Goal: Task Accomplishment & Management: Manage account settings

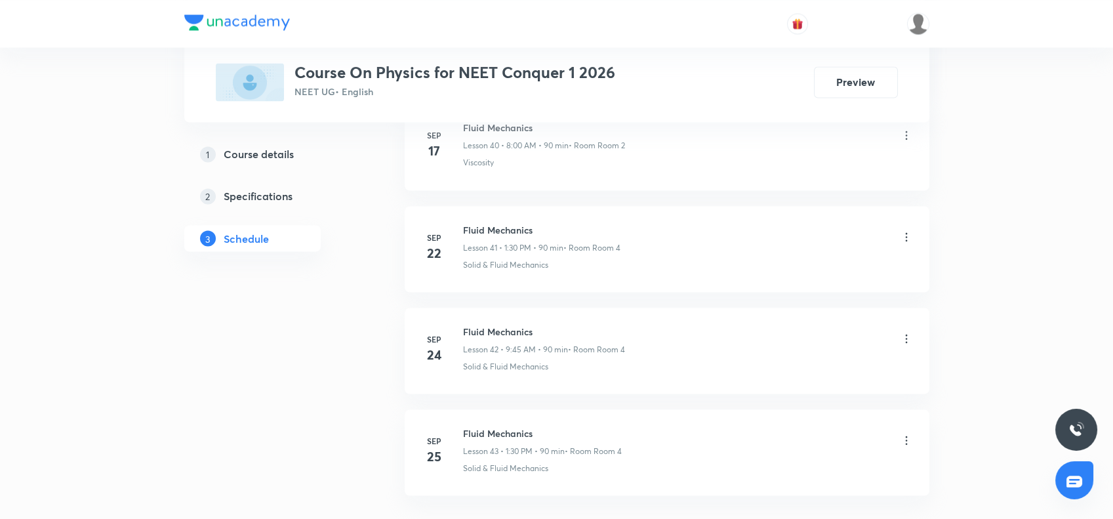
scroll to position [4897, 0]
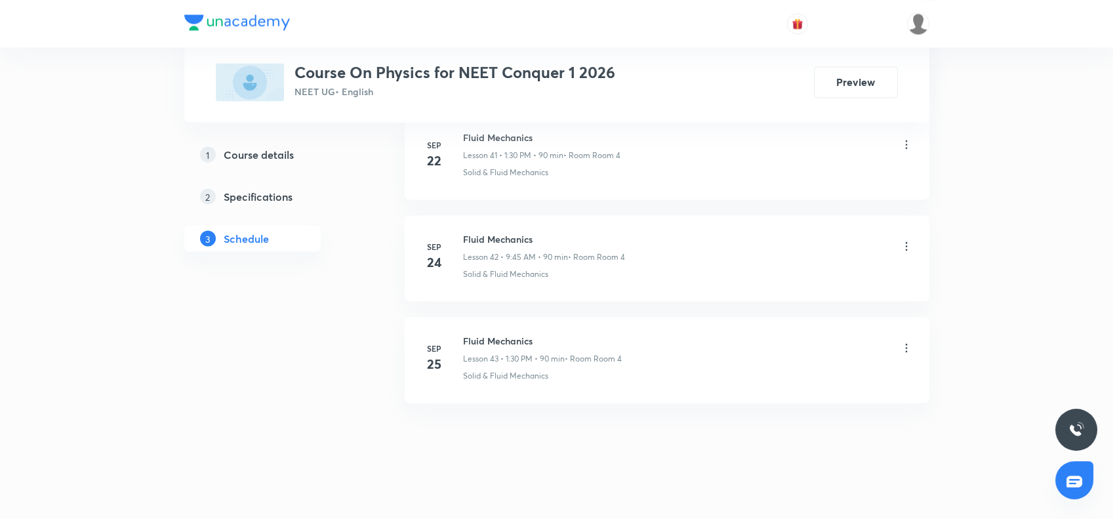
click at [504, 333] on h6 "Fluid Mechanics" at bounding box center [542, 340] width 159 height 14
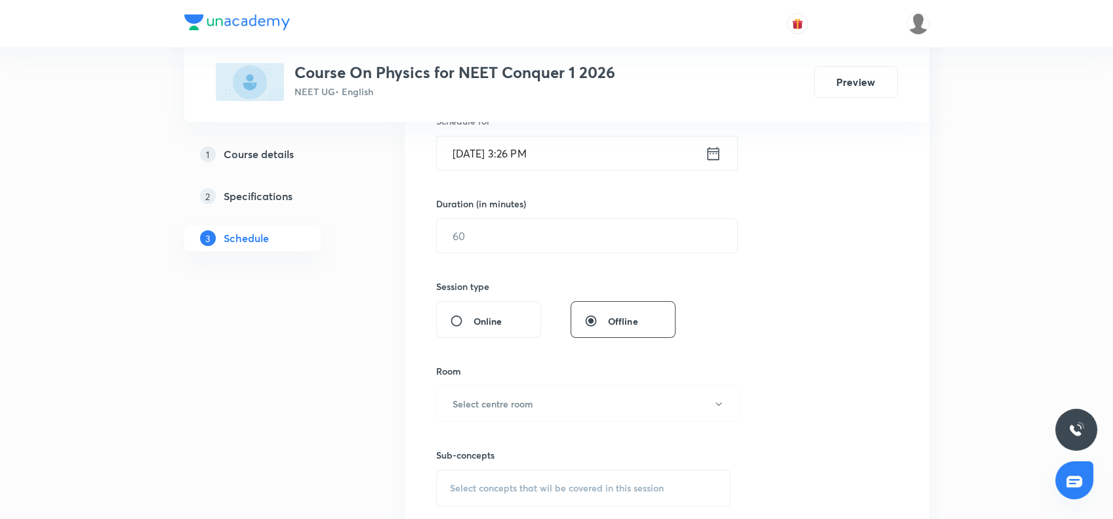
scroll to position [0, 0]
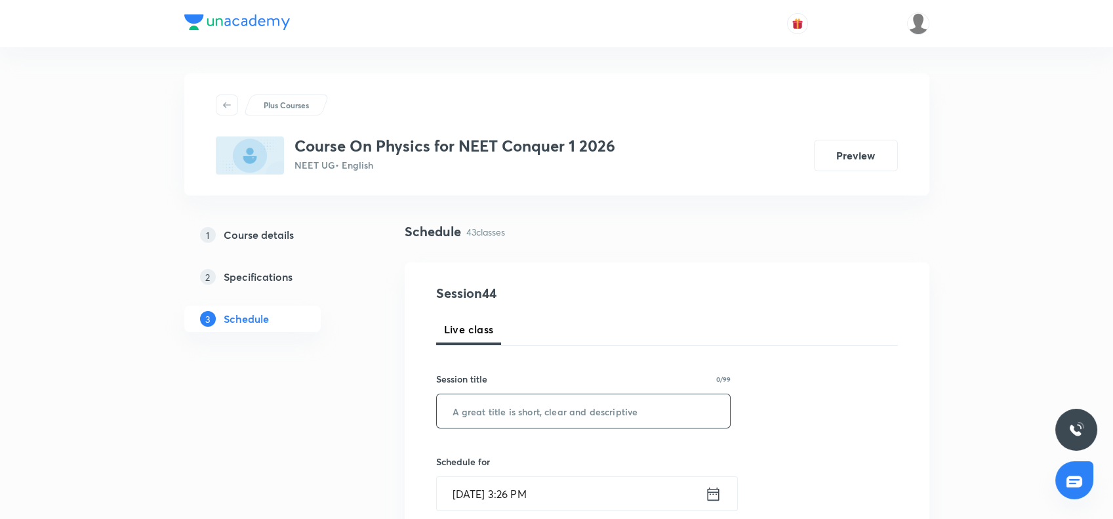
click at [481, 402] on input "text" at bounding box center [584, 410] width 294 height 33
paste input "Thermal Properties of Matter"
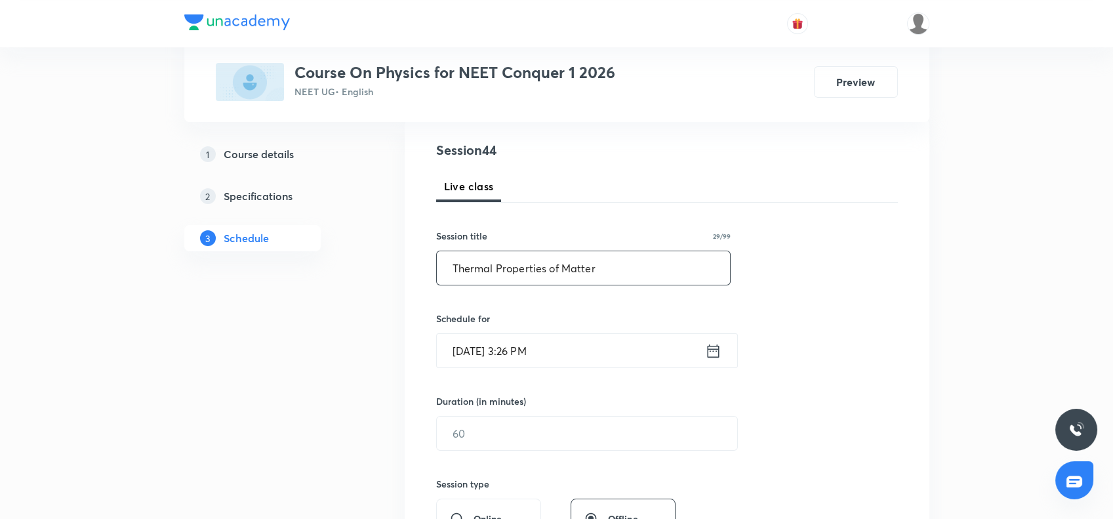
scroll to position [329, 0]
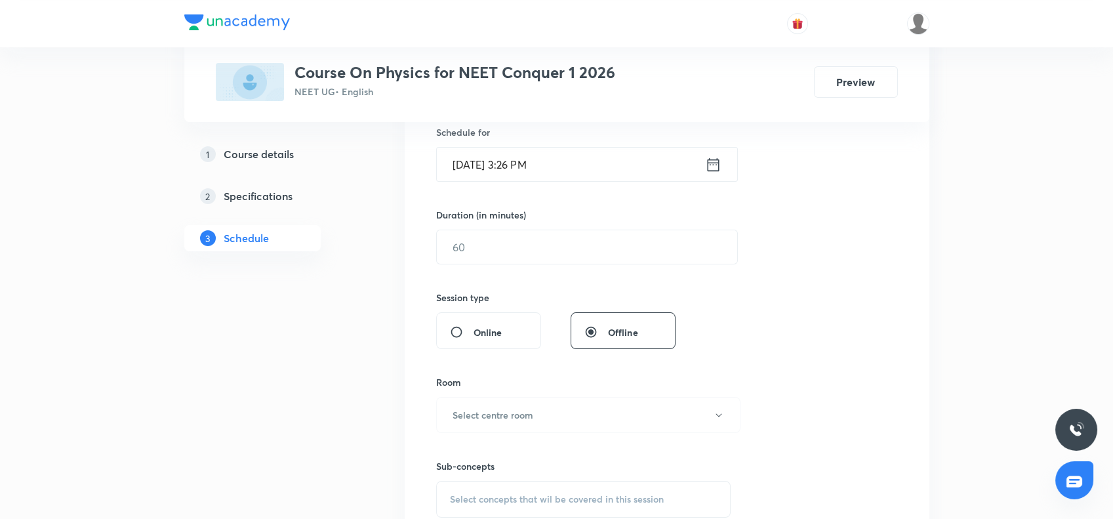
type input "Thermal Properties of Matter"
click at [712, 169] on icon at bounding box center [713, 164] width 16 height 18
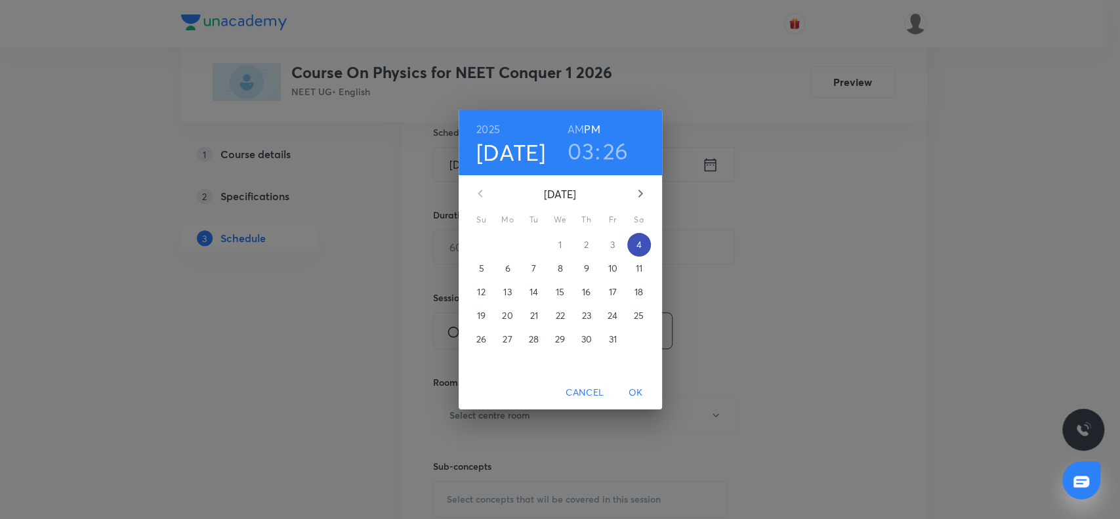
click at [639, 243] on p "4" at bounding box center [638, 244] width 5 height 13
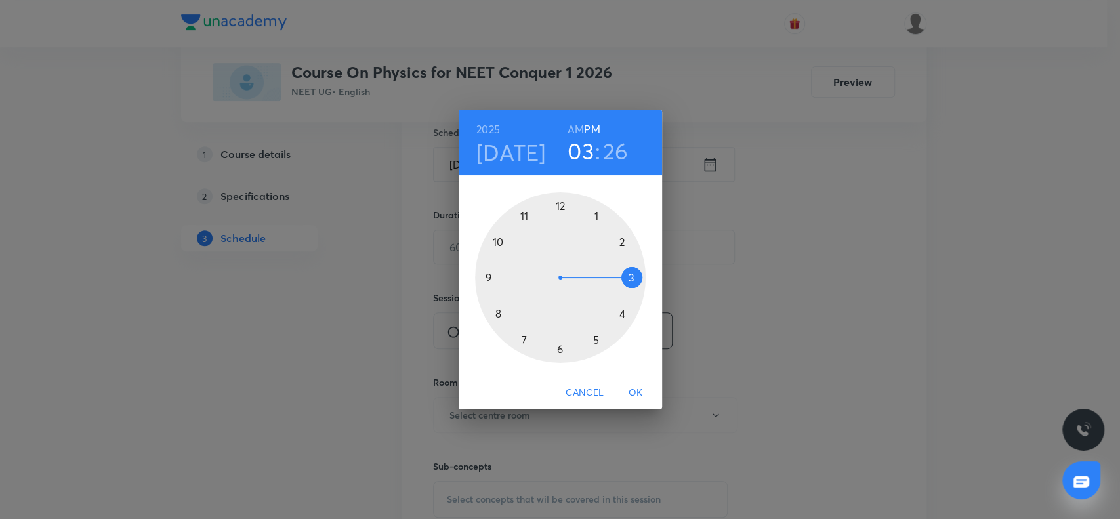
click at [630, 278] on div at bounding box center [560, 277] width 171 height 171
click at [559, 348] on div at bounding box center [560, 277] width 171 height 171
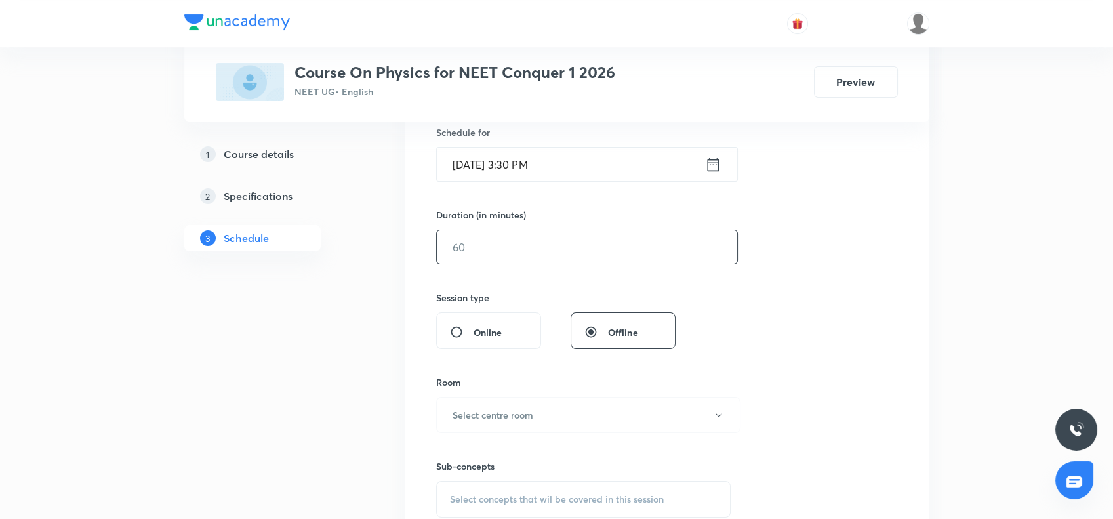
click at [470, 247] on input "text" at bounding box center [587, 246] width 300 height 33
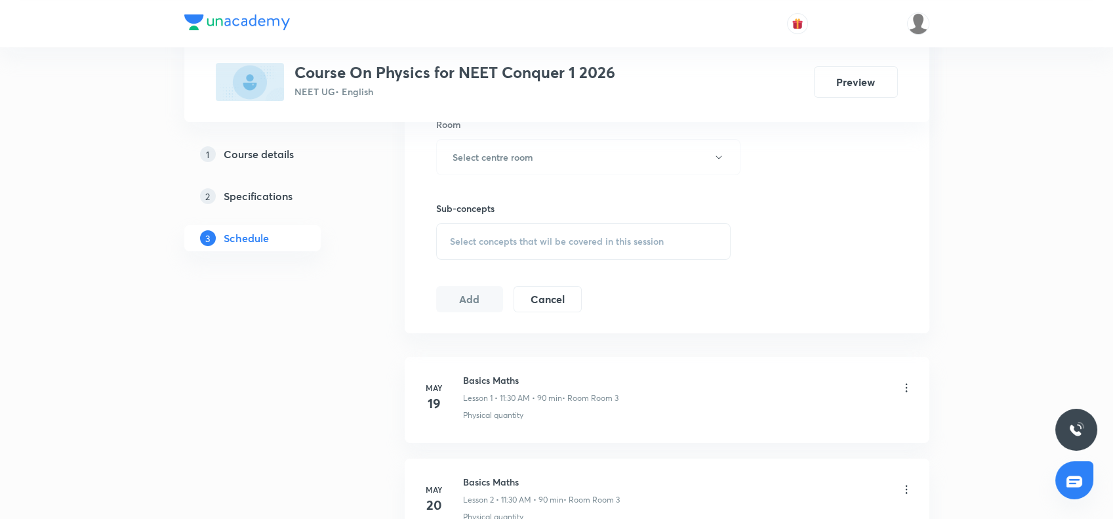
scroll to position [609, 0]
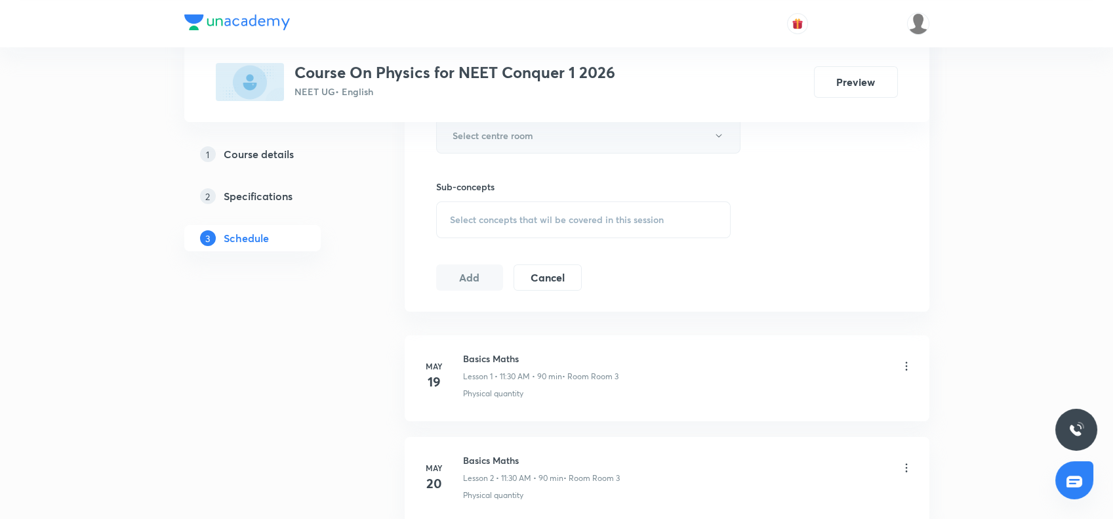
type input "90"
click at [475, 134] on h6 "Select centre room" at bounding box center [493, 136] width 81 height 14
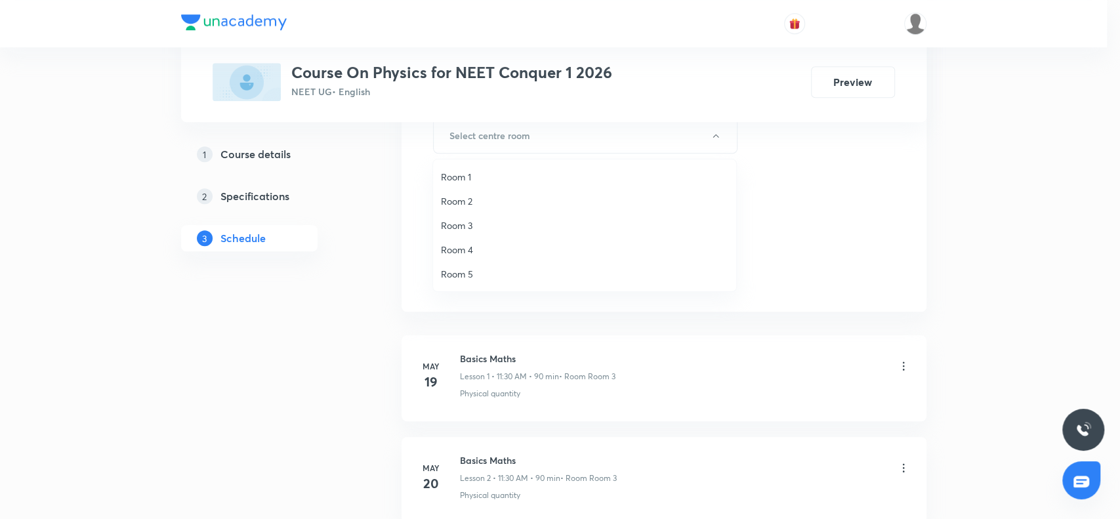
click at [468, 245] on span "Room 4" at bounding box center [584, 250] width 287 height 14
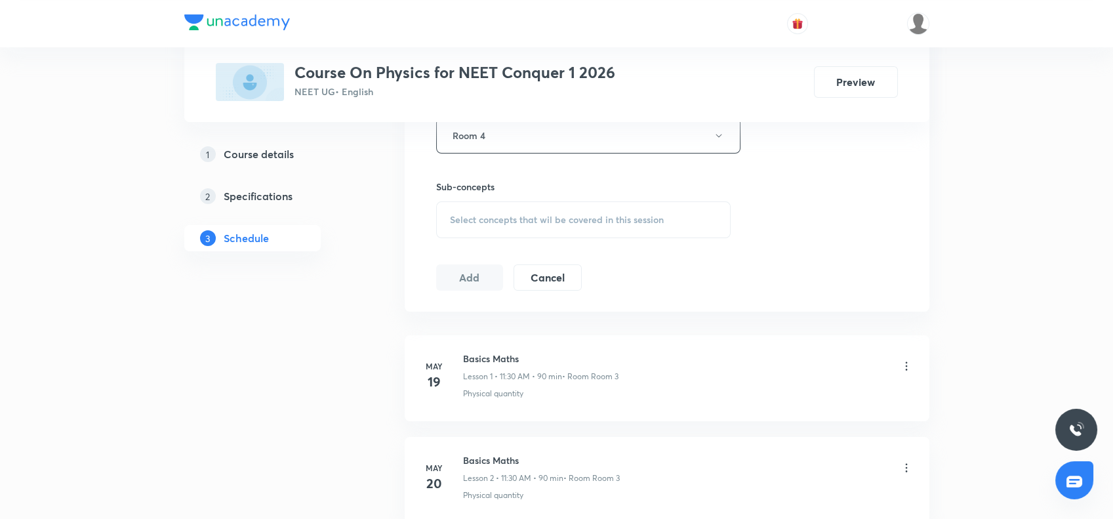
click at [470, 228] on div "Select concepts that wil be covered in this session" at bounding box center [583, 219] width 295 height 37
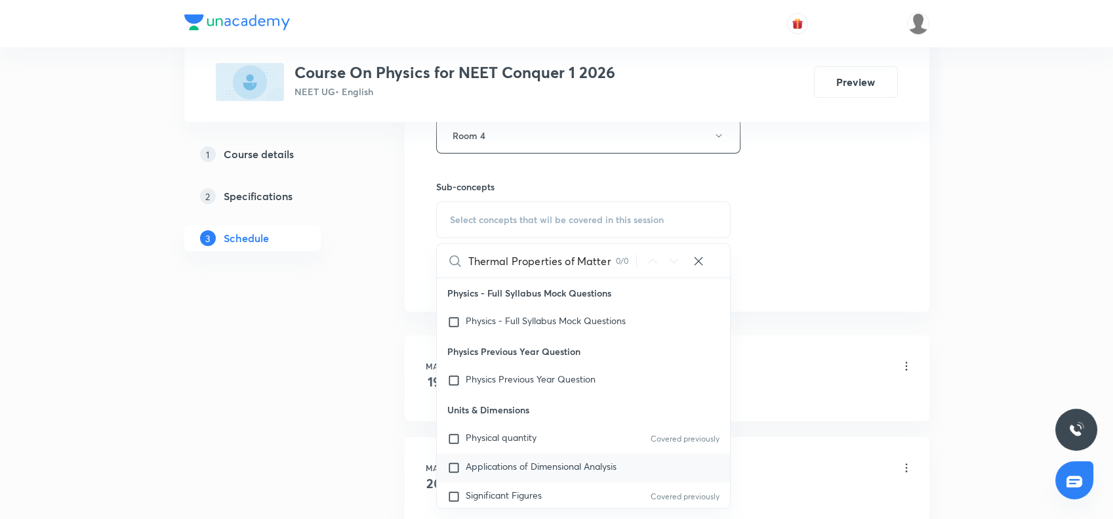
type input "Thermal Properties of Matter"
click at [457, 453] on div "Applications of Dimensional Analysis" at bounding box center [584, 467] width 294 height 29
checkbox input "true"
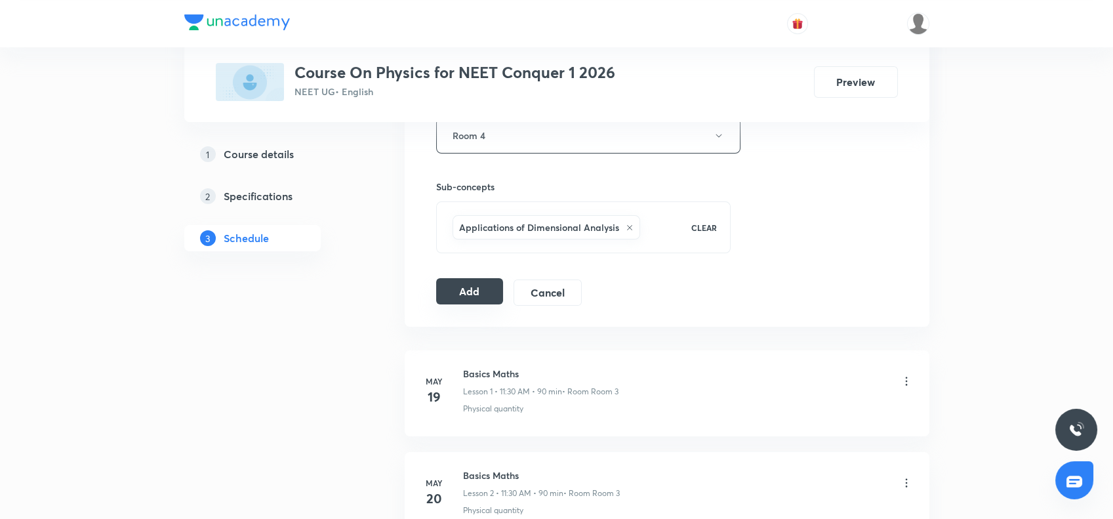
click at [462, 283] on button "Add" at bounding box center [470, 291] width 68 height 26
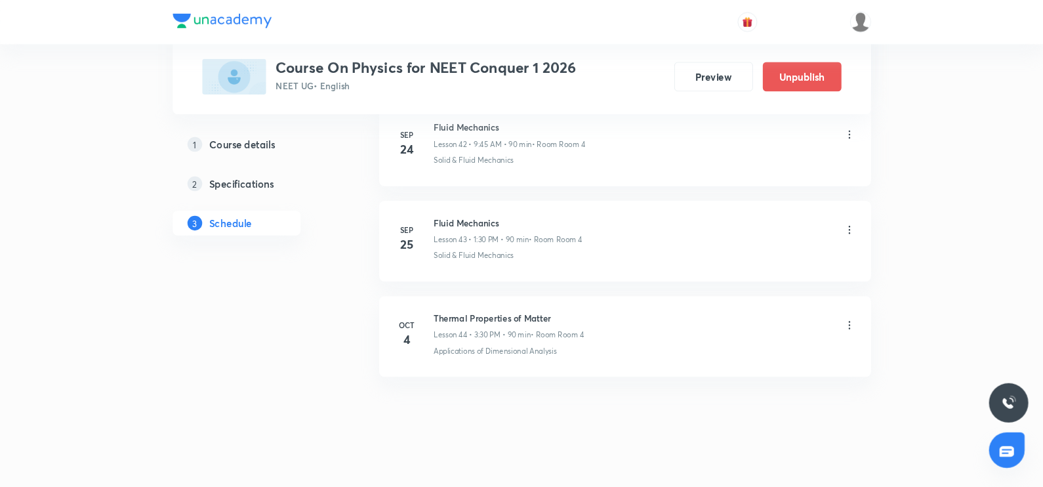
scroll to position [4396, 0]
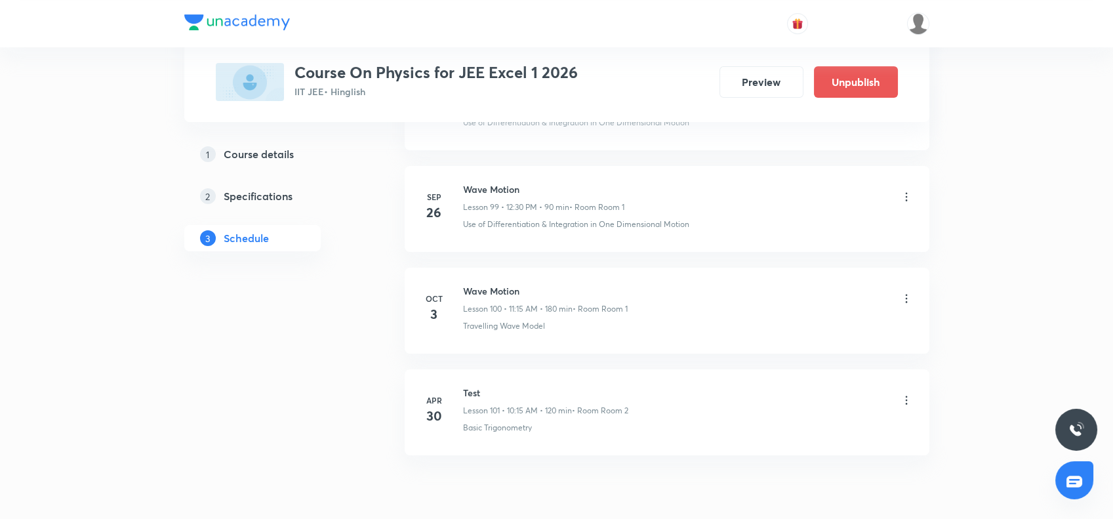
scroll to position [10785, 0]
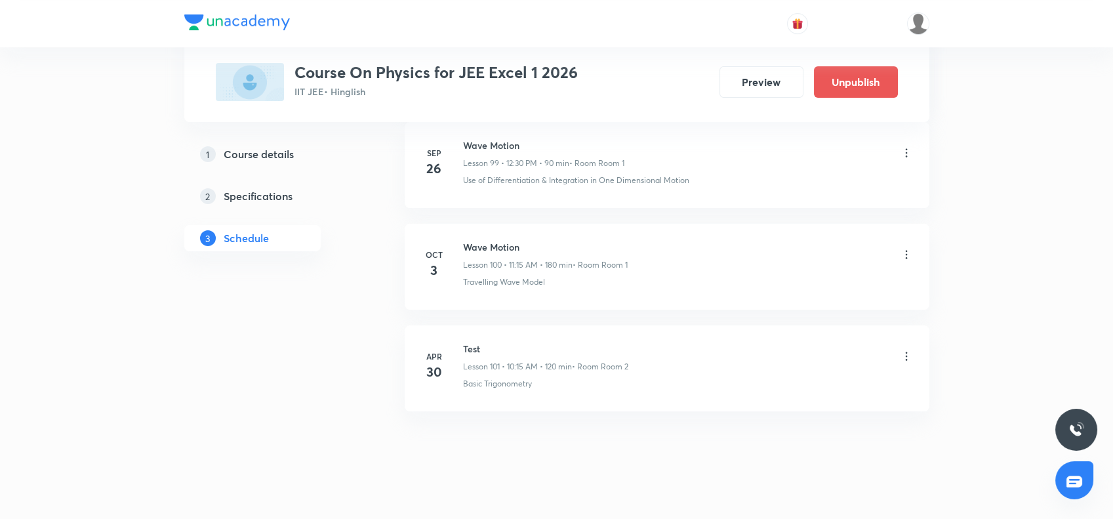
click at [480, 240] on h6 "Wave Motion" at bounding box center [545, 247] width 165 height 14
copy h6 "Wave Motion"
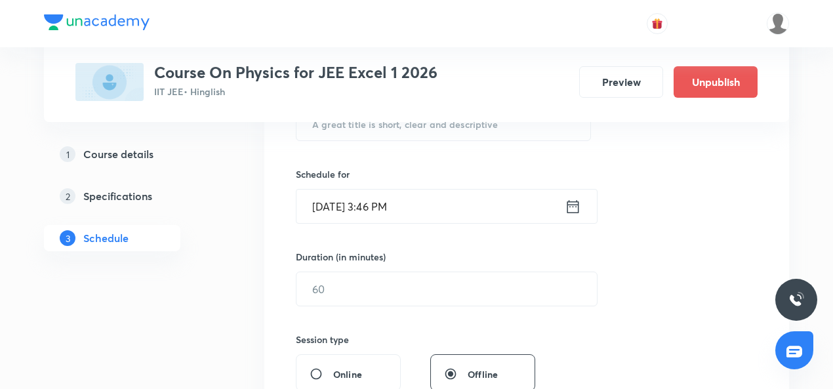
scroll to position [289, 0]
click at [357, 131] on input "text" at bounding box center [443, 122] width 294 height 33
paste input "Wave Motion"
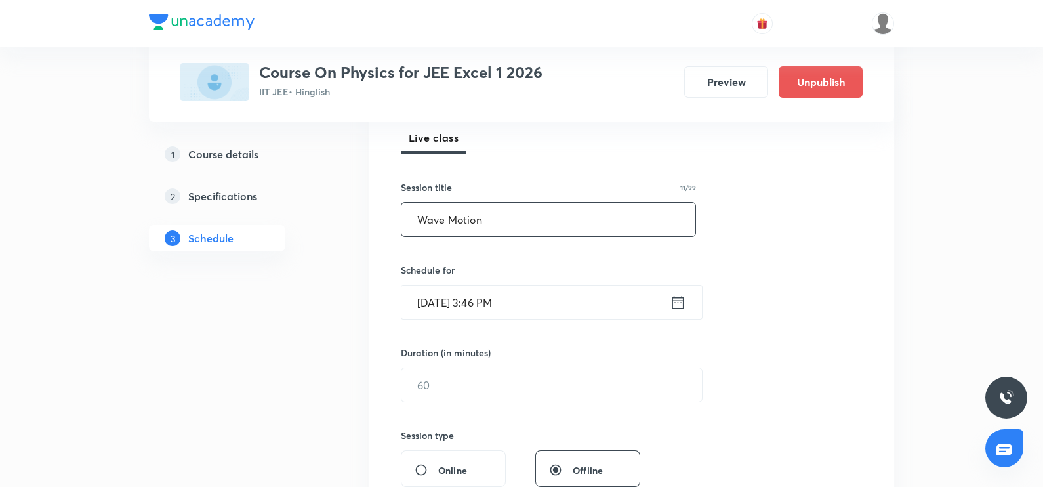
scroll to position [190, 0]
type input "Wave Motion"
click at [681, 310] on icon at bounding box center [678, 303] width 16 height 18
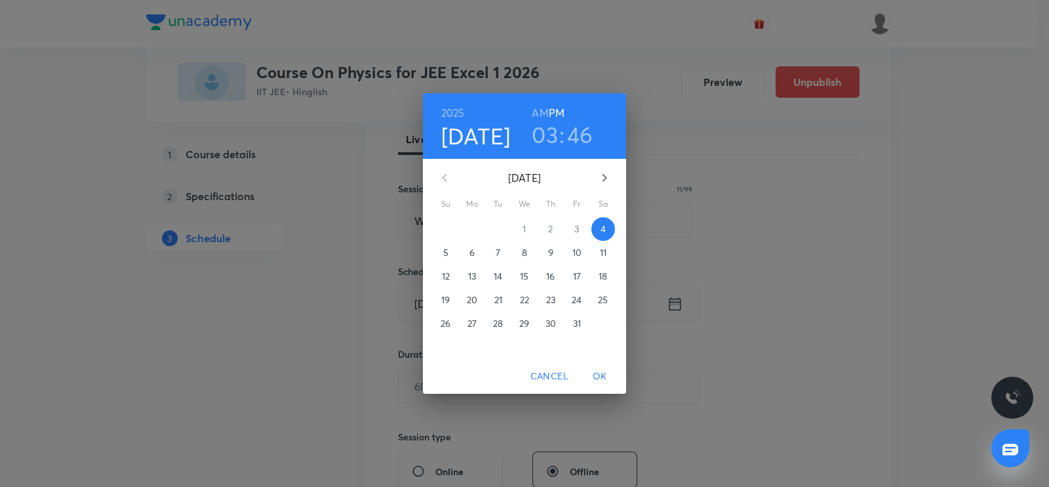
click at [473, 251] on p "6" at bounding box center [472, 252] width 5 height 13
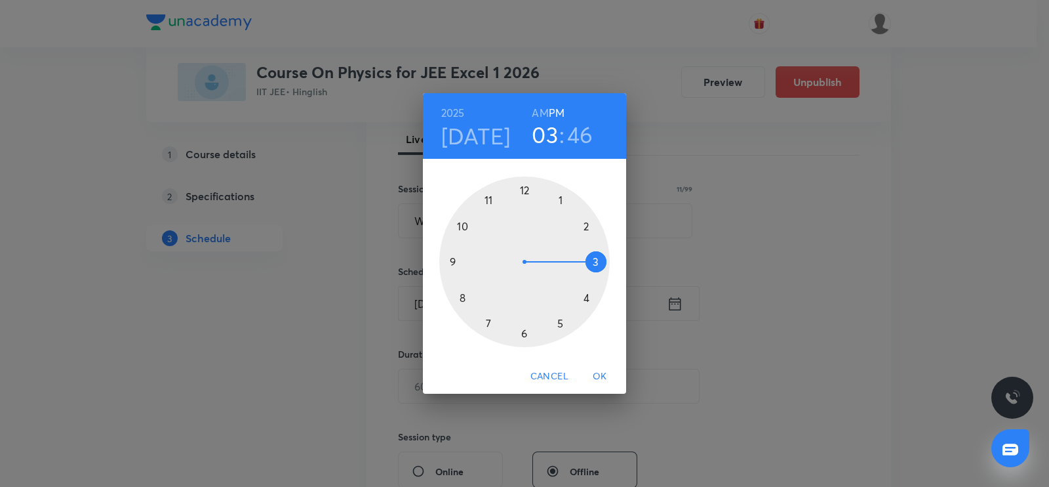
click at [525, 192] on div at bounding box center [524, 261] width 171 height 171
click at [520, 331] on div at bounding box center [524, 261] width 171 height 171
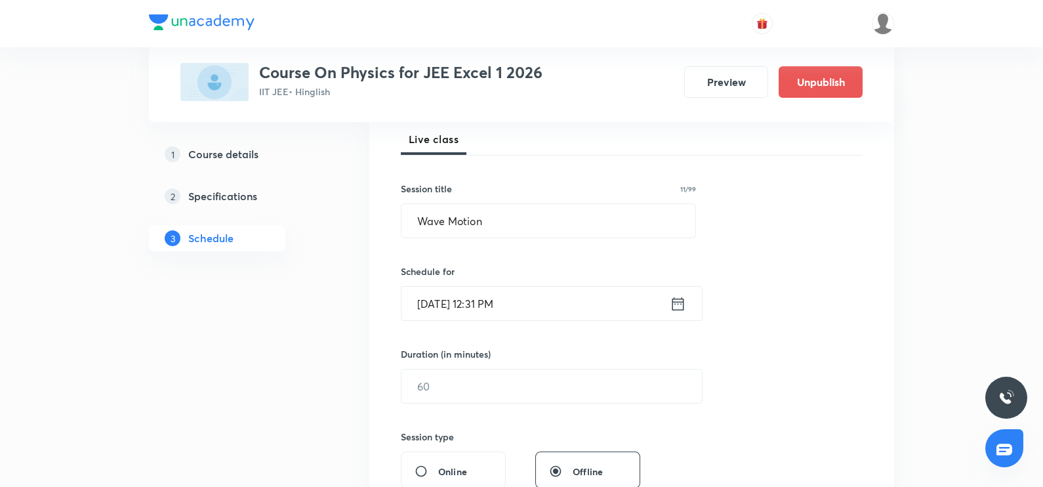
click at [683, 304] on icon at bounding box center [678, 302] width 12 height 13
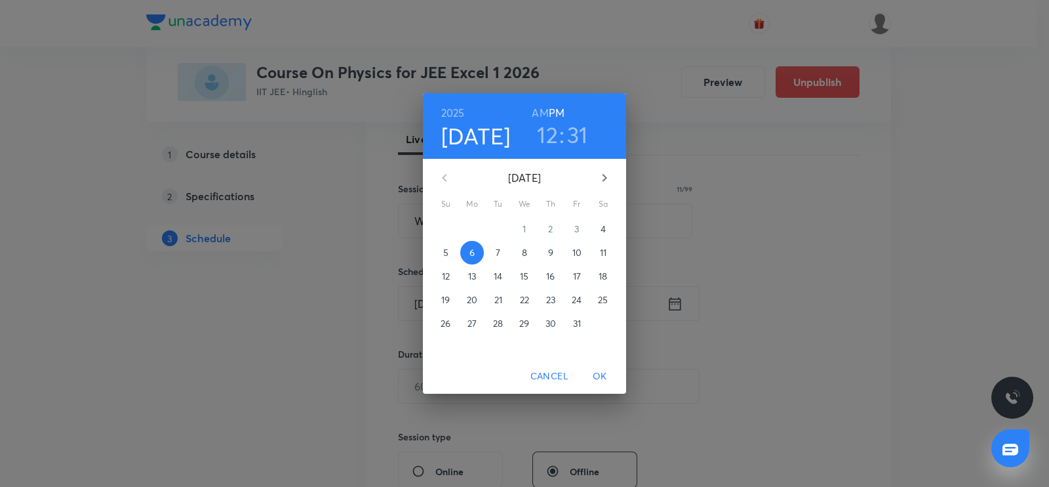
click at [578, 126] on h3 "31" at bounding box center [577, 135] width 21 height 28
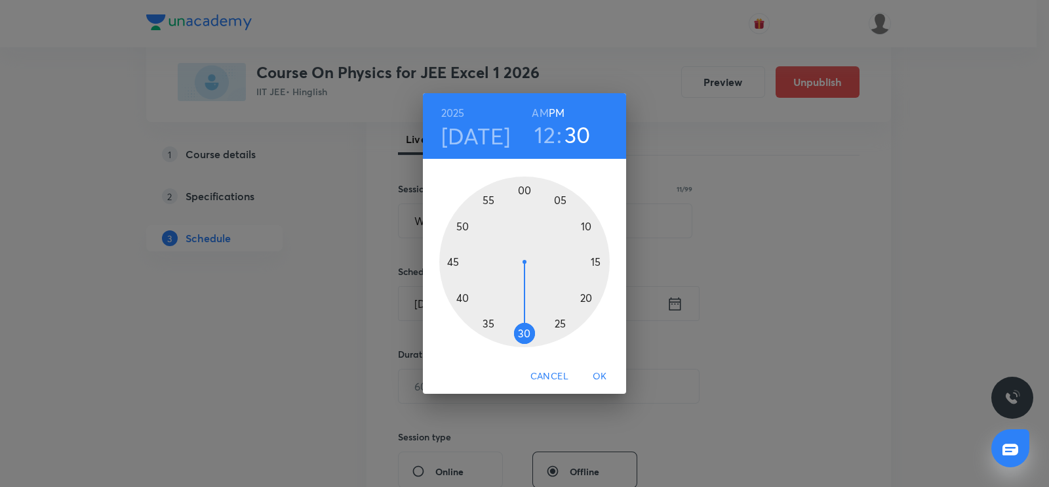
click at [521, 337] on div at bounding box center [524, 261] width 171 height 171
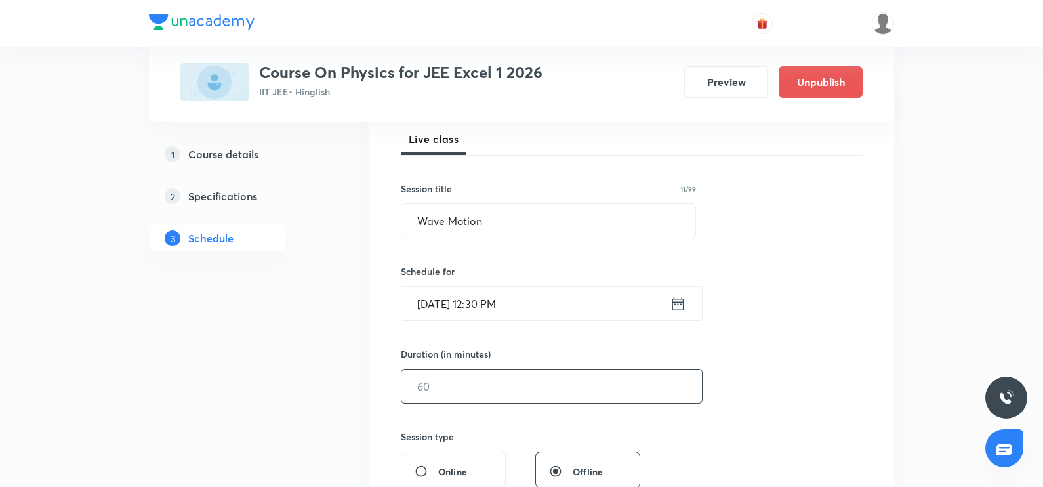
click at [424, 373] on input "text" at bounding box center [551, 385] width 300 height 33
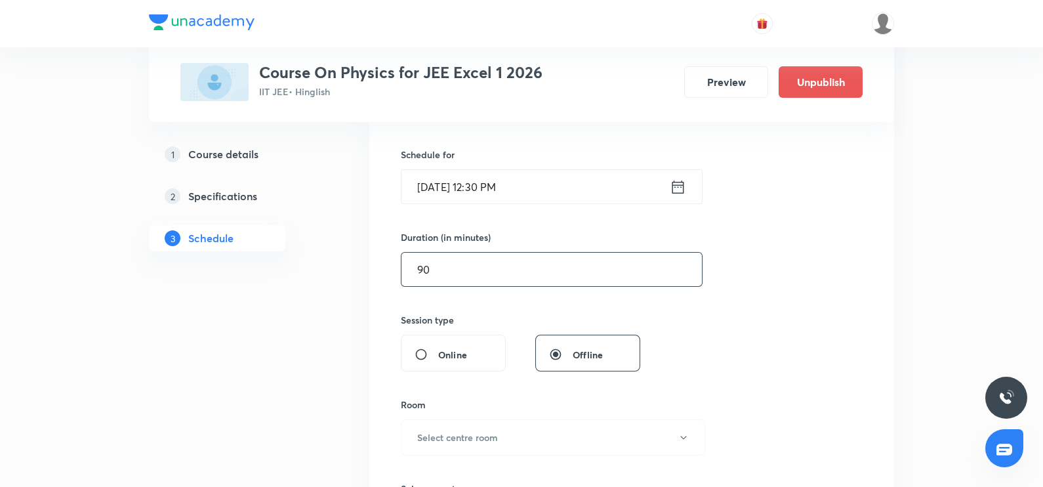
scroll to position [324, 0]
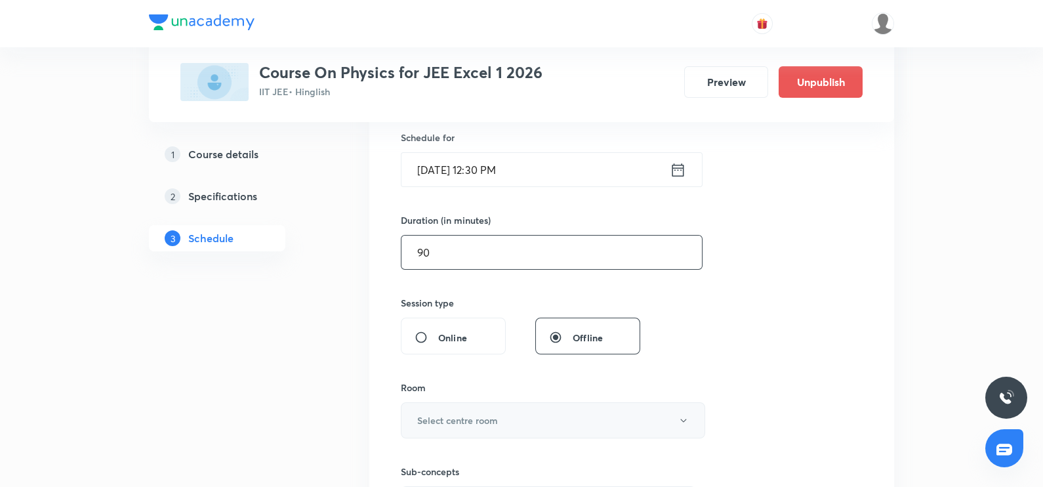
type input "90"
click at [443, 434] on button "Select centre room" at bounding box center [553, 420] width 304 height 36
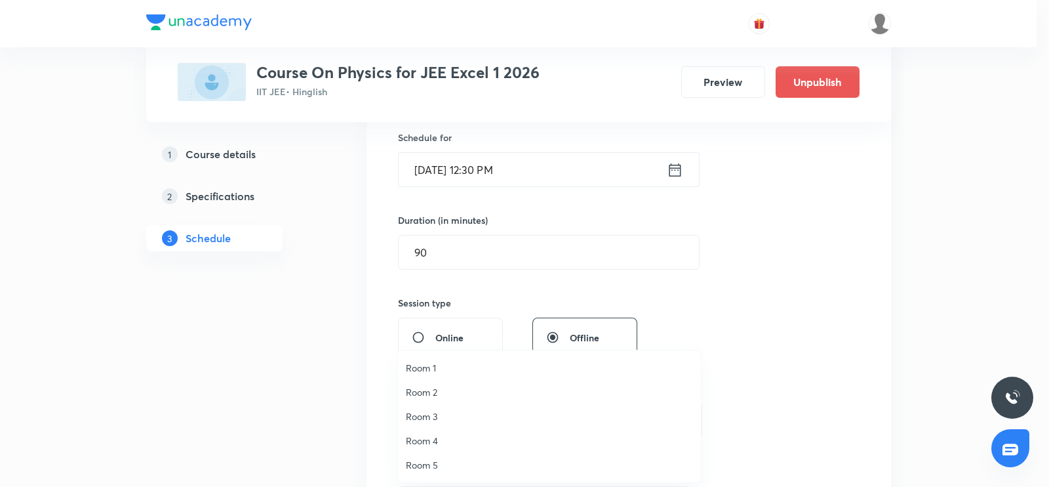
click at [413, 370] on span "Room 1" at bounding box center [549, 368] width 287 height 14
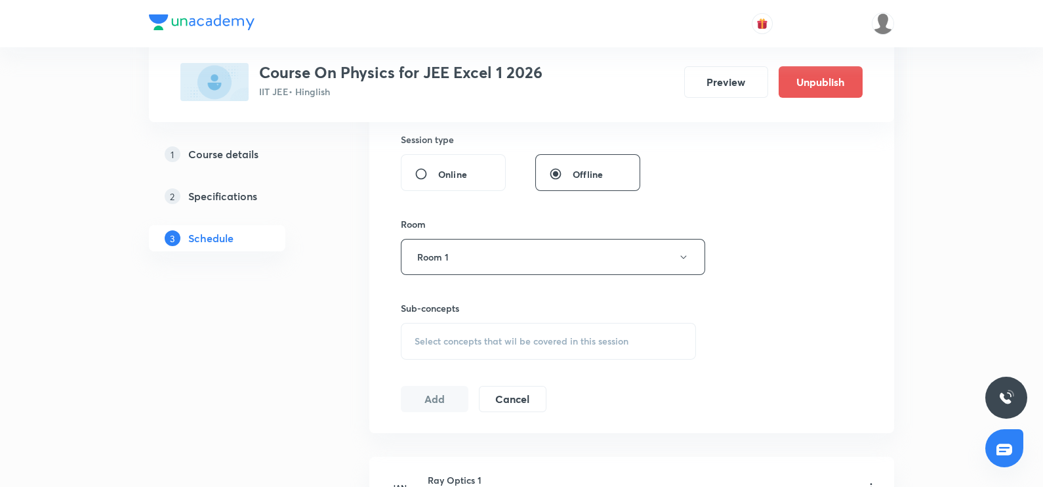
scroll to position [488, 0]
click at [420, 347] on div "Select concepts that wil be covered in this session" at bounding box center [548, 340] width 295 height 37
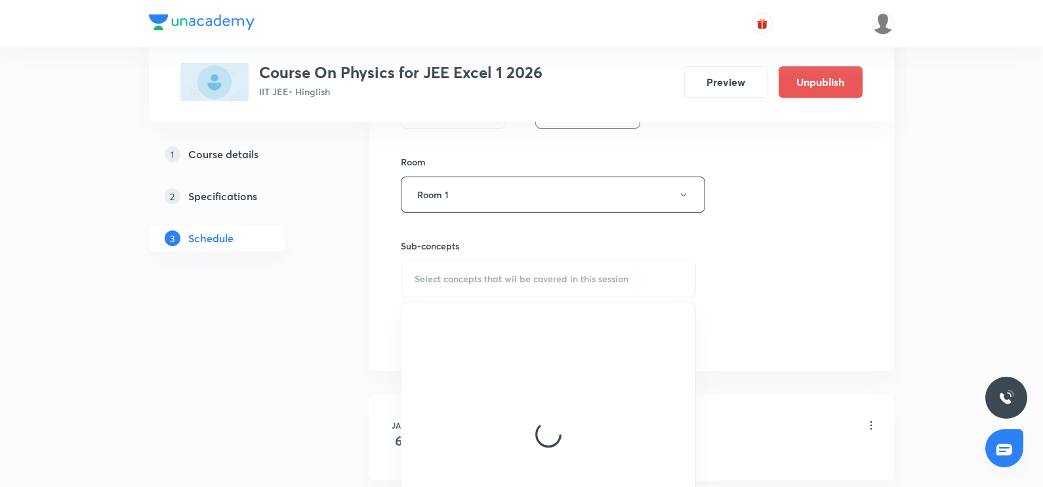
scroll to position [573, 0]
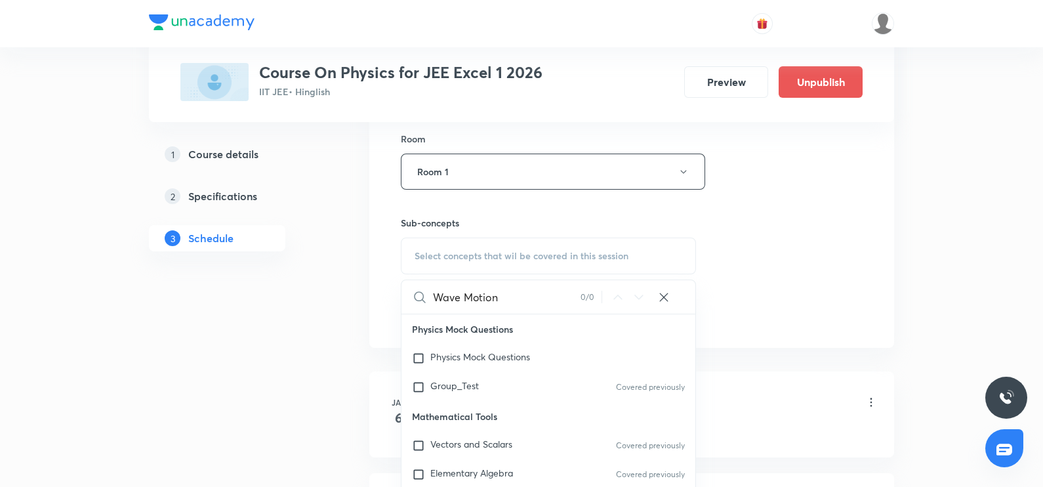
drag, startPoint x: 461, startPoint y: 296, endPoint x: 486, endPoint y: 296, distance: 24.9
click at [486, 296] on input "Wave Motion" at bounding box center [507, 296] width 148 height 33
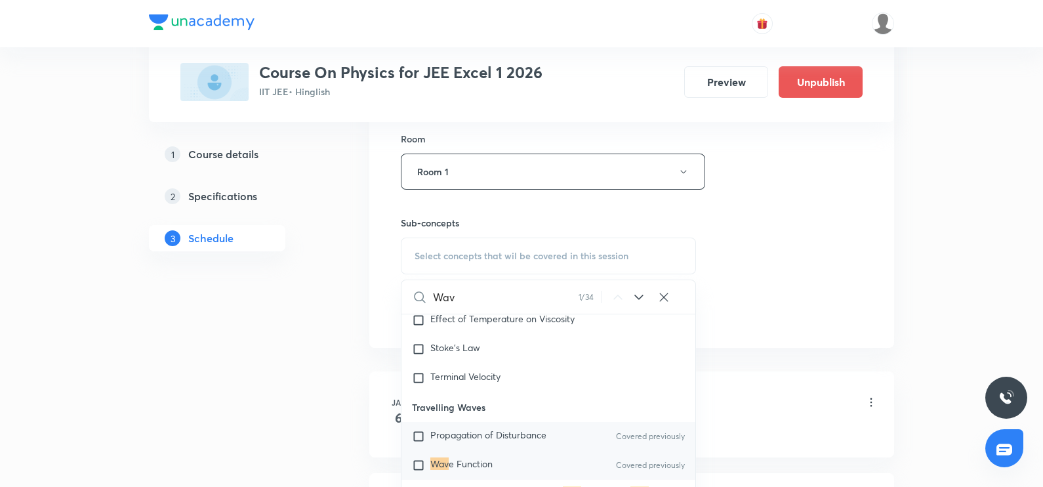
scroll to position [7773, 0]
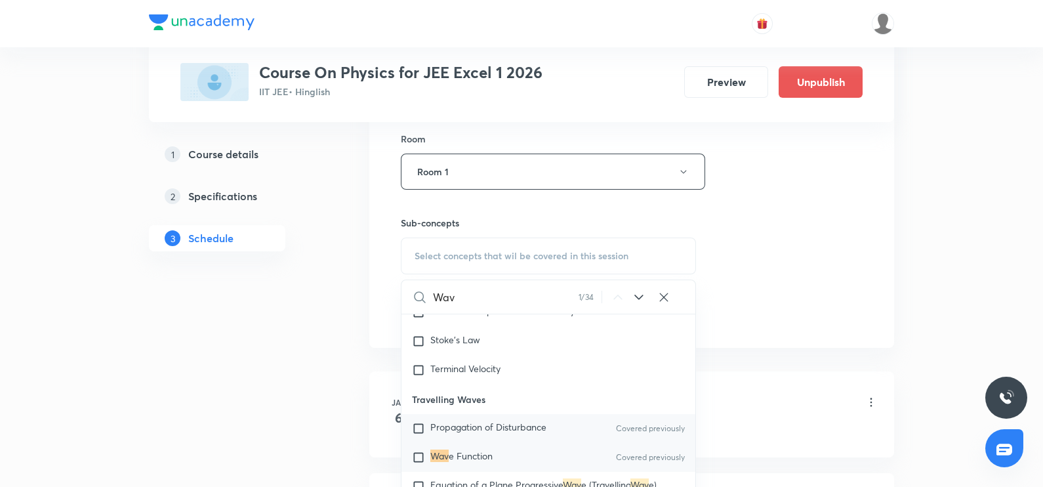
type input "Wav"
click at [434, 460] on div "Wav e Function Covered previously" at bounding box center [548, 457] width 294 height 29
checkbox input "true"
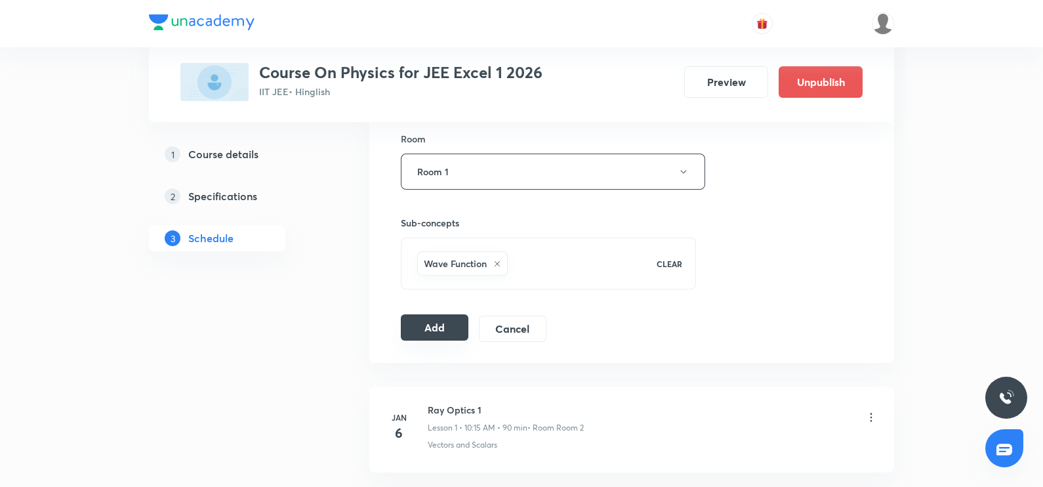
click at [423, 339] on div "Add Cancel" at bounding box center [479, 328] width 156 height 26
click at [429, 331] on button "Add" at bounding box center [435, 327] width 68 height 26
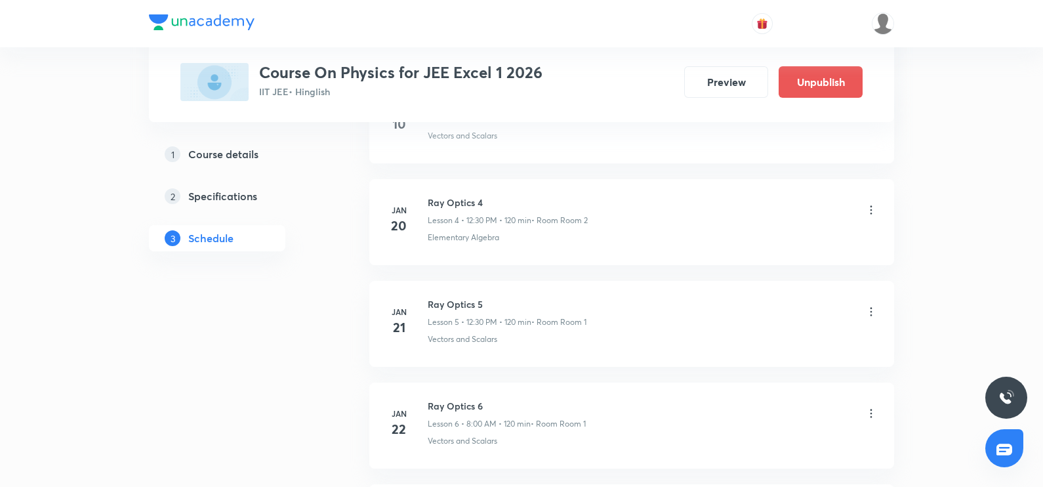
scroll to position [0, 0]
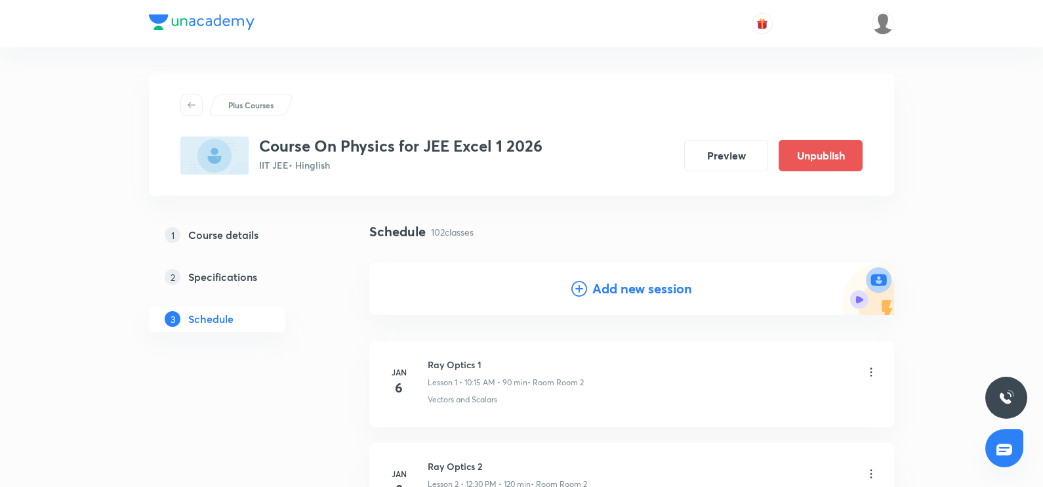
click at [584, 286] on icon at bounding box center [579, 289] width 16 height 16
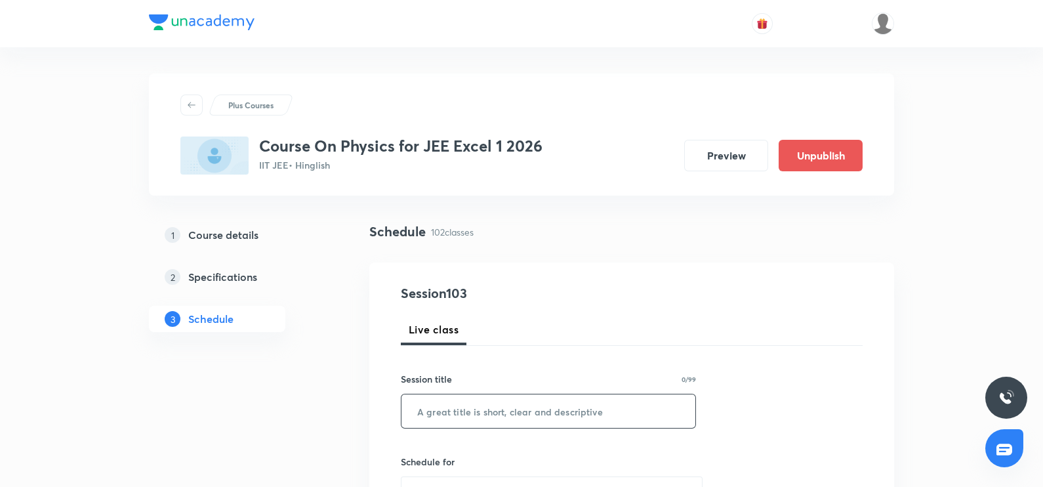
click at [439, 408] on input "text" at bounding box center [548, 410] width 294 height 33
paste input "Wave Motion"
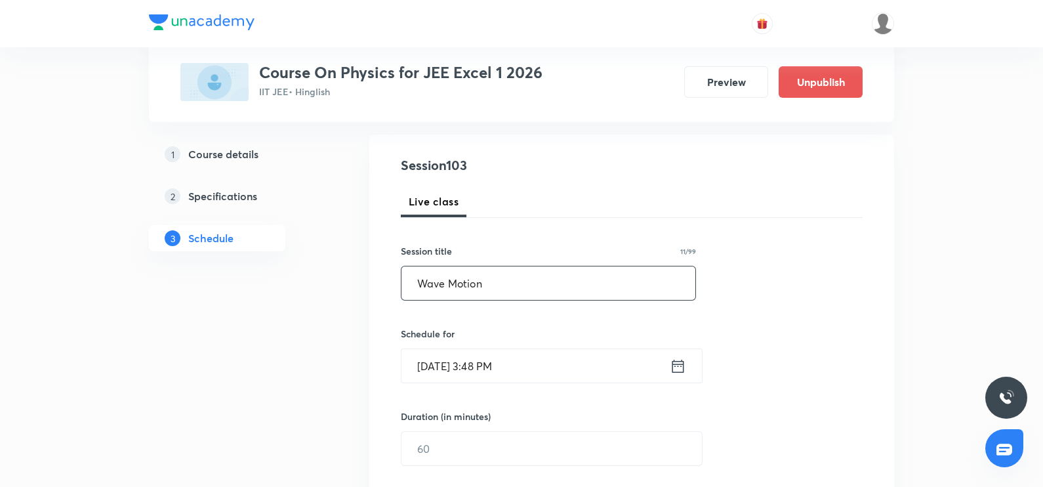
scroll to position [278, 0]
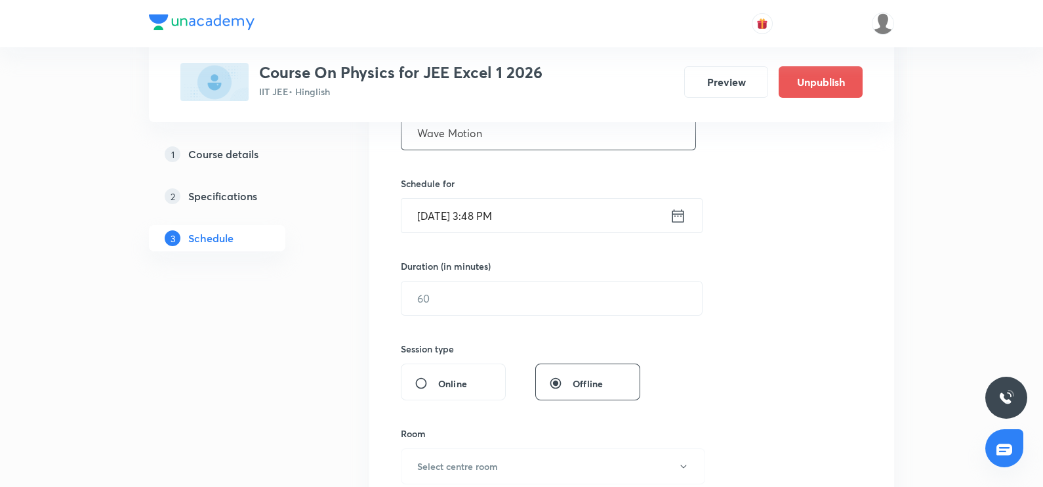
type input "Wave Motion"
click at [679, 221] on icon at bounding box center [678, 216] width 16 height 18
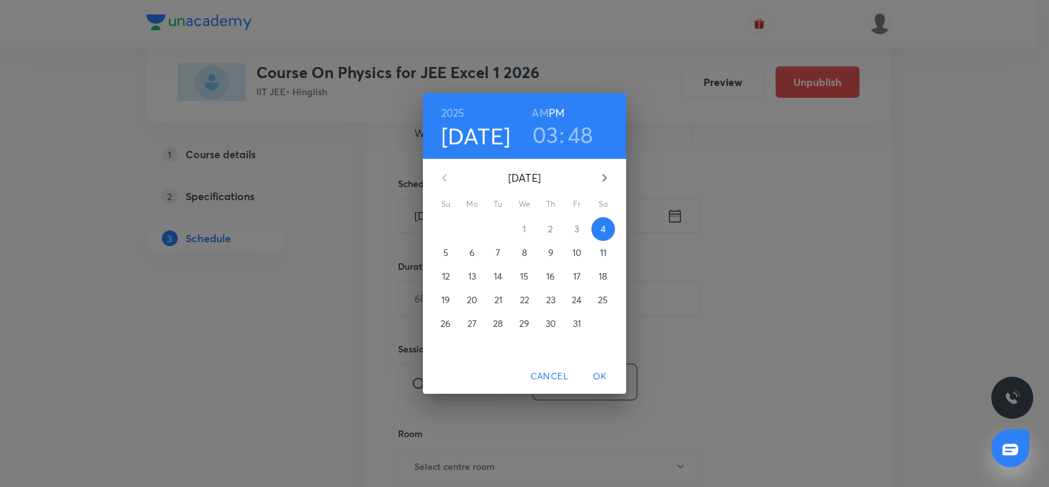
click at [527, 254] on span "8" at bounding box center [525, 252] width 24 height 13
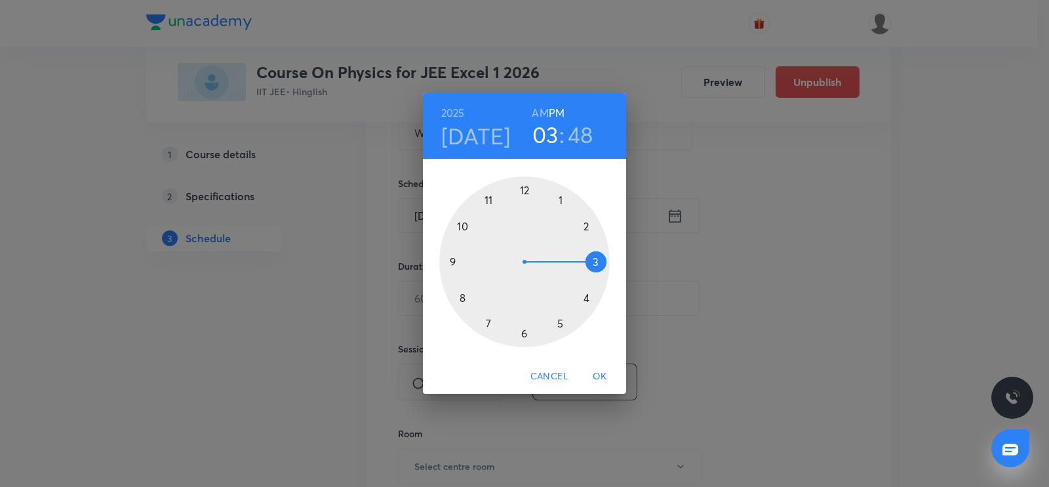
click at [521, 192] on div at bounding box center [524, 261] width 171 height 171
click at [525, 333] on div at bounding box center [524, 261] width 171 height 171
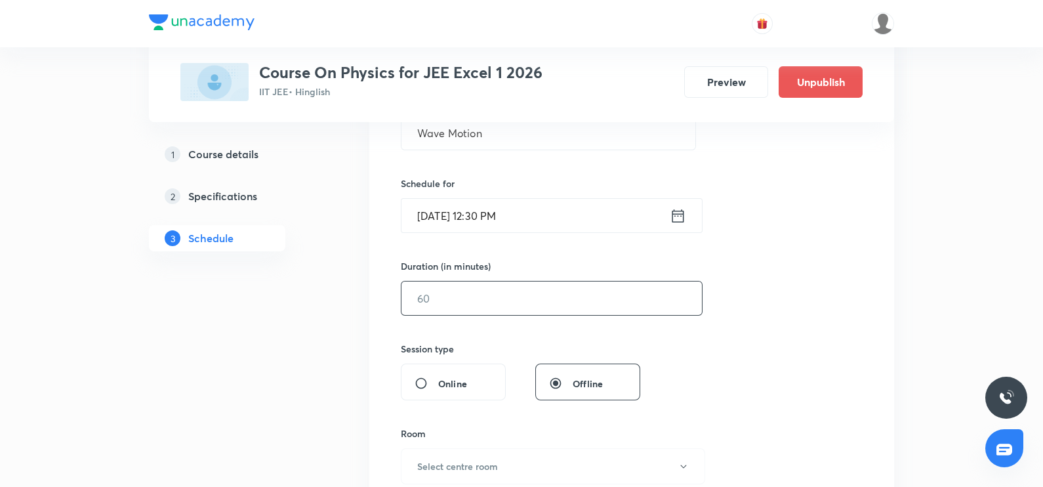
click at [445, 305] on input "text" at bounding box center [551, 297] width 300 height 33
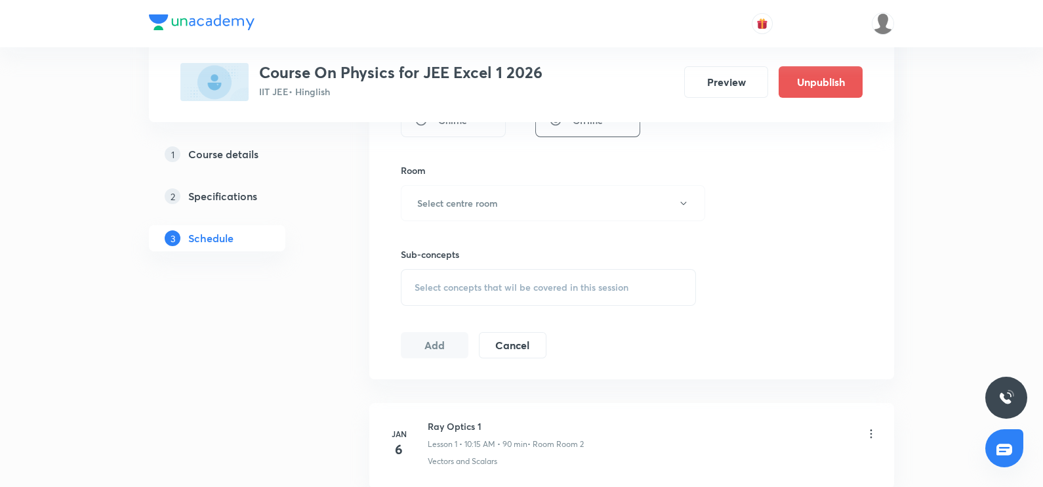
scroll to position [552, 0]
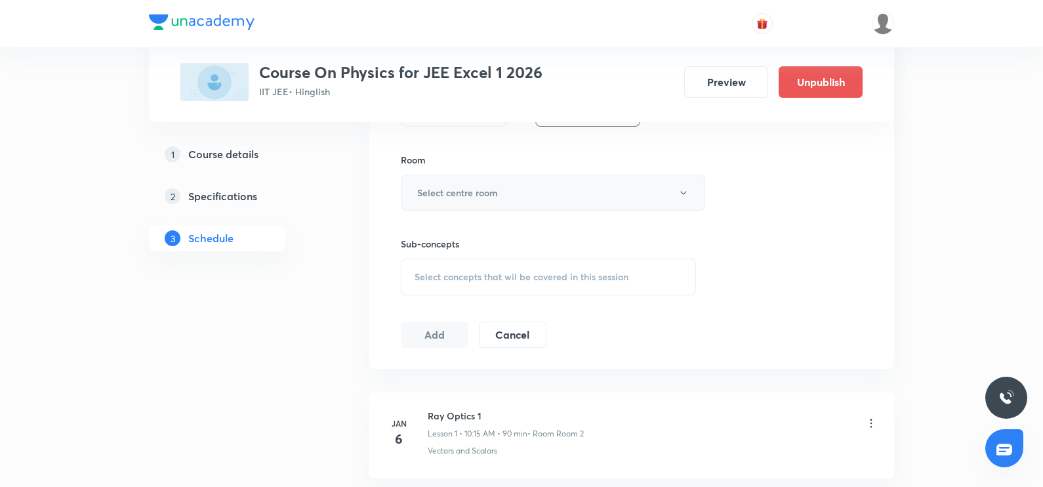
type input "90"
drag, startPoint x: 443, startPoint y: 182, endPoint x: 460, endPoint y: 198, distance: 24.1
click at [460, 198] on button "Select centre room" at bounding box center [553, 192] width 304 height 36
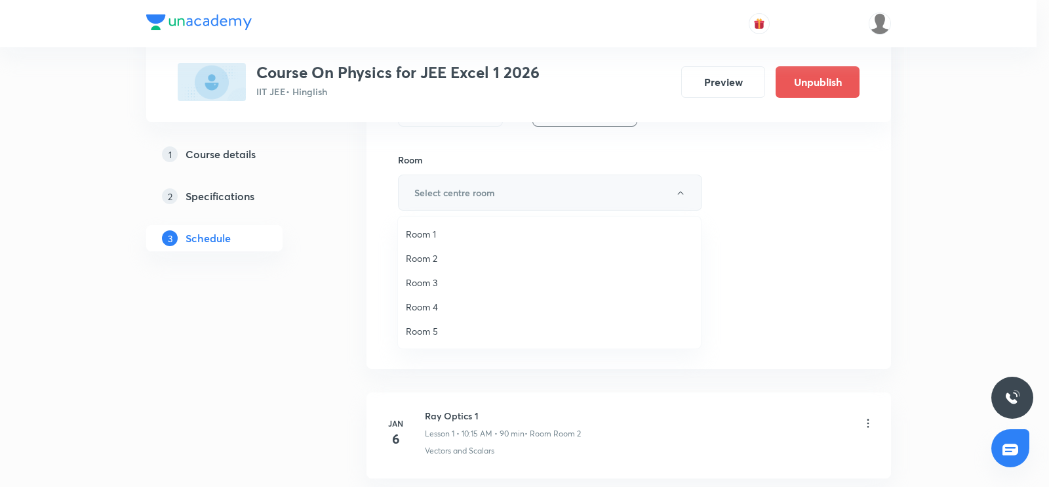
click at [460, 198] on div at bounding box center [524, 243] width 1049 height 487
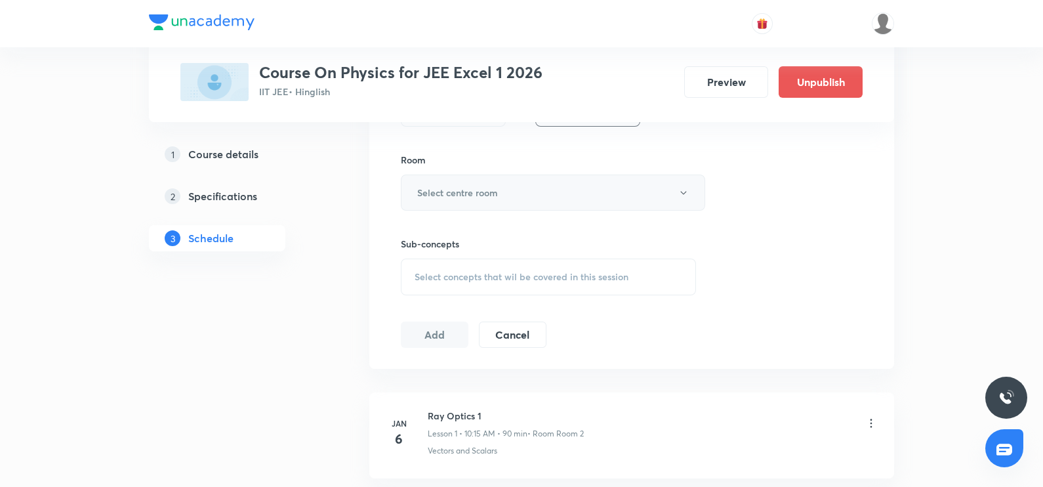
click at [460, 198] on button "Select centre room" at bounding box center [553, 192] width 304 height 36
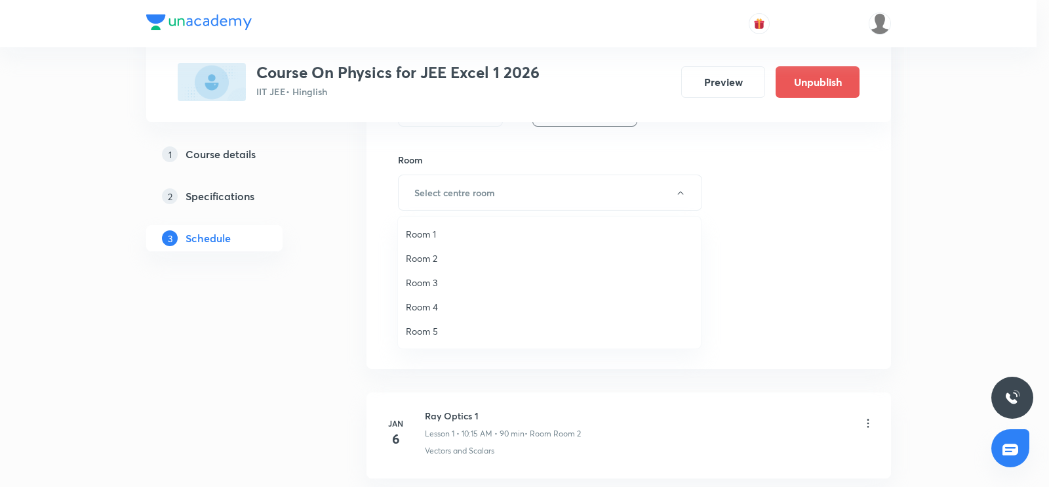
click at [438, 232] on span "Room 1" at bounding box center [549, 234] width 287 height 14
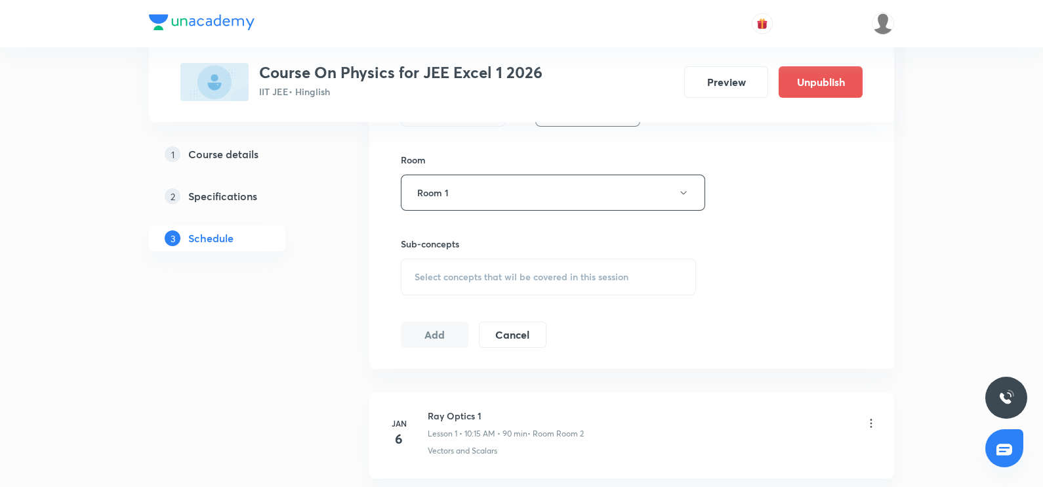
click at [436, 276] on span "Select concepts that wil be covered in this session" at bounding box center [522, 277] width 214 height 10
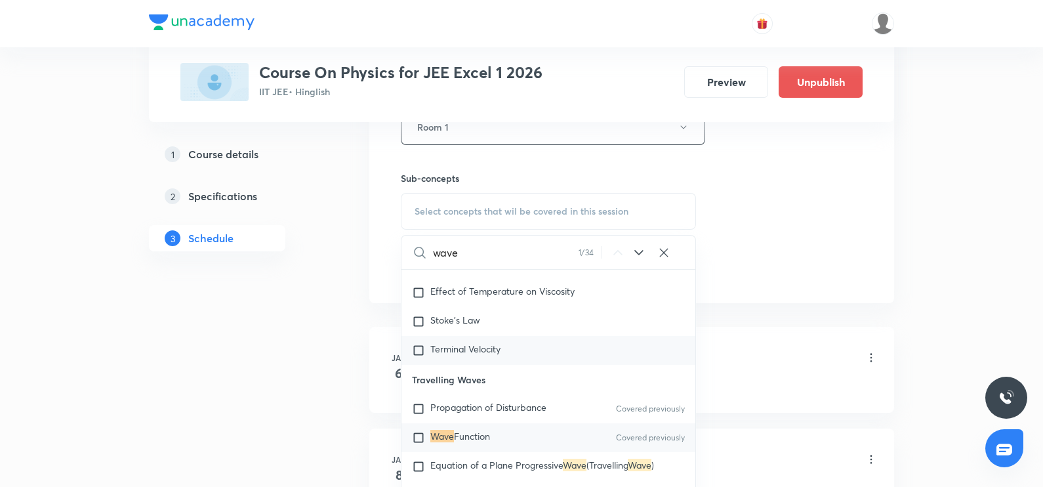
scroll to position [7760, 0]
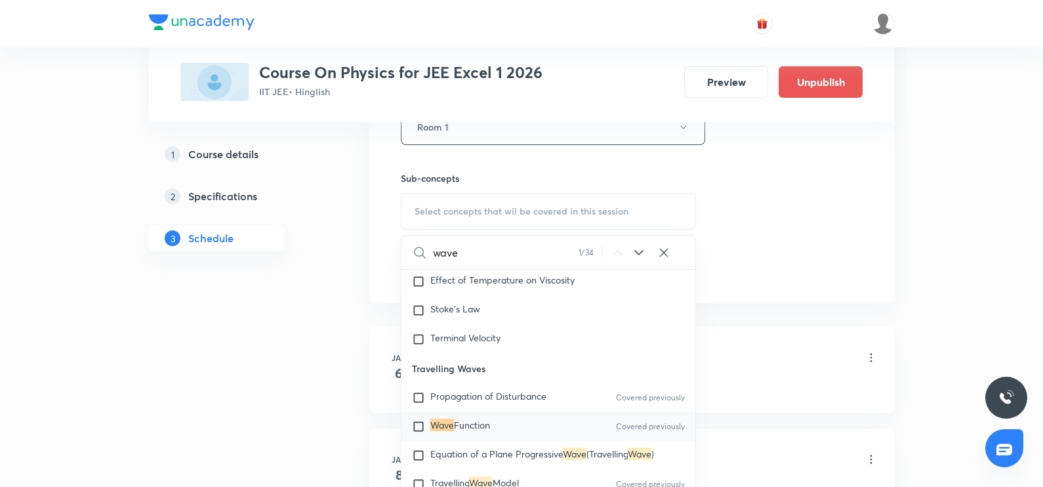
type input "wave"
click at [421, 433] on input "checkbox" at bounding box center [421, 426] width 18 height 13
checkbox input "true"
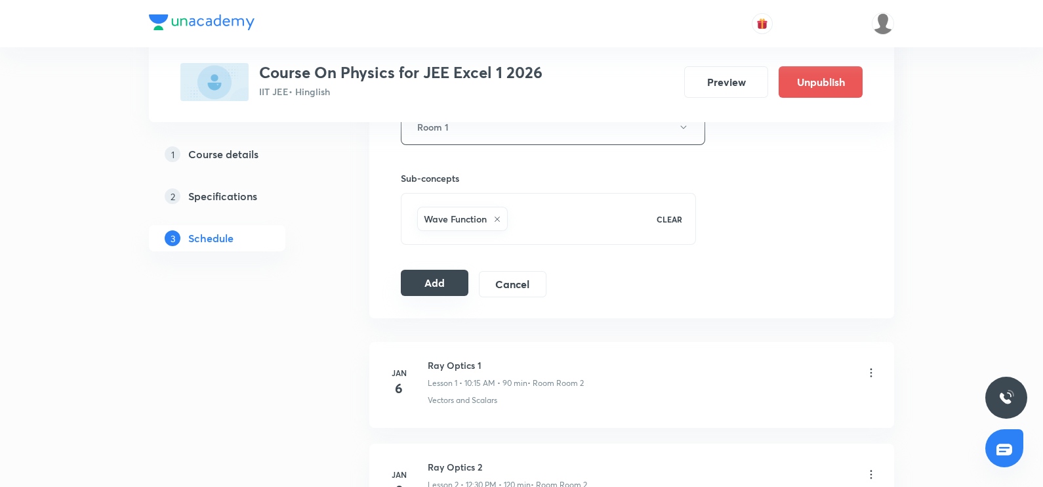
click at [424, 272] on button "Add" at bounding box center [435, 283] width 68 height 26
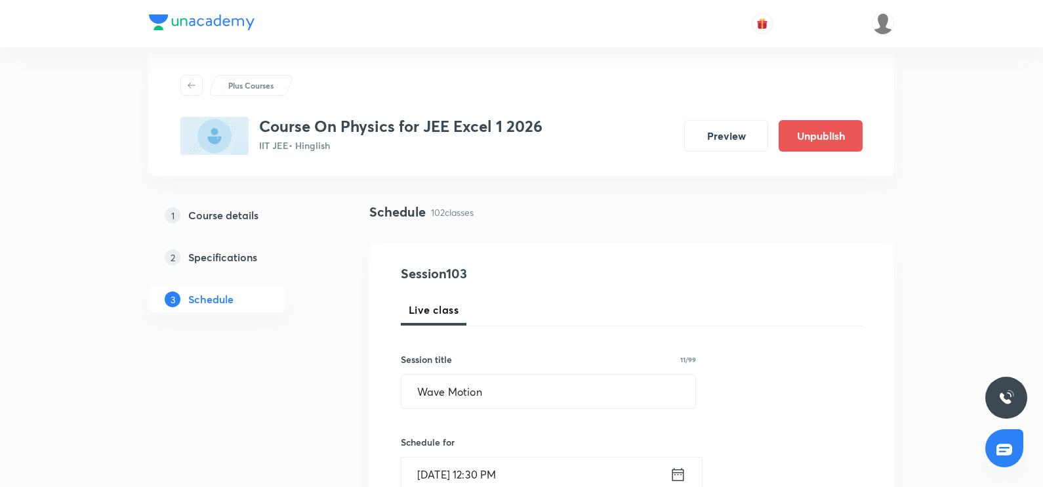
scroll to position [0, 0]
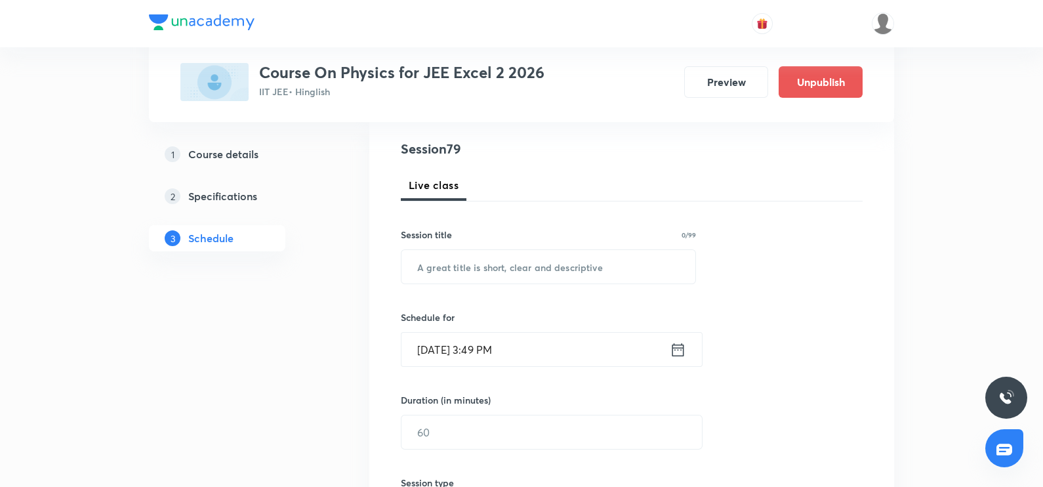
scroll to position [210, 0]
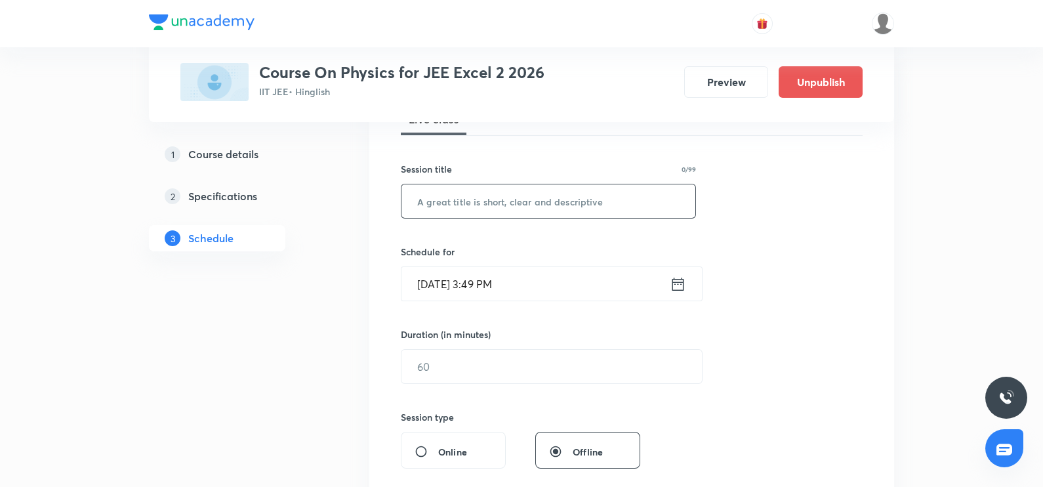
click at [507, 193] on input "text" at bounding box center [548, 200] width 294 height 33
type input "Semi Conductor"
click at [679, 287] on icon at bounding box center [678, 284] width 16 height 18
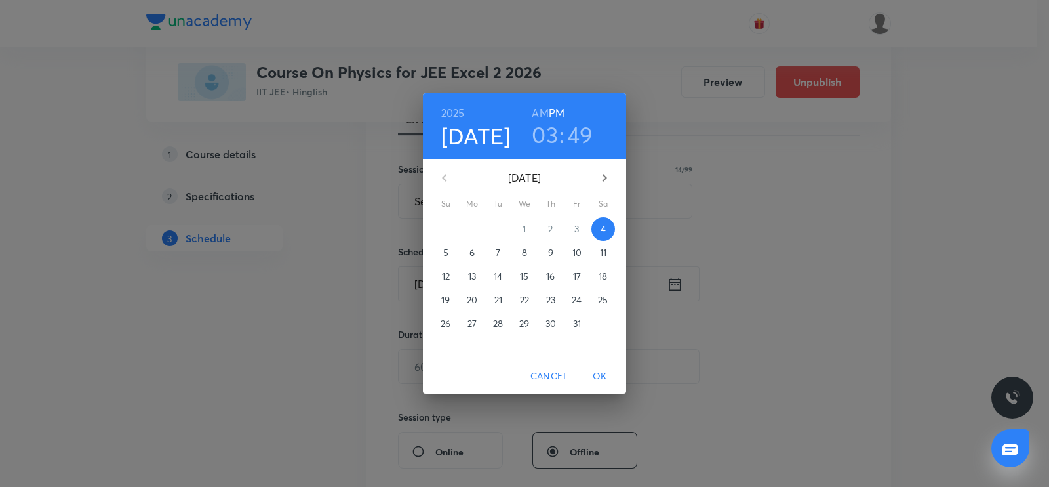
click at [472, 254] on p "6" at bounding box center [472, 252] width 5 height 13
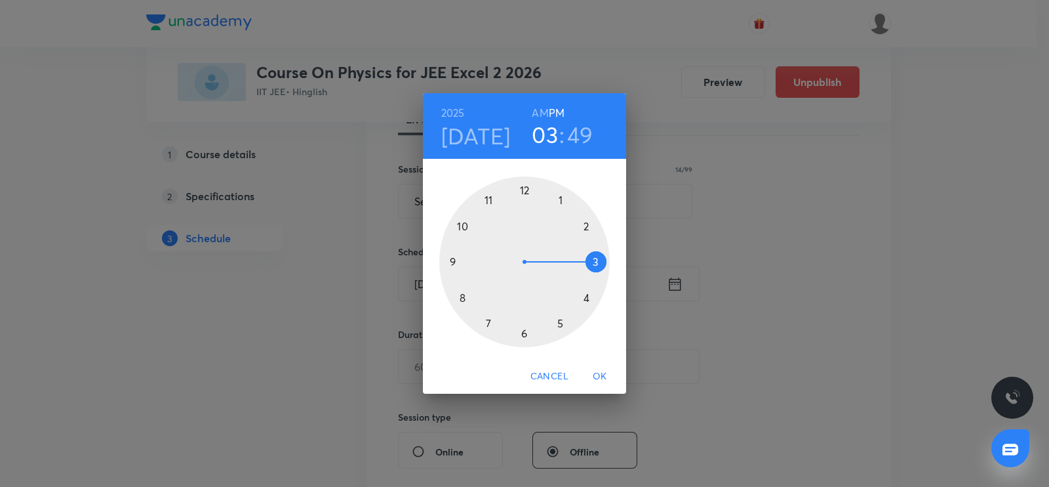
click at [525, 189] on div at bounding box center [524, 261] width 171 height 171
click at [546, 136] on h3 "12" at bounding box center [545, 135] width 21 height 28
click at [462, 226] on div at bounding box center [524, 261] width 171 height 171
click at [546, 110] on h6 "AM" at bounding box center [540, 113] width 16 height 18
click at [594, 259] on div at bounding box center [524, 261] width 171 height 171
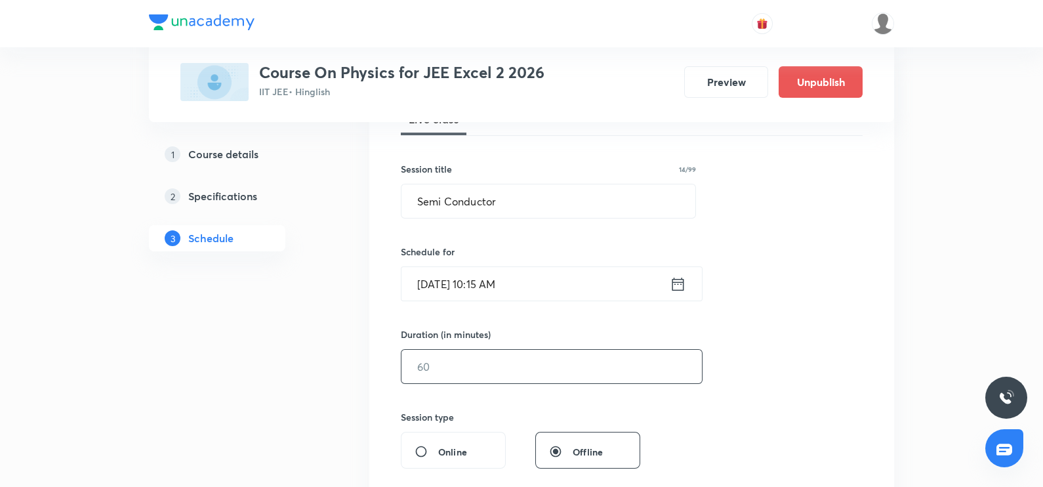
click at [452, 358] on input "text" at bounding box center [551, 366] width 300 height 33
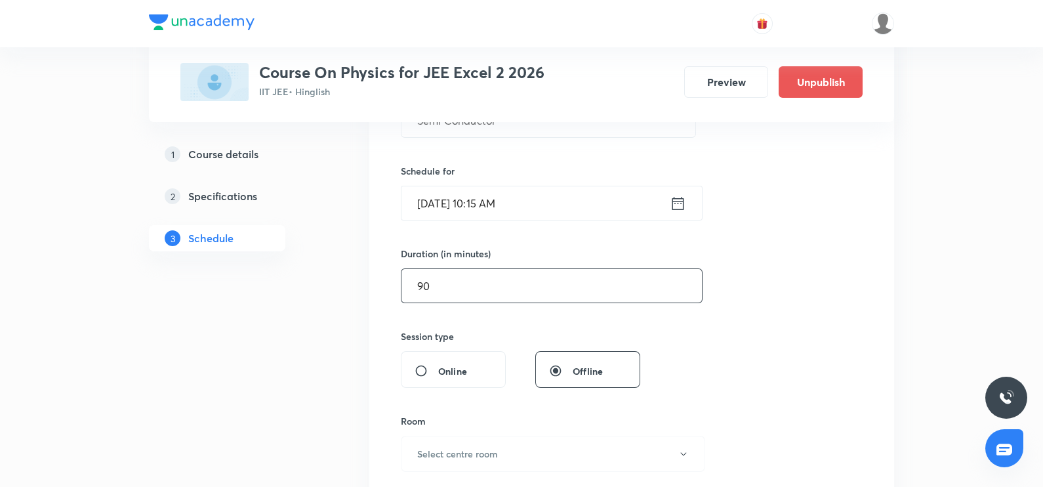
scroll to position [374, 0]
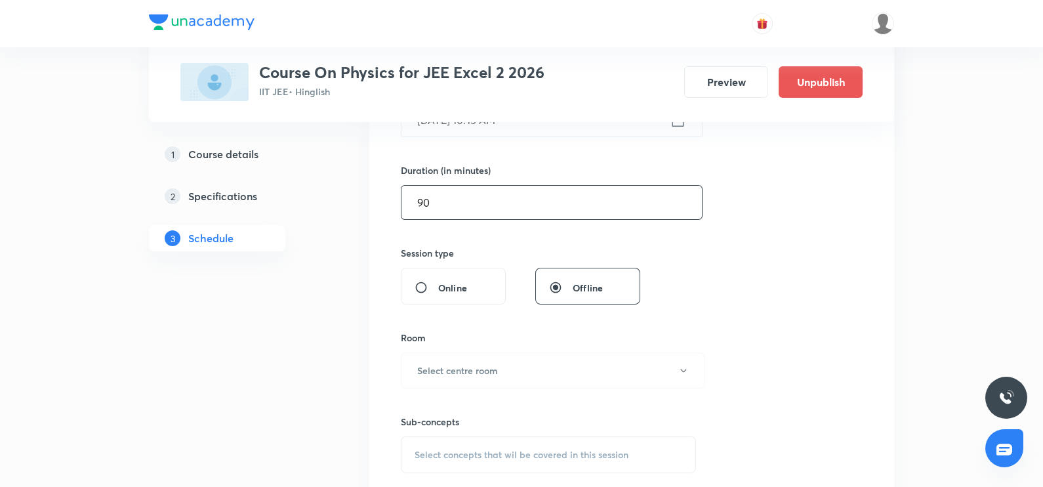
type input "90"
click at [452, 358] on button "Select centre room" at bounding box center [553, 370] width 304 height 36
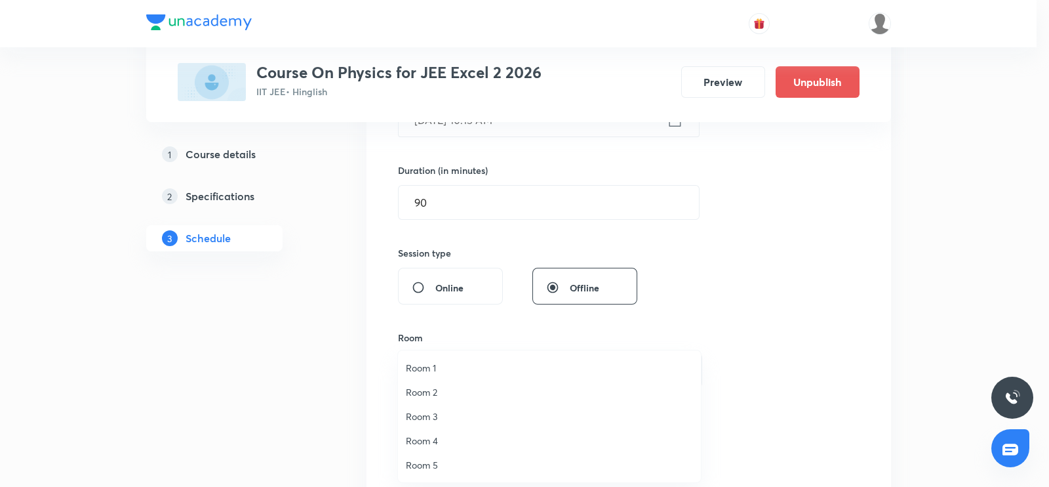
click at [416, 418] on span "Room 3" at bounding box center [549, 416] width 287 height 14
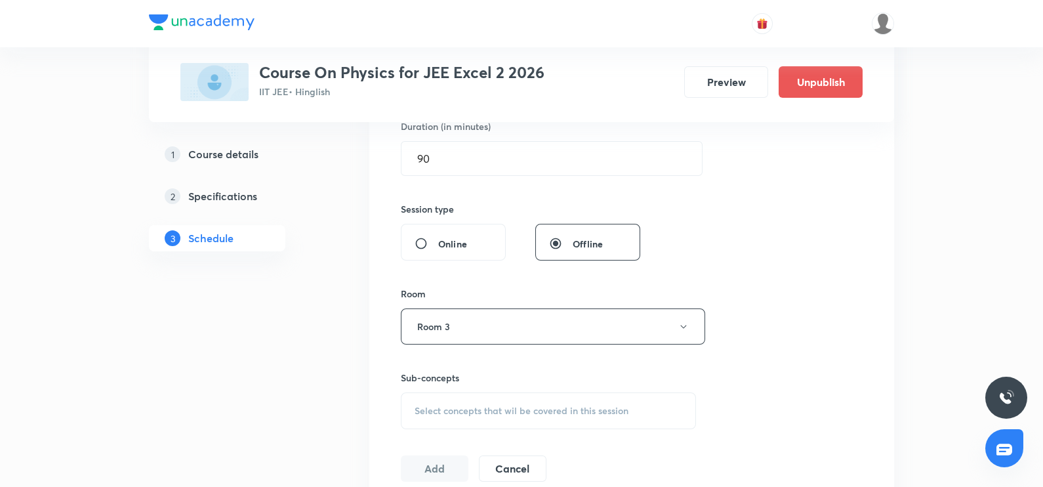
scroll to position [420, 0]
click at [430, 412] on span "Select concepts that wil be covered in this session" at bounding box center [522, 408] width 214 height 10
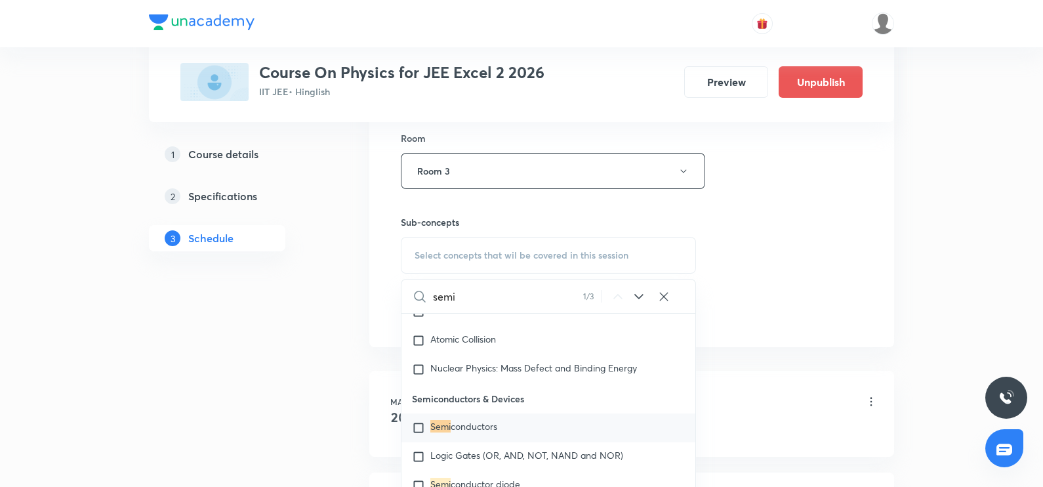
scroll to position [20246, 0]
type input "semi"
click at [420, 432] on input "checkbox" at bounding box center [421, 424] width 18 height 13
checkbox input "true"
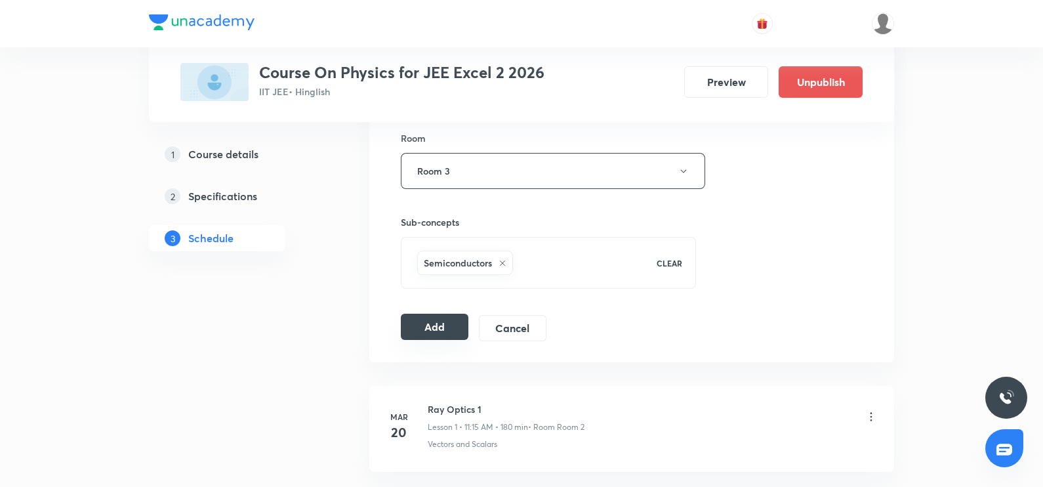
click at [427, 327] on button "Add" at bounding box center [435, 327] width 68 height 26
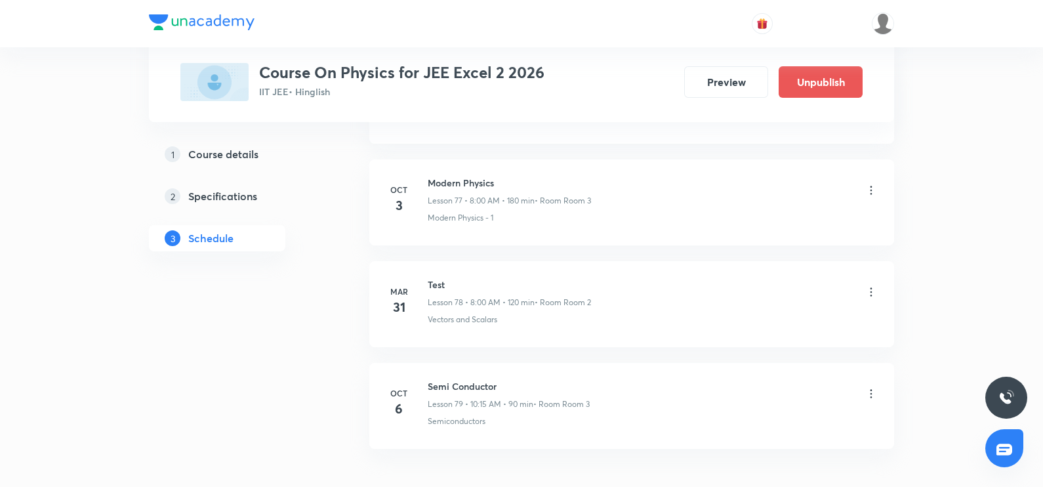
scroll to position [7975, 0]
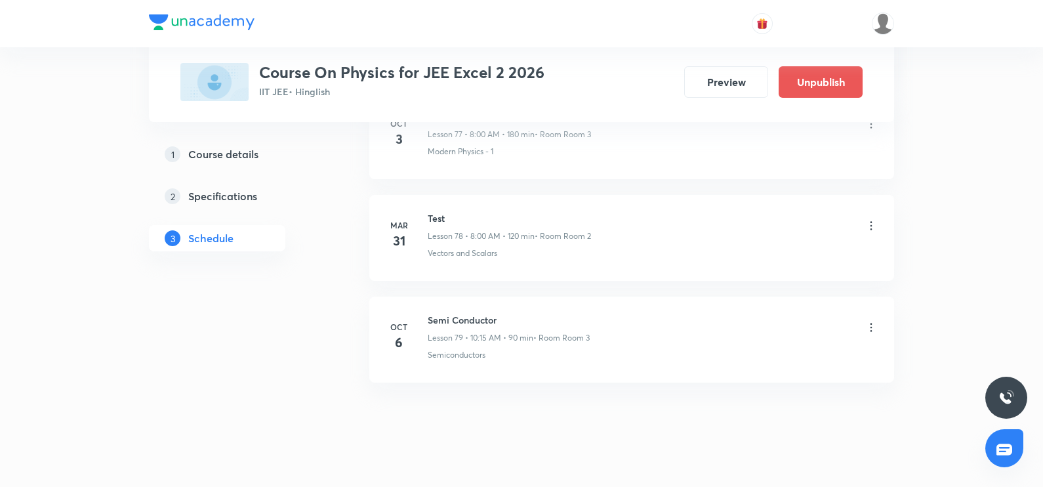
click at [482, 313] on div "Semi Conductor Lesson 79 • 10:15 AM • 90 min • Room Room 3" at bounding box center [509, 328] width 162 height 31
click at [476, 313] on h6 "Semi Conductor" at bounding box center [509, 320] width 162 height 14
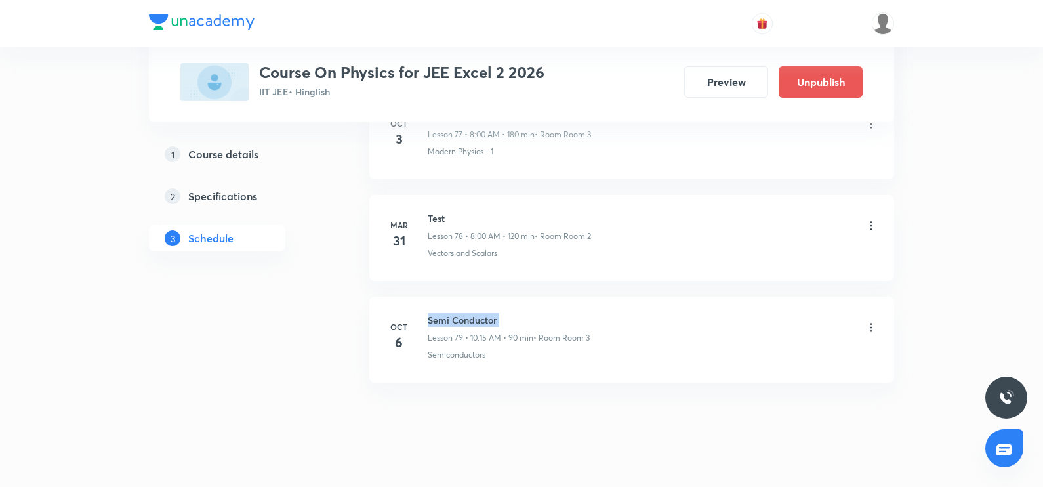
copy h6 "Semi Conductor"
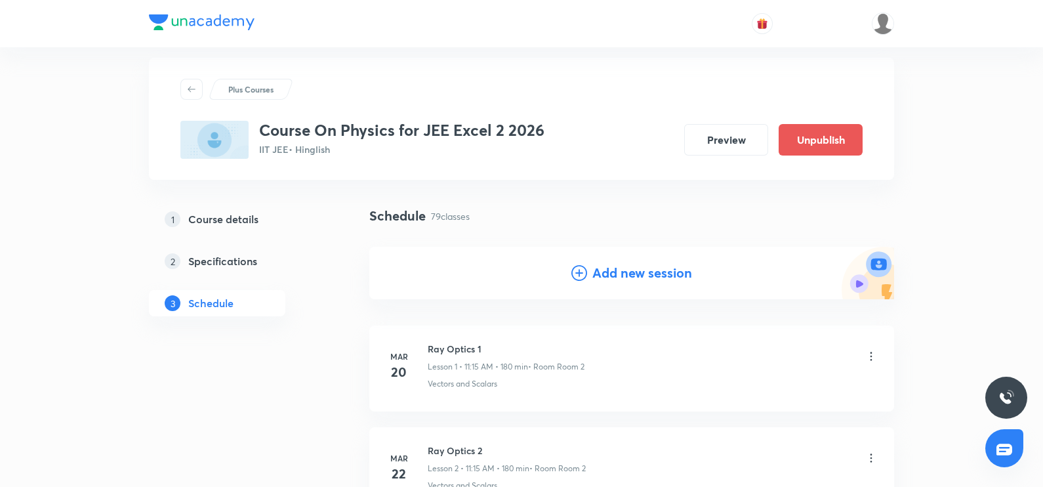
scroll to position [0, 0]
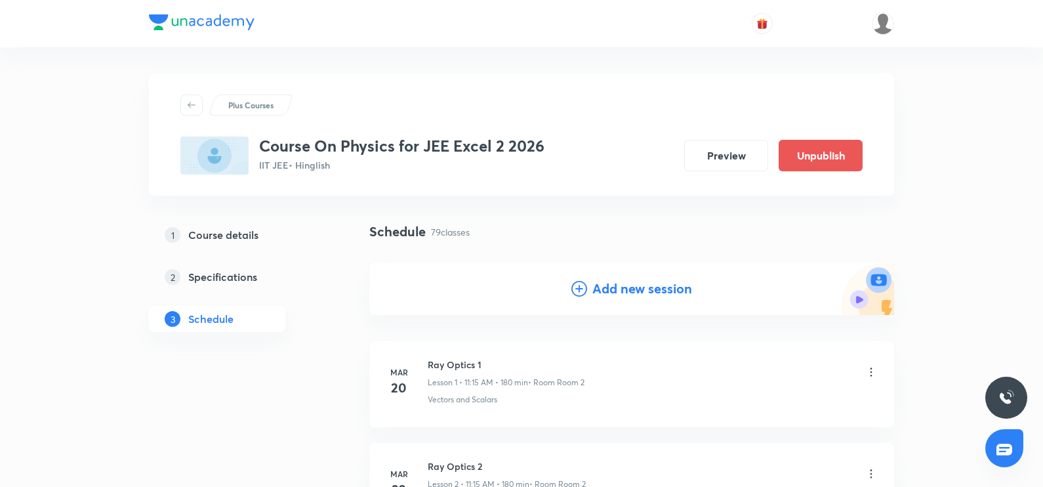
click at [577, 292] on icon at bounding box center [579, 289] width 16 height 16
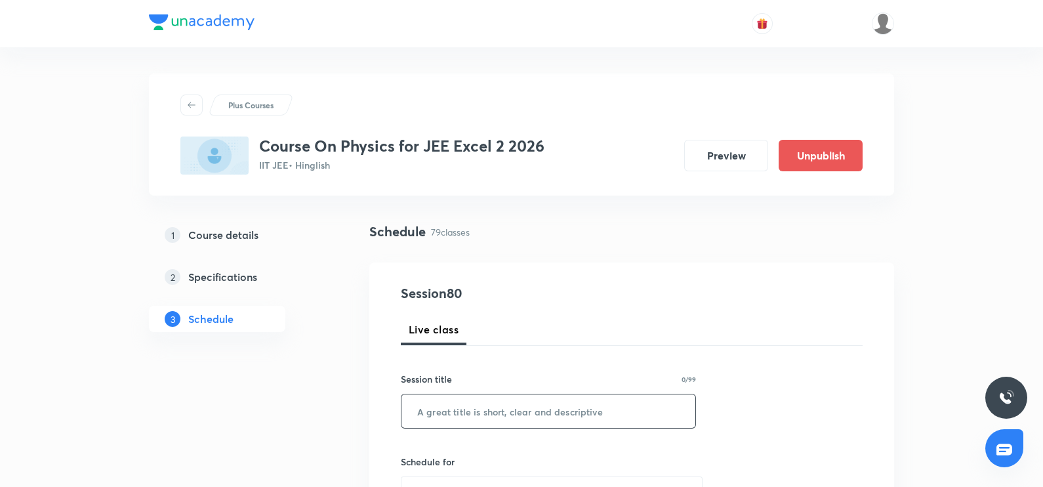
click at [416, 399] on input "text" at bounding box center [548, 410] width 294 height 33
paste input "Semi Conductor"
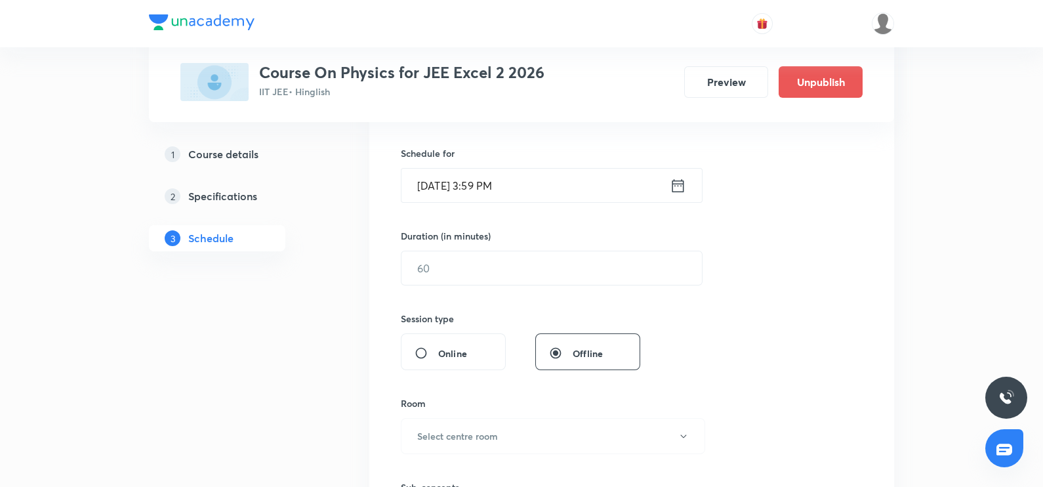
scroll to position [311, 0]
type input "Semi Conductor"
click at [674, 182] on icon at bounding box center [678, 183] width 16 height 18
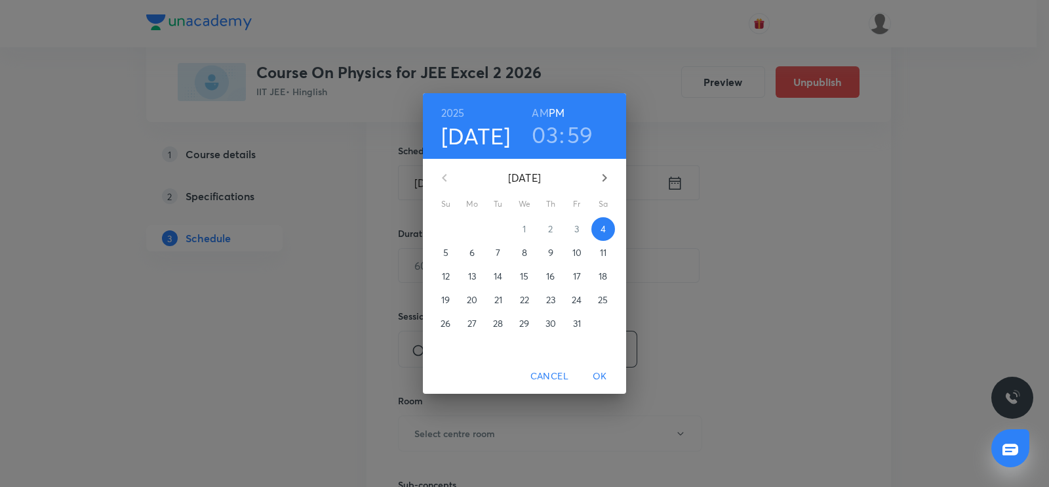
click at [524, 252] on p "8" at bounding box center [524, 252] width 5 height 13
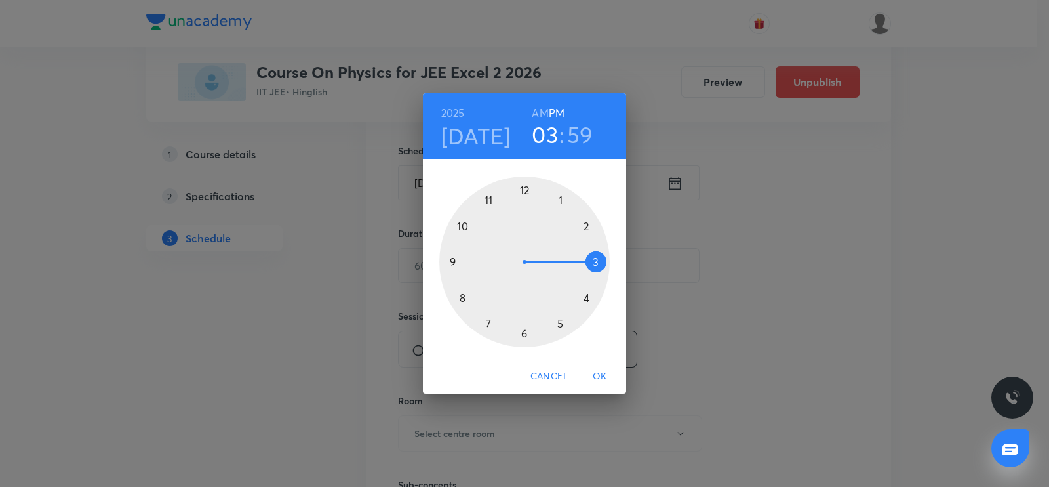
click at [460, 226] on div at bounding box center [524, 261] width 171 height 171
click at [540, 113] on h6 "AM" at bounding box center [540, 113] width 16 height 18
click at [599, 258] on div at bounding box center [524, 261] width 171 height 171
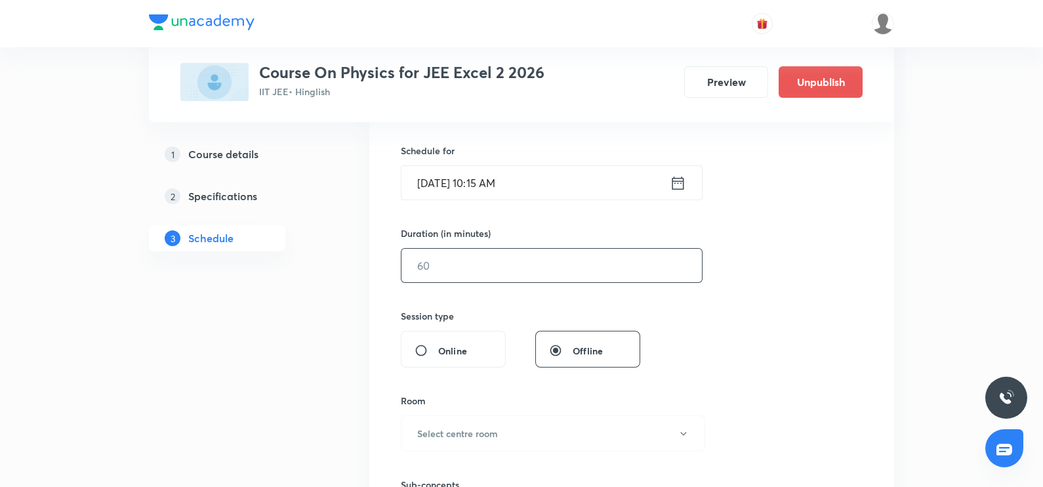
click at [542, 272] on input "text" at bounding box center [551, 265] width 300 height 33
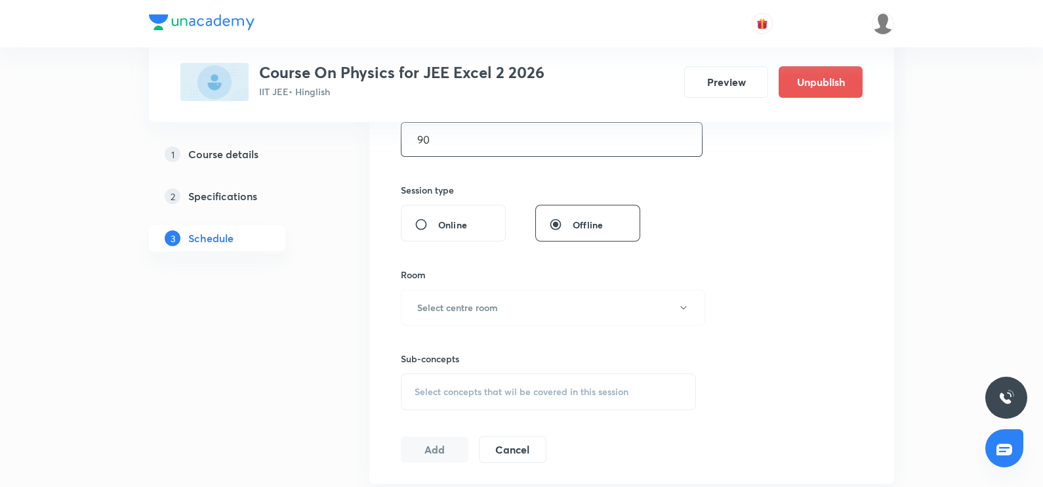
scroll to position [434, 0]
type input "90"
click at [541, 289] on div "Room Select centre room" at bounding box center [548, 300] width 295 height 58
click at [533, 303] on button "Select centre room" at bounding box center [553, 311] width 304 height 36
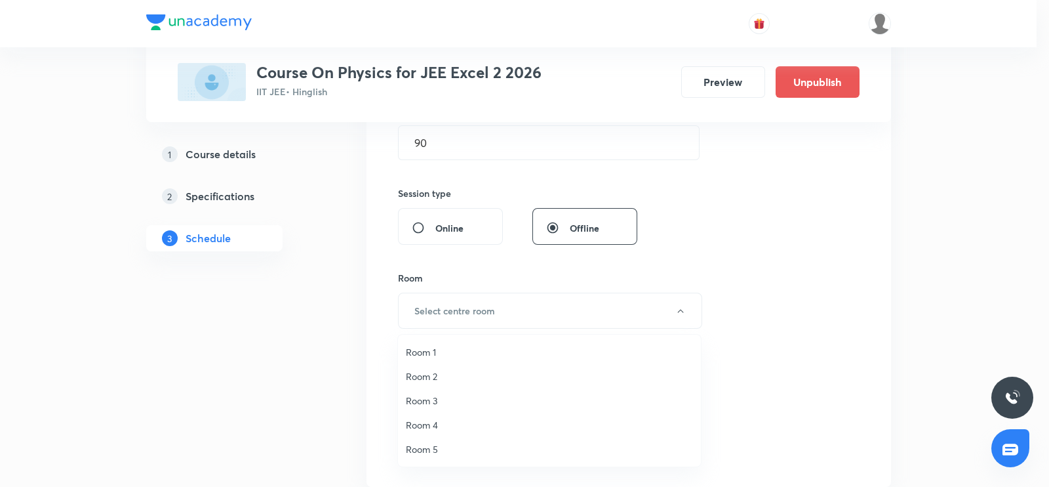
click at [430, 394] on span "Room 3" at bounding box center [549, 401] width 287 height 14
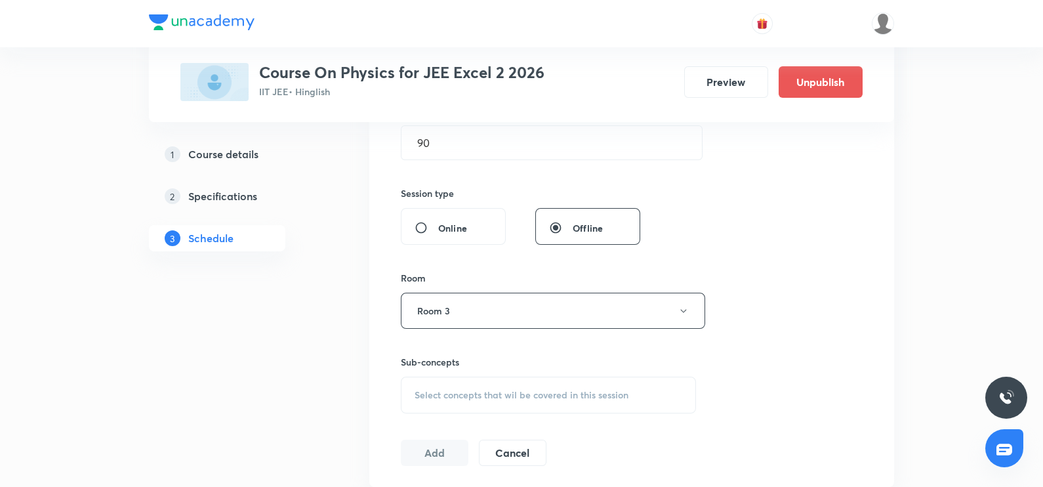
click at [430, 393] on span "Select concepts that wil be covered in this session" at bounding box center [522, 395] width 214 height 10
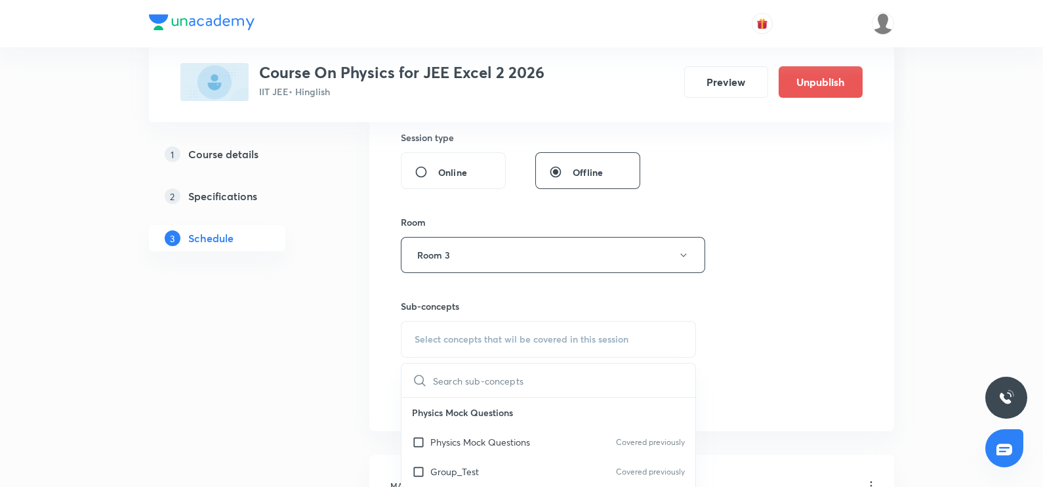
scroll to position [524, 0]
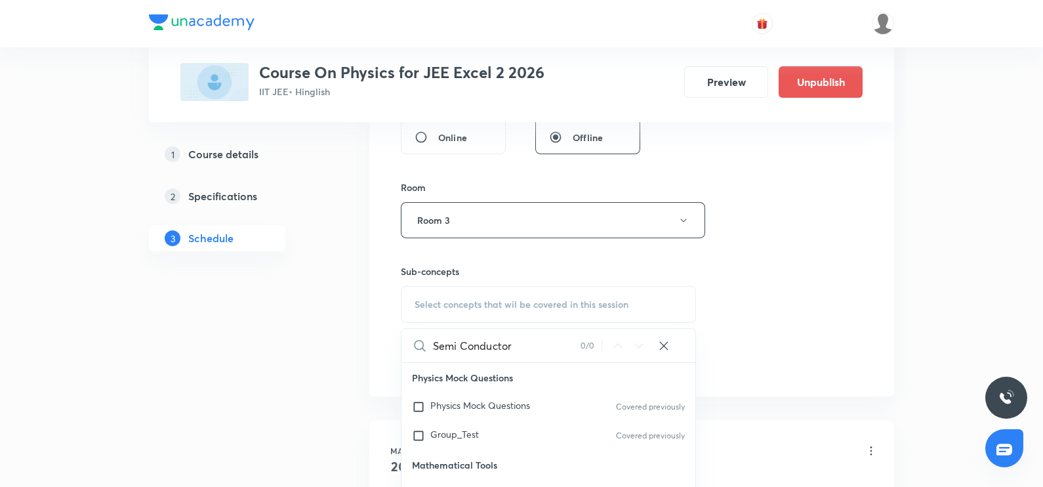
drag, startPoint x: 459, startPoint y: 344, endPoint x: 512, endPoint y: 350, distance: 52.8
click at [512, 350] on input "Semi Conductor" at bounding box center [507, 345] width 148 height 33
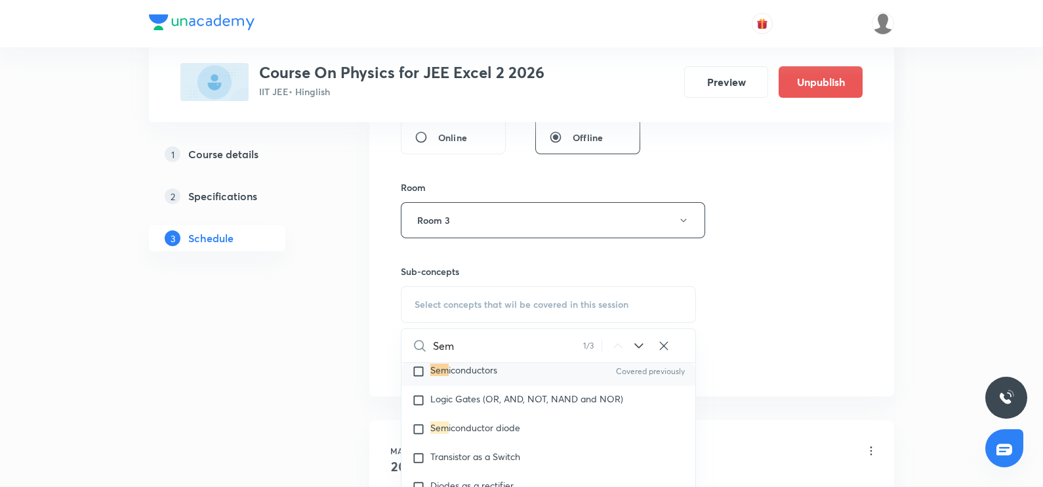
scroll to position [20349, 0]
type input "Sem"
click at [485, 375] on span "iconductors" at bounding box center [473, 369] width 49 height 12
checkbox input "true"
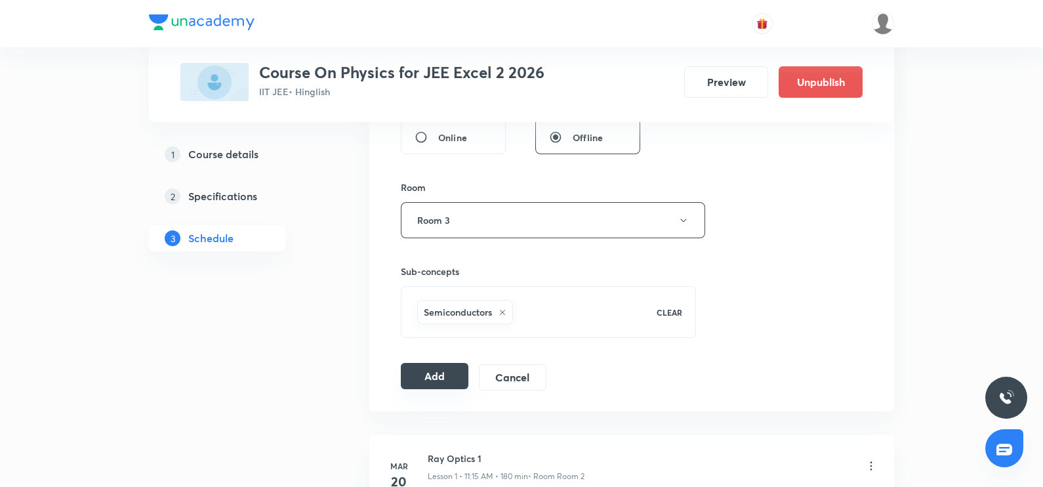
click at [434, 365] on button "Add" at bounding box center [435, 376] width 68 height 26
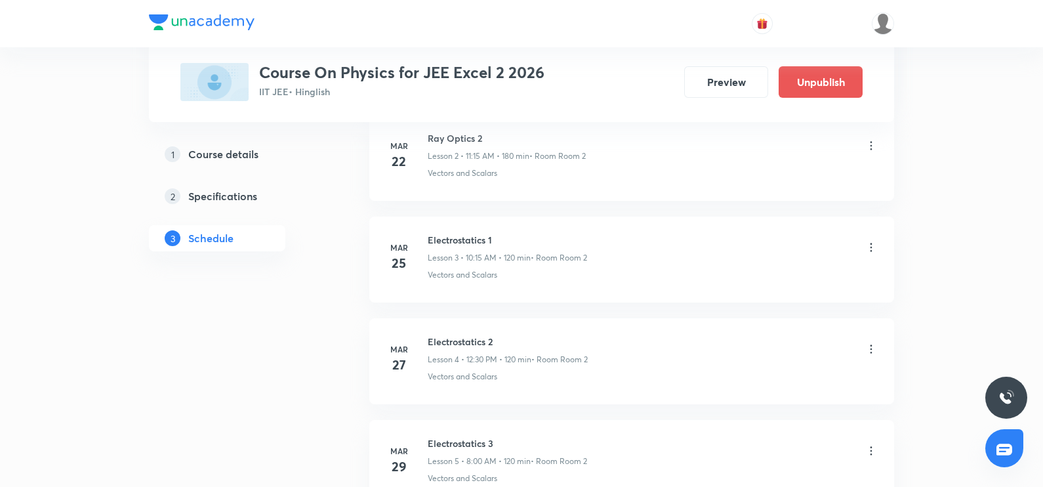
scroll to position [0, 0]
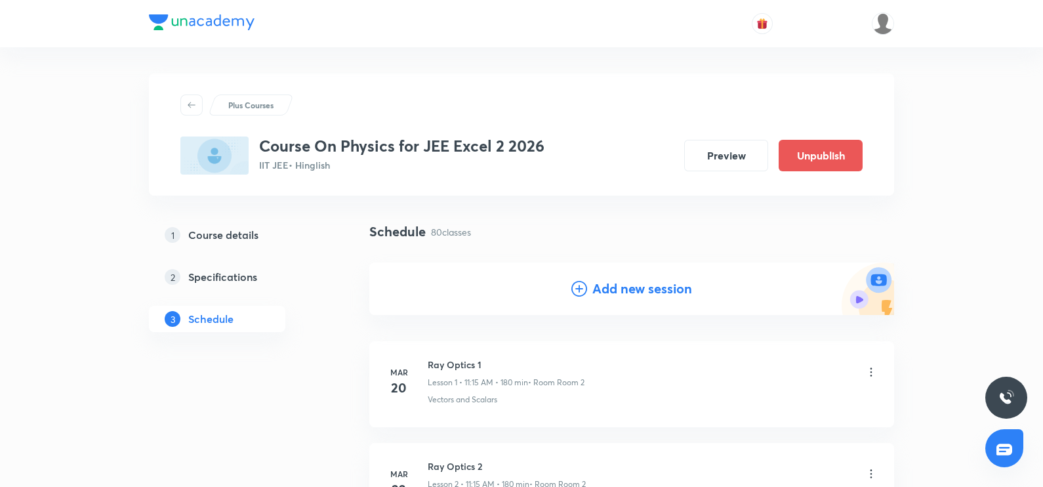
click at [574, 293] on icon at bounding box center [579, 289] width 16 height 16
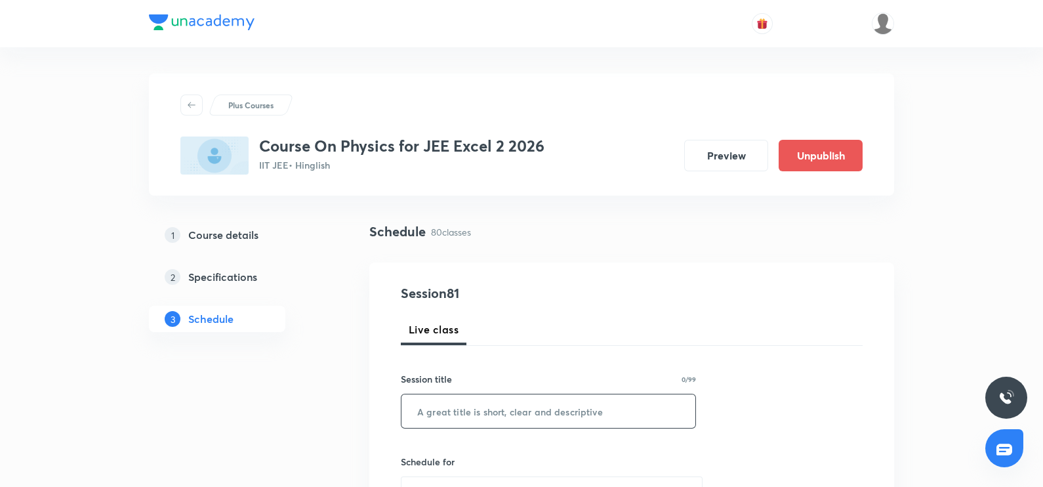
click at [413, 413] on input "text" at bounding box center [548, 410] width 294 height 33
paste input "Semi Conductor"
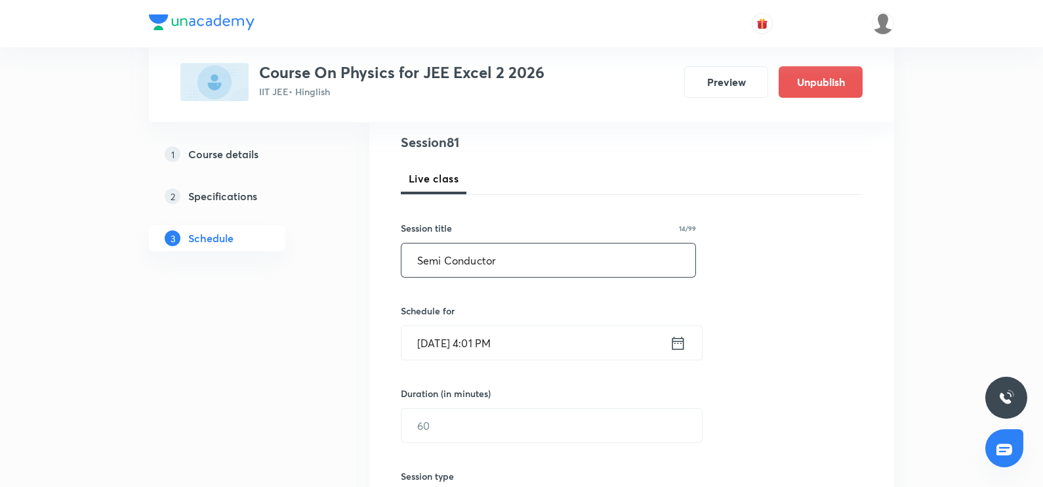
scroll to position [167, 0]
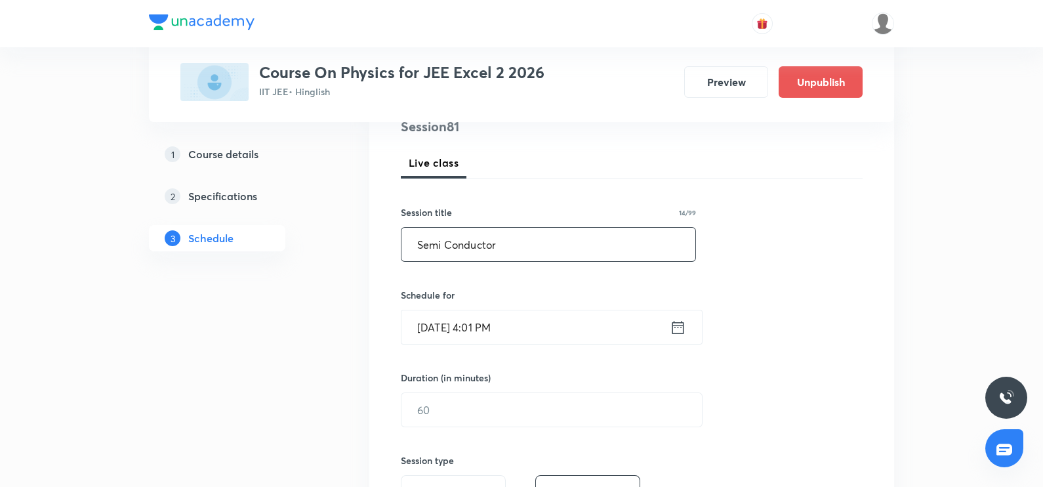
type input "Semi Conductor"
click at [678, 324] on icon at bounding box center [678, 326] width 12 height 13
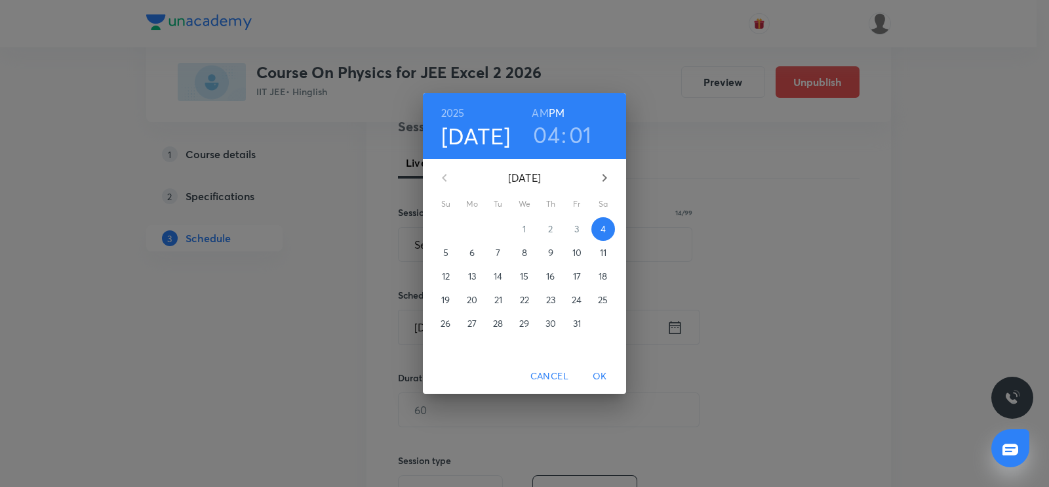
click at [577, 252] on p "10" at bounding box center [577, 252] width 9 height 13
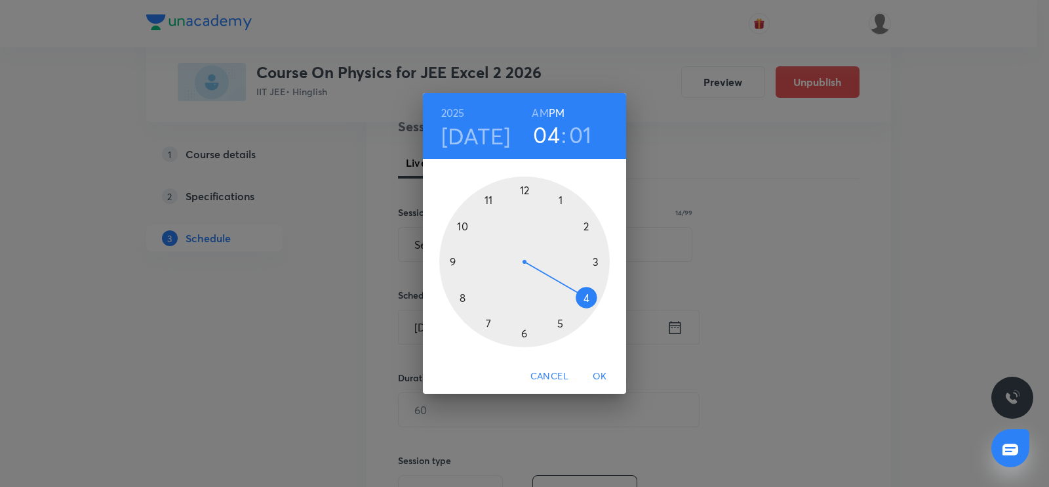
click at [453, 260] on div at bounding box center [524, 261] width 171 height 171
click at [538, 116] on h6 "AM" at bounding box center [540, 113] width 16 height 18
click at [455, 262] on div at bounding box center [524, 261] width 171 height 171
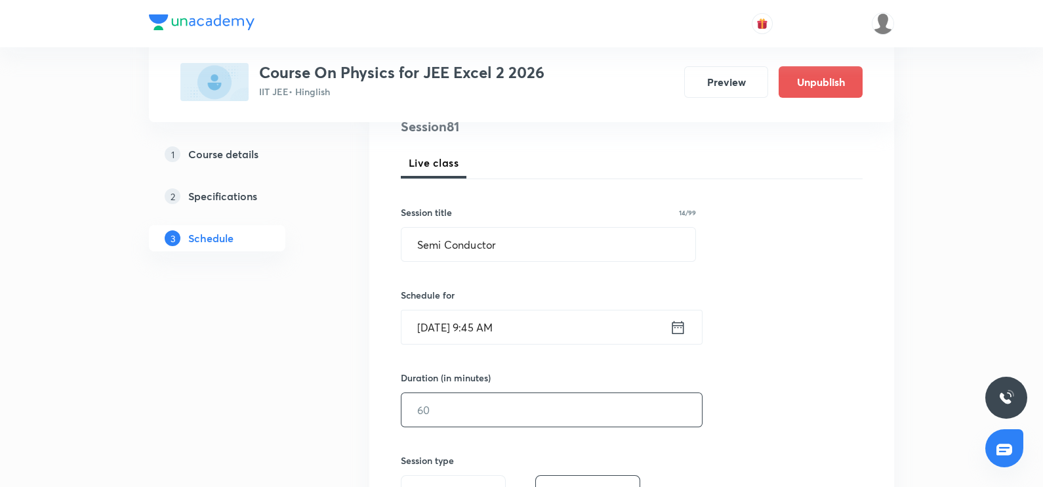
click at [409, 411] on input "text" at bounding box center [551, 409] width 300 height 33
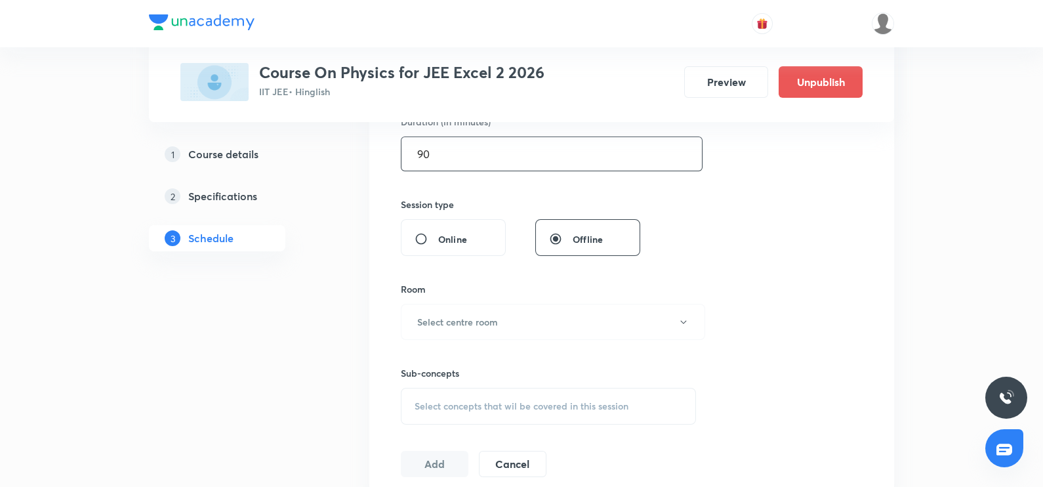
scroll to position [456, 0]
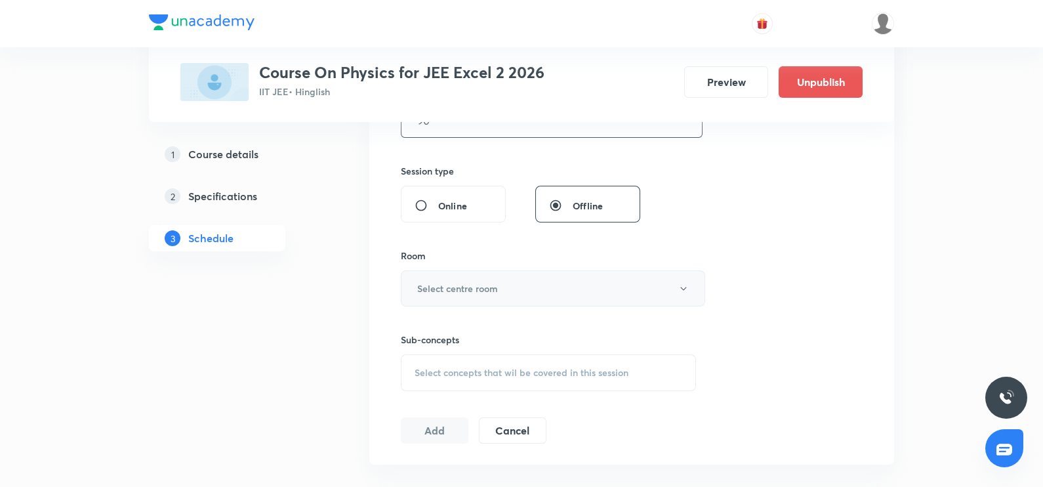
type input "90"
click at [453, 293] on button "Select centre room" at bounding box center [553, 288] width 304 height 36
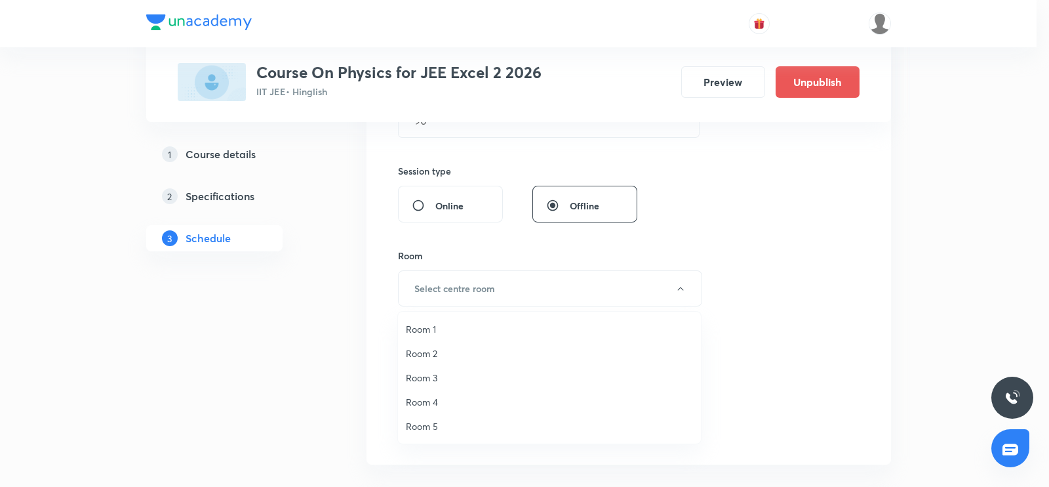
click at [413, 376] on span "Room 3" at bounding box center [549, 378] width 287 height 14
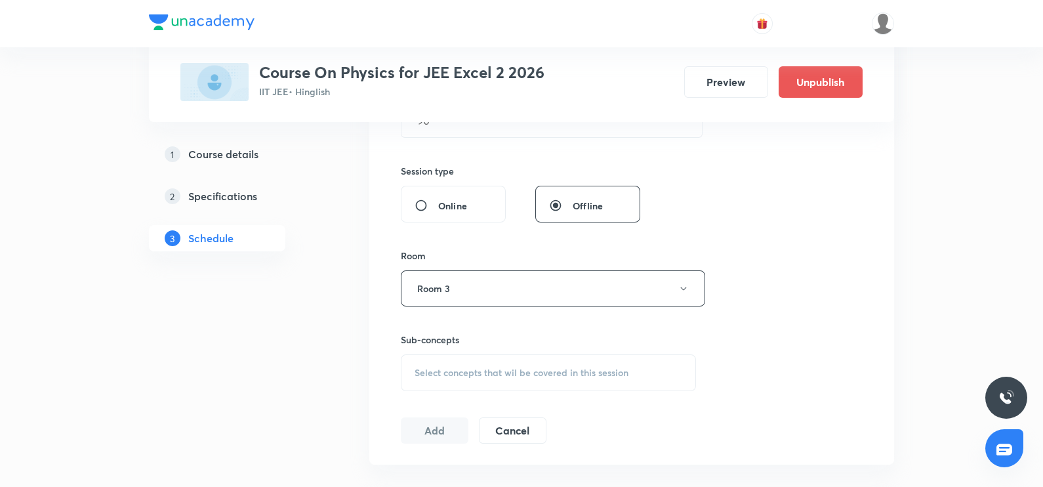
click at [413, 376] on div "Select concepts that wil be covered in this session" at bounding box center [548, 372] width 295 height 37
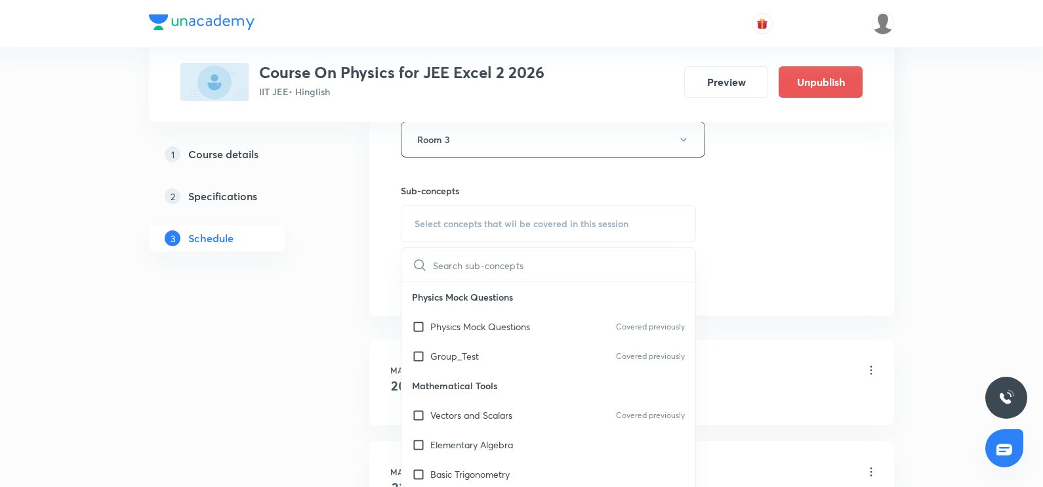
scroll to position [606, 0]
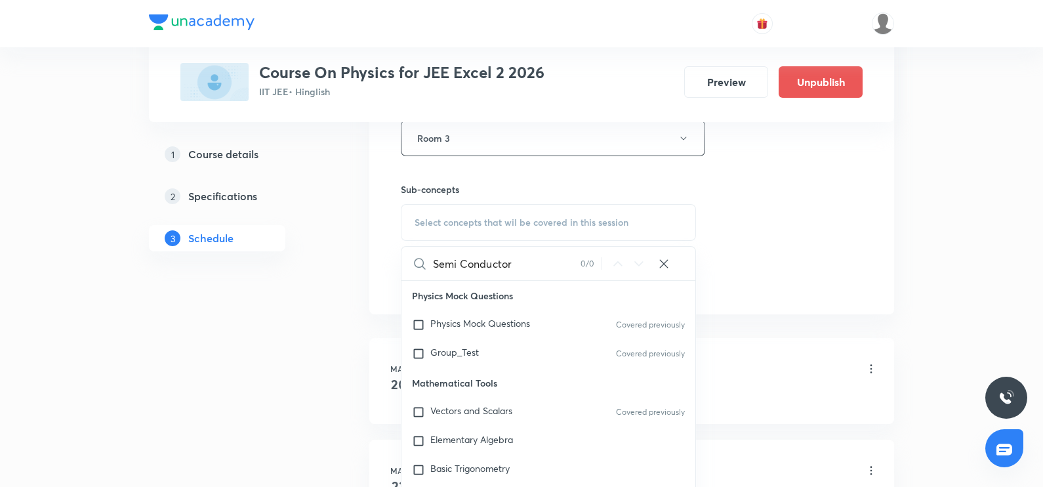
click at [460, 258] on input "Semi Conductor" at bounding box center [507, 263] width 148 height 33
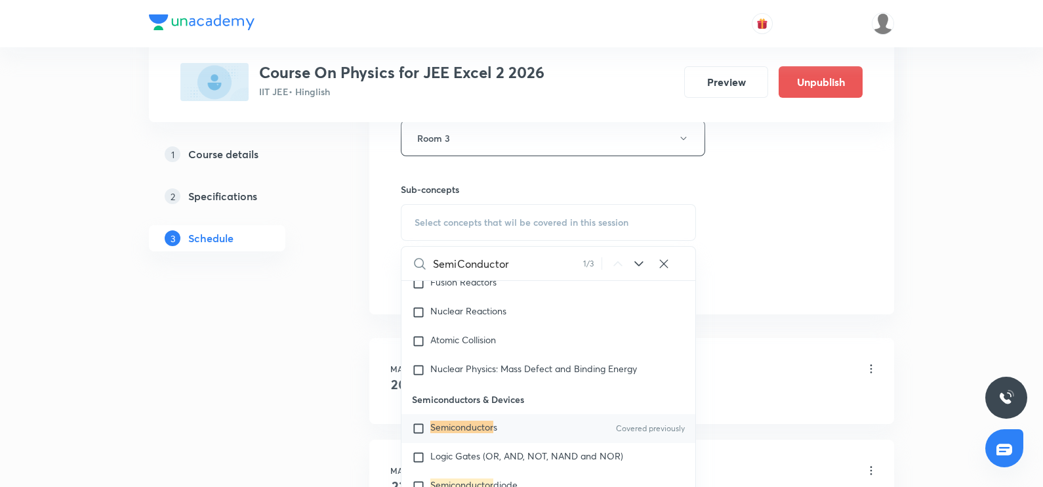
scroll to position [20213, 0]
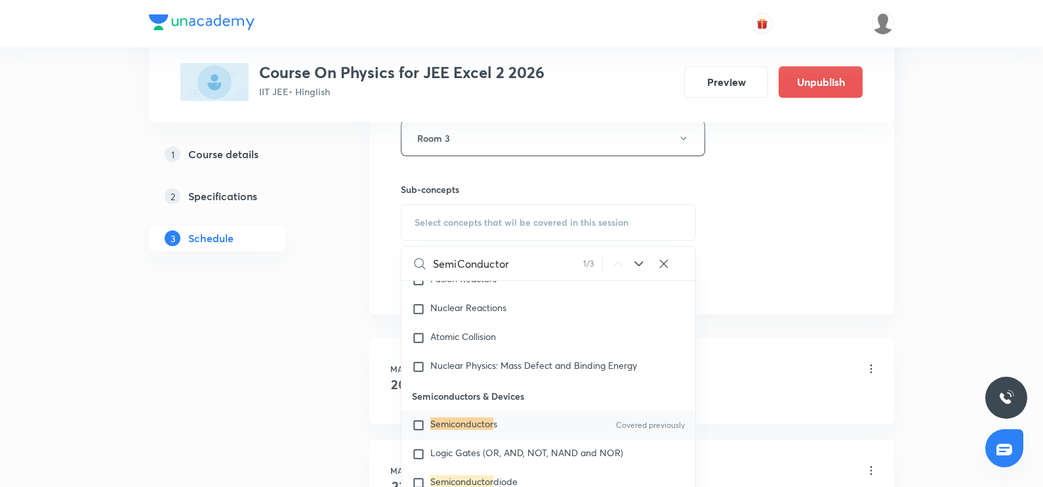
type input "SemiConductor"
click at [456, 436] on div "Semiconductor s Covered previously" at bounding box center [548, 425] width 294 height 29
checkbox input "true"
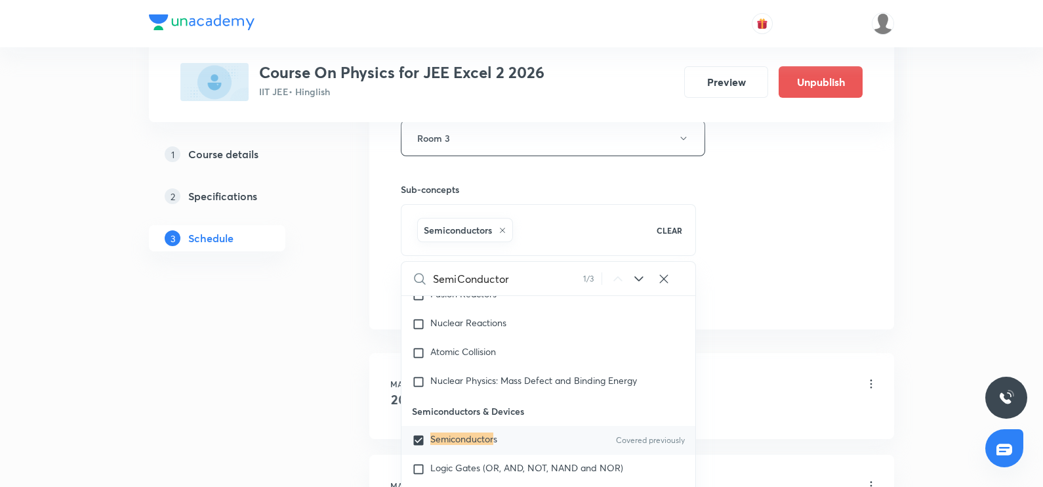
click at [374, 409] on li "Mar 20 Ray Optics 1 Lesson 1 • 11:15 AM • 180 min • Room Room 2 Vectors and Sca…" at bounding box center [631, 396] width 525 height 86
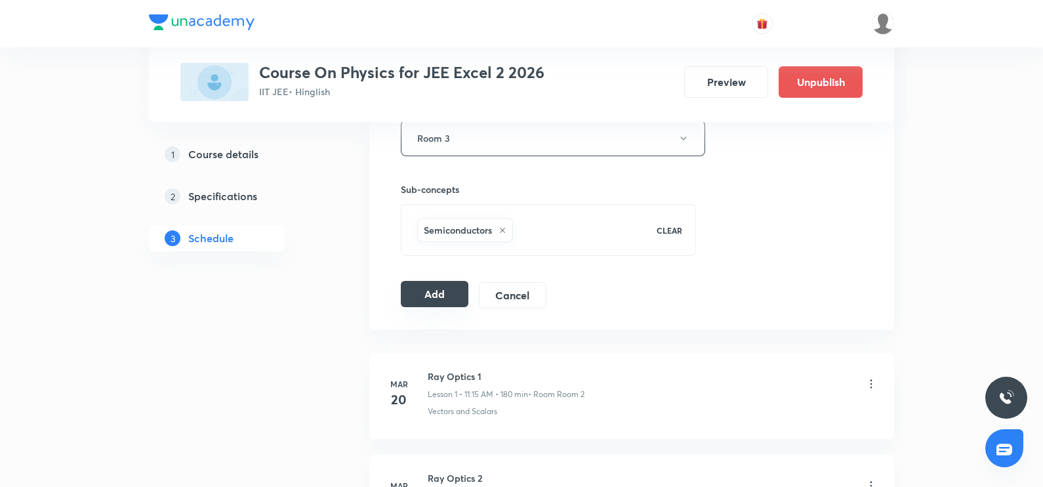
click at [456, 292] on button "Add" at bounding box center [435, 294] width 68 height 26
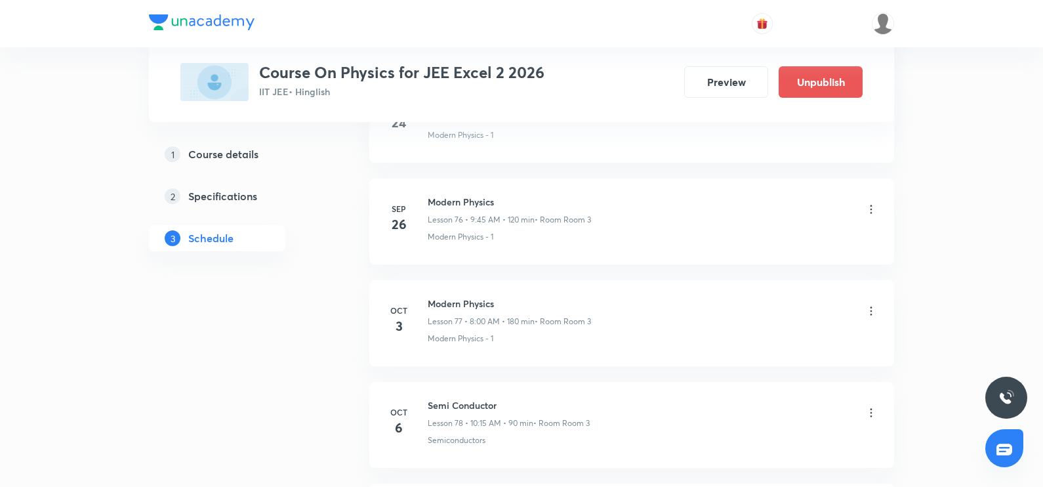
scroll to position [8177, 0]
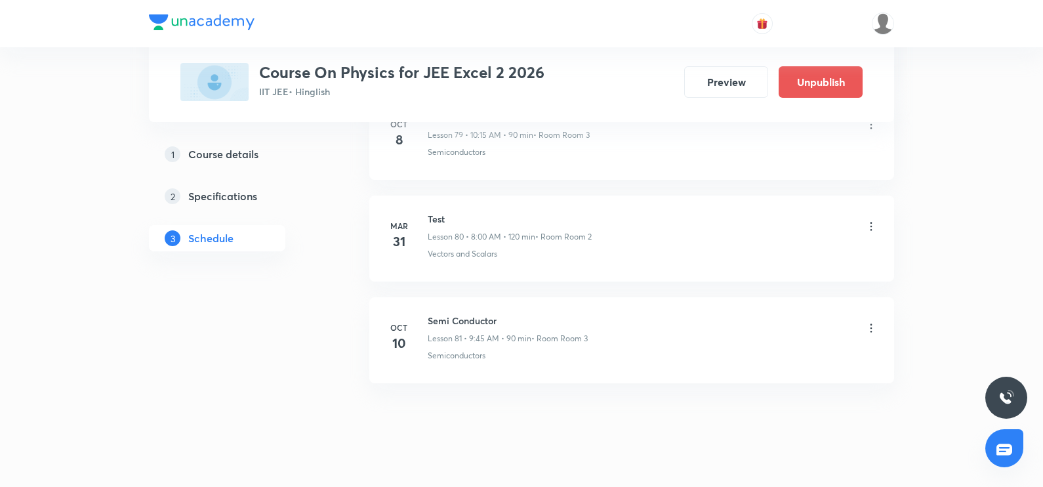
click at [458, 314] on h6 "Semi Conductor" at bounding box center [508, 321] width 160 height 14
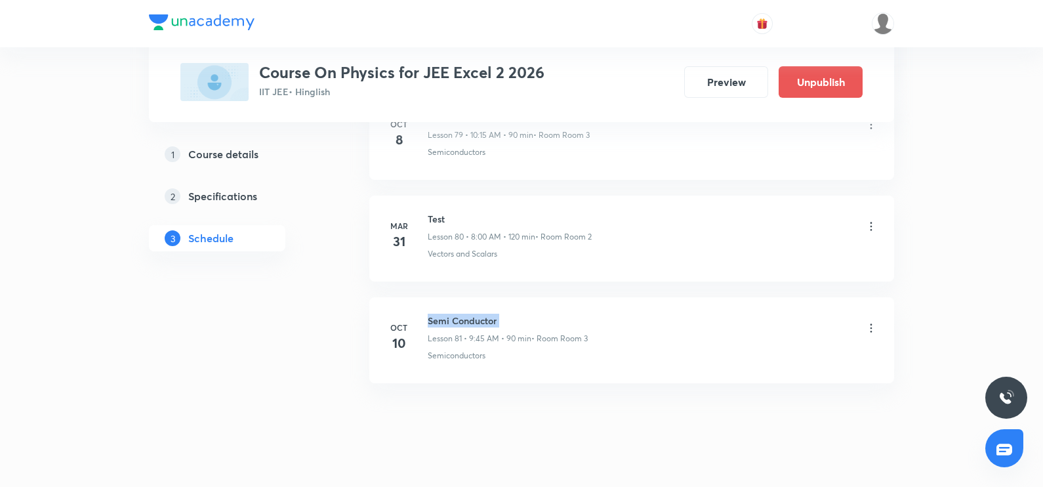
click at [458, 314] on h6 "Semi Conductor" at bounding box center [508, 321] width 160 height 14
copy h6 "Semi Conductor"
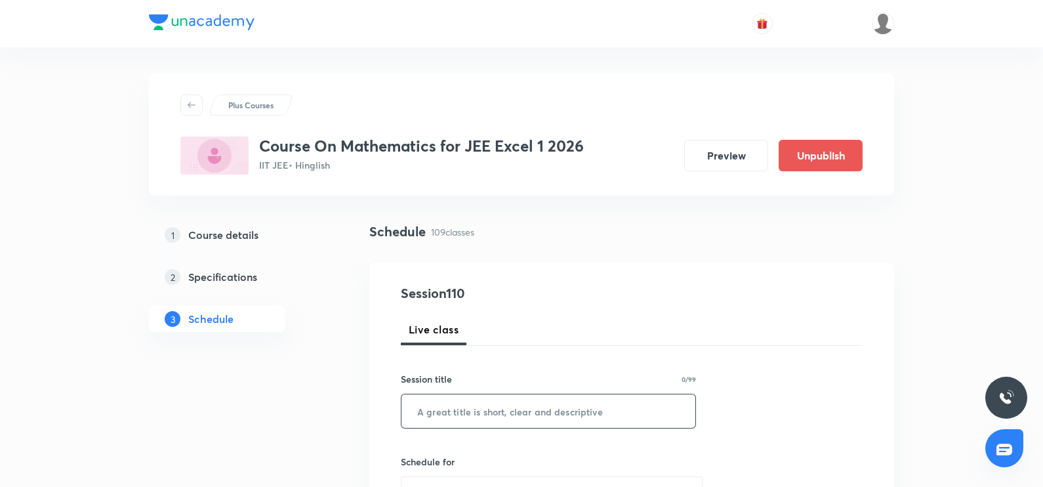
click at [436, 418] on input "text" at bounding box center [548, 410] width 294 height 33
paste input "Conics"
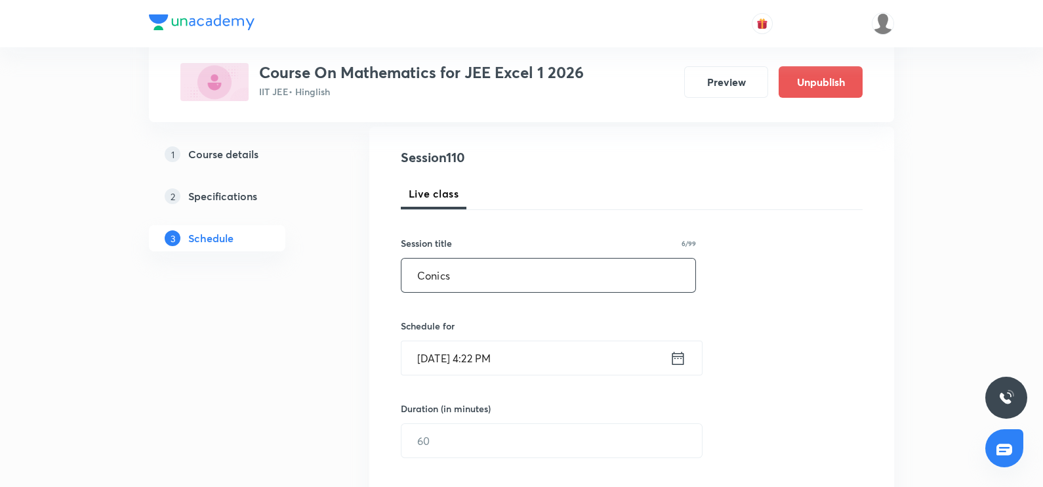
scroll to position [136, 0]
type input "Conics"
click at [682, 361] on icon at bounding box center [678, 357] width 16 height 18
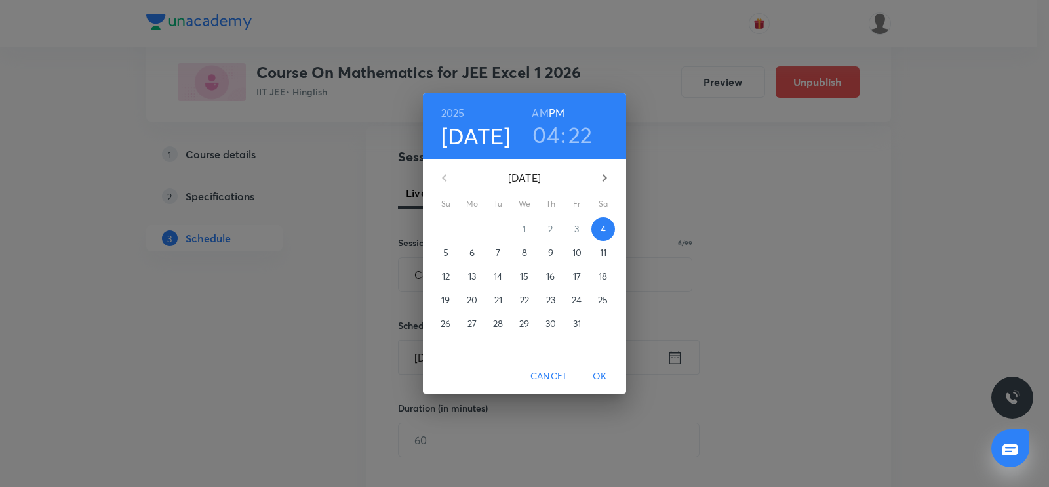
click at [468, 248] on span "6" at bounding box center [472, 252] width 24 height 13
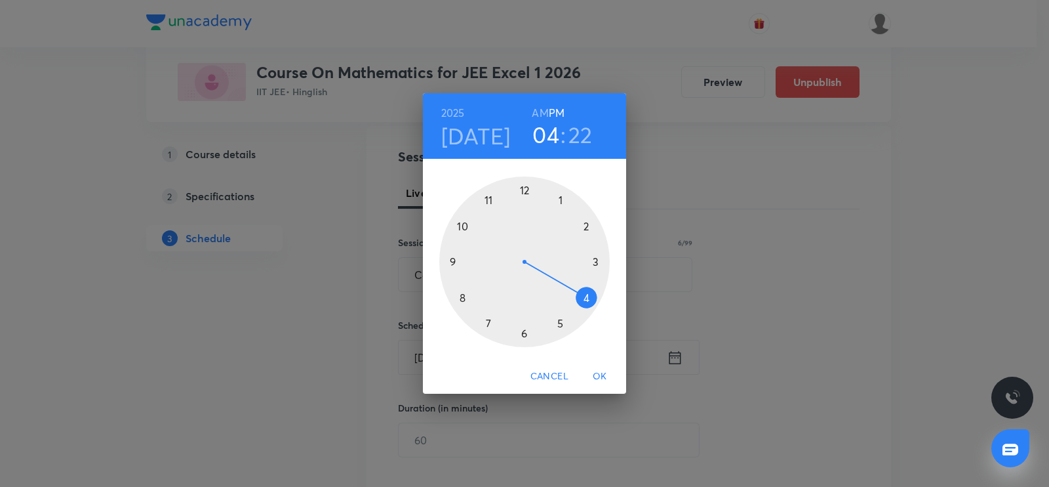
click at [464, 225] on div at bounding box center [524, 261] width 171 height 171
click at [541, 111] on h6 "AM" at bounding box center [540, 113] width 16 height 18
click at [451, 260] on div at bounding box center [524, 261] width 171 height 171
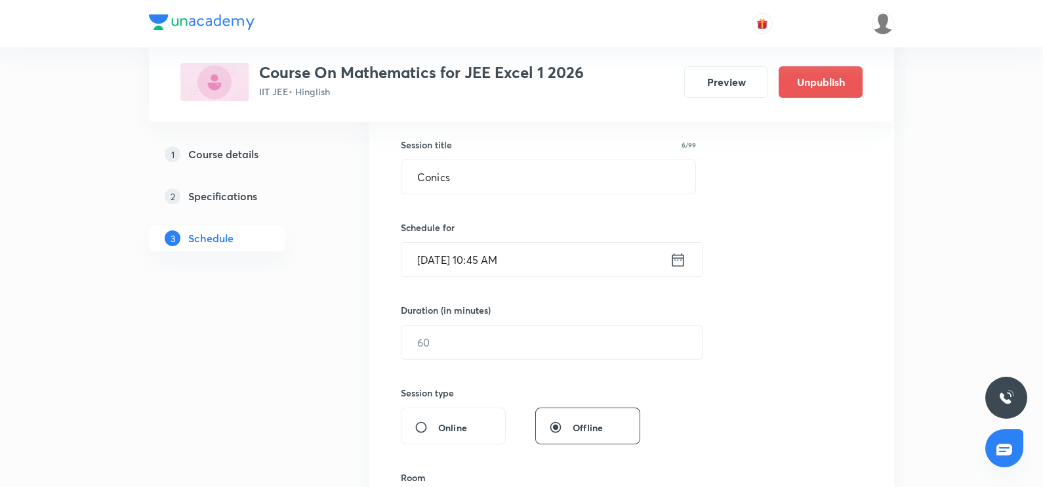
scroll to position [259, 0]
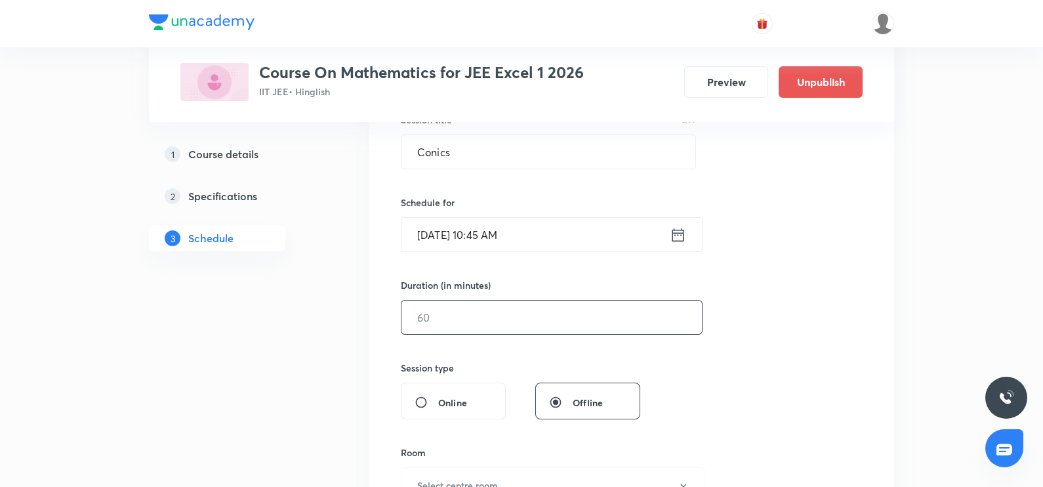
click at [502, 325] on input "text" at bounding box center [551, 316] width 300 height 33
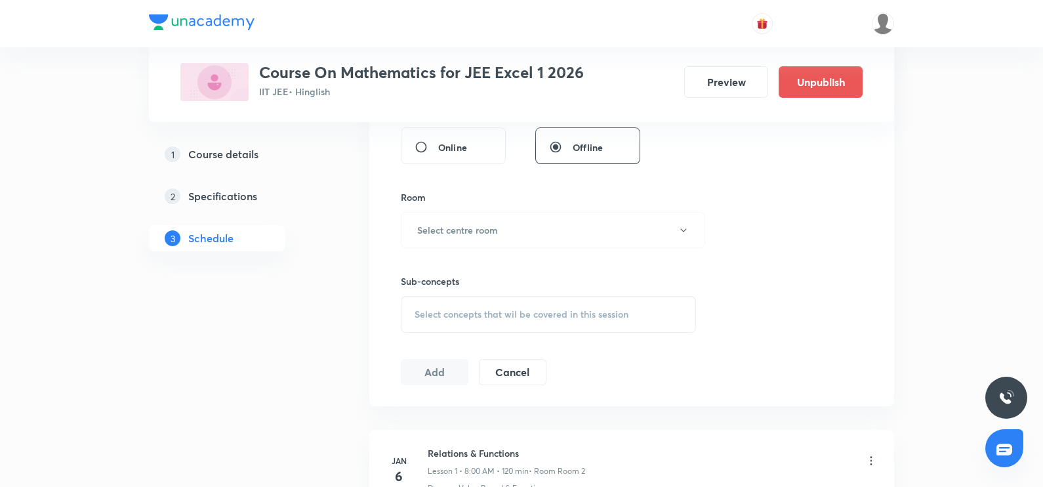
scroll to position [549, 0]
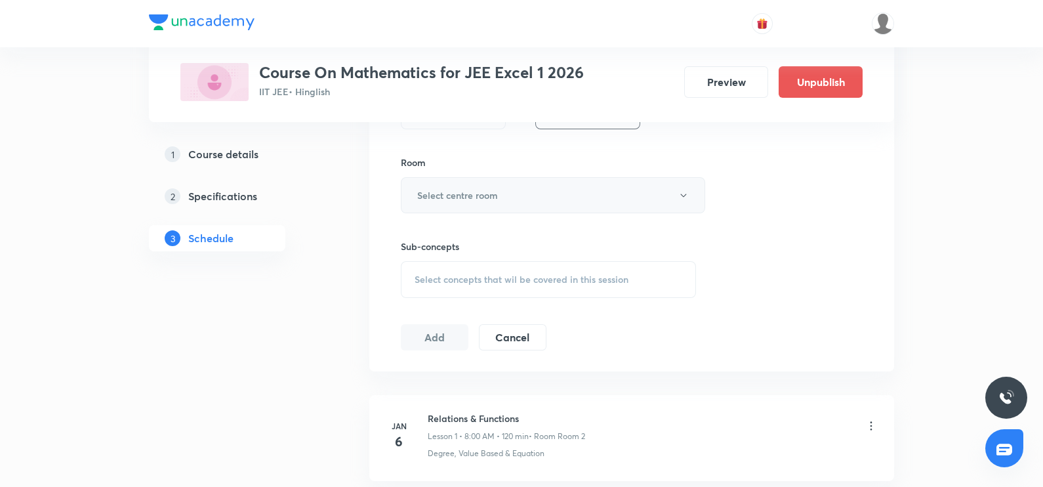
type input "90"
click at [491, 198] on h6 "Select centre room" at bounding box center [457, 195] width 81 height 14
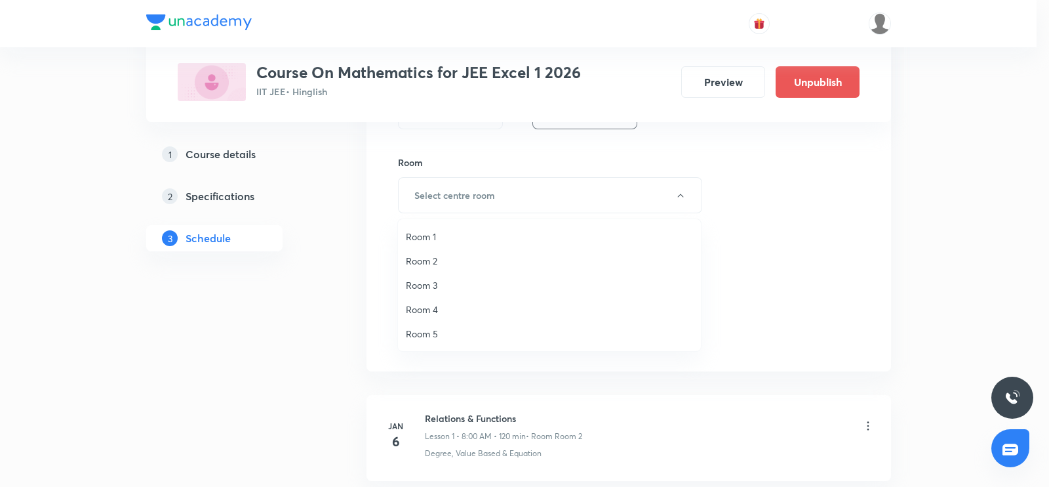
click at [463, 233] on span "Room 1" at bounding box center [549, 237] width 287 height 14
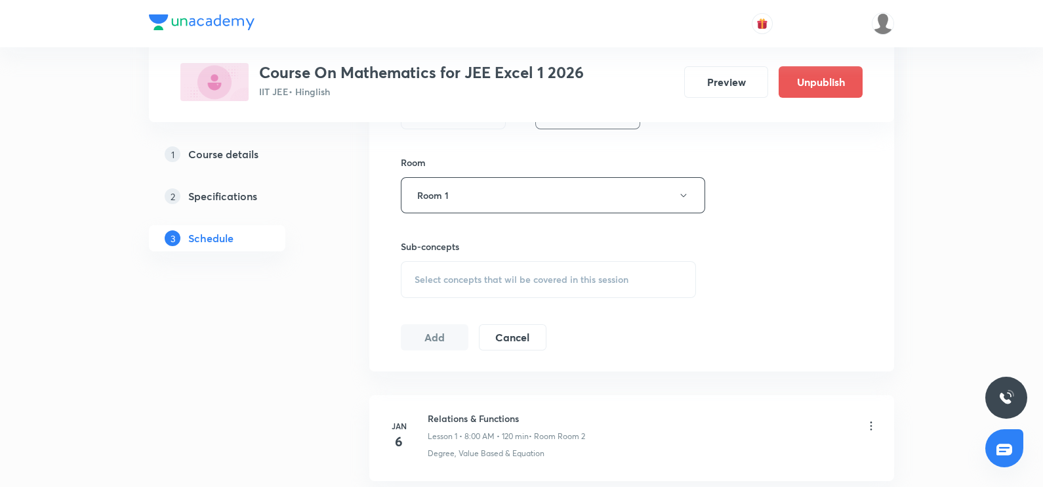
click at [446, 277] on span "Select concepts that wil be covered in this session" at bounding box center [522, 279] width 214 height 10
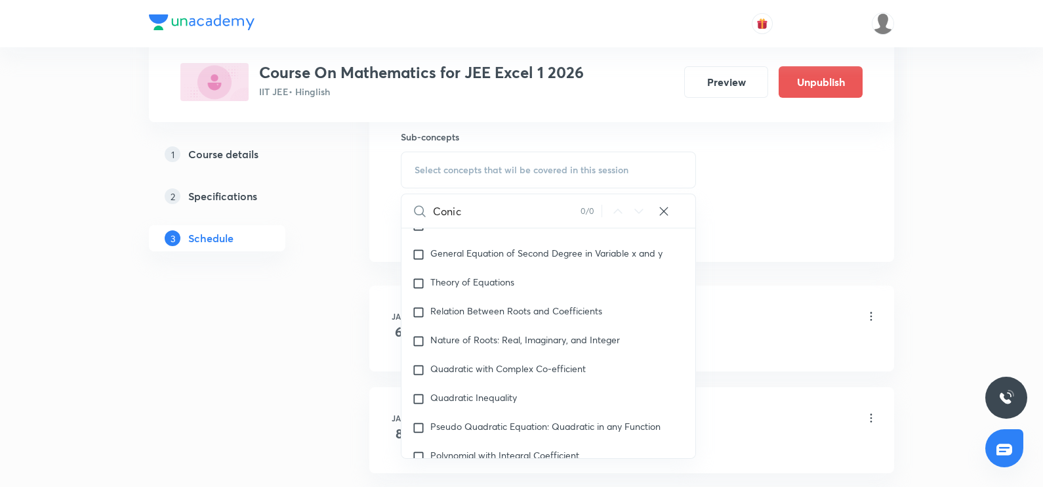
scroll to position [553, 0]
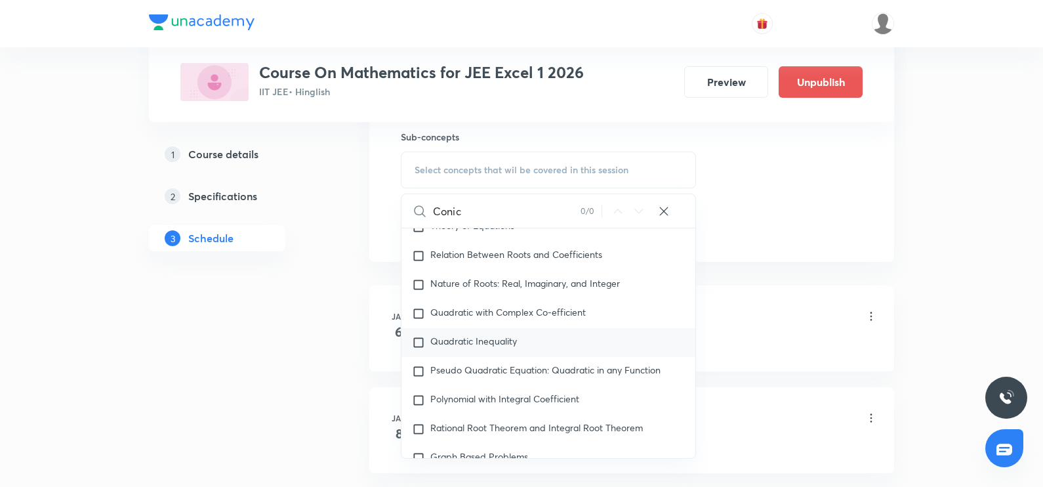
type input "Conic"
click at [422, 344] on input "checkbox" at bounding box center [421, 342] width 18 height 13
checkbox input "true"
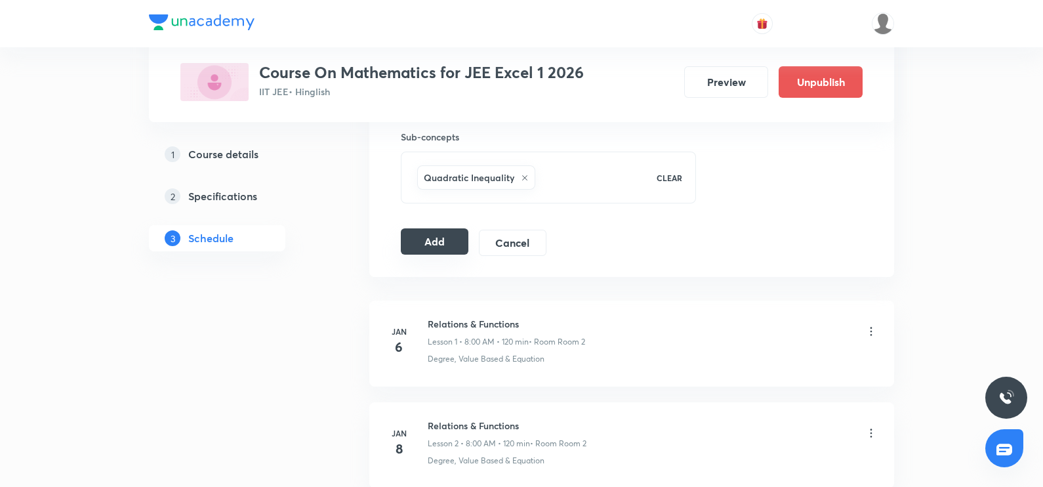
click at [449, 245] on button "Add" at bounding box center [435, 241] width 68 height 26
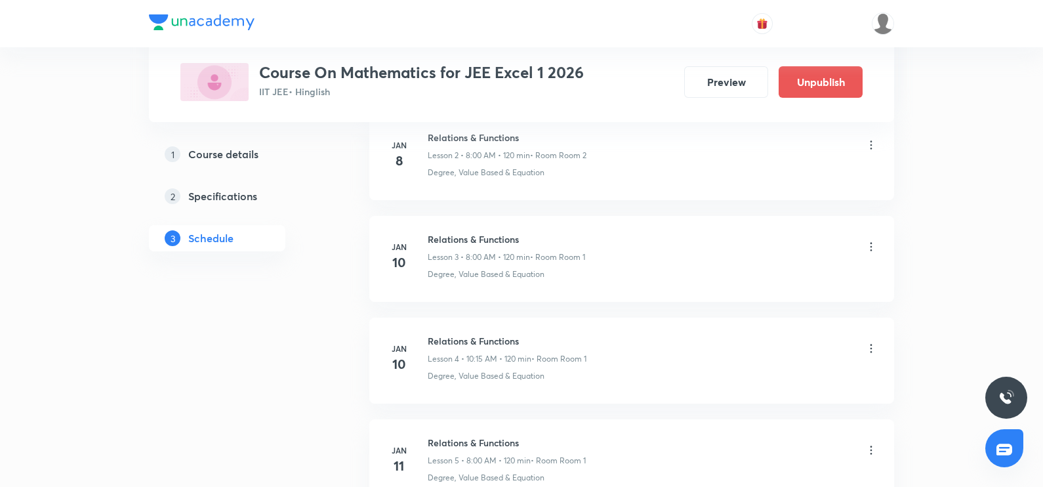
scroll to position [0, 0]
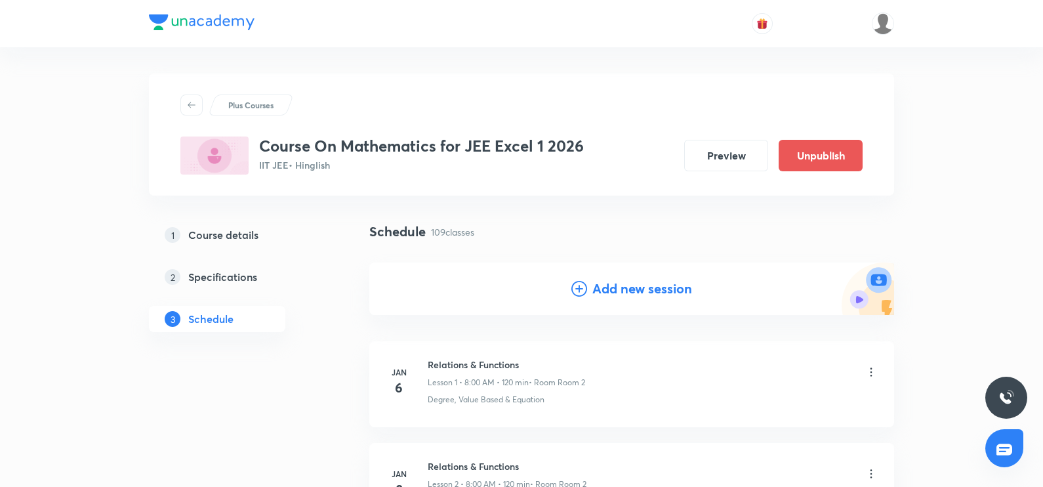
click at [583, 287] on icon at bounding box center [579, 289] width 16 height 16
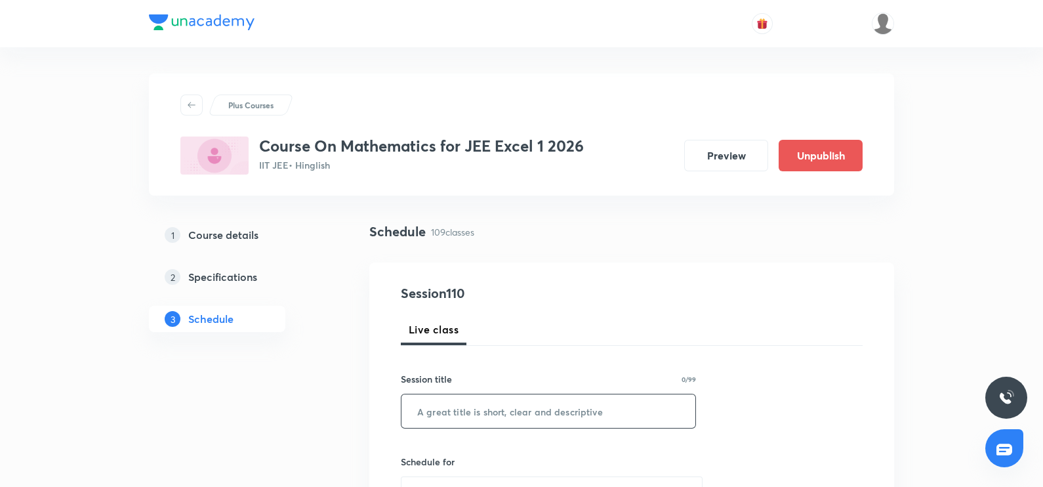
click at [436, 407] on input "text" at bounding box center [548, 410] width 294 height 33
paste input "Conics"
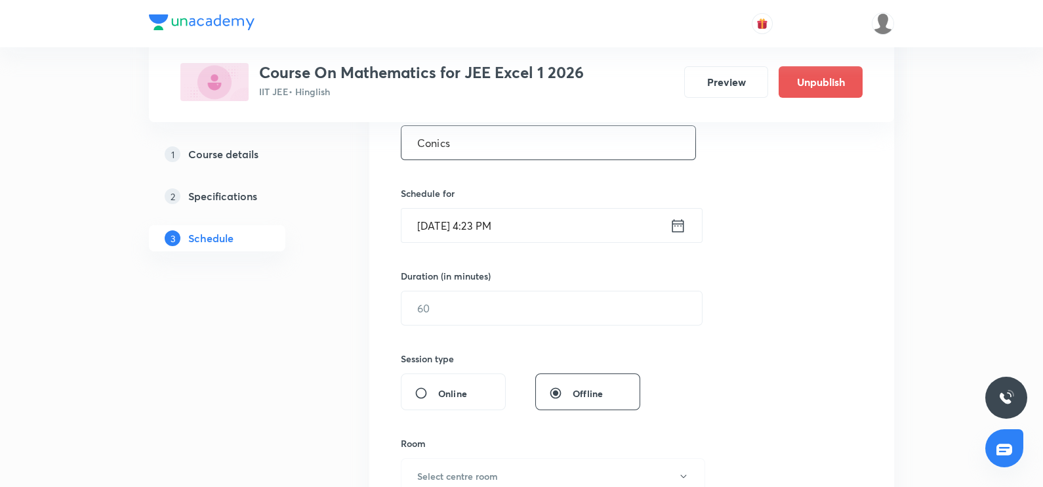
scroll to position [275, 0]
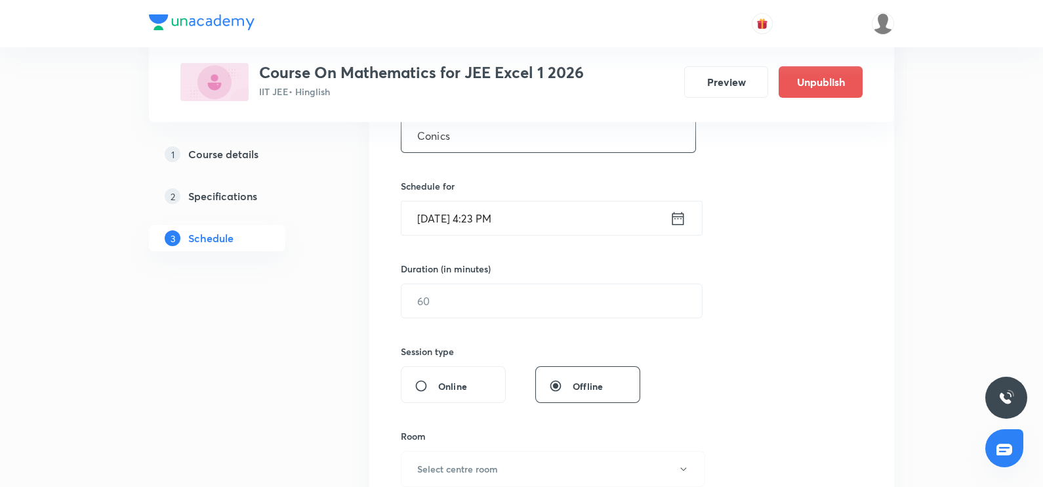
type input "Conics"
click at [680, 226] on div "Oct 4, 2025, 4:23 PM ​" at bounding box center [552, 218] width 302 height 35
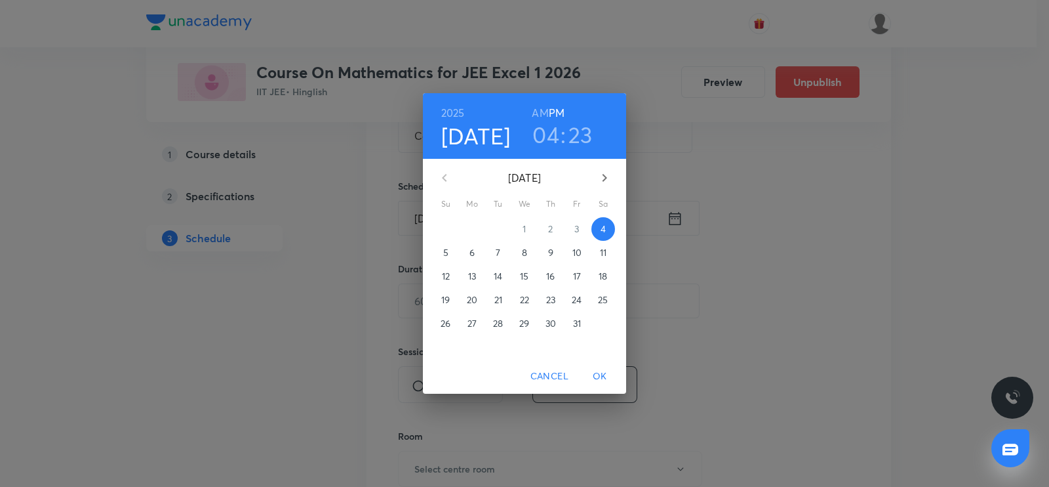
click at [470, 253] on p "6" at bounding box center [472, 252] width 5 height 13
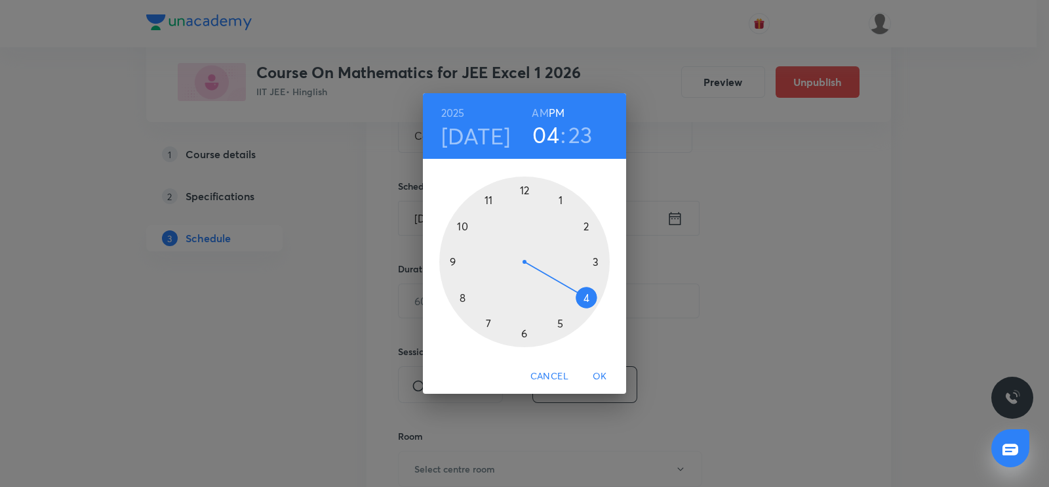
click at [453, 132] on h4 "[DATE]" at bounding box center [476, 136] width 70 height 28
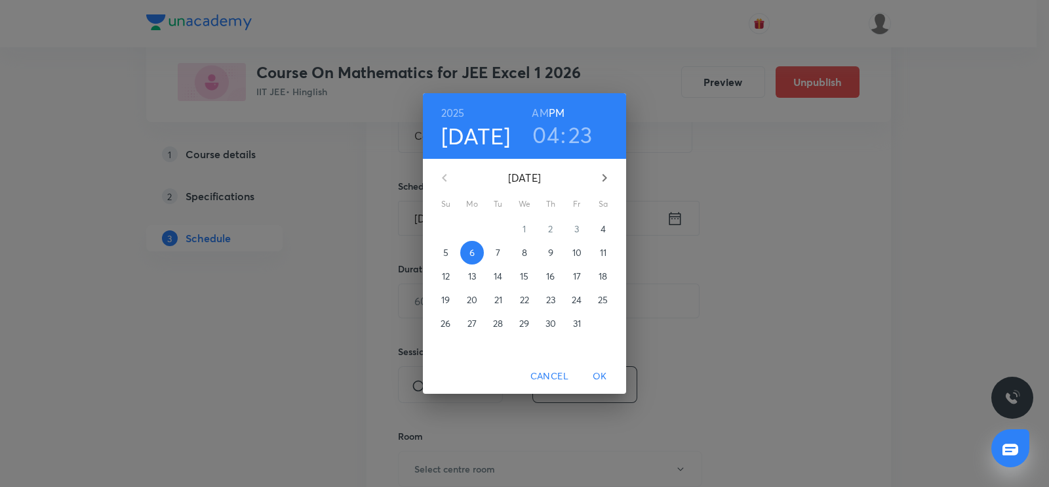
click at [521, 254] on span "8" at bounding box center [525, 252] width 24 height 13
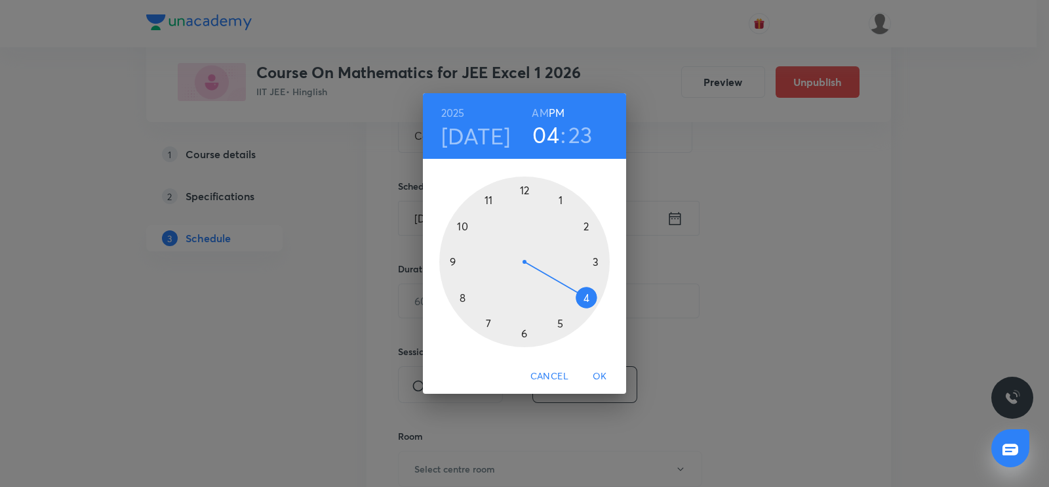
click at [464, 224] on div at bounding box center [524, 261] width 171 height 171
click at [538, 110] on h6 "AM" at bounding box center [540, 113] width 16 height 18
click at [451, 257] on div at bounding box center [524, 261] width 171 height 171
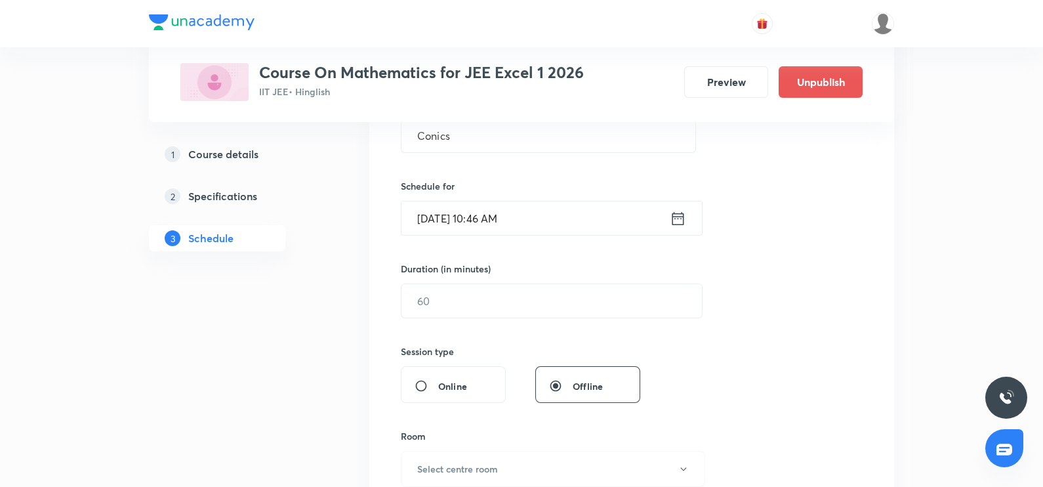
click at [676, 215] on icon at bounding box center [678, 217] width 12 height 13
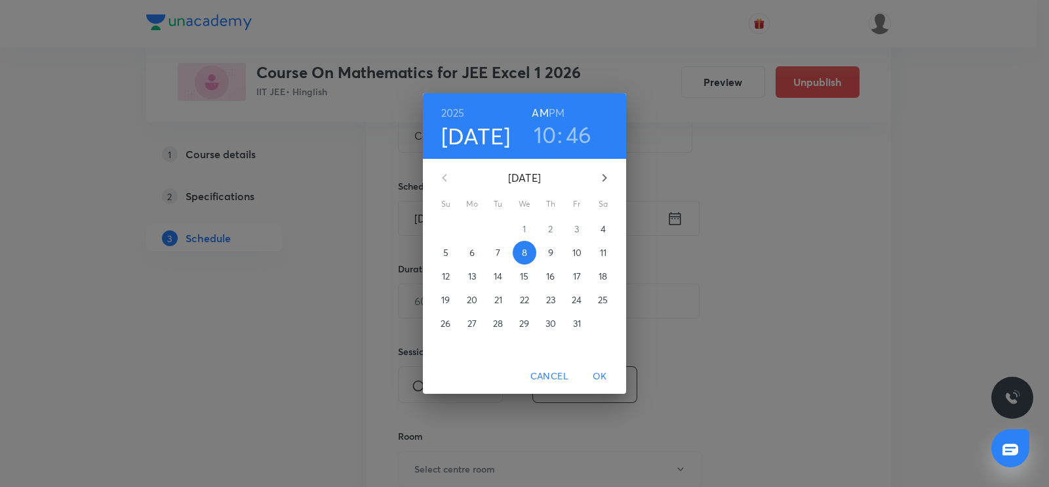
click at [567, 129] on h3 "46" at bounding box center [579, 135] width 26 height 28
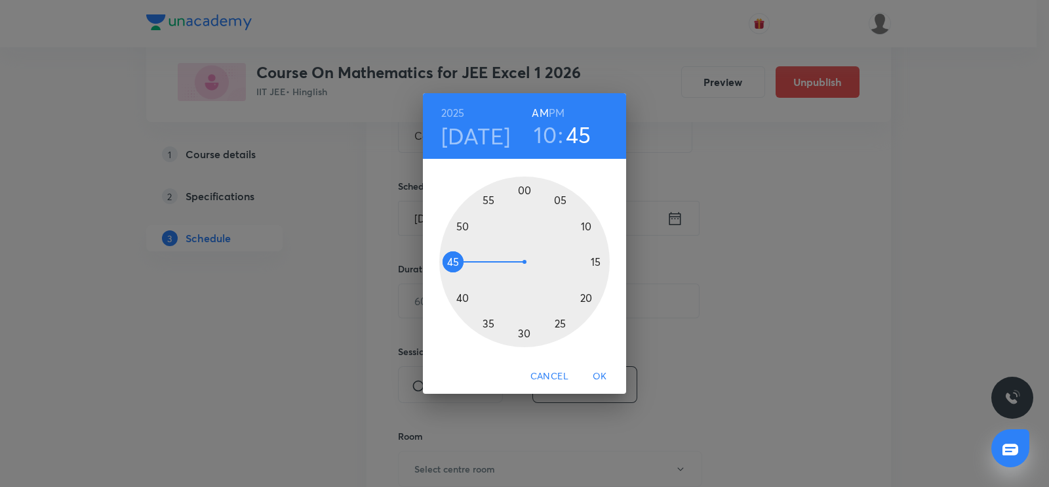
click at [449, 263] on div at bounding box center [524, 261] width 171 height 171
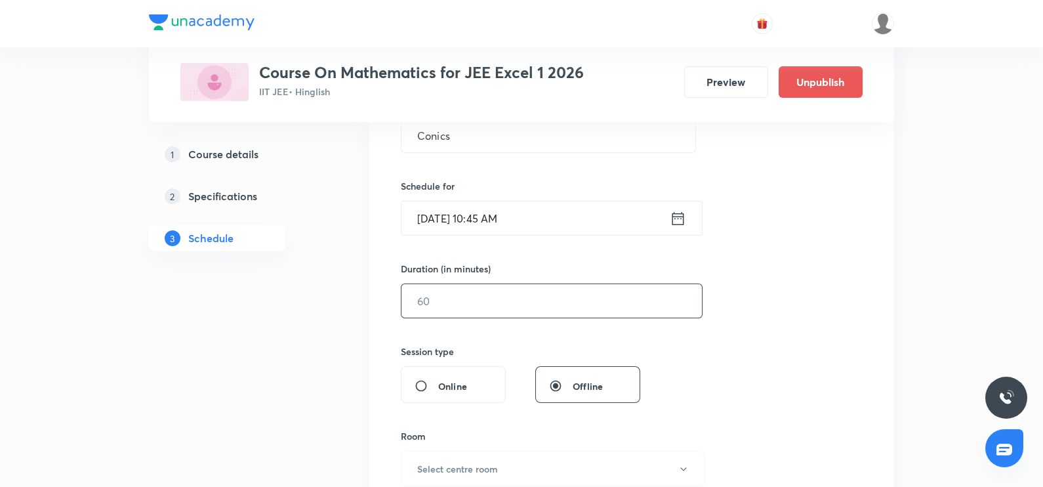
click at [430, 312] on input "text" at bounding box center [551, 300] width 300 height 33
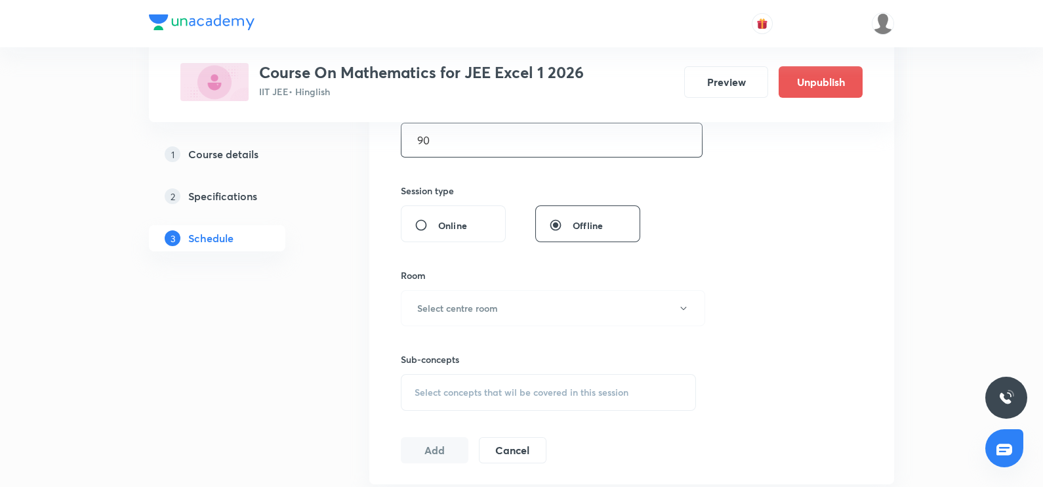
scroll to position [439, 0]
type input "90"
click at [430, 312] on button "Select centre room" at bounding box center [553, 305] width 304 height 36
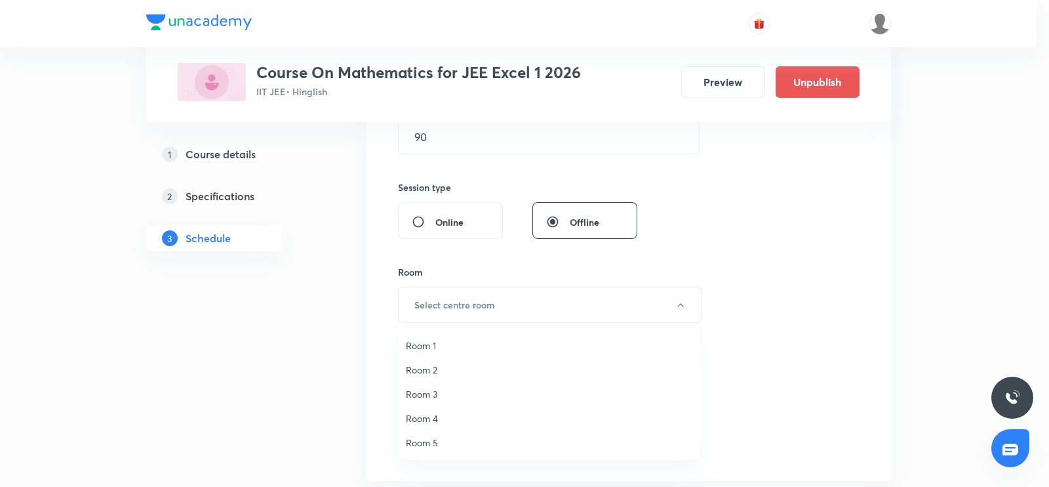
click at [417, 344] on span "Room 1" at bounding box center [549, 345] width 287 height 14
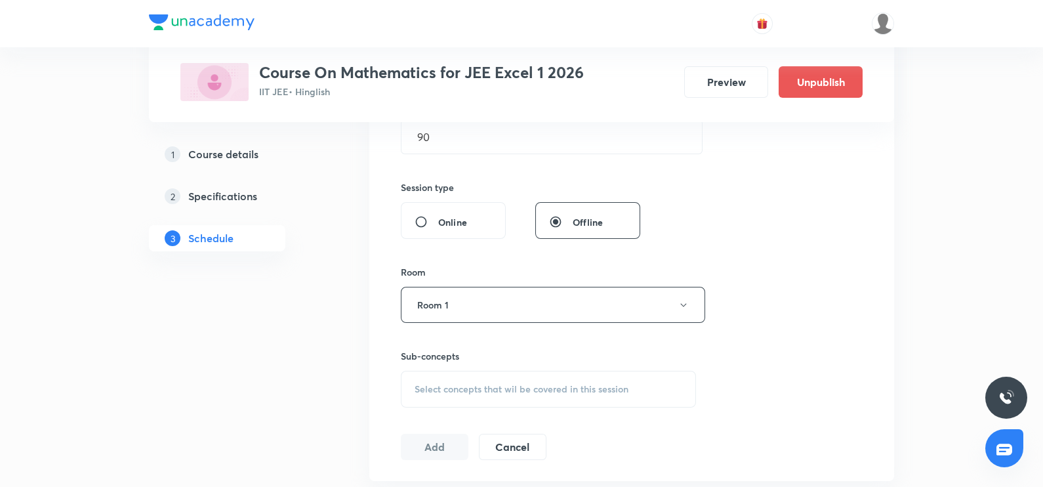
click at [416, 386] on span "Select concepts that wil be covered in this session" at bounding box center [522, 389] width 214 height 10
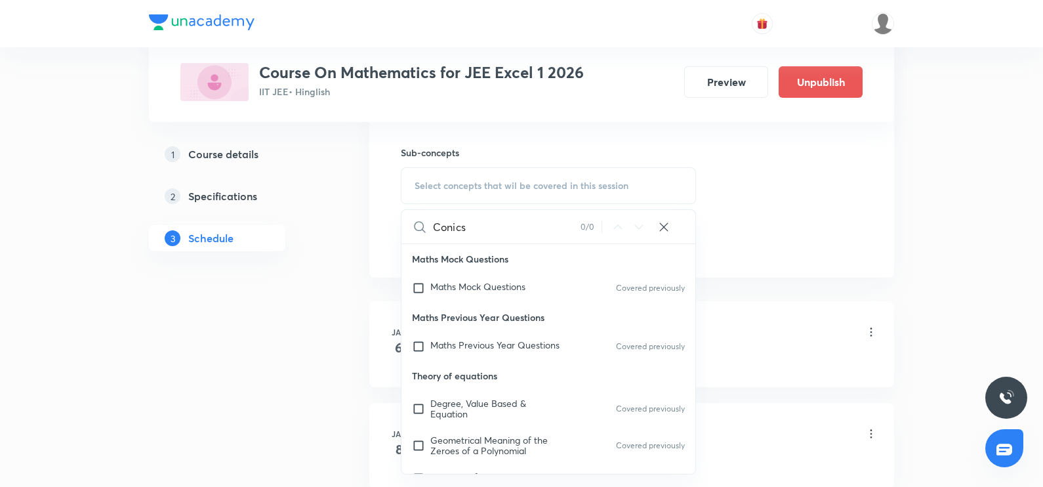
scroll to position [644, 0]
type input "Coni"
click at [420, 406] on input "checkbox" at bounding box center [421, 407] width 18 height 21
checkbox input "true"
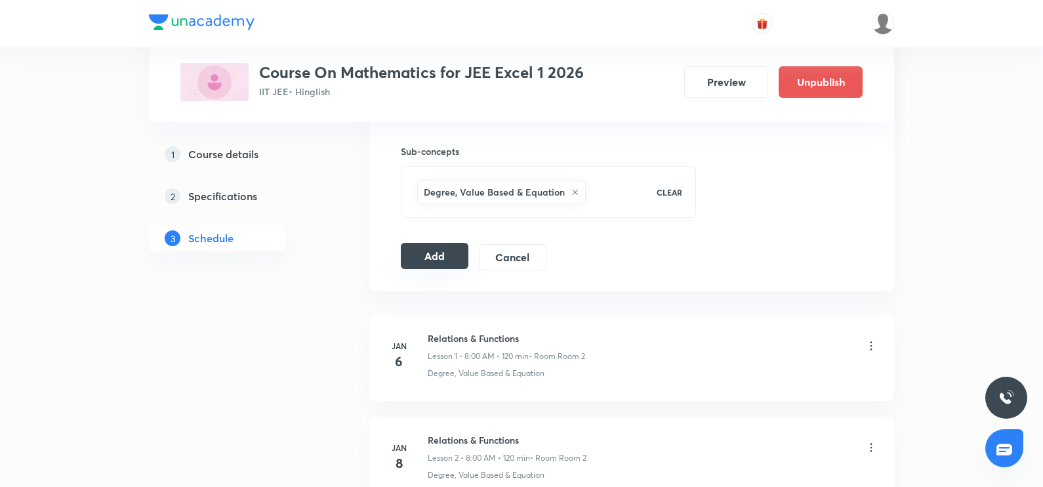
click at [420, 254] on button "Add" at bounding box center [435, 256] width 68 height 26
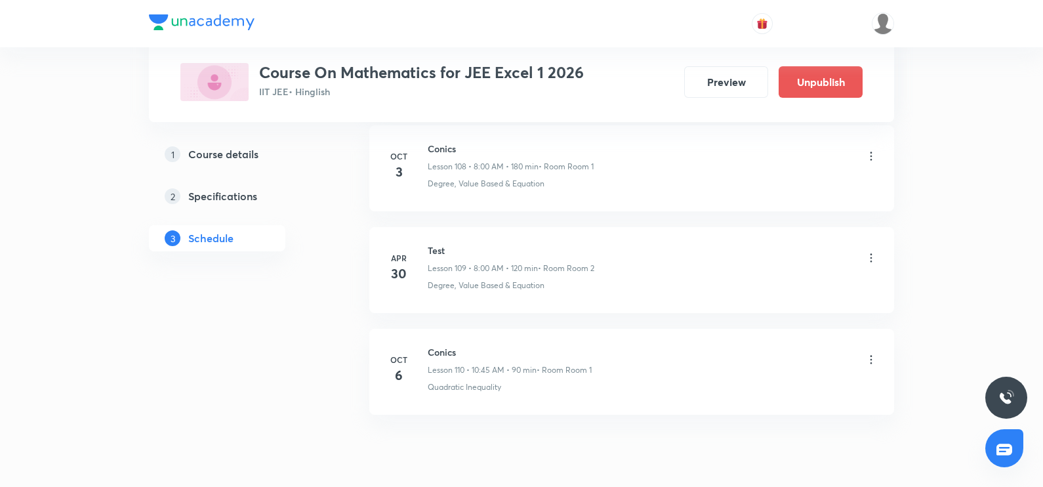
scroll to position [11122, 0]
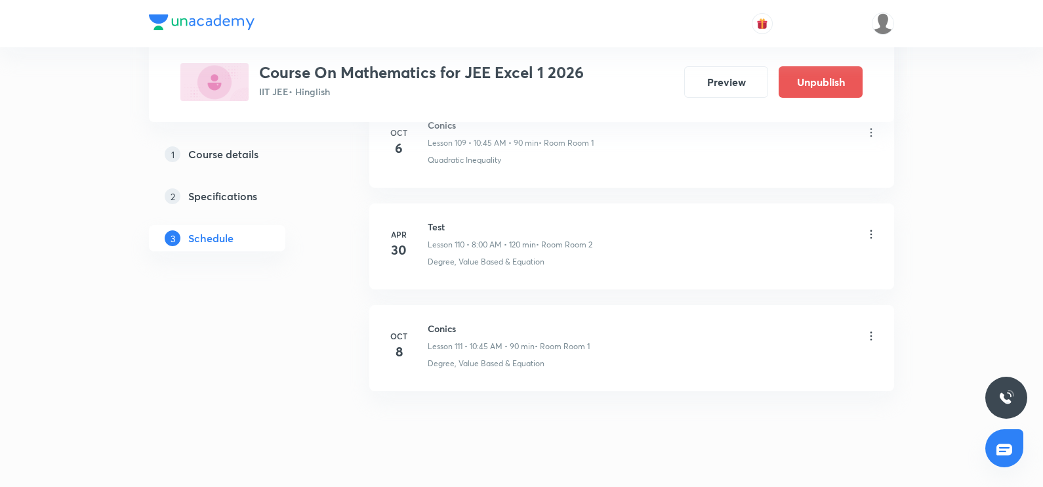
scroll to position [11825, 0]
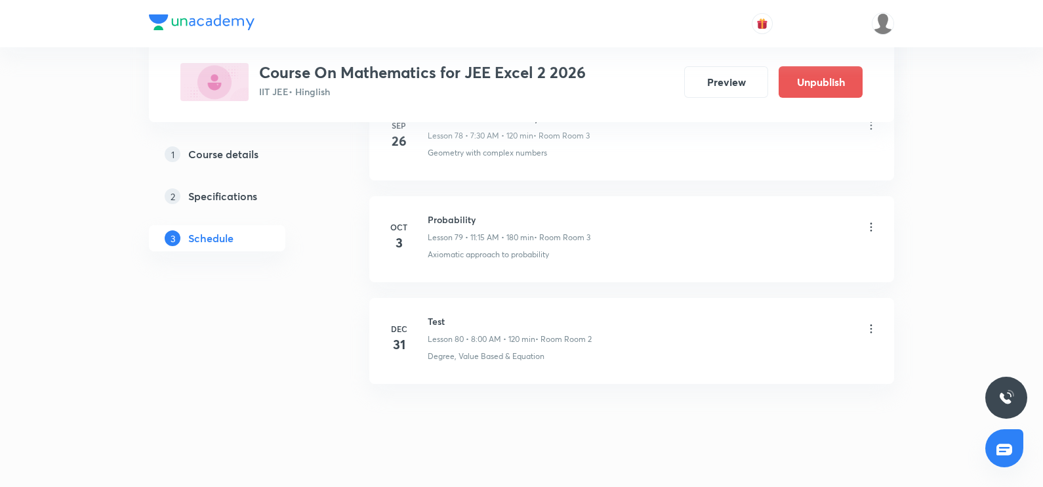
click at [453, 213] on h6 "Probability" at bounding box center [509, 220] width 163 height 14
copy h6 "Probability"
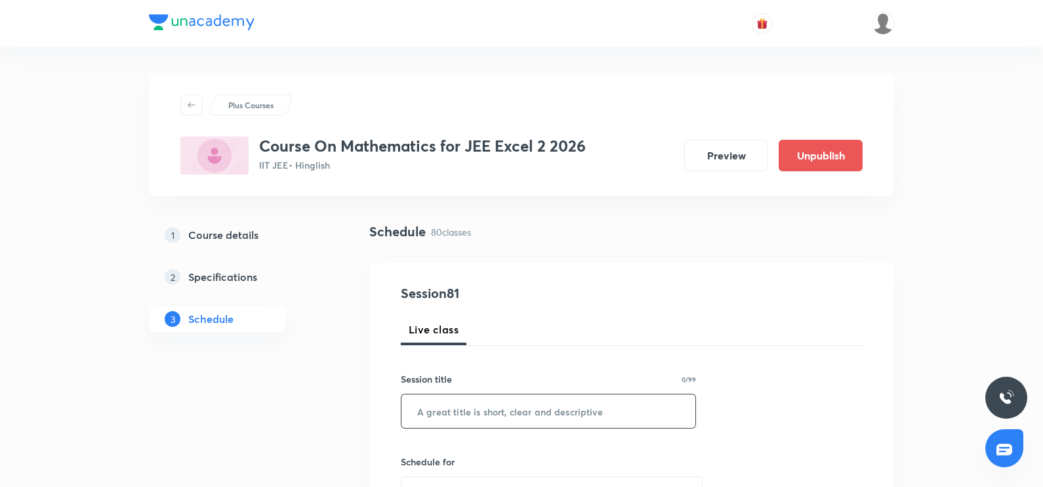
click at [426, 399] on input "text" at bounding box center [548, 410] width 294 height 33
paste input "Probability"
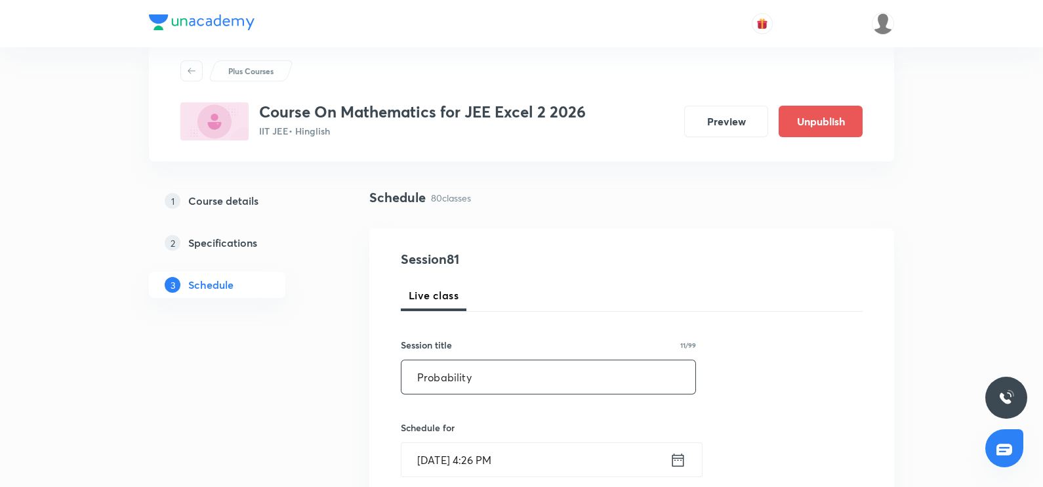
scroll to position [158, 0]
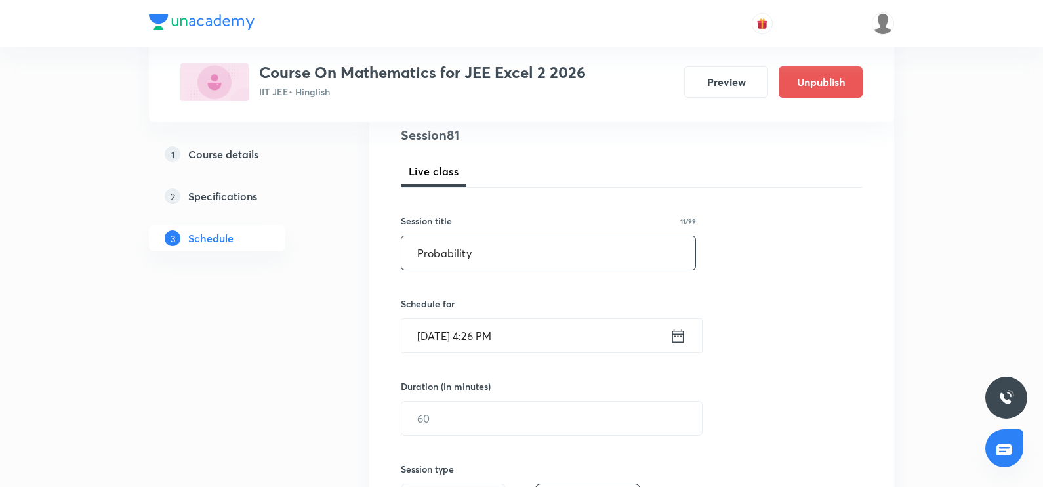
type input "Probability"
click at [673, 336] on icon at bounding box center [678, 336] width 16 height 18
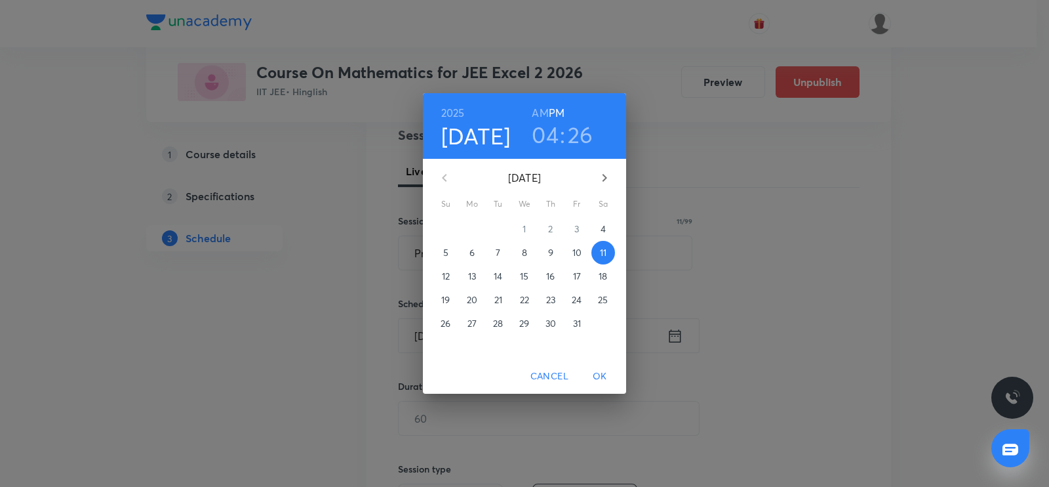
click at [559, 376] on span "Cancel" at bounding box center [550, 376] width 38 height 16
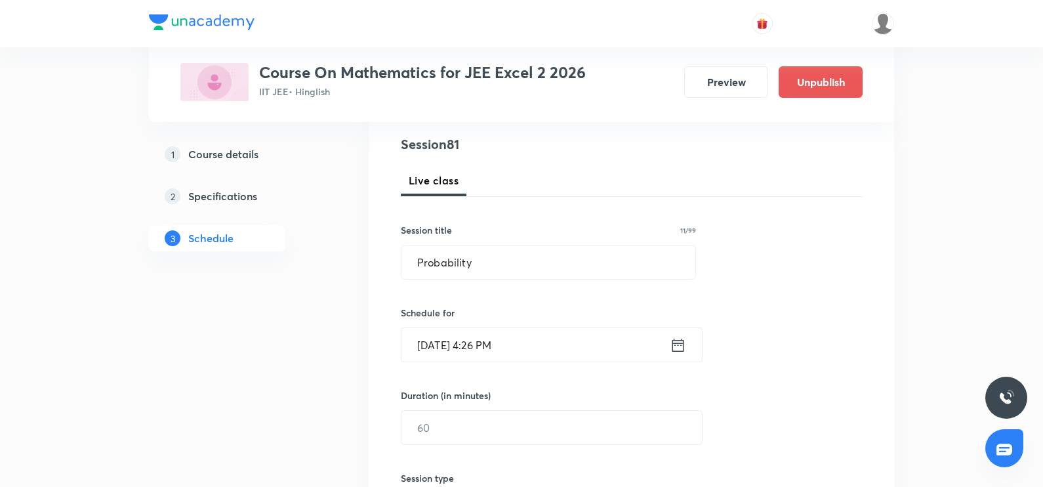
scroll to position [89, 0]
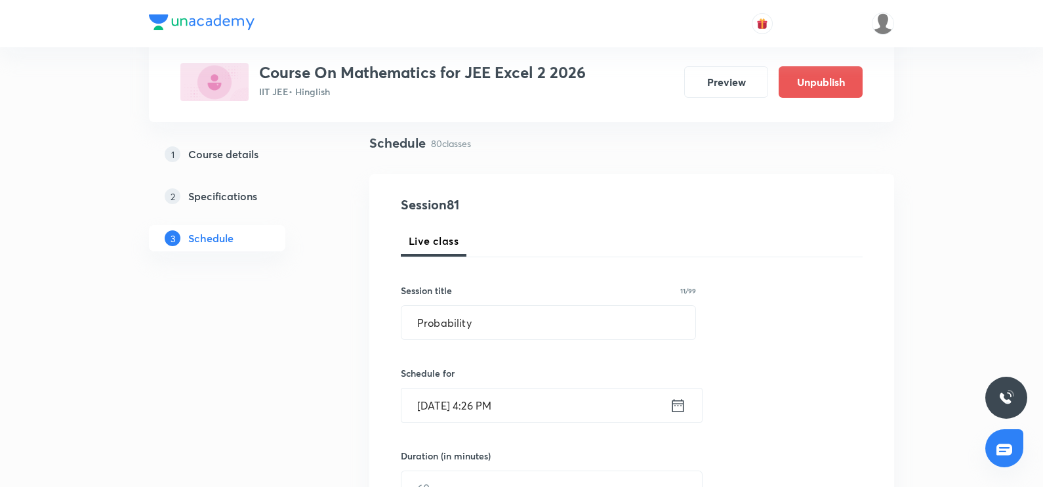
click at [681, 413] on icon at bounding box center [678, 405] width 16 height 18
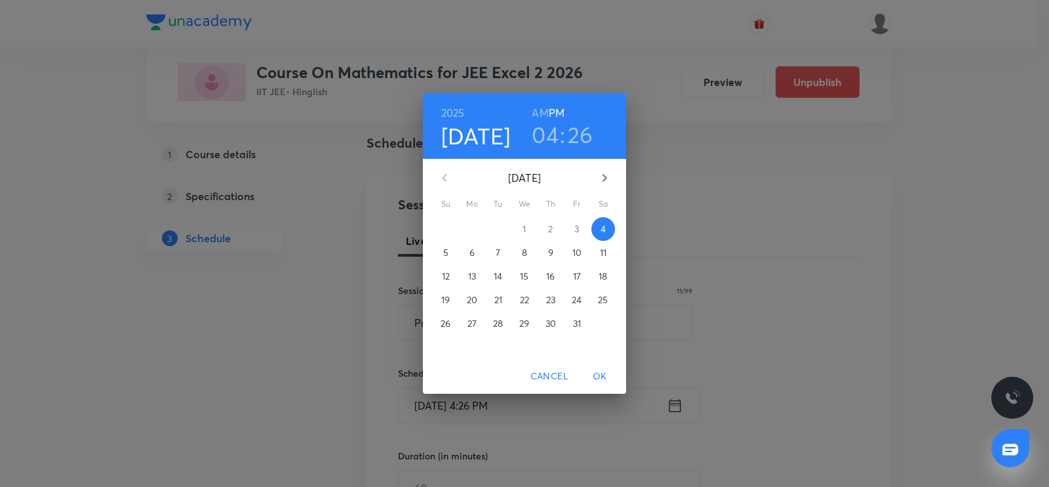
click at [472, 253] on p "6" at bounding box center [472, 252] width 5 height 13
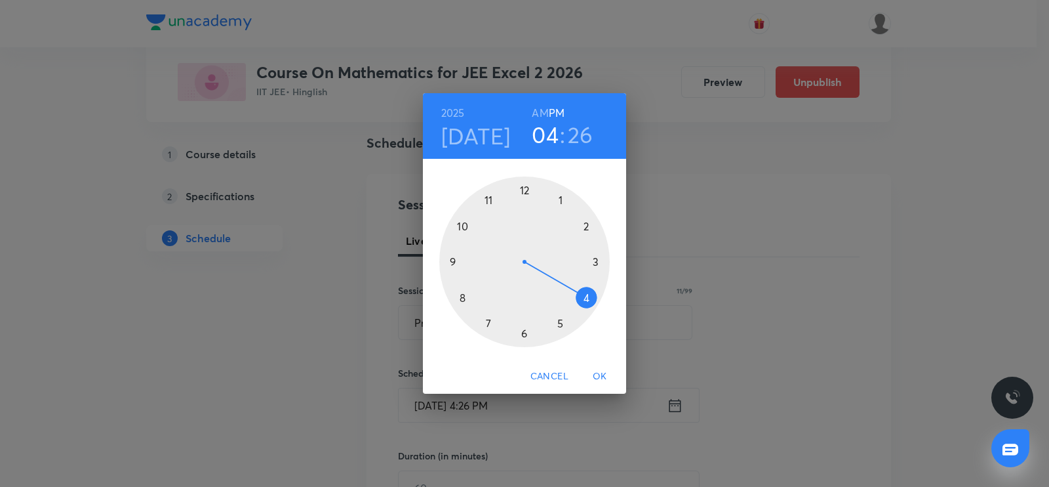
click at [466, 295] on div at bounding box center [524, 261] width 171 height 171
click at [548, 112] on h6 "AM" at bounding box center [540, 113] width 16 height 18
click at [525, 186] on div at bounding box center [524, 261] width 171 height 171
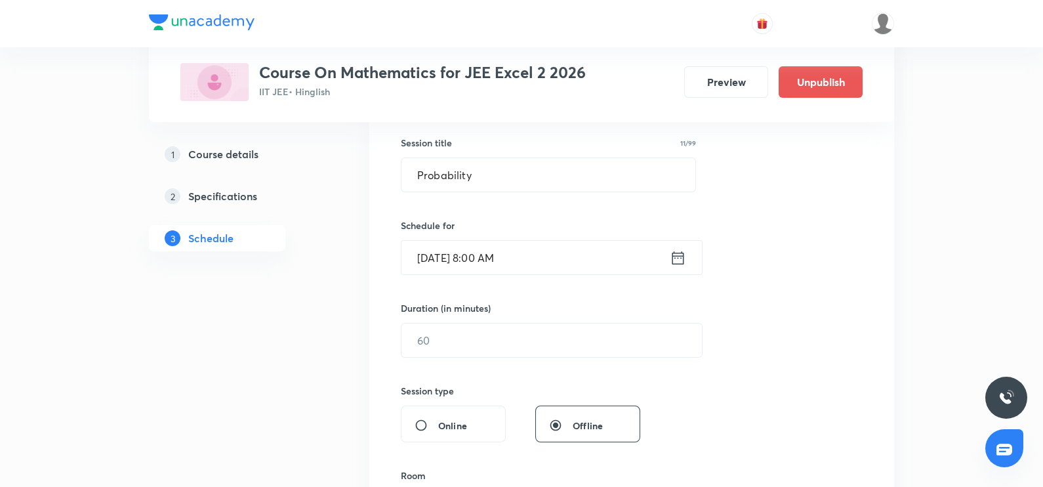
scroll to position [236, 0]
click at [476, 348] on input "text" at bounding box center [551, 339] width 300 height 33
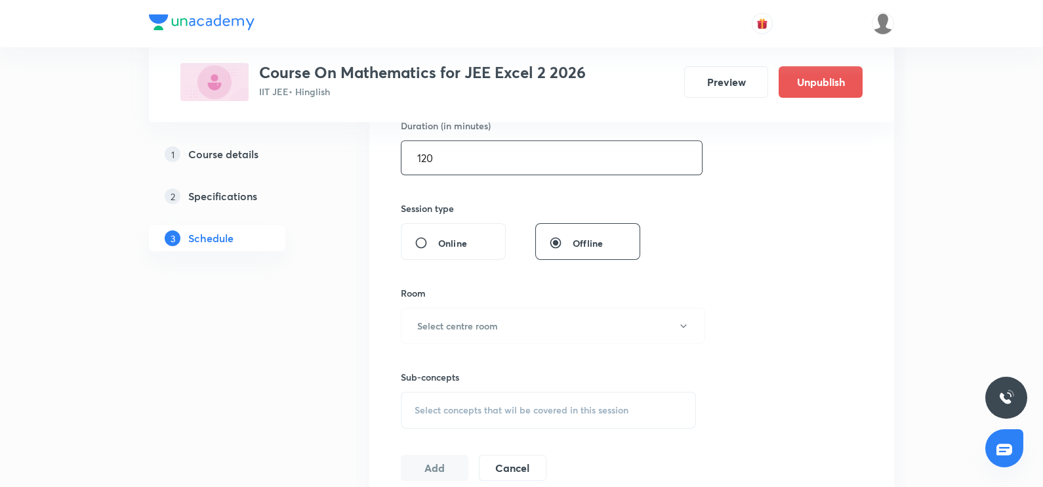
scroll to position [420, 0]
type input "120"
click at [473, 329] on h6 "Select centre room" at bounding box center [457, 324] width 81 height 14
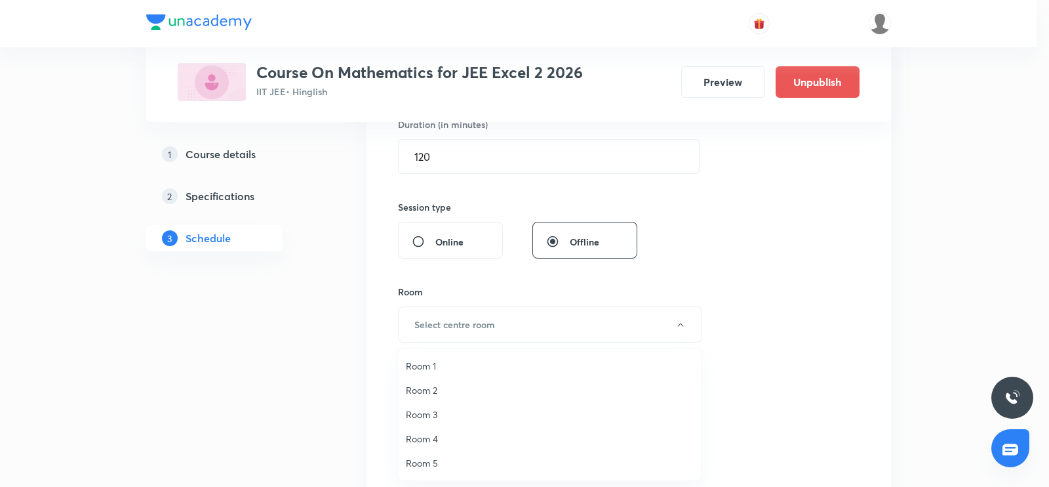
click at [433, 413] on span "Room 3" at bounding box center [549, 414] width 287 height 14
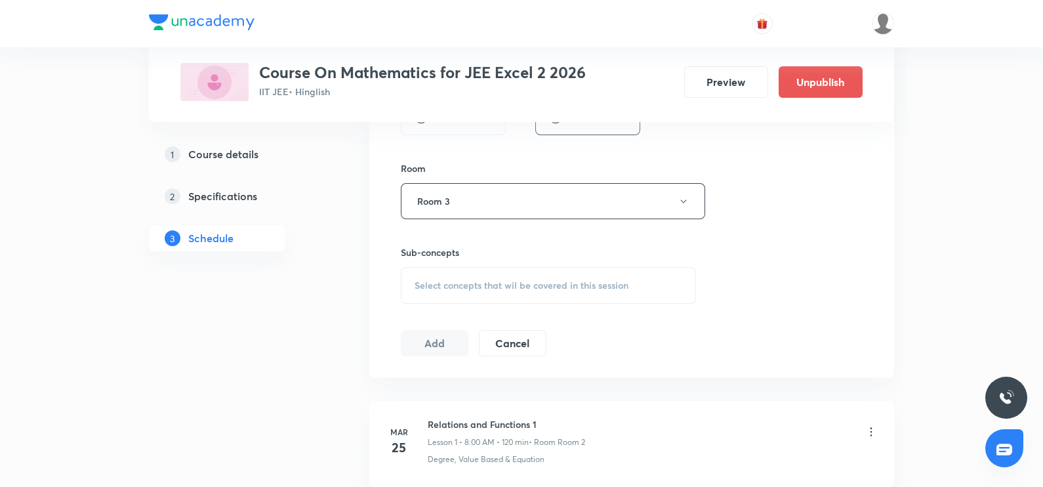
scroll to position [550, 0]
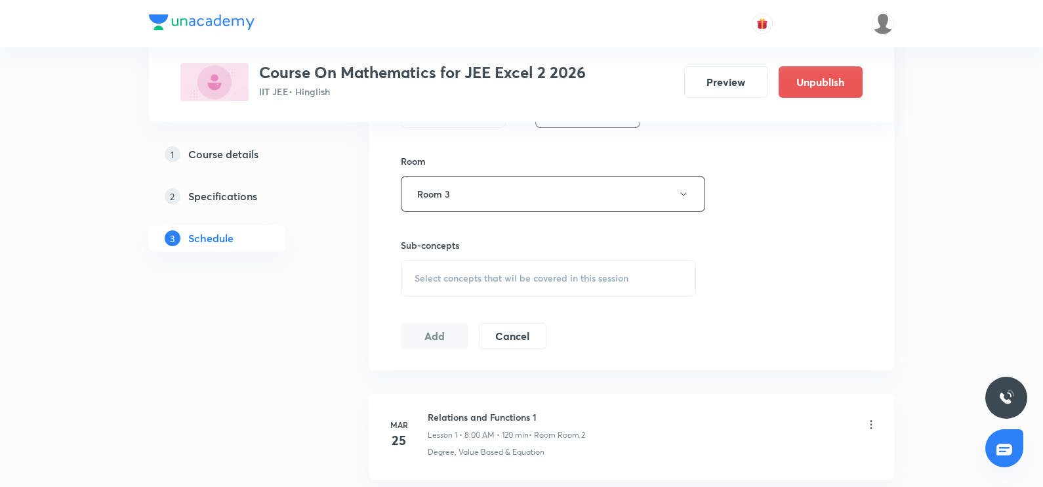
click at [436, 278] on span "Select concepts that wil be covered in this session" at bounding box center [522, 278] width 214 height 10
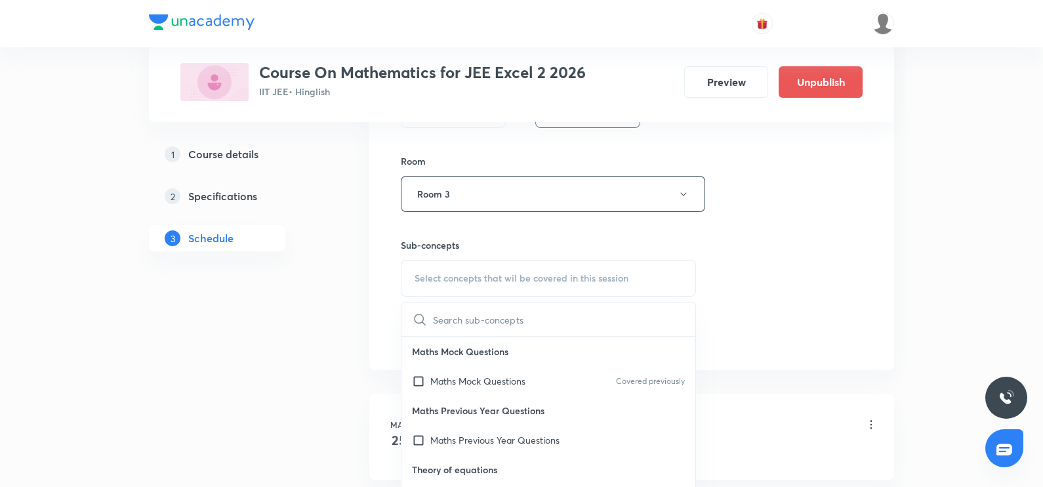
paste input "Probability"
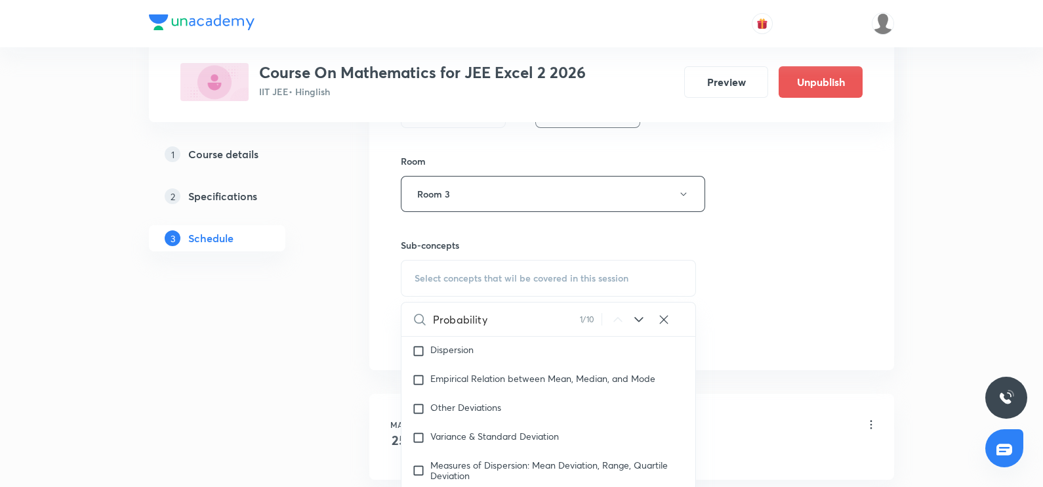
scroll to position [3479, 0]
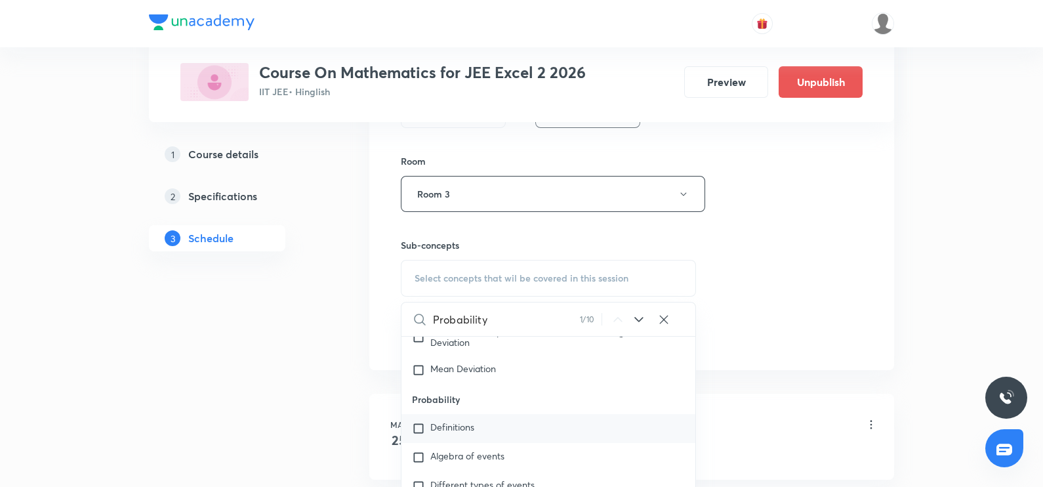
type input "Probability"
click at [430, 422] on input "checkbox" at bounding box center [421, 428] width 18 height 13
checkbox input "true"
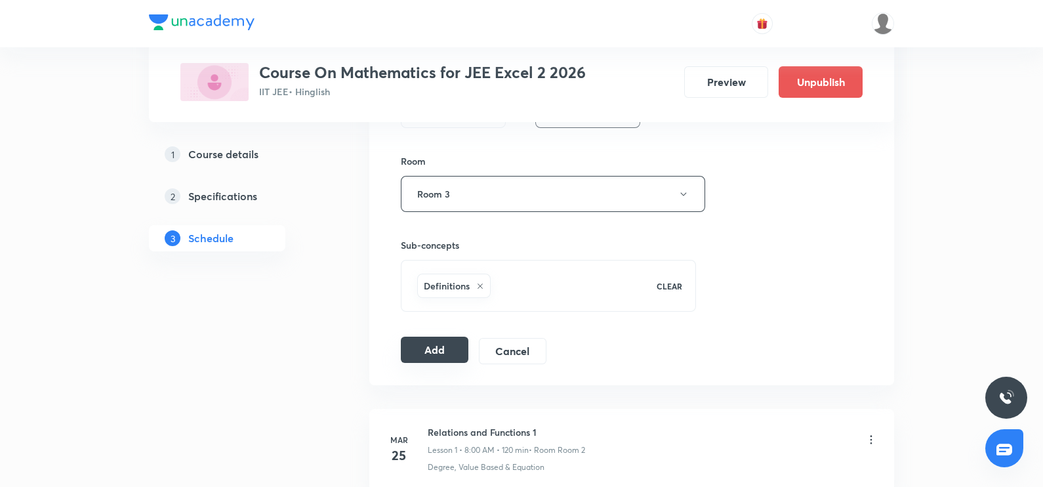
click at [423, 344] on button "Add" at bounding box center [435, 349] width 68 height 26
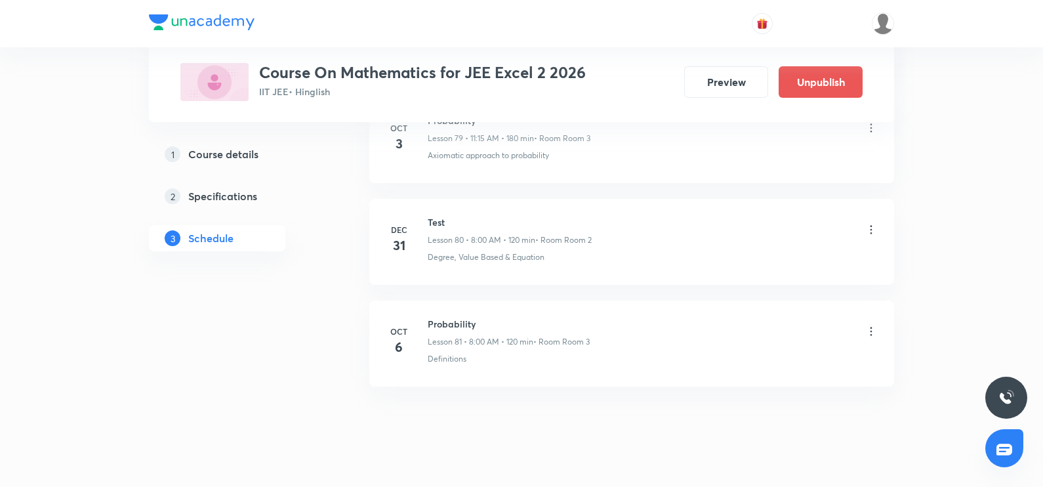
scroll to position [8177, 0]
click at [447, 313] on h6 "Probability" at bounding box center [509, 320] width 162 height 14
copy h6 "Probability"
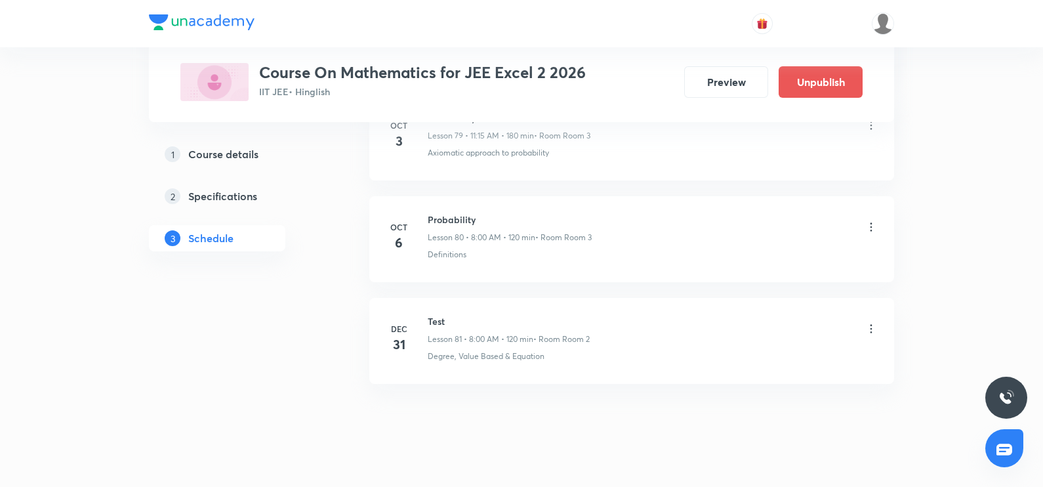
click at [444, 213] on h6 "Probability" at bounding box center [510, 220] width 164 height 14
copy h6 "Probability"
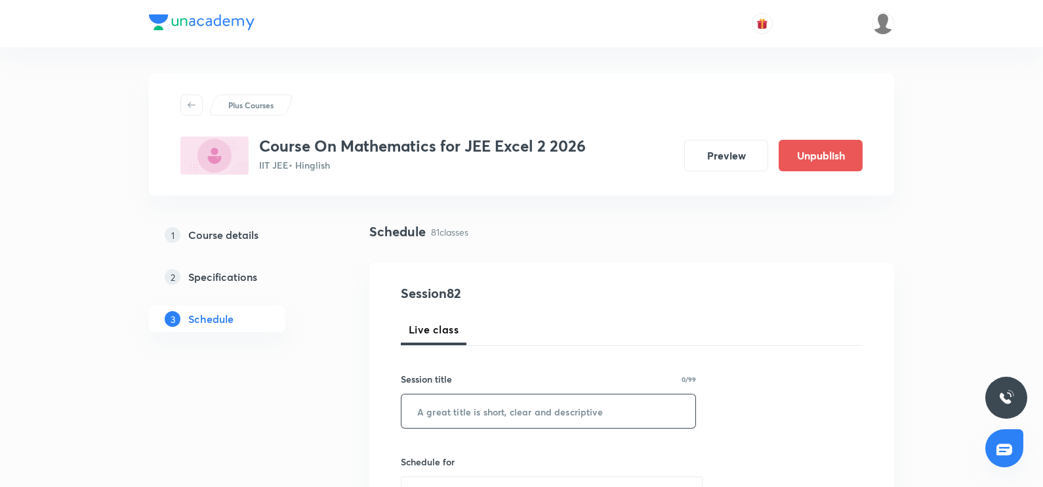
click at [449, 401] on input "text" at bounding box center [548, 410] width 294 height 33
paste input "Probability"
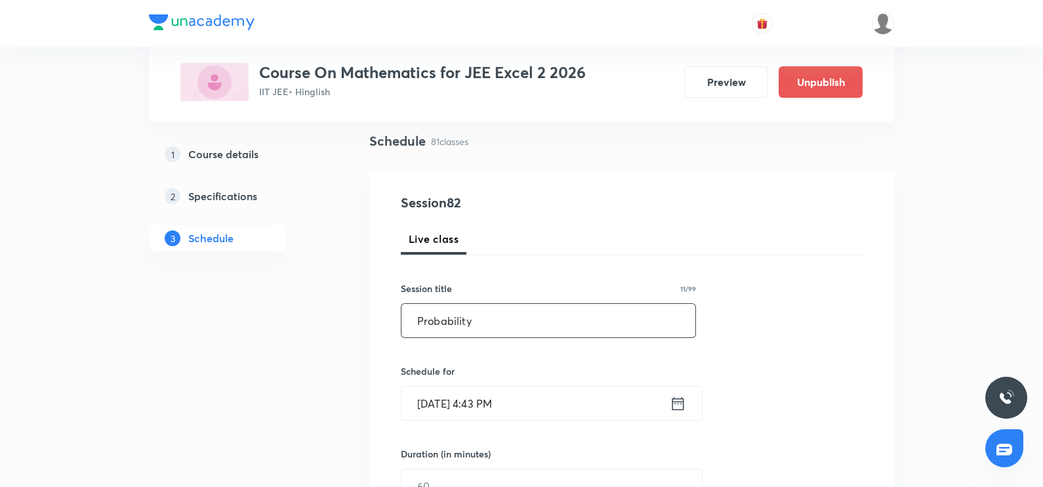
scroll to position [88, 0]
type input "Probability"
click at [675, 403] on icon at bounding box center [678, 405] width 12 height 13
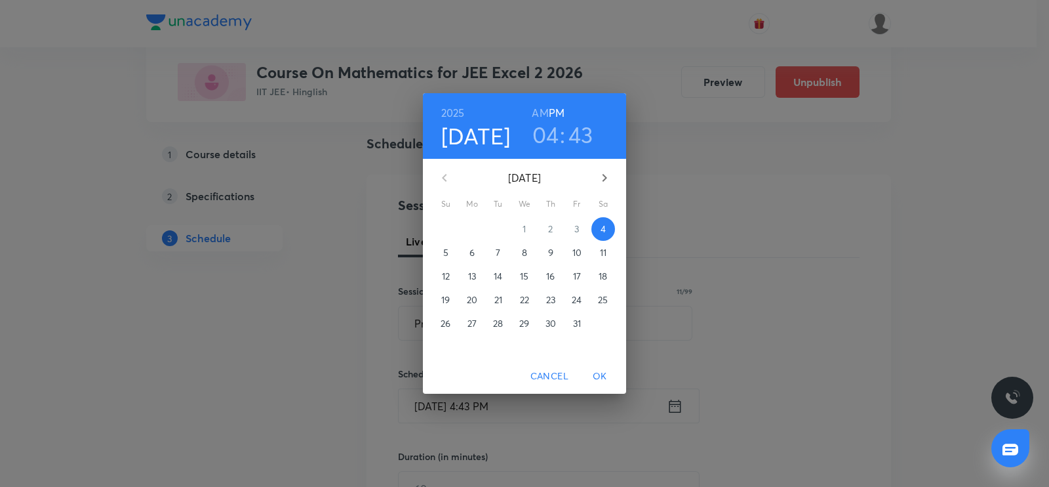
click at [521, 250] on span "8" at bounding box center [525, 252] width 24 height 13
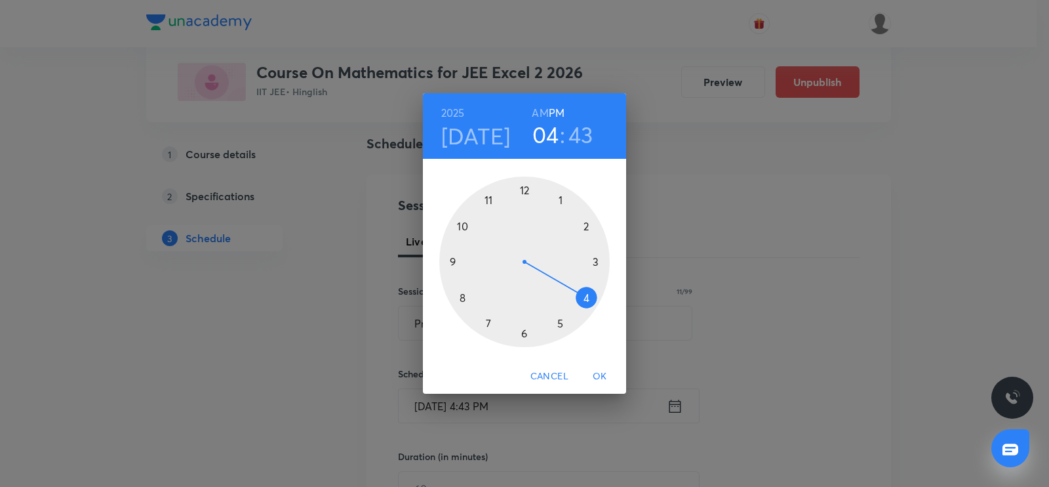
click at [462, 296] on div at bounding box center [524, 261] width 171 height 171
click at [542, 113] on h6 "AM" at bounding box center [540, 113] width 16 height 18
click at [527, 190] on div at bounding box center [524, 261] width 171 height 171
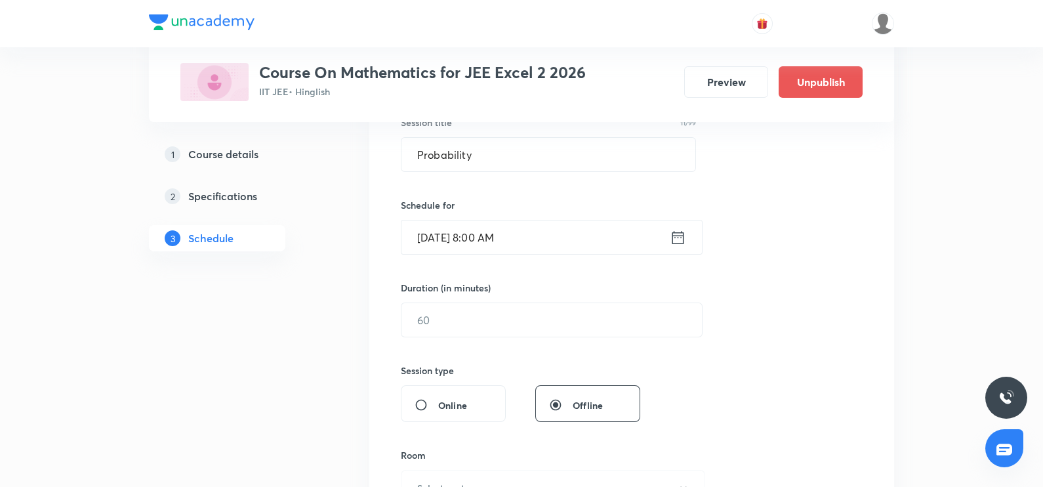
scroll to position [301, 0]
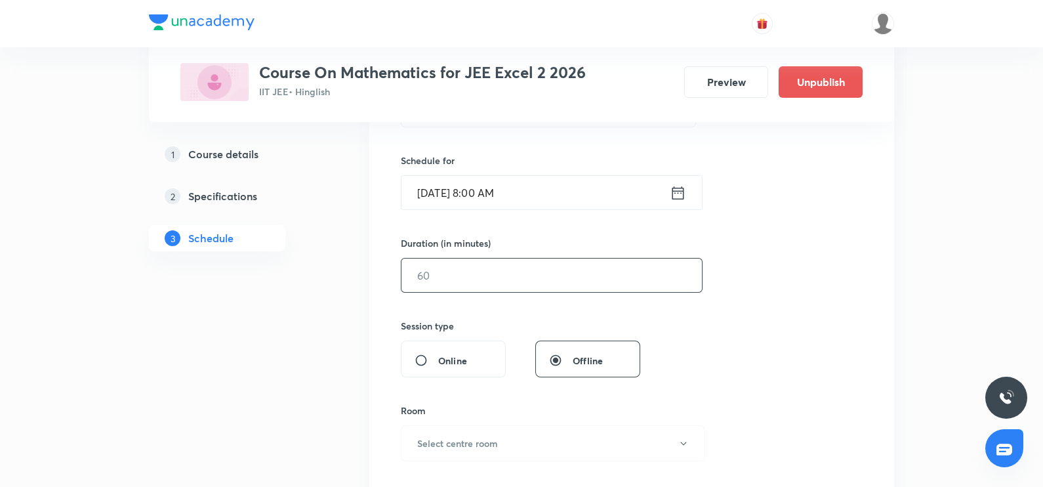
click at [437, 262] on input "text" at bounding box center [551, 274] width 300 height 33
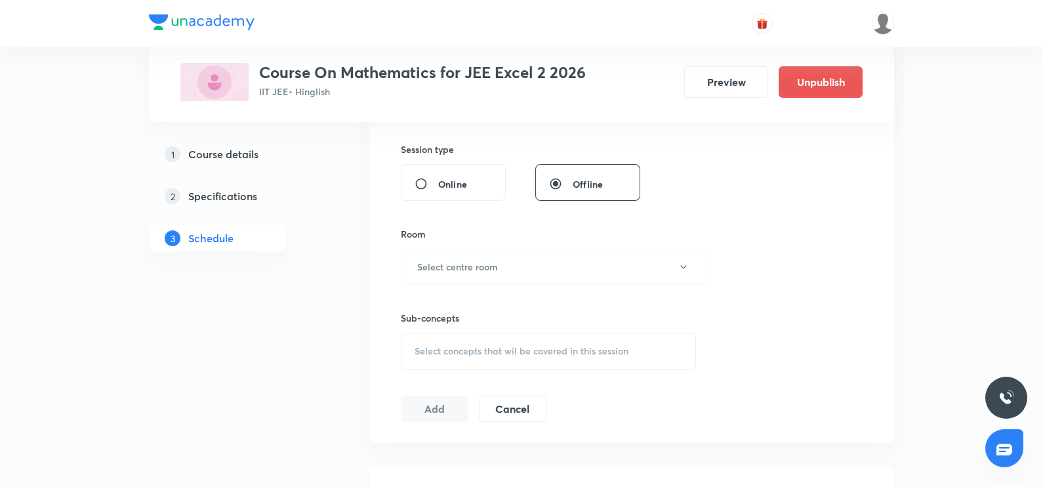
scroll to position [487, 0]
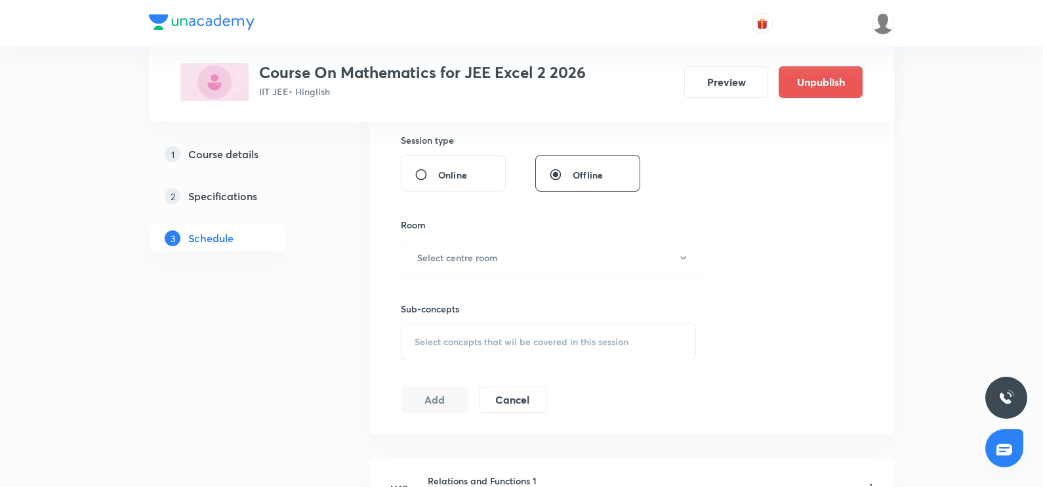
type input "90"
click at [437, 262] on h6 "Select centre room" at bounding box center [457, 258] width 81 height 14
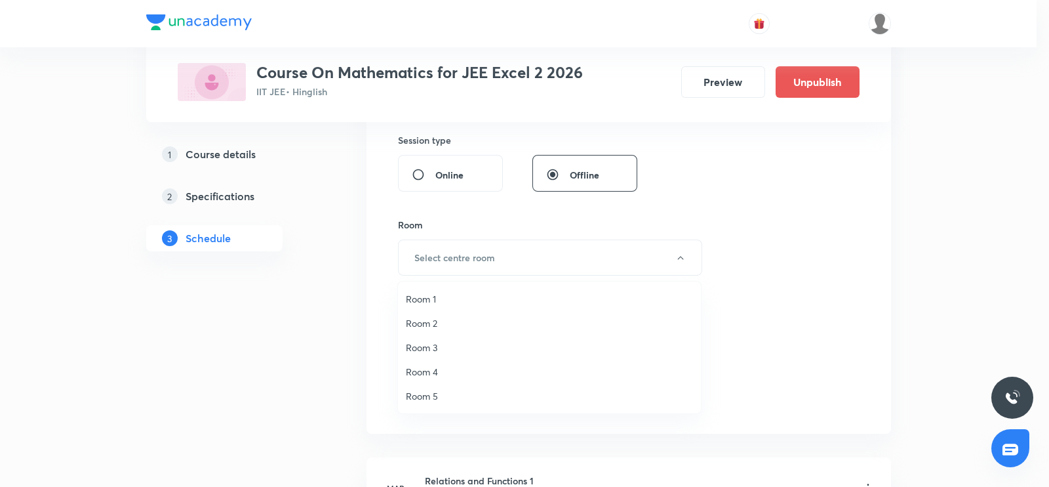
click at [432, 347] on span "Room 3" at bounding box center [549, 347] width 287 height 14
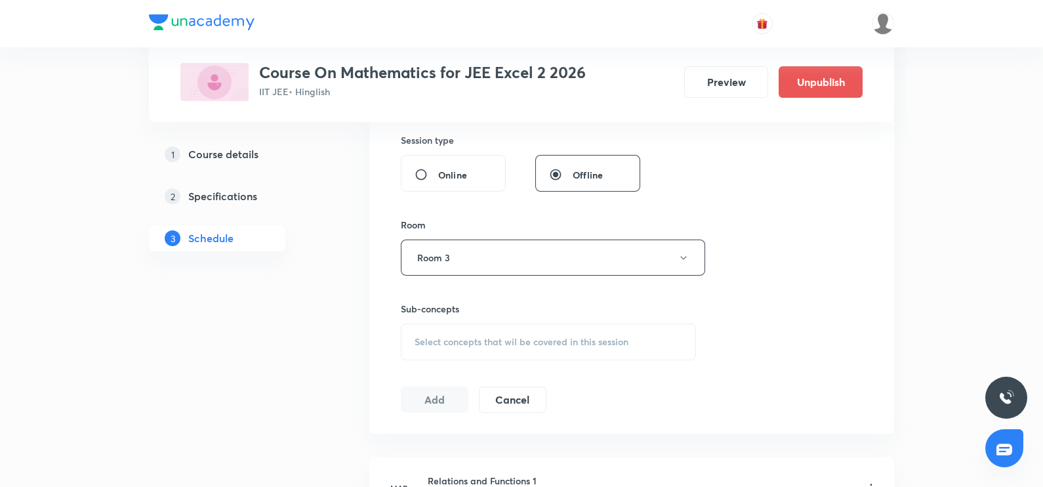
click at [437, 350] on div "Select concepts that wil be covered in this session" at bounding box center [548, 341] width 295 height 37
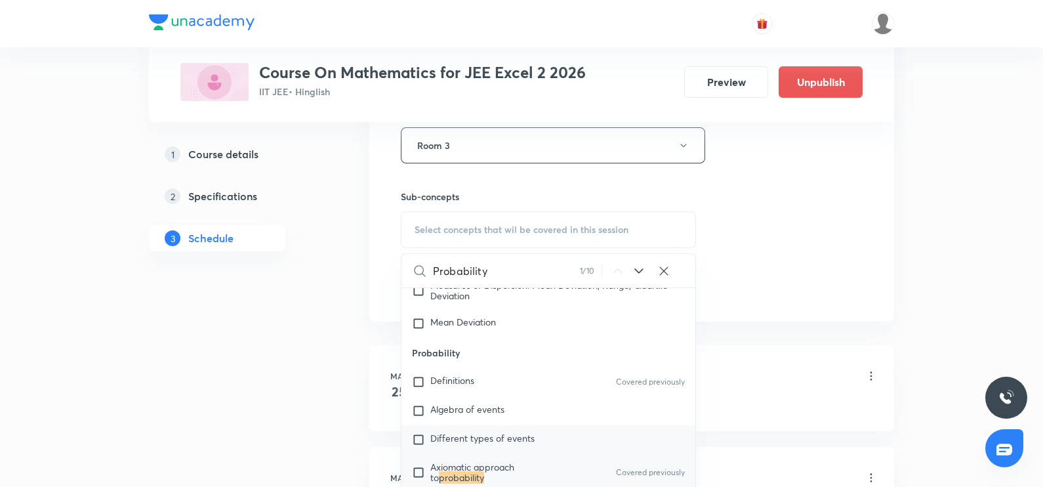
scroll to position [3479, 0]
type input "Probability"
click at [427, 460] on input "checkbox" at bounding box center [421, 470] width 18 height 21
checkbox input "true"
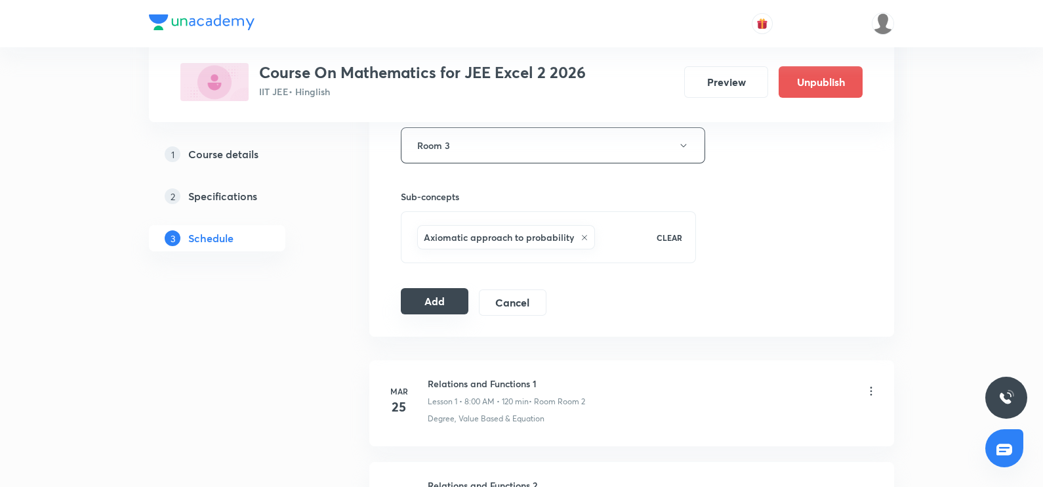
click at [429, 306] on button "Add" at bounding box center [435, 301] width 68 height 26
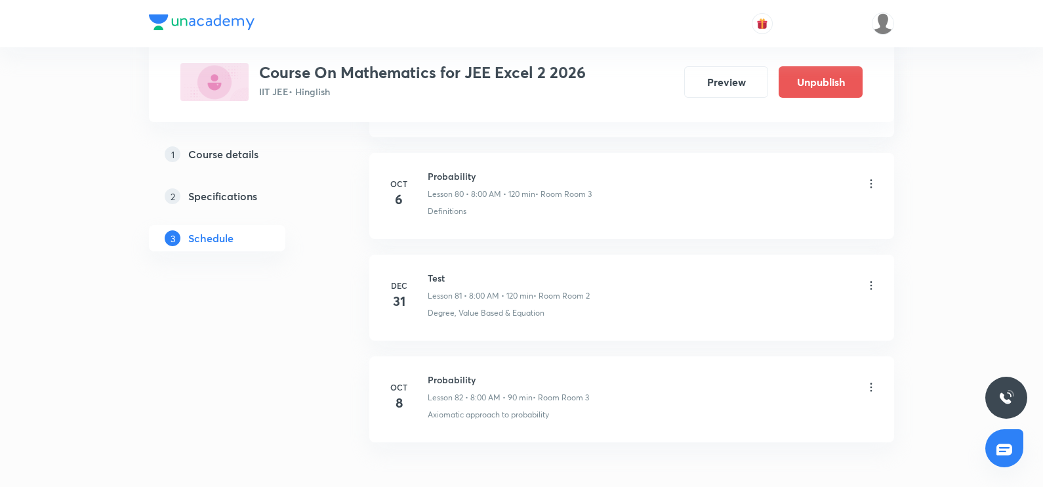
scroll to position [8278, 0]
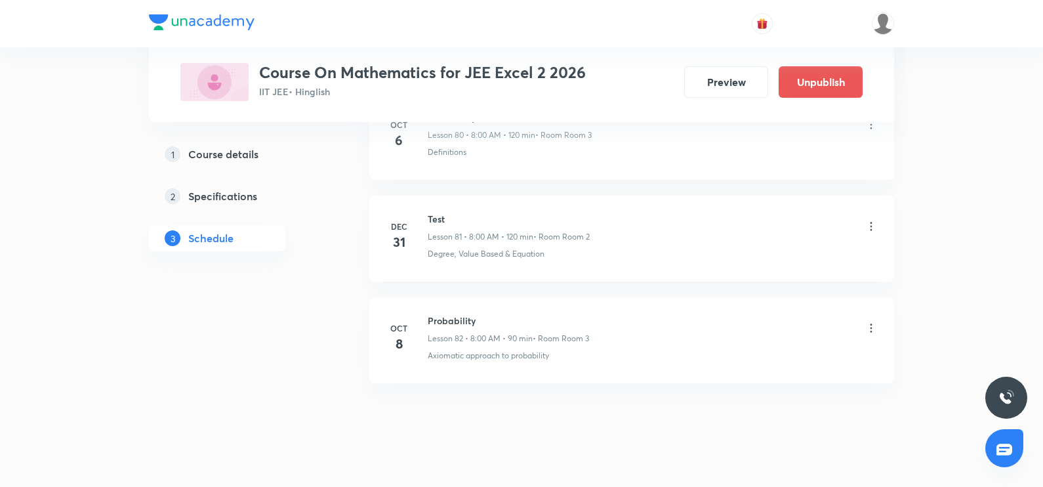
click at [429, 314] on h6 "Probability" at bounding box center [508, 321] width 161 height 14
copy h6 "Probability"
click at [872, 321] on icon at bounding box center [870, 327] width 13 height 13
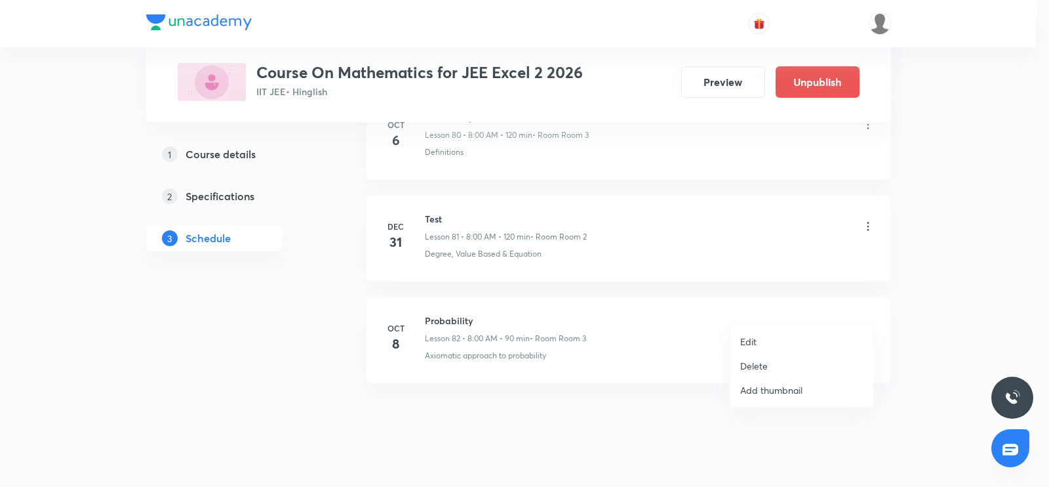
click at [754, 338] on p "Edit" at bounding box center [748, 341] width 16 height 14
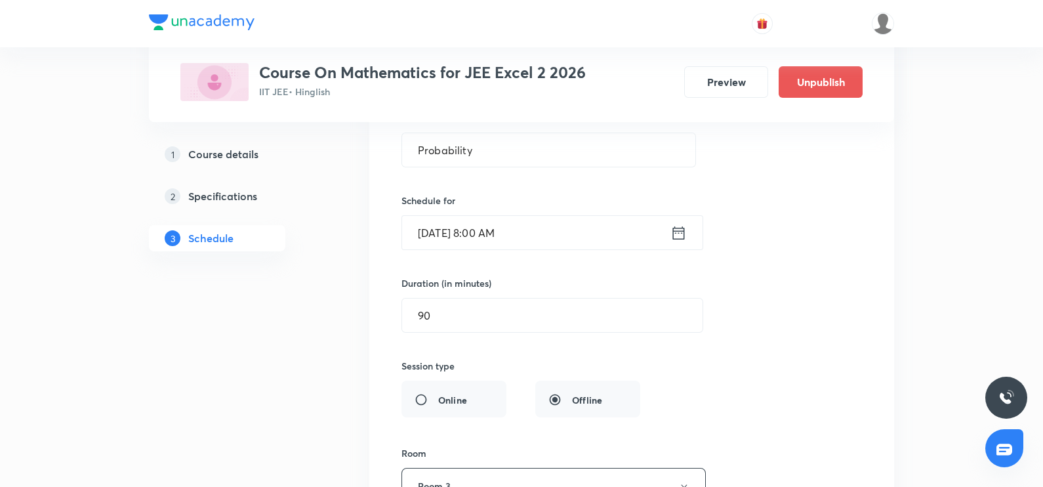
scroll to position [8494, 0]
click at [456, 299] on input "90" at bounding box center [552, 314] width 300 height 33
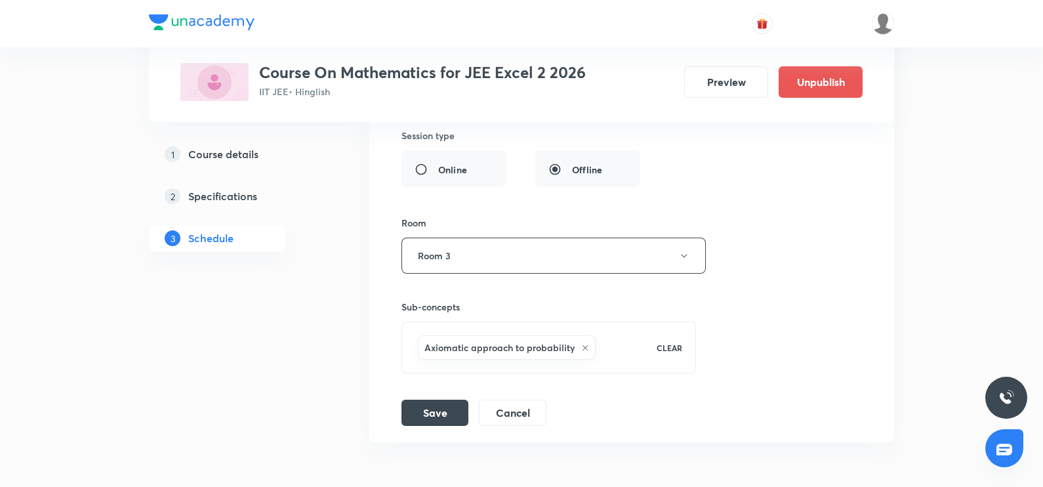
scroll to position [8781, 0]
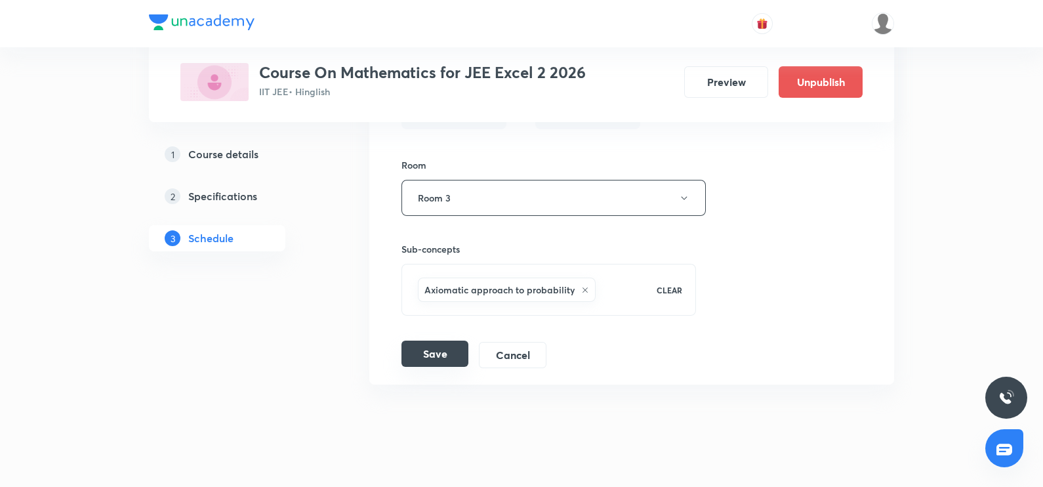
type input "120"
click at [449, 340] on button "Save" at bounding box center [434, 353] width 67 height 26
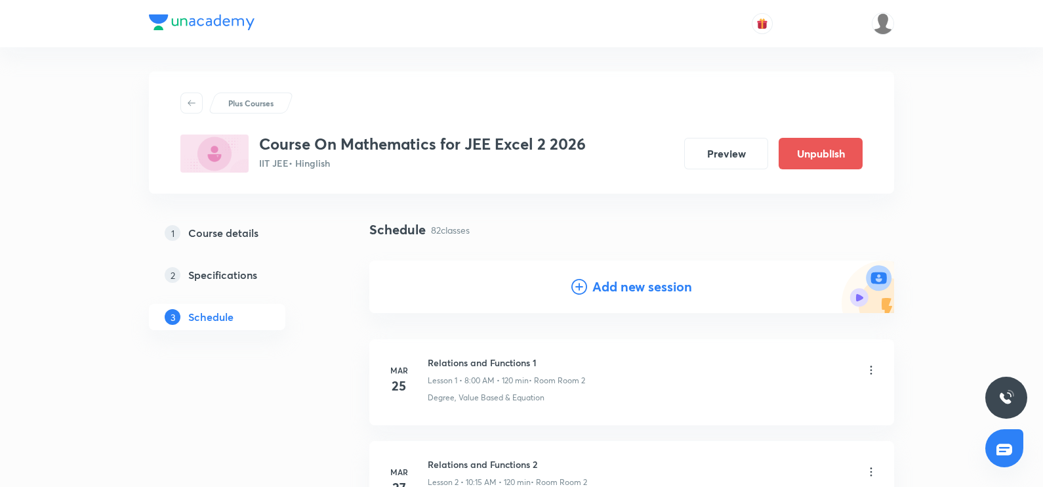
scroll to position [0, 0]
click at [581, 287] on icon at bounding box center [579, 289] width 16 height 16
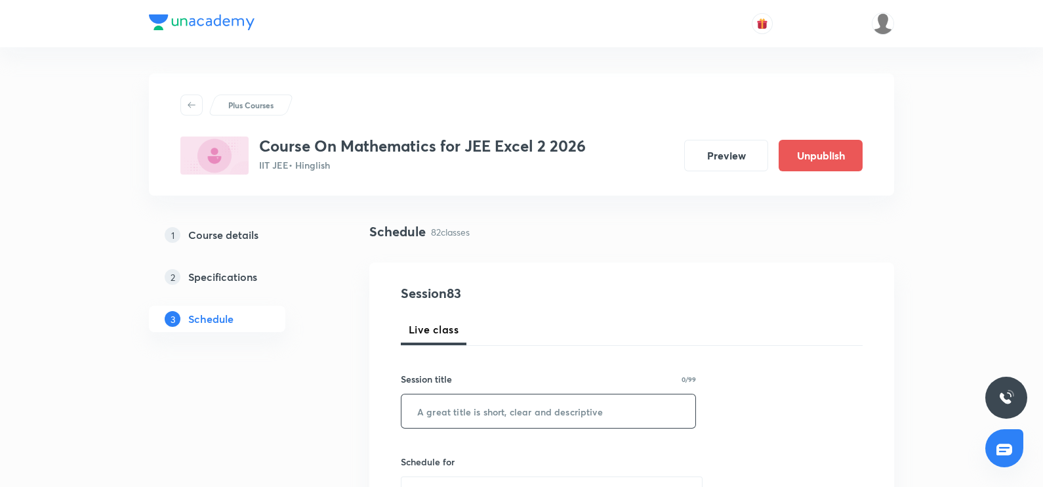
click at [428, 421] on input "text" at bounding box center [548, 410] width 294 height 33
paste input "Probability"
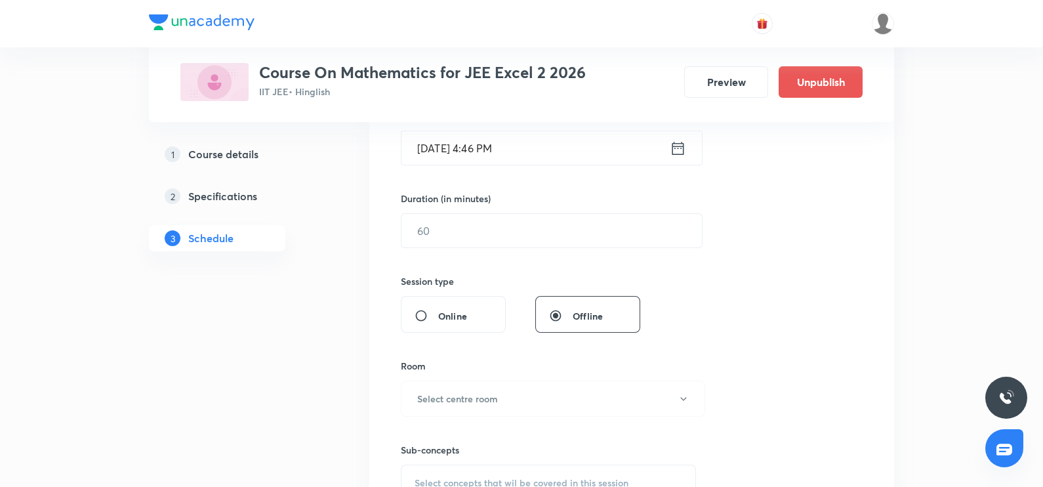
scroll to position [352, 0]
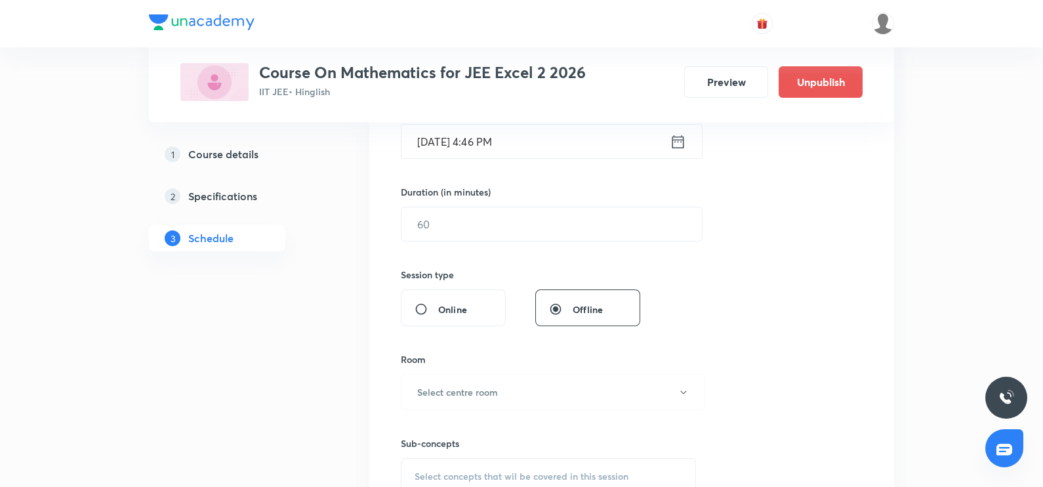
type input "Probability"
click at [681, 141] on icon at bounding box center [678, 141] width 16 height 18
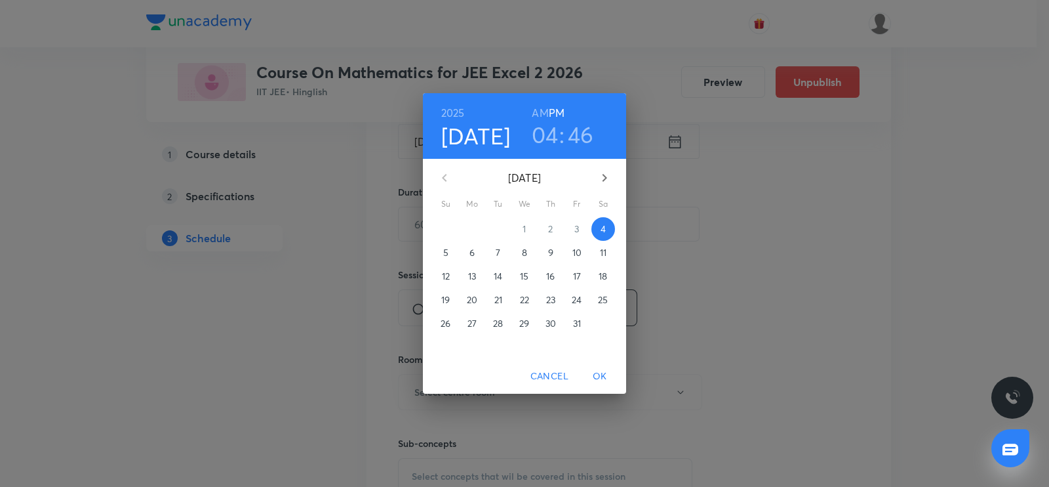
click at [577, 246] on p "10" at bounding box center [577, 252] width 9 height 13
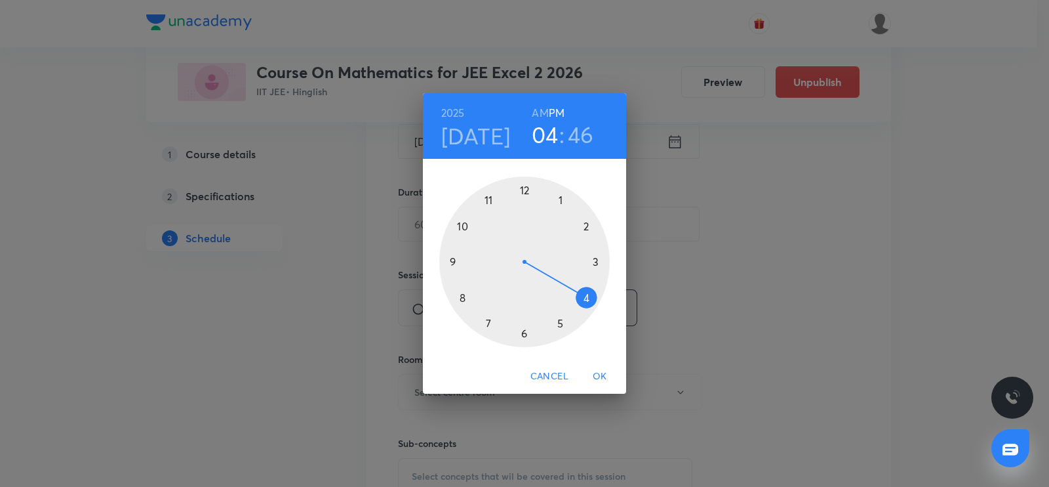
click at [462, 298] on div at bounding box center [524, 261] width 171 height 171
click at [544, 109] on h6 "AM" at bounding box center [540, 113] width 16 height 18
click at [526, 192] on div at bounding box center [524, 261] width 171 height 171
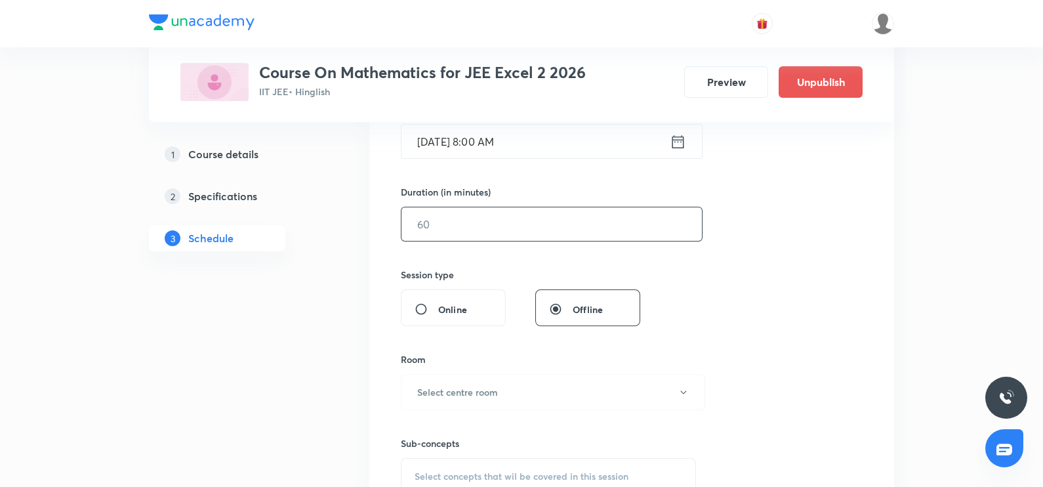
click at [466, 225] on input "text" at bounding box center [551, 223] width 300 height 33
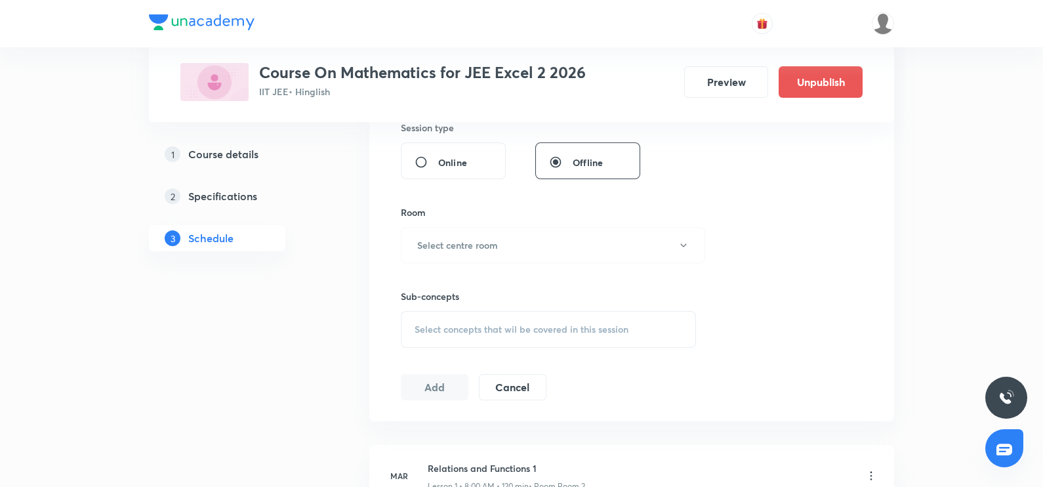
scroll to position [500, 0]
type input "90"
click at [467, 253] on button "Select centre room" at bounding box center [553, 244] width 304 height 36
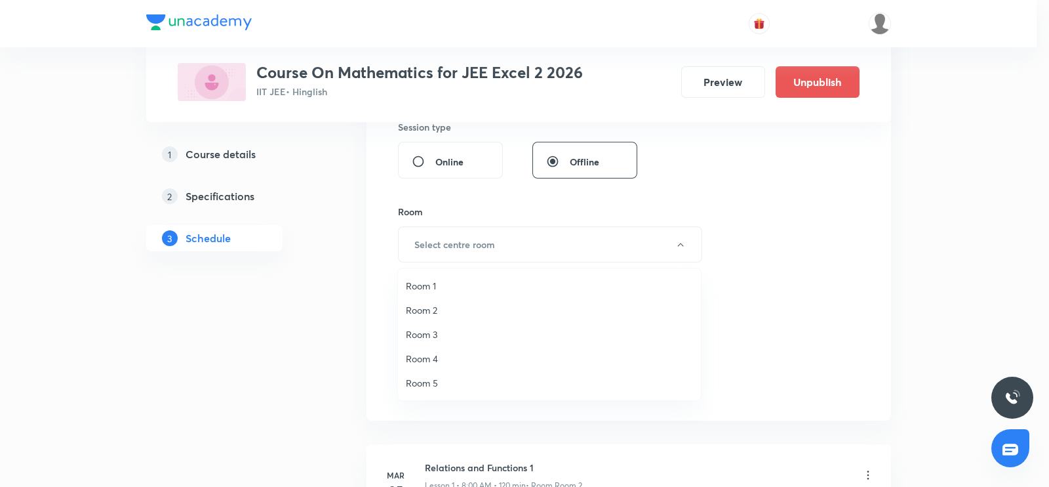
click at [443, 325] on li "Room 3" at bounding box center [549, 334] width 303 height 24
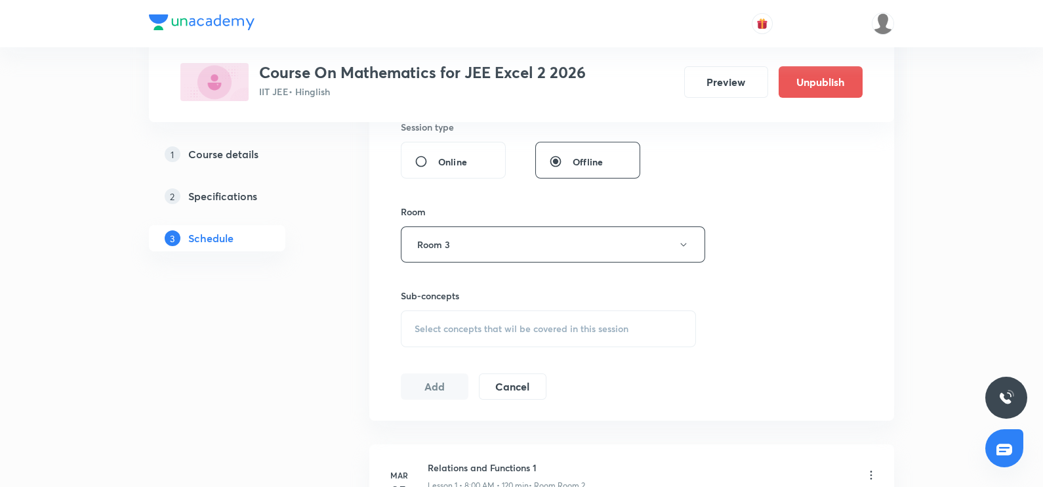
click at [443, 325] on span "Select concepts that wil be covered in this session" at bounding box center [522, 328] width 214 height 10
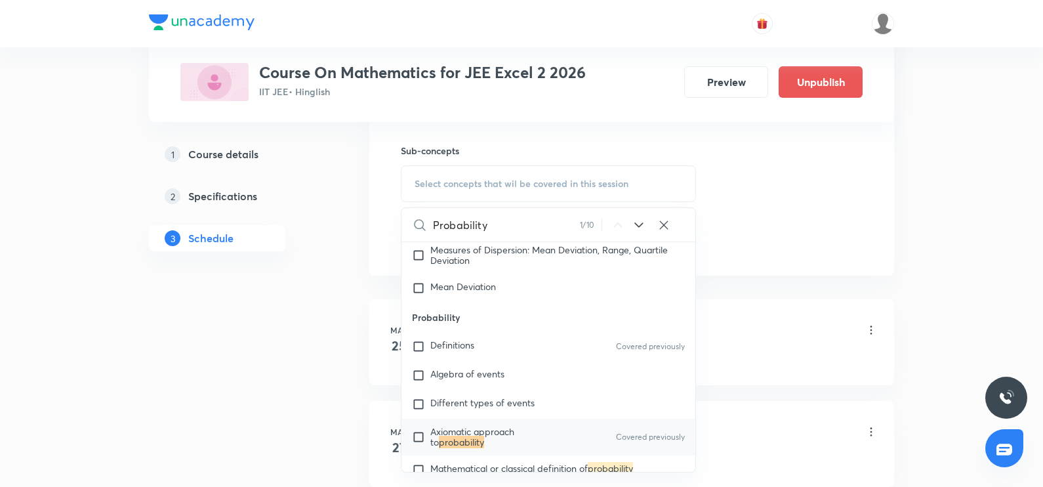
scroll to position [3479, 0]
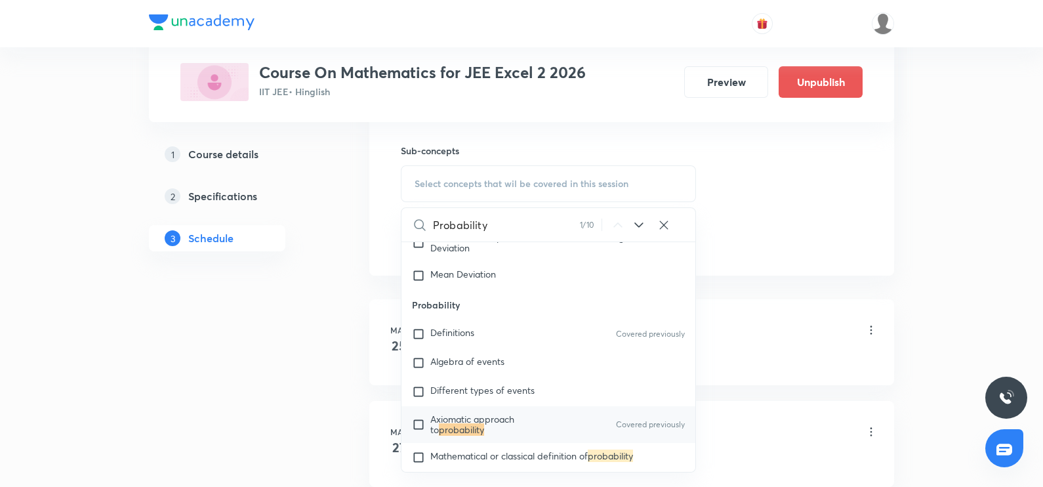
type input "Probability"
click at [442, 423] on mark "probability" at bounding box center [461, 429] width 45 height 12
checkbox input "true"
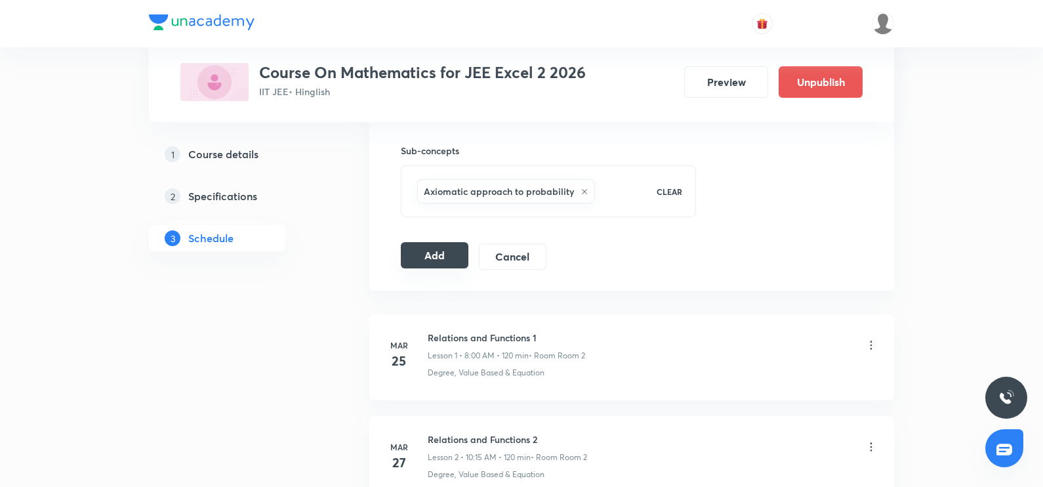
click at [451, 258] on button "Add" at bounding box center [435, 255] width 68 height 26
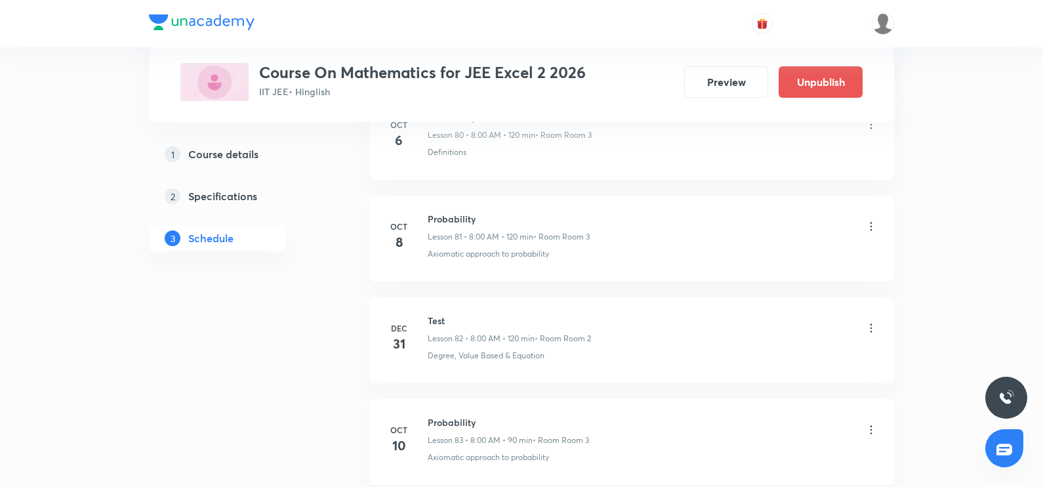
scroll to position [8380, 0]
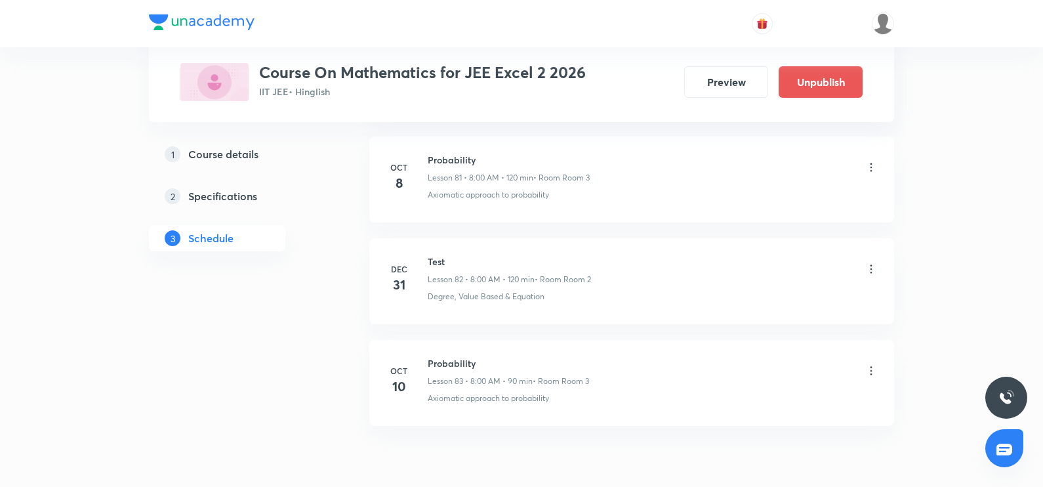
scroll to position [8982, 0]
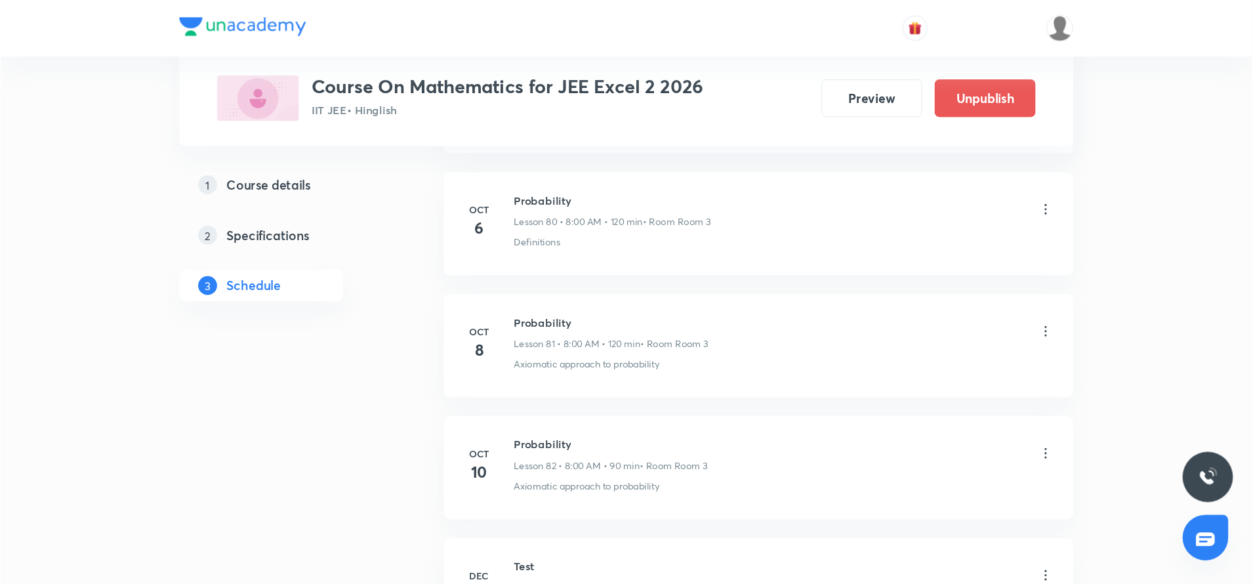
scroll to position [8832, 0]
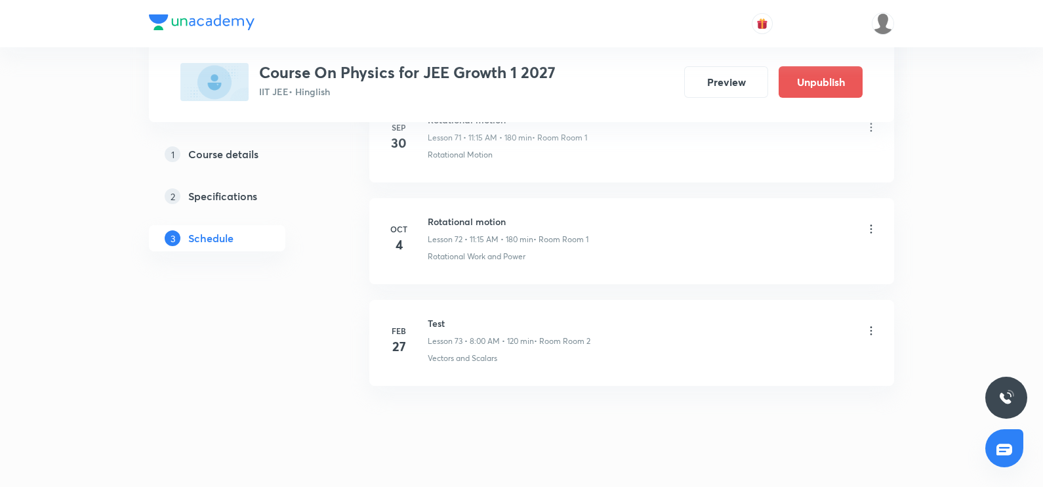
scroll to position [7968, 0]
click at [453, 211] on h6 "Rotational motion" at bounding box center [508, 218] width 161 height 14
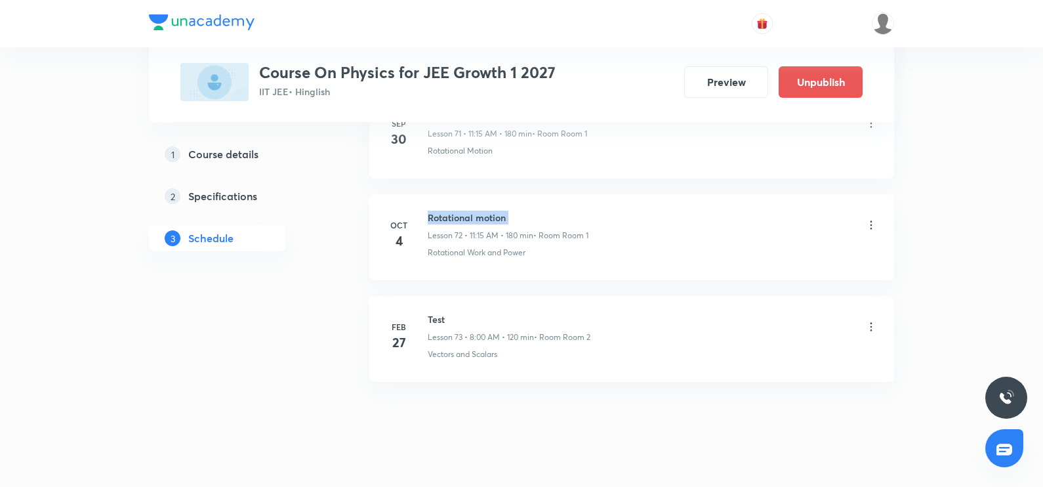
copy h6 "Rotational motion"
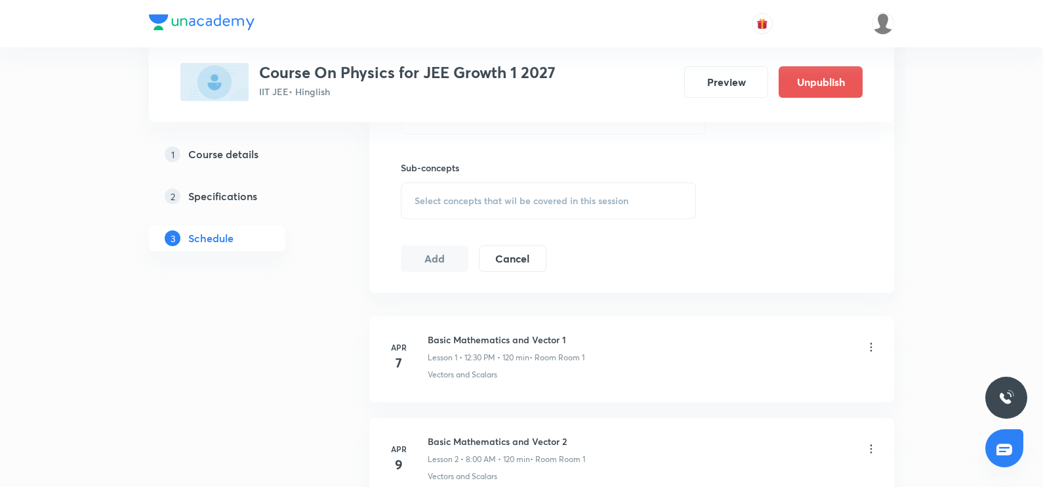
scroll to position [0, 0]
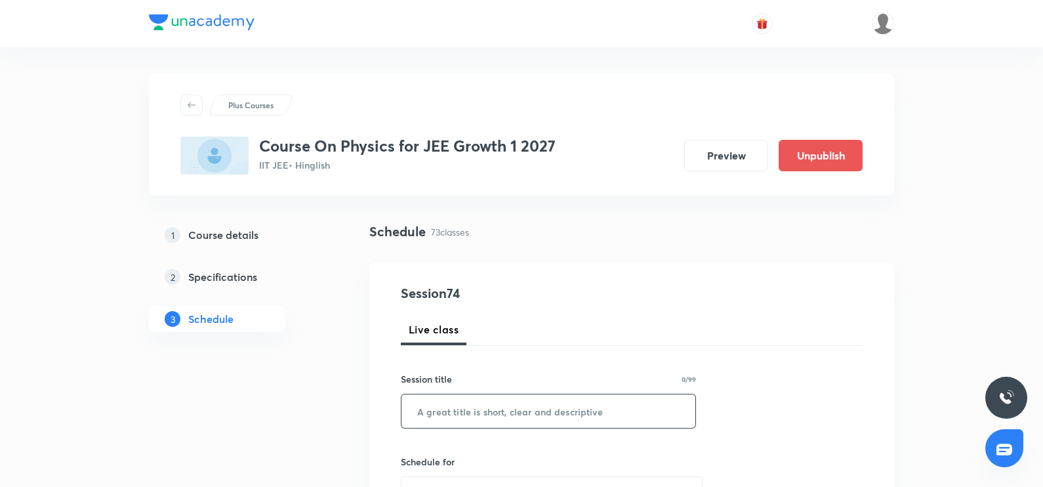
click at [442, 398] on input "text" at bounding box center [548, 410] width 294 height 33
paste input "Rotational motion"
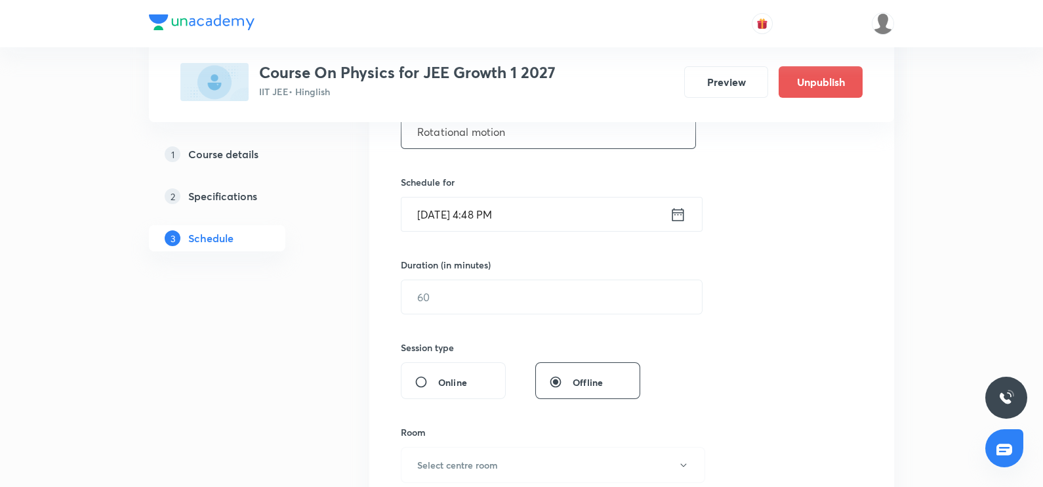
scroll to position [270, 0]
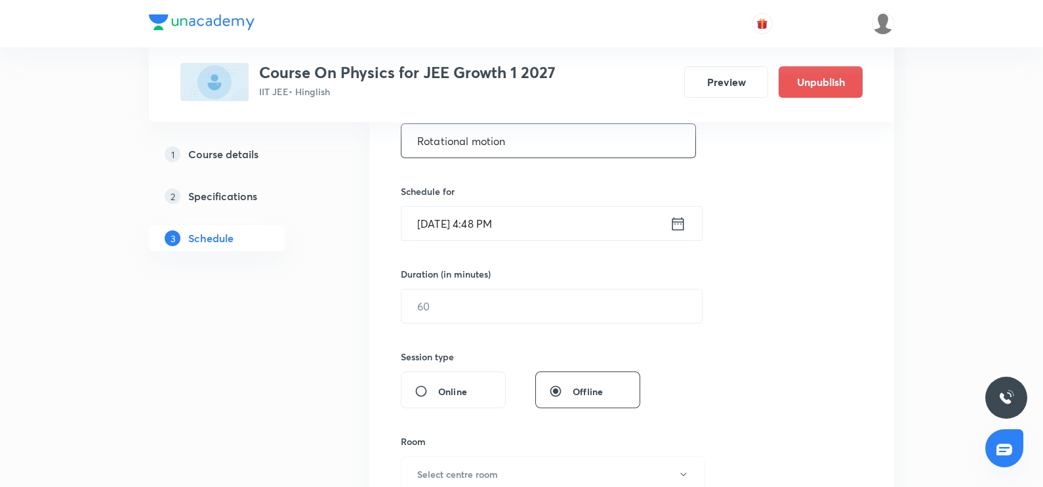
type input "Rotational motion"
click at [677, 229] on icon at bounding box center [678, 223] width 16 height 18
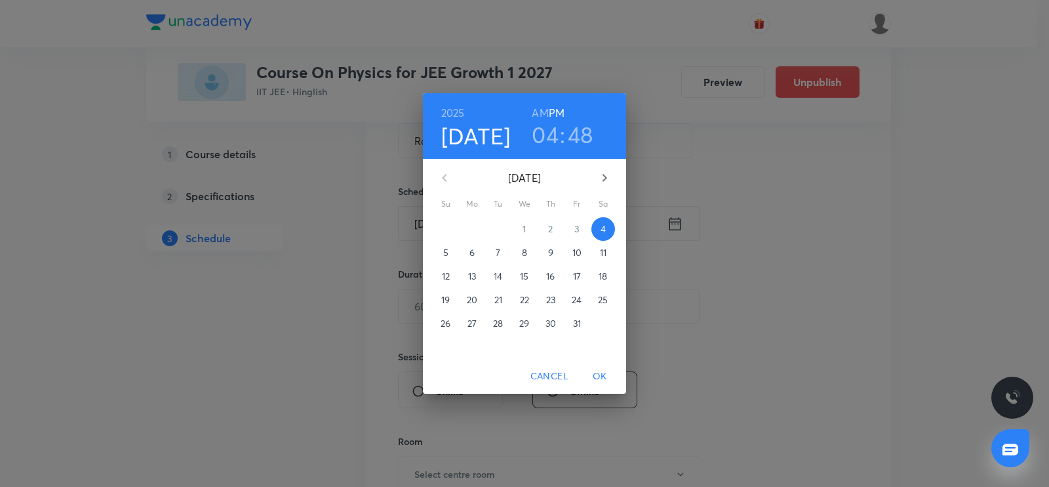
click at [470, 249] on p "6" at bounding box center [472, 252] width 5 height 13
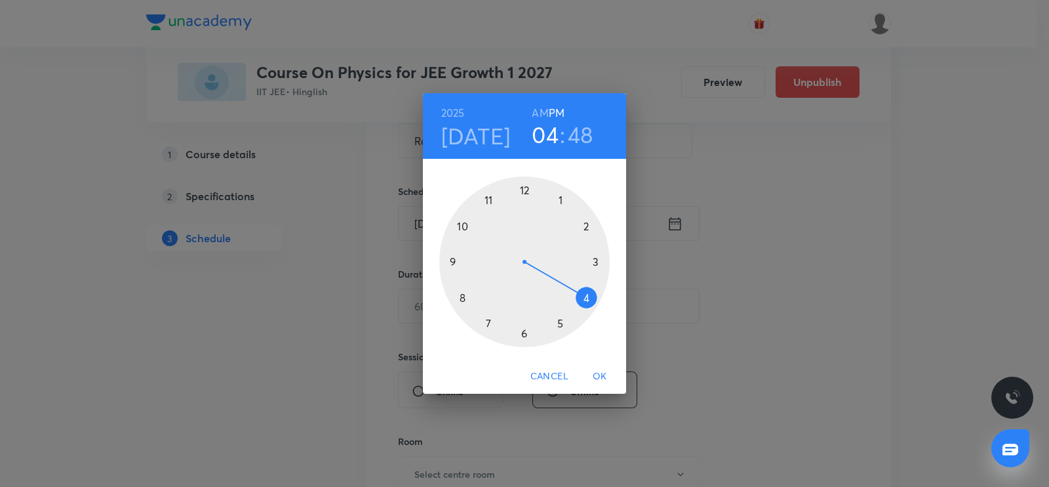
click at [466, 228] on div at bounding box center [524, 261] width 171 height 171
click at [538, 113] on h6 "AM" at bounding box center [540, 113] width 16 height 18
click at [597, 261] on div at bounding box center [524, 261] width 171 height 171
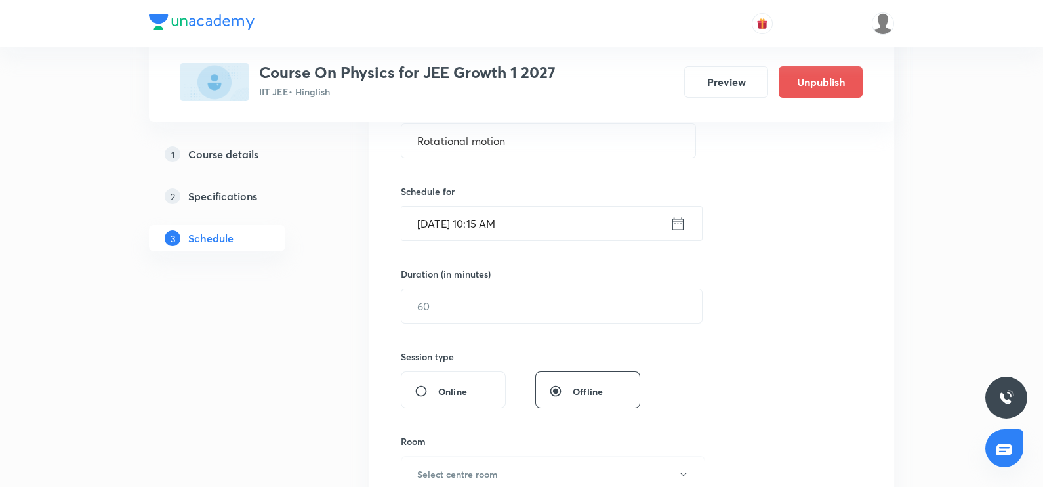
click at [517, 327] on div "Session 74 Live class Session title 17/99 Rotational motion ​ Schedule for [DAT…" at bounding box center [632, 321] width 462 height 616
click at [504, 313] on input "text" at bounding box center [551, 305] width 300 height 33
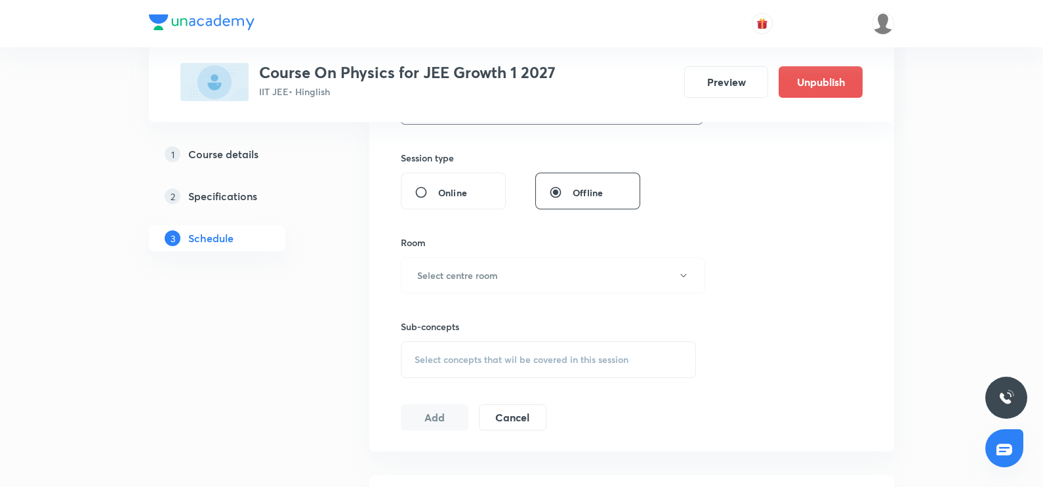
scroll to position [470, 0]
type input "120"
click at [485, 279] on h6 "Select centre room" at bounding box center [457, 275] width 81 height 14
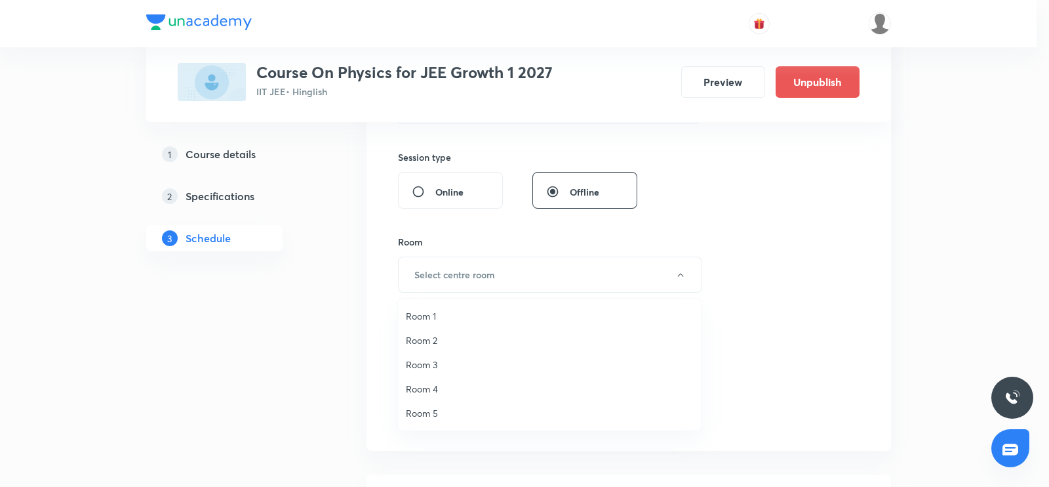
click at [455, 319] on span "Room 1" at bounding box center [549, 316] width 287 height 14
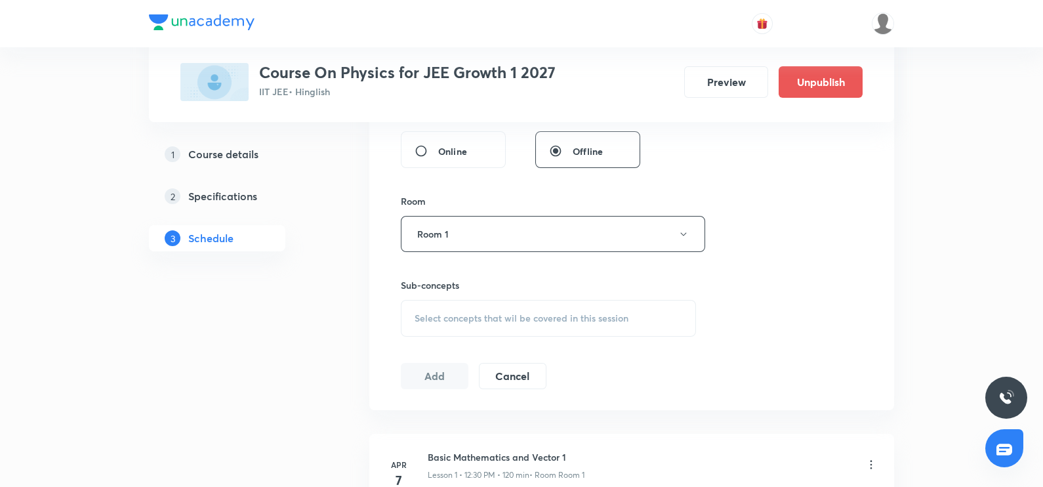
scroll to position [511, 0]
click at [455, 319] on span "Select concepts that wil be covered in this session" at bounding box center [522, 317] width 214 height 10
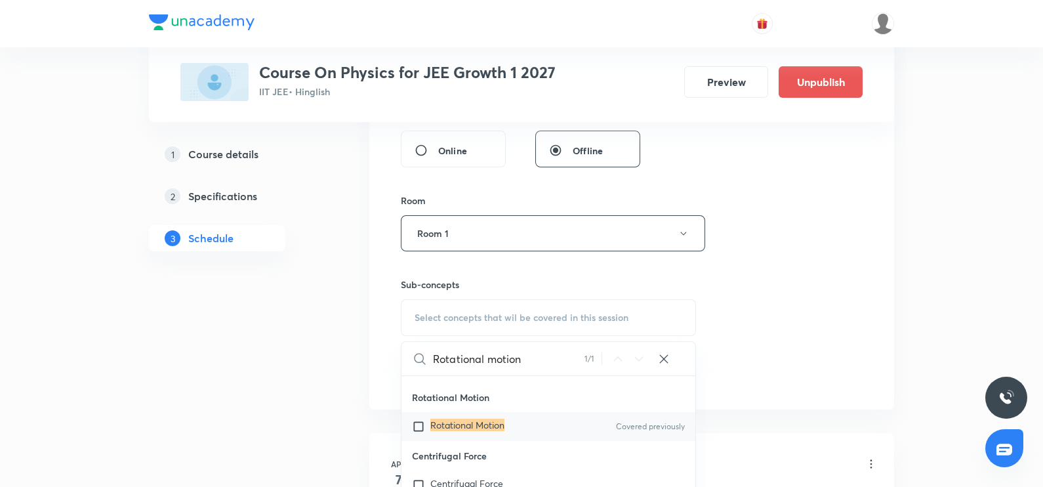
scroll to position [33697, 0]
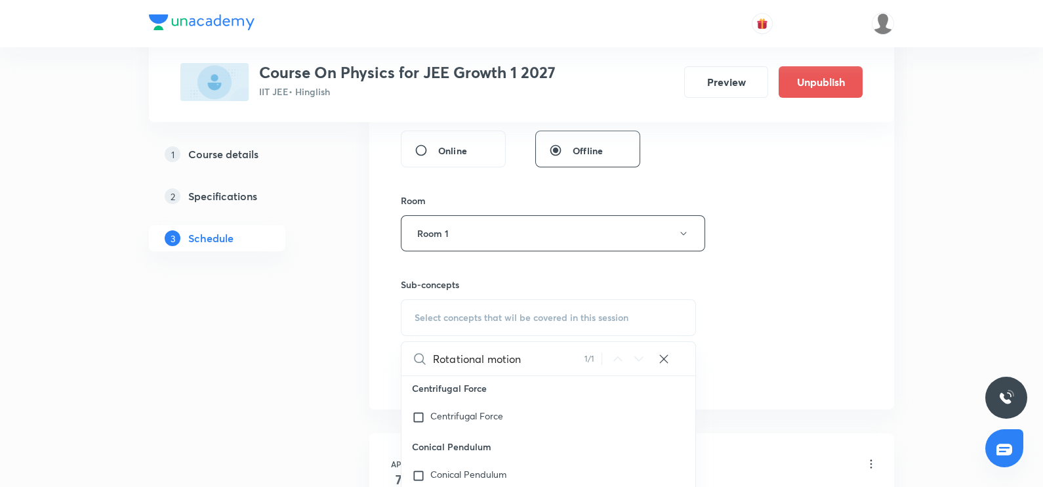
type input "Rotational motion"
click at [432, 365] on p "Rotational Motion" at bounding box center [467, 358] width 74 height 13
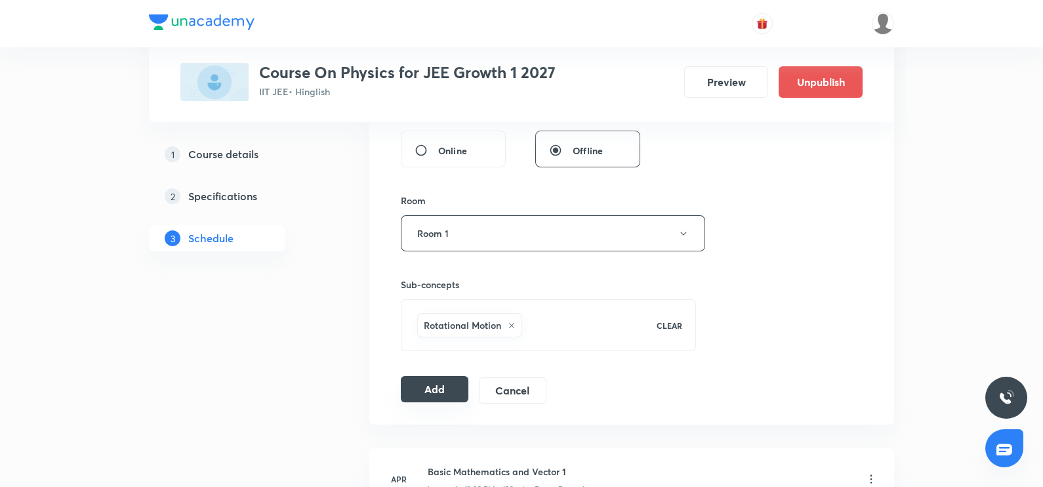
click at [430, 382] on button "Add" at bounding box center [435, 389] width 68 height 26
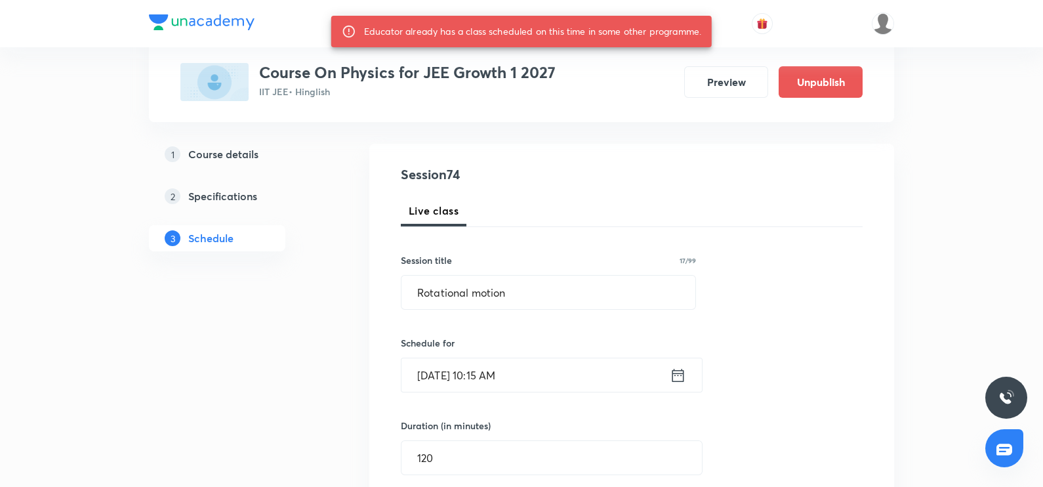
scroll to position [131, 0]
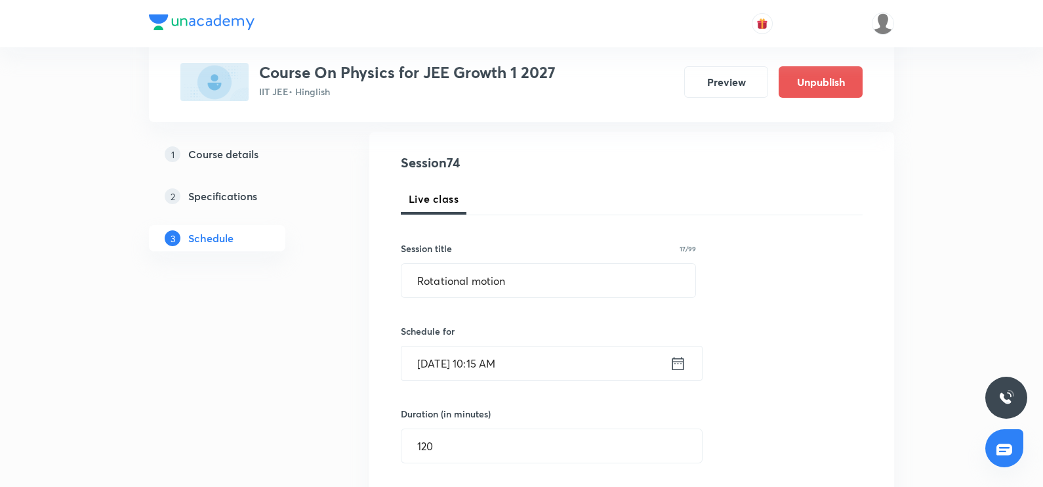
click at [676, 366] on icon at bounding box center [678, 363] width 16 height 18
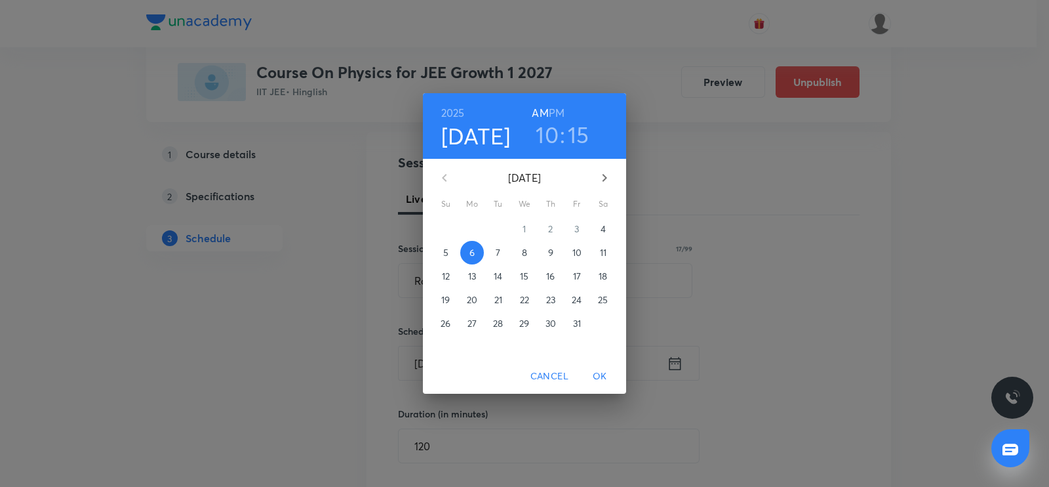
click at [502, 244] on button "7" at bounding box center [499, 253] width 24 height 24
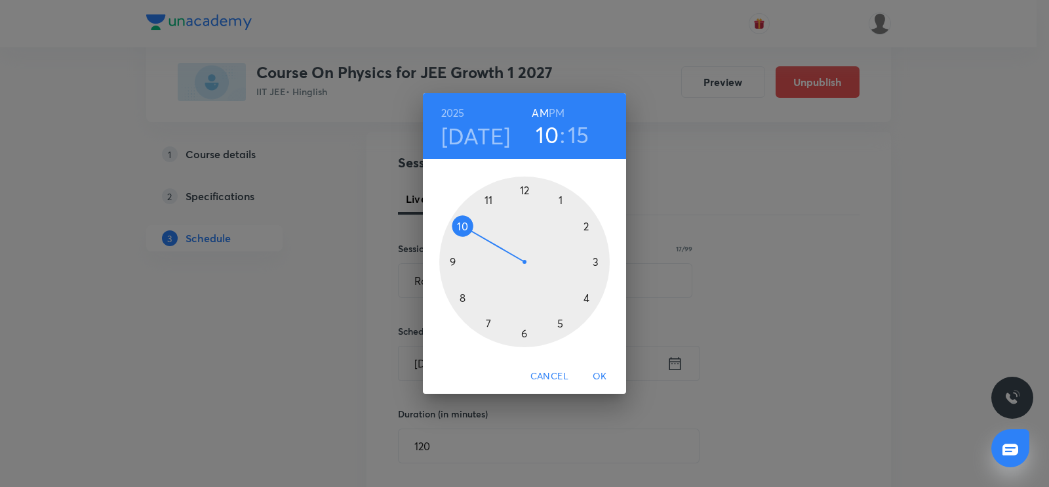
click at [591, 369] on span "OK" at bounding box center [599, 376] width 31 height 16
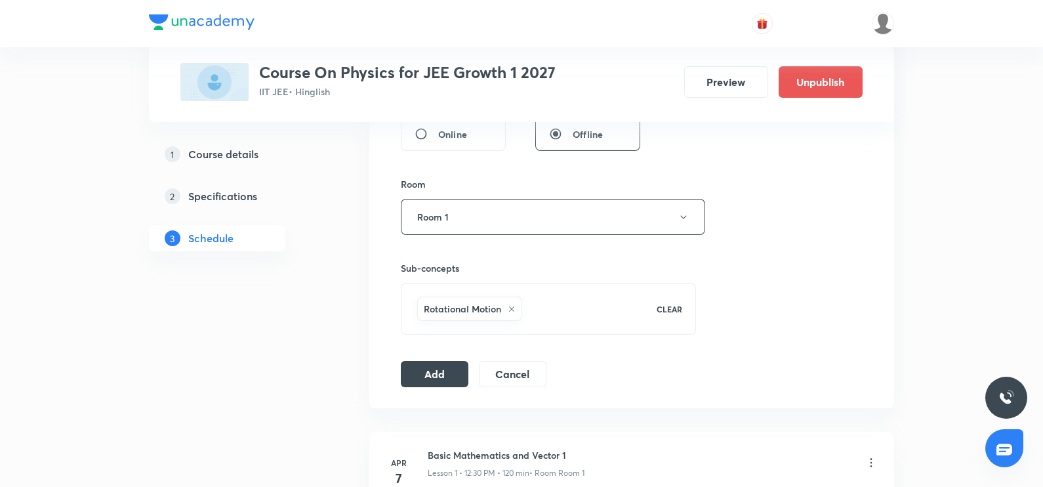
scroll to position [565, 0]
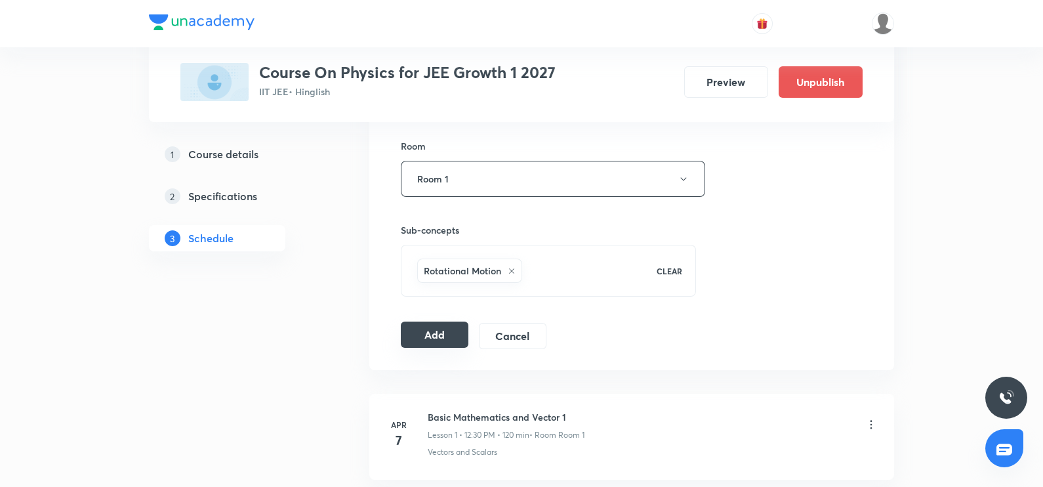
click at [446, 333] on button "Add" at bounding box center [435, 334] width 68 height 26
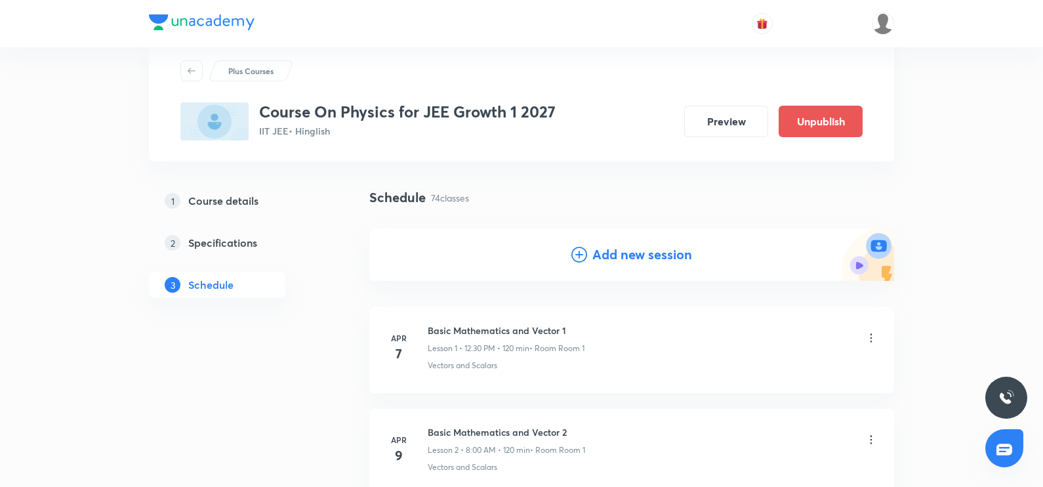
scroll to position [0, 0]
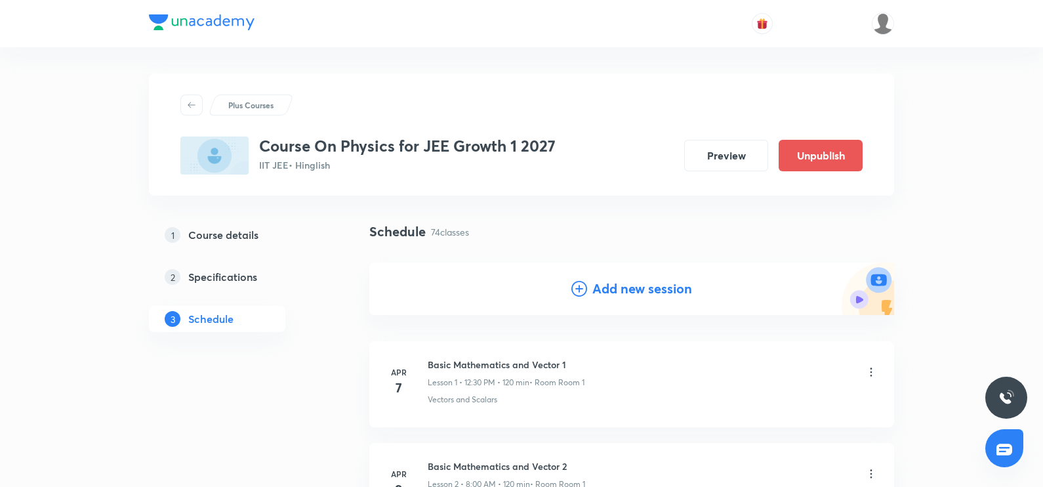
click at [588, 287] on div "Add new session" at bounding box center [631, 289] width 121 height 20
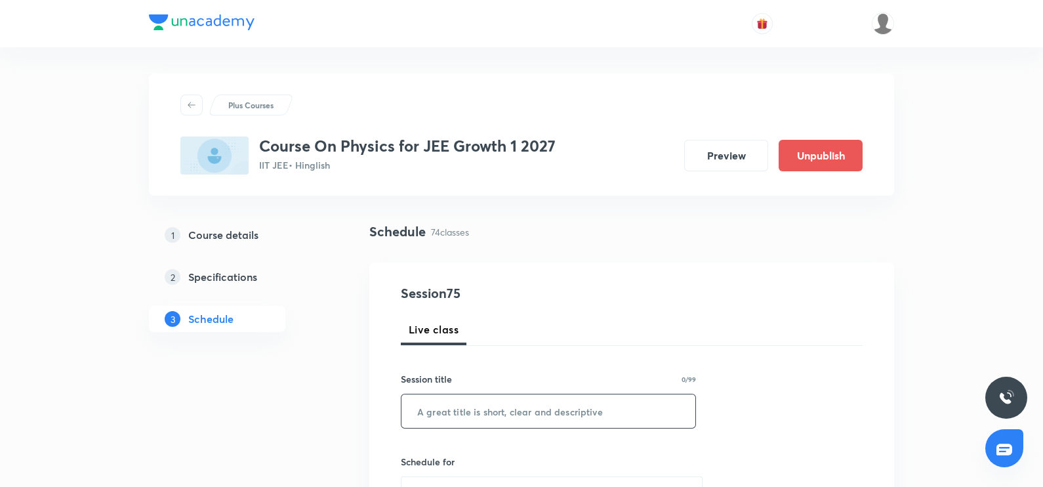
click at [436, 395] on input "text" at bounding box center [548, 410] width 294 height 33
paste input "Rotational motion"
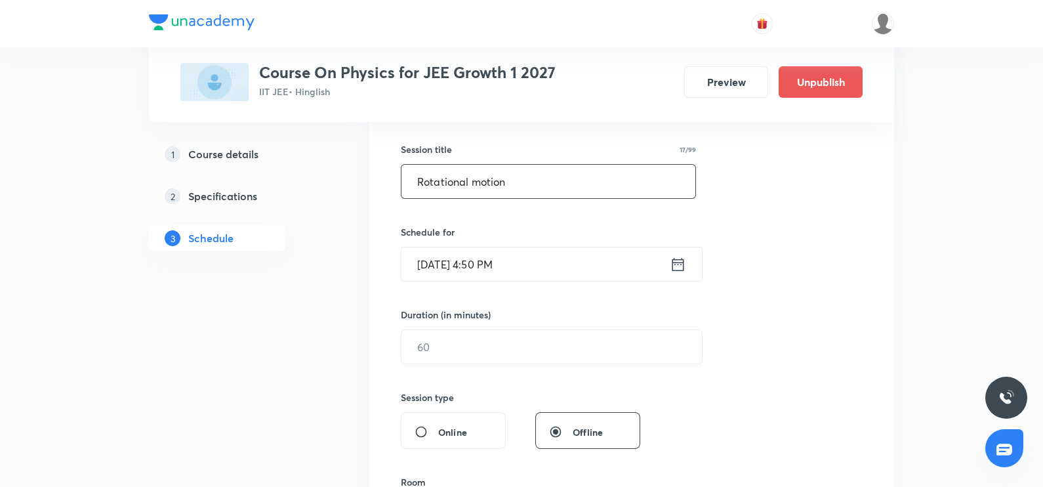
scroll to position [298, 0]
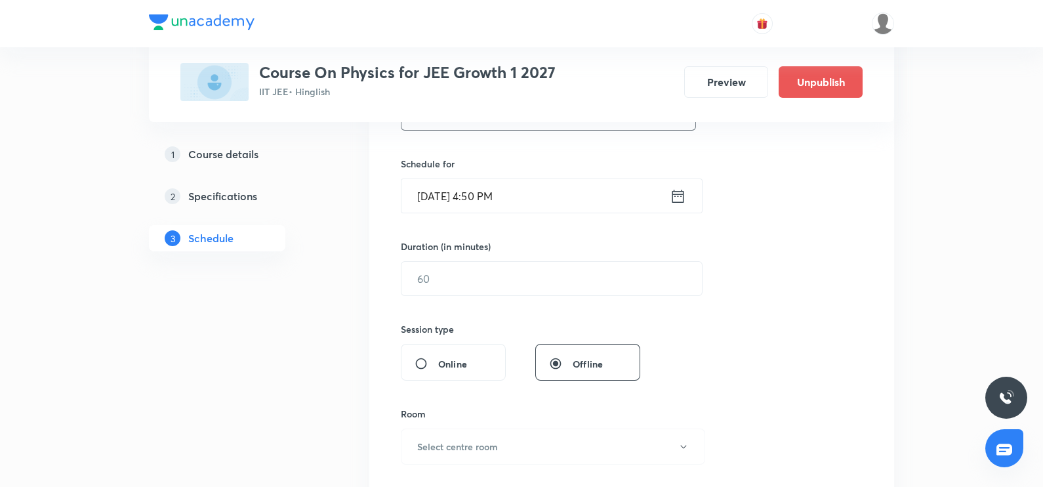
type input "Rotational motion"
click at [676, 196] on icon at bounding box center [678, 196] width 16 height 18
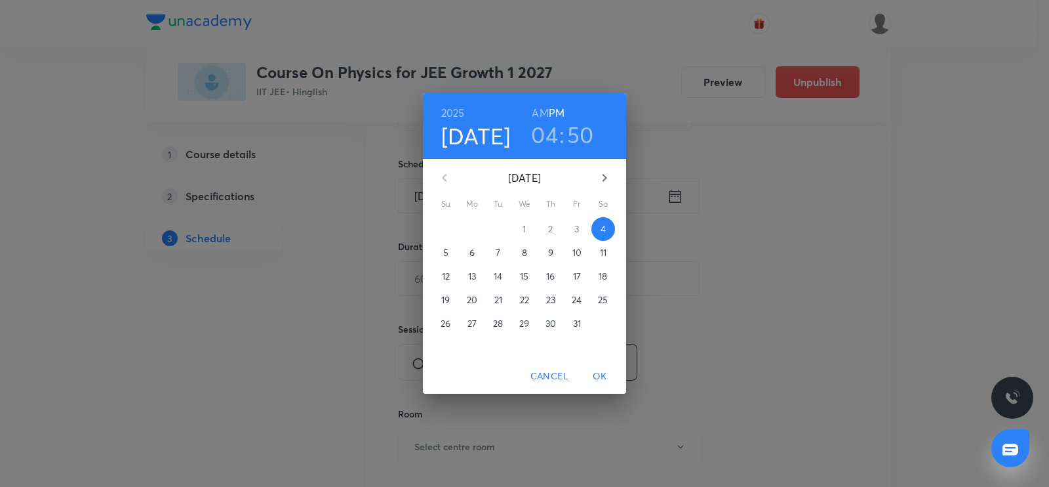
click at [554, 250] on span "9" at bounding box center [551, 252] width 24 height 13
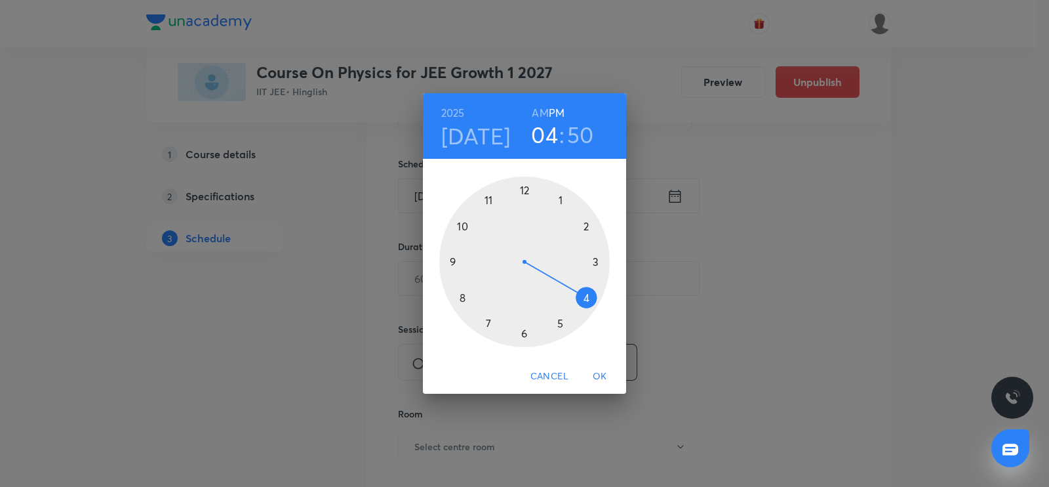
click at [524, 188] on div at bounding box center [524, 261] width 171 height 171
click at [521, 336] on div at bounding box center [524, 261] width 171 height 171
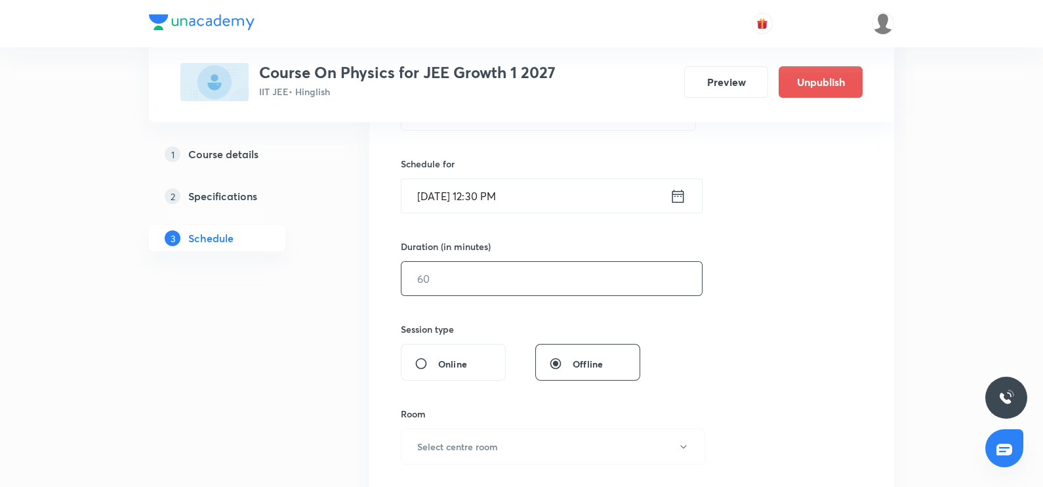
click at [509, 278] on input "text" at bounding box center [551, 278] width 300 height 33
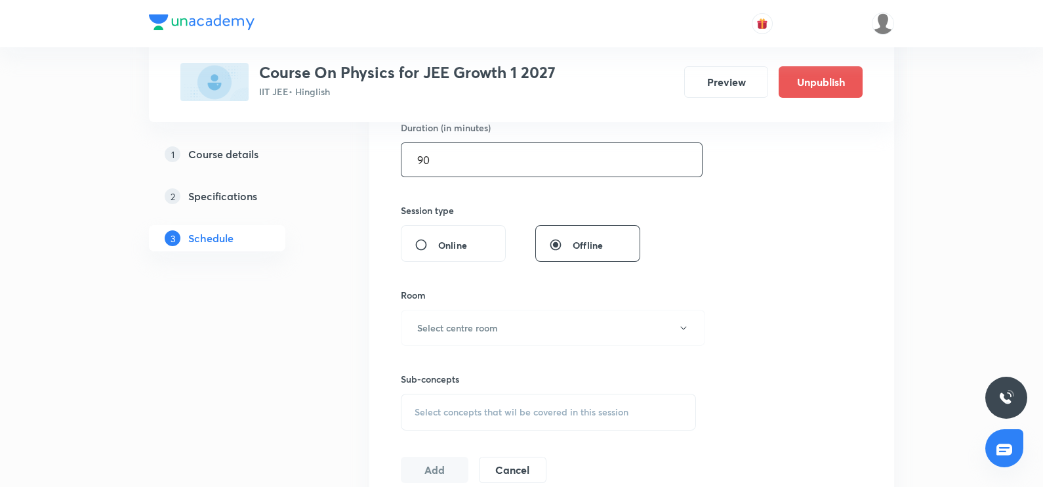
scroll to position [415, 0]
type input "90"
click at [498, 321] on button "Select centre room" at bounding box center [553, 329] width 304 height 36
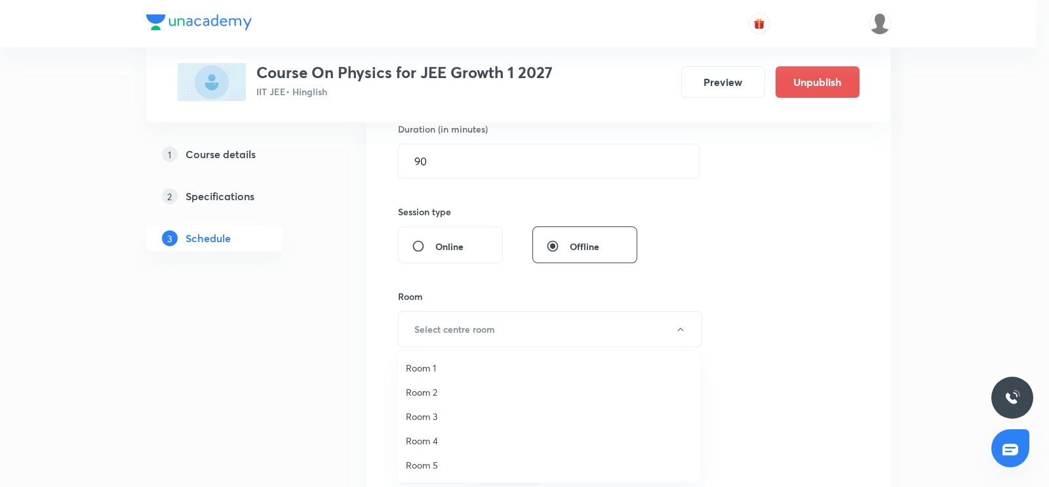
click at [426, 365] on span "Room 1" at bounding box center [549, 368] width 287 height 14
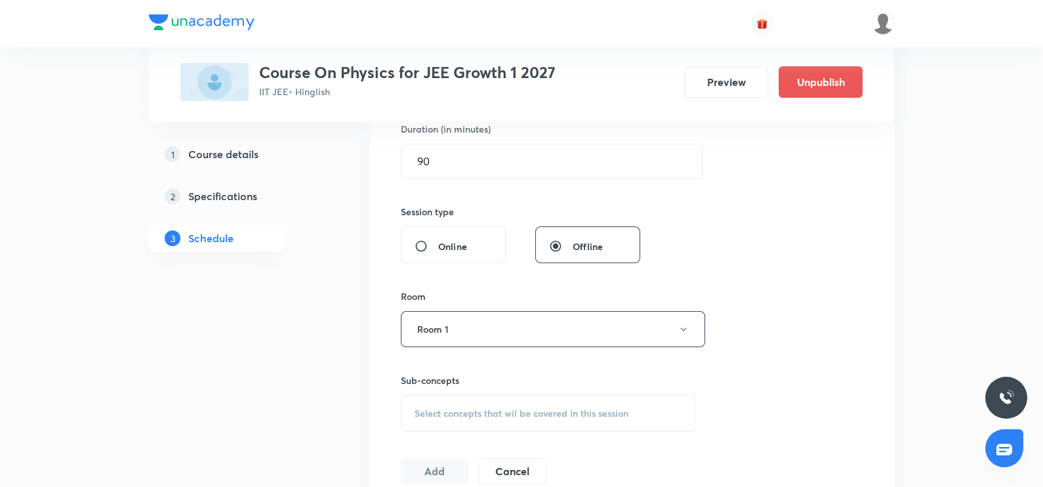
click at [429, 408] on span "Select concepts that wil be covered in this session" at bounding box center [522, 413] width 214 height 10
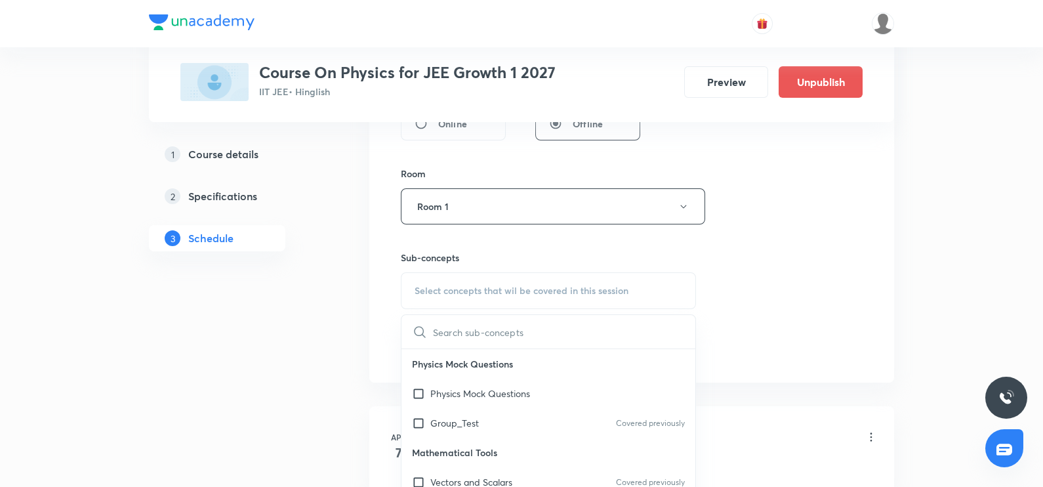
type input "12:30PM- 2:30 PM"
click at [463, 331] on input "12:30PM- 2:30 PM" at bounding box center [507, 331] width 148 height 33
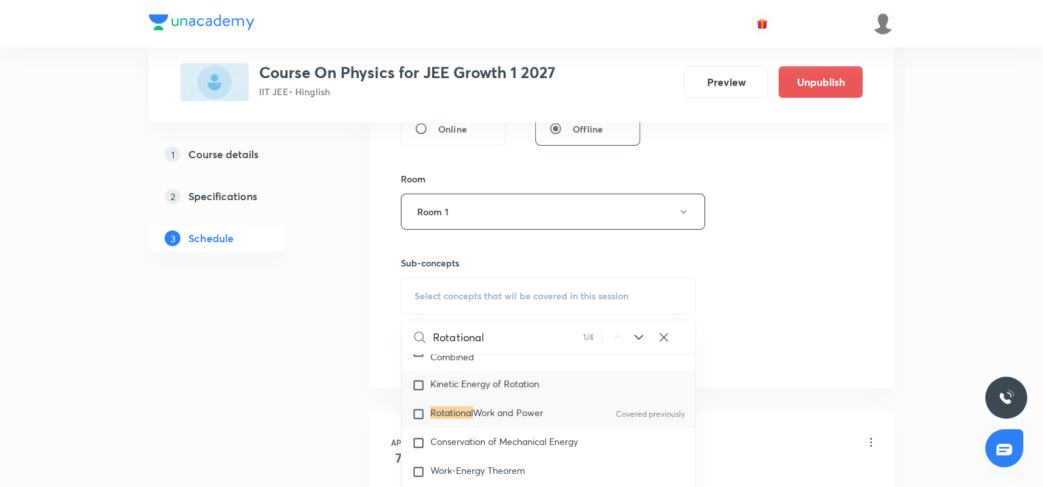
scroll to position [4093, 0]
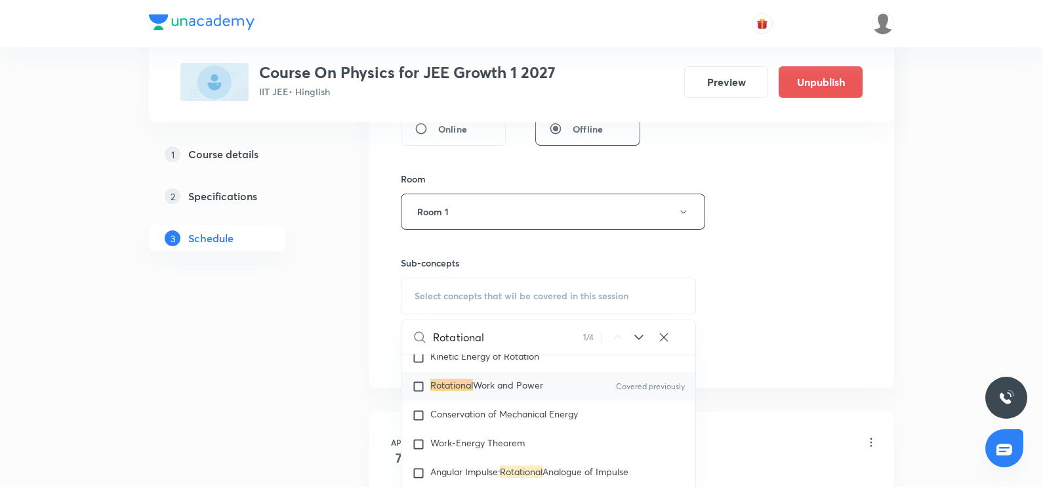
type input "Rotational"
click at [434, 378] on mark "Rotational" at bounding box center [451, 384] width 43 height 12
checkbox input "true"
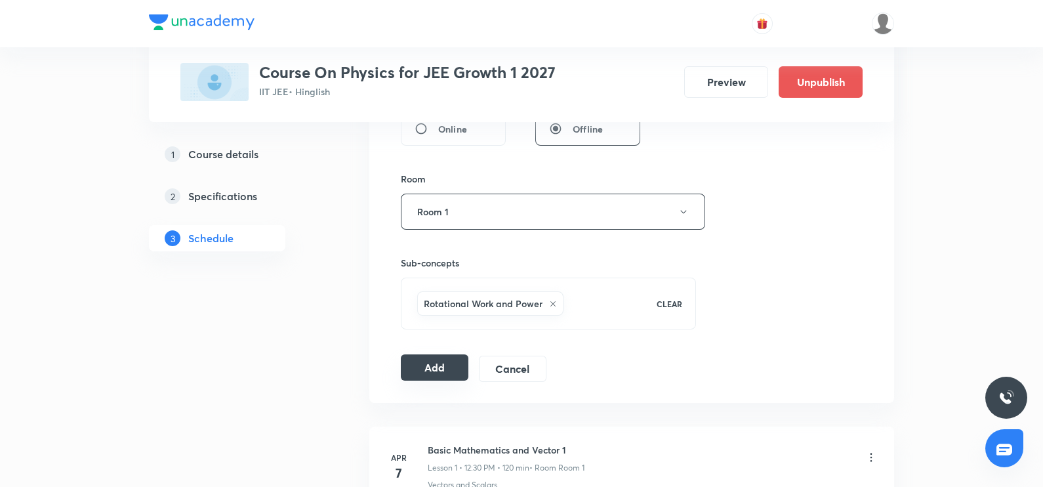
click at [433, 364] on button "Add" at bounding box center [435, 367] width 68 height 26
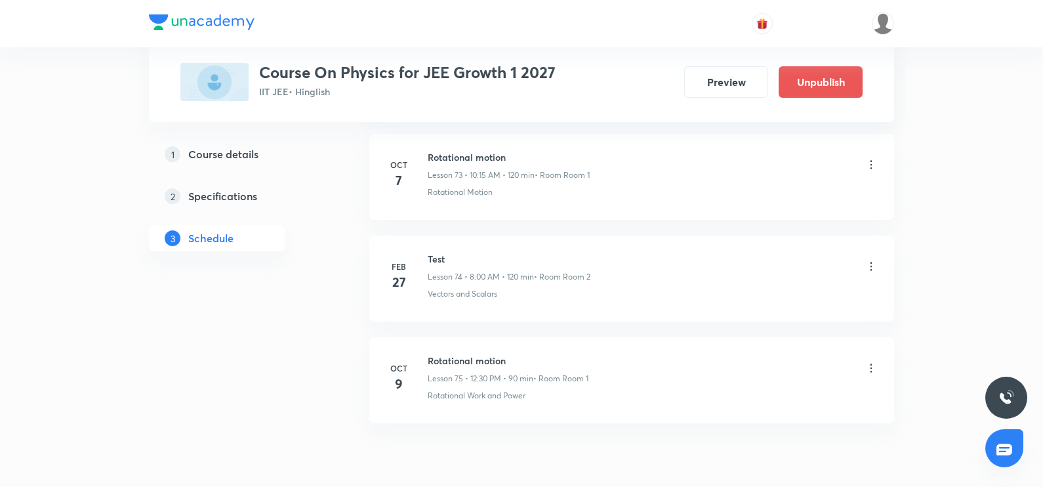
scroll to position [7569, 0]
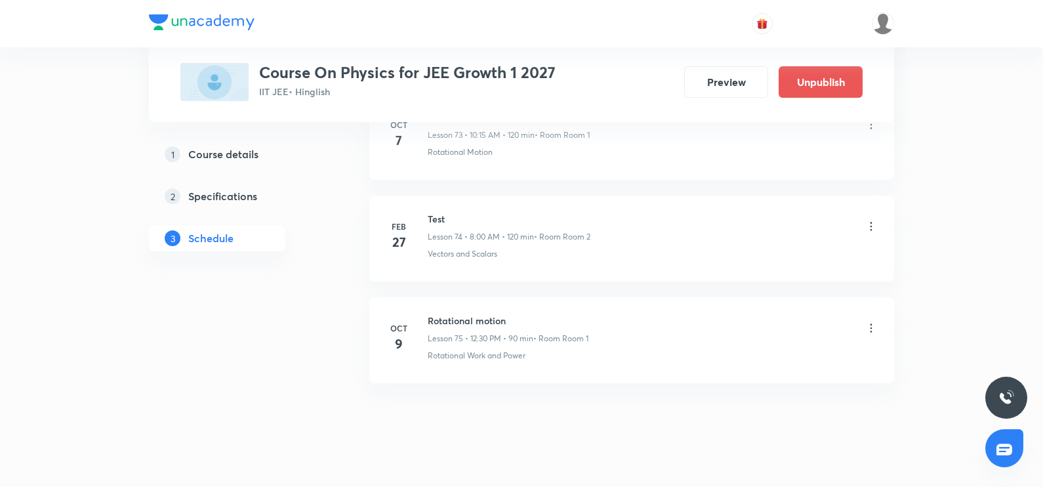
scroll to position [8171, 0]
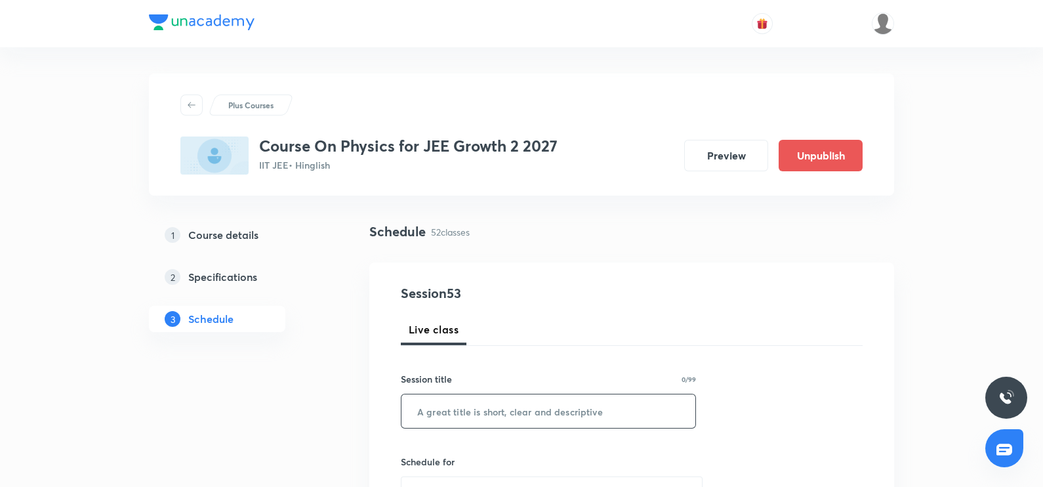
click at [479, 411] on input "text" at bounding box center [548, 410] width 294 height 33
click at [479, 411] on input "Circular Motion" at bounding box center [548, 410] width 294 height 33
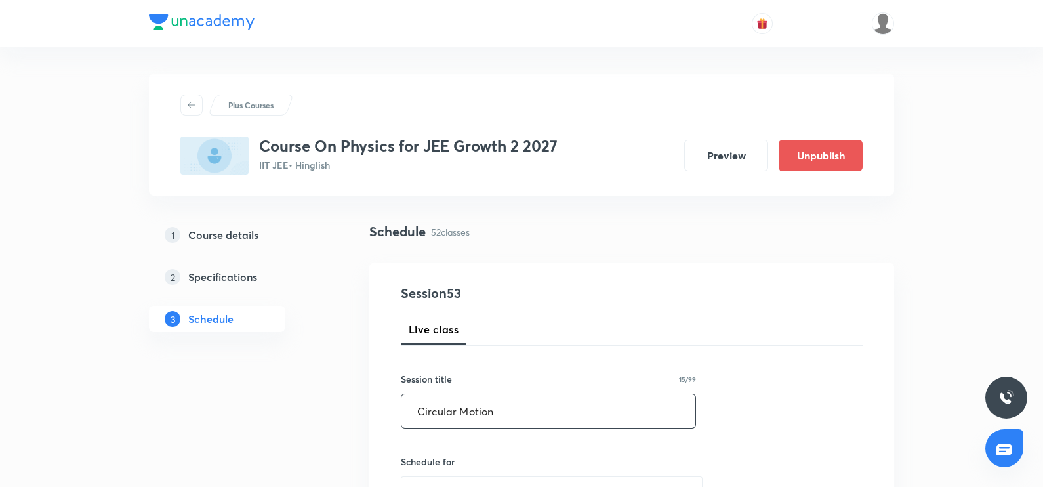
click at [479, 411] on input "Circular Motion" at bounding box center [548, 410] width 294 height 33
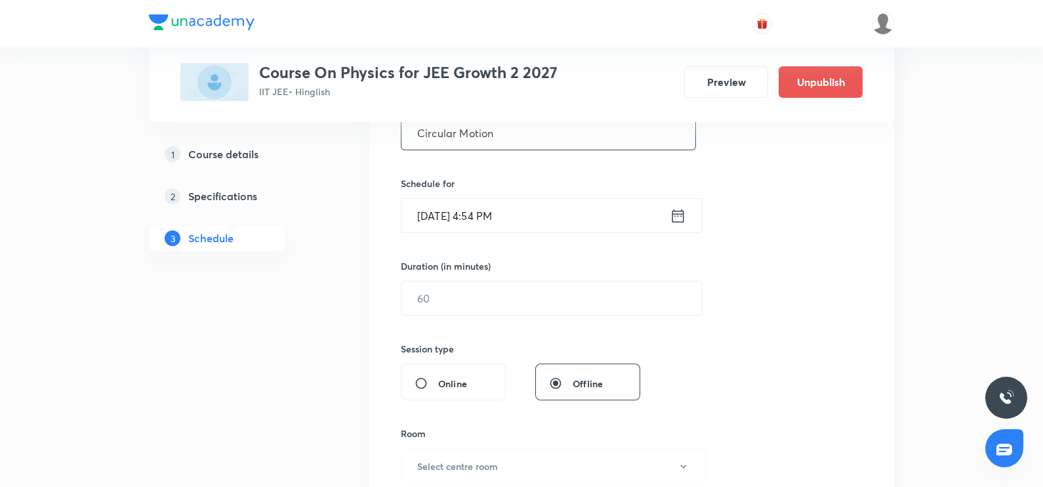
scroll to position [303, 0]
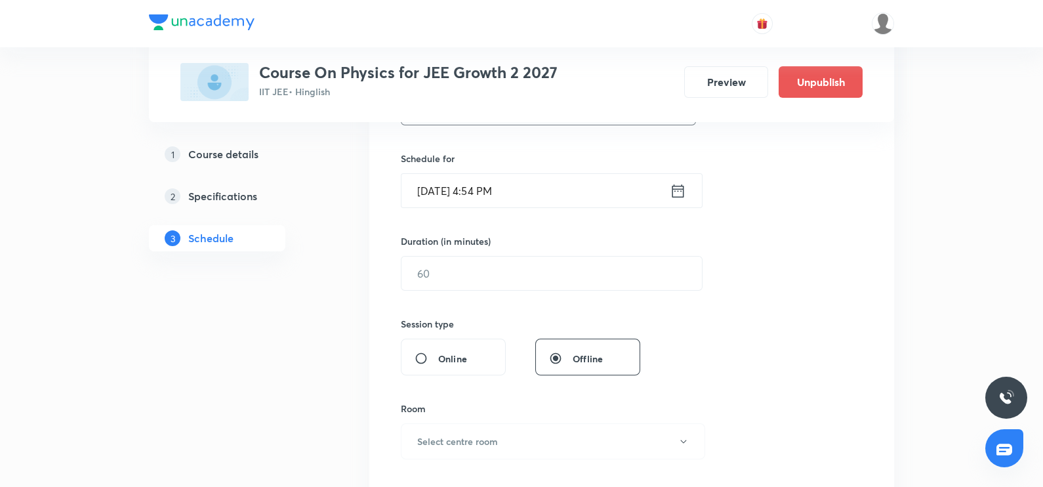
type input "Circular Motion"
click at [679, 190] on icon at bounding box center [678, 191] width 16 height 18
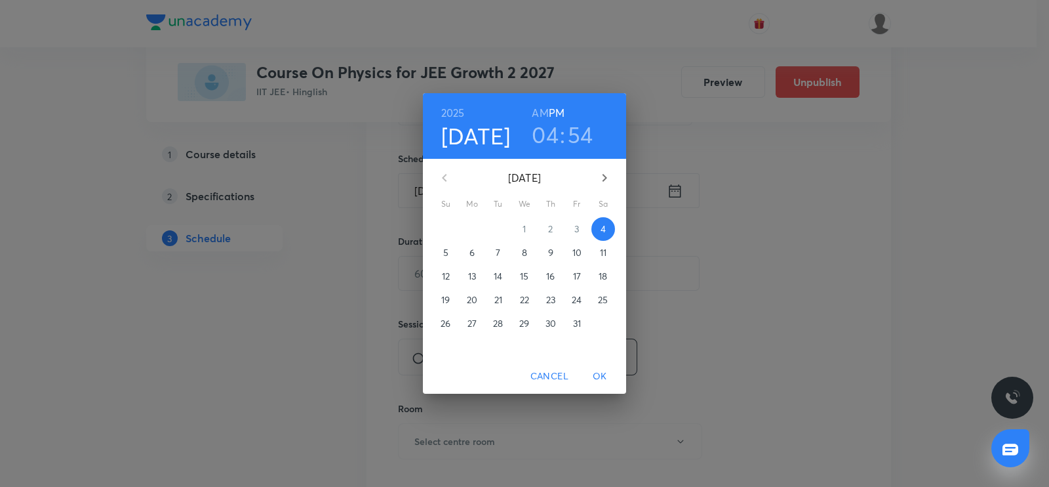
click at [497, 253] on p "7" at bounding box center [498, 252] width 5 height 13
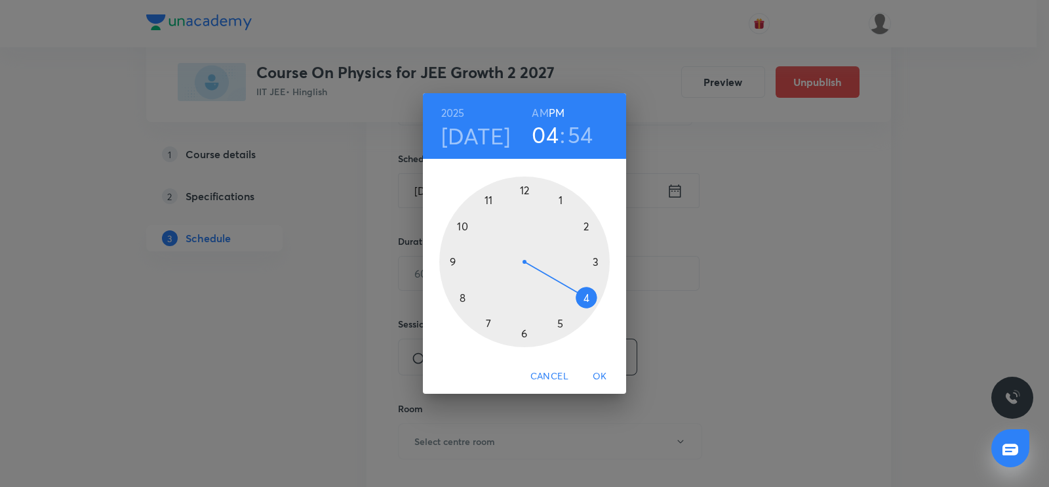
click at [462, 294] on div at bounding box center [524, 261] width 171 height 171
click at [540, 115] on h6 "AM" at bounding box center [540, 113] width 16 height 18
click at [523, 190] on div at bounding box center [524, 261] width 171 height 171
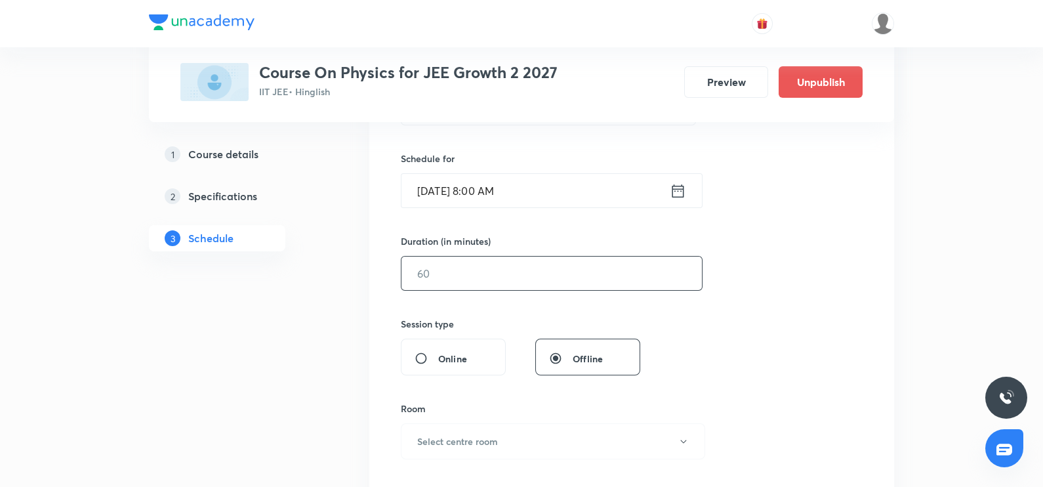
click at [439, 260] on input "text" at bounding box center [551, 272] width 300 height 33
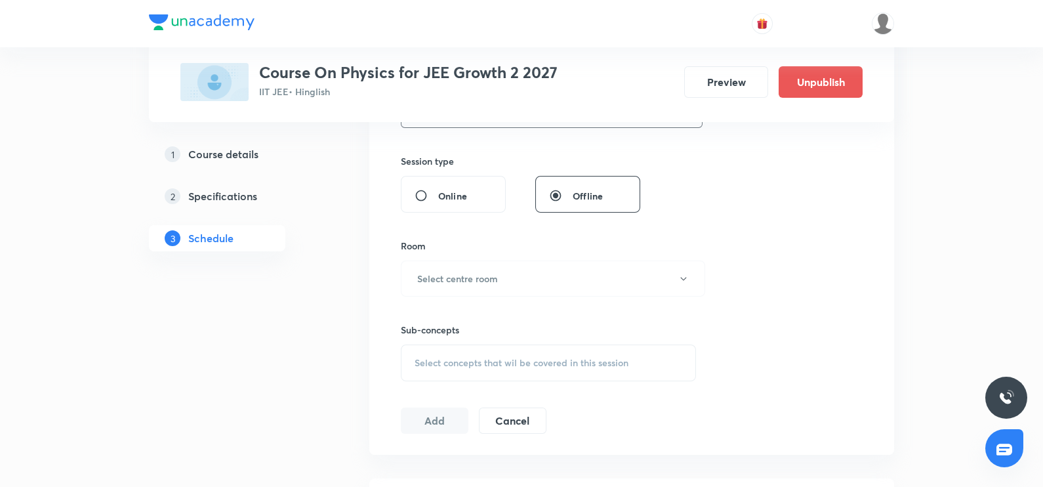
scroll to position [470, 0]
type input "120"
click at [444, 275] on h6 "Select centre room" at bounding box center [457, 275] width 81 height 14
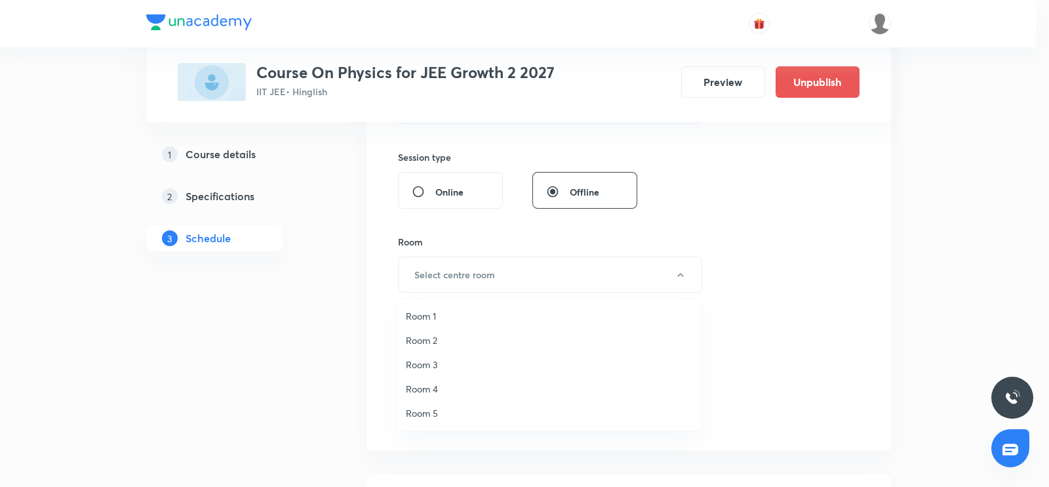
click at [435, 360] on span "Room 3" at bounding box center [549, 364] width 287 height 14
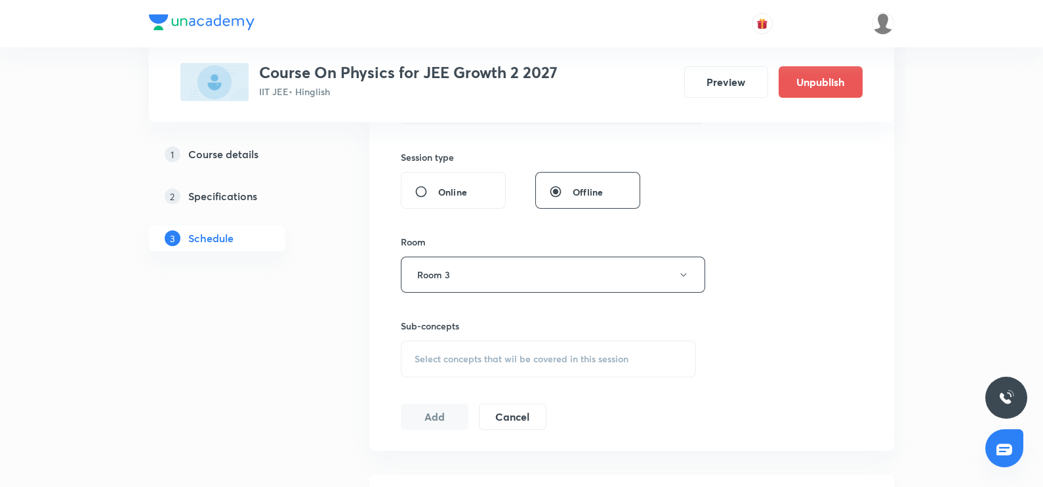
click at [435, 360] on span "Select concepts that wil be covered in this session" at bounding box center [522, 359] width 214 height 10
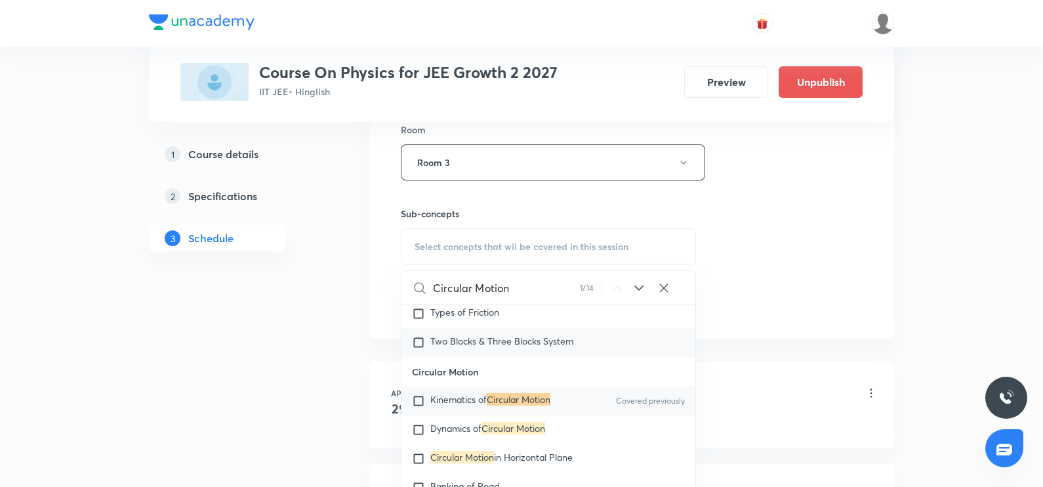
scroll to position [3074, 0]
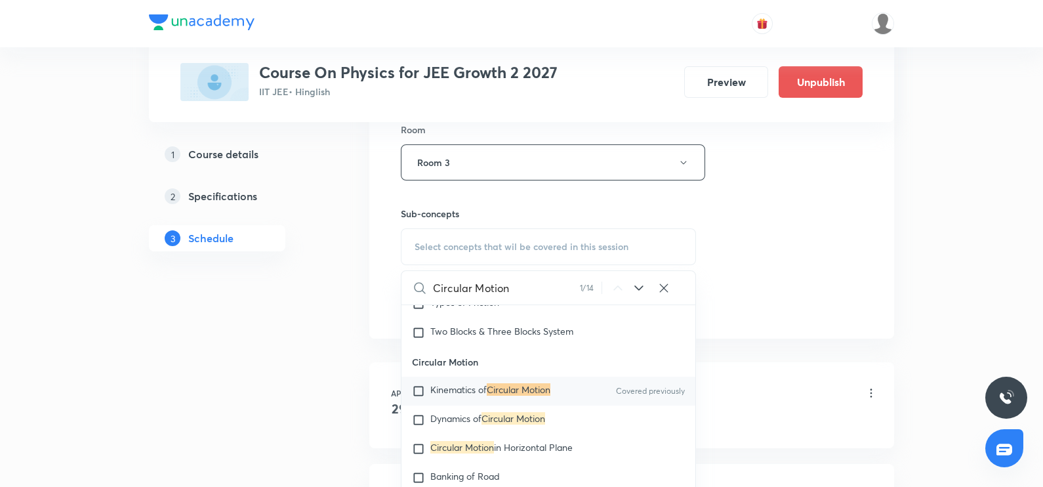
type input "Circular Motion"
click at [424, 384] on input "checkbox" at bounding box center [421, 390] width 18 height 13
checkbox input "true"
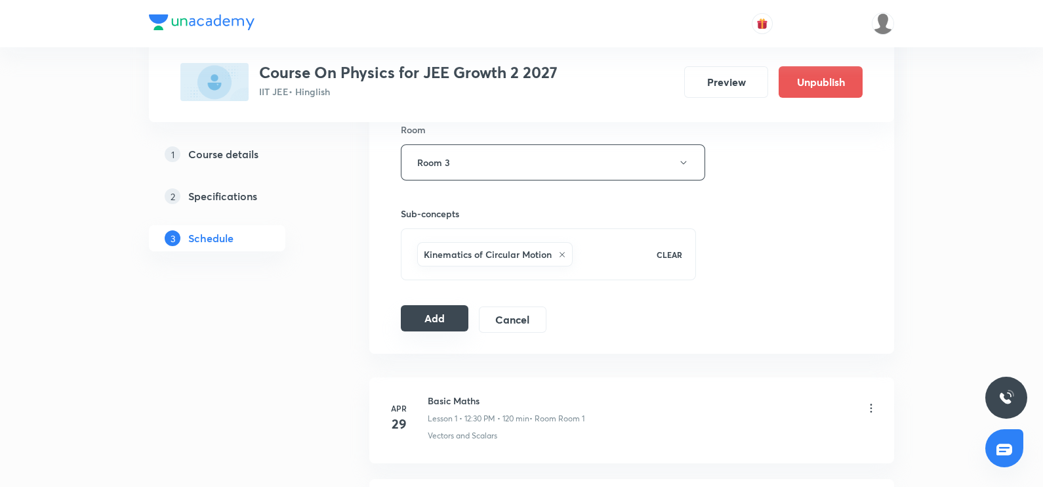
click at [445, 310] on button "Add" at bounding box center [435, 318] width 68 height 26
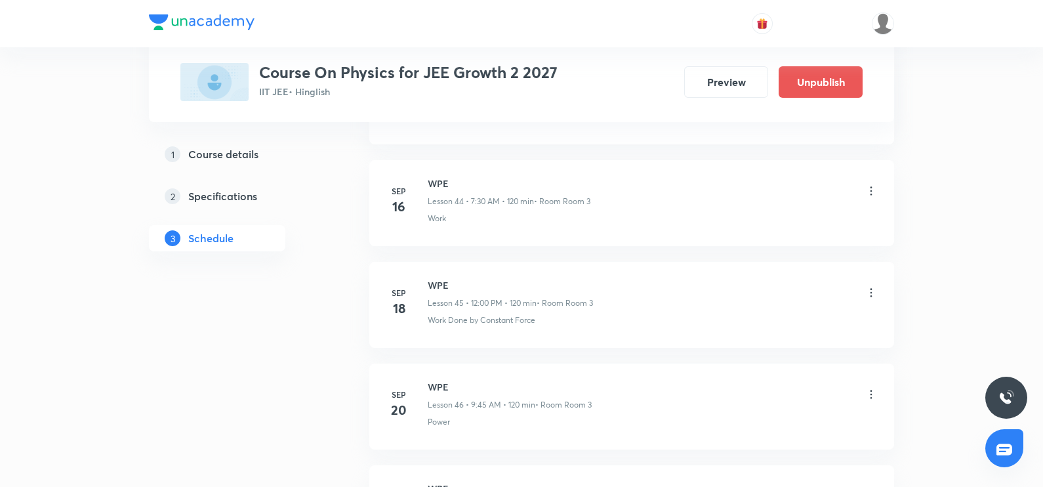
scroll to position [5337, 0]
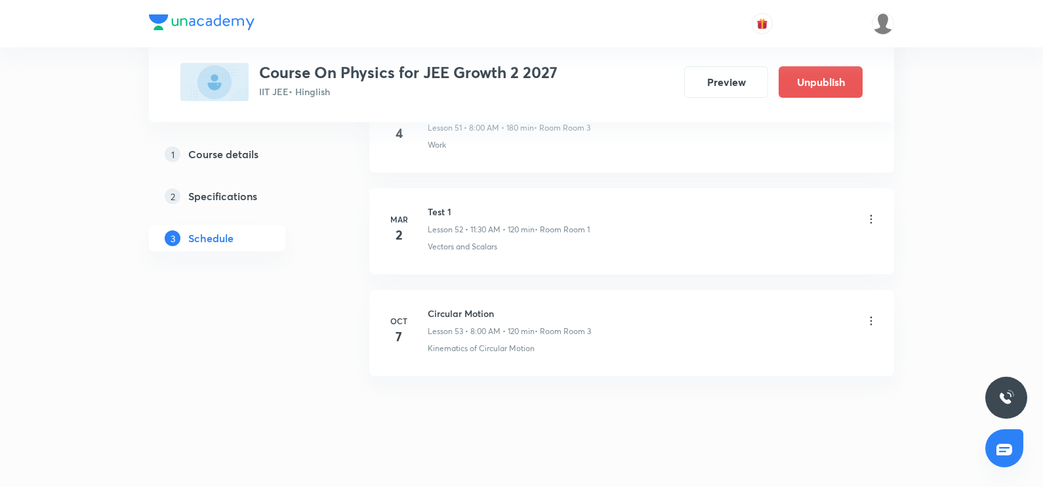
click at [445, 310] on div "Circular Motion Lesson 53 • 8:00 AM • 120 min • Room Room 3" at bounding box center [509, 321] width 163 height 31
click at [451, 306] on h6 "Circular Motion" at bounding box center [509, 313] width 163 height 14
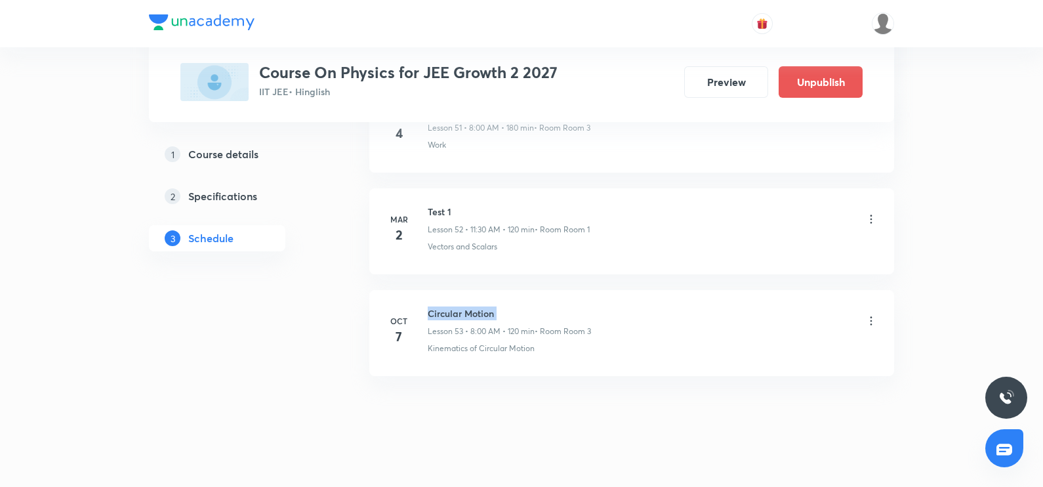
copy h6 "Circular Motion"
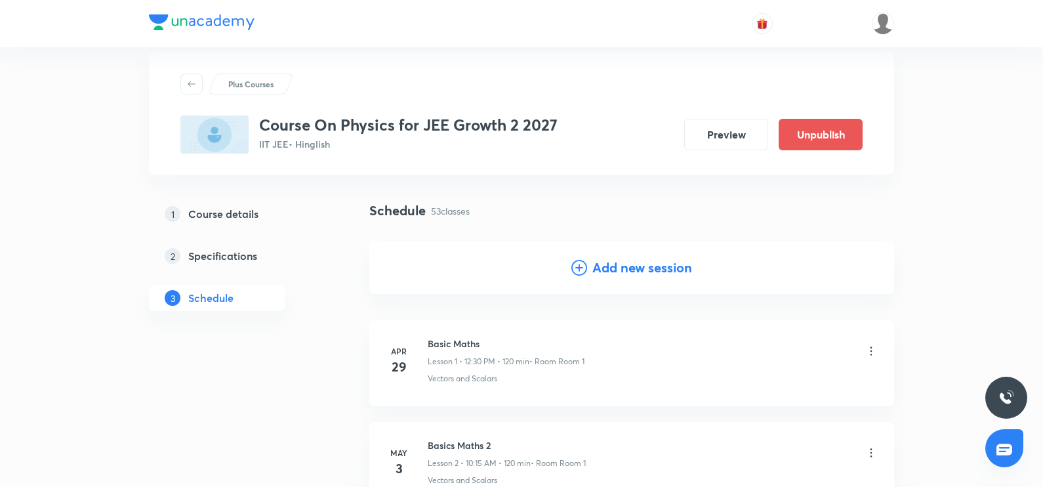
scroll to position [0, 0]
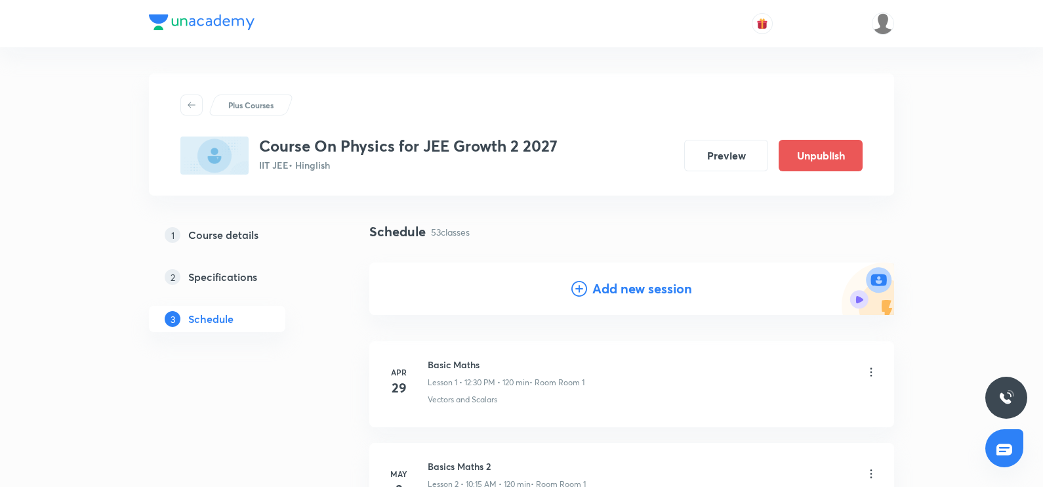
click at [575, 281] on icon at bounding box center [579, 289] width 16 height 16
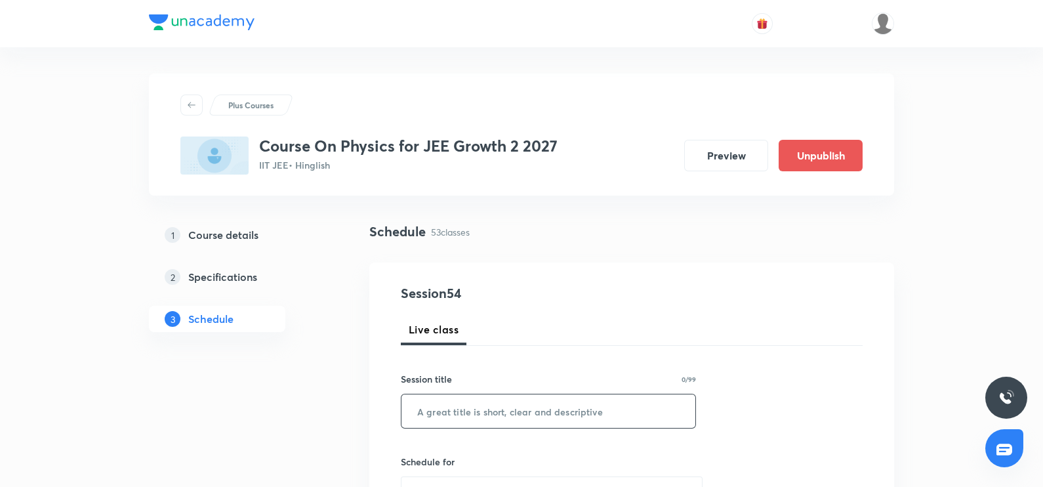
click at [449, 414] on input "text" at bounding box center [548, 410] width 294 height 33
paste input "Circular Motion"
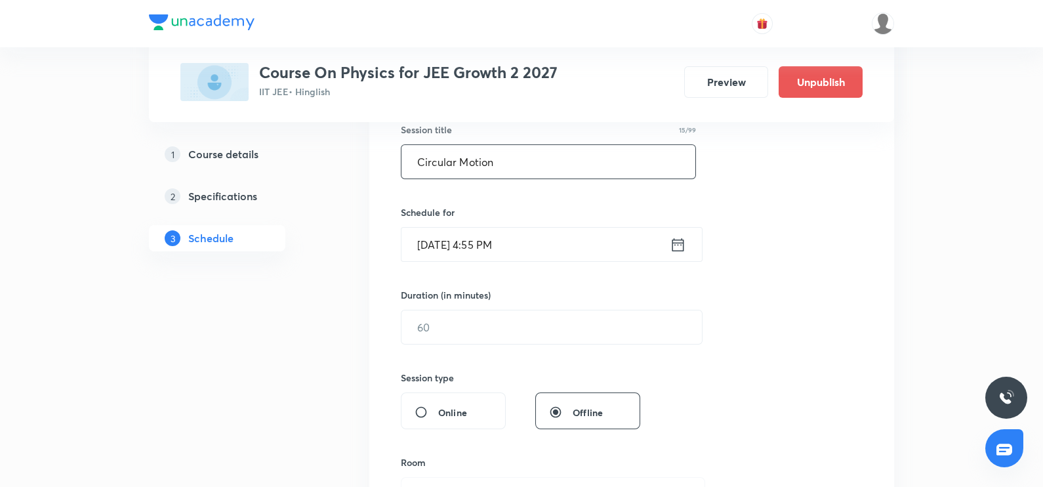
scroll to position [256, 0]
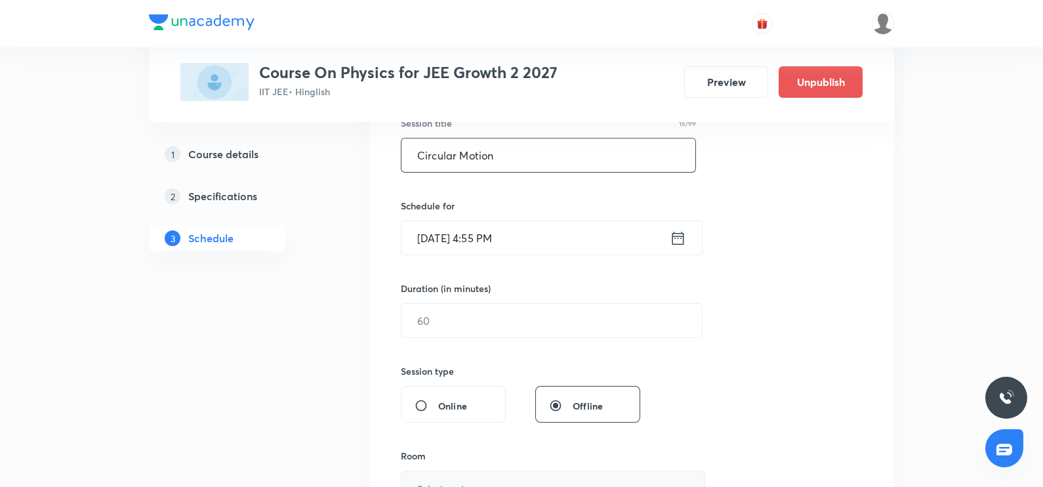
type input "Circular Motion"
click at [676, 242] on icon at bounding box center [678, 237] width 12 height 13
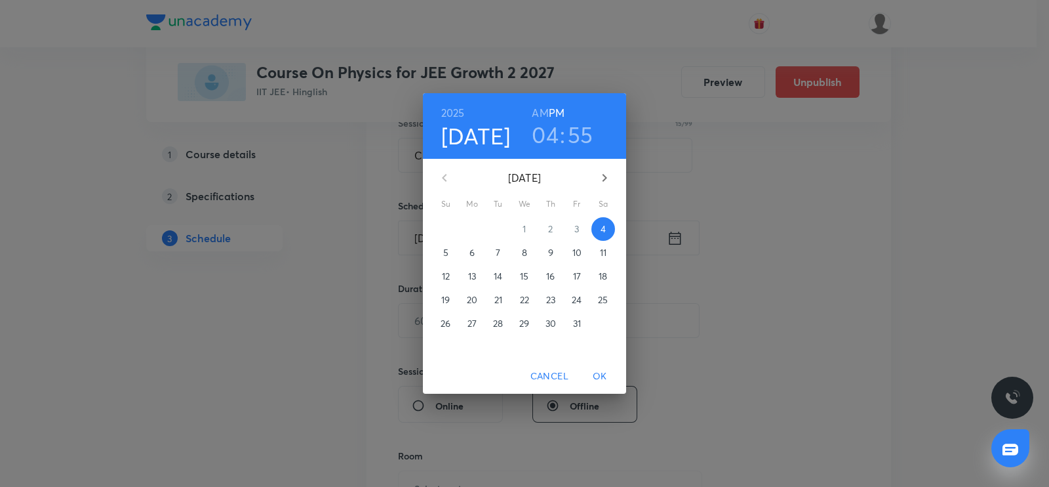
click at [552, 249] on p "9" at bounding box center [550, 252] width 5 height 13
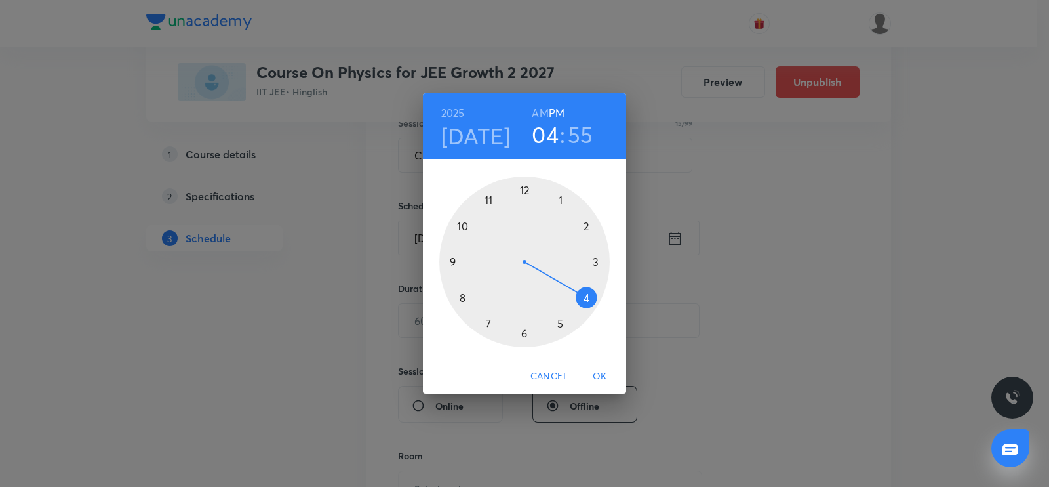
click at [465, 226] on div at bounding box center [524, 261] width 171 height 171
click at [546, 110] on h6 "AM" at bounding box center [540, 113] width 16 height 18
click at [599, 261] on div at bounding box center [524, 261] width 171 height 171
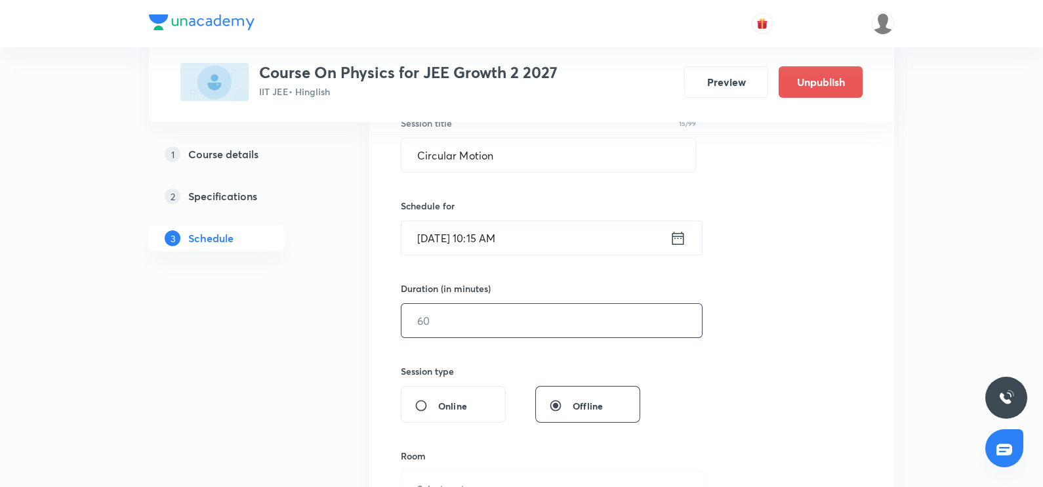
click at [497, 313] on input "text" at bounding box center [551, 320] width 300 height 33
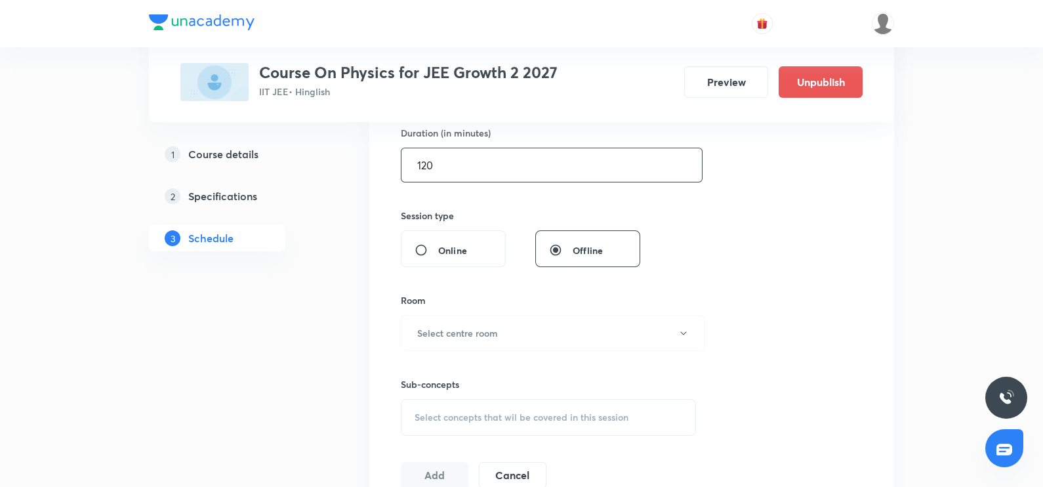
scroll to position [363, 0]
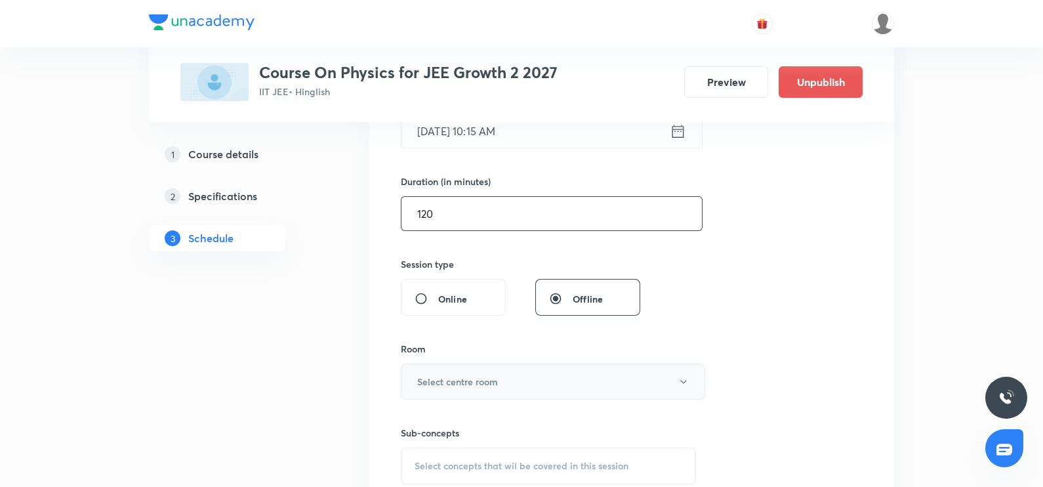
type input "120"
click at [490, 385] on h6 "Select centre room" at bounding box center [457, 382] width 81 height 14
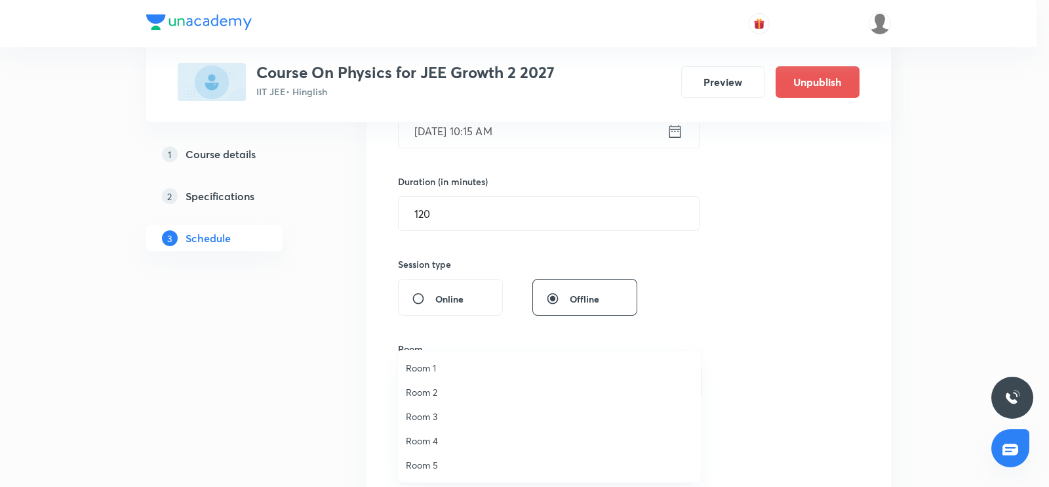
click at [420, 409] on span "Room 3" at bounding box center [549, 416] width 287 height 14
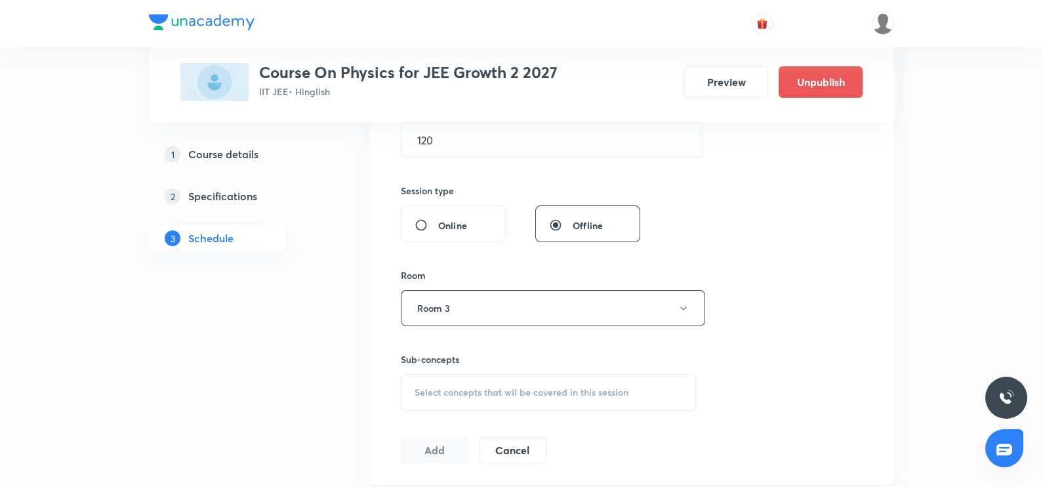
scroll to position [453, 0]
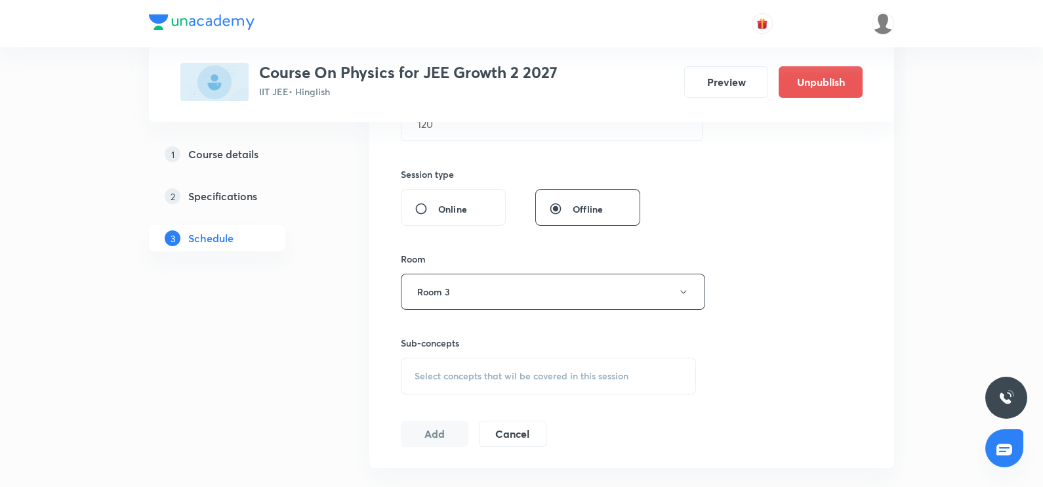
click at [424, 382] on div "Select concepts that wil be covered in this session" at bounding box center [548, 375] width 295 height 37
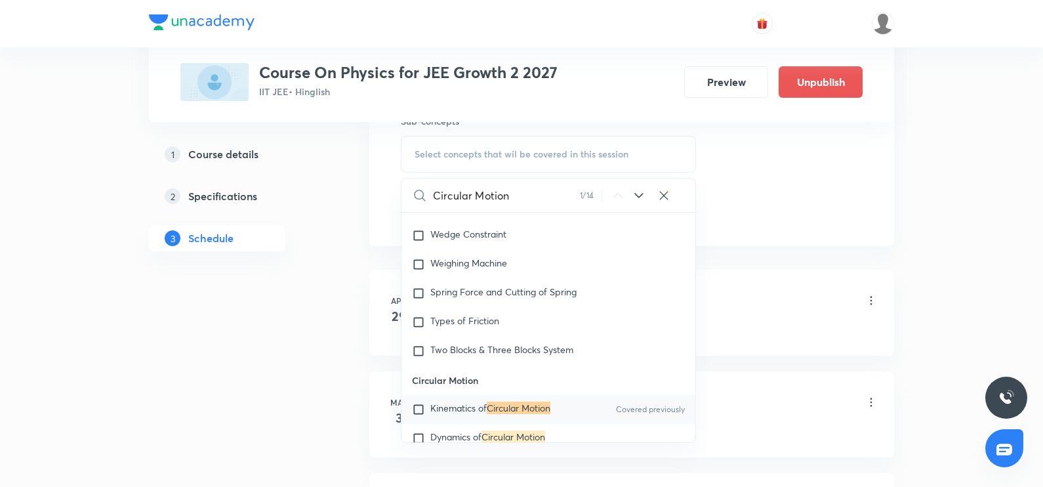
scroll to position [2978, 0]
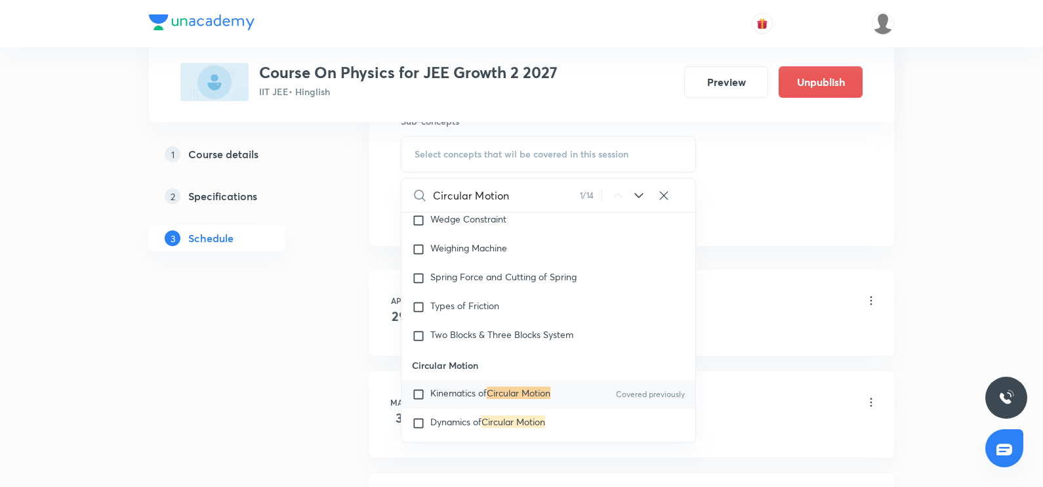
type input "Circular Motion"
click at [425, 388] on input "checkbox" at bounding box center [421, 394] width 18 height 13
checkbox input "true"
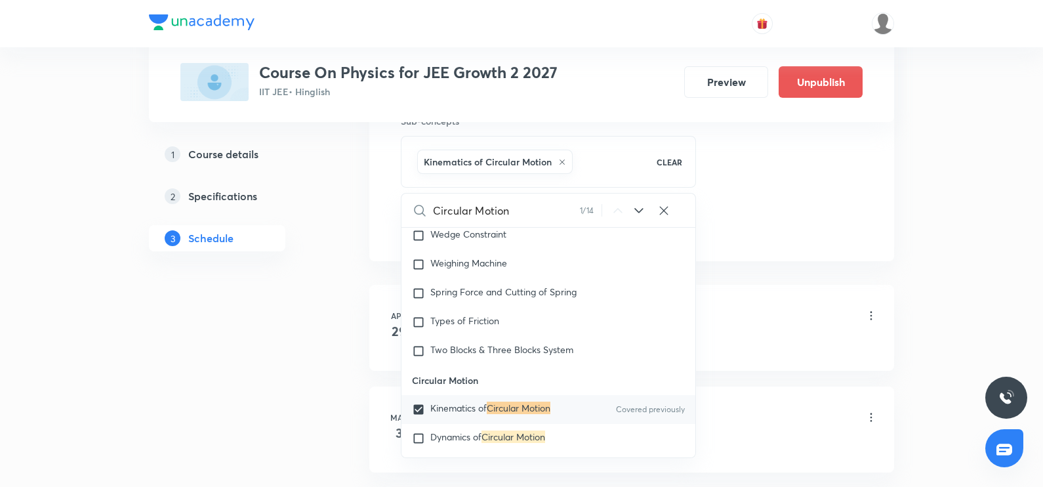
click at [373, 364] on li "Apr 29 Basic Maths Lesson 1 • 12:30 PM • 120 min • Room Room 1 Vectors and Scal…" at bounding box center [631, 328] width 525 height 86
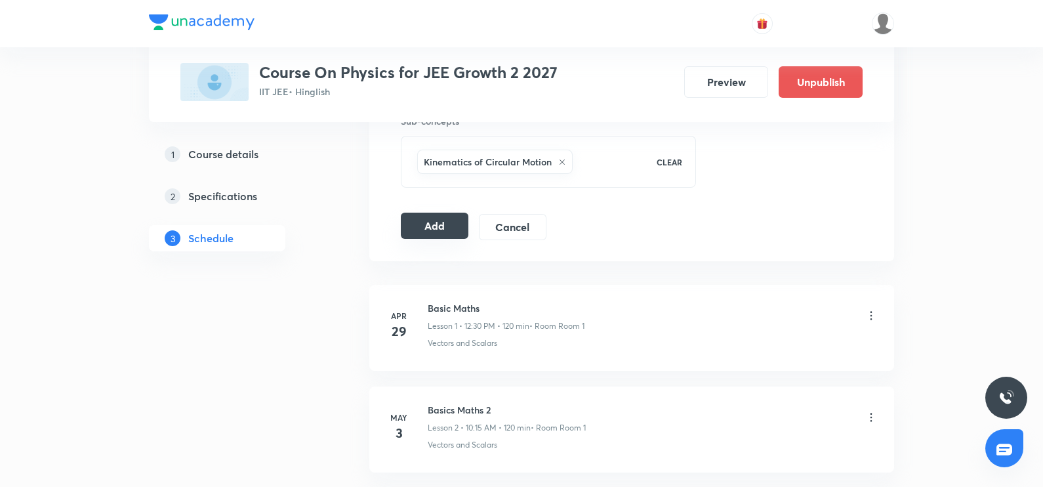
click at [446, 226] on button "Add" at bounding box center [435, 226] width 68 height 26
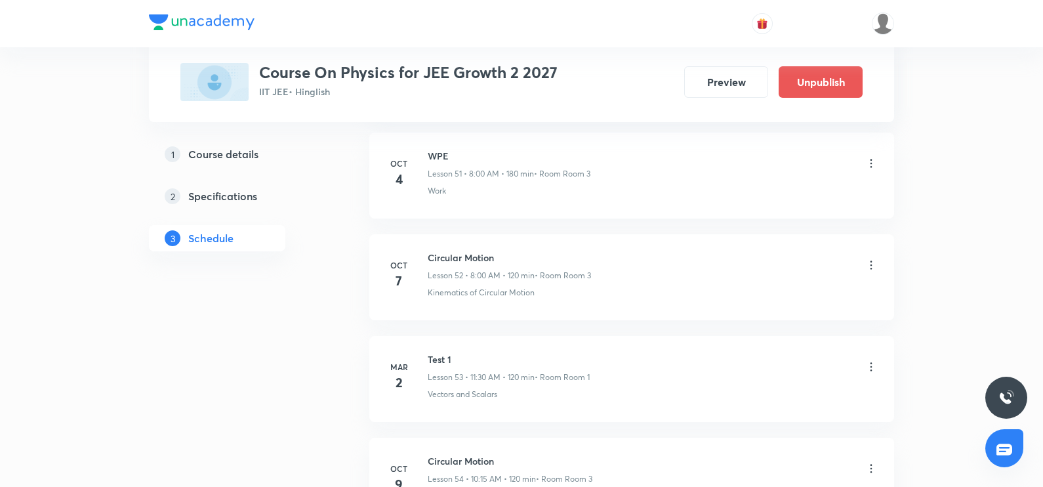
scroll to position [5439, 0]
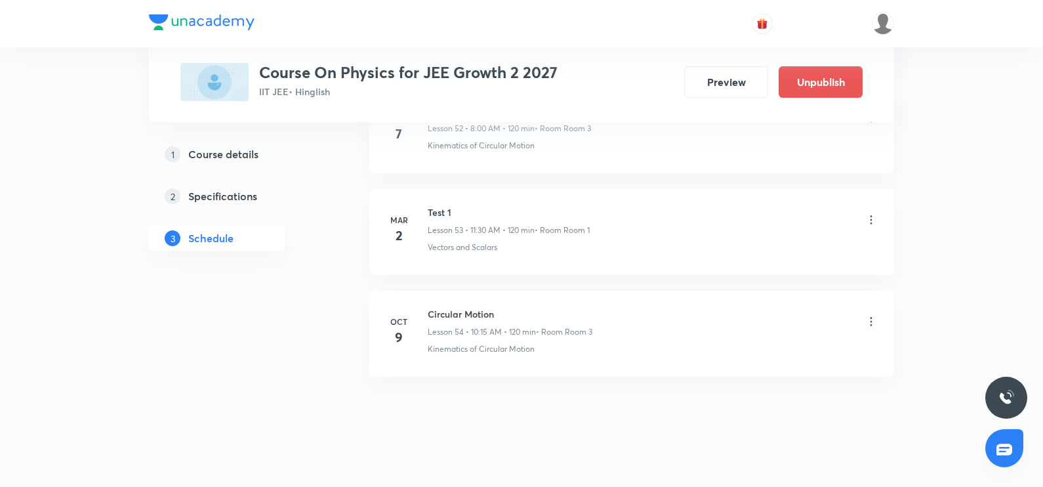
click at [442, 307] on h6 "Circular Motion" at bounding box center [510, 314] width 165 height 14
copy h6 "Circular Motion"
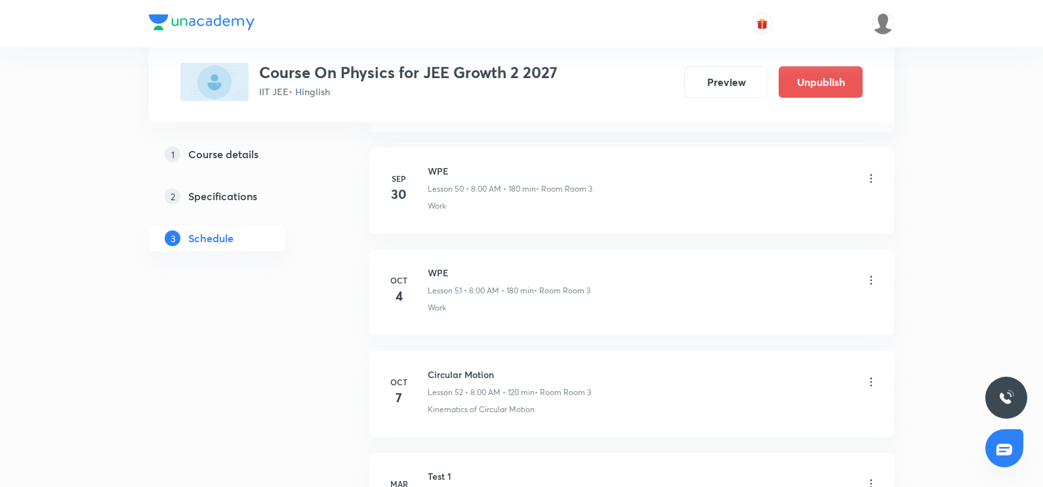
scroll to position [5162, 0]
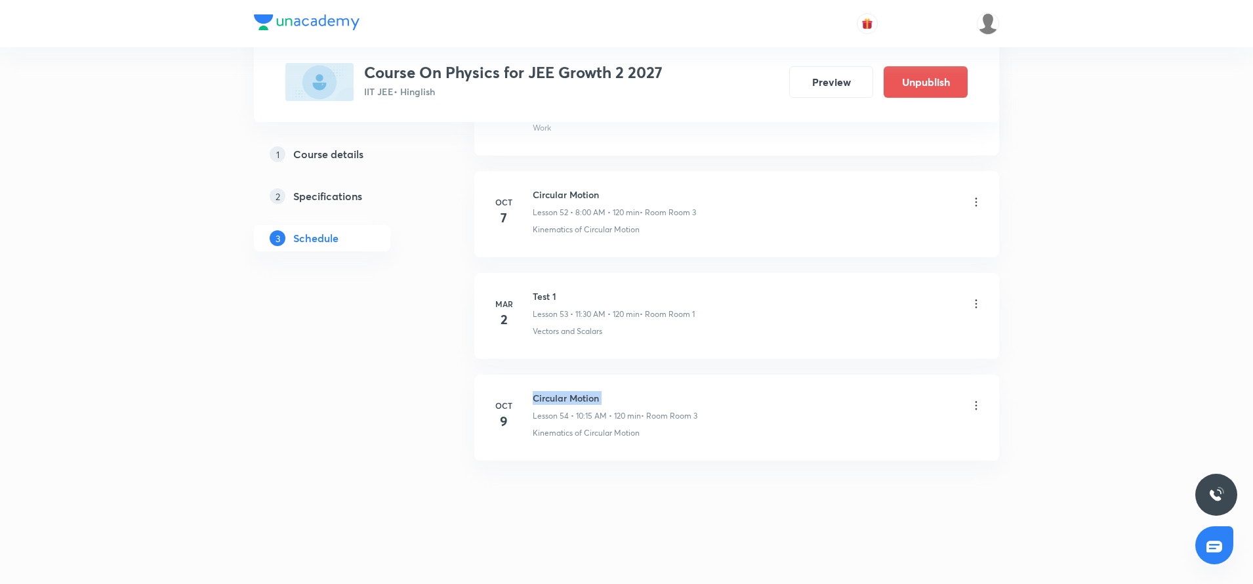
copy h6 "Circular Motion"
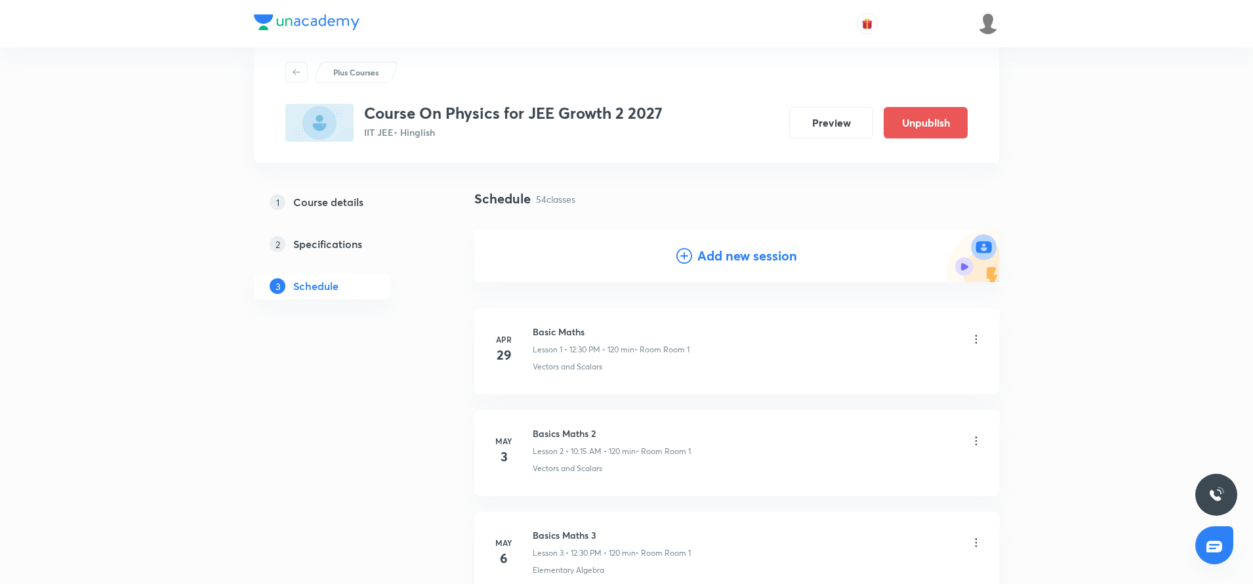
scroll to position [0, 0]
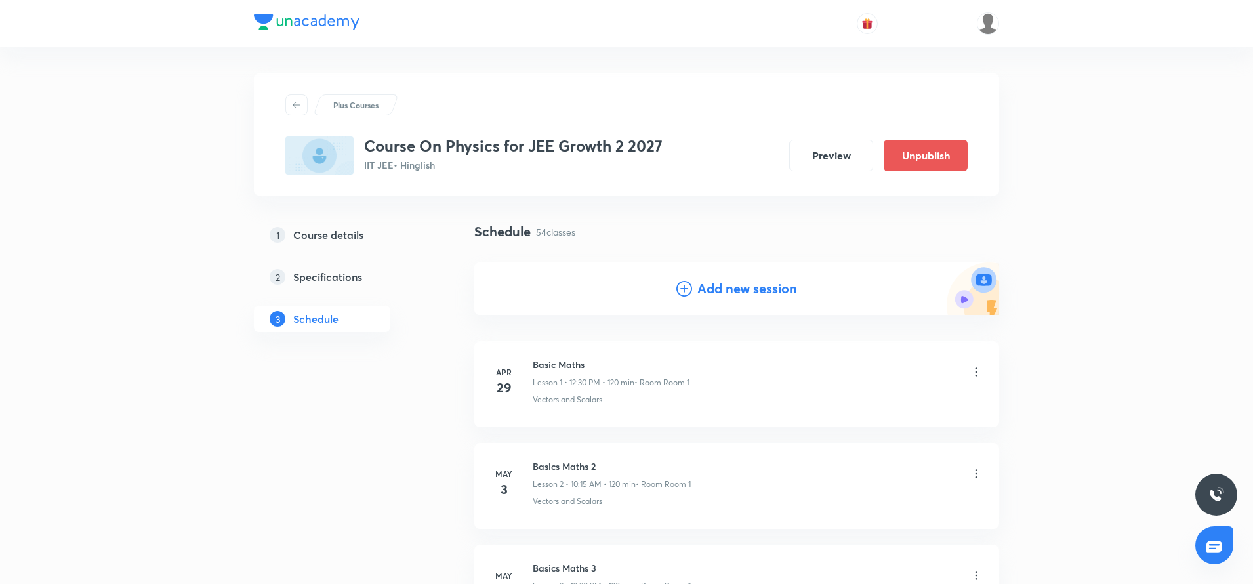
click at [679, 287] on icon at bounding box center [684, 289] width 16 height 16
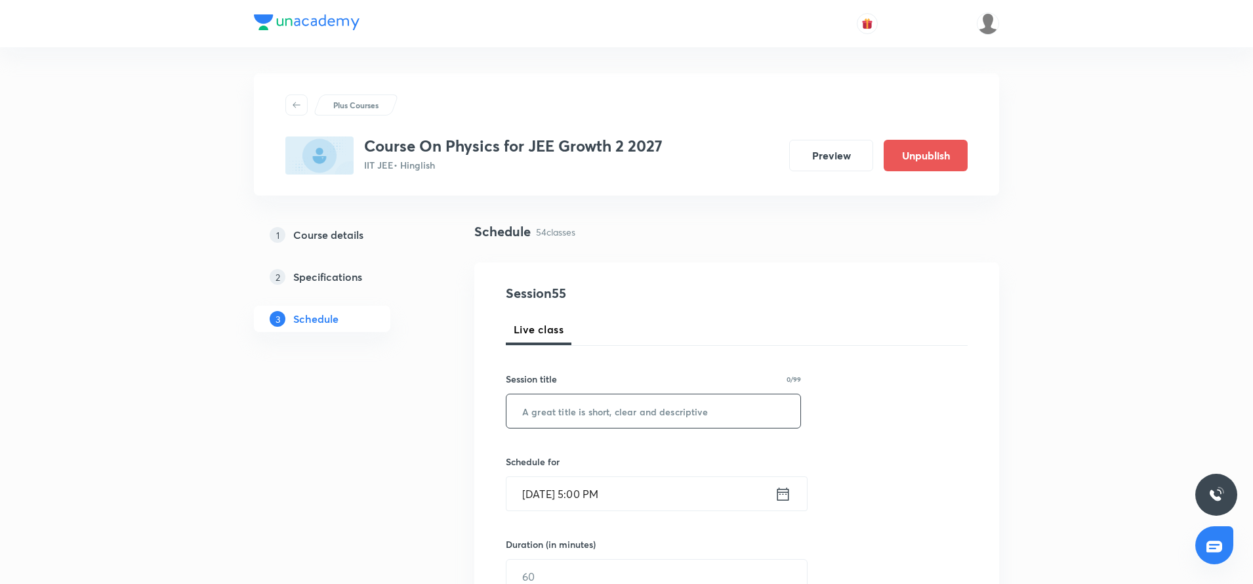
click at [519, 401] on input "text" at bounding box center [653, 410] width 294 height 33
paste input "Circular Motion"
type input "Circular Motion"
click at [783, 486] on icon at bounding box center [783, 494] width 16 height 18
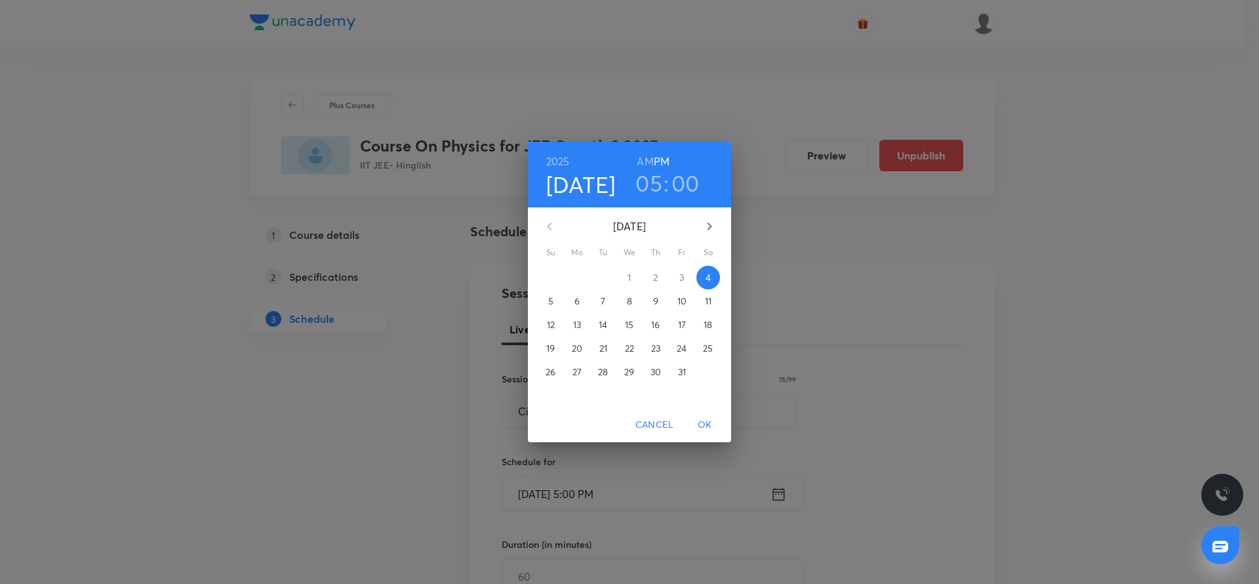
click at [710, 299] on p "11" at bounding box center [708, 300] width 7 height 13
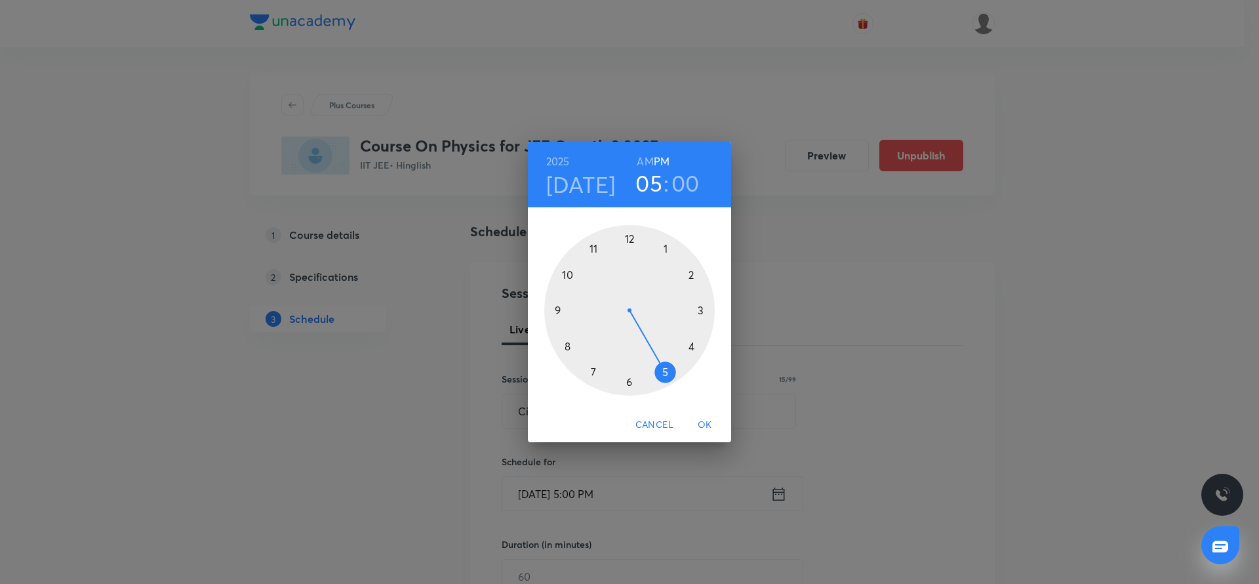
click at [569, 348] on div at bounding box center [629, 310] width 171 height 171
click at [646, 159] on h6 "AM" at bounding box center [645, 161] width 16 height 18
click at [632, 235] on div at bounding box center [629, 310] width 171 height 171
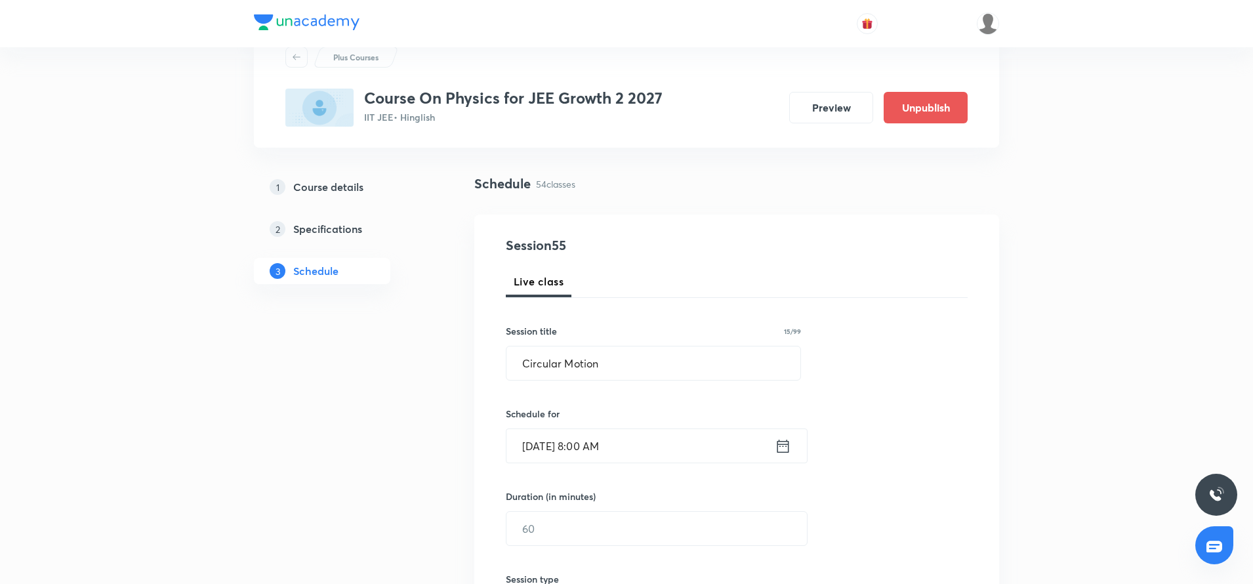
scroll to position [79, 0]
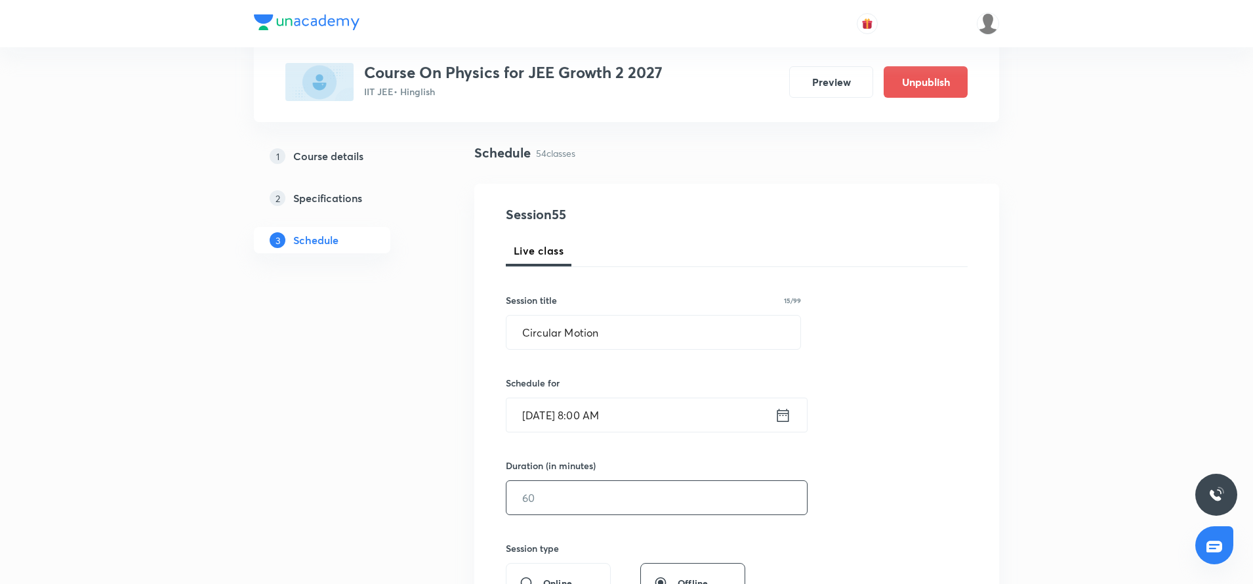
click at [542, 486] on input "text" at bounding box center [656, 497] width 300 height 33
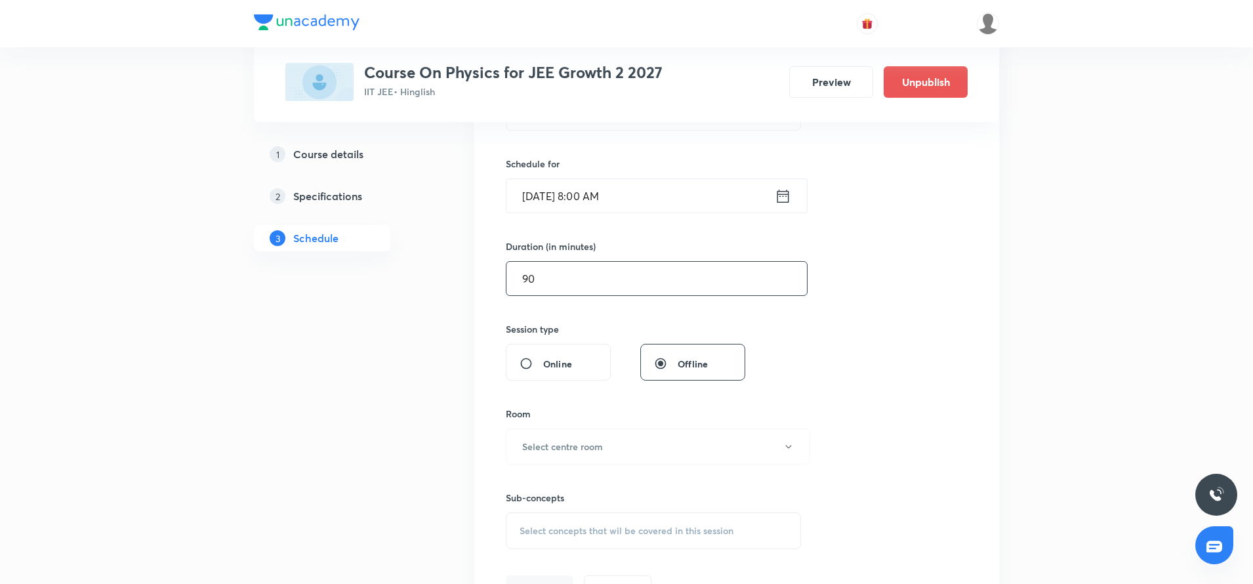
scroll to position [298, 0]
type input "90"
click at [540, 442] on h6 "Select centre room" at bounding box center [562, 446] width 81 height 14
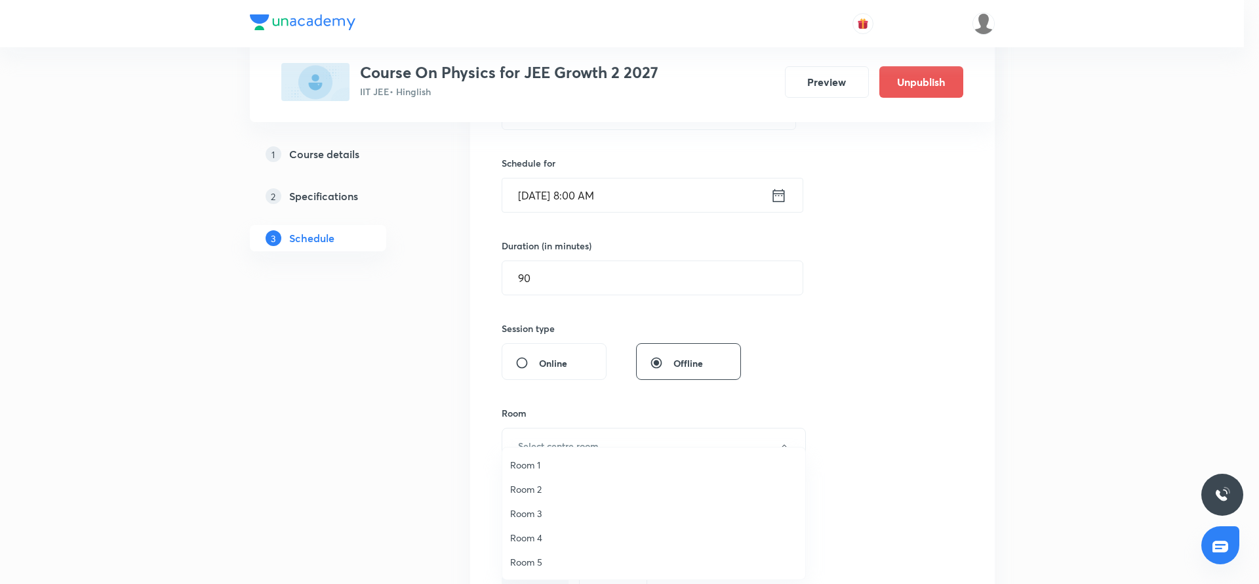
click at [527, 486] on span "Room 3" at bounding box center [653, 513] width 287 height 14
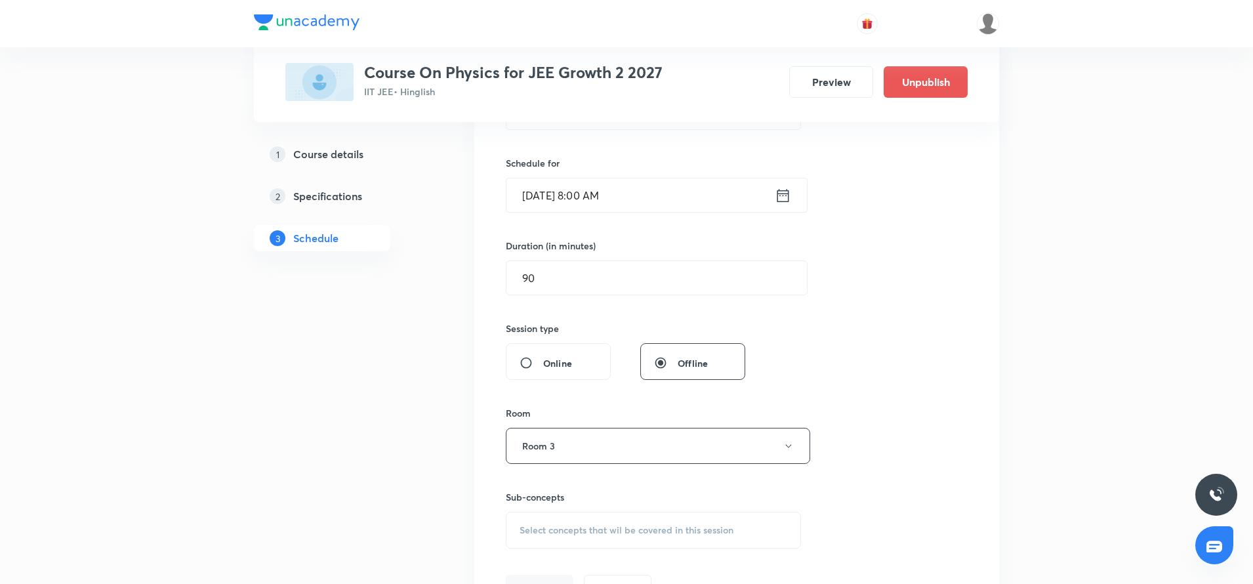
click at [528, 486] on span "Select concepts that wil be covered in this session" at bounding box center [626, 530] width 214 height 10
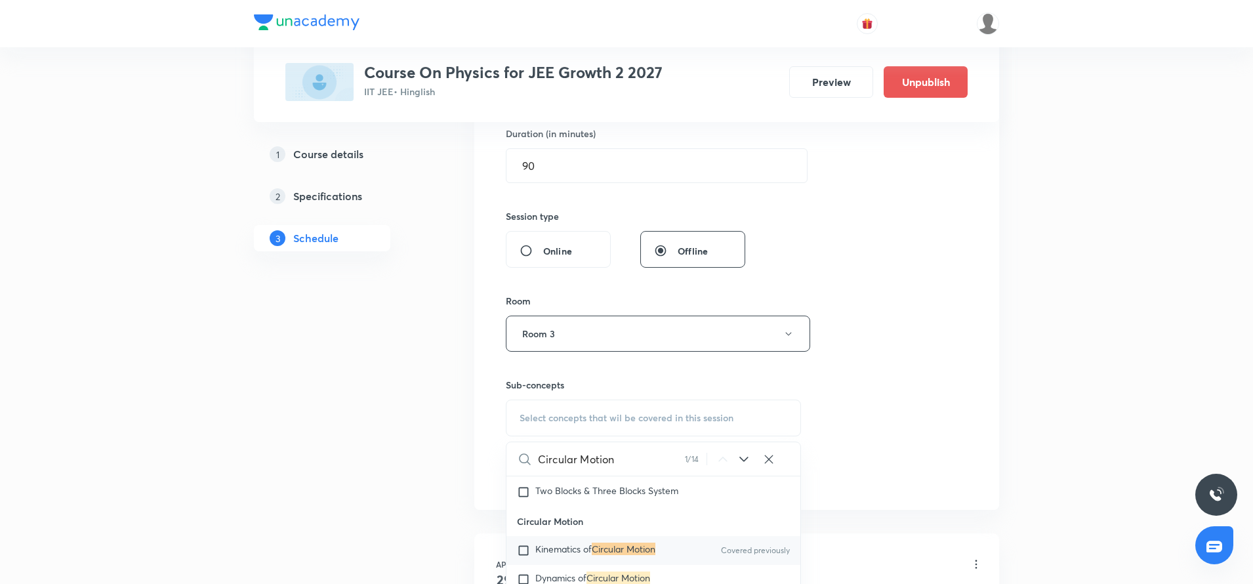
scroll to position [3089, 0]
type input "Circular Motion"
click at [528, 486] on div "Kinematics of Circular Motion Covered previously" at bounding box center [653, 547] width 294 height 29
checkbox input "true"
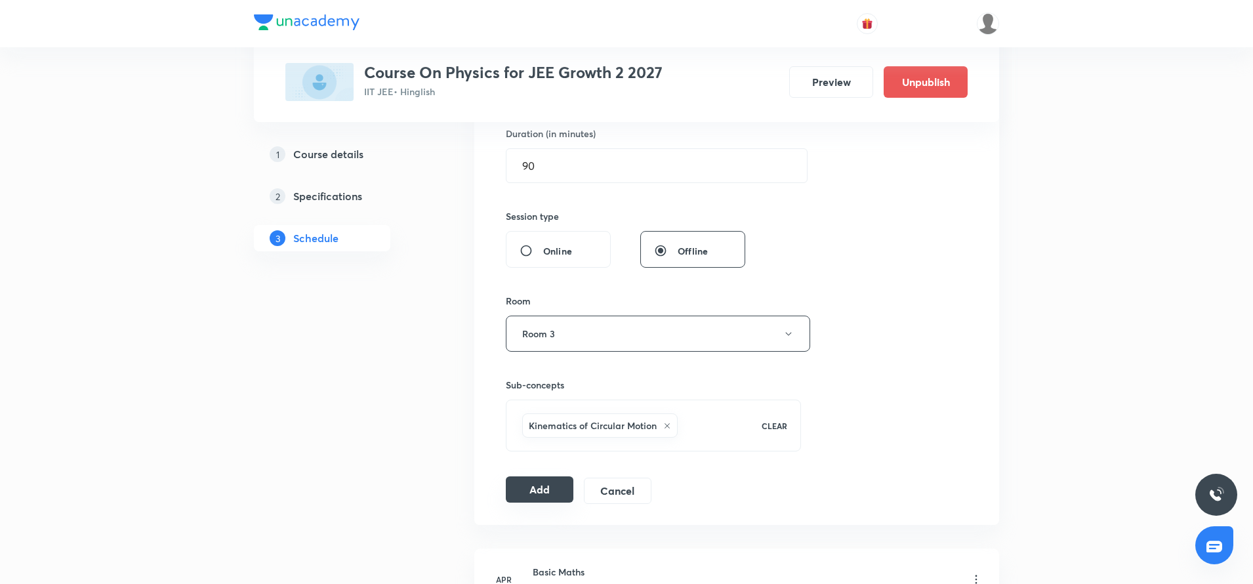
click at [527, 486] on button "Add" at bounding box center [540, 489] width 68 height 26
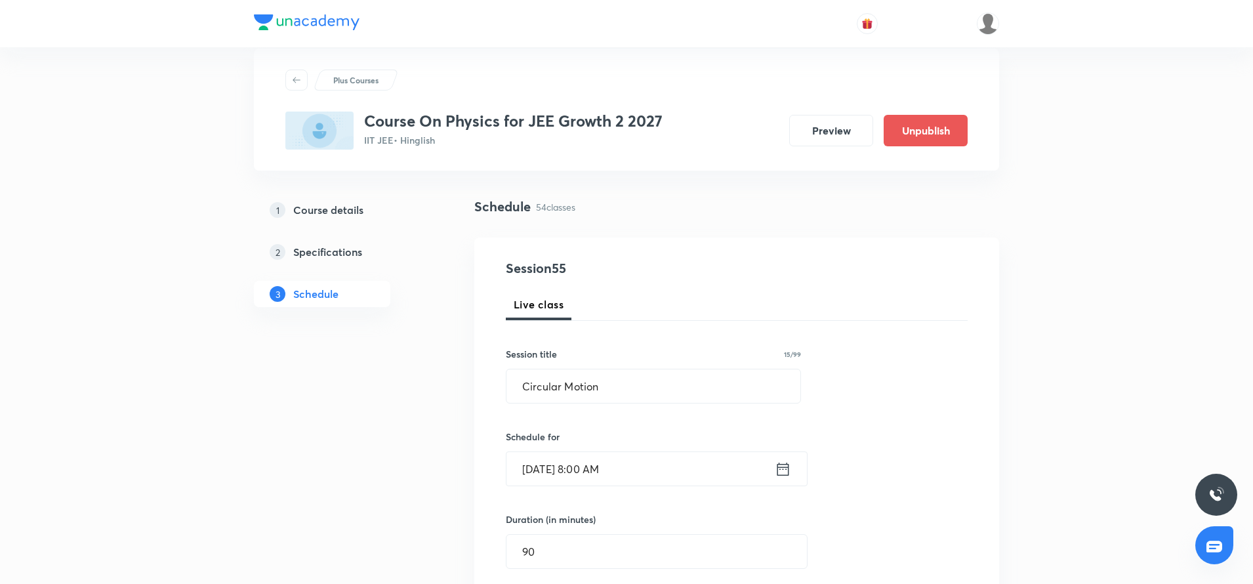
scroll to position [24, 0]
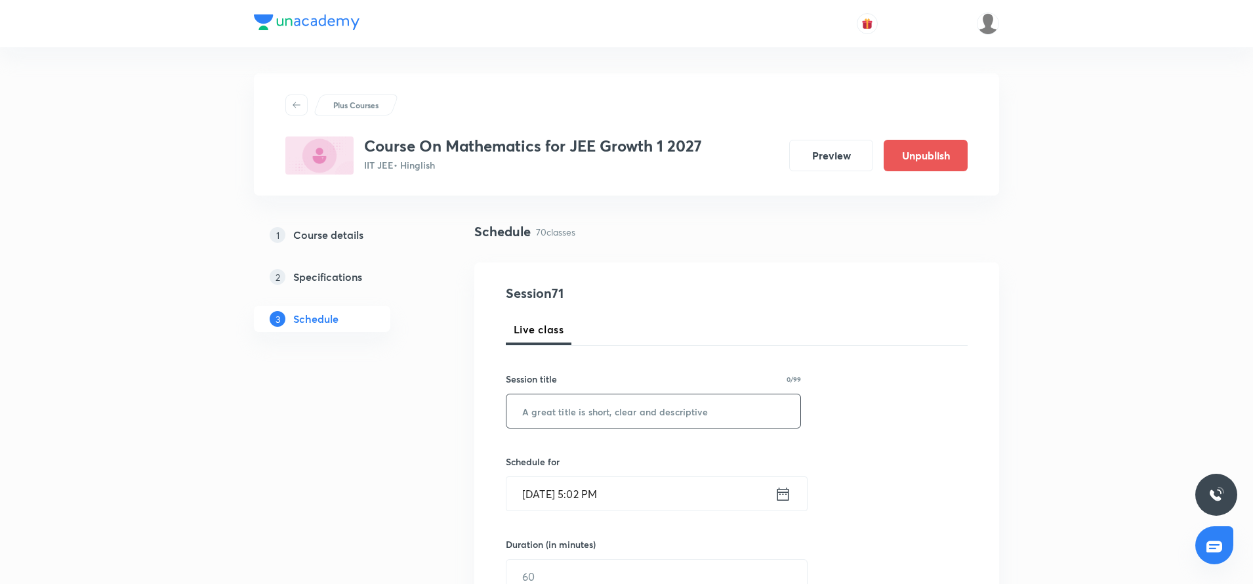
click at [560, 416] on input "text" at bounding box center [653, 410] width 294 height 33
paste input "Binomial Theorem"
type input "Binomial Theorem"
click at [780, 491] on icon at bounding box center [783, 493] width 12 height 13
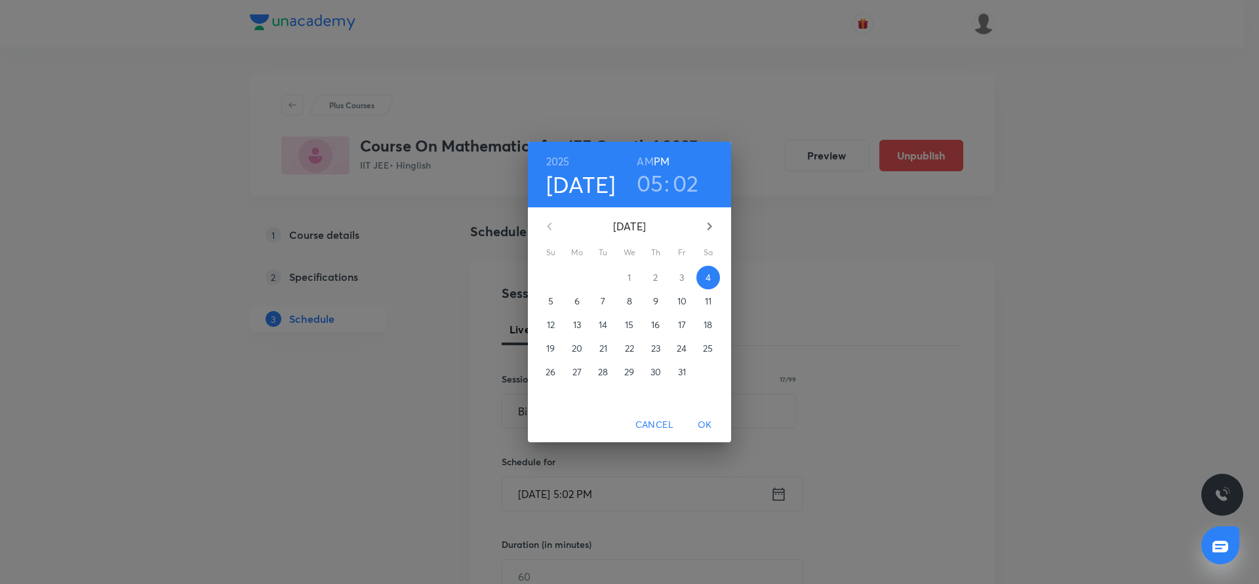
click at [608, 303] on span "7" at bounding box center [604, 300] width 24 height 13
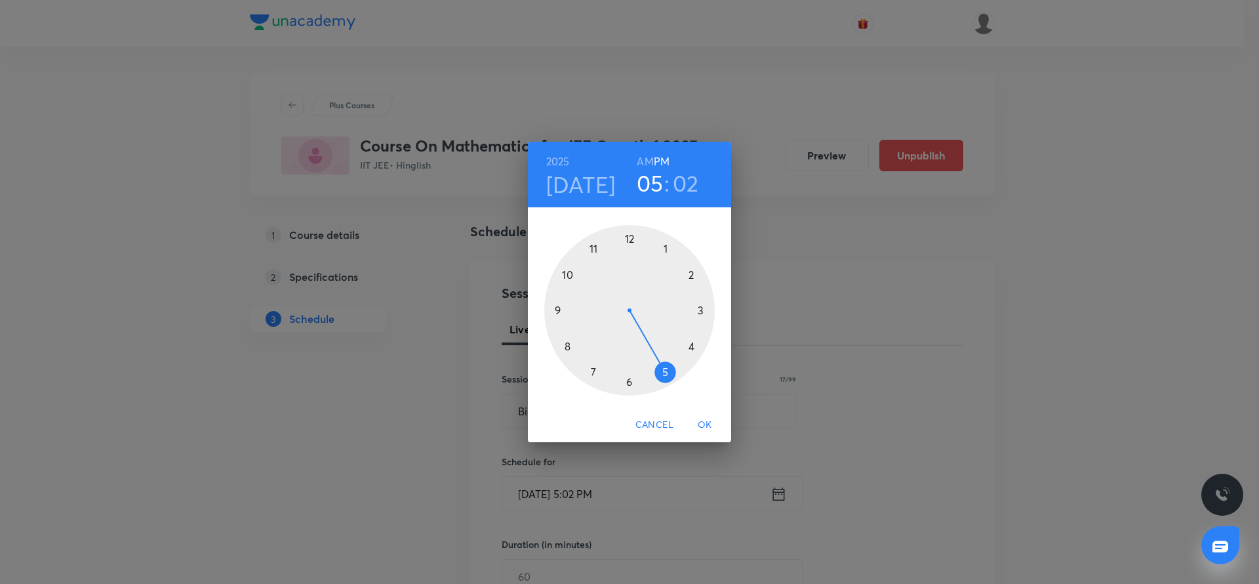
click at [628, 240] on div at bounding box center [629, 310] width 171 height 171
click at [641, 164] on h6 "AM" at bounding box center [645, 161] width 16 height 18
click at [659, 157] on h6 "PM" at bounding box center [662, 161] width 16 height 18
click at [628, 383] on div at bounding box center [629, 310] width 171 height 171
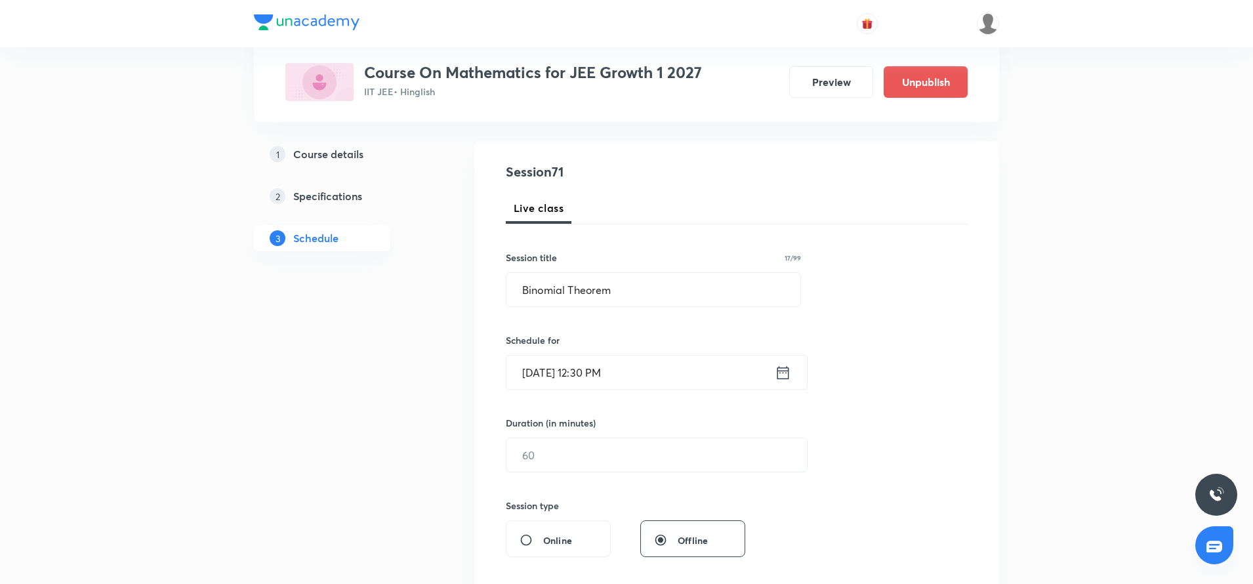
scroll to position [128, 0]
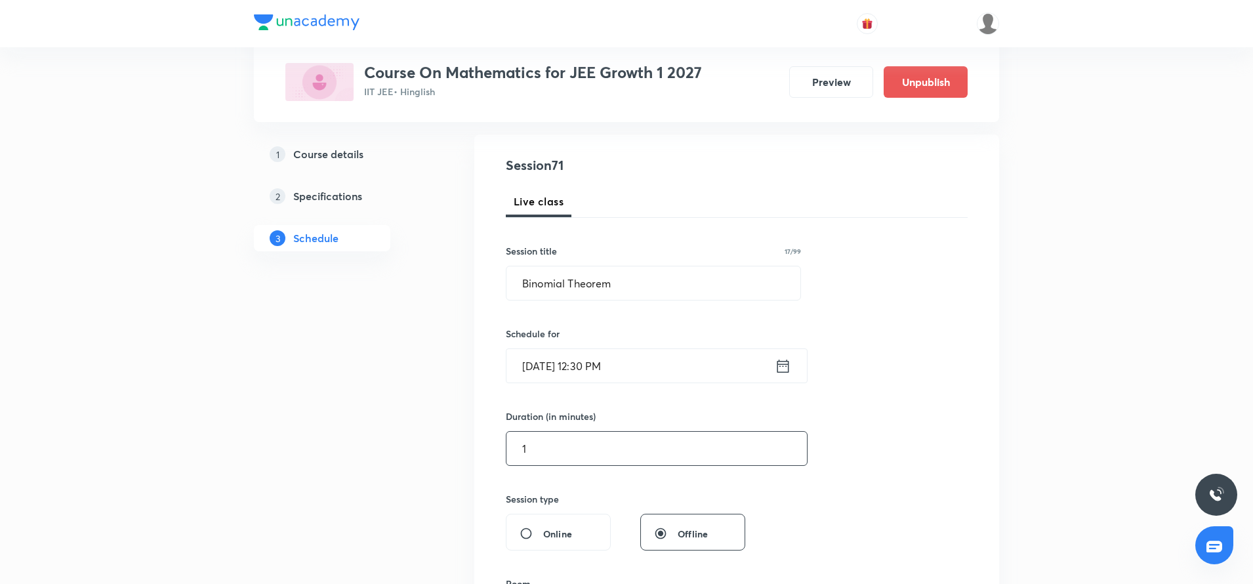
click at [552, 455] on input "1" at bounding box center [656, 448] width 300 height 33
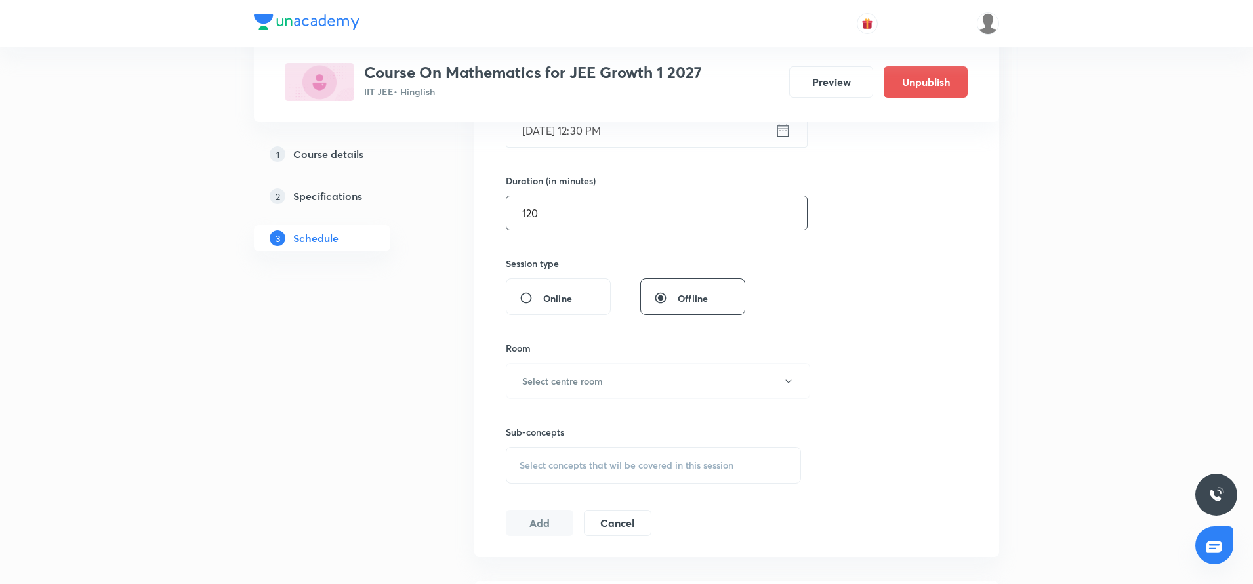
scroll to position [364, 0]
type input "120"
click at [563, 380] on h6 "Select centre room" at bounding box center [562, 380] width 81 height 14
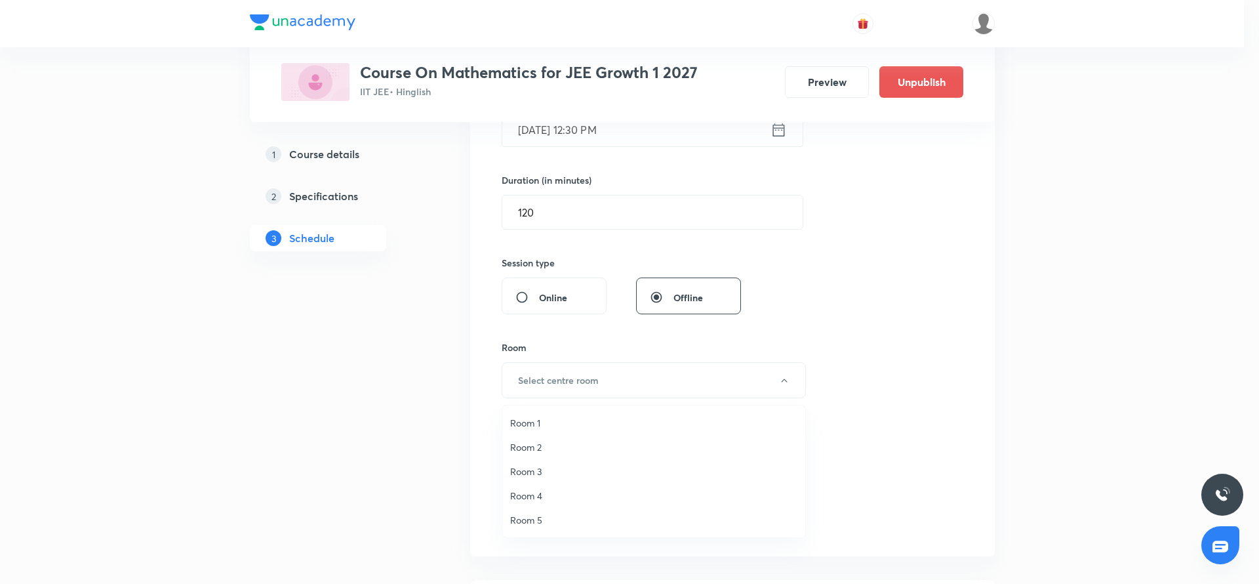
click at [544, 424] on span "Room 1" at bounding box center [653, 423] width 287 height 14
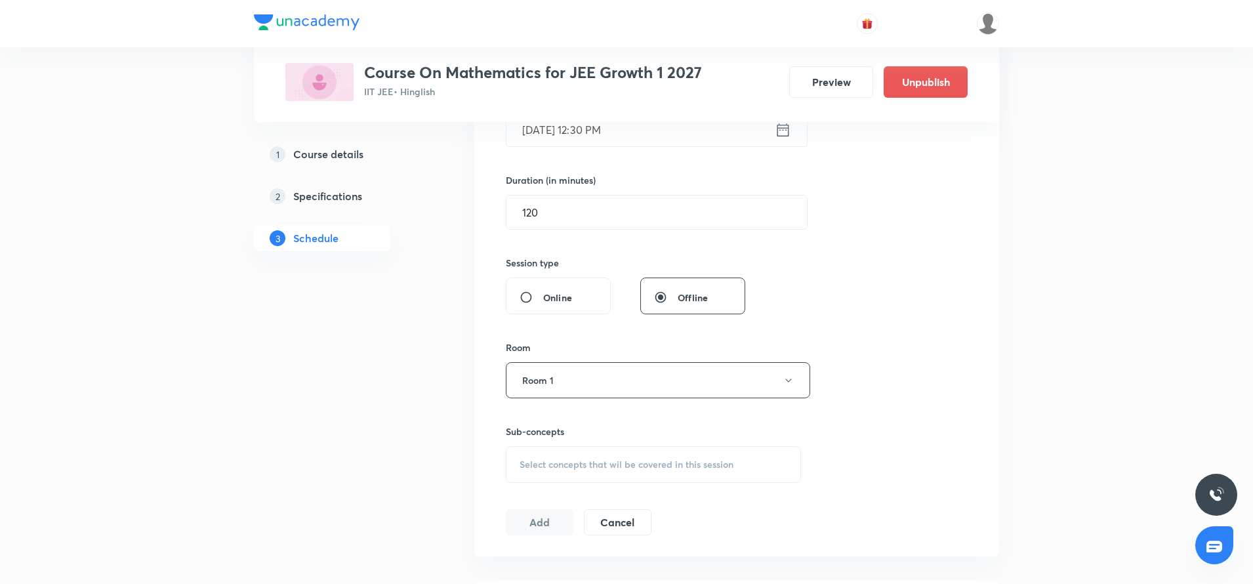
click at [538, 451] on div "Select concepts that wil be covered in this session" at bounding box center [653, 464] width 295 height 37
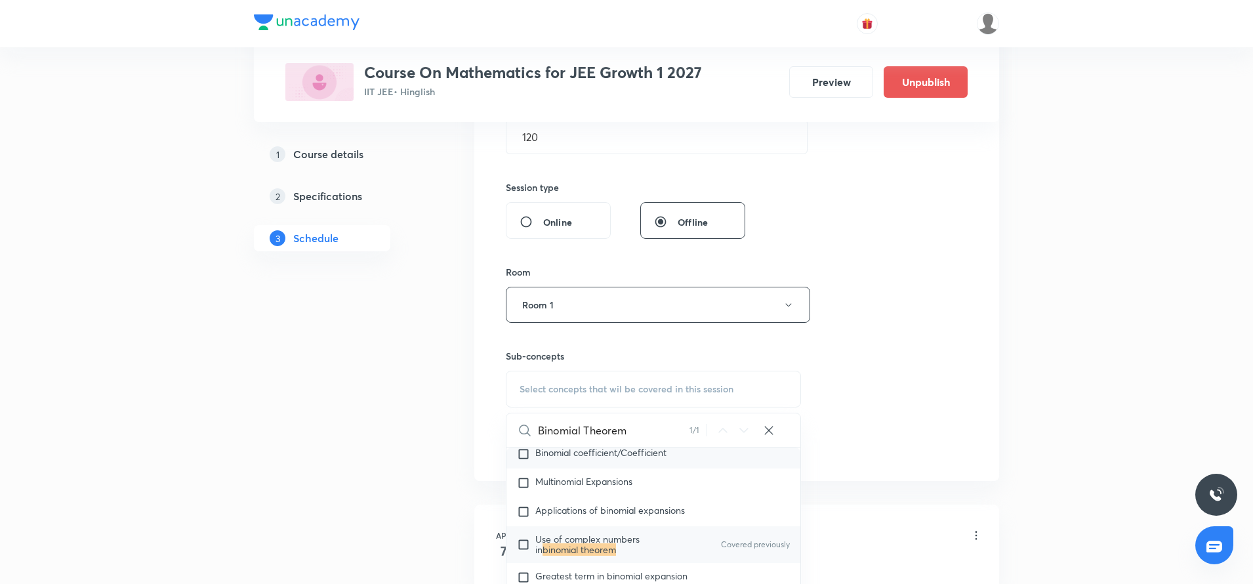
scroll to position [4170, 0]
type input "Binomial Theorem"
click at [611, 525] on div "Use of complex numbers in binomial theorem Covered previously" at bounding box center [653, 543] width 294 height 37
checkbox input "true"
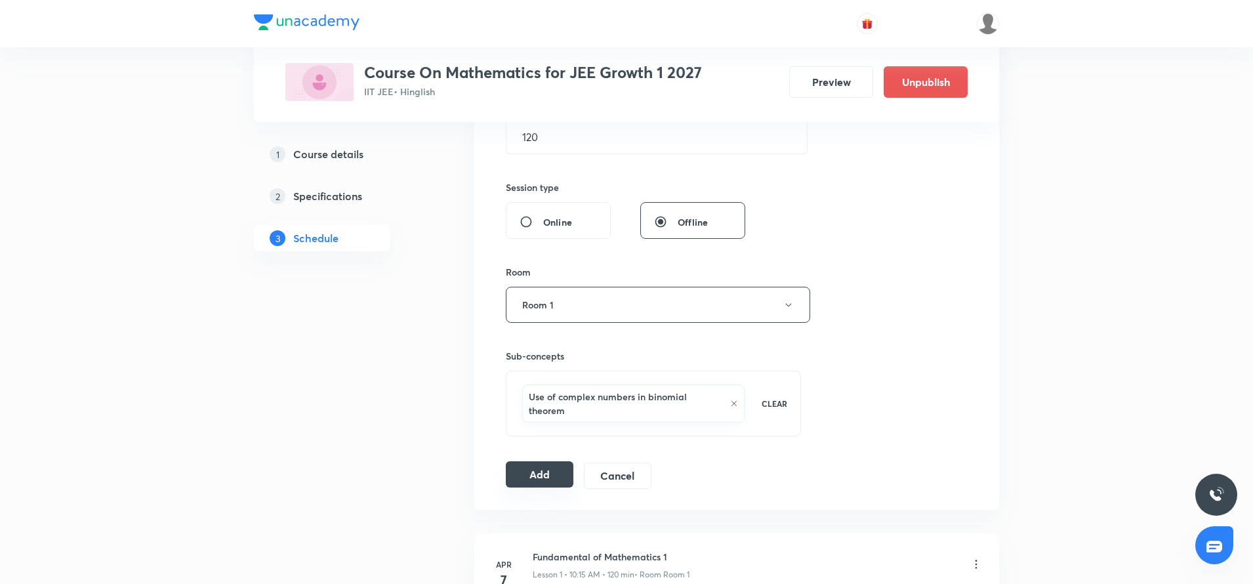
click at [530, 474] on button "Add" at bounding box center [540, 474] width 68 height 26
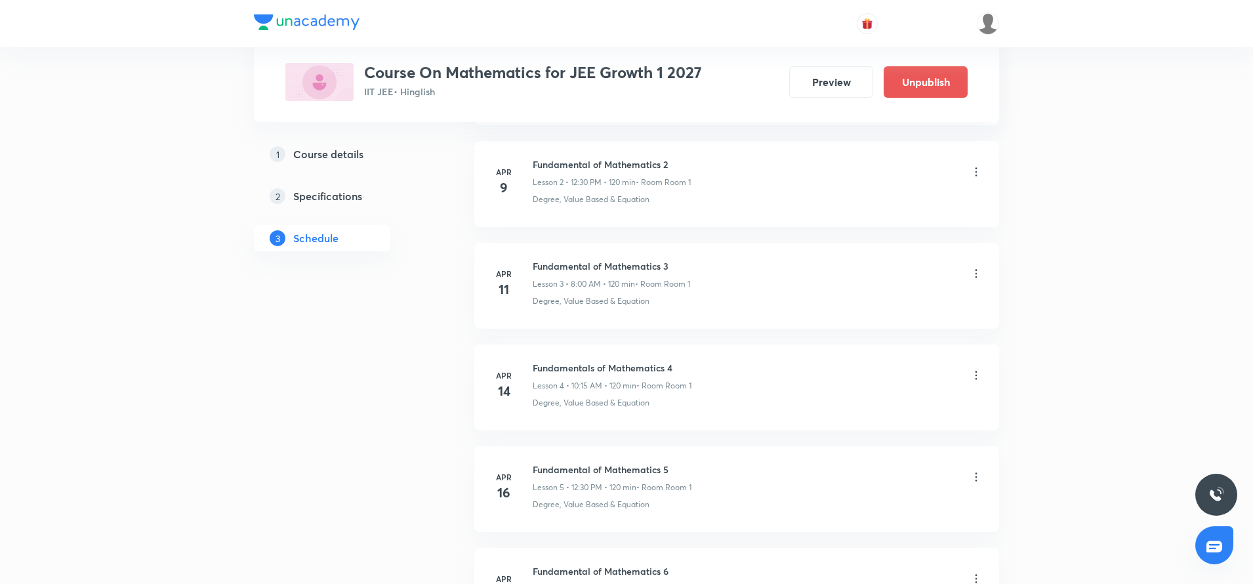
scroll to position [0, 0]
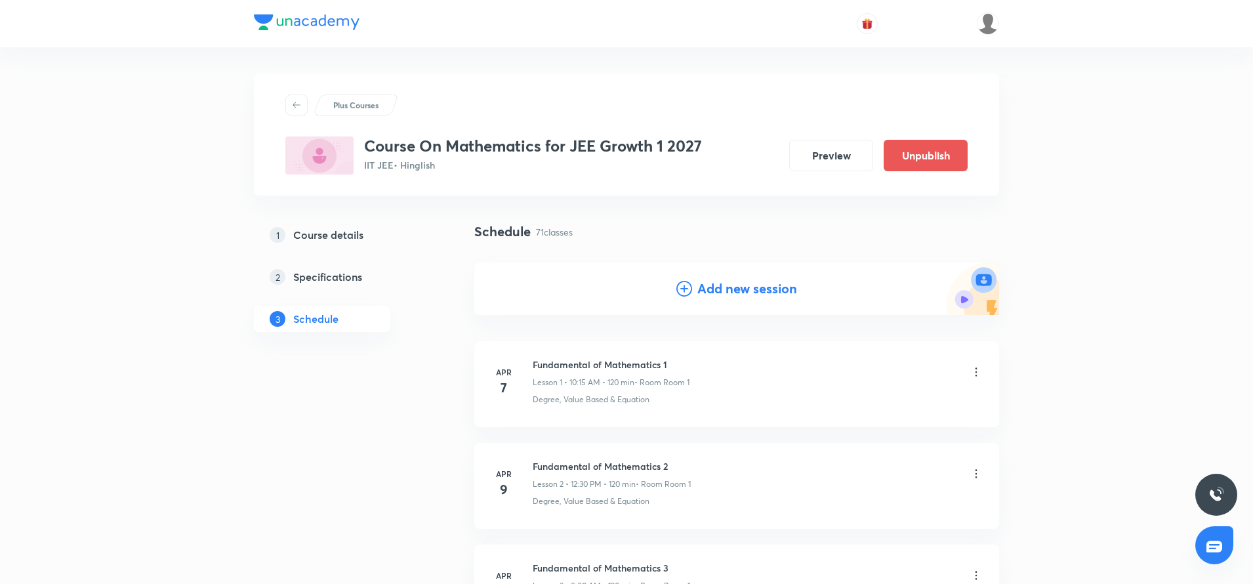
click at [685, 285] on icon at bounding box center [684, 289] width 16 height 16
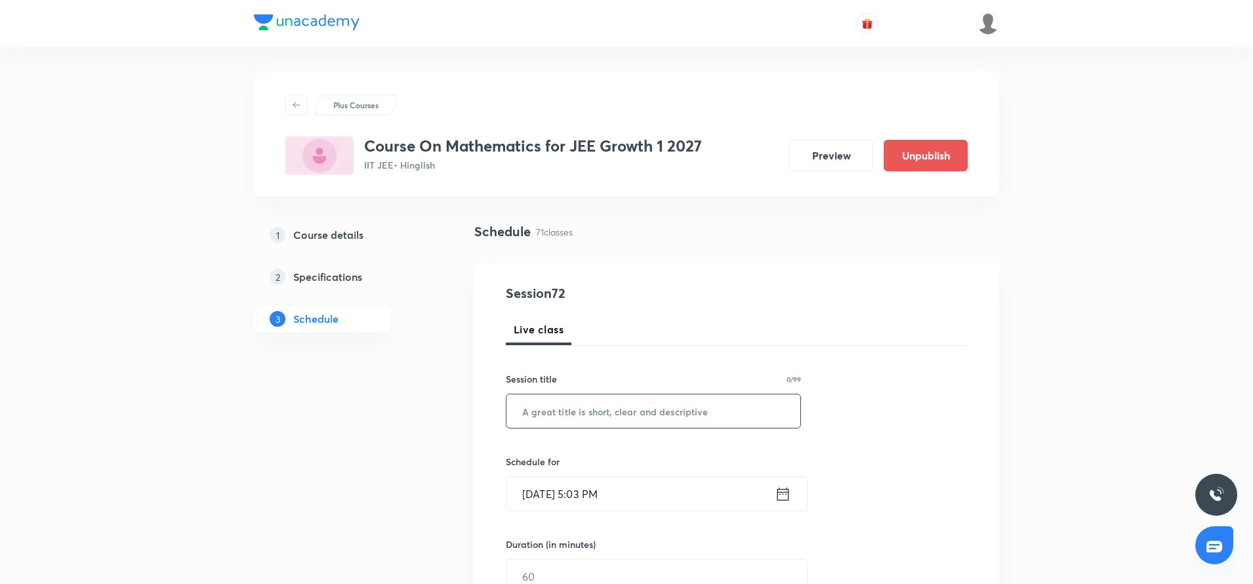
click at [569, 416] on input "text" at bounding box center [653, 410] width 294 height 33
paste input "Binomial Theorem"
type input "Binomial Theorem"
click at [782, 499] on icon at bounding box center [783, 493] width 12 height 13
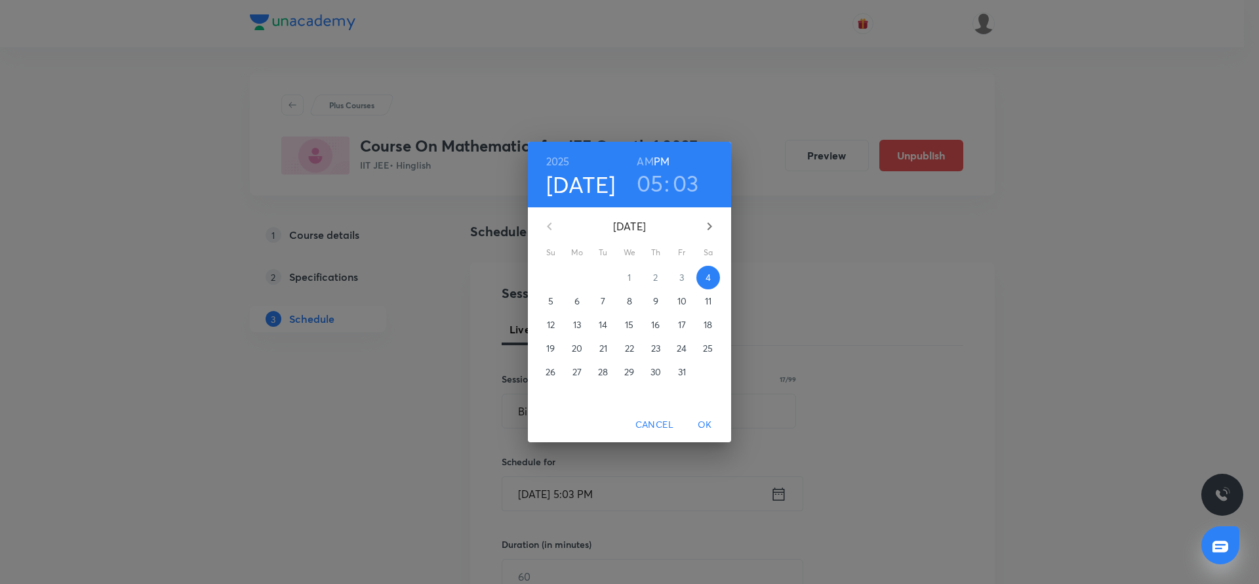
click at [661, 300] on span "9" at bounding box center [656, 300] width 24 height 13
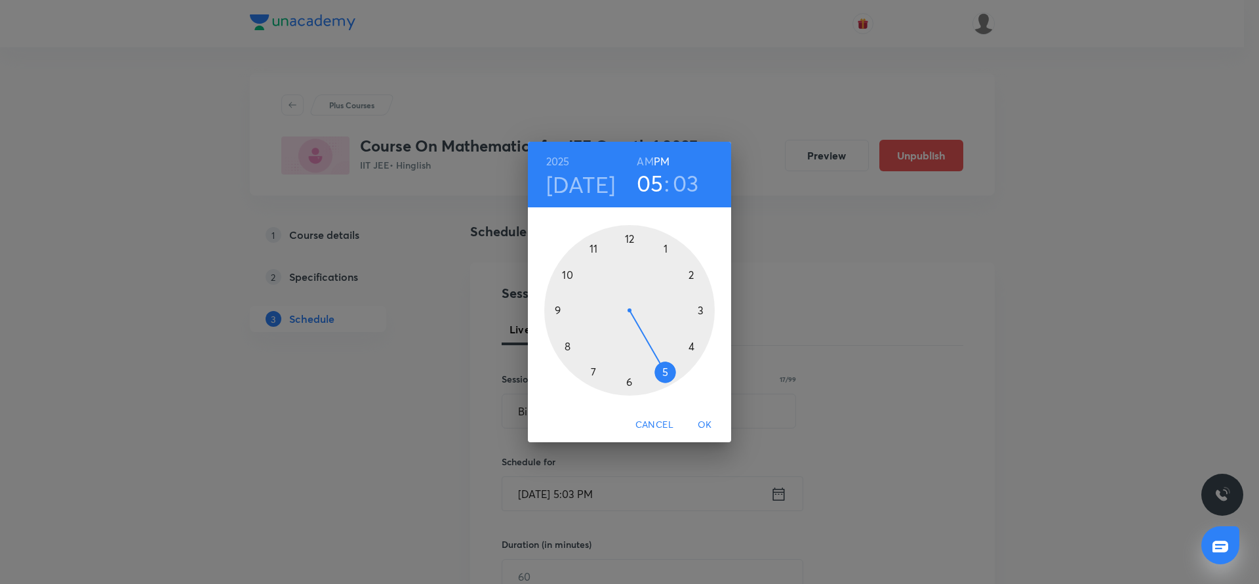
click at [569, 348] on div at bounding box center [629, 310] width 171 height 171
click at [643, 158] on h6 "AM" at bounding box center [645, 161] width 16 height 18
click at [625, 241] on div at bounding box center [629, 310] width 171 height 171
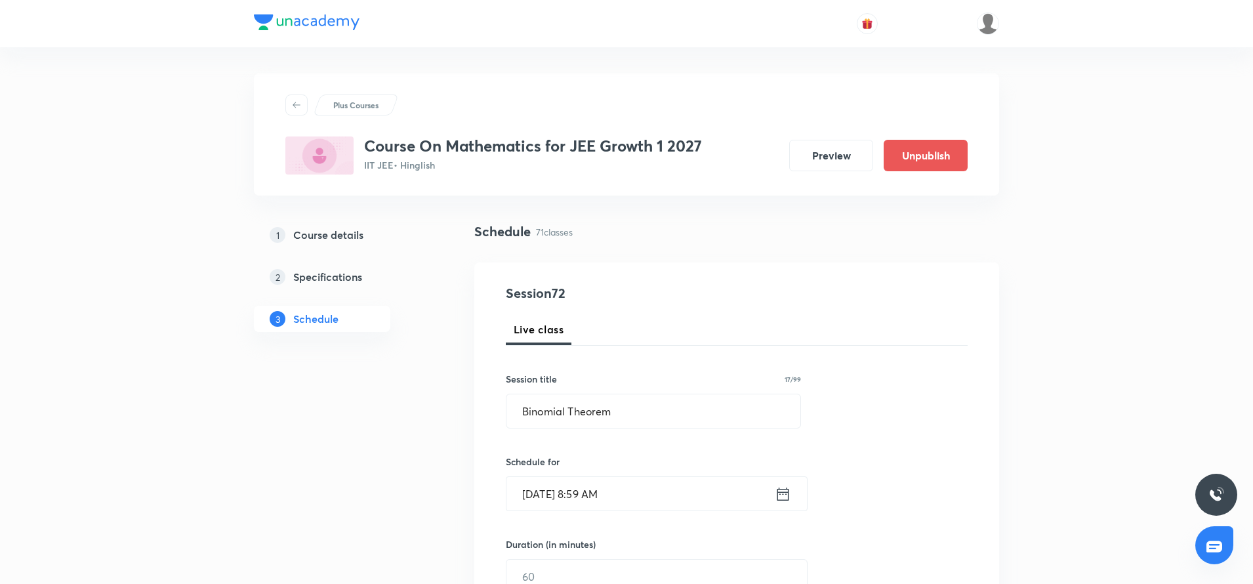
click at [786, 497] on icon at bounding box center [783, 494] width 16 height 18
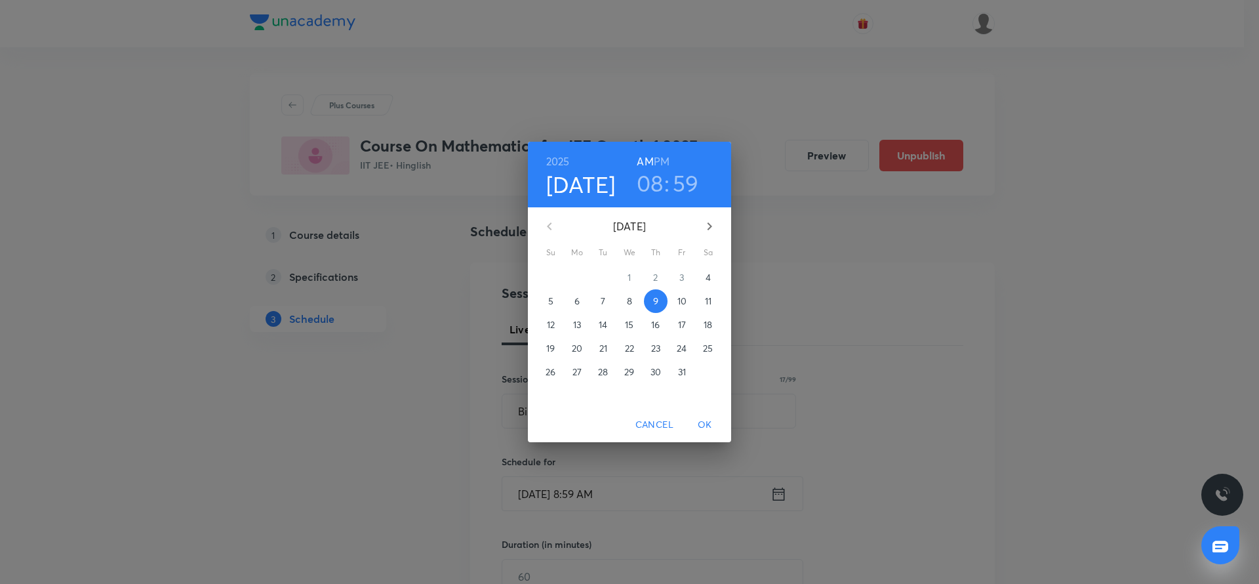
click at [680, 172] on h3 "59" at bounding box center [686, 183] width 26 height 28
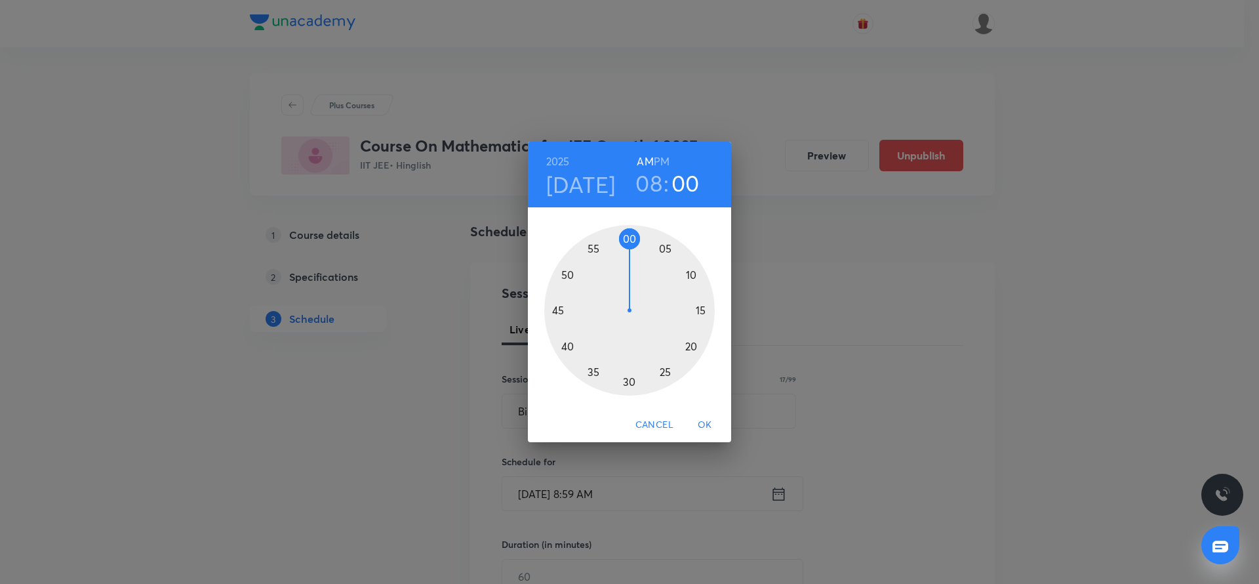
drag, startPoint x: 622, startPoint y: 239, endPoint x: 630, endPoint y: 239, distance: 7.9
click at [630, 239] on div at bounding box center [629, 310] width 171 height 171
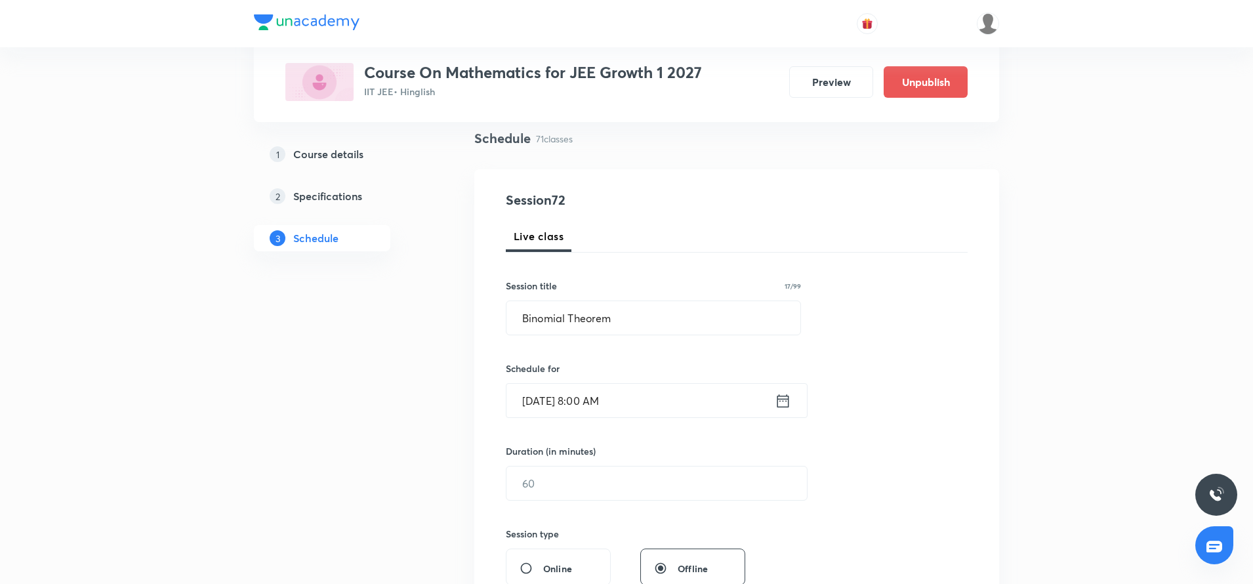
scroll to position [298, 0]
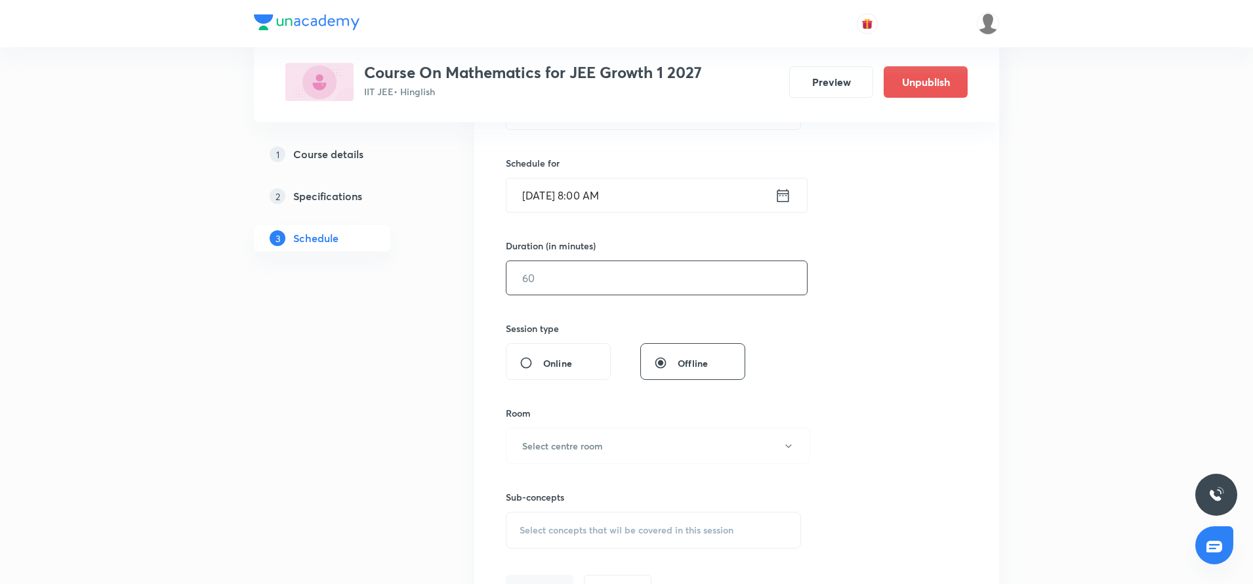
click at [579, 285] on input "text" at bounding box center [656, 277] width 300 height 33
type input "120"
click at [562, 450] on h6 "Select centre room" at bounding box center [562, 446] width 81 height 14
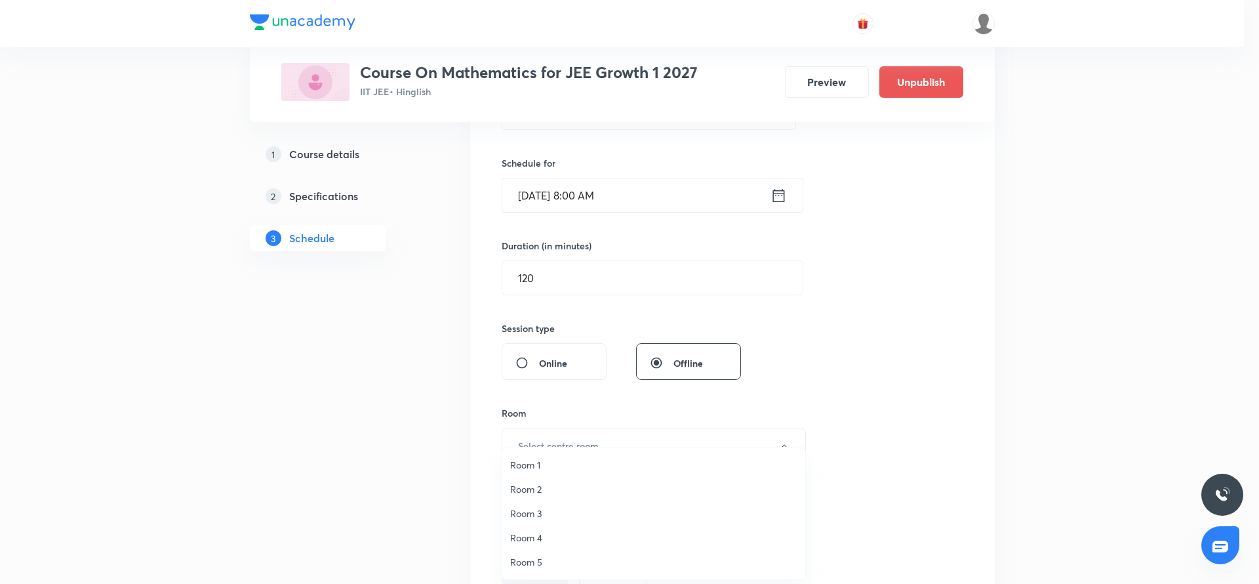
click at [537, 463] on span "Room 1" at bounding box center [653, 465] width 287 height 14
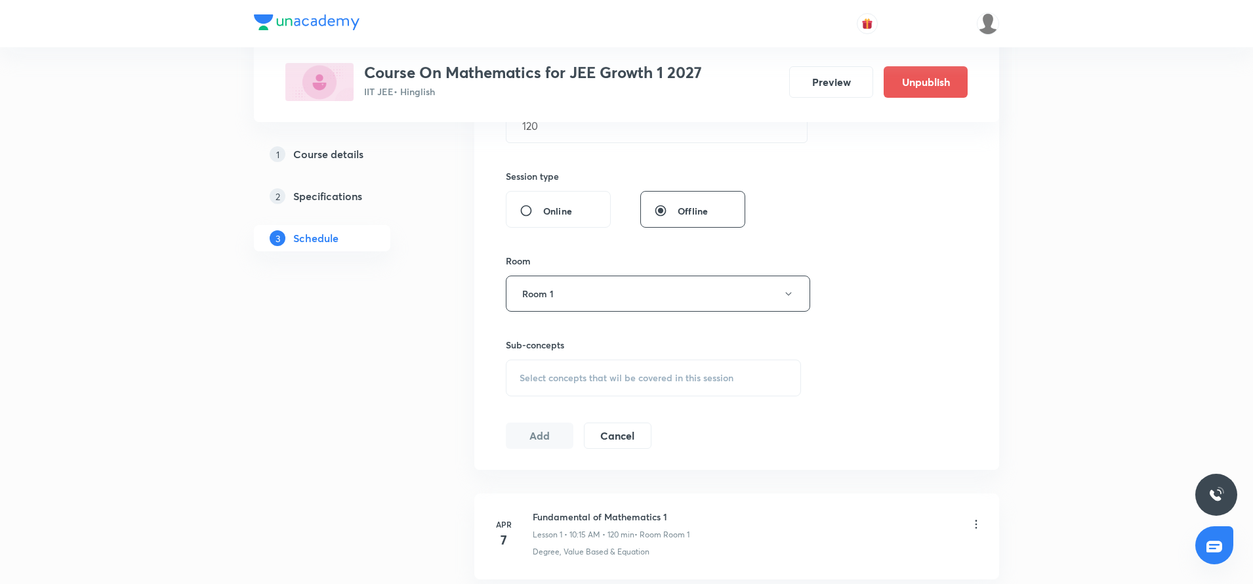
scroll to position [462, 0]
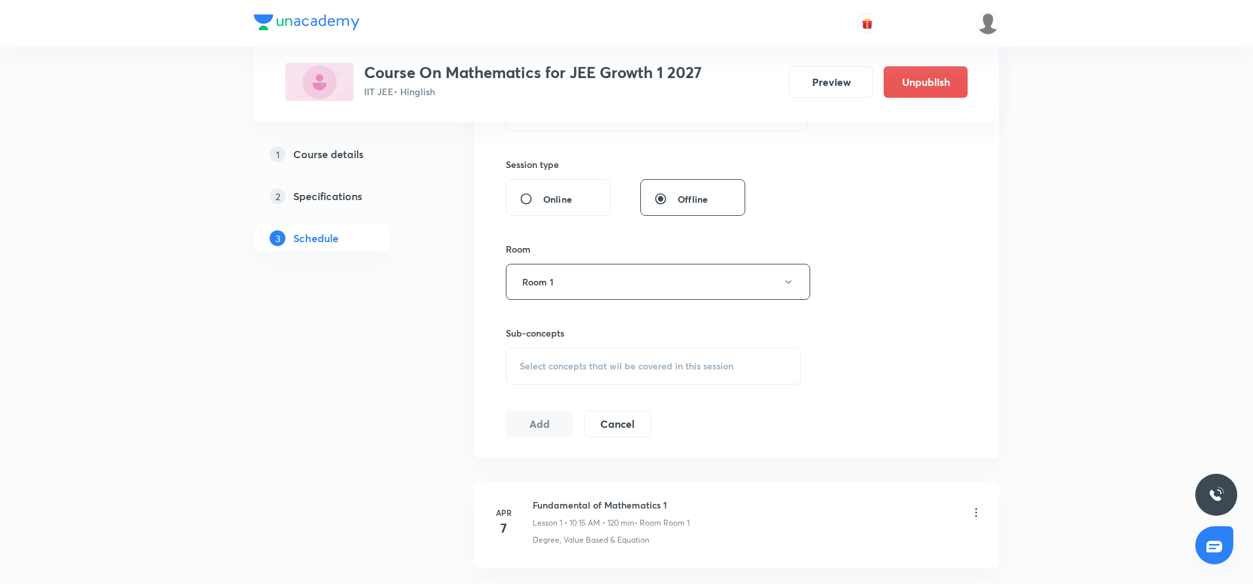
click at [525, 350] on div "Select concepts that wil be covered in this session" at bounding box center [653, 366] width 295 height 37
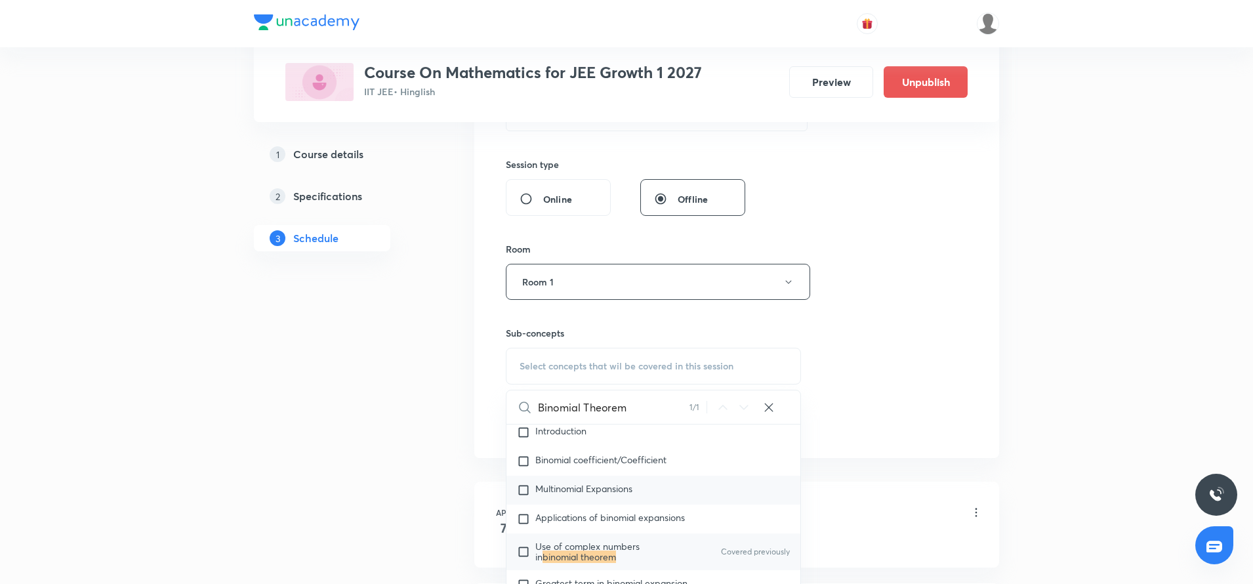
scroll to position [4147, 0]
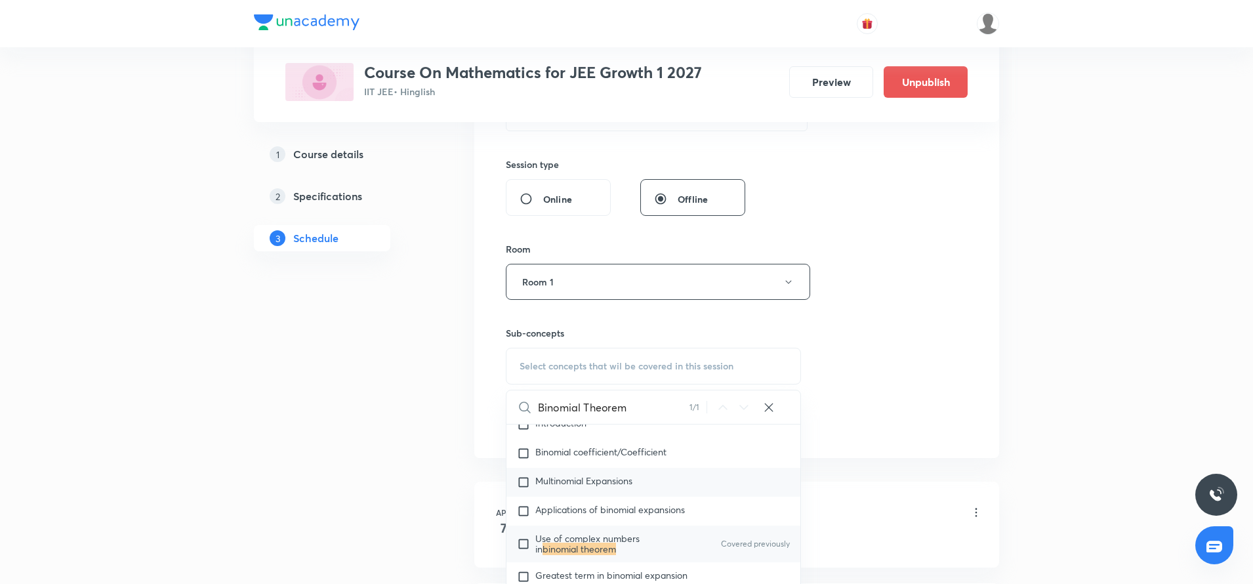
type input "Binomial Theorem"
click at [617, 533] on span "Use of complex numbers in" at bounding box center [587, 543] width 104 height 23
checkbox input "true"
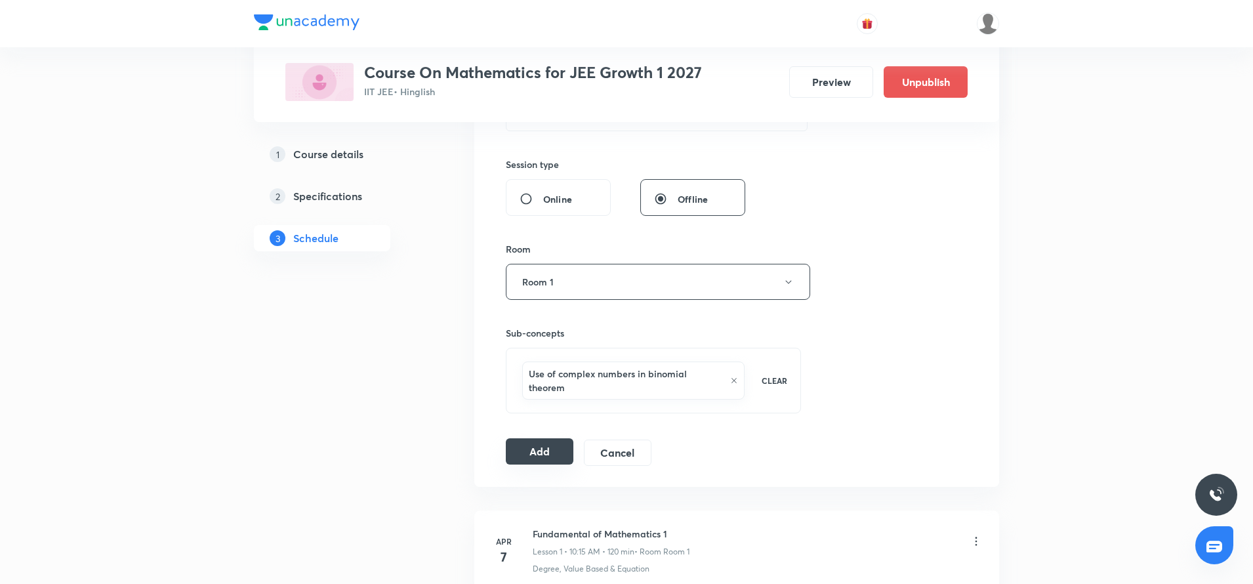
click at [521, 440] on button "Add" at bounding box center [540, 451] width 68 height 26
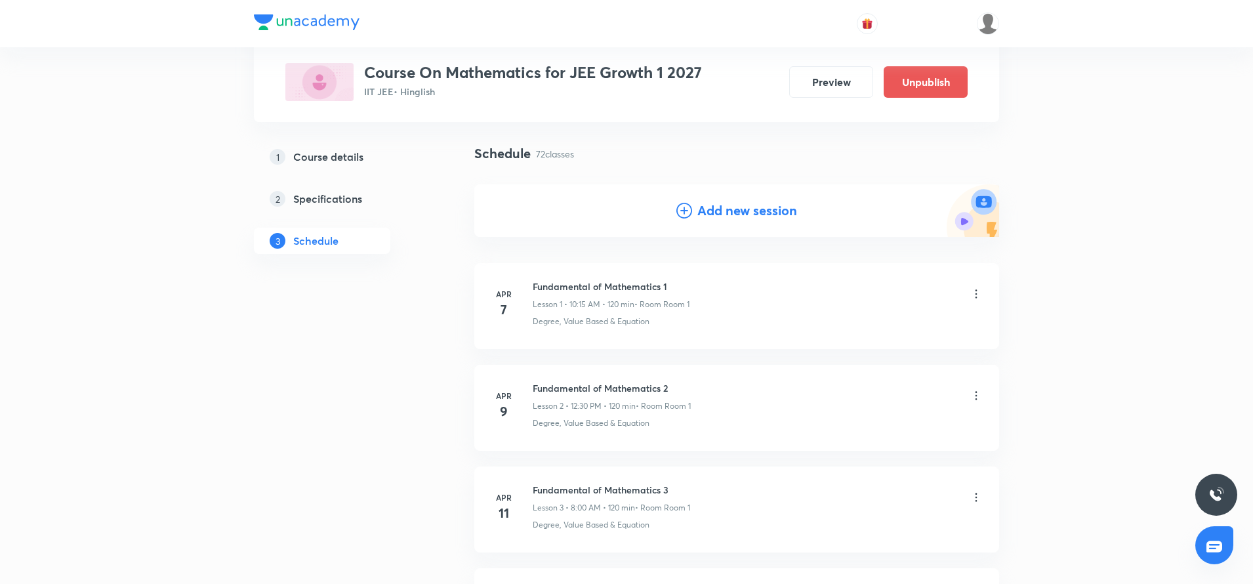
scroll to position [0, 0]
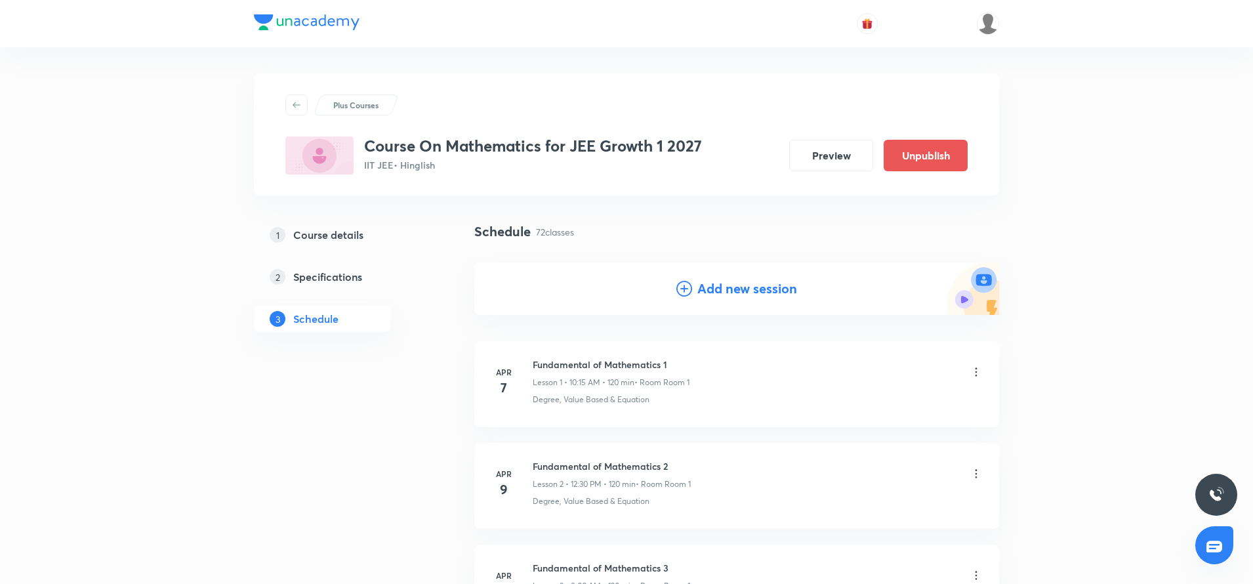
click at [673, 288] on div "Add new session" at bounding box center [736, 288] width 525 height 52
click at [685, 293] on icon at bounding box center [684, 289] width 16 height 16
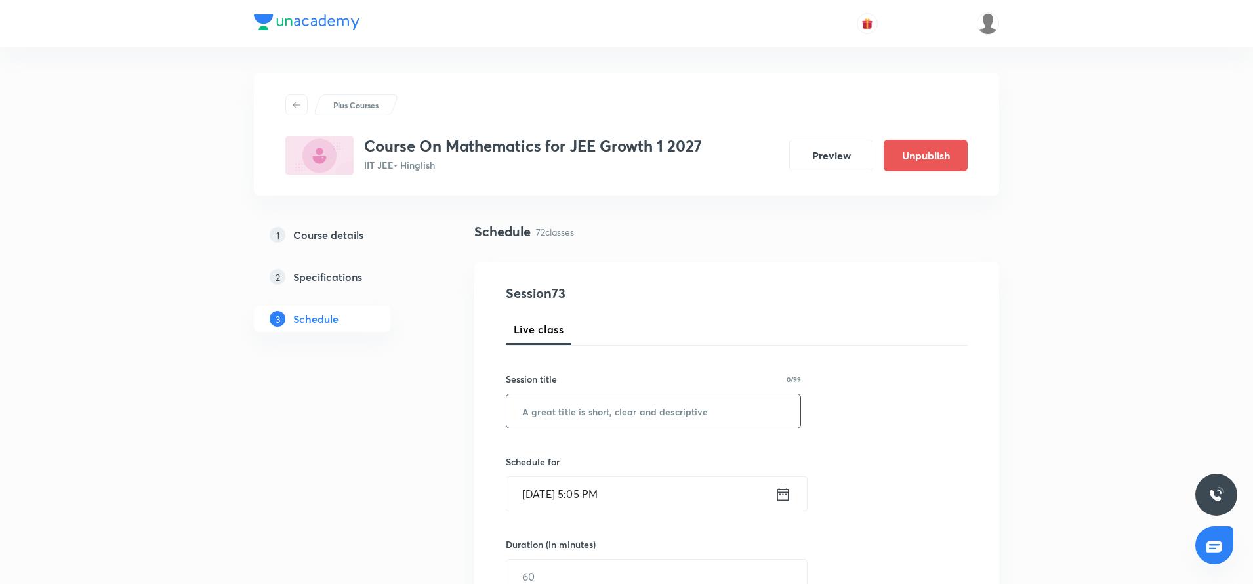
click at [554, 420] on input "text" at bounding box center [653, 410] width 294 height 33
paste input "Binomial Theorem"
type input "Binomial Theorem"
click at [784, 494] on icon at bounding box center [783, 494] width 16 height 18
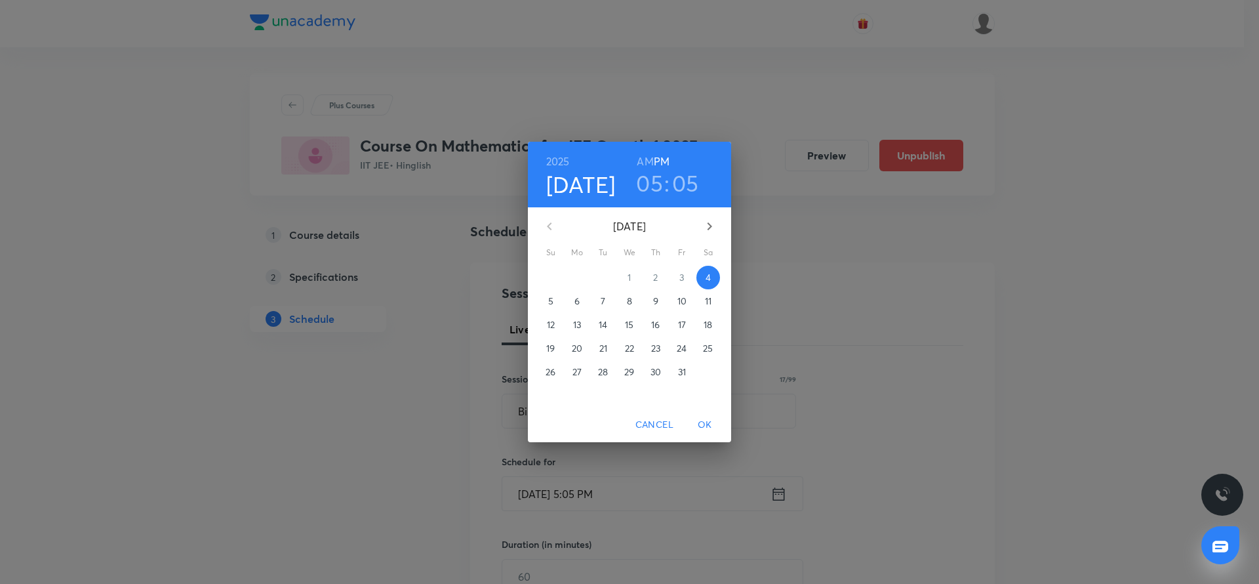
click at [710, 293] on button "11" at bounding box center [709, 301] width 24 height 24
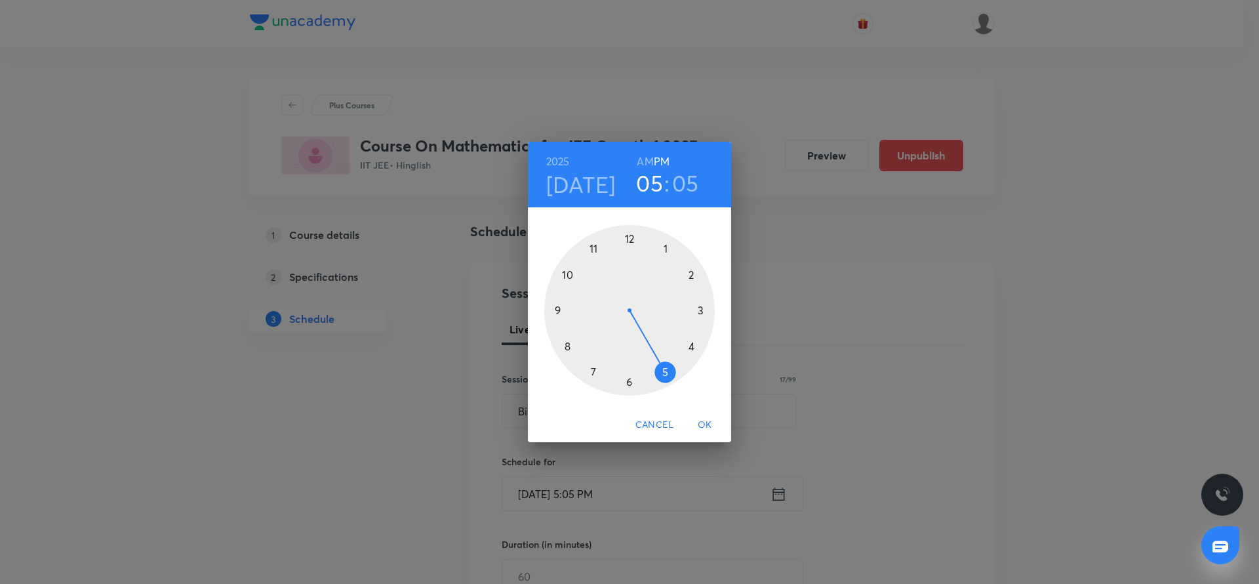
click at [560, 310] on div at bounding box center [629, 310] width 171 height 171
click at [642, 157] on h6 "AM" at bounding box center [645, 161] width 16 height 18
click at [556, 312] on div at bounding box center [629, 310] width 171 height 171
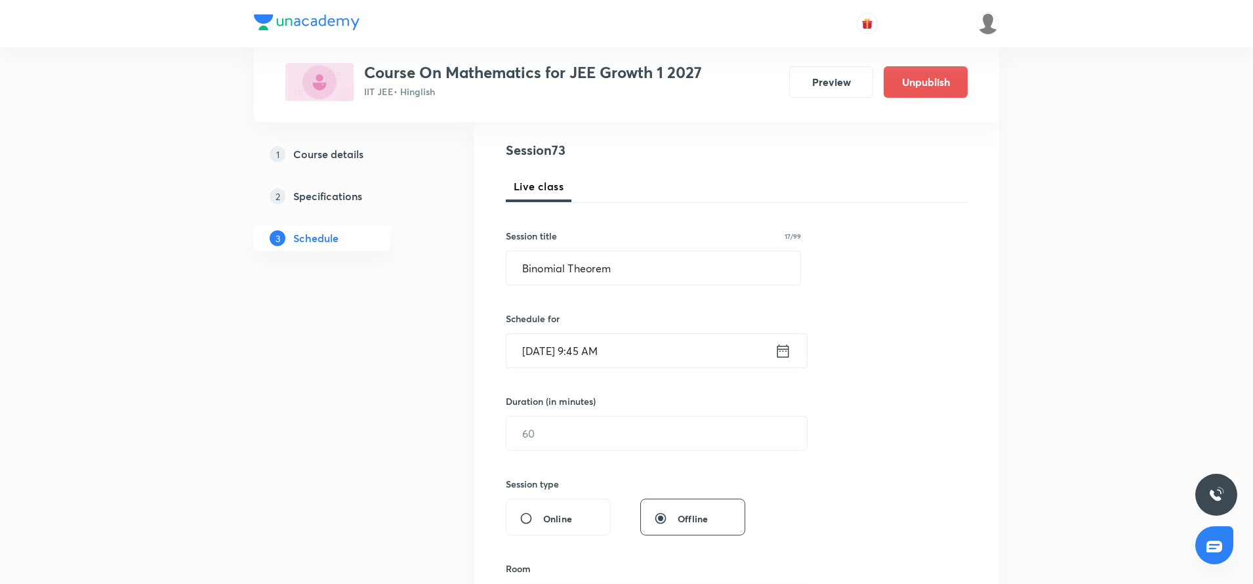
scroll to position [180, 0]
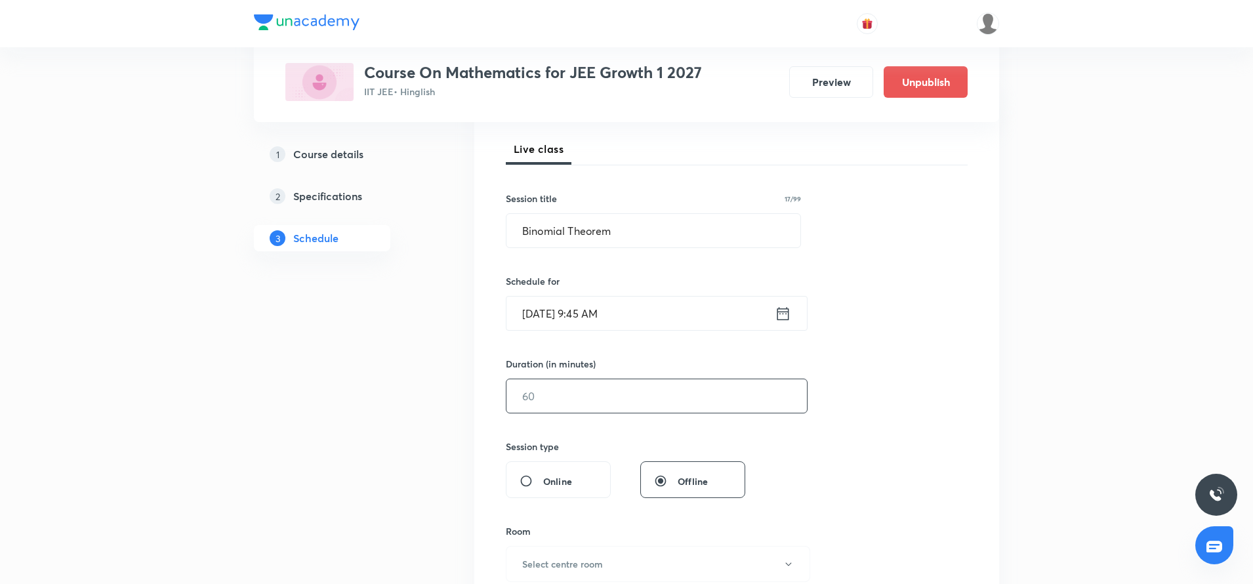
click at [547, 395] on input "text" at bounding box center [656, 395] width 300 height 33
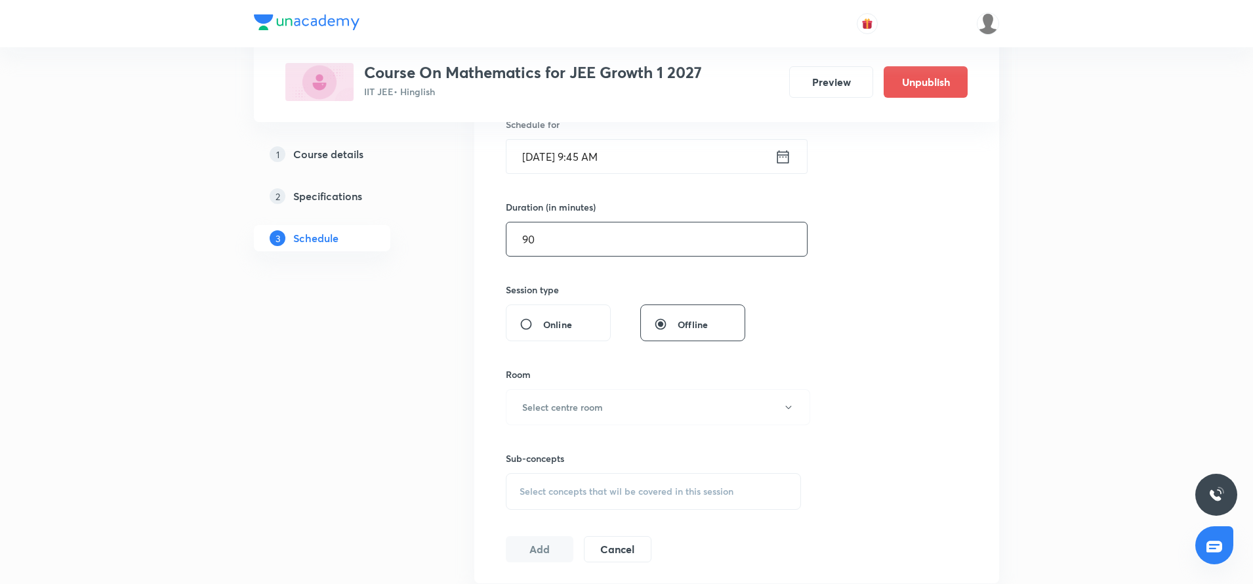
scroll to position [380, 0]
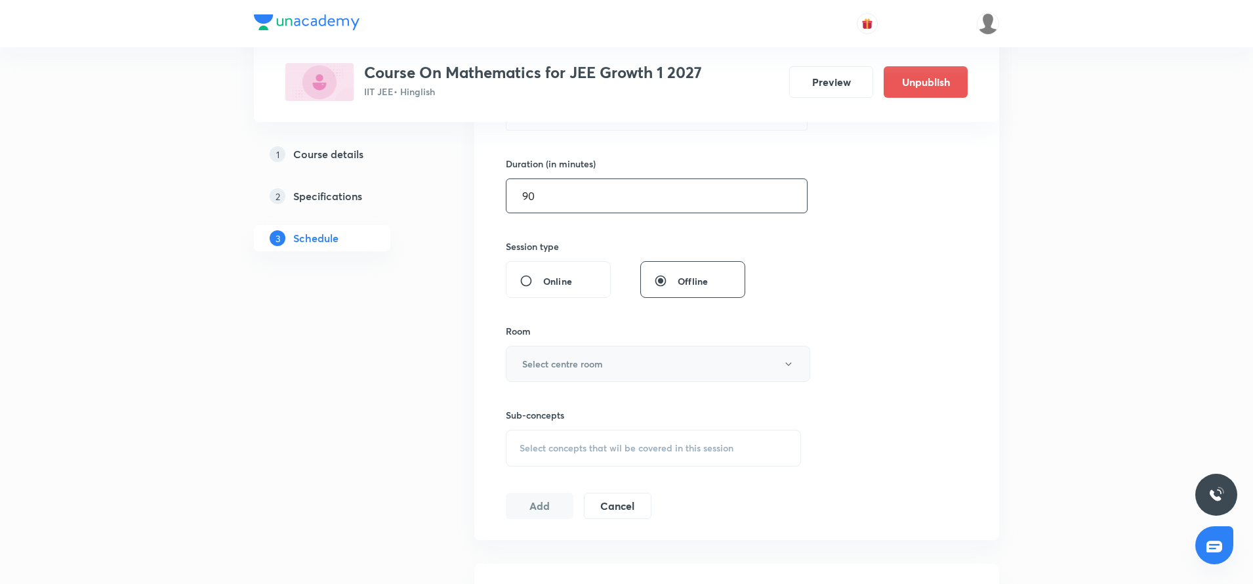
type input "90"
click at [555, 357] on h6 "Select centre room" at bounding box center [562, 364] width 81 height 14
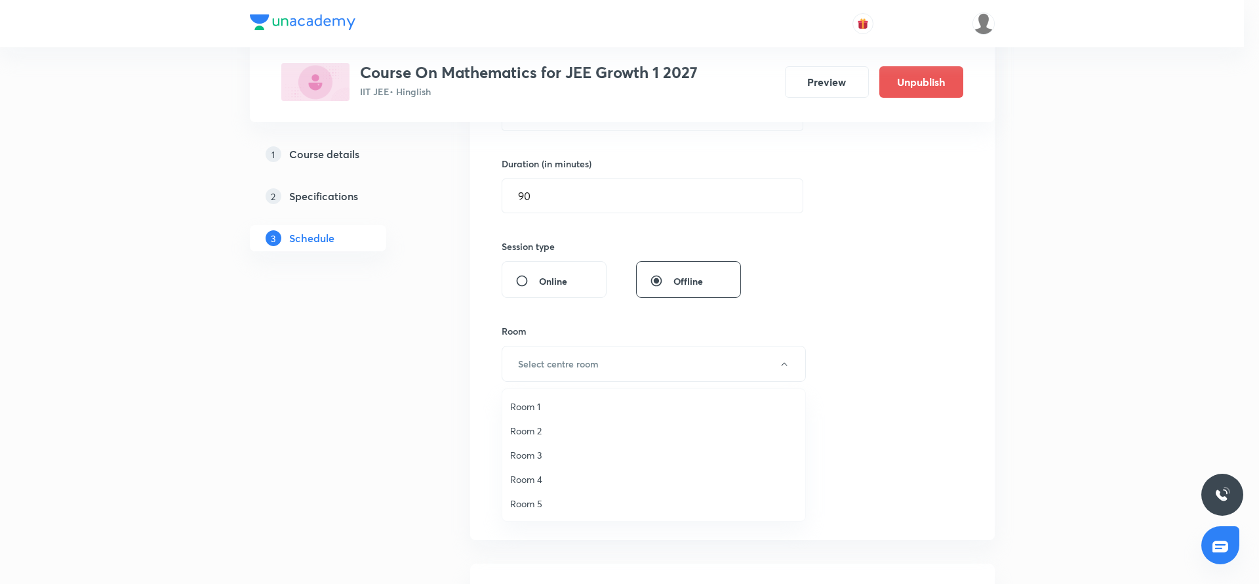
click at [535, 404] on span "Room 1" at bounding box center [653, 406] width 287 height 14
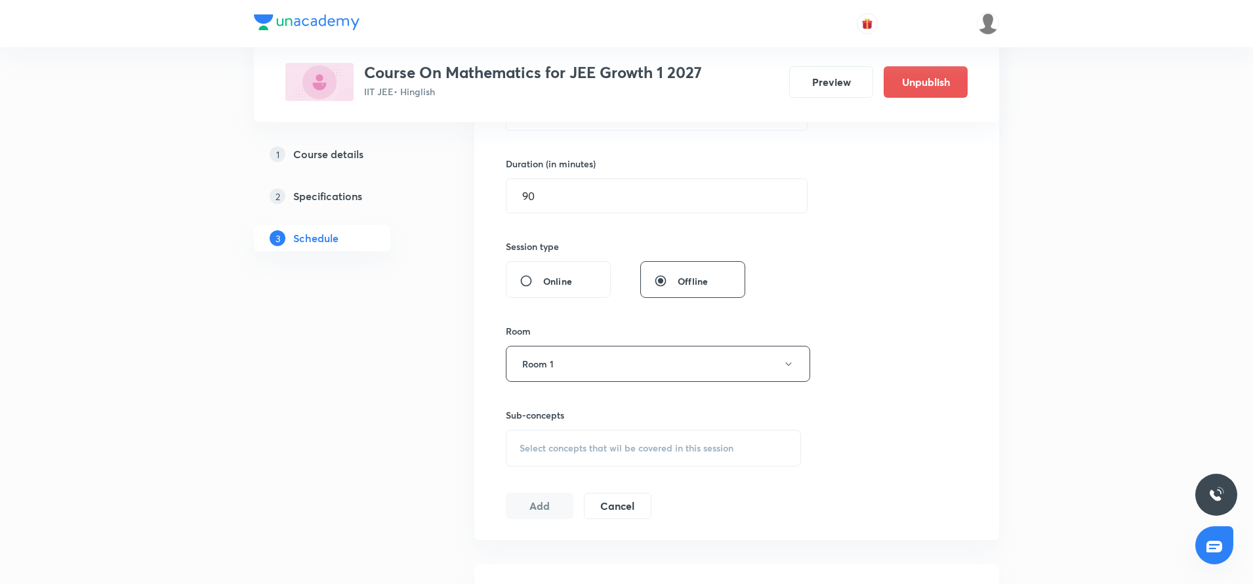
click at [537, 458] on div "Select concepts that wil be covered in this session" at bounding box center [653, 448] width 295 height 37
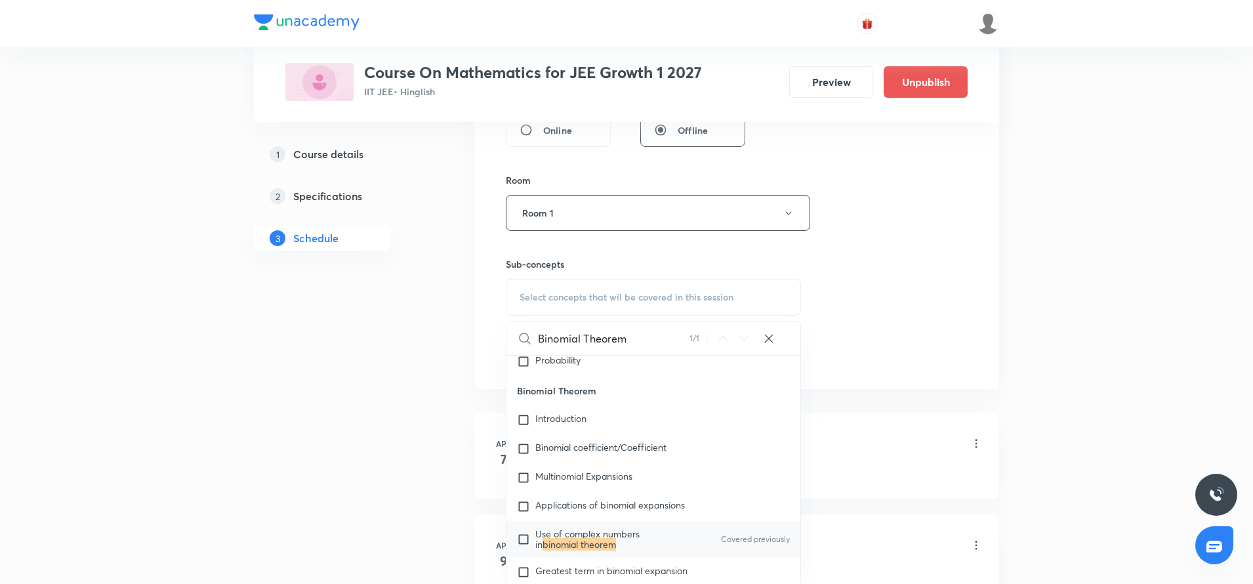
scroll to position [4085, 0]
type input "Binomial Theorem"
click at [540, 525] on span "Use of complex numbers in" at bounding box center [587, 536] width 104 height 23
checkbox input "true"
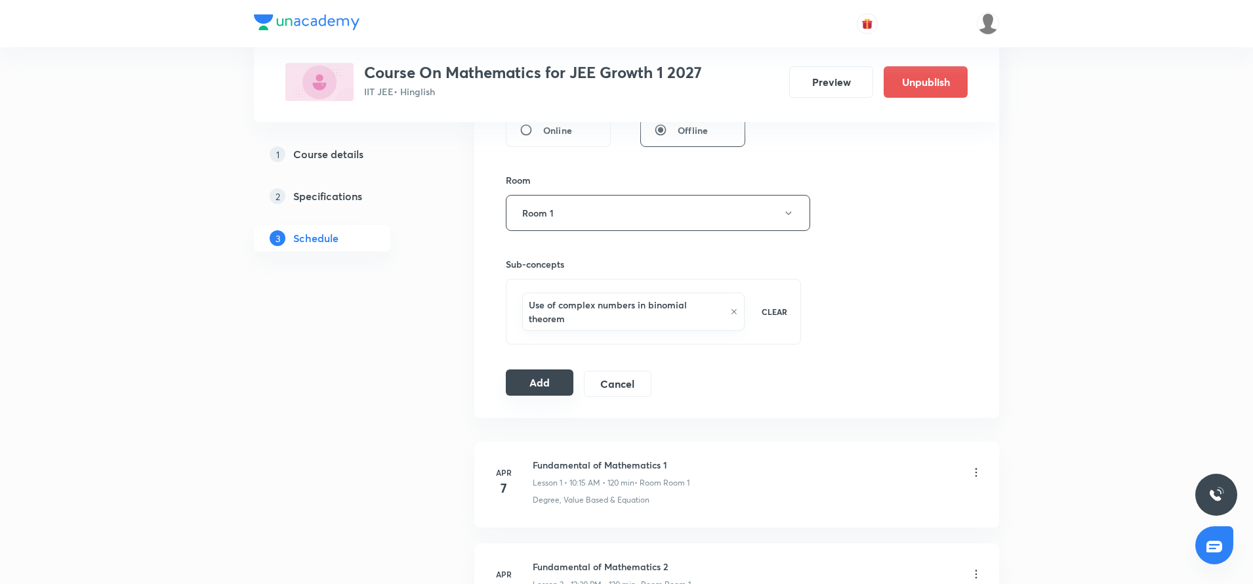
click at [542, 387] on button "Add" at bounding box center [540, 382] width 68 height 26
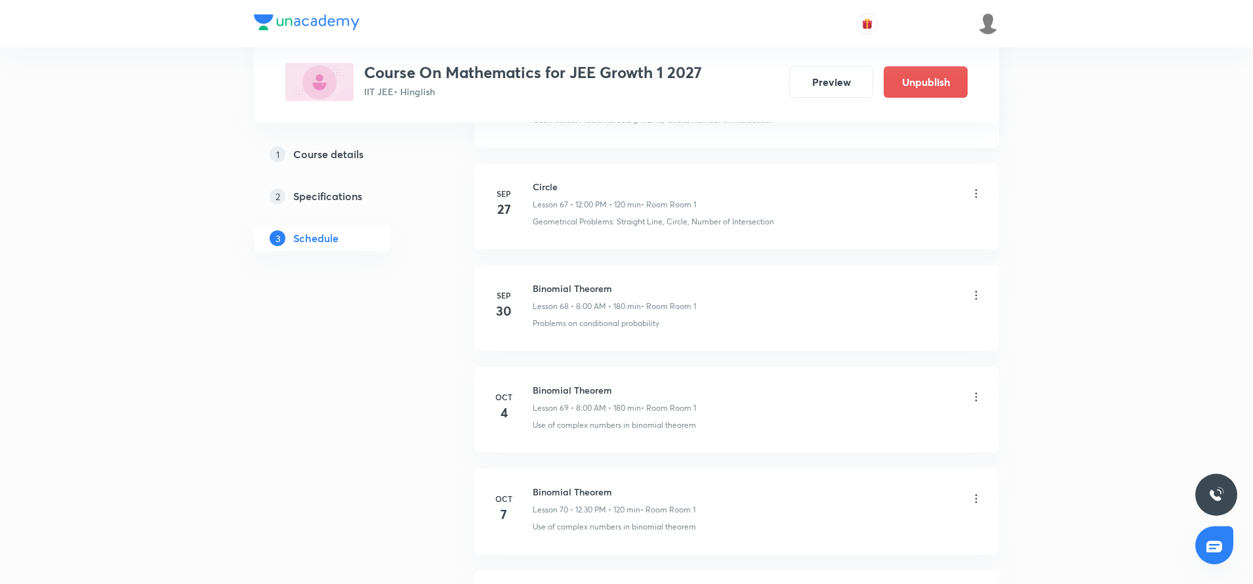
scroll to position [7287, 0]
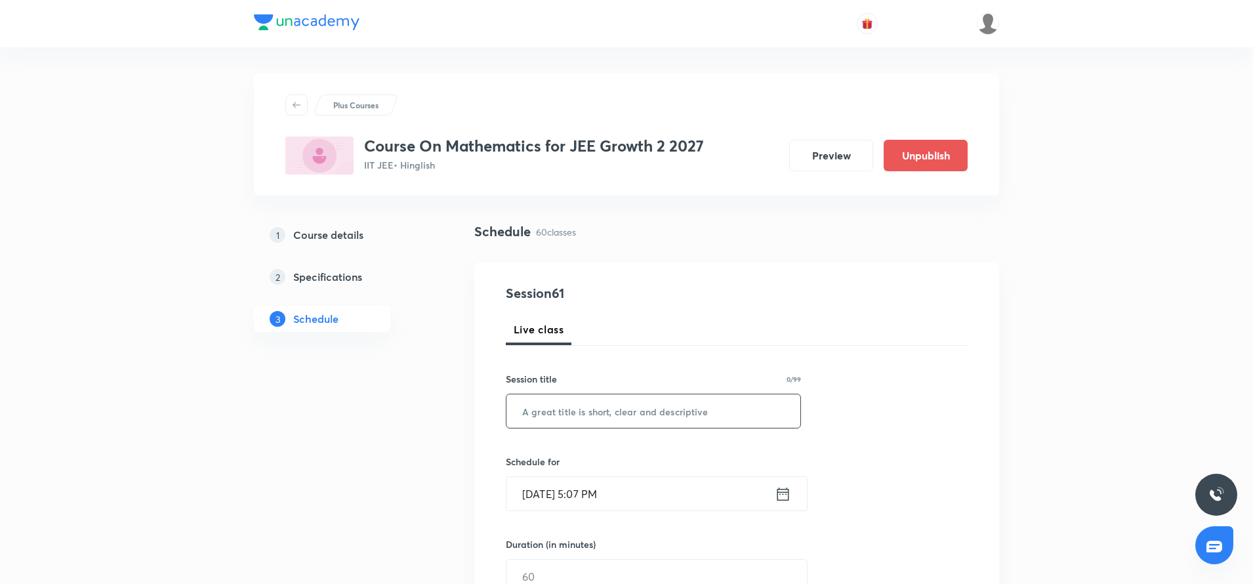
click at [530, 416] on input "text" at bounding box center [653, 410] width 294 height 33
paste input "Straight Lines"
type input "Straight Lines"
click at [787, 493] on icon at bounding box center [783, 494] width 16 height 18
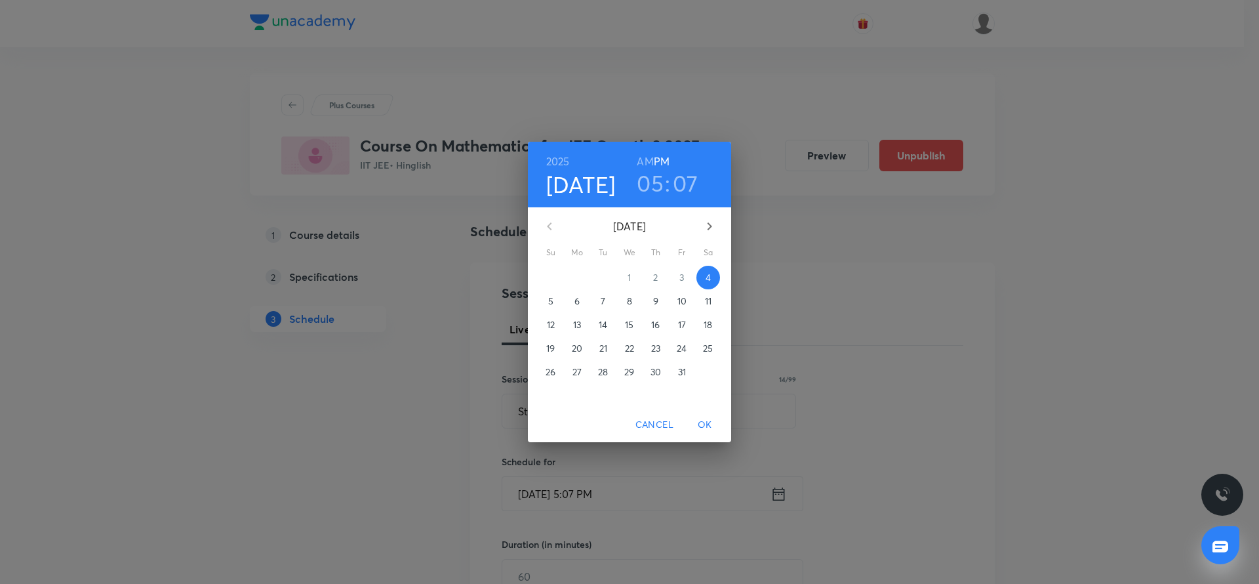
click at [609, 302] on span "7" at bounding box center [604, 300] width 24 height 13
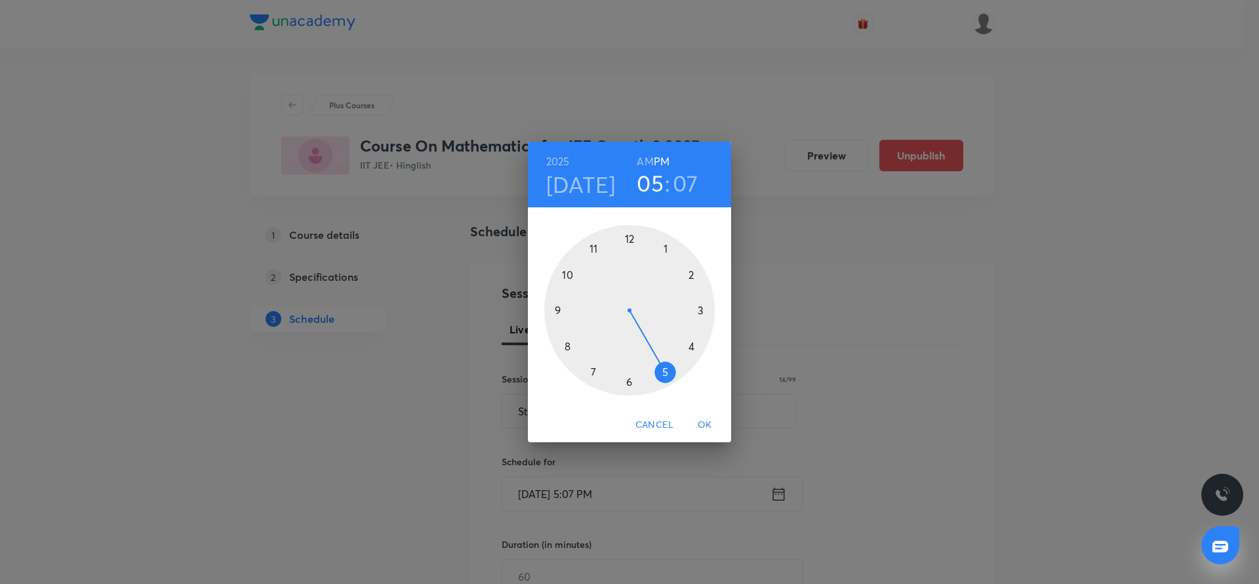
click at [570, 272] on div at bounding box center [629, 310] width 171 height 171
click at [647, 162] on h6 "AM" at bounding box center [645, 161] width 16 height 18
click at [701, 311] on div at bounding box center [629, 310] width 171 height 171
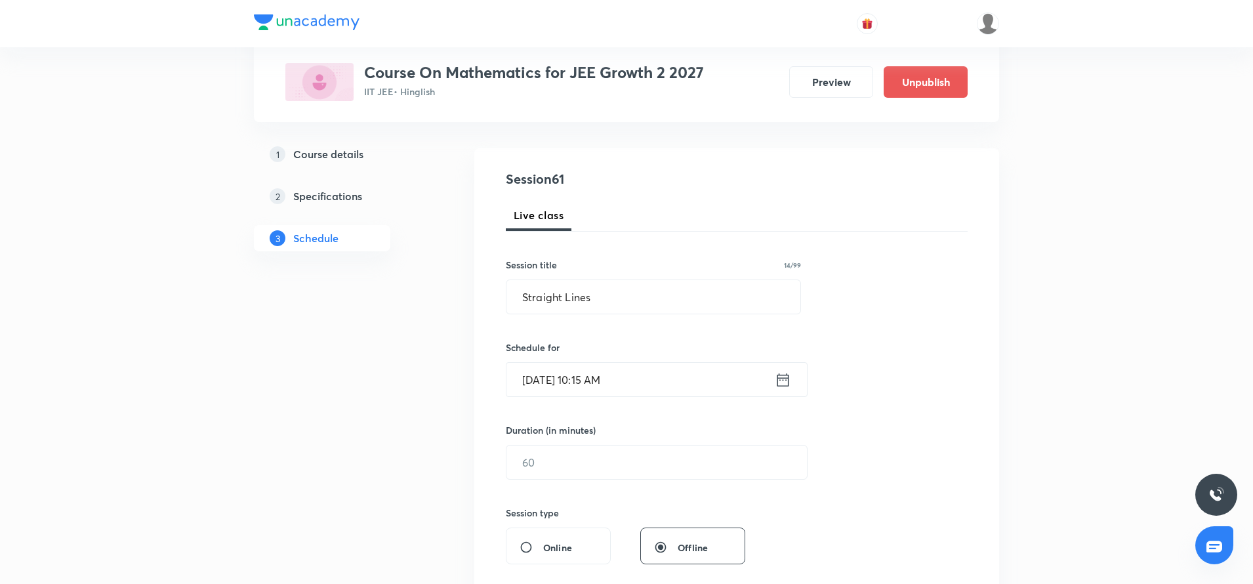
scroll to position [115, 0]
click at [533, 465] on input "text" at bounding box center [656, 461] width 300 height 33
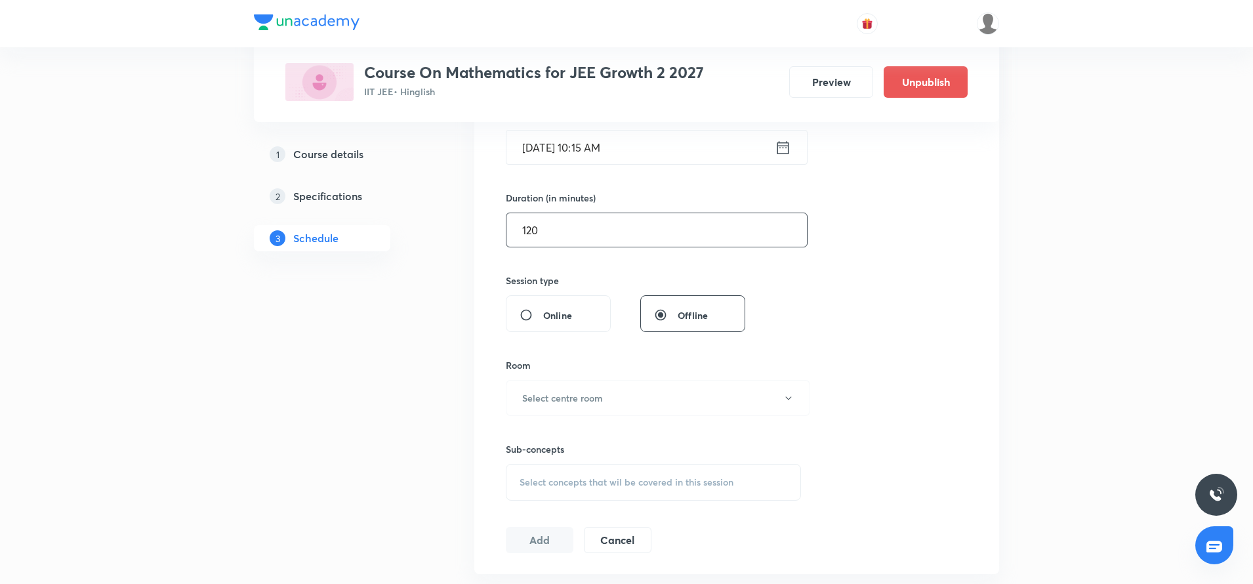
scroll to position [348, 0]
type input "120"
drag, startPoint x: 535, startPoint y: 397, endPoint x: 611, endPoint y: 397, distance: 75.4
click at [611, 397] on button "Select centre room" at bounding box center [658, 396] width 304 height 36
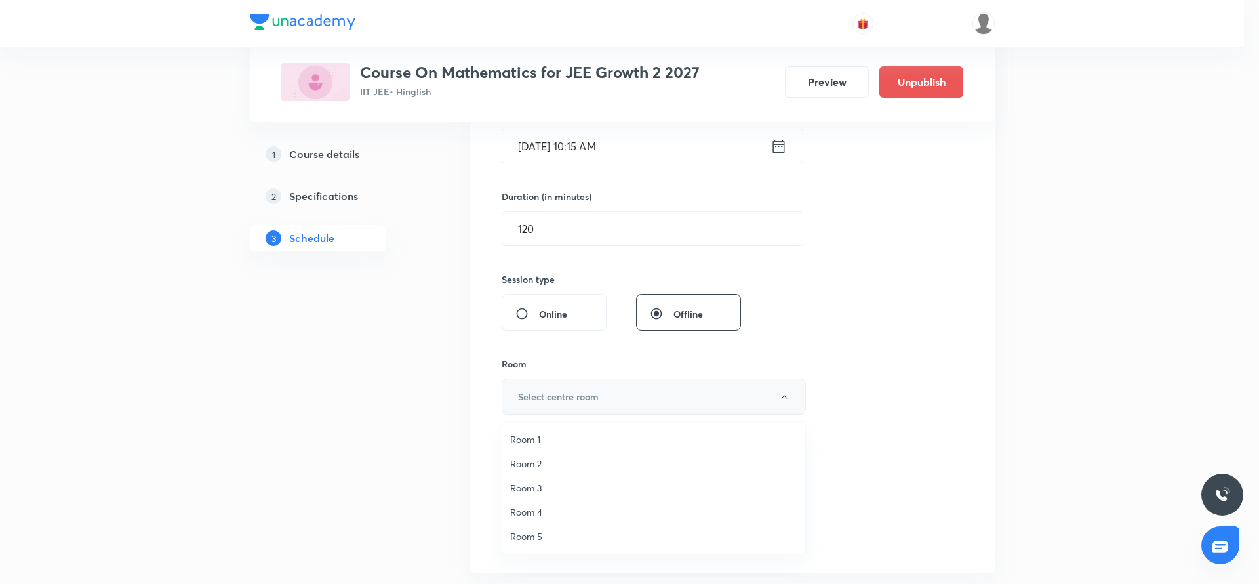
click at [611, 397] on div at bounding box center [629, 292] width 1259 height 584
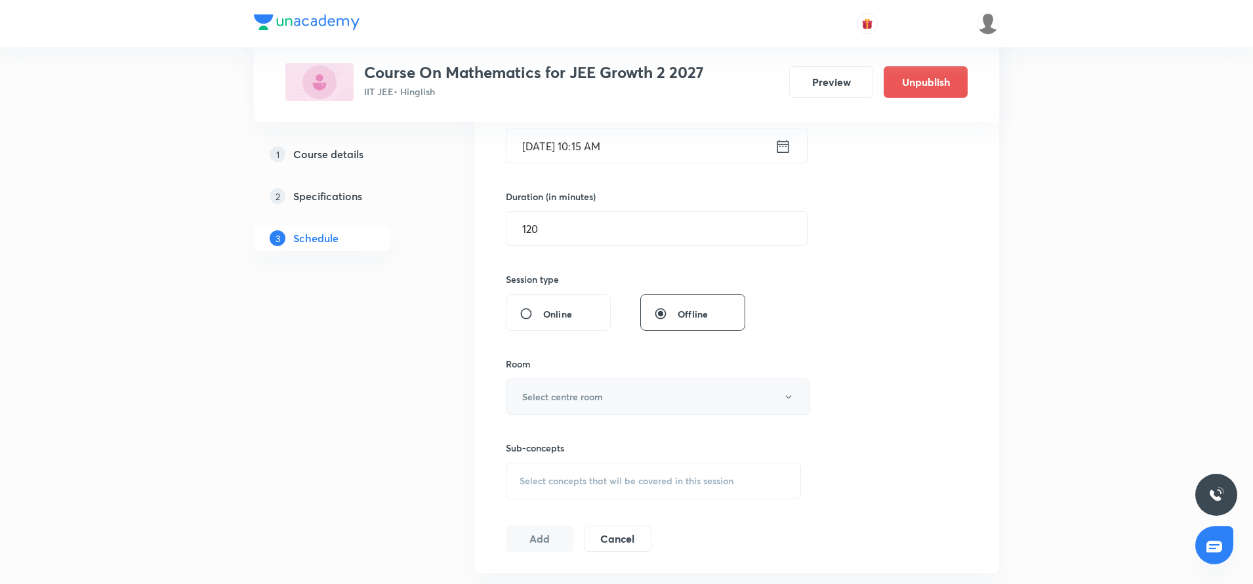
click at [611, 397] on button "Select centre room" at bounding box center [658, 396] width 304 height 36
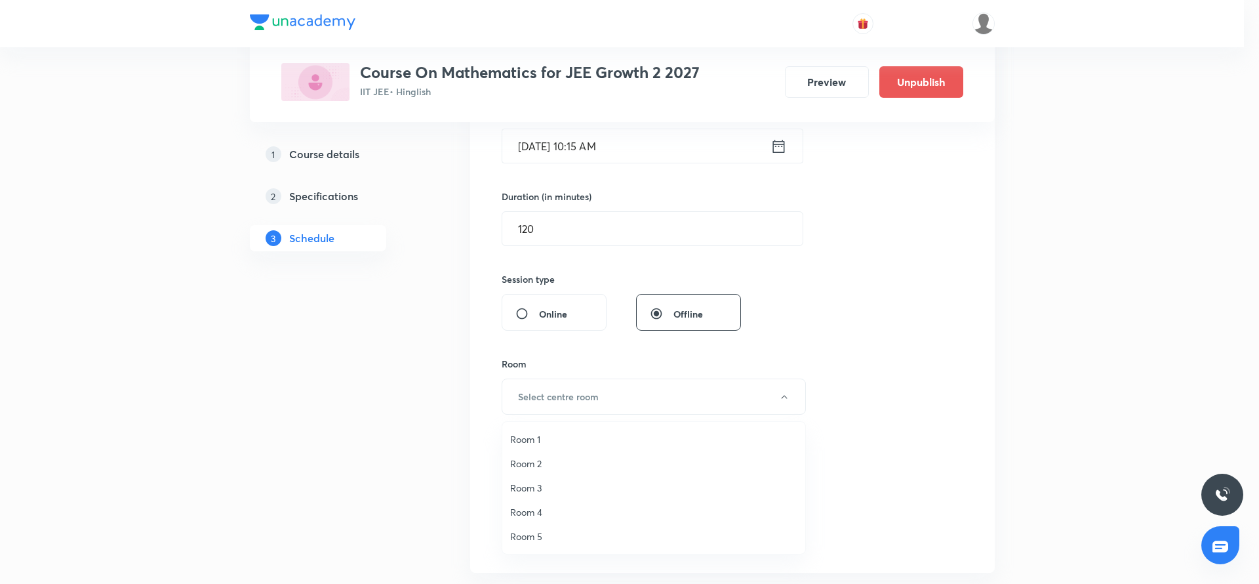
click at [540, 485] on span "Room 3" at bounding box center [653, 488] width 287 height 14
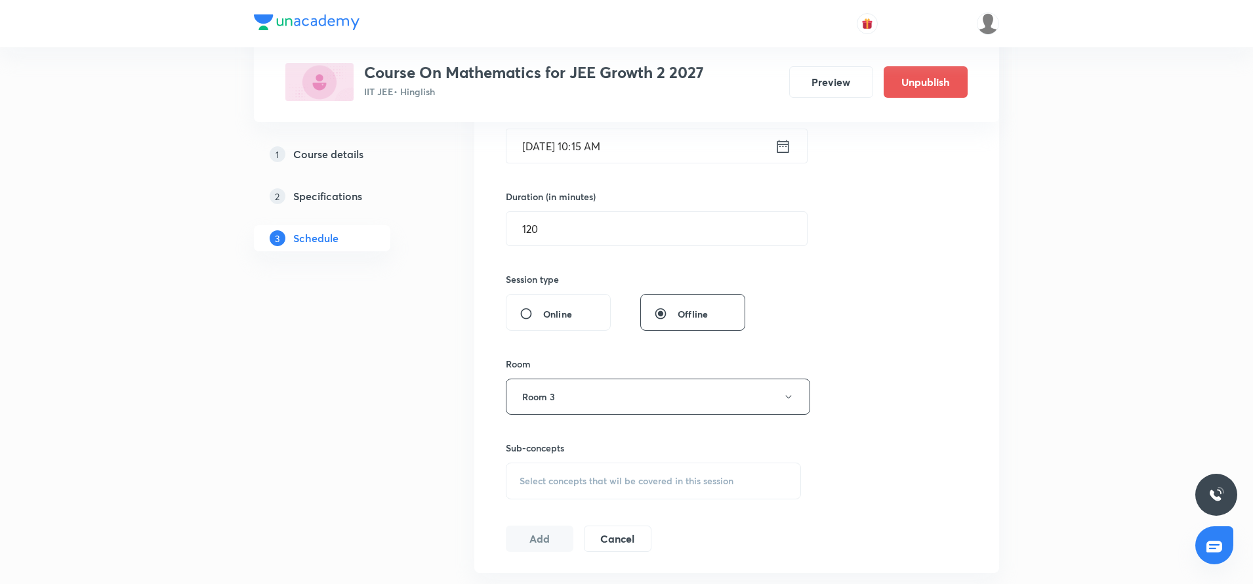
click at [540, 485] on span "Select concepts that wil be covered in this session" at bounding box center [626, 481] width 214 height 10
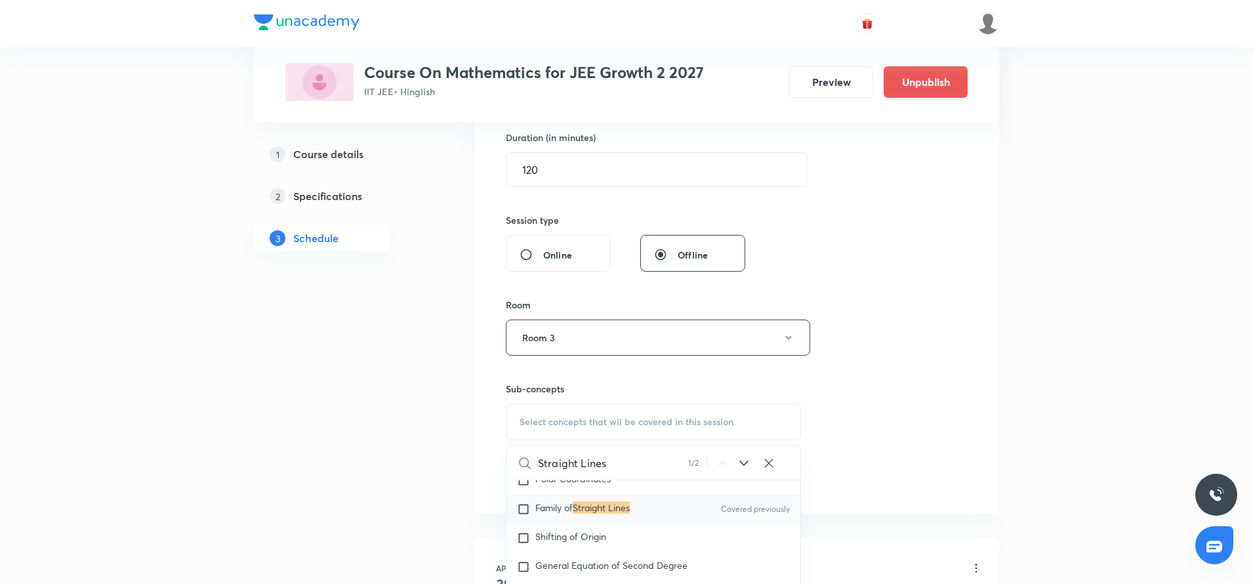
scroll to position [7626, 0]
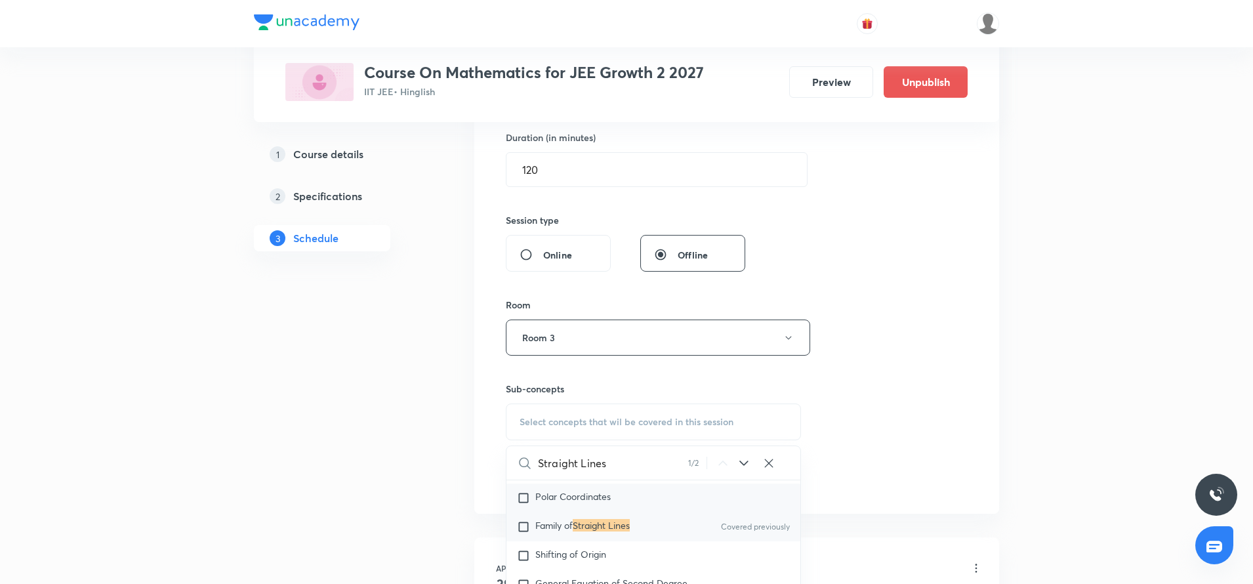
type input "Straight Lines"
click at [586, 512] on div "Polar Coordinates" at bounding box center [653, 497] width 294 height 29
checkbox input "true"
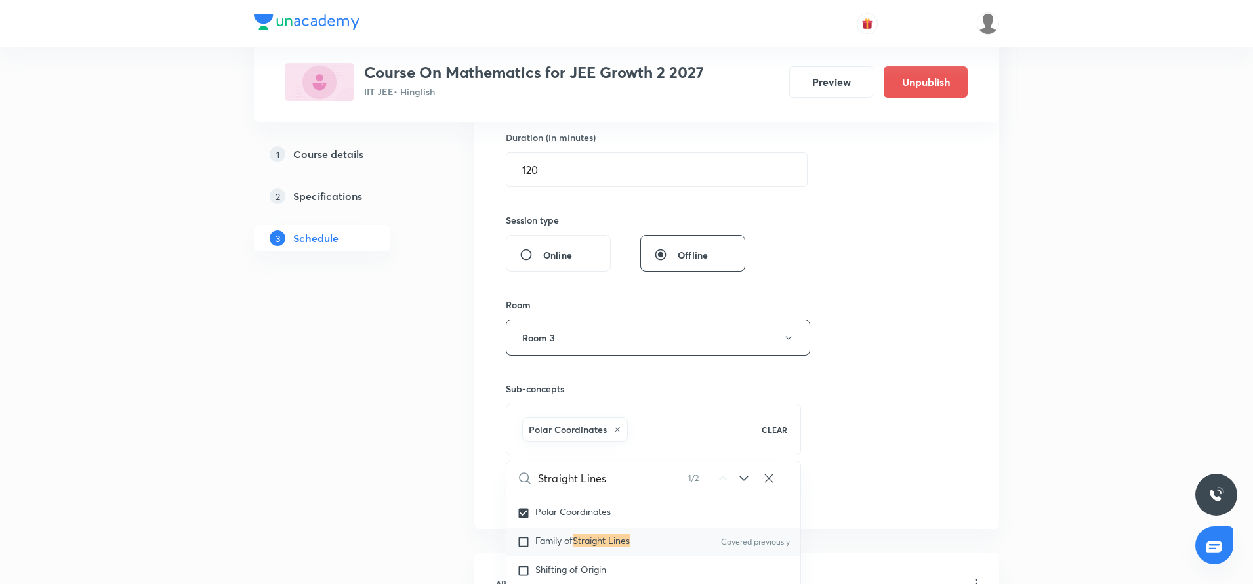
click at [847, 373] on div "Session 61 Live class Session title 14/99 Straight Lines ​ Schedule for [DATE] …" at bounding box center [737, 192] width 462 height 631
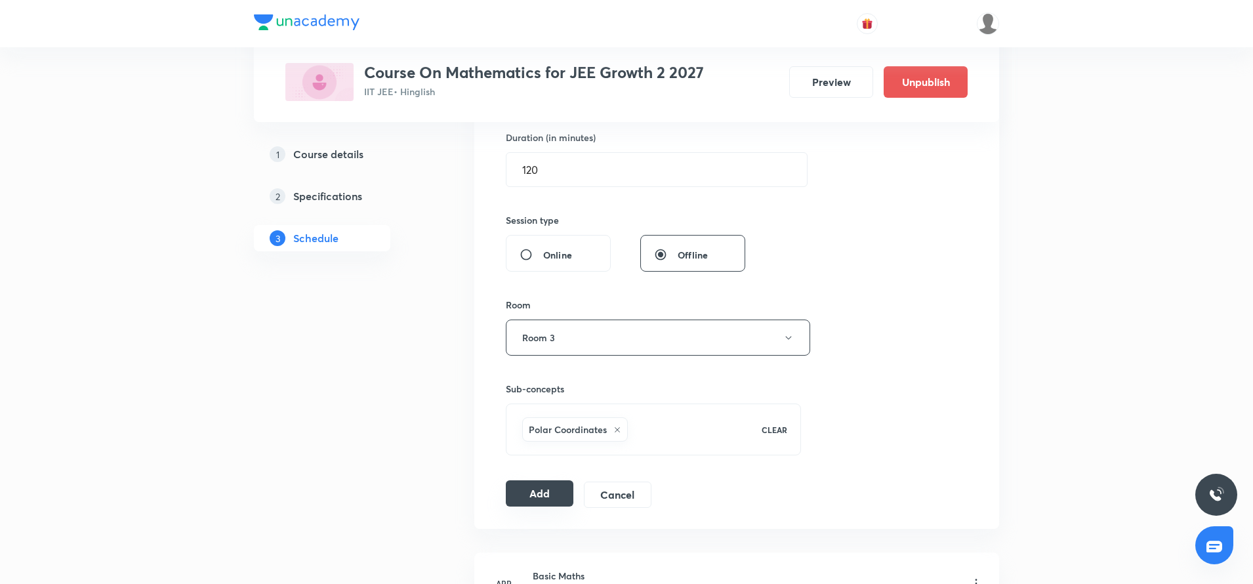
click at [550, 485] on button "Add" at bounding box center [540, 493] width 68 height 26
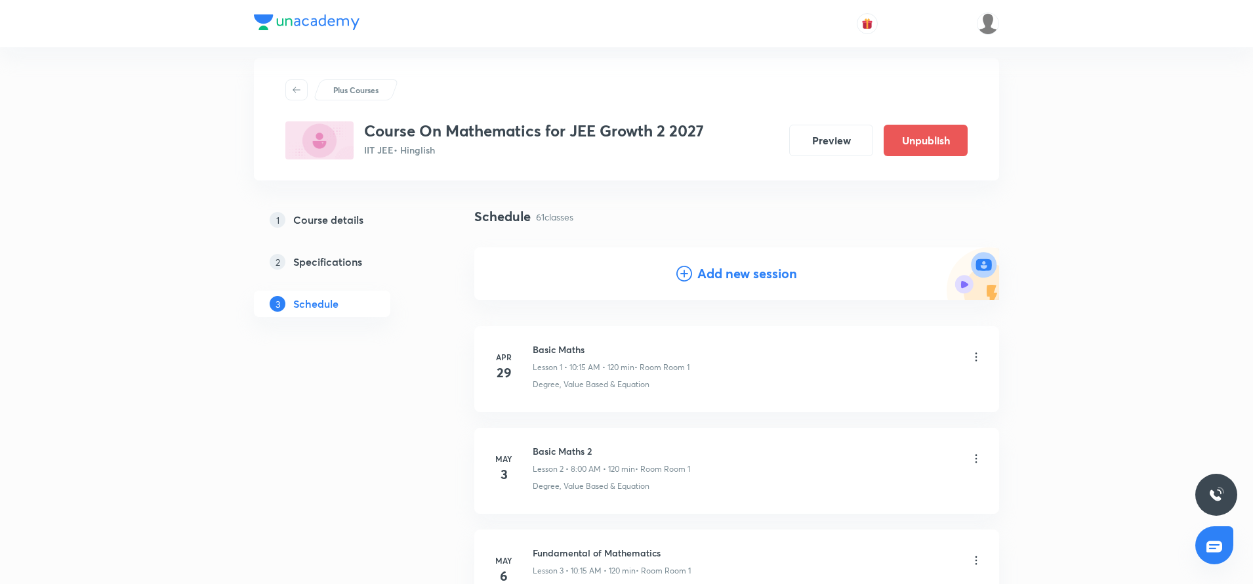
scroll to position [0, 0]
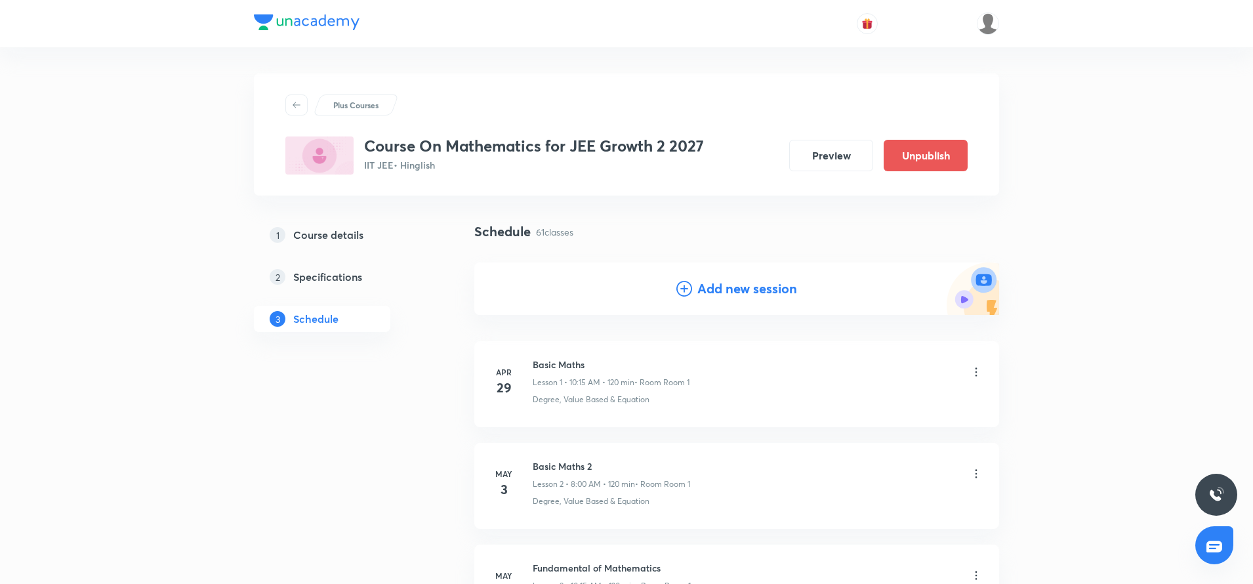
click at [685, 291] on icon at bounding box center [684, 289] width 16 height 16
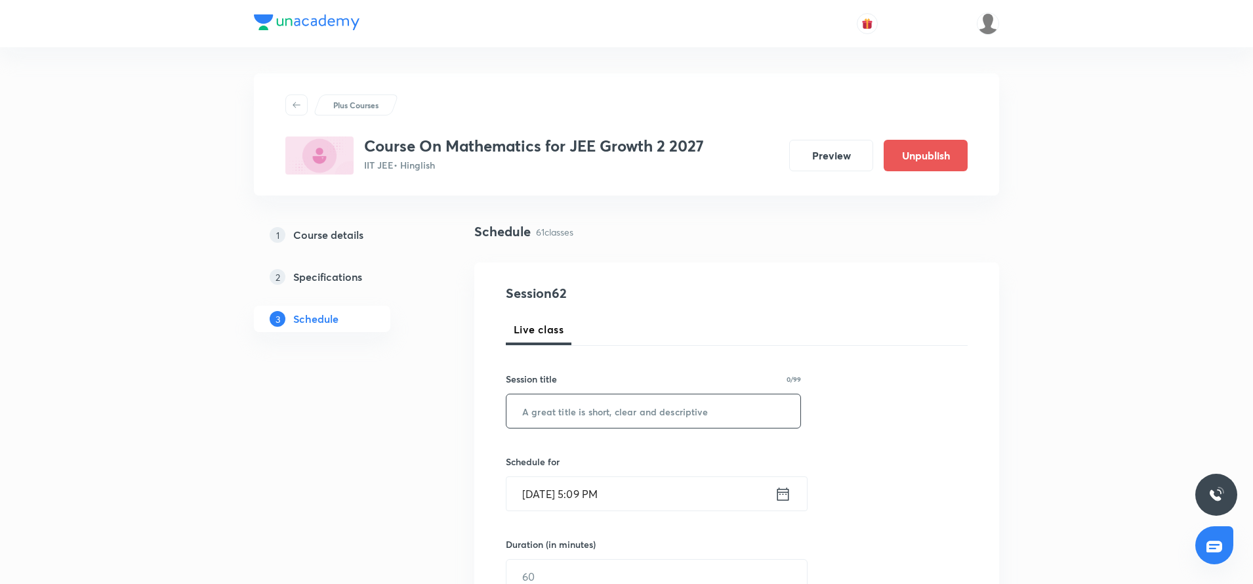
click at [630, 423] on input "text" at bounding box center [653, 410] width 294 height 33
paste input "Straight Lines"
type input "Straight Lines"
click at [789, 490] on icon at bounding box center [783, 494] width 16 height 18
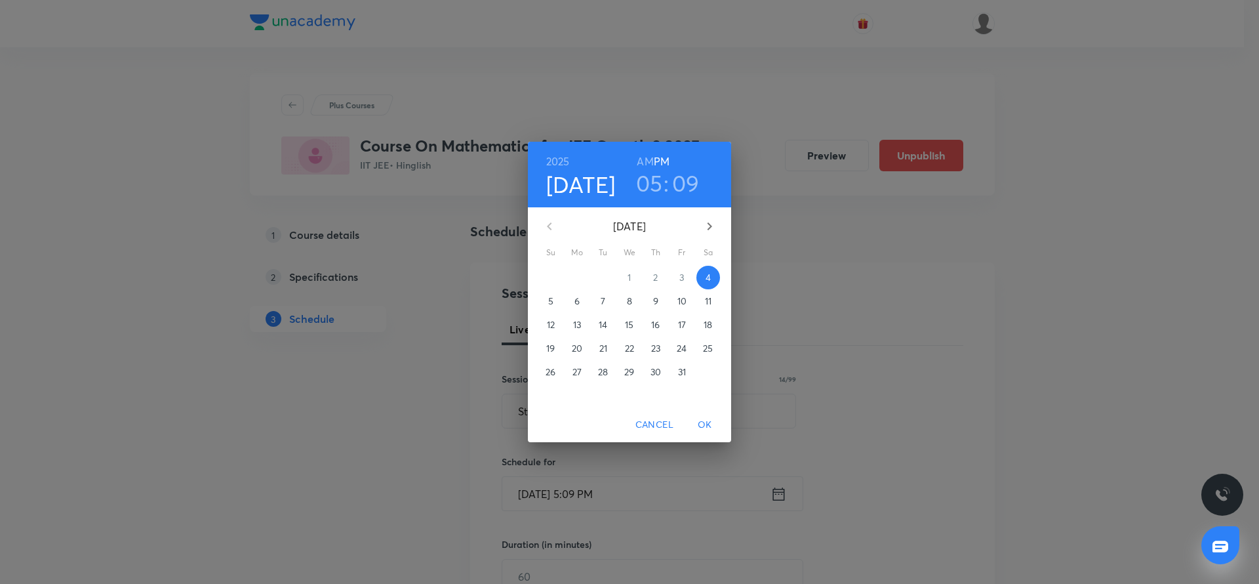
click at [652, 310] on button "9" at bounding box center [656, 301] width 24 height 24
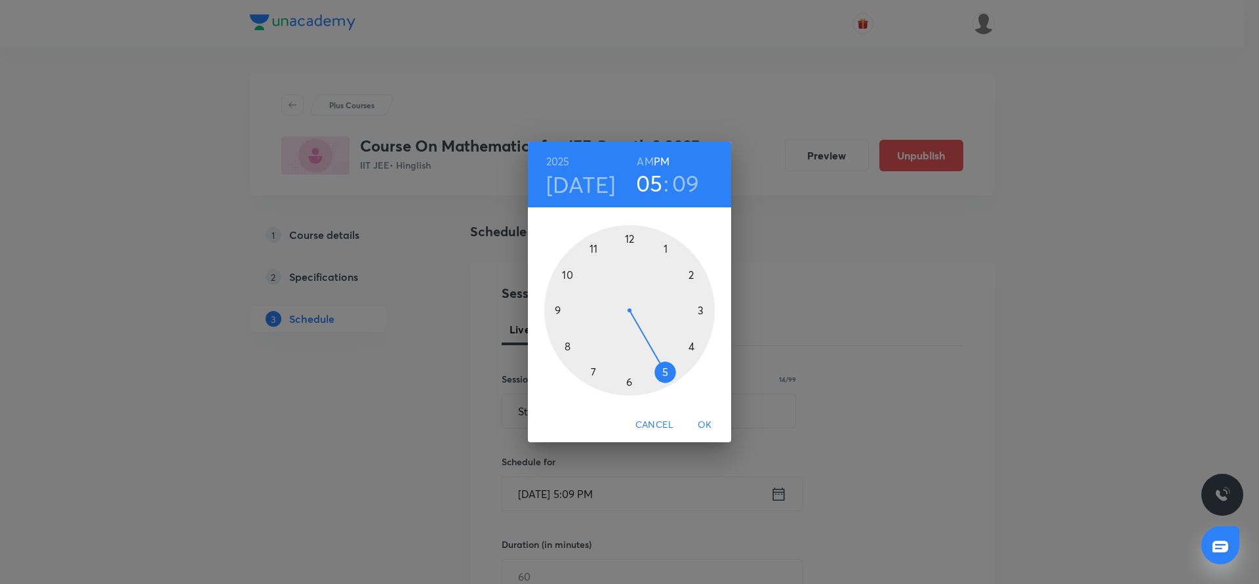
click at [631, 237] on div at bounding box center [629, 310] width 171 height 171
click at [628, 386] on div at bounding box center [629, 310] width 171 height 171
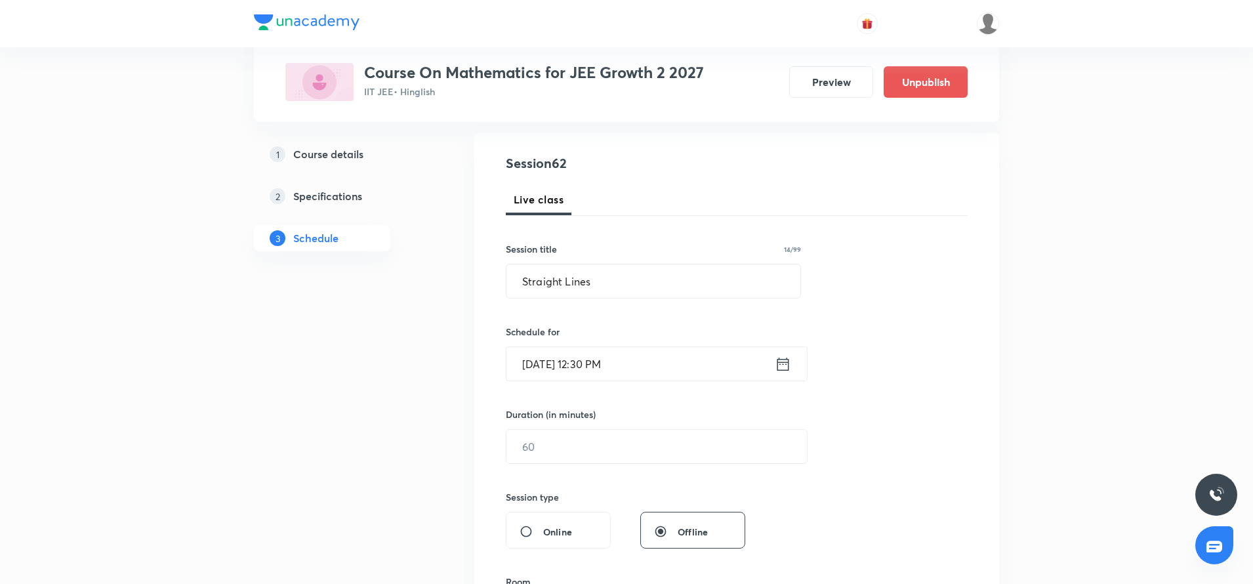
scroll to position [134, 0]
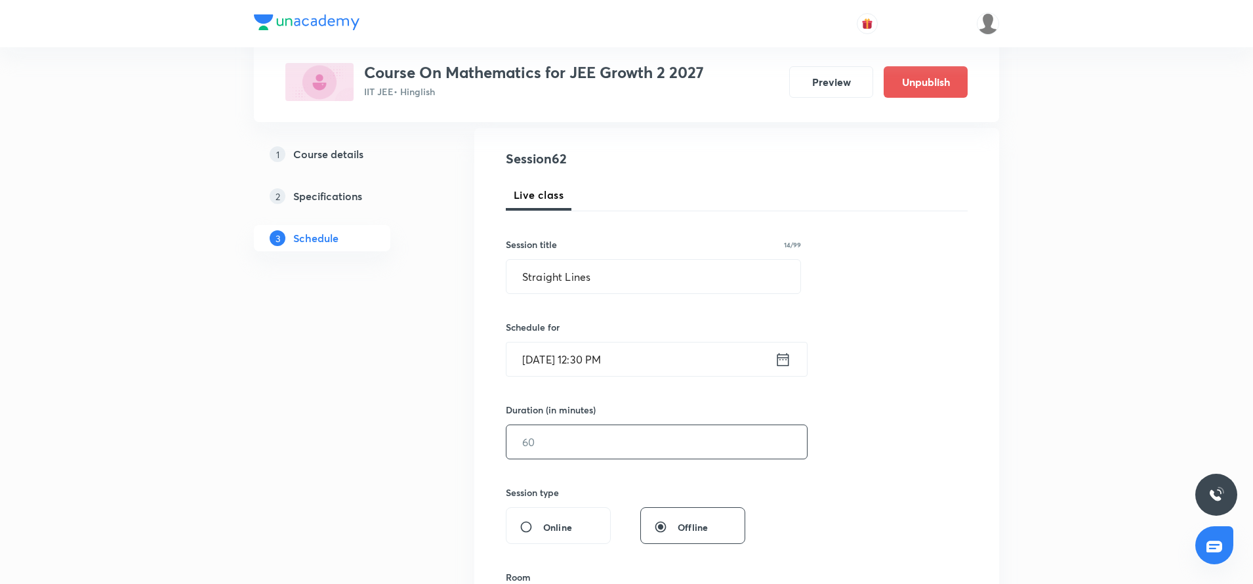
click at [561, 446] on input "text" at bounding box center [656, 441] width 300 height 33
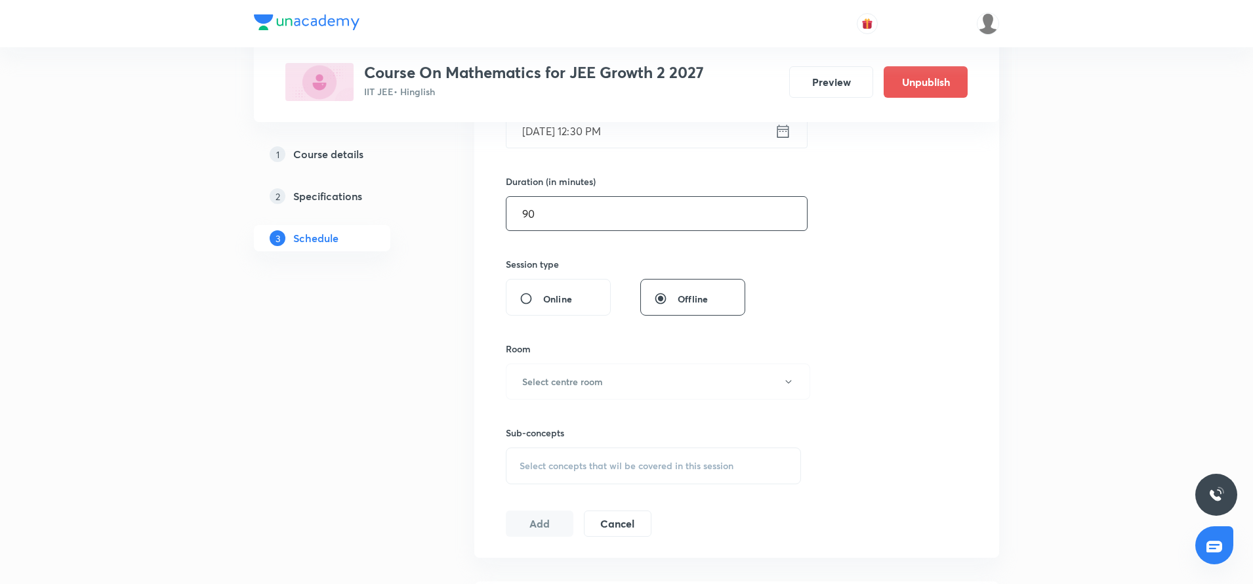
scroll to position [380, 0]
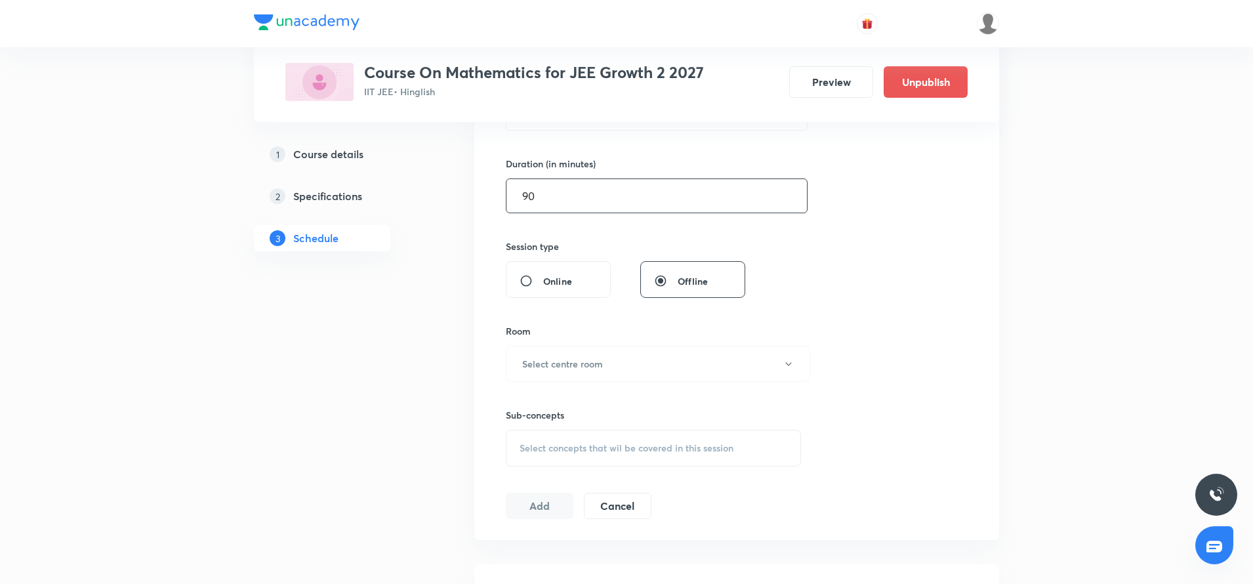
type input "90"
click at [555, 382] on div "Sub-concepts Select concepts that wil be covered in this session" at bounding box center [653, 424] width 295 height 85
click at [550, 374] on button "Select centre room" at bounding box center [658, 364] width 304 height 36
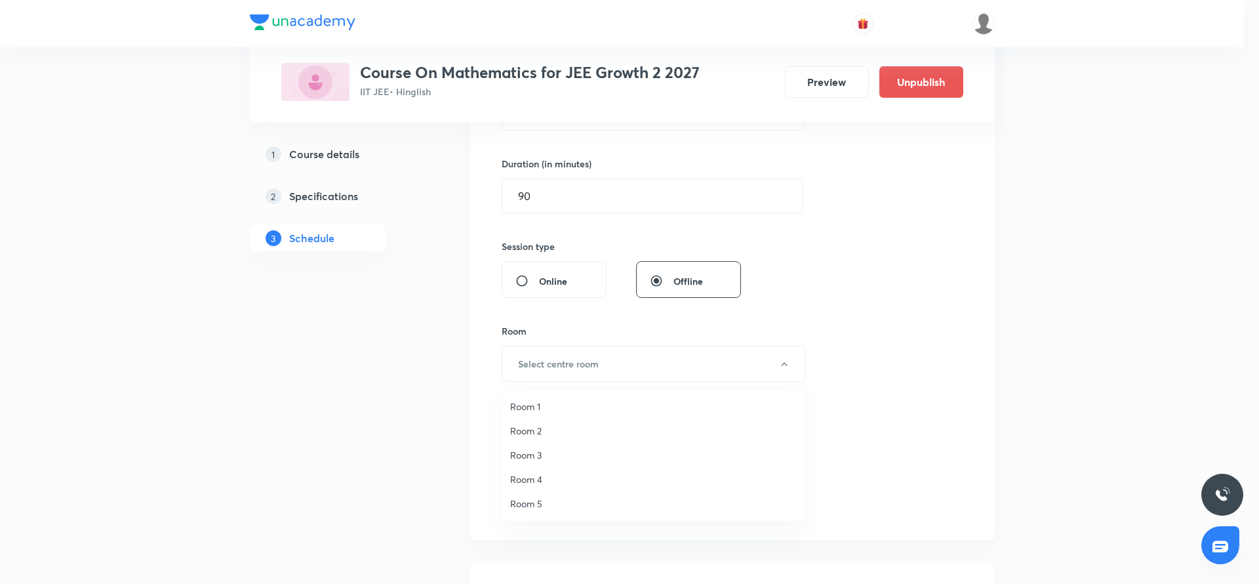
click at [542, 464] on li "Room 3" at bounding box center [653, 455] width 303 height 24
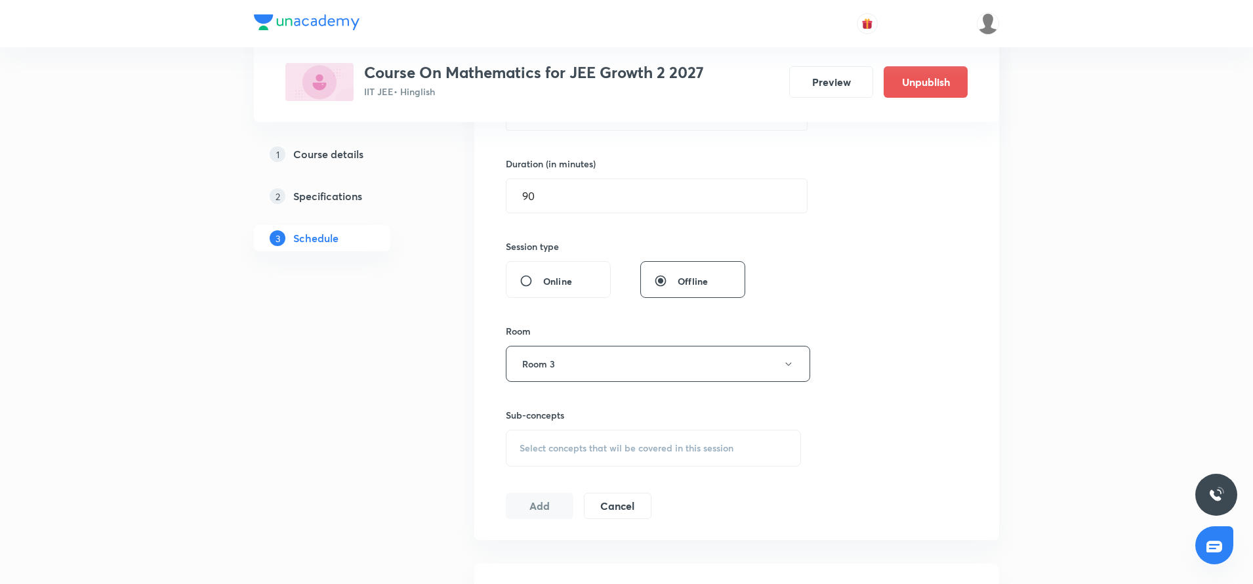
click at [542, 464] on div "Select concepts that wil be covered in this session" at bounding box center [653, 448] width 295 height 37
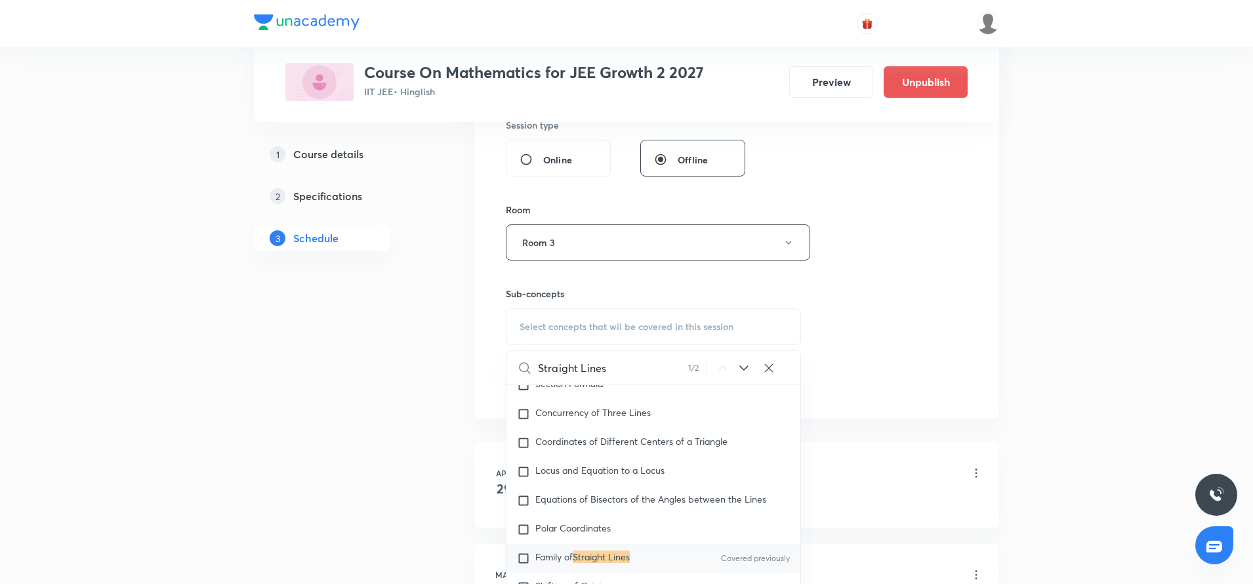
scroll to position [7511, 0]
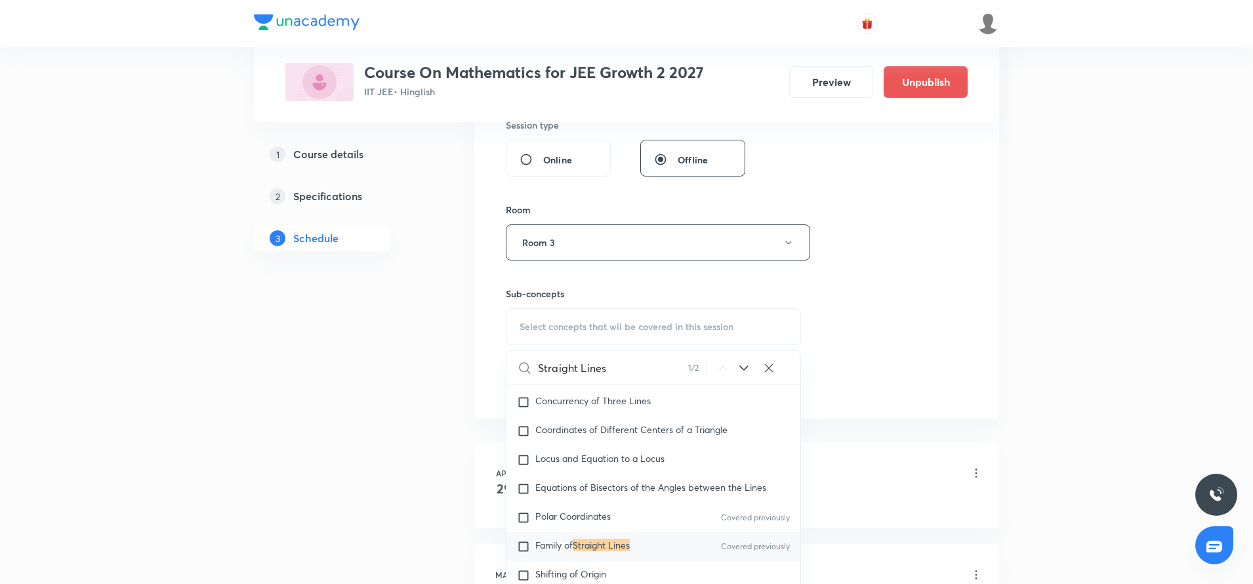
type input "Straight Lines"
click at [563, 550] on span "Family of" at bounding box center [553, 544] width 37 height 12
checkbox input "true"
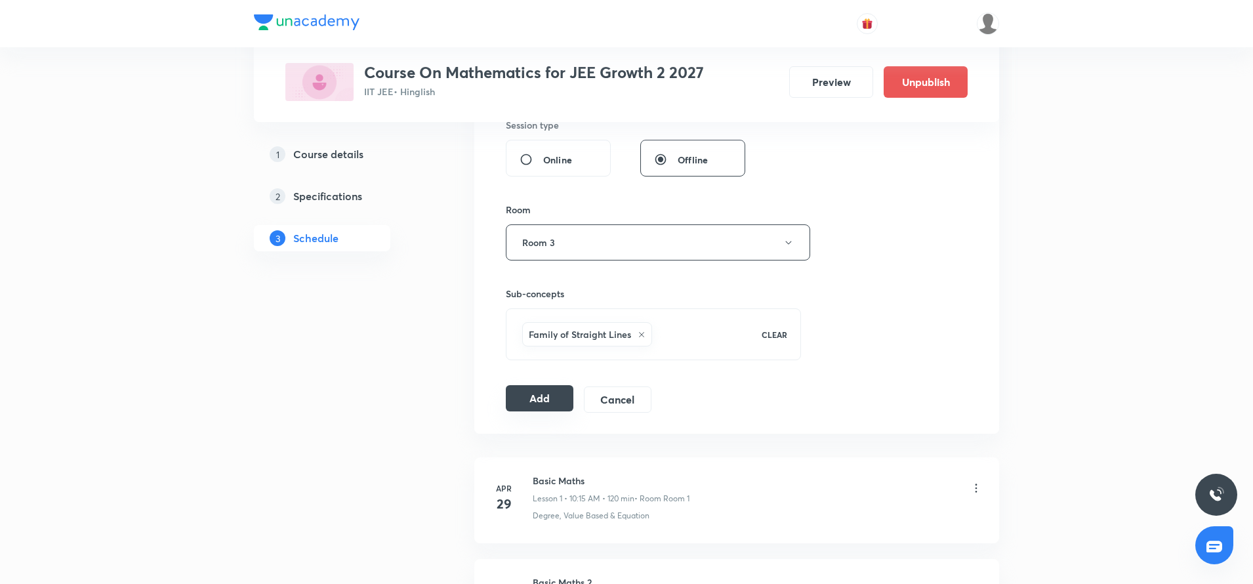
click at [550, 389] on button "Add" at bounding box center [540, 398] width 68 height 26
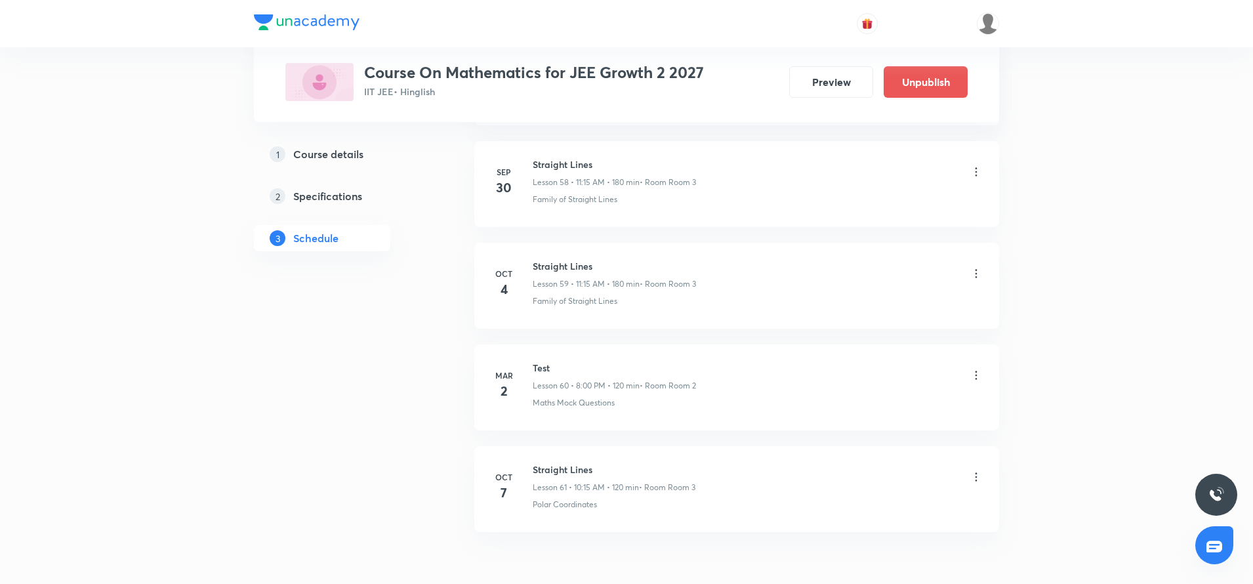
scroll to position [6066, 0]
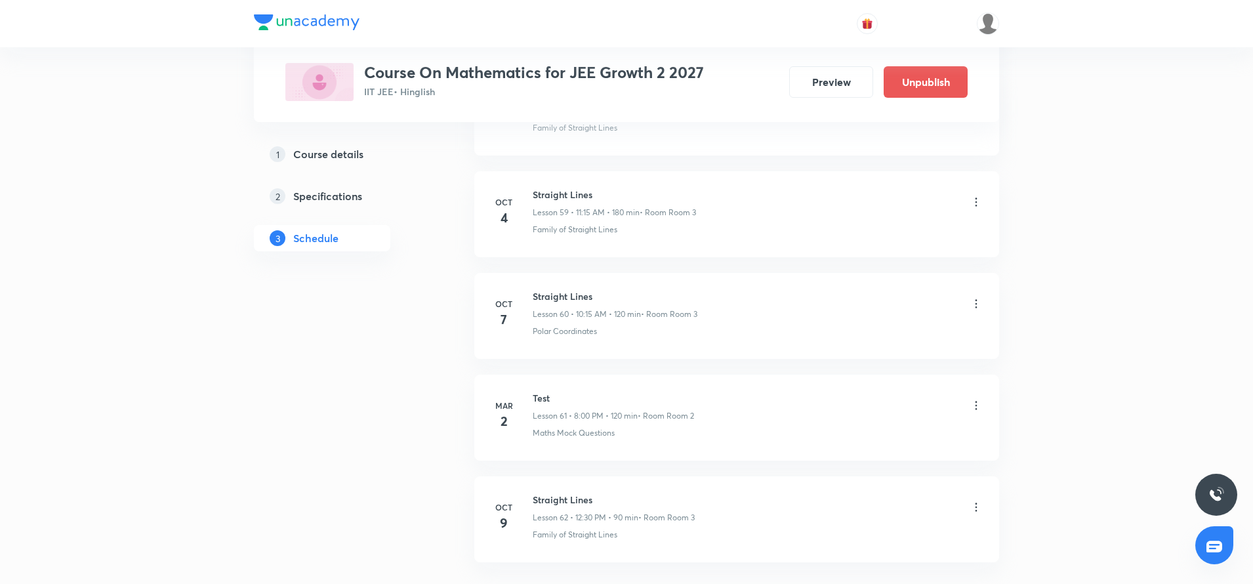
click at [550, 389] on li "Mar 2 Test Lesson 61 • 8:00 PM • 120 min • Room Room 2 Maths Mock Questions" at bounding box center [736, 418] width 525 height 86
click at [558, 497] on h6 "Straight Lines" at bounding box center [614, 500] width 162 height 14
copy h6 "Straight Lines"
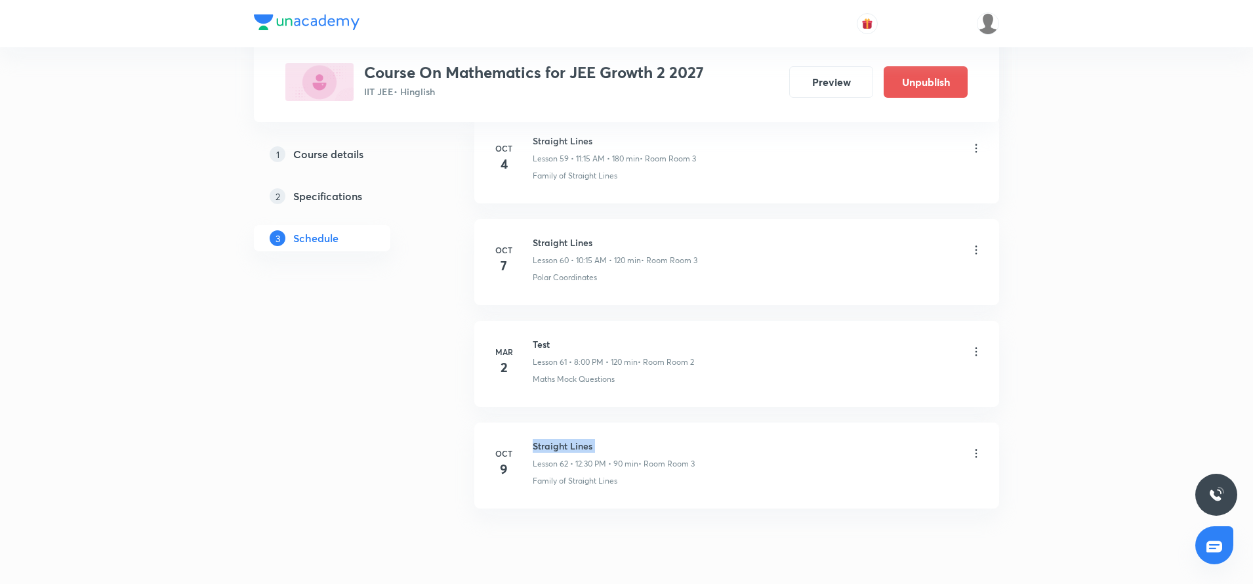
scroll to position [6168, 0]
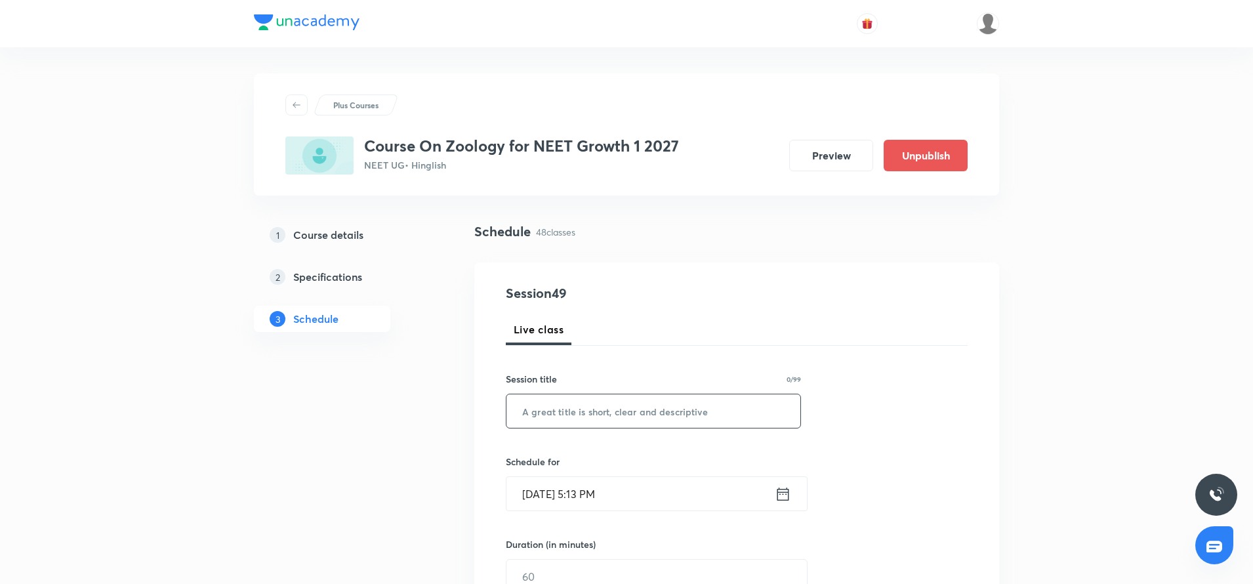
click at [531, 411] on input "text" at bounding box center [653, 410] width 294 height 33
paste input "[MEDICAL_DATA] and Circulation"
type input "[MEDICAL_DATA] and Circulation"
click at [779, 491] on icon at bounding box center [783, 494] width 16 height 18
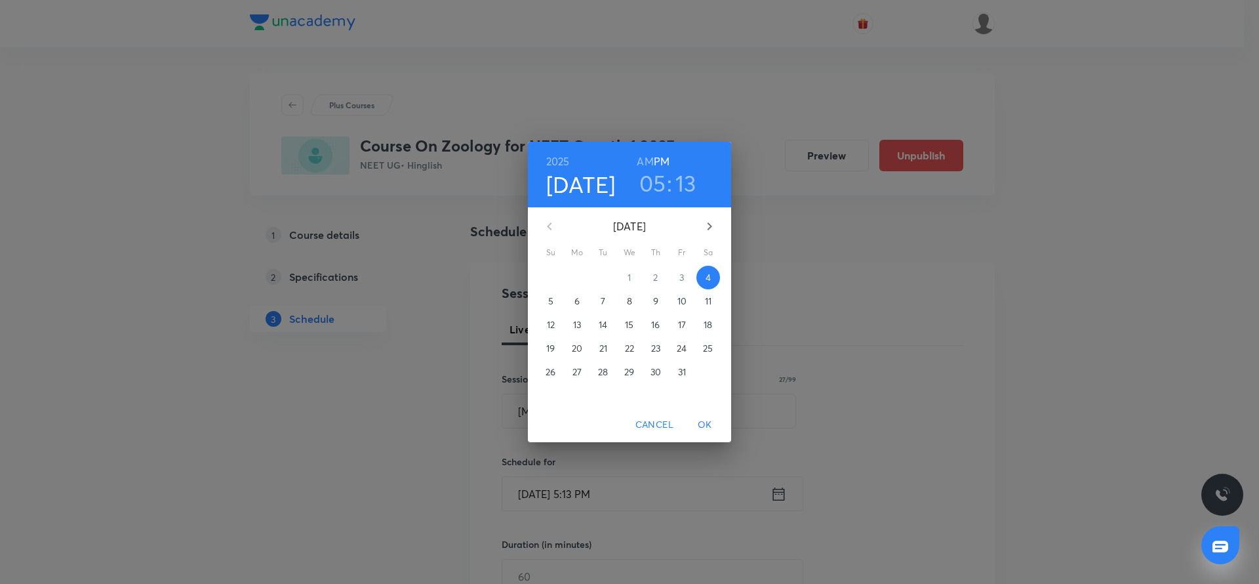
click at [572, 300] on span "6" at bounding box center [577, 300] width 24 height 13
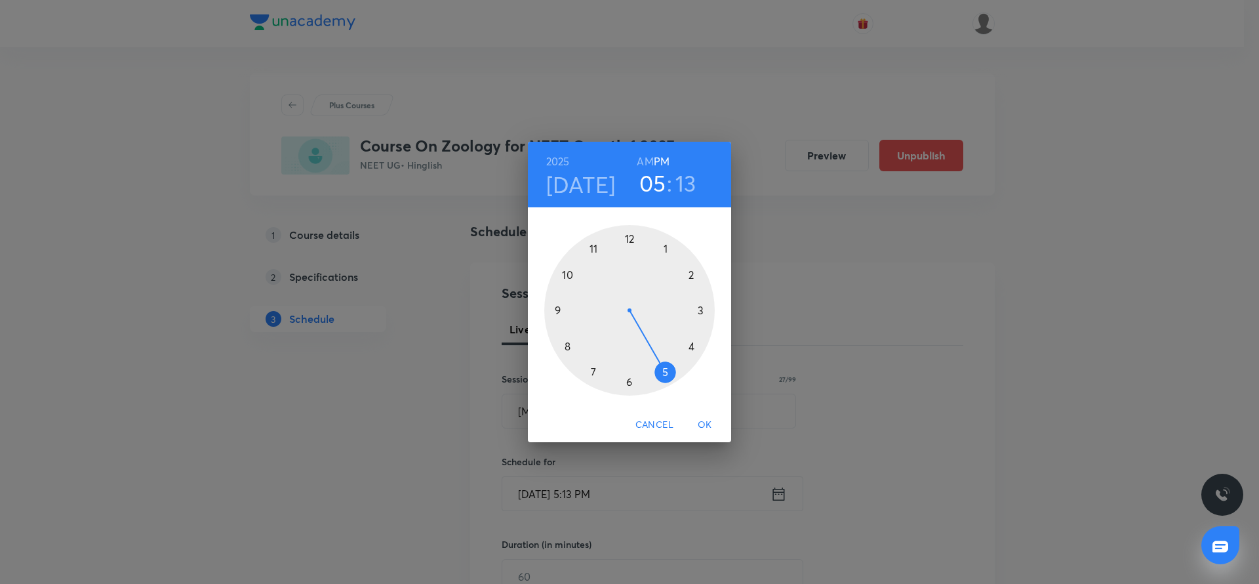
click at [565, 346] on div at bounding box center [629, 310] width 171 height 171
click at [646, 155] on h6 "AM" at bounding box center [645, 161] width 16 height 18
click at [628, 238] on div at bounding box center [629, 310] width 171 height 171
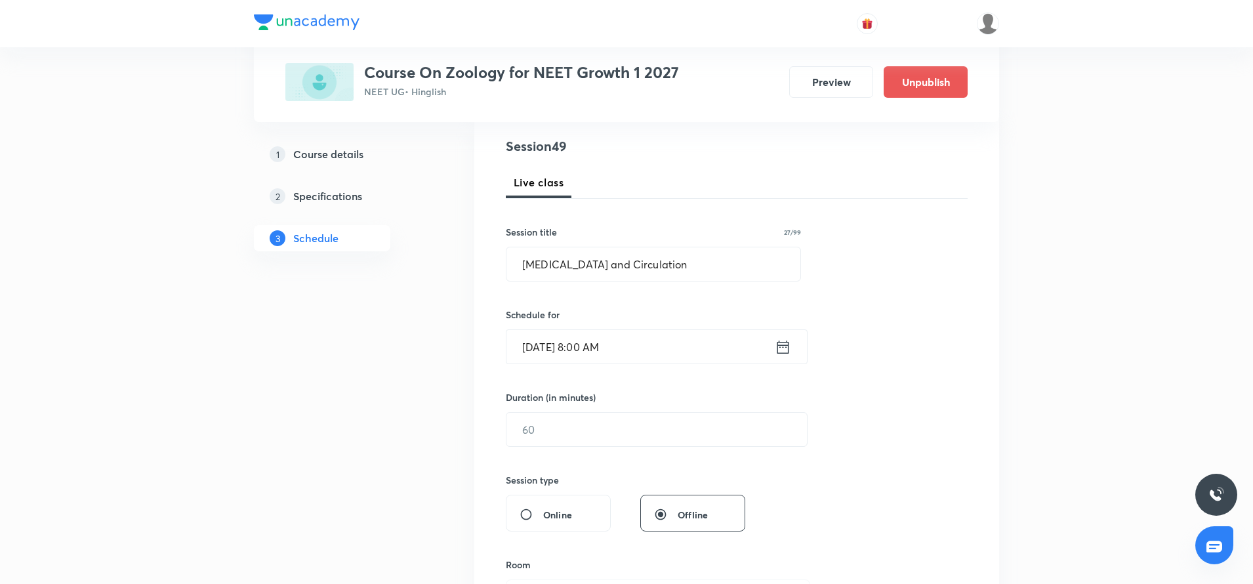
scroll to position [164, 0]
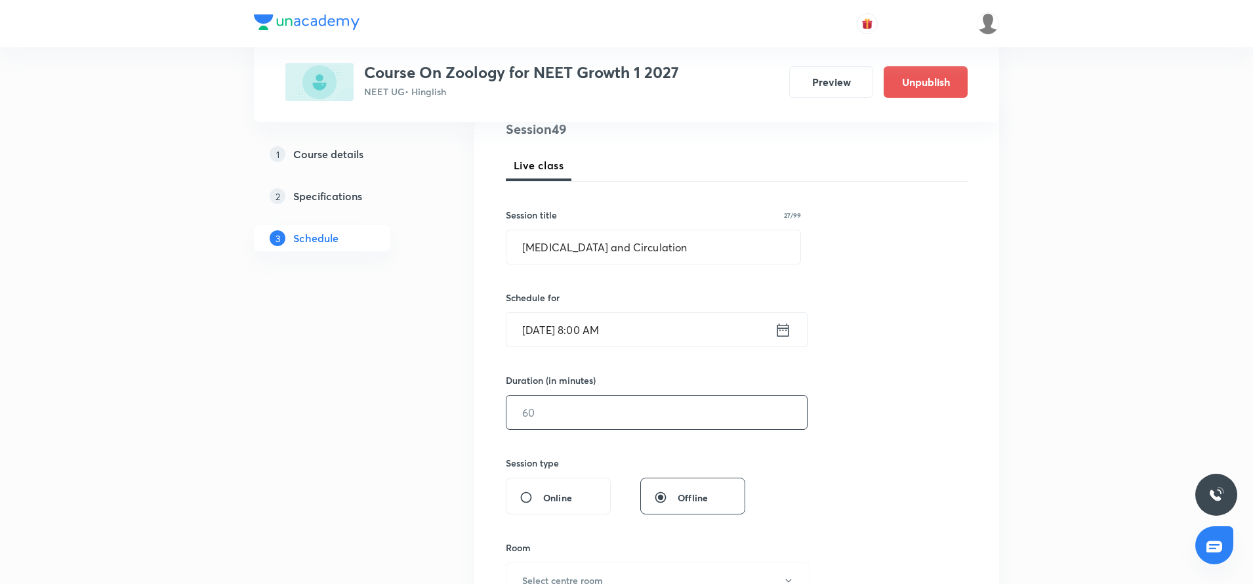
click at [544, 411] on input "text" at bounding box center [656, 411] width 300 height 33
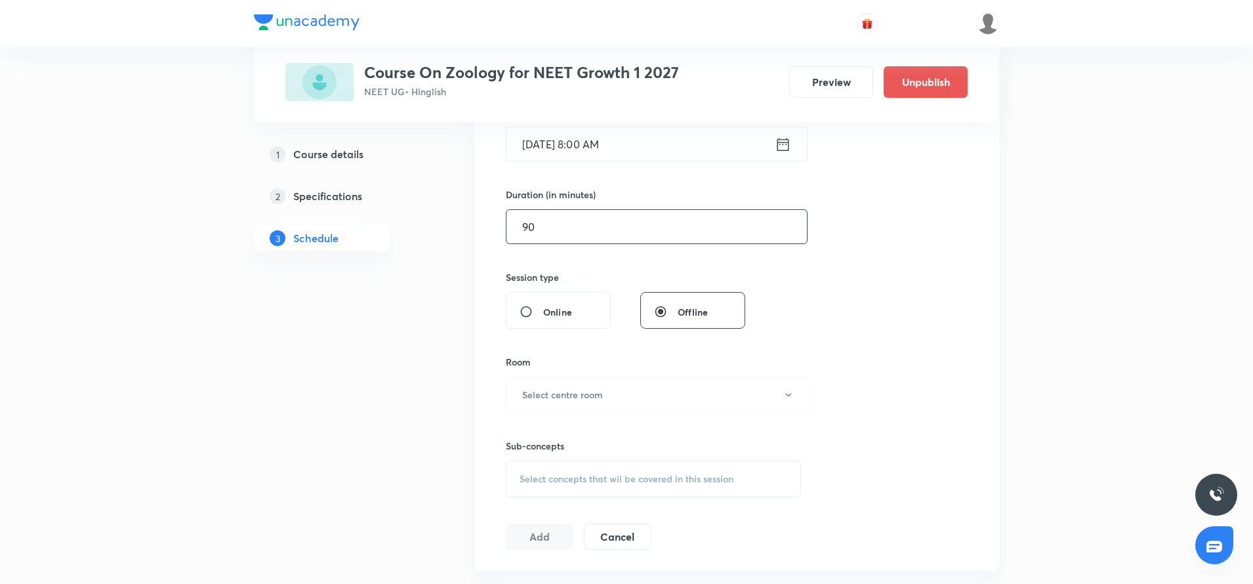
scroll to position [351, 0]
type input "90"
click at [544, 411] on div "Sub-concepts Select concepts that wil be covered in this session" at bounding box center [653, 453] width 295 height 85
click at [544, 401] on button "Select centre room" at bounding box center [658, 393] width 304 height 36
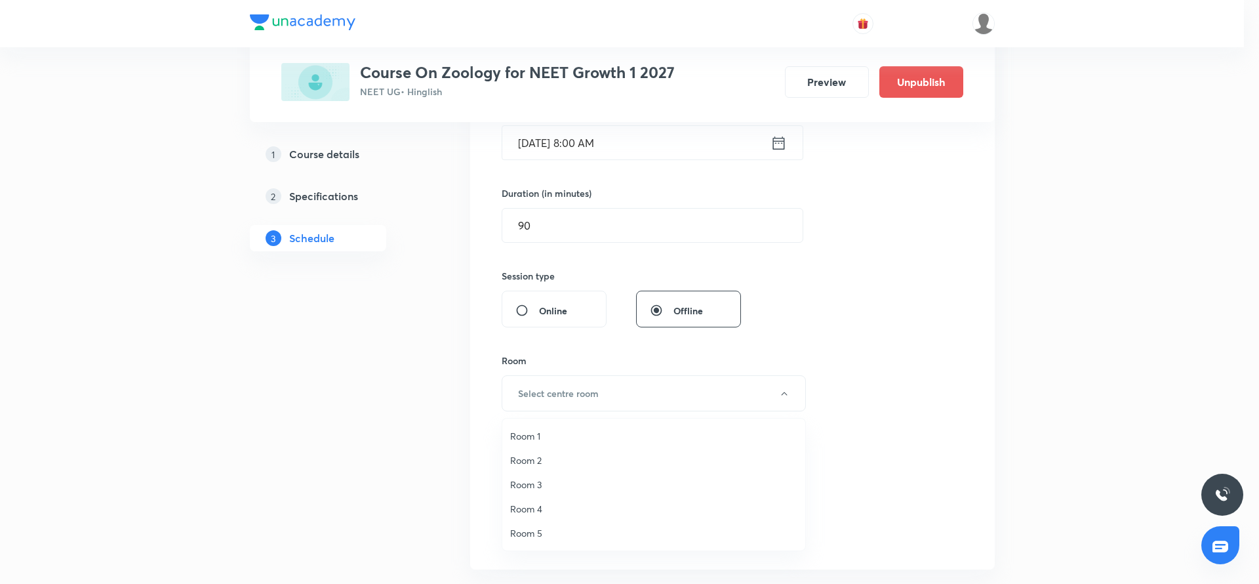
click at [530, 508] on span "Room 4" at bounding box center [653, 509] width 287 height 14
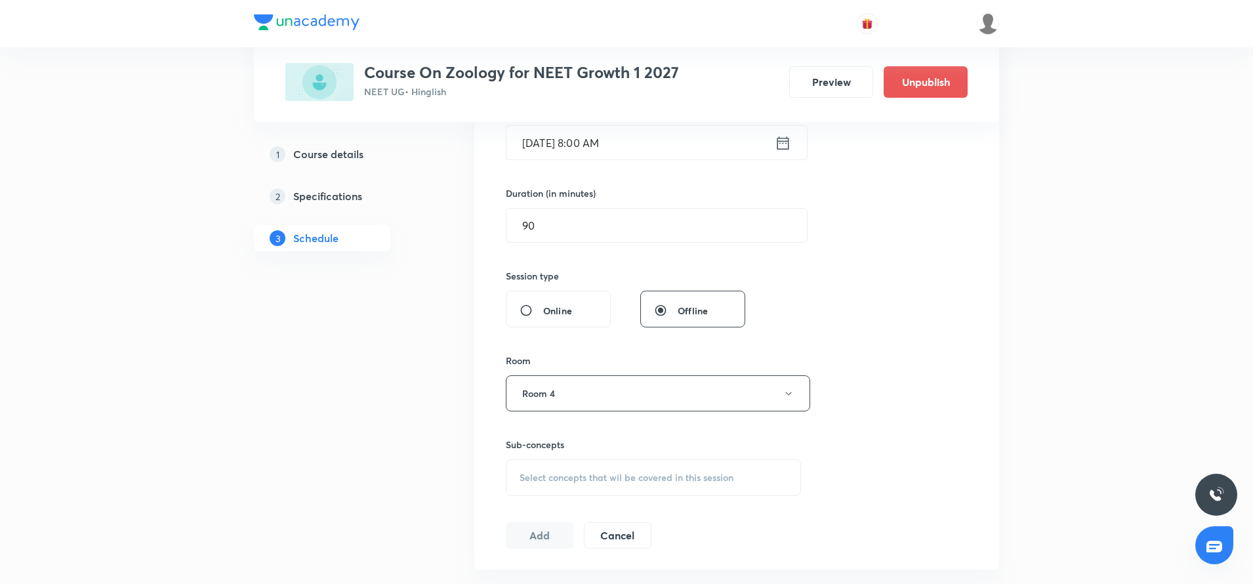
click at [542, 480] on span "Select concepts that wil be covered in this session" at bounding box center [626, 477] width 214 height 10
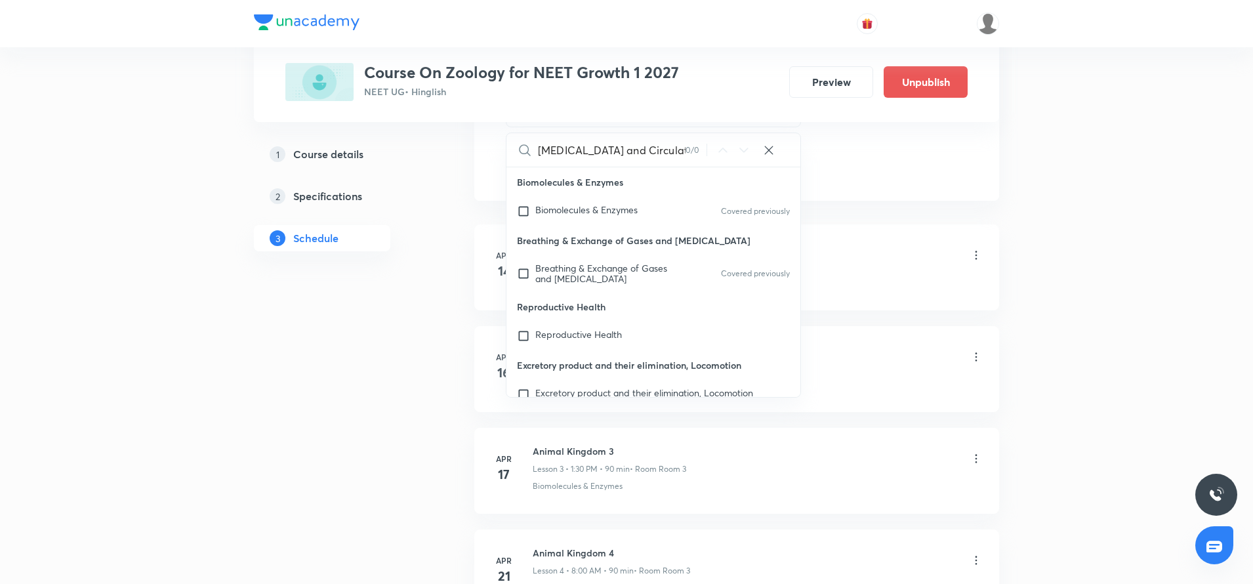
scroll to position [721, 0]
drag, startPoint x: 565, startPoint y: 148, endPoint x: 694, endPoint y: 151, distance: 128.6
click at [694, 151] on div "Body fluids and Circulation 0 / 0 ​" at bounding box center [653, 148] width 294 height 33
type input "Body"
click at [598, 272] on span "Fluids" at bounding box center [585, 277] width 24 height 12
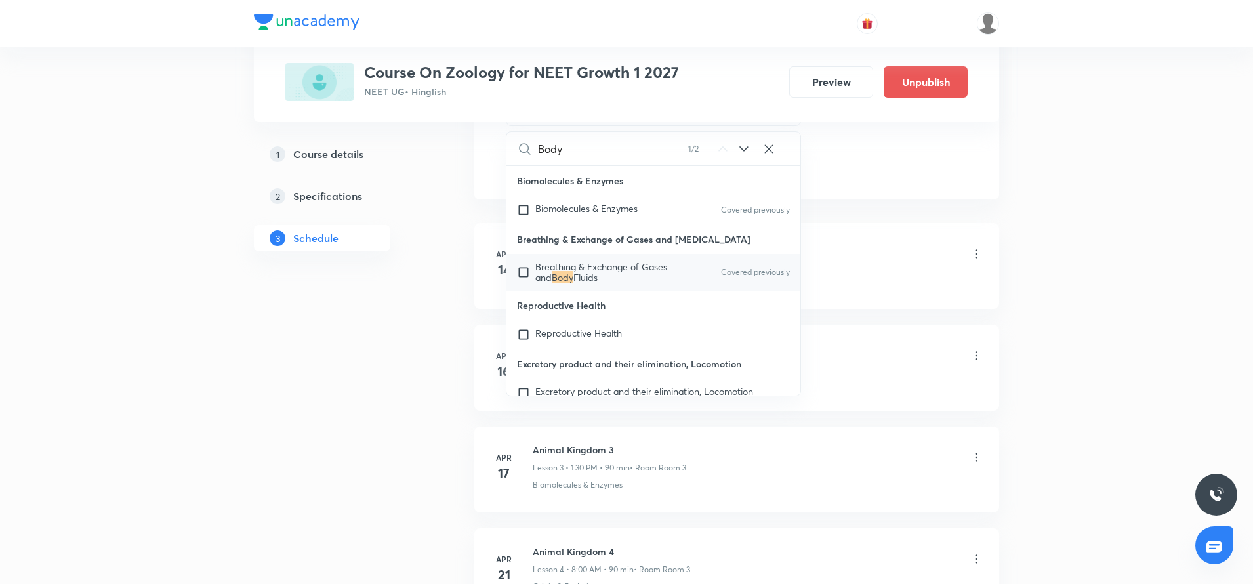
checkbox input "true"
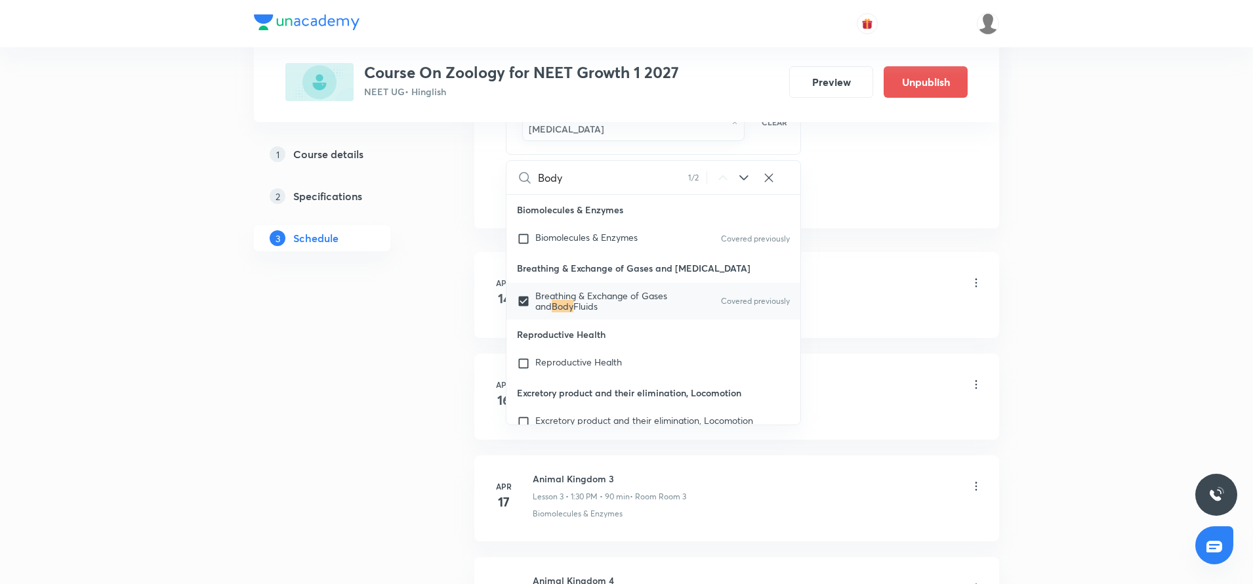
click at [920, 308] on div "Biomolecules & Enzymes" at bounding box center [758, 310] width 450 height 12
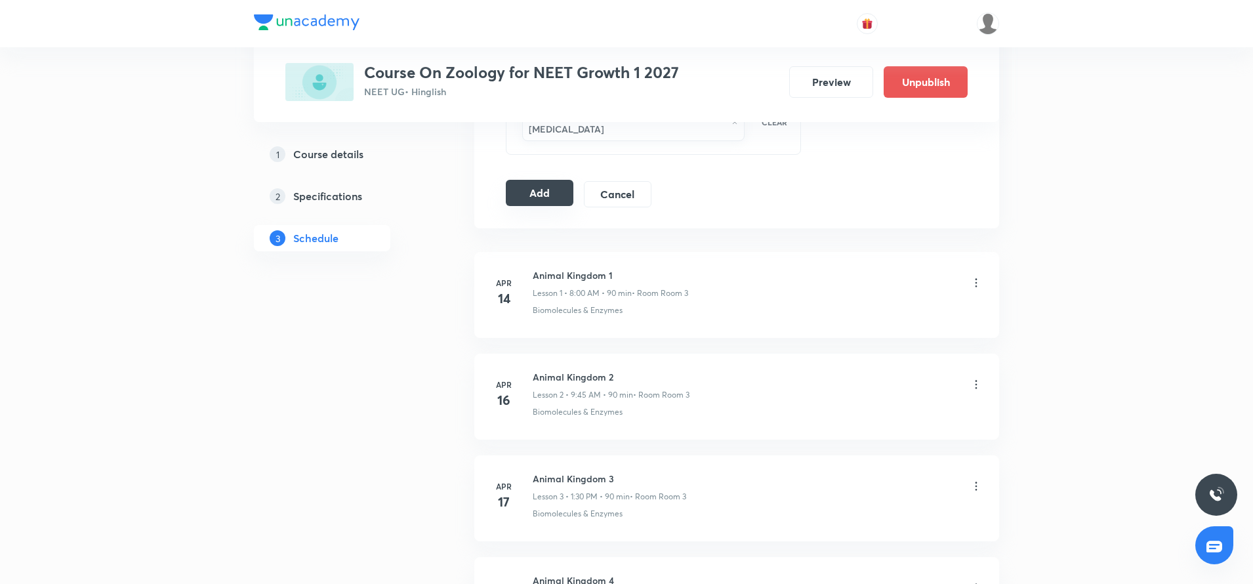
click at [536, 186] on button "Add" at bounding box center [540, 193] width 68 height 26
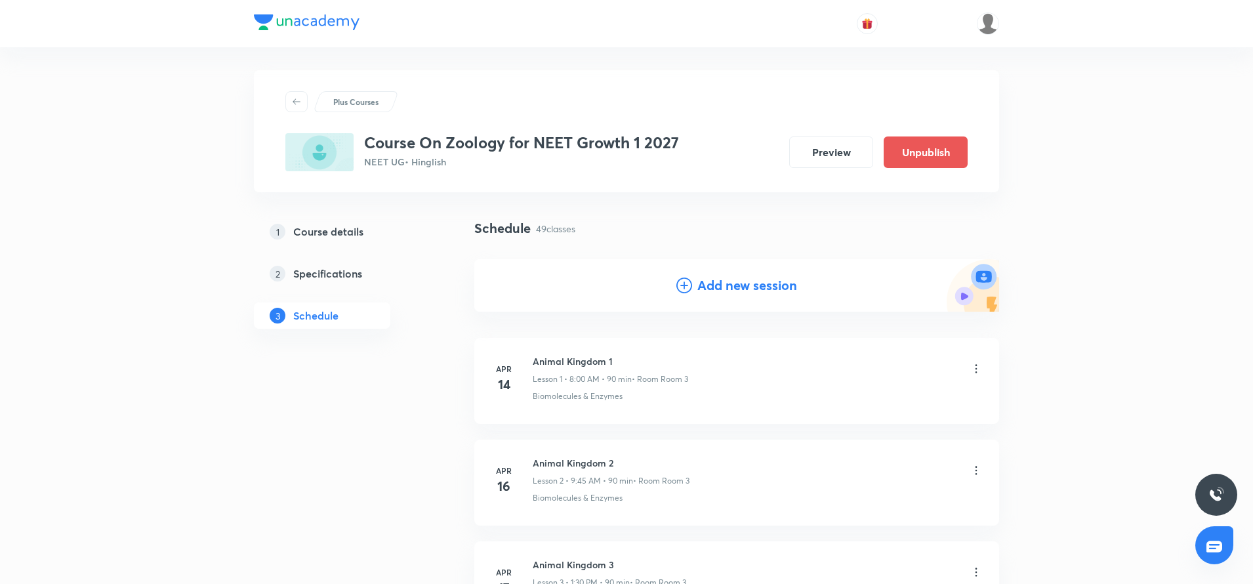
scroll to position [0, 0]
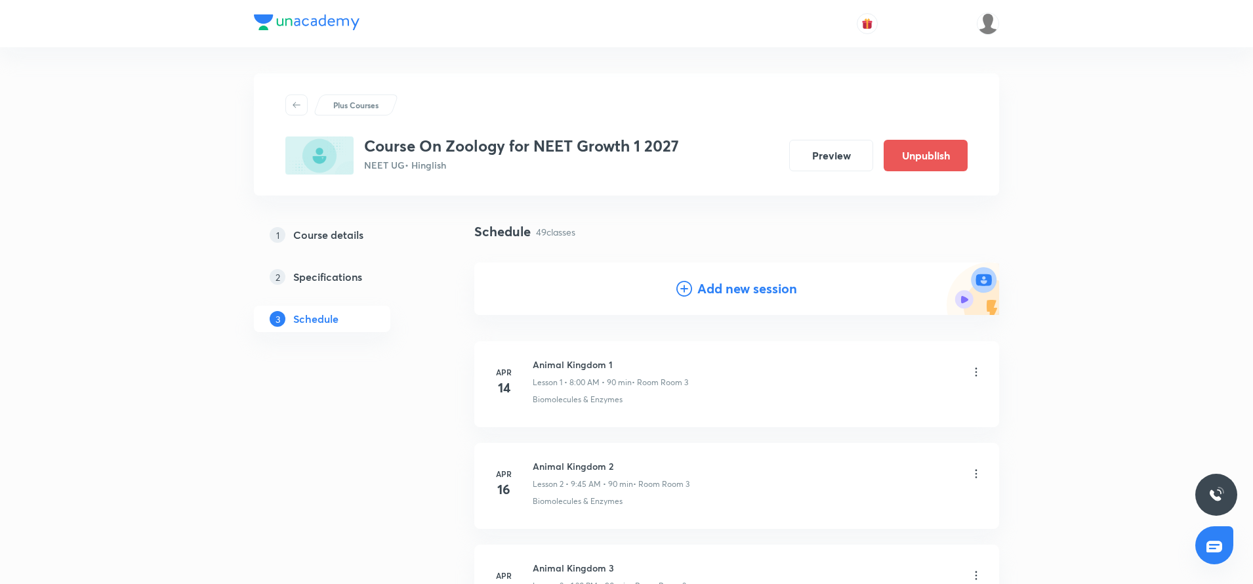
click at [681, 288] on icon at bounding box center [684, 289] width 16 height 16
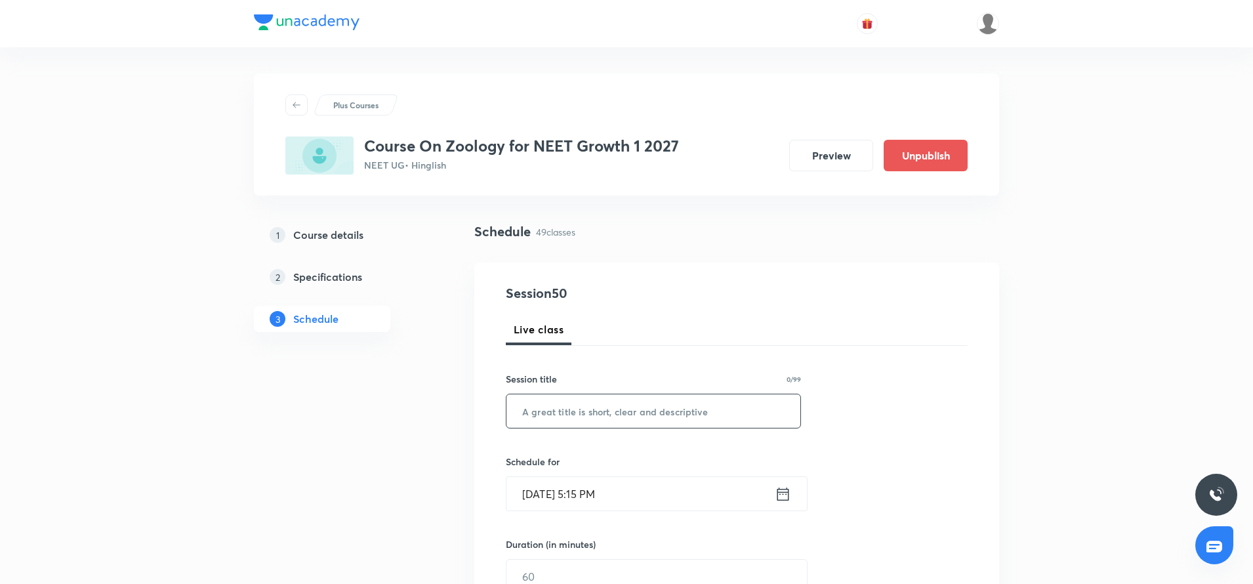
click at [565, 415] on input "text" at bounding box center [653, 410] width 294 height 33
paste input "[MEDICAL_DATA] and Circulation"
type input "[MEDICAL_DATA] and Circulation"
click at [786, 495] on icon at bounding box center [783, 494] width 16 height 18
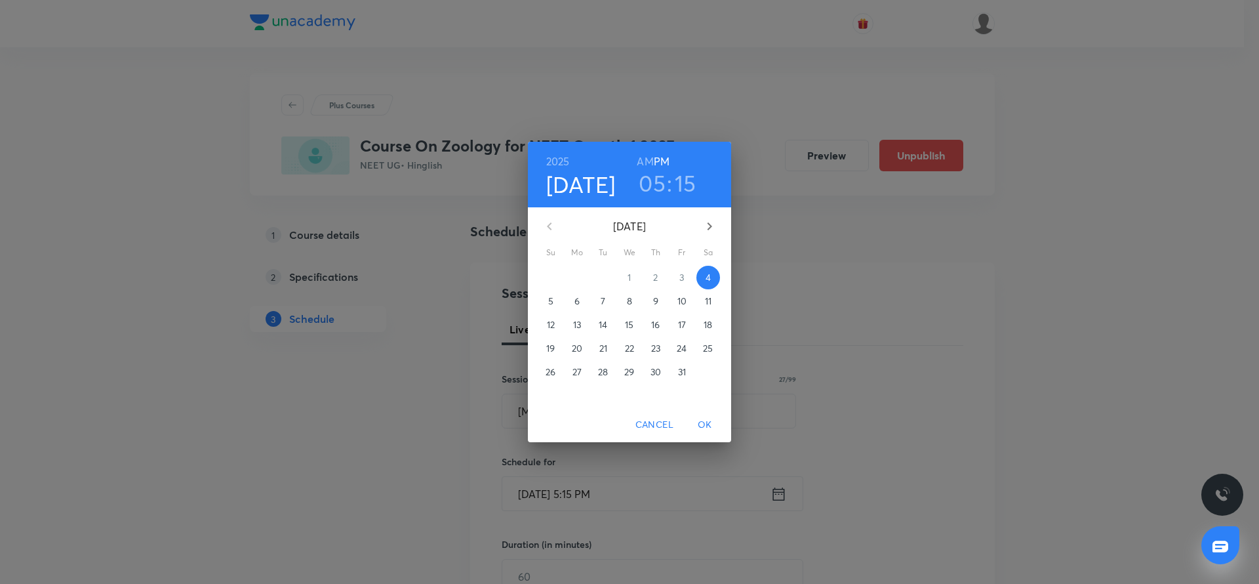
click at [679, 301] on p "10" at bounding box center [682, 300] width 9 height 13
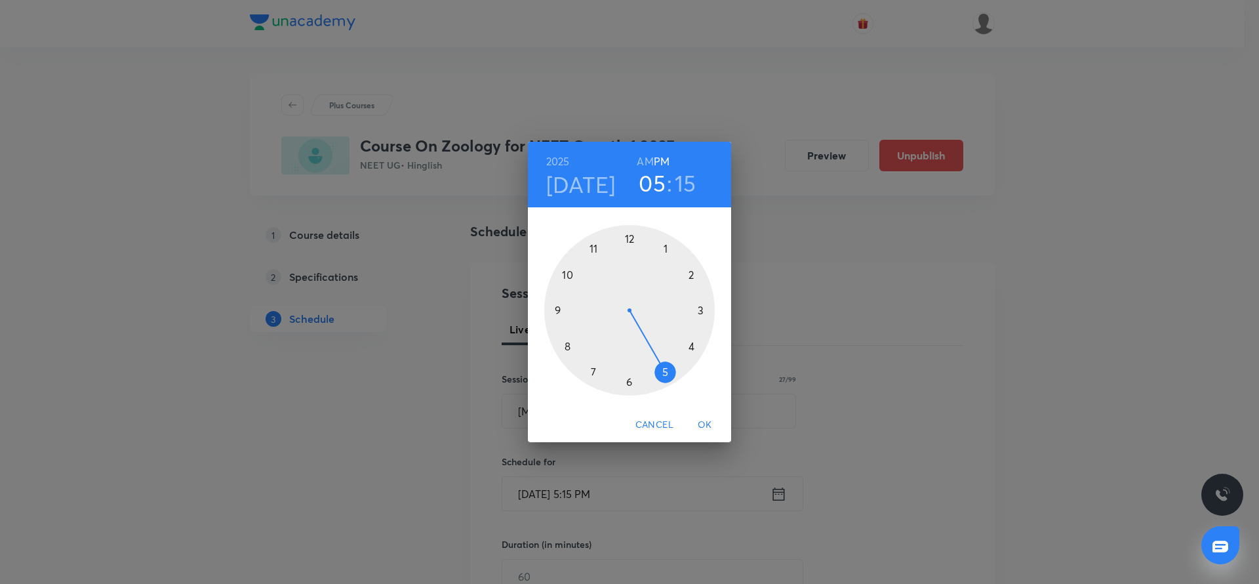
click at [556, 311] on div at bounding box center [629, 310] width 171 height 171
click at [645, 159] on h6 "AM" at bounding box center [645, 161] width 16 height 18
click at [559, 310] on div at bounding box center [629, 310] width 171 height 171
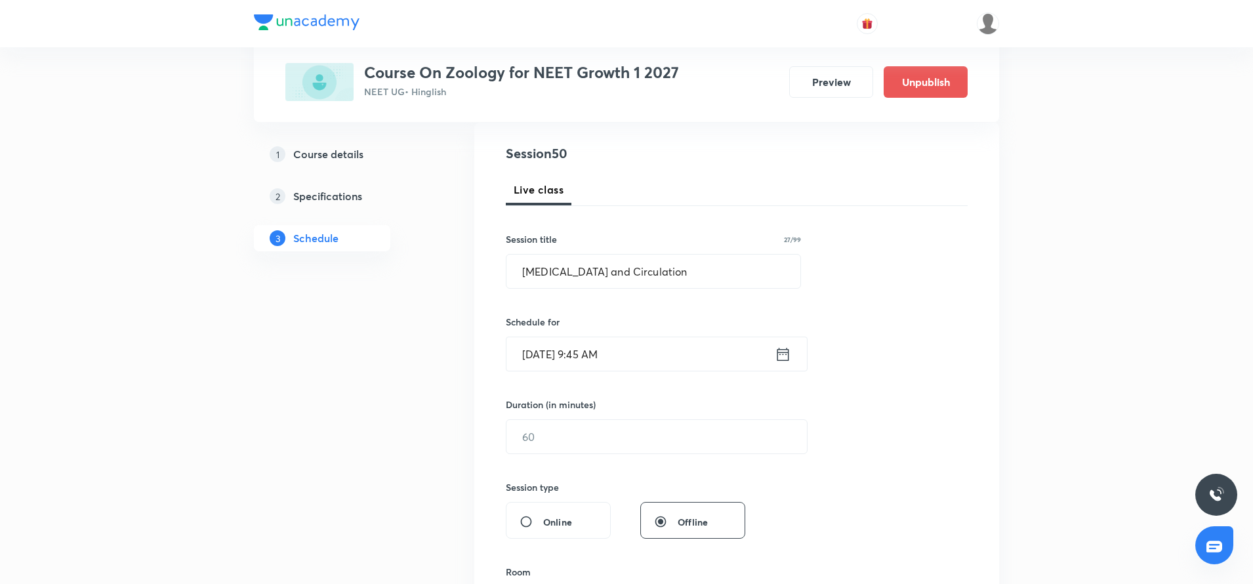
scroll to position [187, 0]
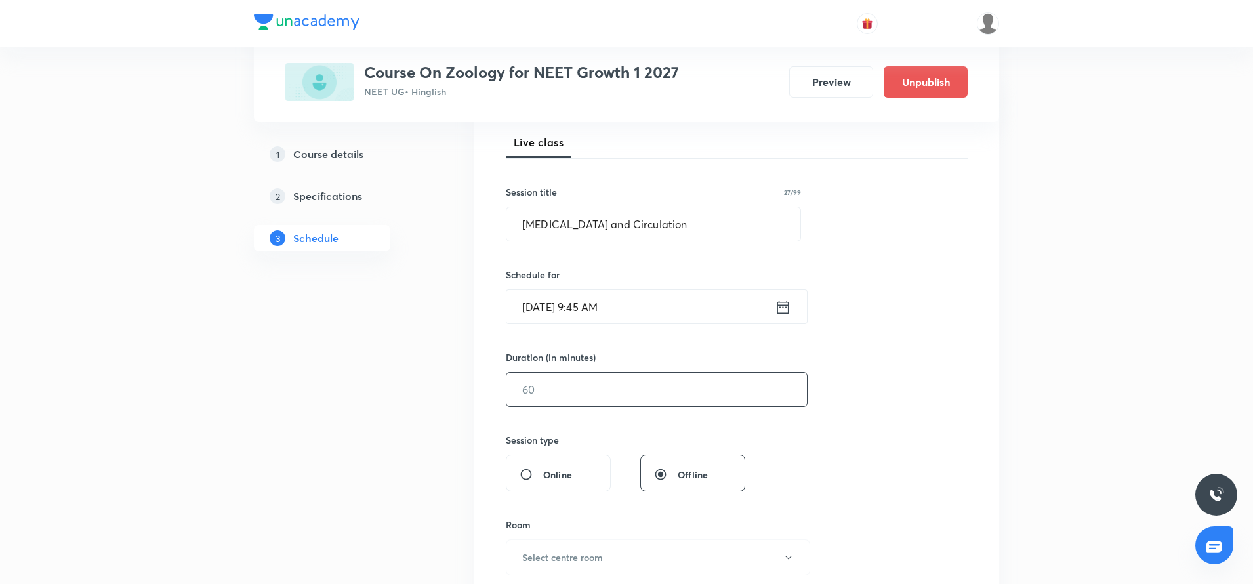
click at [566, 390] on input "text" at bounding box center [656, 389] width 300 height 33
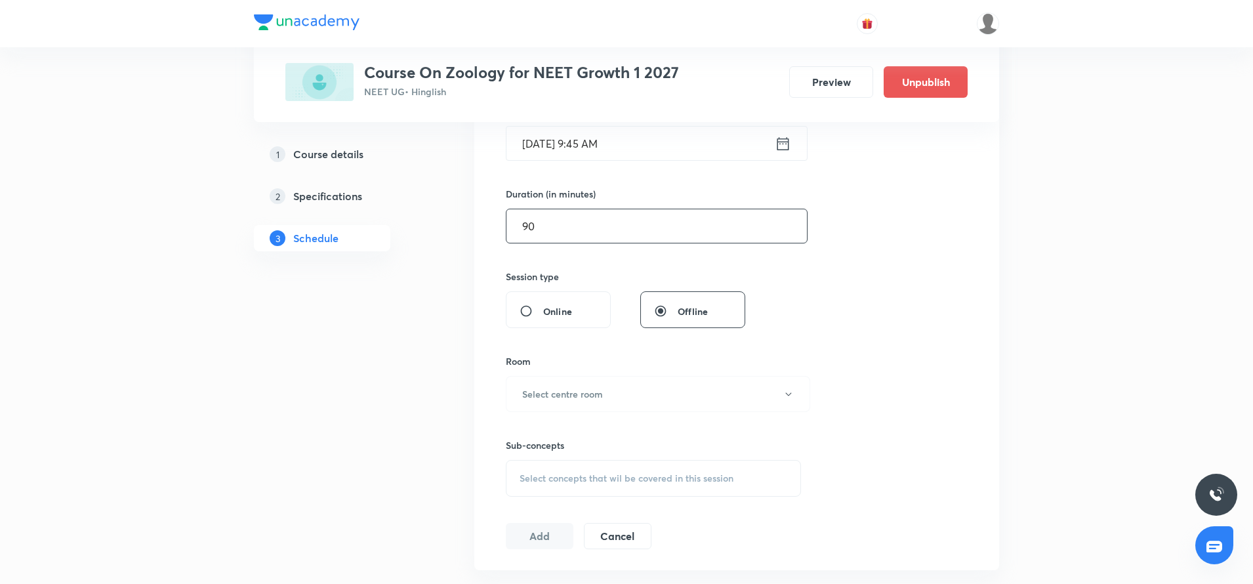
scroll to position [403, 0]
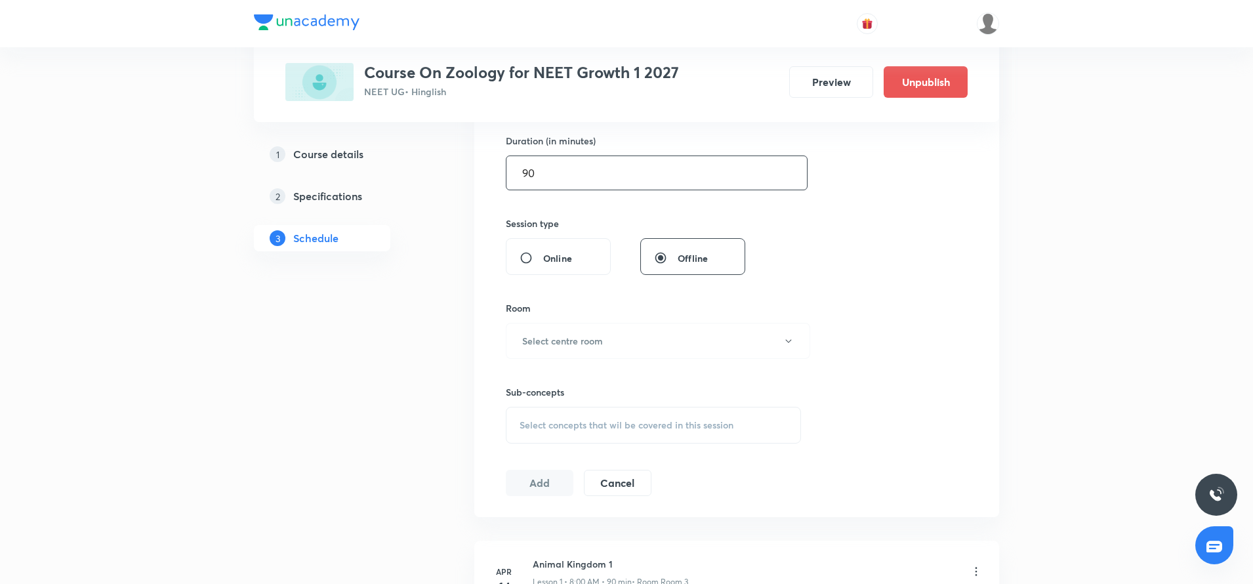
type input "90"
click at [565, 362] on div "Sub-concepts Select concepts that wil be covered in this session" at bounding box center [653, 401] width 295 height 85
drag, startPoint x: 567, startPoint y: 350, endPoint x: 598, endPoint y: 345, distance: 31.8
click at [598, 345] on button "Select centre room" at bounding box center [658, 341] width 304 height 36
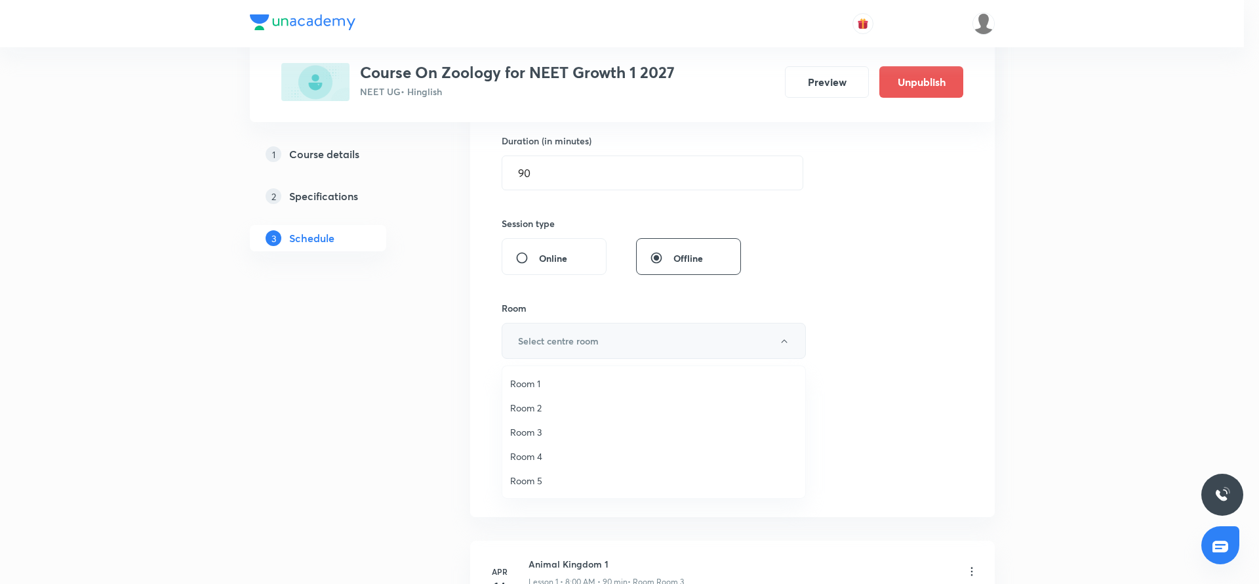
click at [598, 345] on div at bounding box center [629, 292] width 1259 height 584
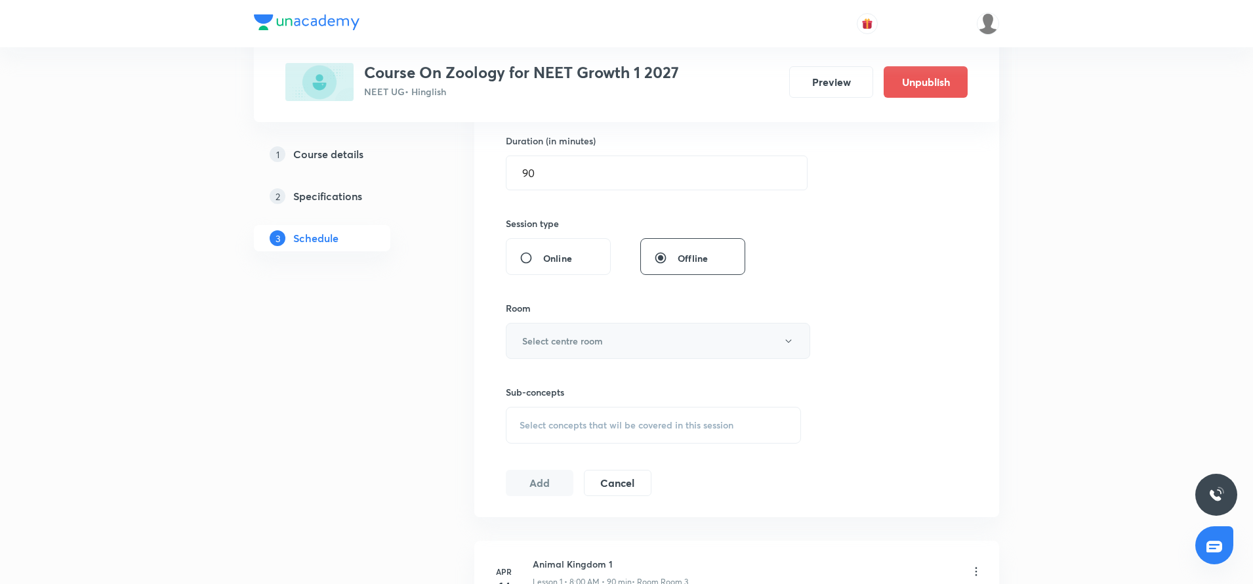
click at [598, 345] on h6 "Select centre room" at bounding box center [562, 341] width 81 height 14
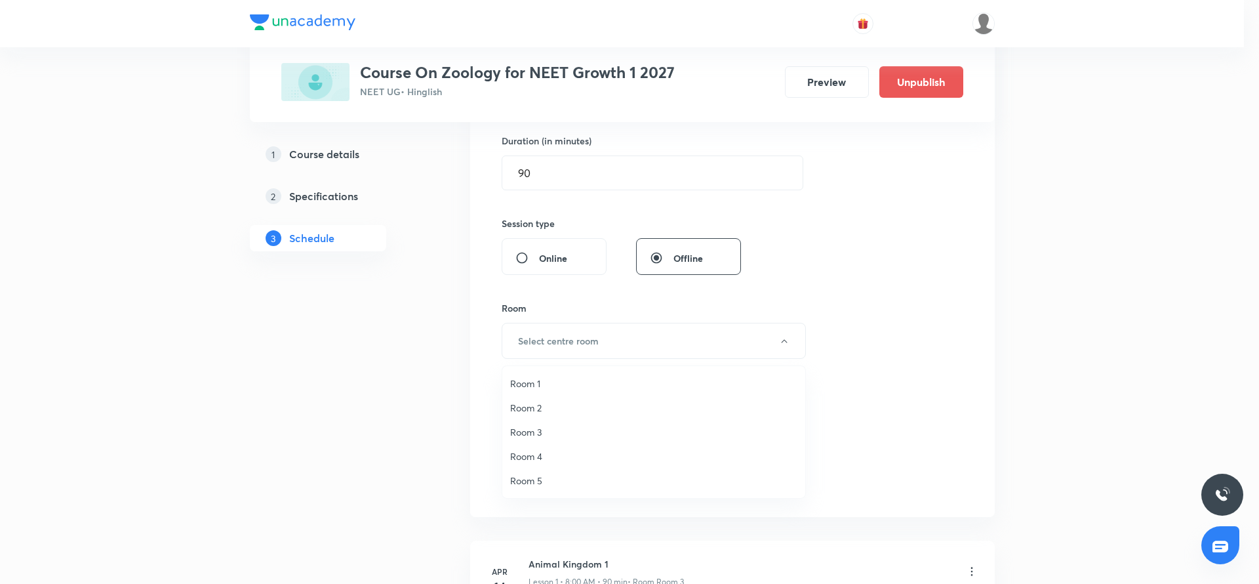
click at [535, 448] on li "Room 4" at bounding box center [653, 456] width 303 height 24
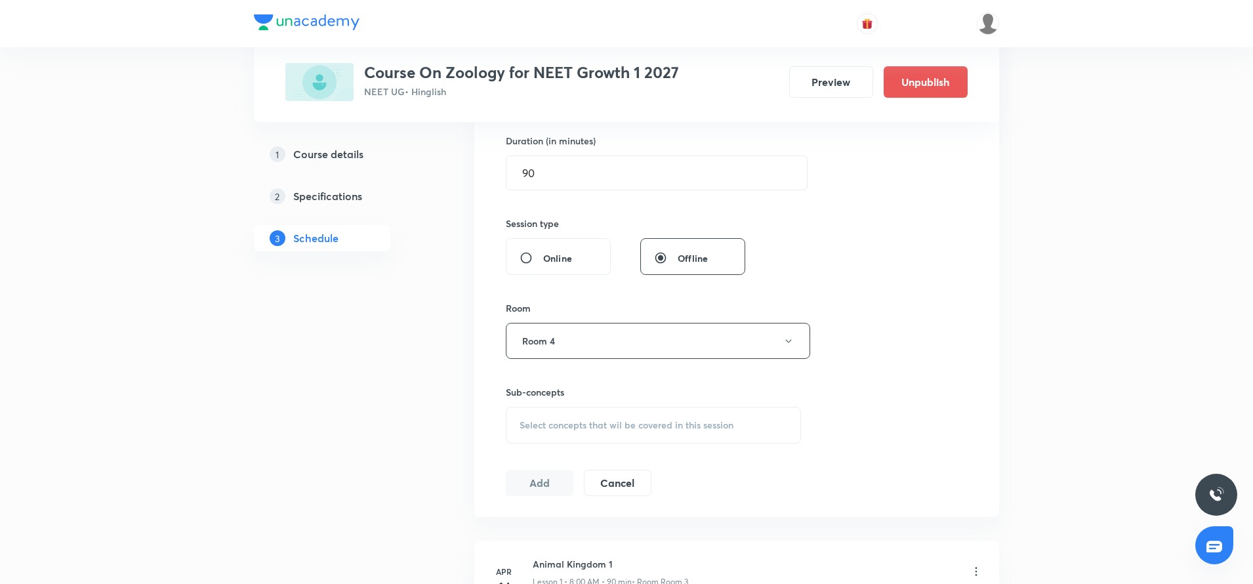
click at [536, 426] on span "Select concepts that wil be covered in this session" at bounding box center [626, 425] width 214 height 10
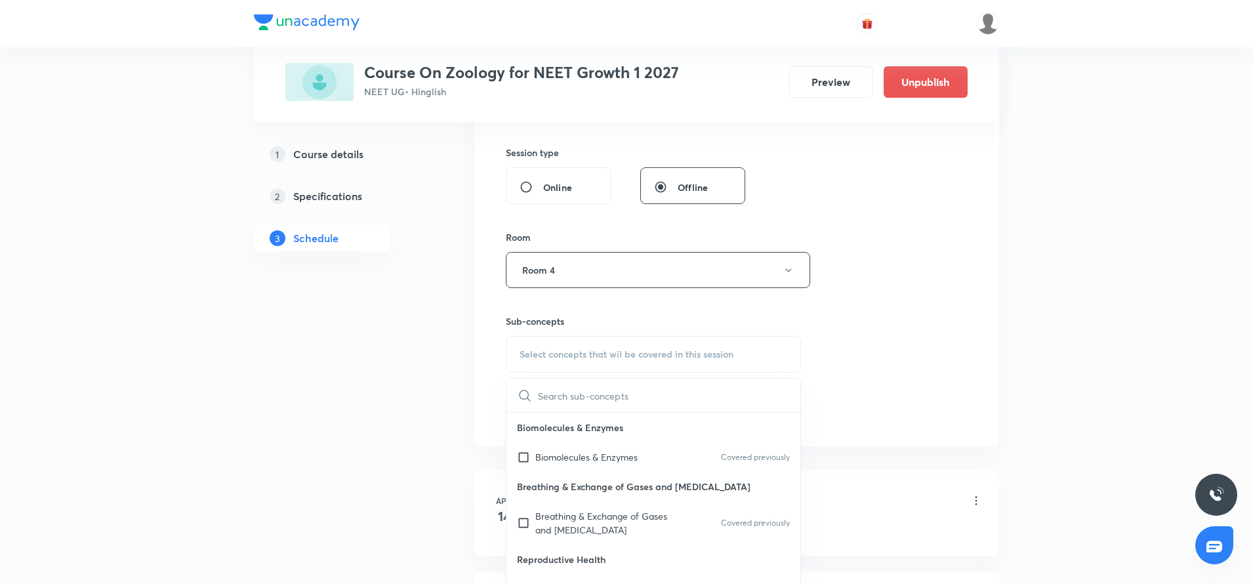
scroll to position [492, 0]
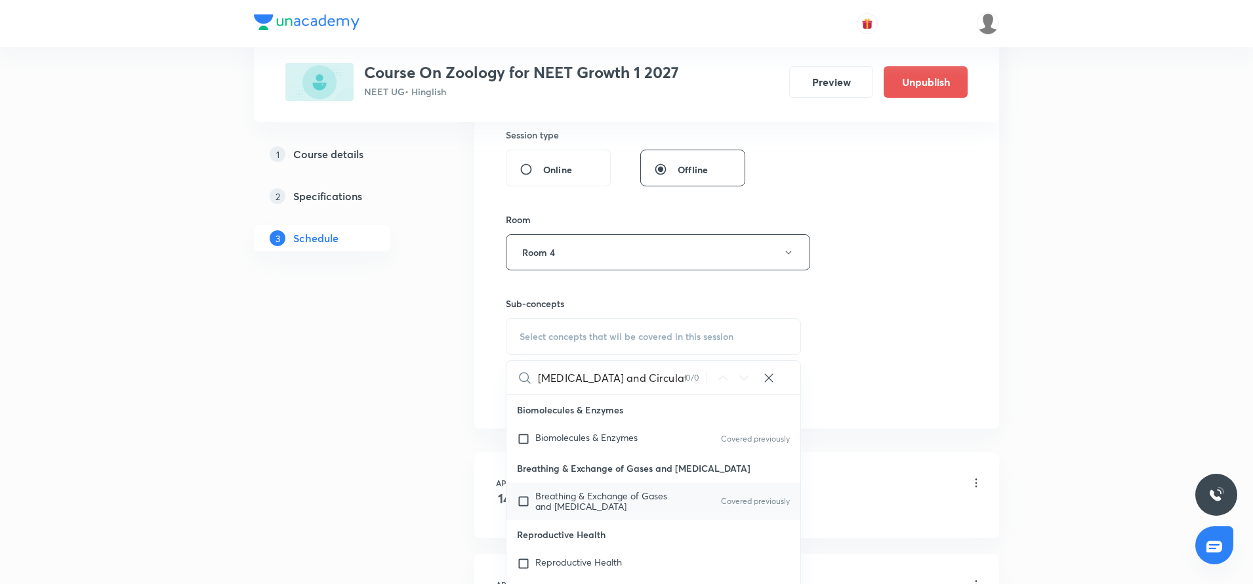
type input "Body fluids and Circulation"
click at [547, 487] on div "Breathing & Exchange of Gases and Body Fluids Covered previously" at bounding box center [653, 501] width 294 height 37
checkbox input "true"
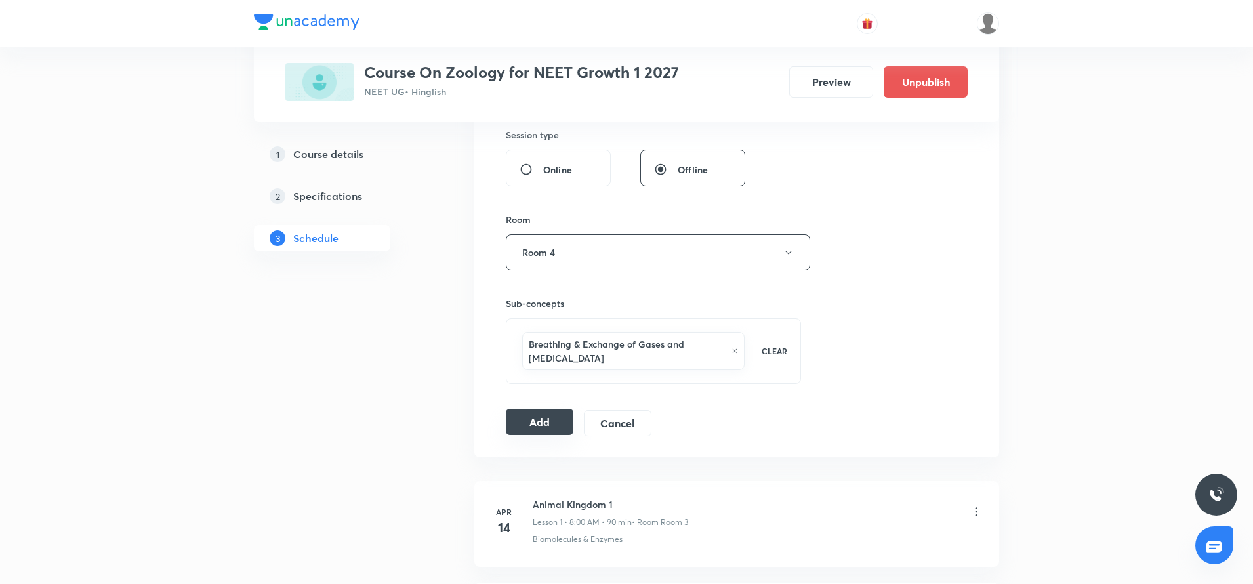
click at [535, 423] on button "Add" at bounding box center [540, 422] width 68 height 26
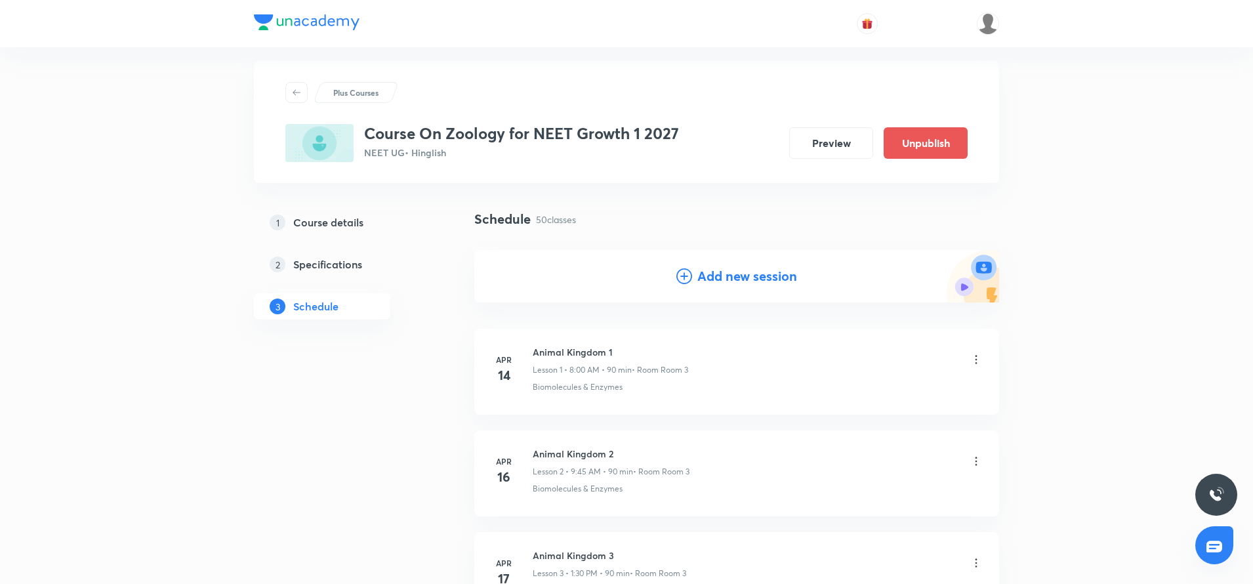
scroll to position [0, 0]
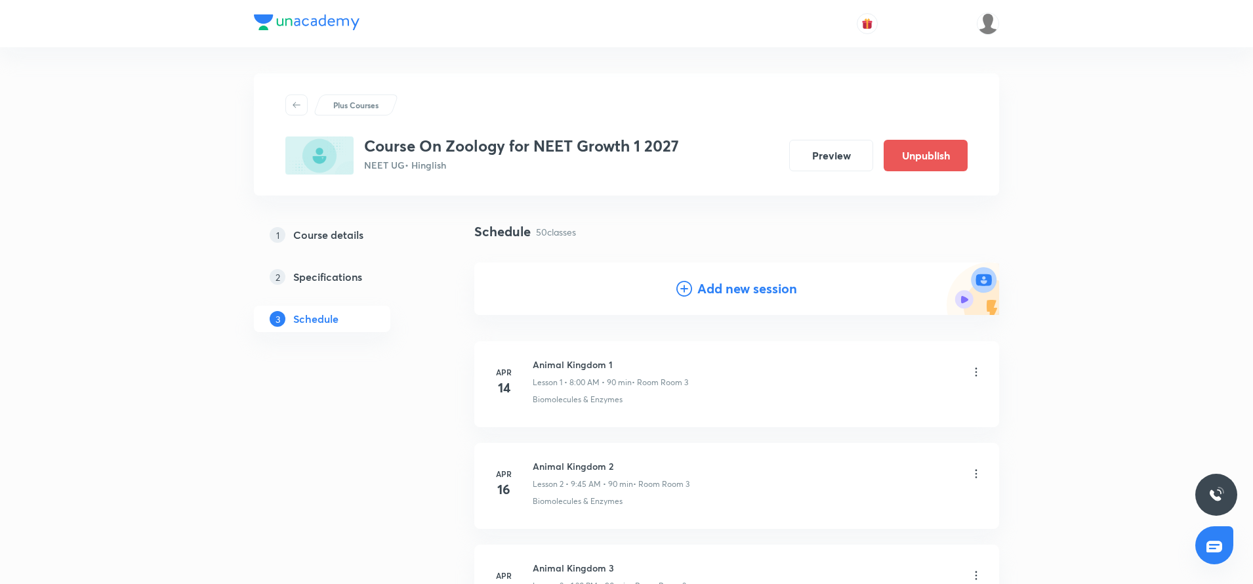
click at [681, 289] on icon at bounding box center [684, 289] width 16 height 16
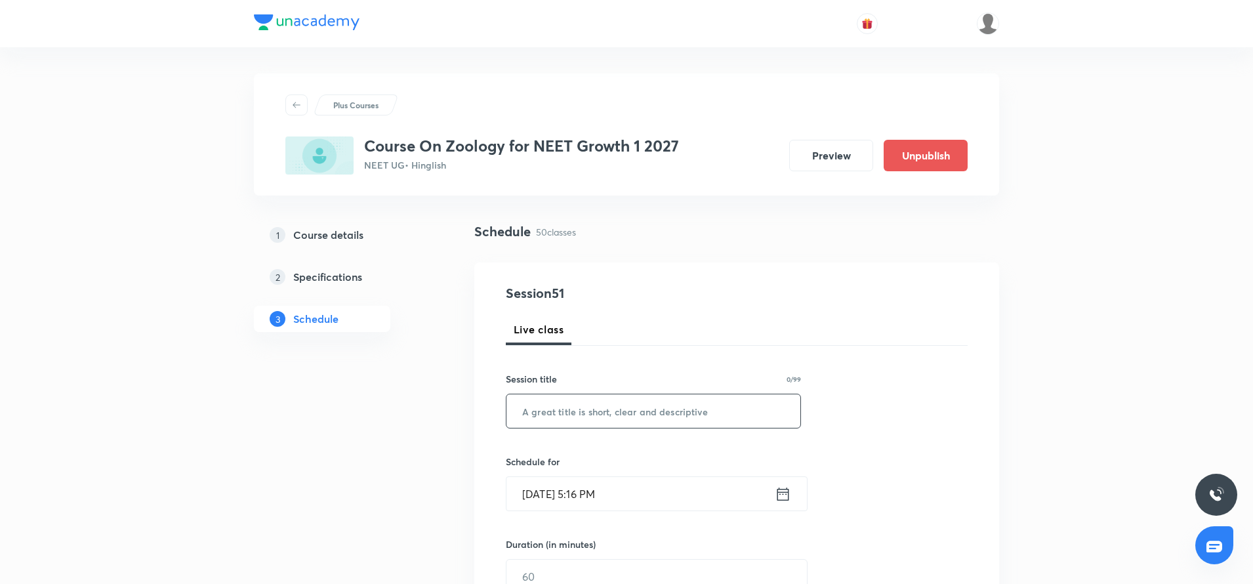
click at [565, 407] on input "text" at bounding box center [653, 410] width 294 height 33
paste input "Body fluids and Circulation"
type input "Body fluids and Circulation"
click at [786, 500] on icon at bounding box center [783, 493] width 12 height 13
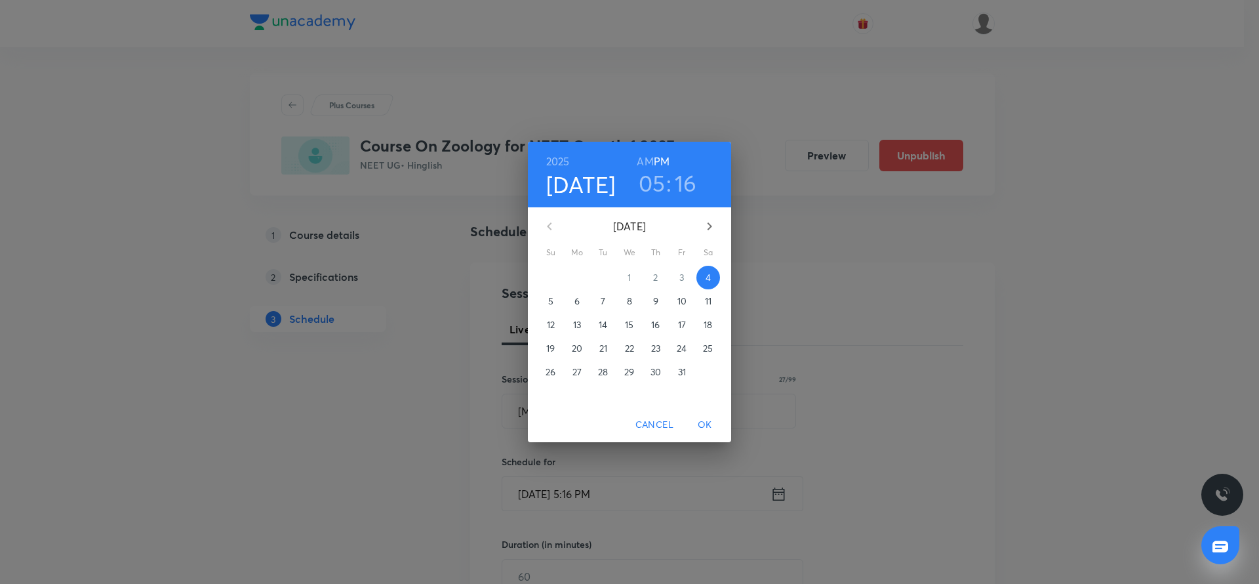
click at [712, 304] on p "11" at bounding box center [708, 300] width 7 height 13
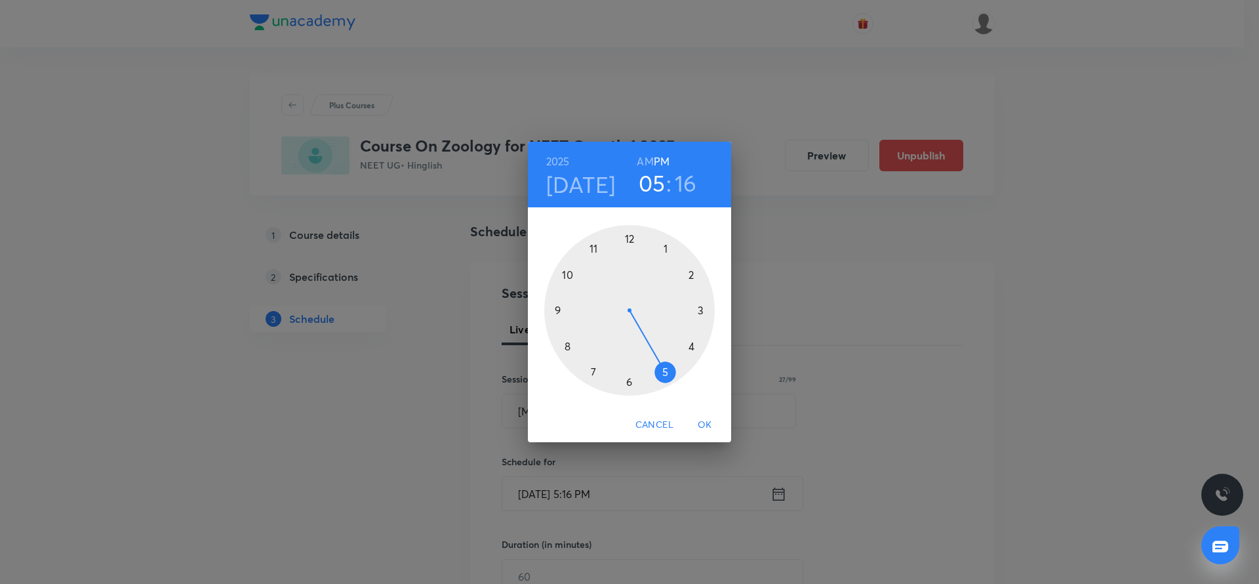
click at [561, 310] on div at bounding box center [629, 310] width 171 height 171
click at [646, 159] on h6 "AM" at bounding box center [645, 161] width 16 height 18
click at [557, 314] on div at bounding box center [629, 310] width 171 height 171
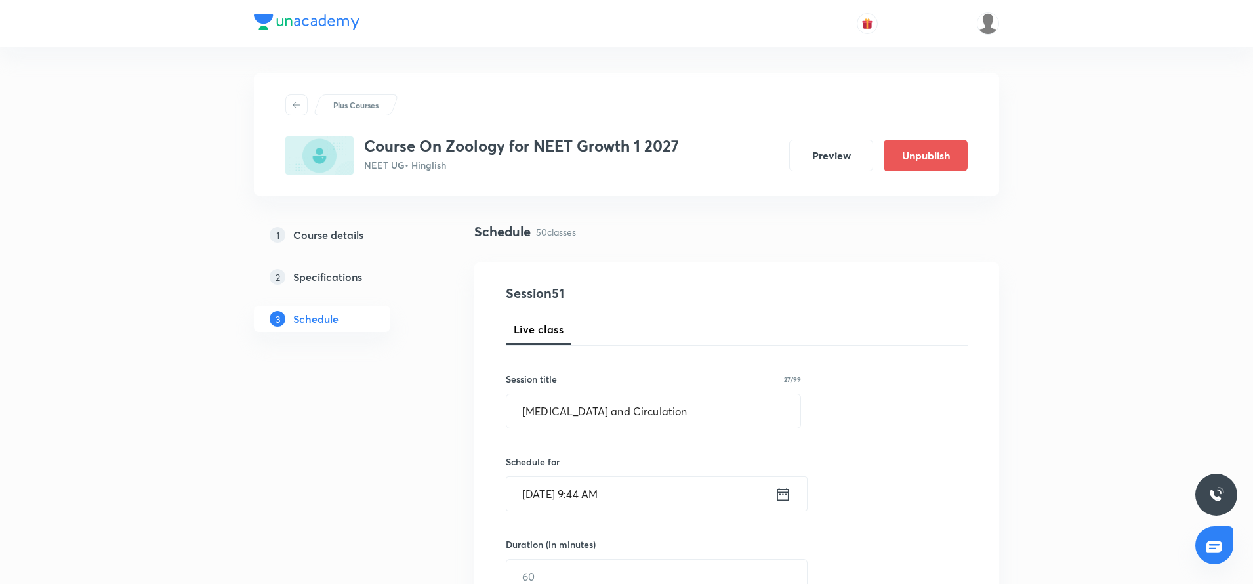
click at [776, 496] on icon at bounding box center [783, 494] width 16 height 18
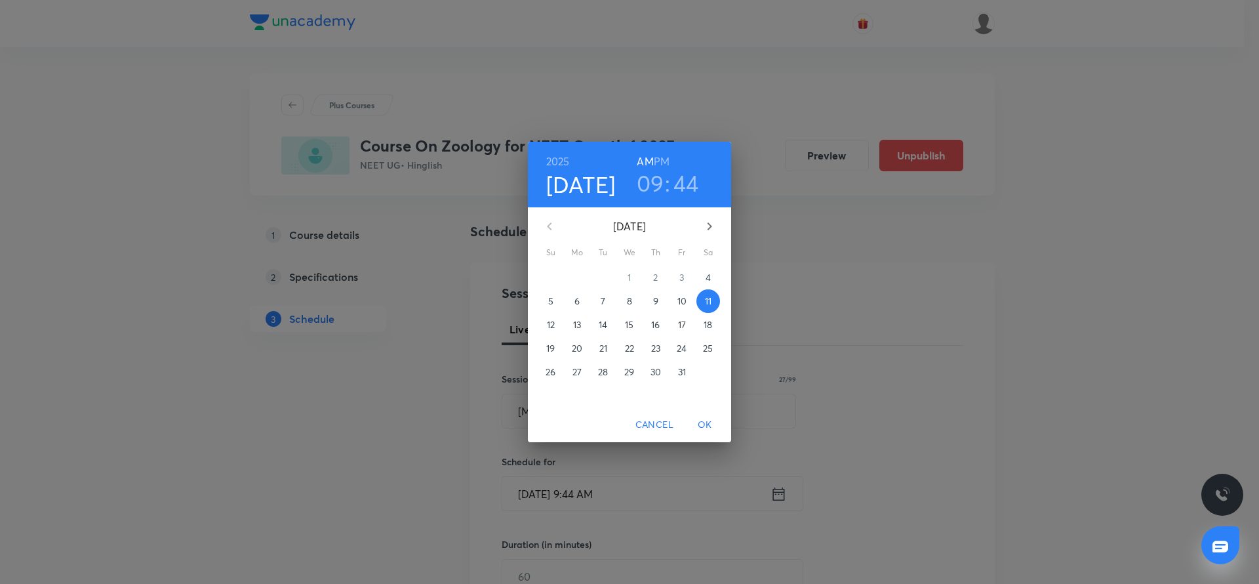
click at [687, 179] on h3 "44" at bounding box center [687, 183] width 26 height 28
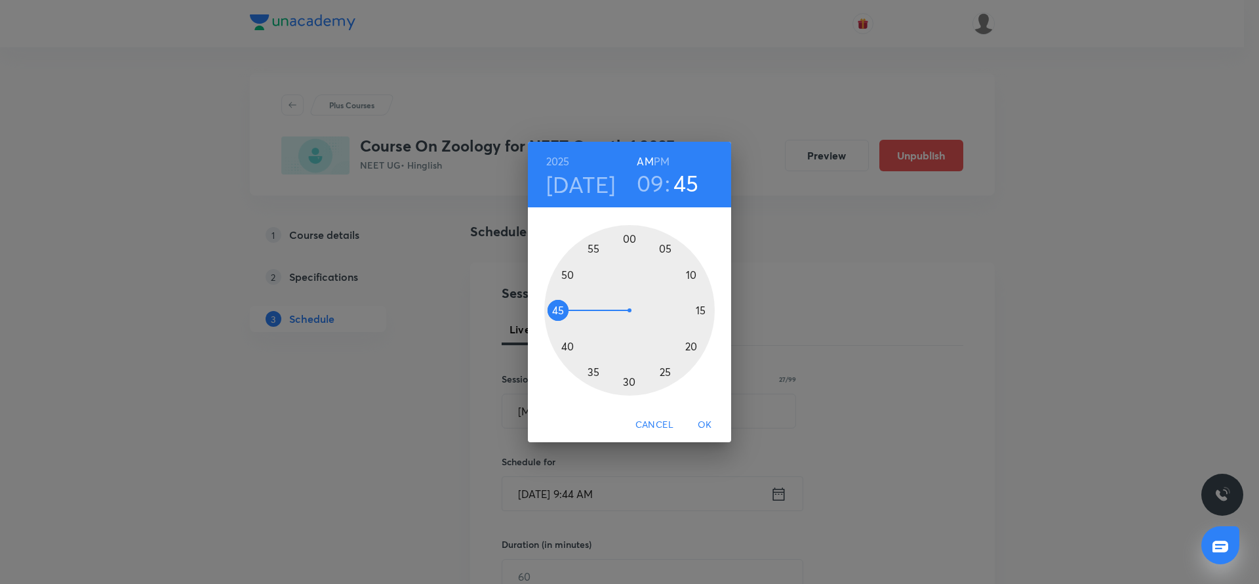
click at [561, 308] on div at bounding box center [629, 310] width 171 height 171
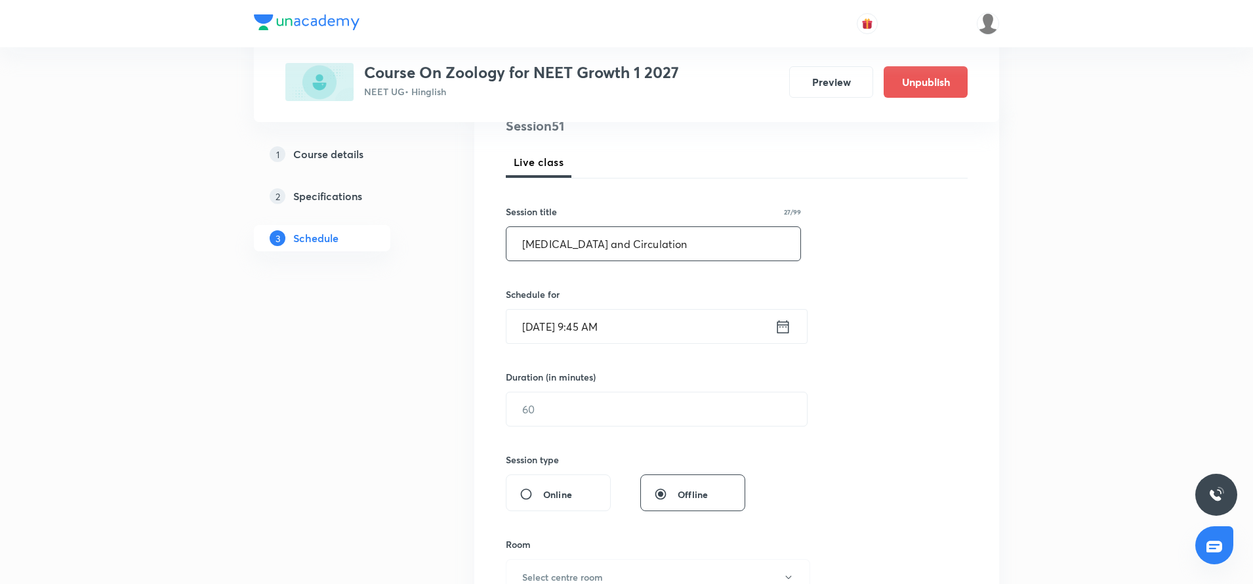
scroll to position [187, 0]
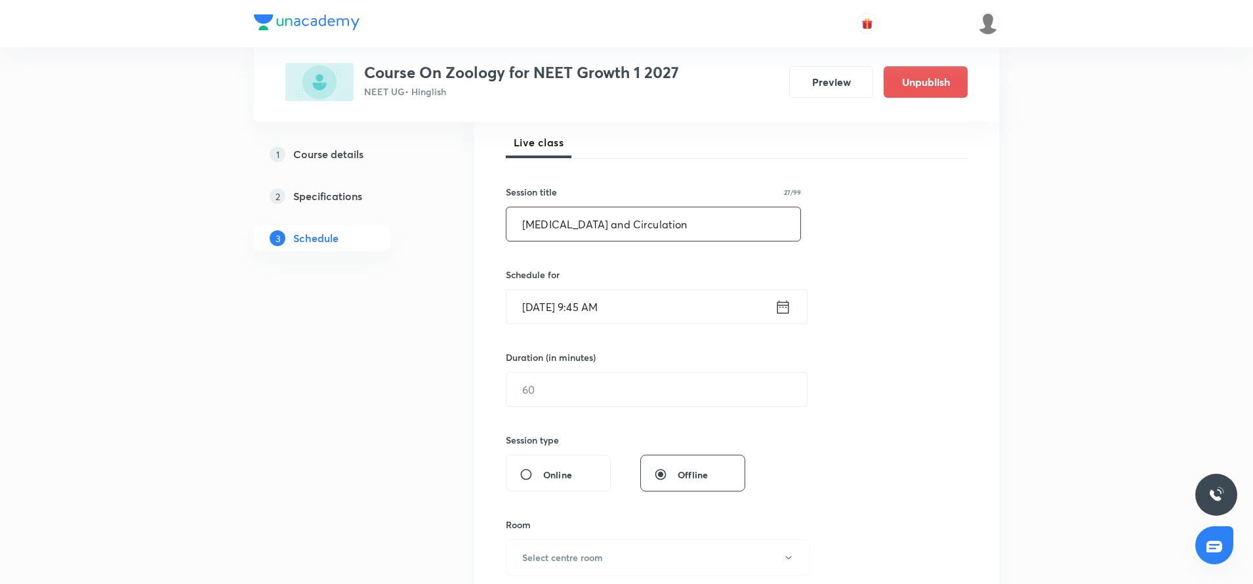
click at [588, 406] on div "​" at bounding box center [657, 389] width 302 height 35
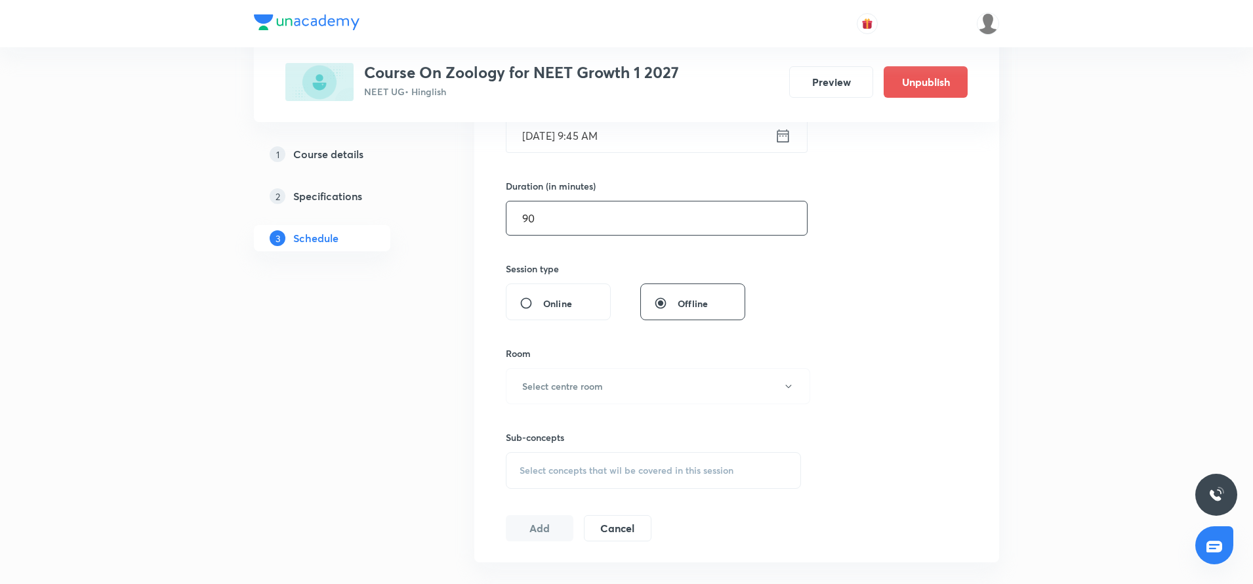
scroll to position [377, 0]
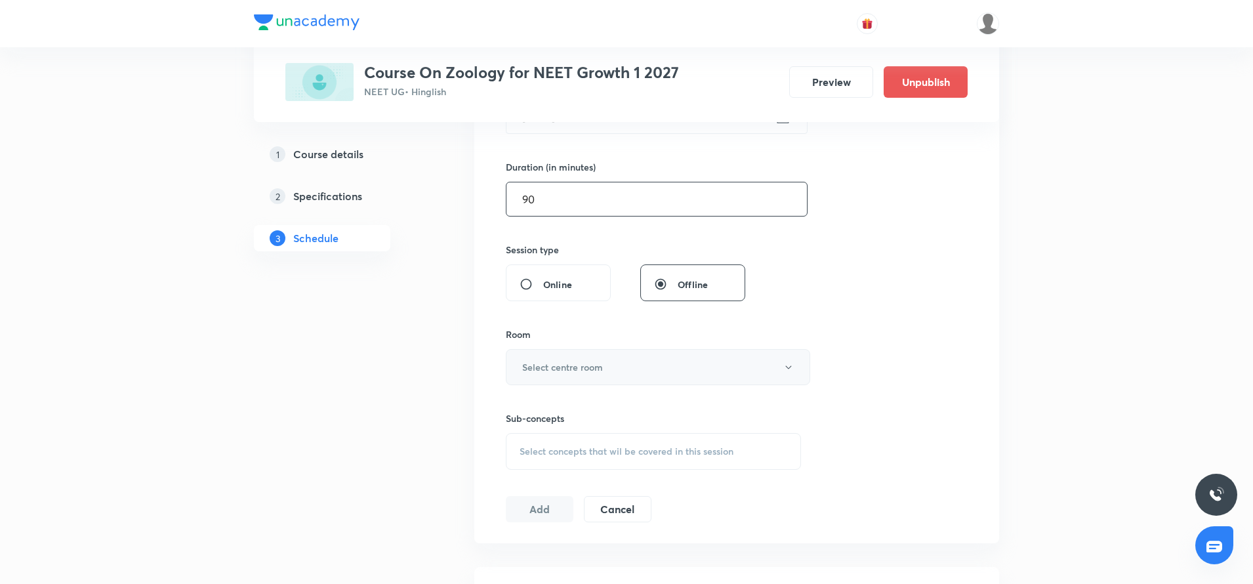
type input "90"
click at [586, 382] on button "Select centre room" at bounding box center [658, 367] width 304 height 36
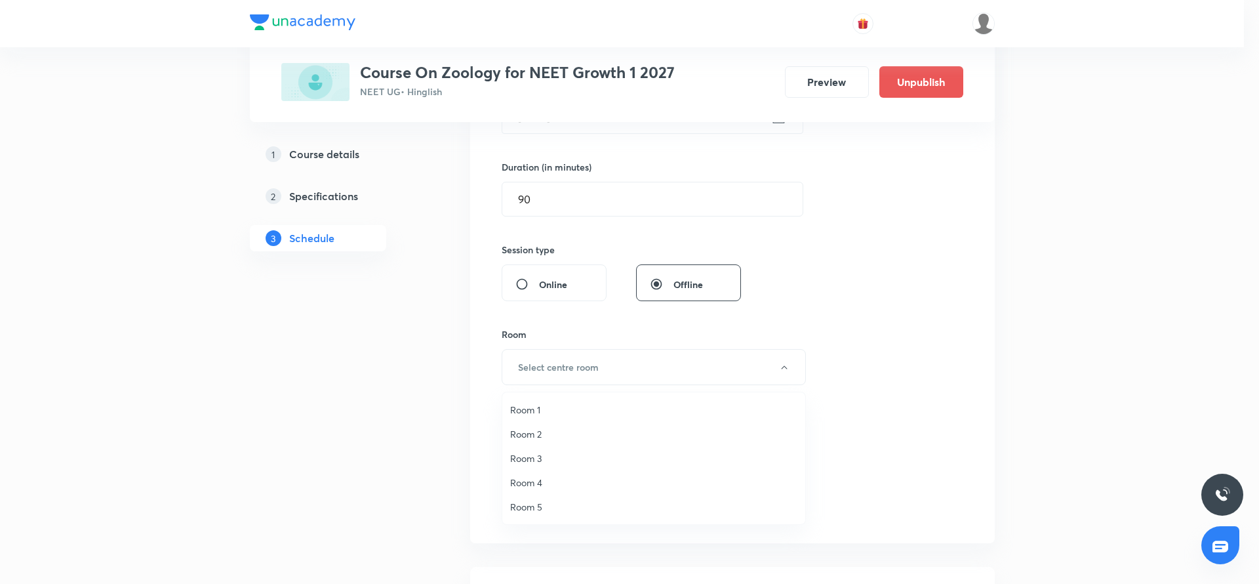
click at [542, 481] on span "Room 4" at bounding box center [653, 483] width 287 height 14
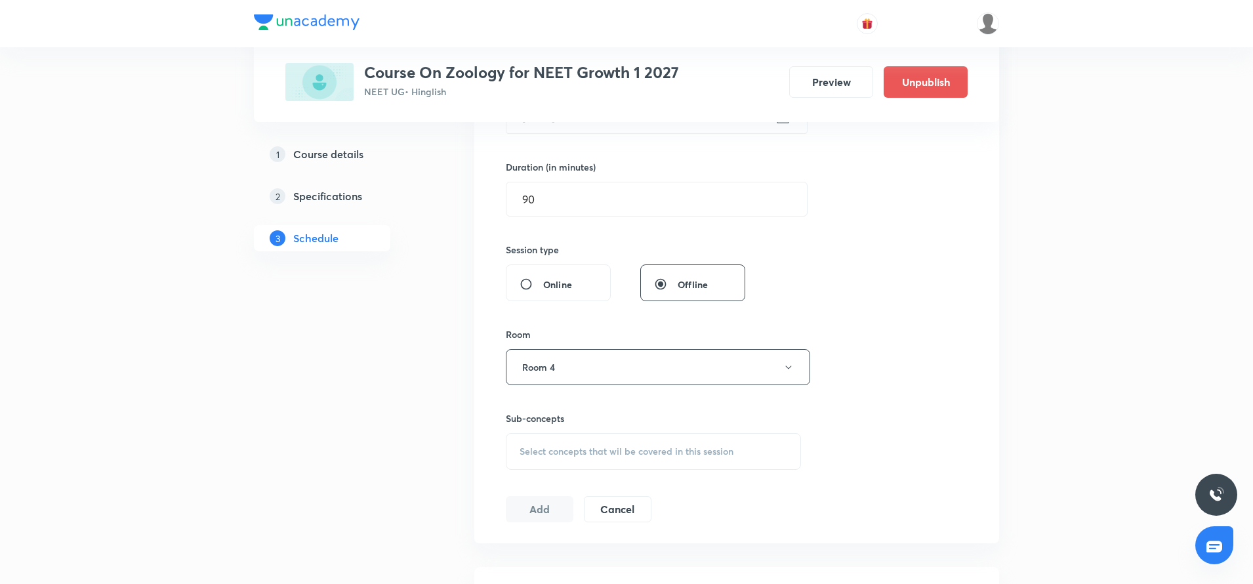
click at [542, 466] on div "Select concepts that wil be covered in this session" at bounding box center [653, 451] width 295 height 37
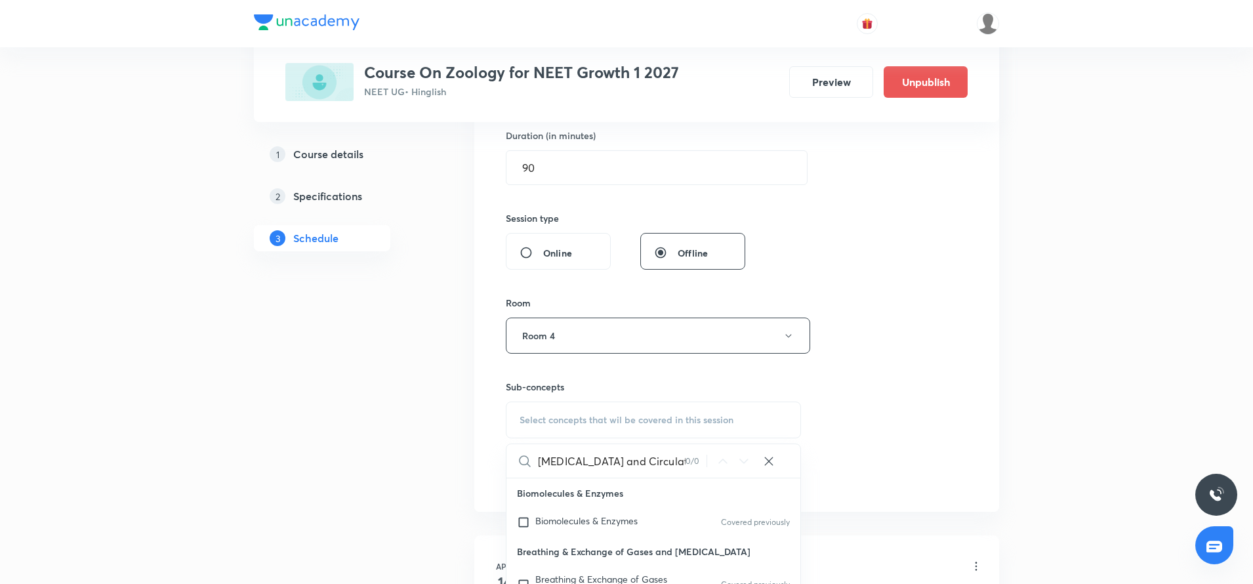
scroll to position [531, 0]
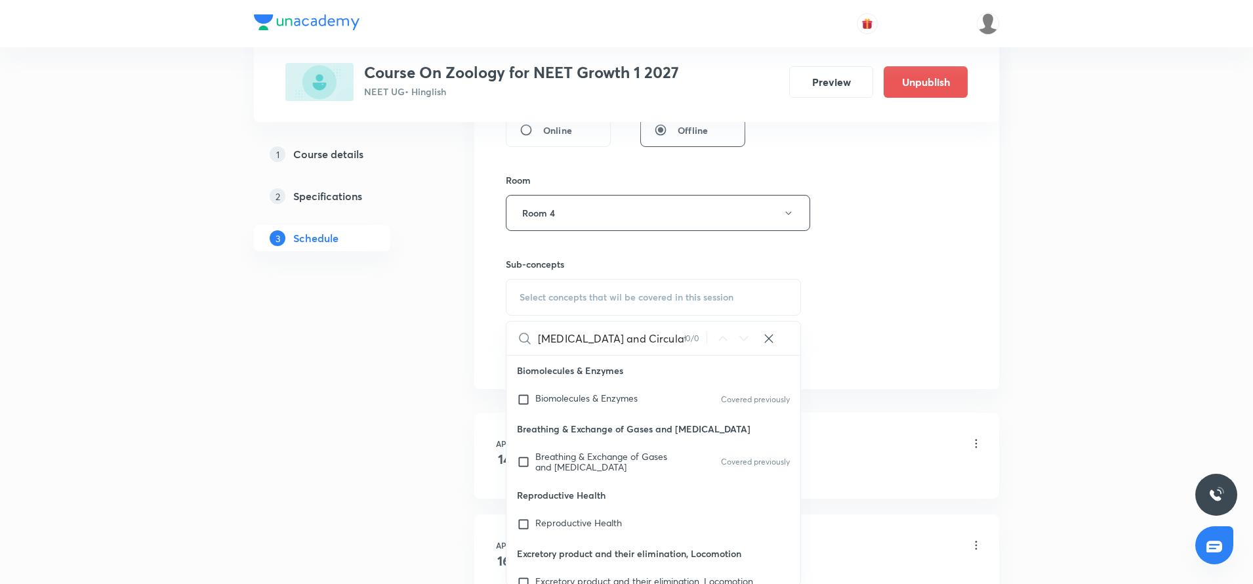
type input "Body fluids and Circulation"
click at [542, 466] on span "Breathing & Exchange of Gases and Body Fluids" at bounding box center [601, 461] width 132 height 23
checkbox input "true"
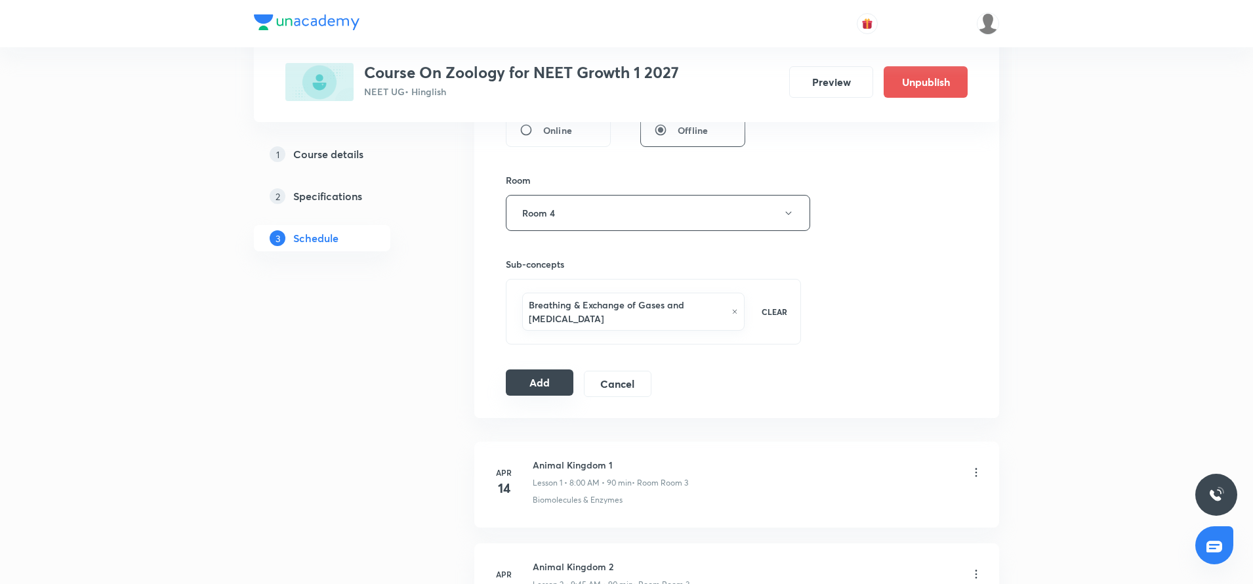
click at [550, 388] on button "Add" at bounding box center [540, 382] width 68 height 26
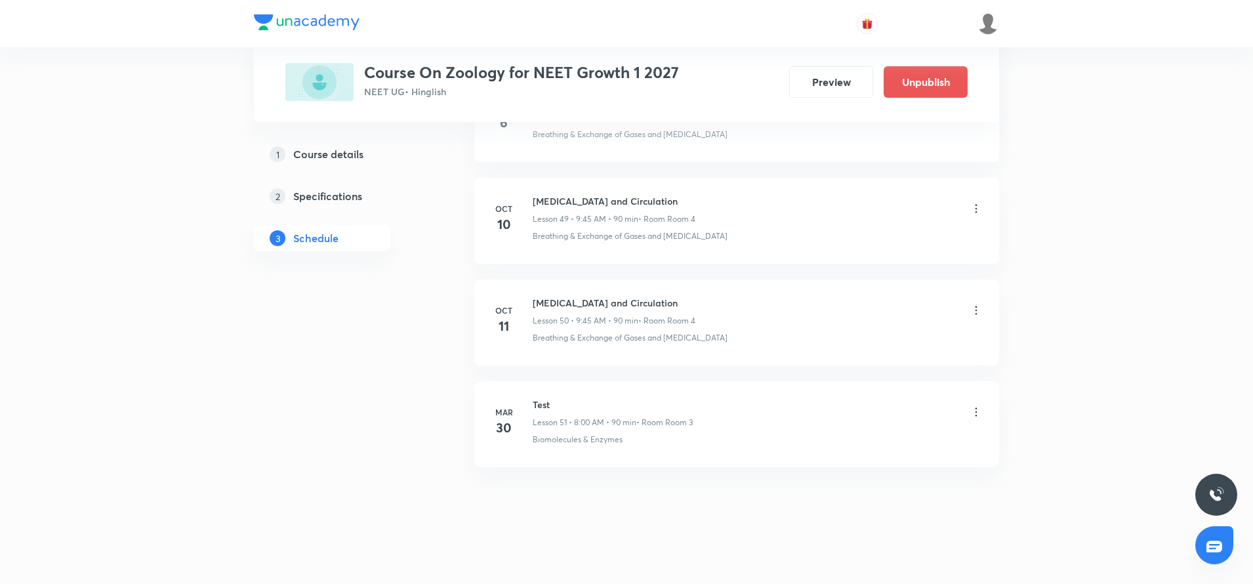
scroll to position [5050, 0]
click at [544, 301] on h6 "Body fluids and Circulation" at bounding box center [614, 296] width 163 height 14
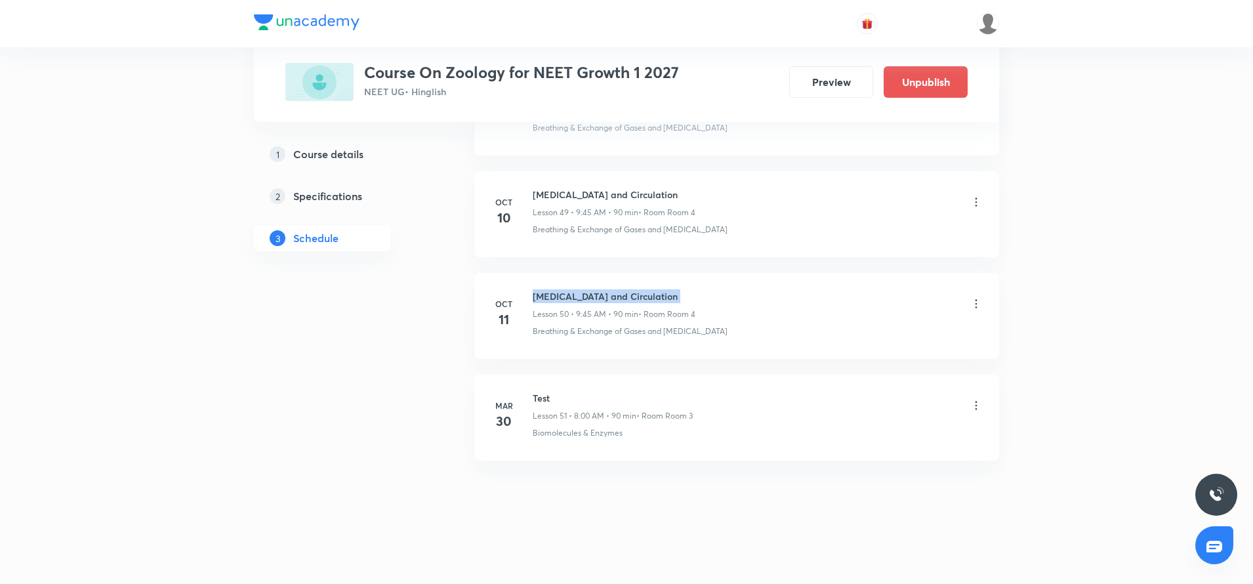
copy h6 "Body fluids and Circulation"
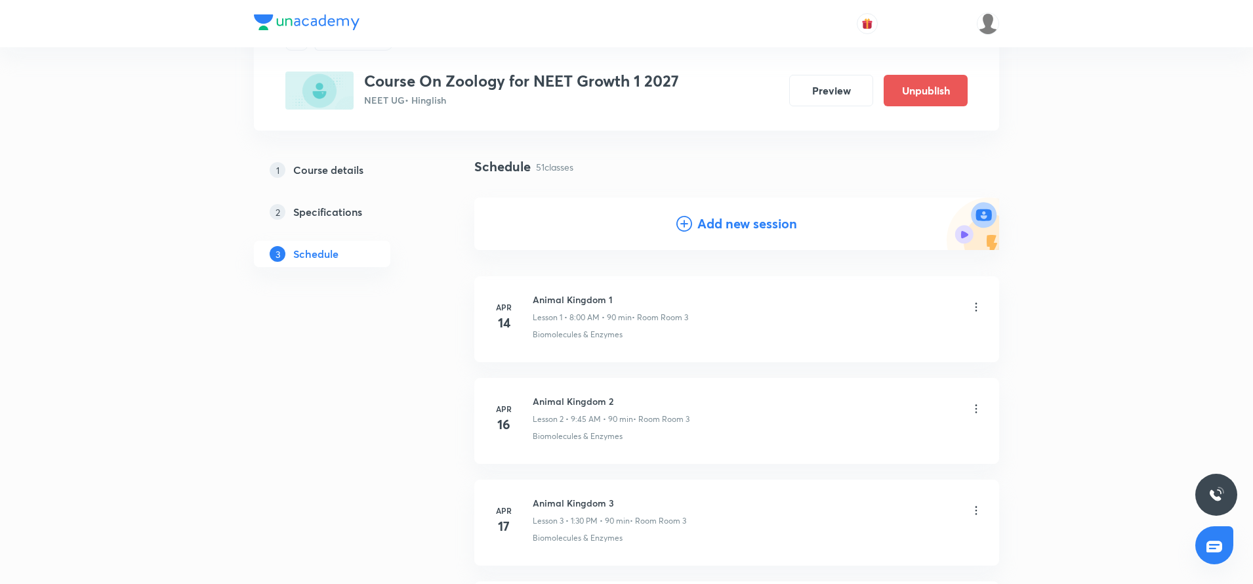
scroll to position [0, 0]
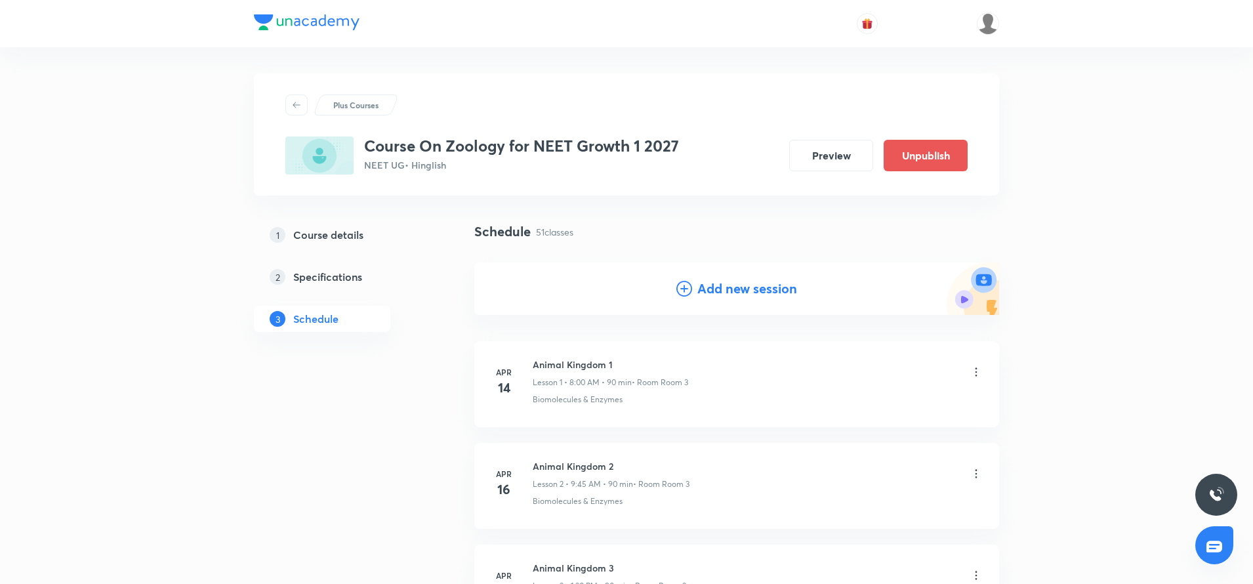
click at [683, 296] on icon at bounding box center [684, 289] width 16 height 16
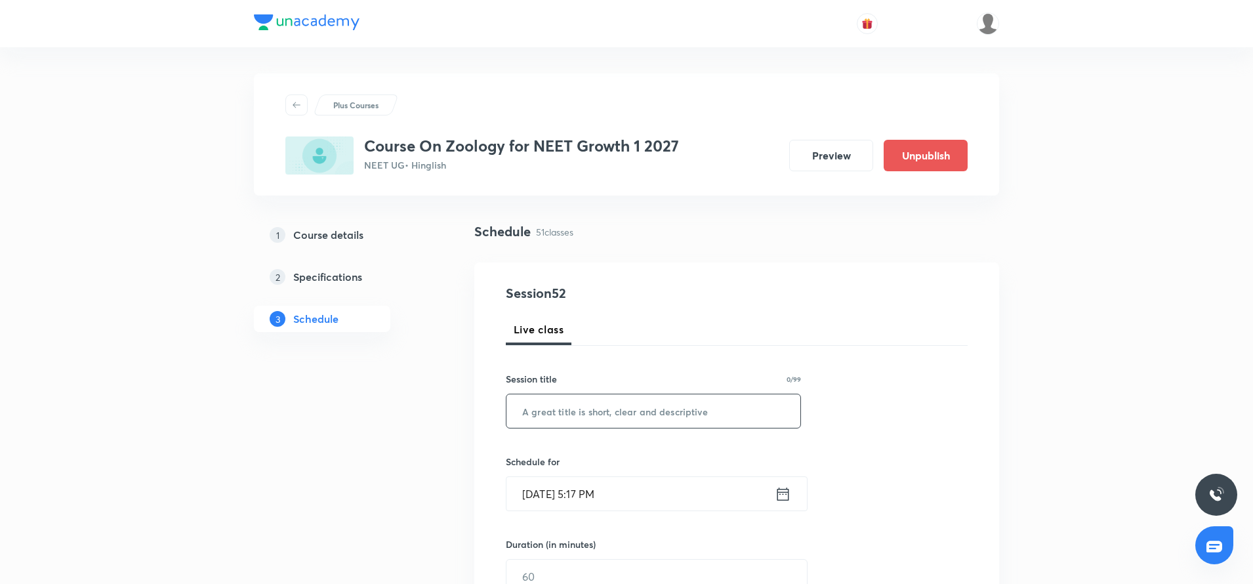
click at [555, 413] on input "text" at bounding box center [653, 410] width 294 height 33
paste input "Body fluids and Circulation"
type input "Body fluids and Circulation"
click at [784, 493] on icon at bounding box center [783, 494] width 16 height 18
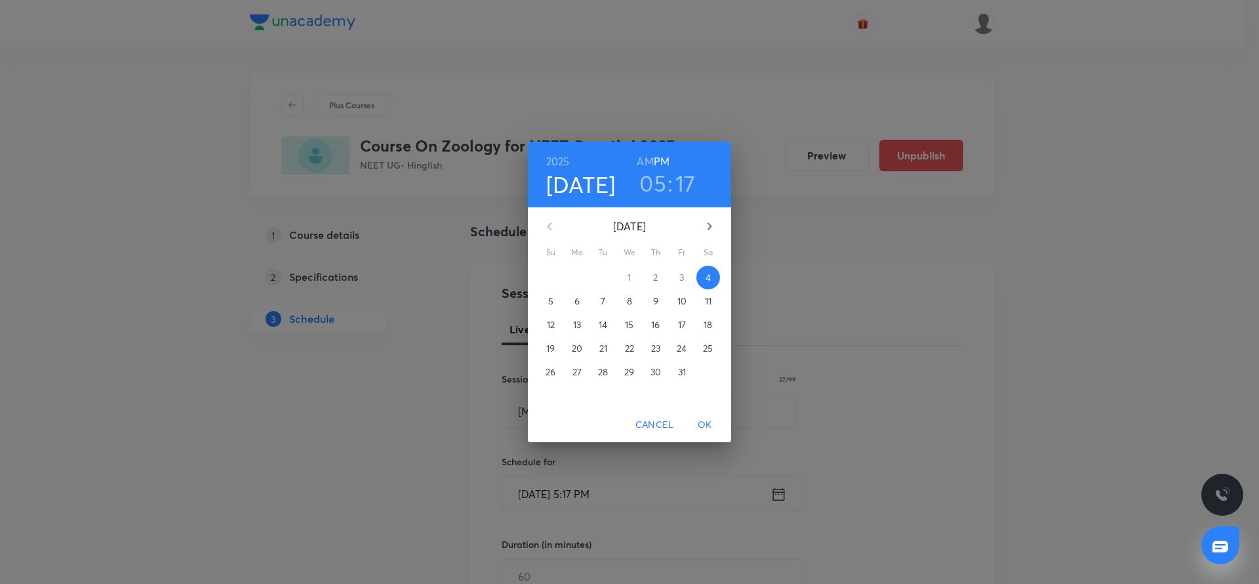
click at [704, 305] on span "11" at bounding box center [709, 300] width 24 height 13
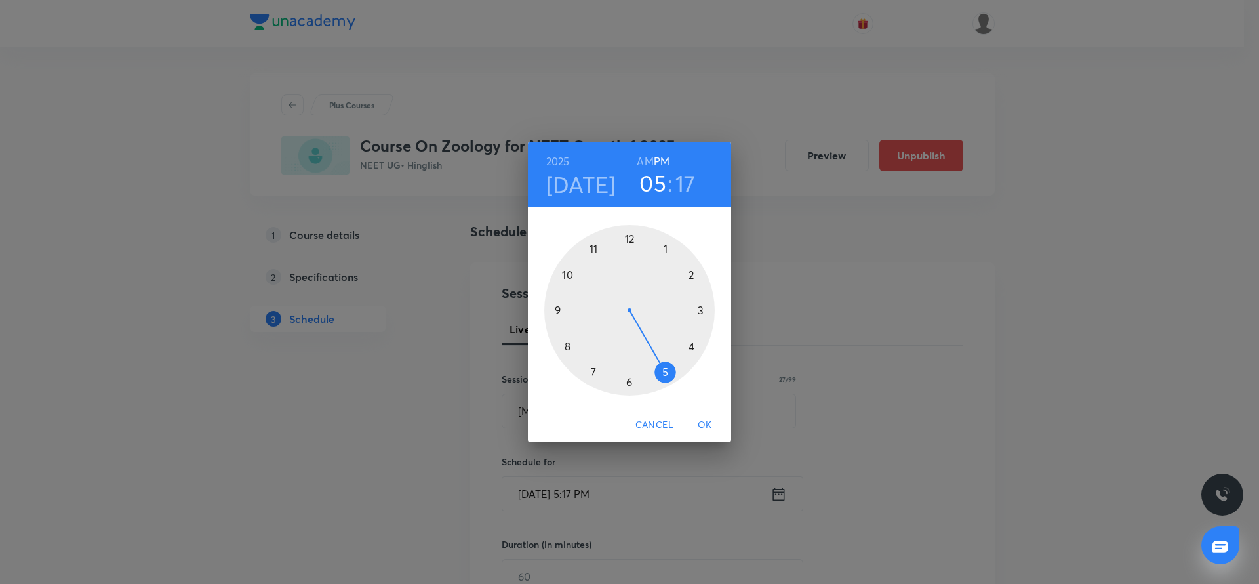
click at [557, 305] on div at bounding box center [629, 310] width 171 height 171
click at [647, 158] on h6 "AM" at bounding box center [645, 161] width 16 height 18
click at [555, 310] on div at bounding box center [629, 310] width 171 height 171
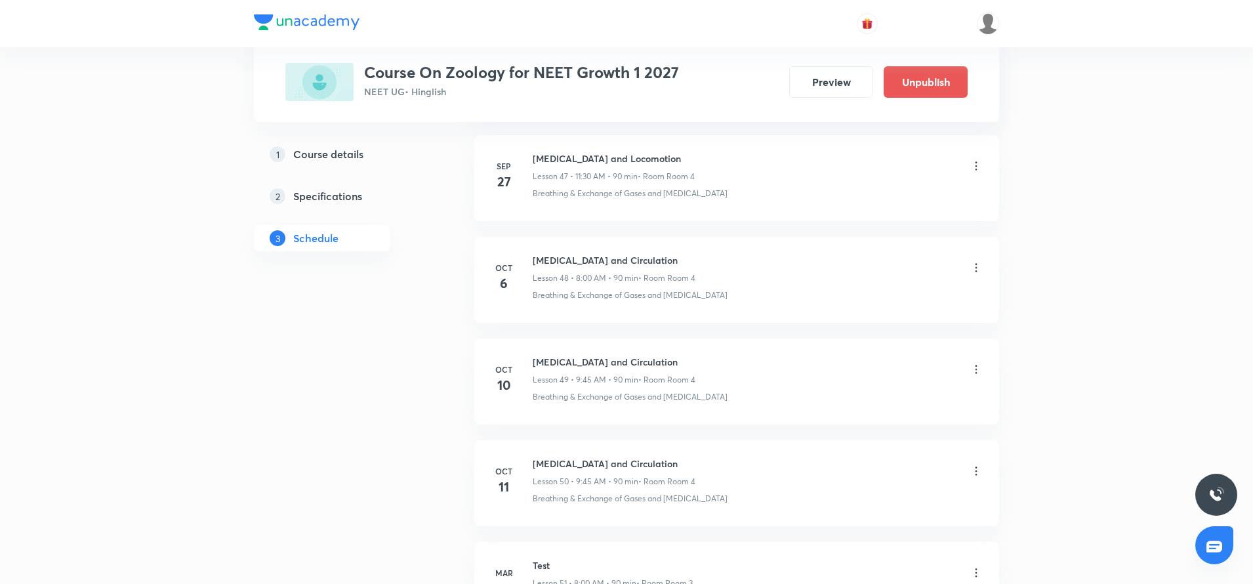
scroll to position [5482, 0]
click at [979, 273] on icon at bounding box center [975, 270] width 13 height 13
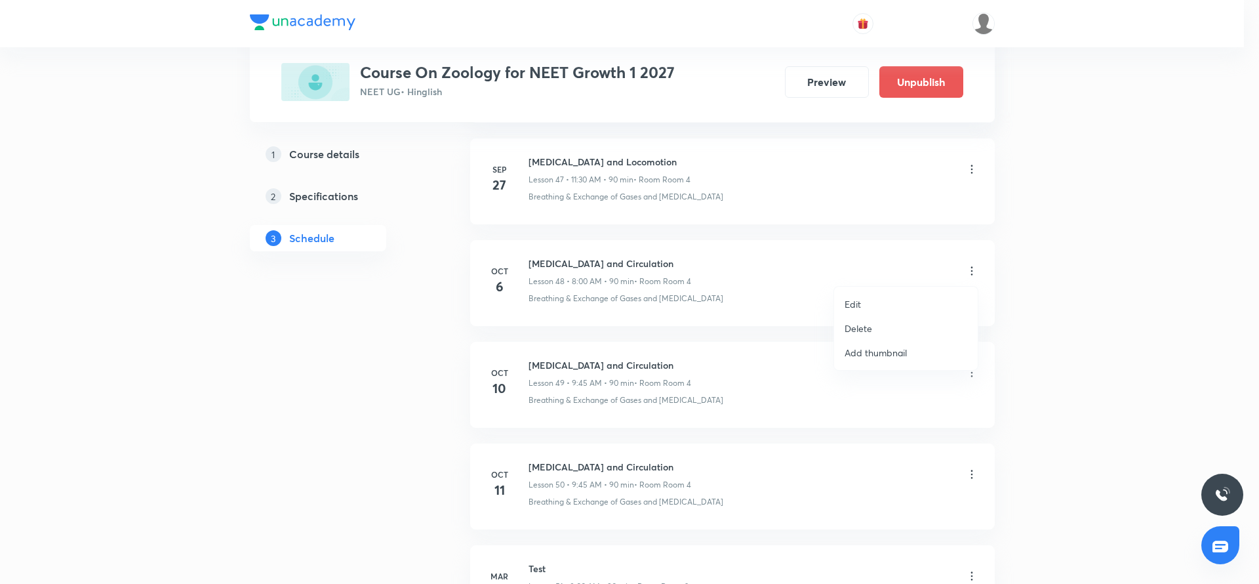
click at [881, 302] on li "Edit" at bounding box center [906, 304] width 144 height 24
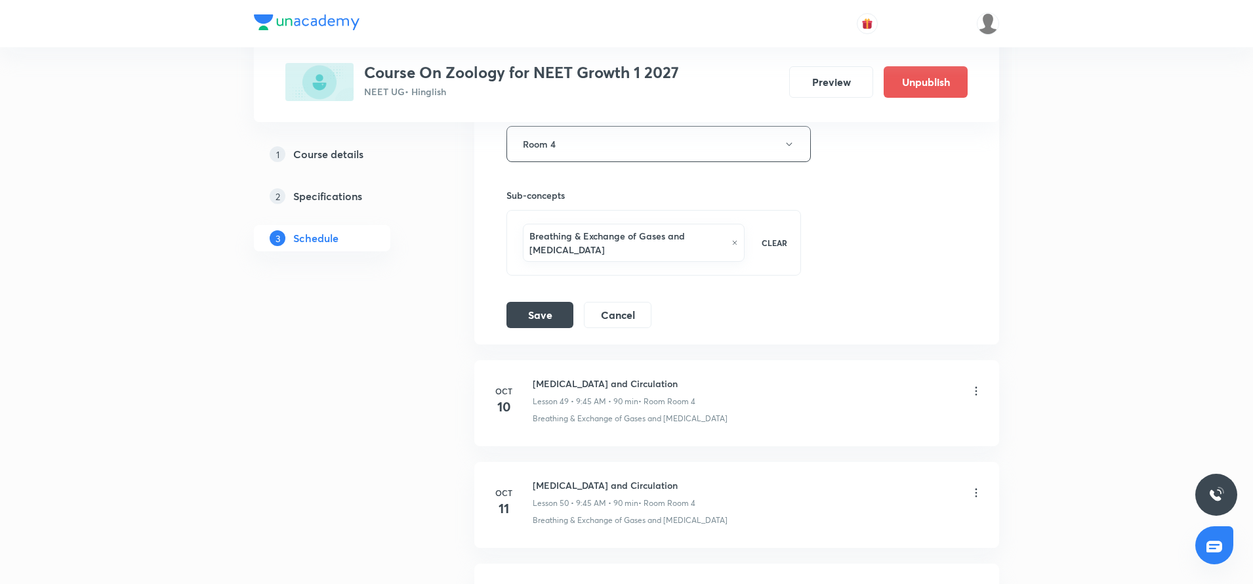
scroll to position [5337, 0]
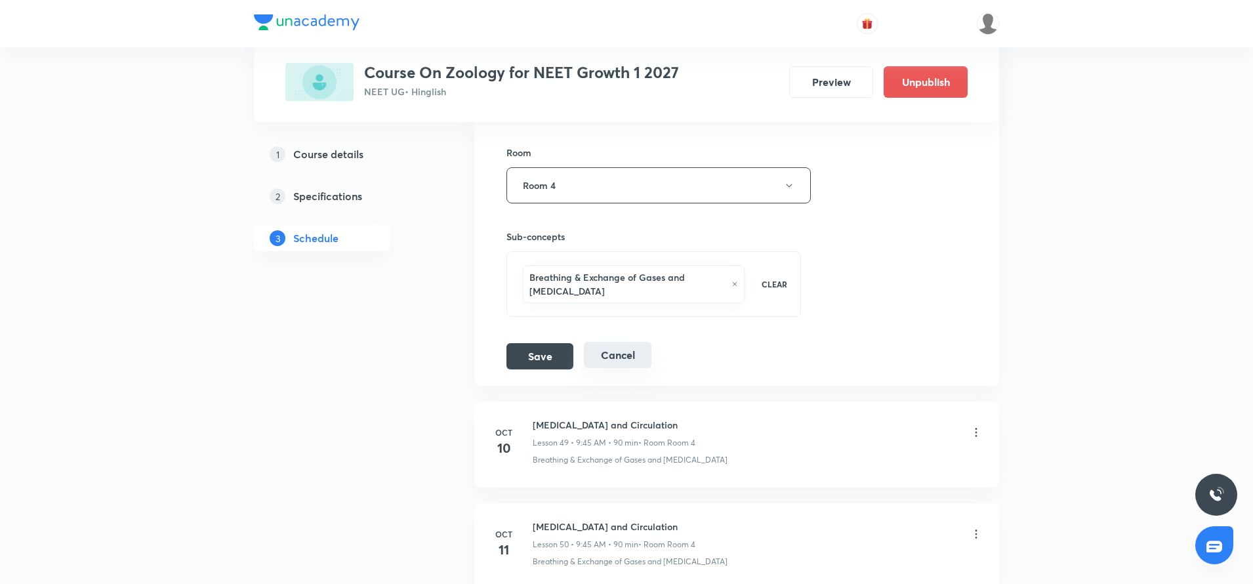
click at [601, 355] on button "Cancel" at bounding box center [618, 355] width 68 height 26
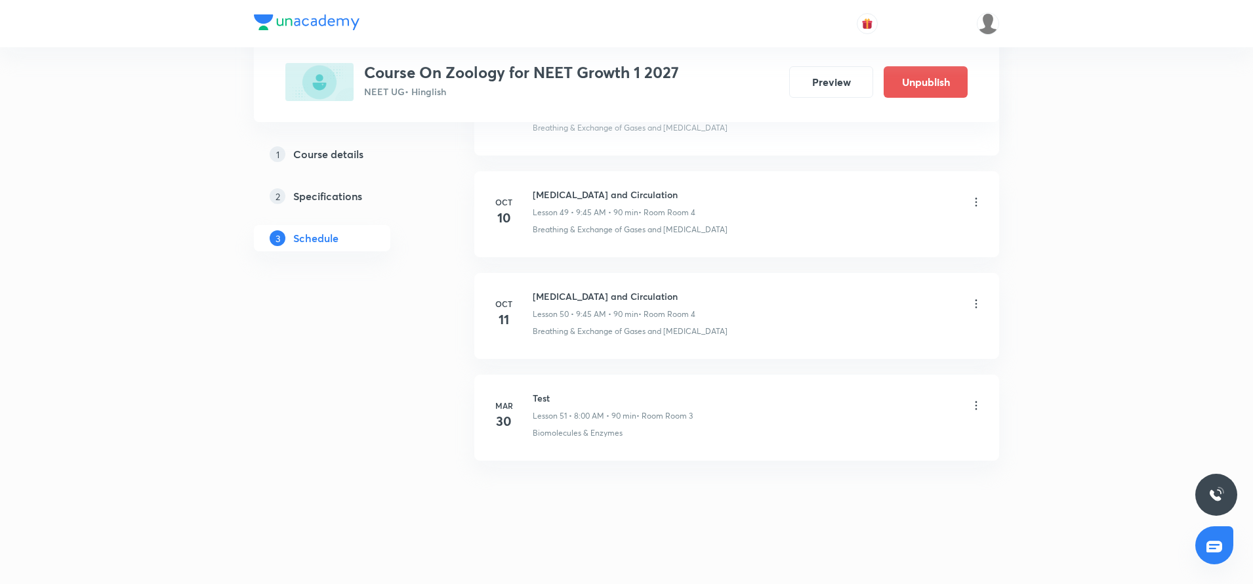
click at [979, 205] on icon at bounding box center [975, 201] width 13 height 13
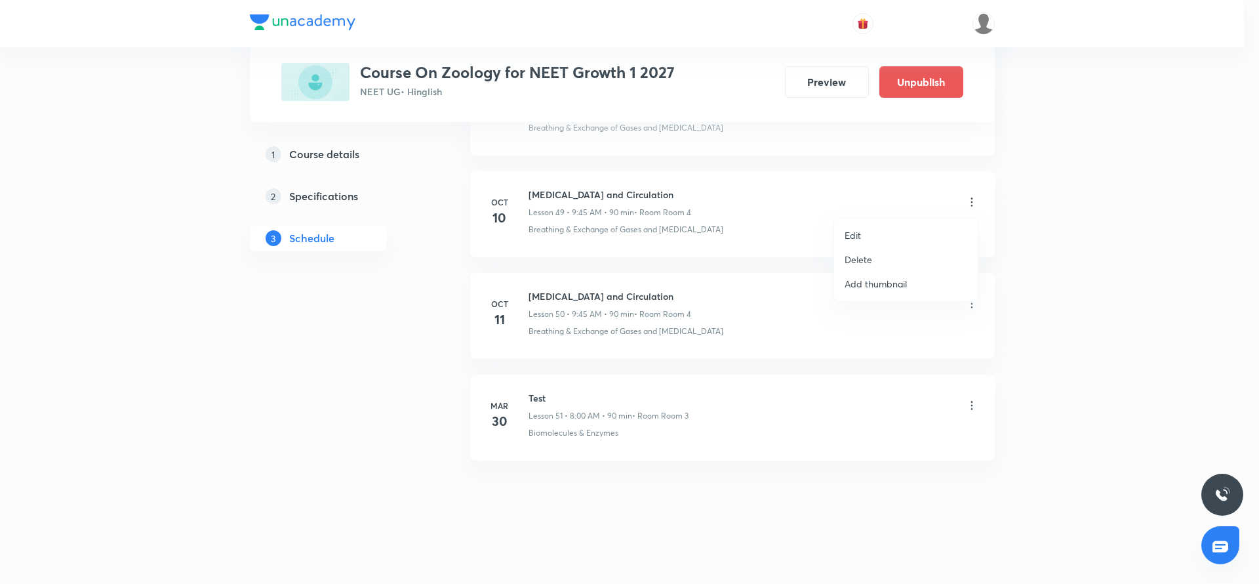
click at [885, 233] on li "Edit" at bounding box center [906, 235] width 144 height 24
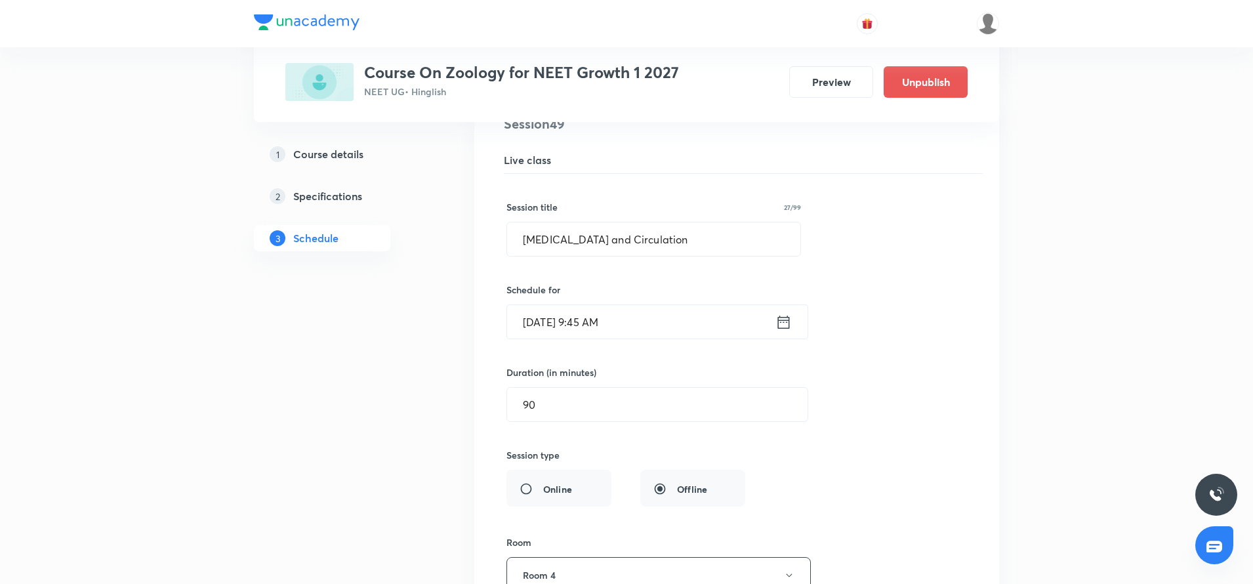
click at [786, 327] on icon at bounding box center [783, 322] width 16 height 18
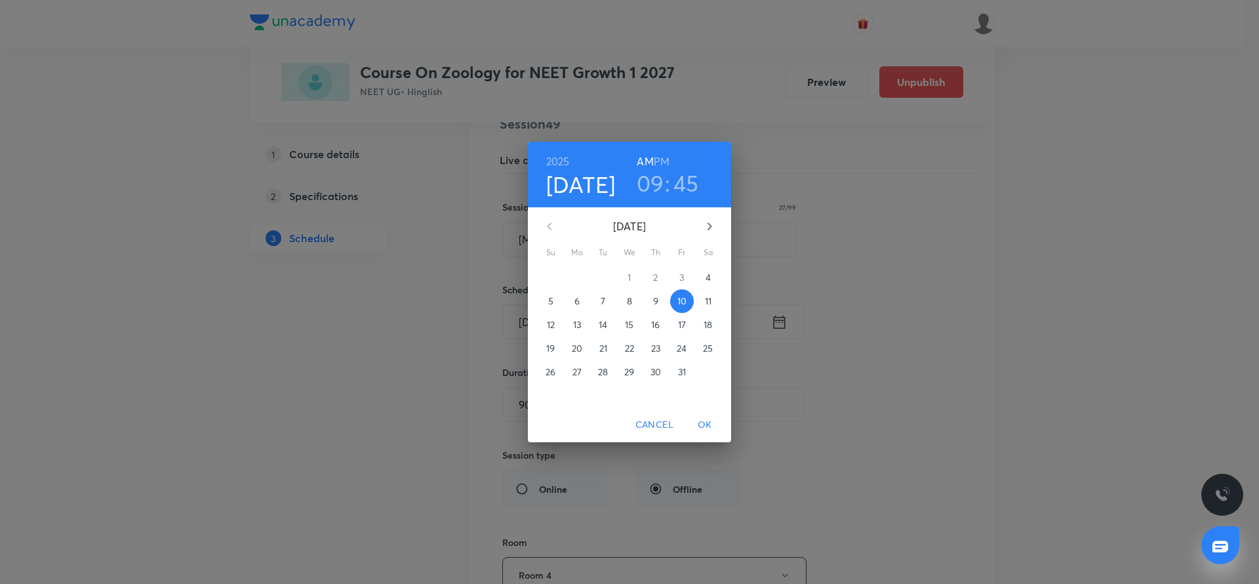
click at [653, 300] on p "9" at bounding box center [655, 300] width 5 height 13
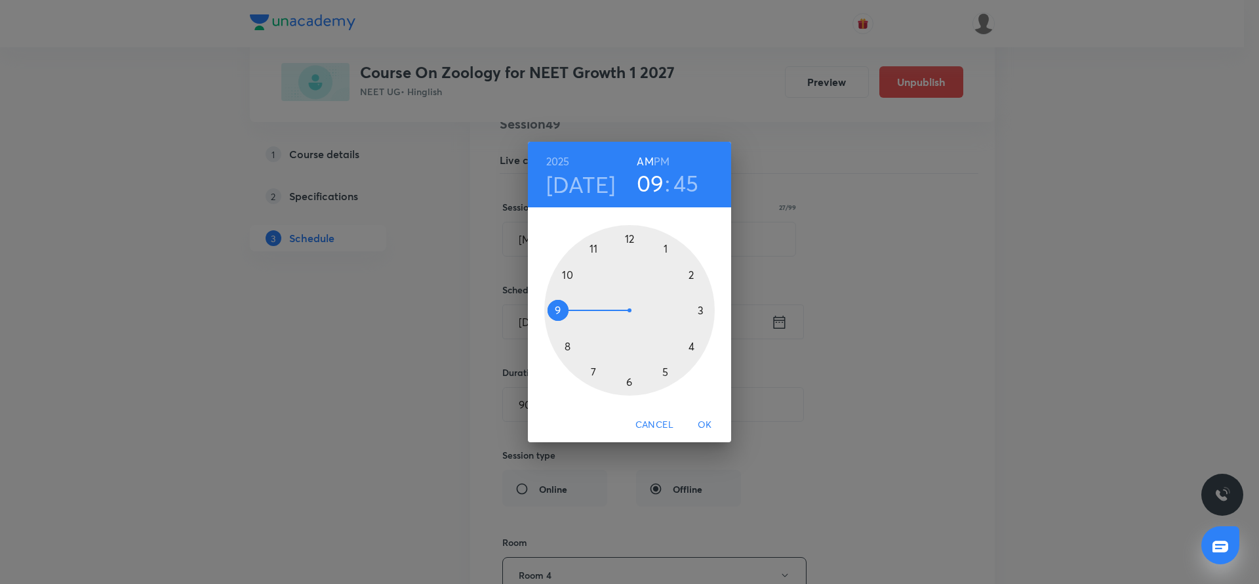
click at [704, 421] on span "OK" at bounding box center [704, 424] width 31 height 16
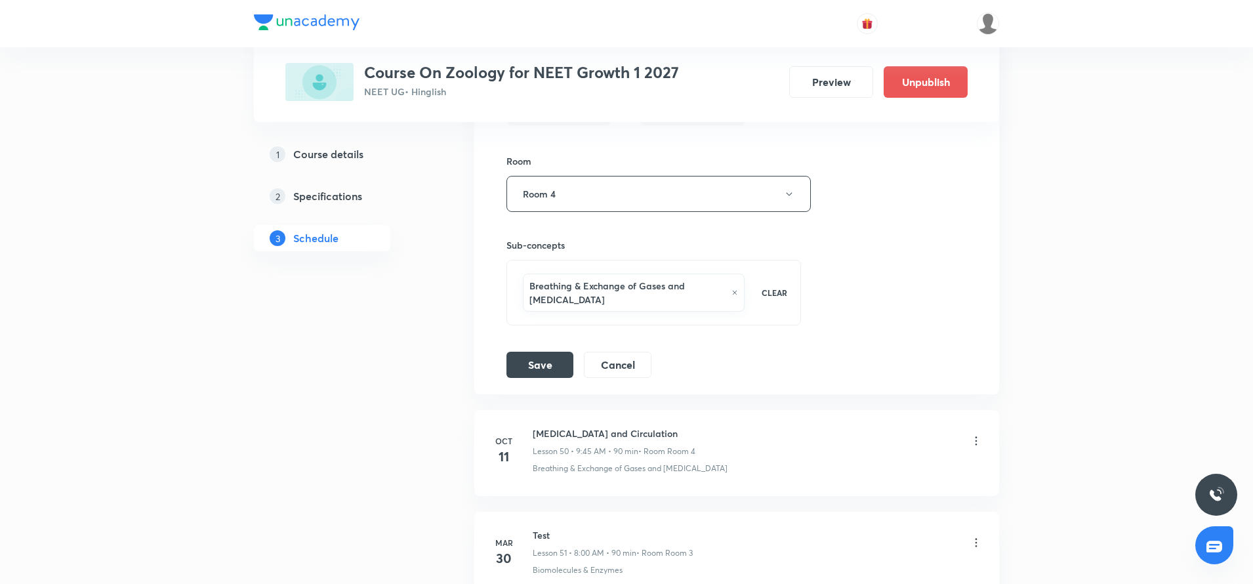
scroll to position [5440, 0]
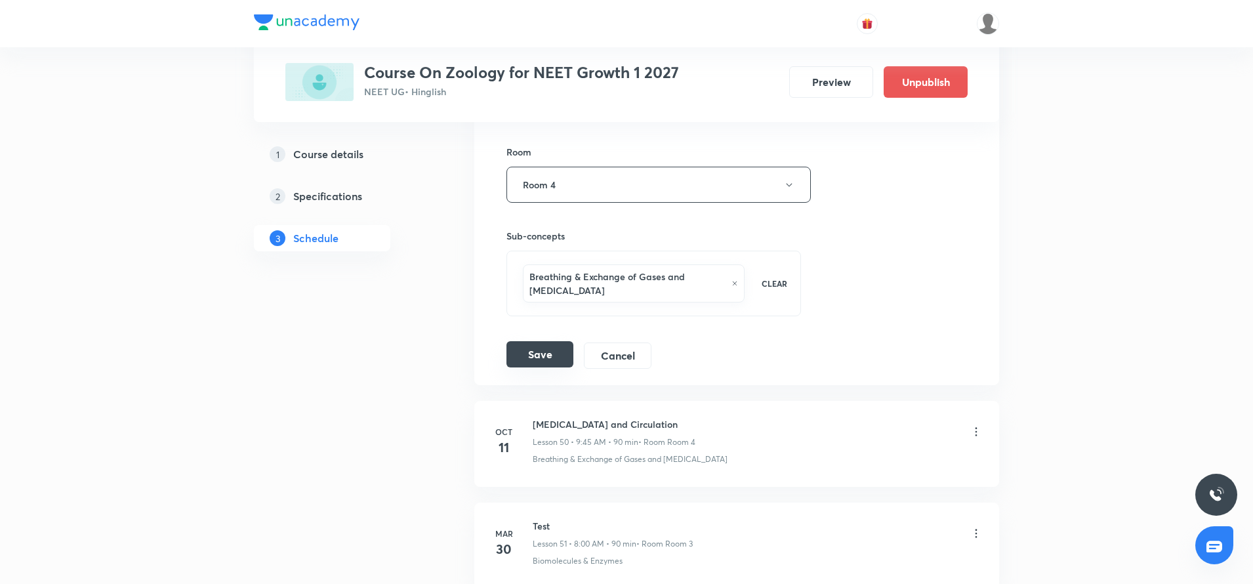
click at [540, 359] on button "Save" at bounding box center [539, 354] width 67 height 26
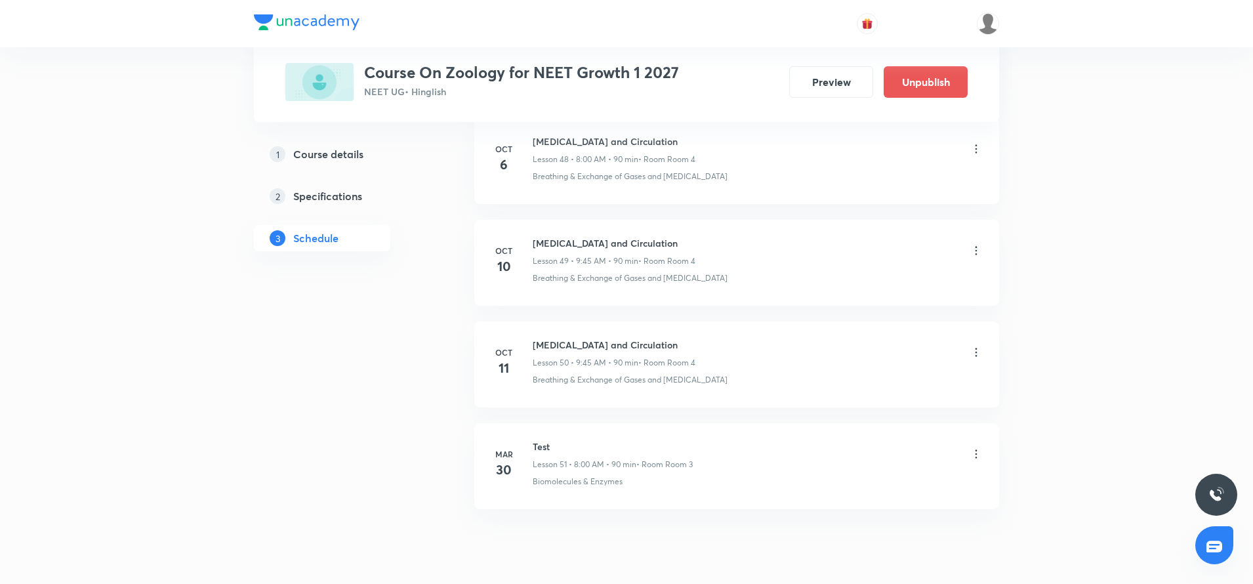
scroll to position [5000, 0]
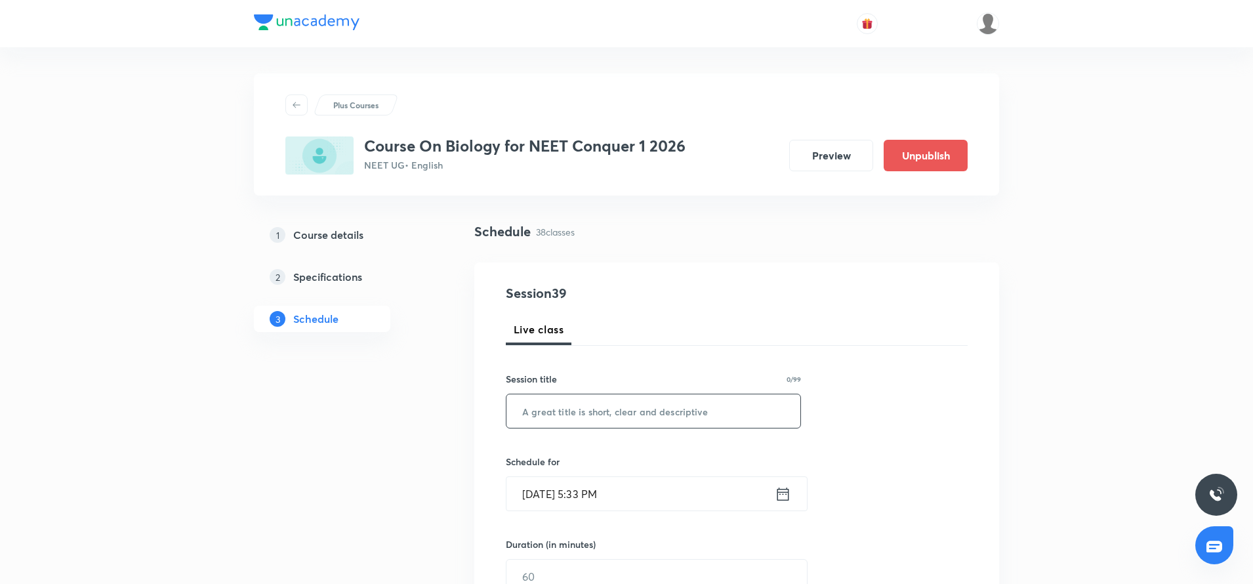
click at [534, 415] on input "text" at bounding box center [653, 410] width 294 height 33
paste input "Movement and Locomotion"
type input "Movement and Locomotion"
click at [780, 493] on icon at bounding box center [783, 493] width 12 height 13
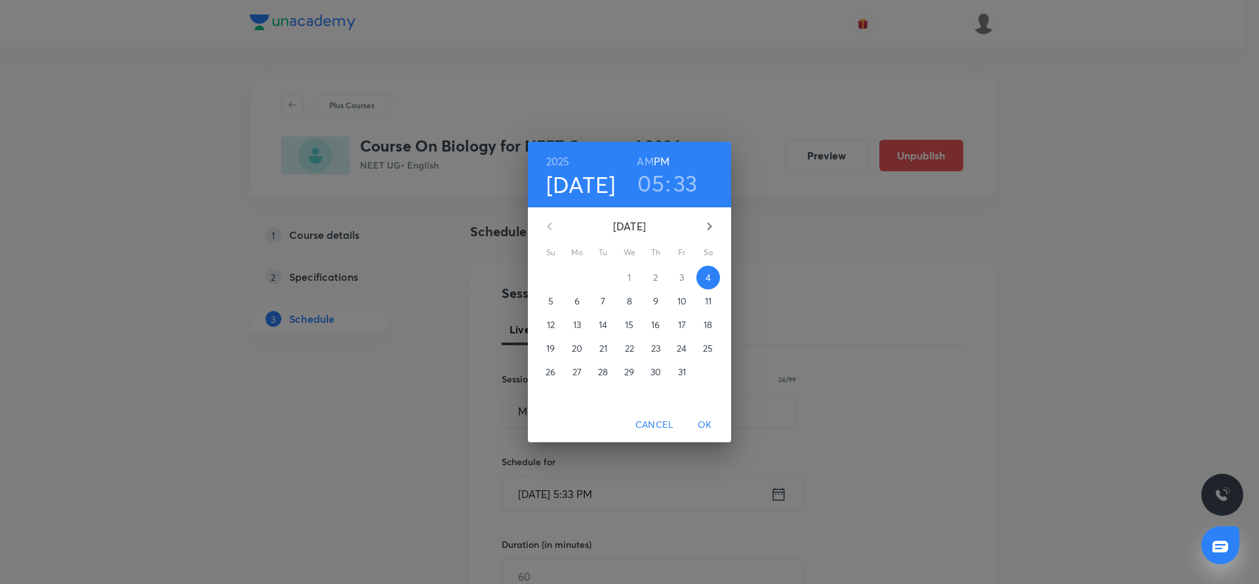
click at [577, 298] on p "6" at bounding box center [577, 300] width 5 height 13
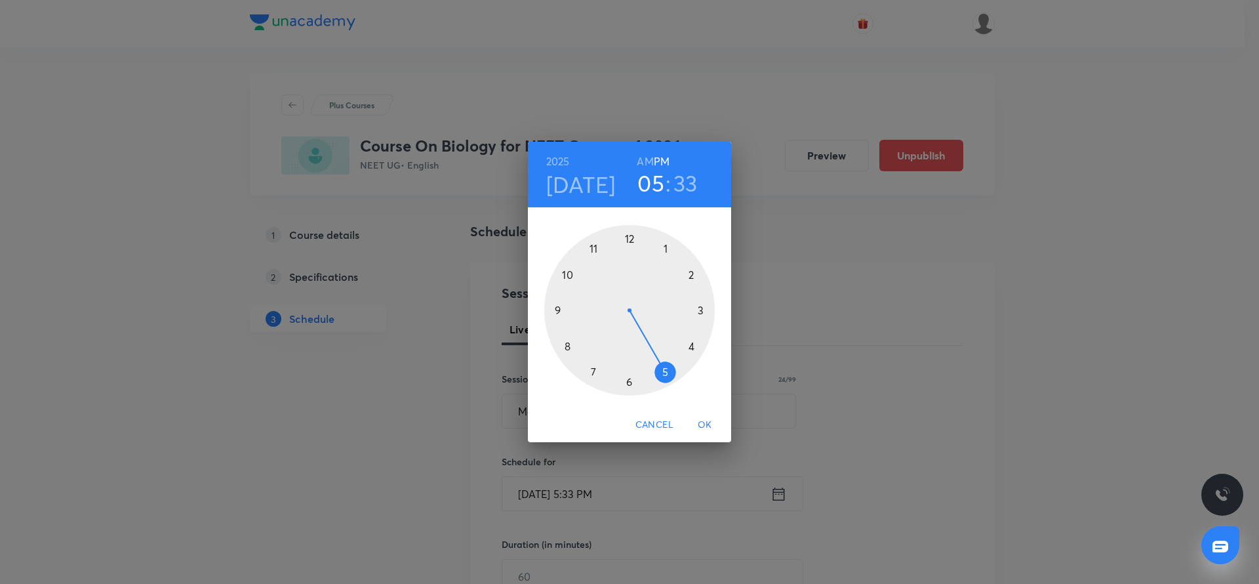
click at [664, 250] on div at bounding box center [629, 310] width 171 height 171
drag, startPoint x: 607, startPoint y: 377, endPoint x: 629, endPoint y: 390, distance: 25.0
click at [629, 390] on div at bounding box center [629, 310] width 171 height 171
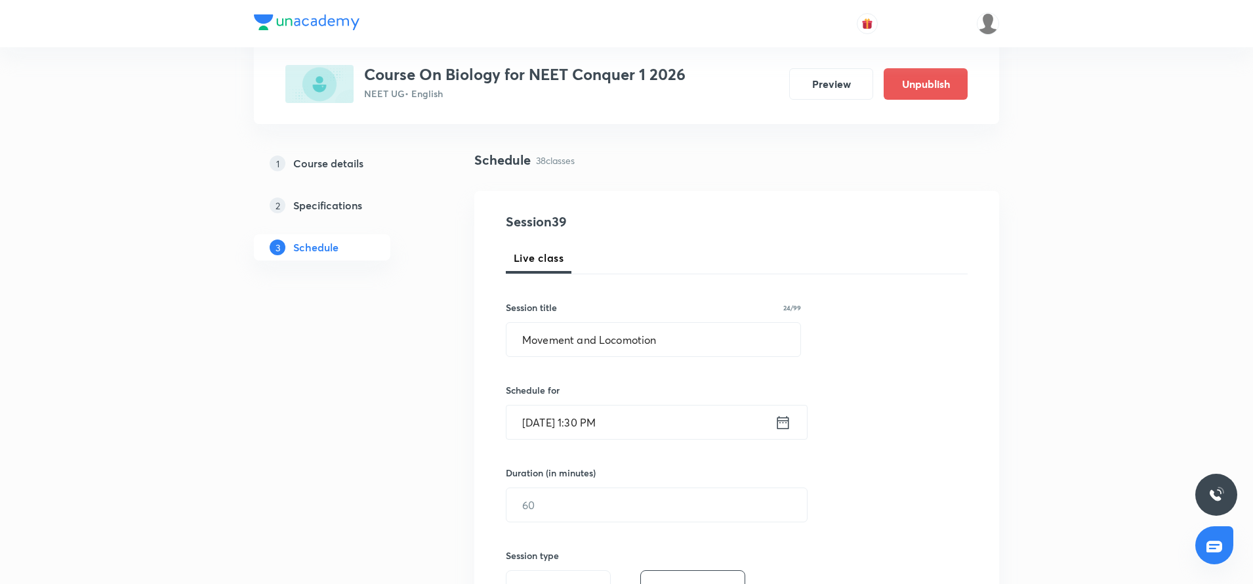
scroll to position [85, 0]
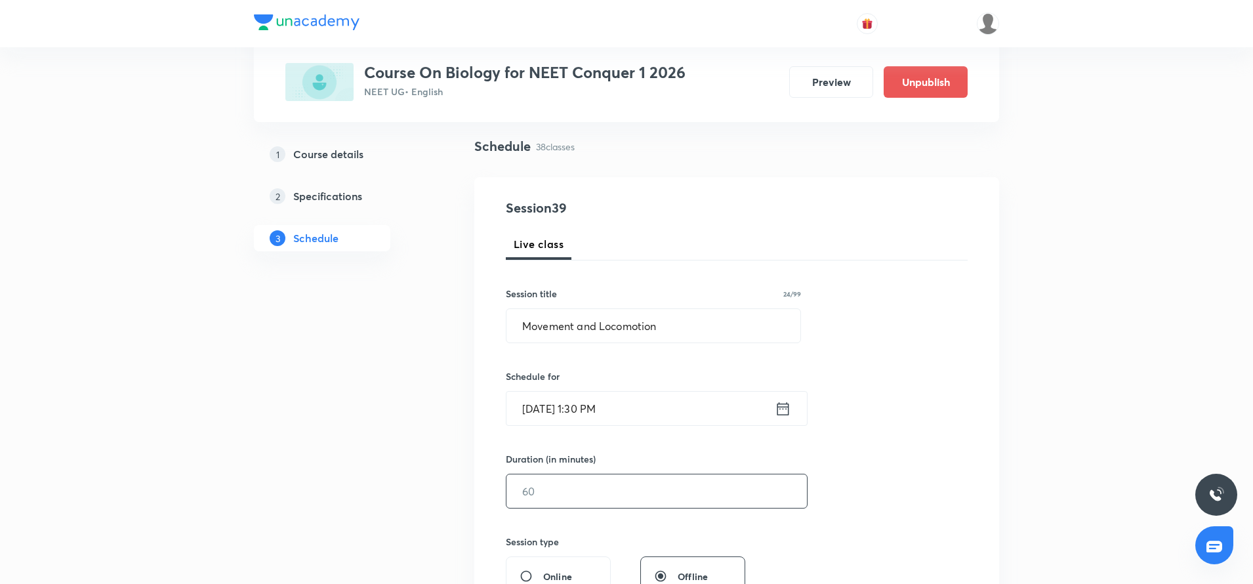
click at [601, 498] on input "text" at bounding box center [656, 490] width 300 height 33
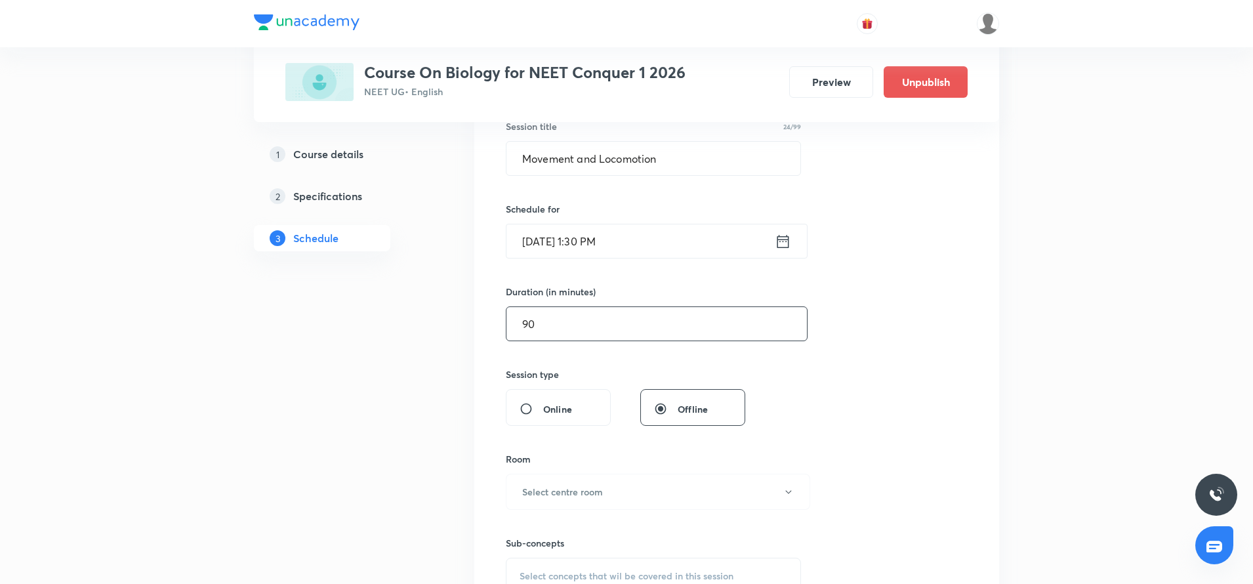
scroll to position [266, 0]
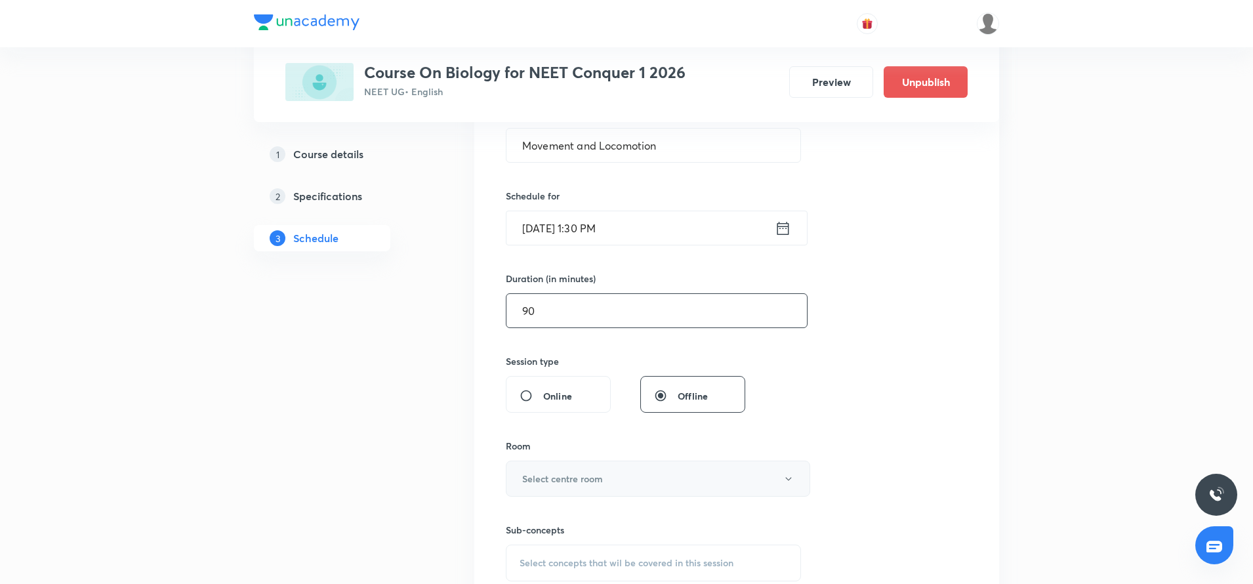
type input "90"
click at [596, 487] on button "Select centre room" at bounding box center [658, 478] width 304 height 36
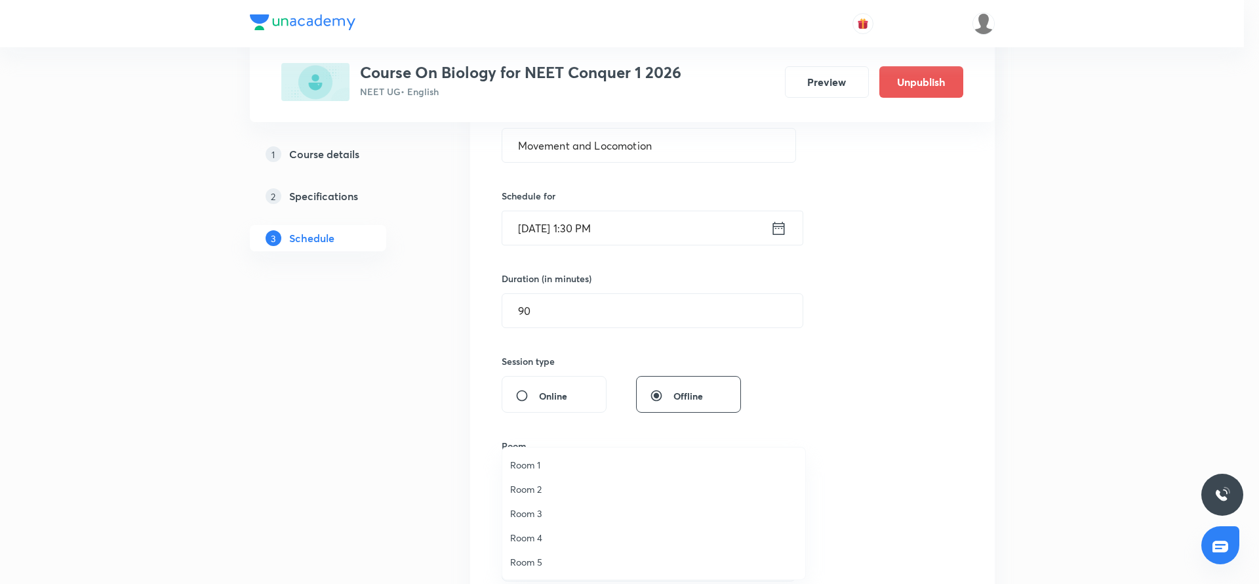
click at [544, 542] on span "Room 4" at bounding box center [653, 538] width 287 height 14
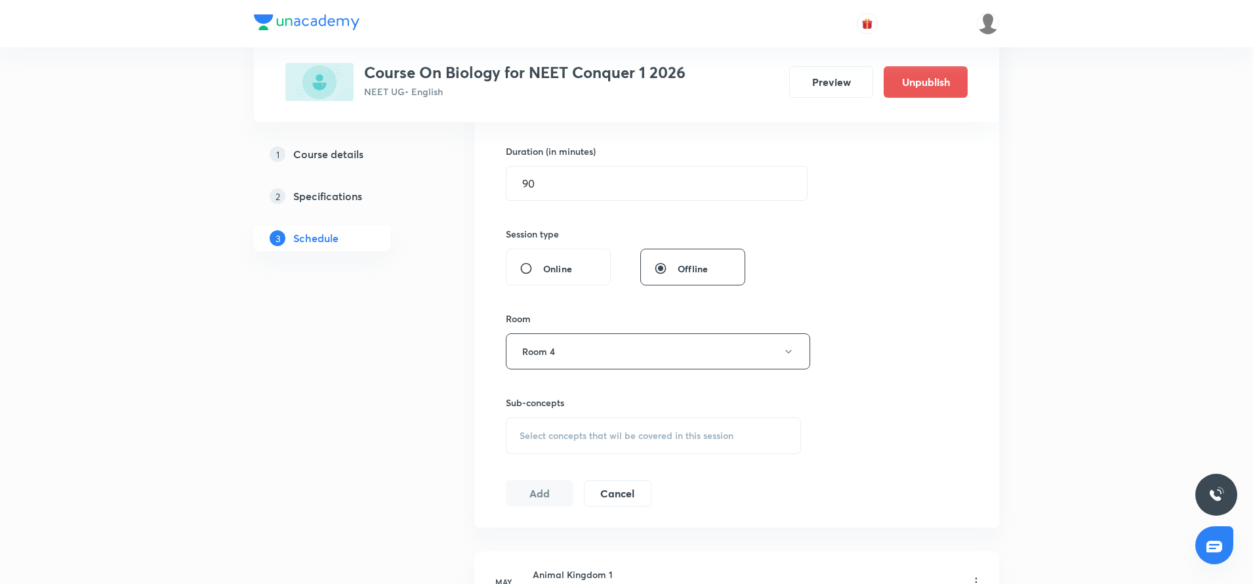
scroll to position [403, 0]
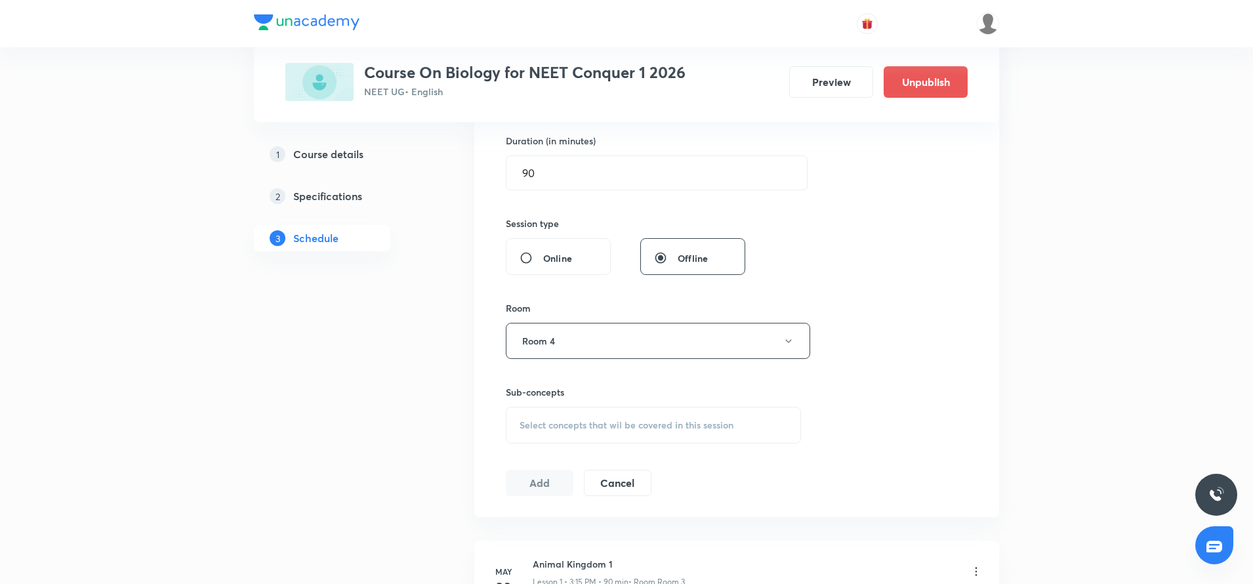
click at [533, 420] on span "Select concepts that wil be covered in this session" at bounding box center [626, 425] width 214 height 10
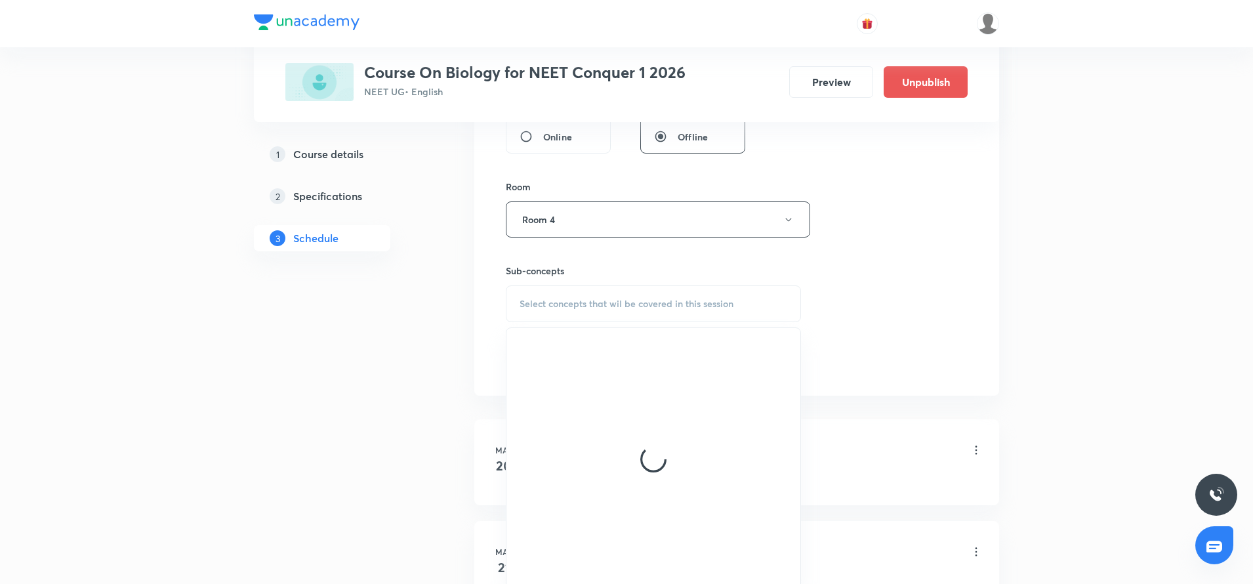
scroll to position [538, 0]
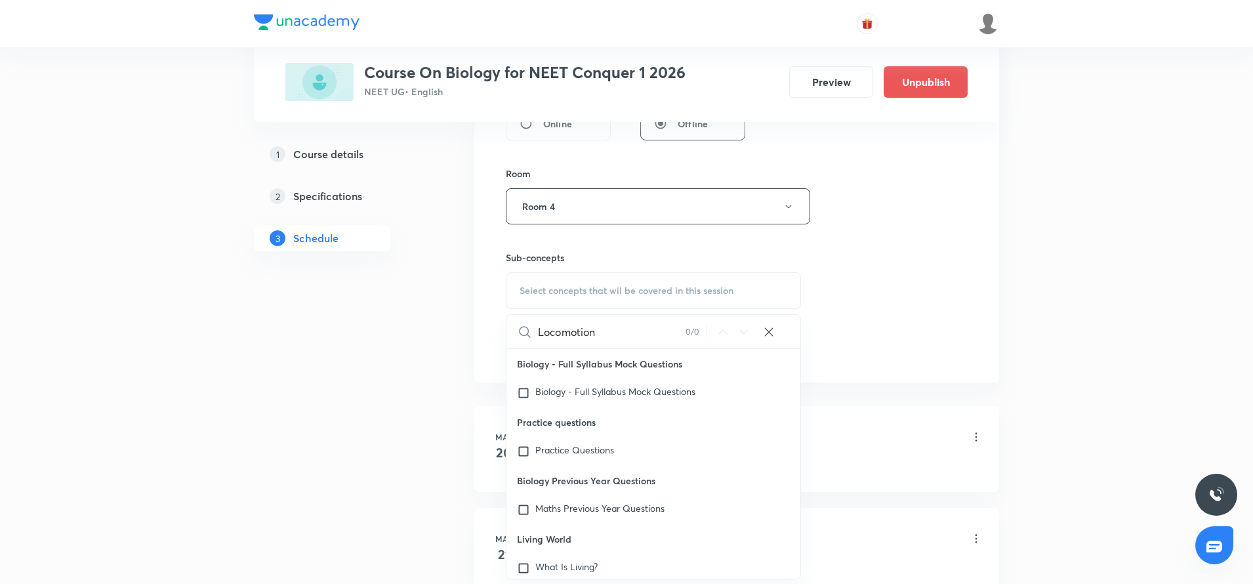
drag, startPoint x: 611, startPoint y: 331, endPoint x: 526, endPoint y: 346, distance: 86.1
click at [526, 346] on div "Locomotion 0 / 0 ​" at bounding box center [653, 331] width 294 height 33
type input "Locomotion"
click at [521, 566] on input "checkbox" at bounding box center [526, 567] width 18 height 13
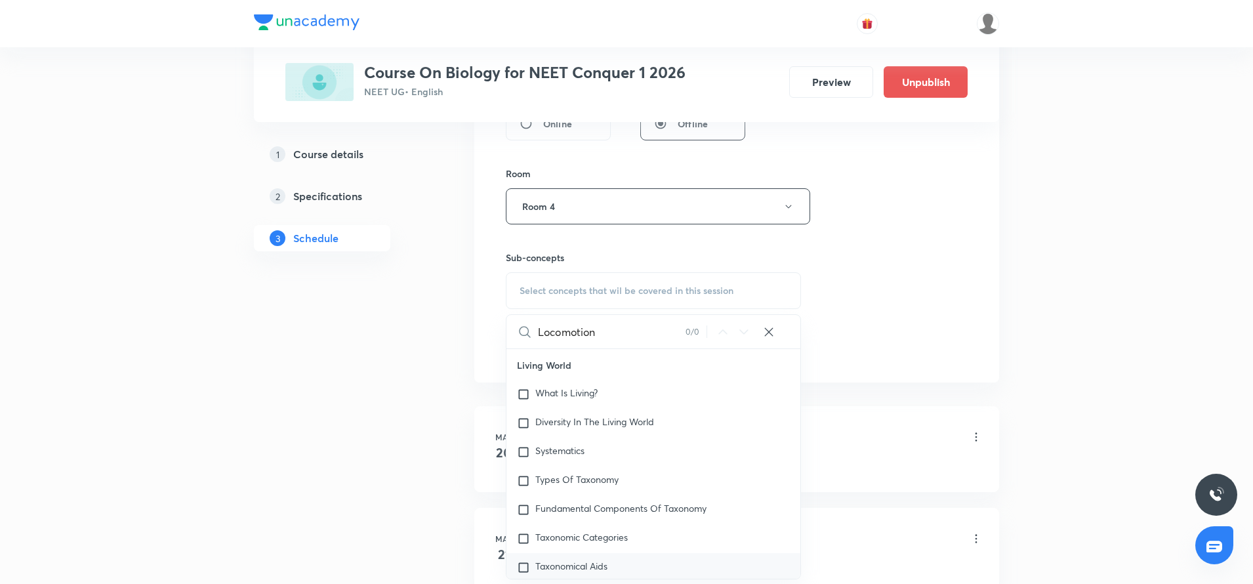
checkbox input "true"
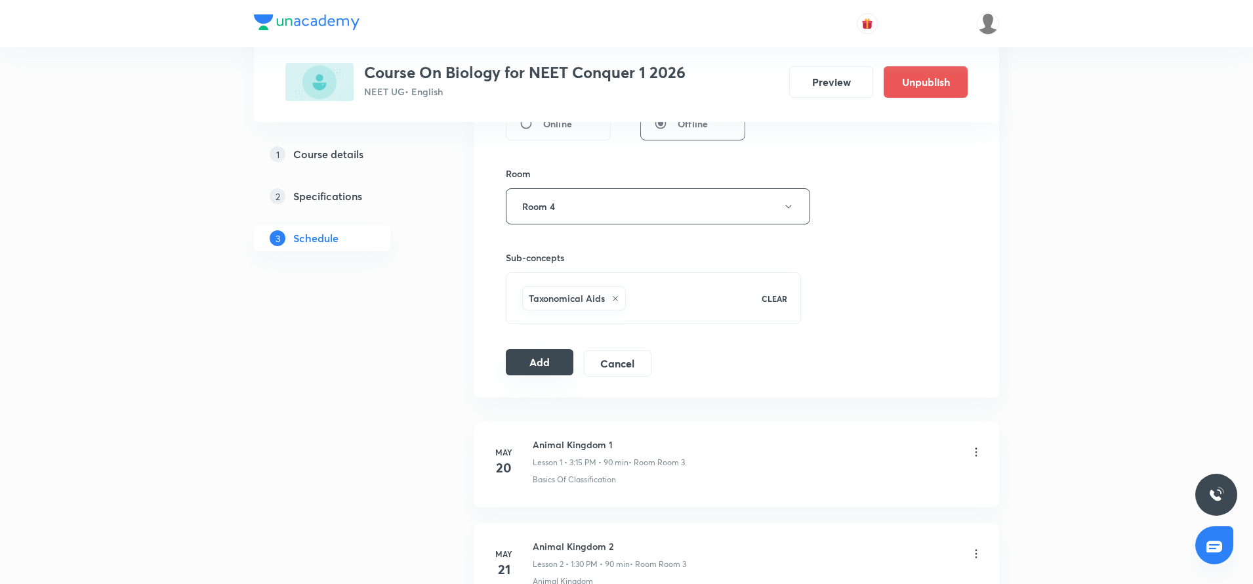
click at [527, 365] on button "Add" at bounding box center [540, 362] width 68 height 26
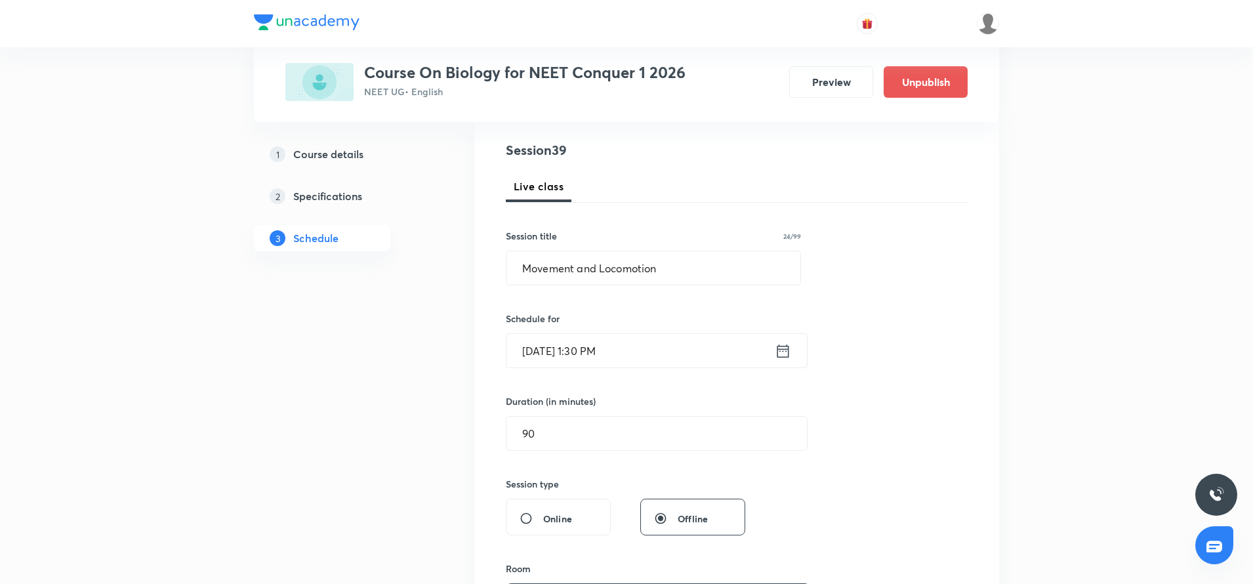
scroll to position [141, 0]
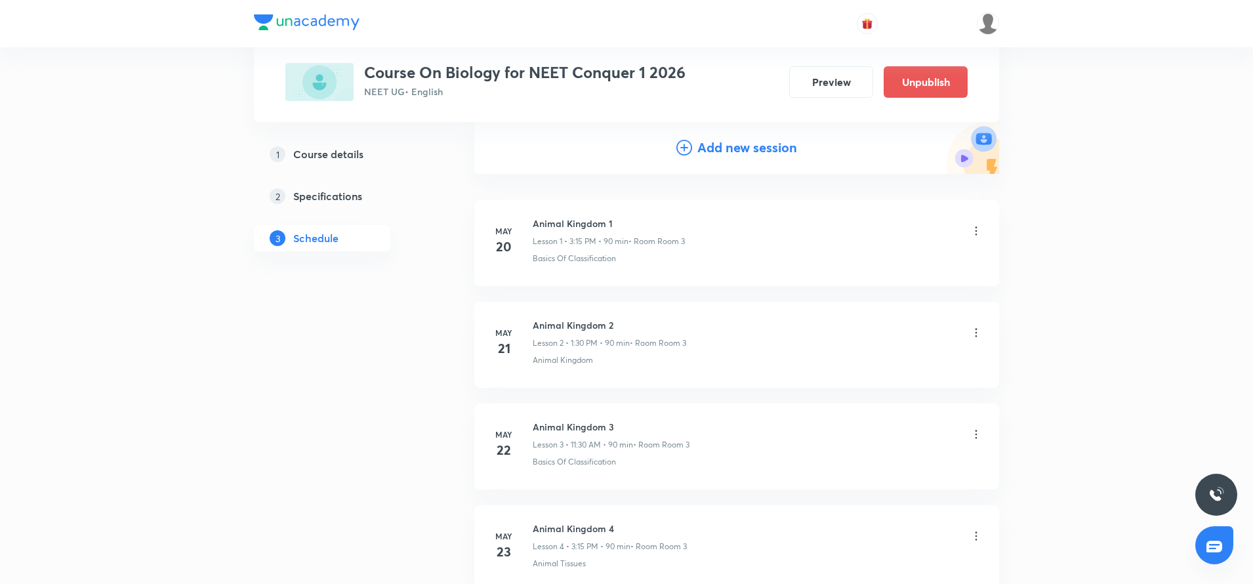
click at [679, 145] on icon at bounding box center [684, 148] width 16 height 16
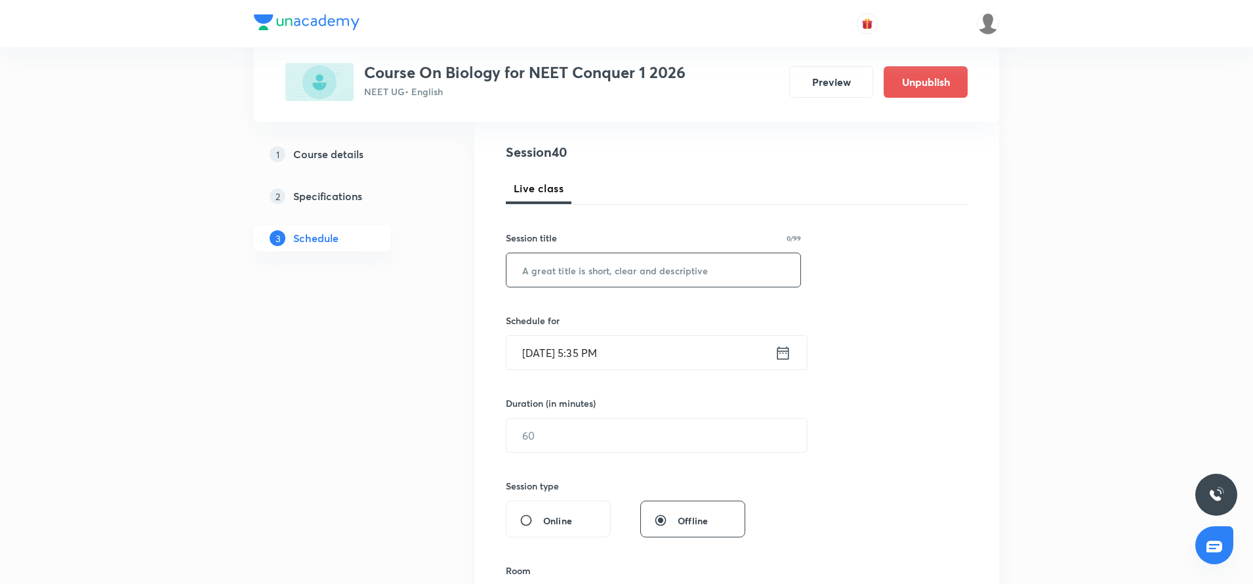
click at [607, 265] on input "text" at bounding box center [653, 269] width 294 height 33
paste input "Movement and Locomotion"
type input "Movement and Locomotion"
click at [780, 355] on icon at bounding box center [783, 353] width 16 height 18
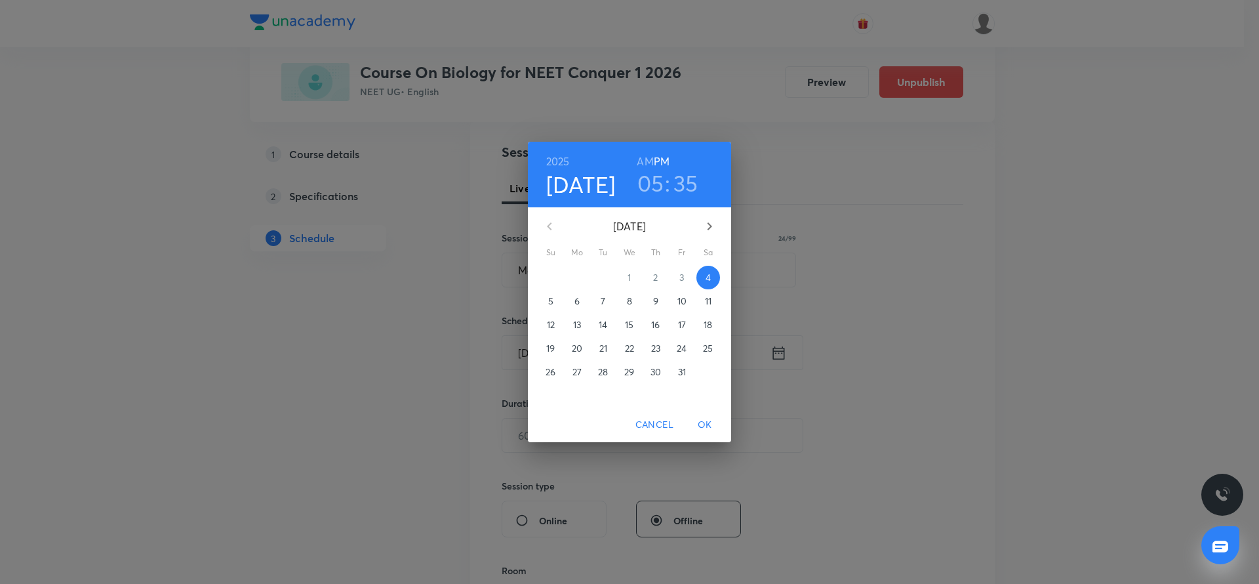
click at [634, 300] on span "8" at bounding box center [630, 300] width 24 height 13
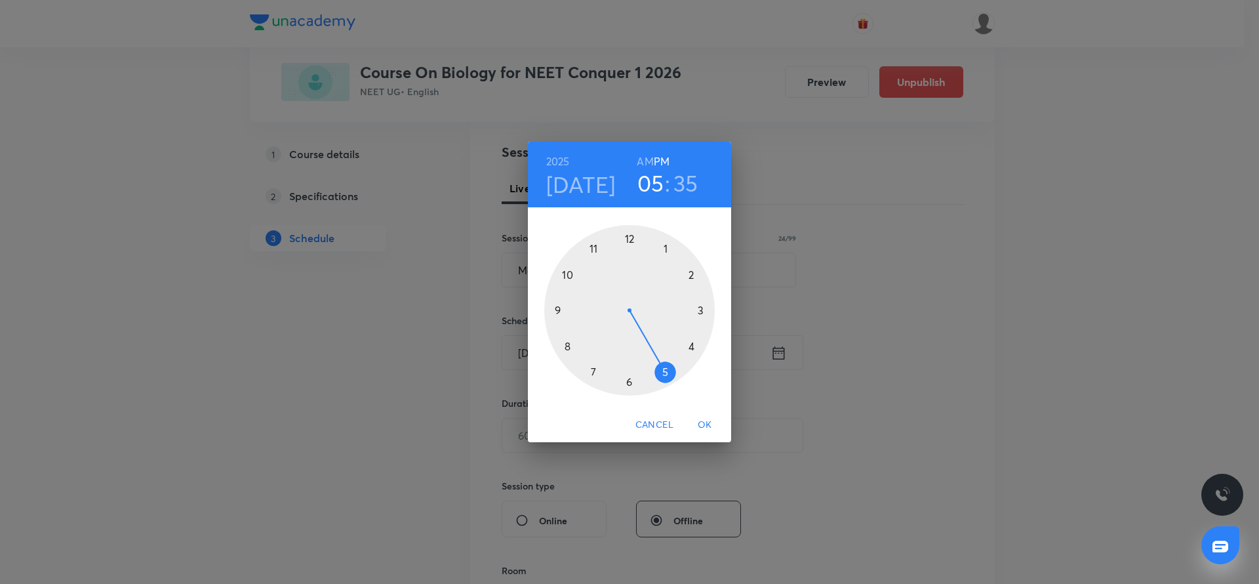
click at [567, 345] on div at bounding box center [629, 310] width 171 height 171
click at [647, 162] on h6 "AM" at bounding box center [645, 161] width 16 height 18
click at [628, 243] on div at bounding box center [629, 310] width 171 height 171
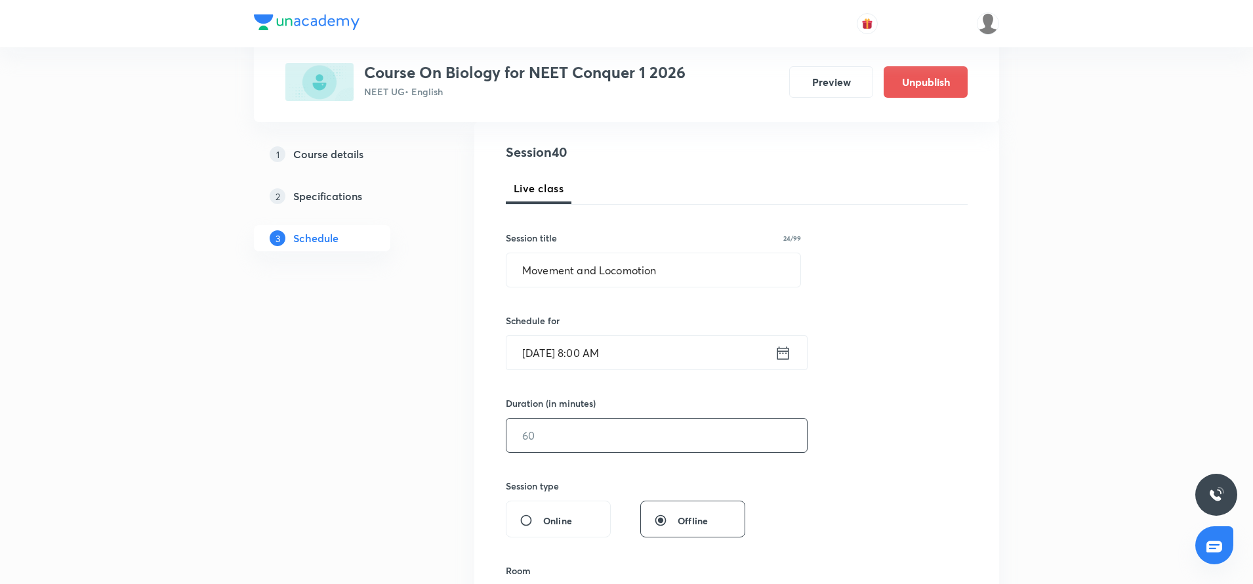
click at [594, 430] on input "text" at bounding box center [656, 434] width 300 height 33
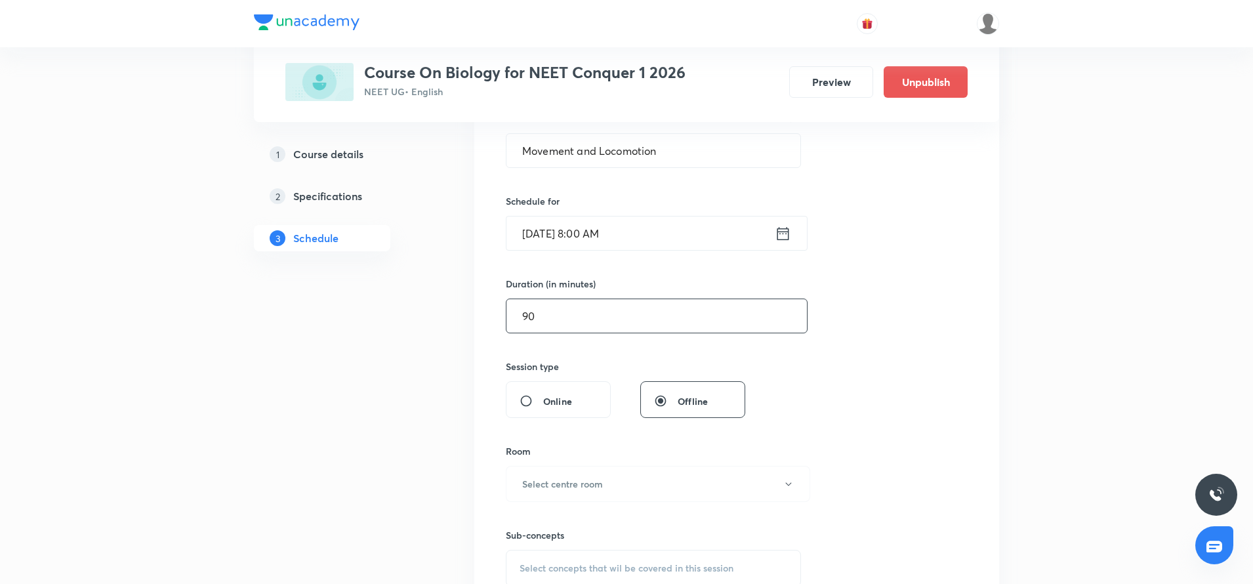
scroll to position [266, 0]
type input "90"
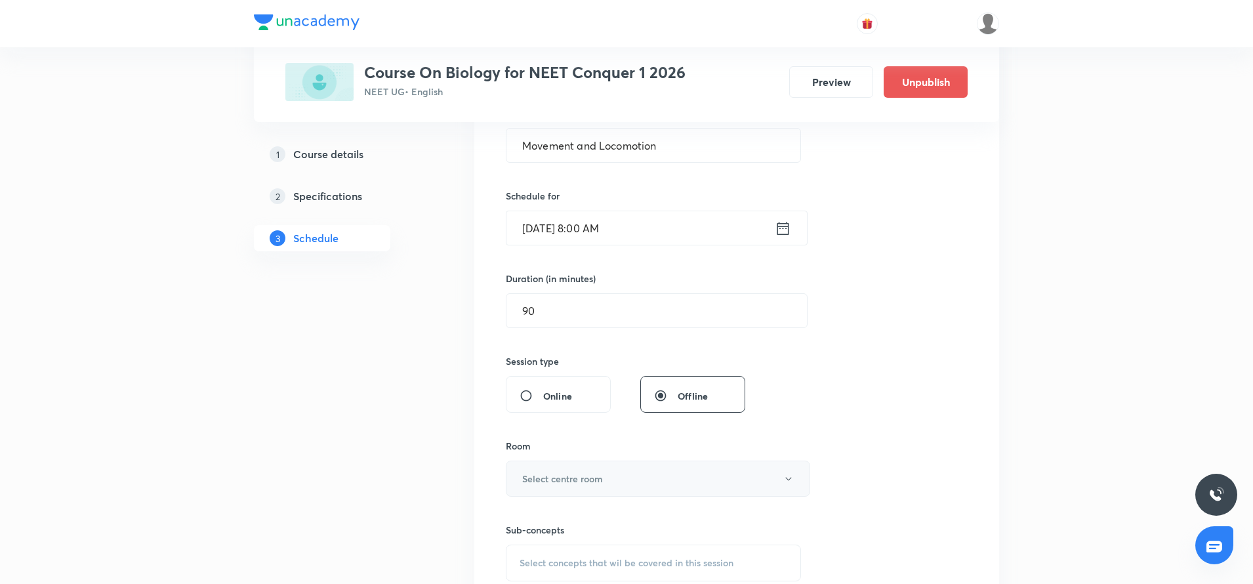
click at [583, 477] on h6 "Select centre room" at bounding box center [562, 479] width 81 height 14
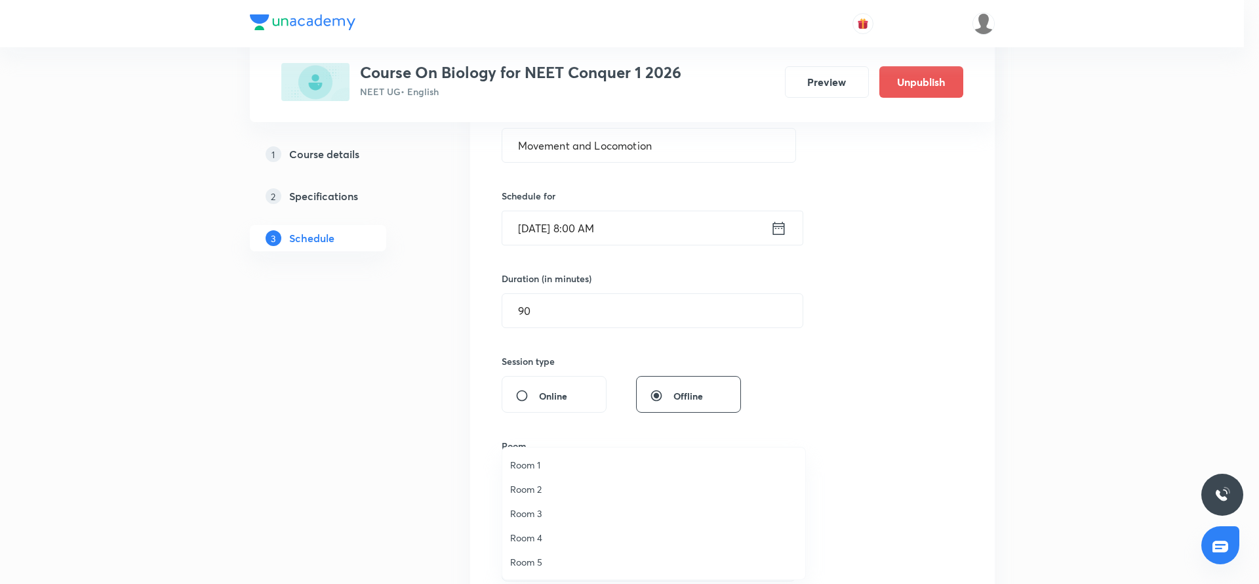
click at [544, 529] on li "Room 4" at bounding box center [653, 537] width 303 height 24
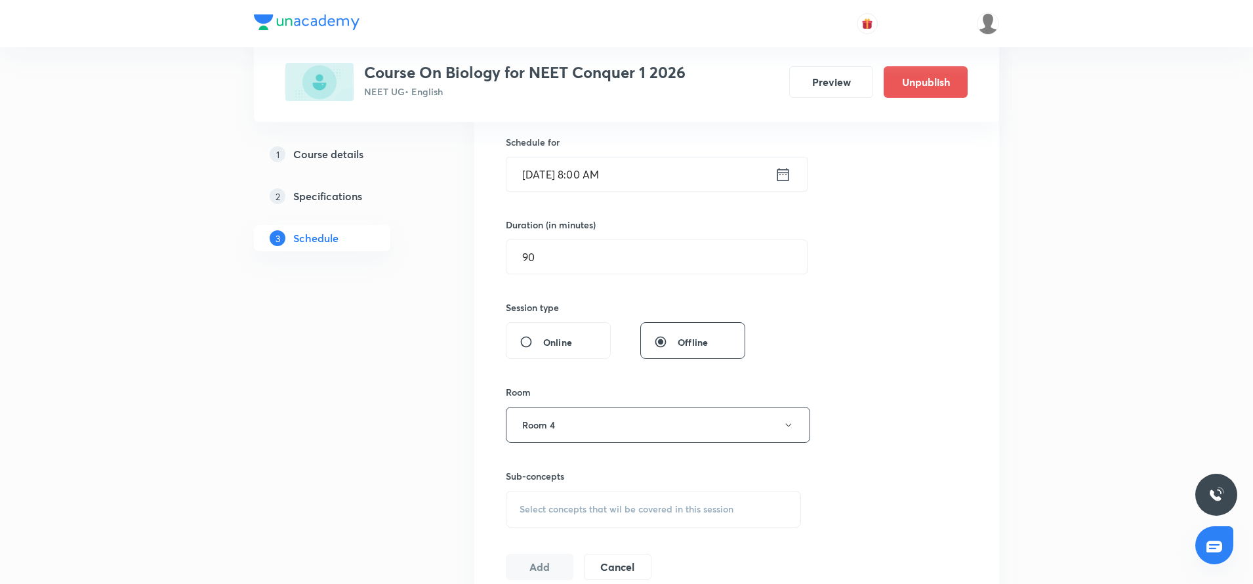
scroll to position [328, 0]
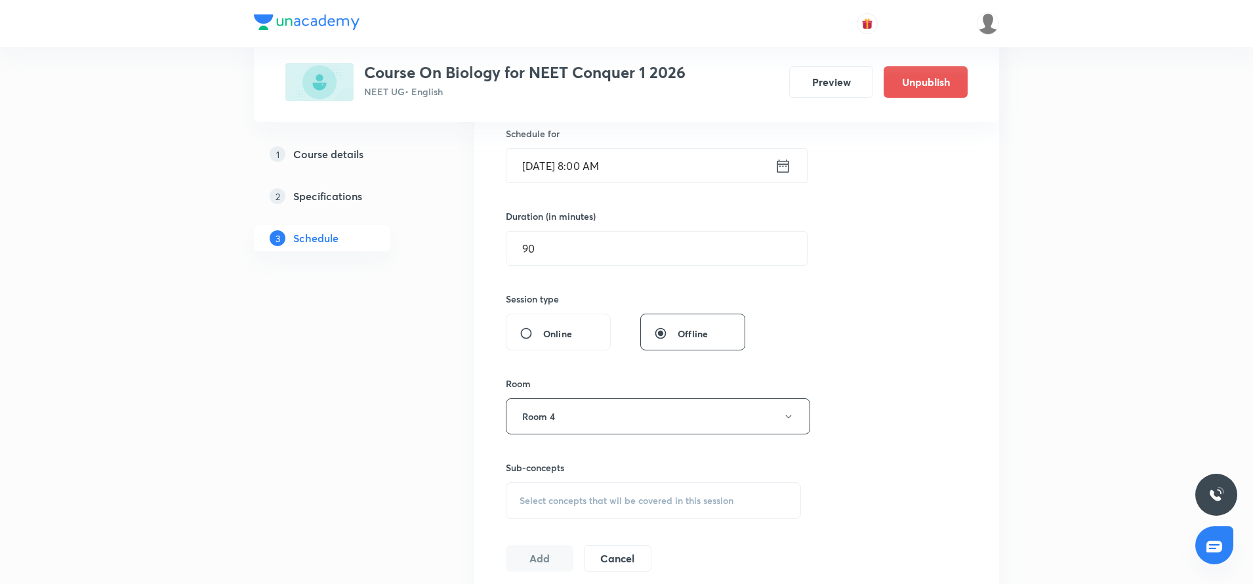
click at [542, 520] on div "Session 40 Live class Session title 24/99 Movement and Locomotion ​ Schedule fo…" at bounding box center [737, 263] width 462 height 616
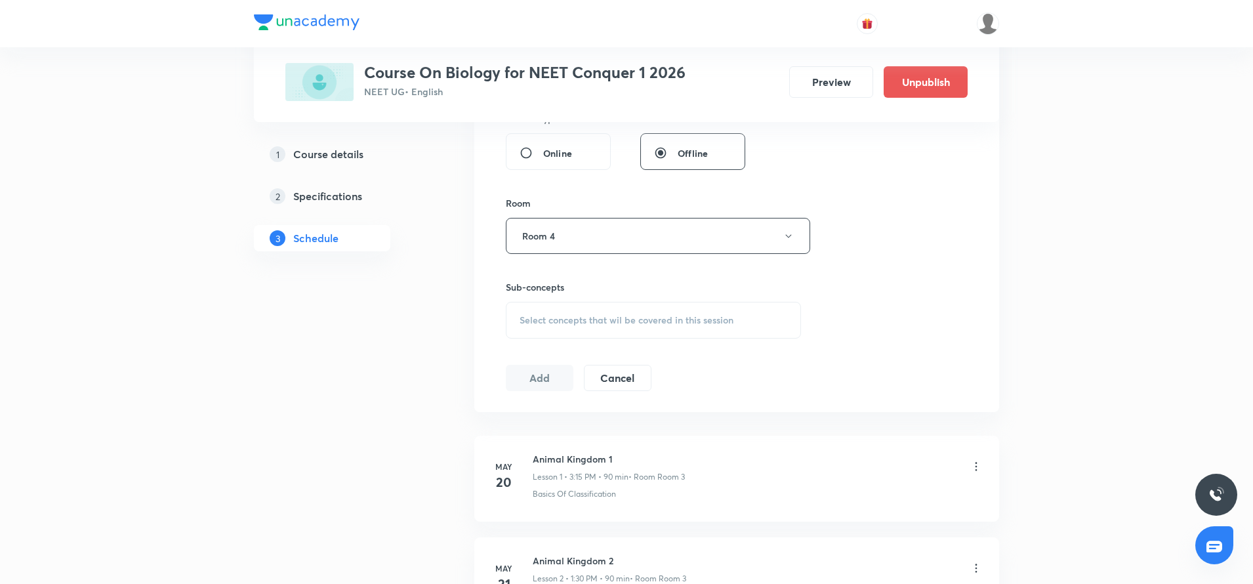
scroll to position [512, 0]
click at [533, 326] on div "Select concepts that wil be covered in this session" at bounding box center [653, 316] width 295 height 37
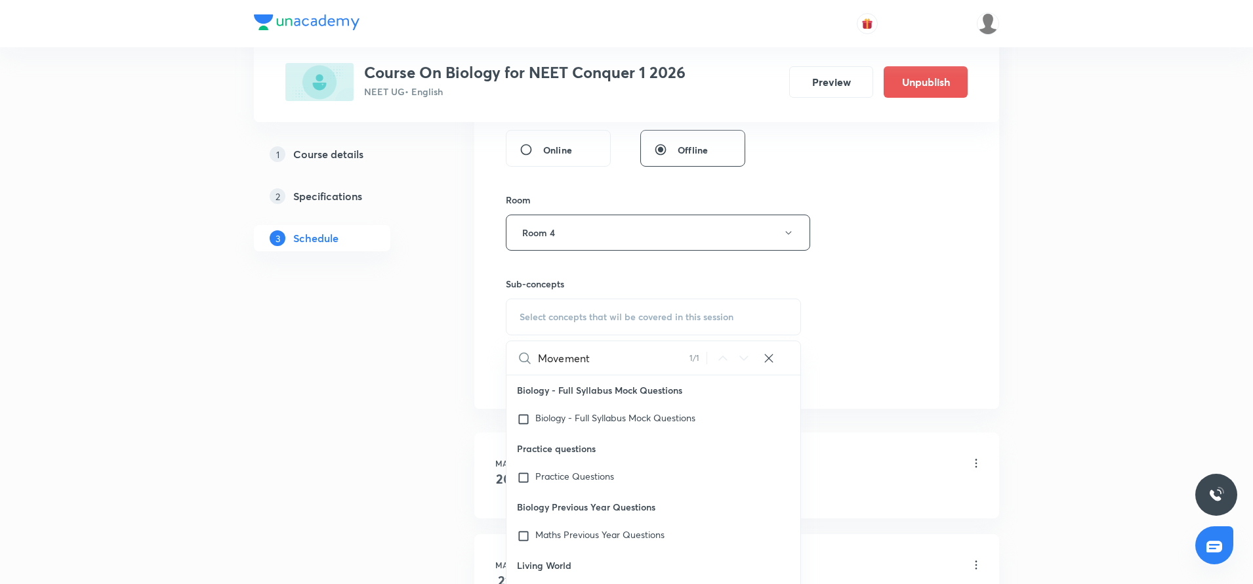
drag, startPoint x: 591, startPoint y: 359, endPoint x: 671, endPoint y: 351, distance: 80.5
click at [671, 351] on input "Movement" at bounding box center [614, 357] width 152 height 33
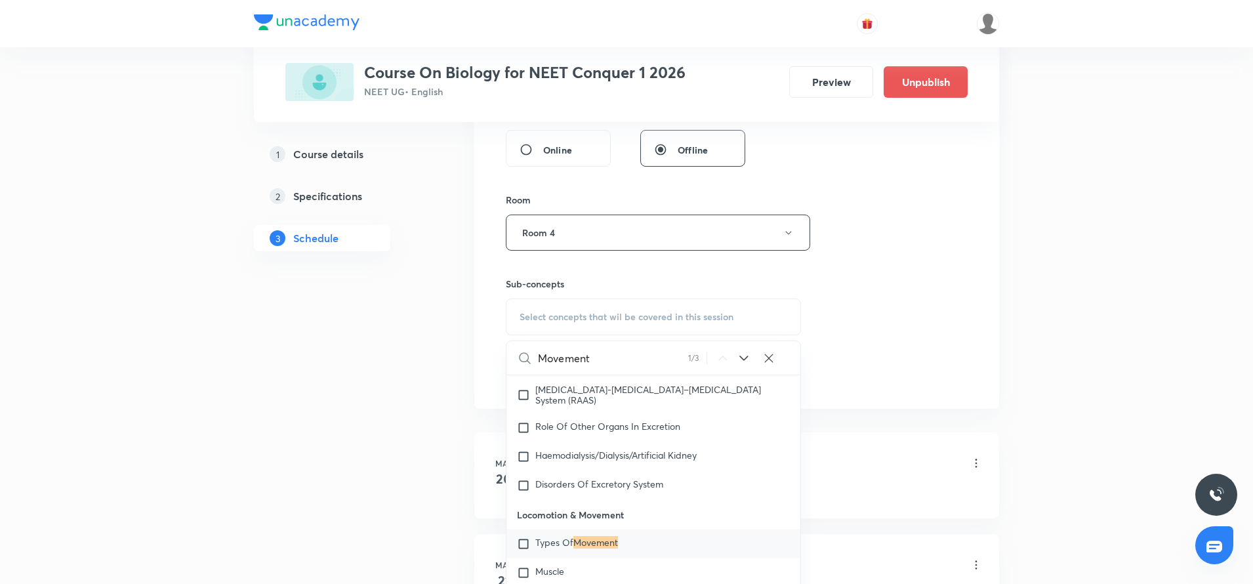
scroll to position [5984, 0]
type input "Movement"
click at [586, 541] on mark "Movement" at bounding box center [595, 543] width 45 height 12
checkbox input "true"
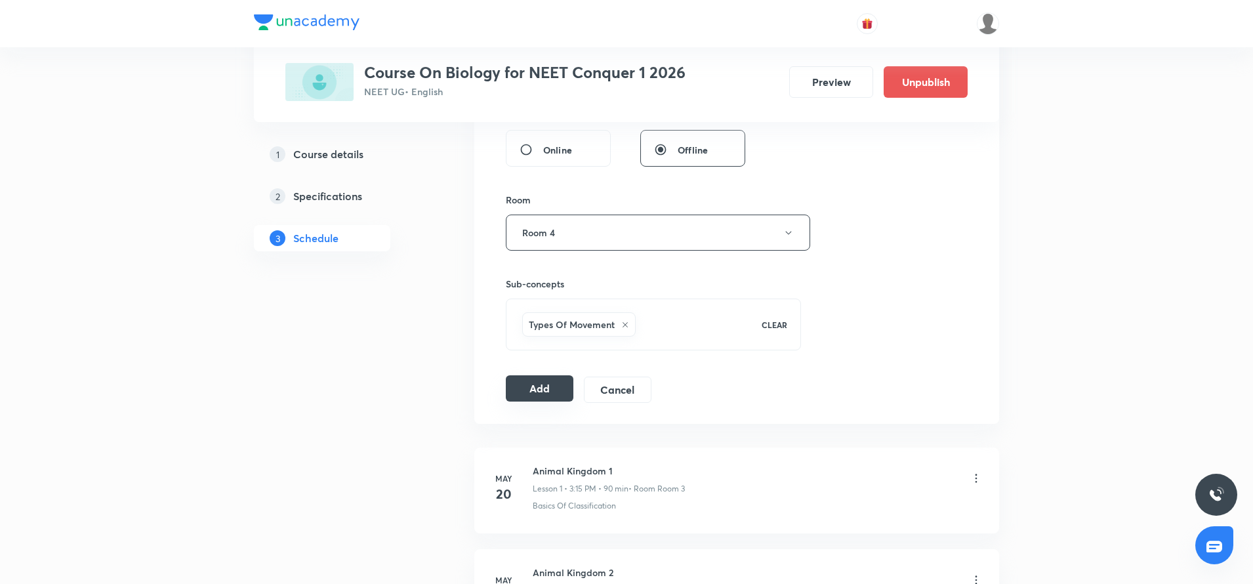
click at [533, 377] on button "Add" at bounding box center [540, 388] width 68 height 26
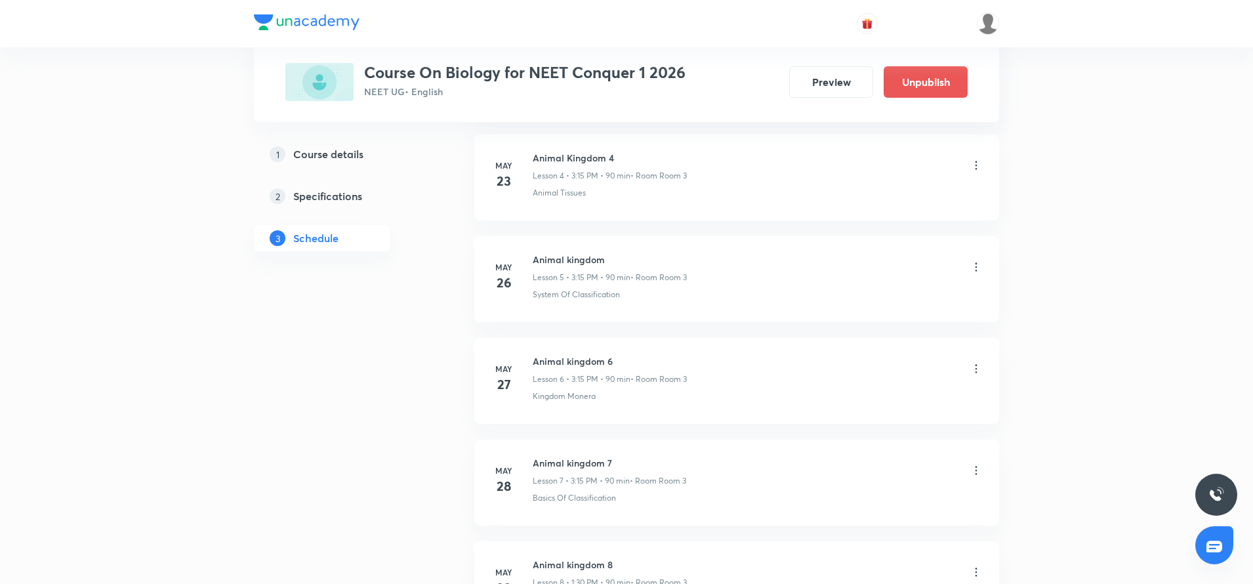
scroll to position [0, 0]
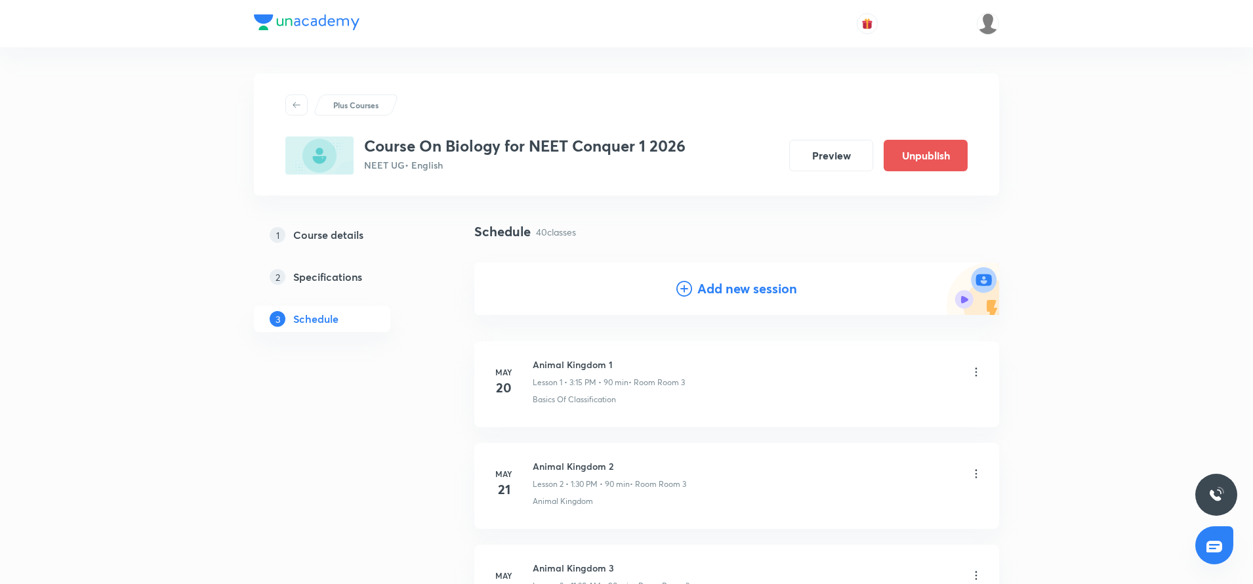
click at [687, 287] on icon at bounding box center [684, 289] width 16 height 16
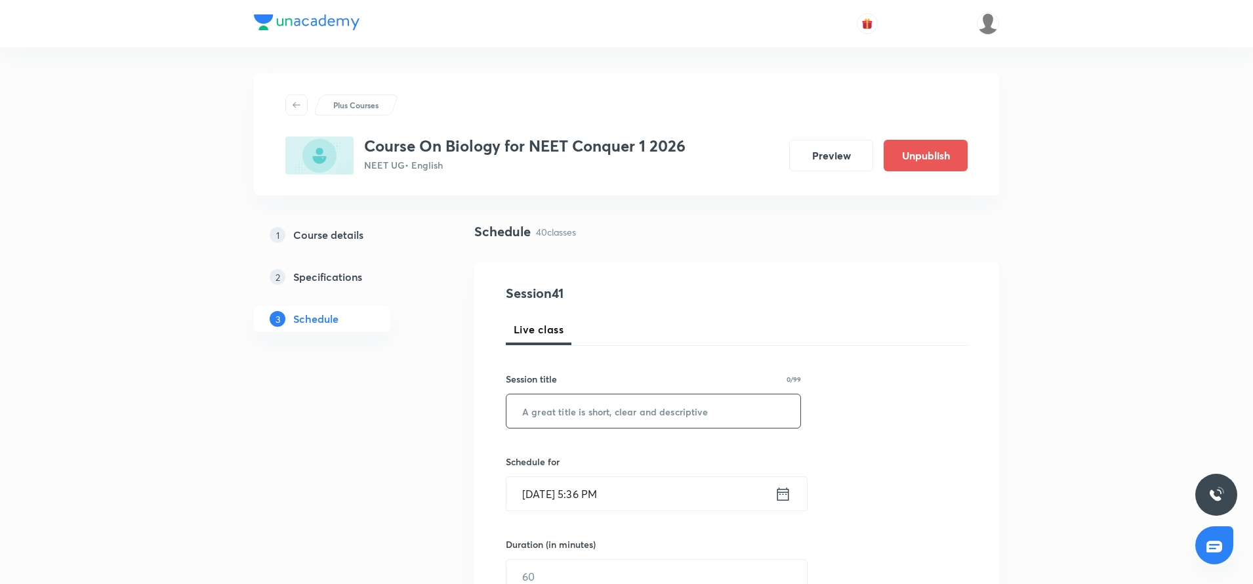
click at [532, 399] on input "text" at bounding box center [653, 410] width 294 height 33
paste input "Movement and Locomotion"
type input "Movement and Locomotion"
click at [786, 494] on icon at bounding box center [783, 493] width 12 height 13
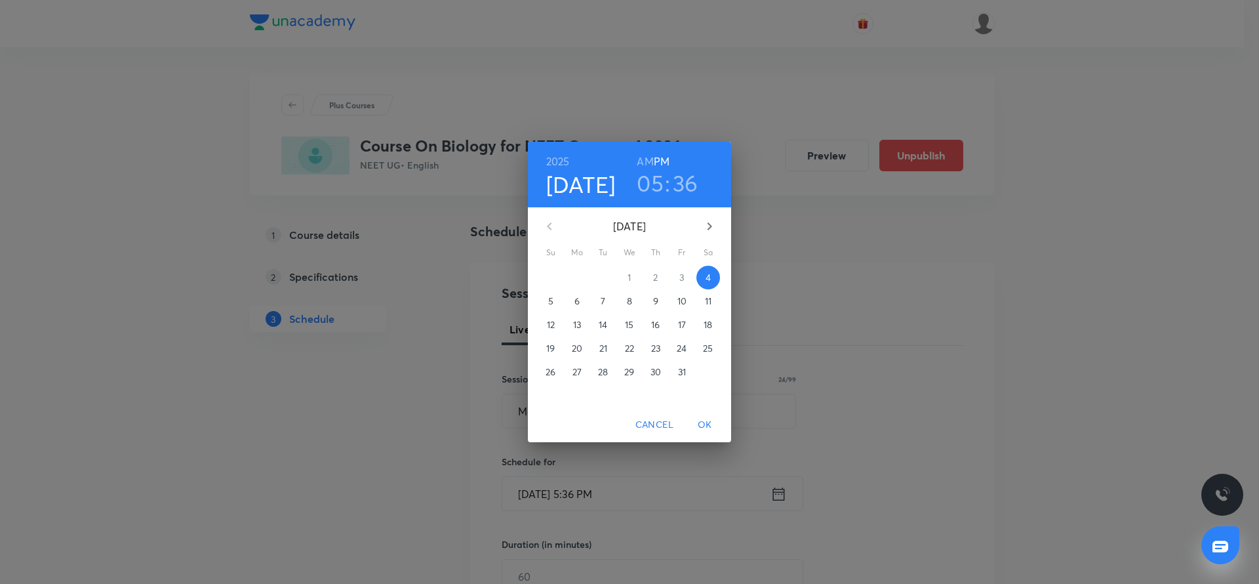
click at [682, 306] on p "10" at bounding box center [682, 300] width 9 height 13
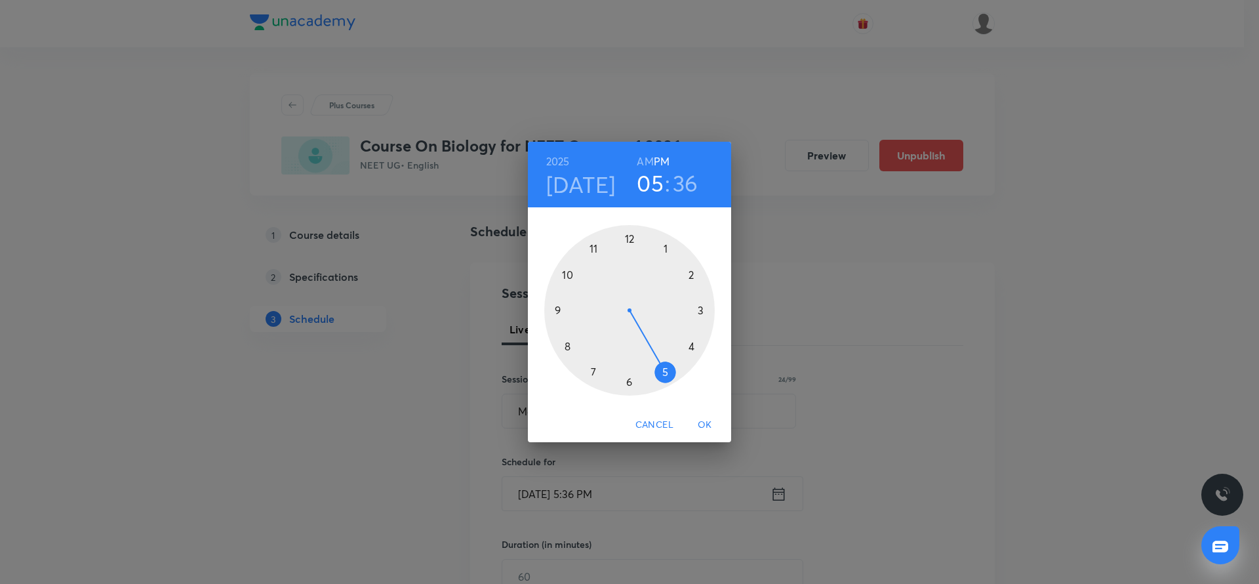
click at [702, 312] on div at bounding box center [629, 310] width 171 height 171
click at [703, 307] on div at bounding box center [629, 310] width 171 height 171
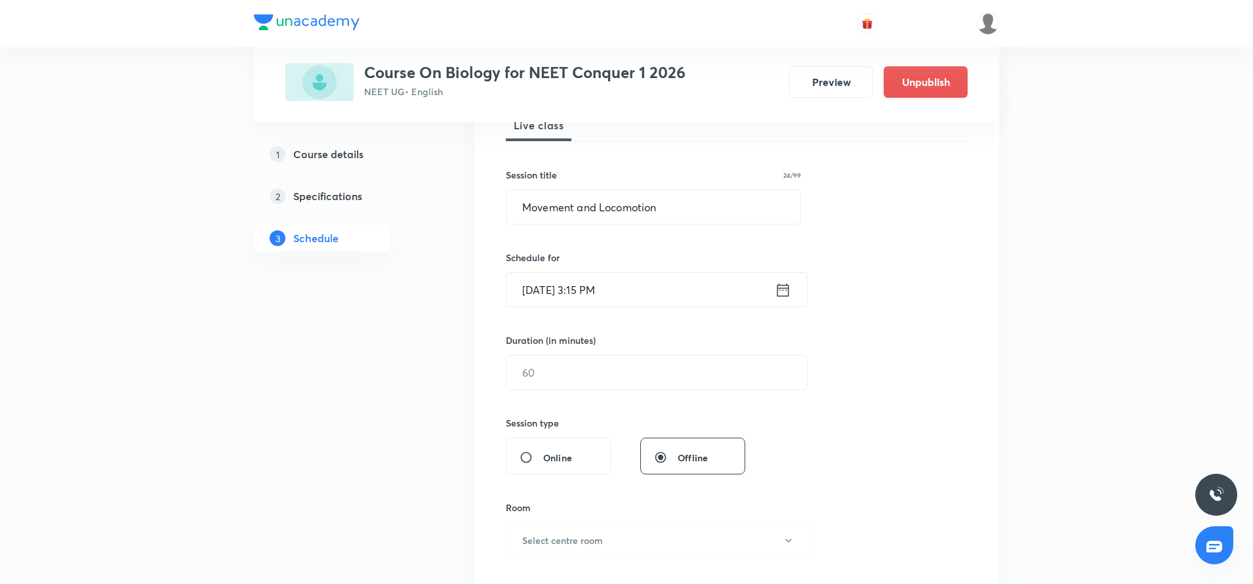
scroll to position [259, 0]
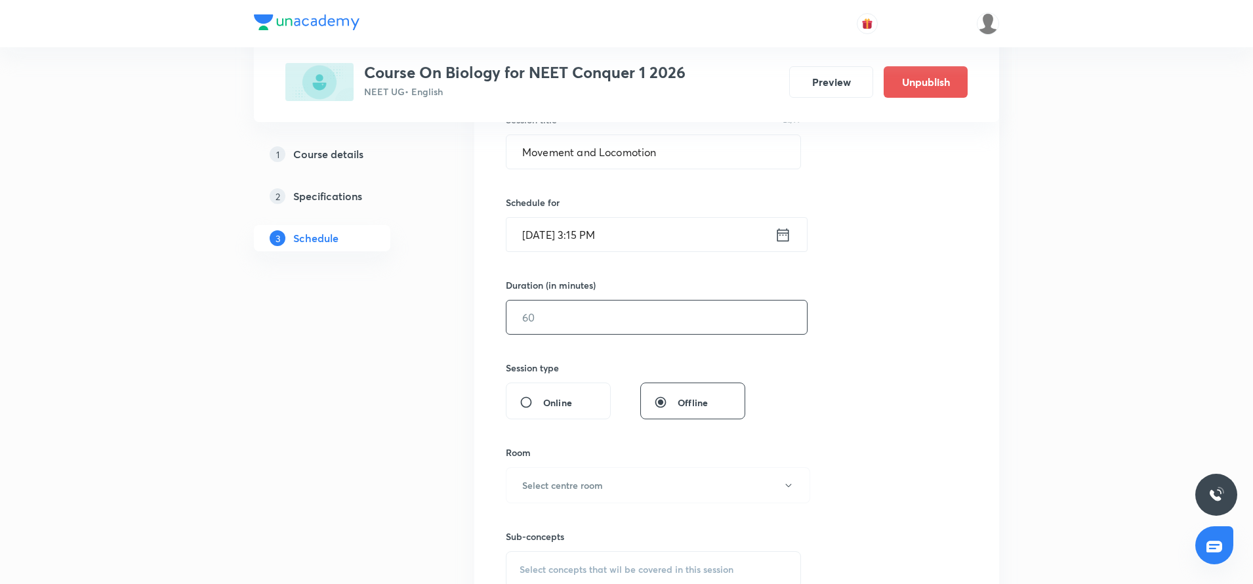
click at [703, 307] on input "text" at bounding box center [656, 316] width 300 height 33
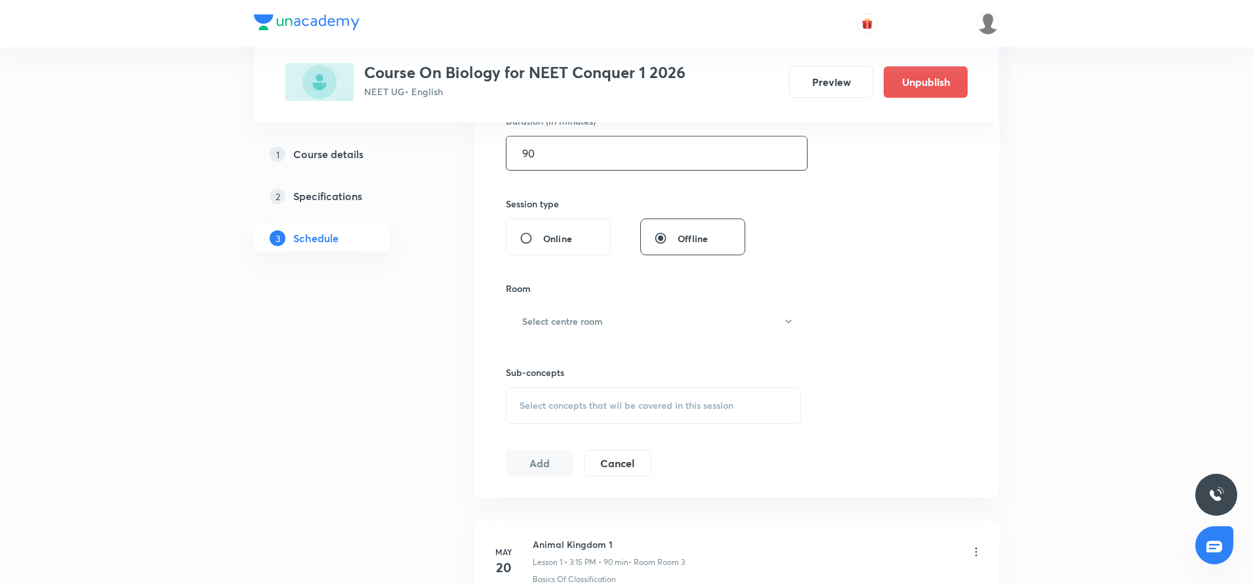
scroll to position [436, 0]
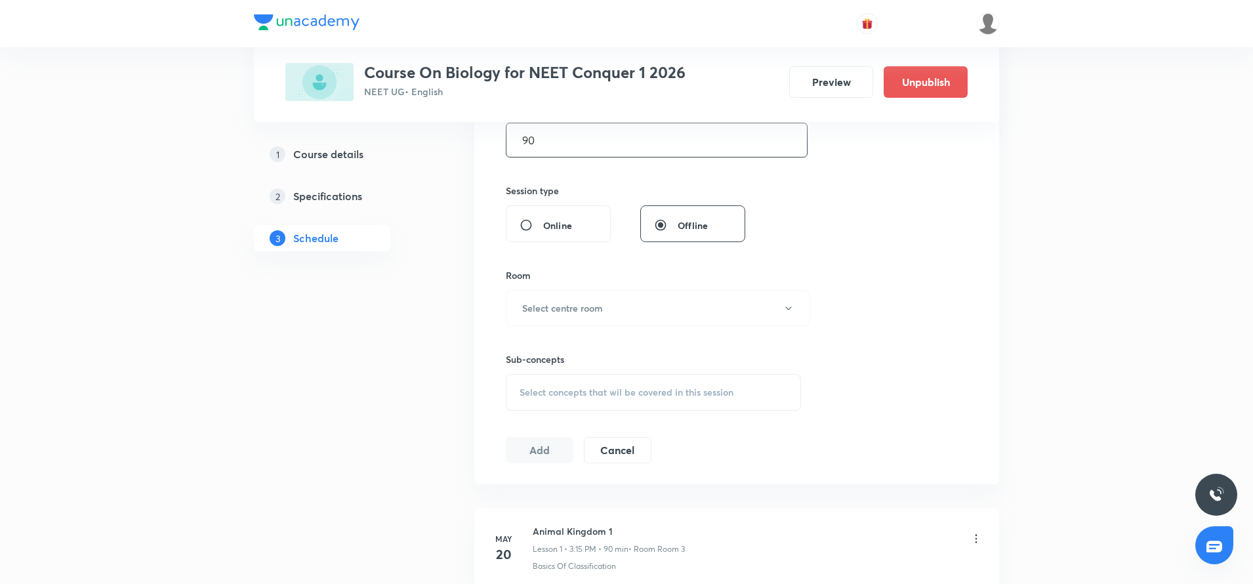
type input "90"
click at [703, 307] on button "Select centre room" at bounding box center [658, 308] width 304 height 36
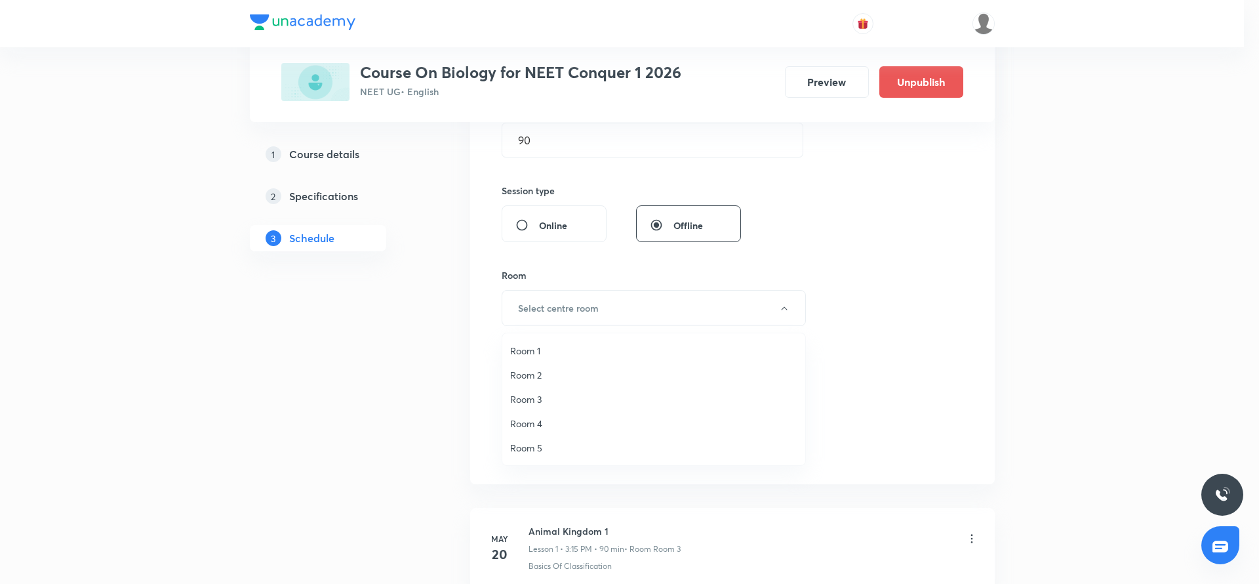
click at [537, 417] on span "Room 4" at bounding box center [653, 423] width 287 height 14
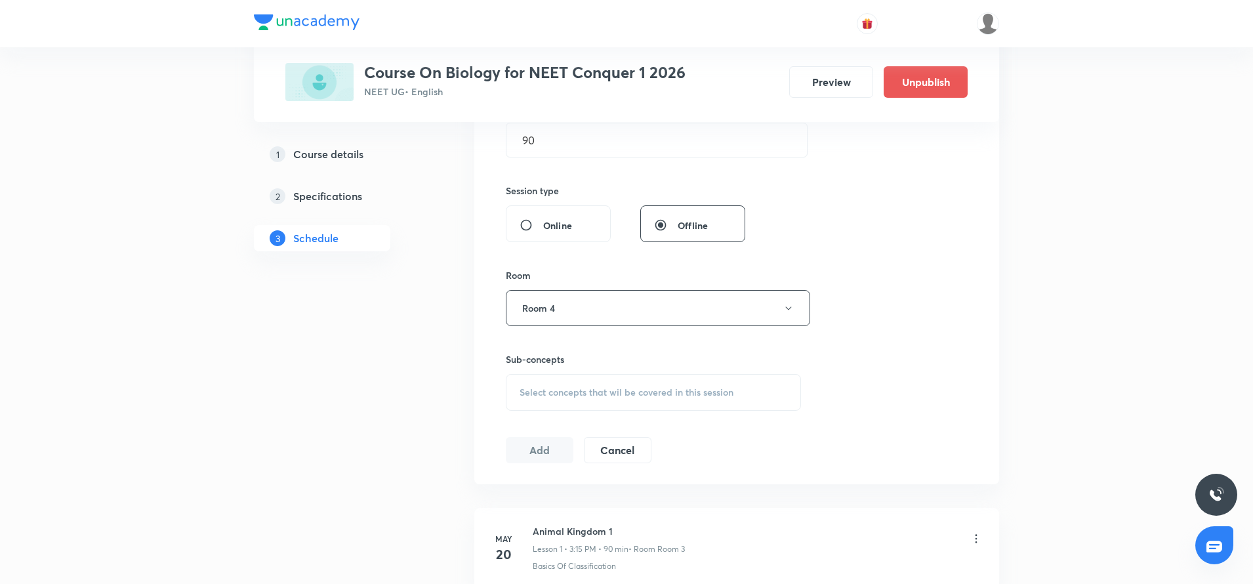
click at [542, 398] on div "Select concepts that wil be covered in this session" at bounding box center [653, 392] width 295 height 37
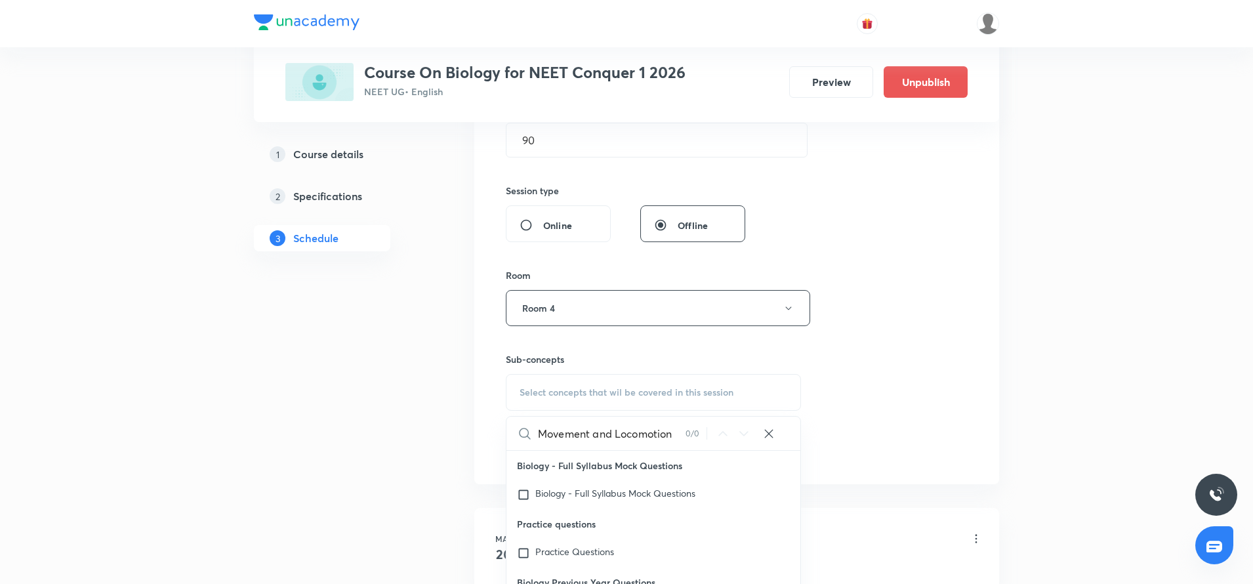
drag, startPoint x: 611, startPoint y: 434, endPoint x: 507, endPoint y: 434, distance: 103.6
click at [507, 434] on div "Movement and Locomotion 0 / 0 ​" at bounding box center [653, 432] width 294 height 33
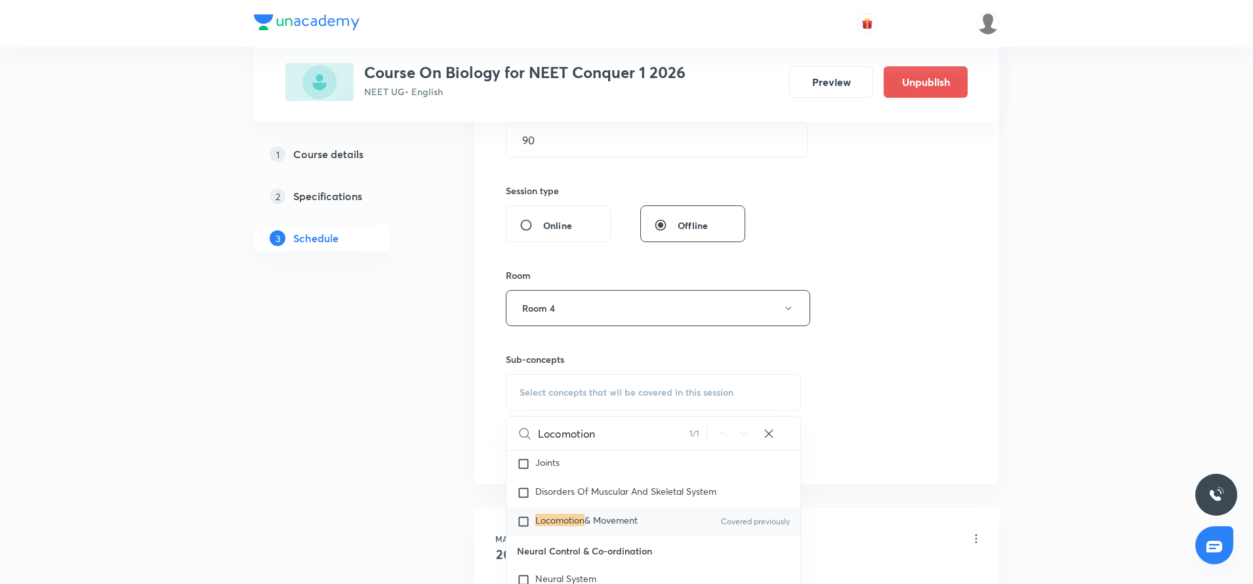
scroll to position [6288, 0]
type input "Locomotion"
click at [558, 519] on mark "Locomotion" at bounding box center [559, 516] width 49 height 12
checkbox input "true"
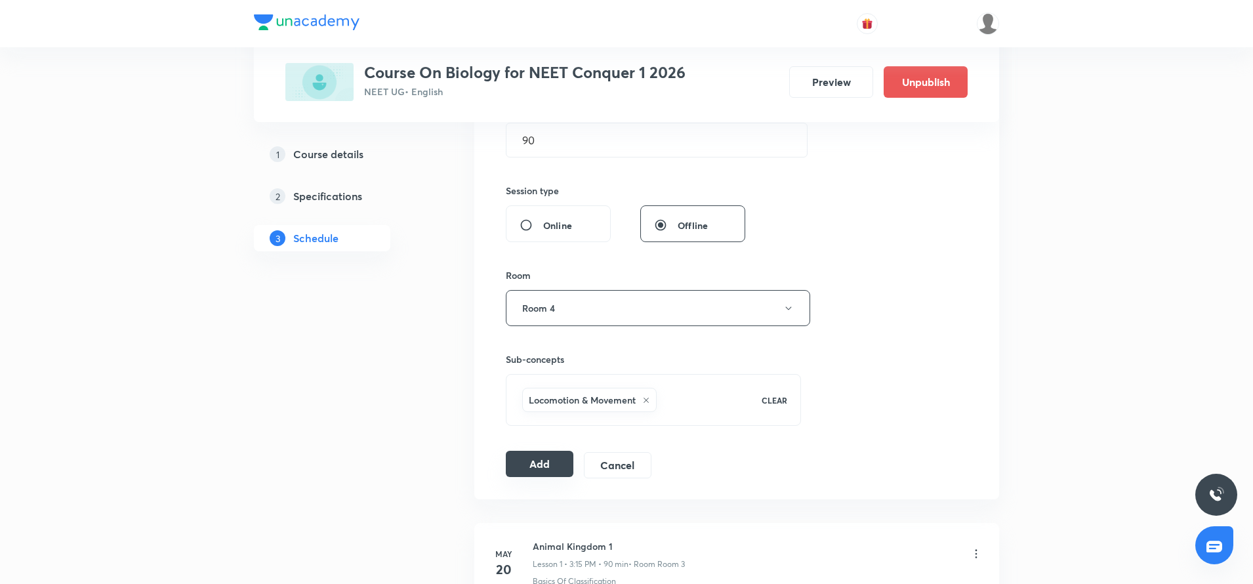
click at [514, 477] on div "Add Cancel" at bounding box center [584, 465] width 156 height 26
click at [538, 464] on button "Add" at bounding box center [540, 464] width 68 height 26
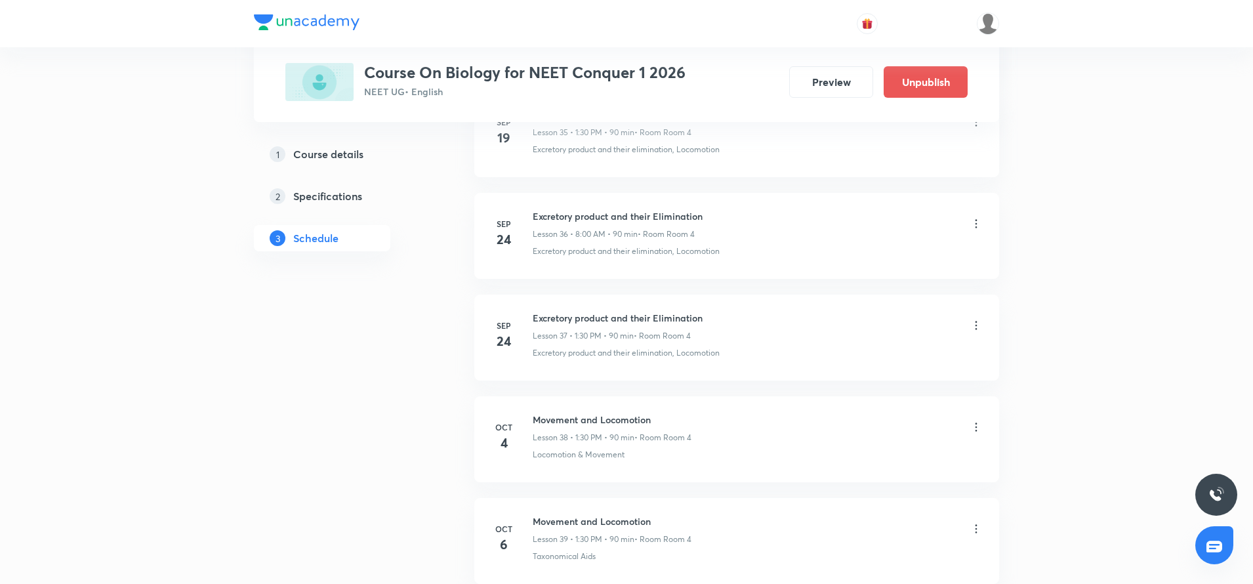
scroll to position [4034, 0]
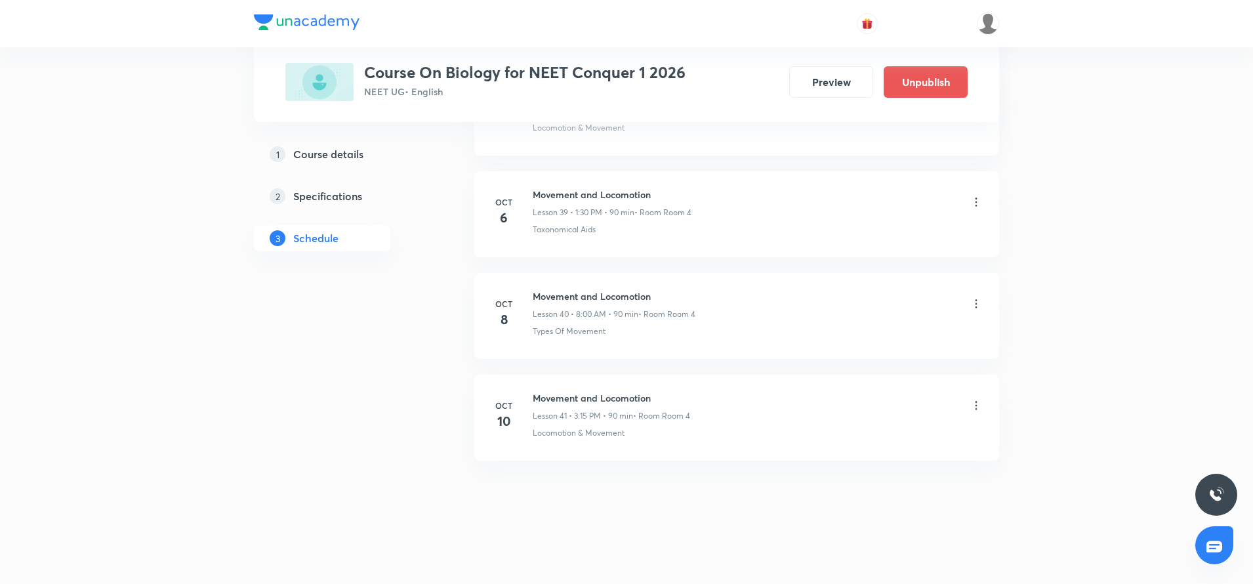
click at [561, 395] on h6 "Movement and Locomotion" at bounding box center [611, 398] width 157 height 14
copy h6 "Movement and Locomotion"
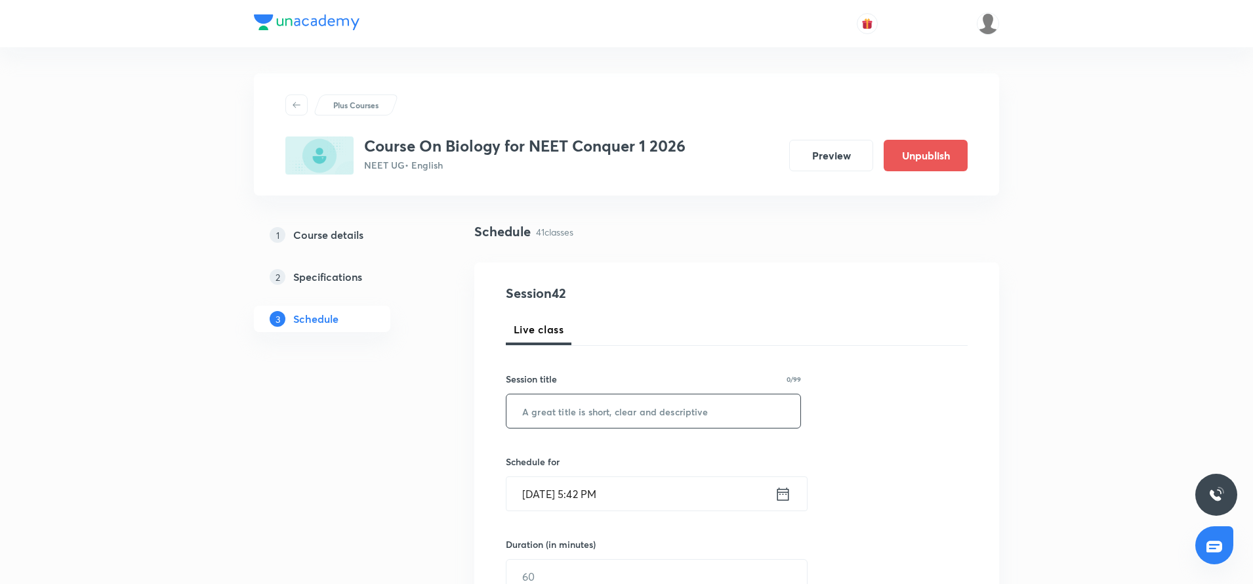
click at [554, 409] on input "text" at bounding box center [653, 410] width 294 height 33
paste input "Movement and Locomotion"
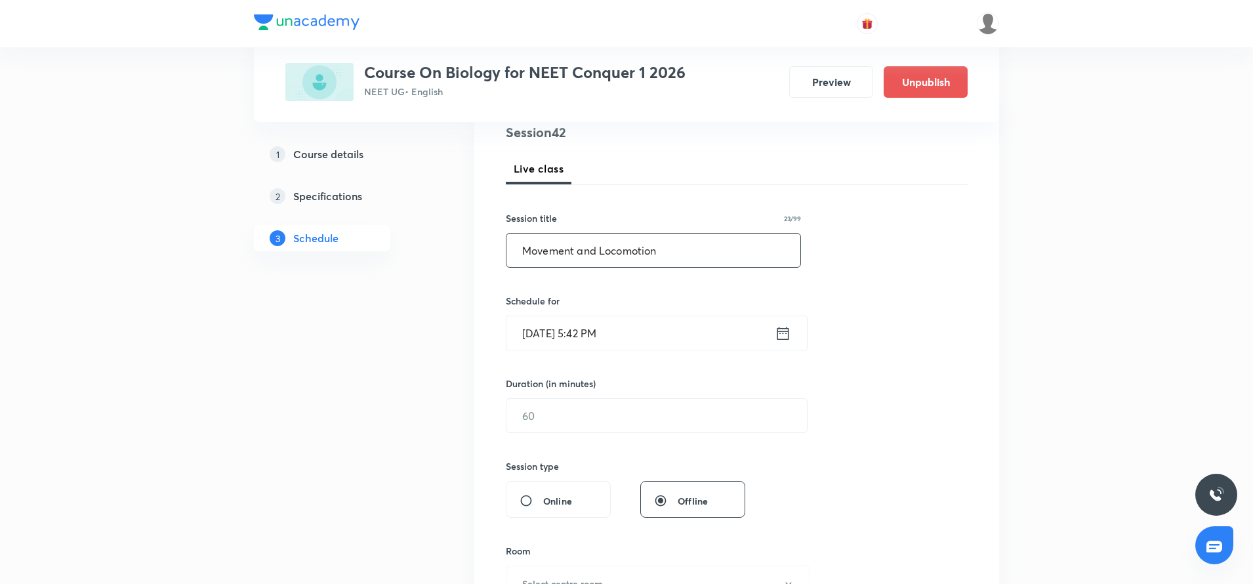
scroll to position [177, 0]
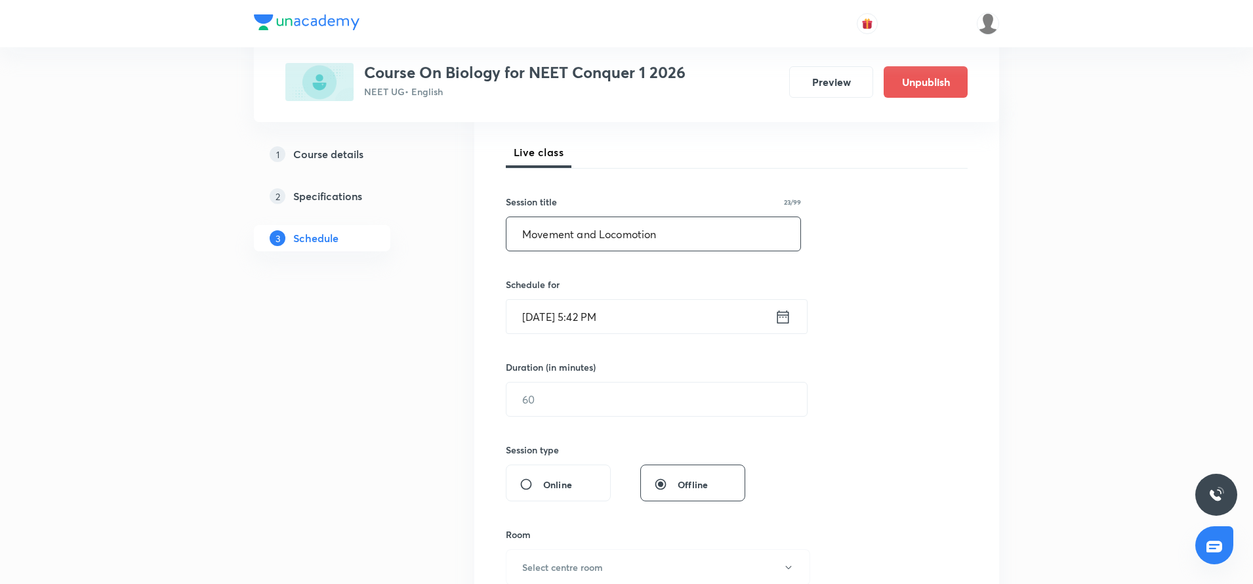
type input "Movement and Locomotion"
click at [778, 317] on icon at bounding box center [783, 316] width 12 height 13
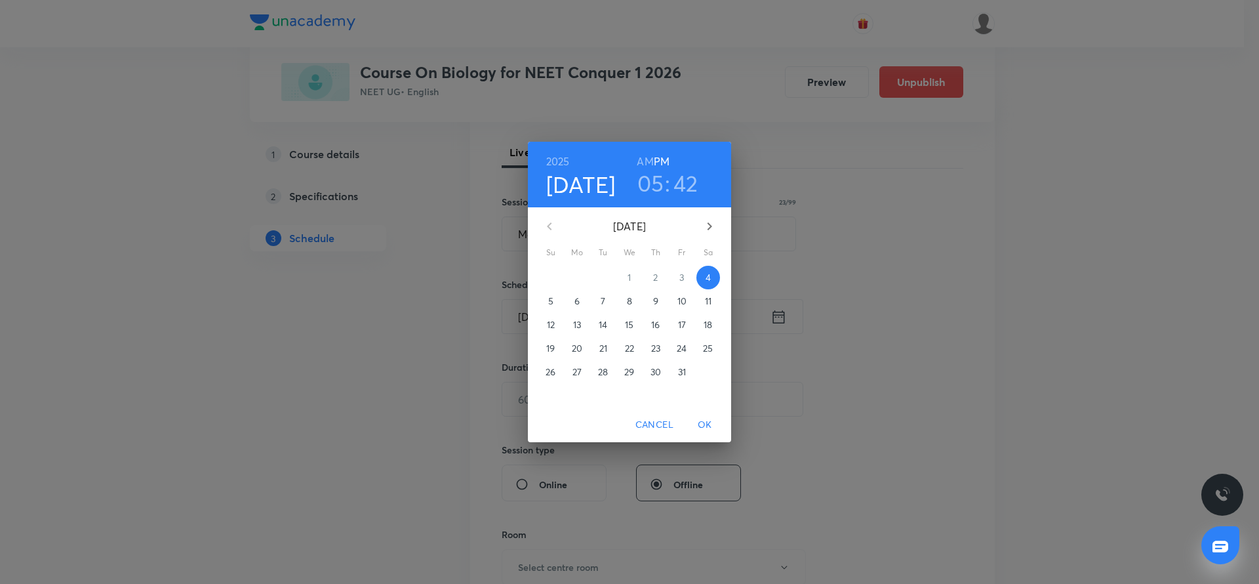
click at [706, 292] on button "11" at bounding box center [709, 301] width 24 height 24
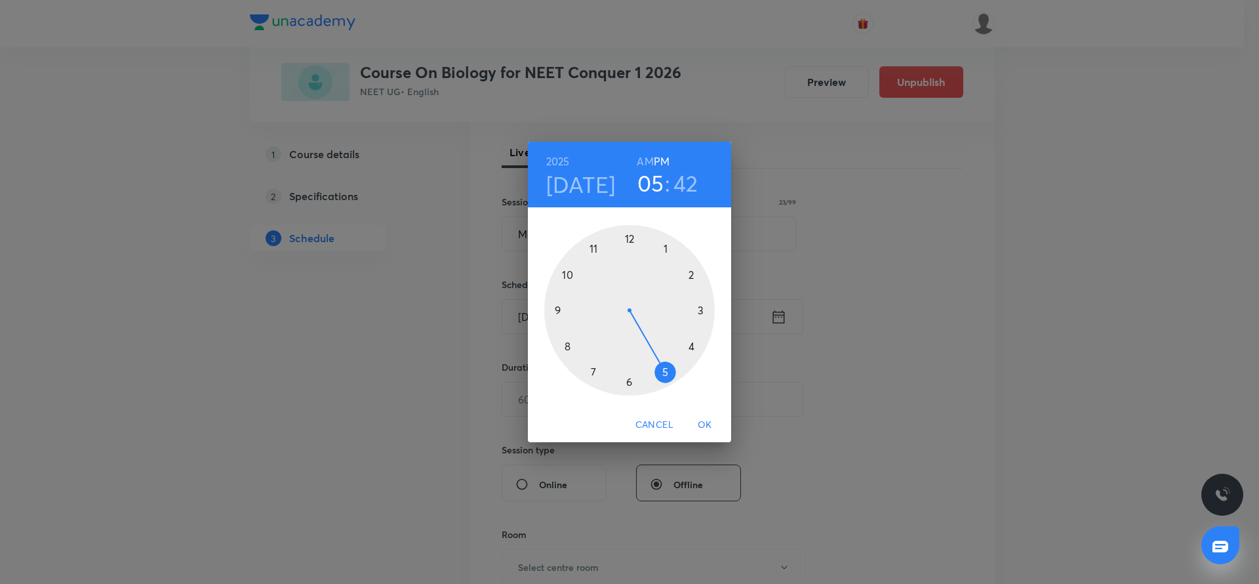
click at [668, 247] on div at bounding box center [629, 310] width 171 height 171
click at [630, 382] on div at bounding box center [629, 310] width 171 height 171
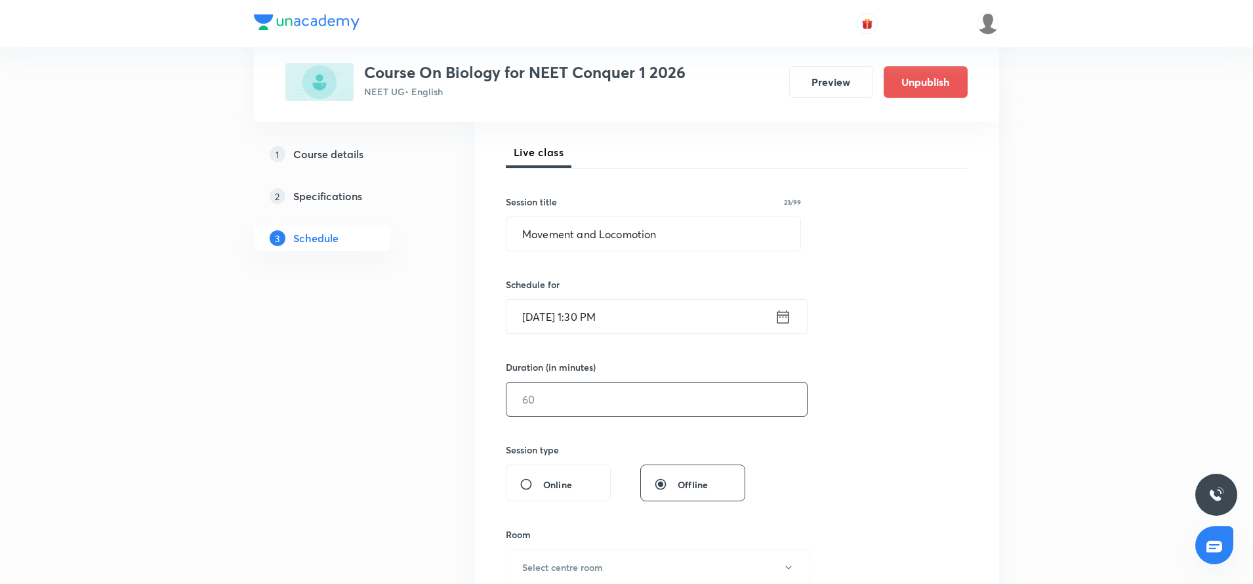
click at [613, 395] on input "text" at bounding box center [656, 398] width 300 height 33
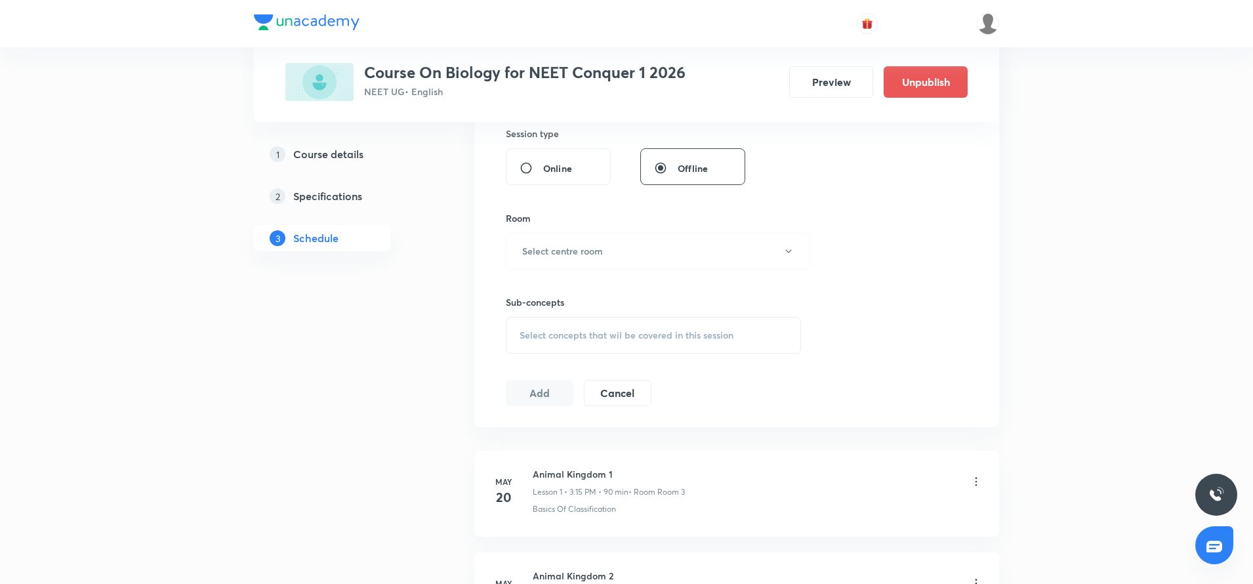
scroll to position [508, 0]
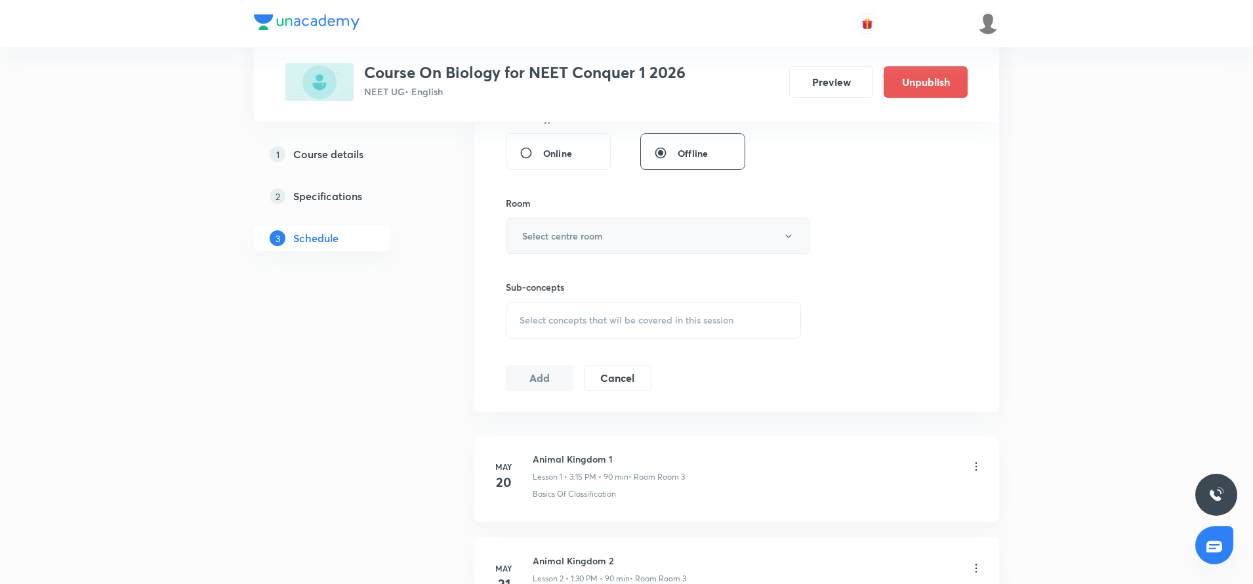
type input "90"
click at [623, 243] on button "Select centre room" at bounding box center [658, 236] width 304 height 36
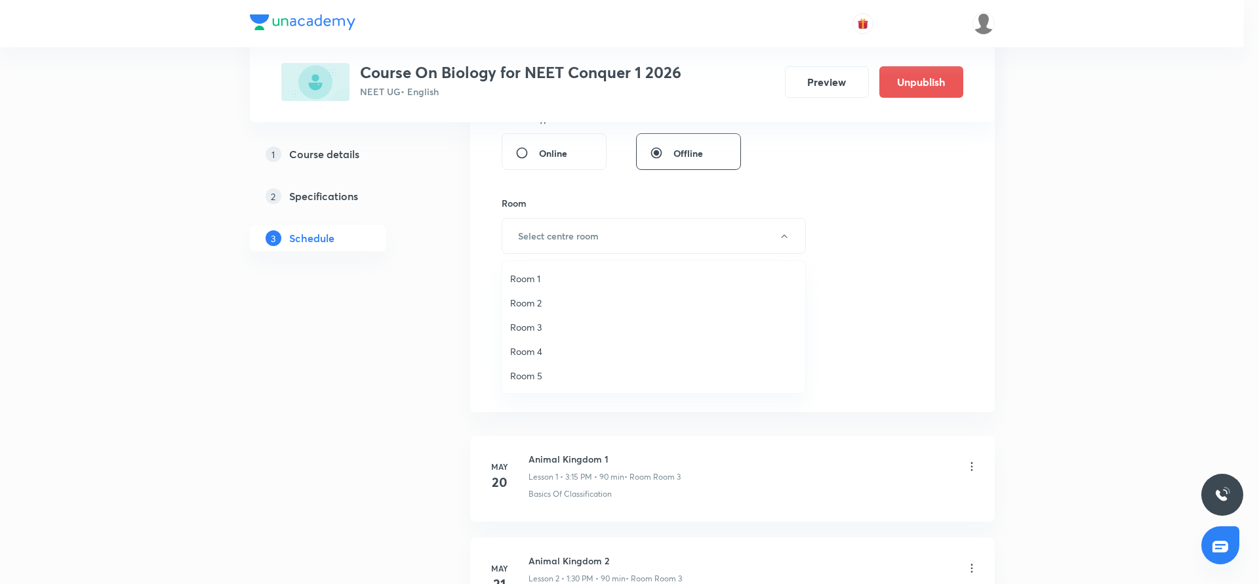
click at [541, 342] on li "Room 4" at bounding box center [653, 351] width 303 height 24
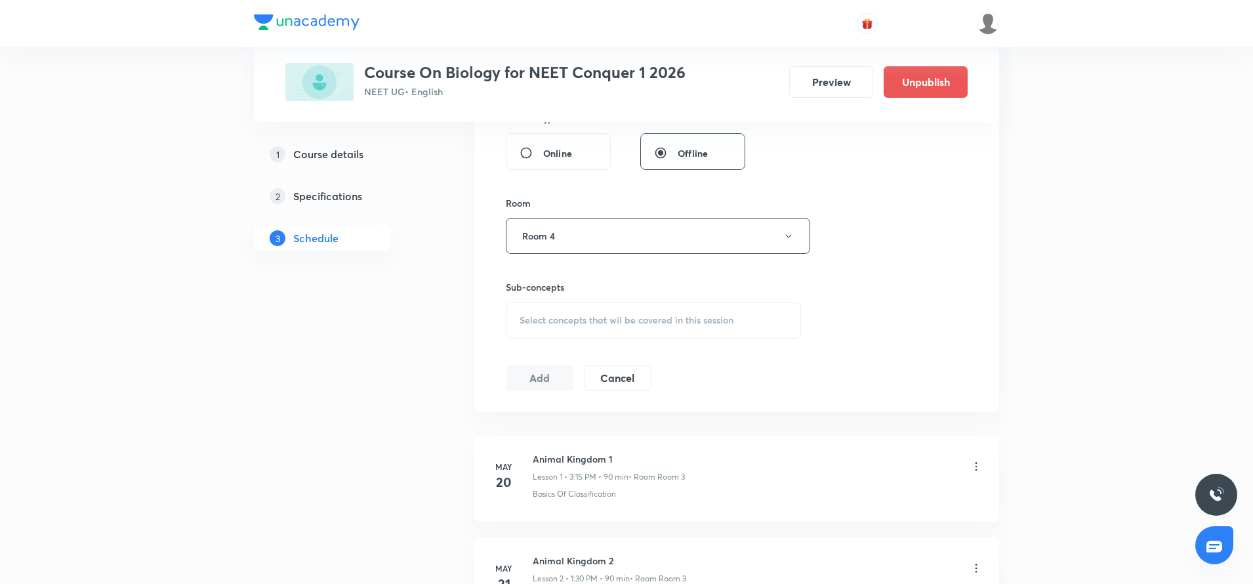
click at [541, 327] on div "Select concepts that wil be covered in this session" at bounding box center [653, 320] width 295 height 37
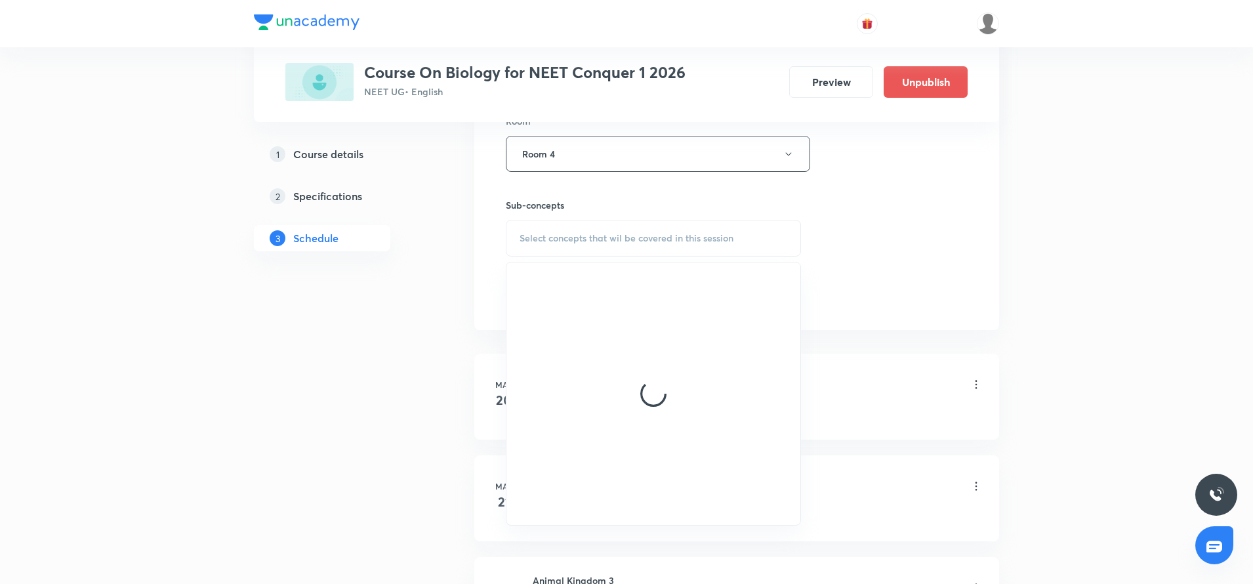
scroll to position [603, 0]
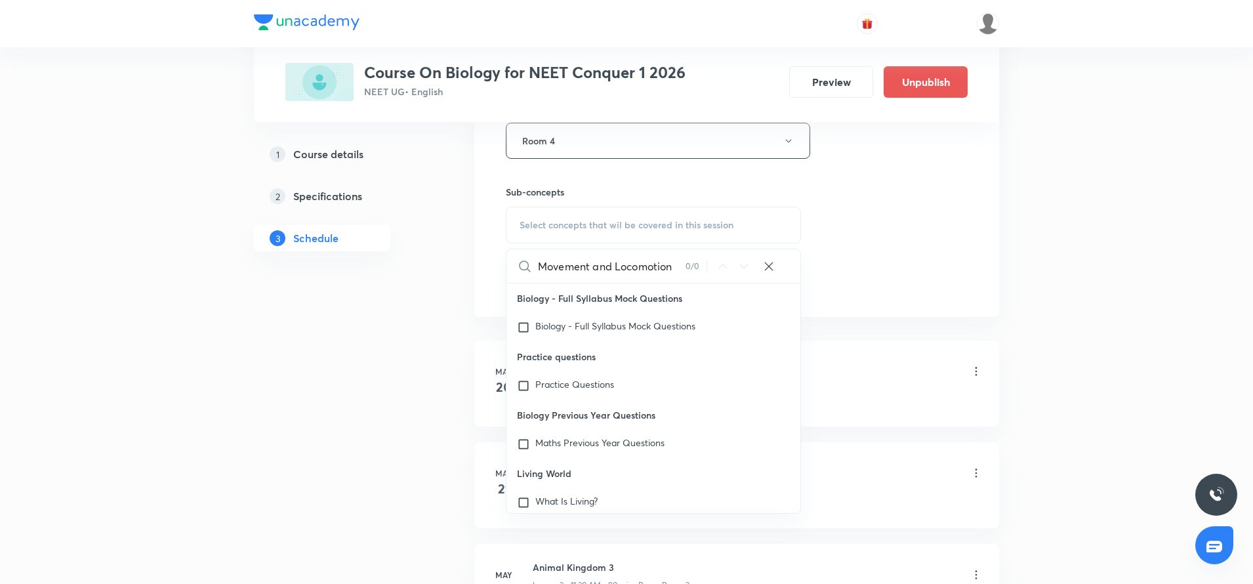
drag, startPoint x: 615, startPoint y: 265, endPoint x: 529, endPoint y: 269, distance: 86.0
click at [529, 269] on div "Movement and Locomotion 0 / 0 ​" at bounding box center [653, 265] width 294 height 33
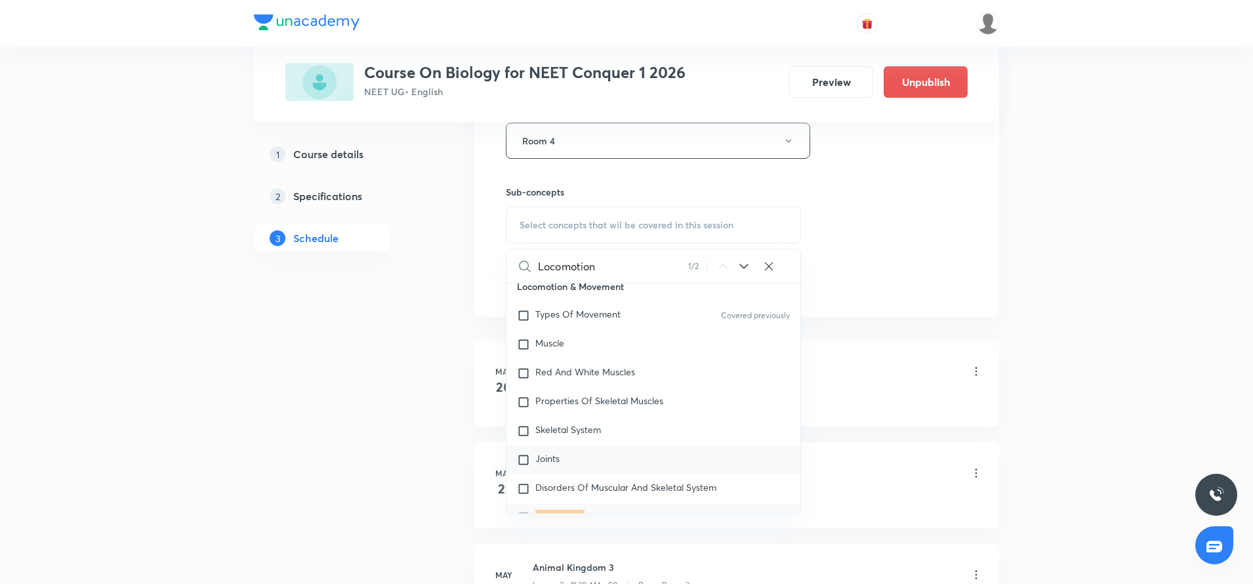
scroll to position [6186, 0]
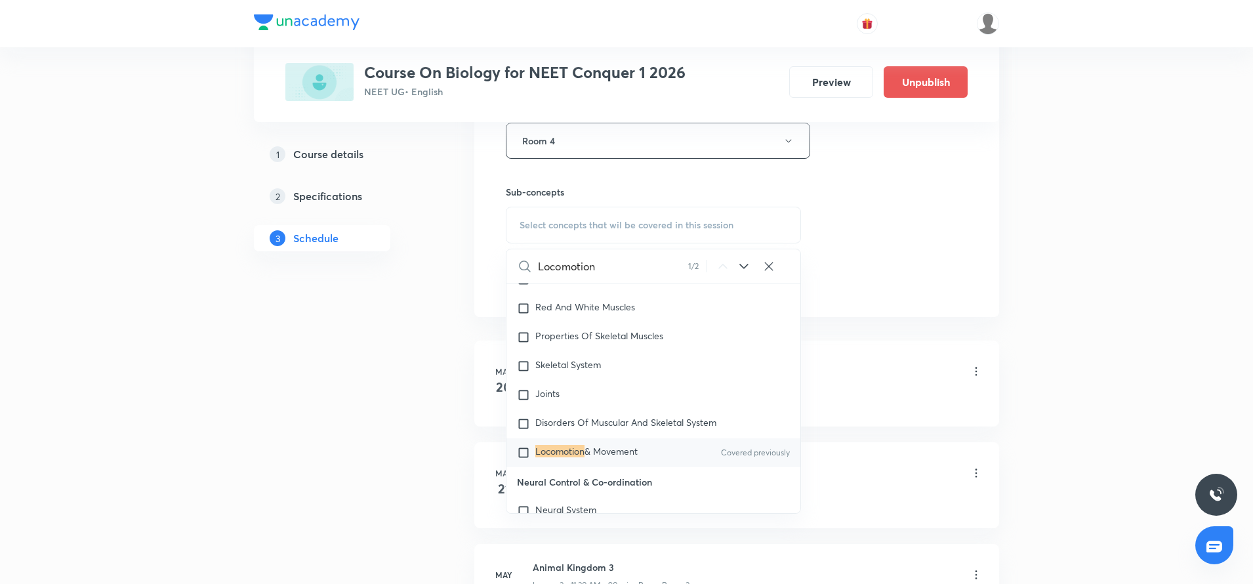
type input "Locomotion"
click at [519, 455] on input "checkbox" at bounding box center [526, 452] width 18 height 13
checkbox input "true"
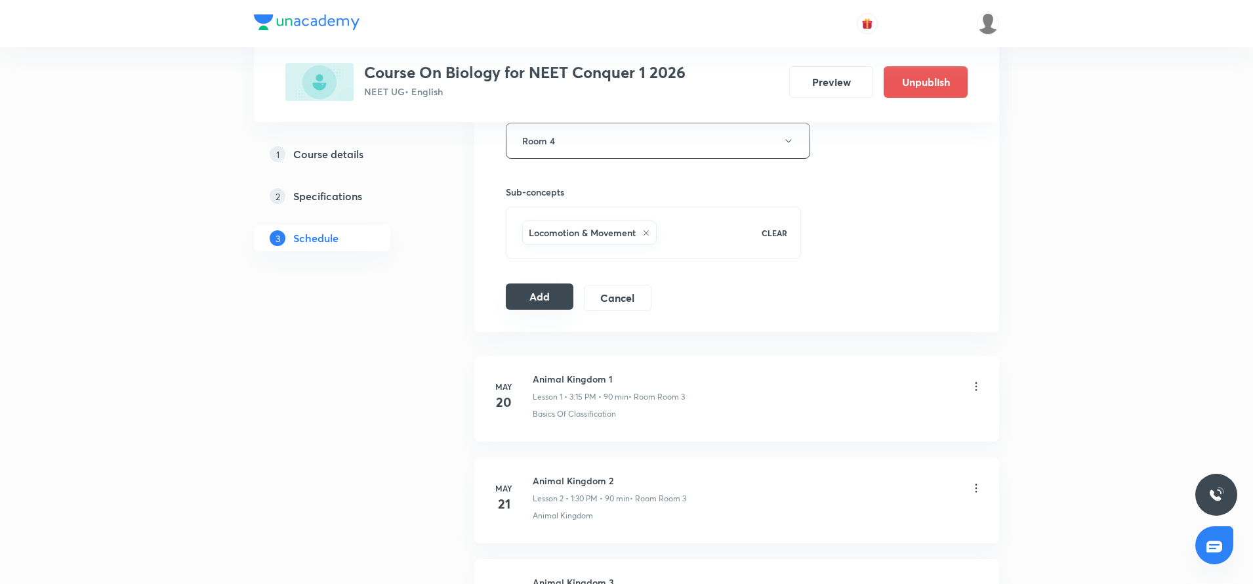
click at [522, 298] on button "Add" at bounding box center [540, 296] width 68 height 26
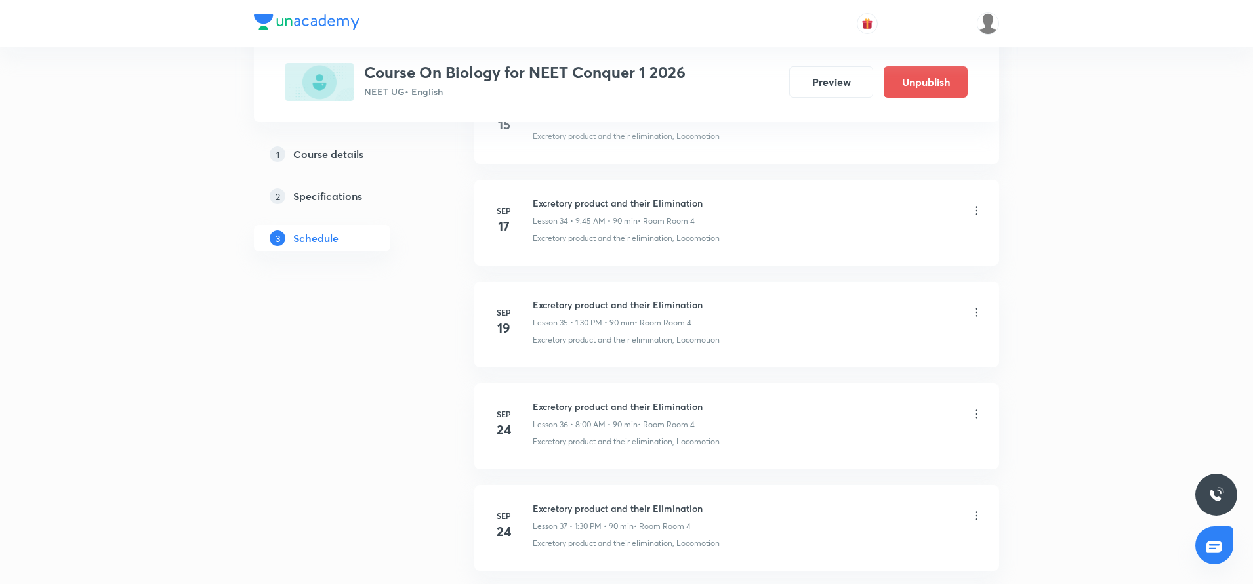
scroll to position [4135, 0]
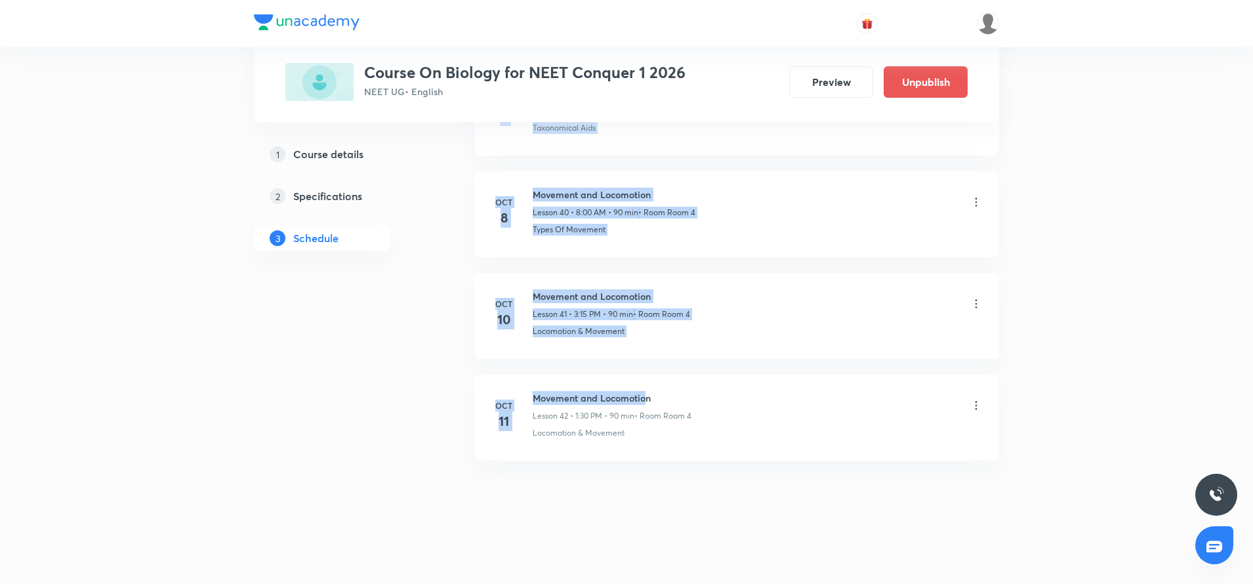
drag, startPoint x: 648, startPoint y: 381, endPoint x: 517, endPoint y: -86, distance: 484.9
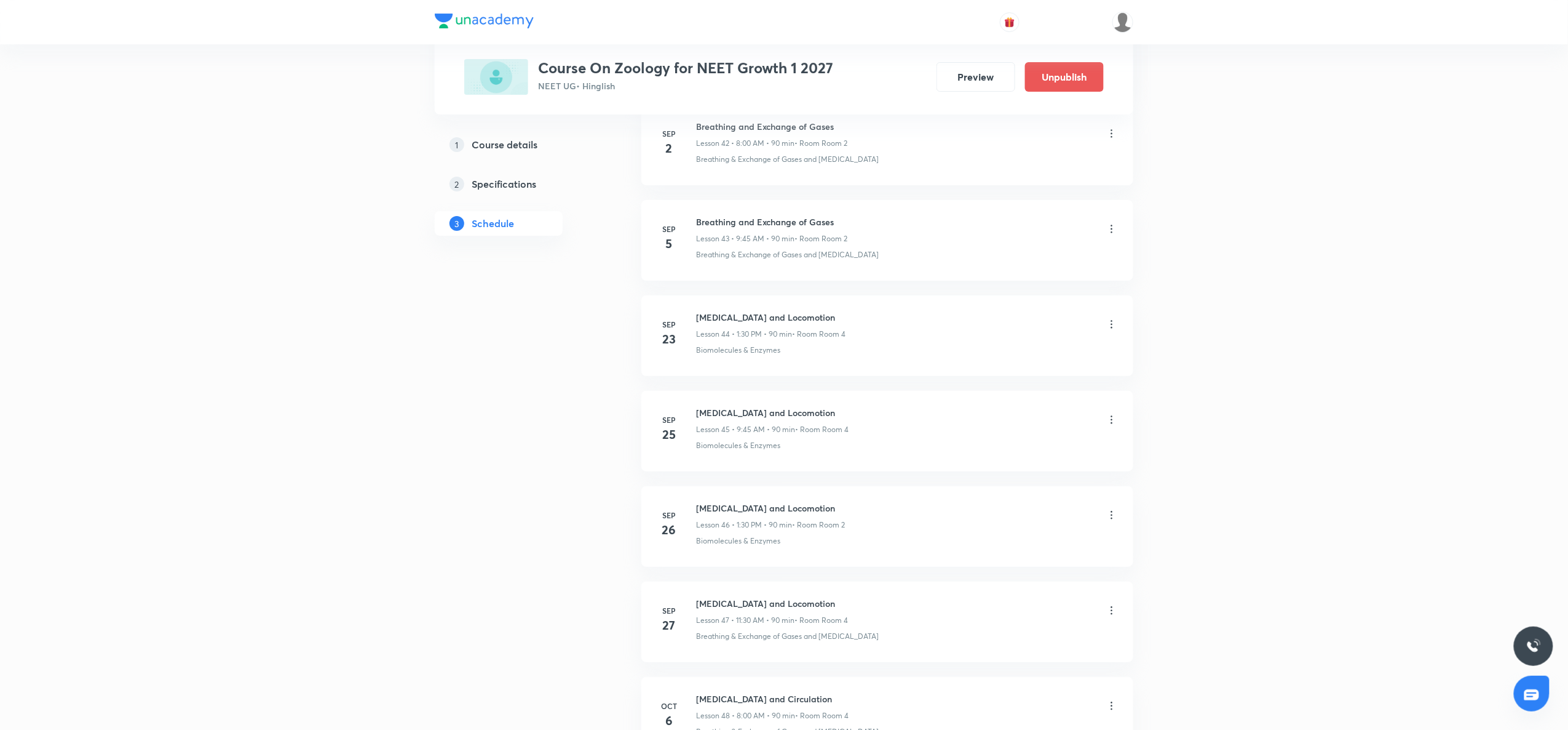
scroll to position [4692, 0]
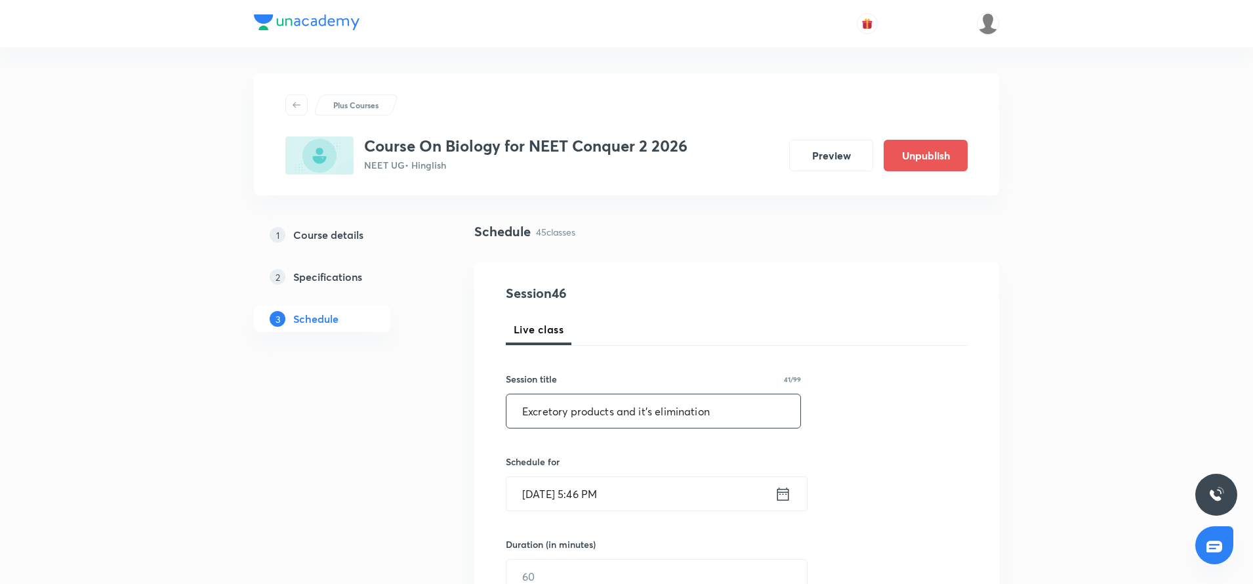
type input "Excretory products and it's elimination"
click at [780, 495] on icon at bounding box center [783, 494] width 16 height 18
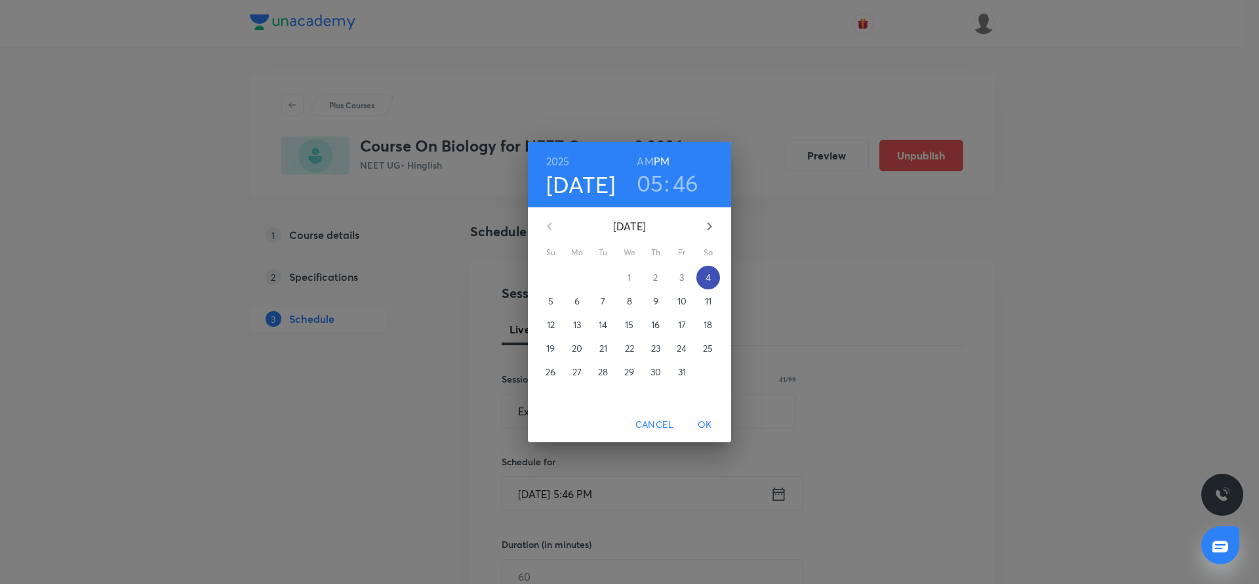
click at [710, 274] on p "4" at bounding box center [708, 277] width 5 height 13
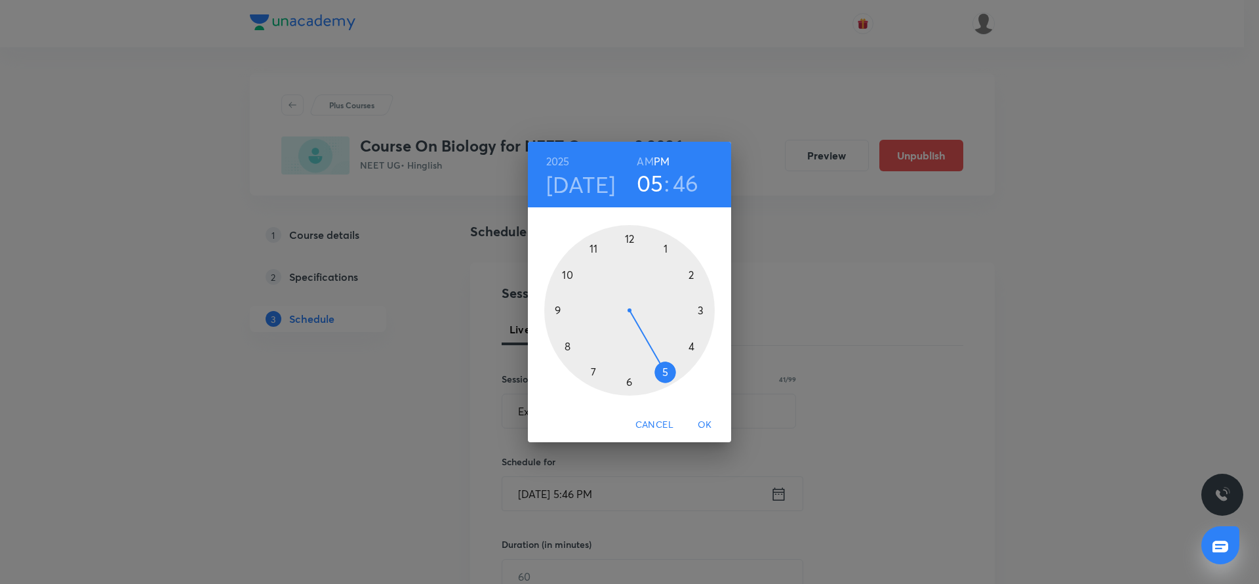
click at [594, 245] on div at bounding box center [629, 310] width 171 height 171
click at [648, 159] on h6 "AM" at bounding box center [645, 161] width 16 height 18
click at [632, 384] on div at bounding box center [629, 310] width 171 height 171
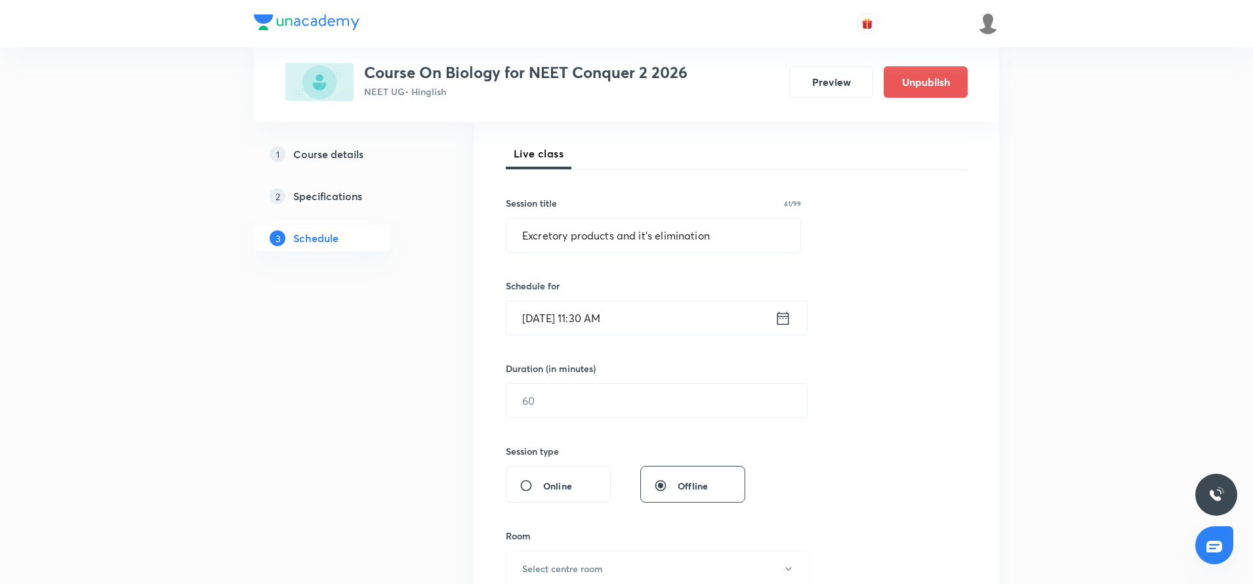
scroll to position [197, 0]
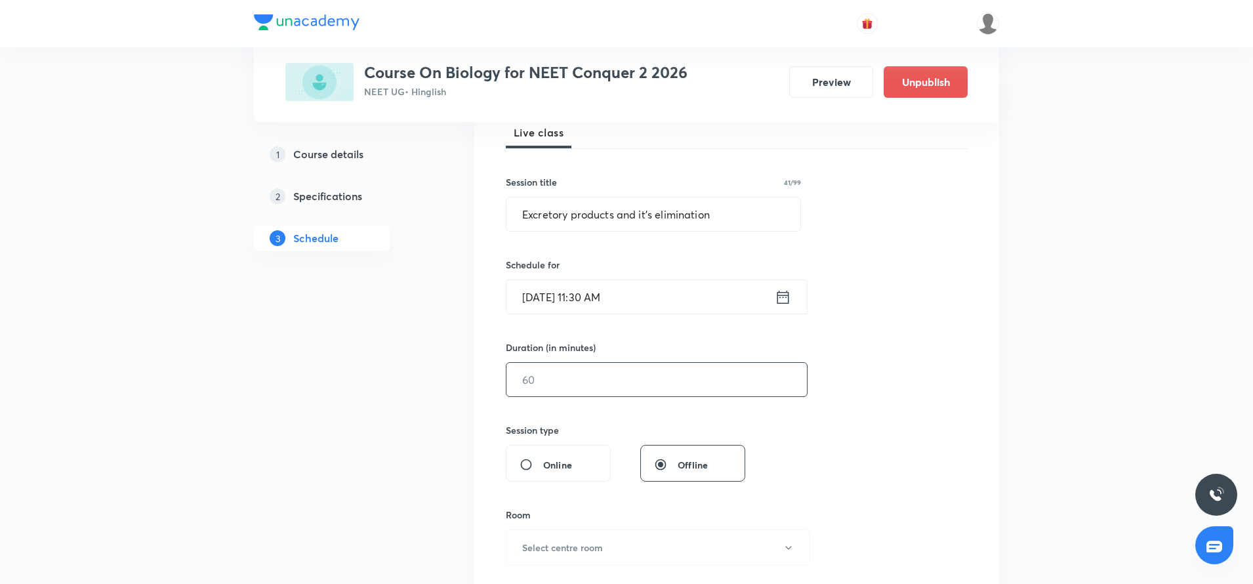
click at [569, 378] on input "text" at bounding box center [656, 379] width 300 height 33
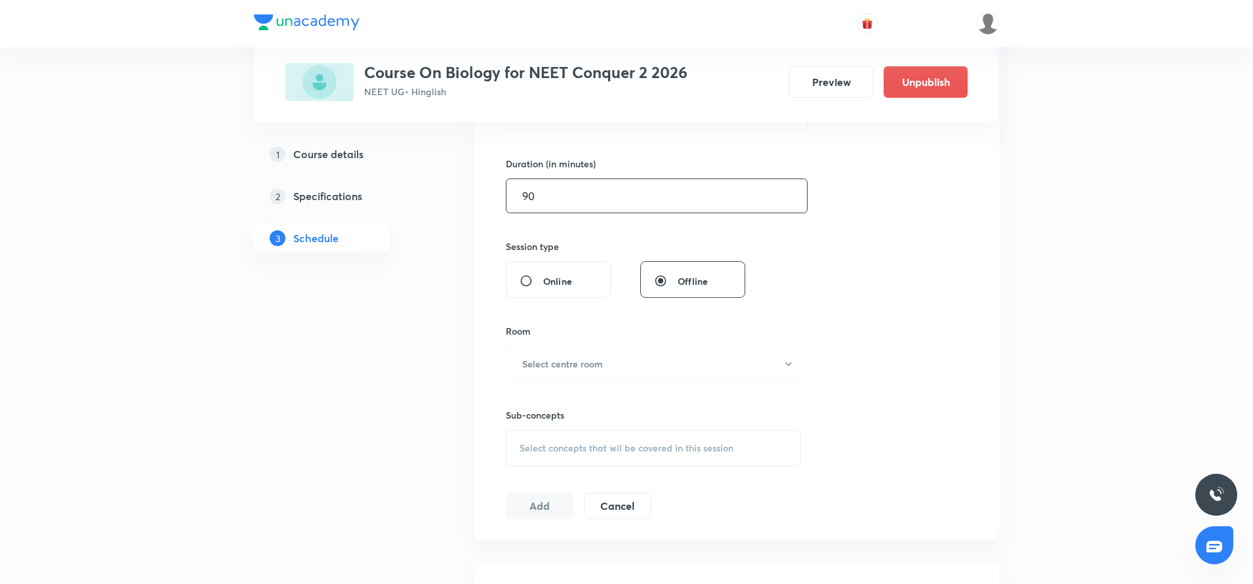
scroll to position [397, 0]
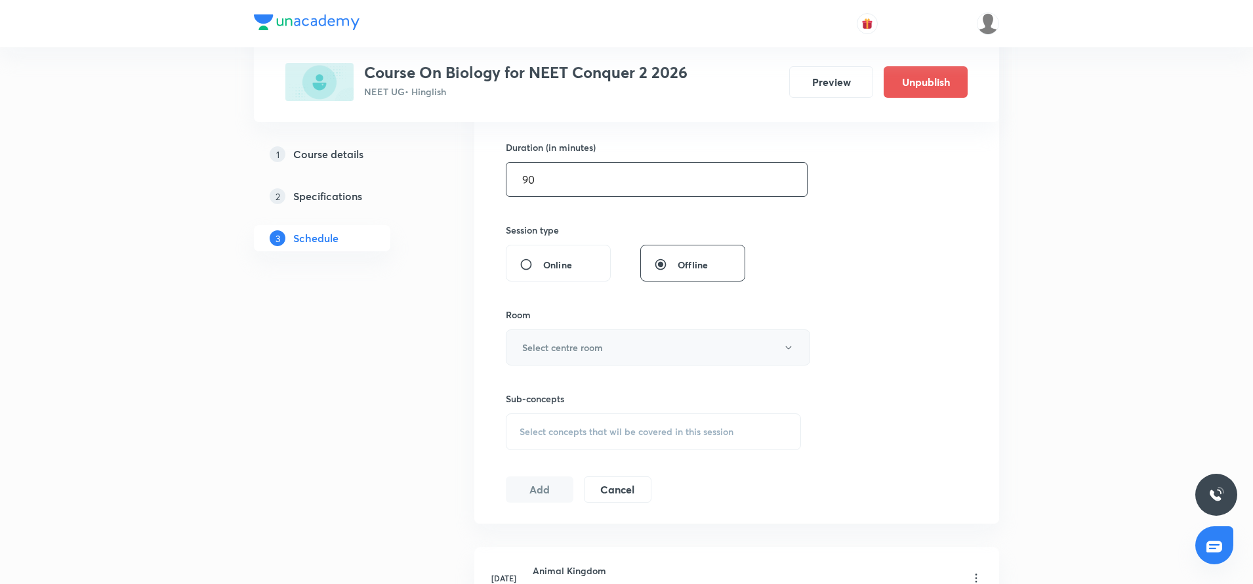
type input "90"
click at [572, 353] on h6 "Select centre room" at bounding box center [562, 347] width 81 height 14
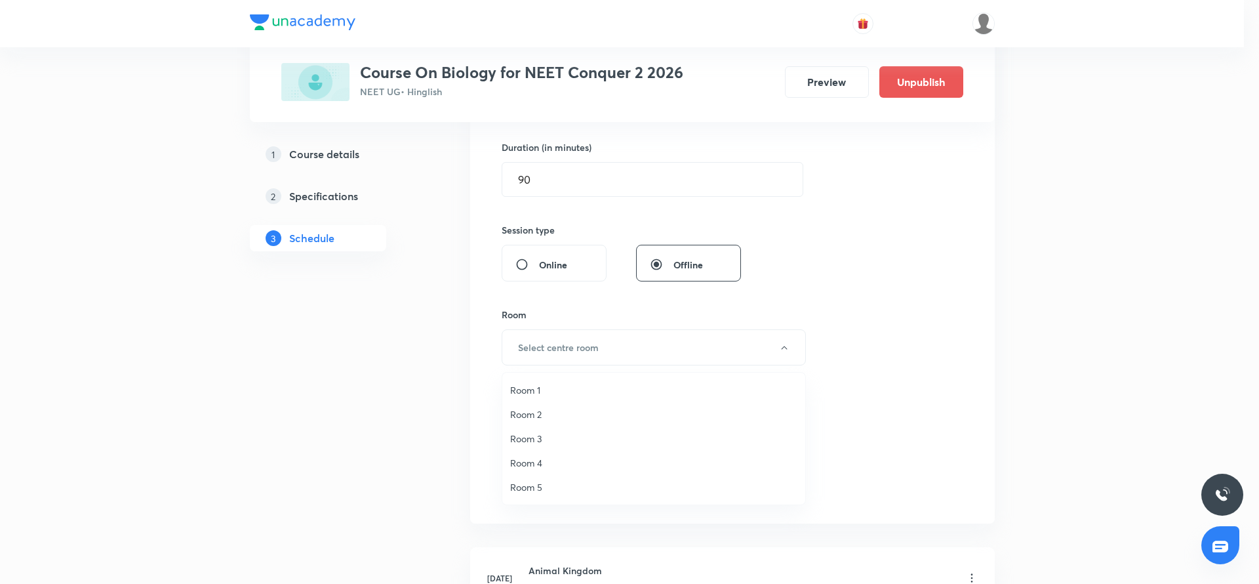
click at [545, 453] on li "Room 4" at bounding box center [653, 463] width 303 height 24
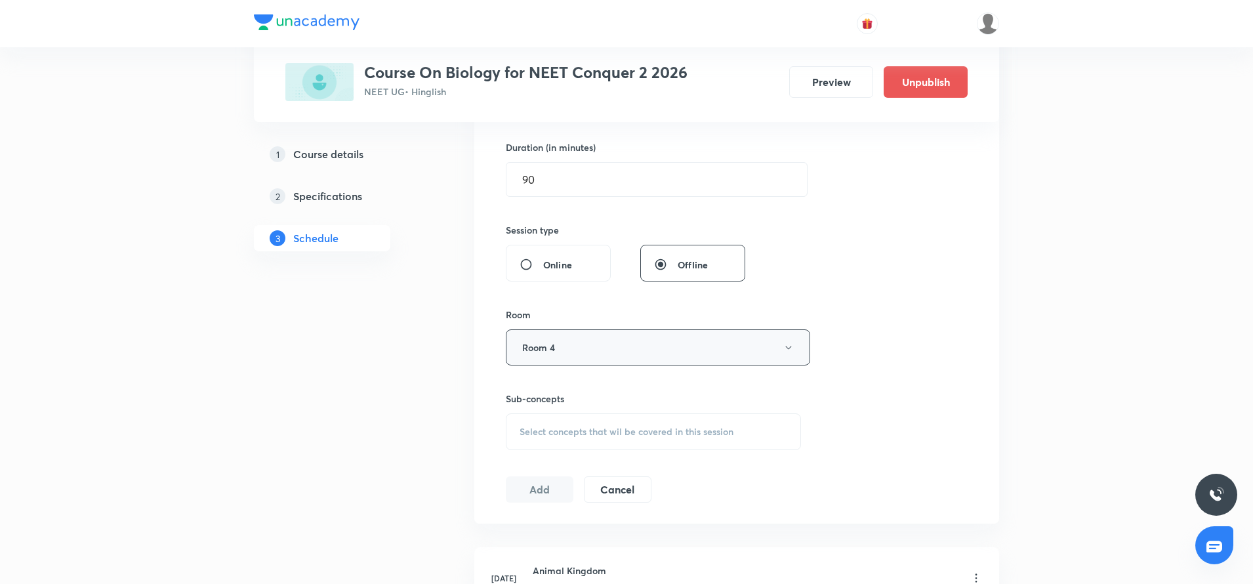
drag, startPoint x: 556, startPoint y: 352, endPoint x: 569, endPoint y: 341, distance: 17.7
click at [569, 341] on button "Room 4" at bounding box center [658, 347] width 304 height 36
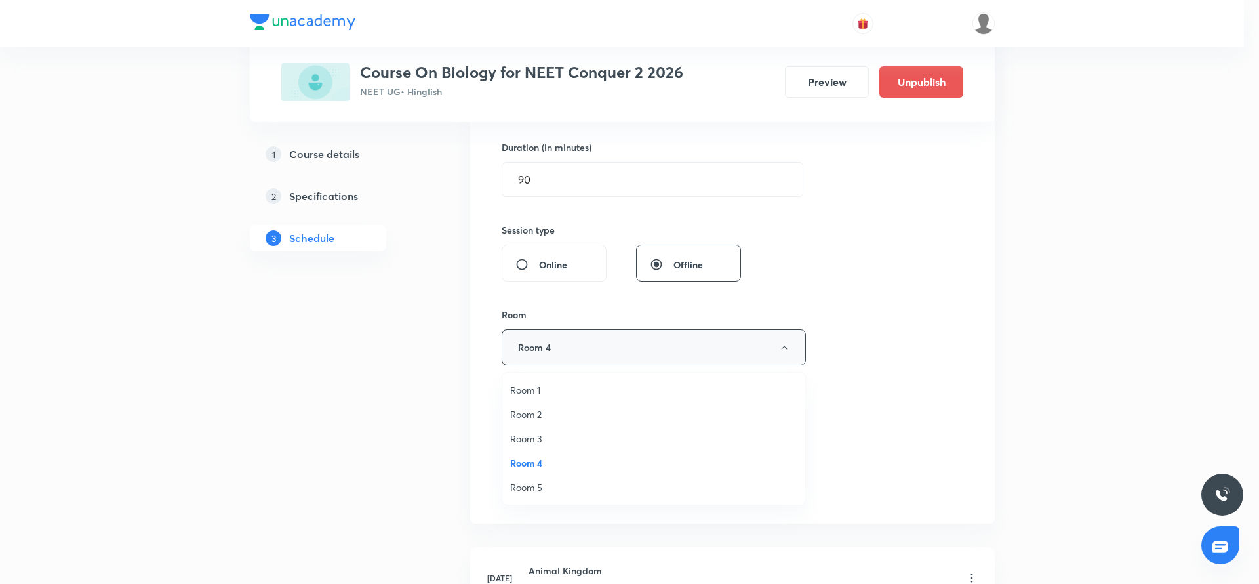
click at [569, 341] on div at bounding box center [629, 292] width 1259 height 584
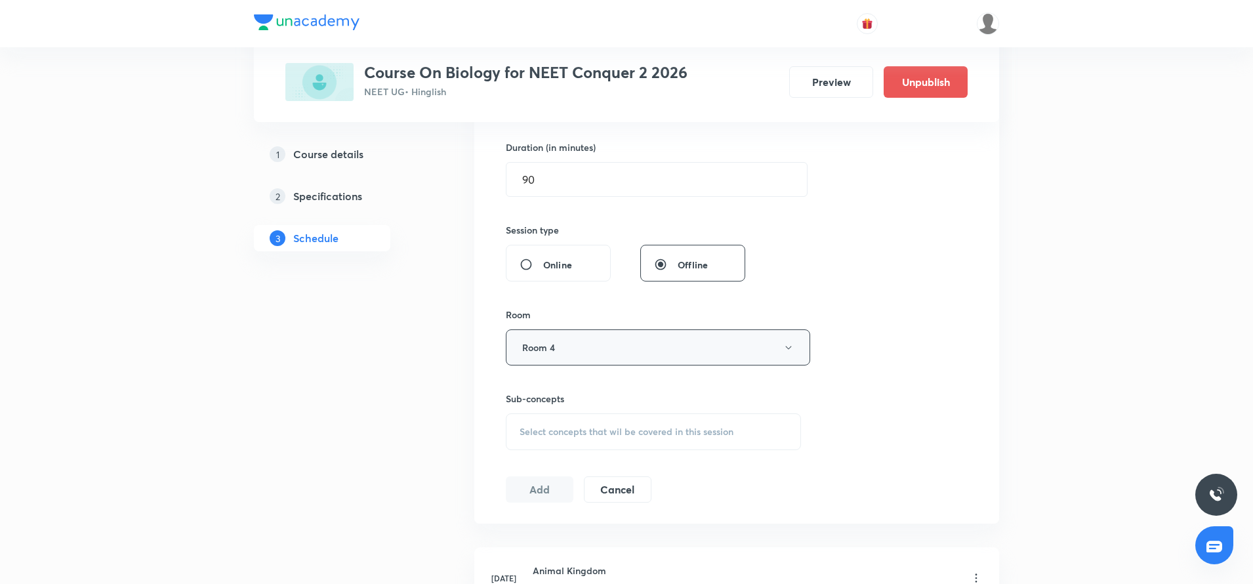
click at [569, 341] on button "Room 4" at bounding box center [658, 347] width 304 height 36
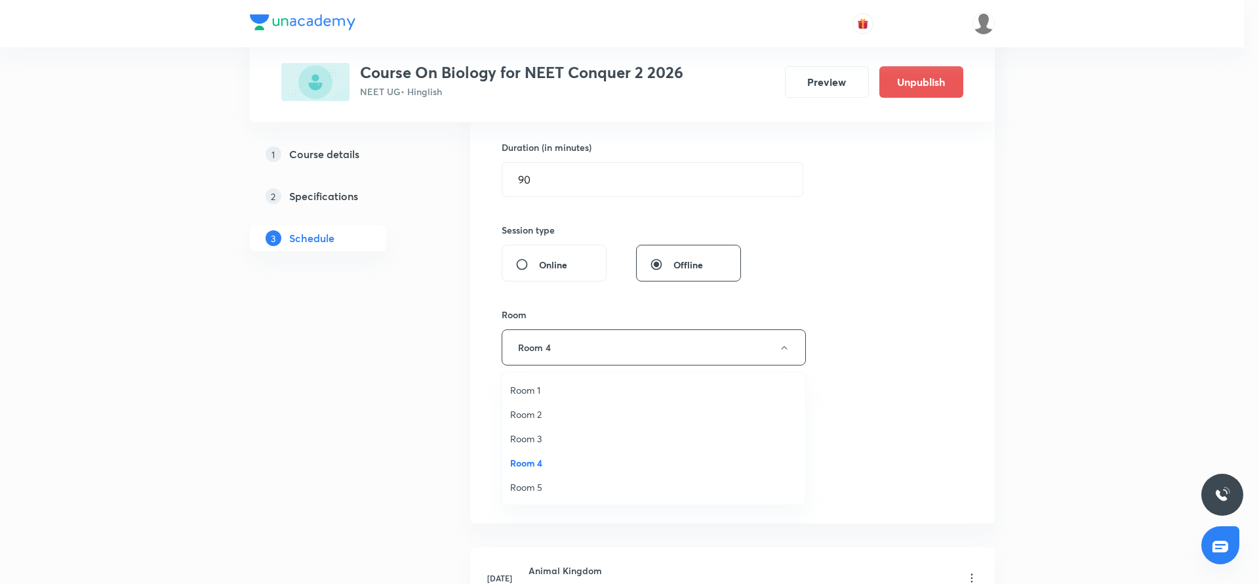
click at [544, 417] on span "Room 2" at bounding box center [653, 414] width 287 height 14
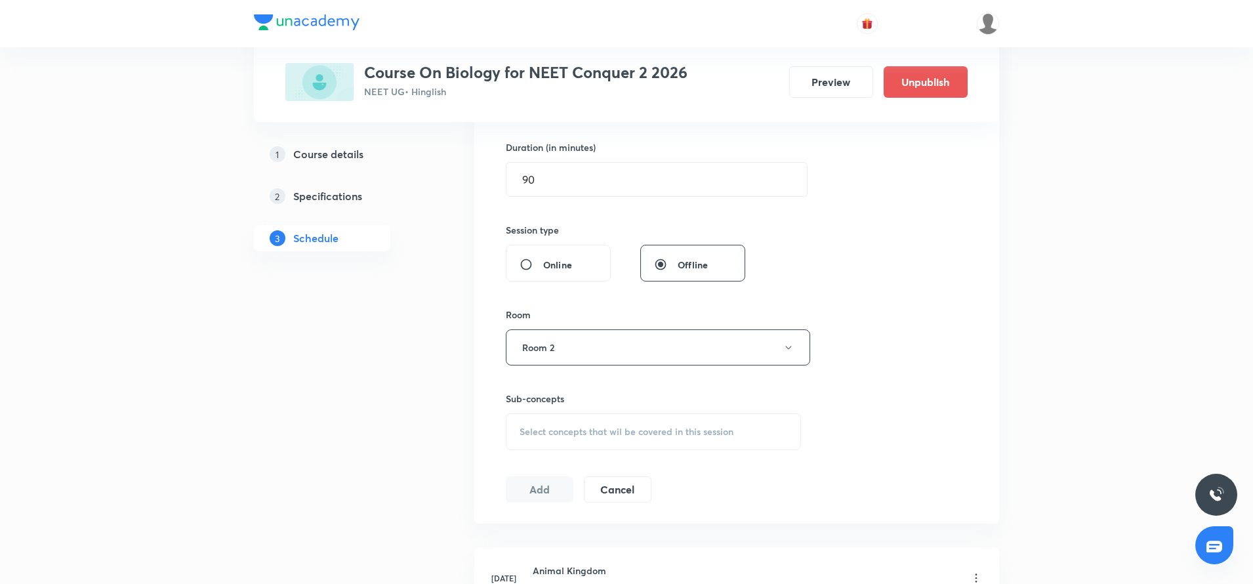
click at [544, 417] on div "Select concepts that wil be covered in this session" at bounding box center [653, 431] width 295 height 37
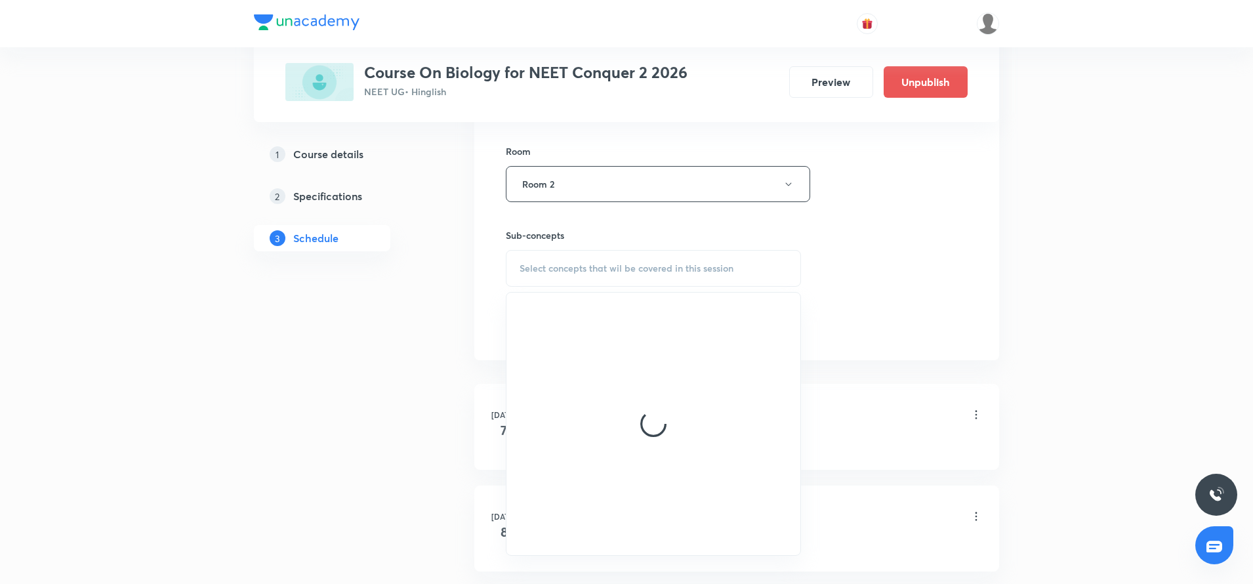
scroll to position [587, 0]
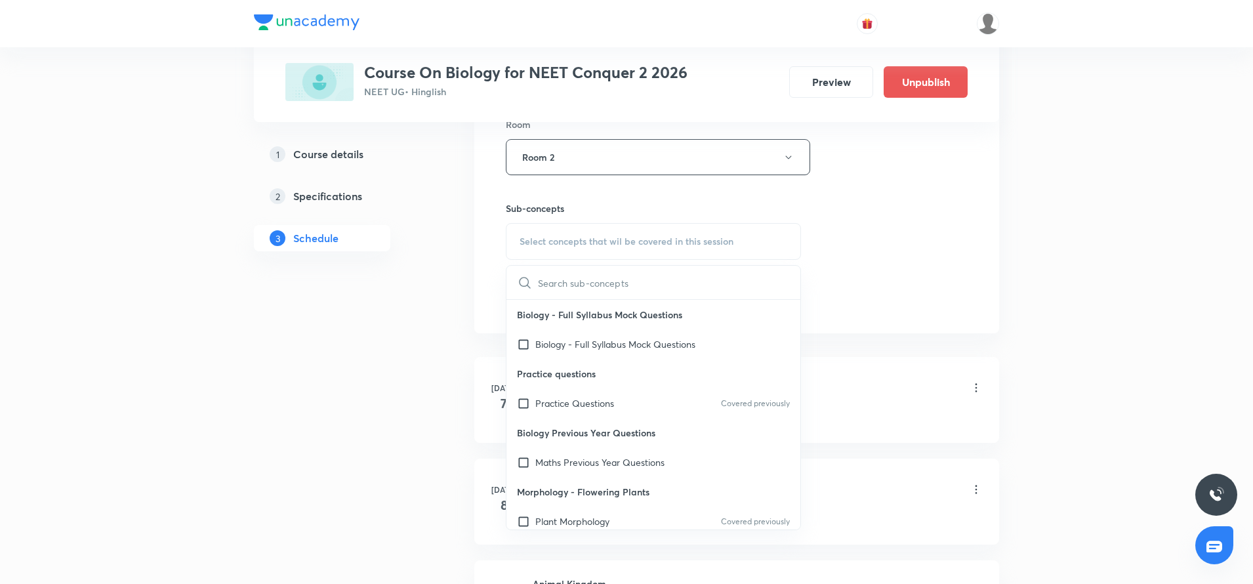
type input "Excretory products and it's elimination"
click at [584, 280] on input "Excretory products and it's elimination" at bounding box center [612, 282] width 148 height 33
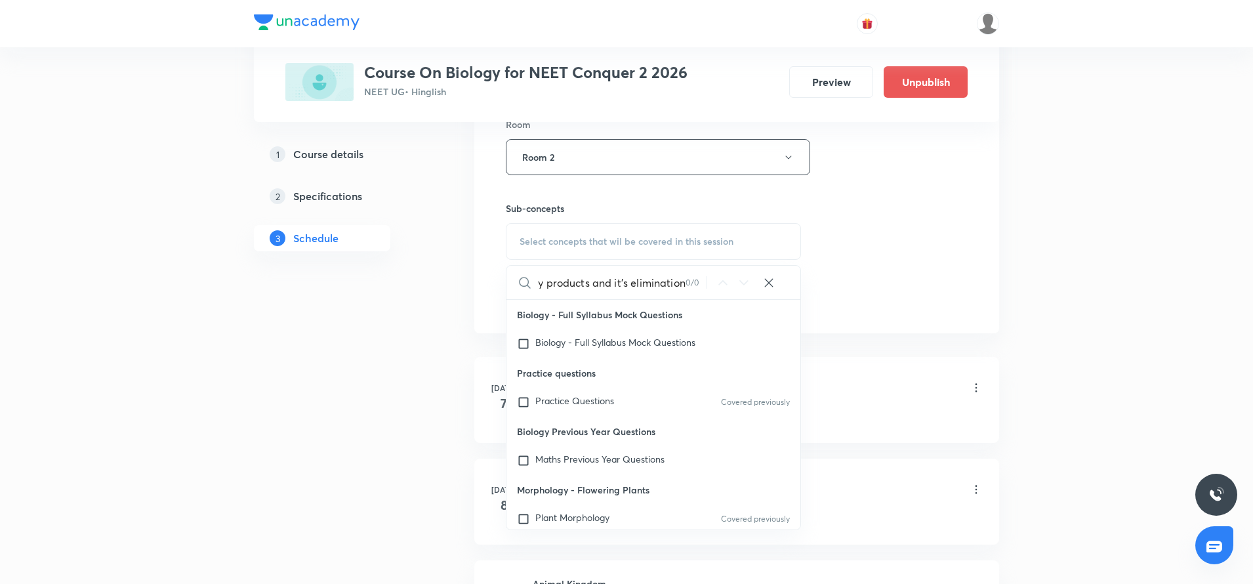
click at [584, 280] on input "Excretory products and it's elimination" at bounding box center [612, 282] width 148 height 33
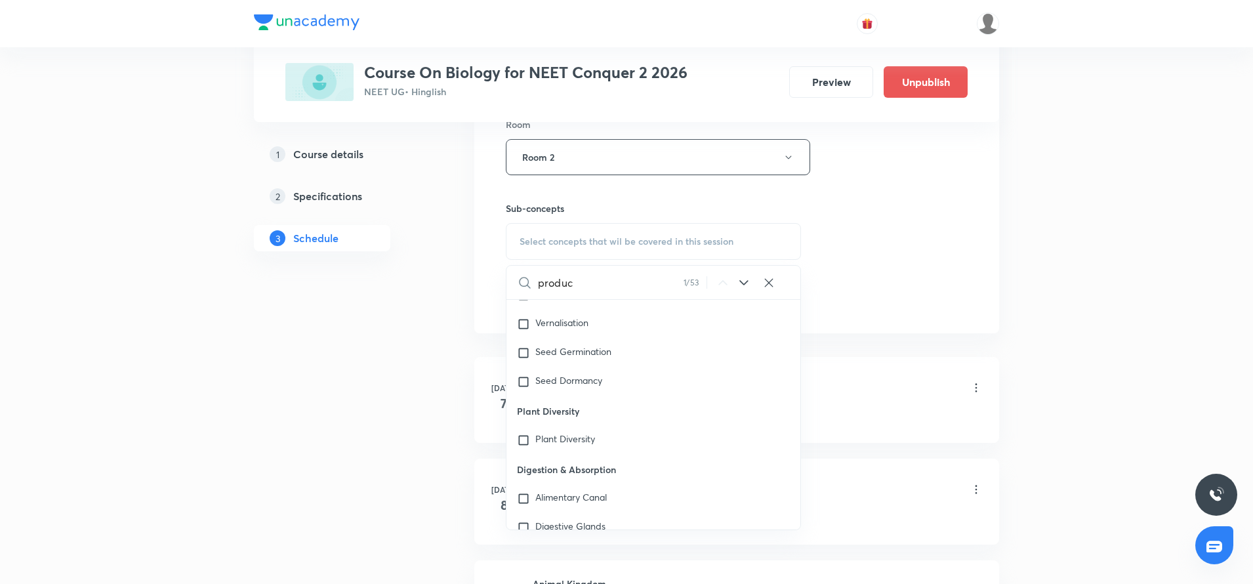
scroll to position [4019, 0]
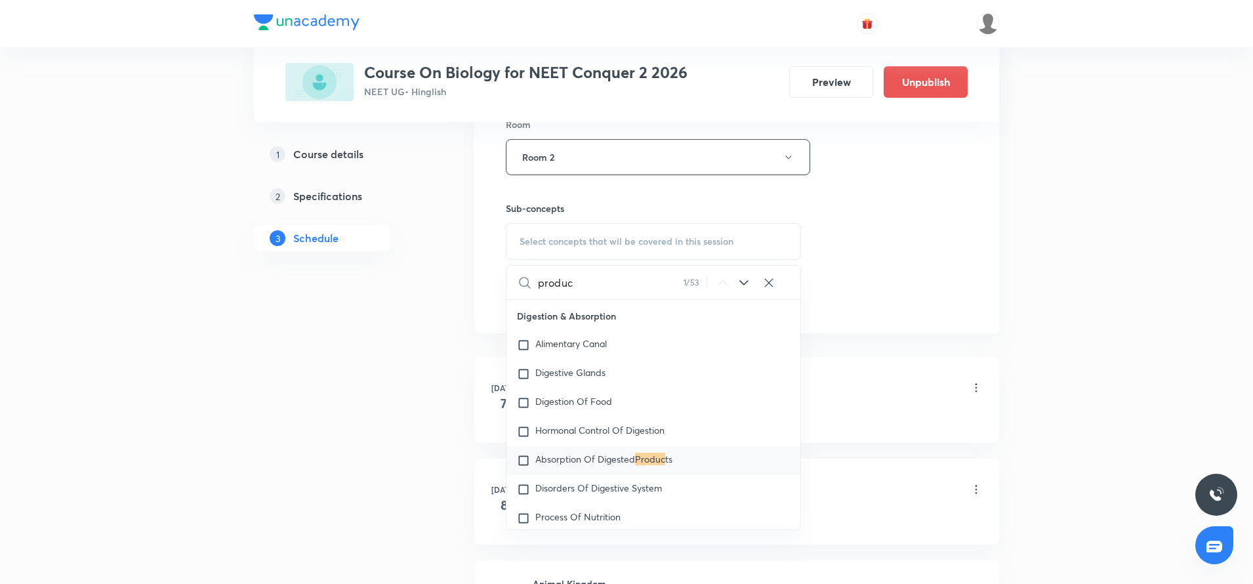
type input "produc"
click at [598, 465] on span "Absorption Of Digested" at bounding box center [585, 459] width 100 height 12
checkbox input "true"
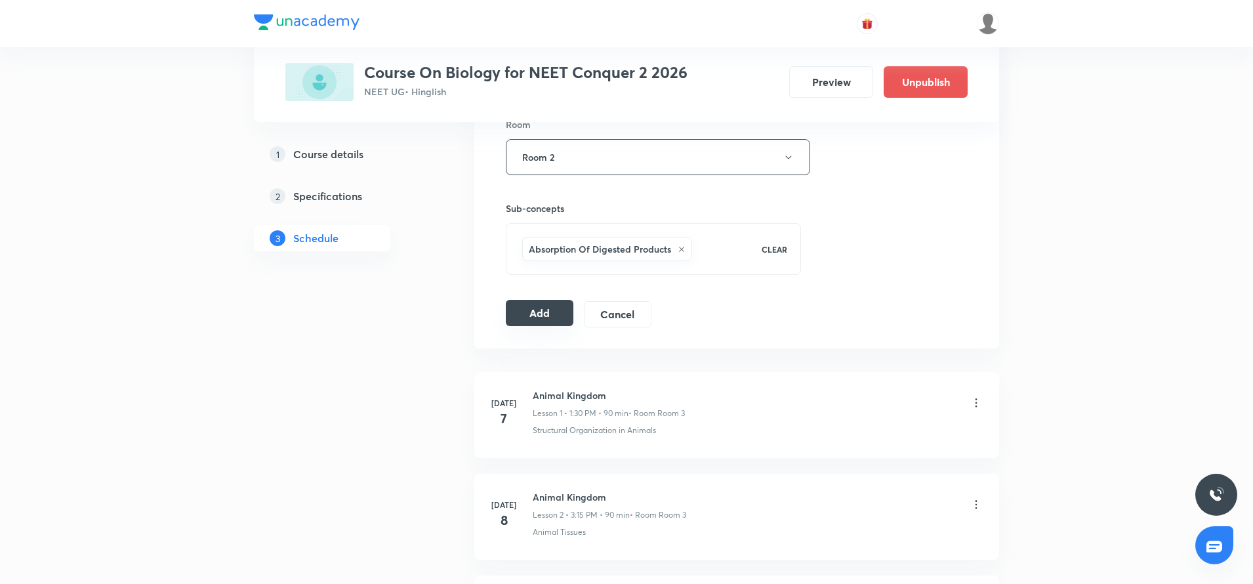
click at [560, 323] on button "Add" at bounding box center [540, 313] width 68 height 26
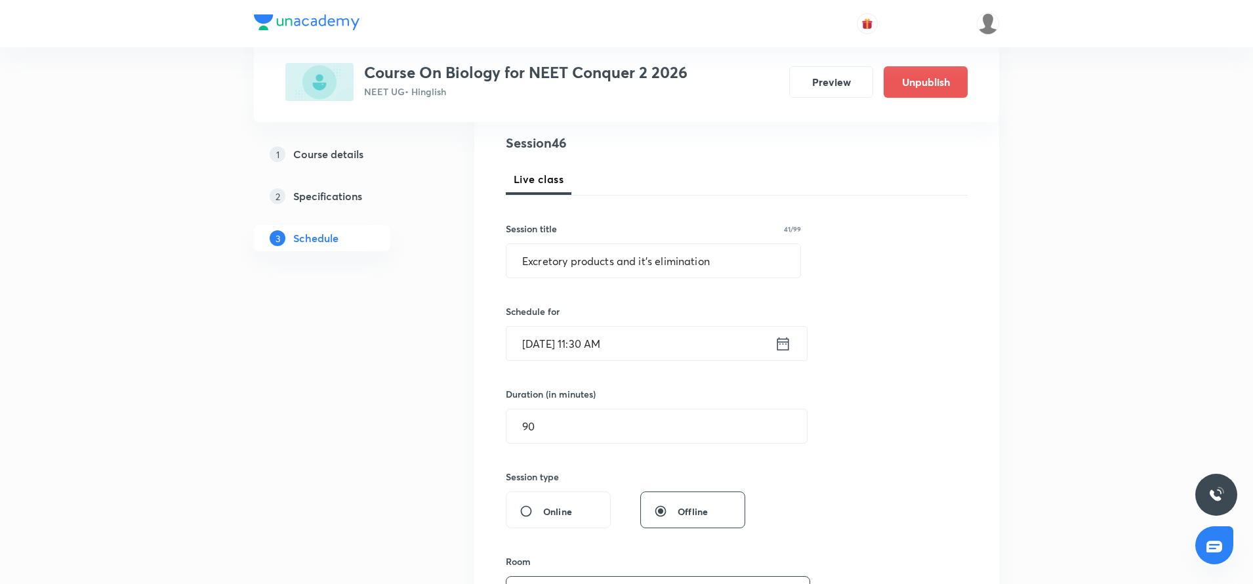
scroll to position [157, 0]
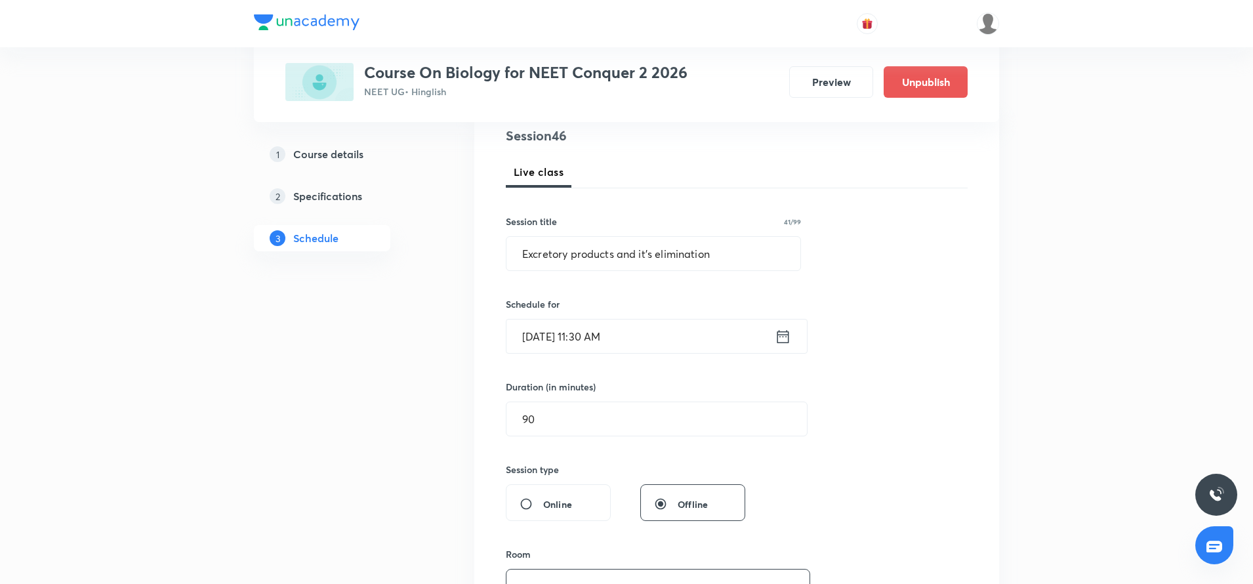
click at [784, 339] on icon at bounding box center [783, 336] width 16 height 18
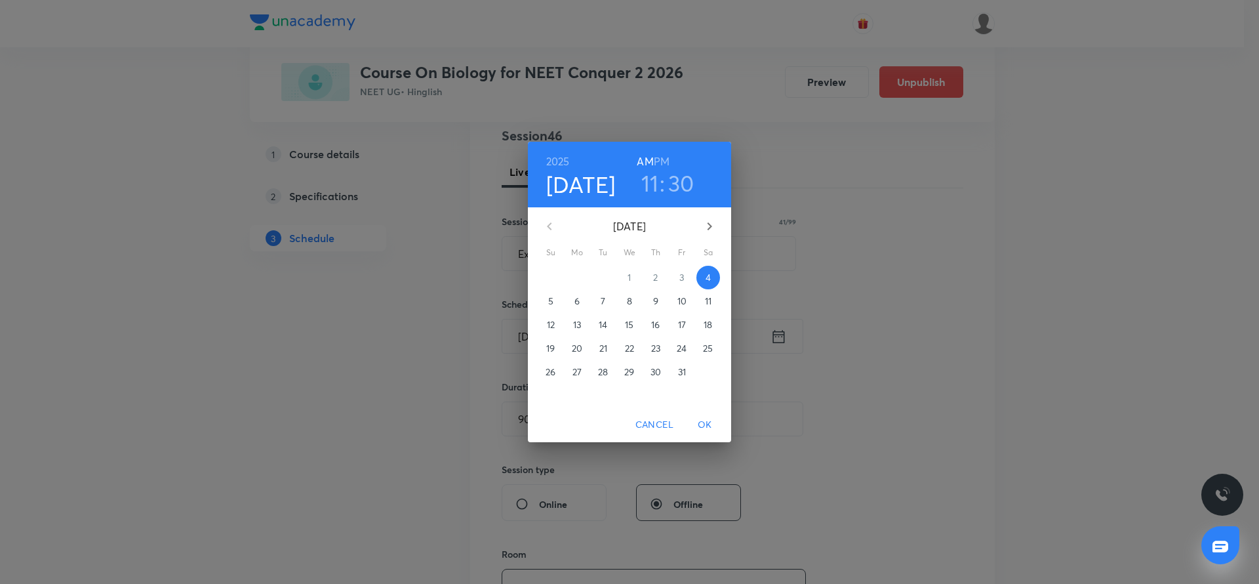
click at [580, 298] on span "6" at bounding box center [577, 300] width 24 height 13
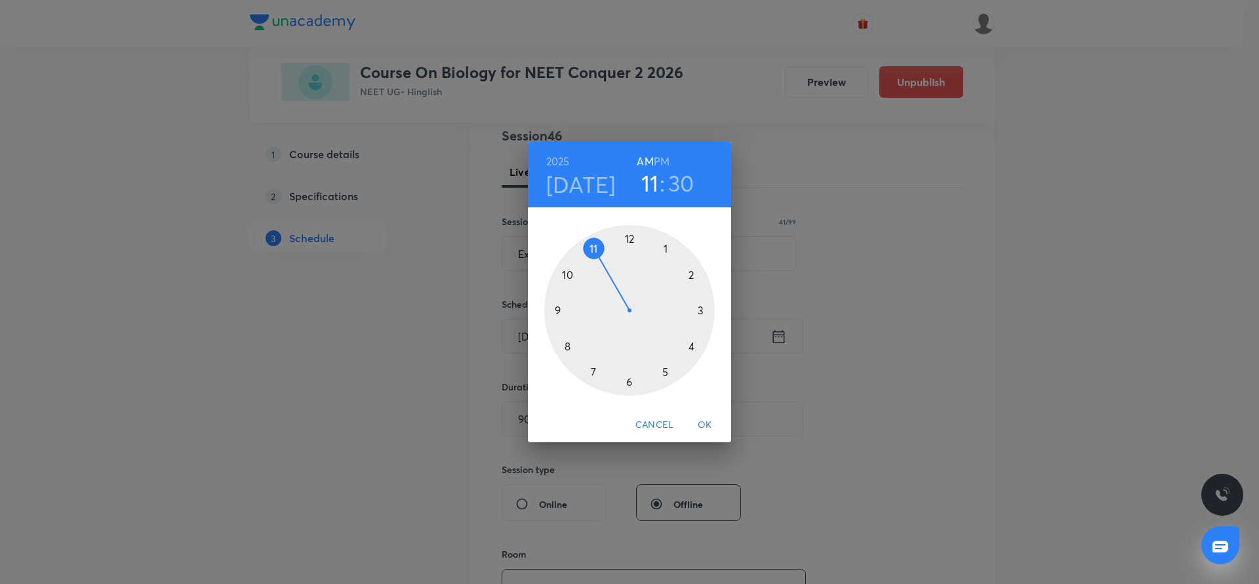
click at [596, 243] on div at bounding box center [629, 310] width 171 height 171
click at [697, 422] on span "OK" at bounding box center [704, 424] width 31 height 16
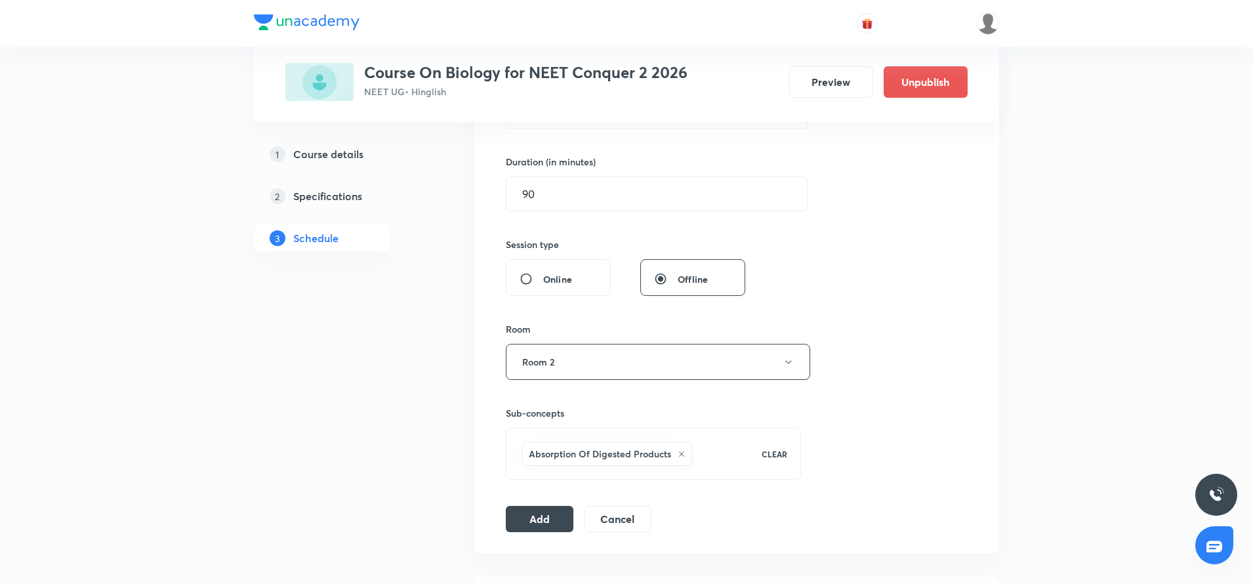
scroll to position [476, 0]
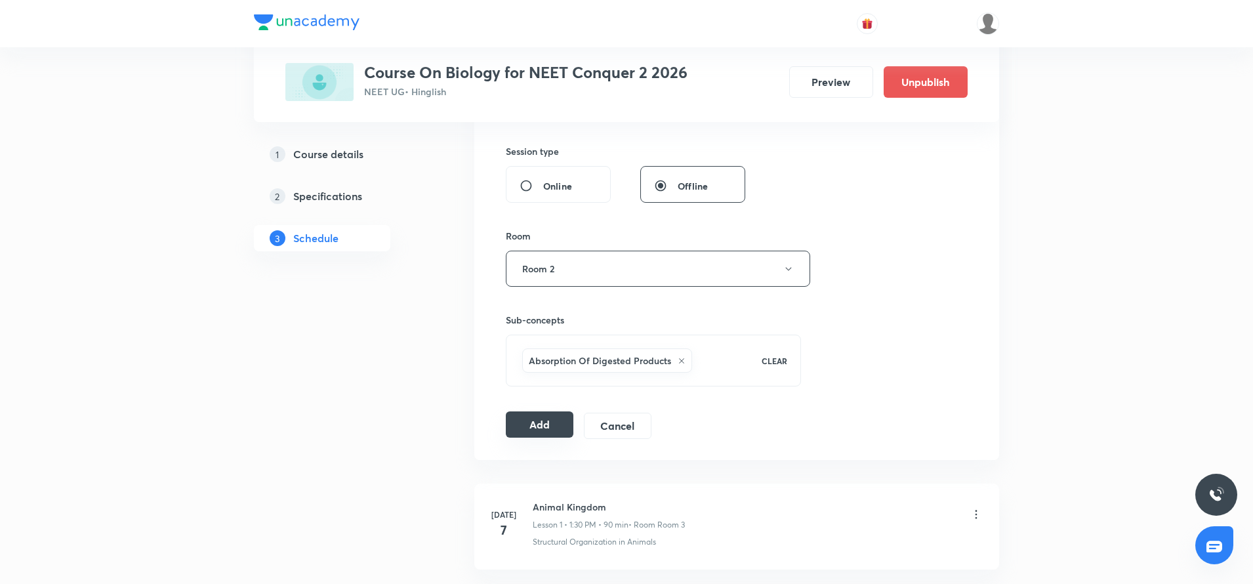
click at [540, 425] on button "Add" at bounding box center [540, 424] width 68 height 26
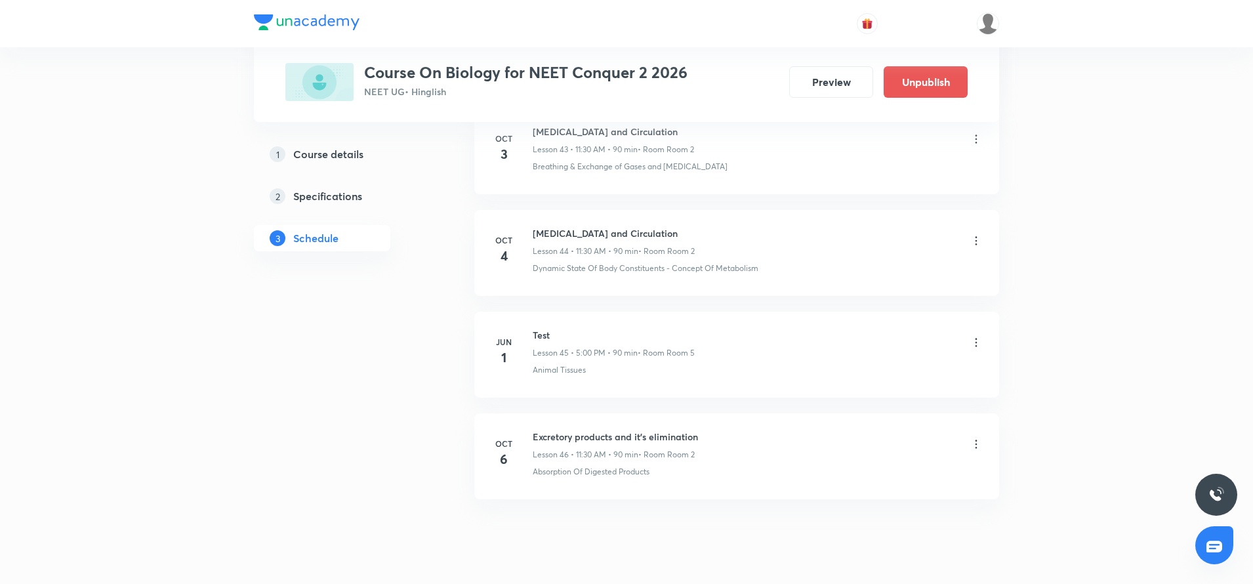
scroll to position [4542, 0]
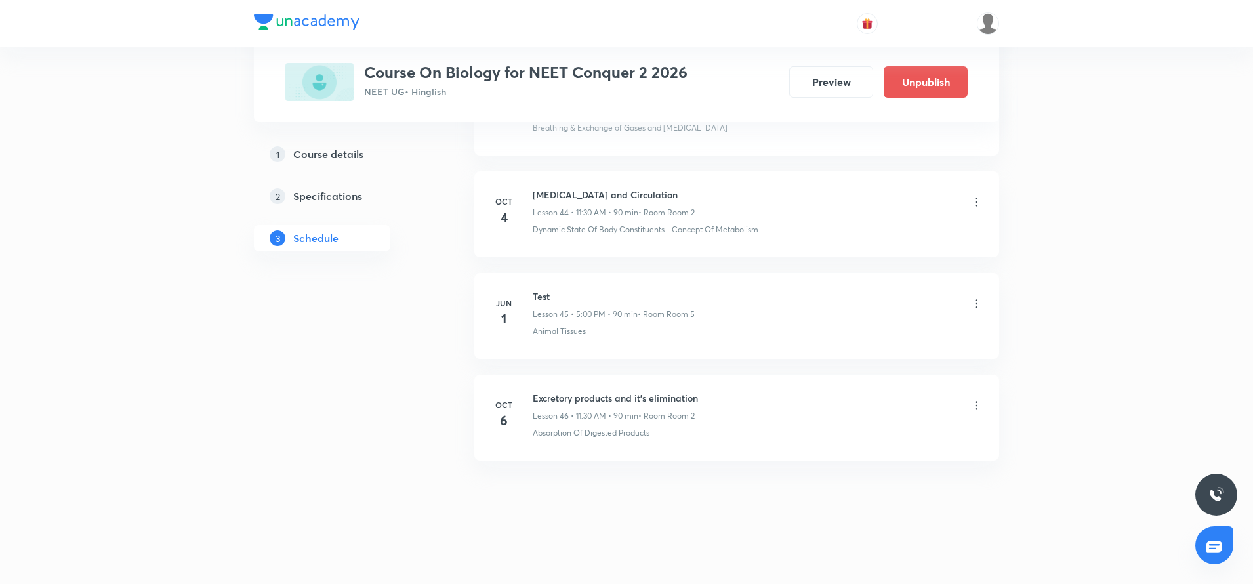
click at [570, 396] on h6 "Excretory products and it's elimination" at bounding box center [615, 398] width 165 height 14
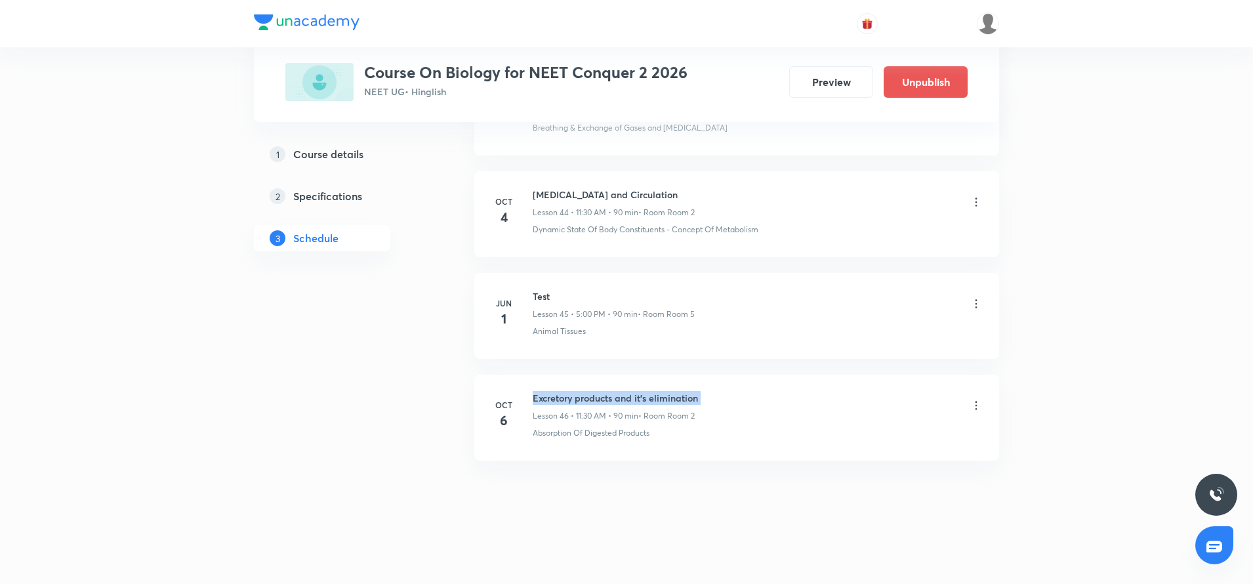
copy h6 "Excretory products and it's elimination"
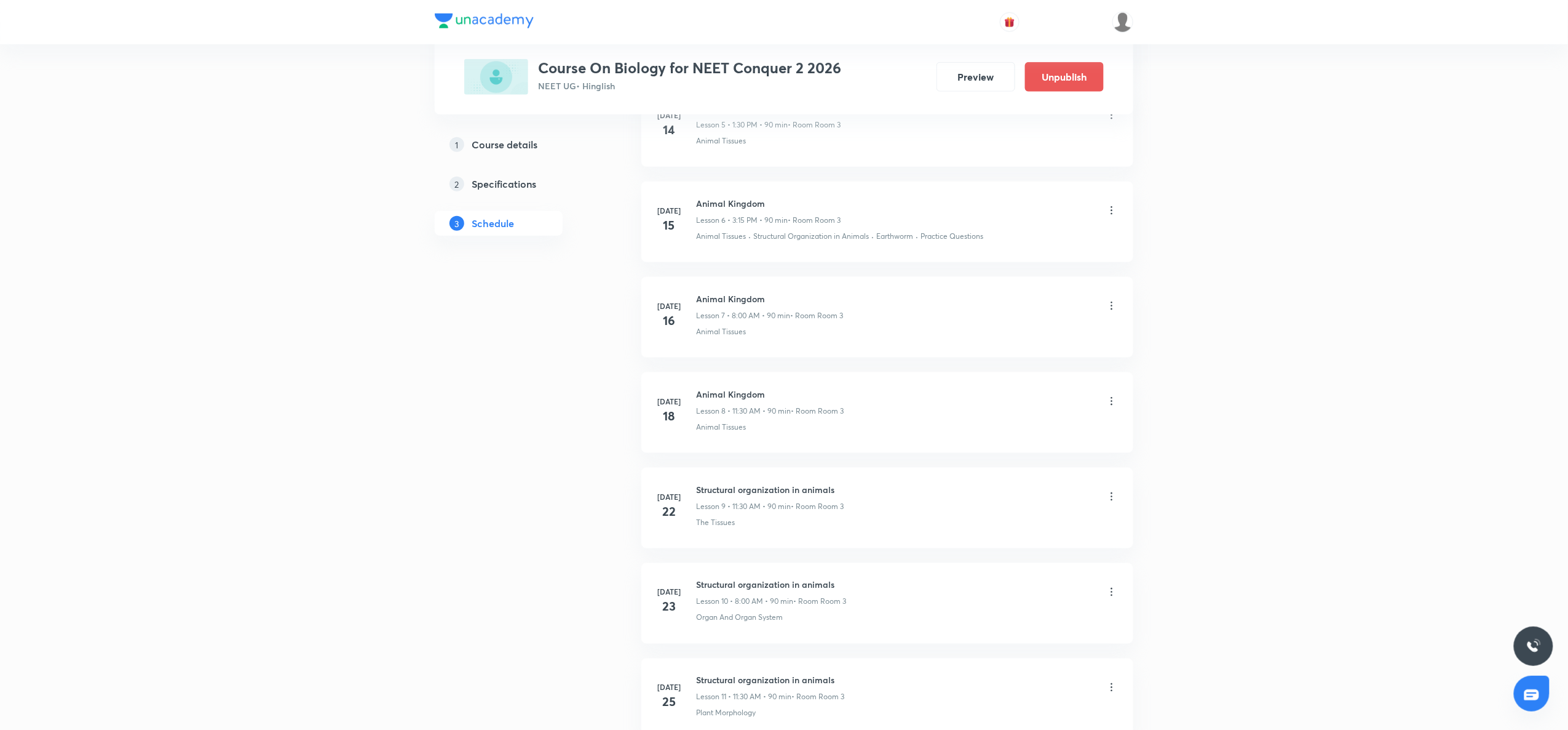
scroll to position [0, 0]
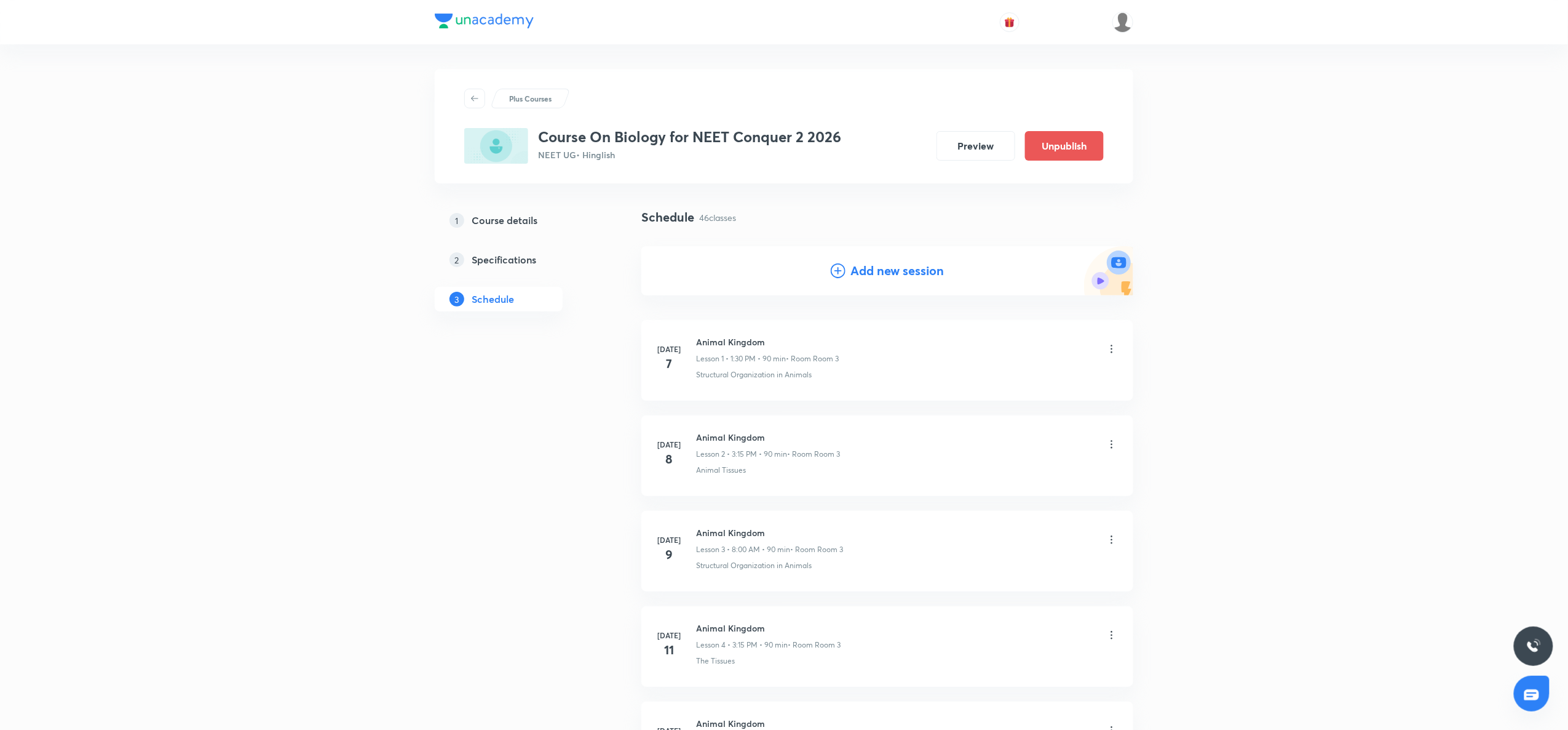
click at [841, 267] on icon at bounding box center [838, 271] width 15 height 15
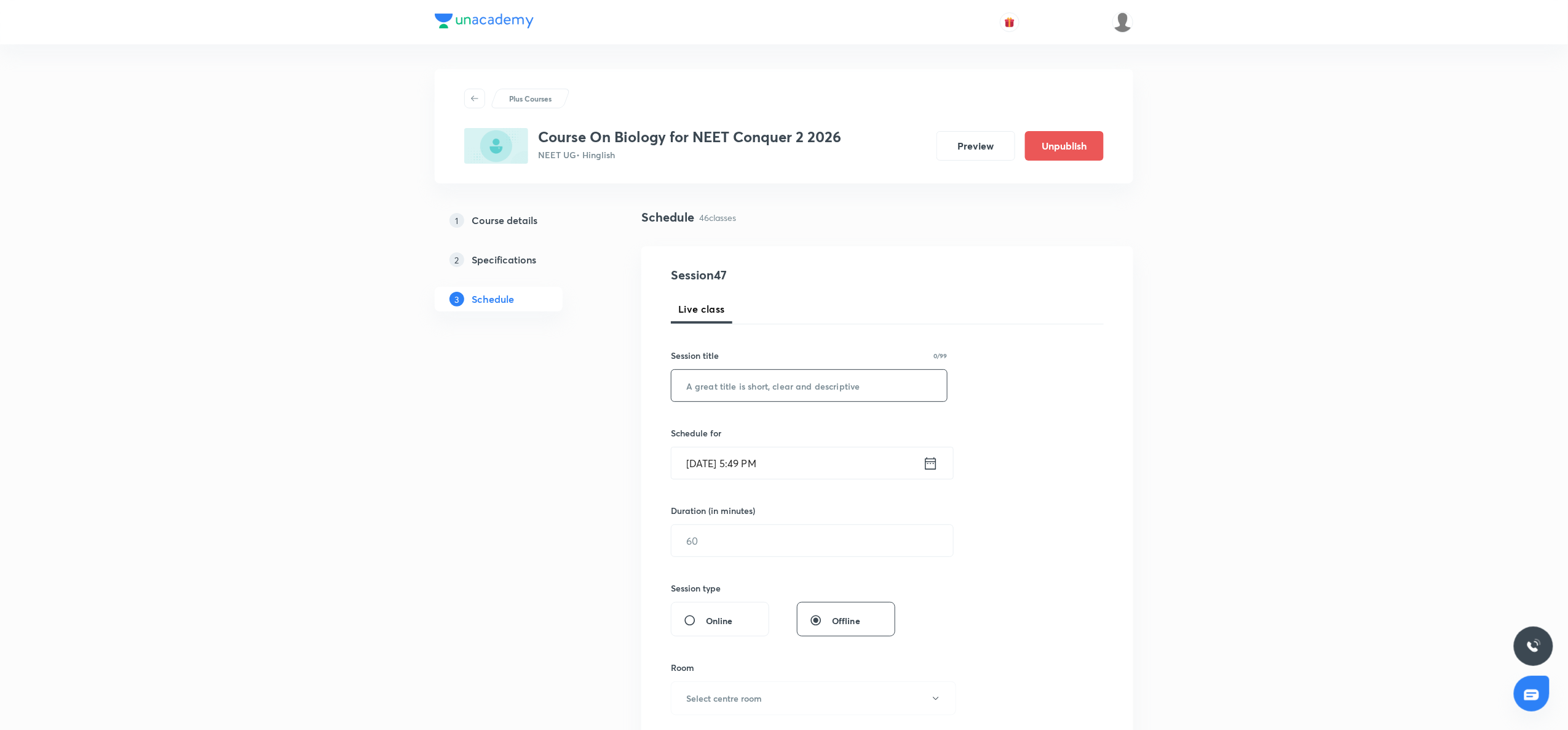
click at [758, 390] on input "text" at bounding box center [809, 385] width 276 height 31
paste input "Excretory products and it's elimination"
type input "Excretory products and it's elimination"
click at [940, 469] on div "Oct 4, 2025, 5:49 PM ​" at bounding box center [813, 463] width 283 height 33
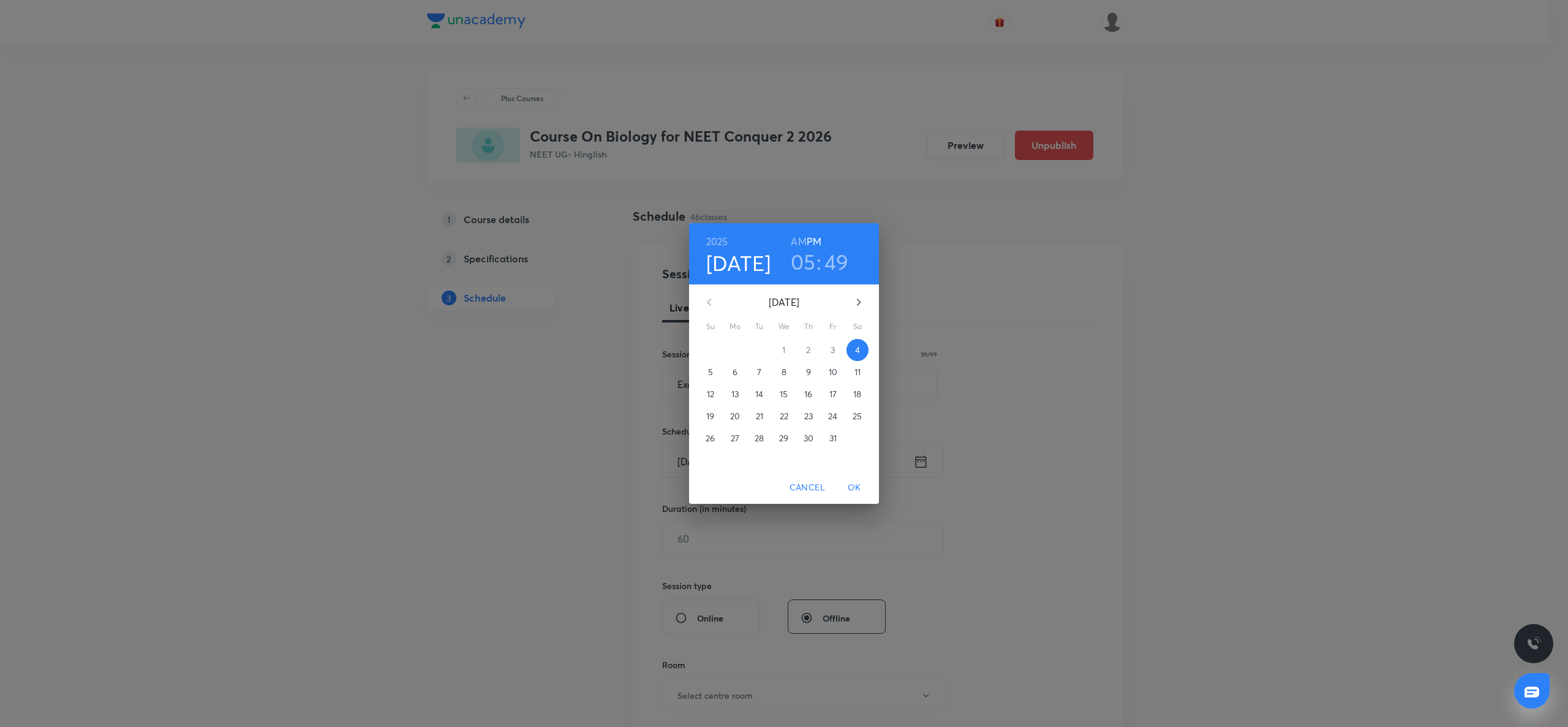
click at [760, 367] on p "7" at bounding box center [759, 372] width 5 height 12
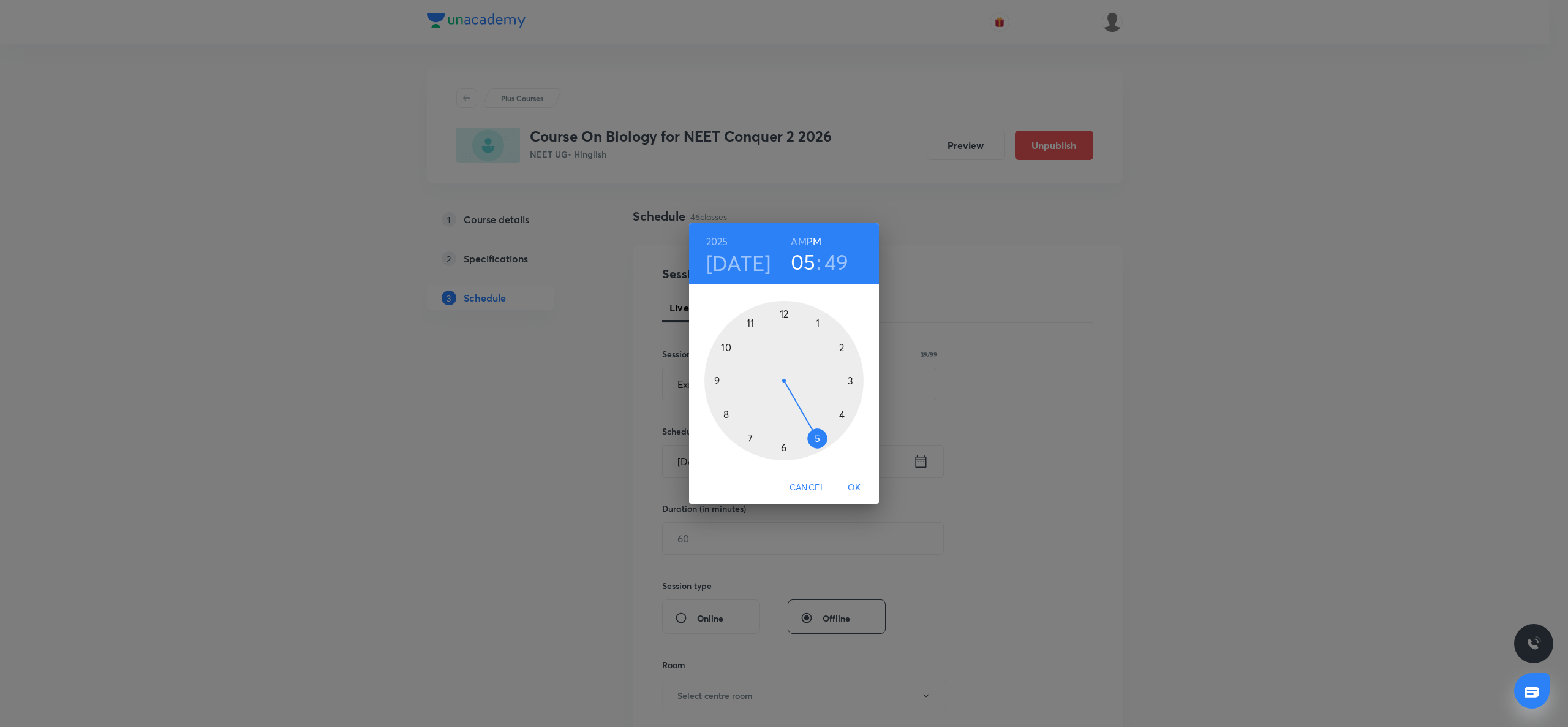
click at [755, 323] on div at bounding box center [784, 380] width 160 height 160
click at [804, 233] on h6 "AM" at bounding box center [798, 241] width 15 height 17
click at [784, 445] on div at bounding box center [784, 380] width 160 height 160
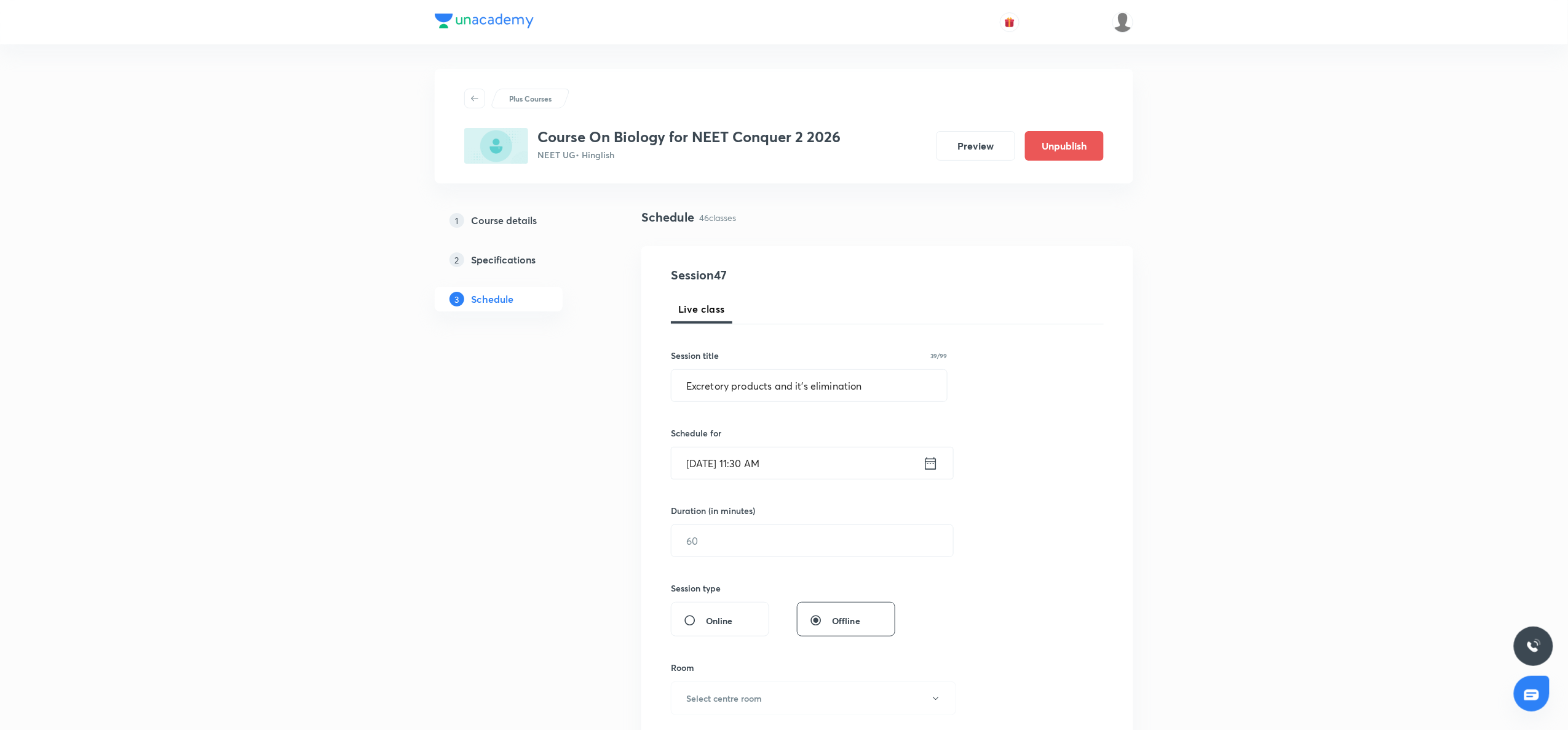
click at [738, 547] on div "Session 47 Live class Session title 39/99 Excretory products and it's eliminati…" at bounding box center [888, 555] width 433 height 578
click at [734, 547] on input "text" at bounding box center [812, 540] width 281 height 31
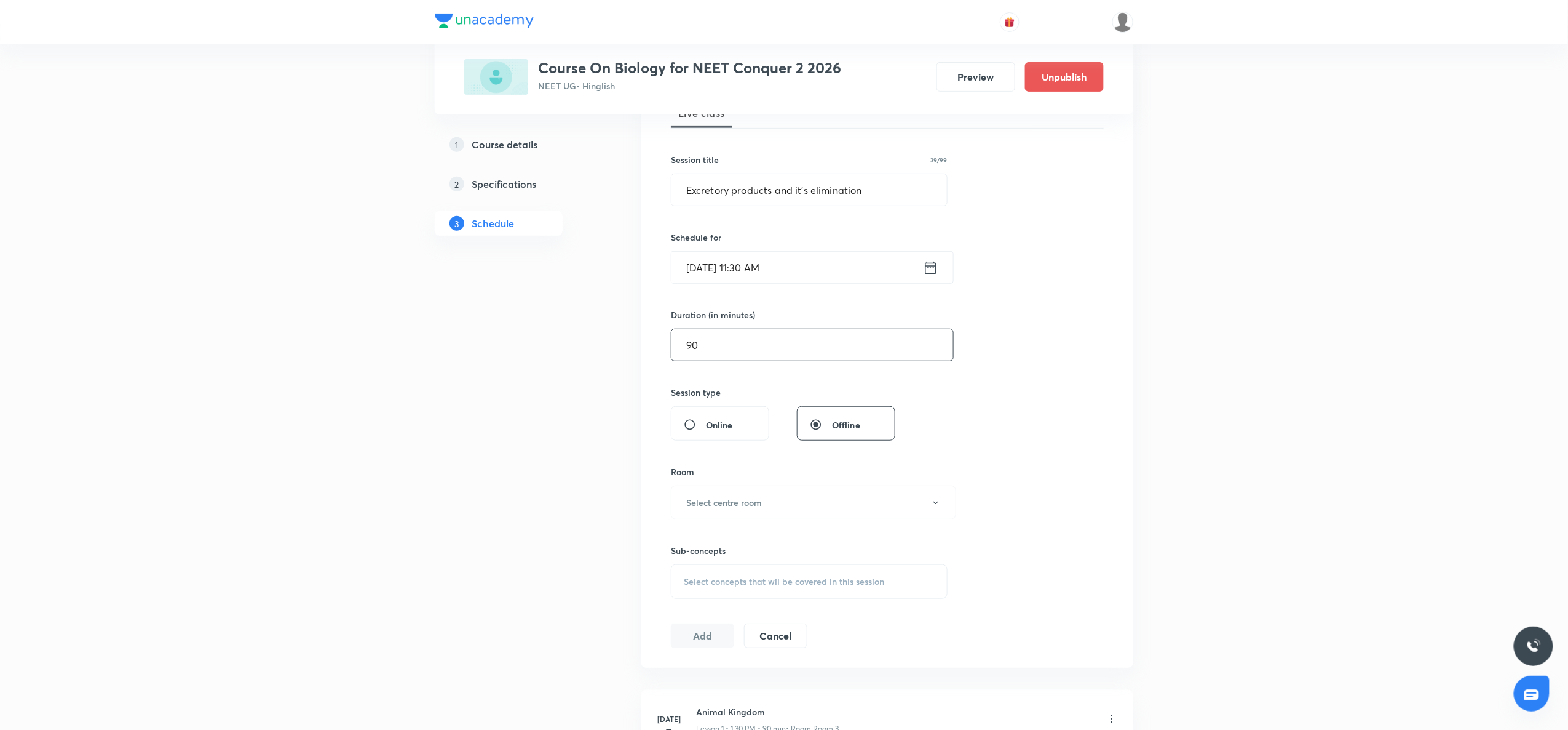
scroll to position [201, 0]
type input "90"
click at [733, 514] on button "Select centre room" at bounding box center [814, 497] width 285 height 34
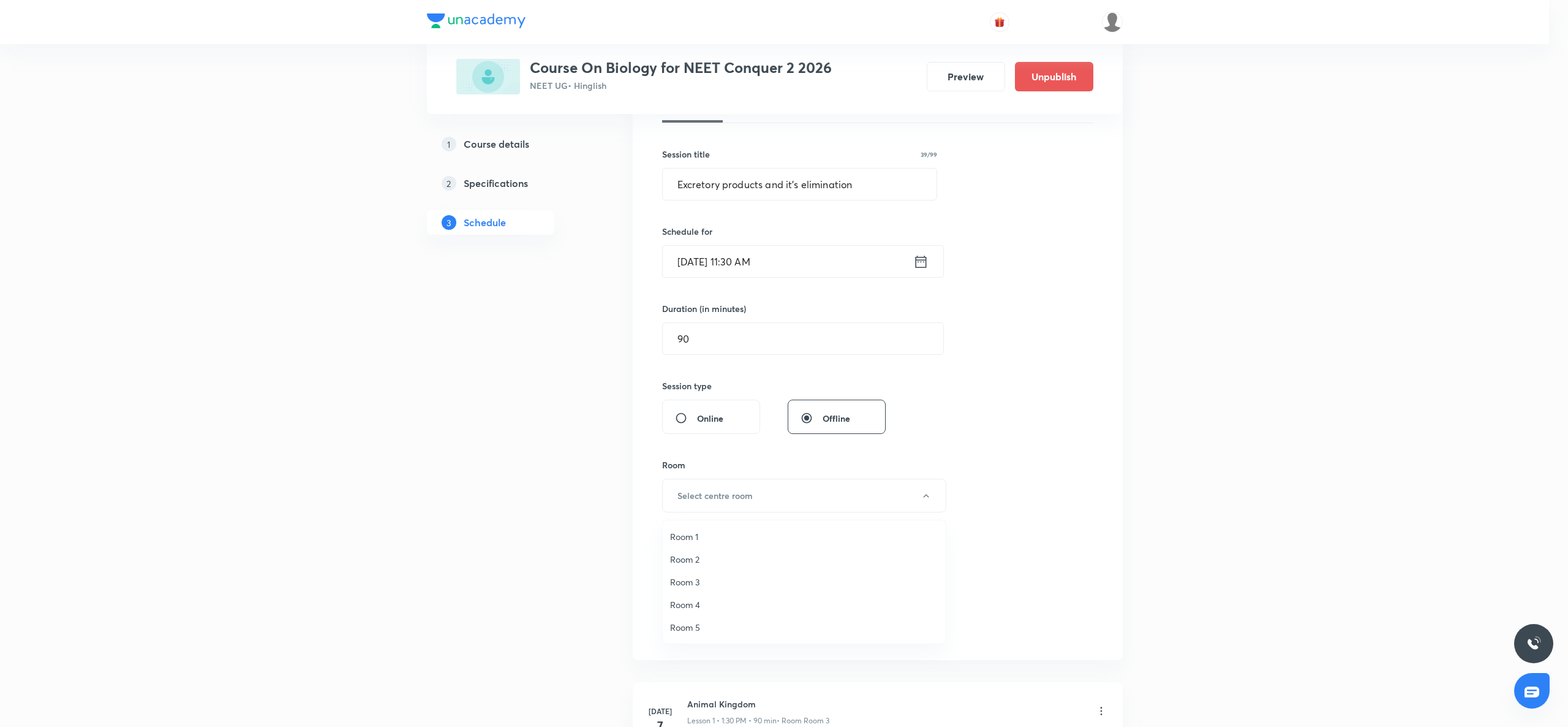
click at [709, 545] on span "Room 2" at bounding box center [804, 560] width 268 height 13
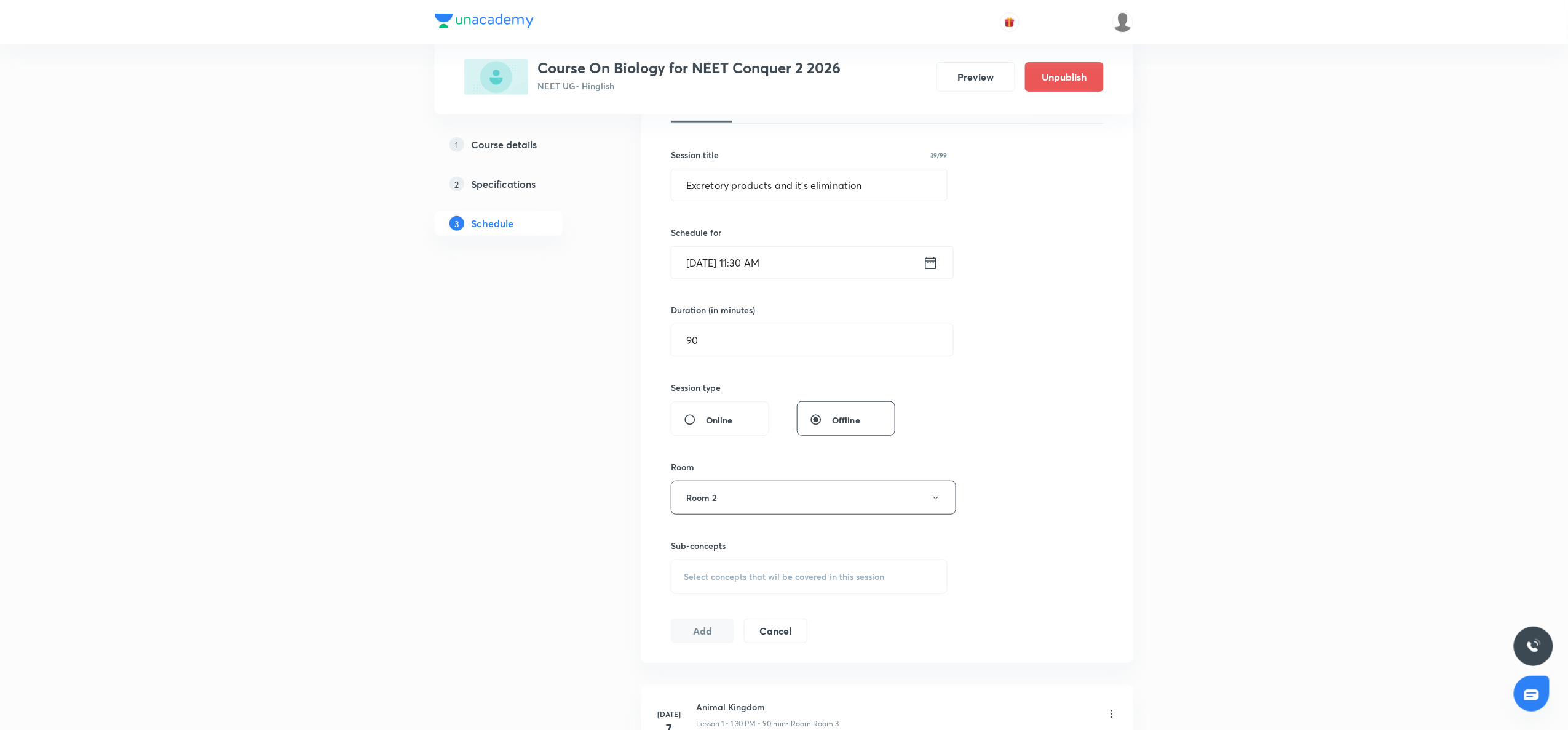
click at [712, 547] on div "Sub-concepts Select concepts that wil be covered in this session" at bounding box center [809, 567] width 277 height 54
click at [713, 547] on span "Select concepts that wil be covered in this session" at bounding box center [784, 576] width 201 height 9
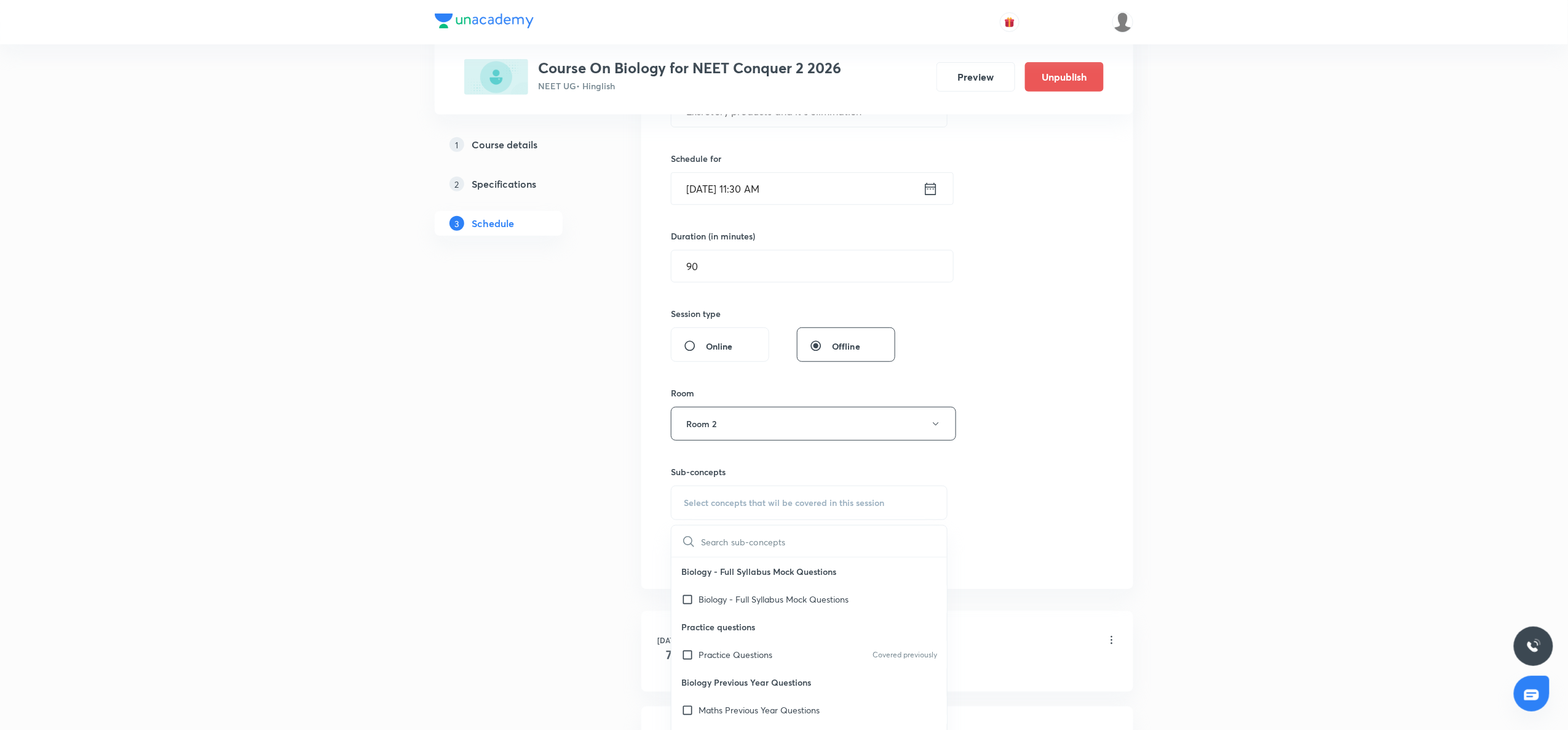
type input "Excretory products and it's elimination"
click at [714, 547] on input "Excretory products and it's elimination" at bounding box center [771, 540] width 139 height 31
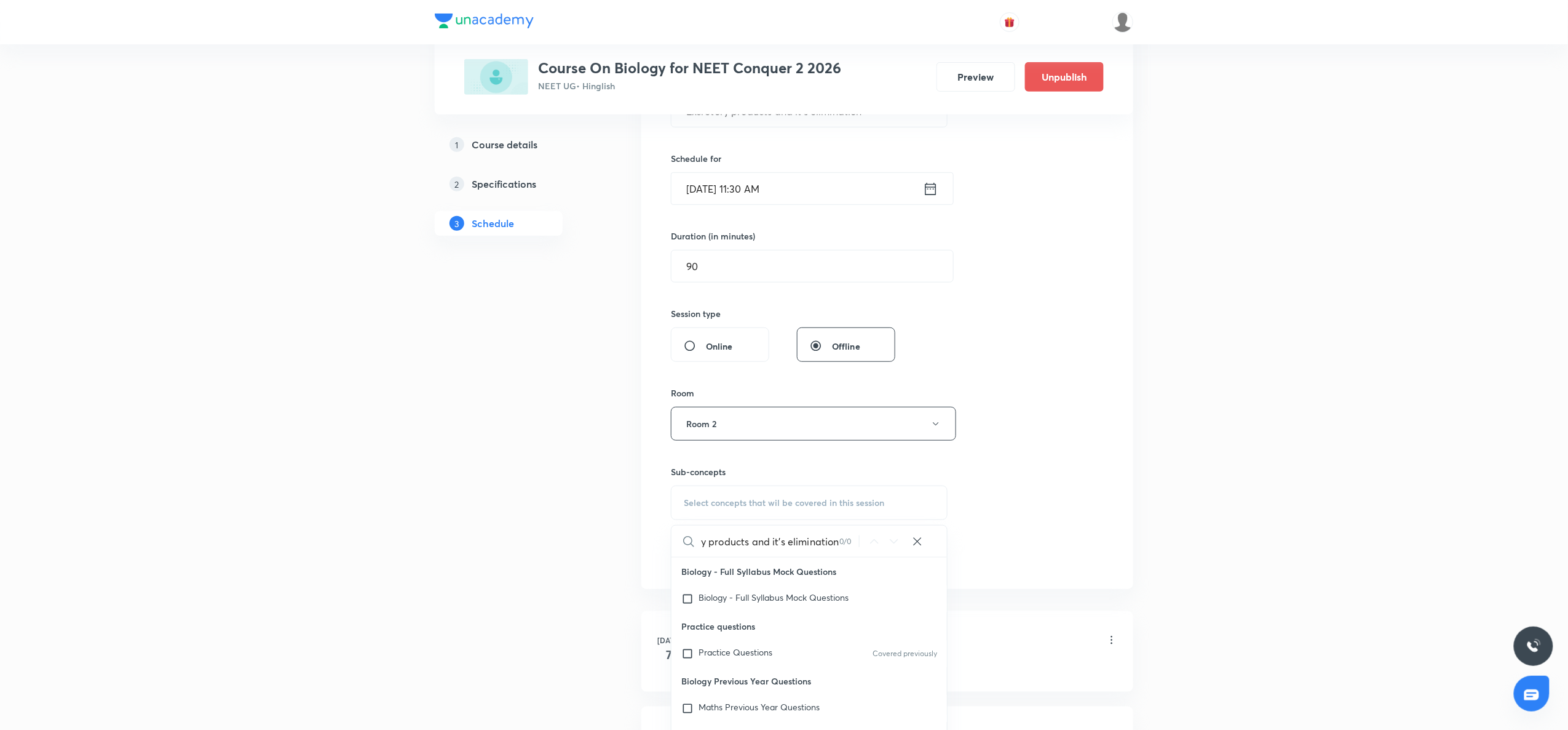
click at [714, 547] on input "Excretory products and it's elimination" at bounding box center [771, 540] width 139 height 31
type input "excer"
click at [788, 547] on span "Metabolism Of Nitrogen" at bounding box center [746, 611] width 96 height 11
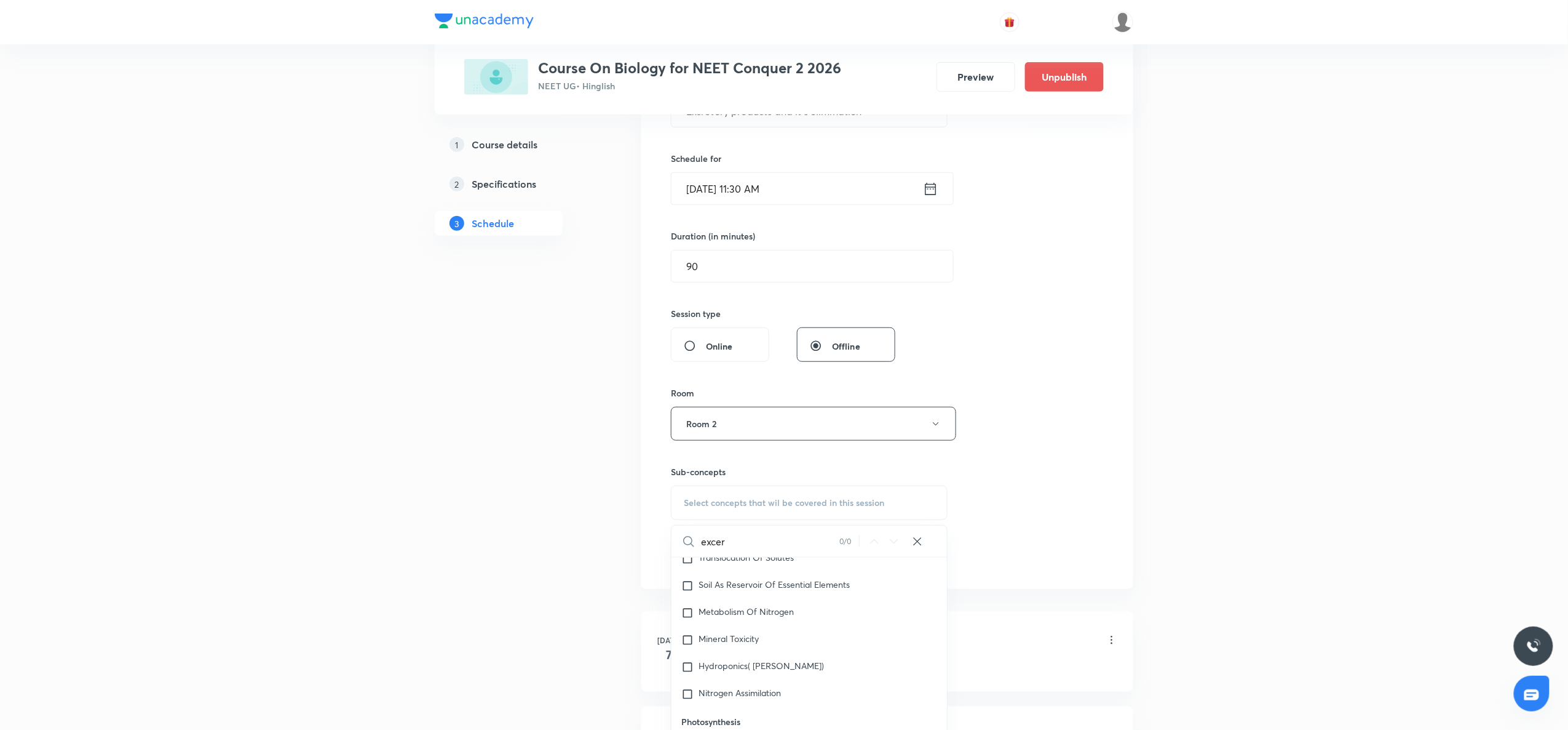
checkbox input "true"
click at [1024, 438] on div "Session 47 Live class Session title 39/99 Excretory products and it's eliminati…" at bounding box center [888, 287] width 433 height 592
click at [700, 547] on button "Add" at bounding box center [703, 570] width 64 height 24
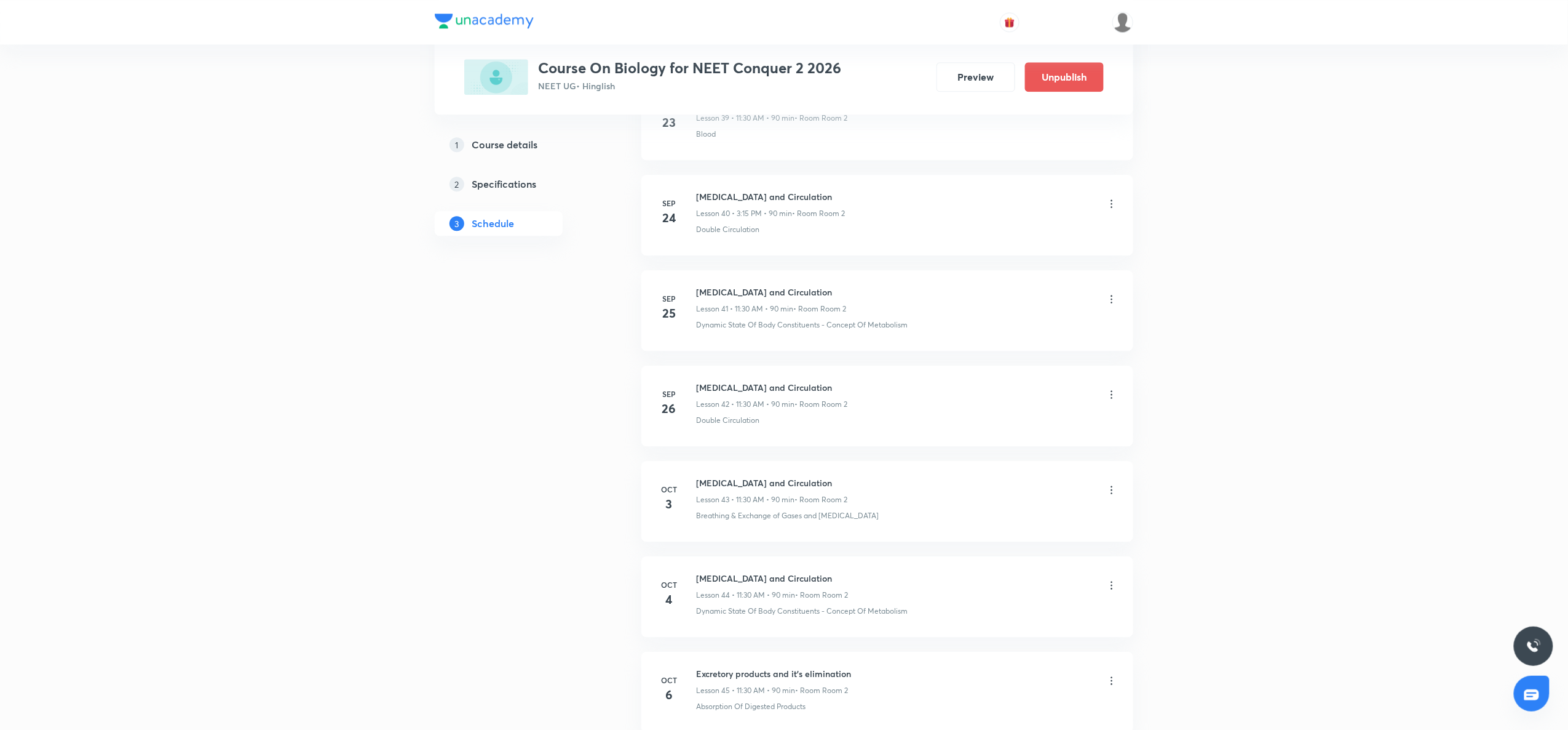
scroll to position [4193, 0]
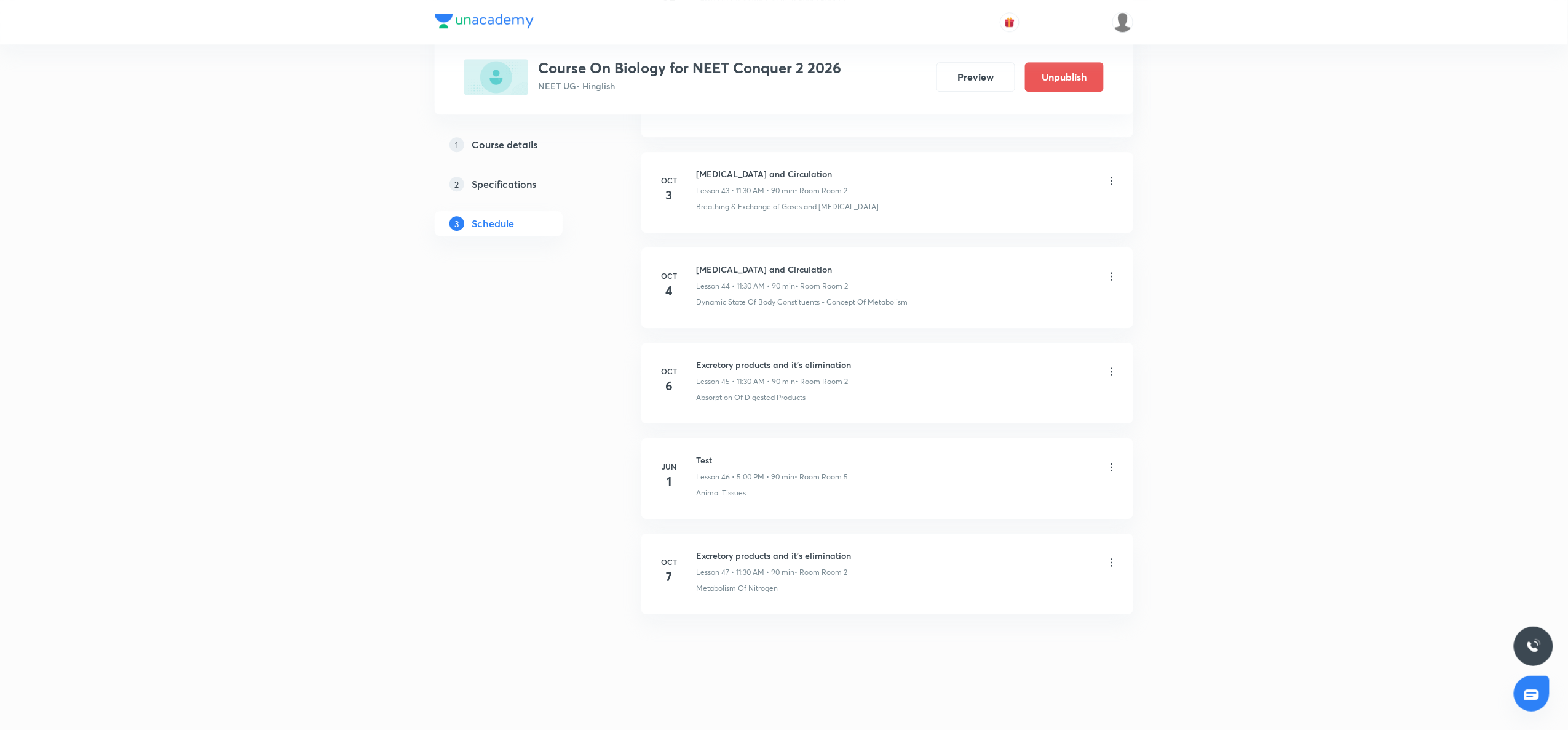
click at [713, 547] on h6 "Excretory products and it's elimination" at bounding box center [773, 555] width 155 height 13
copy h6 "Excretory products and it's elimination"
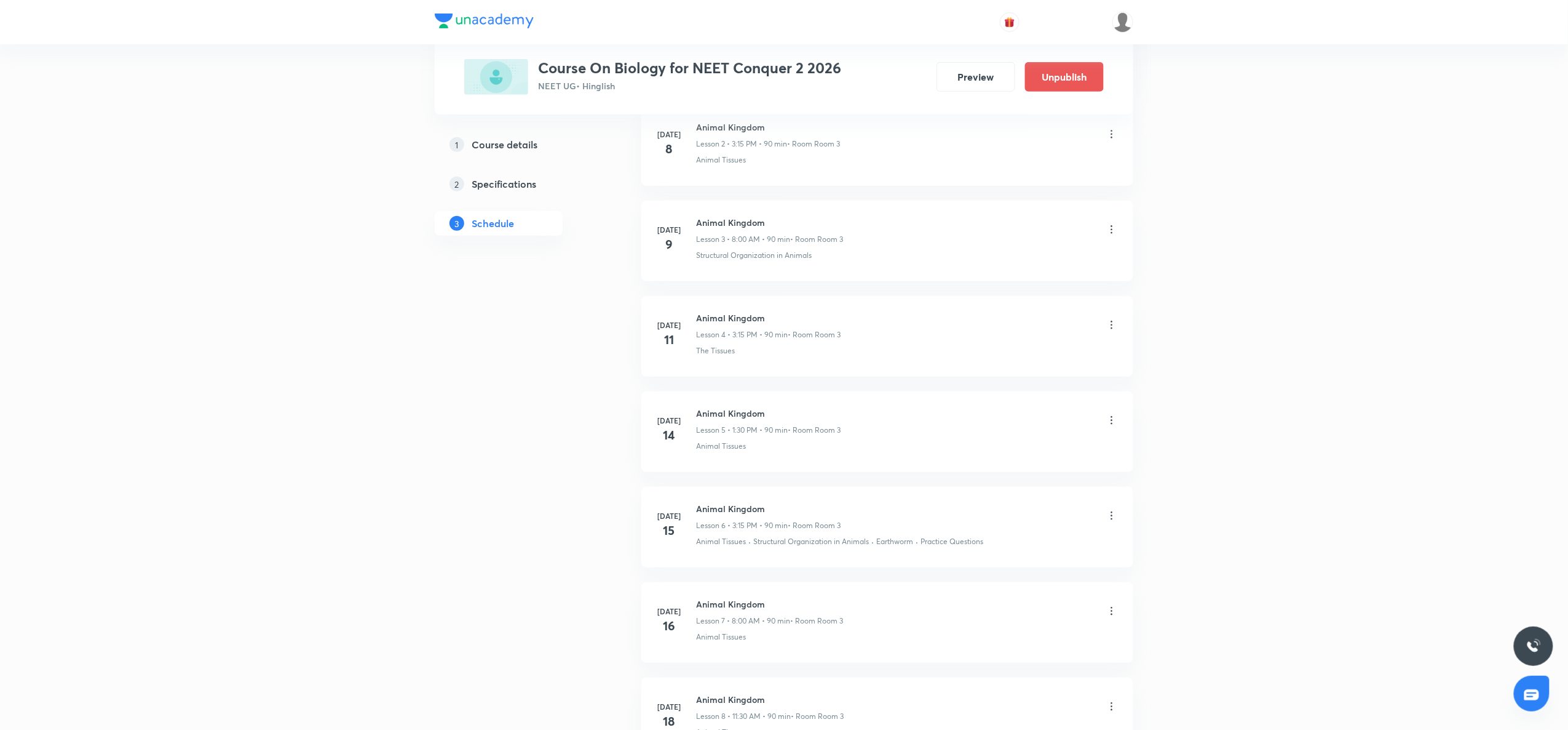
scroll to position [0, 0]
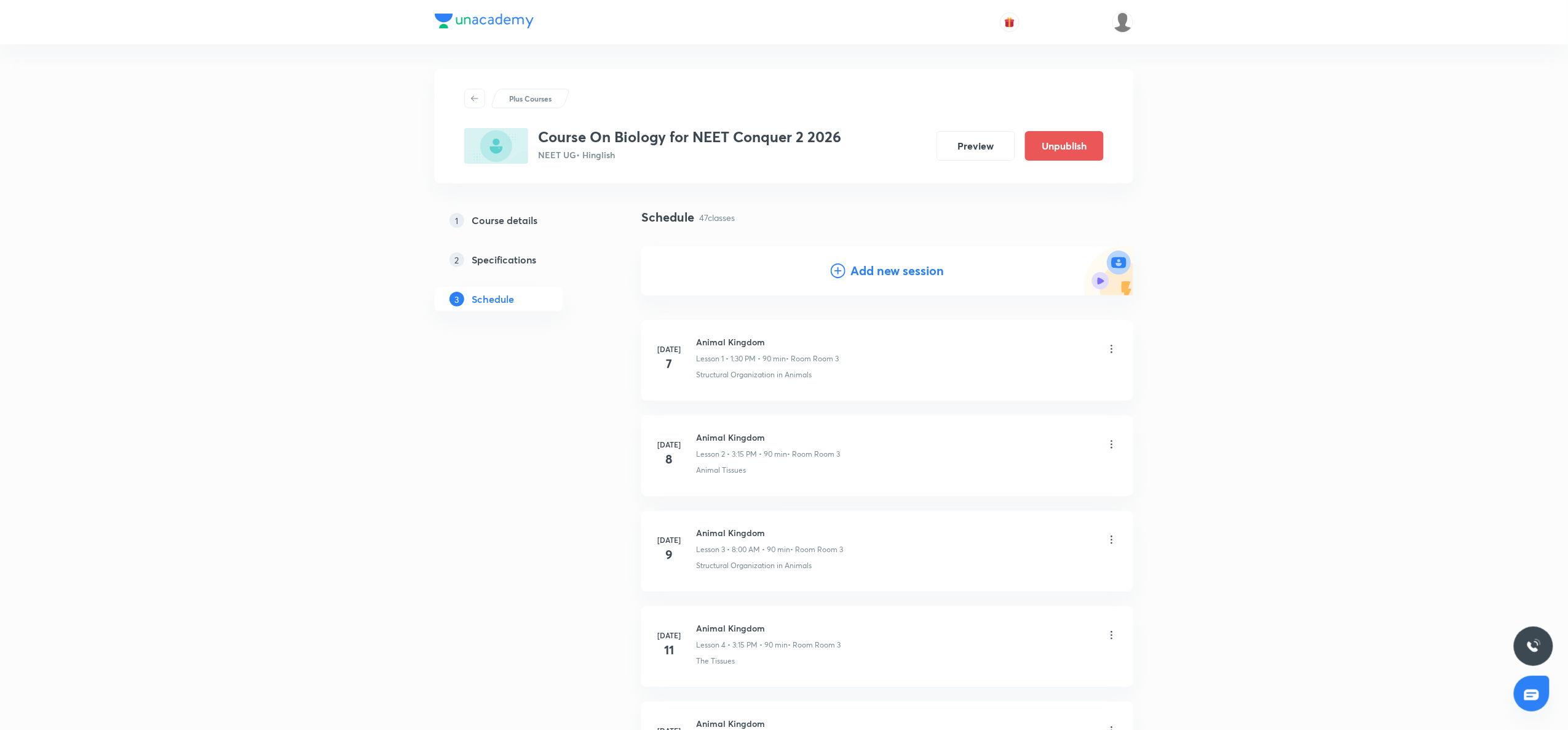
click at [840, 276] on icon at bounding box center [838, 271] width 15 height 15
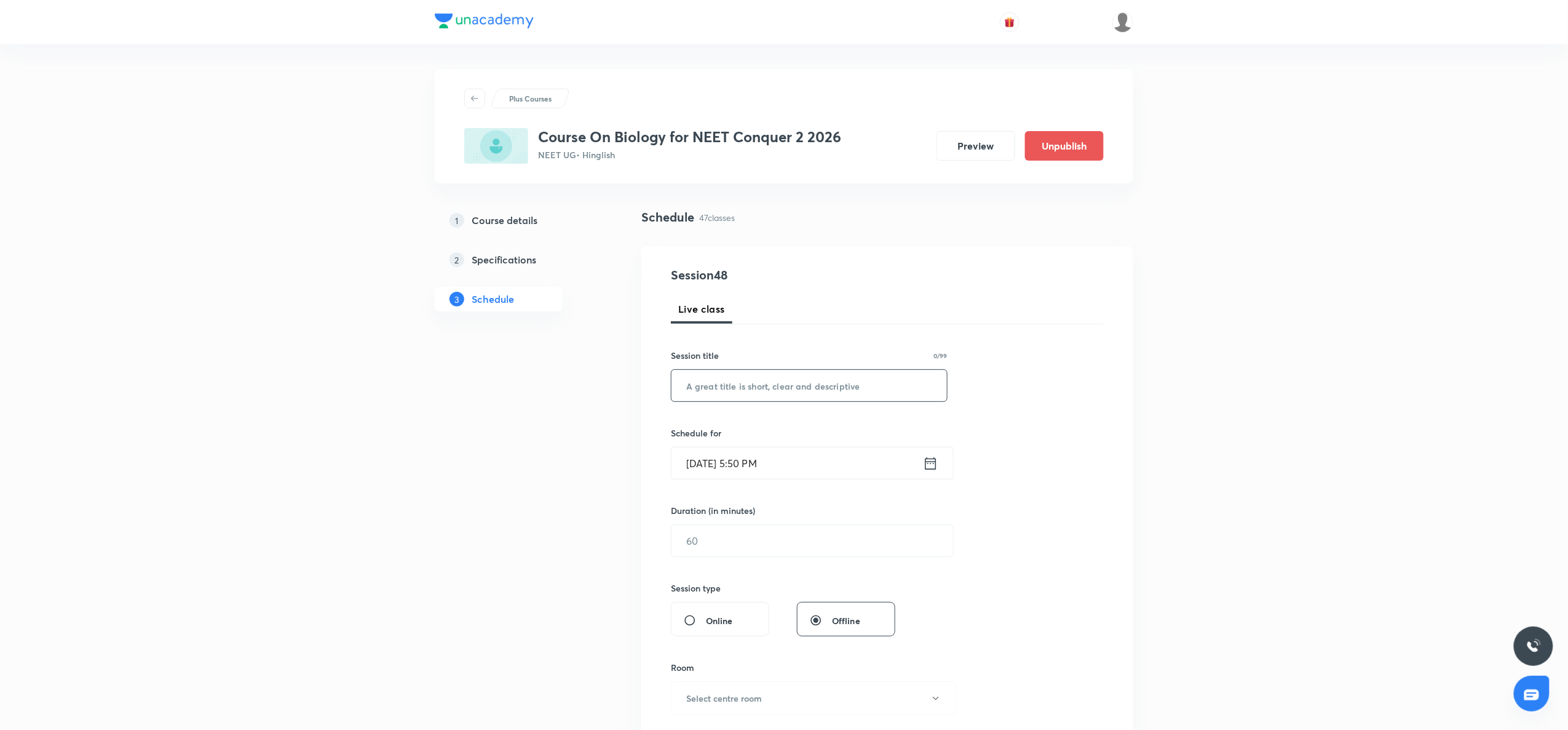
click at [719, 402] on div "​" at bounding box center [809, 386] width 277 height 33
paste input "Excretory products and it's elimination"
type input "Excretory products and it's elimination"
click at [930, 467] on icon at bounding box center [930, 464] width 15 height 17
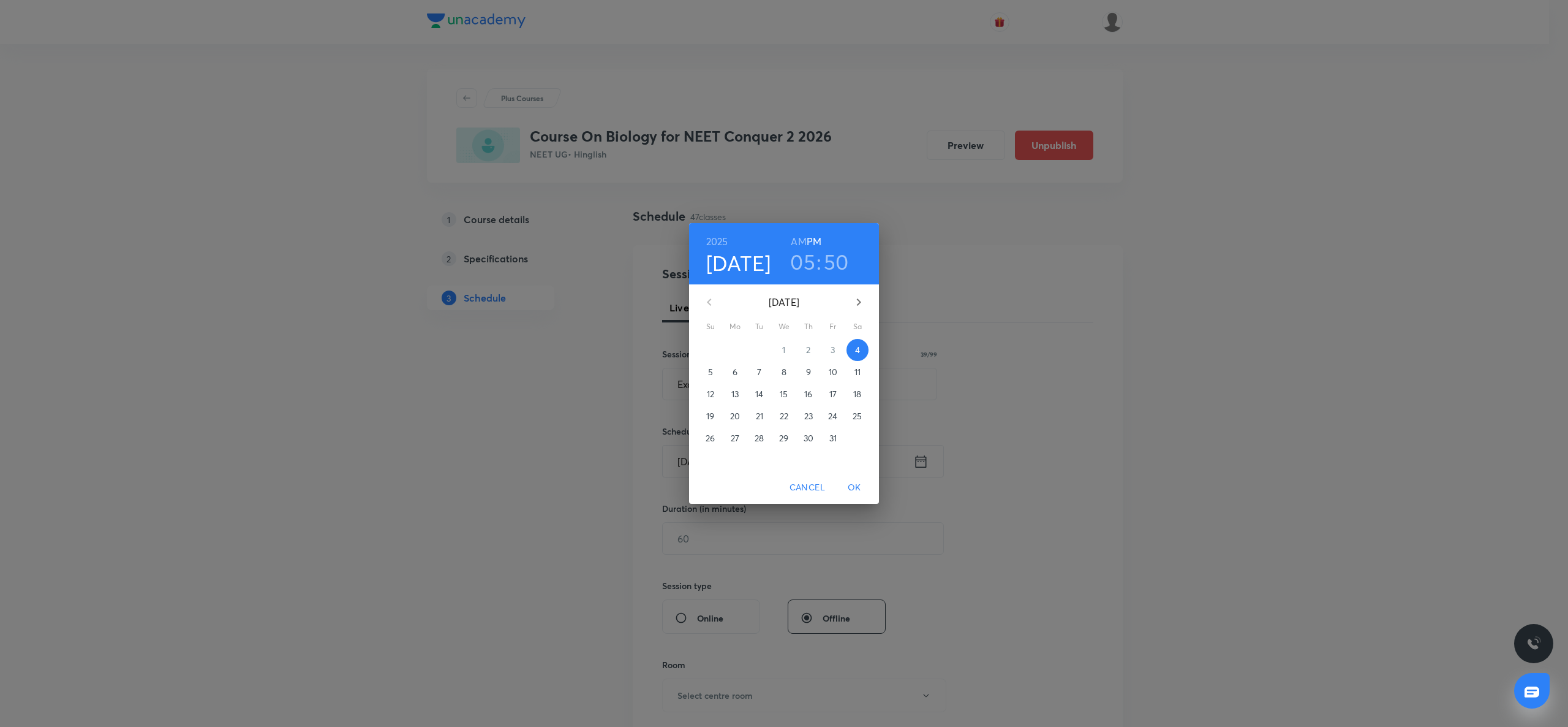
click at [811, 374] on p "9" at bounding box center [808, 372] width 5 height 12
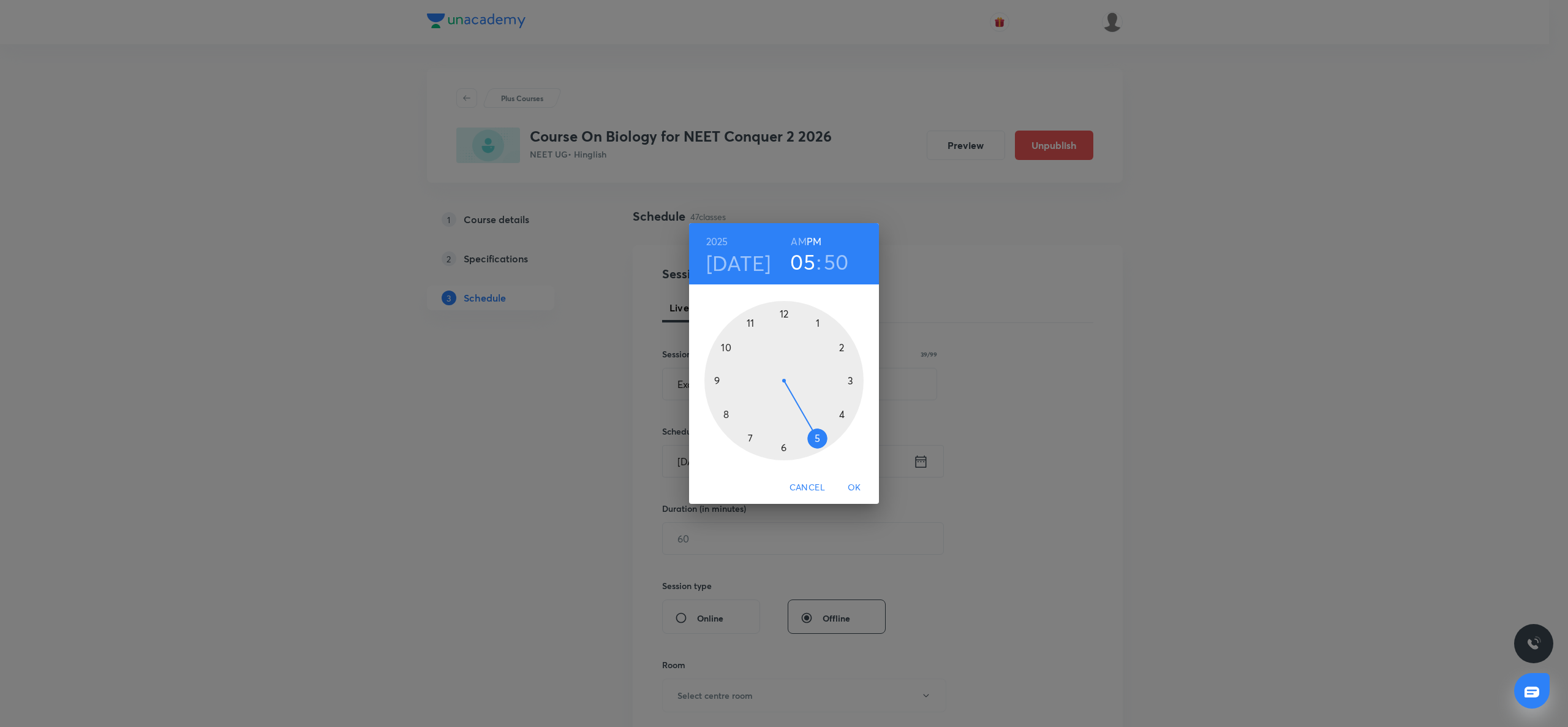
click at [786, 312] on div at bounding box center [784, 380] width 160 height 160
click at [784, 446] on div at bounding box center [784, 380] width 160 height 160
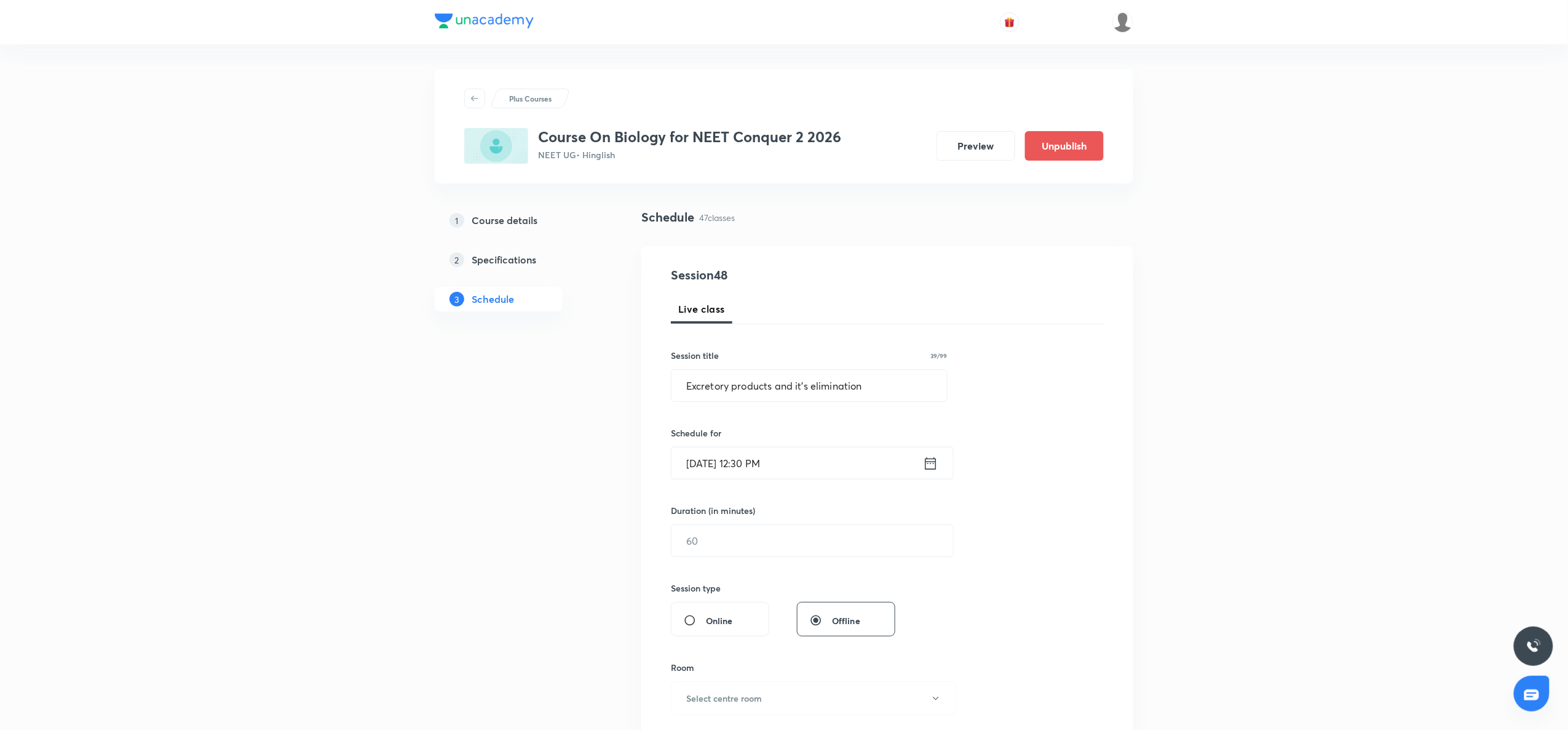
click at [927, 460] on icon at bounding box center [931, 463] width 11 height 12
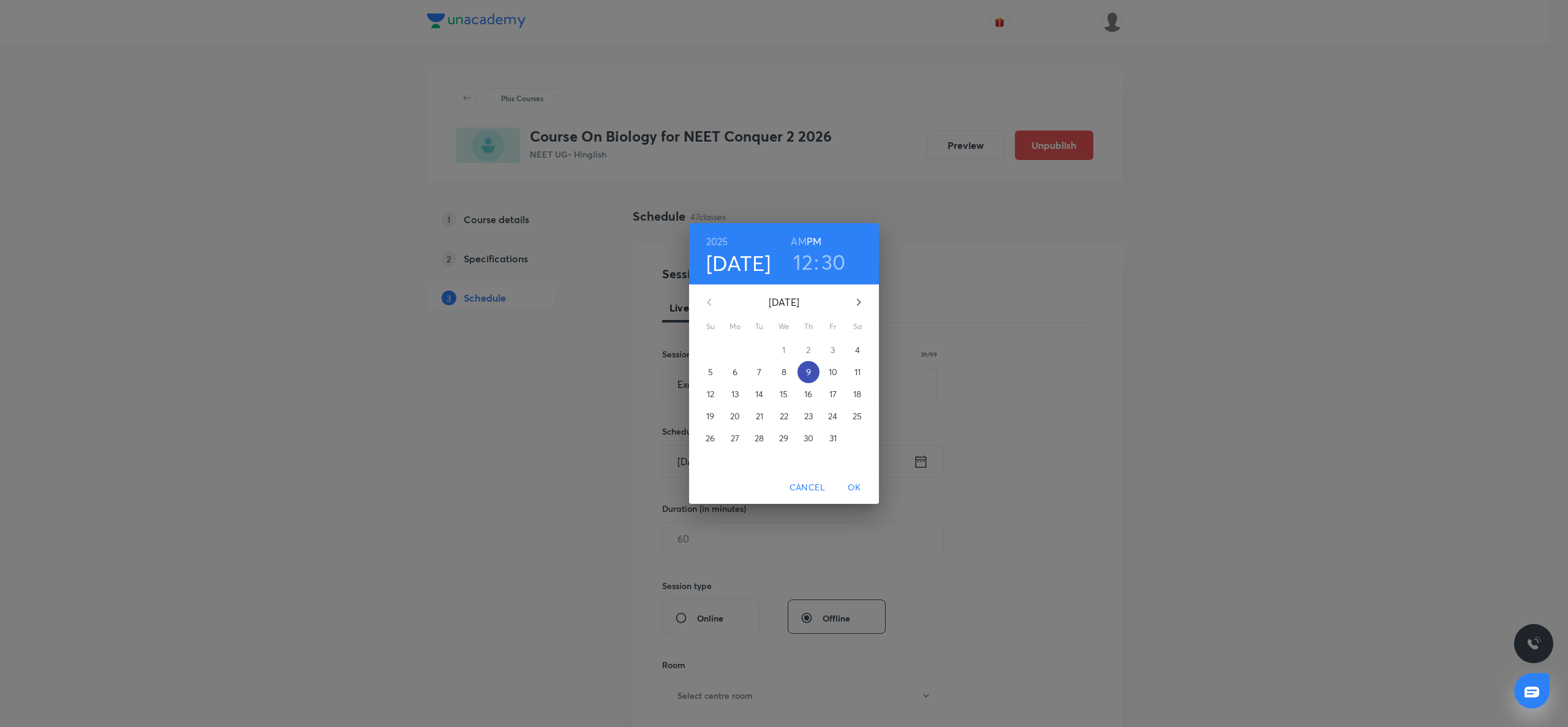
click at [809, 368] on p "9" at bounding box center [808, 372] width 5 height 12
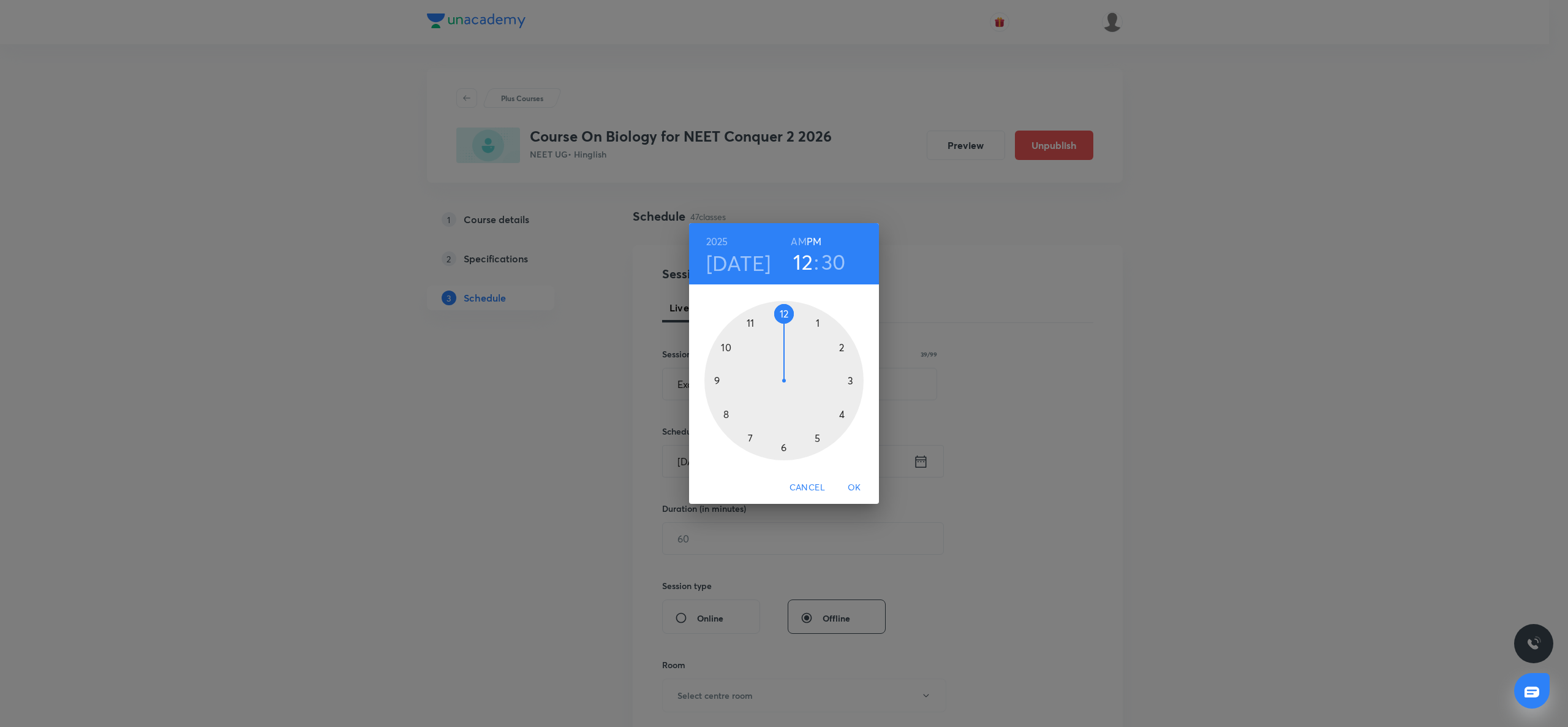
click at [818, 322] on div at bounding box center [784, 380] width 160 height 160
click at [783, 449] on div at bounding box center [784, 380] width 160 height 160
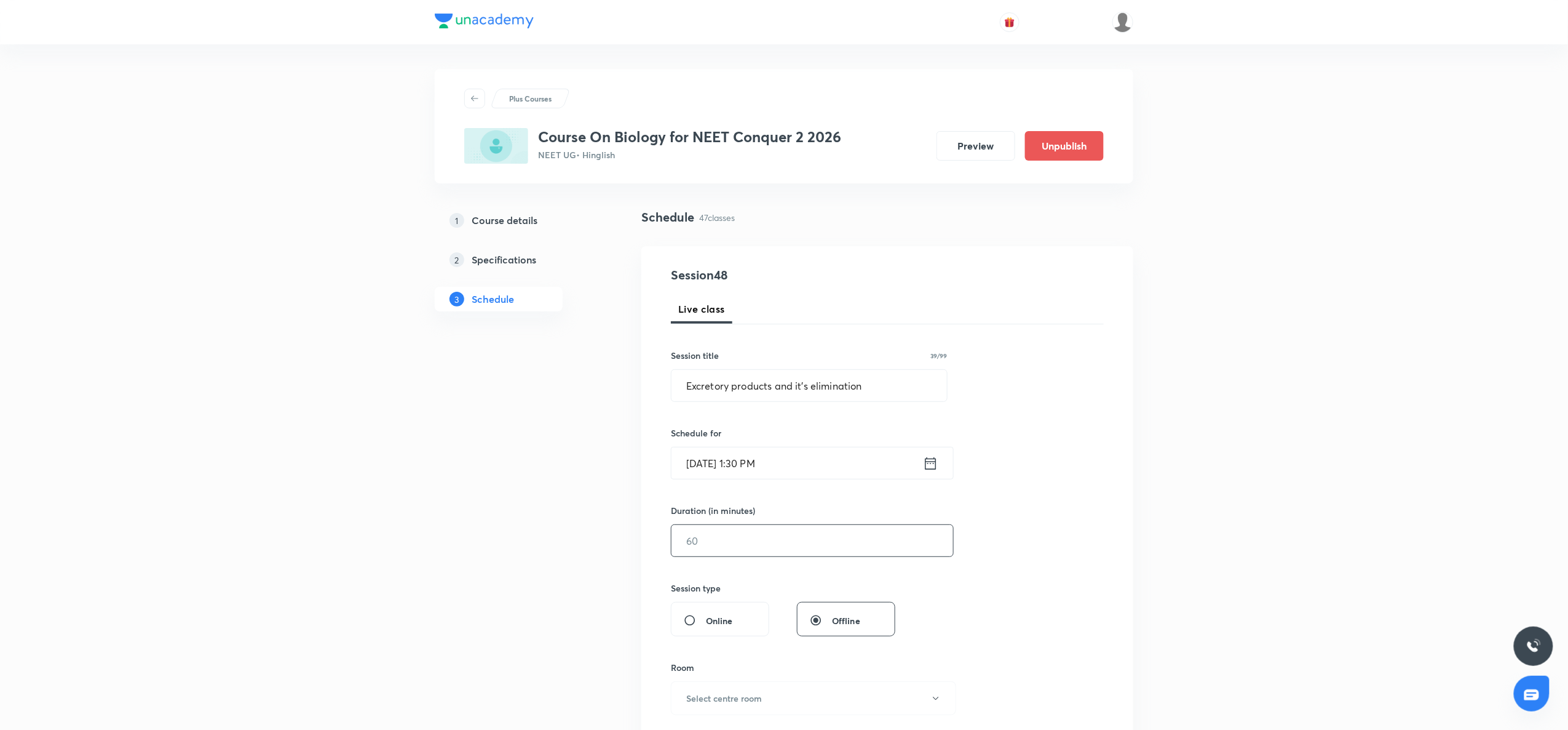
click at [727, 540] on input "text" at bounding box center [812, 540] width 281 height 31
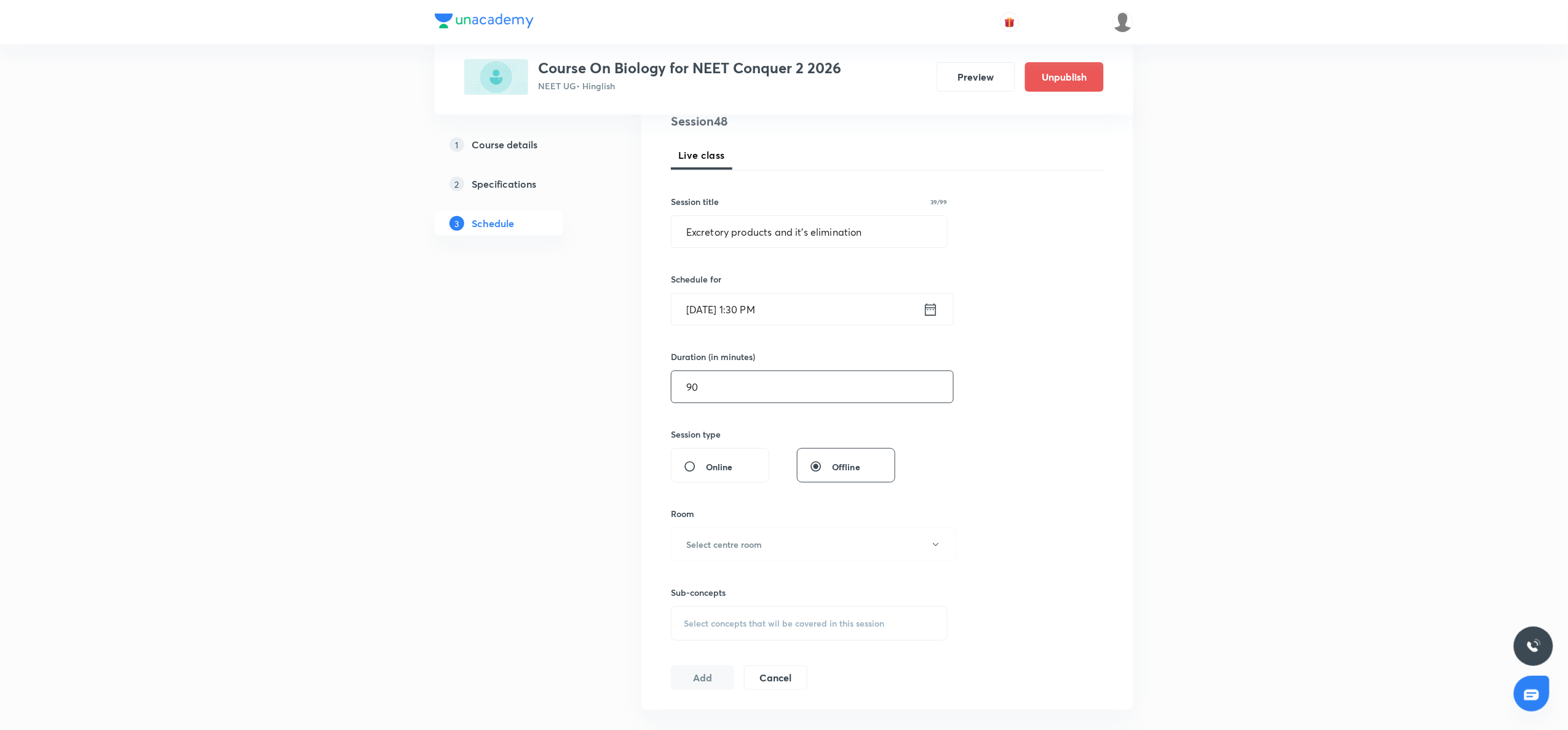
scroll to position [218, 0]
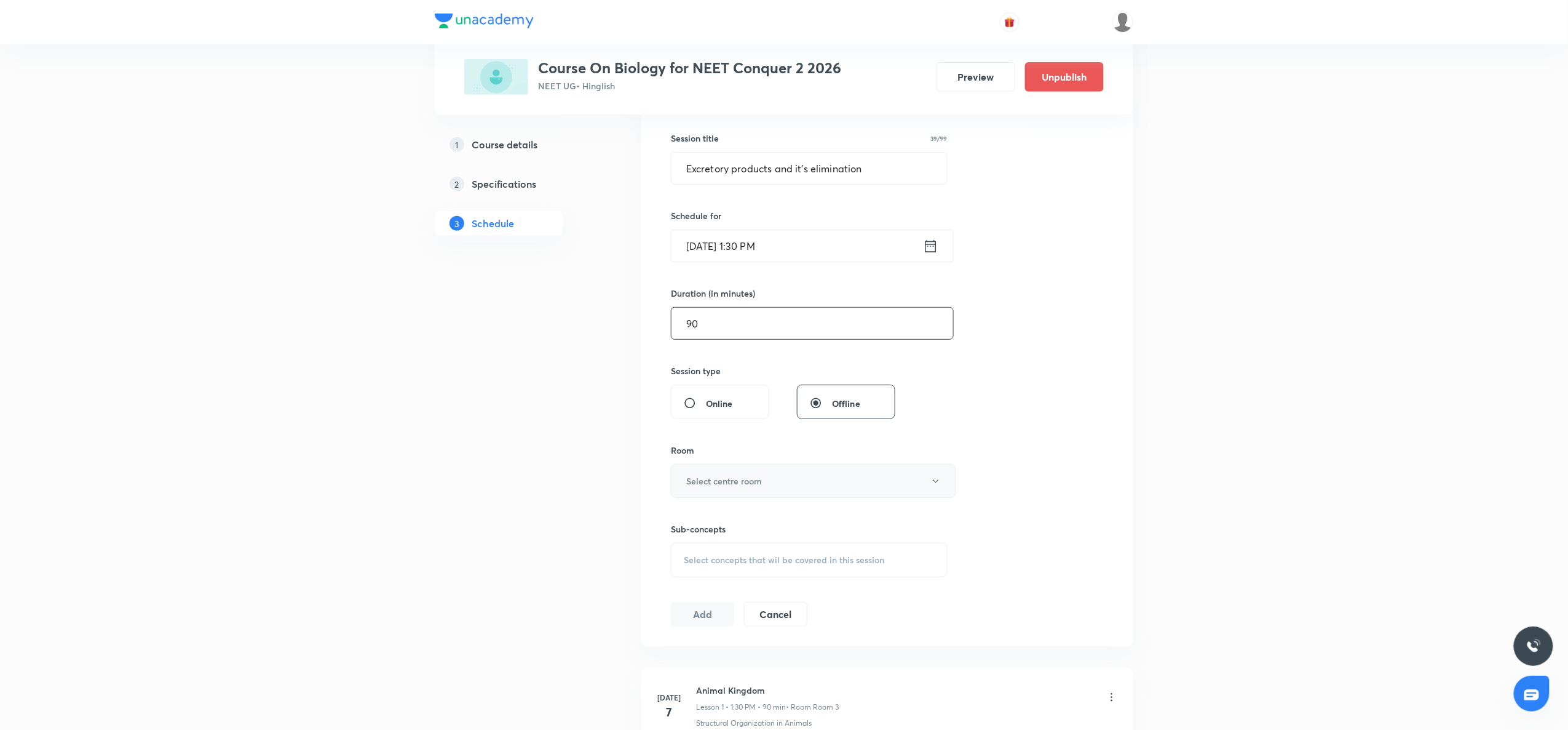
type input "90"
click at [721, 492] on button "Select centre room" at bounding box center [814, 481] width 285 height 34
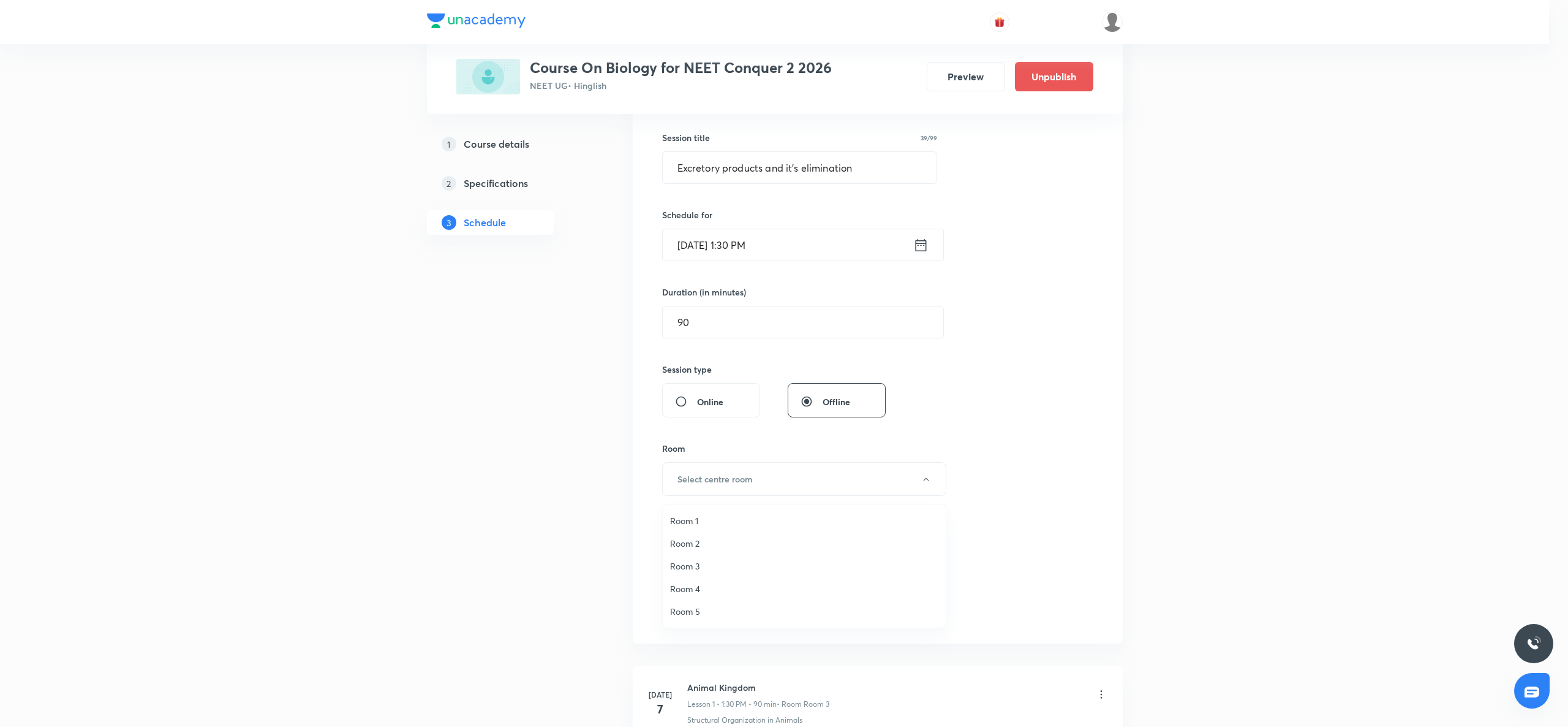
click at [687, 538] on span "Room 2" at bounding box center [804, 544] width 268 height 13
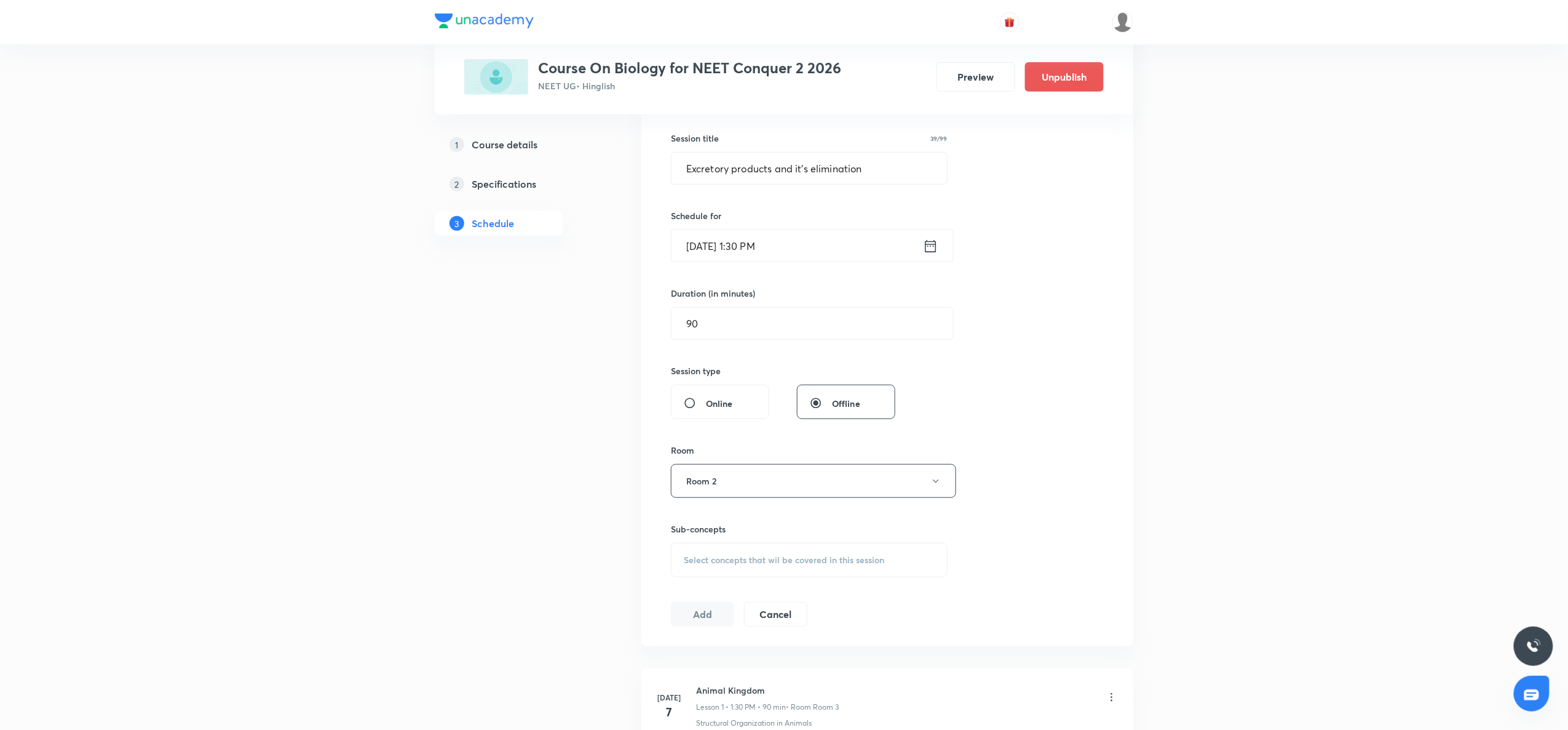
click at [694, 547] on div "Select concepts that wil be covered in this session" at bounding box center [809, 559] width 277 height 35
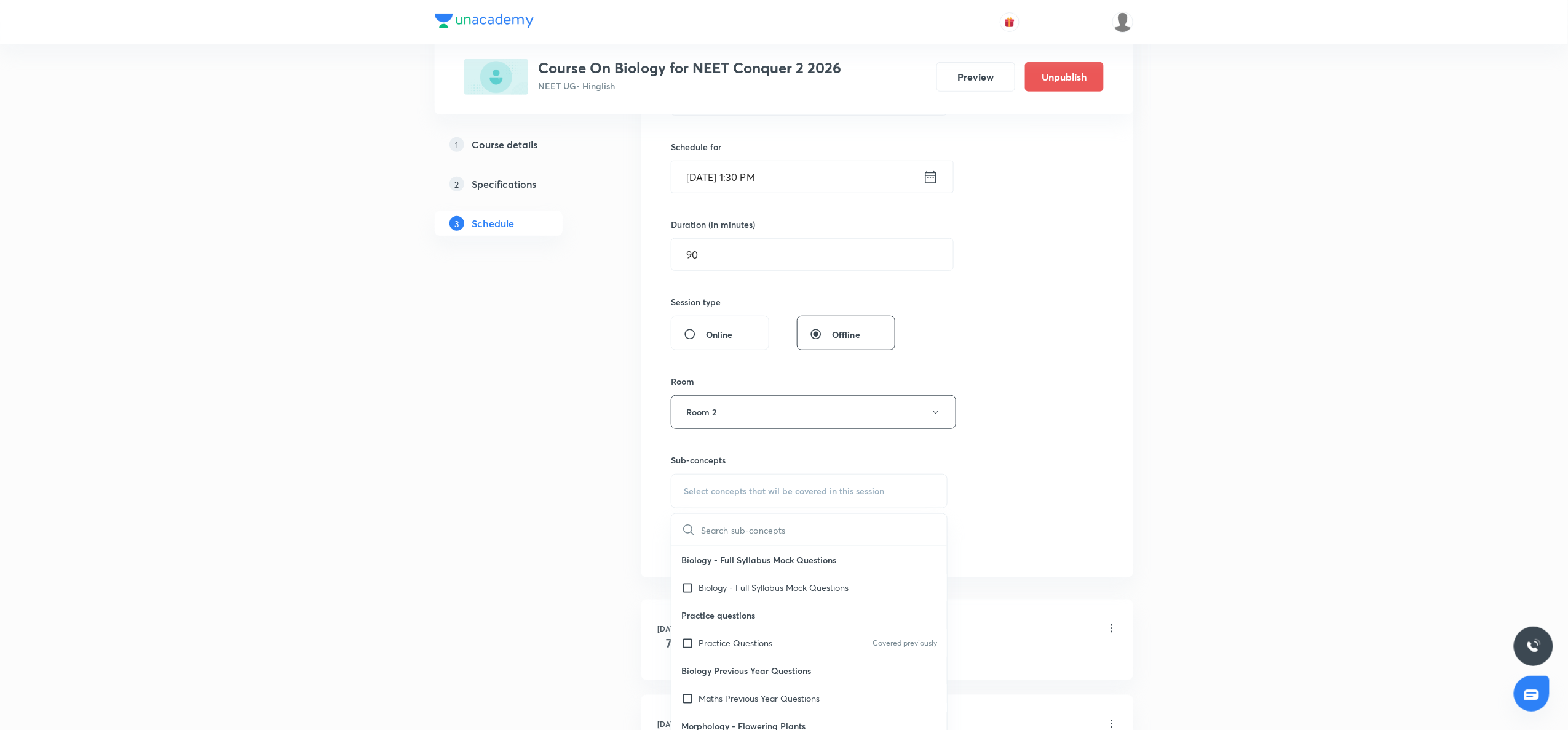
scroll to position [287, 0]
type input "Excretory products and it's elimination"
click at [722, 524] on input "Excretory products and it's elimination" at bounding box center [771, 528] width 139 height 31
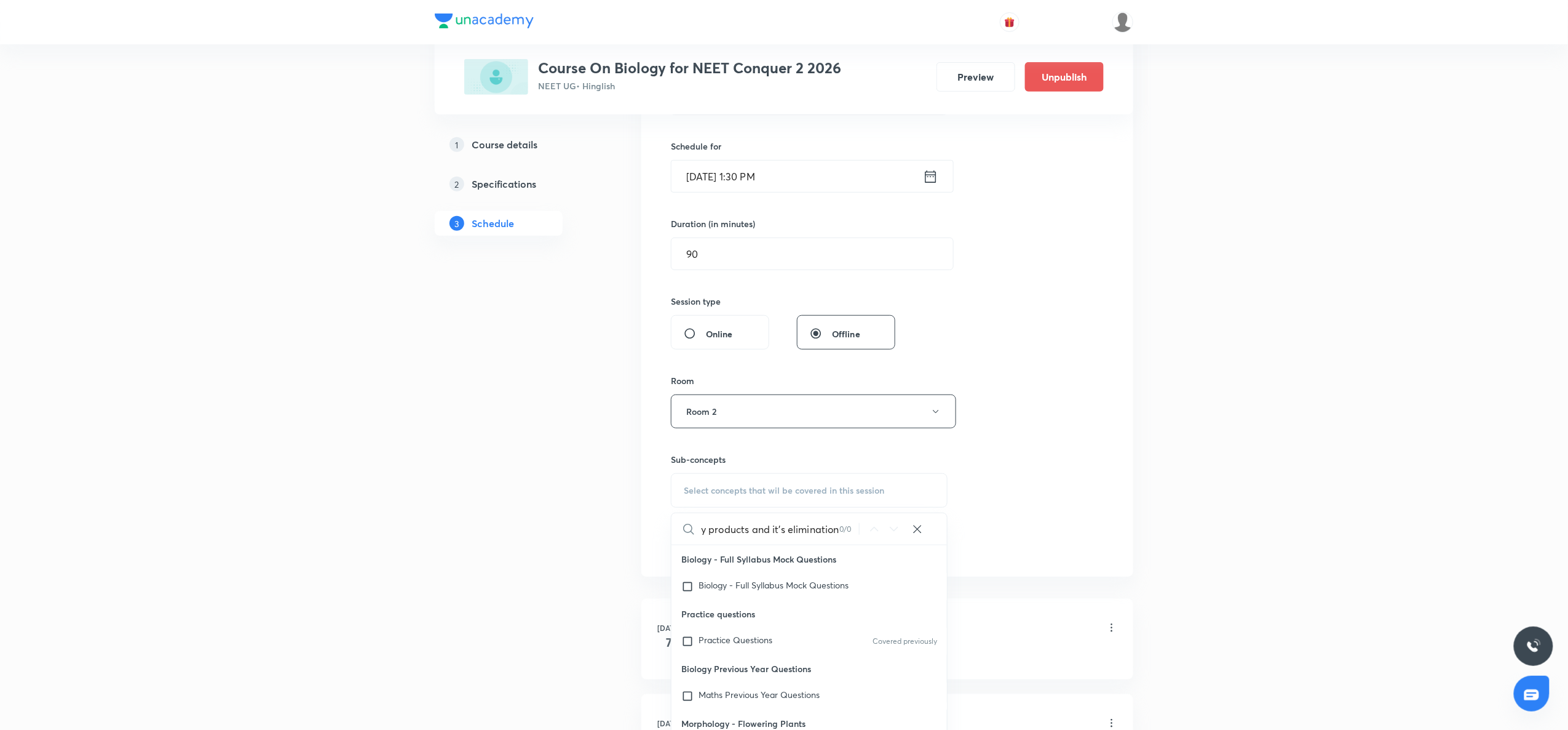
click at [722, 524] on input "Excretory products and it's elimination" at bounding box center [771, 528] width 139 height 31
type input "produv=ct"
click at [718, 547] on p "Digestion Of Food" at bounding box center [734, 634] width 72 height 12
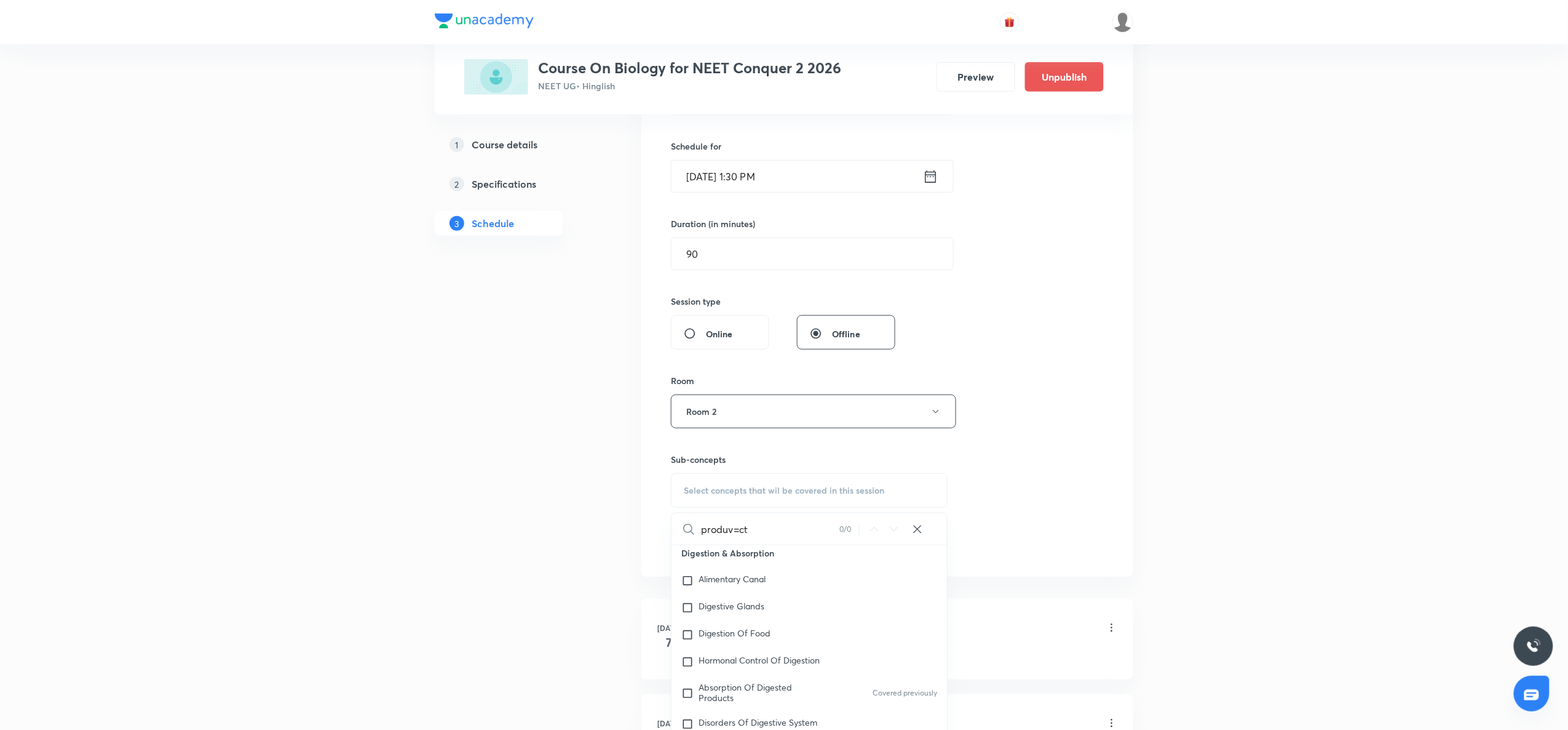
checkbox input "true"
click at [692, 547] on button "Add" at bounding box center [703, 557] width 64 height 24
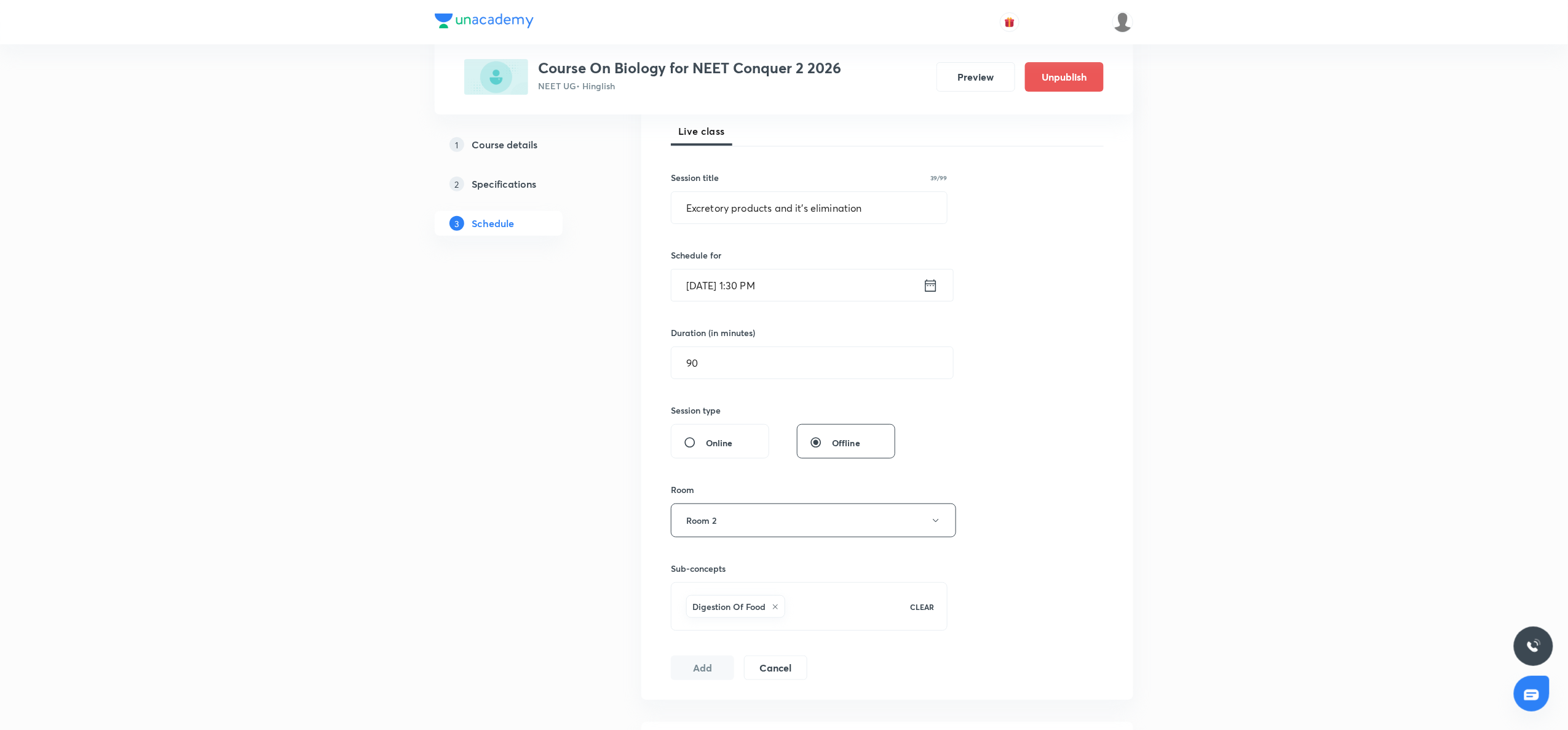
scroll to position [0, 0]
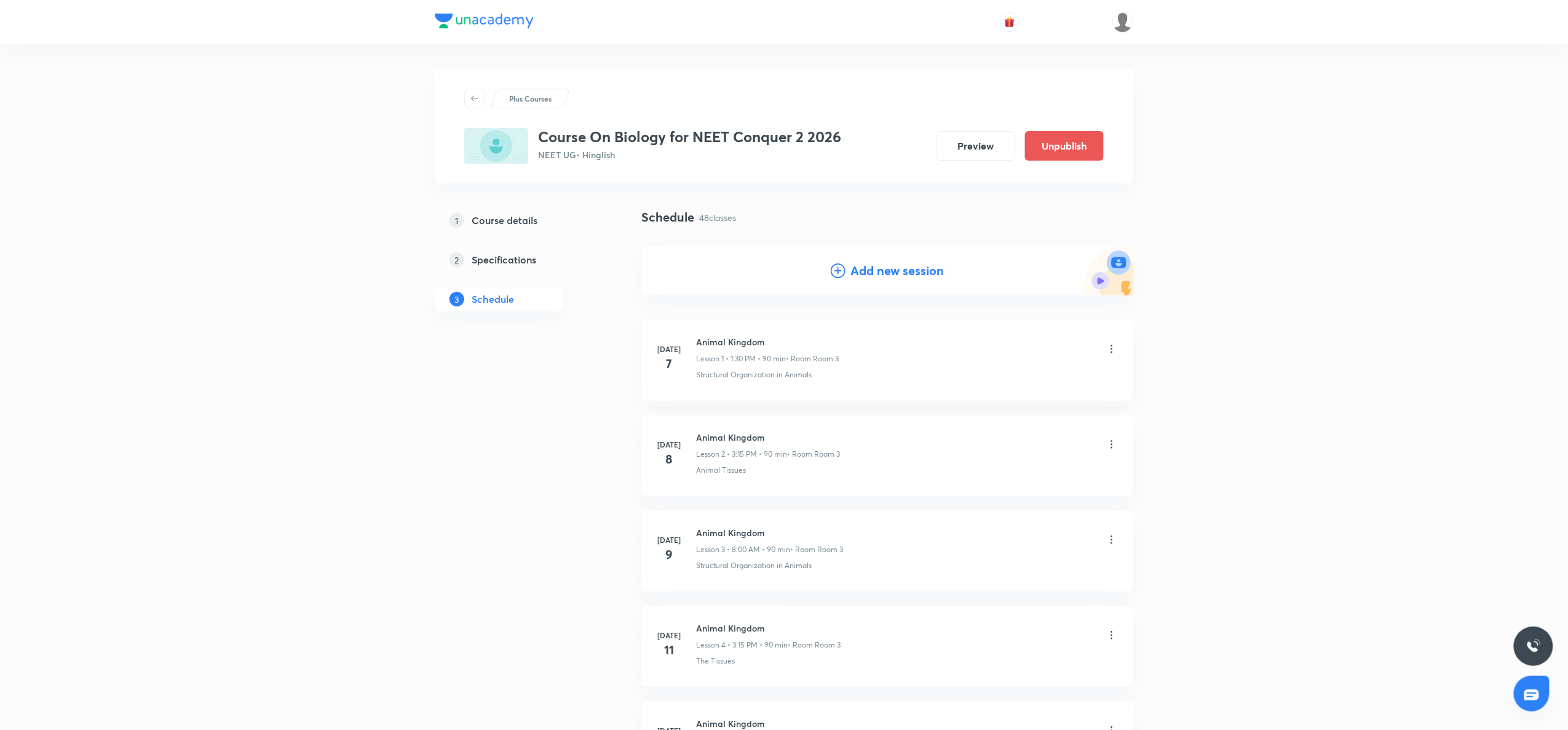
click at [841, 275] on icon at bounding box center [838, 271] width 15 height 15
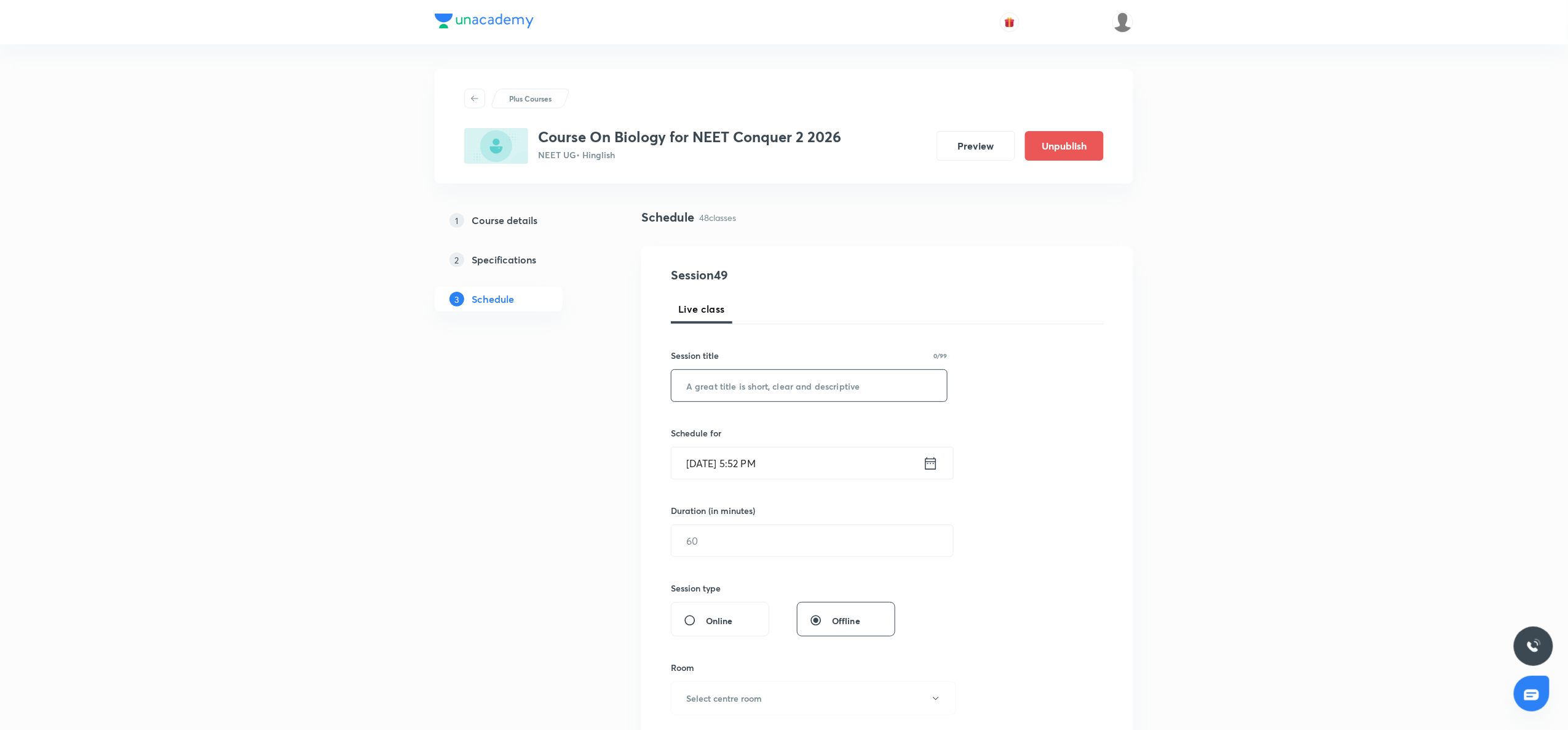
click at [759, 391] on input "text" at bounding box center [809, 385] width 276 height 31
paste input "Excretory products and it's elimination"
type input "Excretory products and it's elimination"
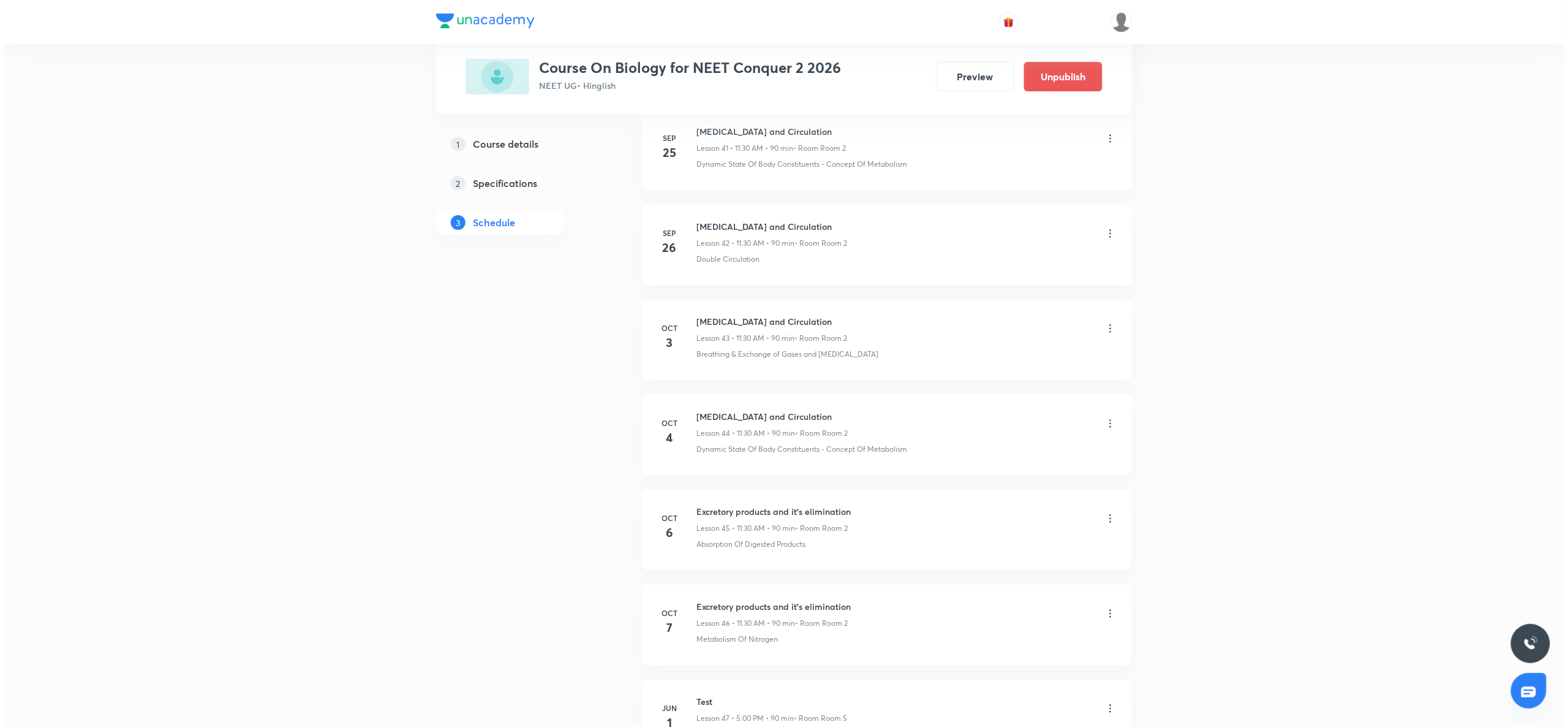
scroll to position [4837, 0]
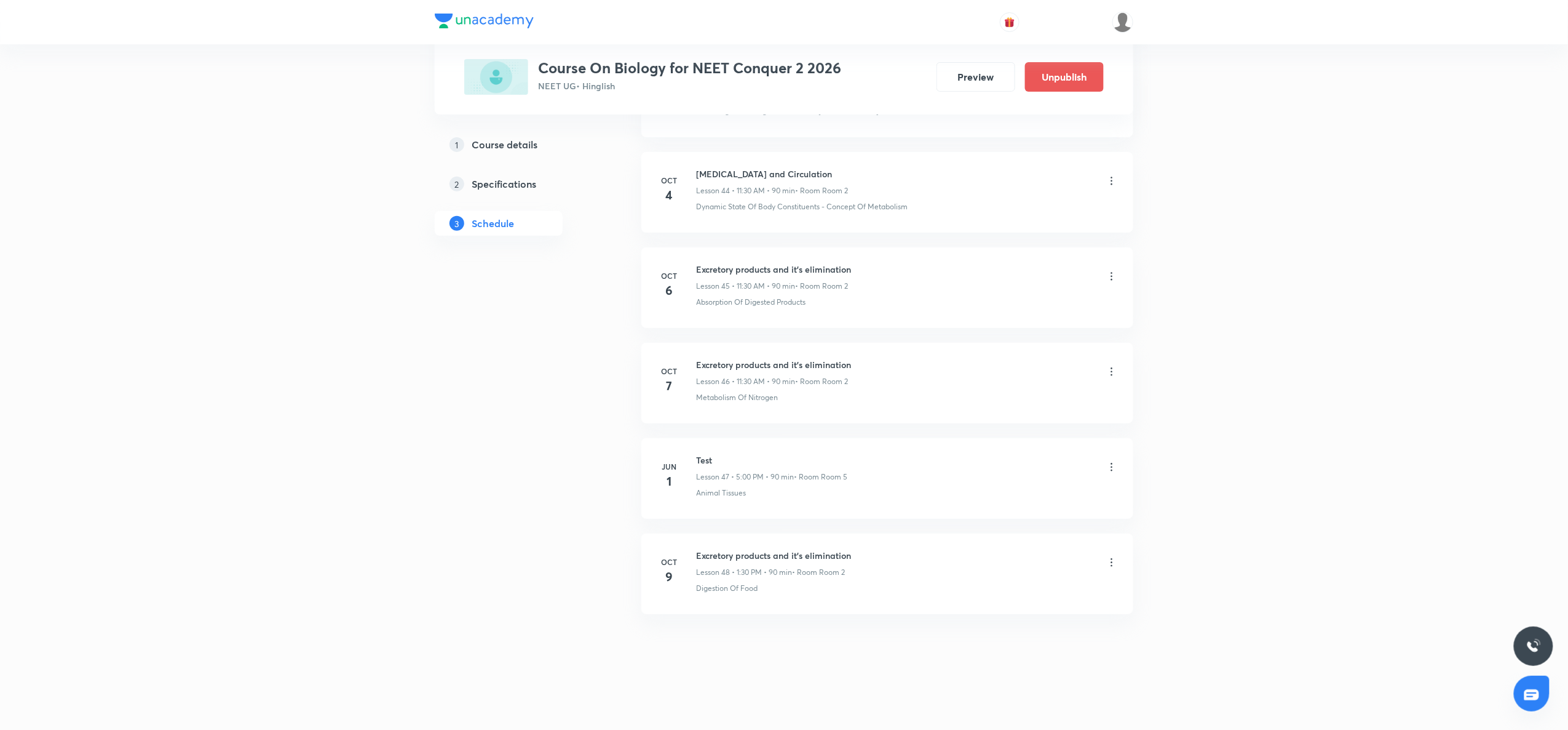
click at [1116, 547] on div "Excretory products and it's elimination Lesson 48 • 1:30 PM • 90 min • Room Roo…" at bounding box center [907, 563] width 422 height 29
click at [1114, 547] on icon at bounding box center [1111, 562] width 12 height 12
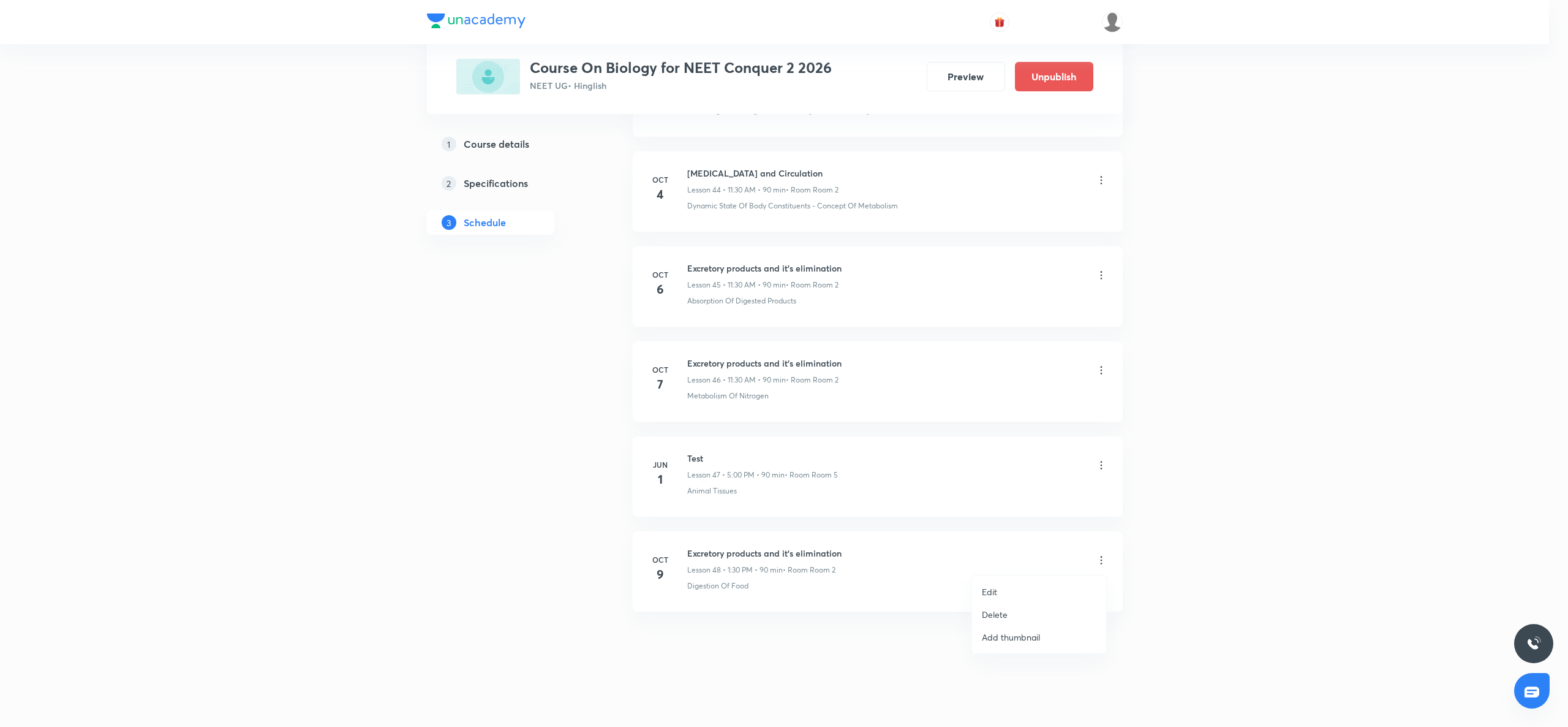
click at [1012, 545] on li "Edit" at bounding box center [1039, 592] width 134 height 22
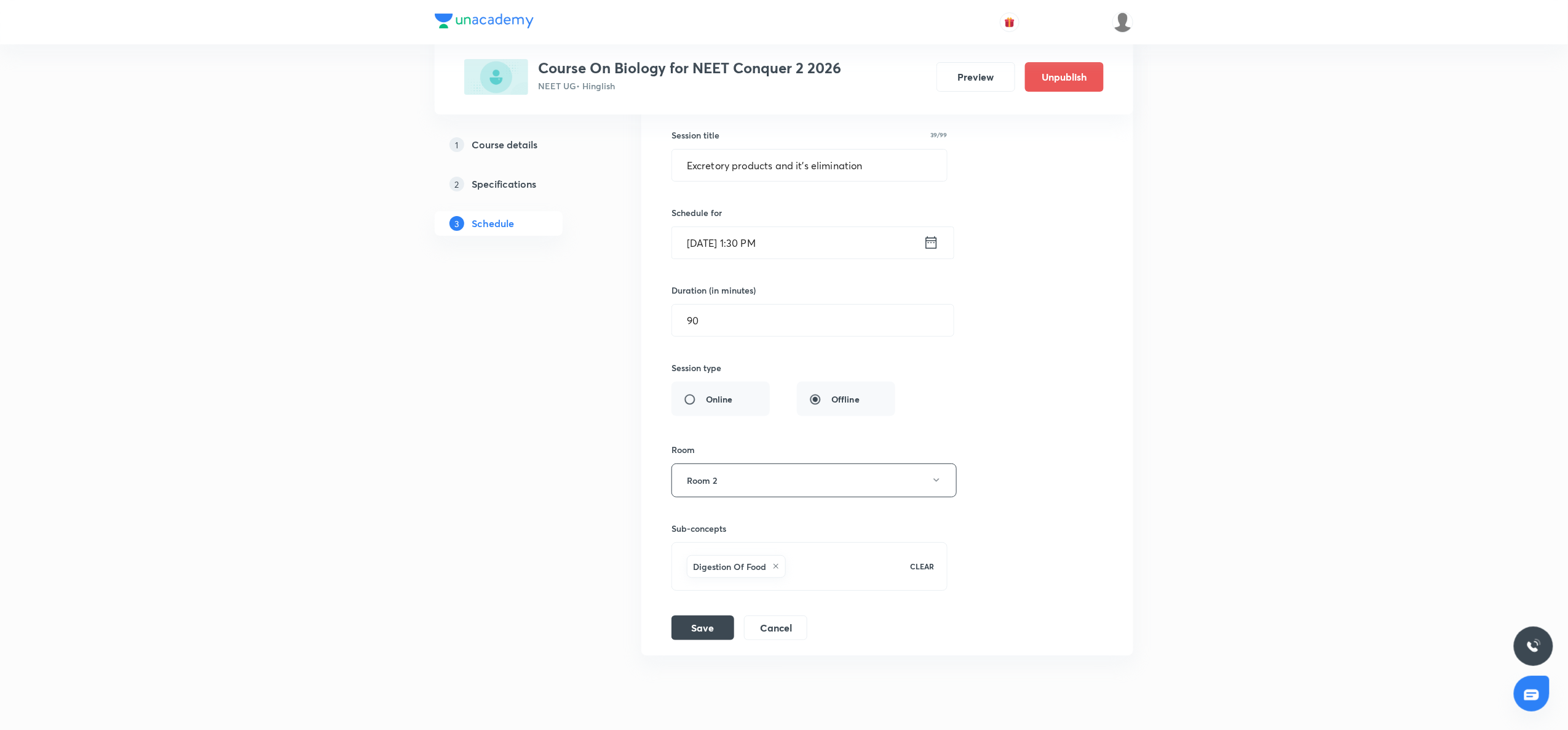
scroll to position [4659, 0]
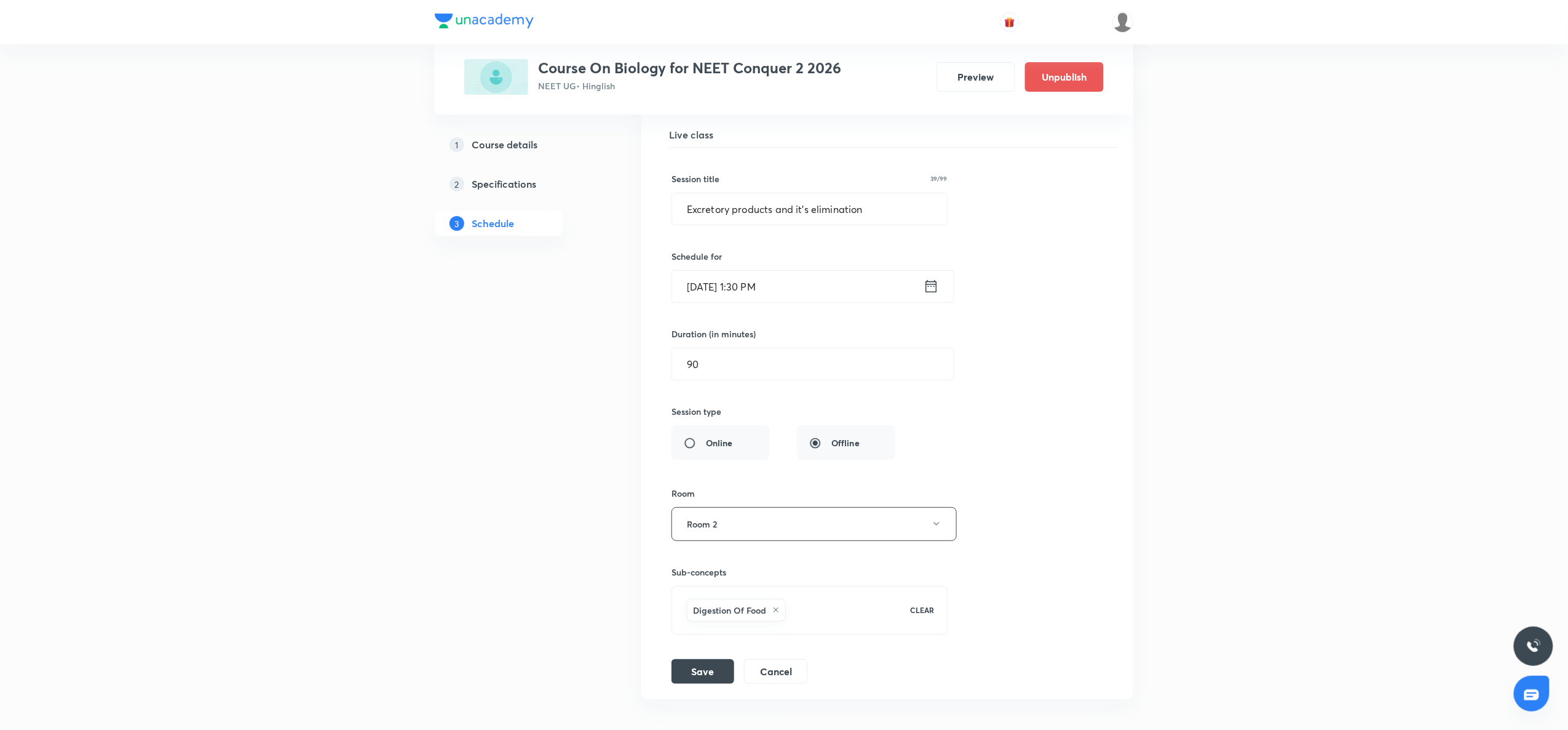
click at [939, 295] on icon at bounding box center [931, 286] width 15 height 17
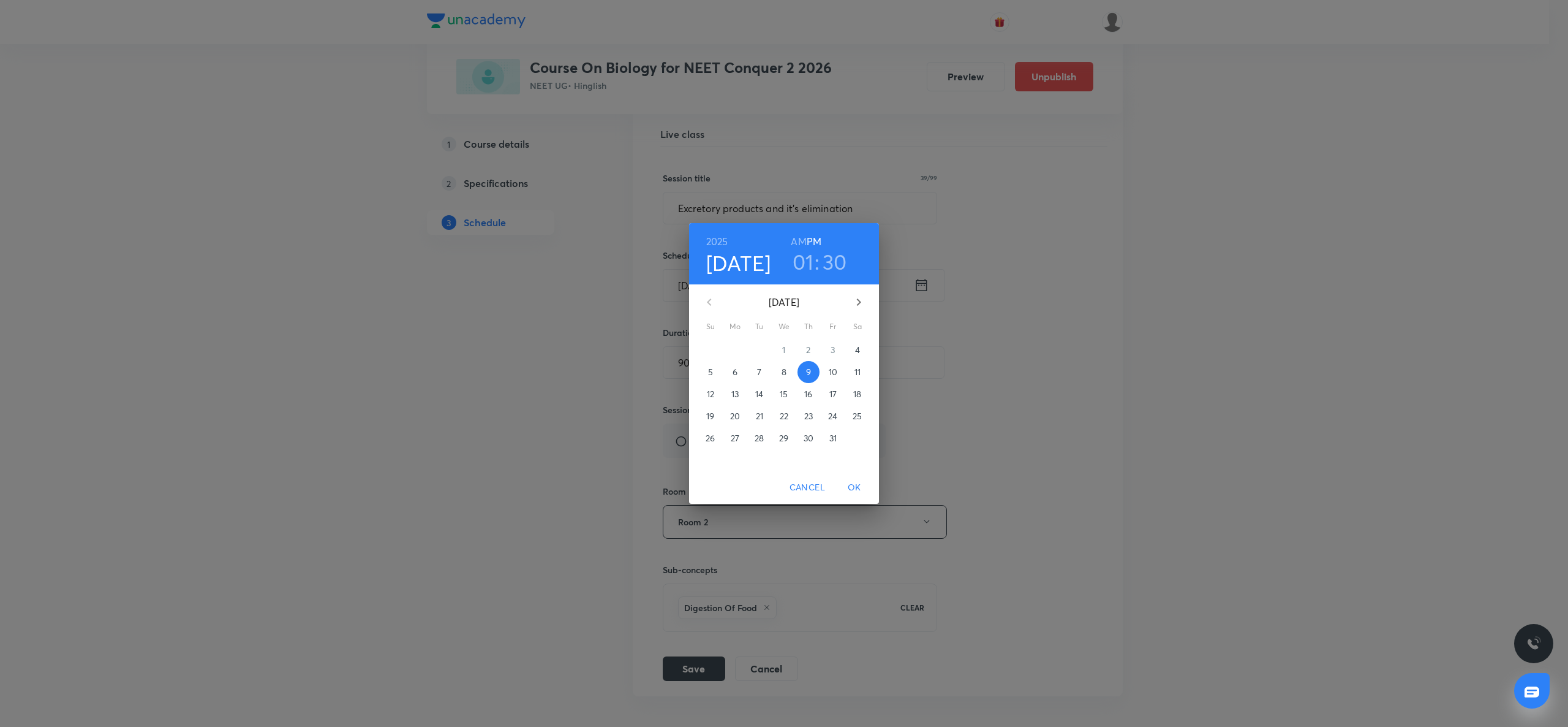
click at [784, 375] on p "8" at bounding box center [784, 372] width 5 height 12
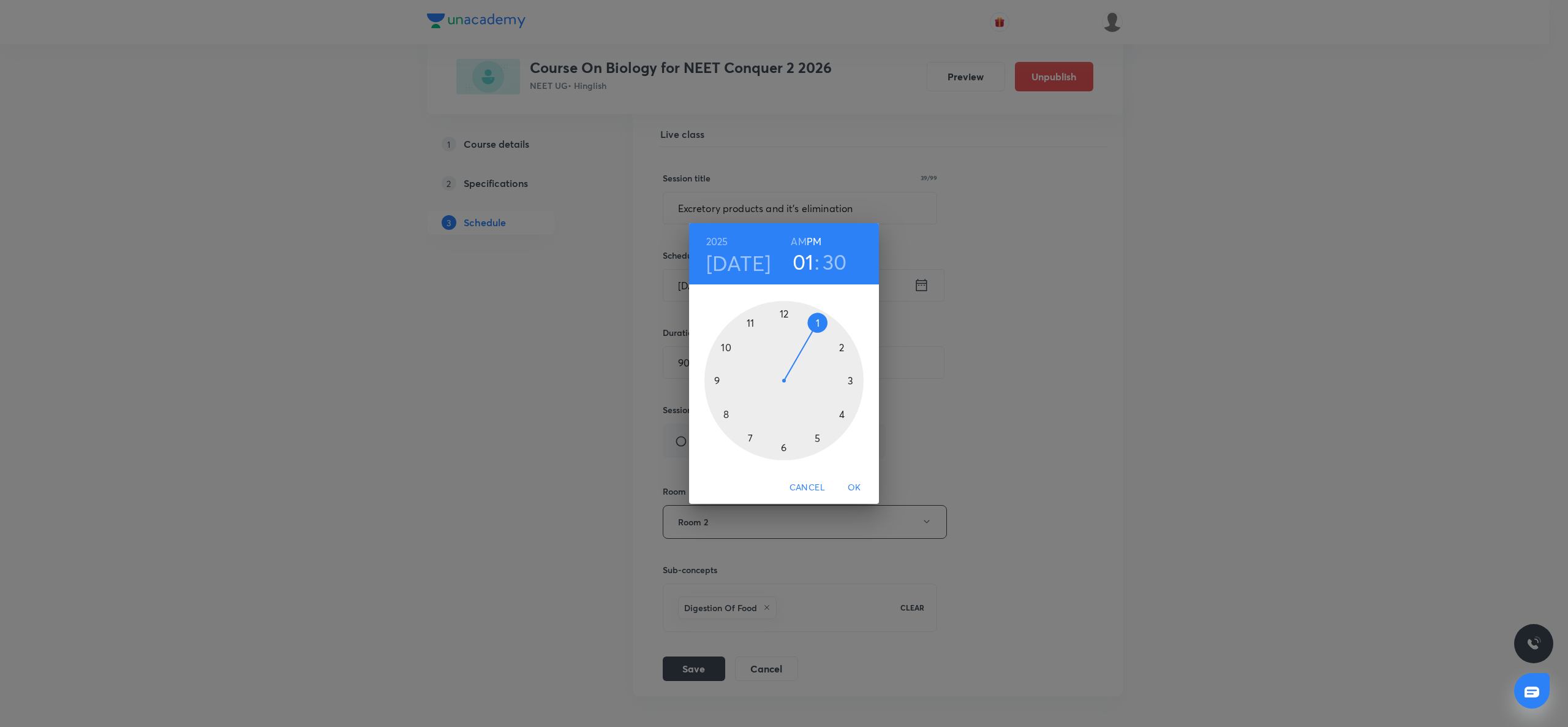
click at [849, 483] on span "OK" at bounding box center [854, 488] width 29 height 15
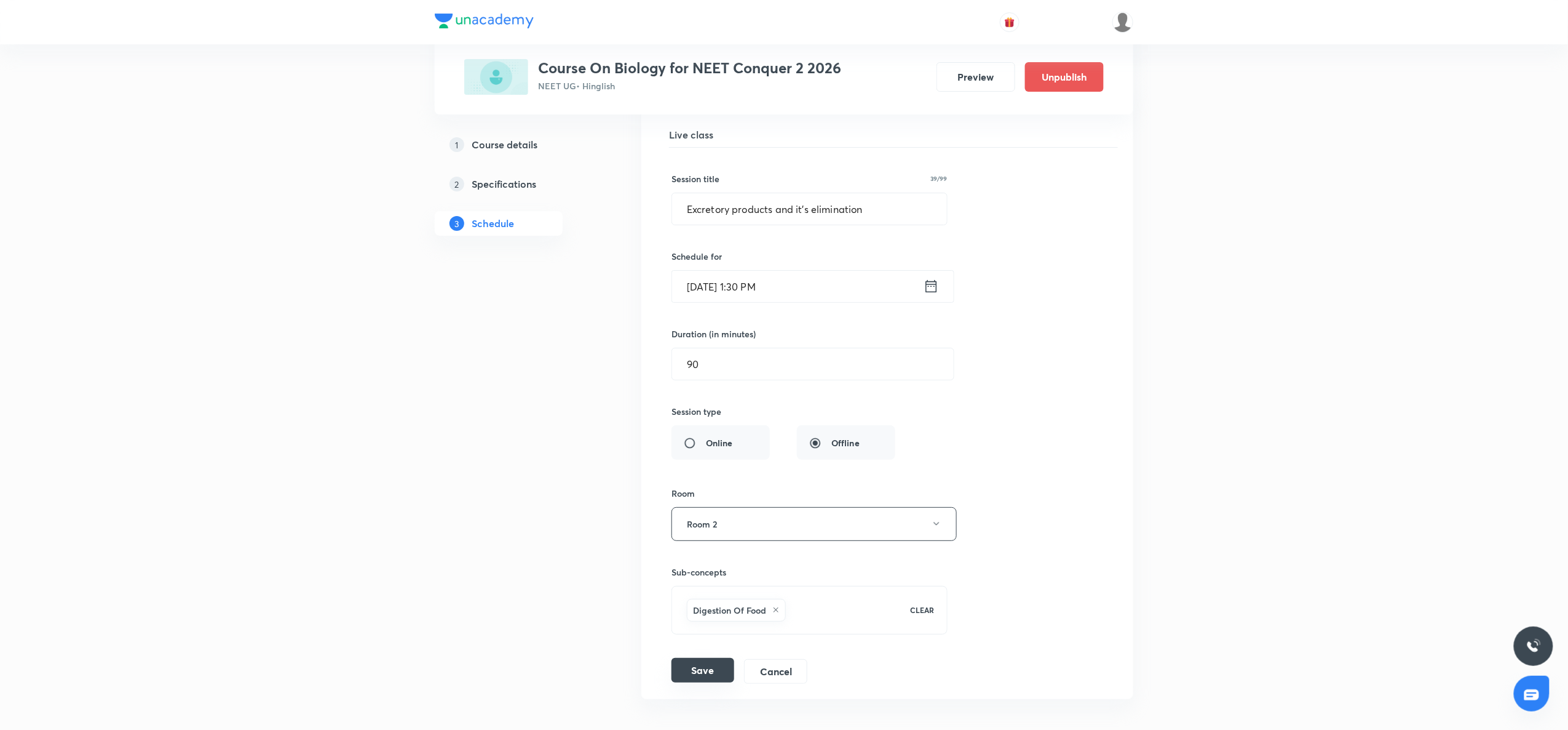
click at [719, 547] on button "Save" at bounding box center [702, 670] width 63 height 24
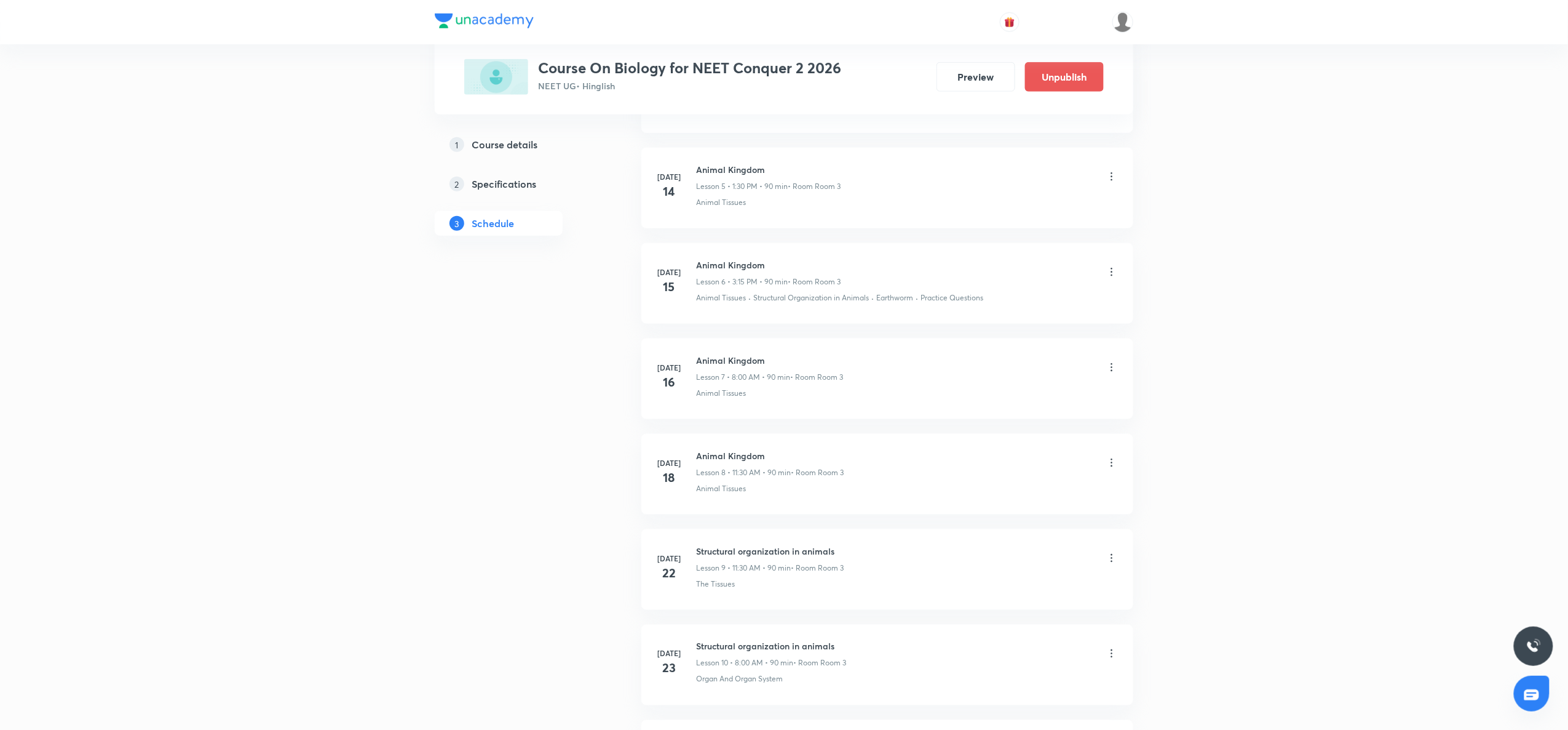
scroll to position [0, 0]
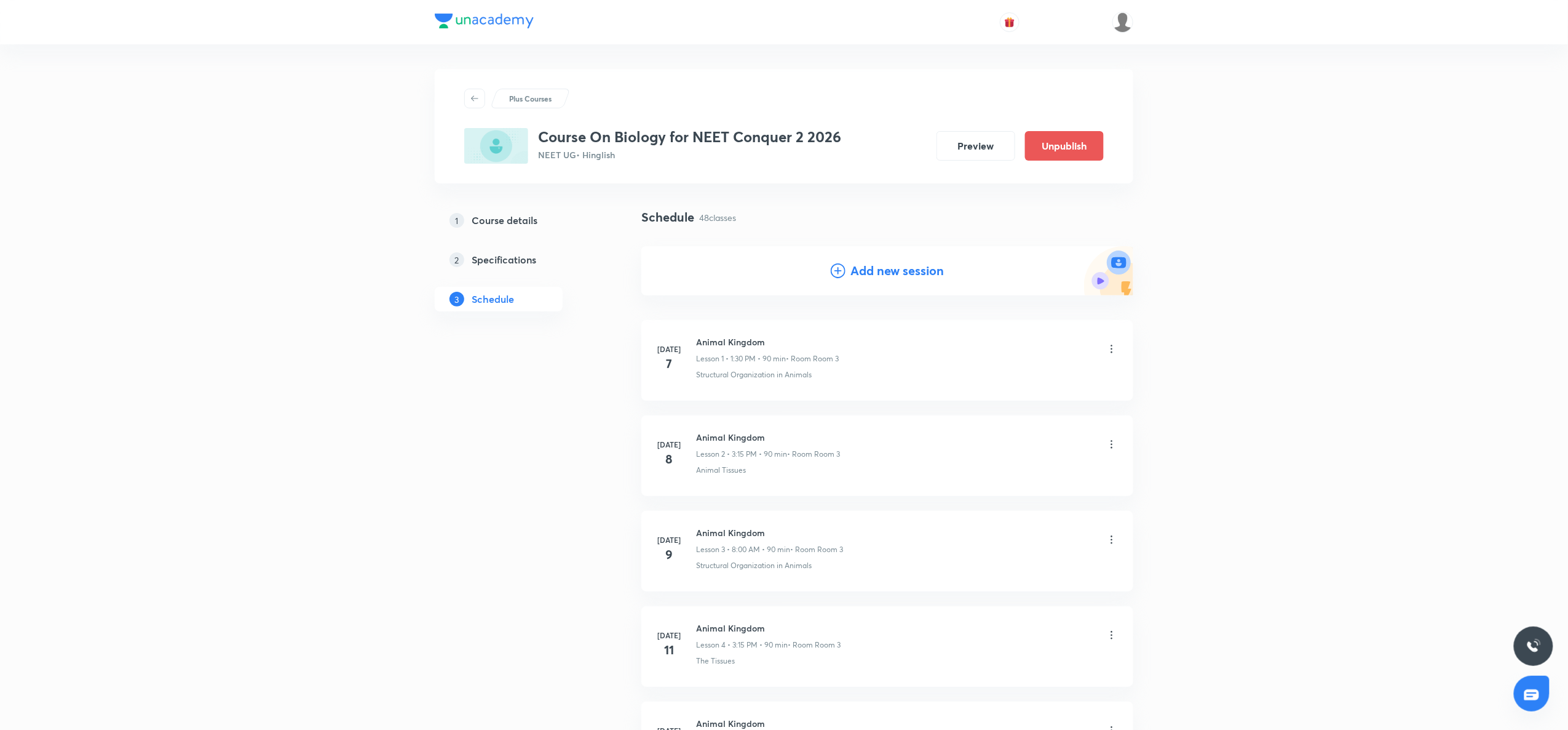
click at [848, 278] on div "Add new session" at bounding box center [887, 271] width 113 height 19
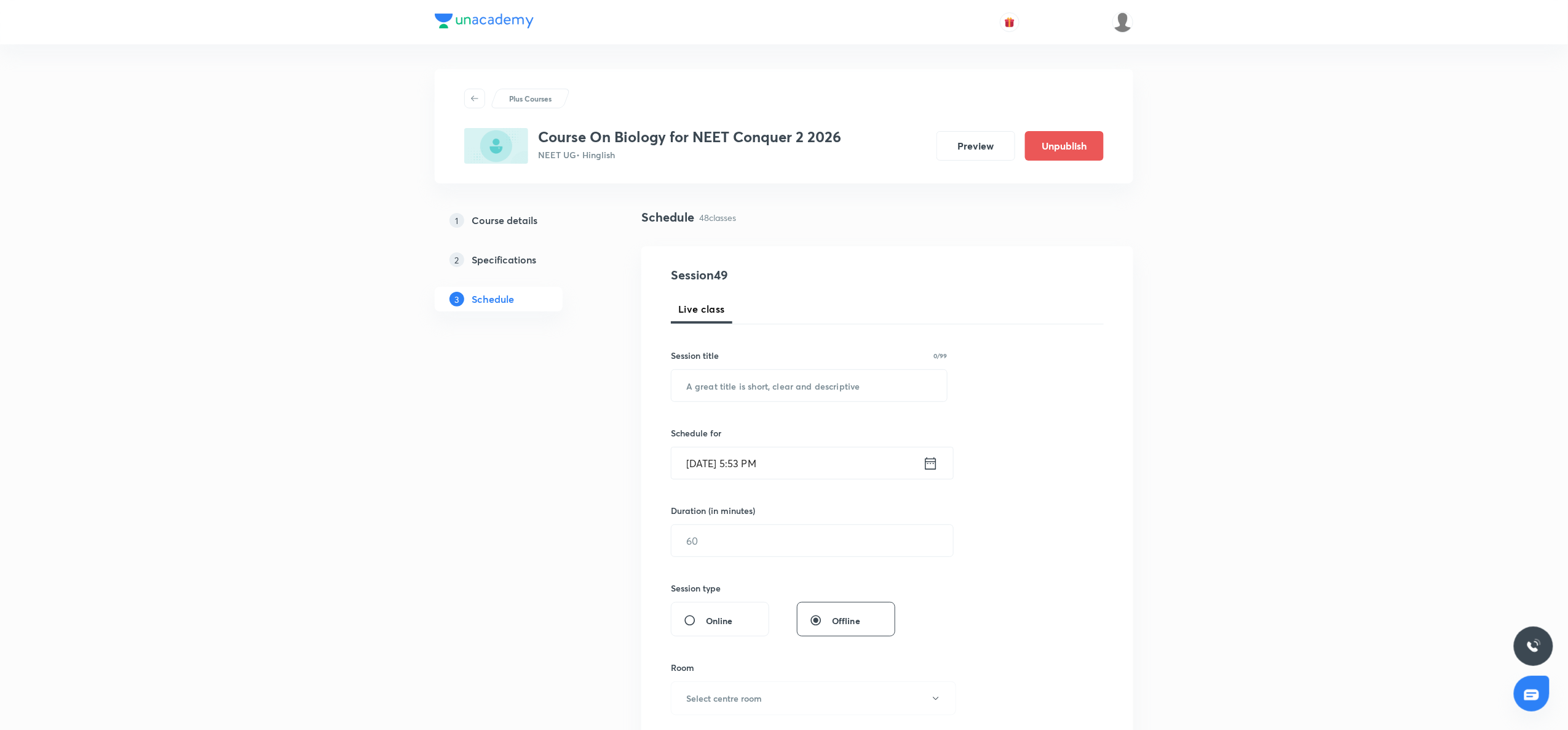
click at [718, 406] on div "Session 49 Live class Session title 0/99 ​ Schedule for Oct 4, 2025, 5:53 PM ​ …" at bounding box center [888, 555] width 433 height 578
click at [714, 384] on input "text" at bounding box center [809, 385] width 276 height 31
paste input "Excretory products and it's elimination"
type input "Excretory products and it's elimination"
click at [934, 464] on icon at bounding box center [930, 464] width 15 height 17
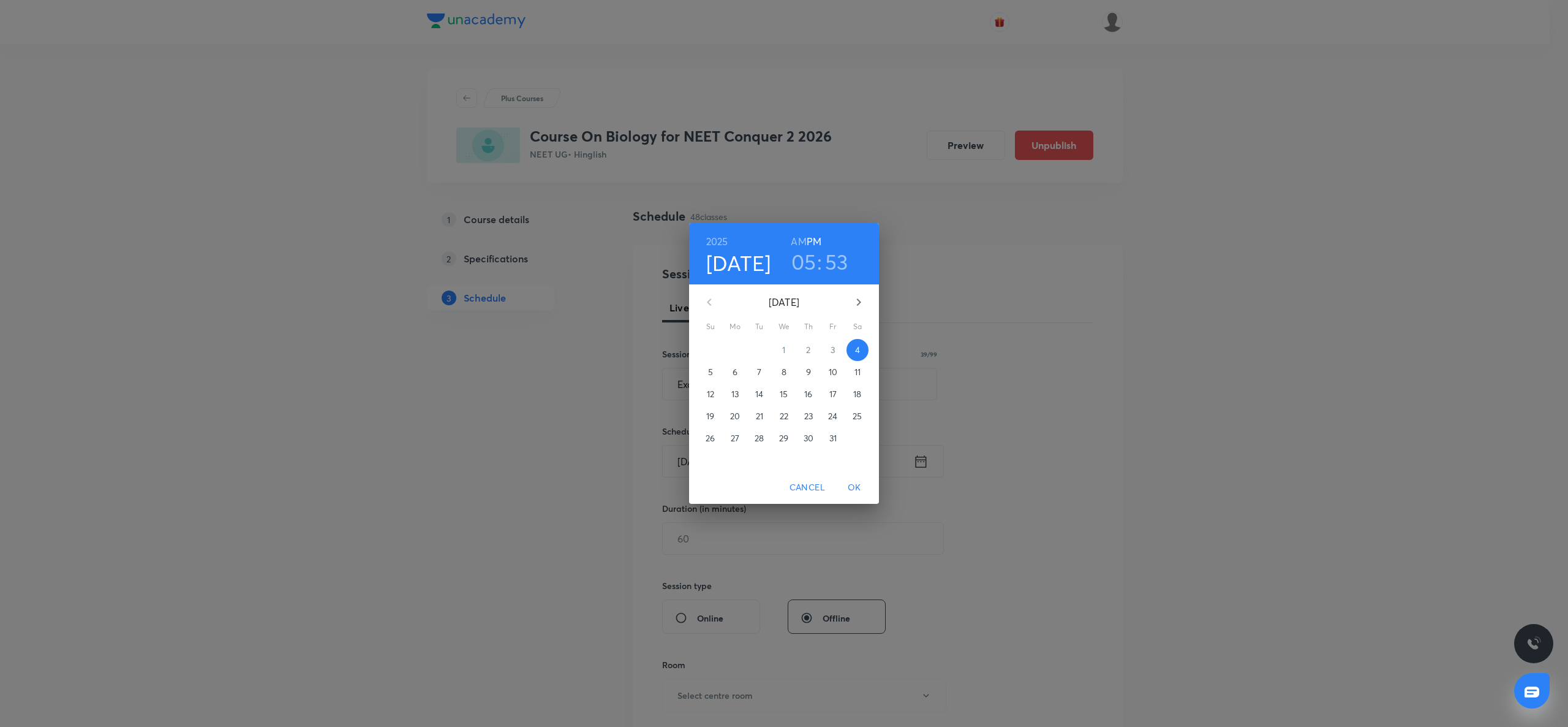
click at [804, 374] on span "9" at bounding box center [809, 372] width 22 height 12
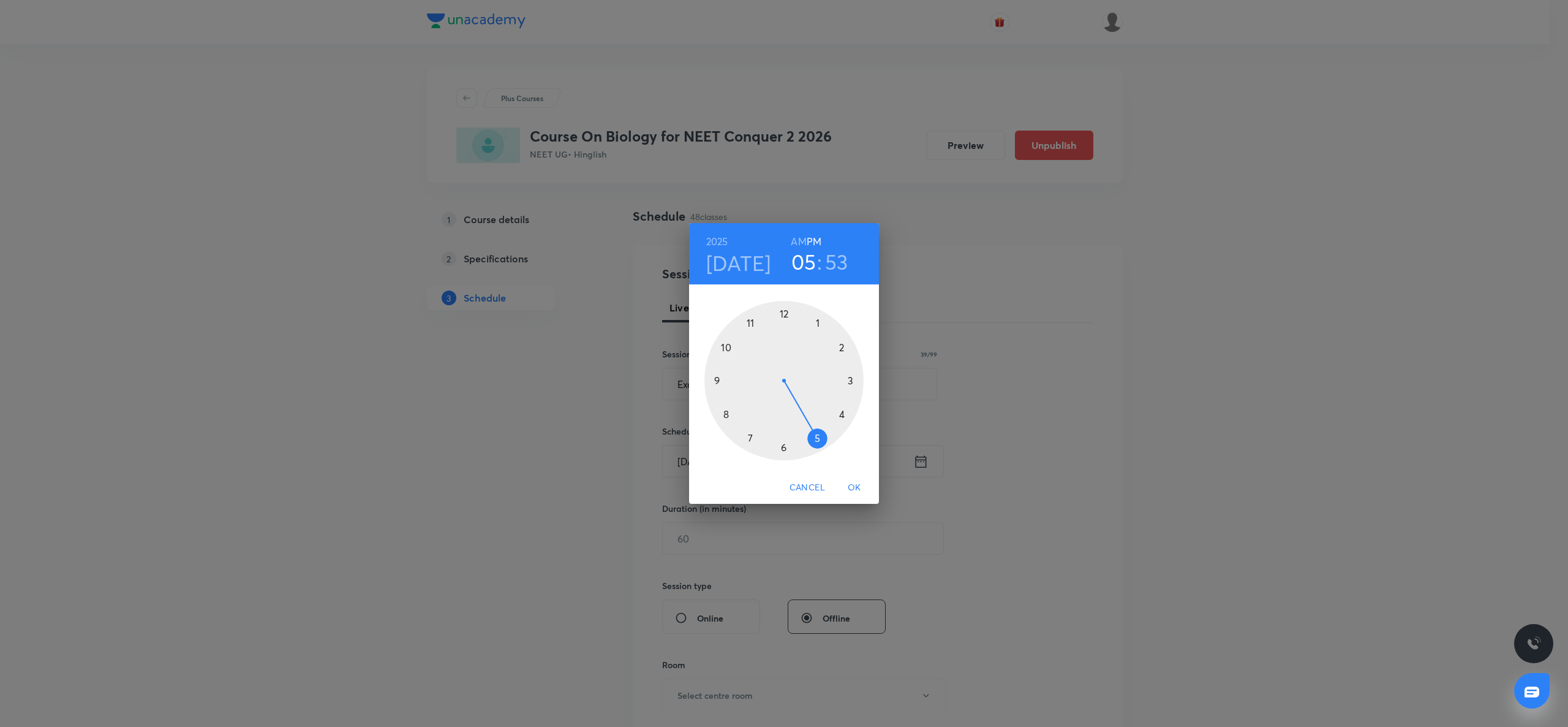
click at [723, 414] on div at bounding box center [784, 380] width 160 height 160
click at [802, 245] on h6 "AM" at bounding box center [798, 241] width 15 height 17
click at [787, 314] on div at bounding box center [784, 380] width 160 height 160
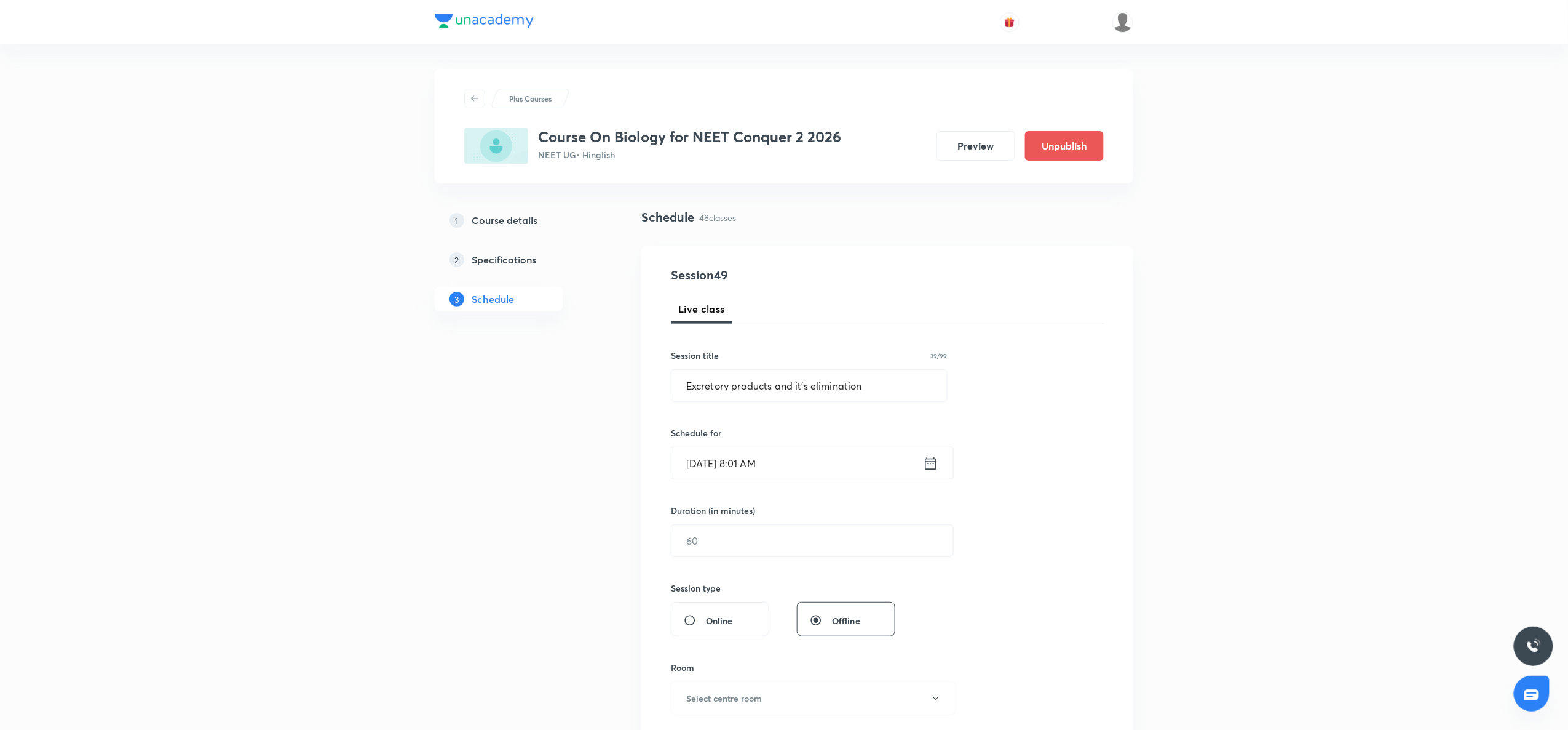
click at [945, 457] on div "Oct 9, 2025, 8:01 AM ​" at bounding box center [813, 463] width 283 height 33
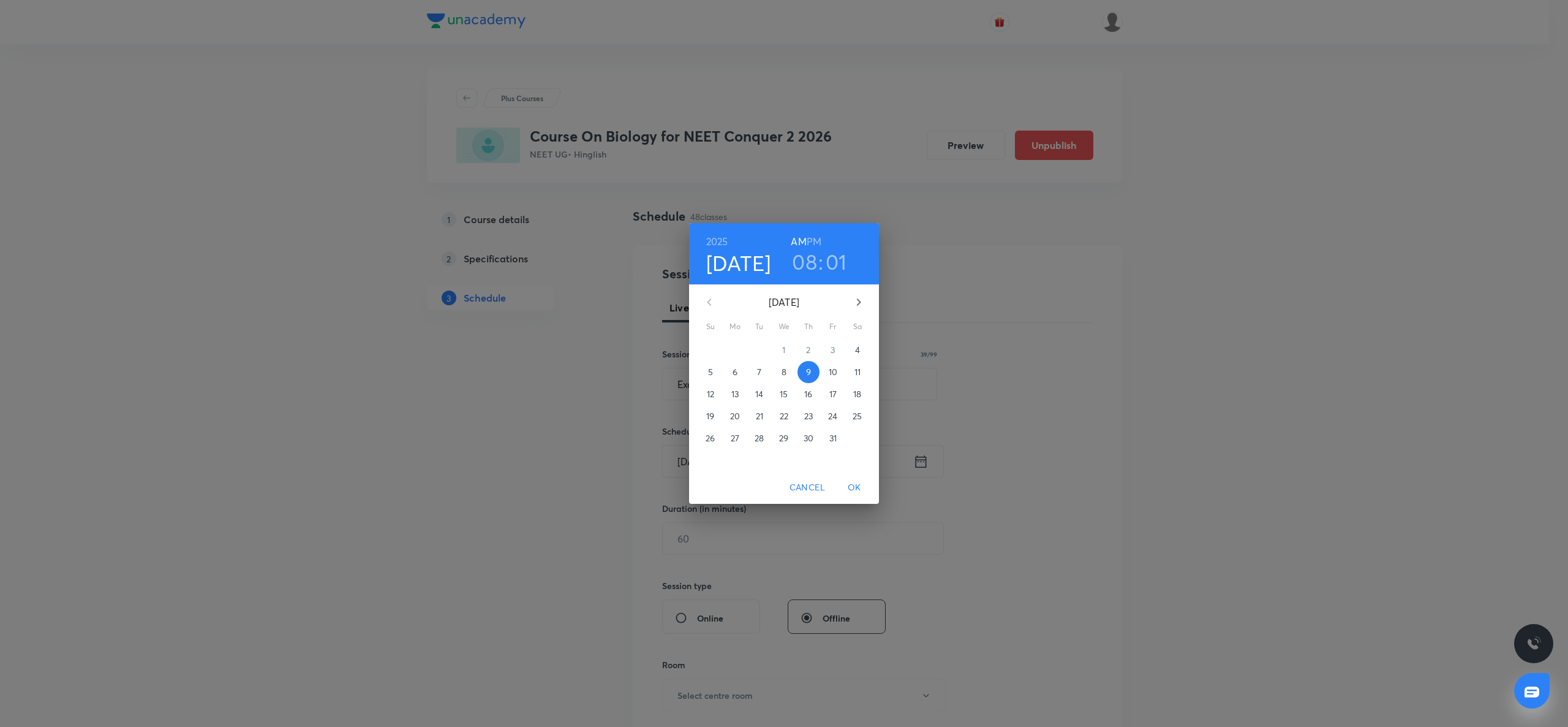
click at [830, 259] on h3 "01" at bounding box center [836, 262] width 21 height 26
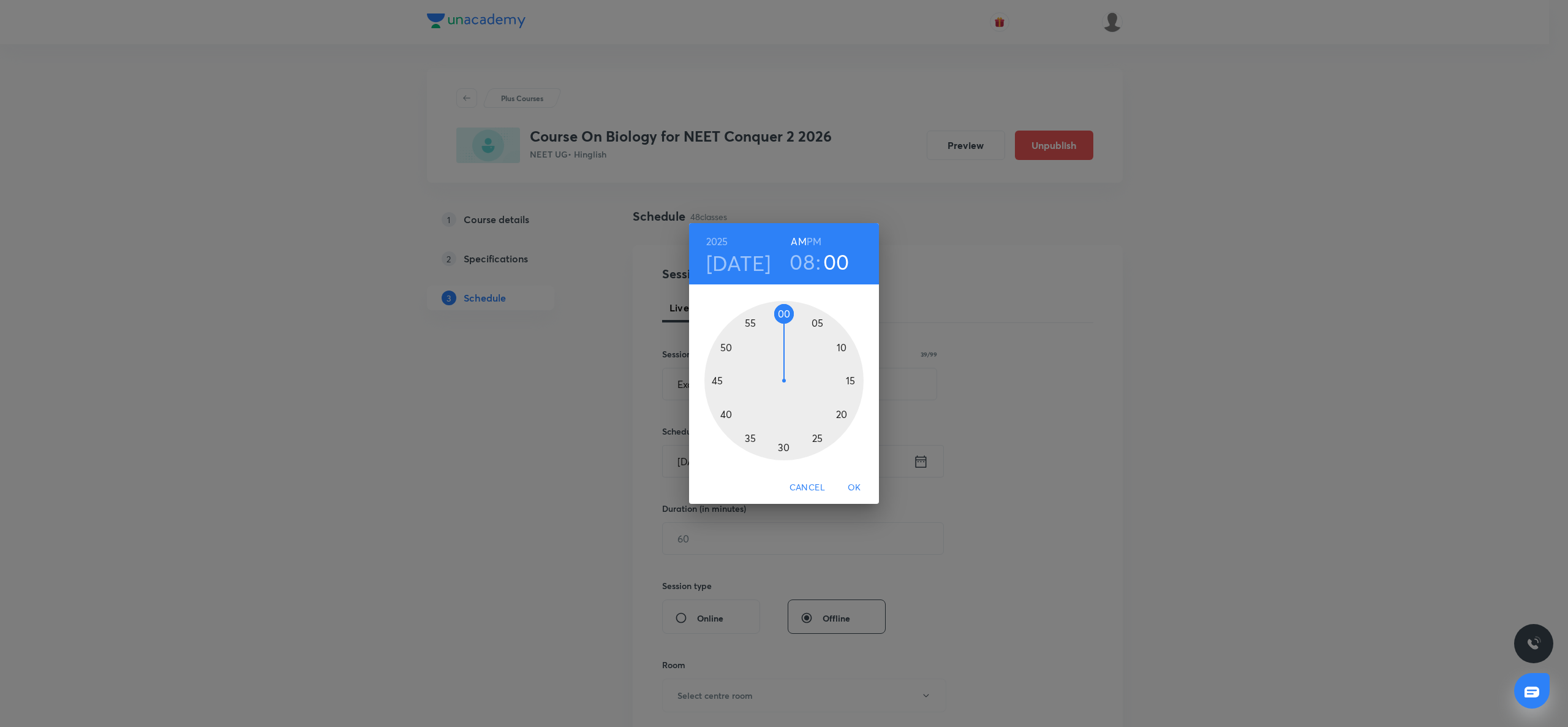
drag, startPoint x: 789, startPoint y: 314, endPoint x: 783, endPoint y: 316, distance: 6.3
click at [783, 316] on div at bounding box center [784, 380] width 160 height 160
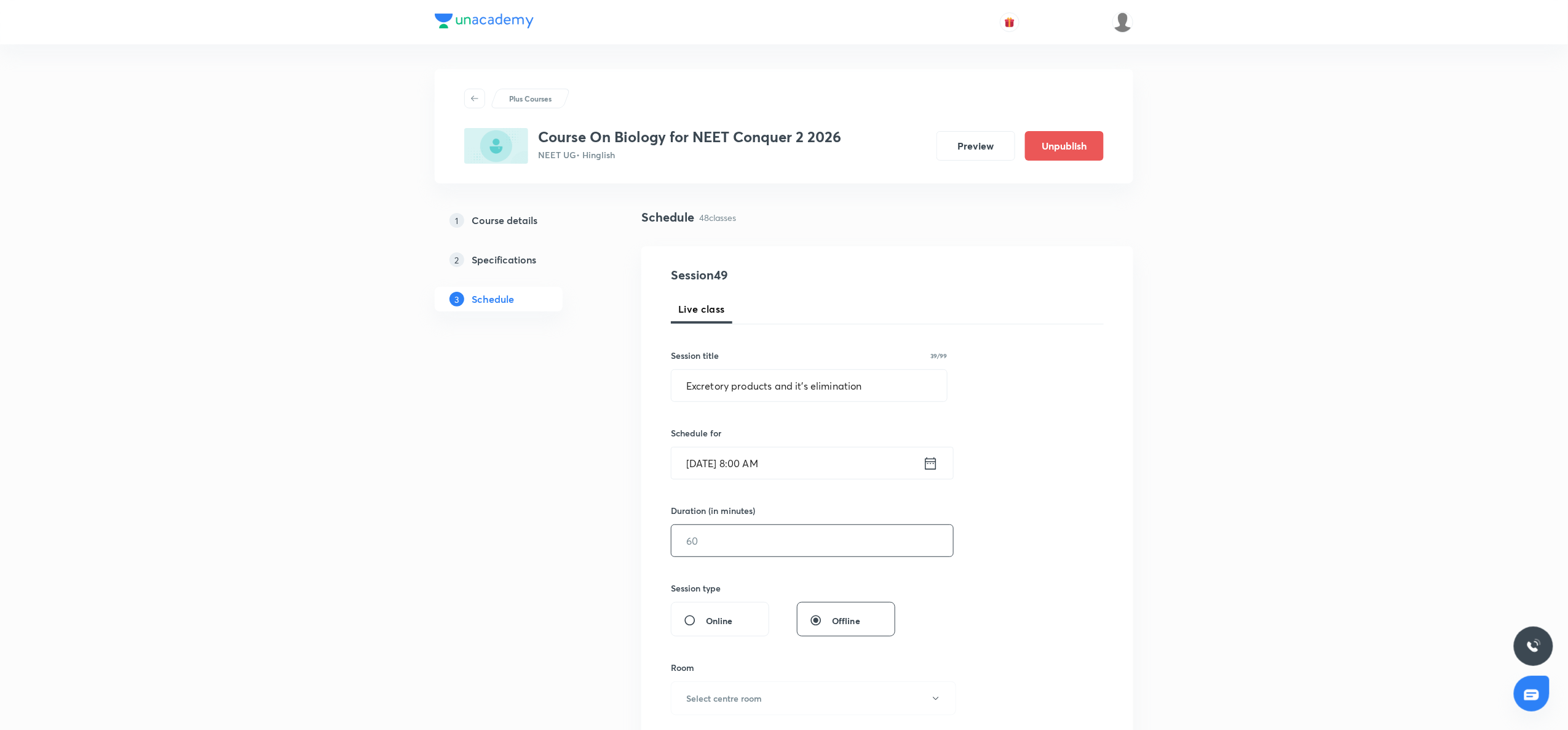
click at [773, 547] on input "text" at bounding box center [812, 540] width 281 height 31
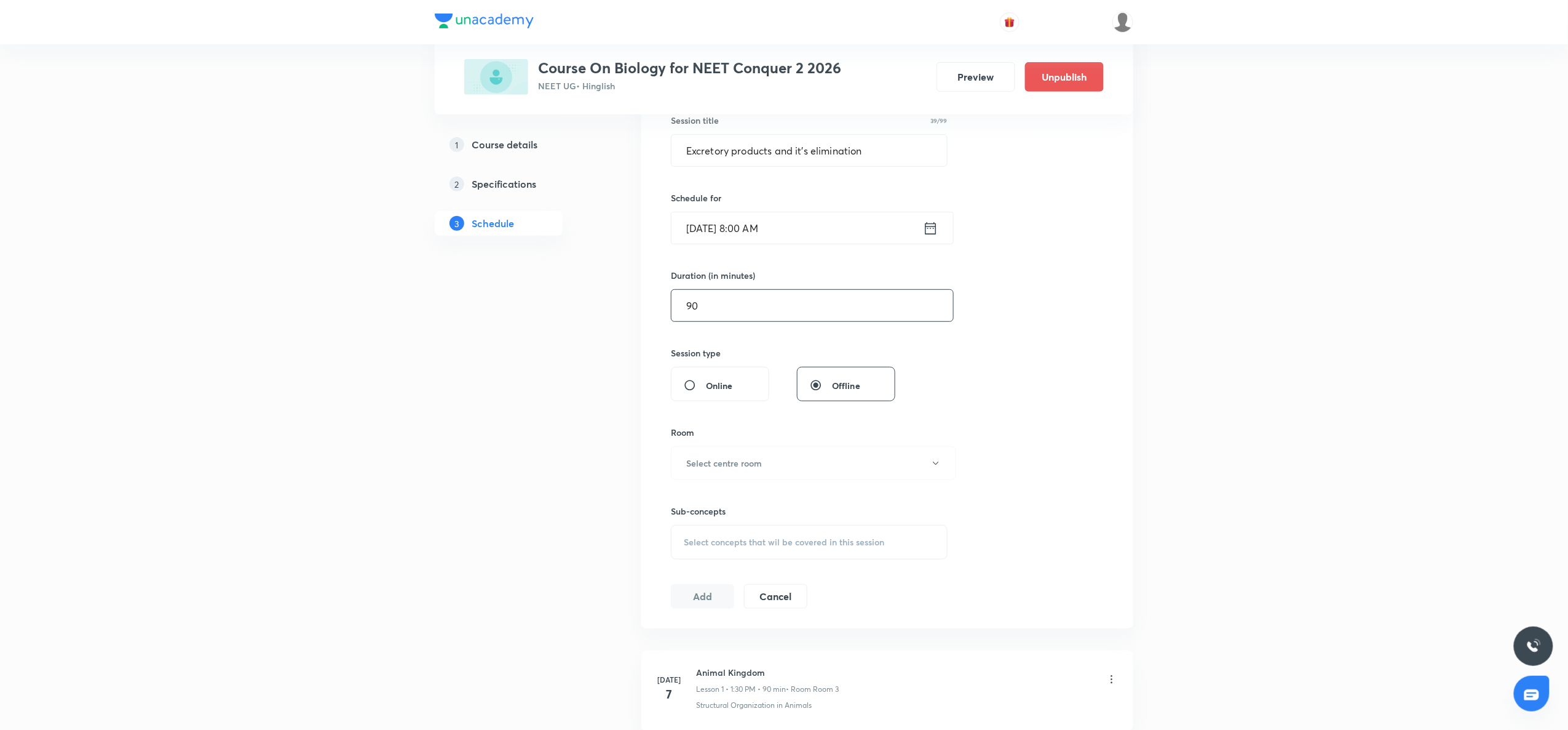
scroll to position [271, 0]
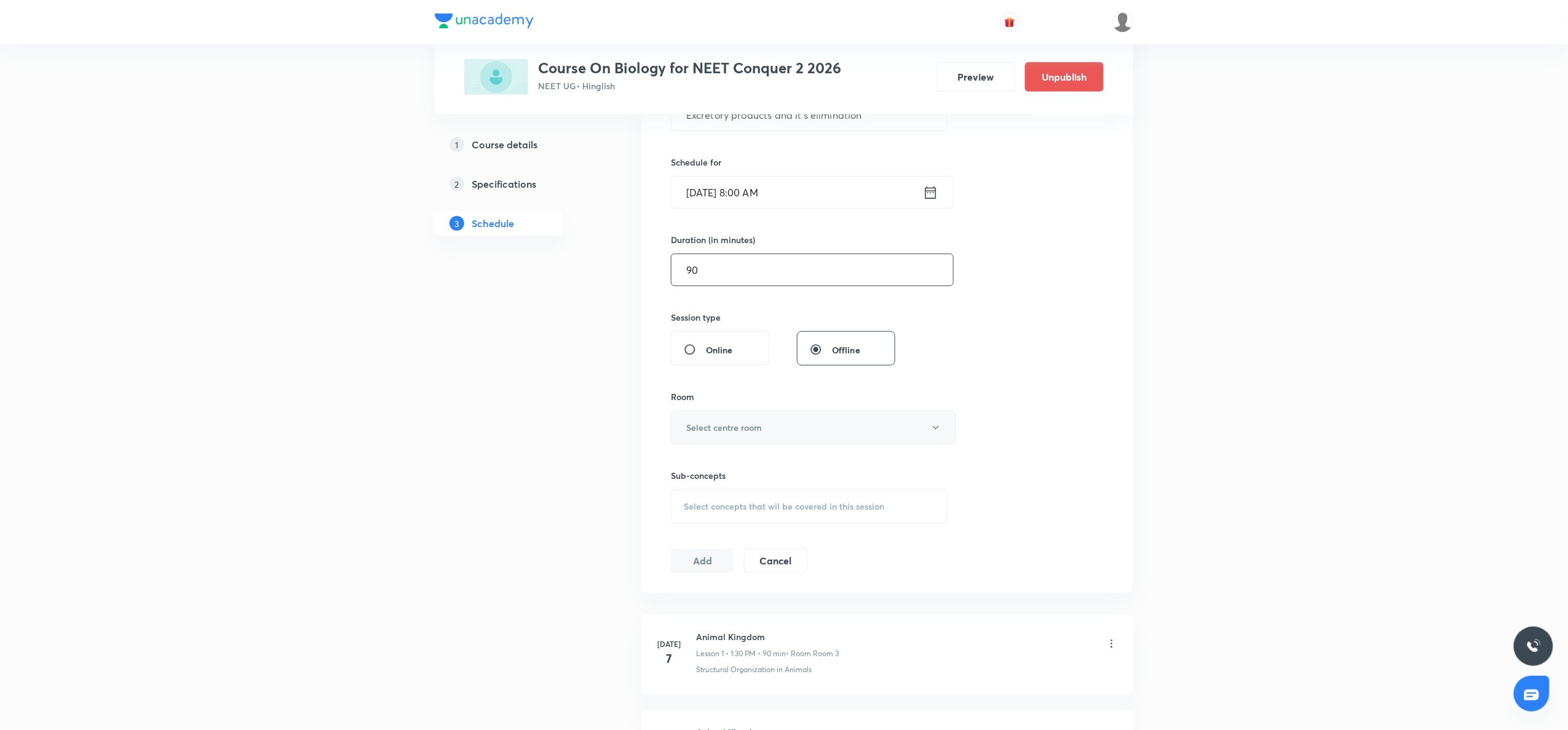
type input "90"
click at [722, 430] on h6 "Select centre room" at bounding box center [724, 428] width 76 height 13
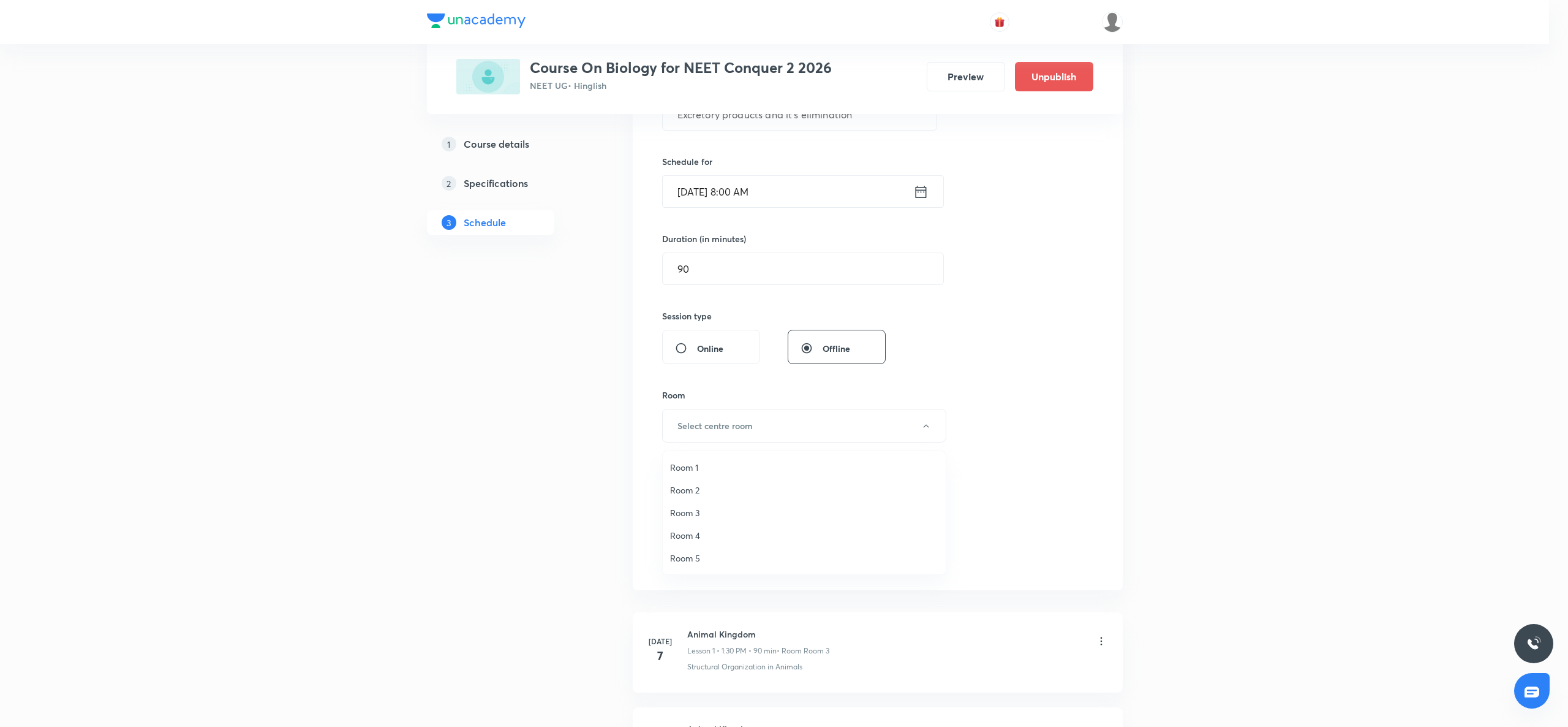
click at [721, 477] on li "Room 1" at bounding box center [804, 467] width 283 height 22
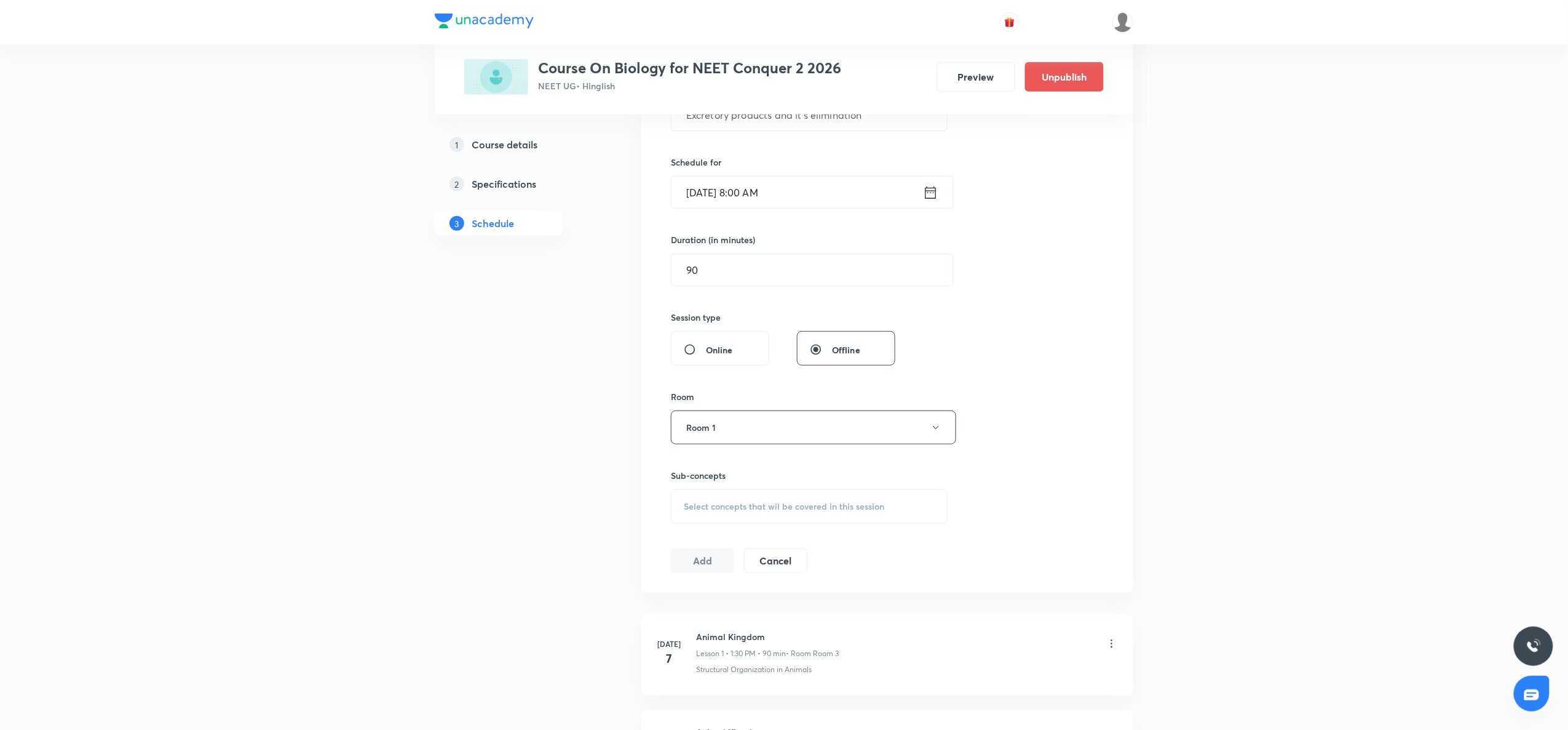
click at [719, 500] on div "Select concepts that wil be covered in this session" at bounding box center [809, 506] width 277 height 35
type input "Excretory products and it's elimination"
click at [731, 546] on input "Excretory products and it's elimination" at bounding box center [771, 544] width 139 height 31
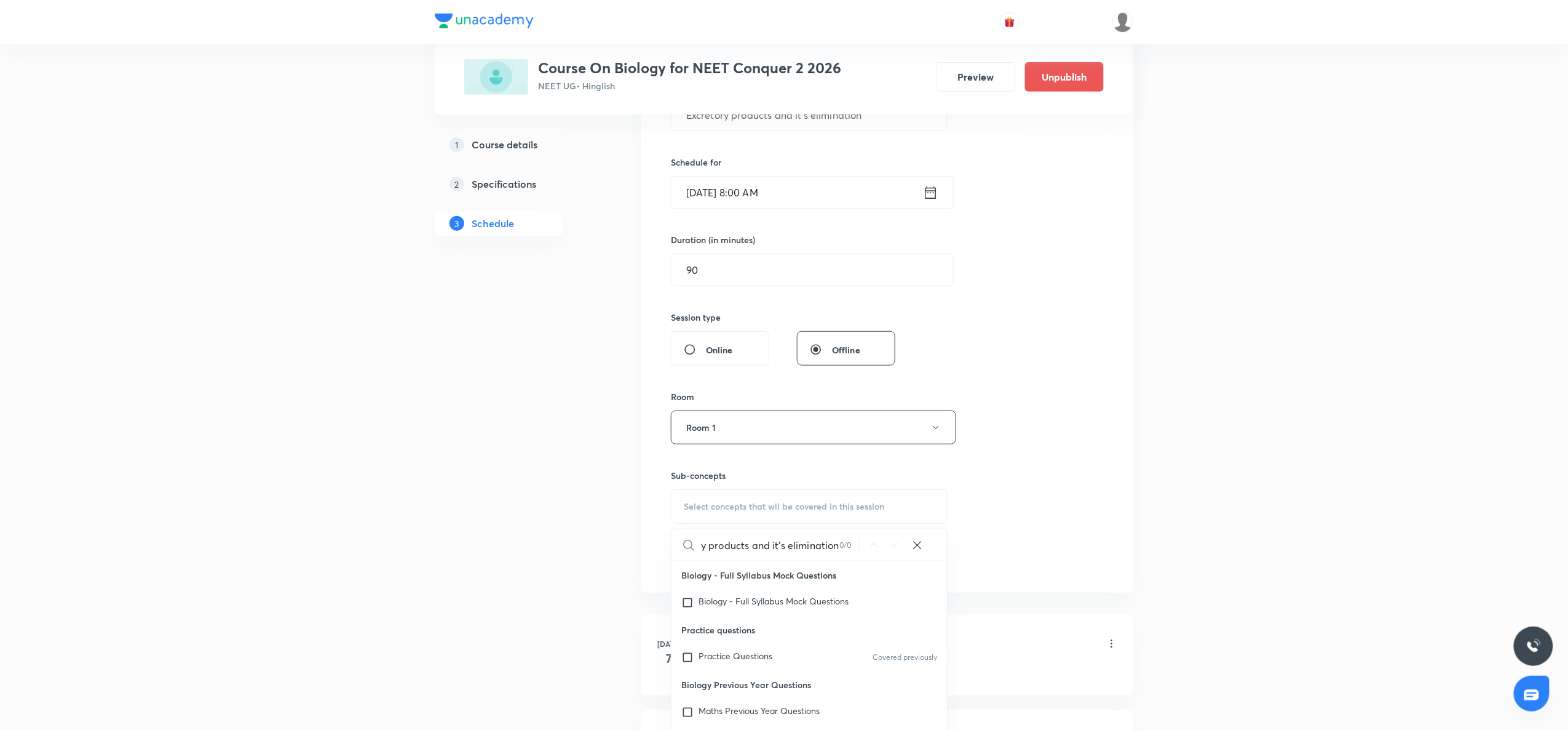
click at [731, 546] on input "Excretory products and it's elimination" at bounding box center [771, 544] width 139 height 31
type input "product"
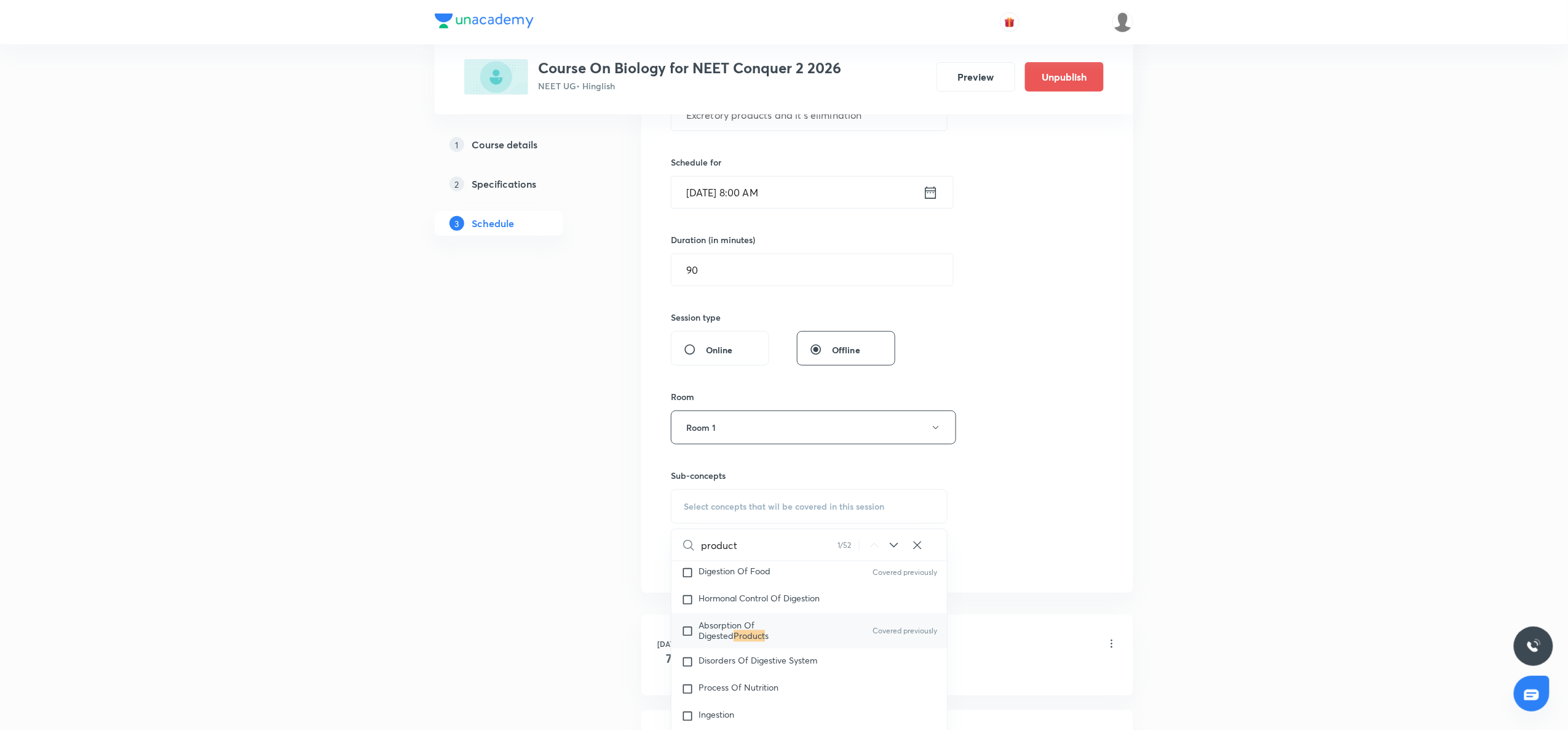
click at [703, 547] on span "Absorption Of Digested" at bounding box center [727, 630] width 56 height 22
checkbox input "true"
click at [657, 547] on li "Jul 7 Animal Kingdom Lesson 1 • 1:30 PM • 90 min • Room Room 3 Structural Organ…" at bounding box center [887, 669] width 492 height 81
click at [713, 547] on button "Add" at bounding box center [703, 573] width 64 height 24
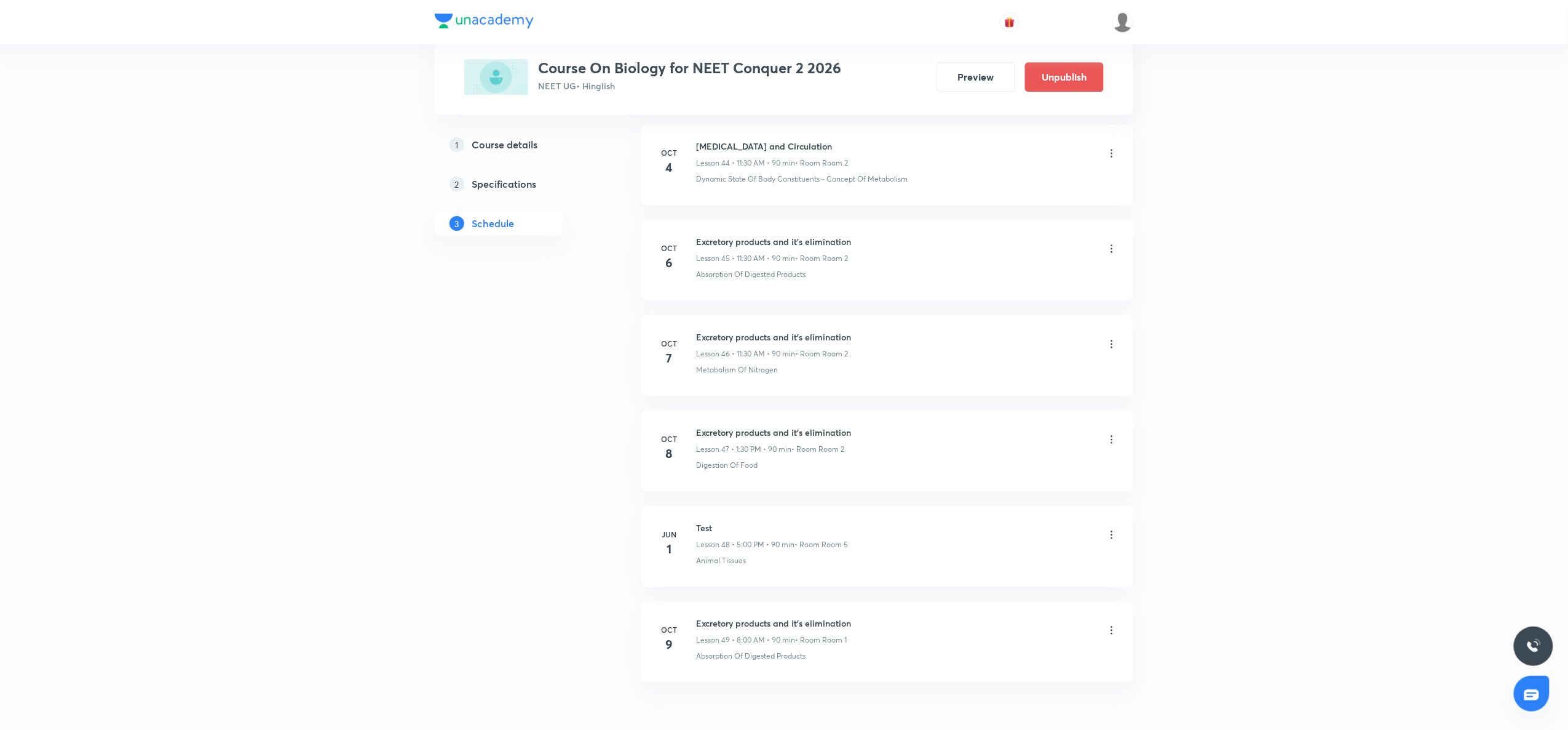
scroll to position [4385, 0]
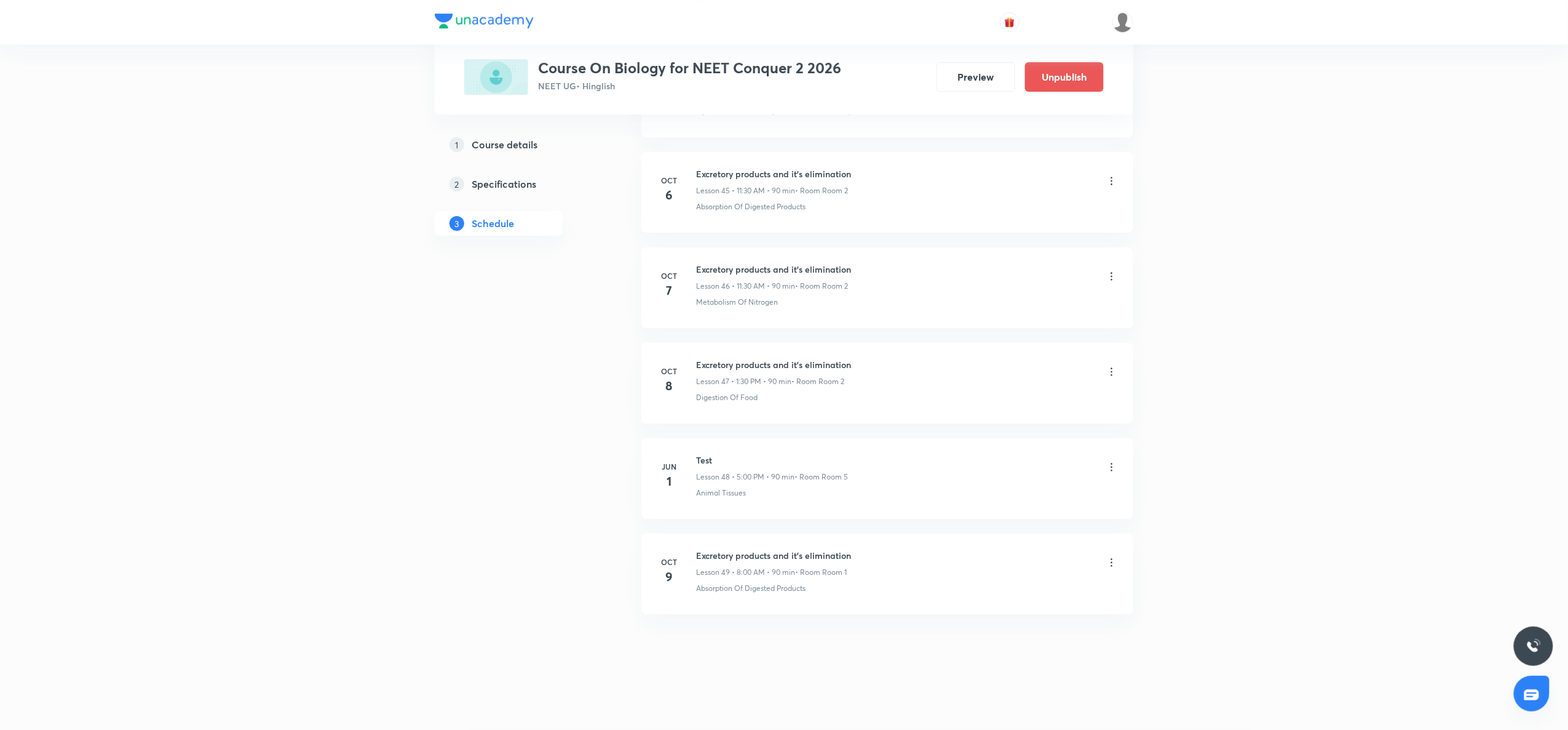
click at [715, 547] on h6 "Excretory products and it's elimination" at bounding box center [773, 555] width 155 height 13
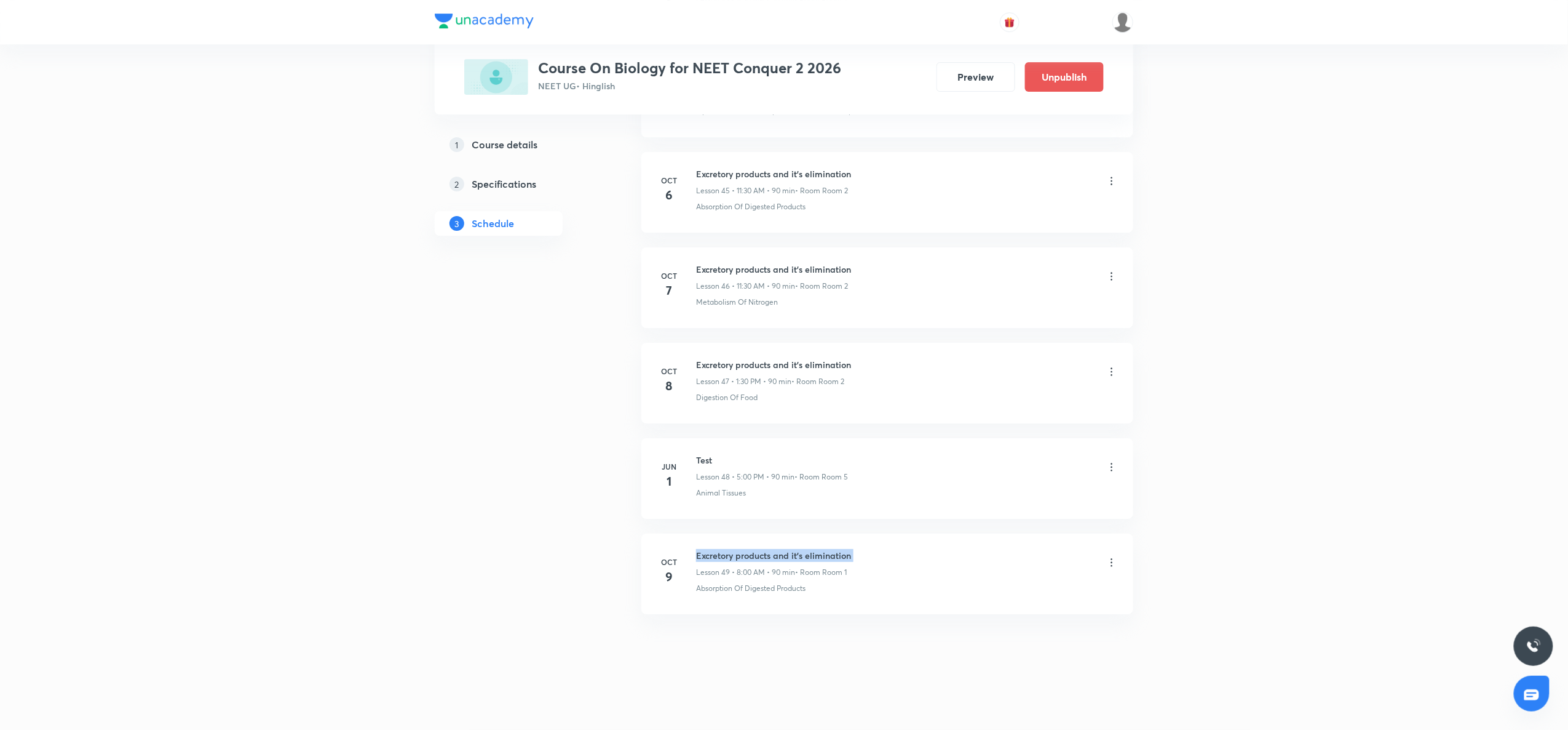
copy h6 "Excretory products and it's elimination"
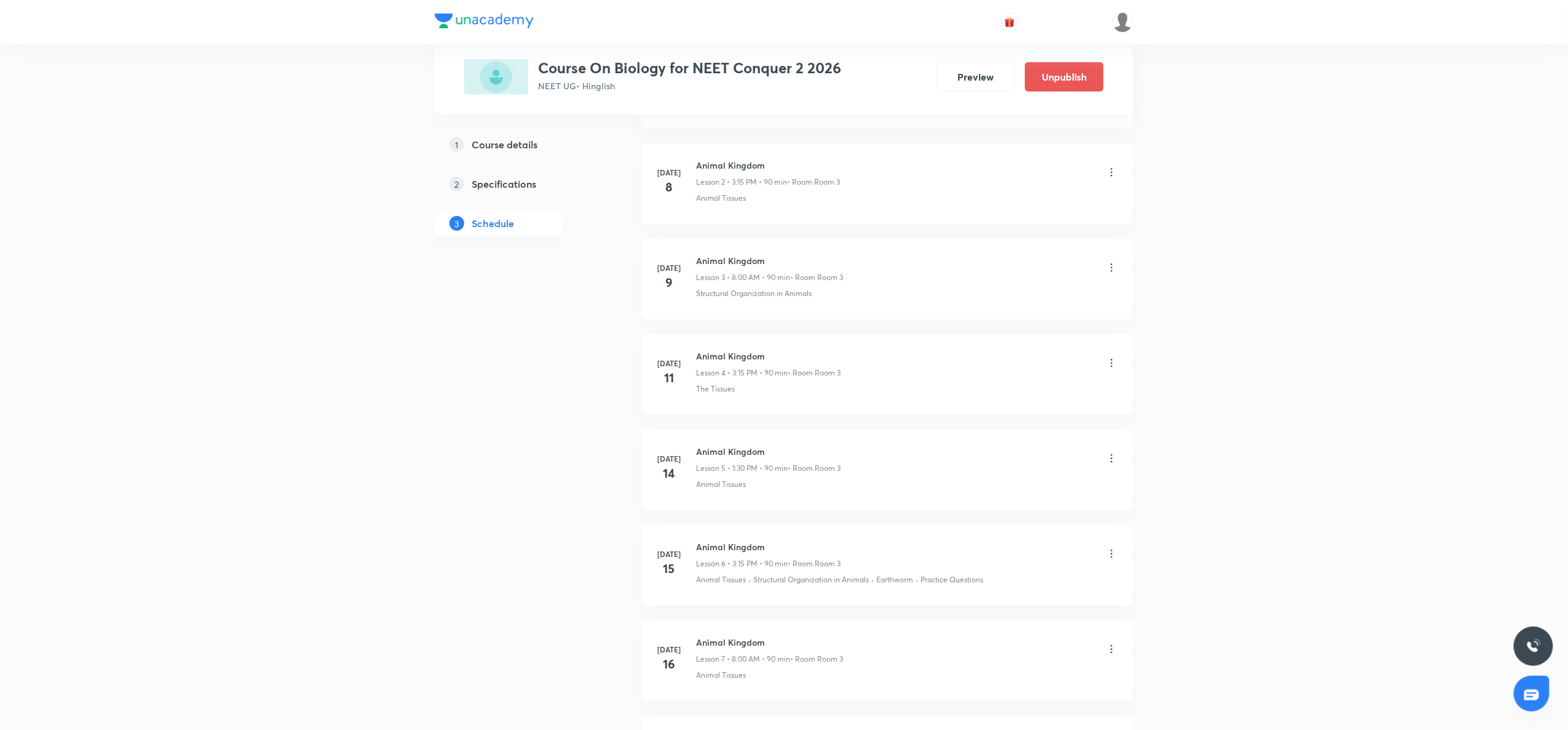
scroll to position [0, 0]
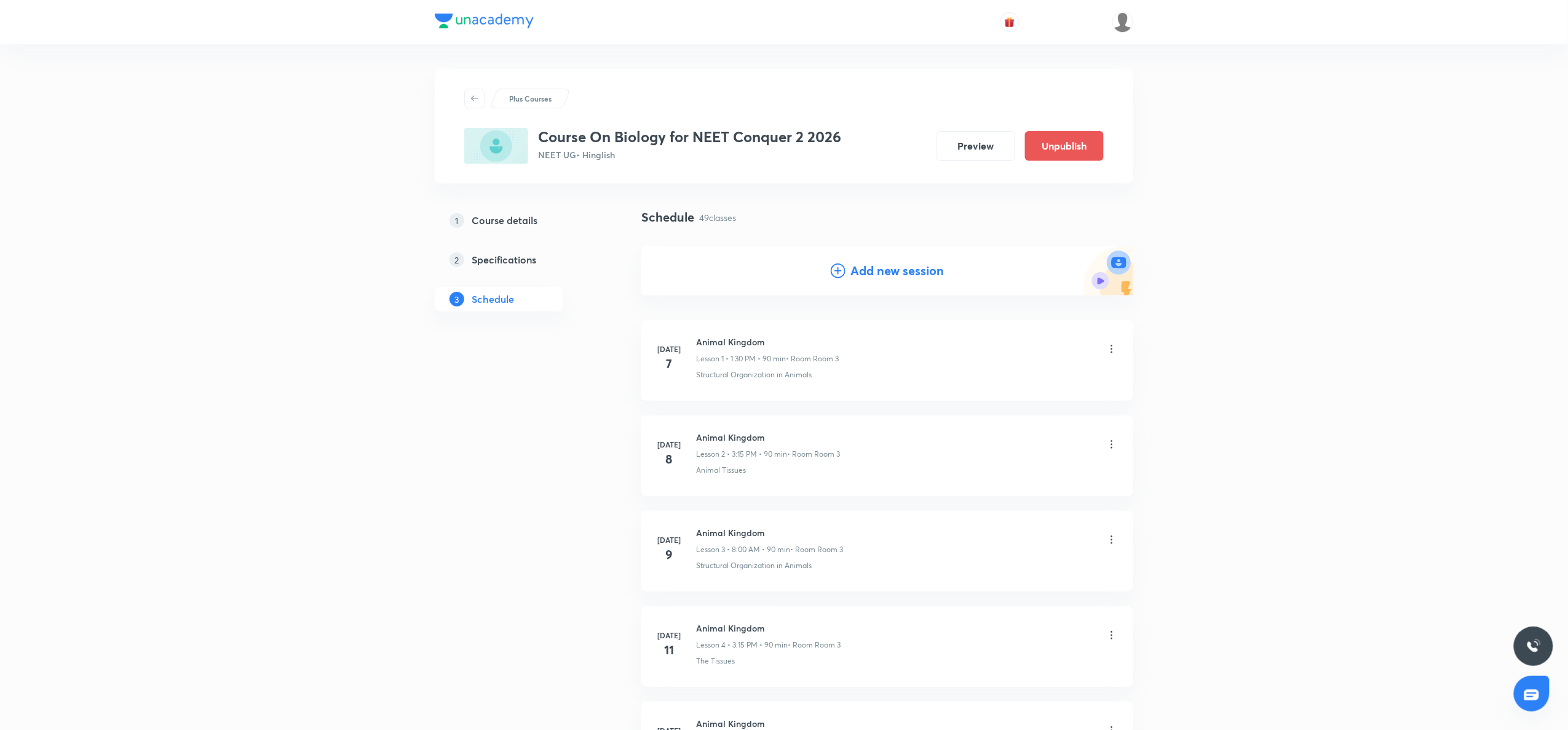
click at [835, 273] on icon at bounding box center [838, 271] width 15 height 15
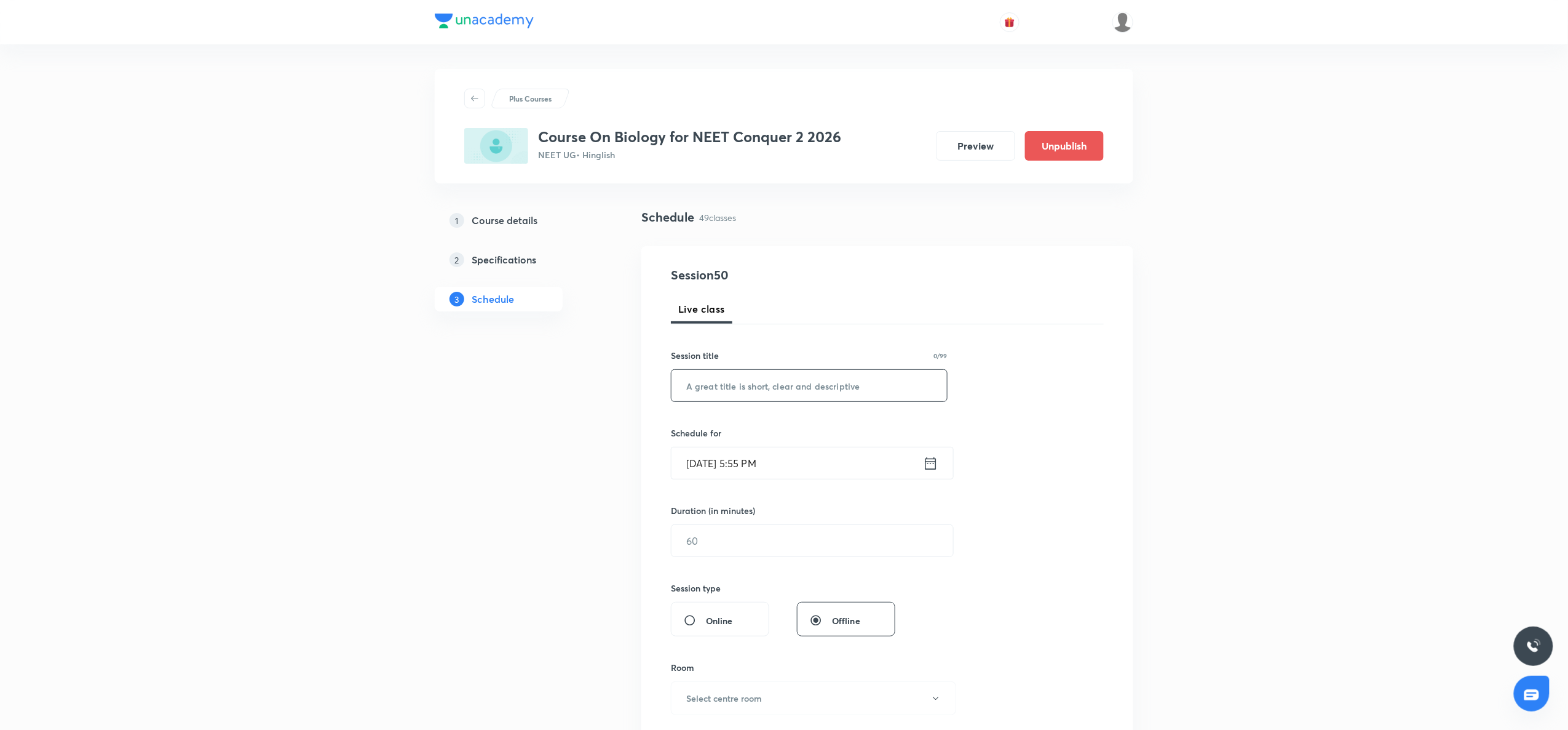
click at [724, 384] on input "text" at bounding box center [809, 385] width 276 height 31
paste input "Excretory products and it's elimination"
type input "Excretory products and it's elimination"
click at [928, 464] on icon at bounding box center [930, 464] width 15 height 17
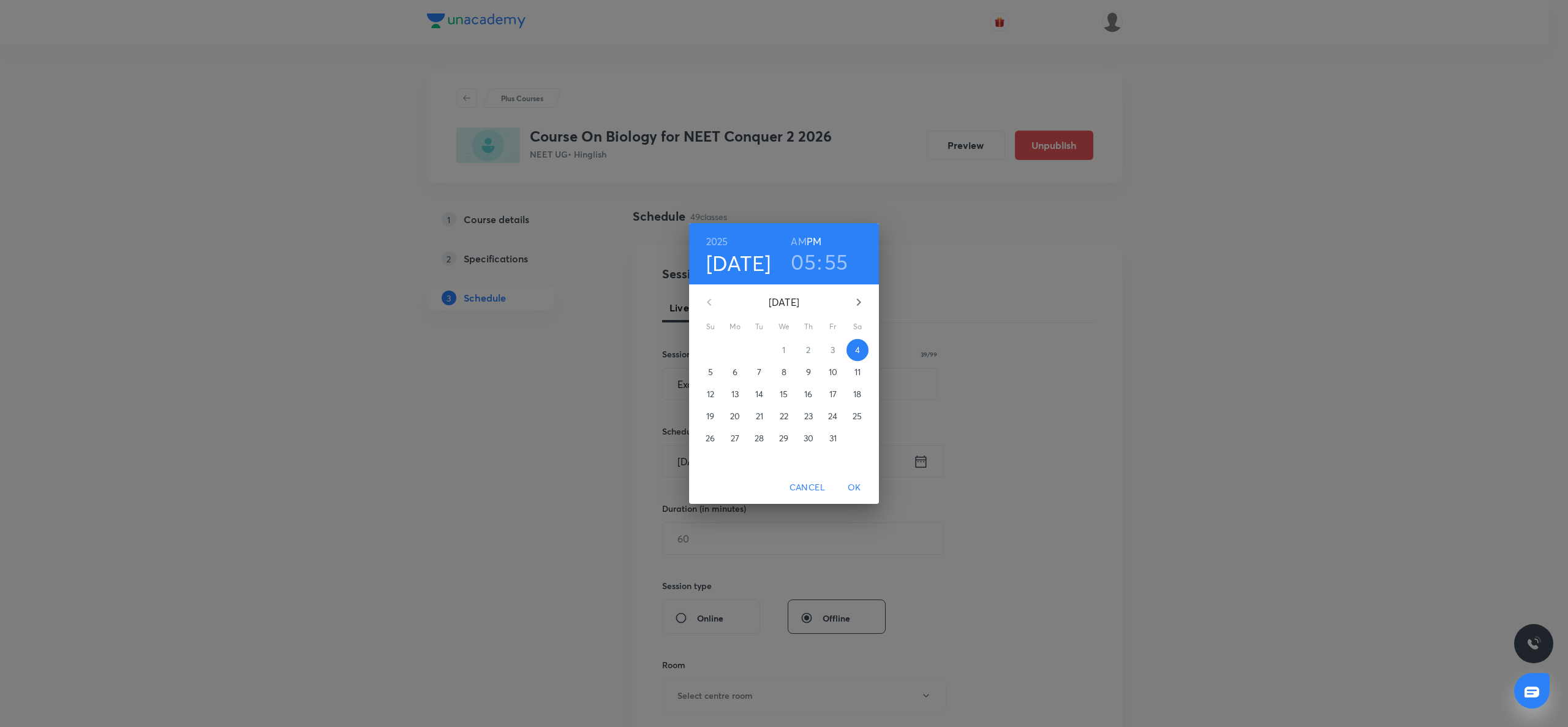
click at [858, 370] on p "11" at bounding box center [857, 372] width 7 height 12
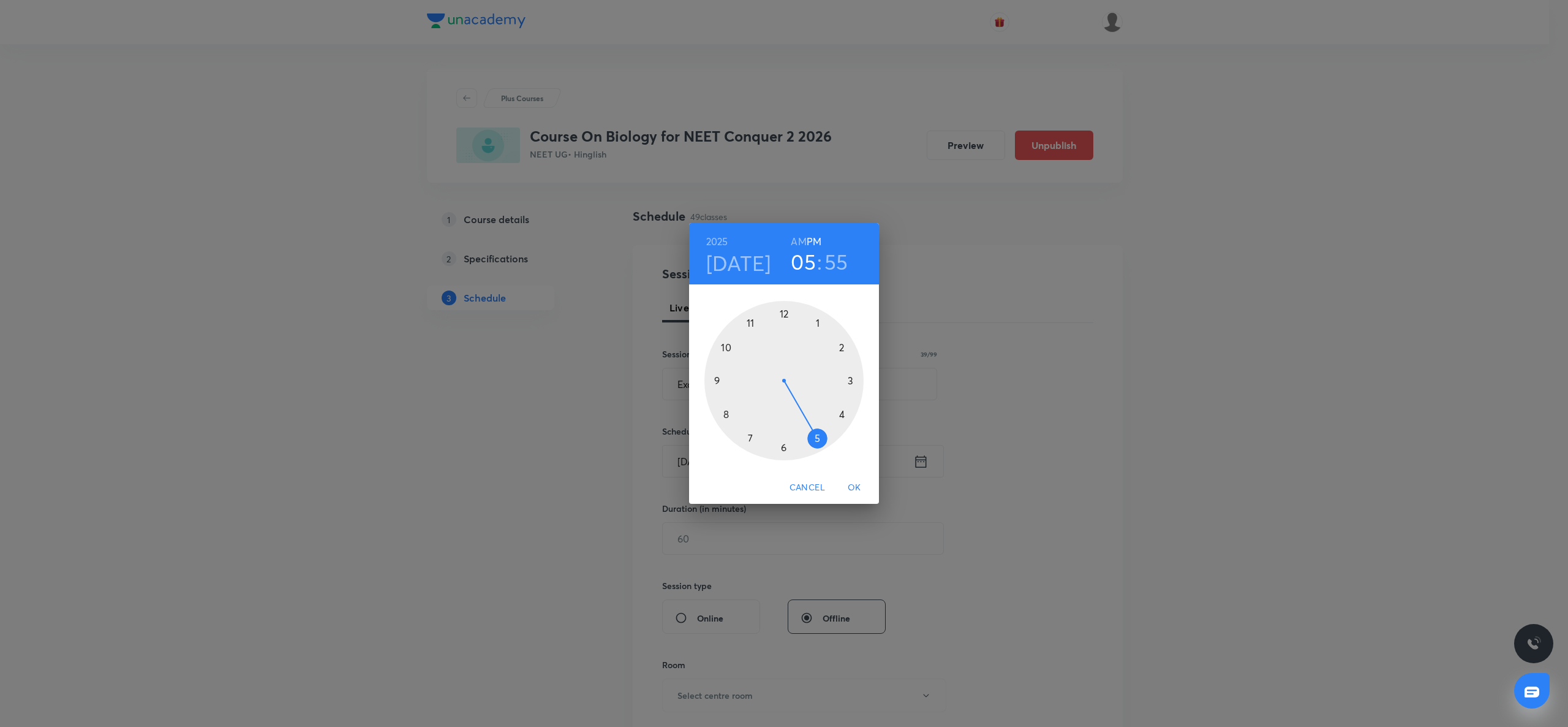
click at [818, 322] on div at bounding box center [784, 380] width 160 height 160
click at [785, 445] on div at bounding box center [784, 380] width 160 height 160
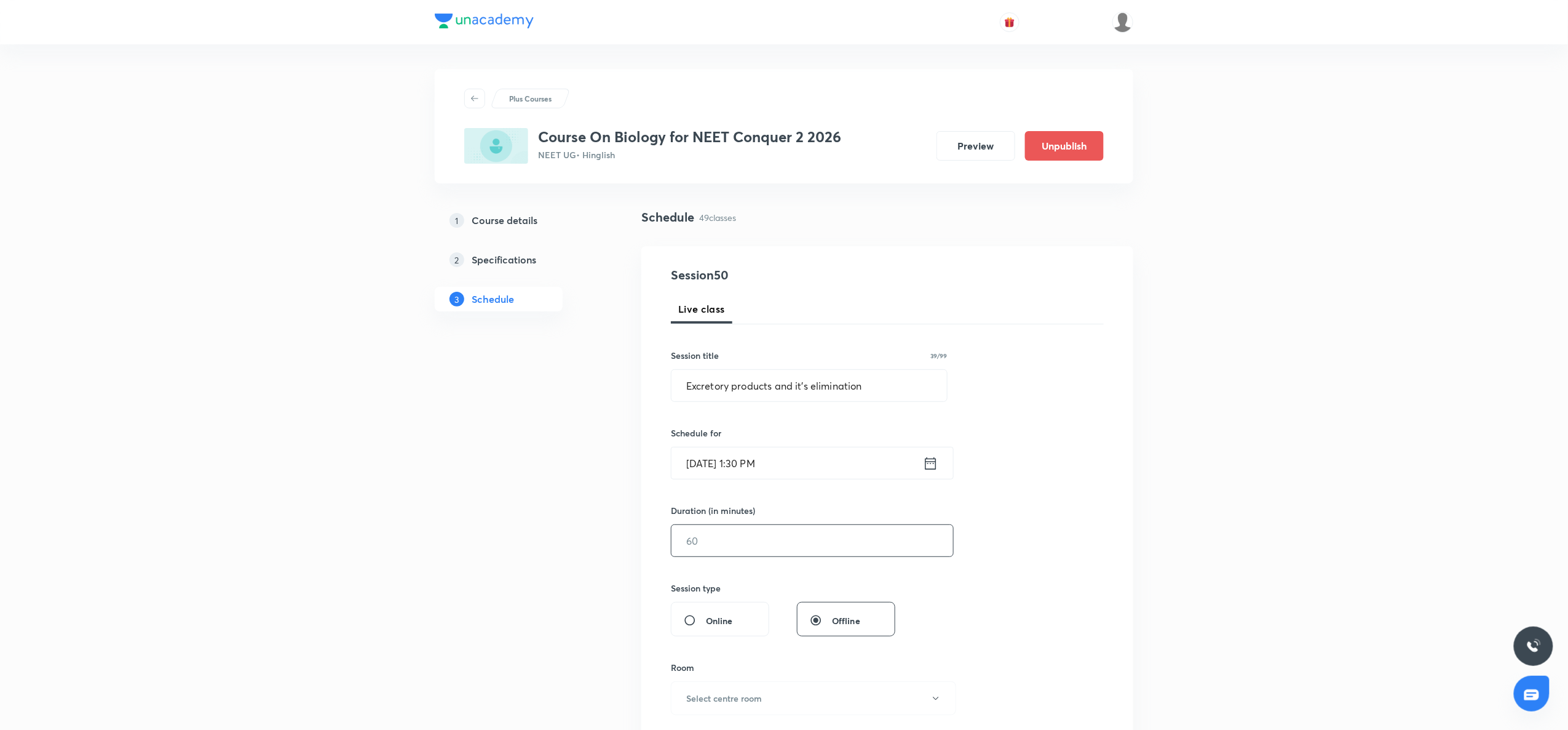
click at [756, 534] on input "text" at bounding box center [812, 540] width 281 height 31
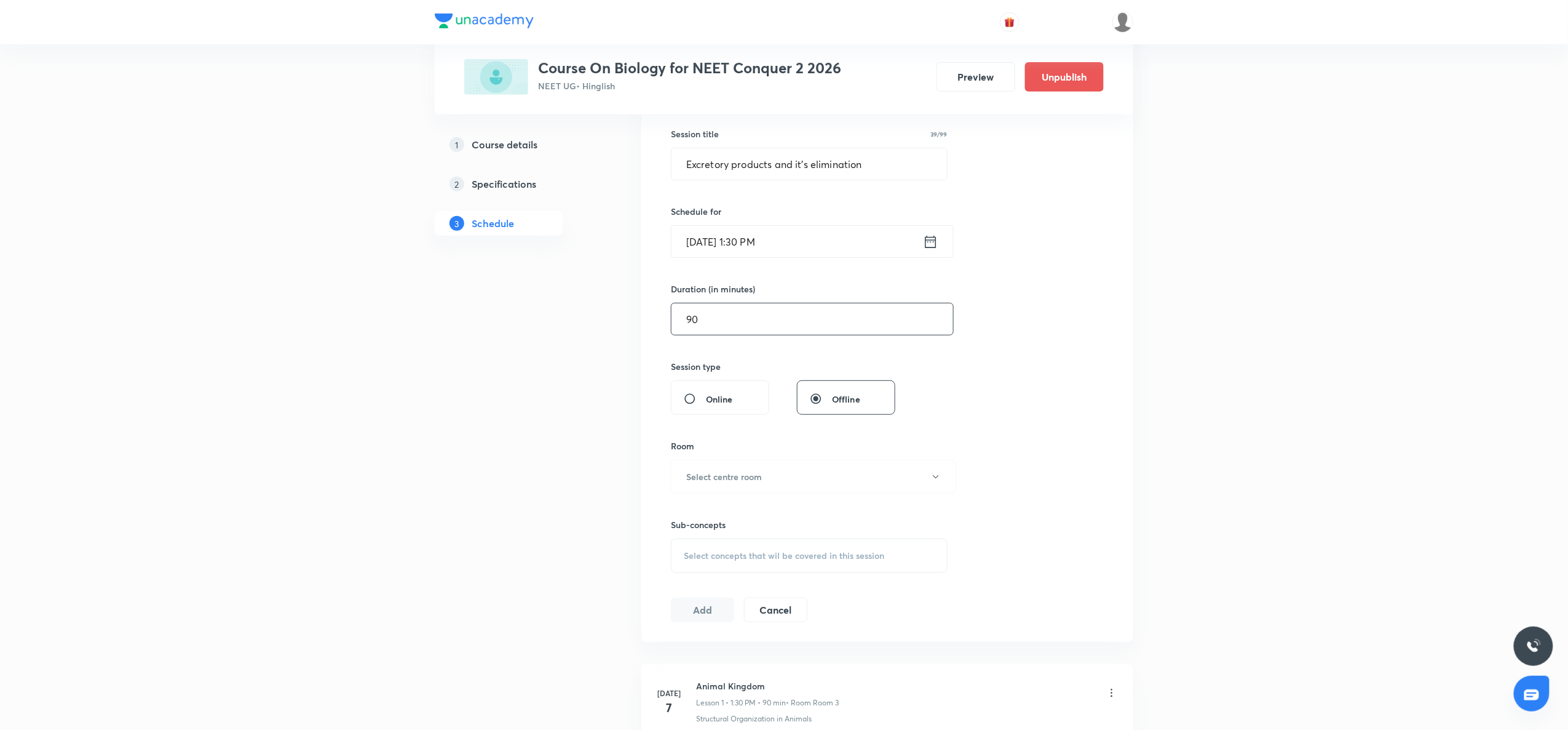
scroll to position [234, 0]
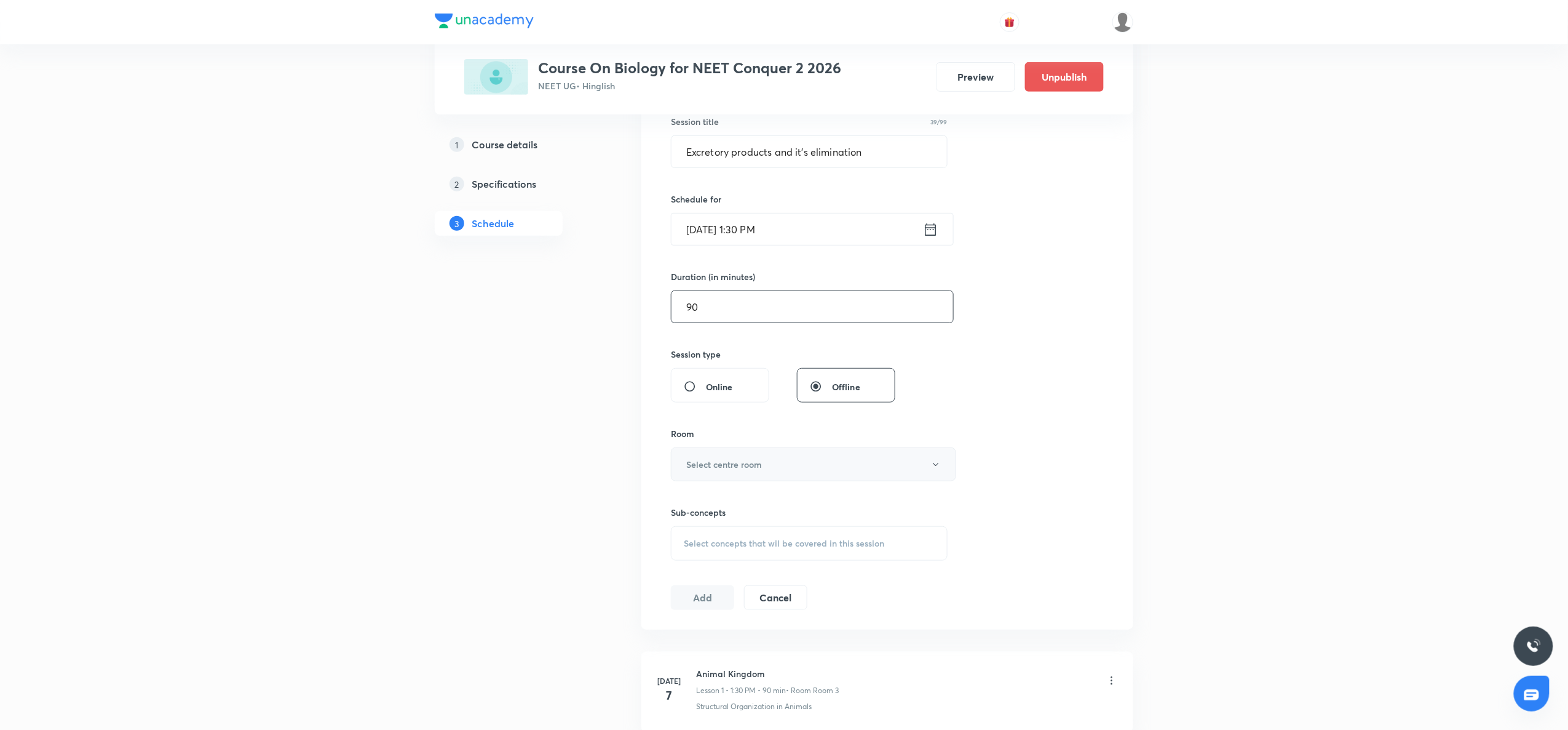
type input "90"
click at [746, 450] on button "Select centre room" at bounding box center [814, 464] width 285 height 34
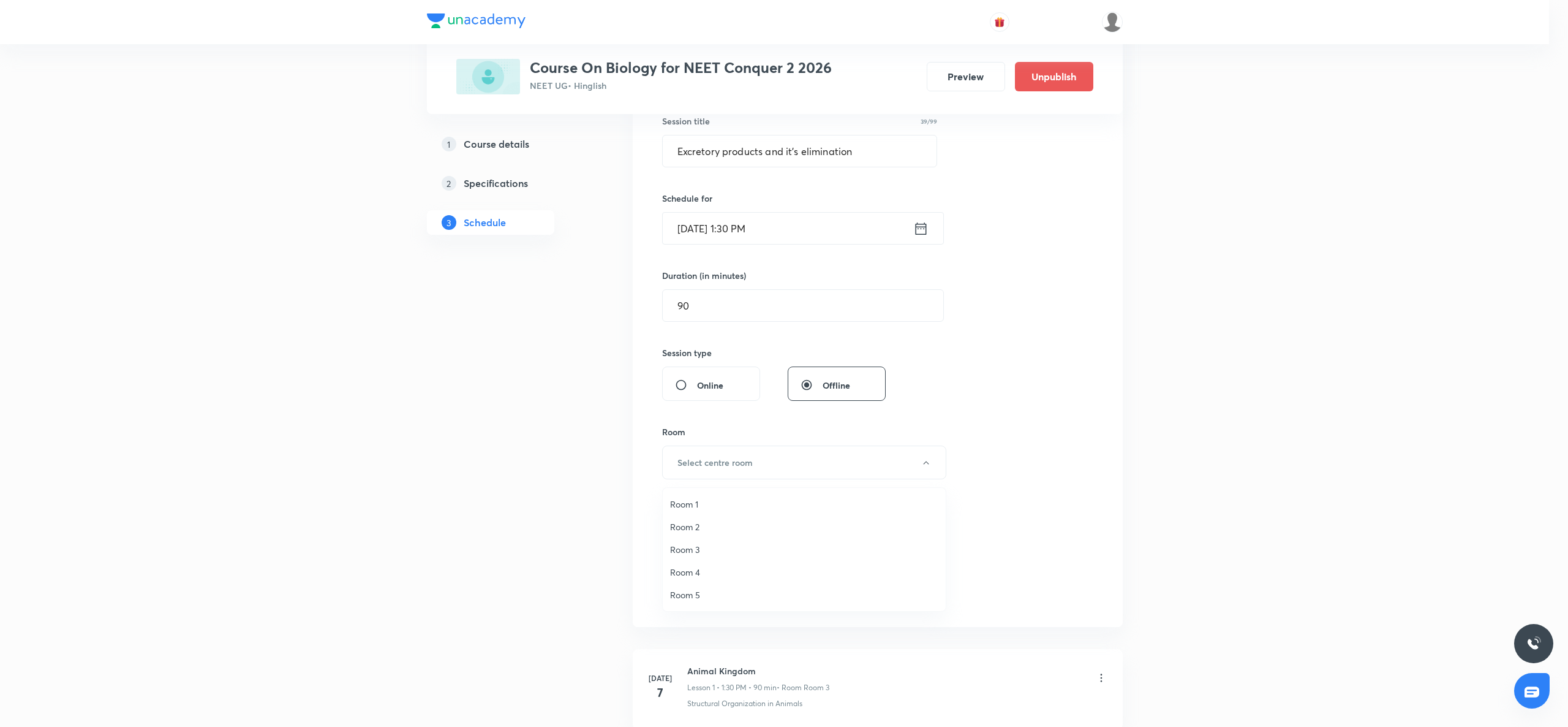
click at [693, 527] on span "Room 2" at bounding box center [804, 527] width 268 height 13
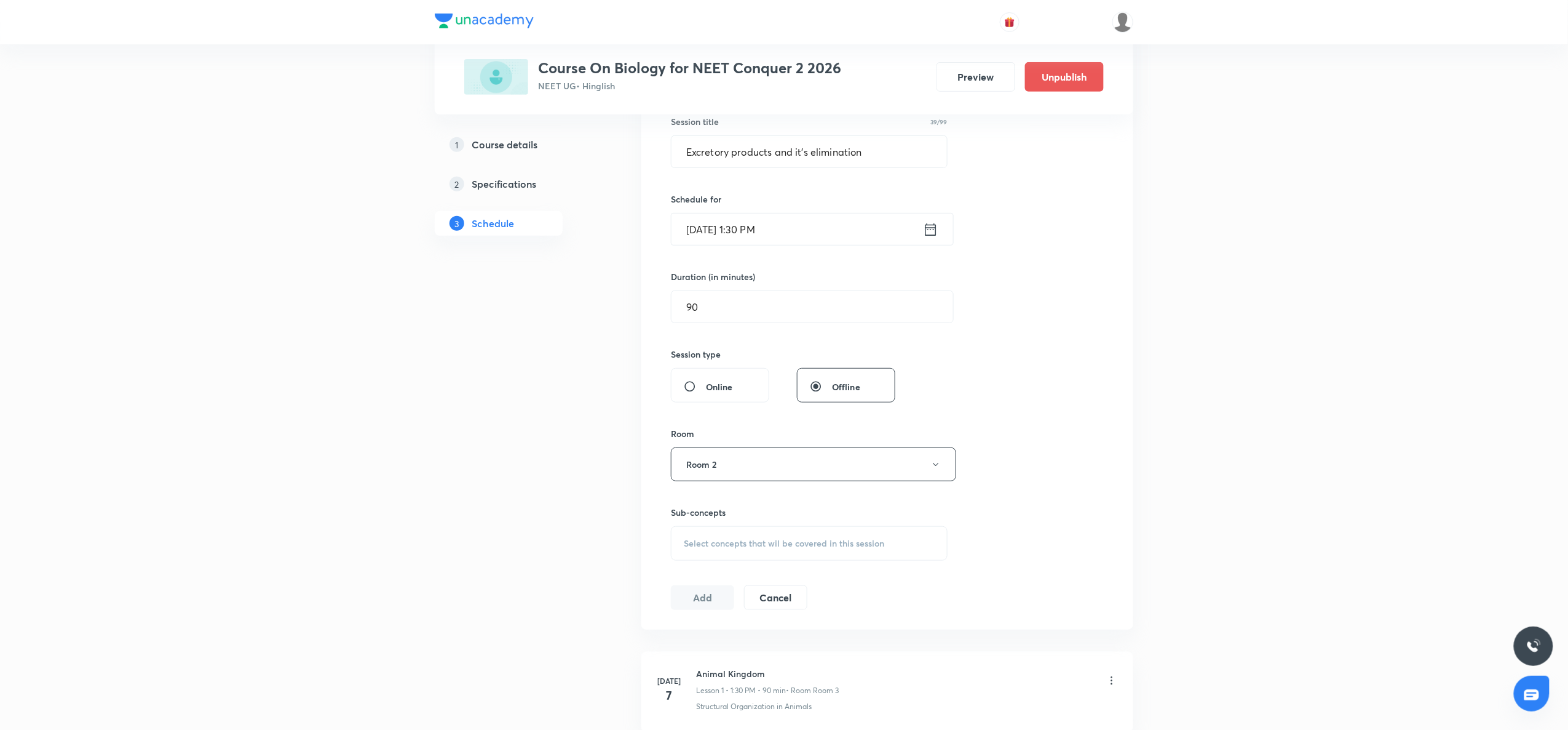
click at [694, 536] on div "Select concepts that wil be covered in this session" at bounding box center [809, 543] width 277 height 35
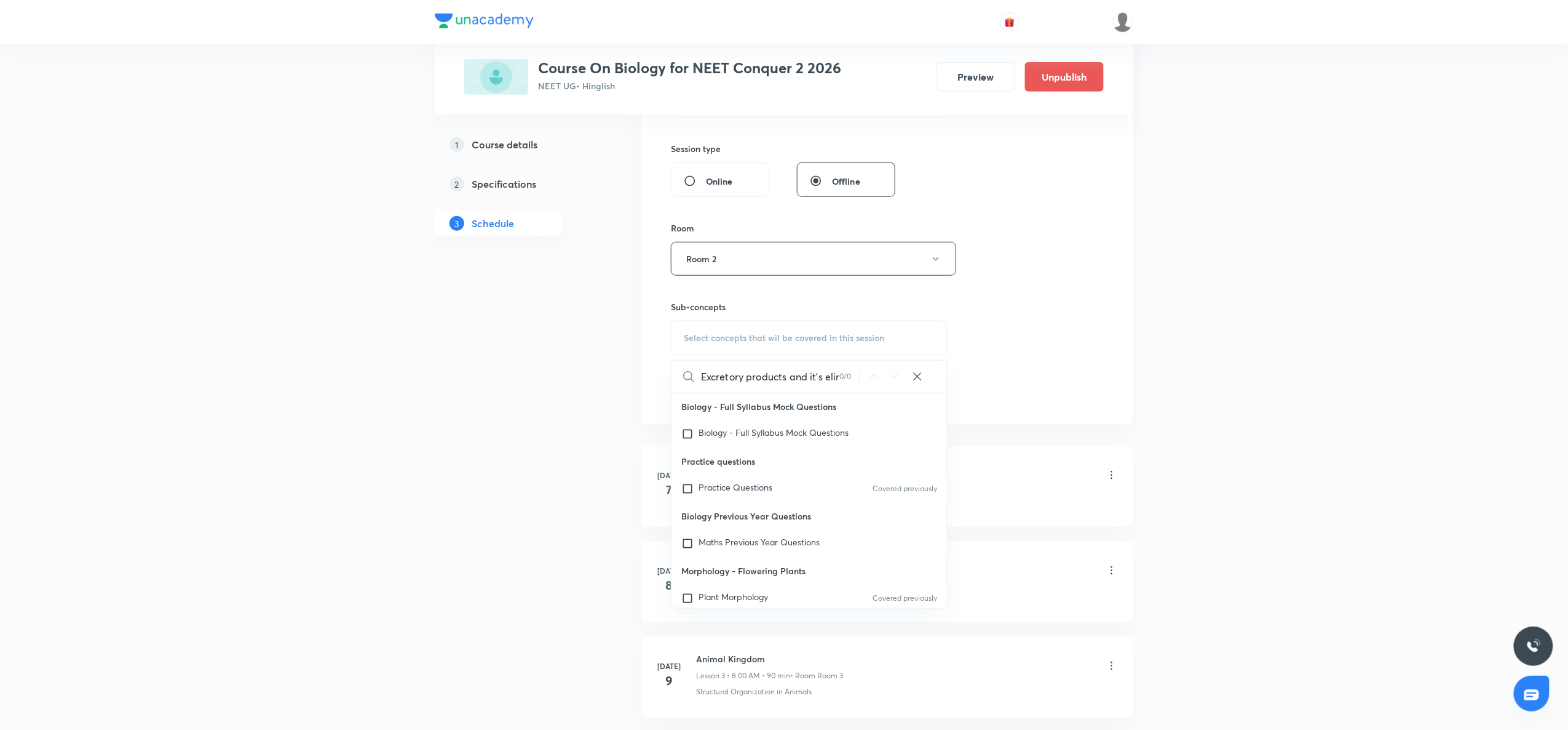
scroll to position [0, 38]
click at [737, 375] on input "Excretory products and it's elimination" at bounding box center [771, 375] width 139 height 31
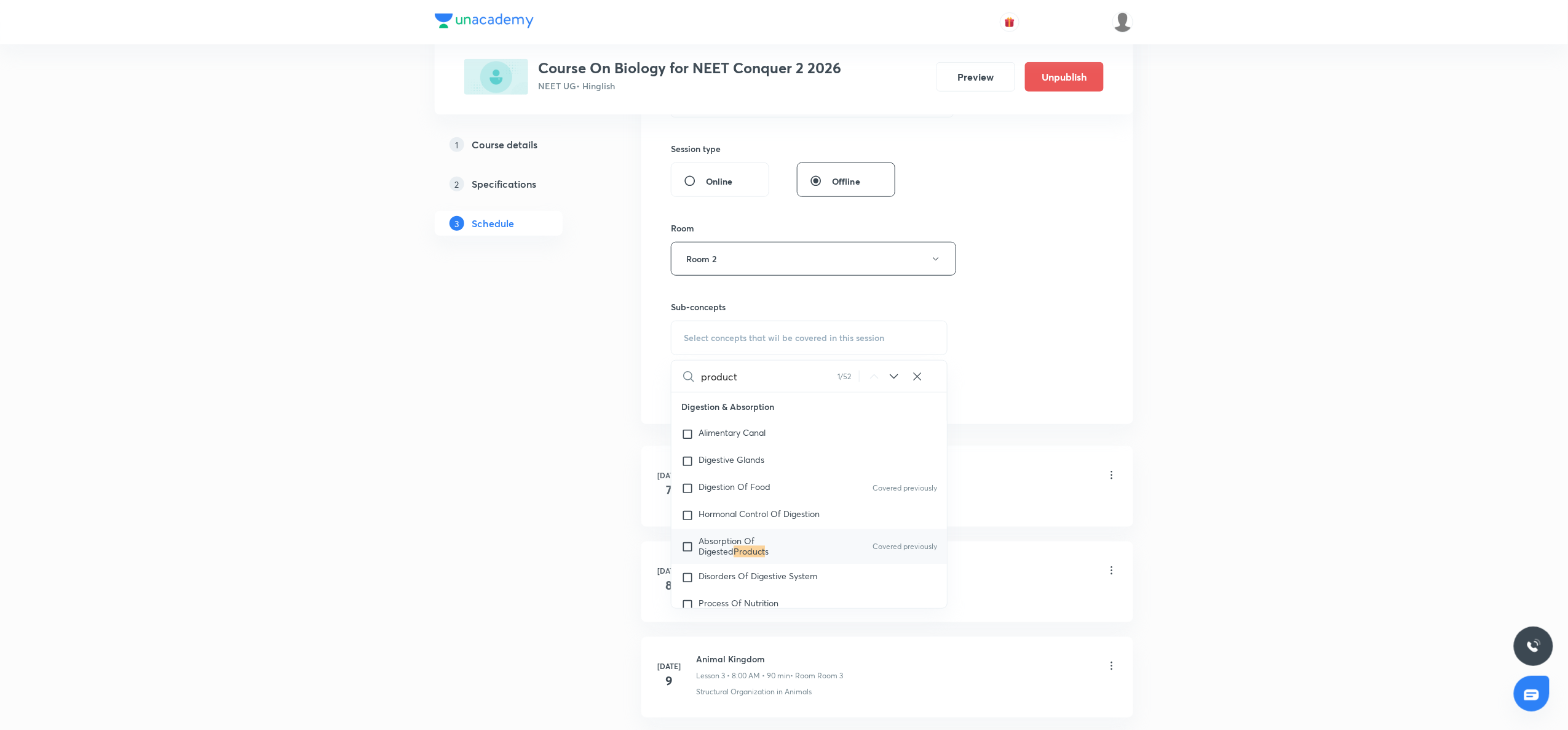
scroll to position [3778, 0]
type input "product"
click at [733, 547] on mark "Product" at bounding box center [748, 545] width 31 height 11
checkbox input "true"
click at [977, 268] on div "Session 50 Live class Session title 39/99 Excretory products and it's eliminati…" at bounding box center [888, 122] width 433 height 592
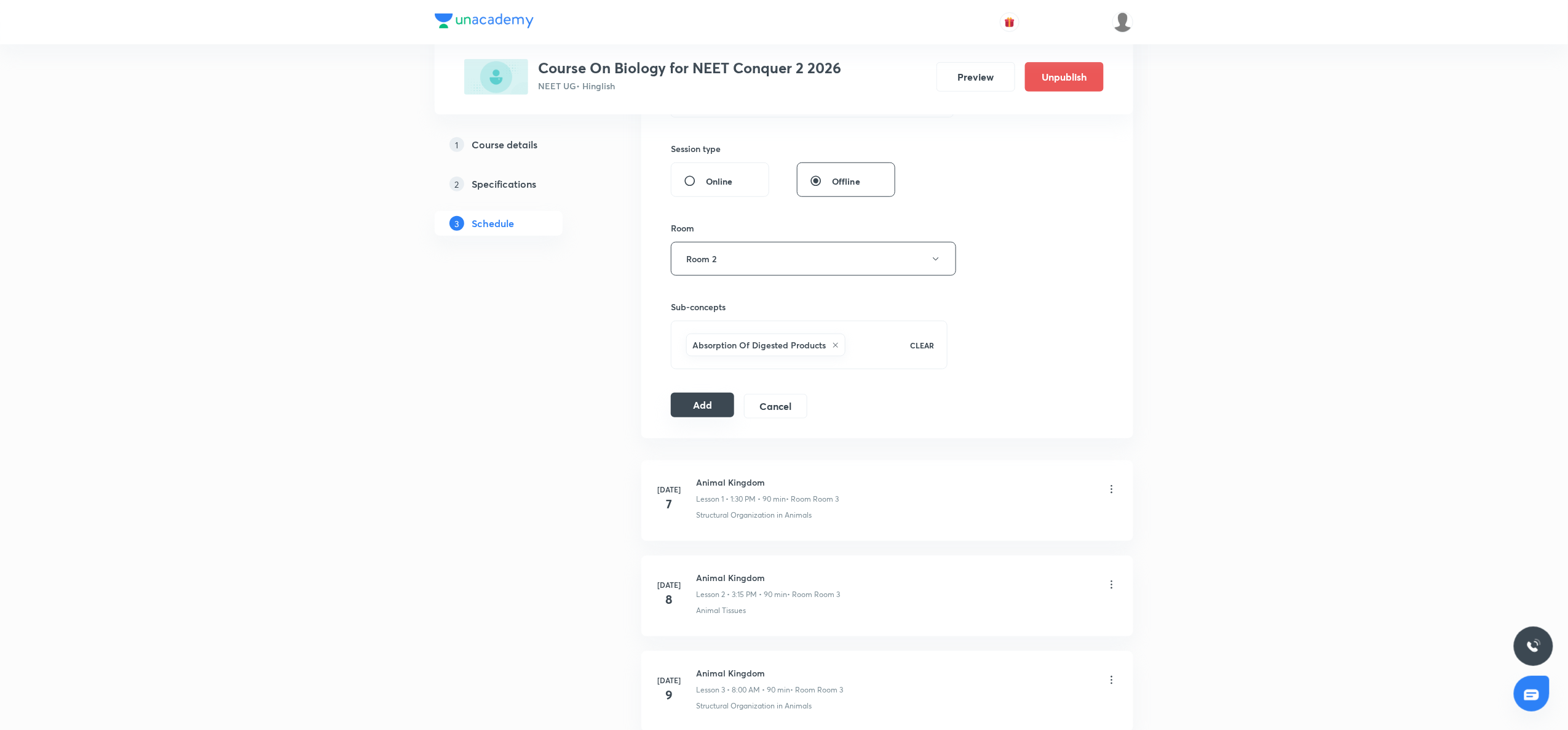
click at [700, 408] on button "Add" at bounding box center [703, 404] width 64 height 24
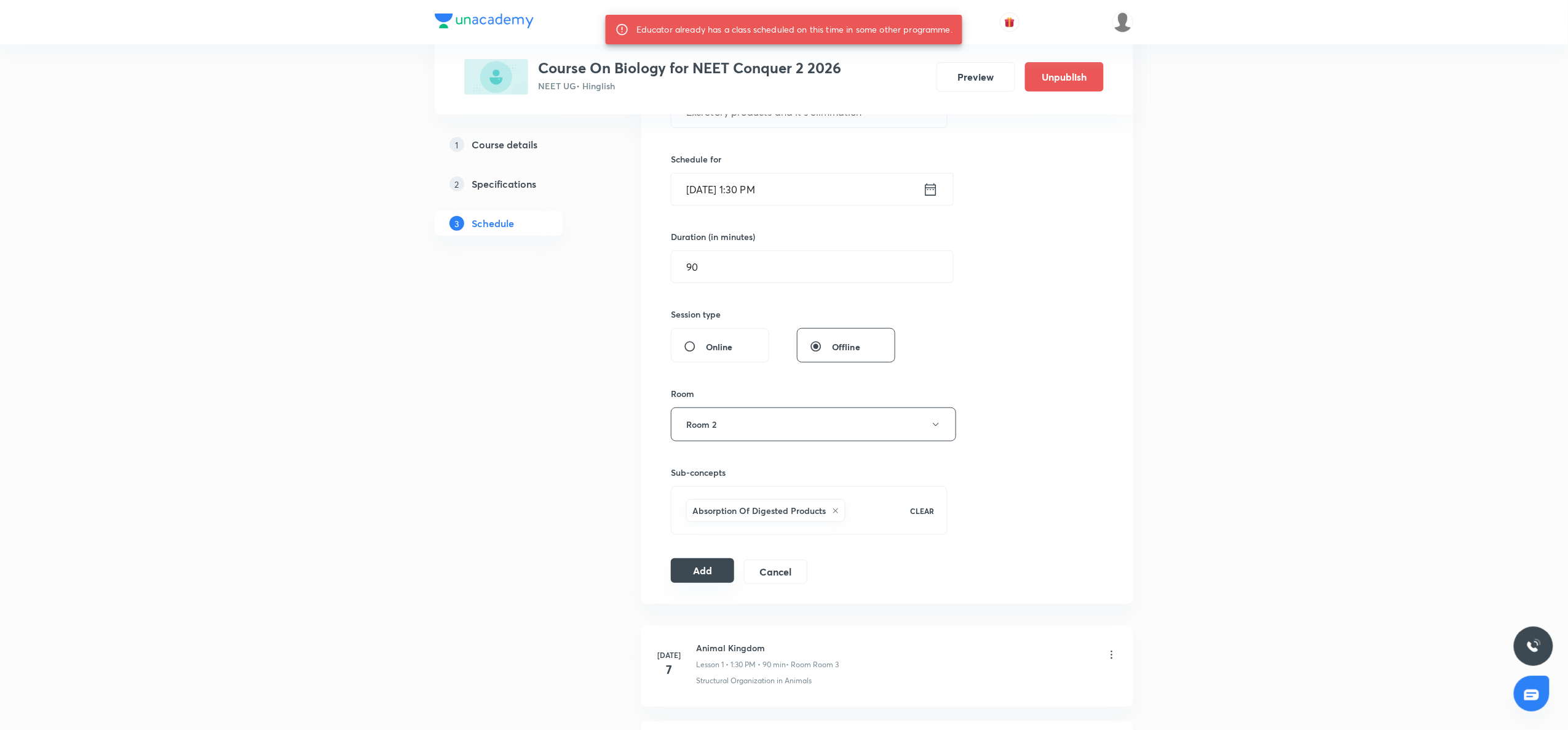
scroll to position [128, 0]
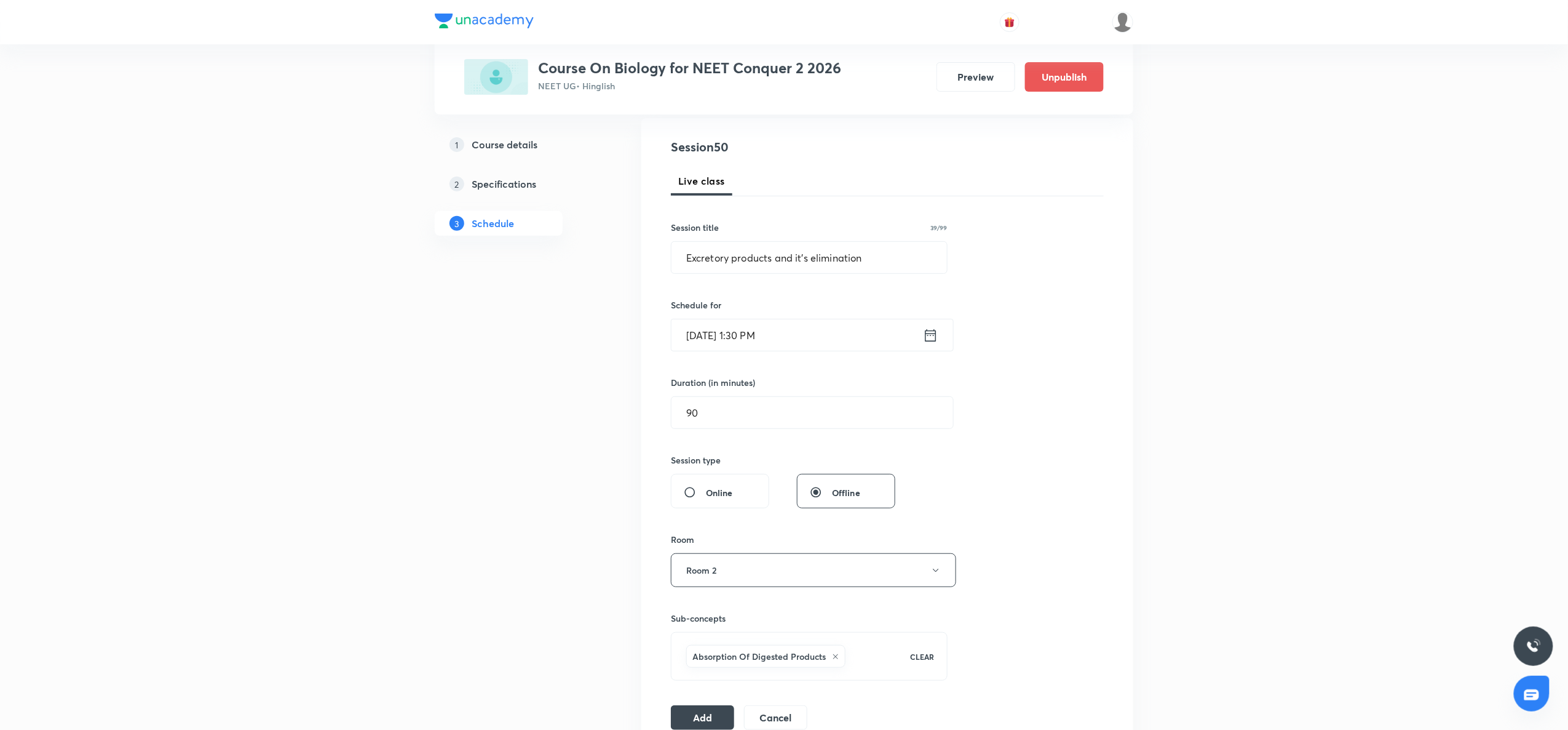
click at [931, 339] on icon at bounding box center [930, 335] width 15 height 17
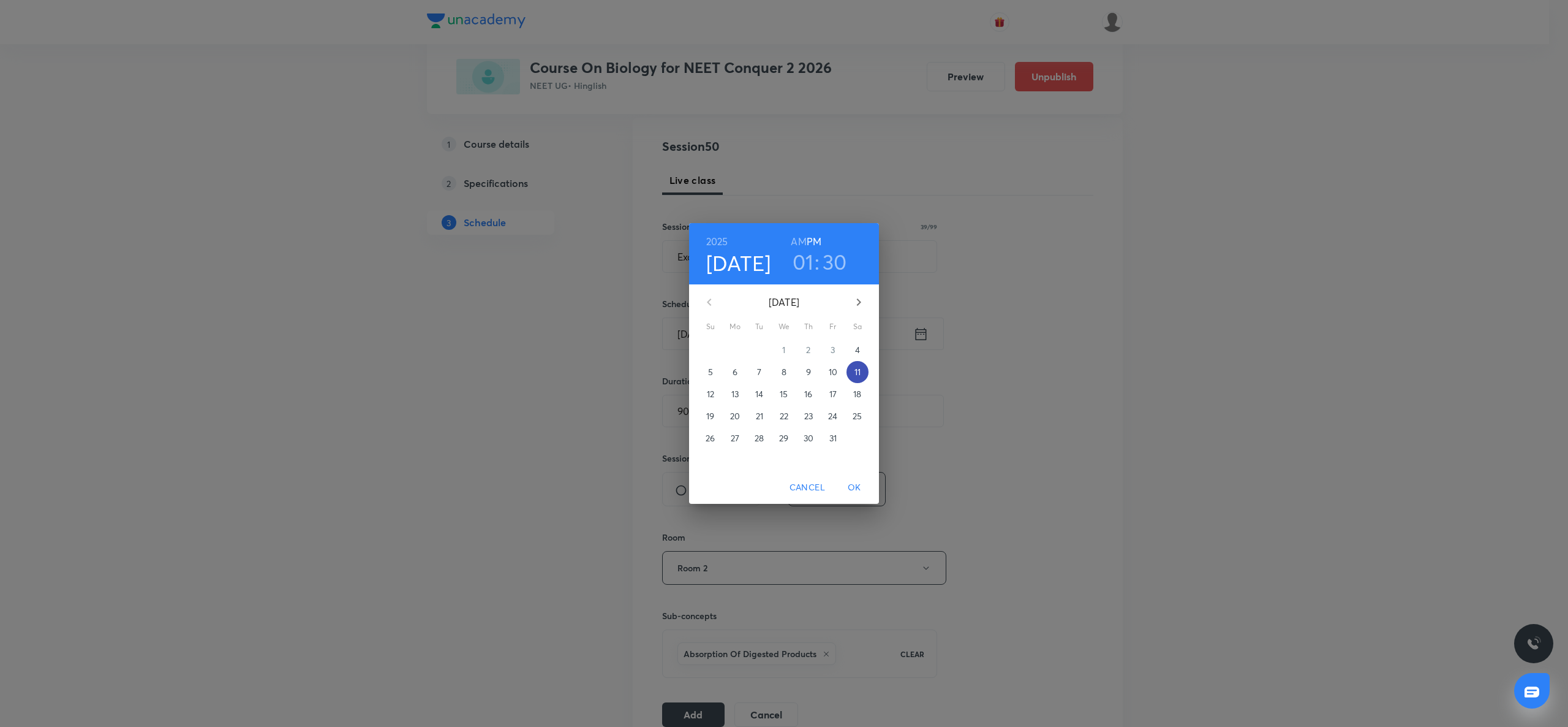
click at [858, 369] on p "11" at bounding box center [857, 372] width 7 height 12
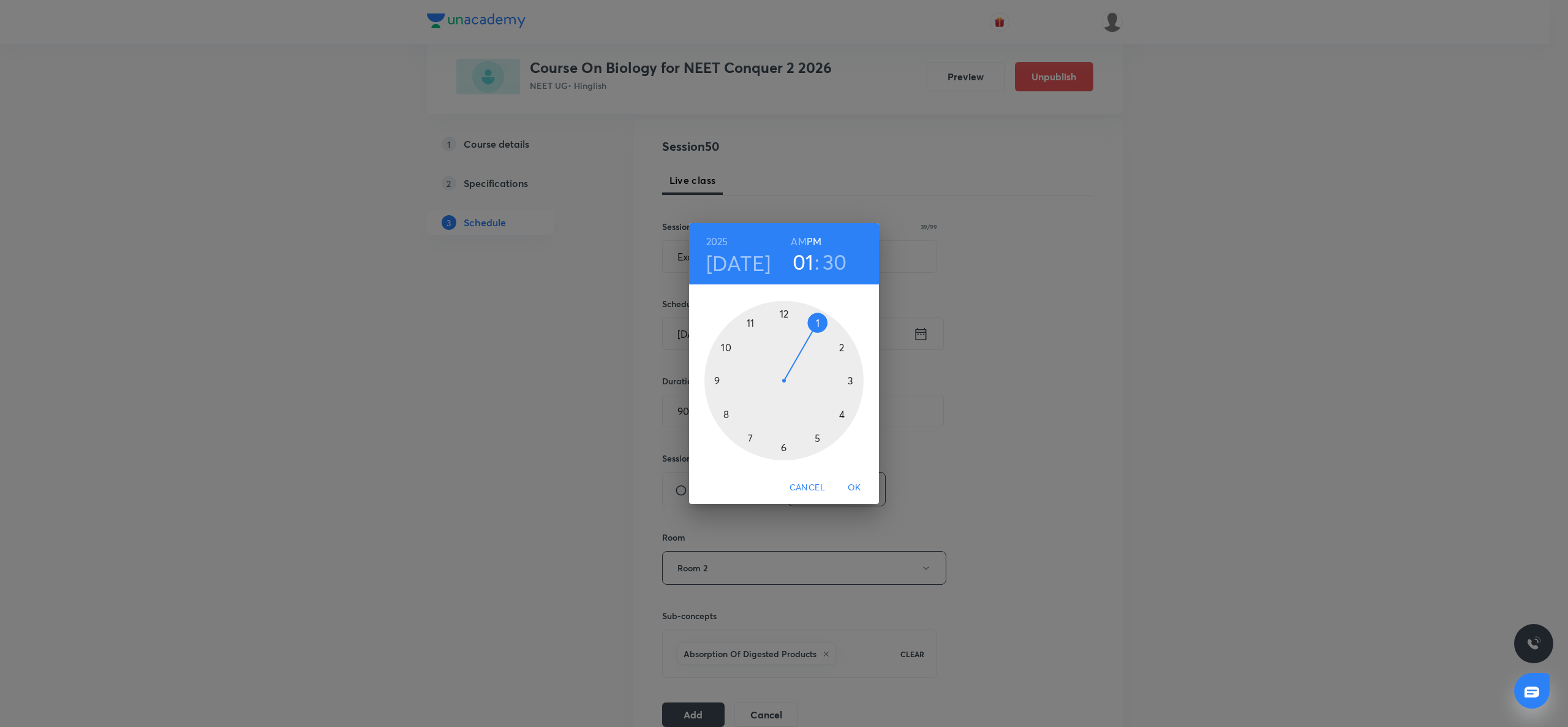
click at [850, 380] on div at bounding box center [784, 380] width 160 height 160
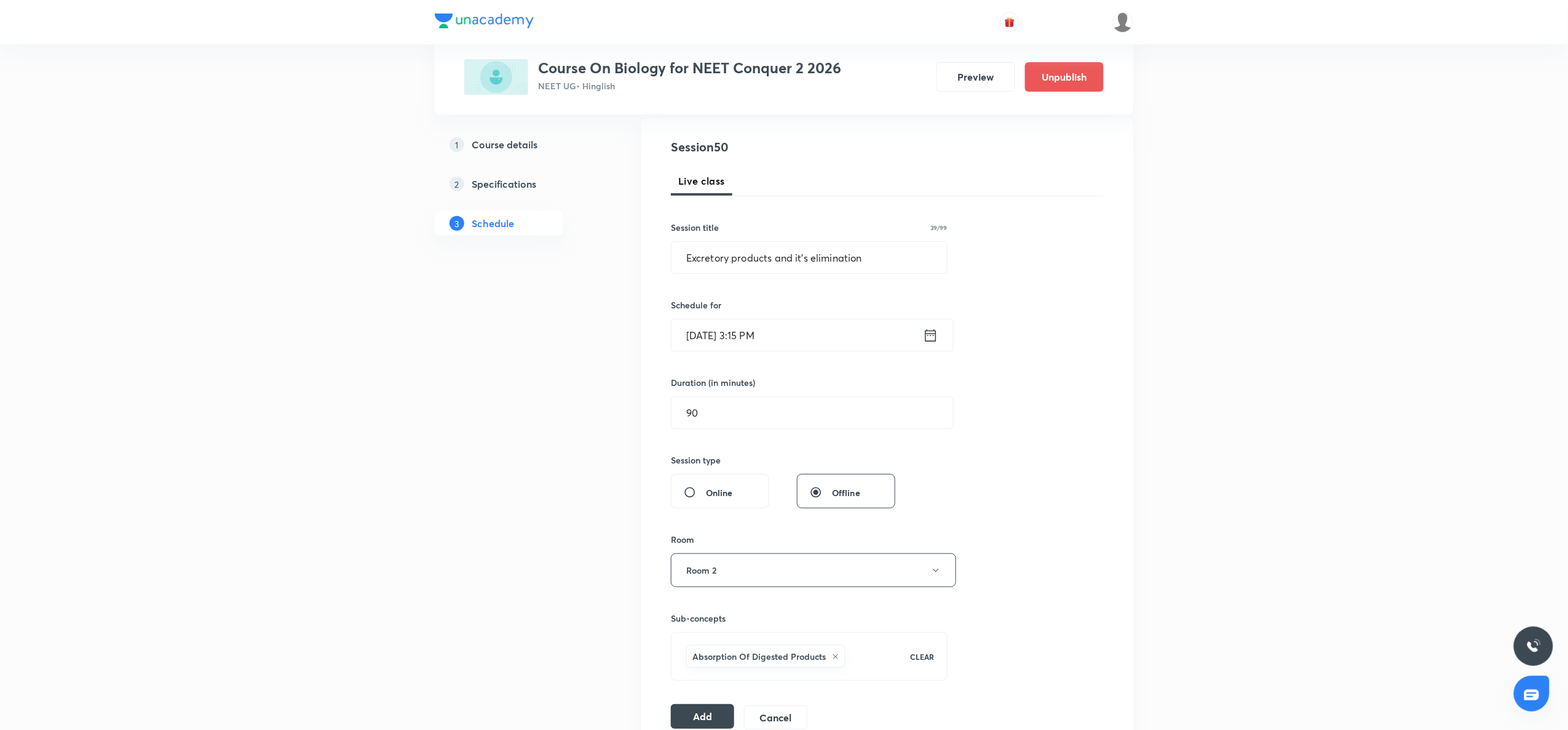
click at [711, 547] on button "Add" at bounding box center [703, 716] width 64 height 24
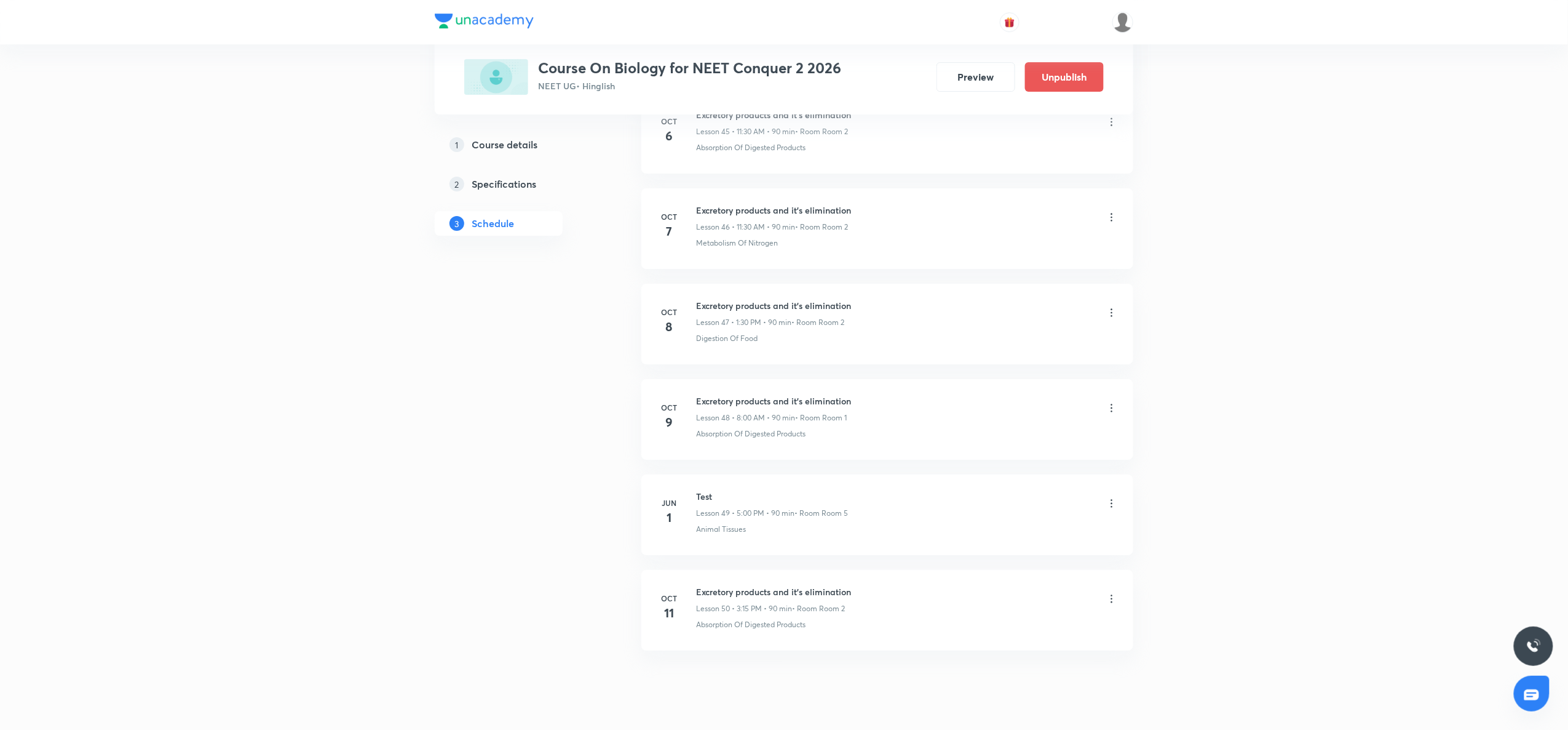
scroll to position [4480, 0]
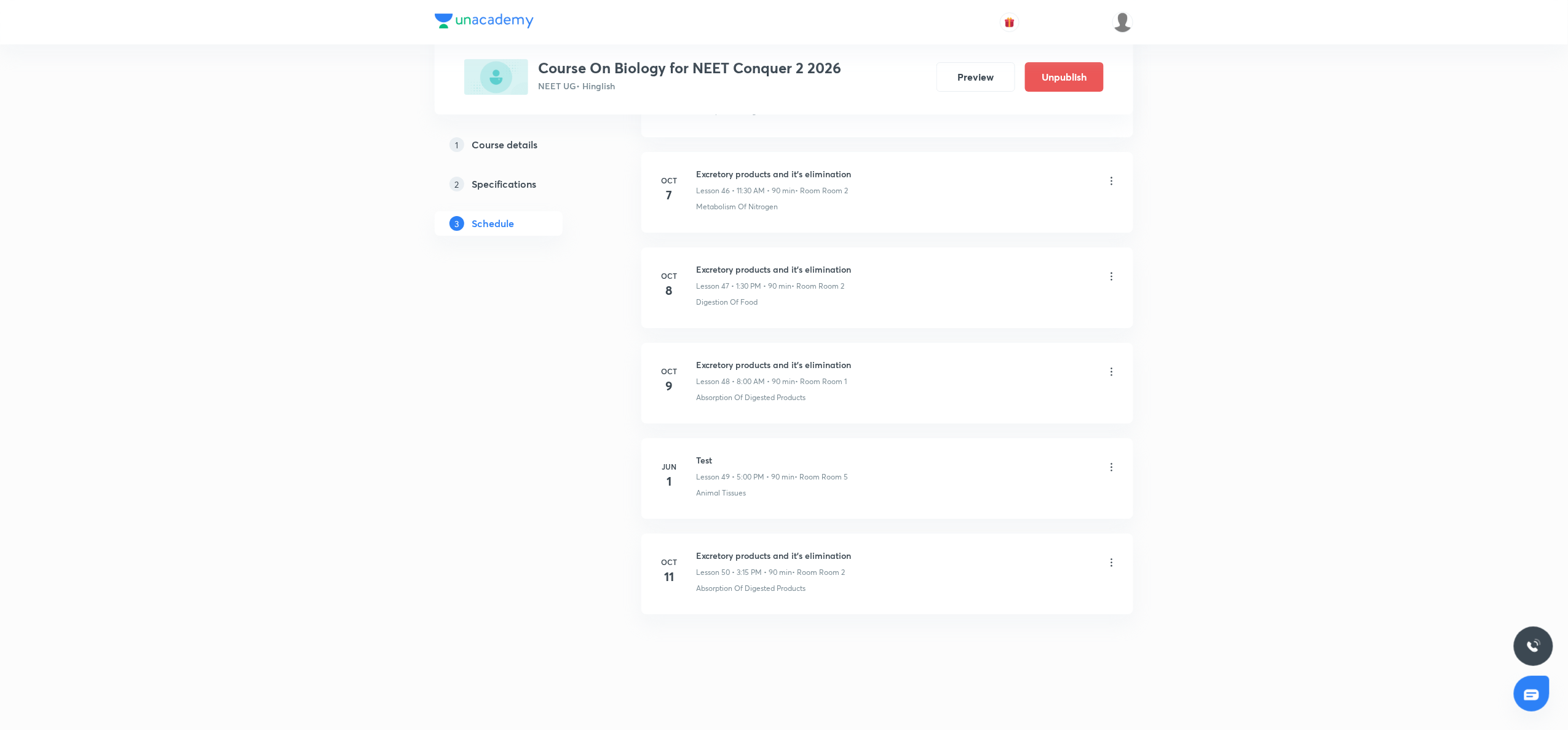
click at [722, 547] on h6 "Excretory products and it's elimination" at bounding box center [773, 555] width 155 height 13
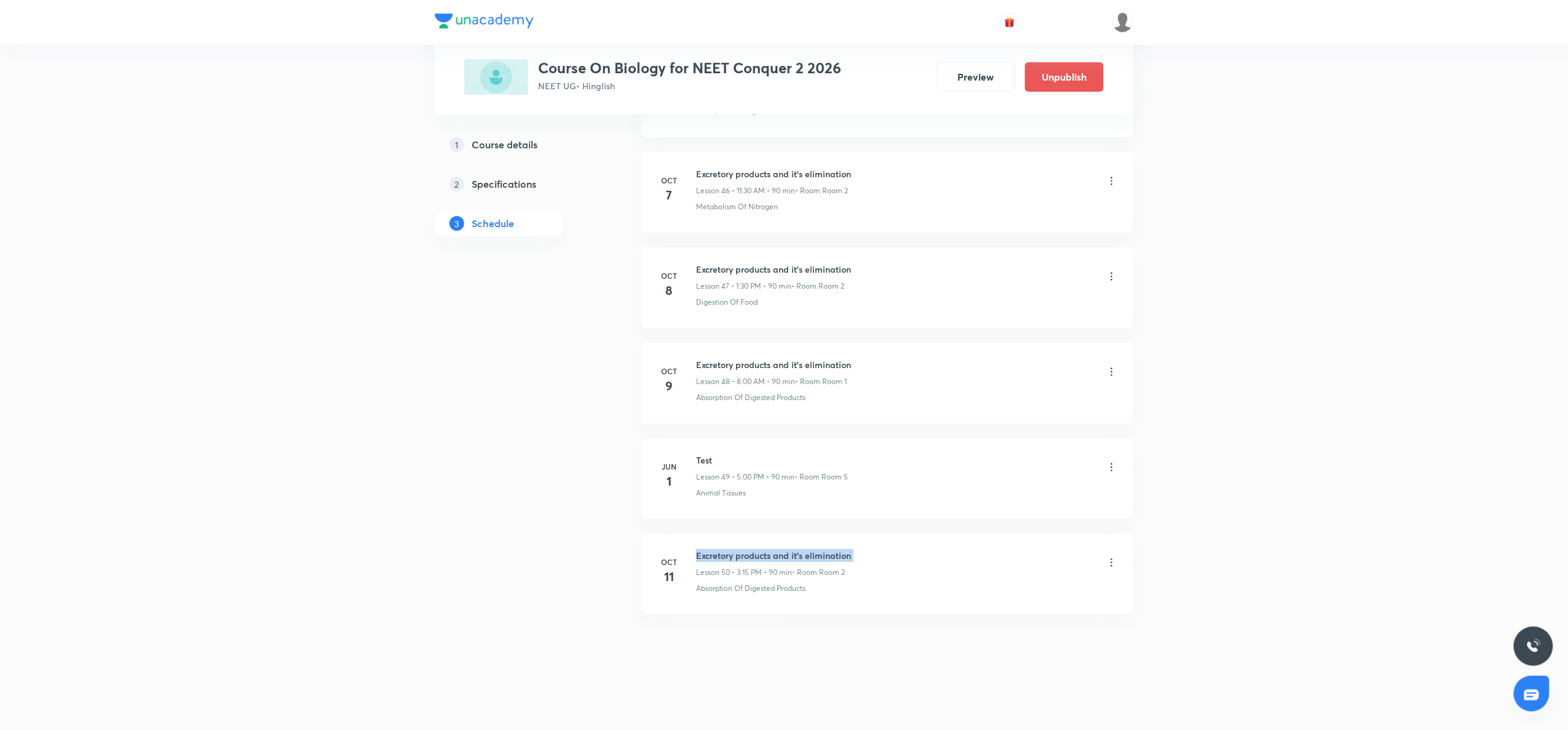
copy h6 "Excretory products and it's elimination"
click at [1120, 285] on li "Oct 8 Excretory products and it's elimination Lesson 47 • 1:30 PM • 90 min • Ro…" at bounding box center [887, 288] width 492 height 81
click at [1113, 281] on icon at bounding box center [1111, 276] width 12 height 12
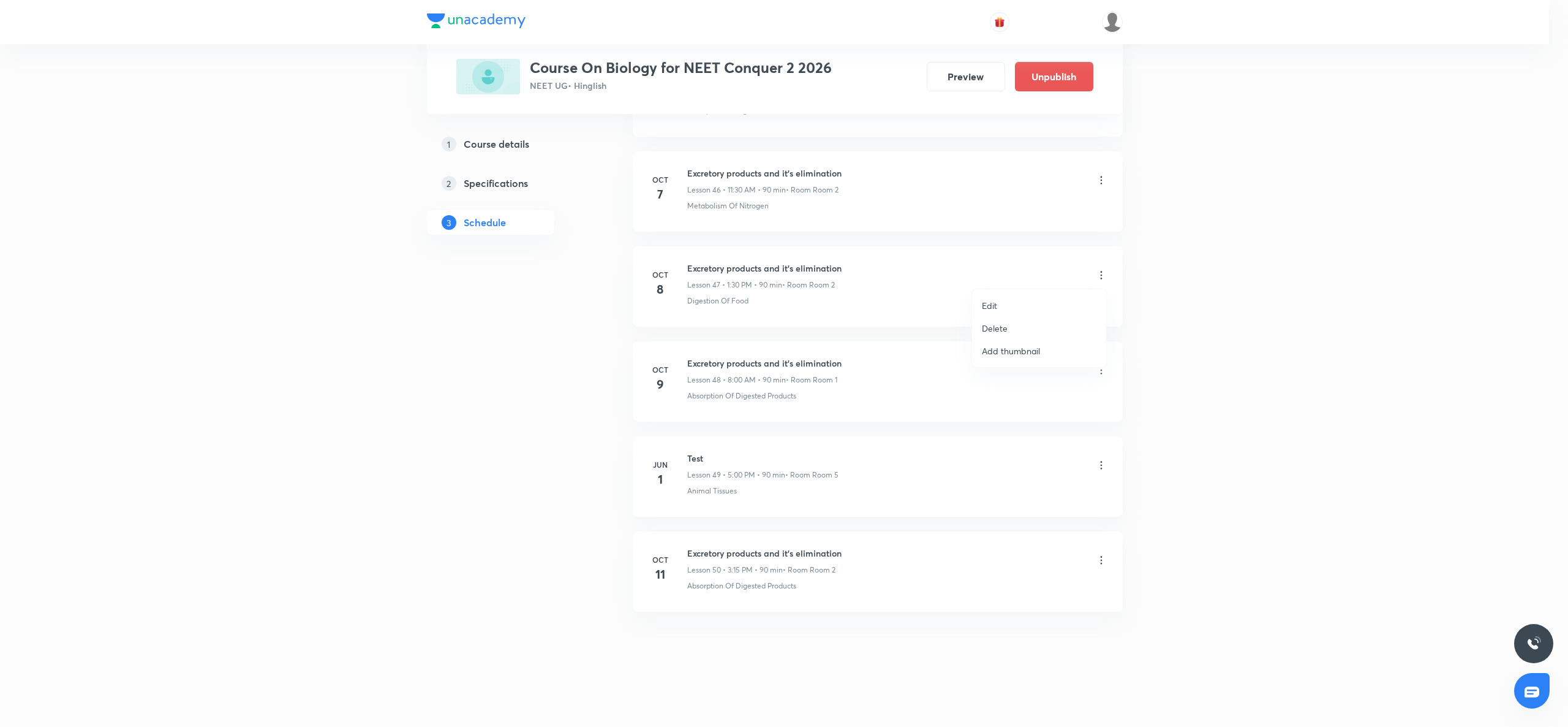
click at [1018, 299] on li "Edit" at bounding box center [1039, 306] width 134 height 22
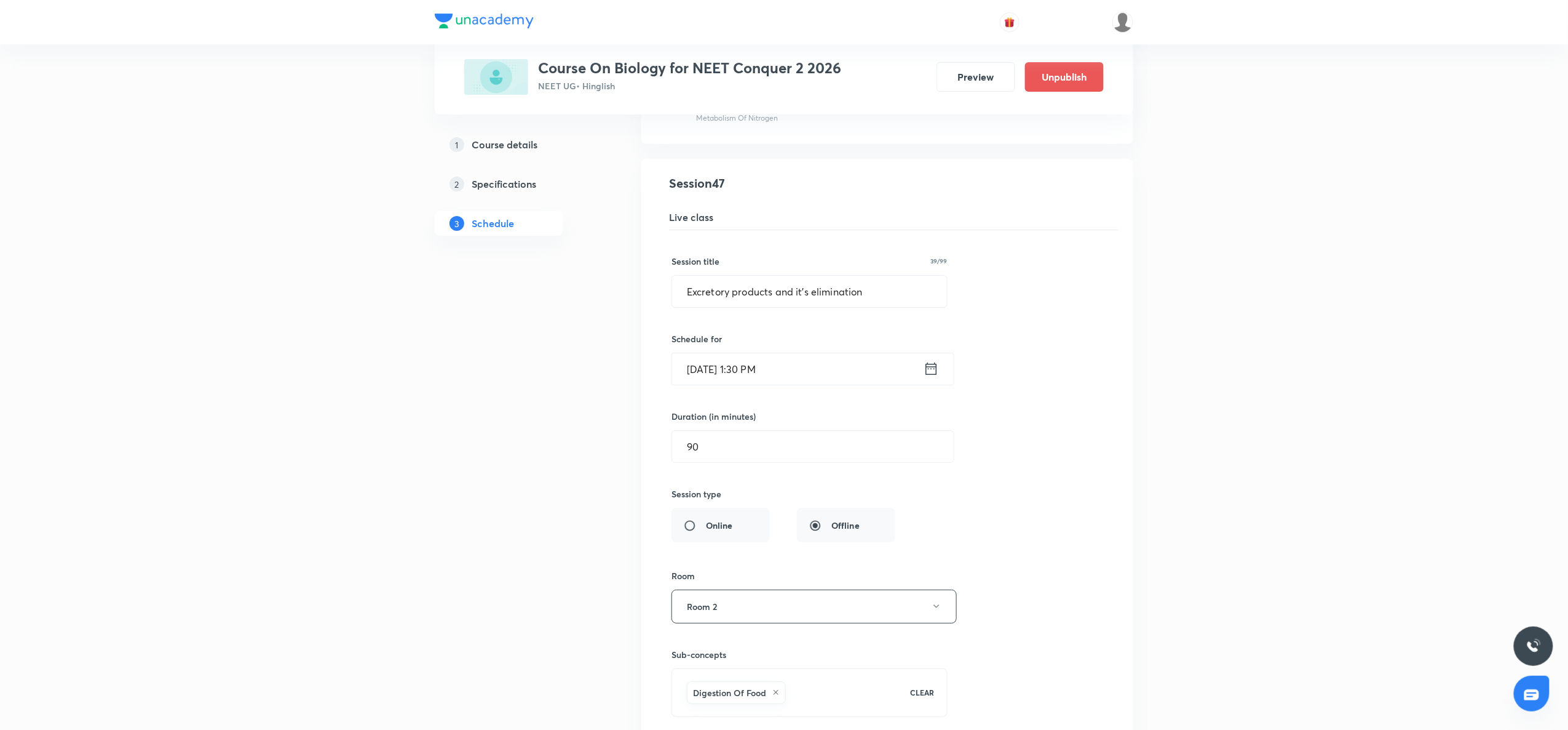
click at [931, 377] on icon at bounding box center [931, 369] width 15 height 17
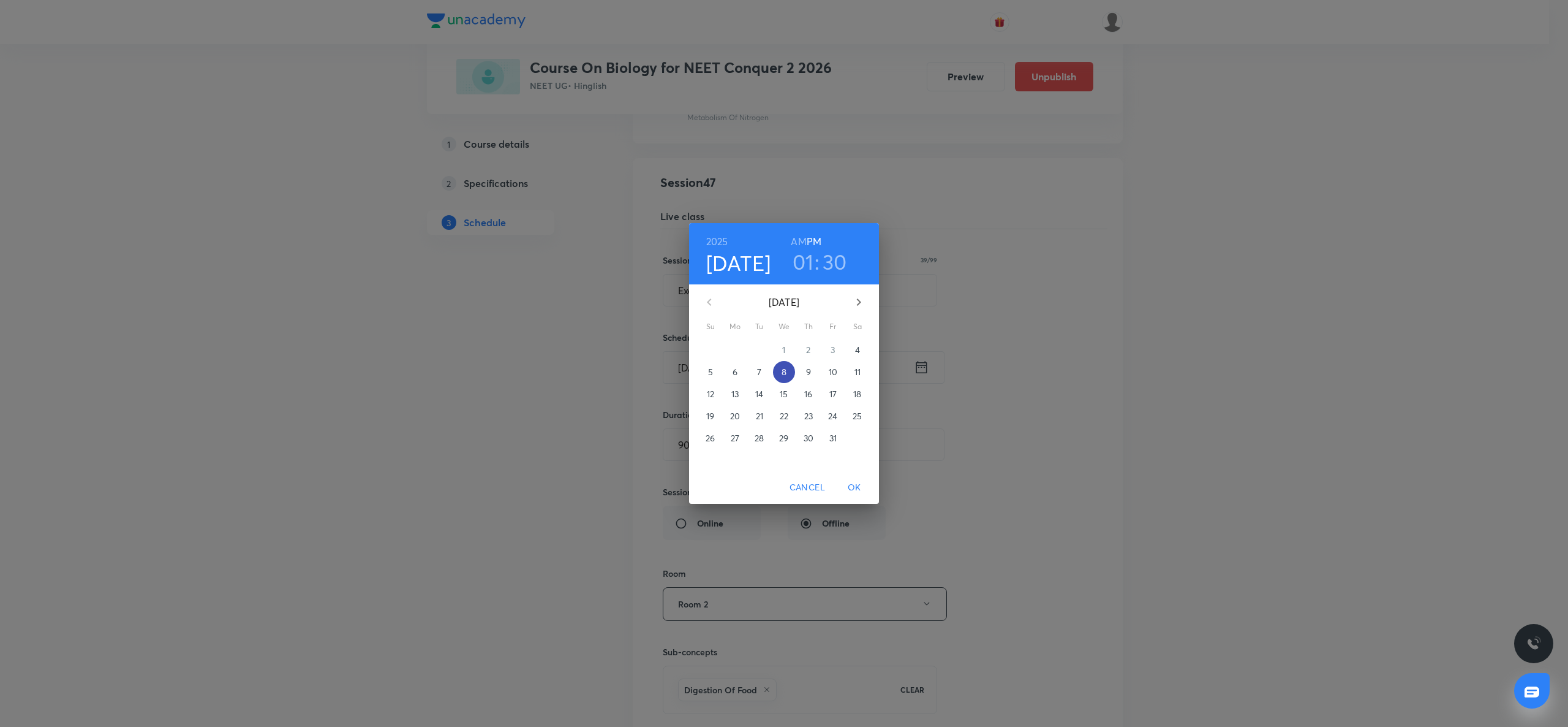
click at [784, 369] on p "8" at bounding box center [784, 372] width 5 height 12
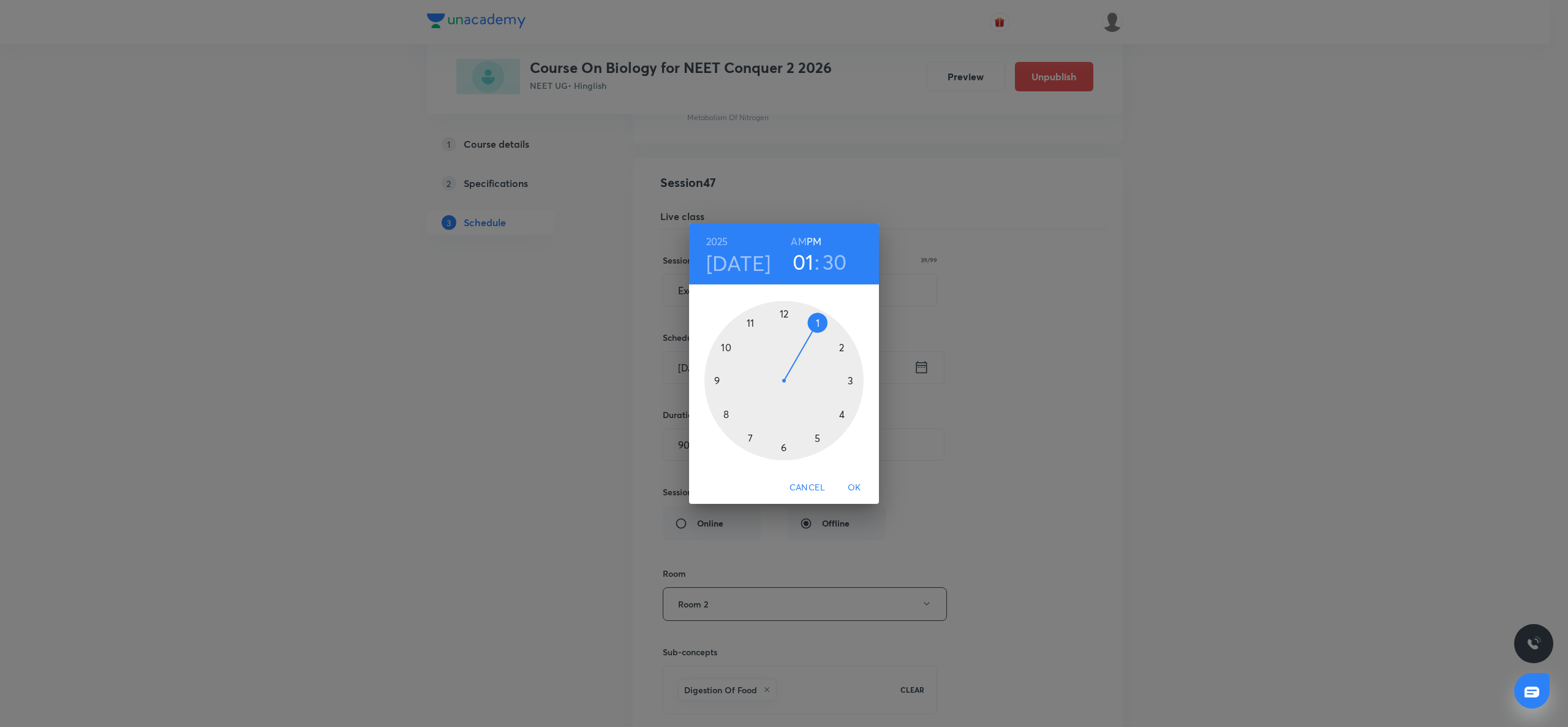
click at [851, 380] on div at bounding box center [784, 380] width 160 height 160
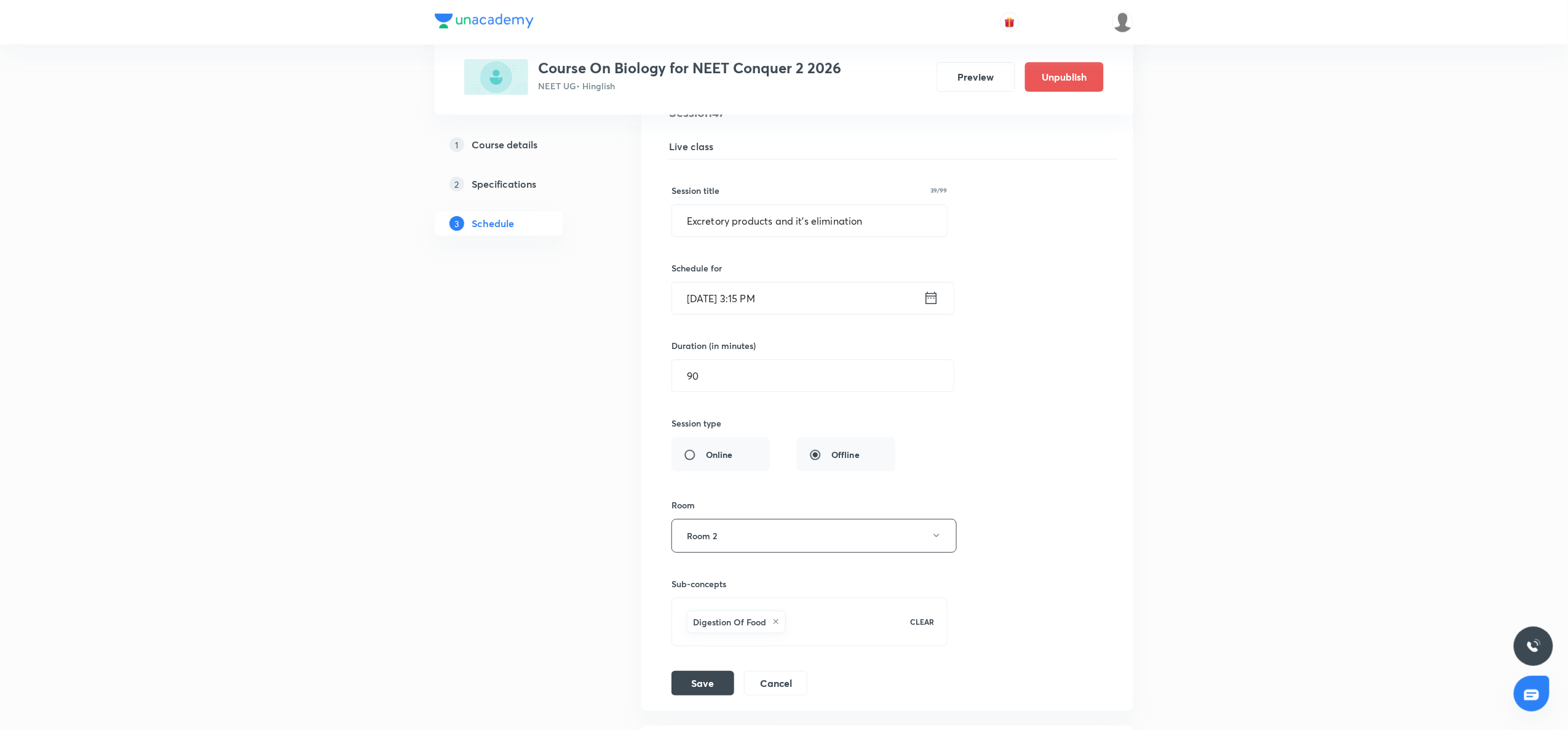
scroll to position [4538, 0]
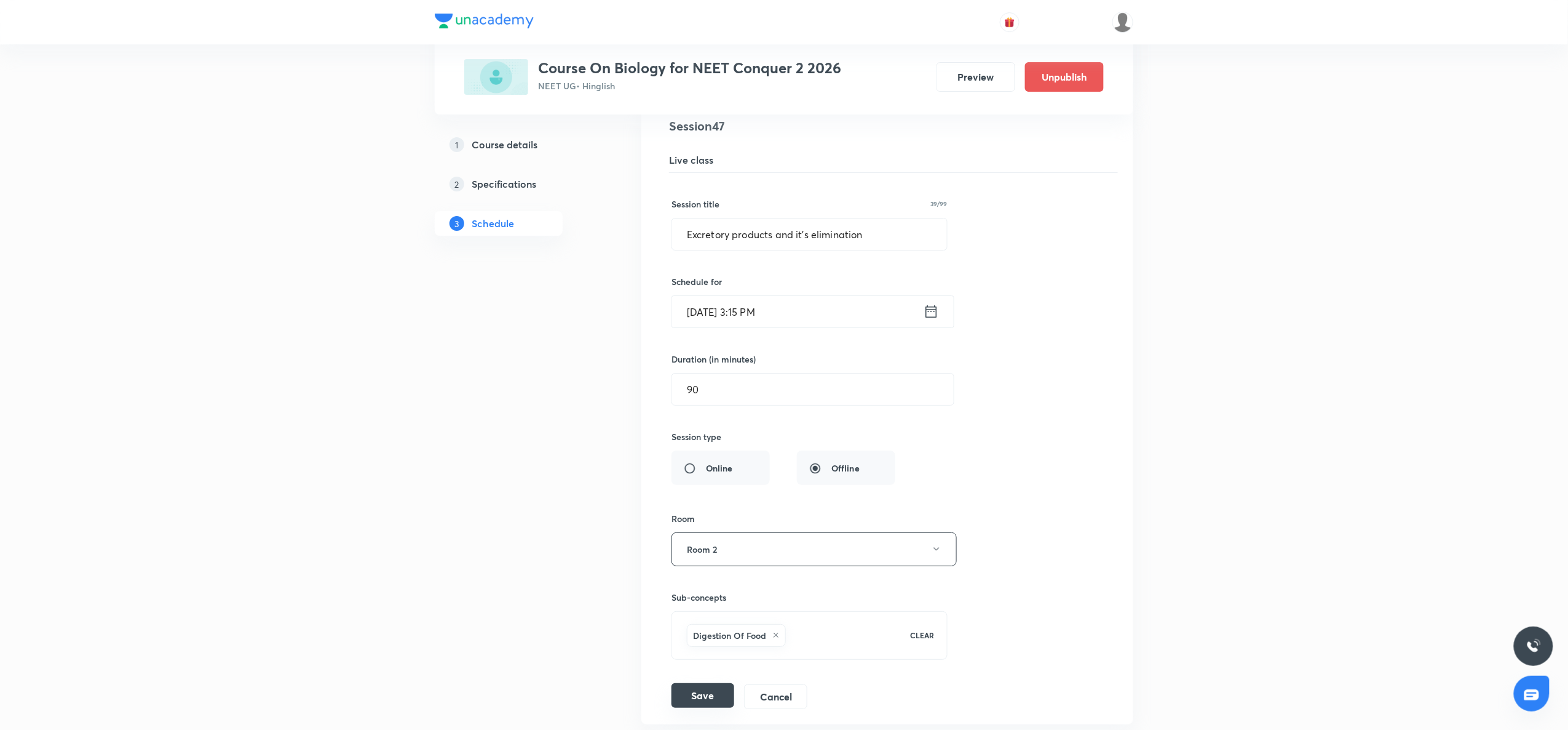
click at [701, 547] on button "Save" at bounding box center [702, 695] width 63 height 24
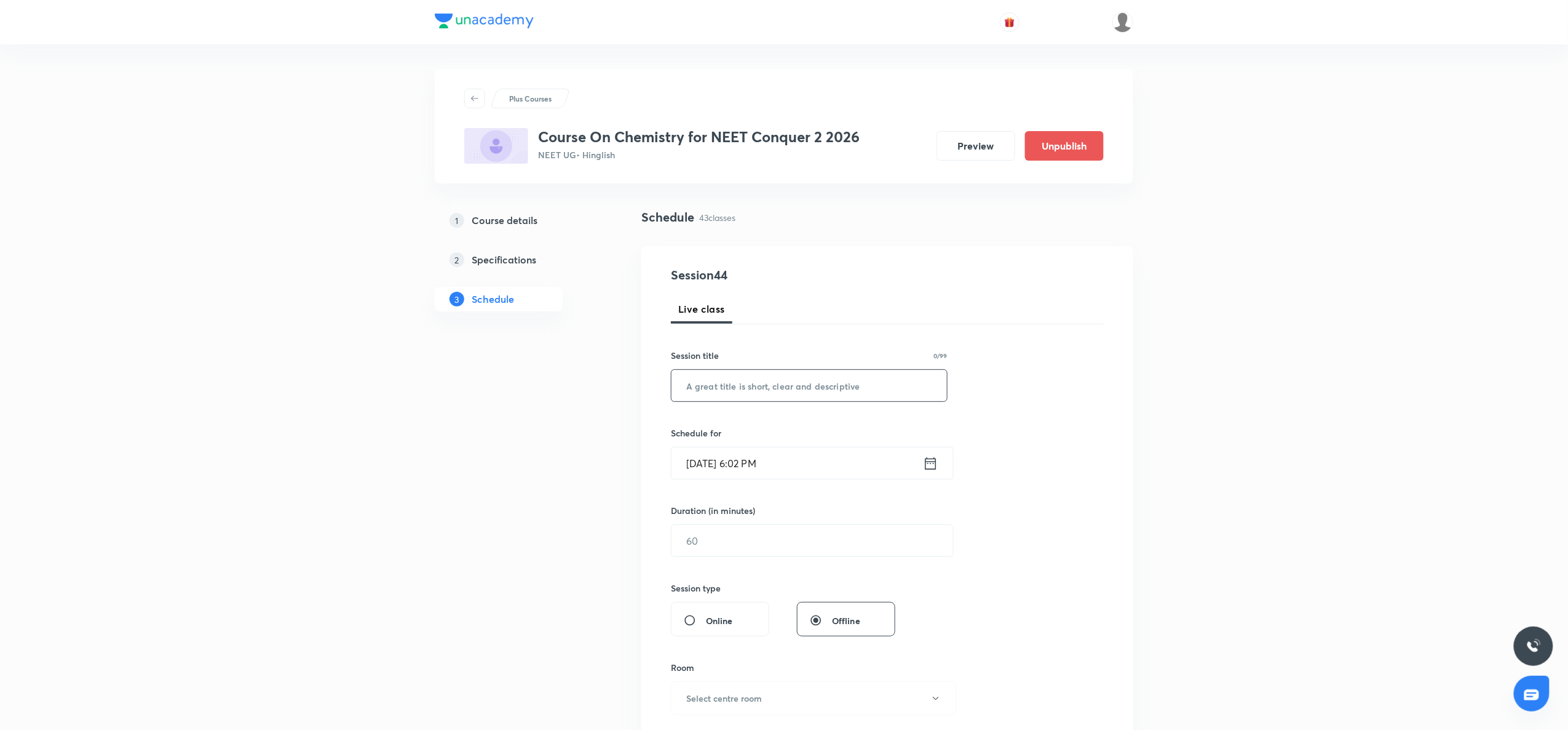
click at [727, 383] on input "text" at bounding box center [809, 385] width 276 height 31
paste input "Thermodynamics"
type input "Thermodynamics"
click at [930, 460] on icon at bounding box center [931, 463] width 11 height 12
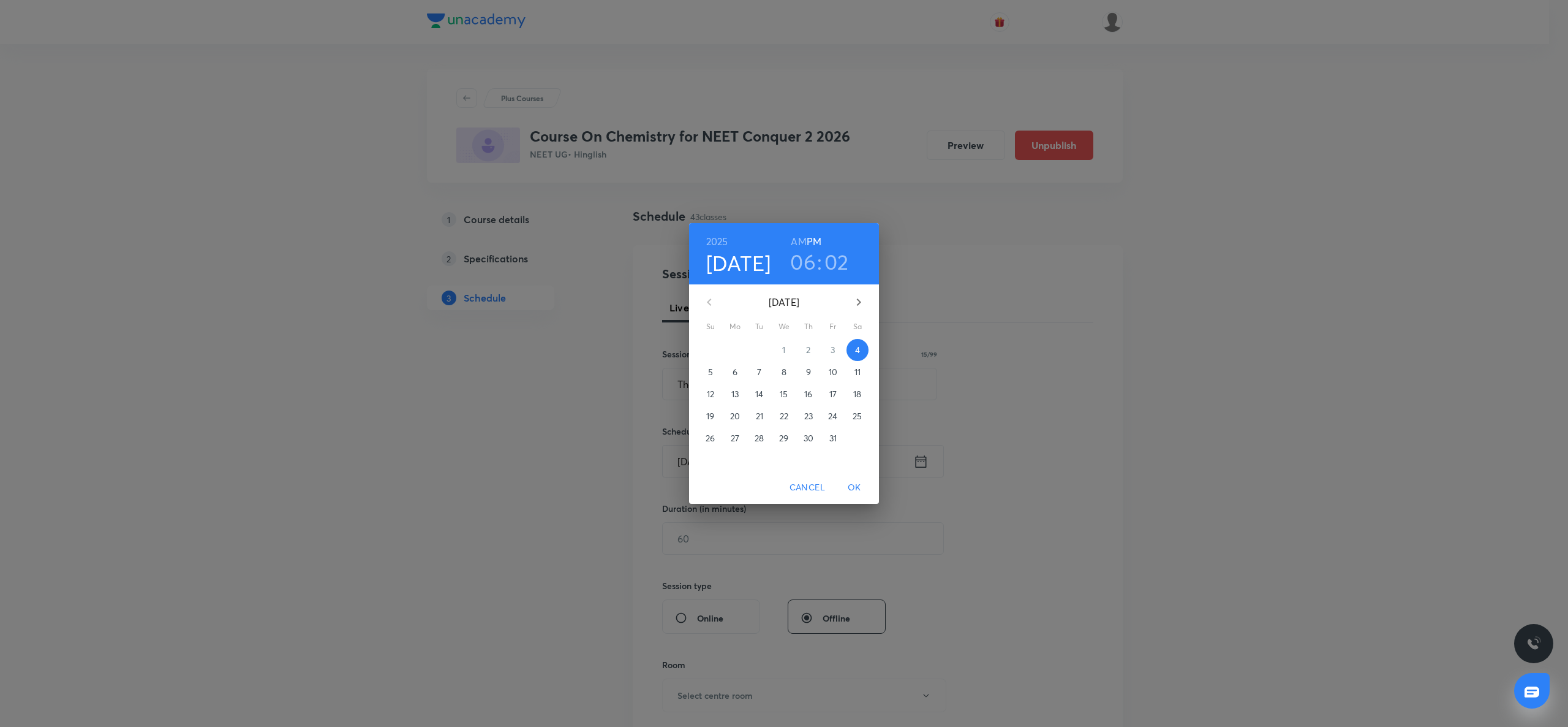
click at [742, 371] on span "6" at bounding box center [735, 372] width 22 height 12
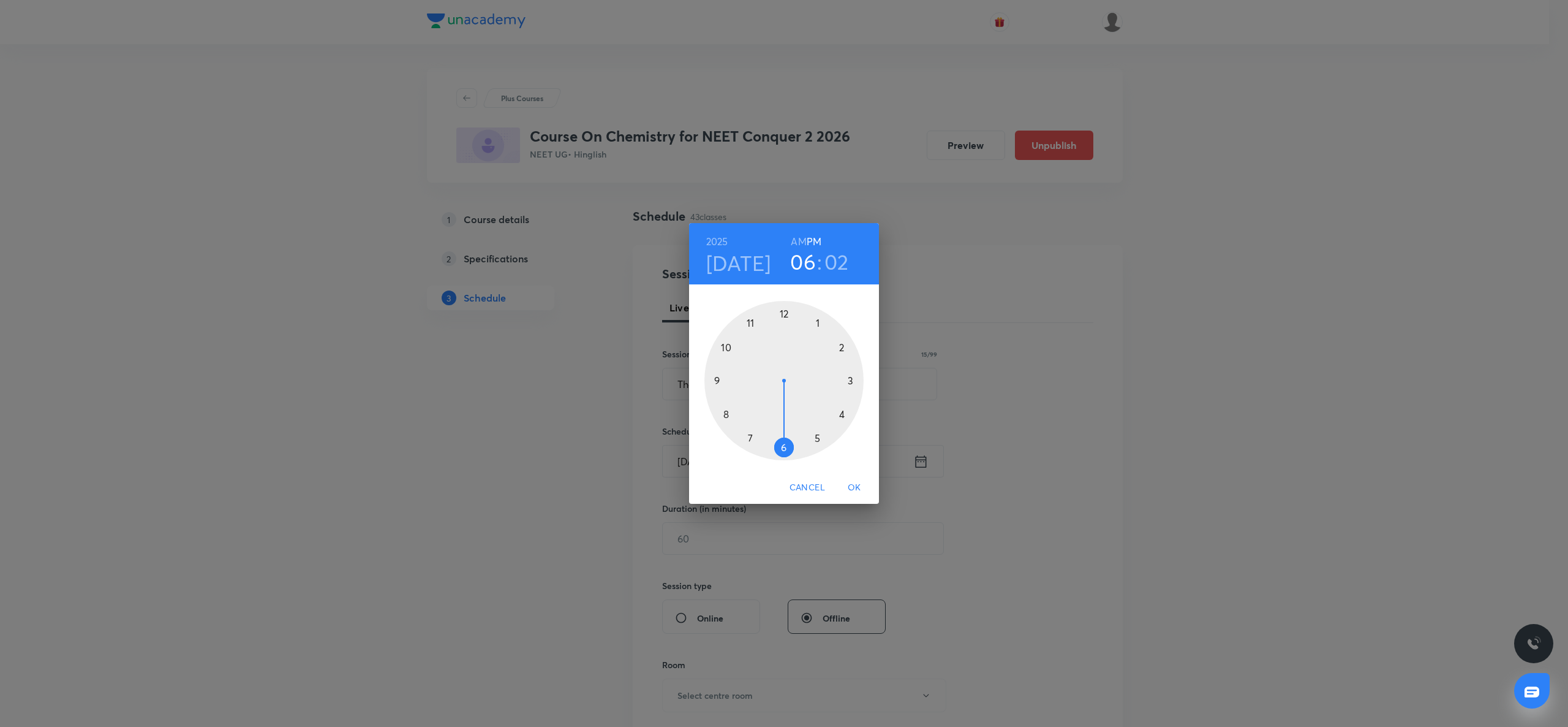
click at [816, 322] on div at bounding box center [784, 380] width 160 height 160
click at [783, 448] on div at bounding box center [784, 380] width 160 height 160
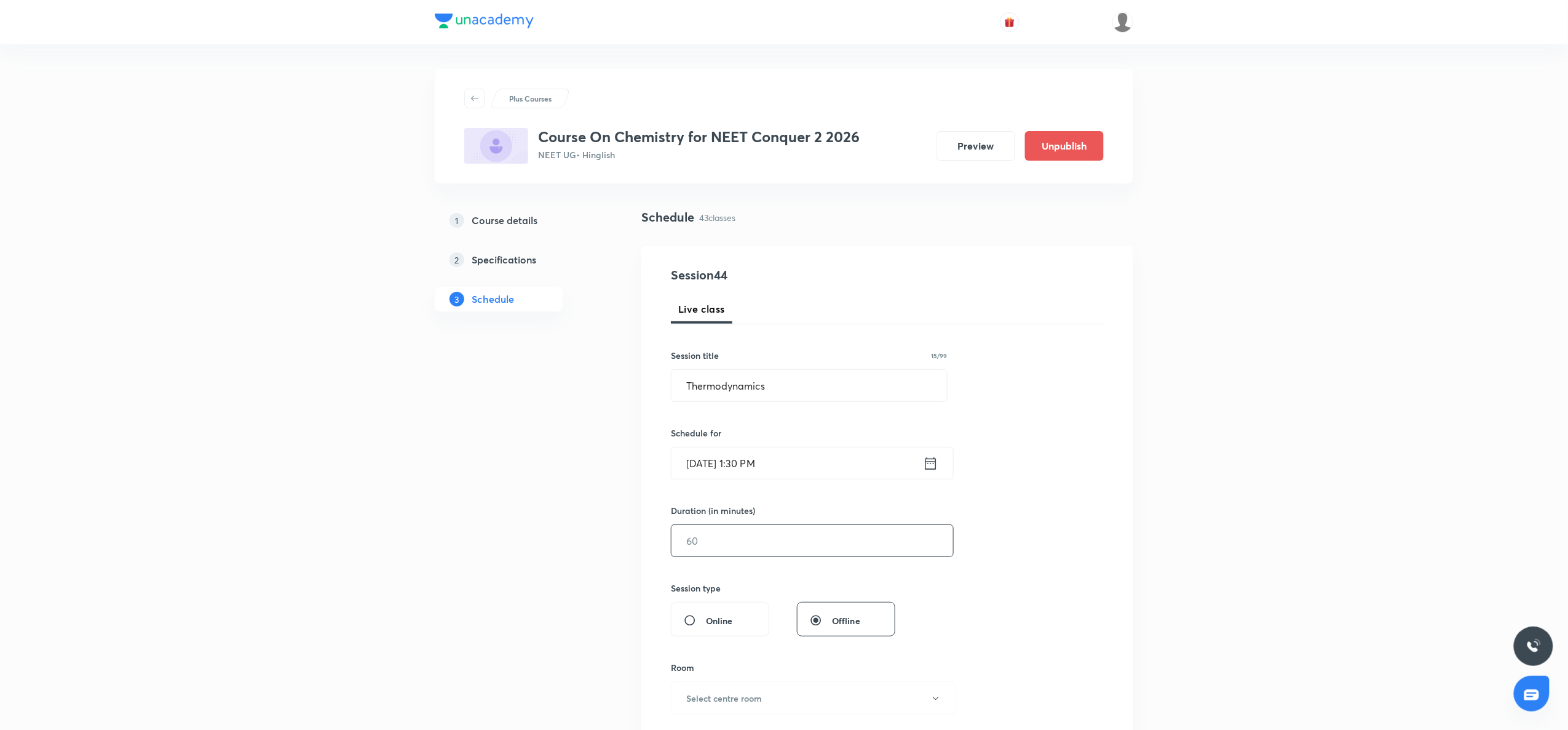
click at [719, 544] on input "text" at bounding box center [812, 540] width 281 height 31
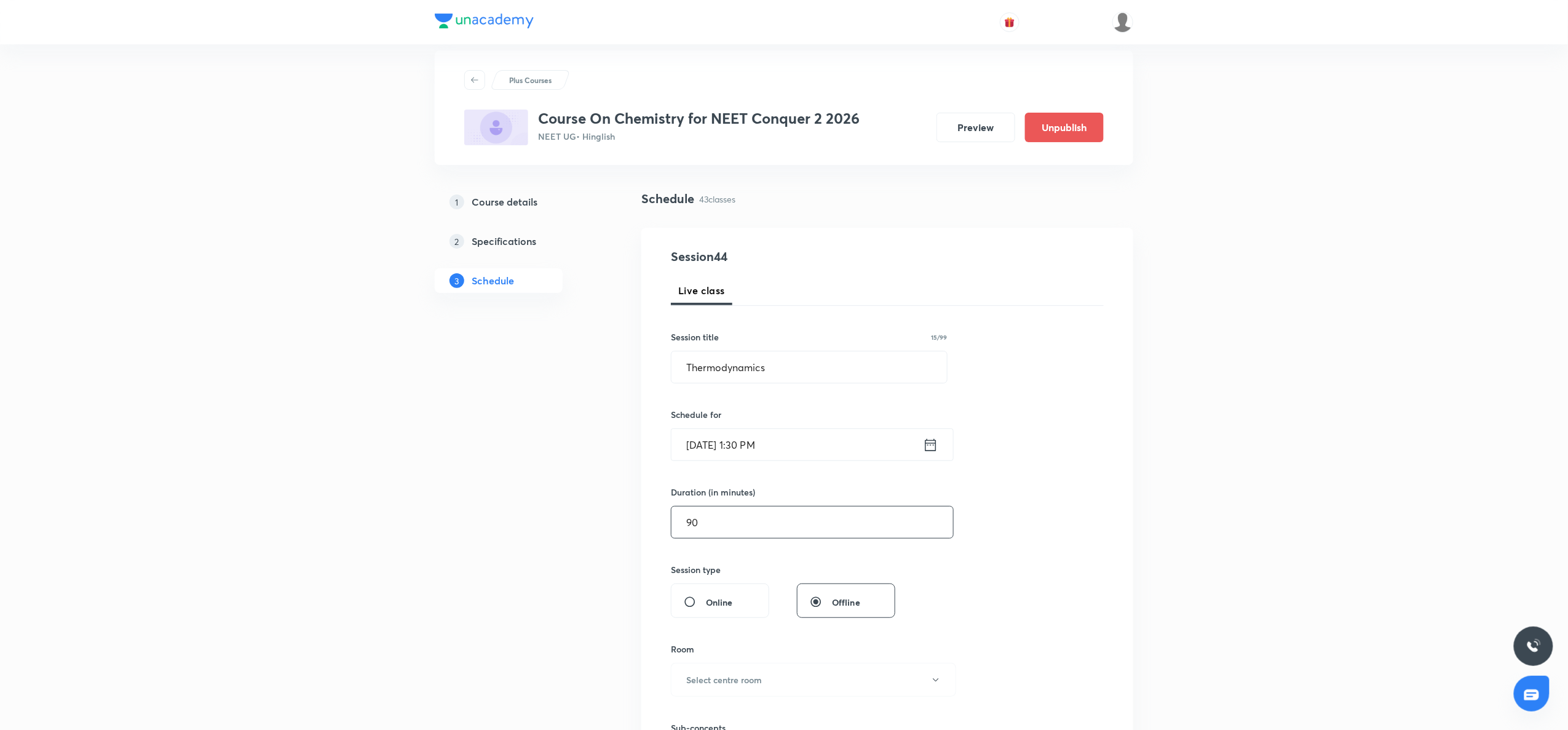
scroll to position [37, 0]
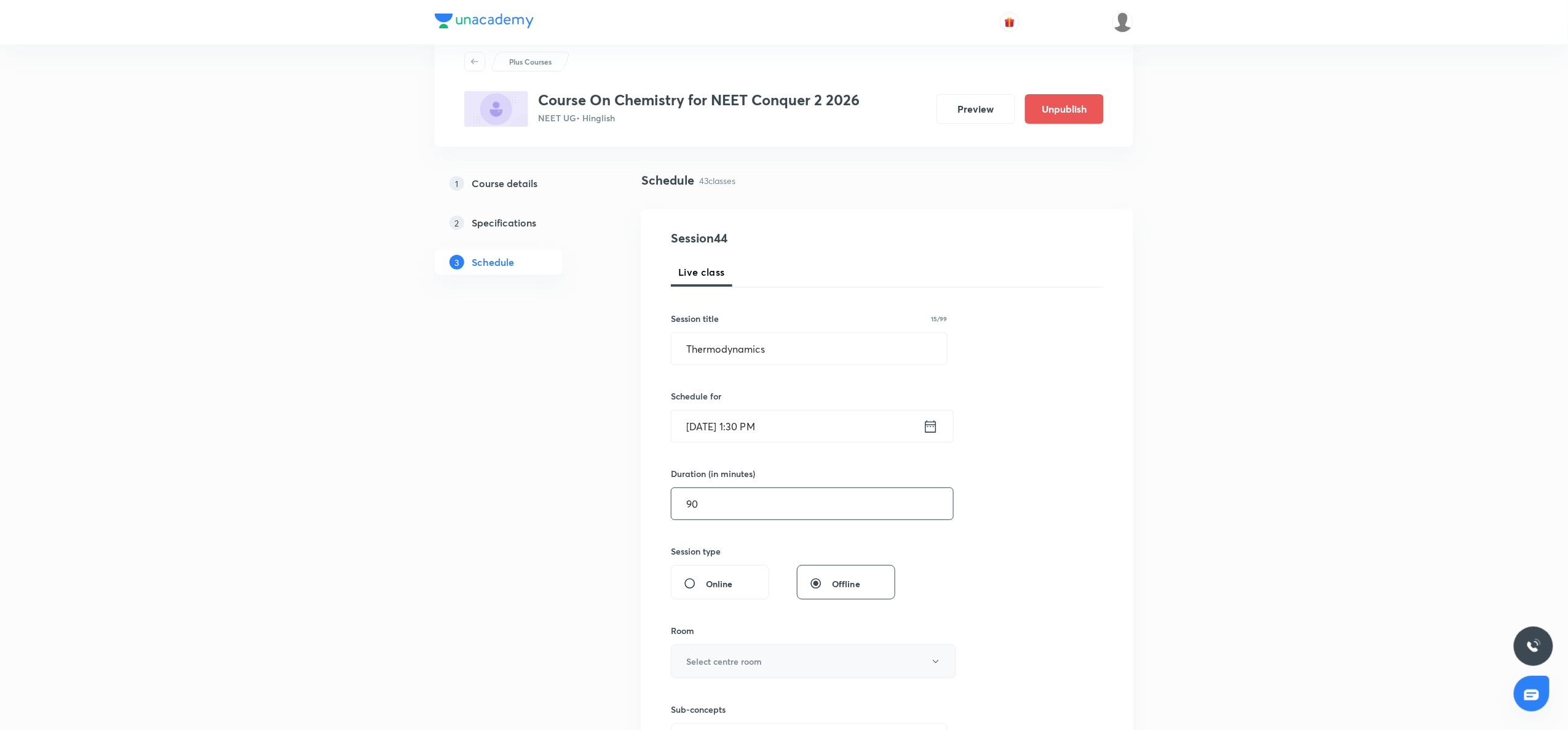
type input "90"
click at [719, 654] on button "Select centre room" at bounding box center [814, 662] width 285 height 34
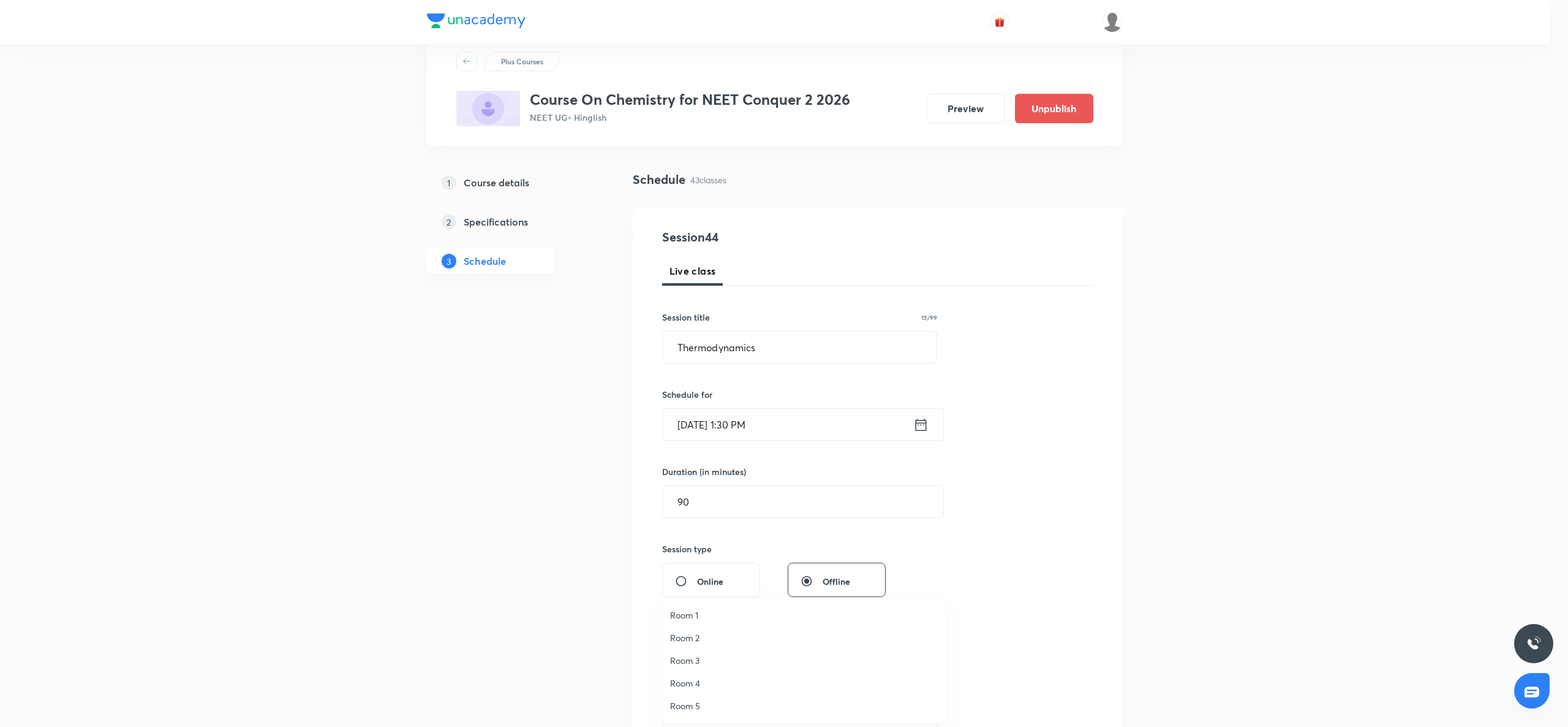
click at [701, 626] on li "Room 2" at bounding box center [804, 637] width 283 height 22
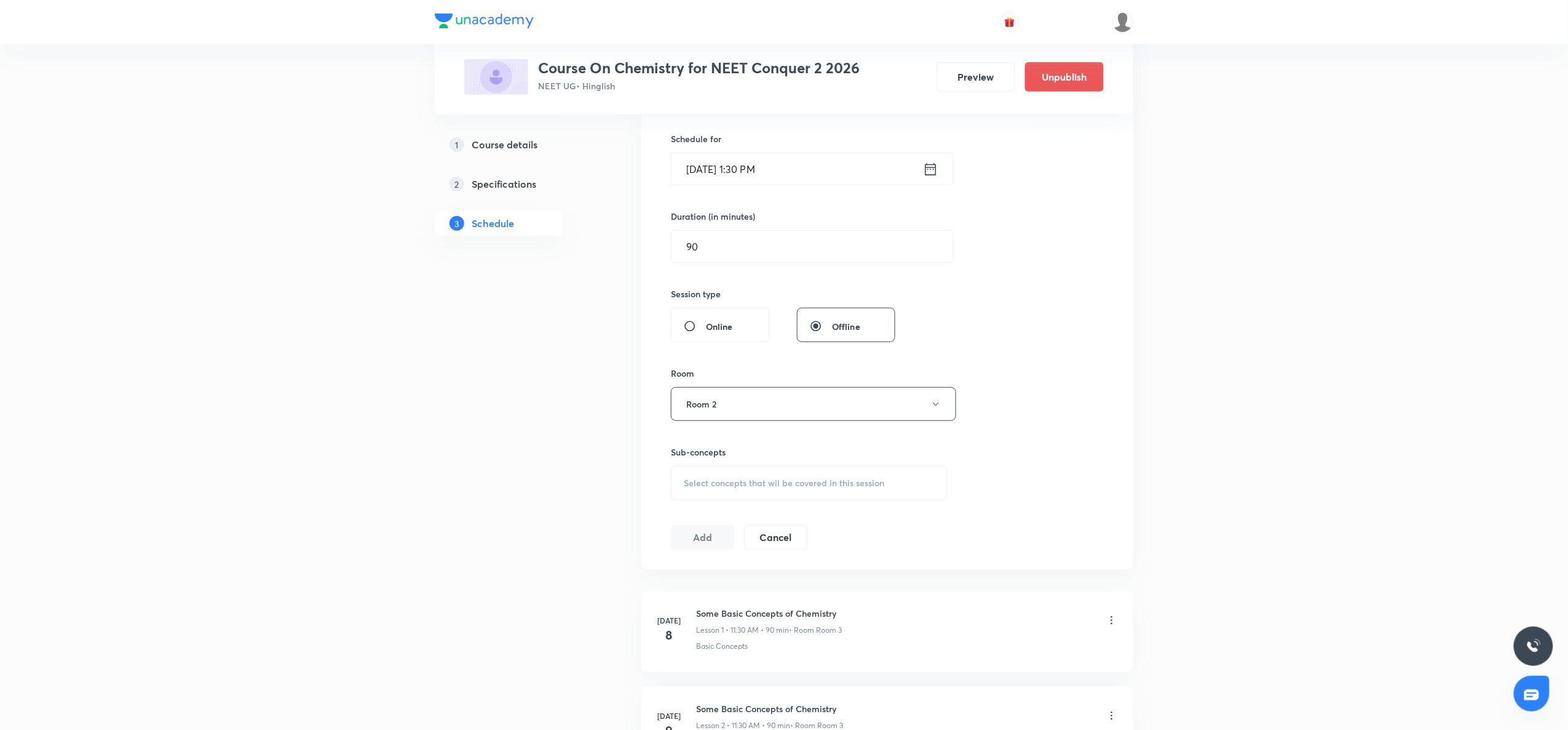
scroll to position [303, 0]
click at [711, 477] on span "Select concepts that wil be covered in this session" at bounding box center [784, 474] width 201 height 9
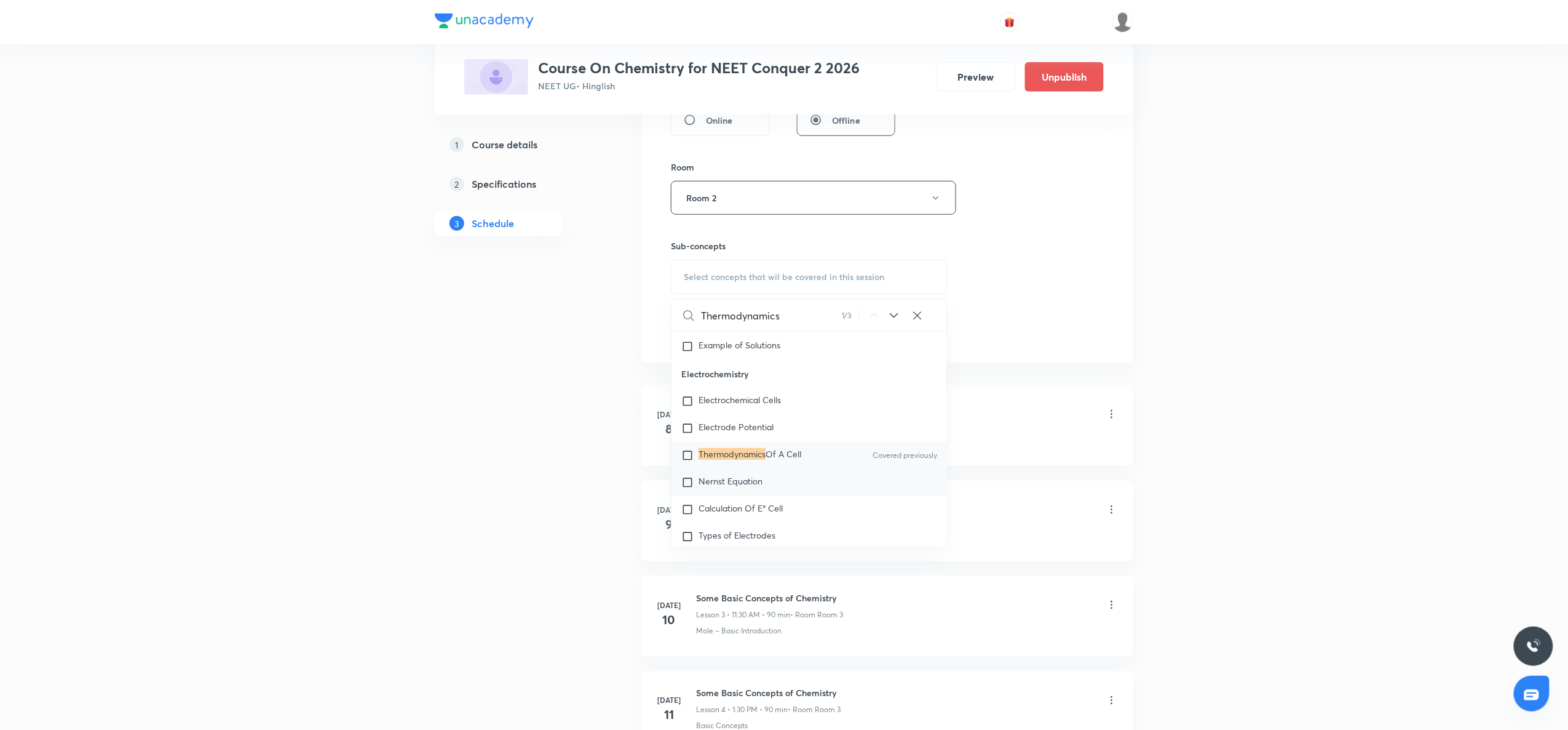
scroll to position [7348, 0]
type input "Thermodynamics"
click at [717, 457] on mark "Thermodynamics" at bounding box center [731, 451] width 67 height 11
checkbox input "true"
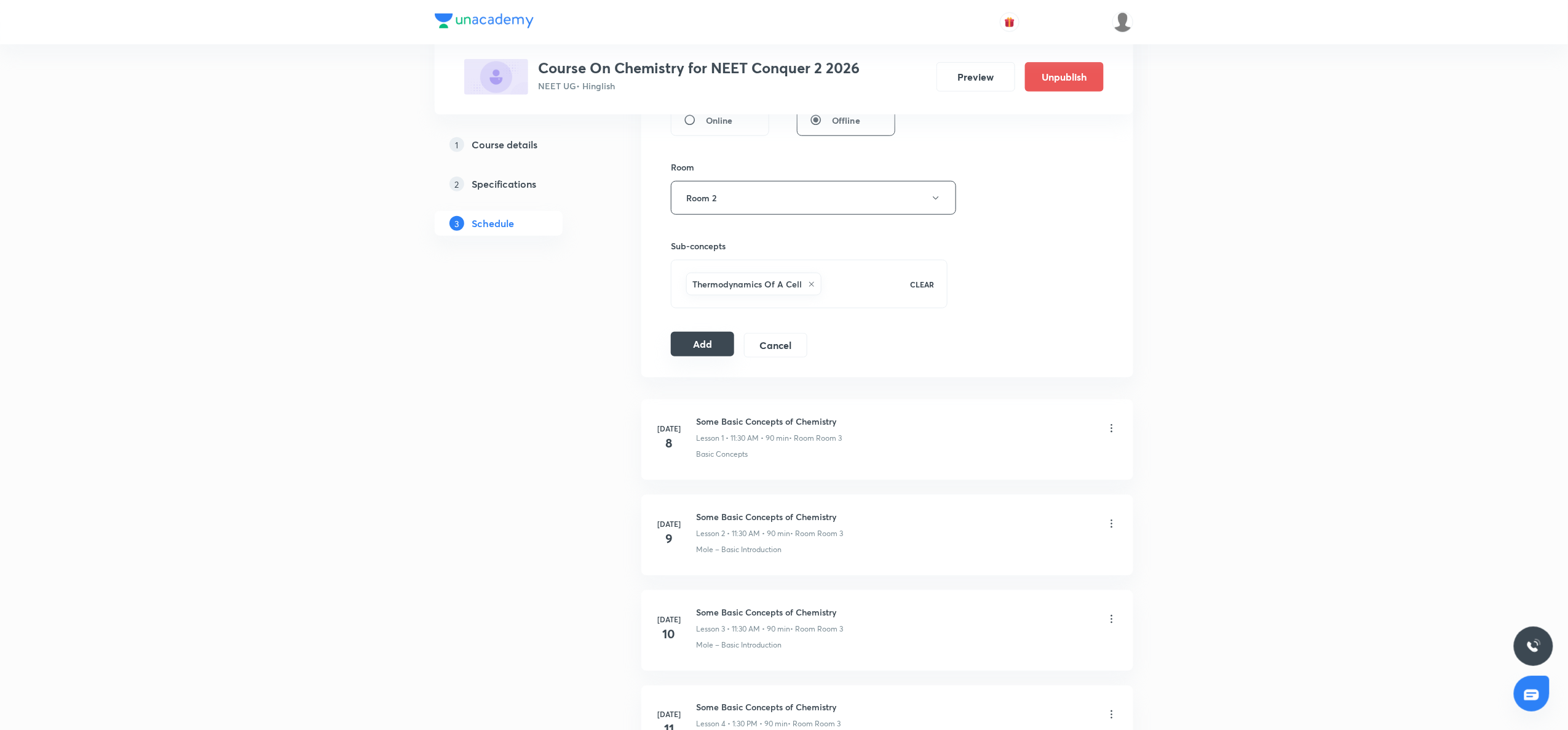
click at [719, 341] on button "Add" at bounding box center [703, 344] width 64 height 24
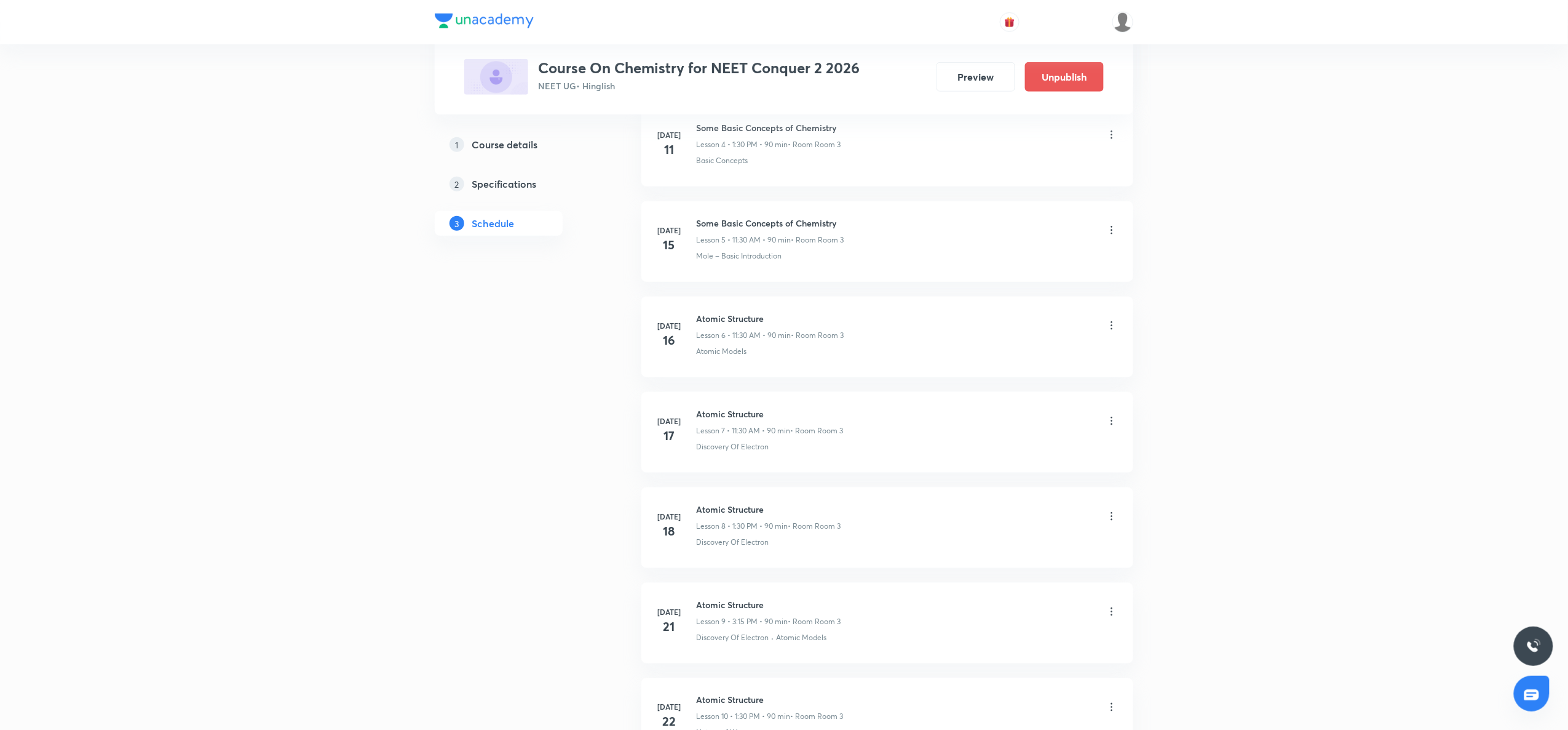
scroll to position [0, 0]
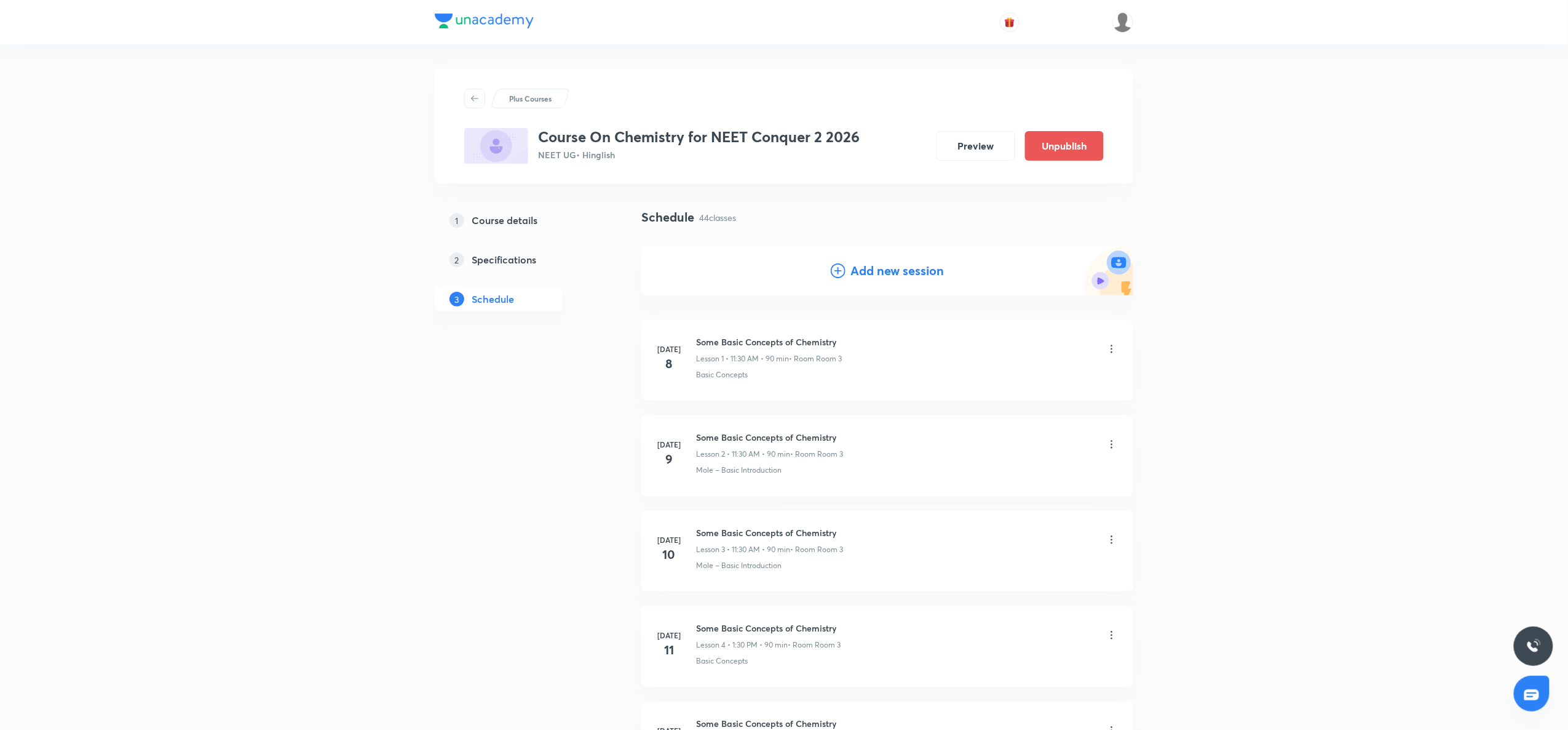
click at [837, 272] on icon at bounding box center [838, 271] width 15 height 15
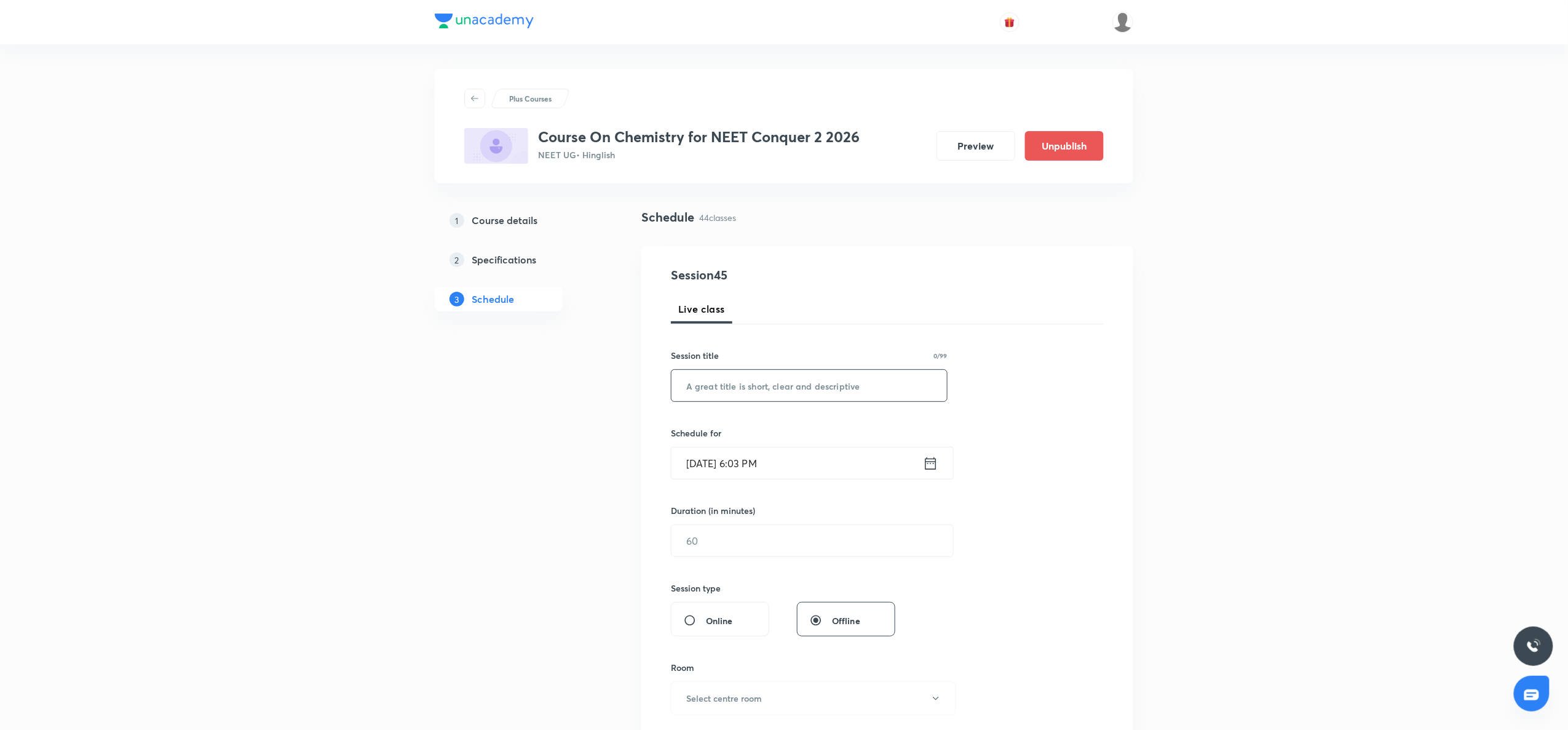
click at [746, 388] on input "text" at bounding box center [809, 385] width 276 height 31
paste input "Thermodynamics"
type input "Thermodynamics"
click at [928, 464] on icon at bounding box center [930, 464] width 15 height 17
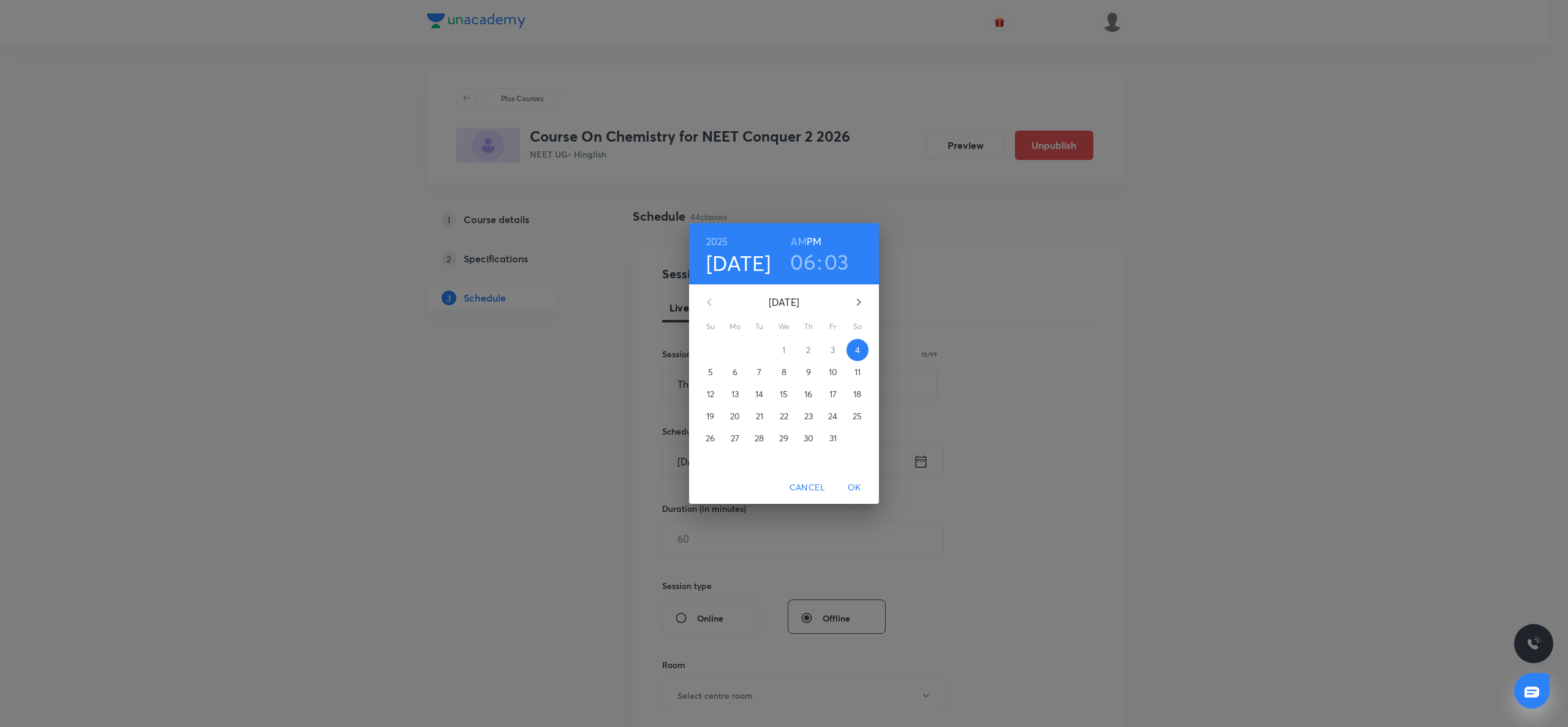
click at [789, 370] on span "8" at bounding box center [784, 372] width 22 height 12
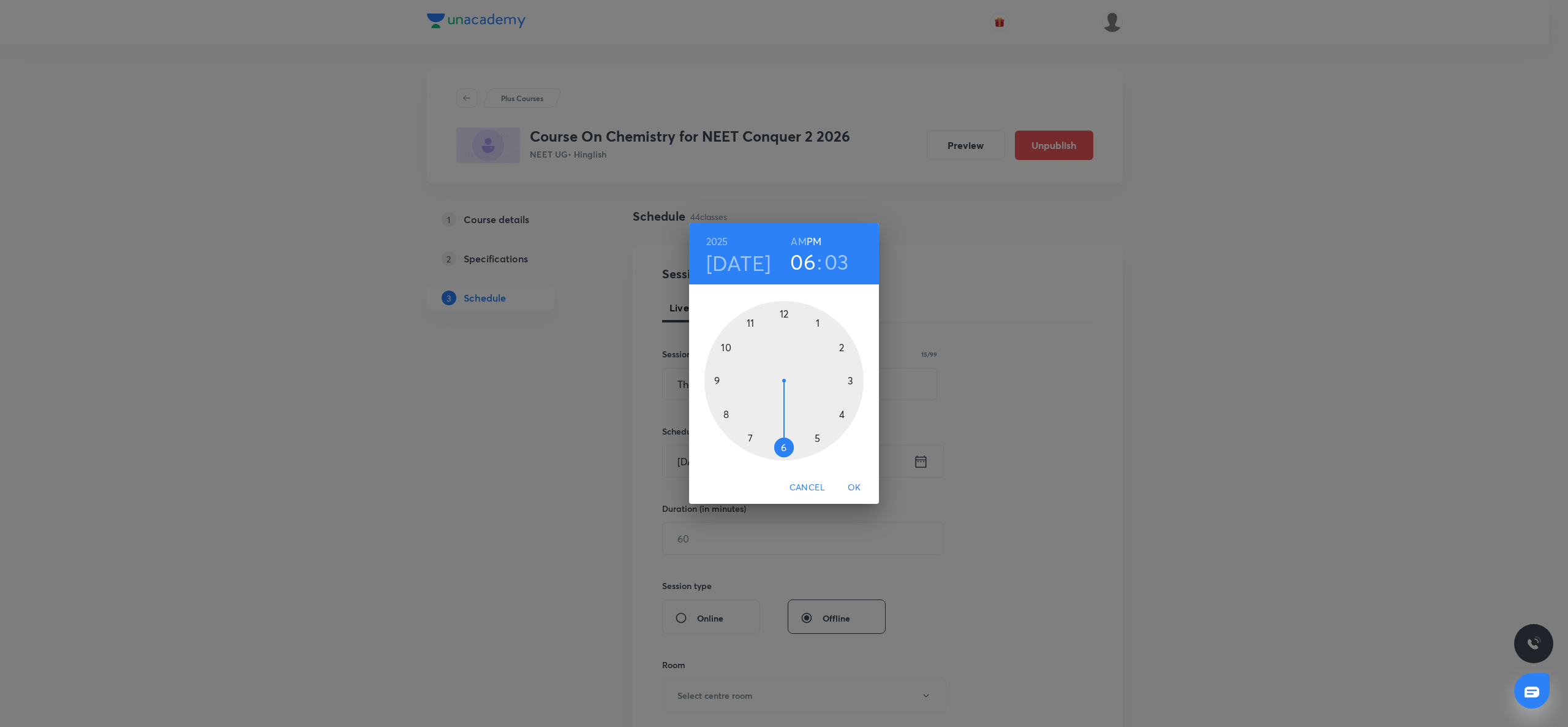
click at [819, 321] on div at bounding box center [784, 380] width 160 height 160
click at [784, 449] on div at bounding box center [784, 380] width 160 height 160
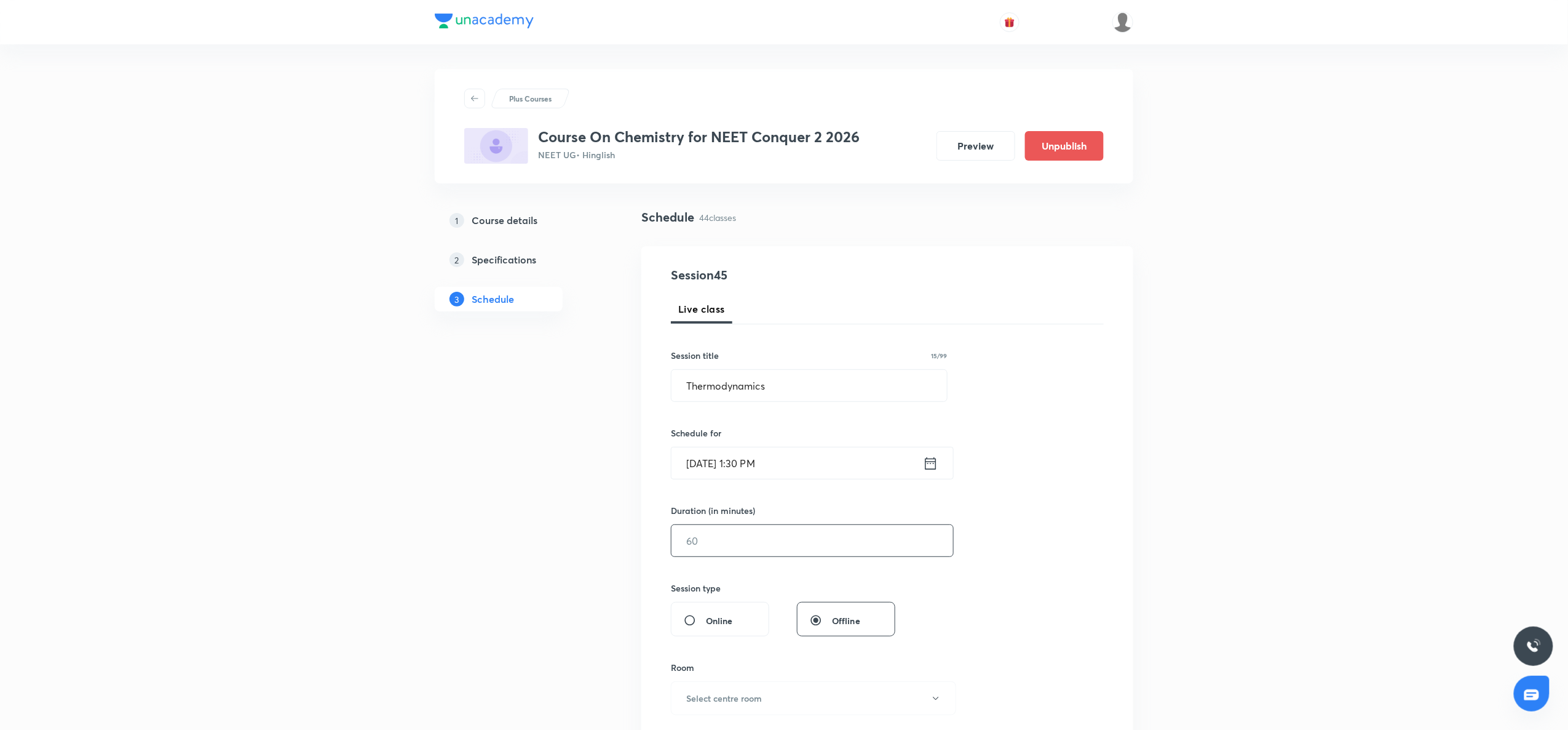
drag, startPoint x: 700, startPoint y: 522, endPoint x: 694, endPoint y: 539, distance: 18.0
click at [694, 539] on div "Duration (in minutes) ​" at bounding box center [783, 530] width 224 height 53
click at [694, 539] on input "text" at bounding box center [812, 540] width 281 height 31
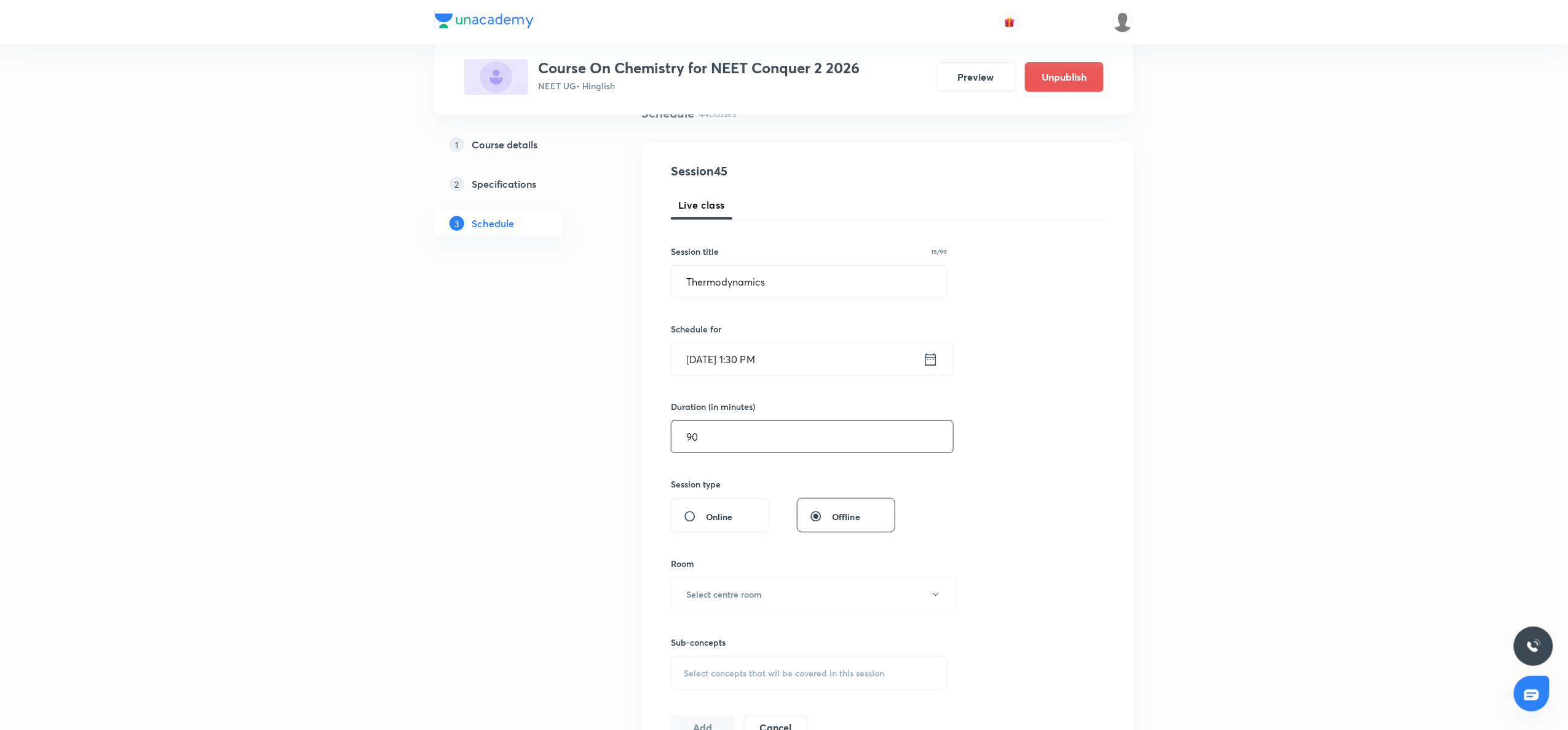
scroll to position [111, 0]
type input "90"
click at [689, 600] on button "Select centre room" at bounding box center [814, 587] width 285 height 34
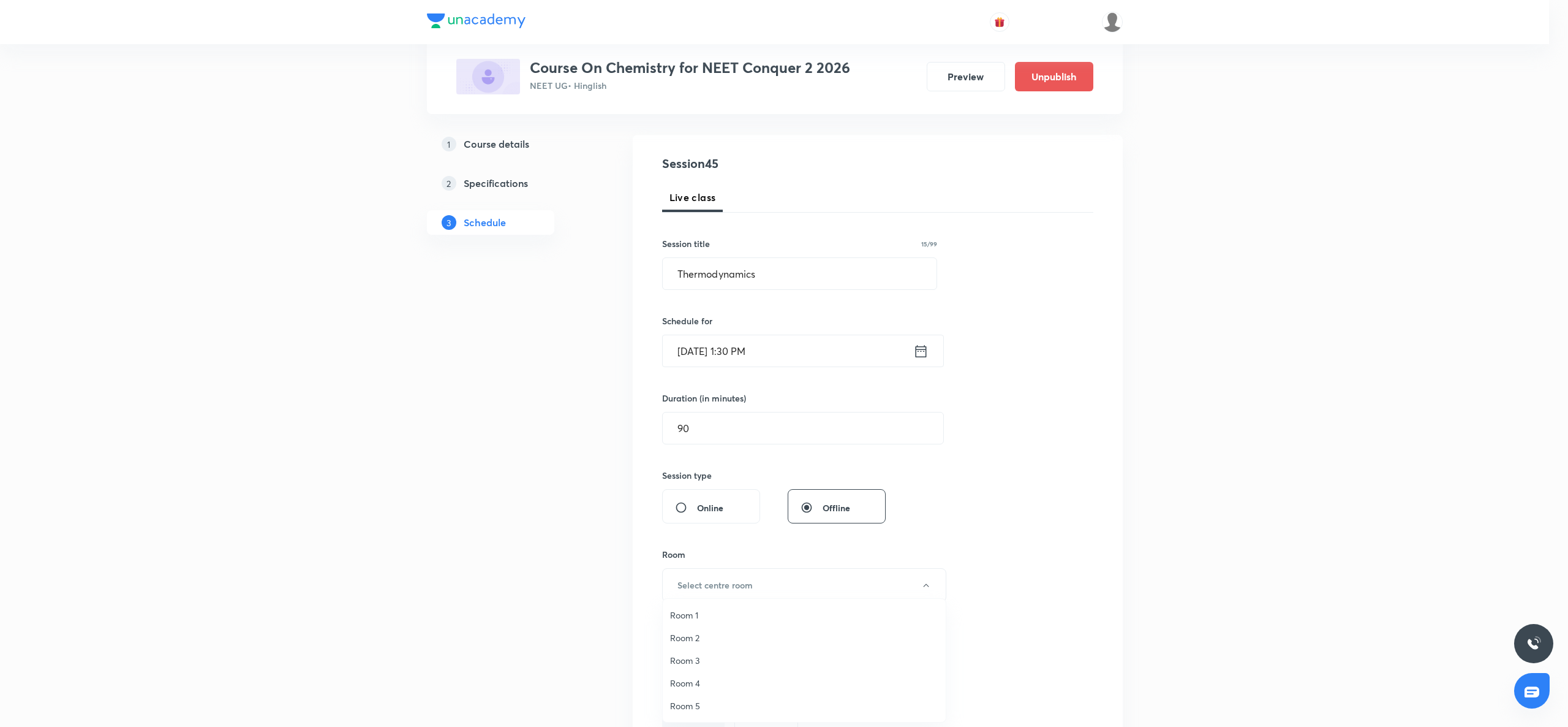
click at [683, 677] on span "Room 4" at bounding box center [804, 683] width 268 height 13
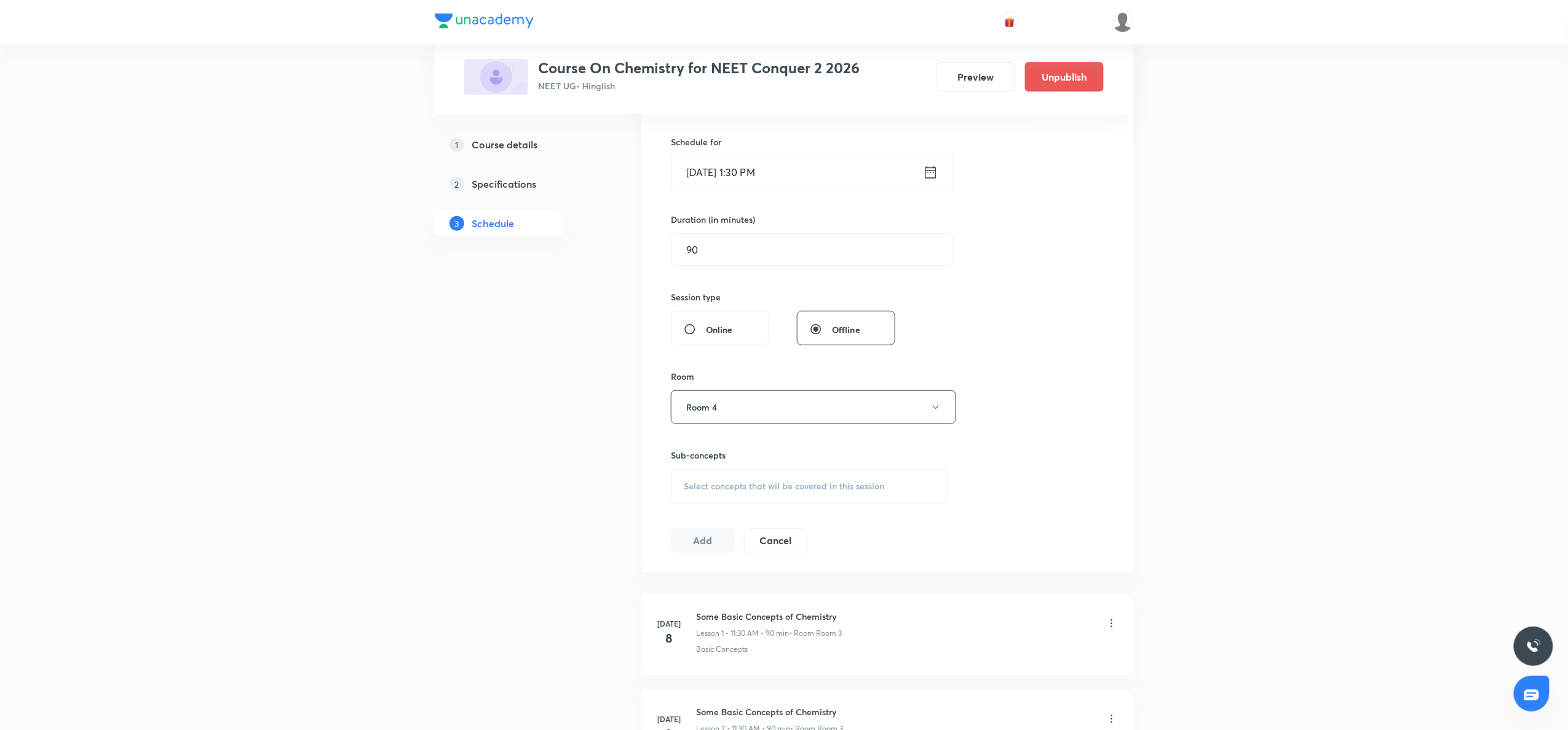
scroll to position [332, 0]
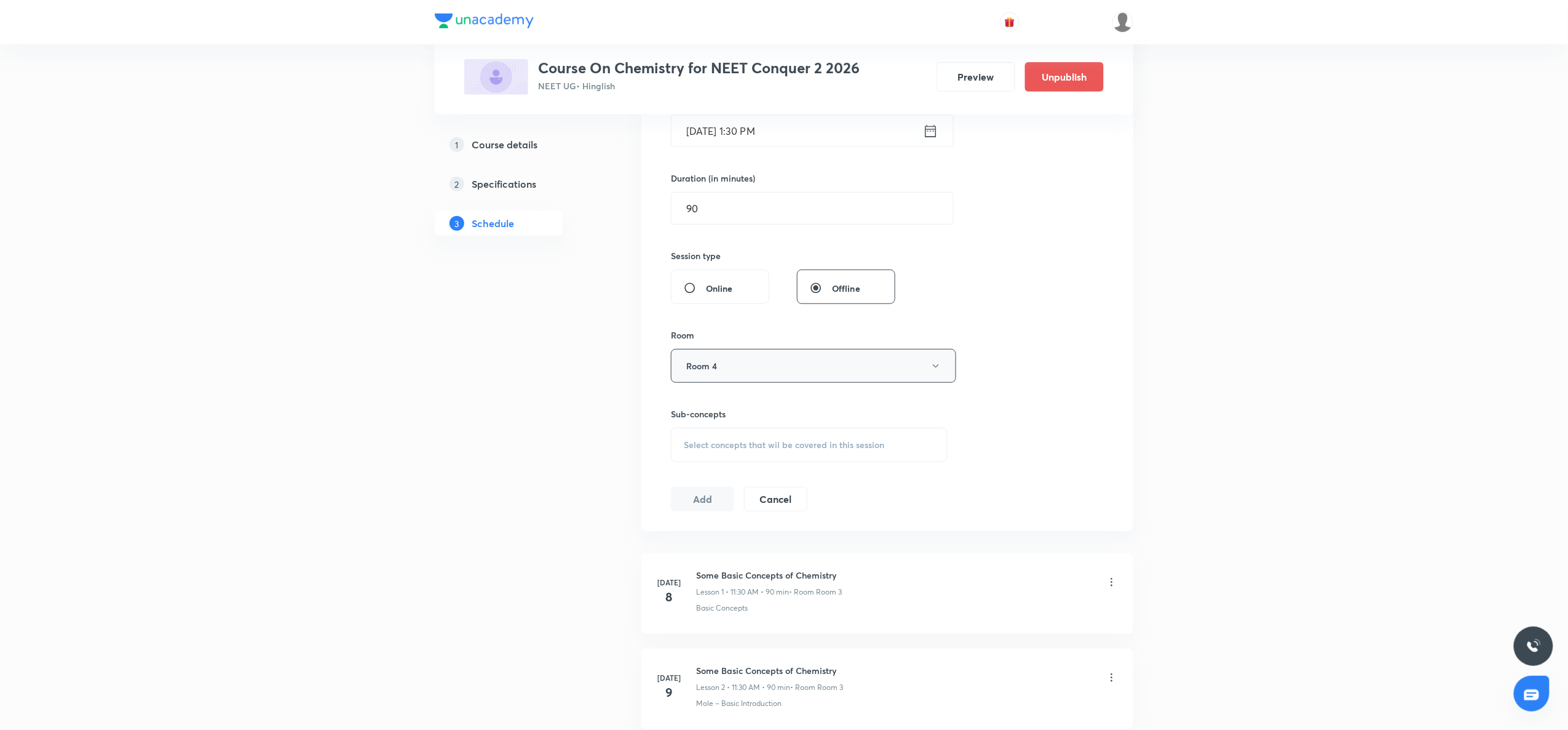
click at [781, 361] on button "Room 4" at bounding box center [814, 366] width 285 height 34
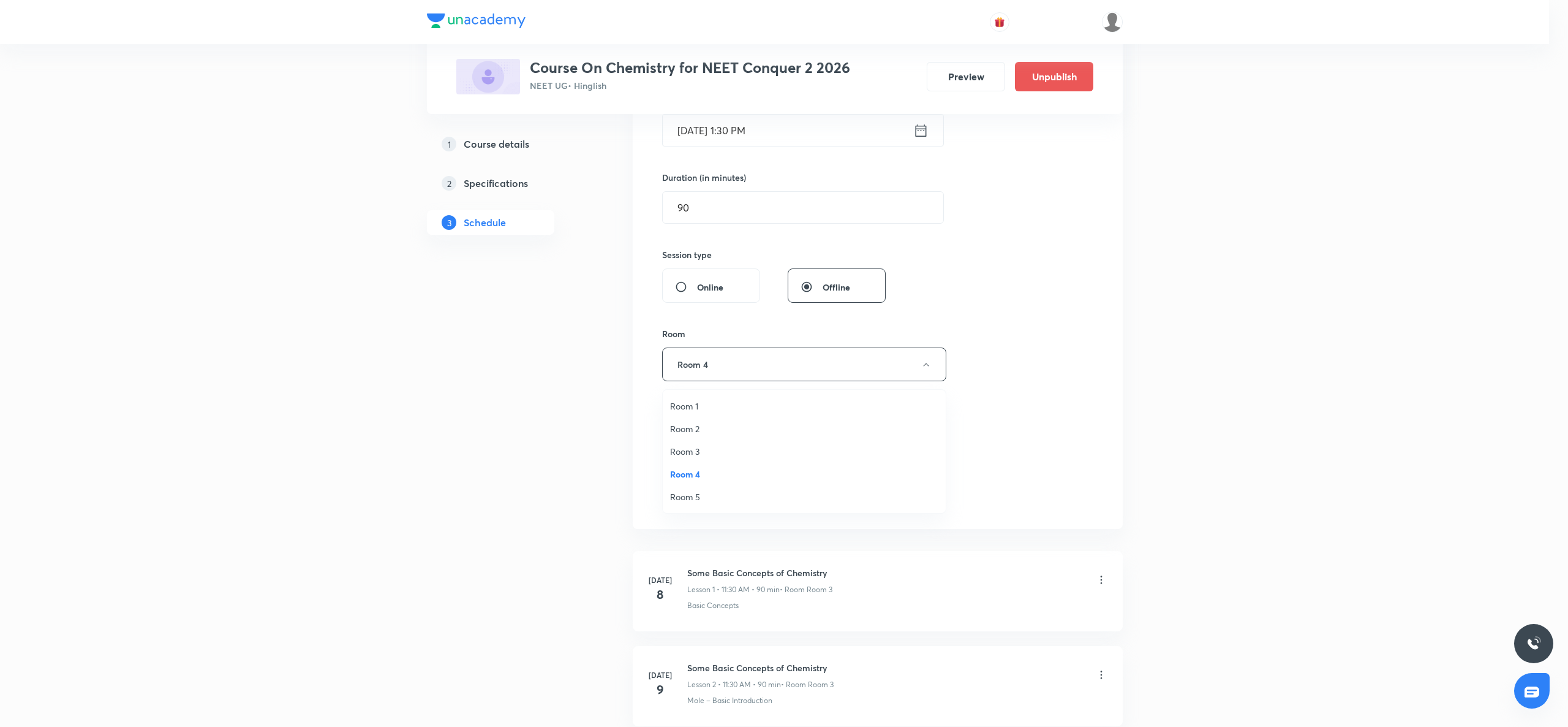
click at [735, 428] on span "Room 2" at bounding box center [804, 429] width 268 height 13
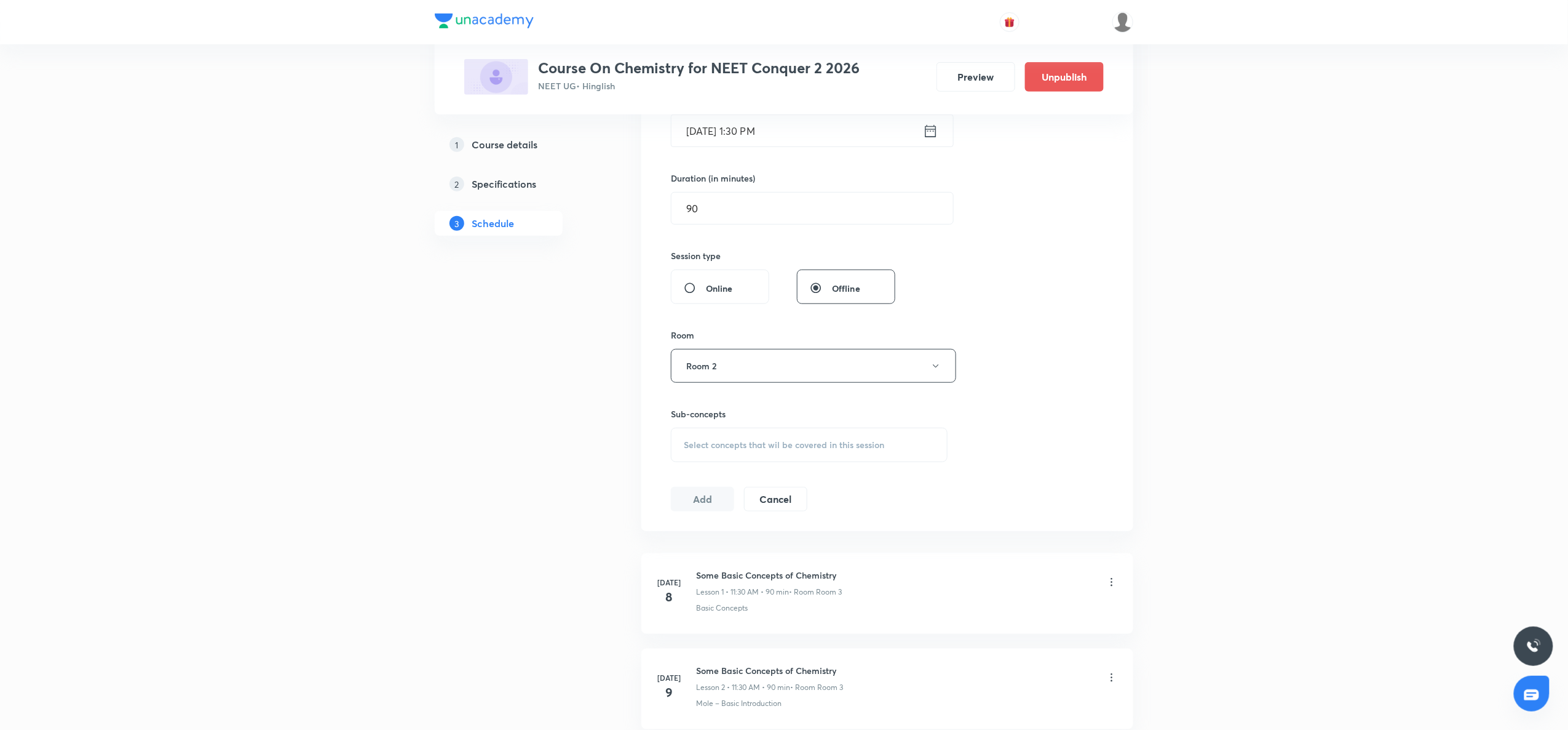
click at [714, 449] on span "Select concepts that wil be covered in this session" at bounding box center [784, 445] width 201 height 9
type input "Thermodynamics"
click at [721, 634] on div "Thermodynamics Of A Cell Covered previously" at bounding box center [809, 620] width 276 height 27
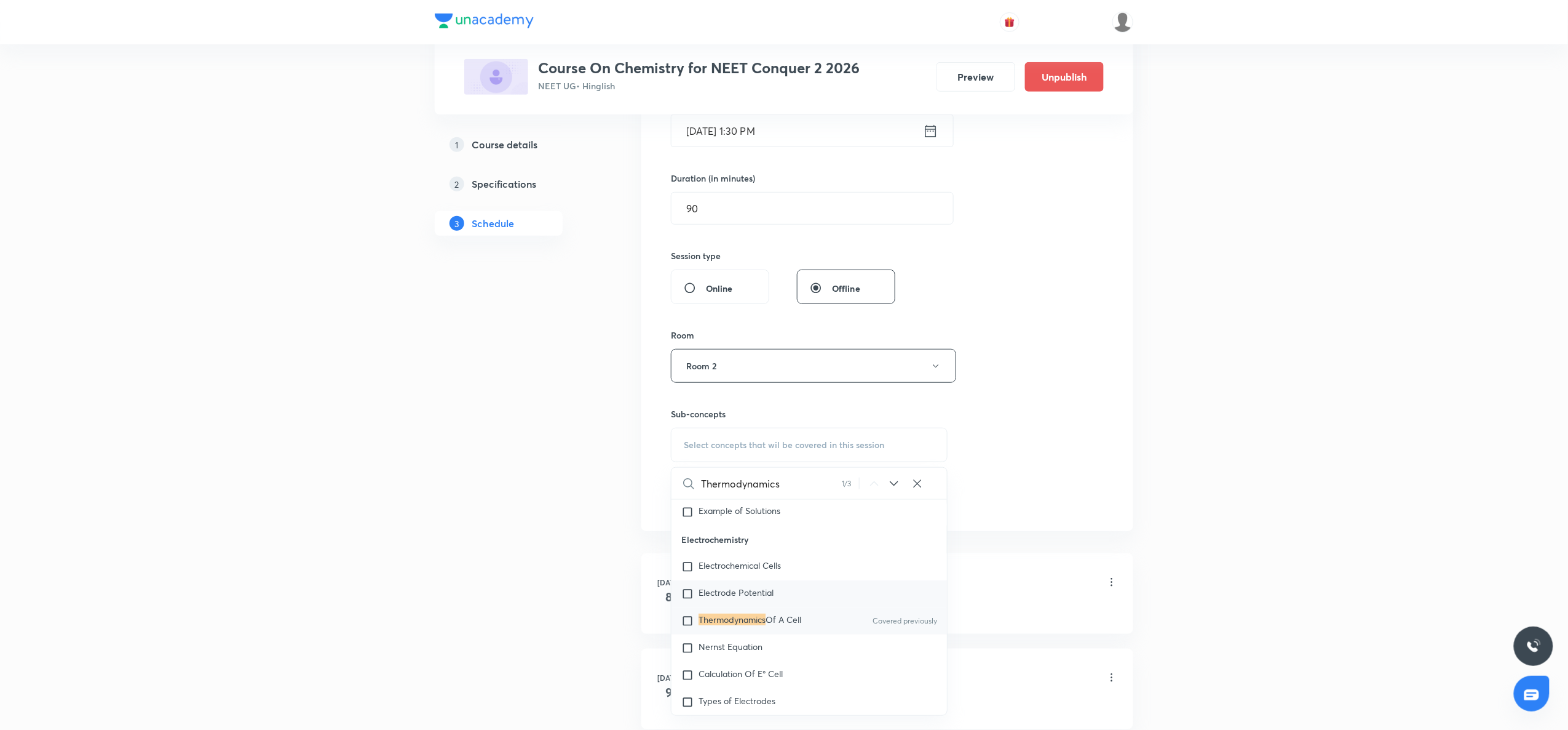
checkbox input "true"
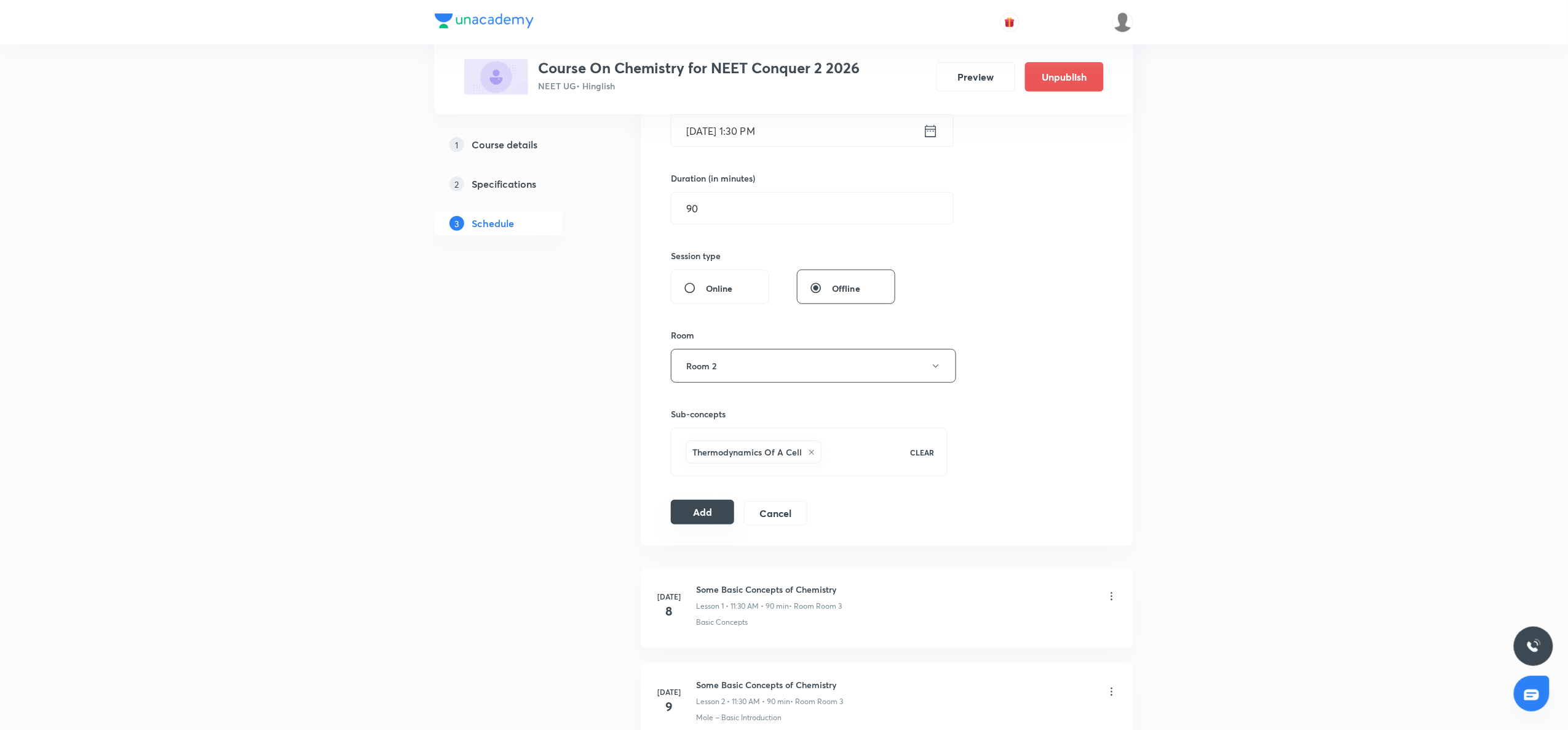
click at [700, 519] on button "Add" at bounding box center [703, 512] width 64 height 24
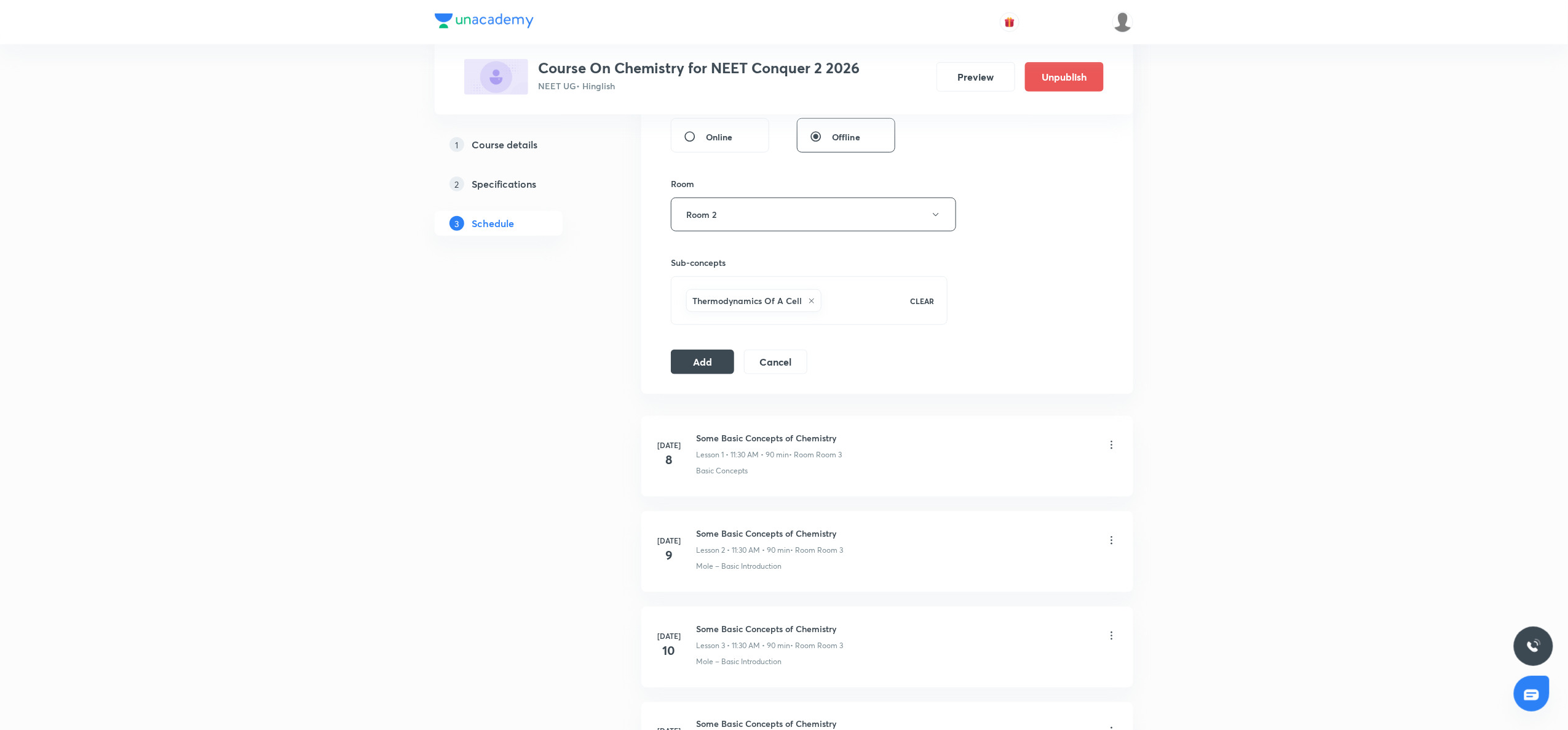
scroll to position [494, 0]
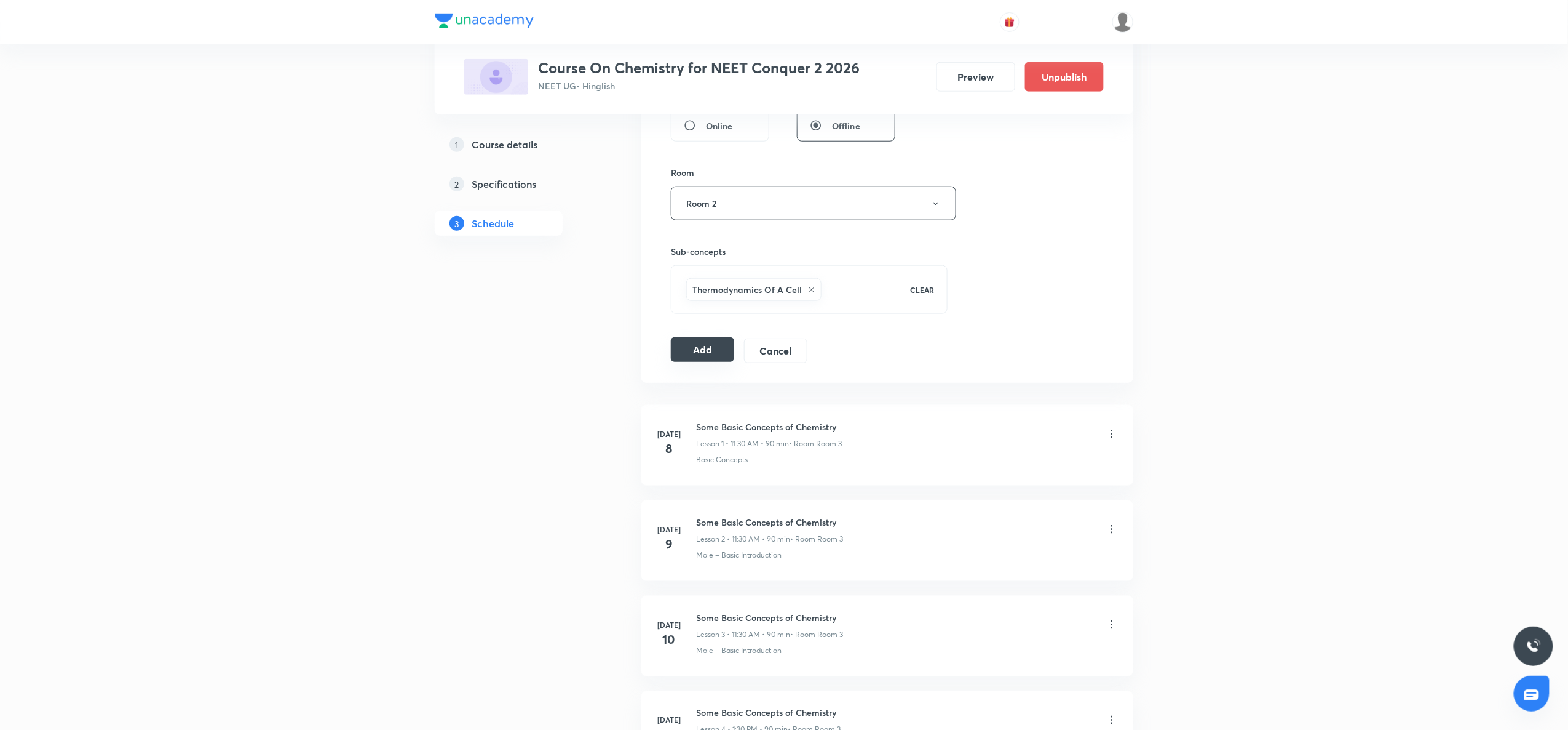
click at [701, 352] on button "Add" at bounding box center [703, 349] width 64 height 24
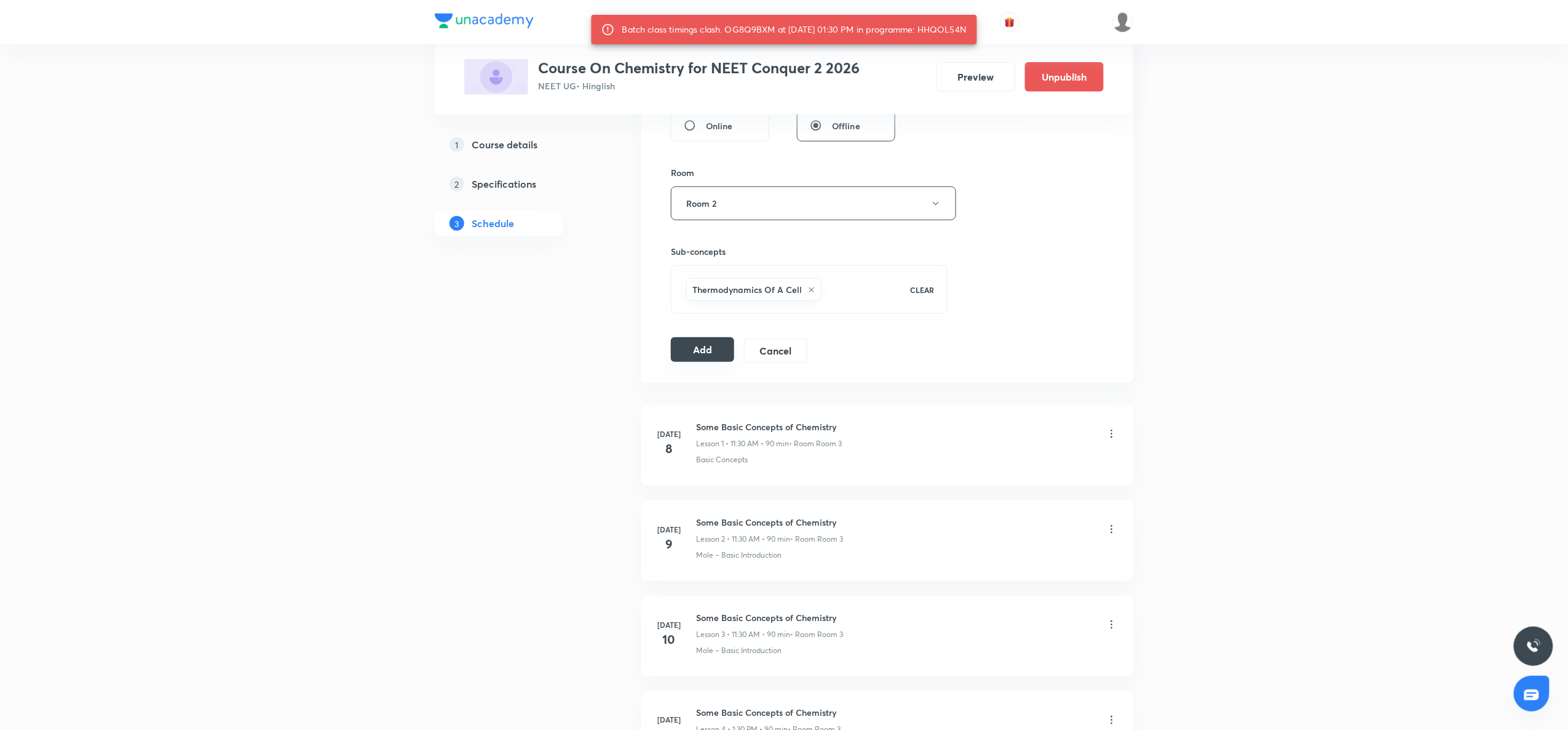
click at [687, 356] on button "Add" at bounding box center [703, 349] width 64 height 24
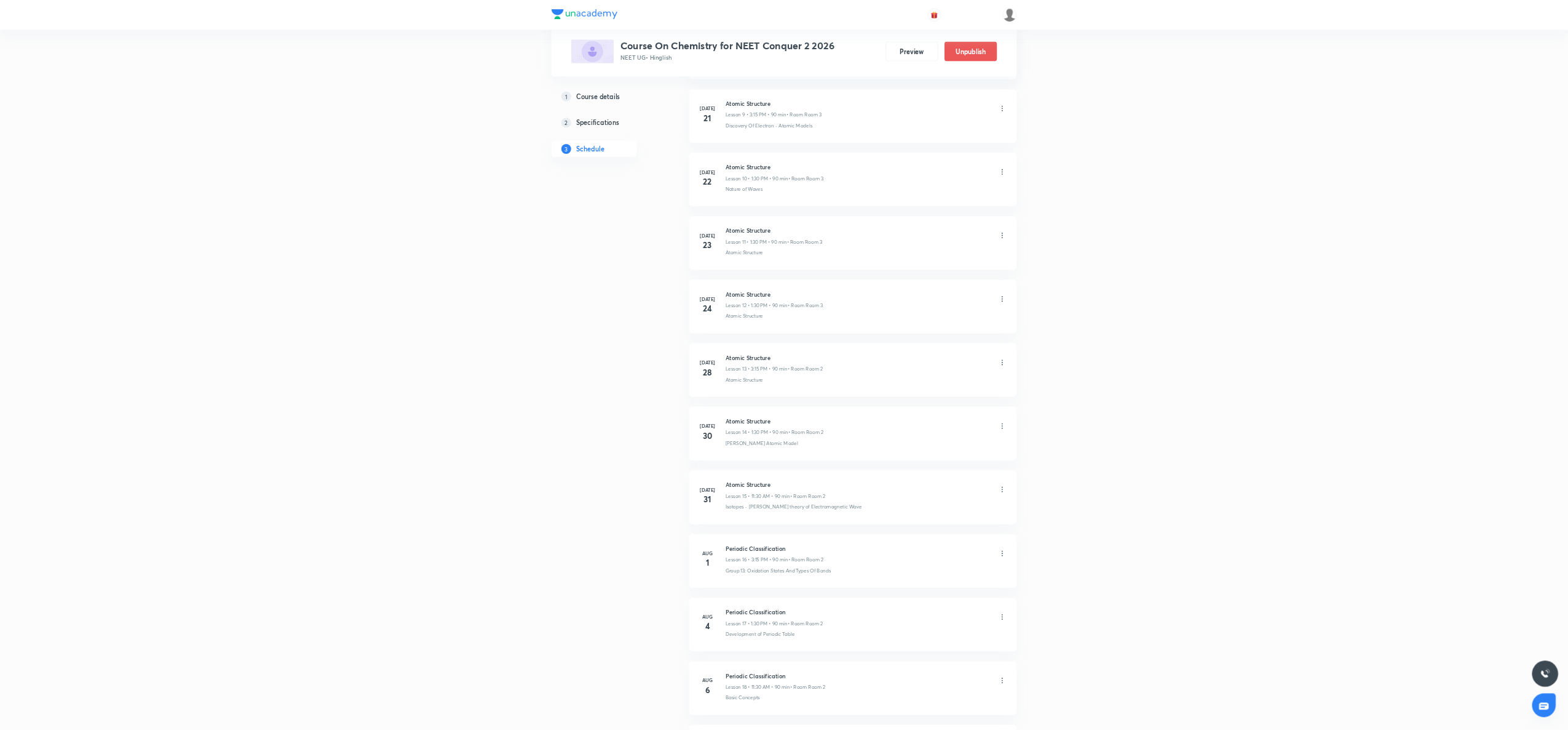
scroll to position [0, 0]
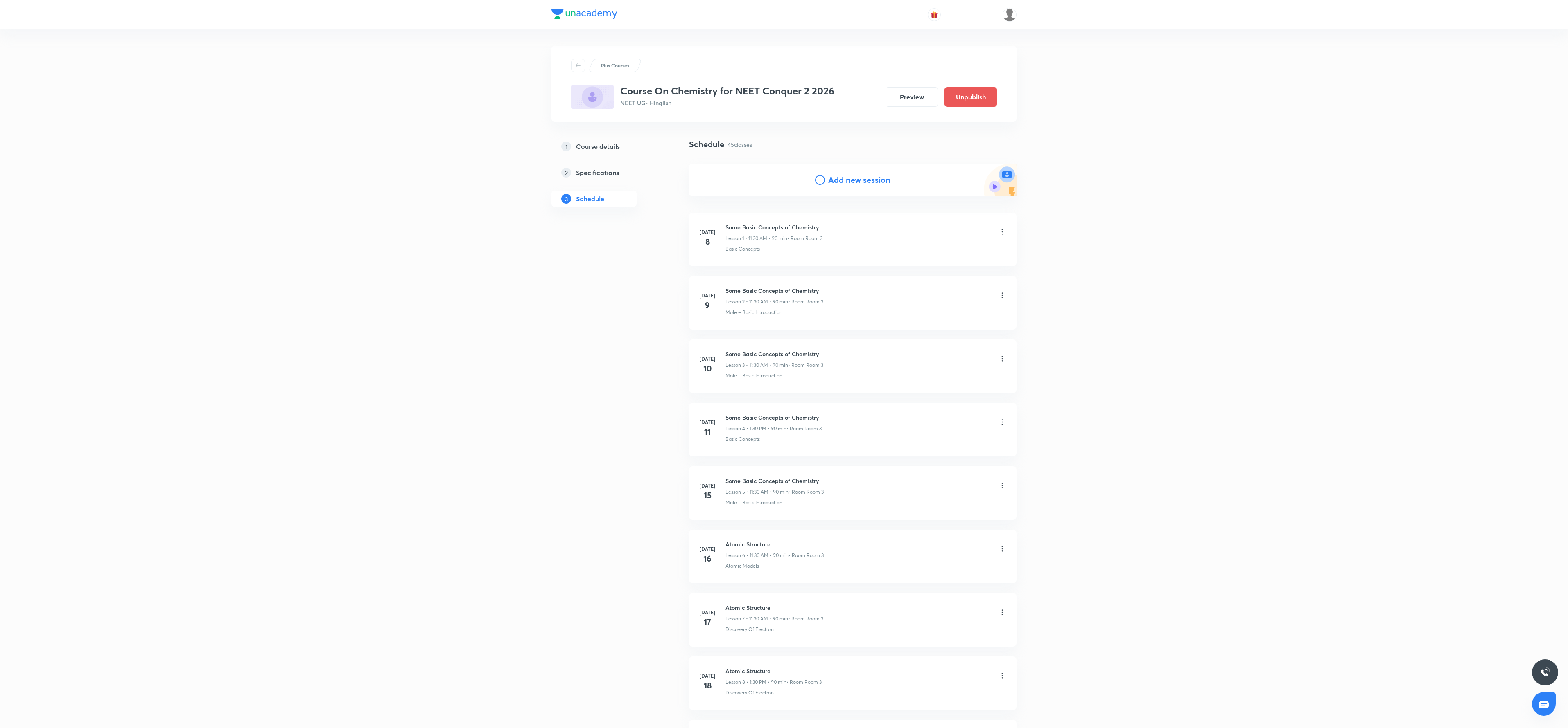
click at [814, 178] on div "Add new session" at bounding box center [853, 180] width 328 height 32
click at [820, 180] on icon at bounding box center [820, 180] width 10 height 10
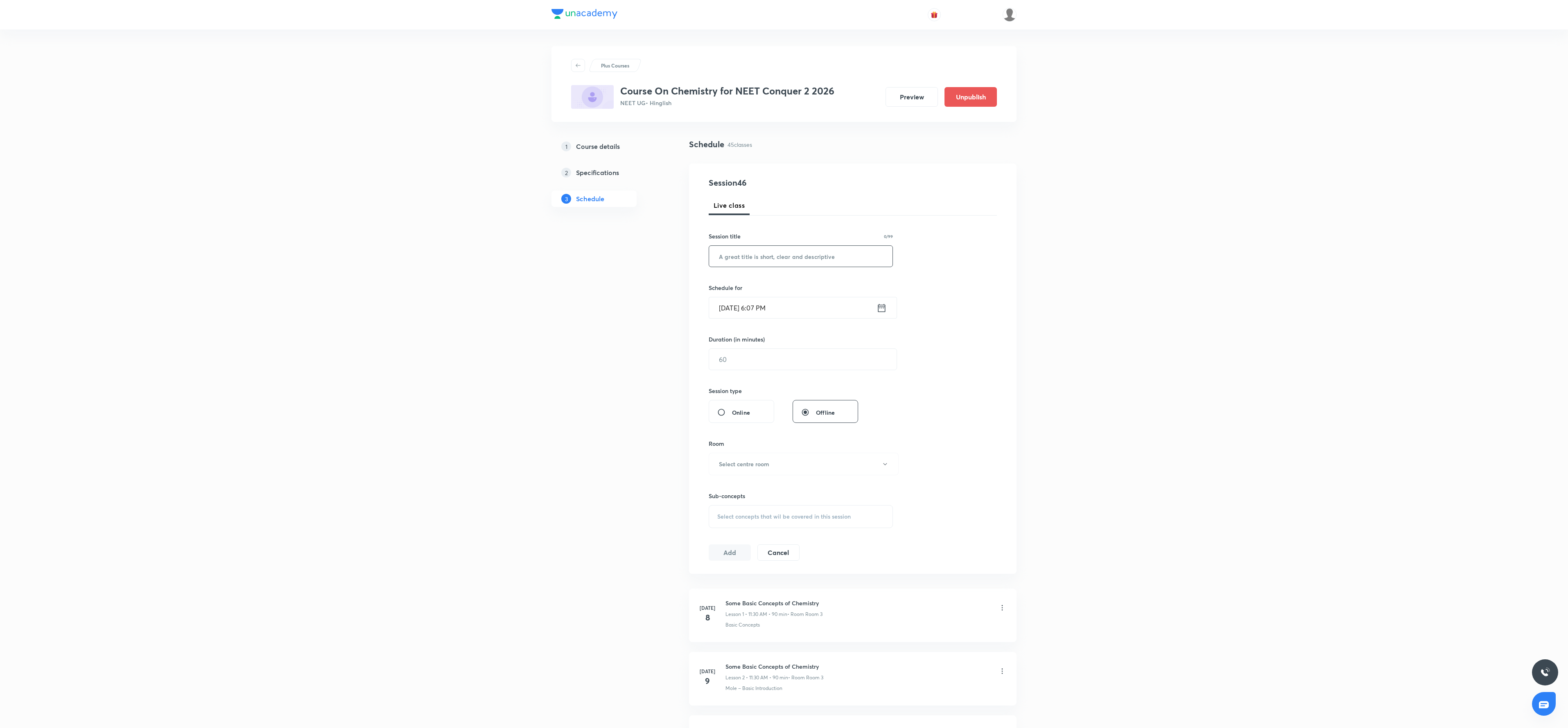
click at [763, 258] on input "text" at bounding box center [801, 256] width 184 height 21
paste input "Thermodynamics"
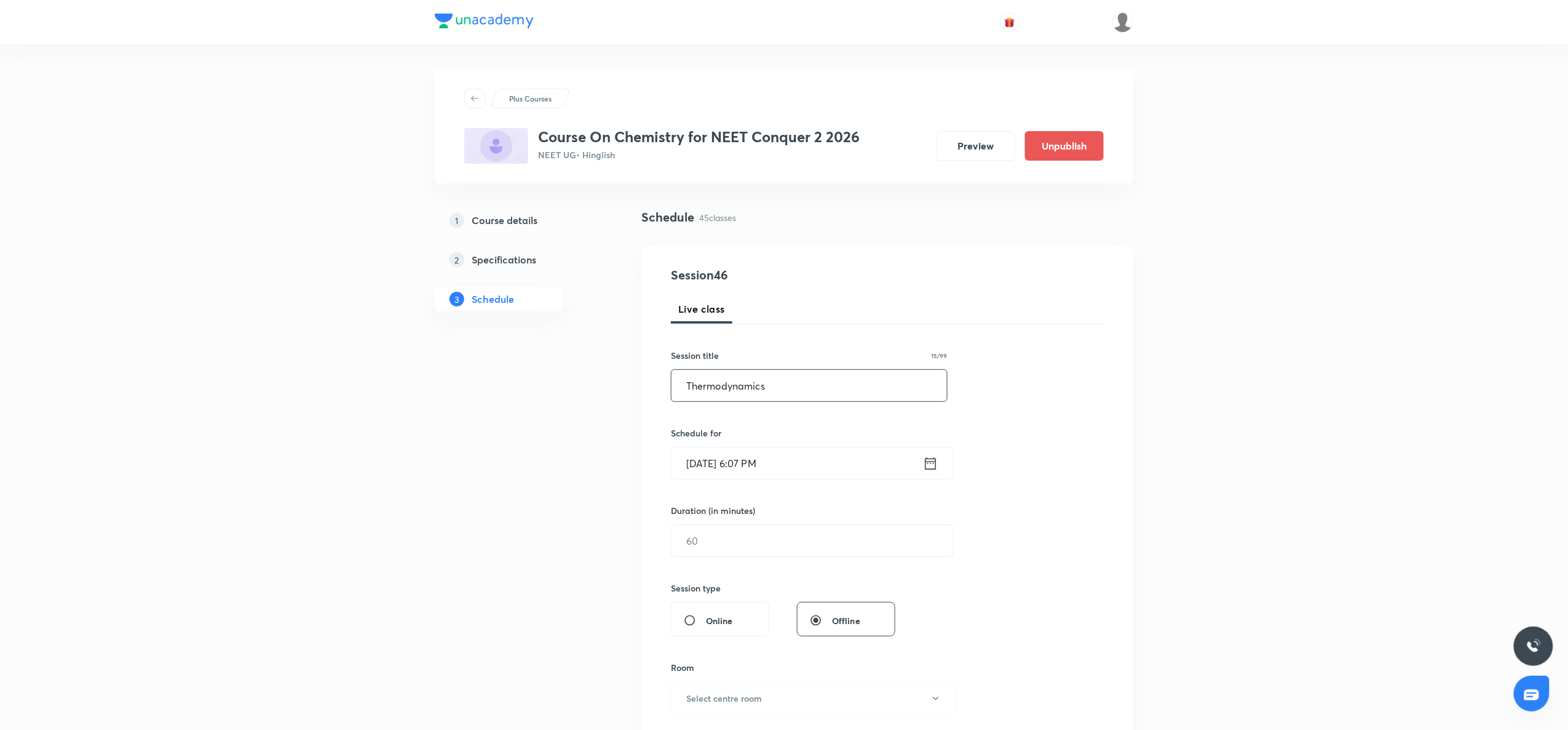
type input "Thermodynamics"
click at [933, 472] on icon at bounding box center [930, 464] width 15 height 17
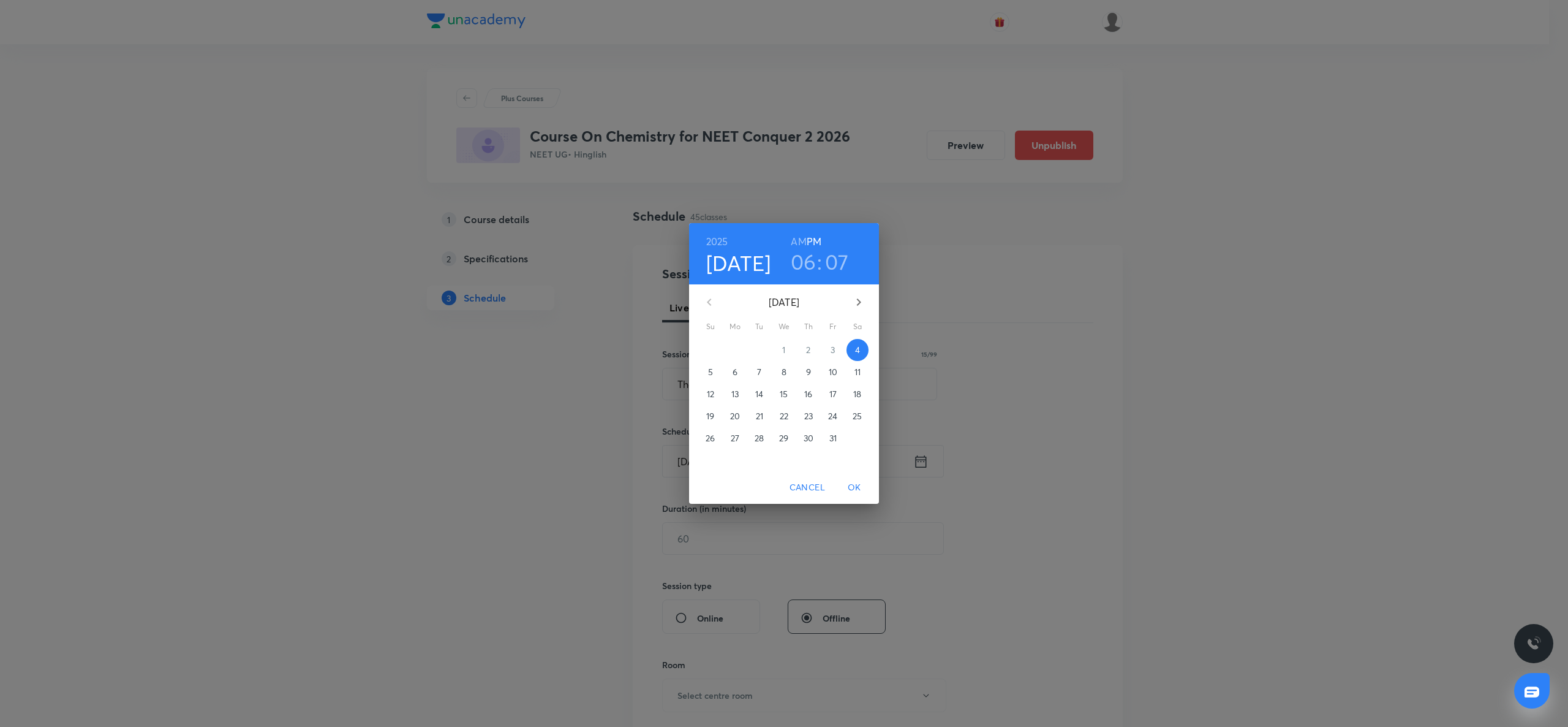
click at [804, 368] on span "9" at bounding box center [809, 372] width 22 height 12
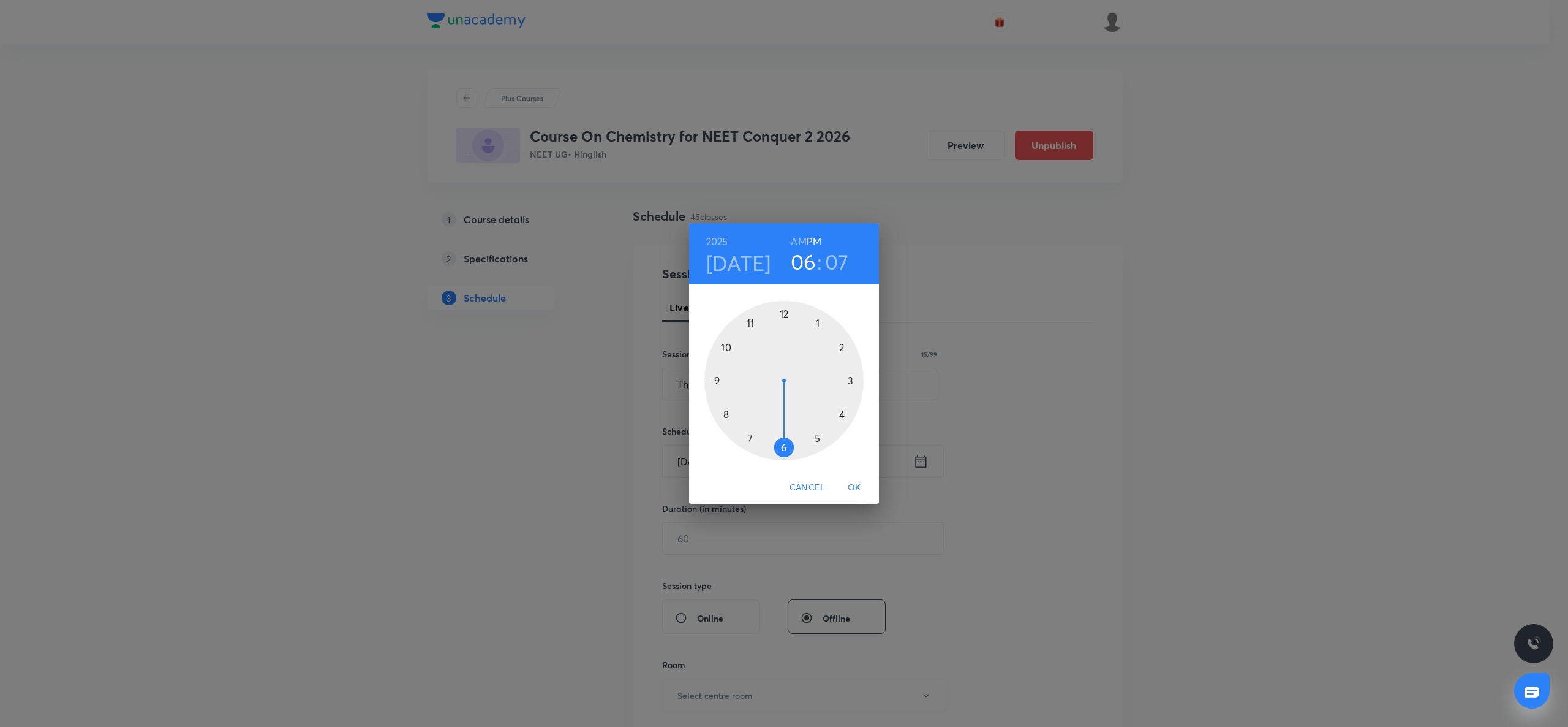
click at [814, 321] on div at bounding box center [784, 380] width 160 height 160
click at [777, 448] on div at bounding box center [784, 380] width 160 height 160
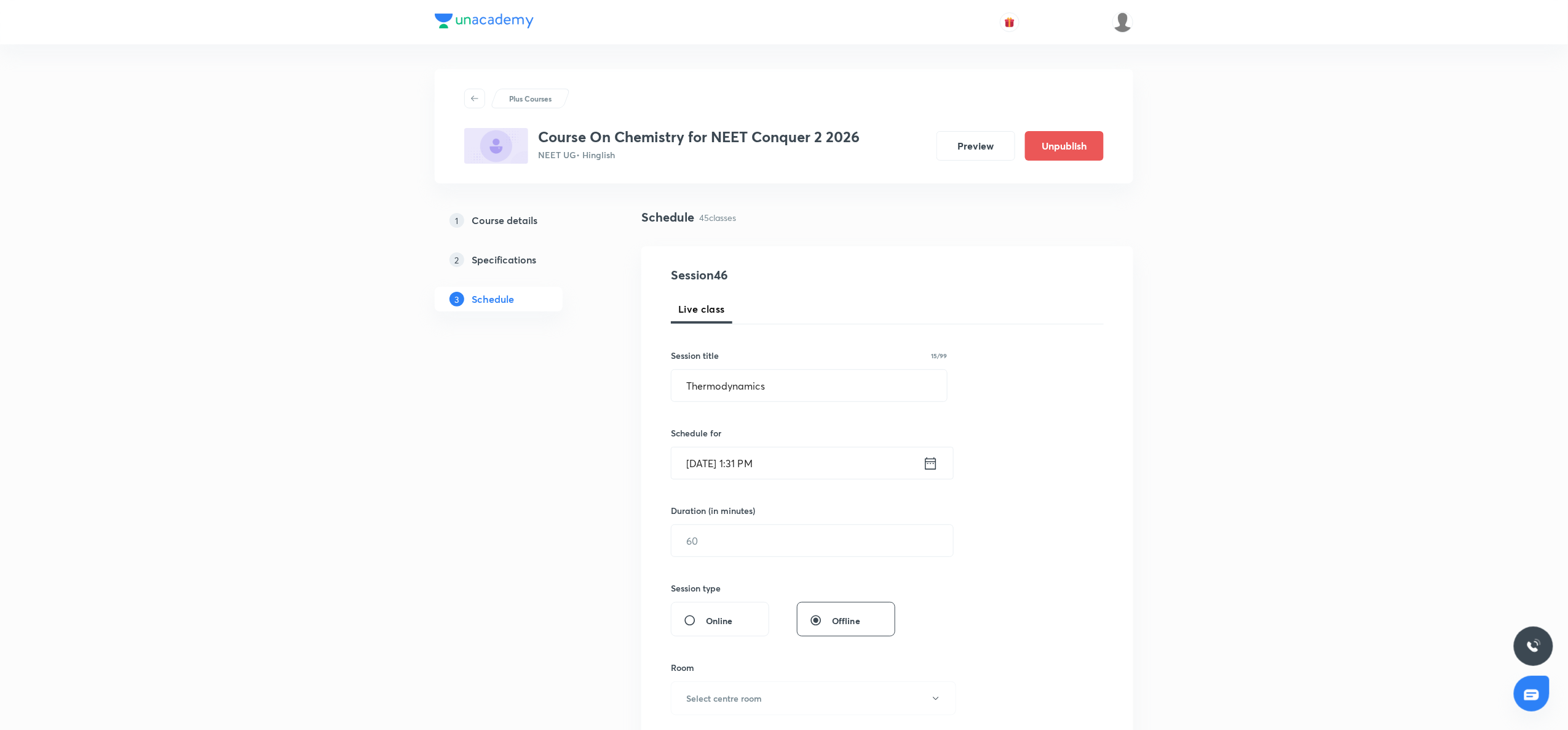
click at [940, 463] on div "[DATE] 1:31 PM ​" at bounding box center [813, 463] width 283 height 33
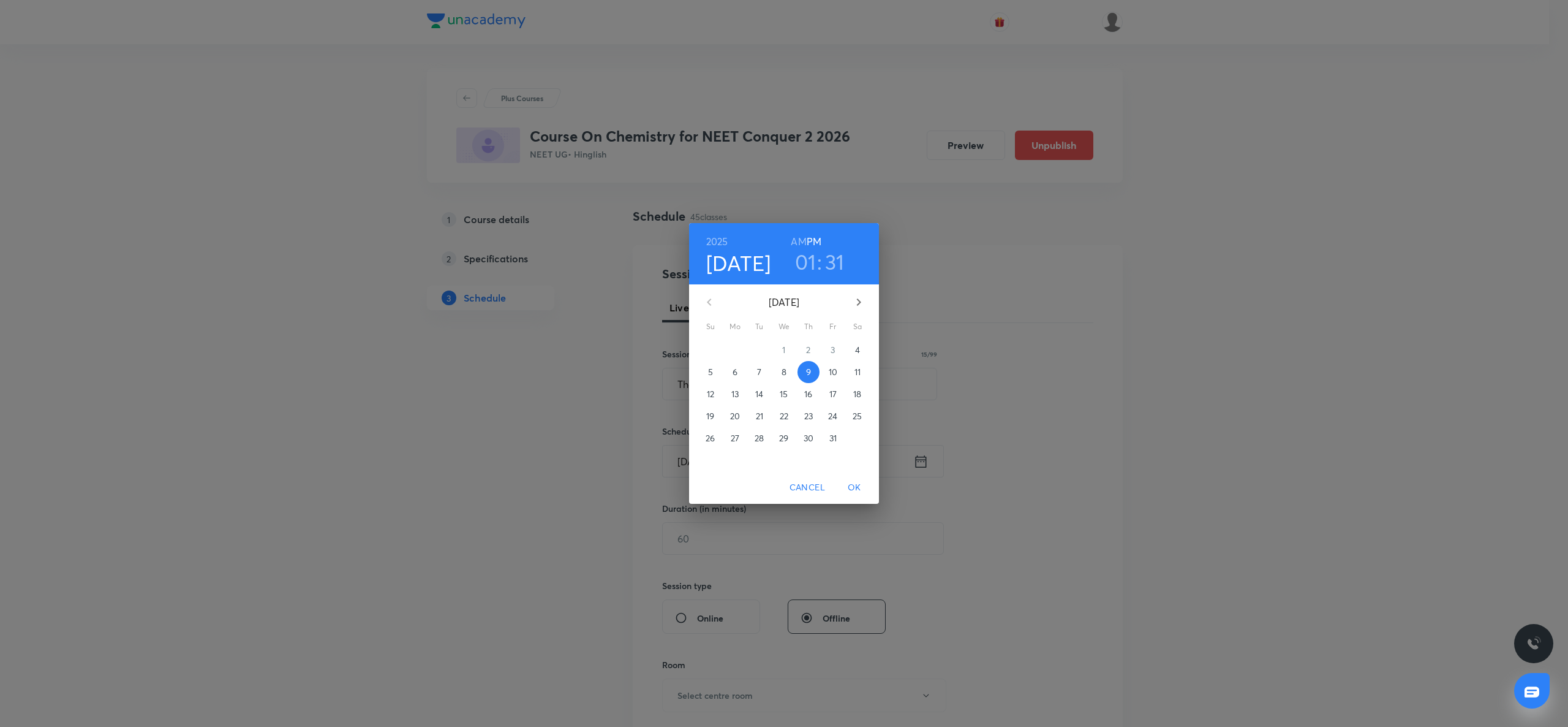
click at [832, 254] on h3 "31" at bounding box center [834, 262] width 20 height 26
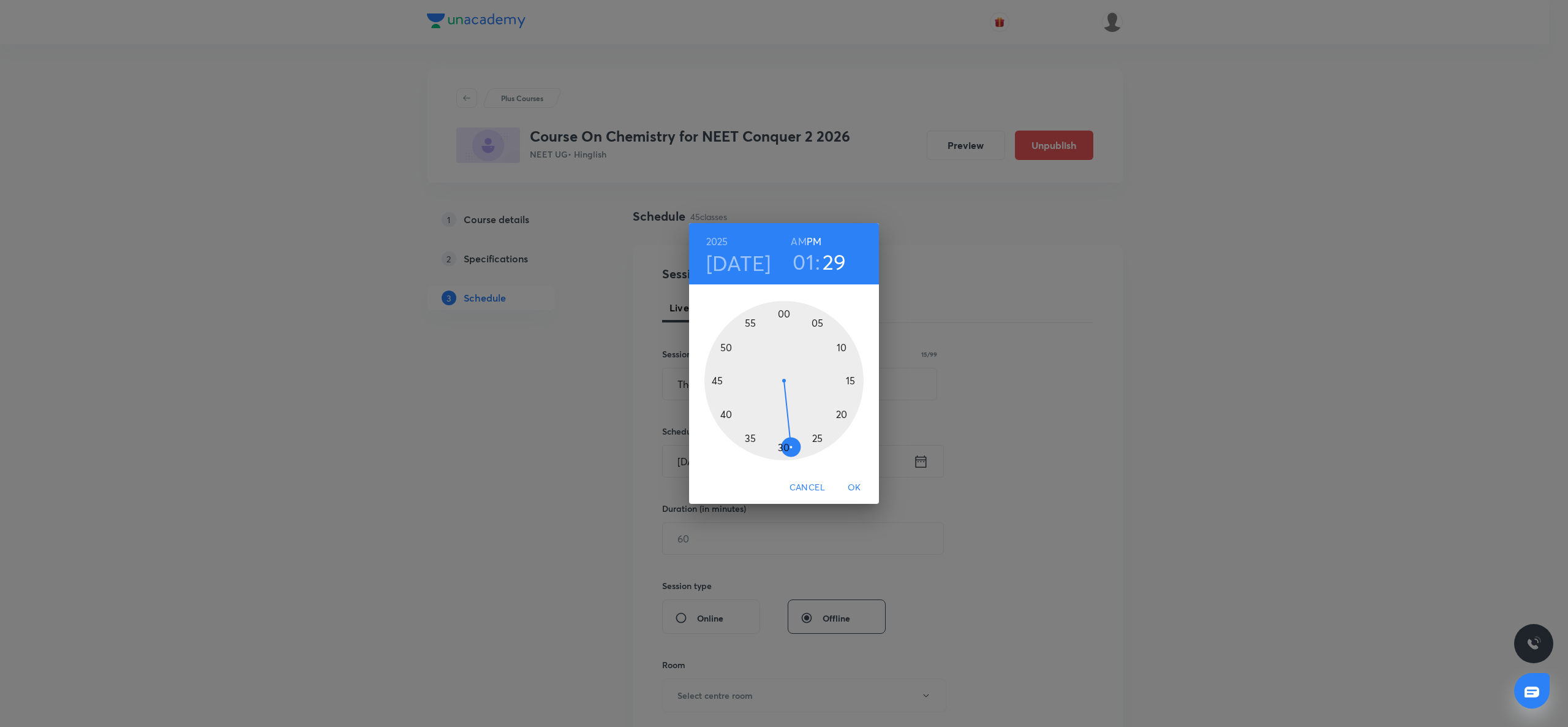
drag, startPoint x: 782, startPoint y: 449, endPoint x: 789, endPoint y: 451, distance: 7.3
click at [789, 451] on div at bounding box center [784, 380] width 160 height 160
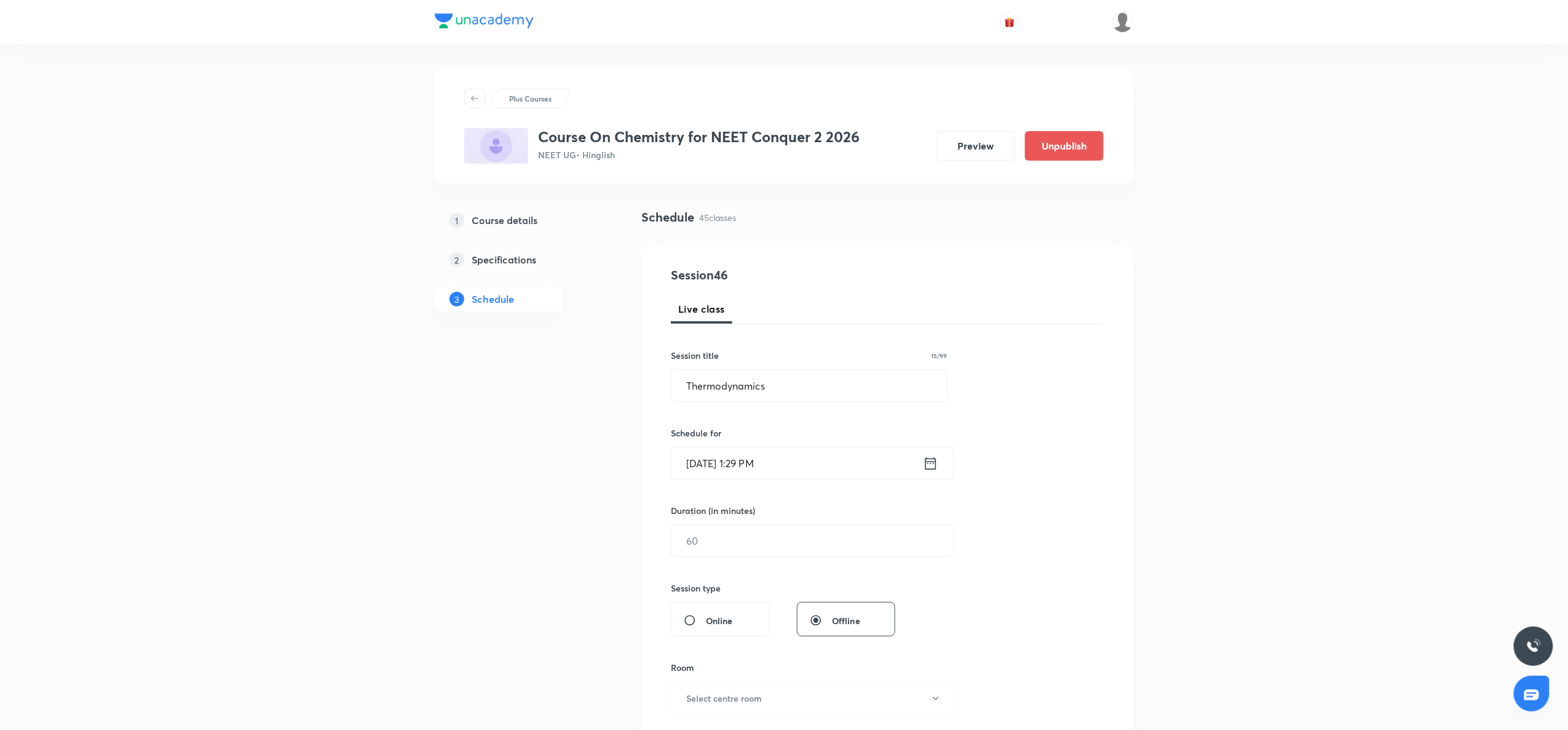
click at [928, 463] on icon at bounding box center [931, 463] width 11 height 12
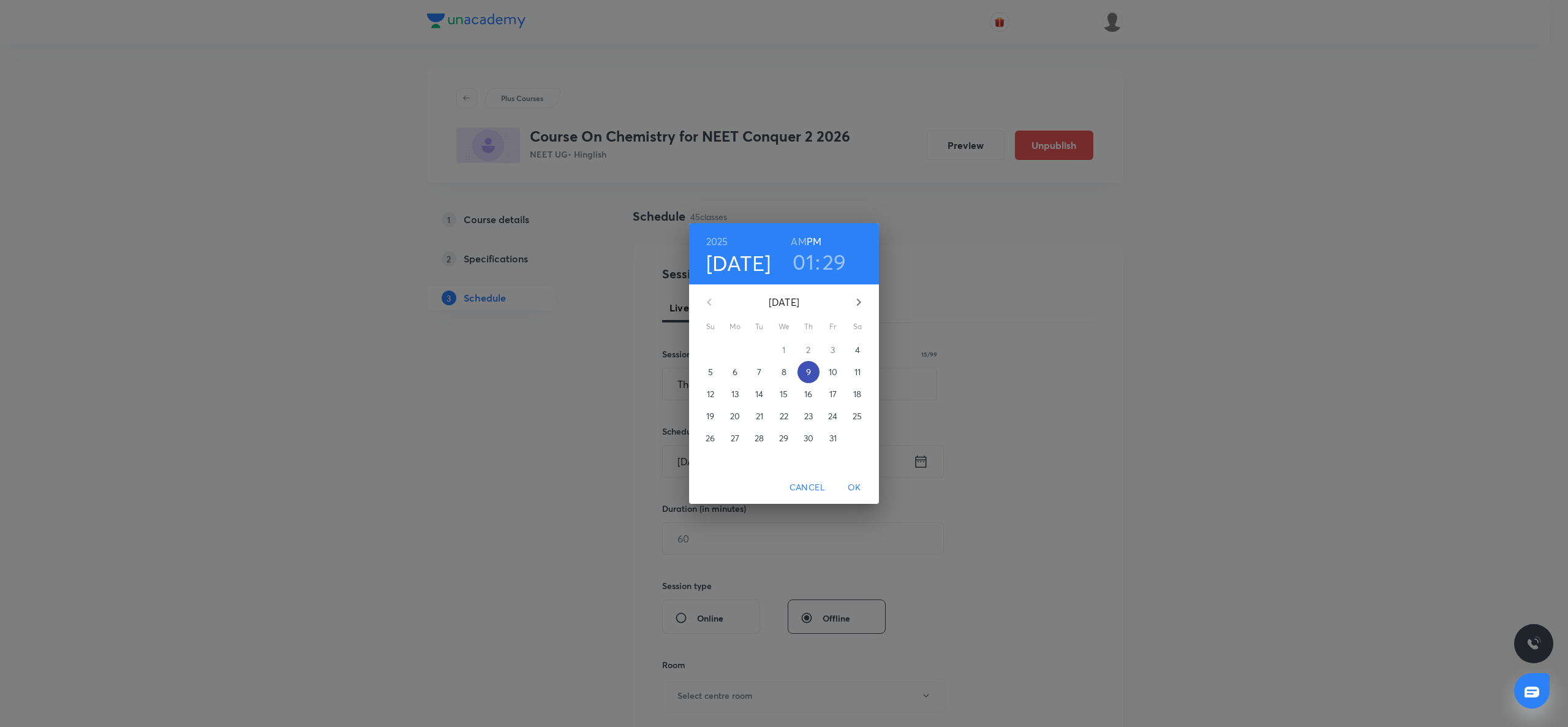
click at [811, 368] on p "9" at bounding box center [808, 372] width 5 height 12
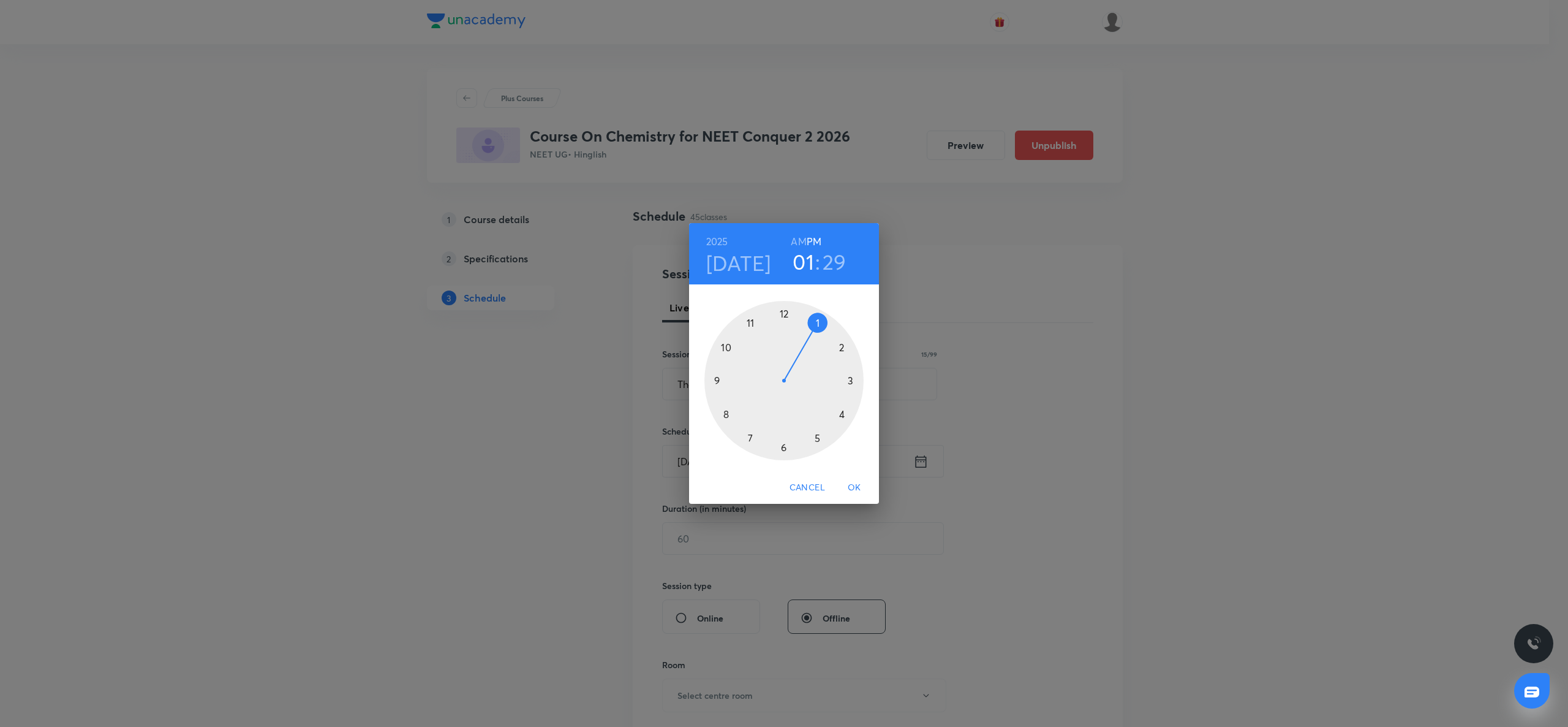
click at [830, 264] on h3 "29" at bounding box center [835, 262] width 24 height 26
click at [786, 458] on div at bounding box center [784, 380] width 160 height 160
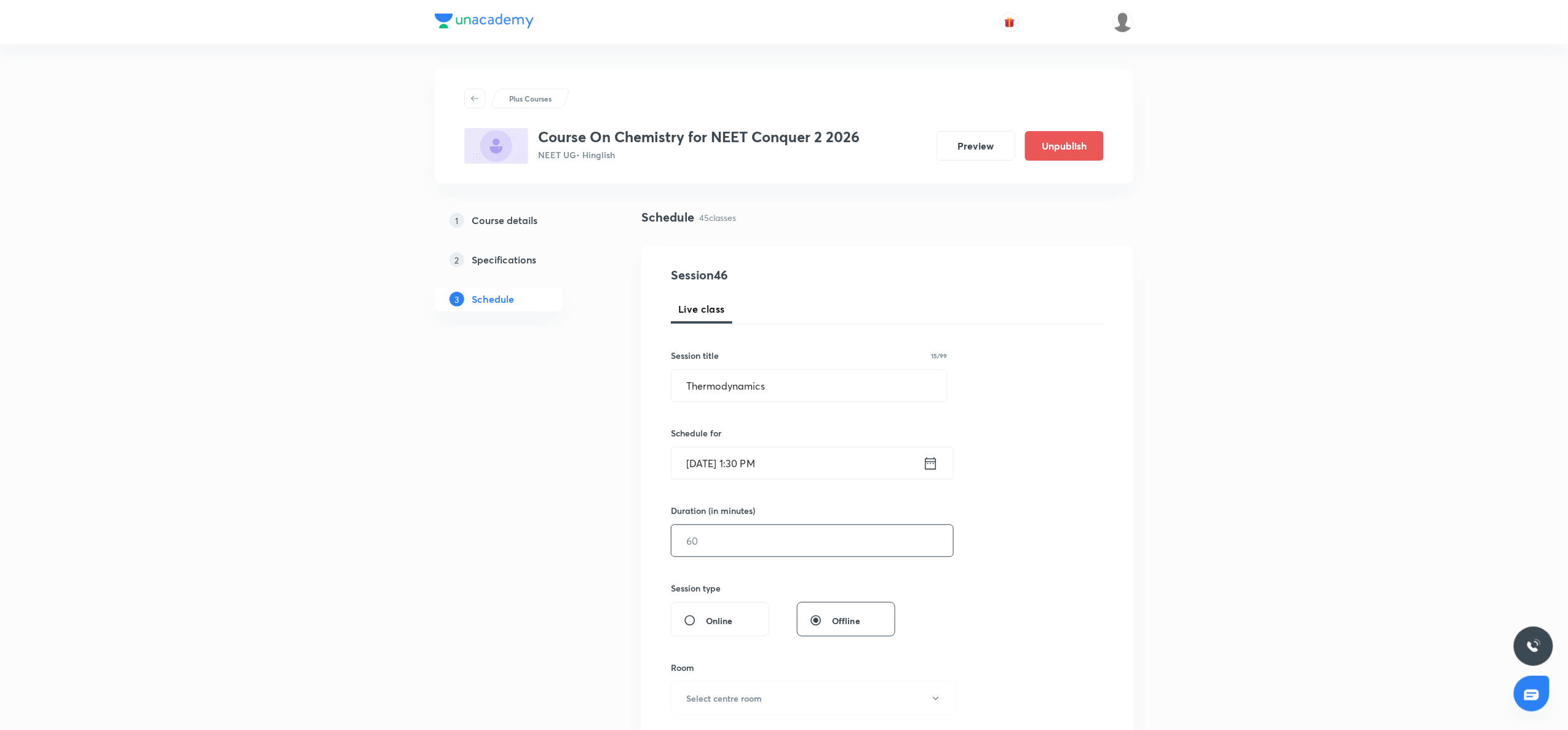
click at [746, 534] on input "text" at bounding box center [812, 540] width 281 height 31
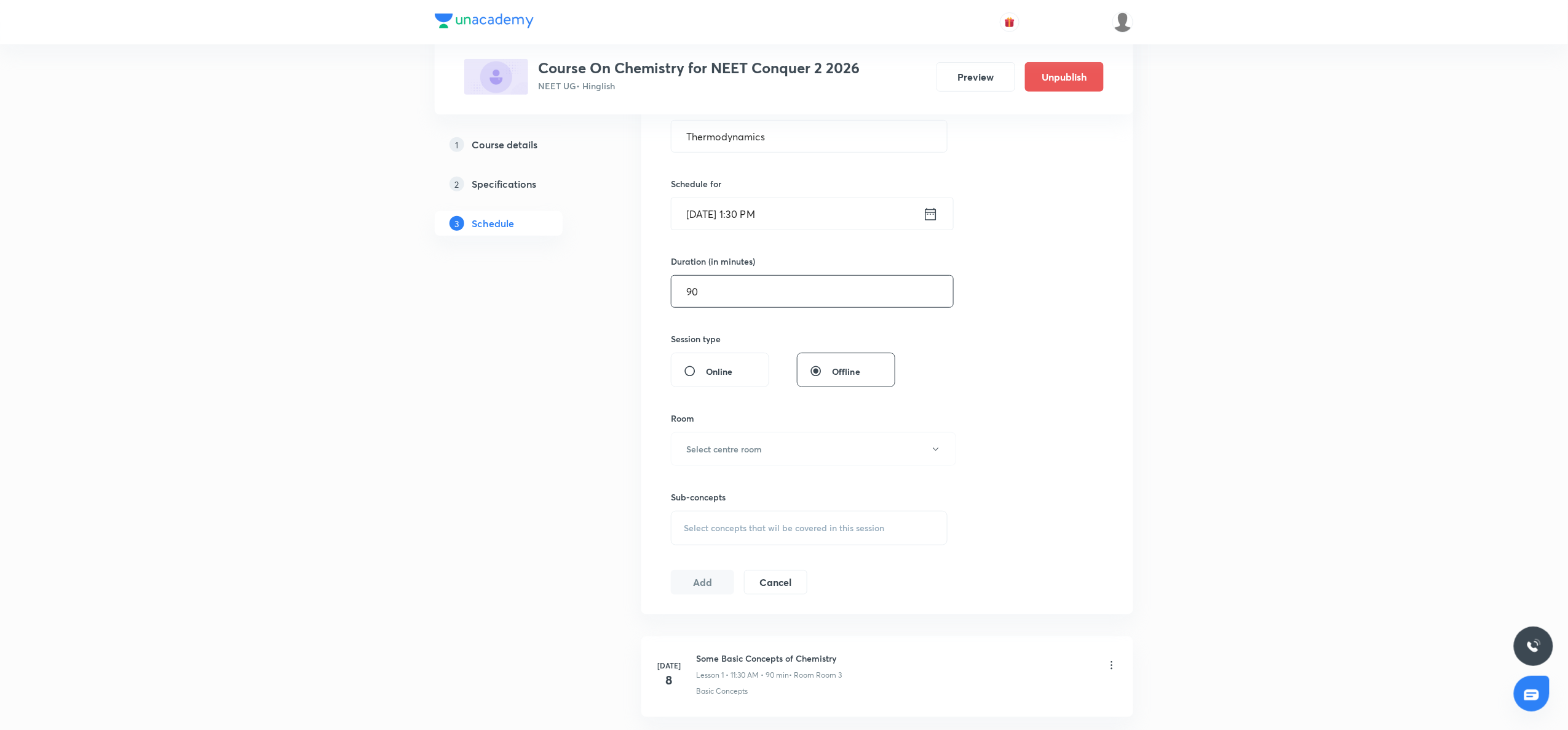
scroll to position [250, 0]
type input "90"
click at [755, 462] on button "Select centre room" at bounding box center [814, 449] width 285 height 34
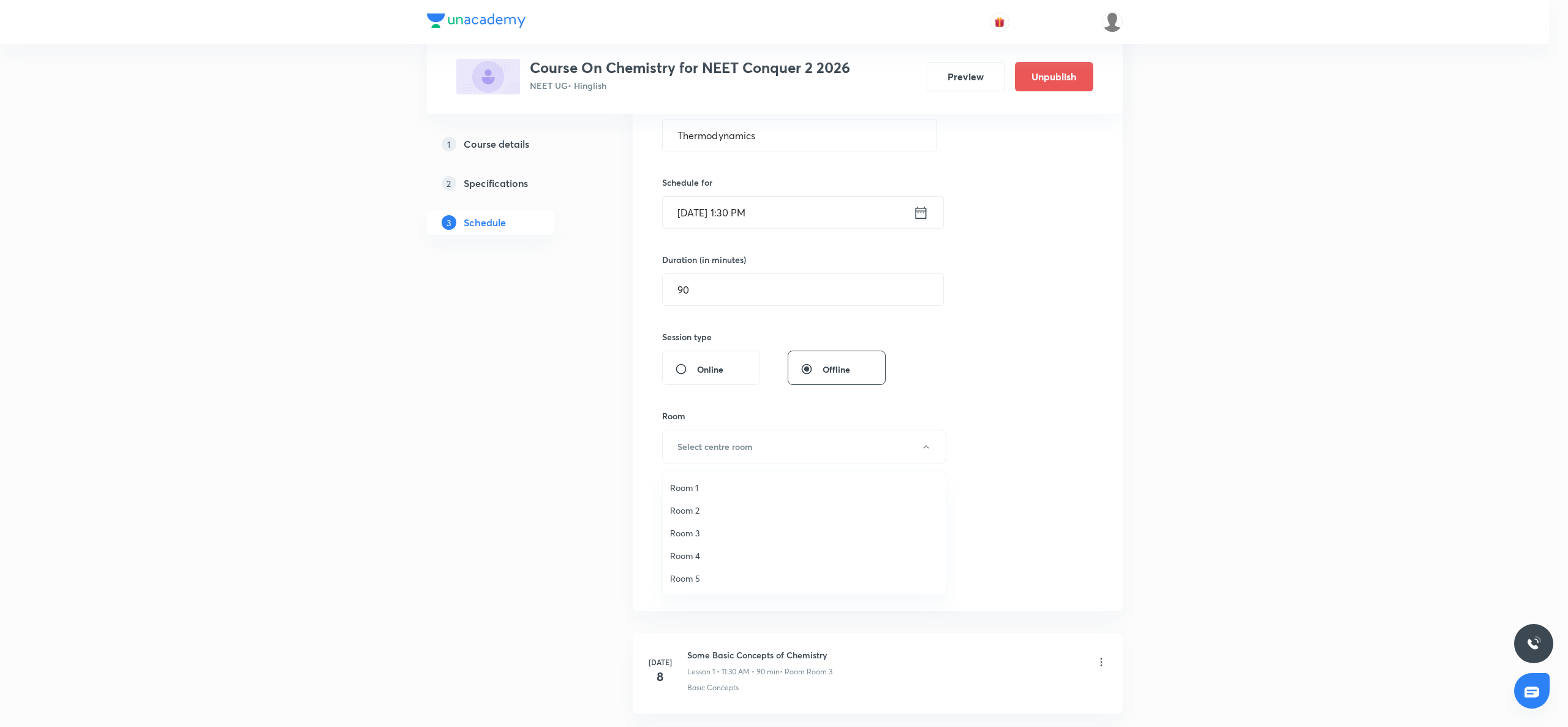
click at [681, 507] on span "Room 2" at bounding box center [804, 510] width 268 height 13
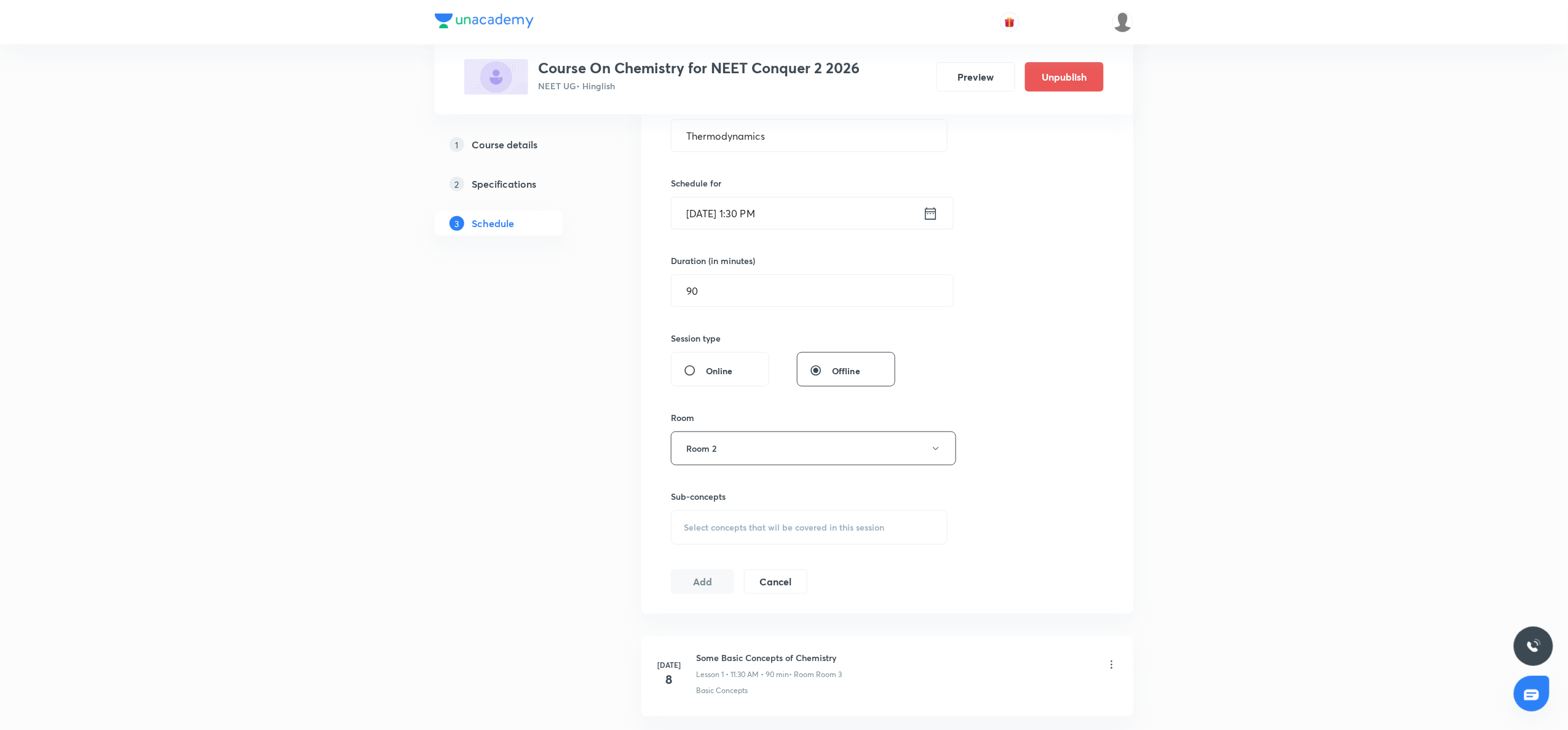
click at [686, 524] on span "Select concepts that wil be covered in this session" at bounding box center [784, 527] width 201 height 9
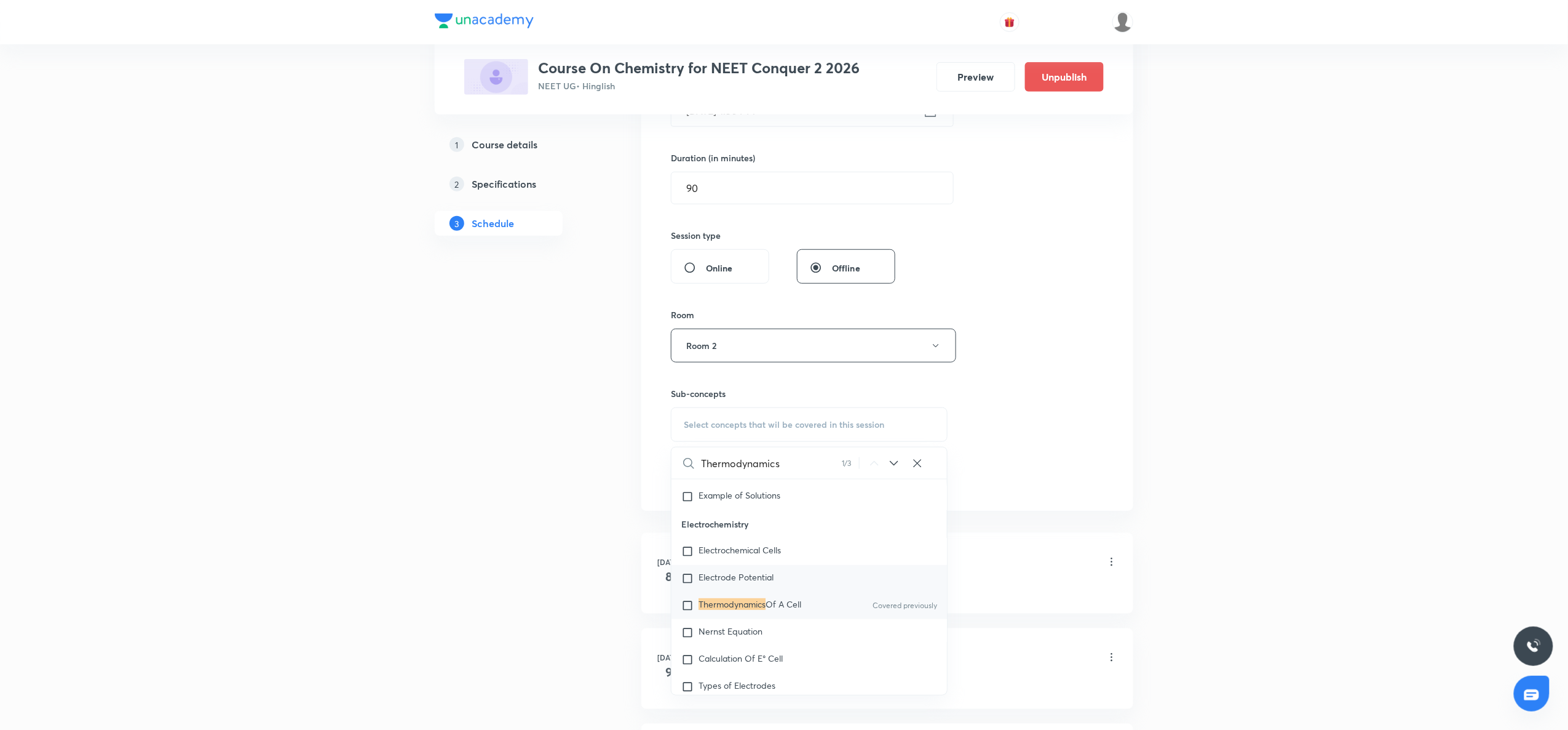
scroll to position [7348, 0]
type input "Thermodynamics"
click at [762, 605] on mark "Thermodynamics" at bounding box center [731, 599] width 67 height 11
checkbox input "true"
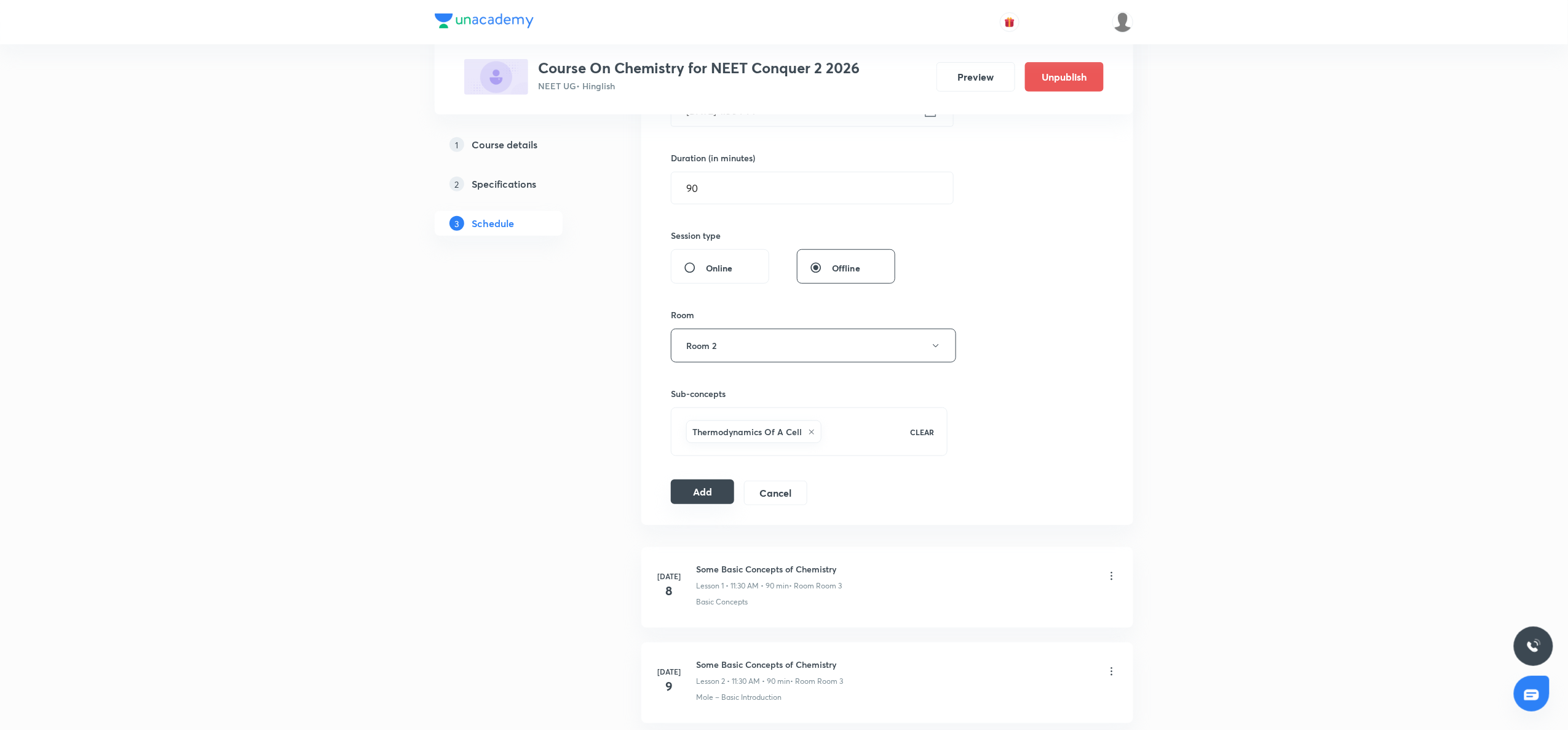
click at [700, 494] on button "Add" at bounding box center [703, 492] width 64 height 24
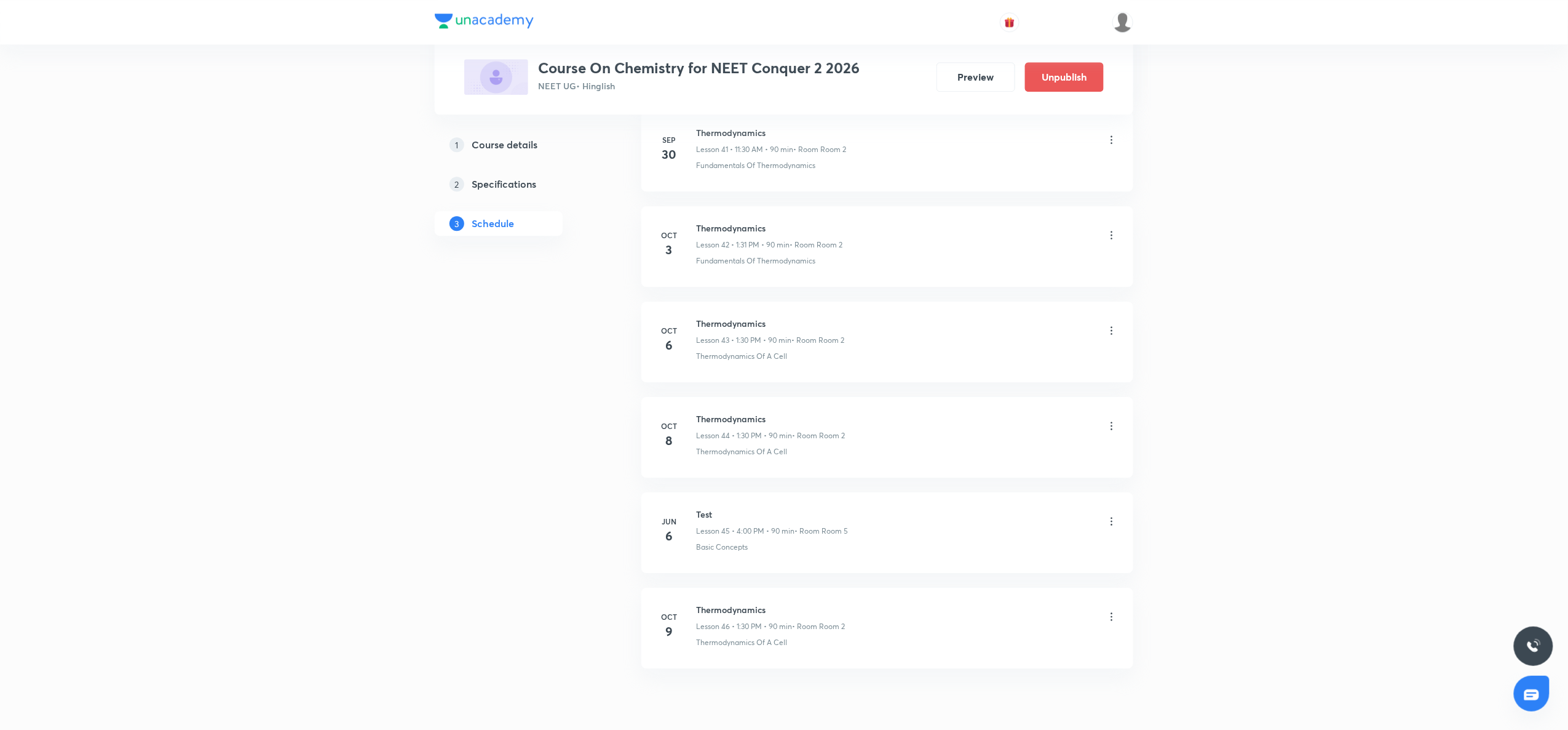
scroll to position [4098, 0]
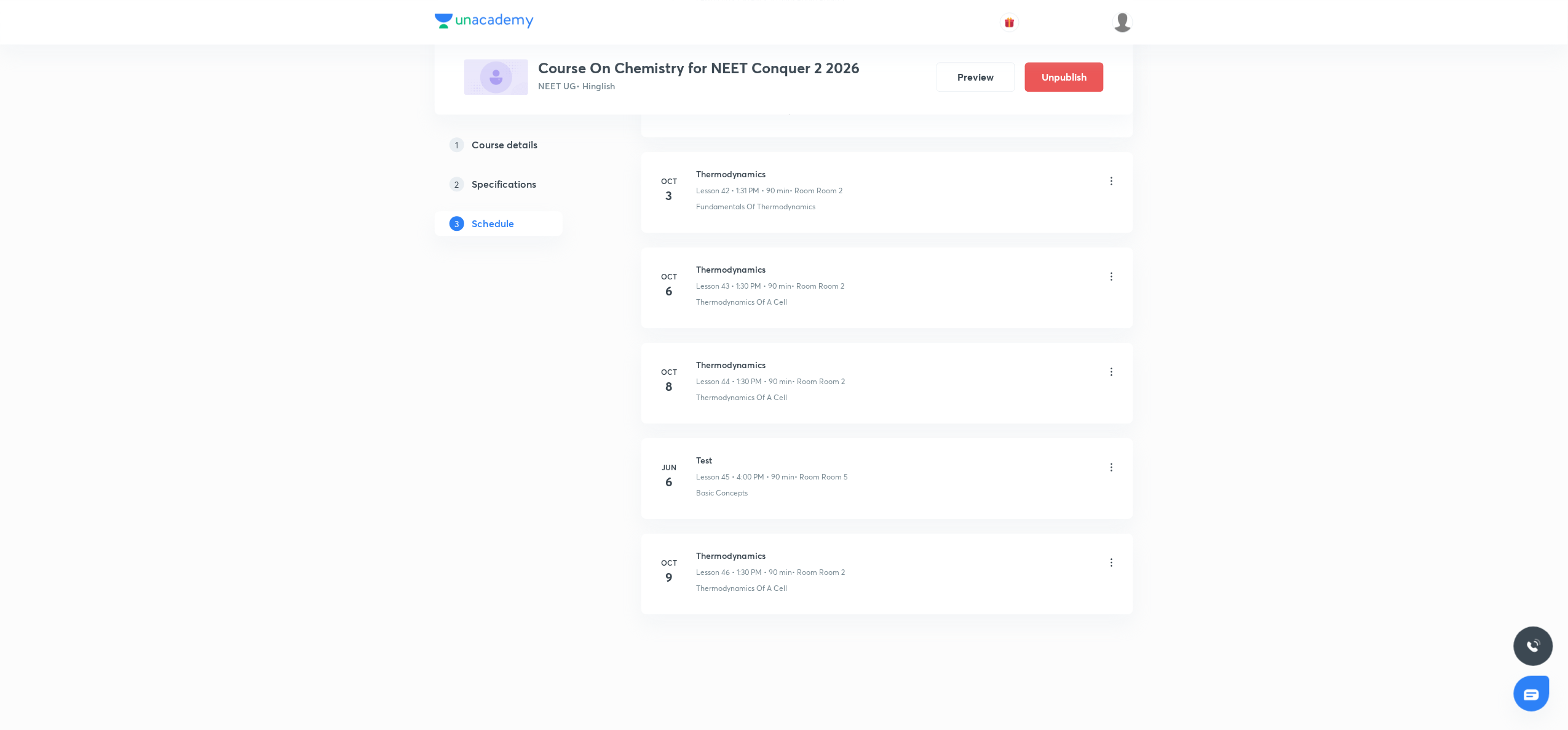
click at [721, 555] on h6 "Thermodynamics" at bounding box center [770, 555] width 149 height 13
copy h6 "Thermodynamics"
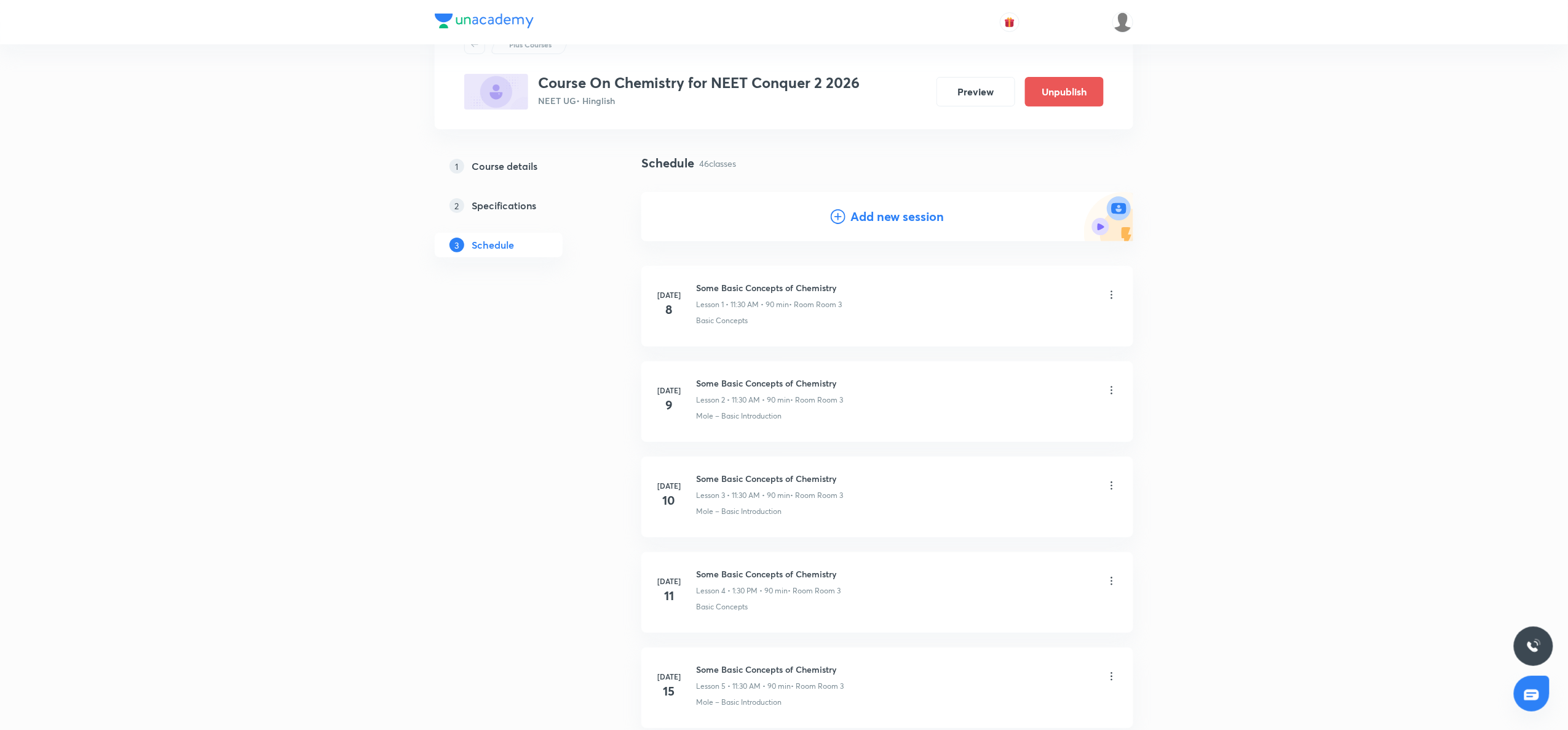
scroll to position [0, 0]
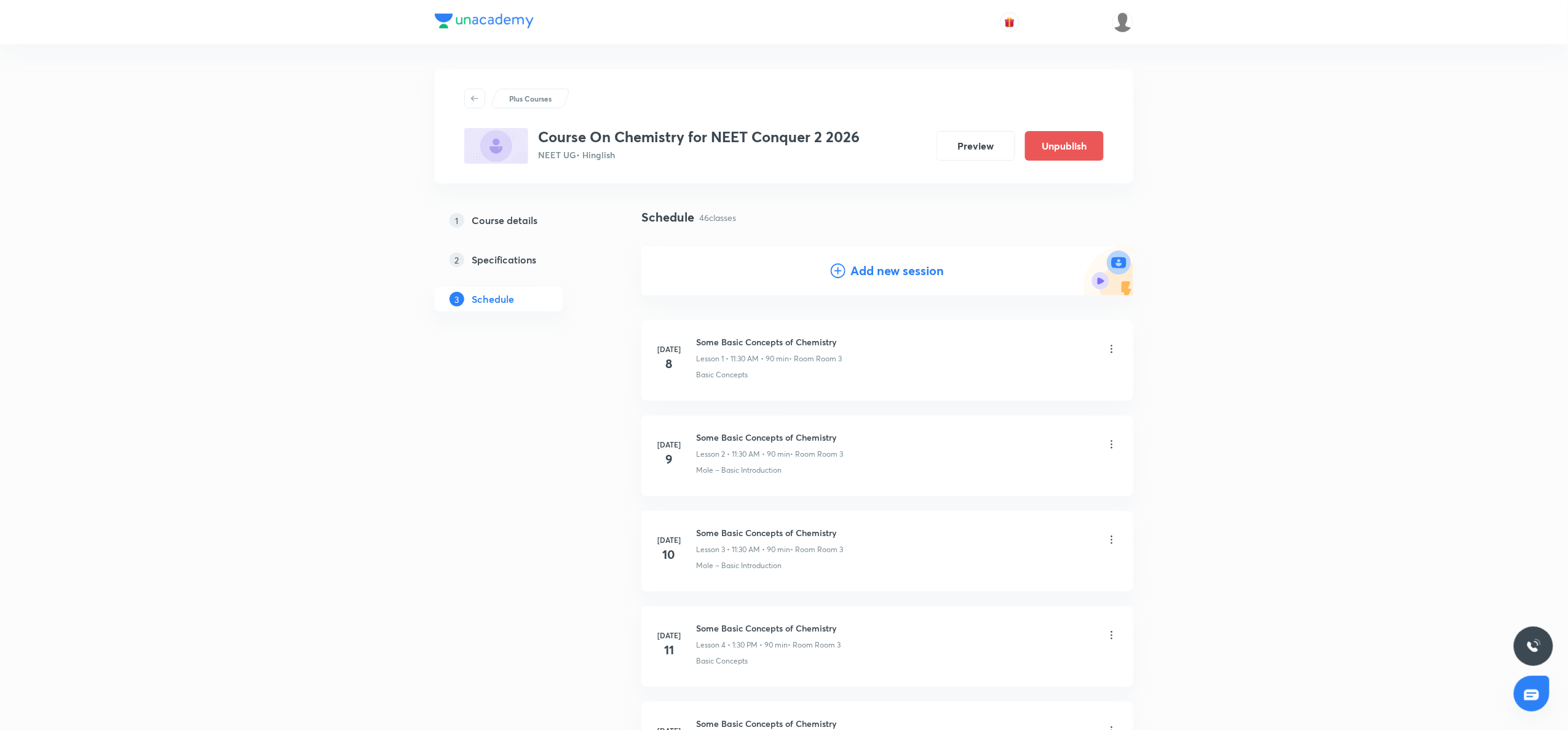
click at [832, 272] on icon at bounding box center [838, 271] width 15 height 15
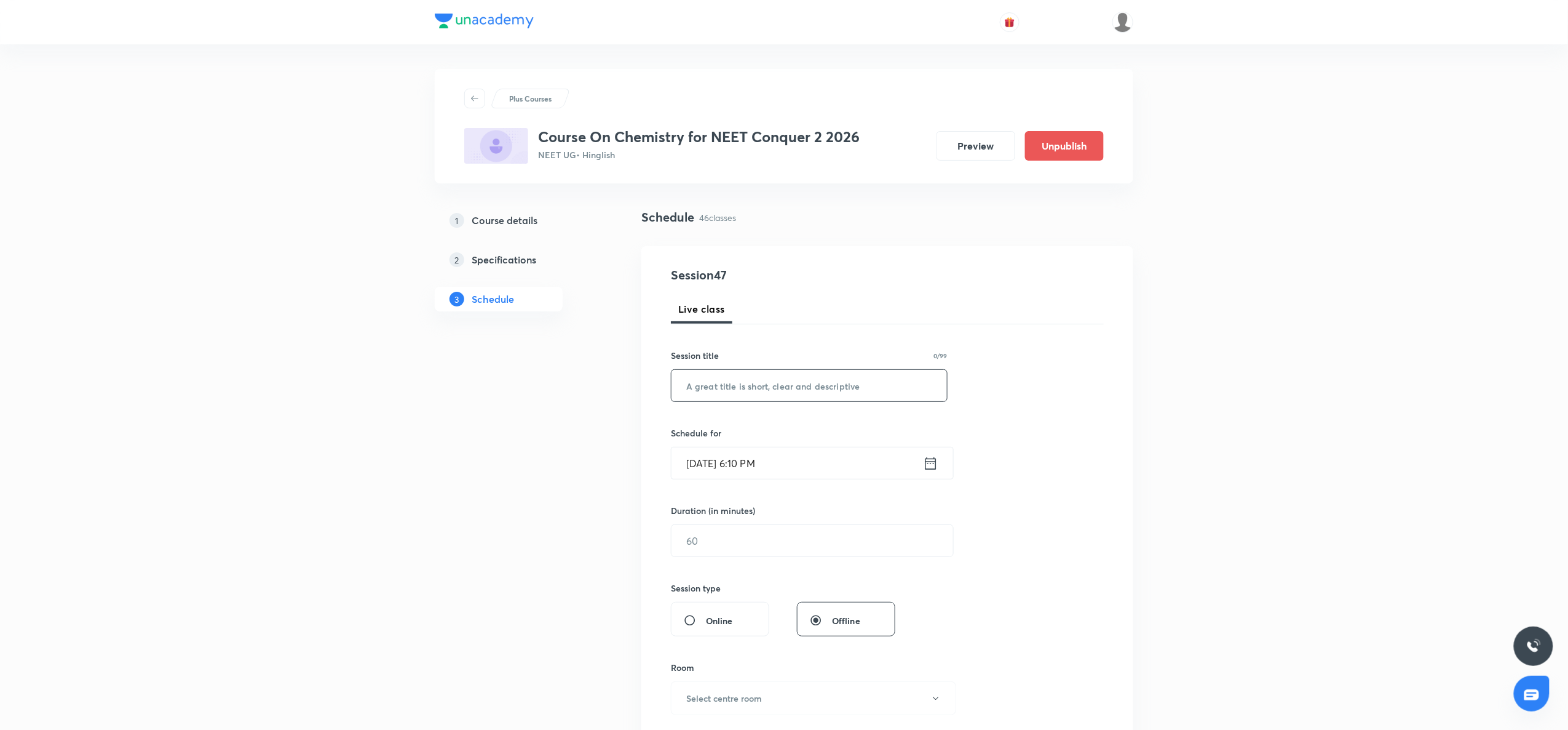
click at [780, 392] on input "text" at bounding box center [809, 385] width 276 height 31
paste input "Thermodynamics"
type input "Thermodynamics"
click at [932, 469] on icon at bounding box center [930, 464] width 15 height 17
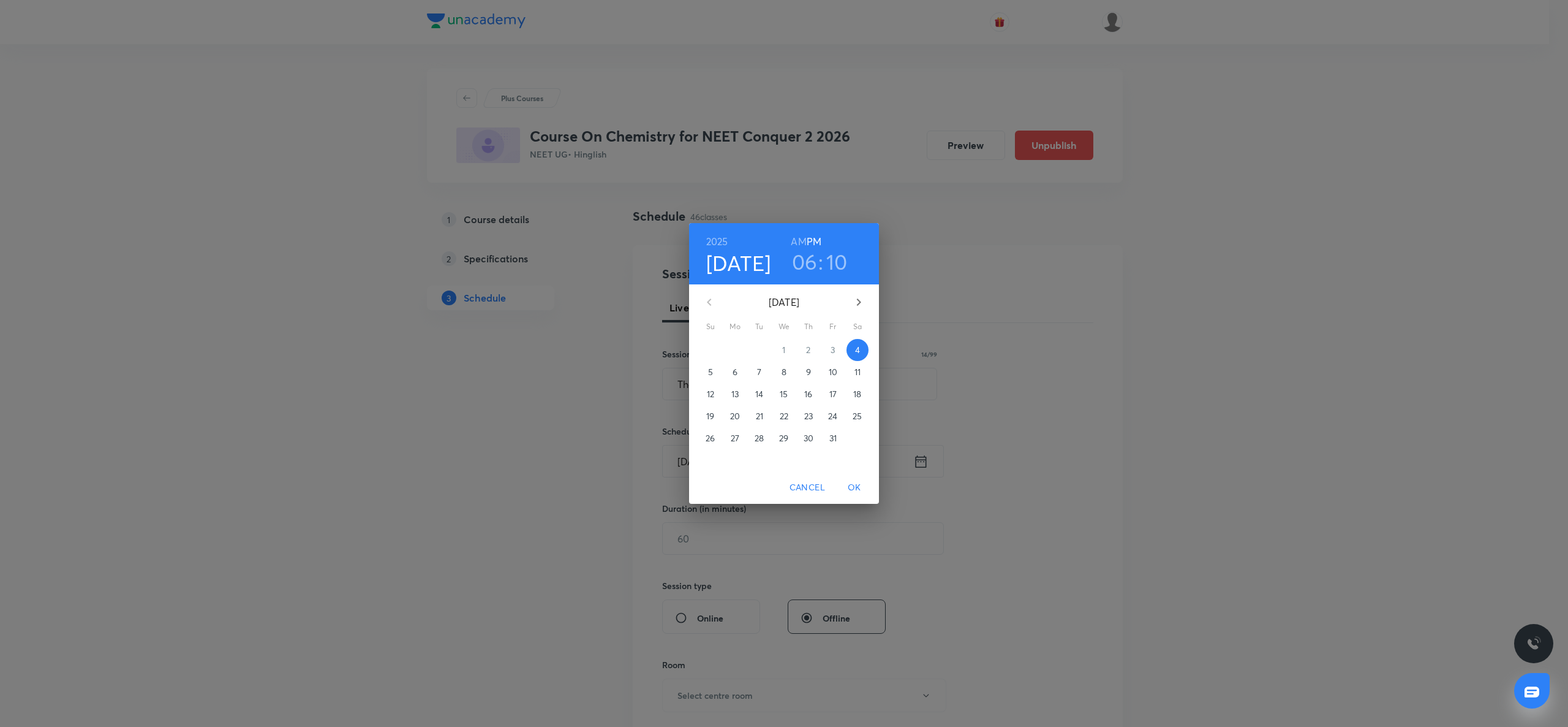
click at [833, 370] on p "10" at bounding box center [832, 372] width 8 height 12
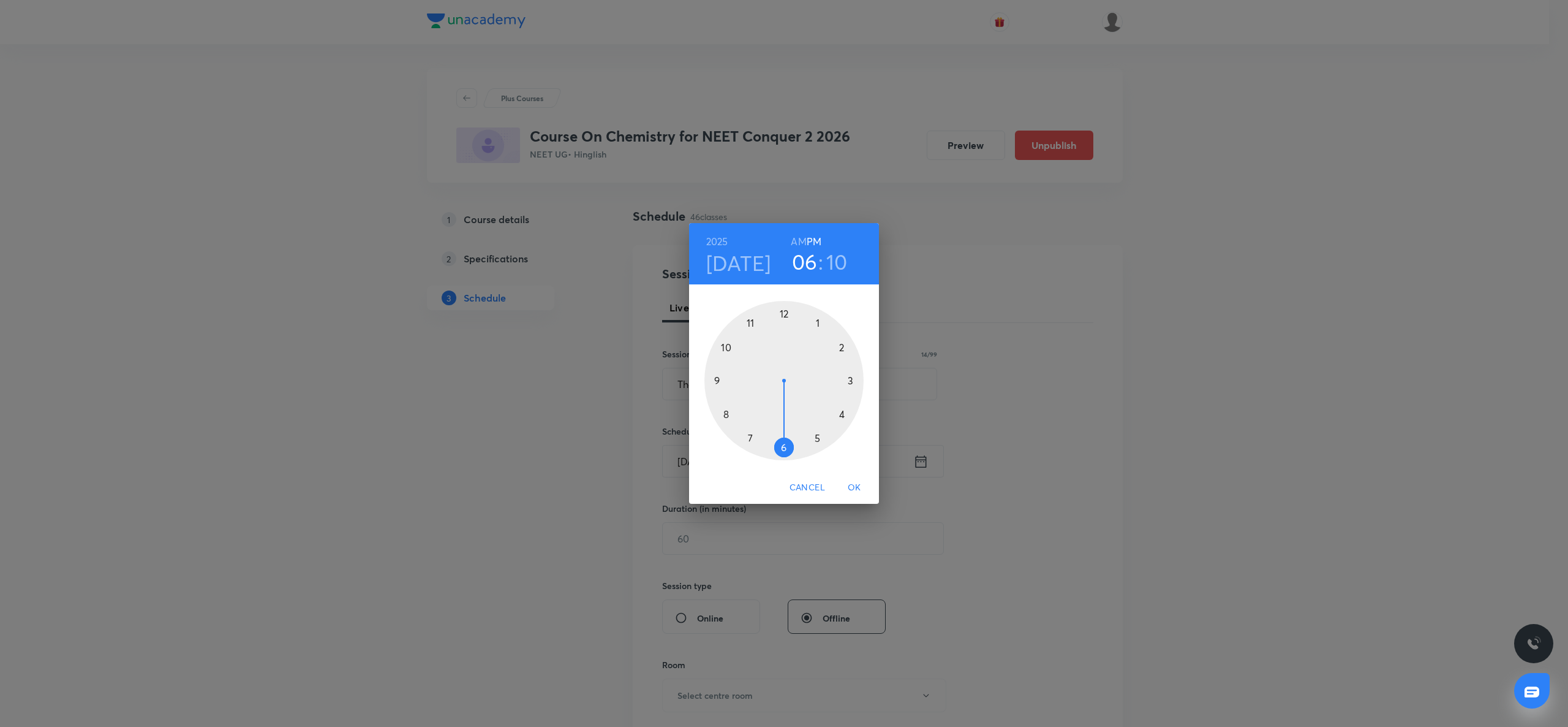
click at [819, 318] on div at bounding box center [784, 380] width 160 height 160
click at [781, 449] on div at bounding box center [784, 380] width 160 height 160
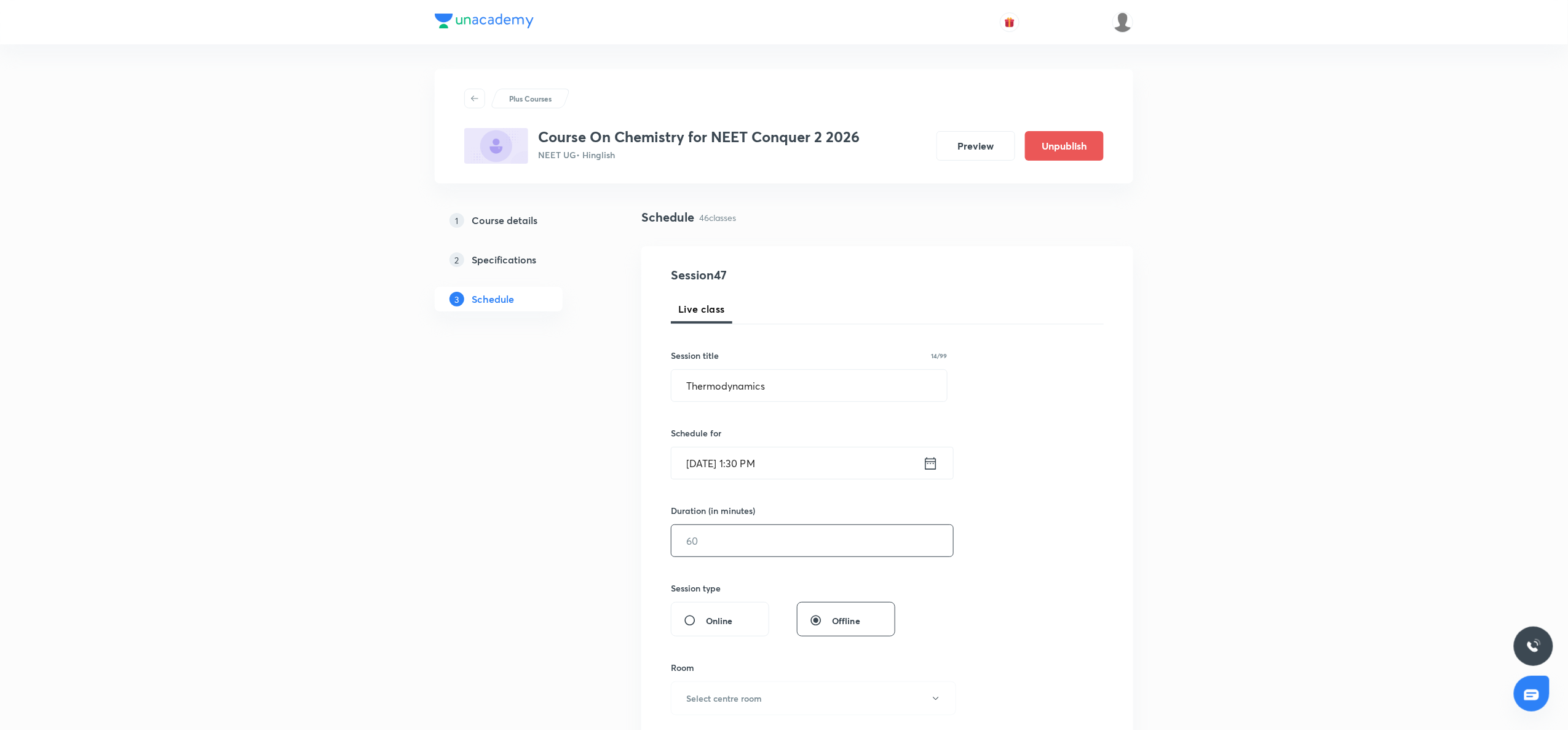
click at [771, 534] on input "text" at bounding box center [812, 540] width 281 height 31
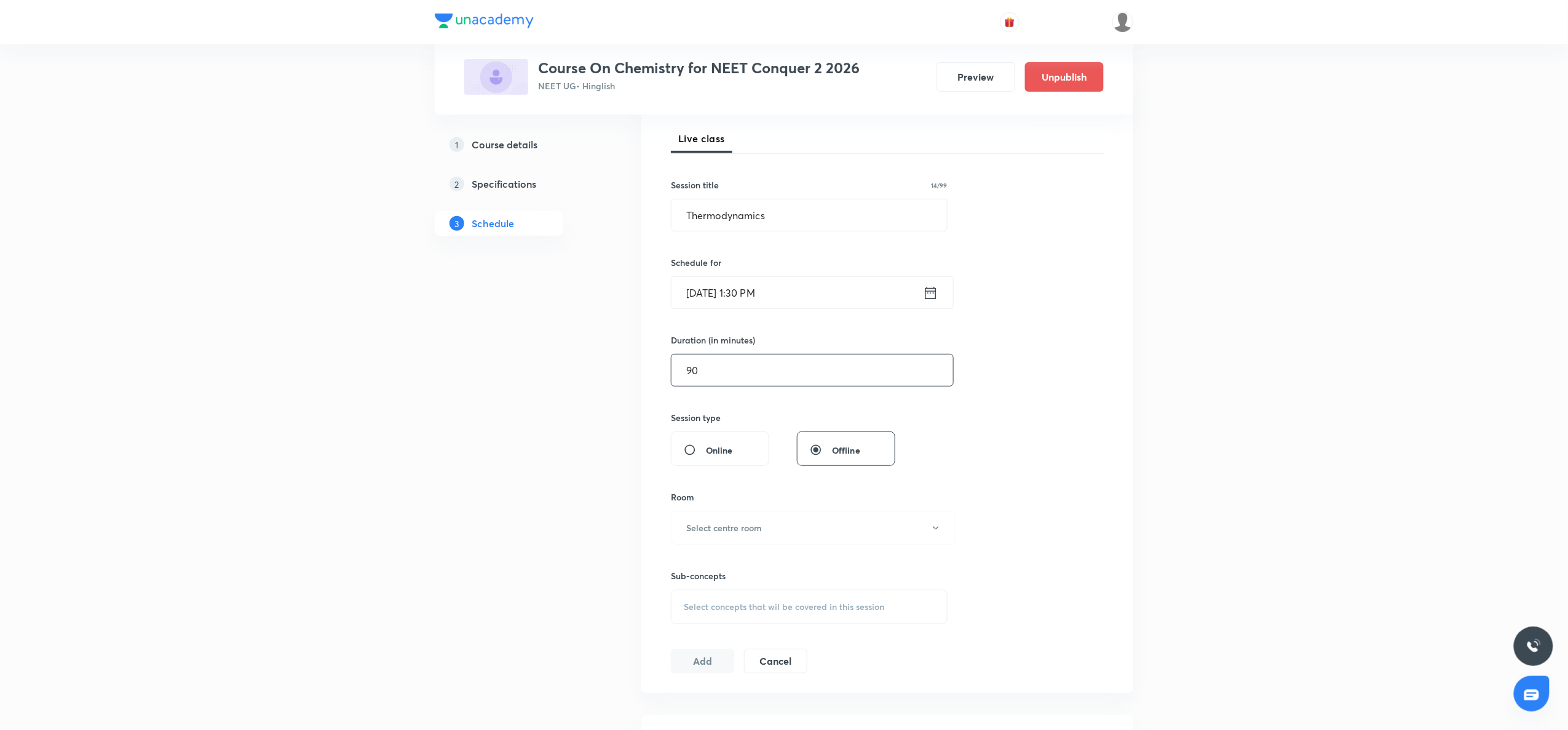
scroll to position [176, 0]
type input "90"
click at [771, 534] on button "Select centre room" at bounding box center [814, 522] width 285 height 34
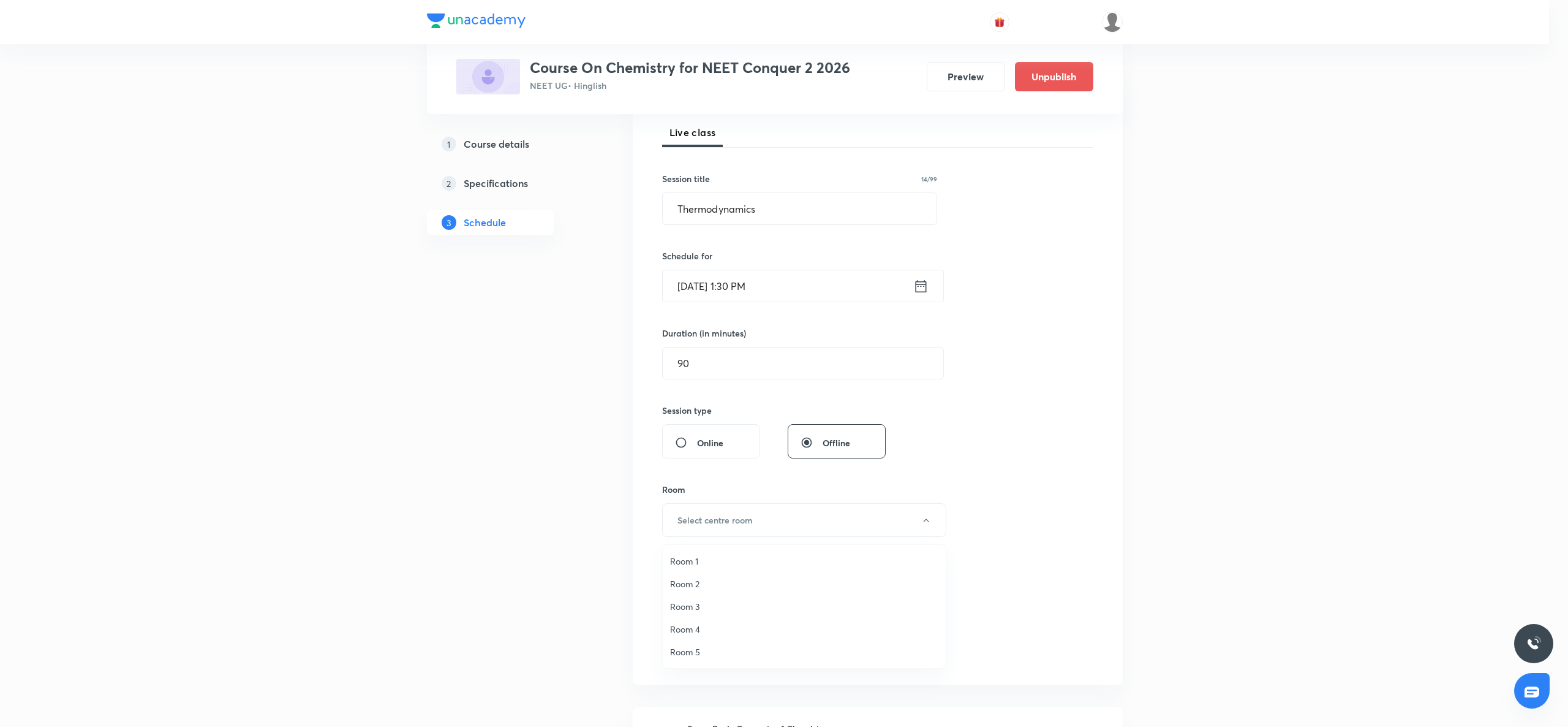
click at [720, 578] on span "Room 2" at bounding box center [804, 584] width 268 height 13
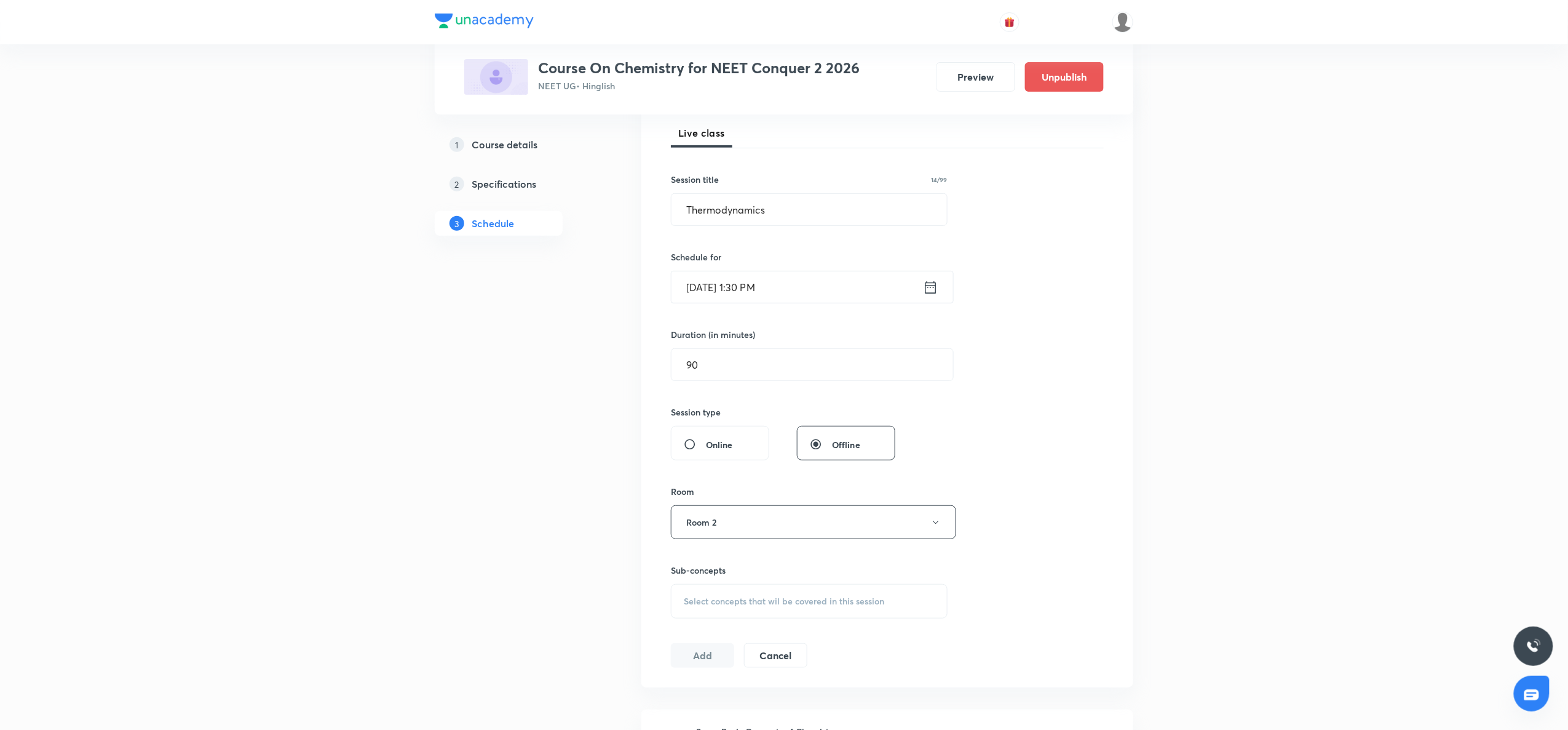
click at [716, 598] on span "Select concepts that wil be covered in this session" at bounding box center [784, 601] width 201 height 9
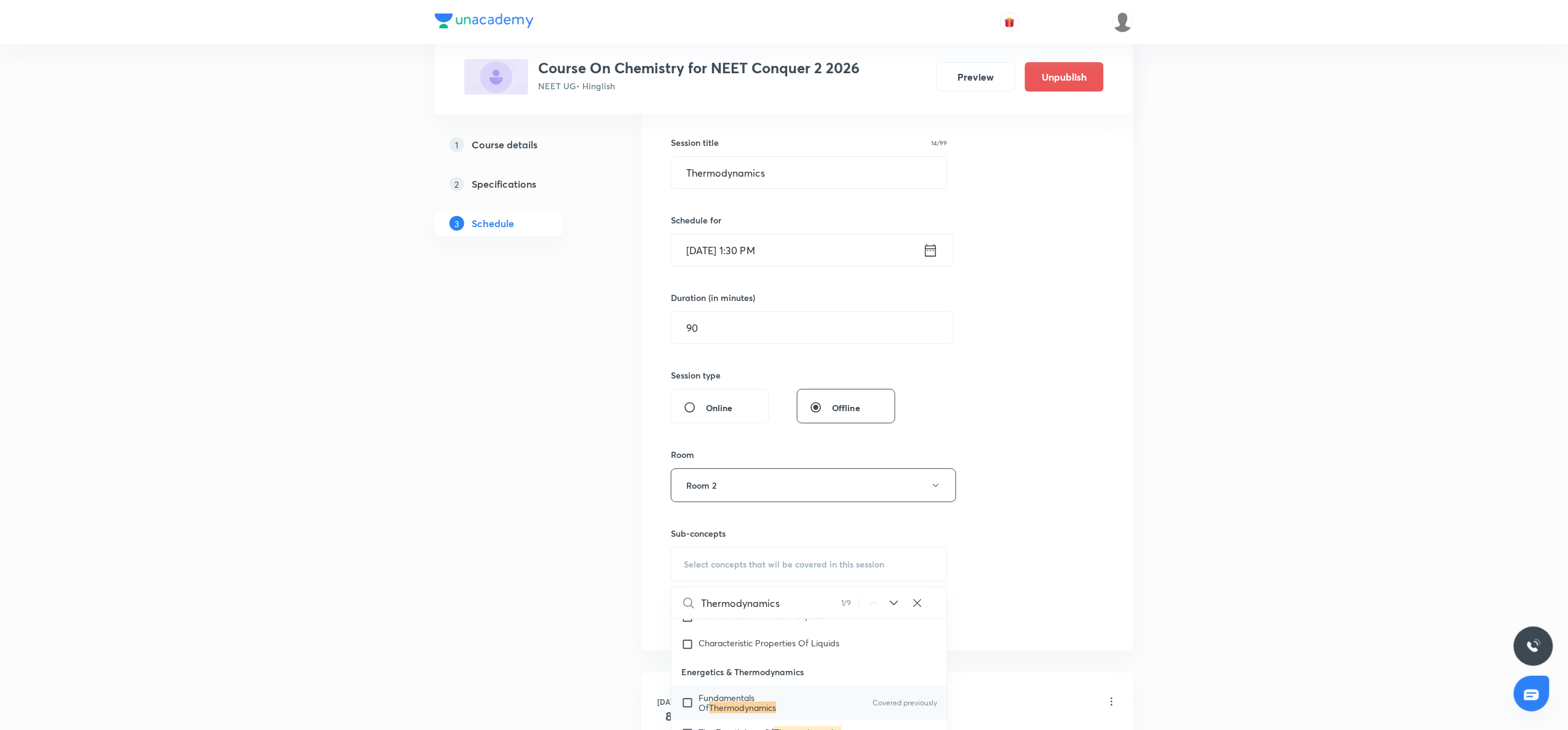
scroll to position [3002, 0]
type input "Thermodynamics"
click at [714, 645] on span "Fundamentals Of" at bounding box center [727, 639] width 56 height 22
checkbox input "true"
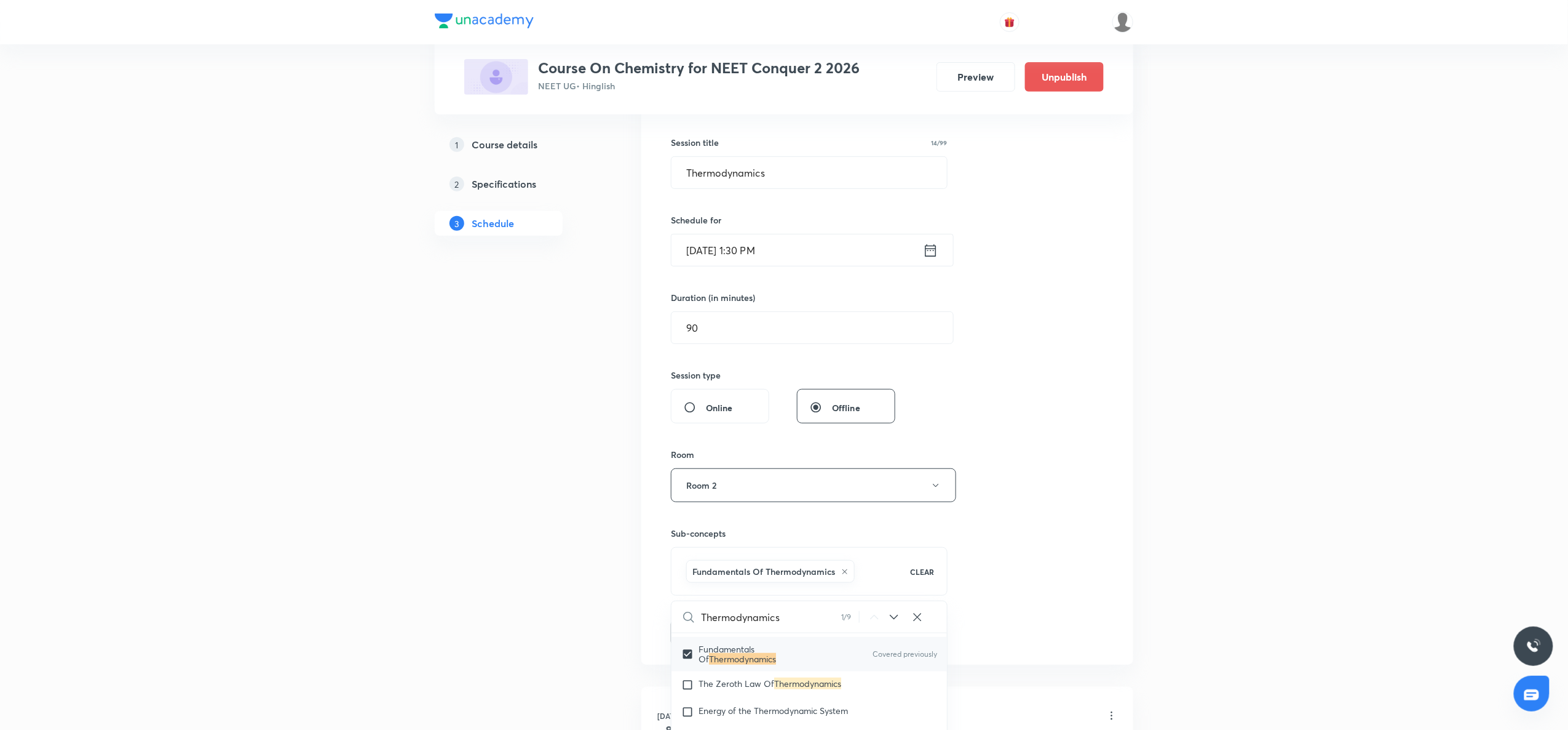
click at [1026, 471] on div "Session 47 Live class Session title 14/99 Thermodynamics ​ Schedule for [DATE] …" at bounding box center [888, 348] width 433 height 592
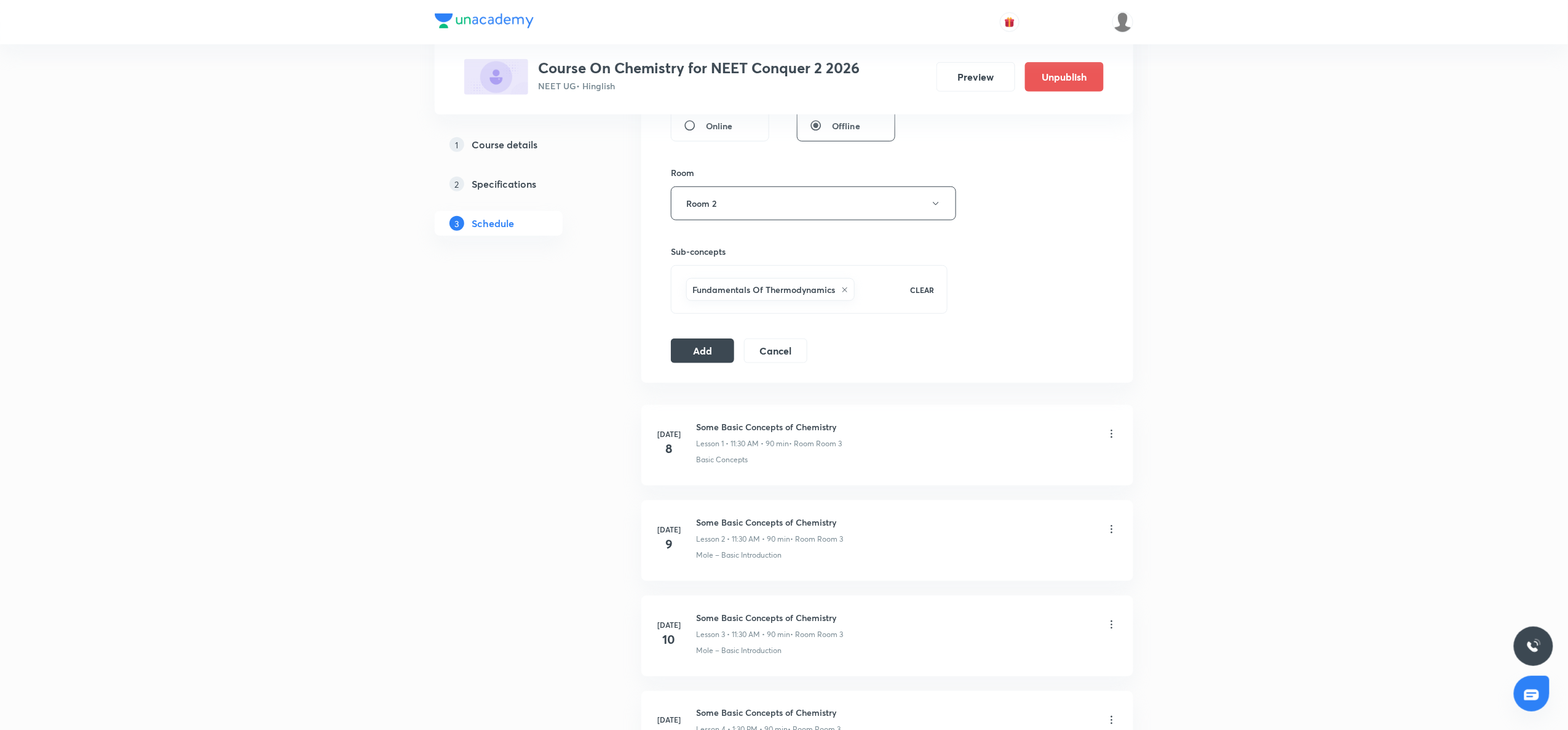
scroll to position [500, 0]
click at [689, 341] on button "Add" at bounding box center [703, 344] width 64 height 24
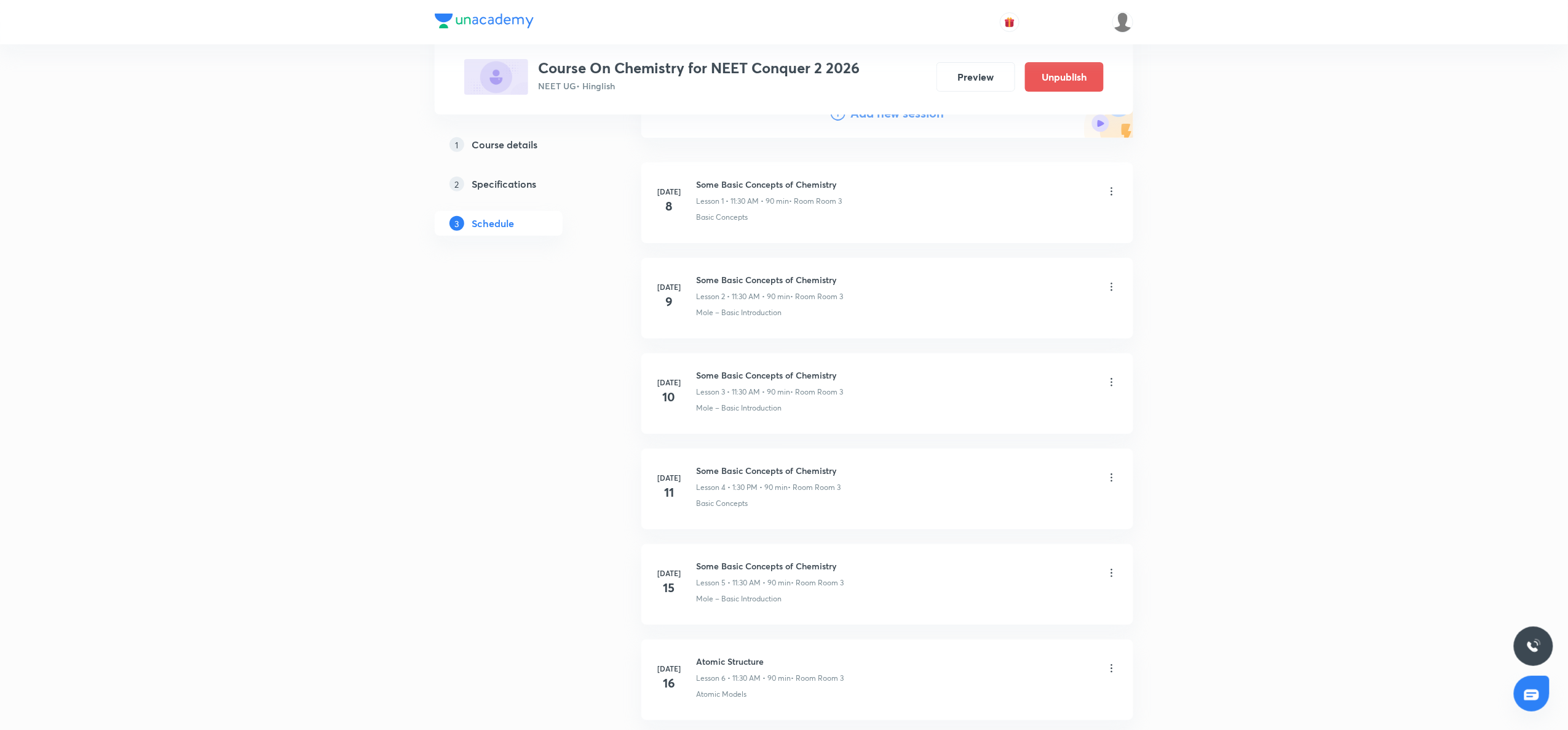
scroll to position [0, 0]
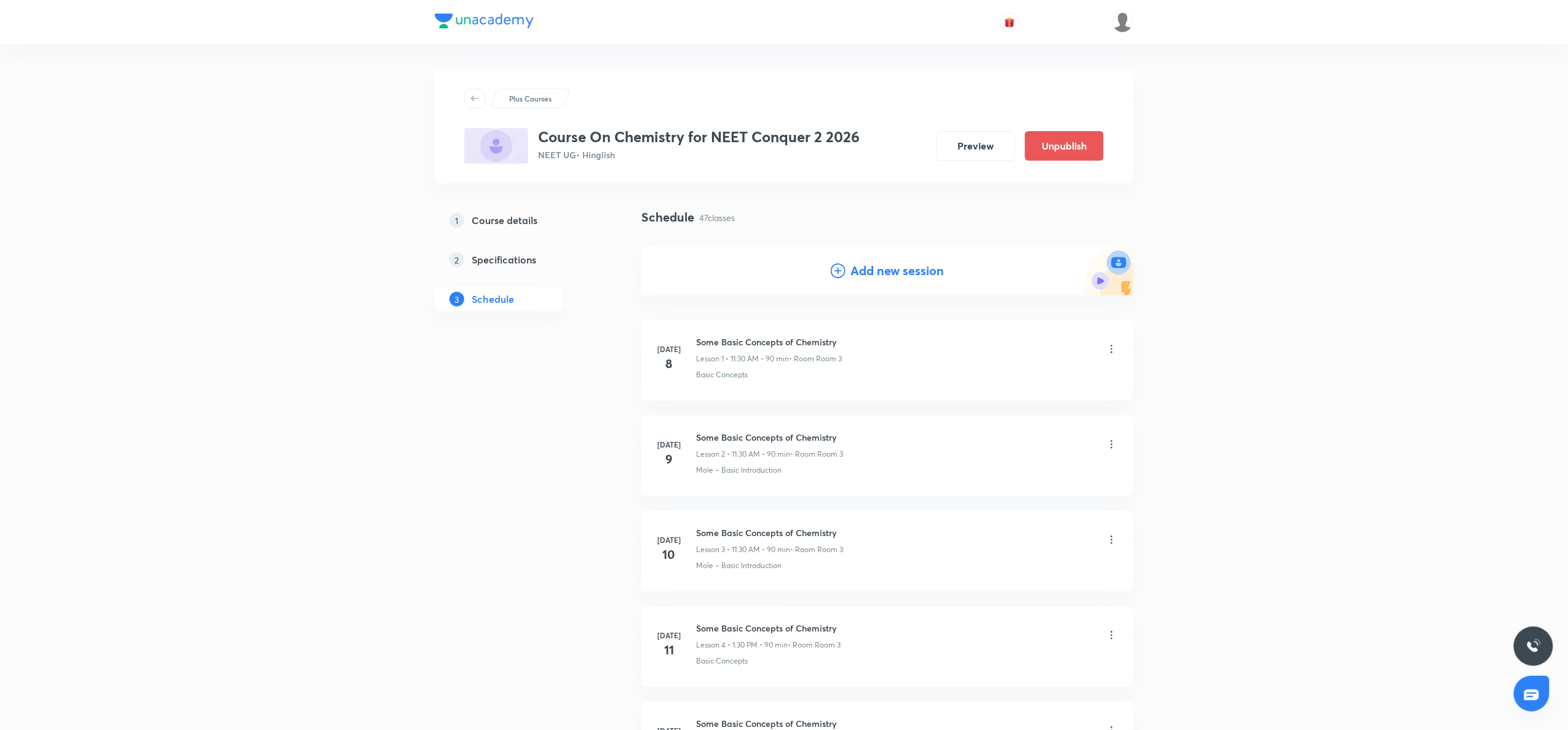
click at [830, 267] on div "Add new session" at bounding box center [887, 270] width 492 height 49
click at [836, 273] on icon at bounding box center [838, 271] width 15 height 15
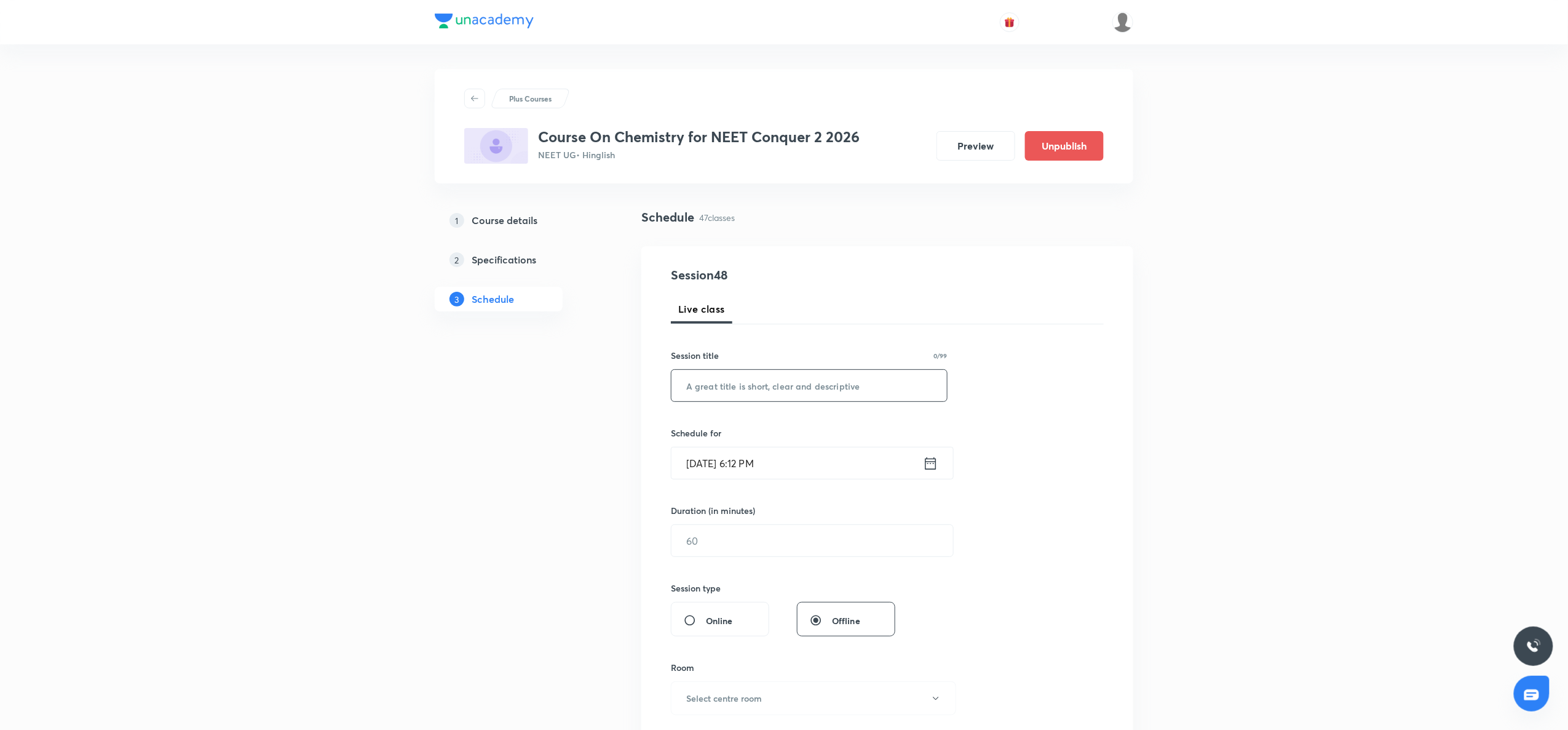
click at [746, 379] on input "text" at bounding box center [809, 385] width 276 height 31
paste input "Thermodynamics"
click at [730, 390] on input "Thermodynamics" at bounding box center [809, 385] width 276 height 31
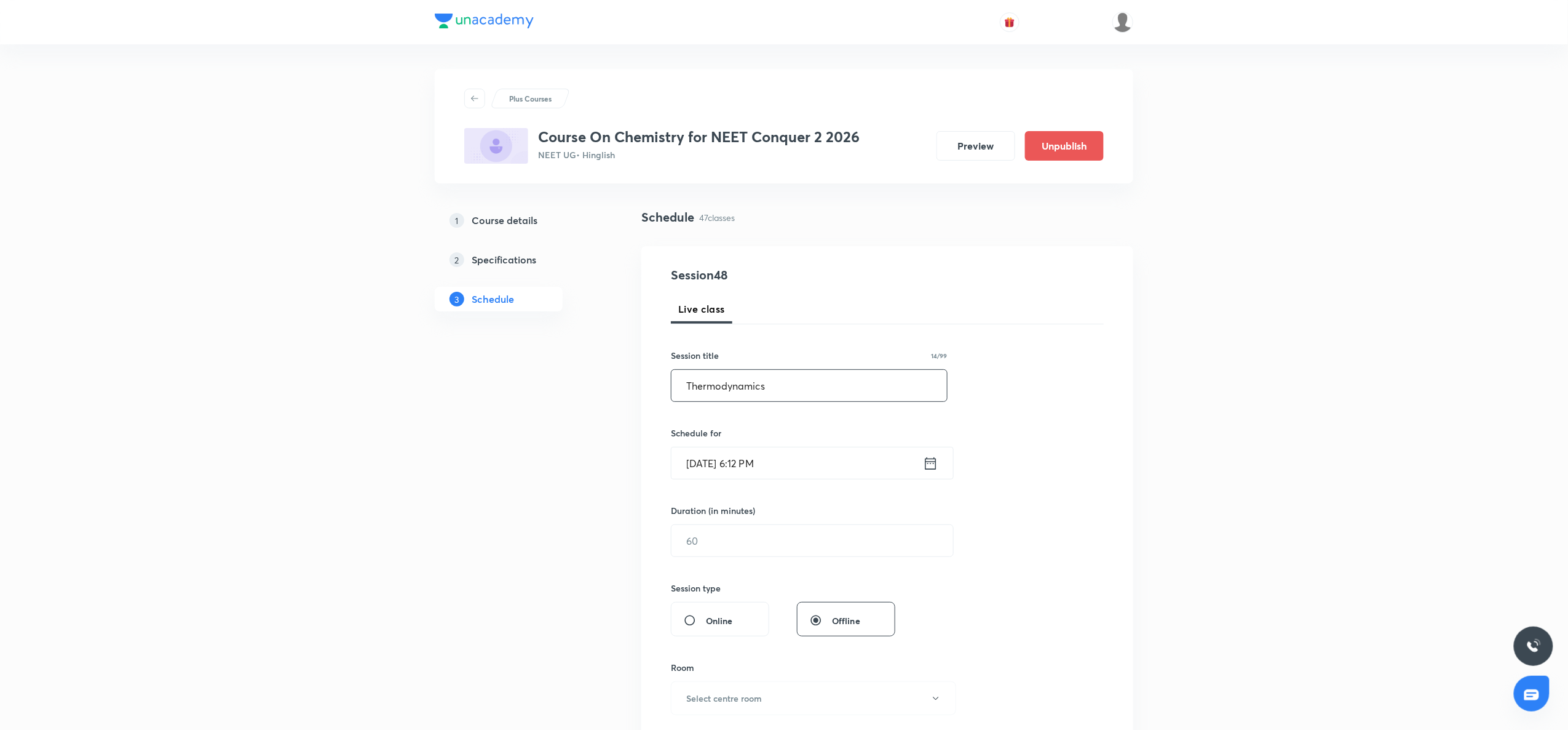
paste input "Equilibrium"
type input "Equilibrium"
click at [940, 469] on div "[DATE] 6:12 PM ​" at bounding box center [813, 463] width 283 height 33
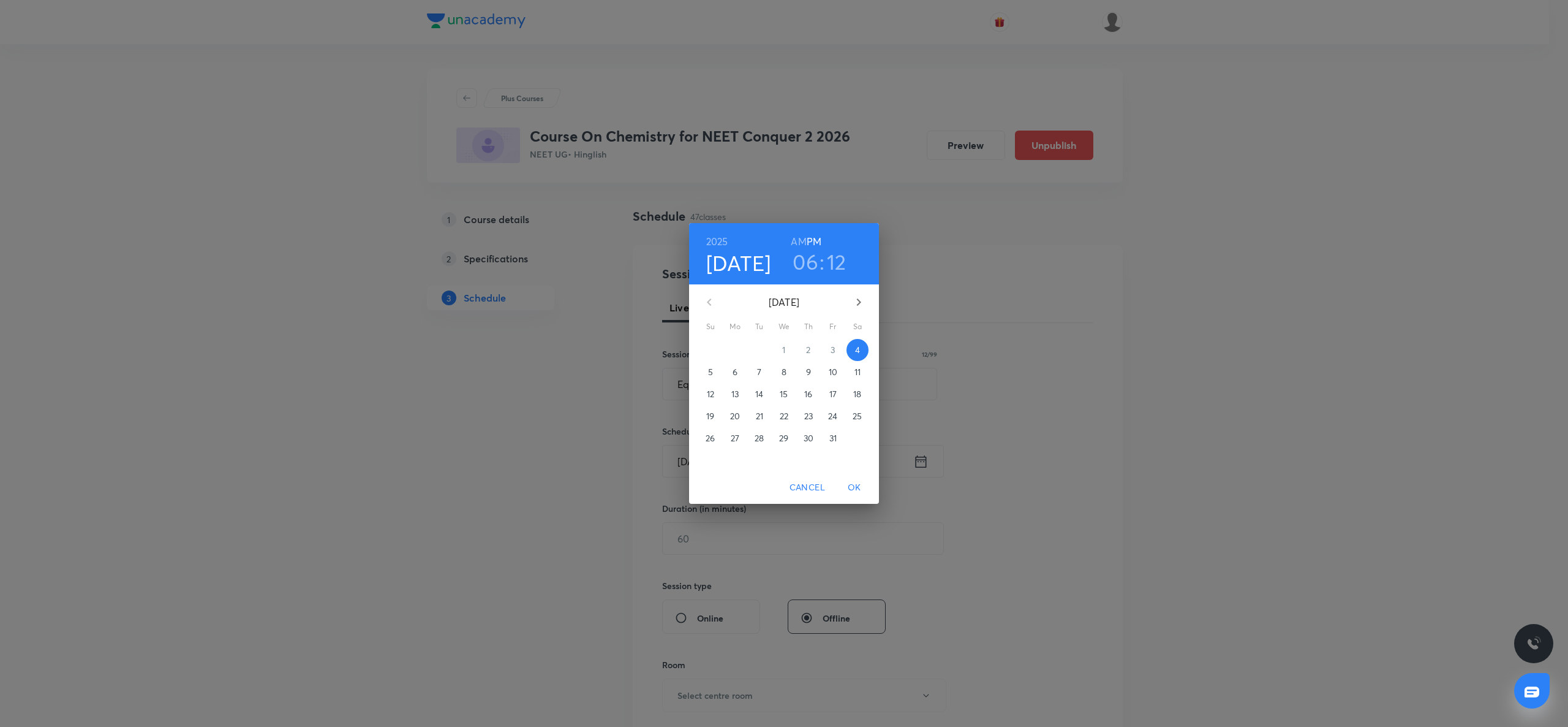
click at [855, 371] on p "11" at bounding box center [857, 372] width 7 height 12
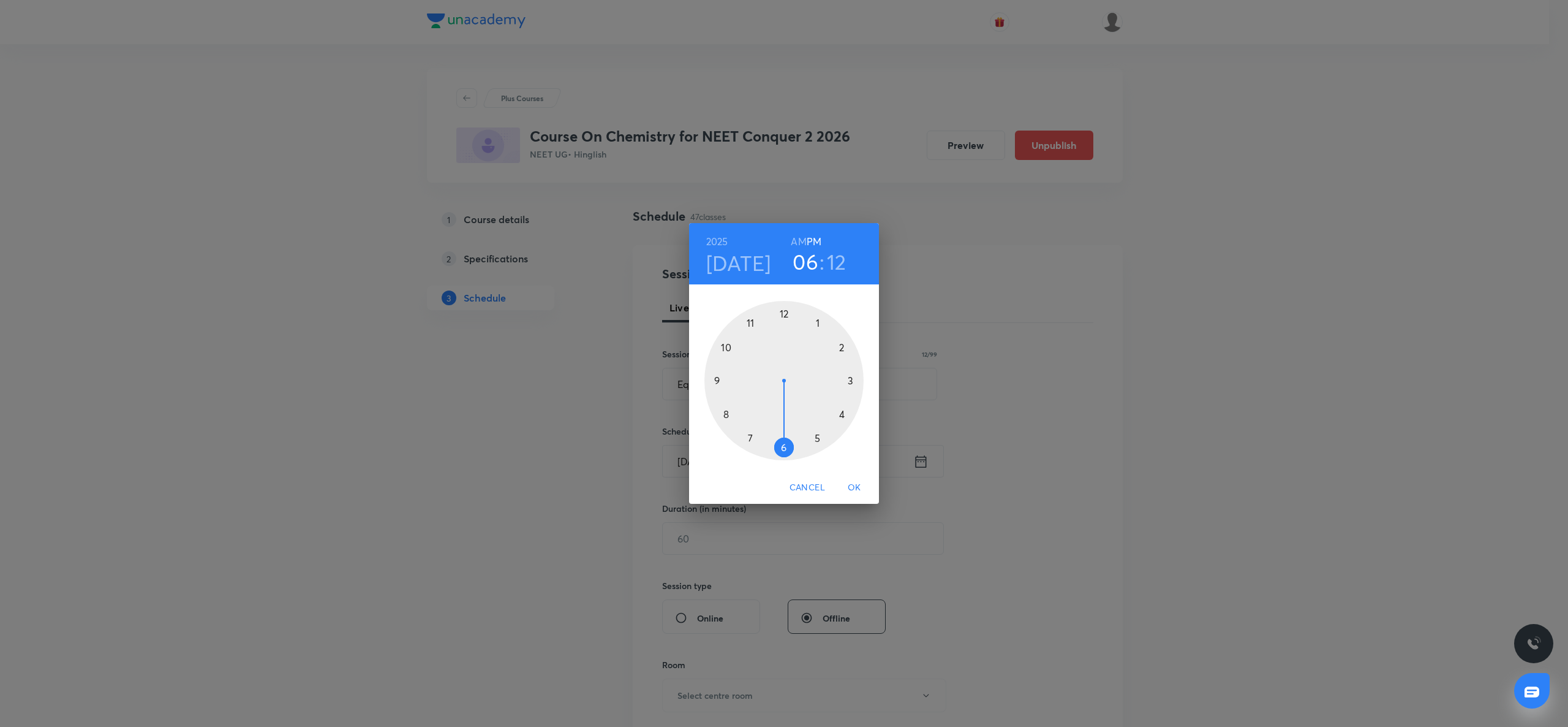
click at [822, 323] on div at bounding box center [784, 380] width 160 height 160
click at [780, 444] on div at bounding box center [784, 380] width 160 height 160
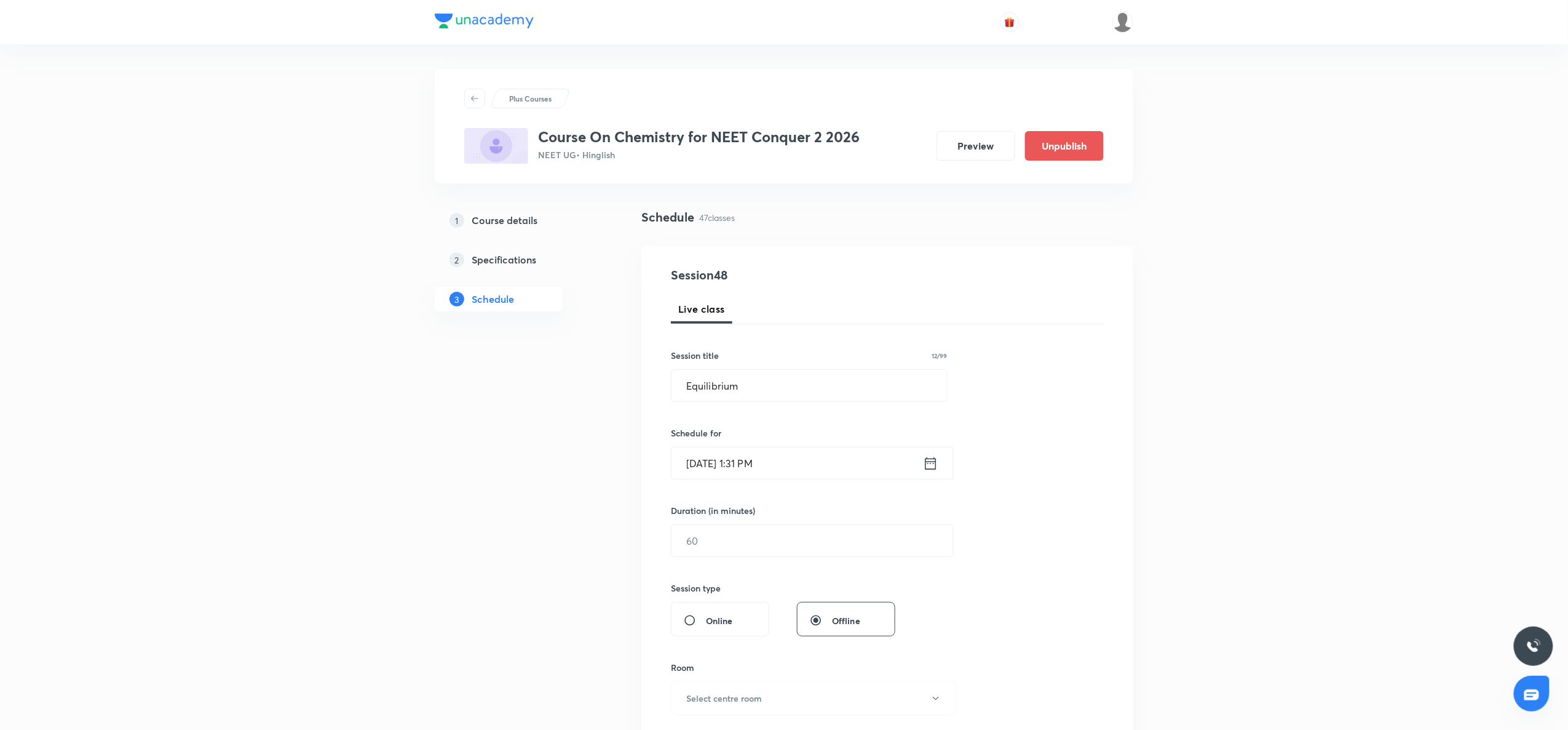
click at [926, 461] on icon at bounding box center [931, 463] width 11 height 12
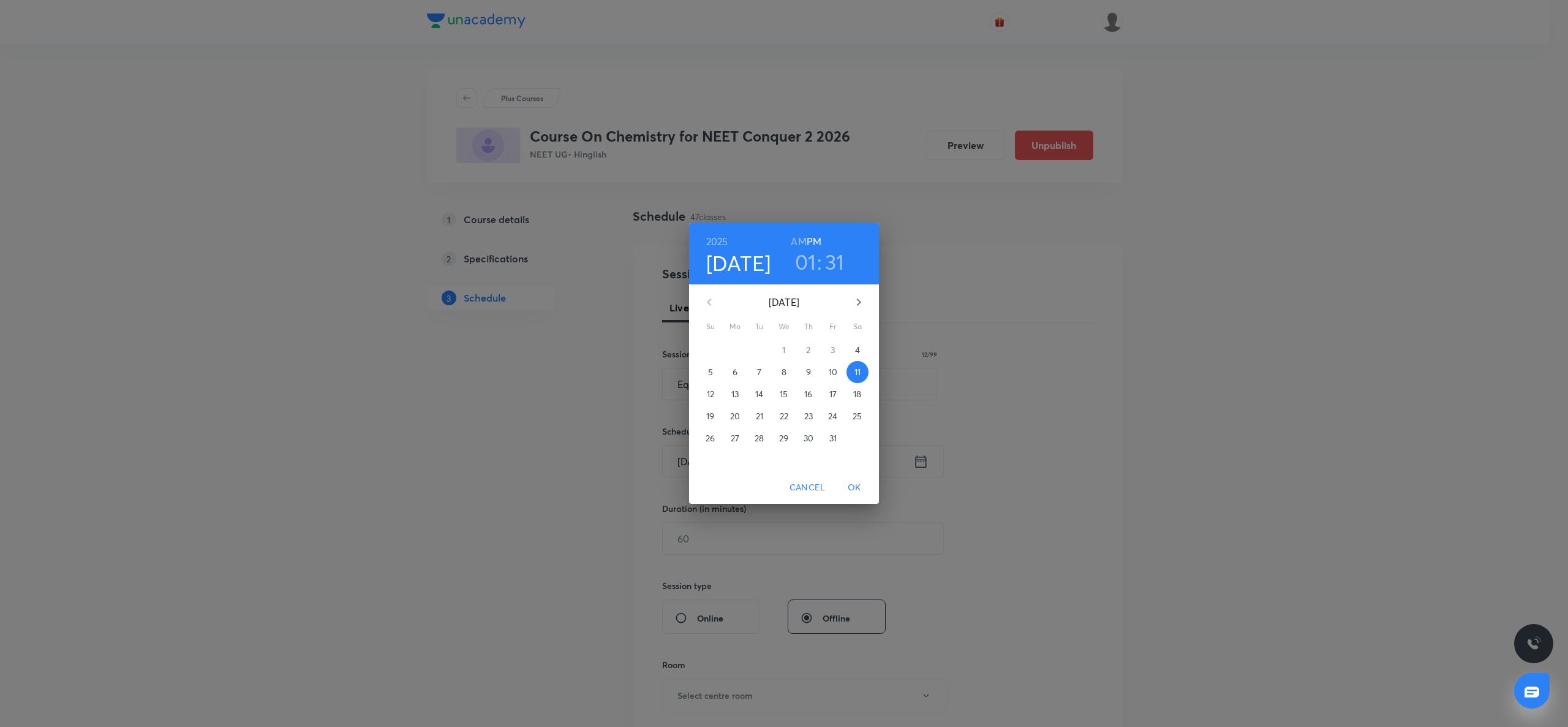
click at [831, 255] on h3 "31" at bounding box center [834, 262] width 20 height 26
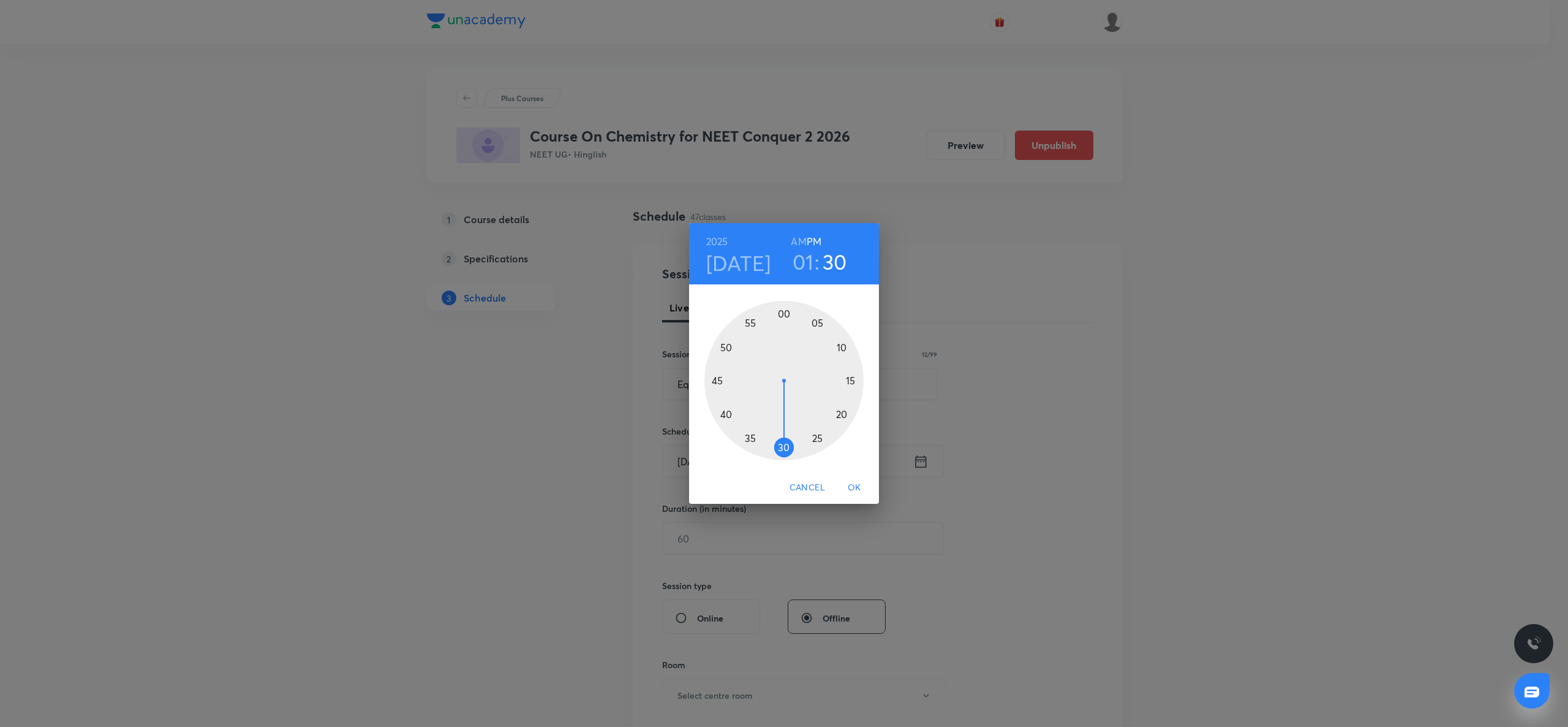
drag, startPoint x: 774, startPoint y: 446, endPoint x: 783, endPoint y: 450, distance: 9.8
click at [783, 450] on div at bounding box center [784, 380] width 160 height 160
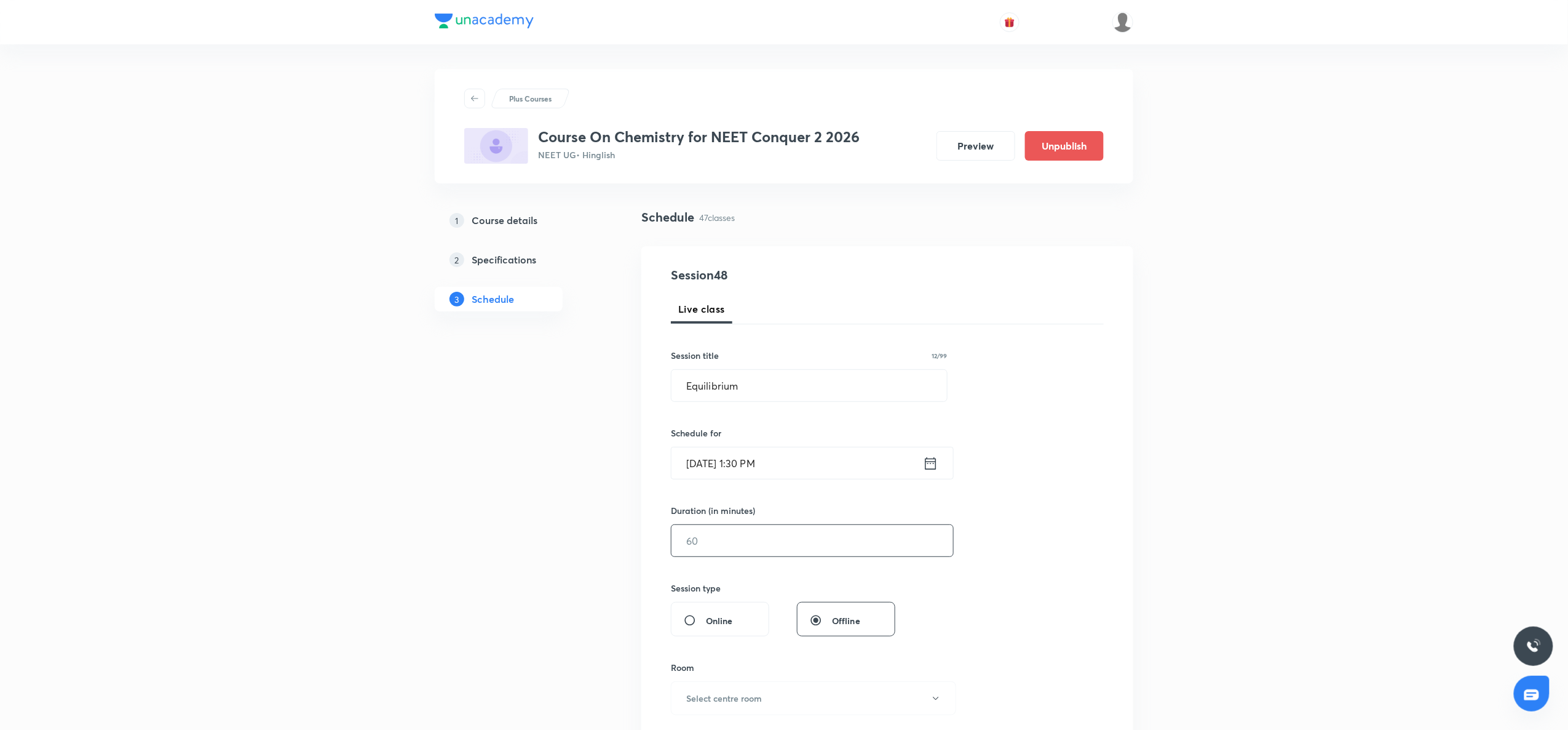
click at [723, 554] on input "text" at bounding box center [812, 540] width 281 height 31
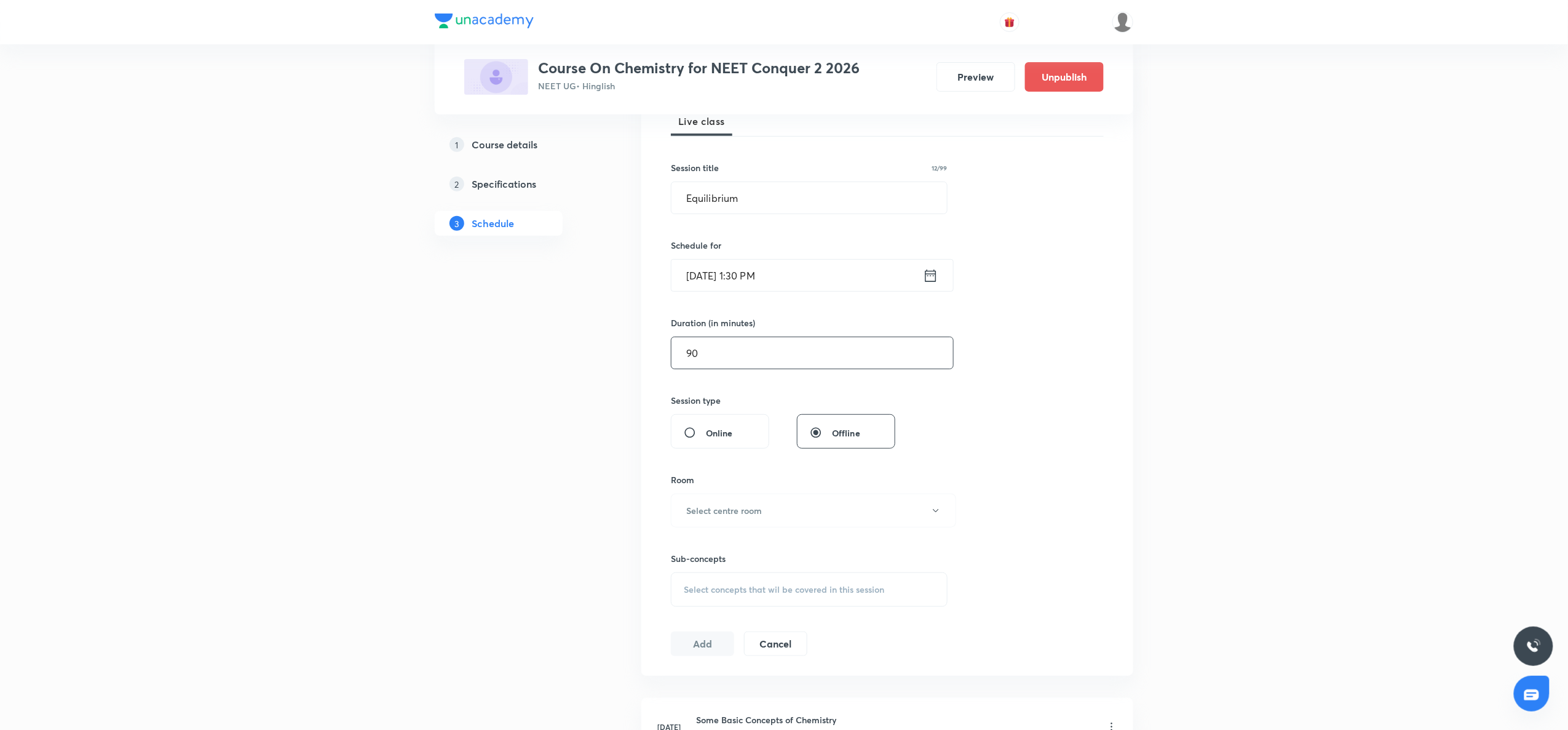
scroll to position [201, 0]
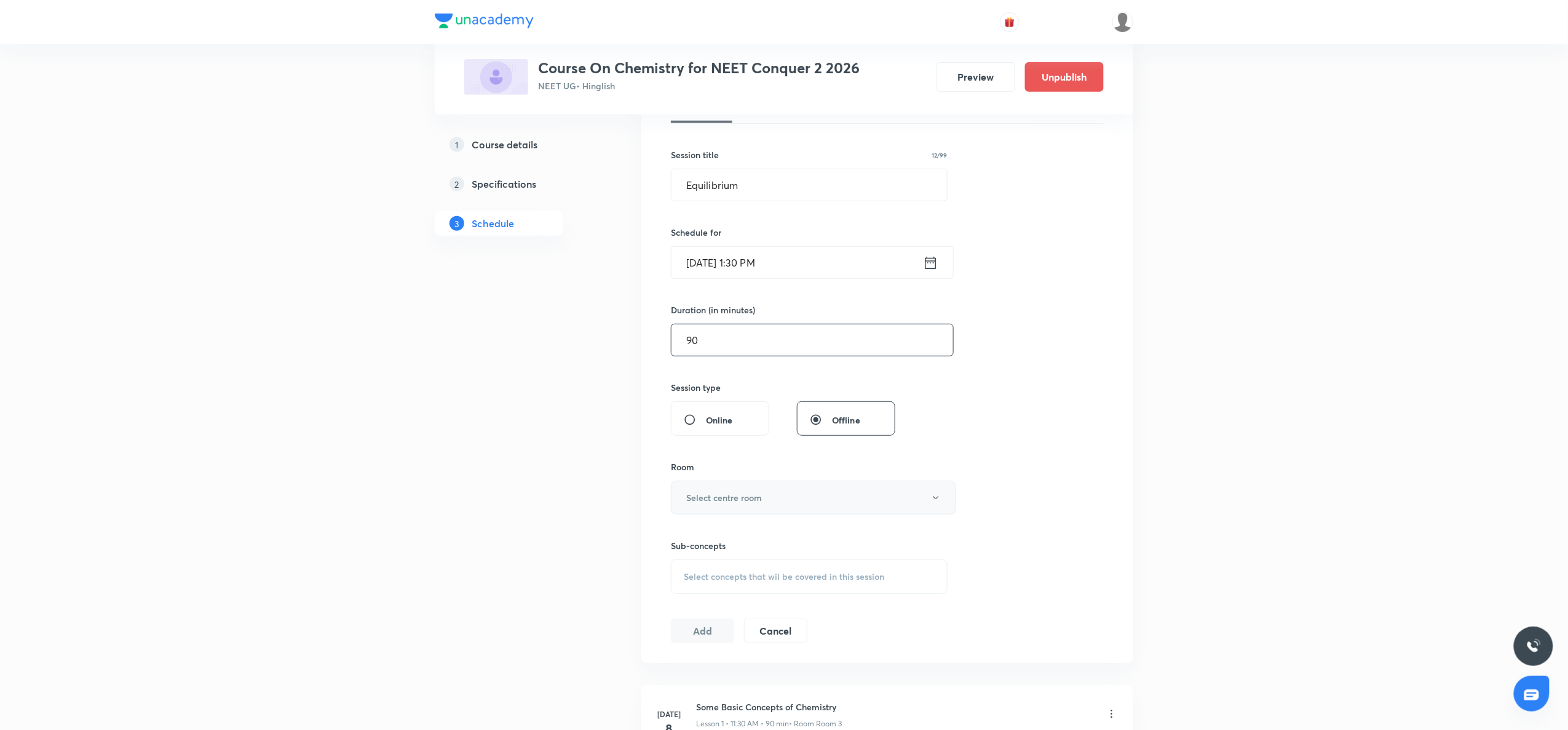
type input "90"
click at [723, 506] on button "Select centre room" at bounding box center [814, 497] width 285 height 34
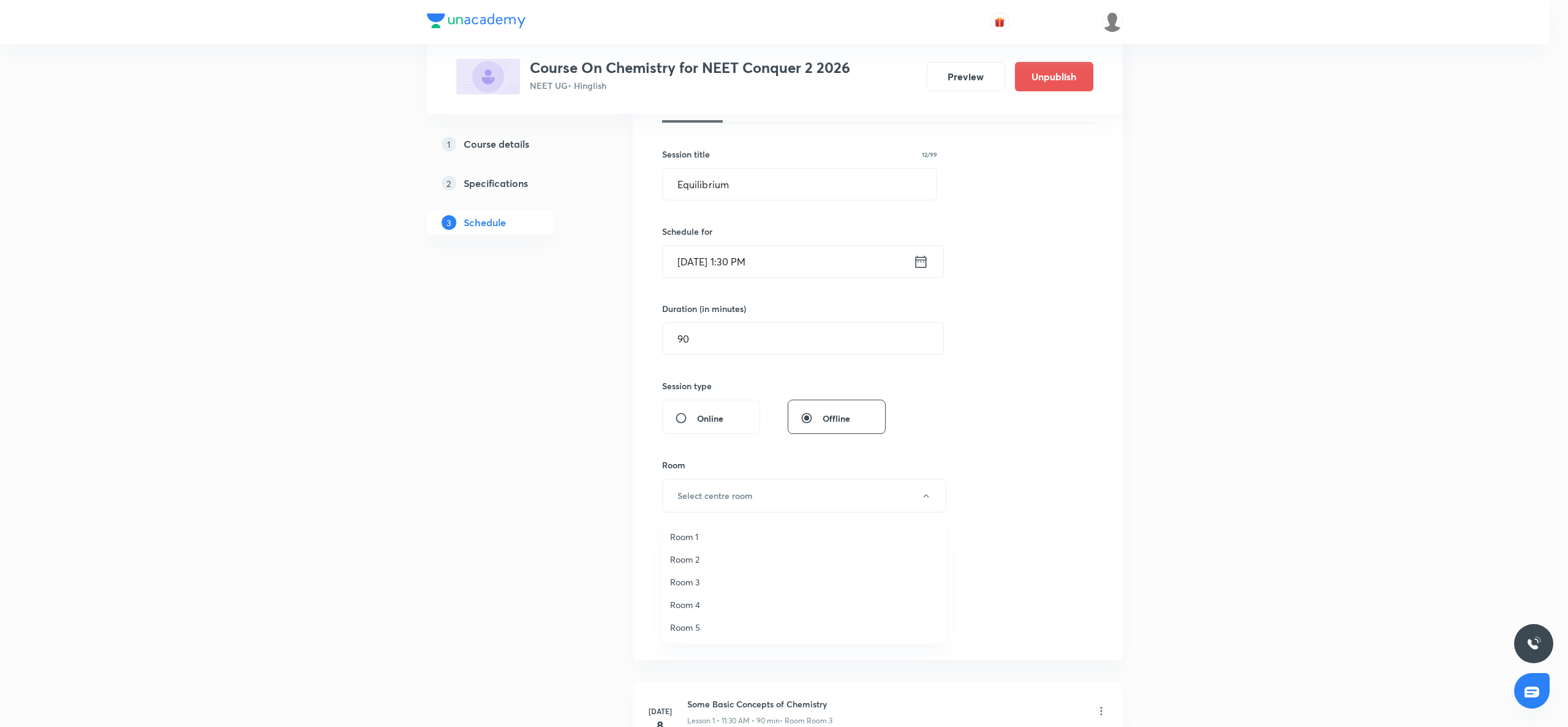
click at [693, 560] on span "Room 2" at bounding box center [804, 560] width 268 height 13
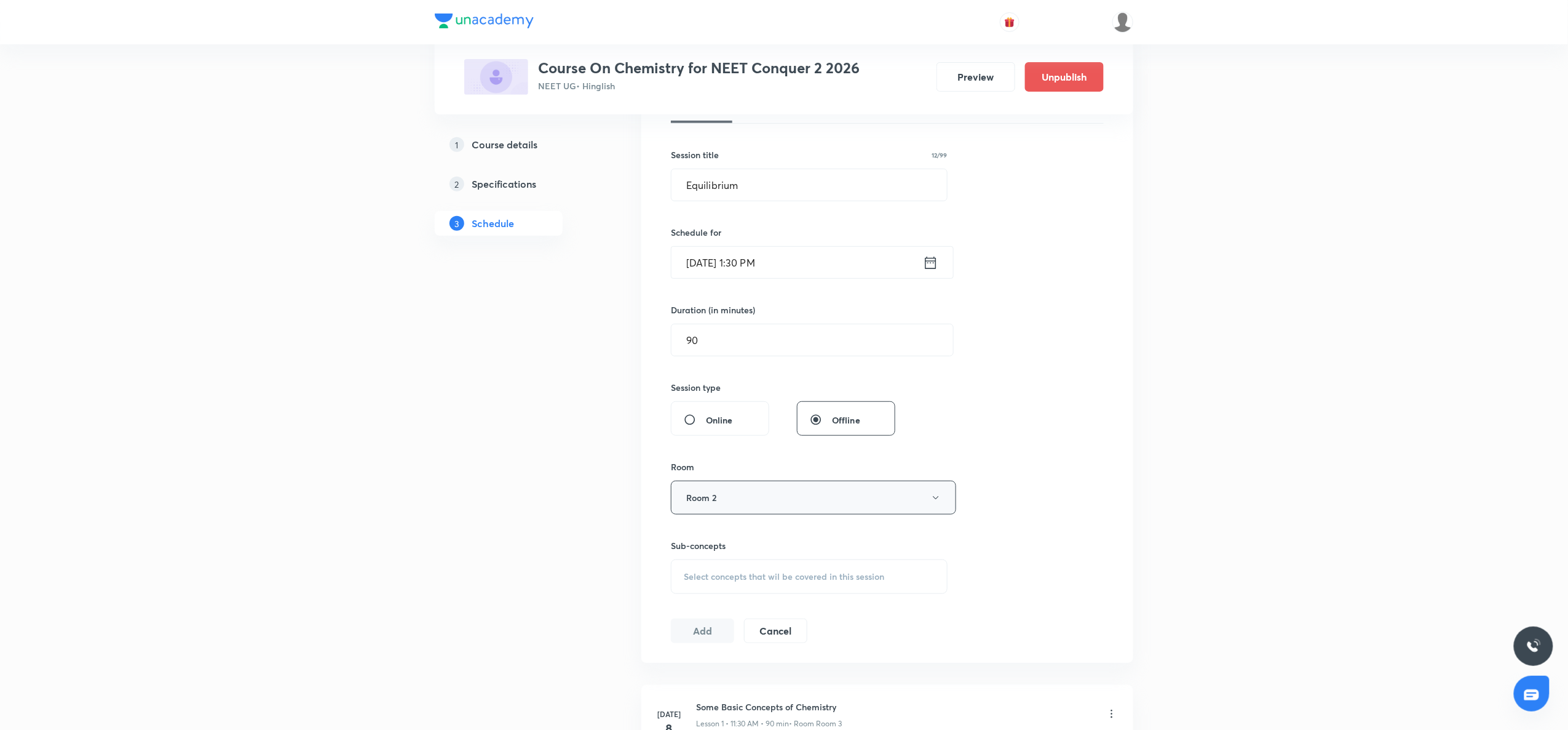
click at [738, 502] on button "Room 2" at bounding box center [814, 497] width 285 height 34
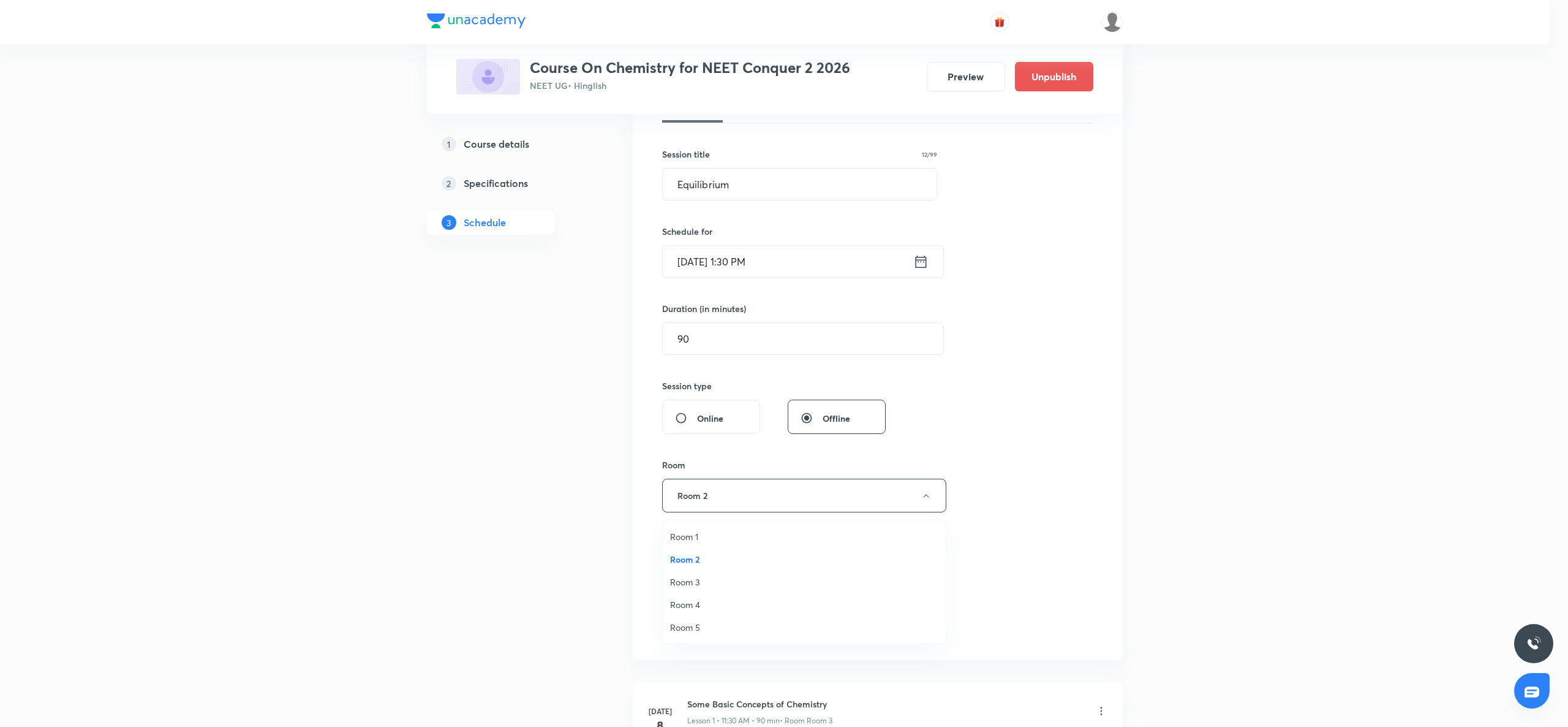
drag, startPoint x: 510, startPoint y: 582, endPoint x: 628, endPoint y: 578, distance: 118.1
click at [628, 578] on div at bounding box center [784, 364] width 1568 height 727
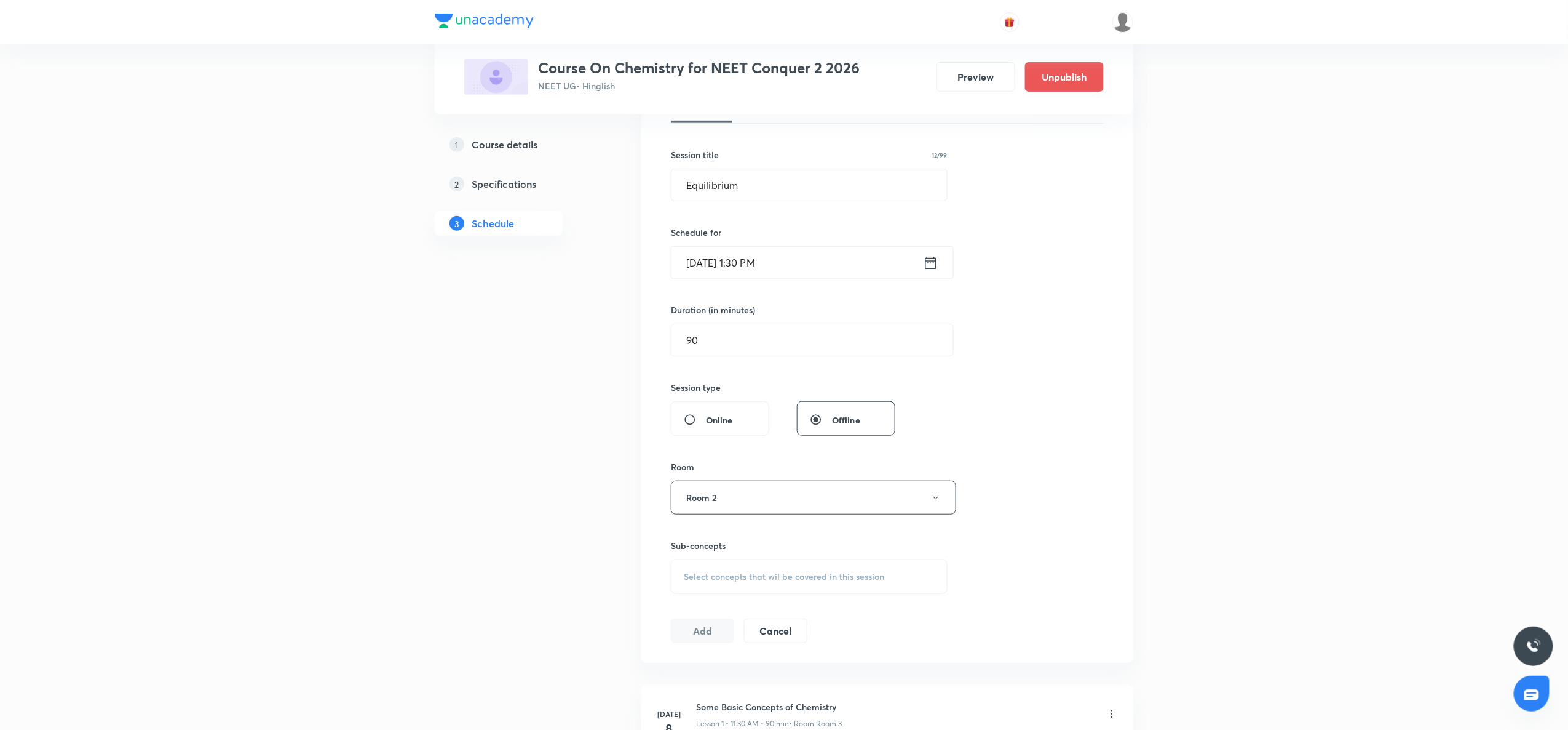
click at [694, 575] on span "Select concepts that wil be covered in this session" at bounding box center [784, 576] width 201 height 9
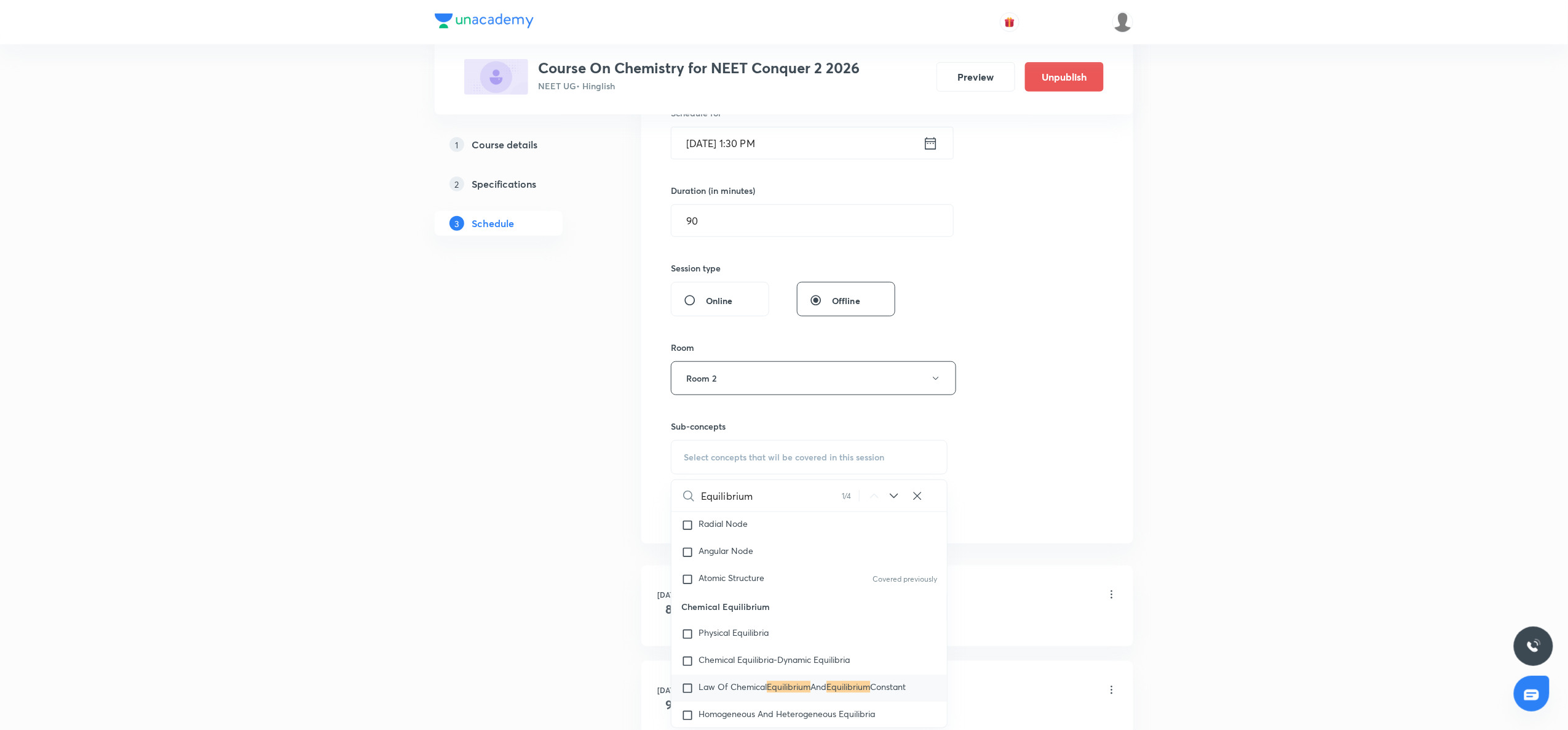
scroll to position [1973, 0]
type input "Equilibrium"
click at [718, 662] on div "Law Of Chemical Equilibrium And Equilibrium Constant" at bounding box center [809, 663] width 276 height 27
checkbox input "true"
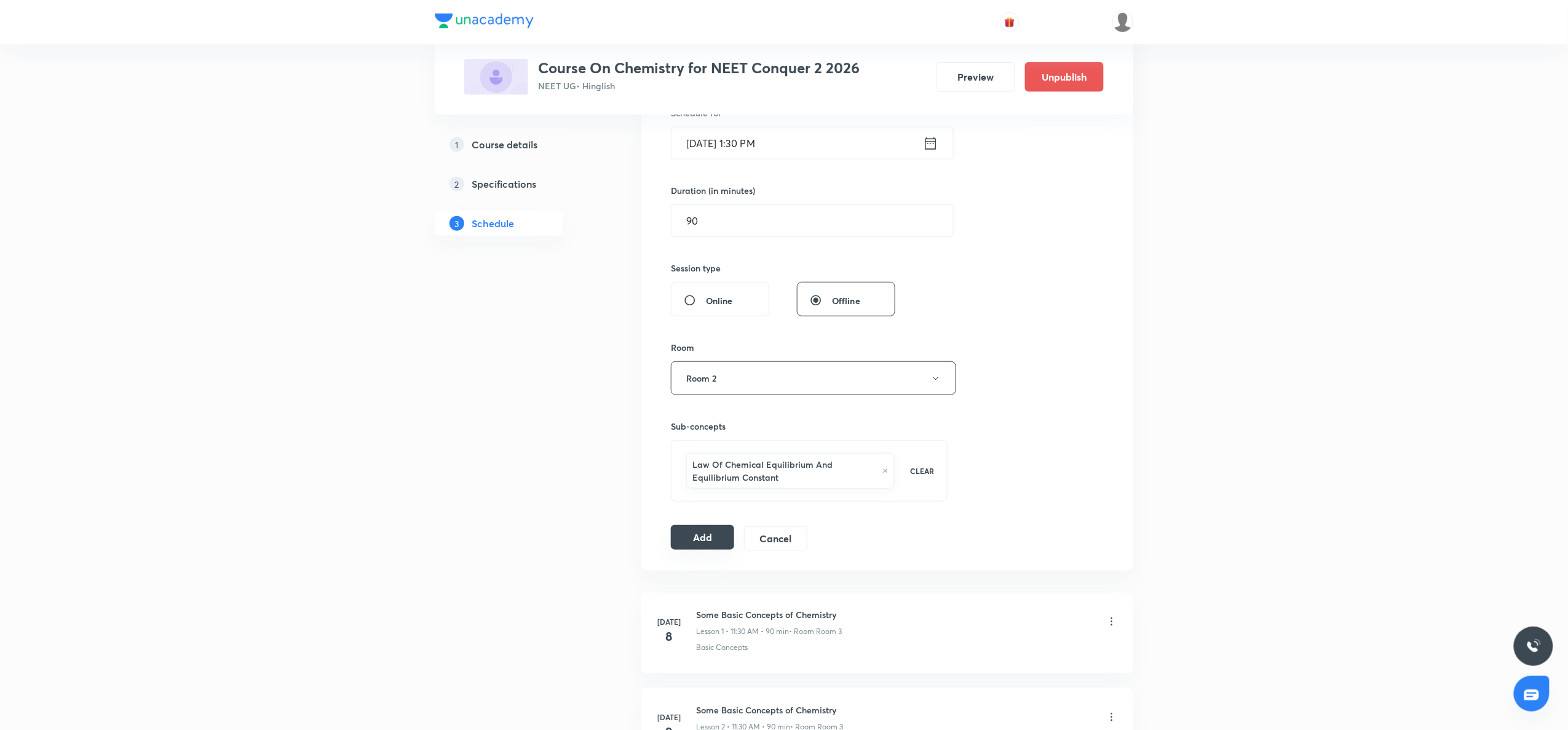
click at [694, 540] on button "Add" at bounding box center [703, 537] width 64 height 24
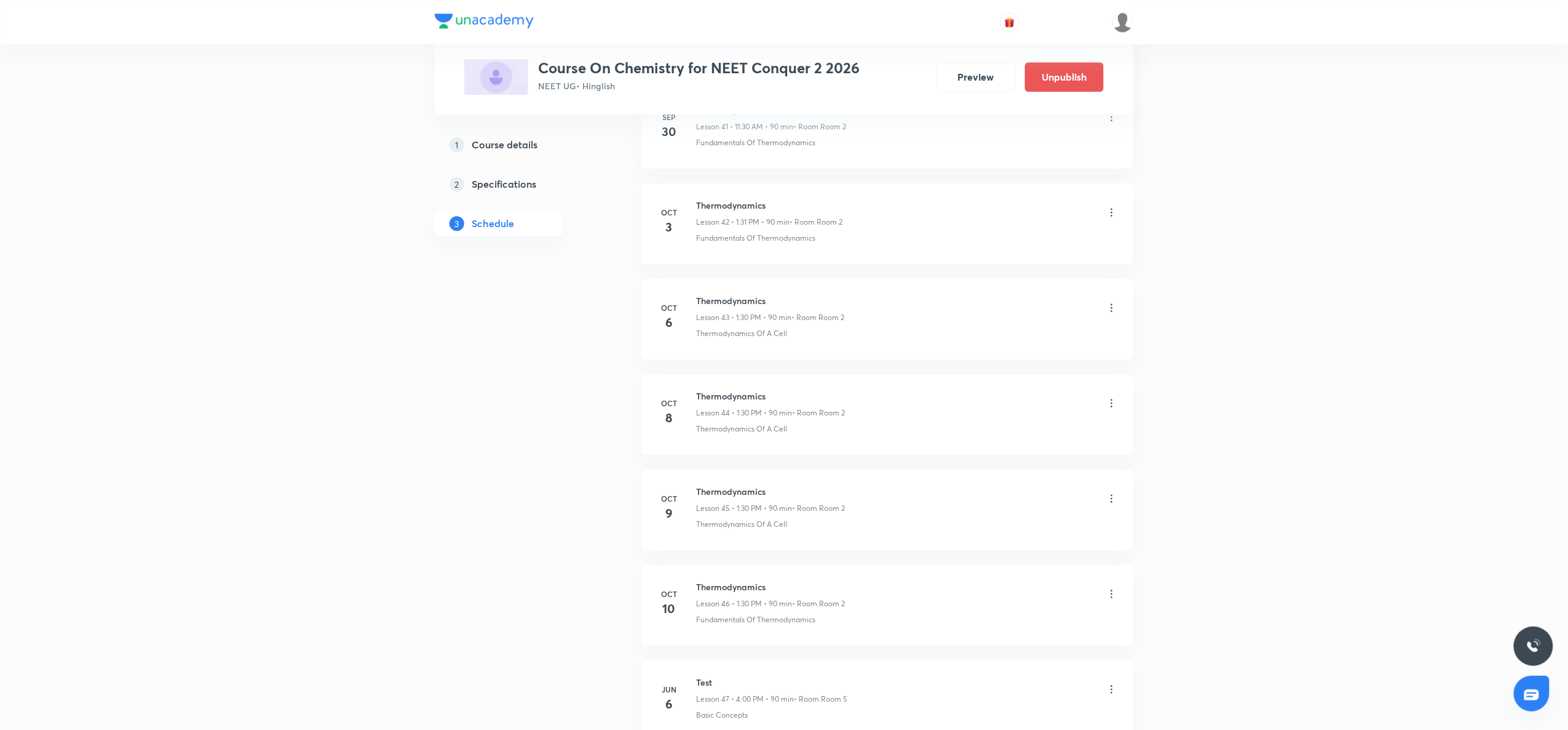
scroll to position [4193, 0]
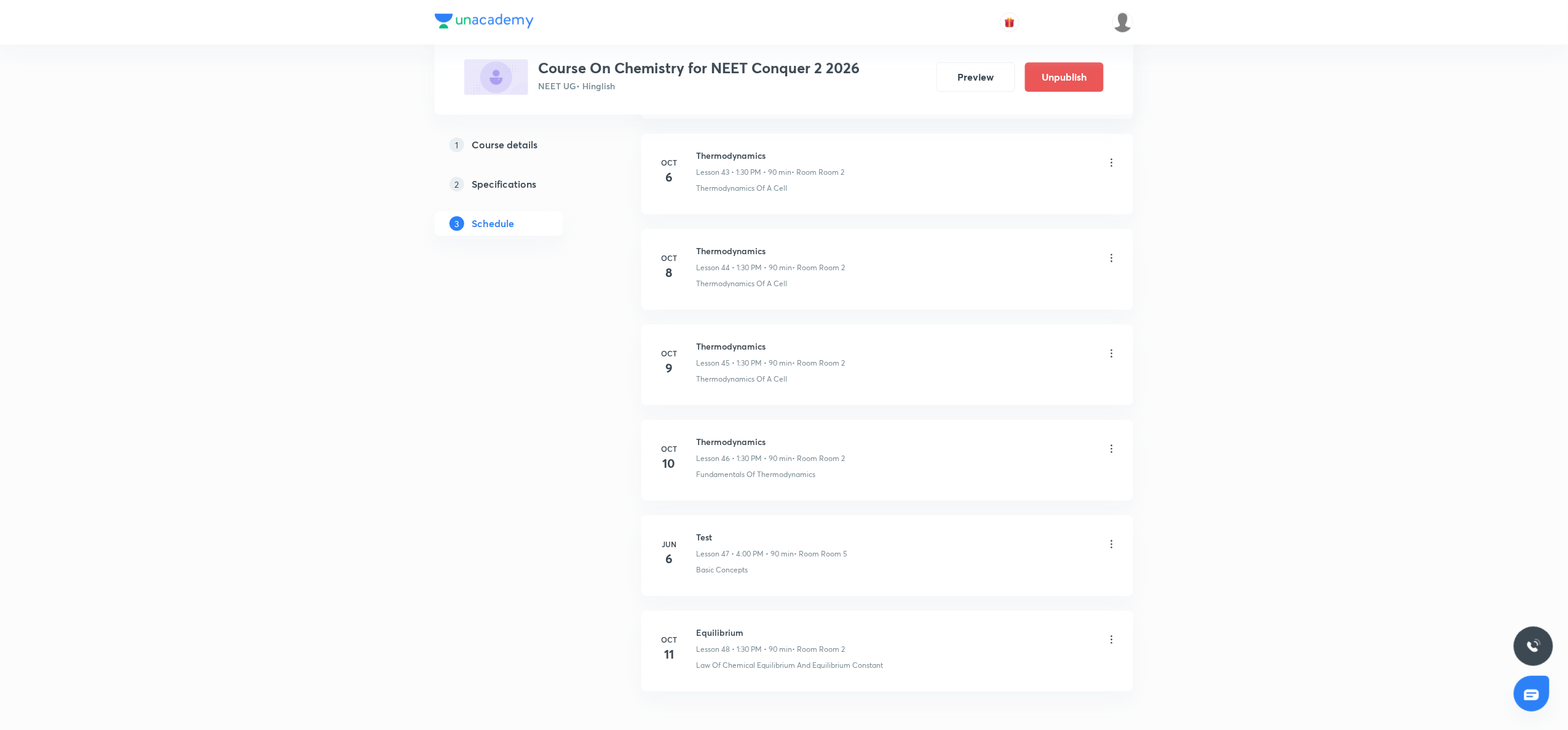
click at [1117, 455] on icon at bounding box center [1111, 449] width 12 height 12
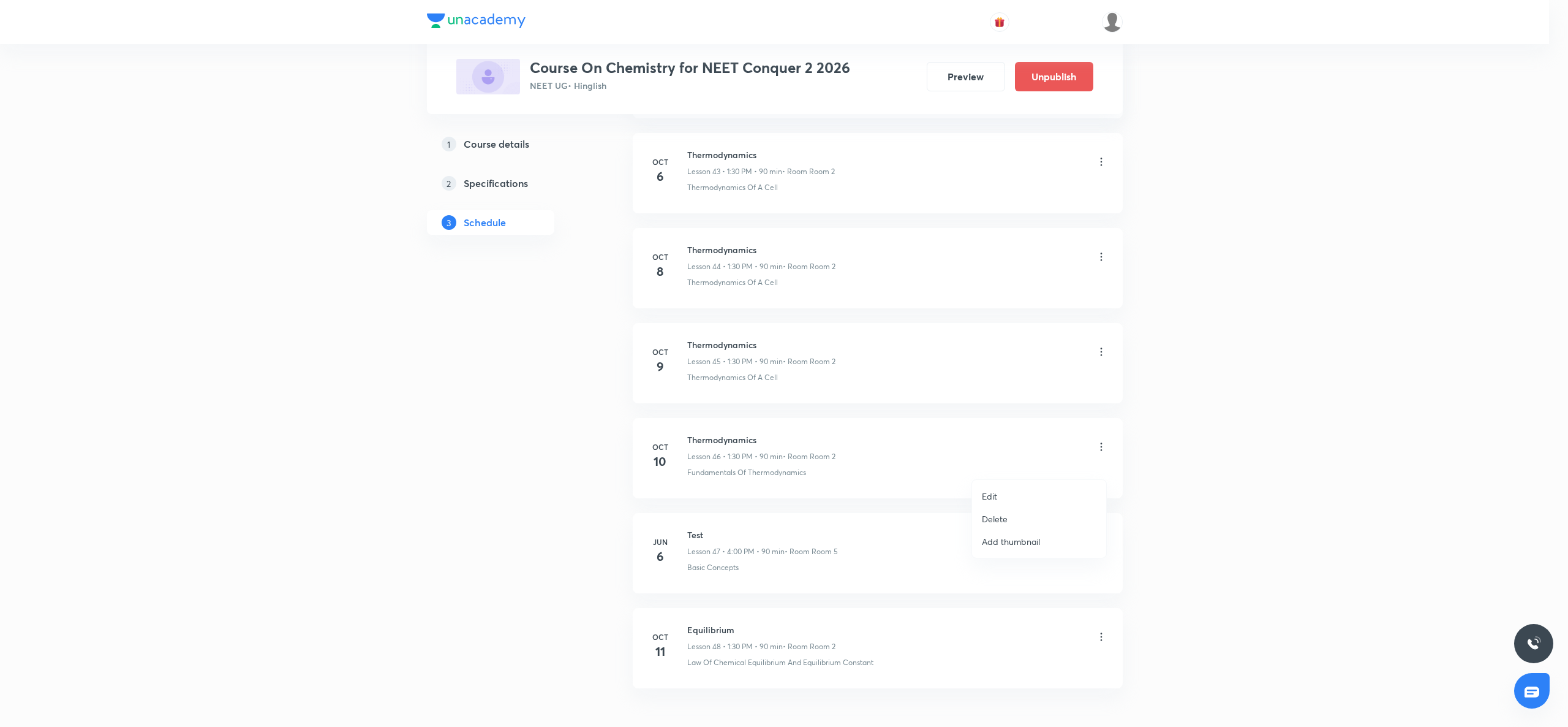
click at [985, 497] on p "Edit" at bounding box center [989, 496] width 15 height 13
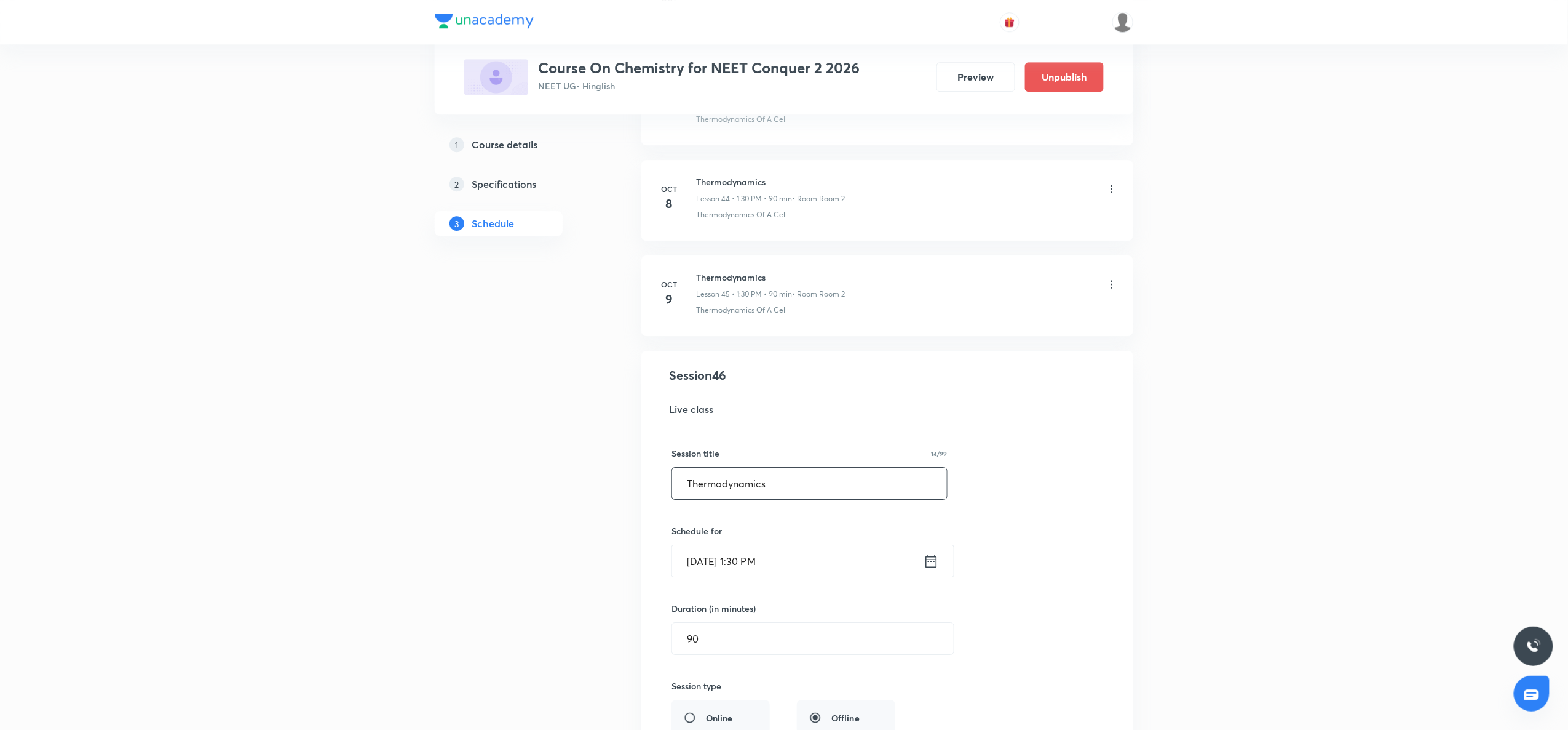
click at [754, 499] on input "Thermodynamics" at bounding box center [809, 482] width 275 height 31
paste input "Equilibrium"
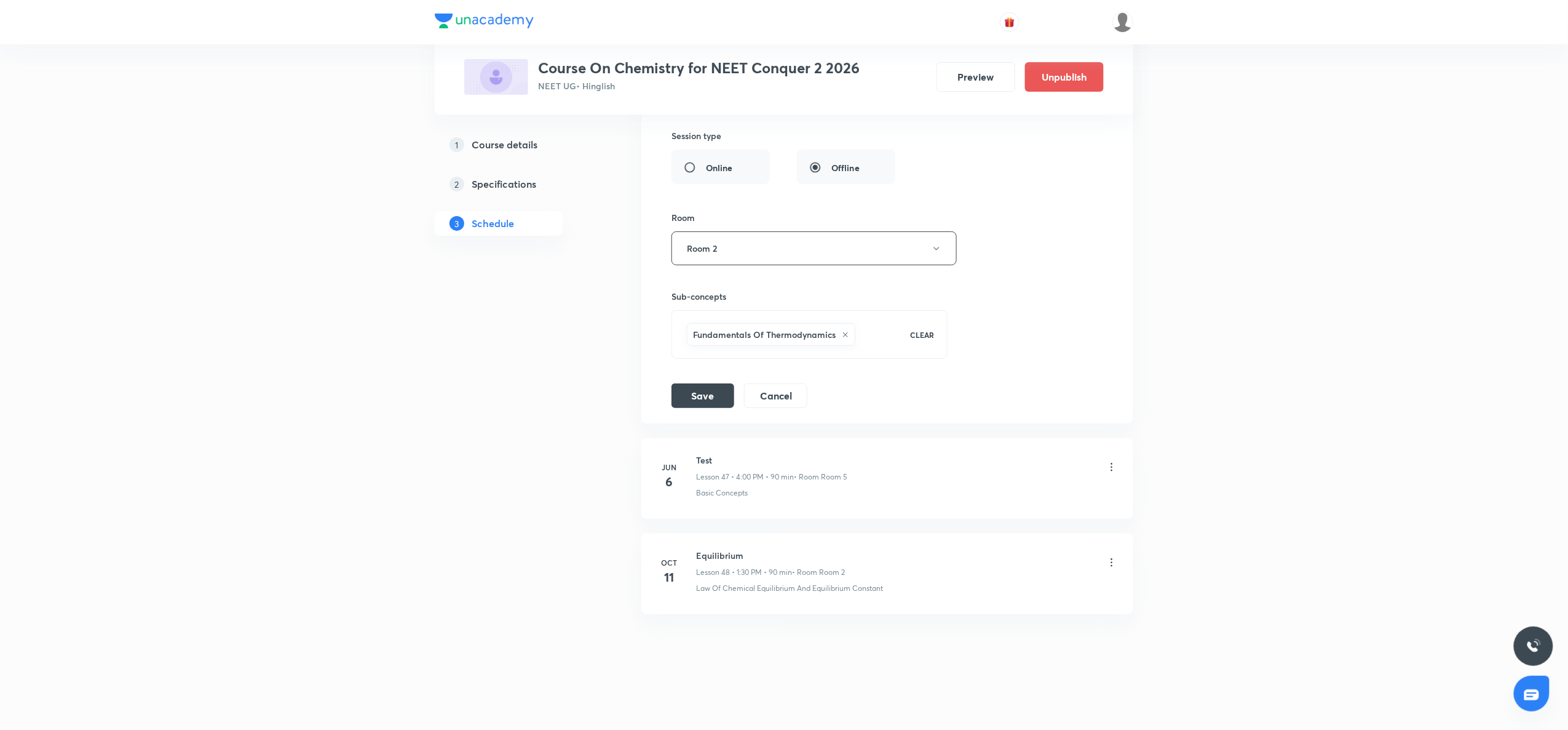
scroll to position [4766, 0]
type input "Equilibrium"
click at [694, 386] on button "Save" at bounding box center [702, 394] width 63 height 24
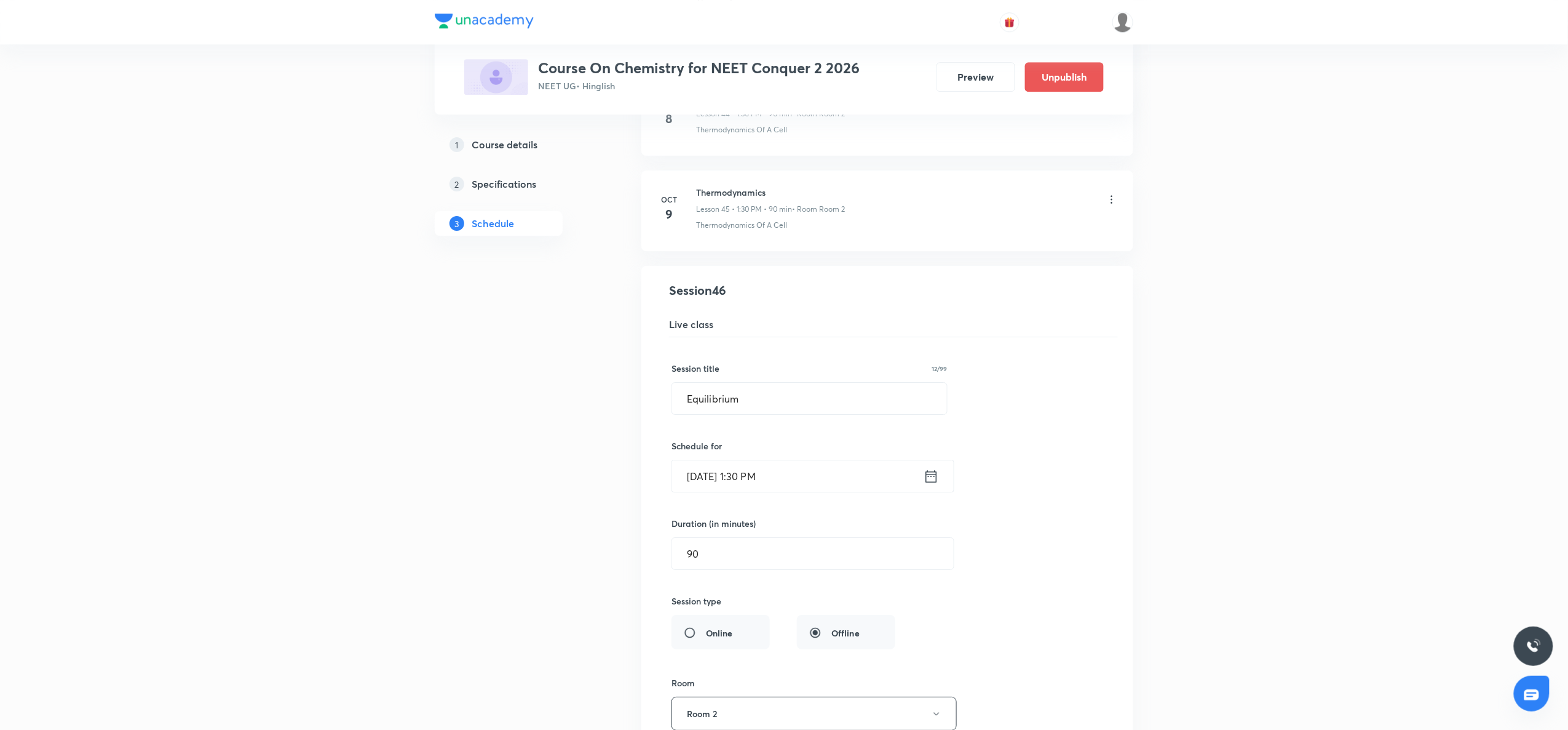
scroll to position [4277, 0]
click at [1112, 205] on icon at bounding box center [1112, 200] width 2 height 8
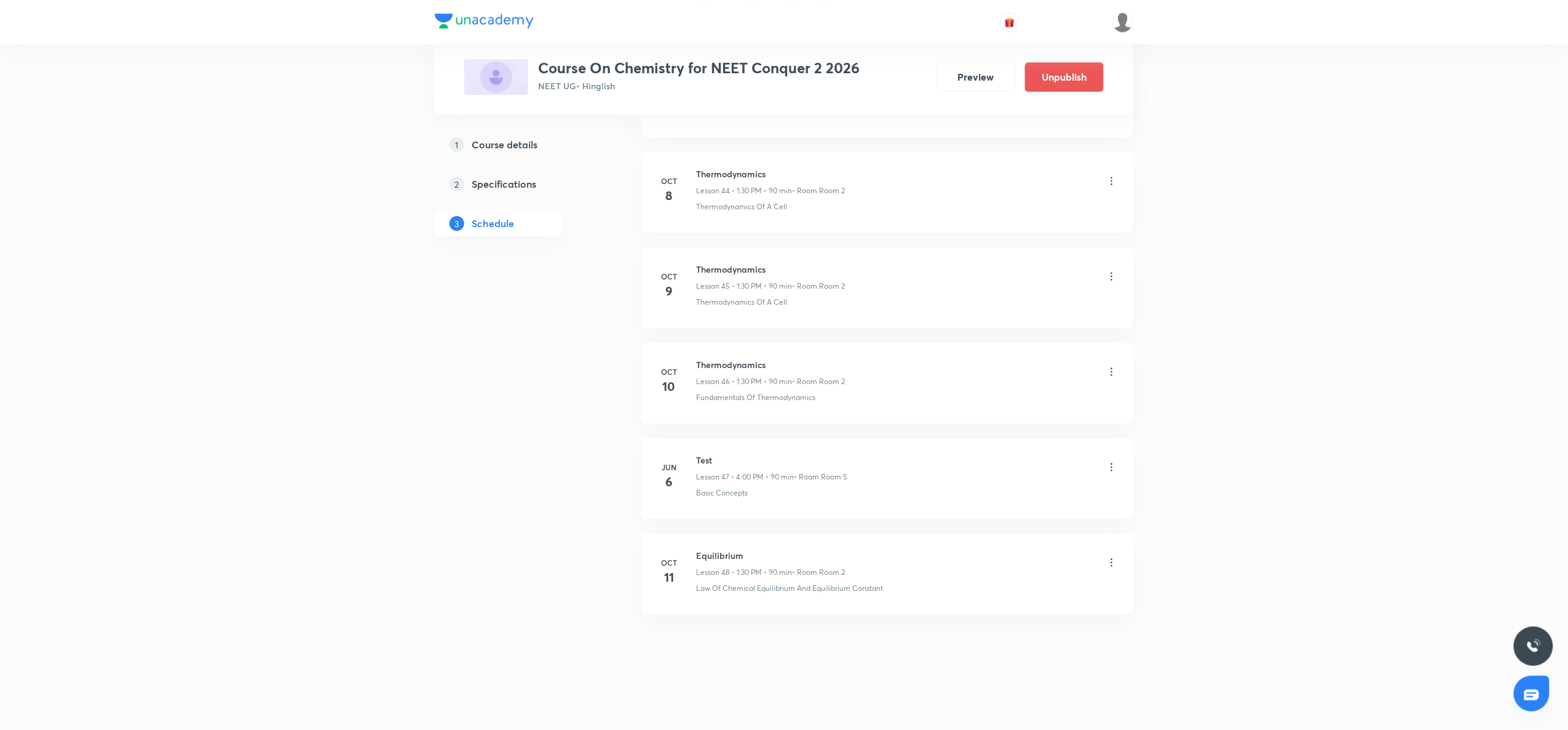
click at [1111, 212] on div "Thermodynamics Of A Cell" at bounding box center [907, 206] width 422 height 11
click at [1111, 282] on icon at bounding box center [1111, 276] width 12 height 12
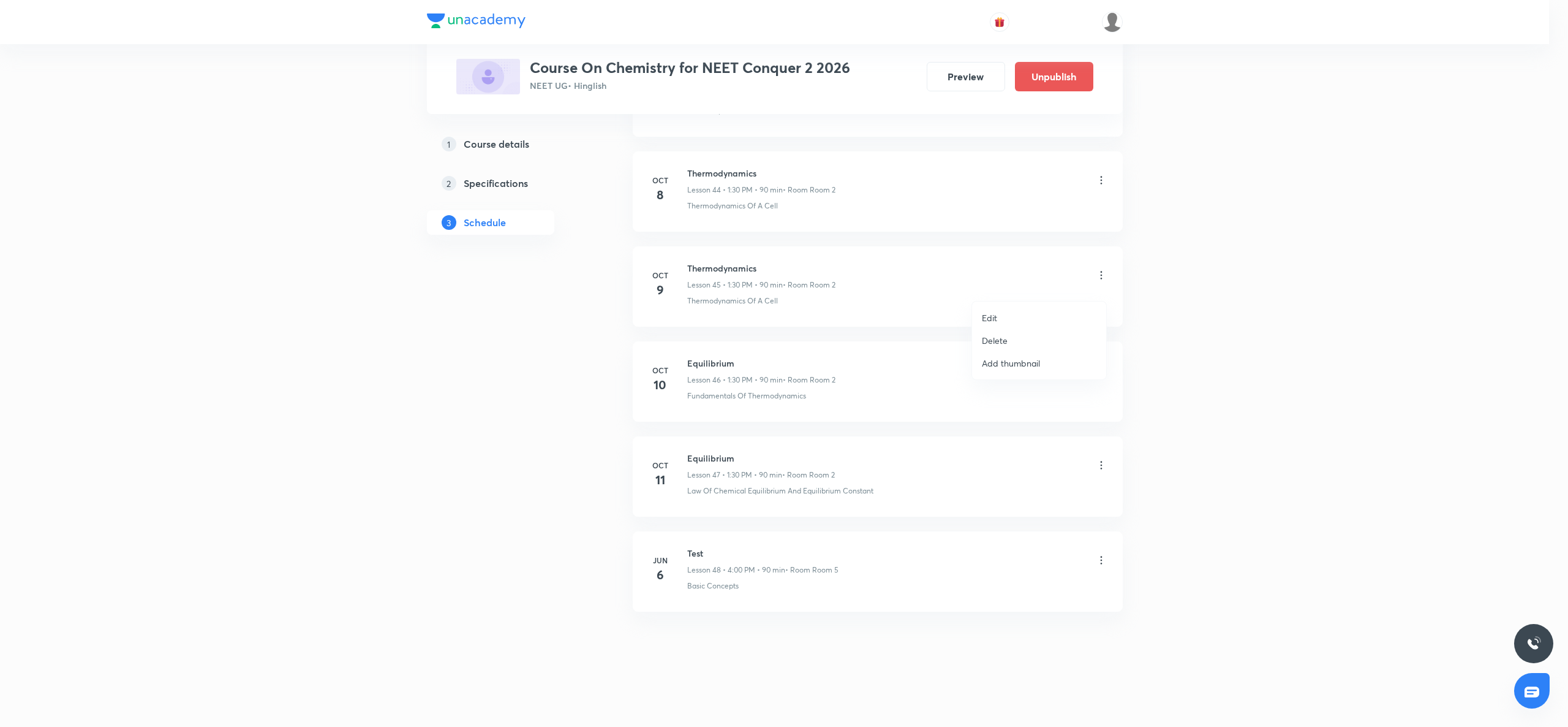
click at [1034, 306] on li "Edit" at bounding box center [1039, 318] width 134 height 22
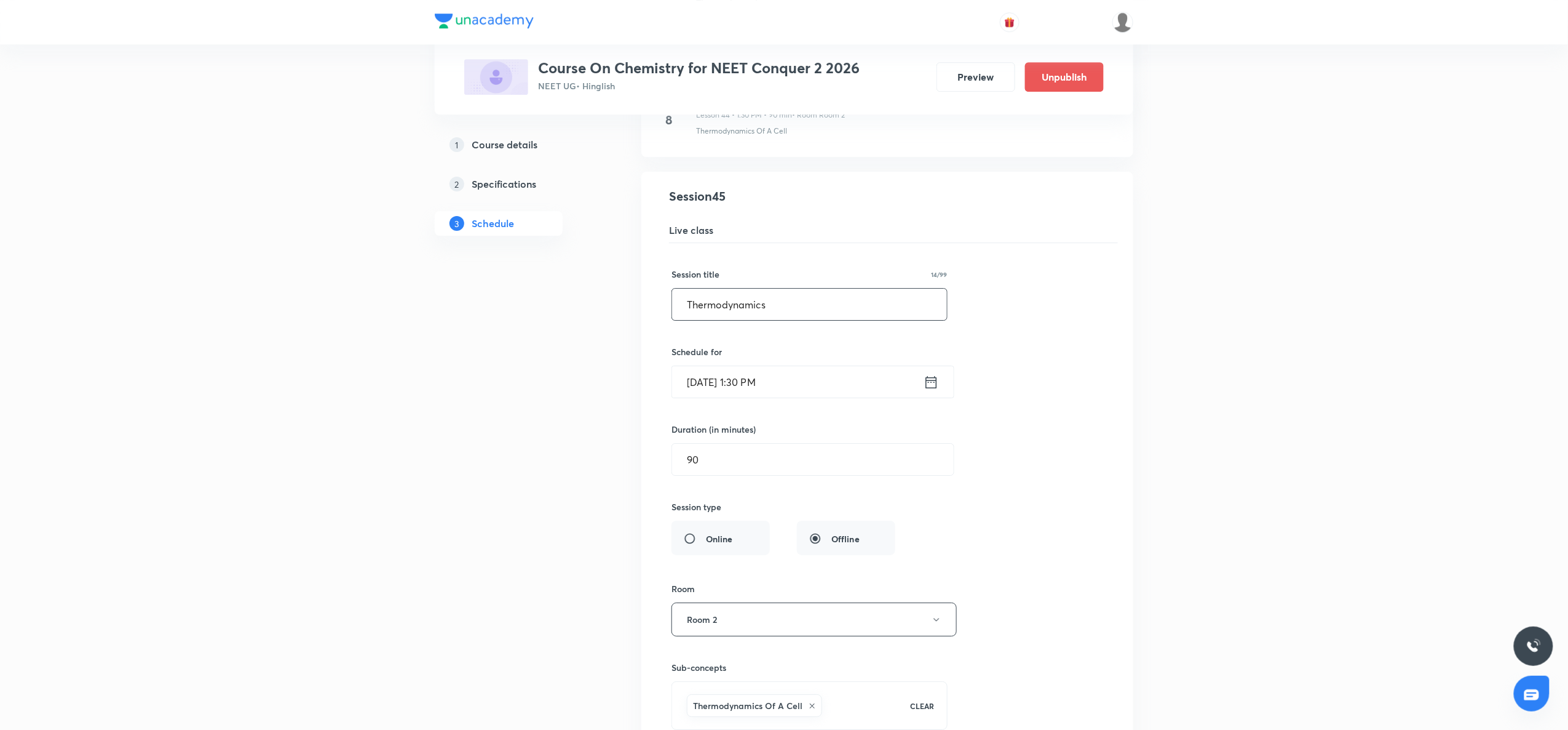
click at [709, 320] on input "Thermodynamics" at bounding box center [809, 304] width 275 height 31
paste input "Equilibrium"
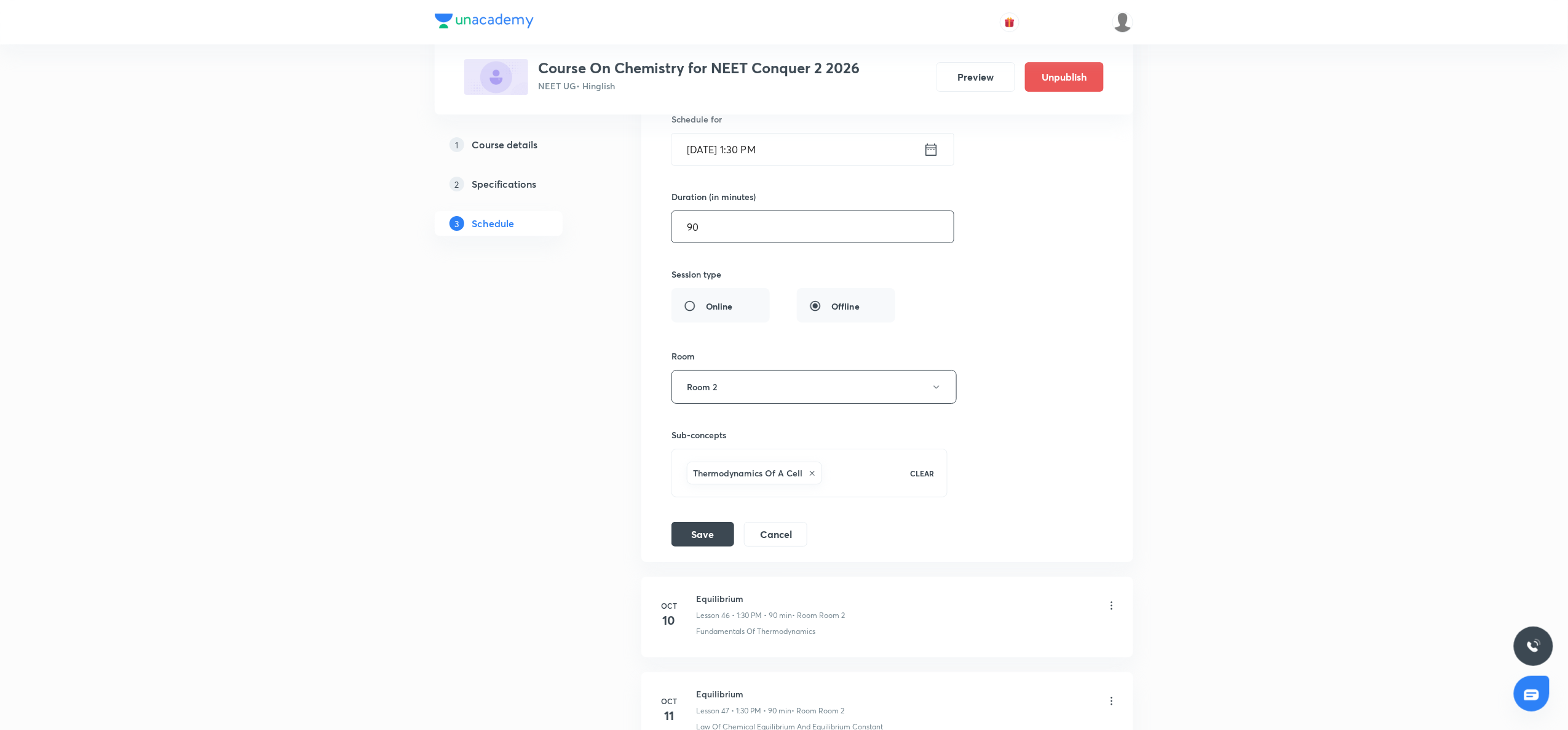
scroll to position [4540, 0]
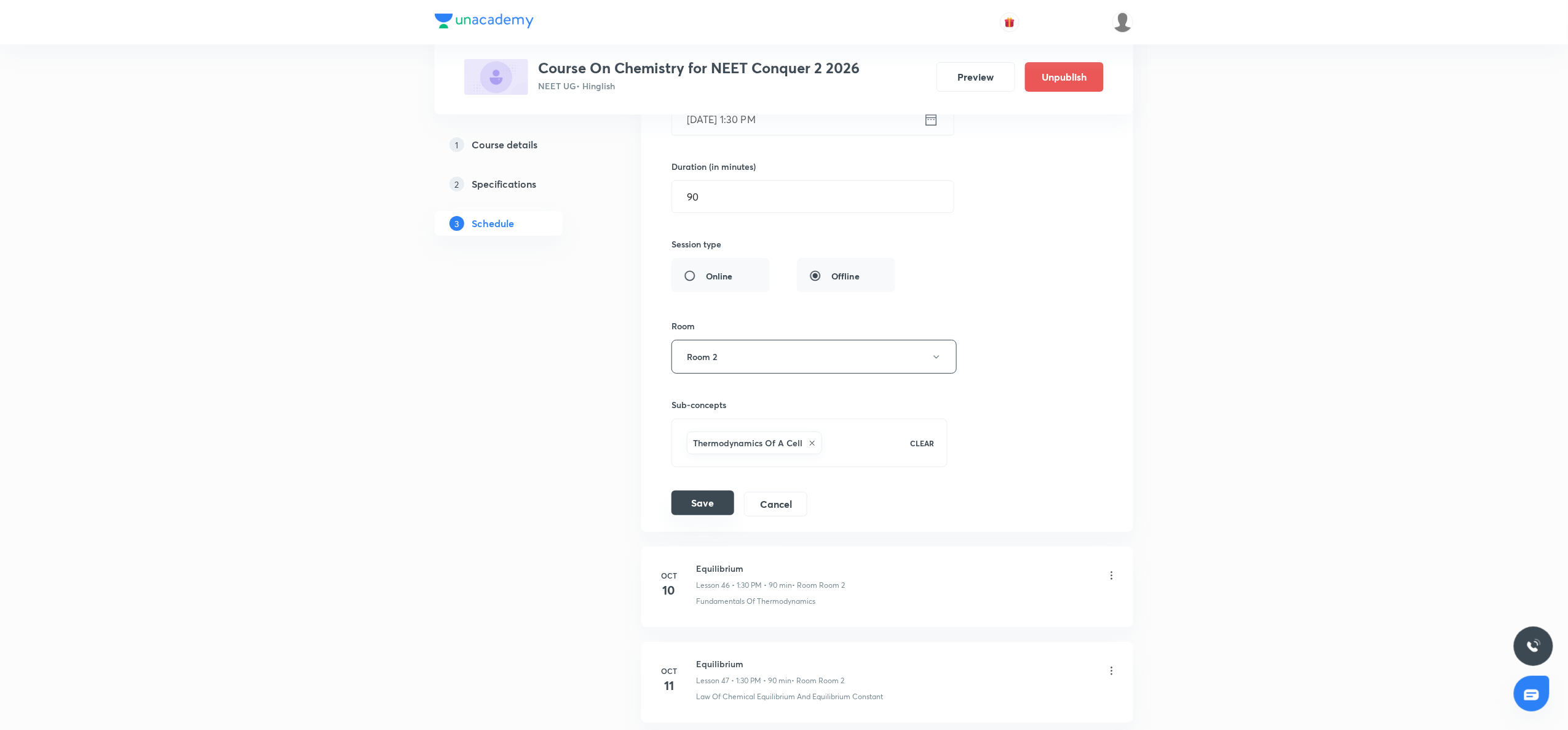
type input "Equilibrium"
click at [714, 515] on button "Save" at bounding box center [702, 503] width 63 height 24
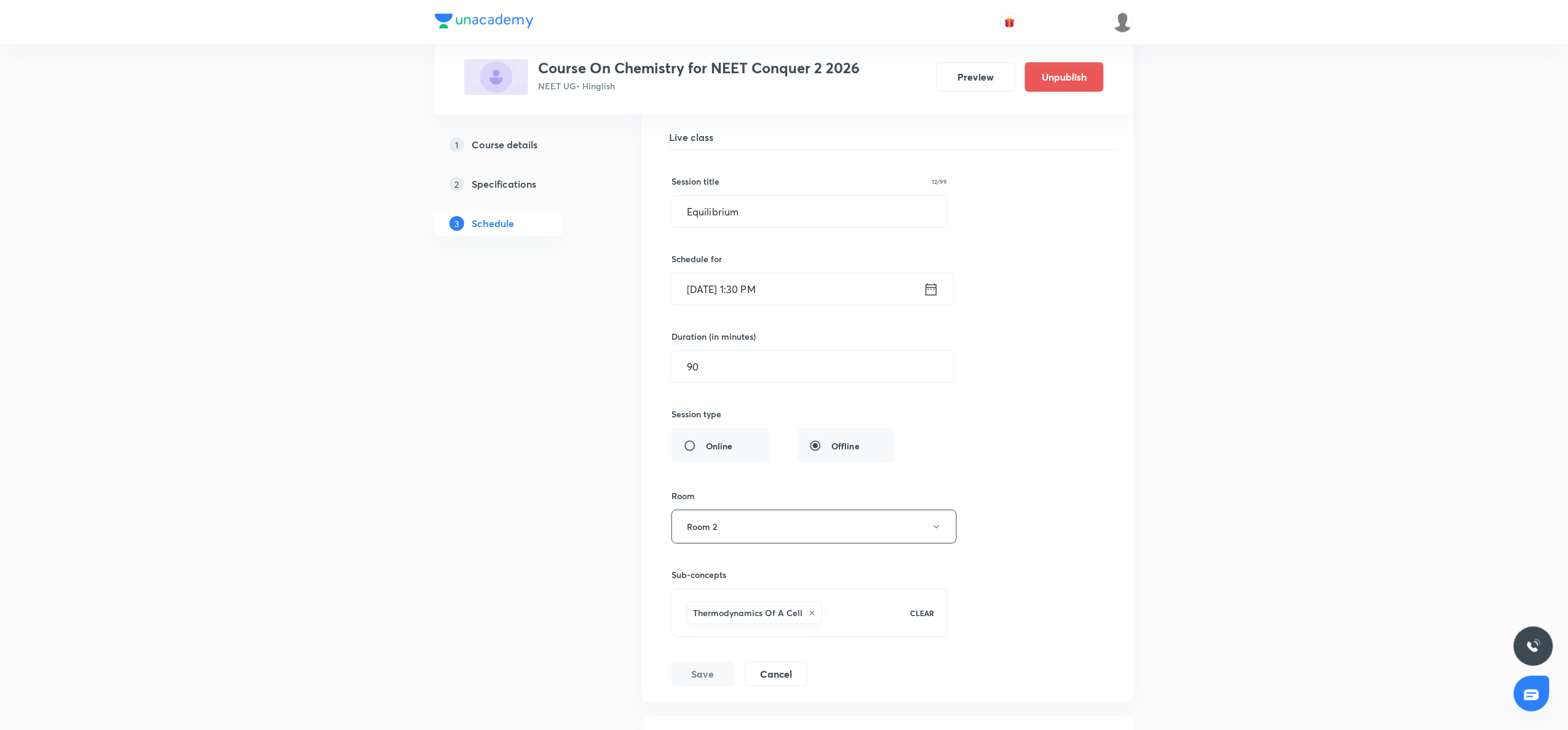
scroll to position [4289, 0]
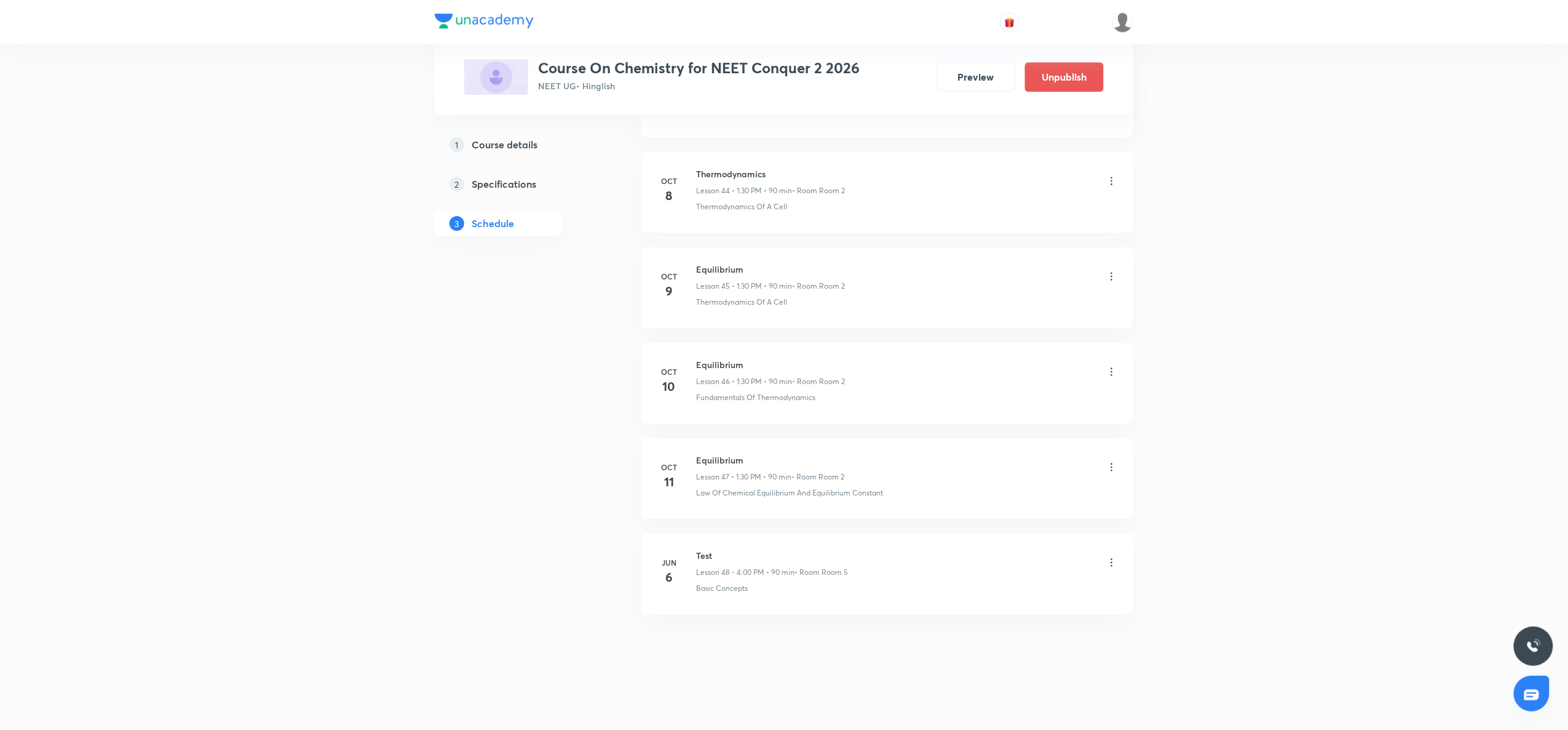
click at [1111, 185] on icon at bounding box center [1111, 180] width 12 height 12
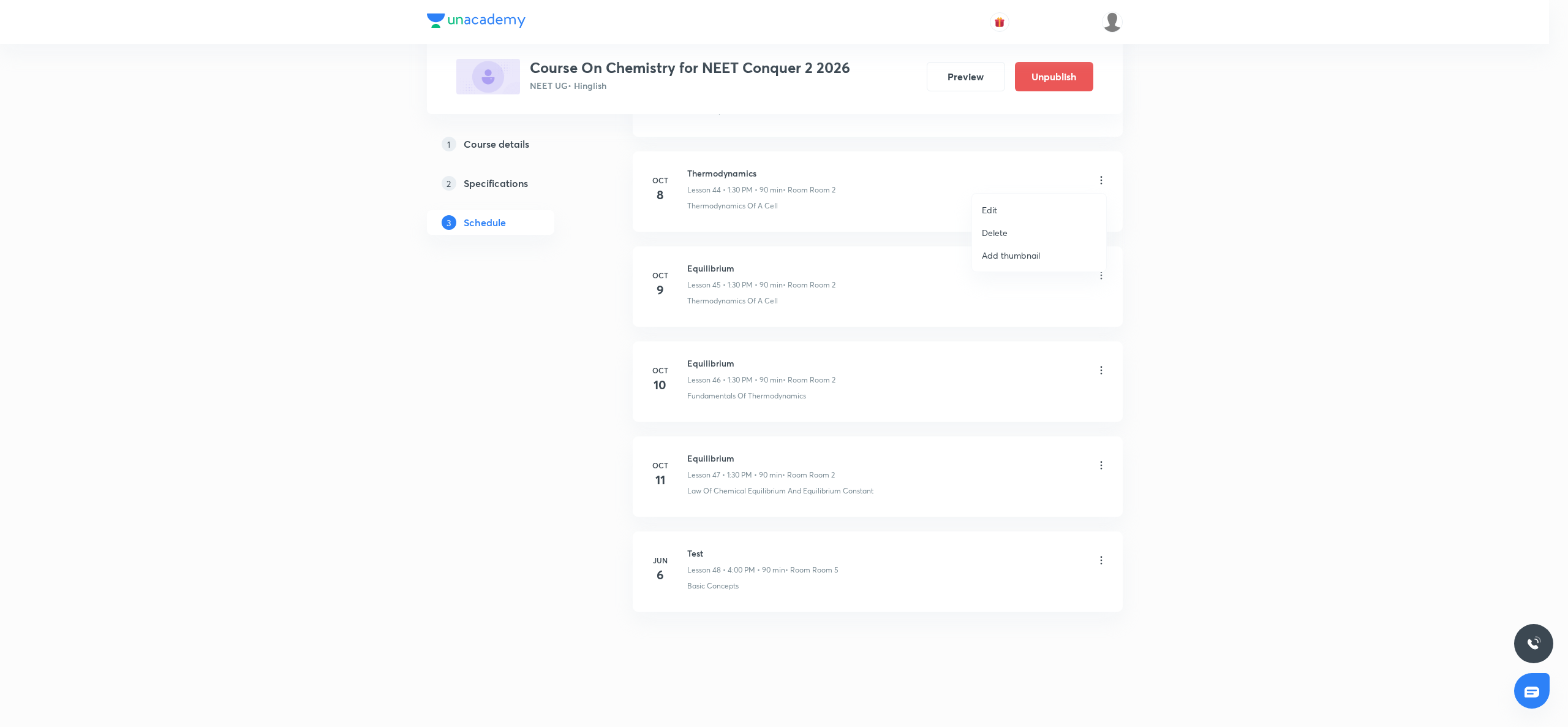
click at [1021, 200] on li "Edit" at bounding box center [1039, 210] width 134 height 22
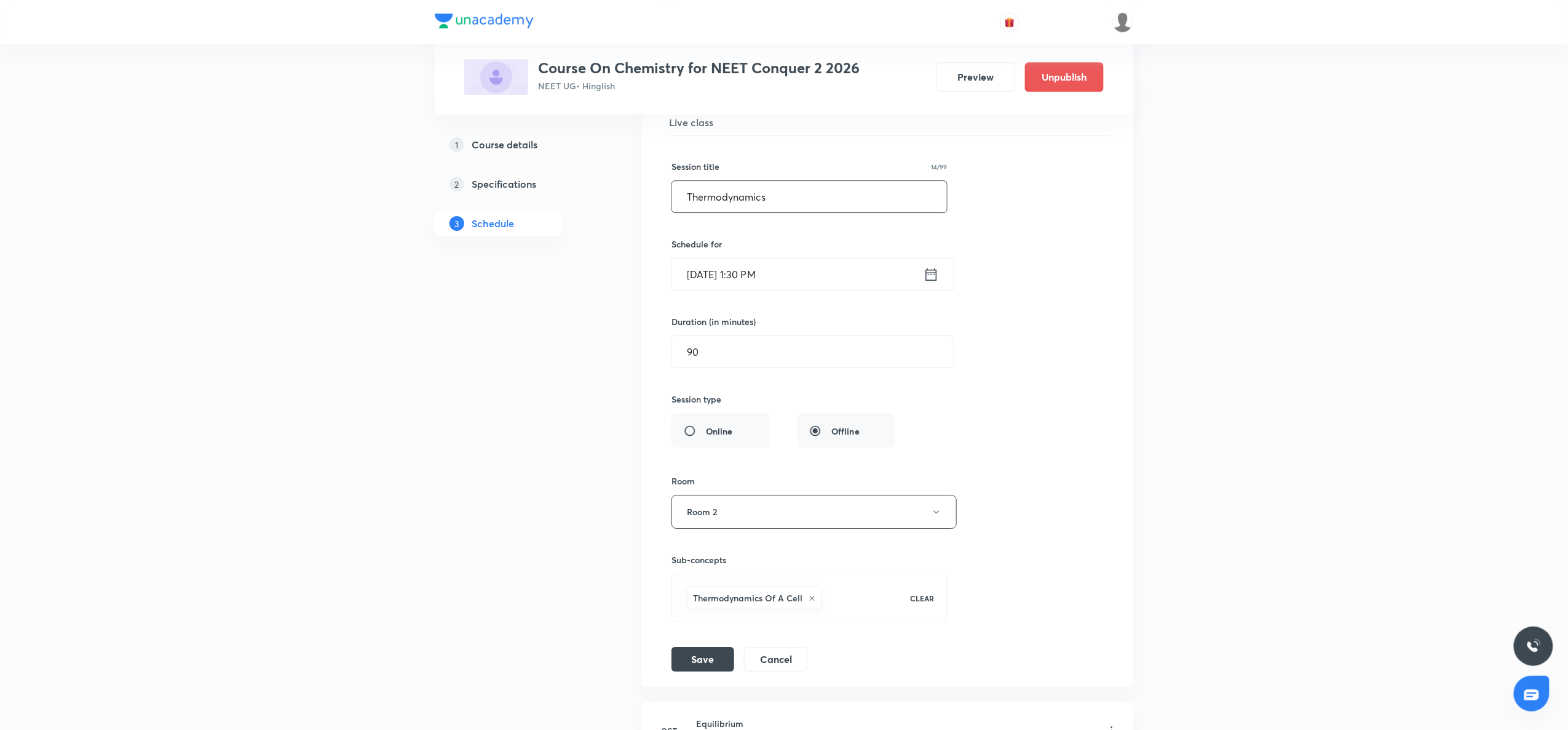
click at [753, 212] on input "Thermodynamics" at bounding box center [809, 196] width 275 height 31
paste input "Equilibrium"
type input "Equilibrium"
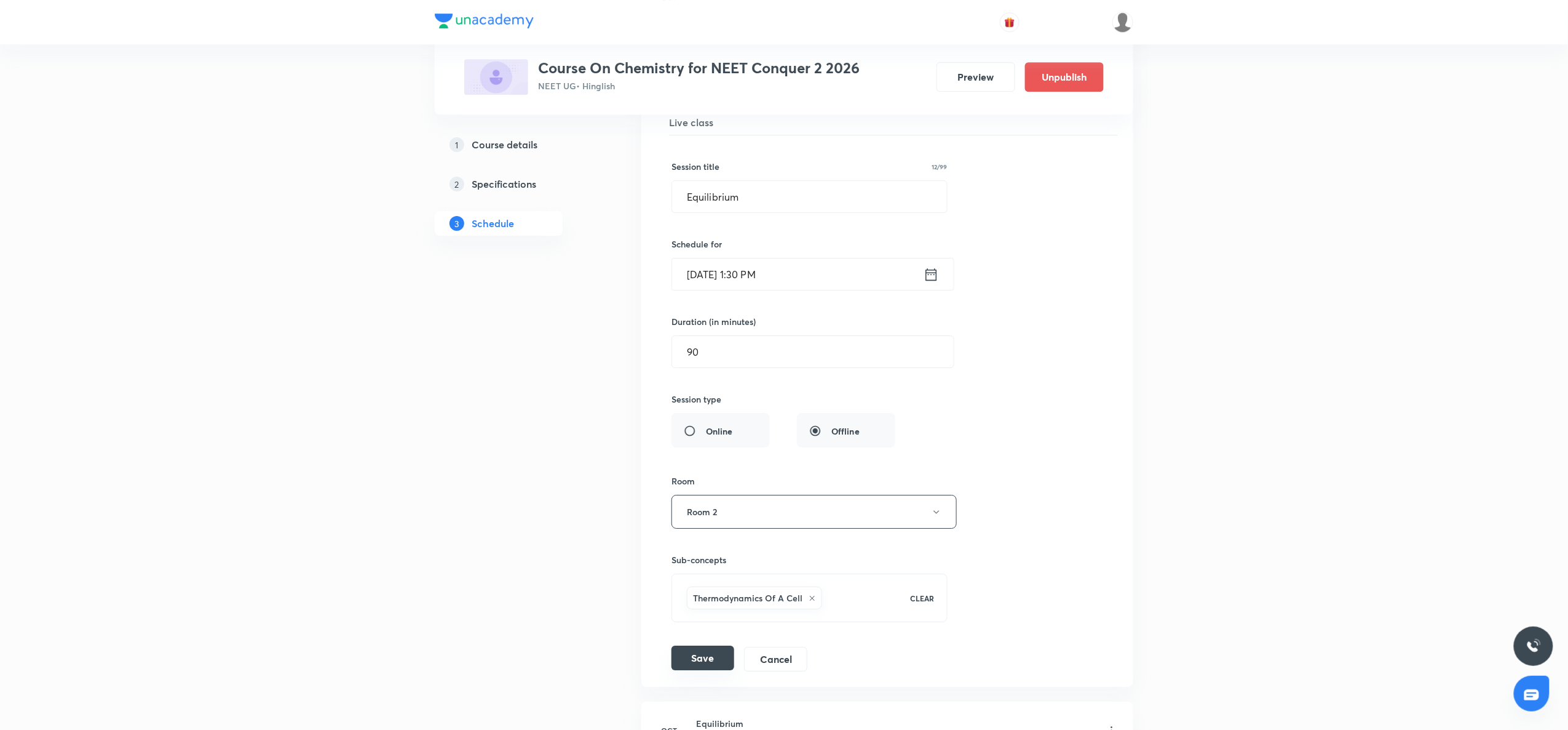
click at [695, 670] on button "Save" at bounding box center [702, 658] width 63 height 24
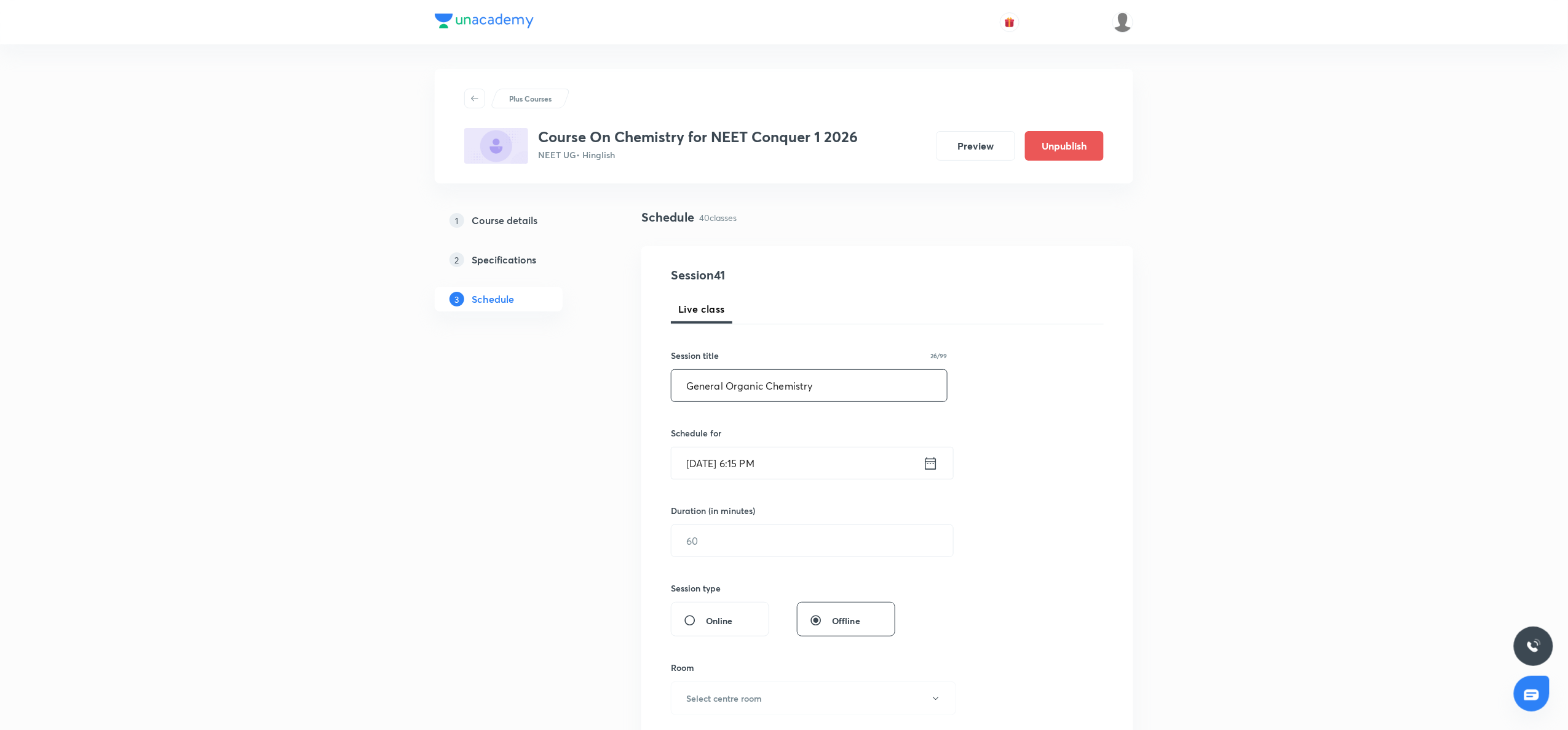
type input "General Organic Chemistry"
click at [930, 464] on icon at bounding box center [930, 464] width 15 height 17
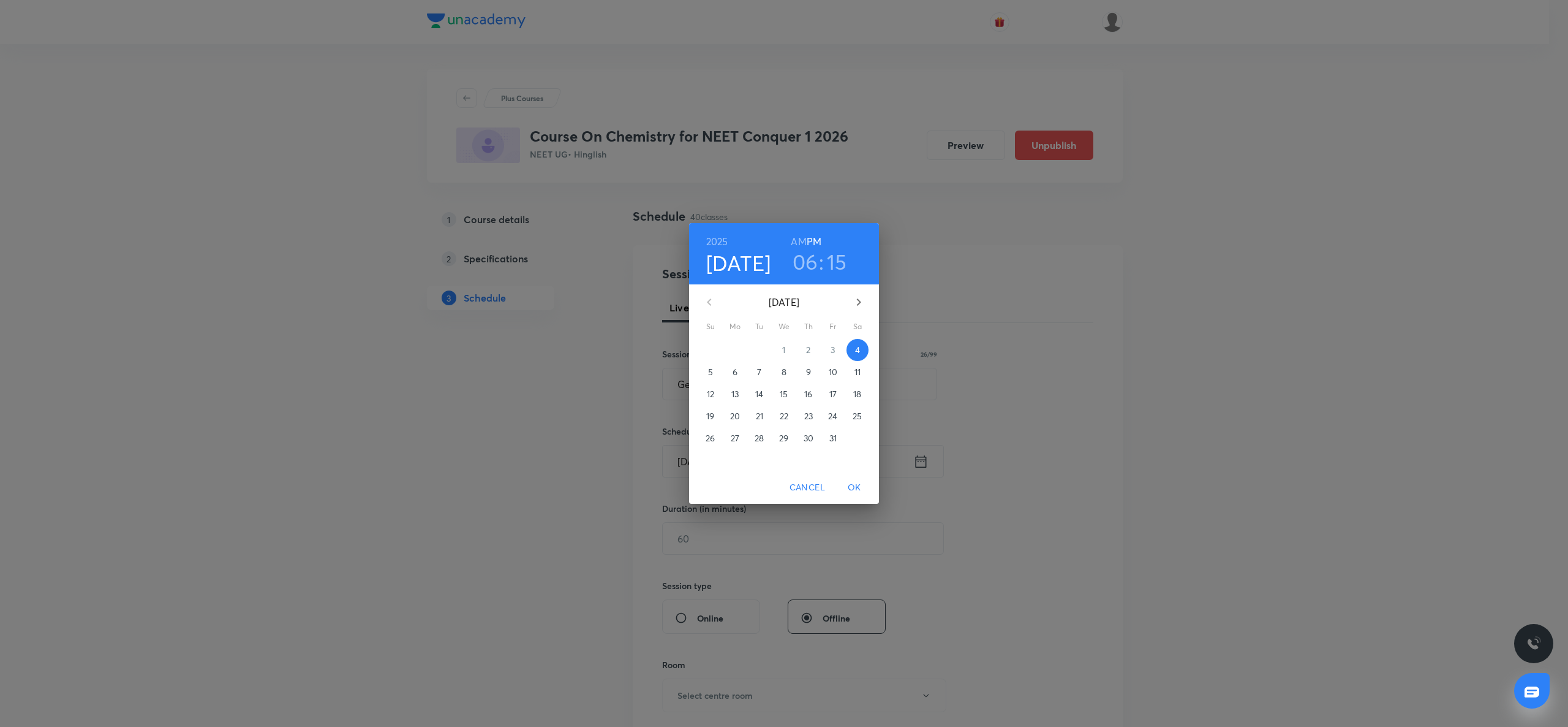
click at [727, 373] on span "6" at bounding box center [735, 372] width 22 height 12
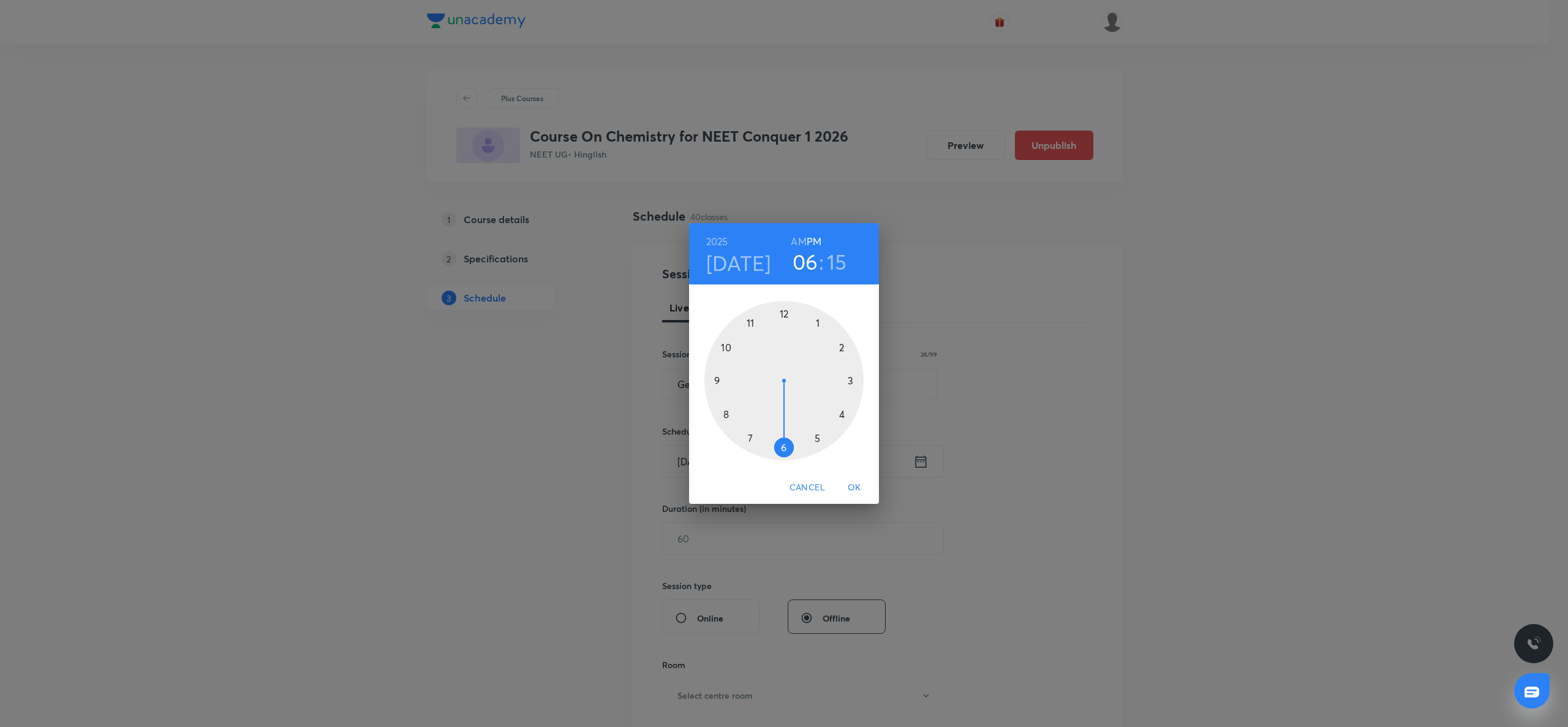
click at [748, 321] on div at bounding box center [784, 380] width 160 height 160
click at [802, 235] on h6 "AM" at bounding box center [798, 241] width 15 height 17
click at [785, 448] on div at bounding box center [784, 380] width 160 height 160
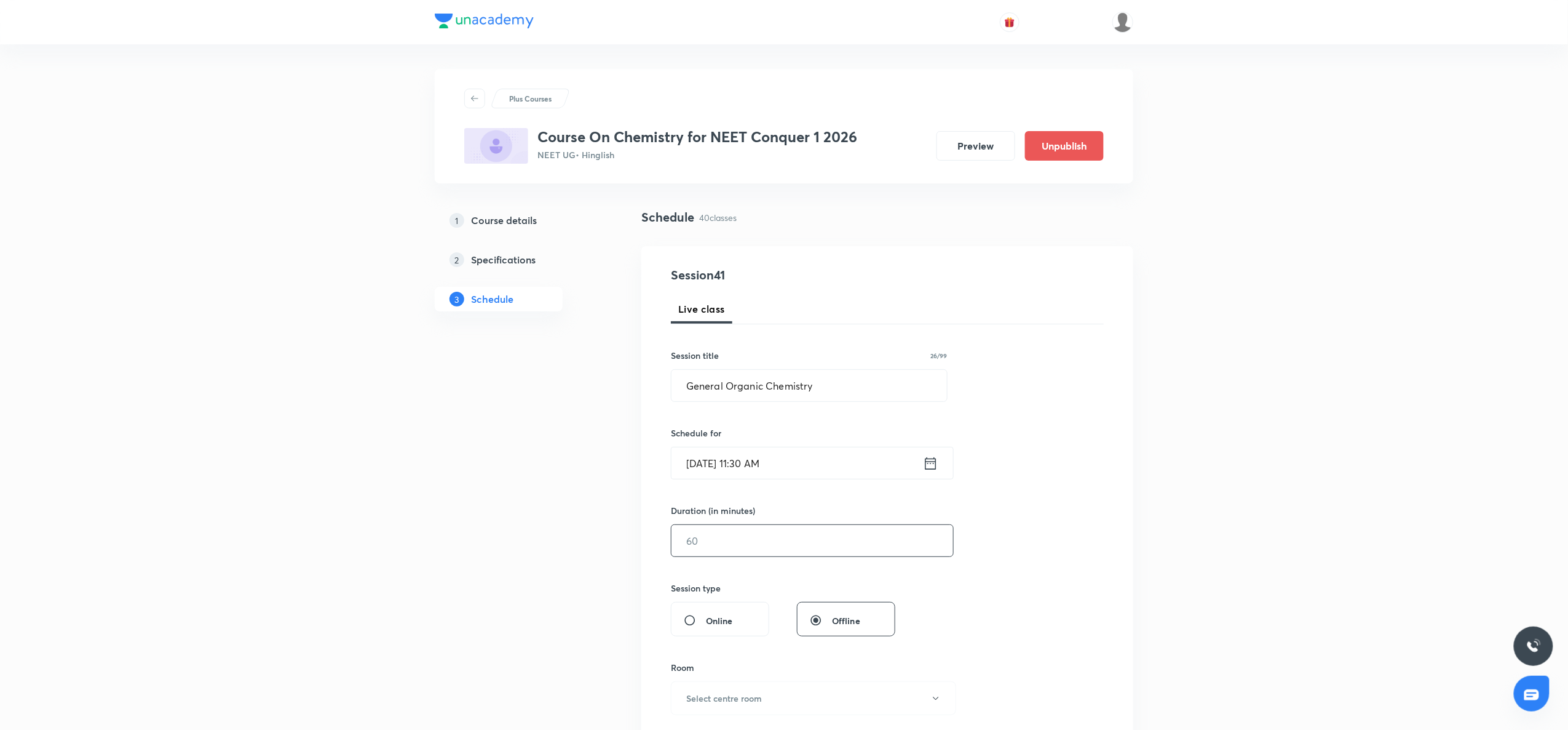
click at [731, 556] on input "text" at bounding box center [812, 540] width 281 height 31
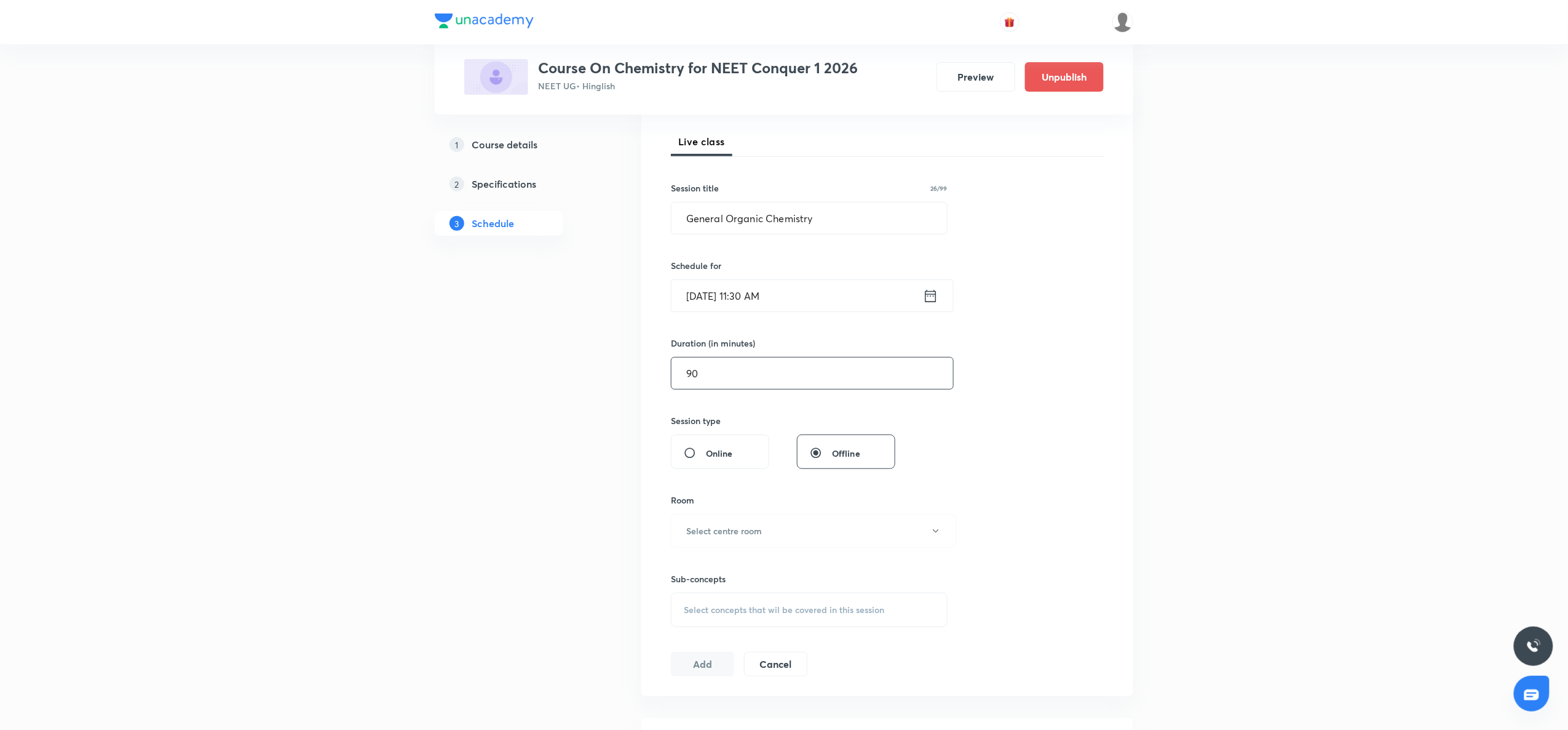
scroll to position [173, 0]
type input "90"
click at [731, 556] on div "Sub-concepts Select concepts that wil be covered in this session" at bounding box center [809, 582] width 277 height 80
click at [739, 545] on div "Sub-concepts Select concepts that wil be covered in this session" at bounding box center [809, 582] width 277 height 80
click at [756, 536] on button "Select centre room" at bounding box center [814, 525] width 285 height 34
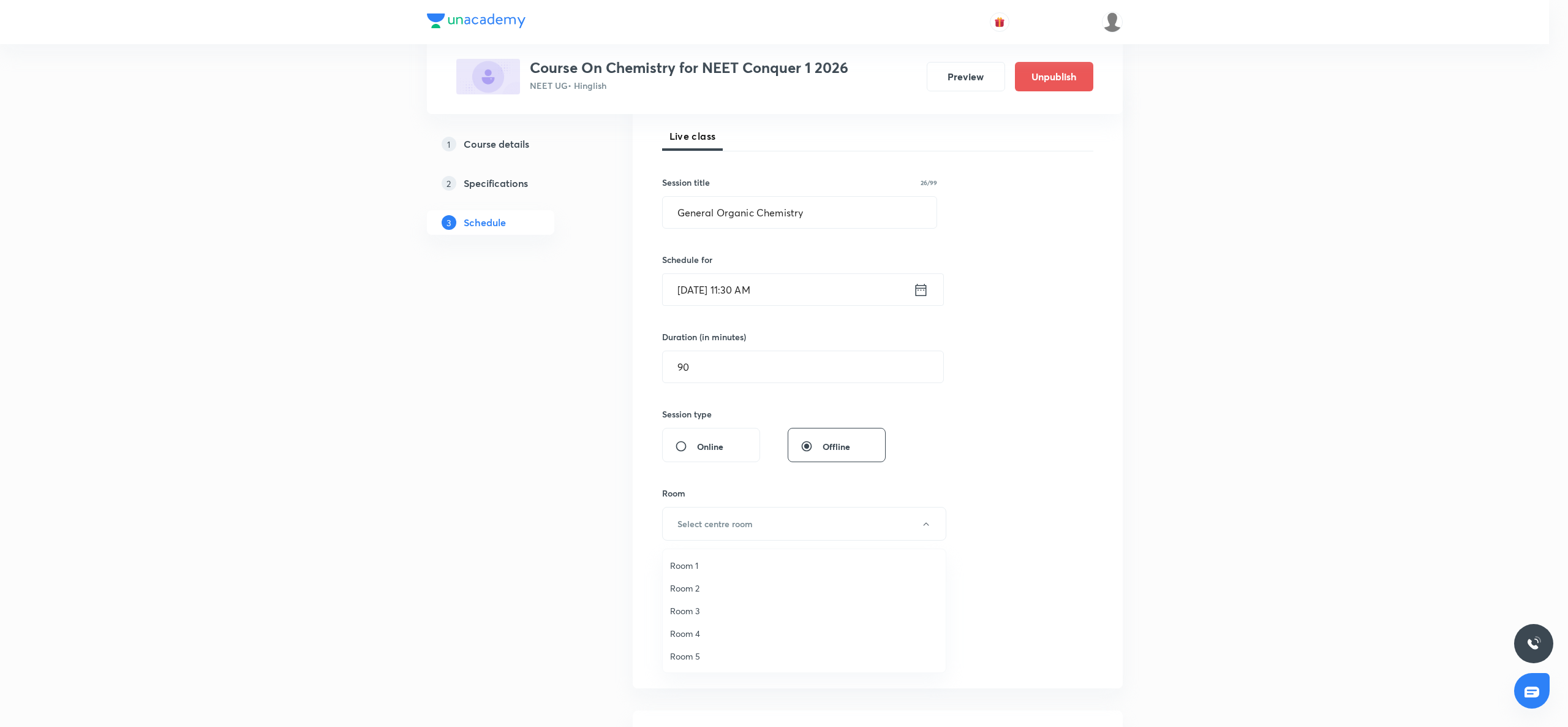
click at [694, 622] on li "Room 4" at bounding box center [804, 634] width 283 height 22
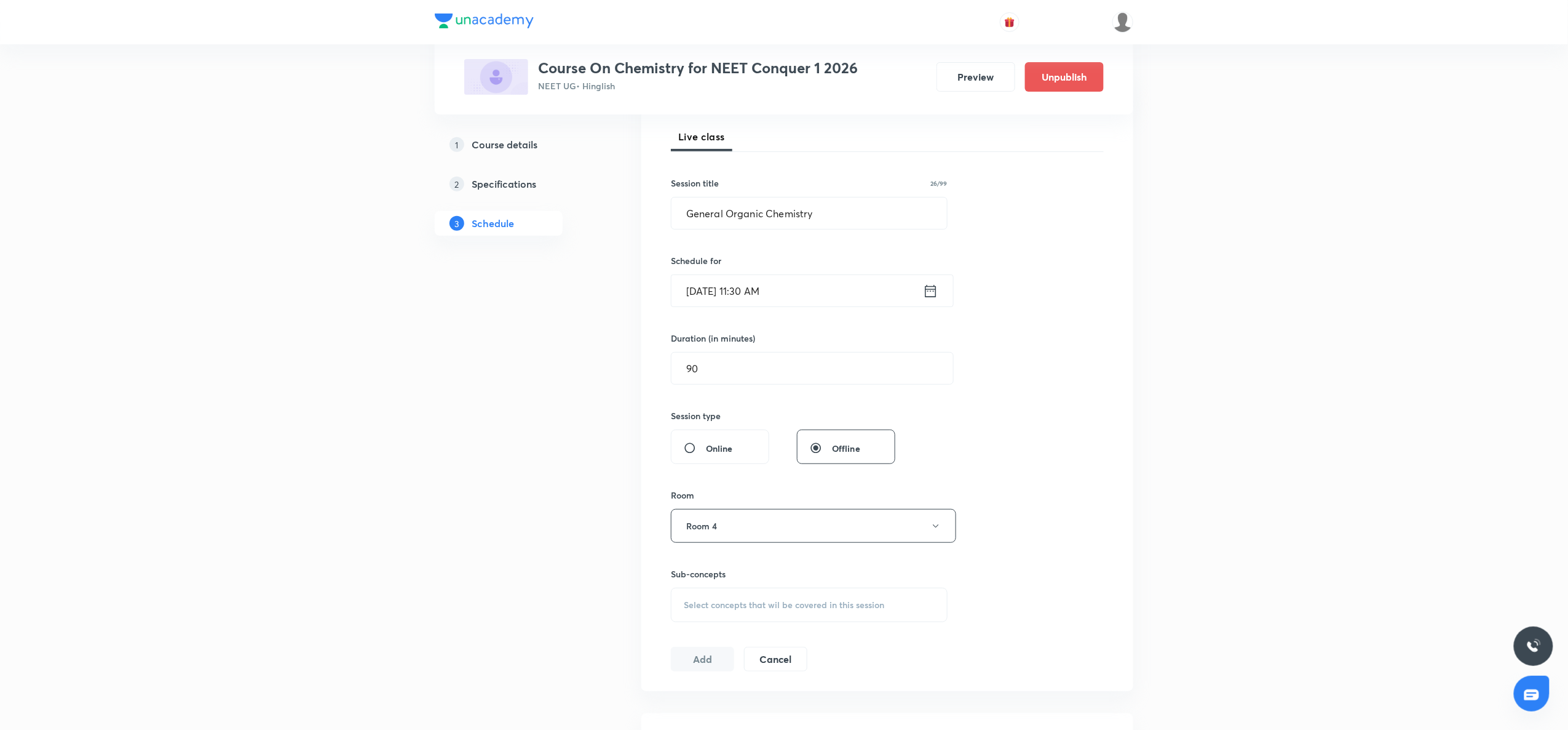
click at [700, 615] on div "Select concepts that wil be covered in this session" at bounding box center [809, 604] width 277 height 35
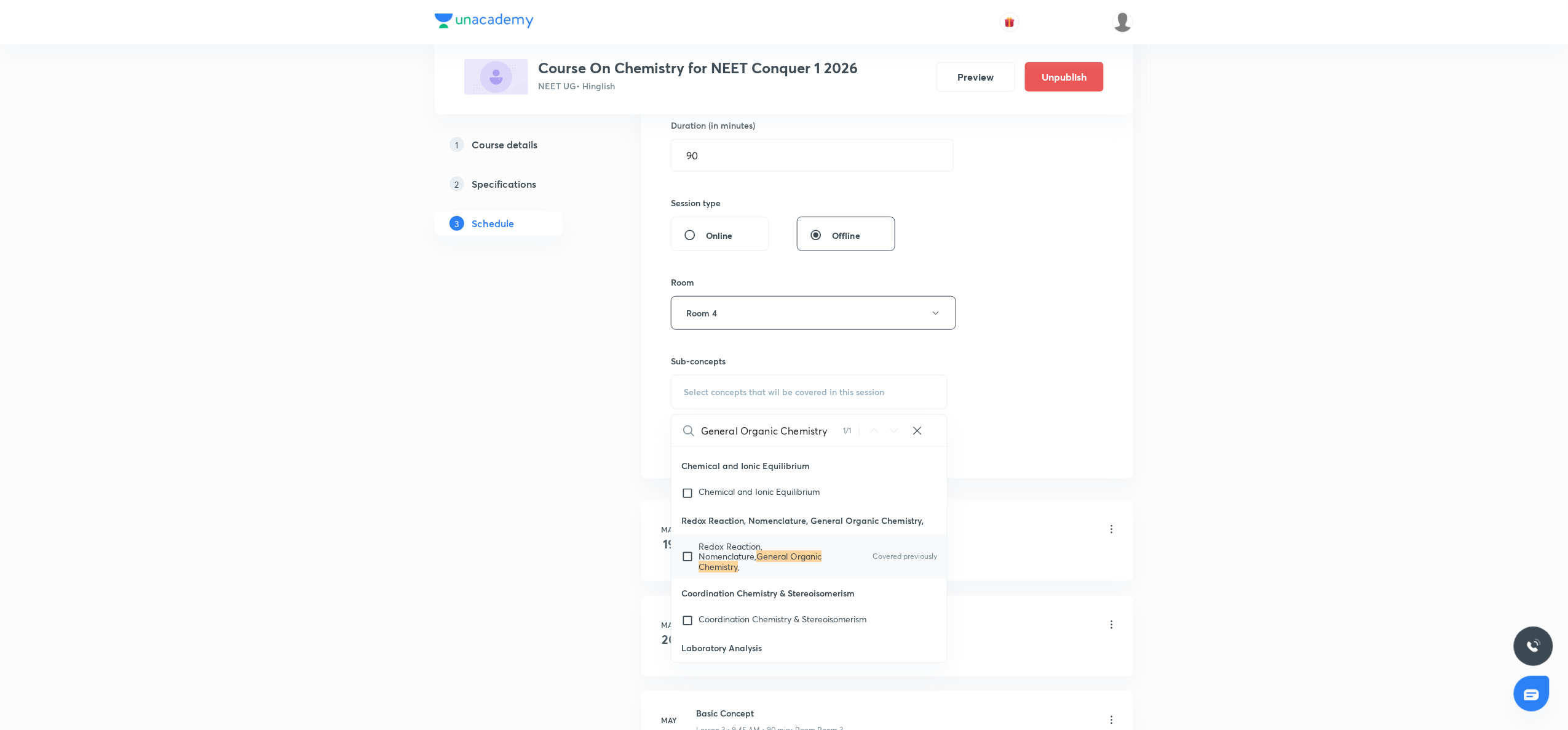
scroll to position [13755, 0]
type input "General Organic Chemistry"
click at [746, 571] on mark "General Organic Chemistry" at bounding box center [760, 560] width 123 height 22
checkbox input "true"
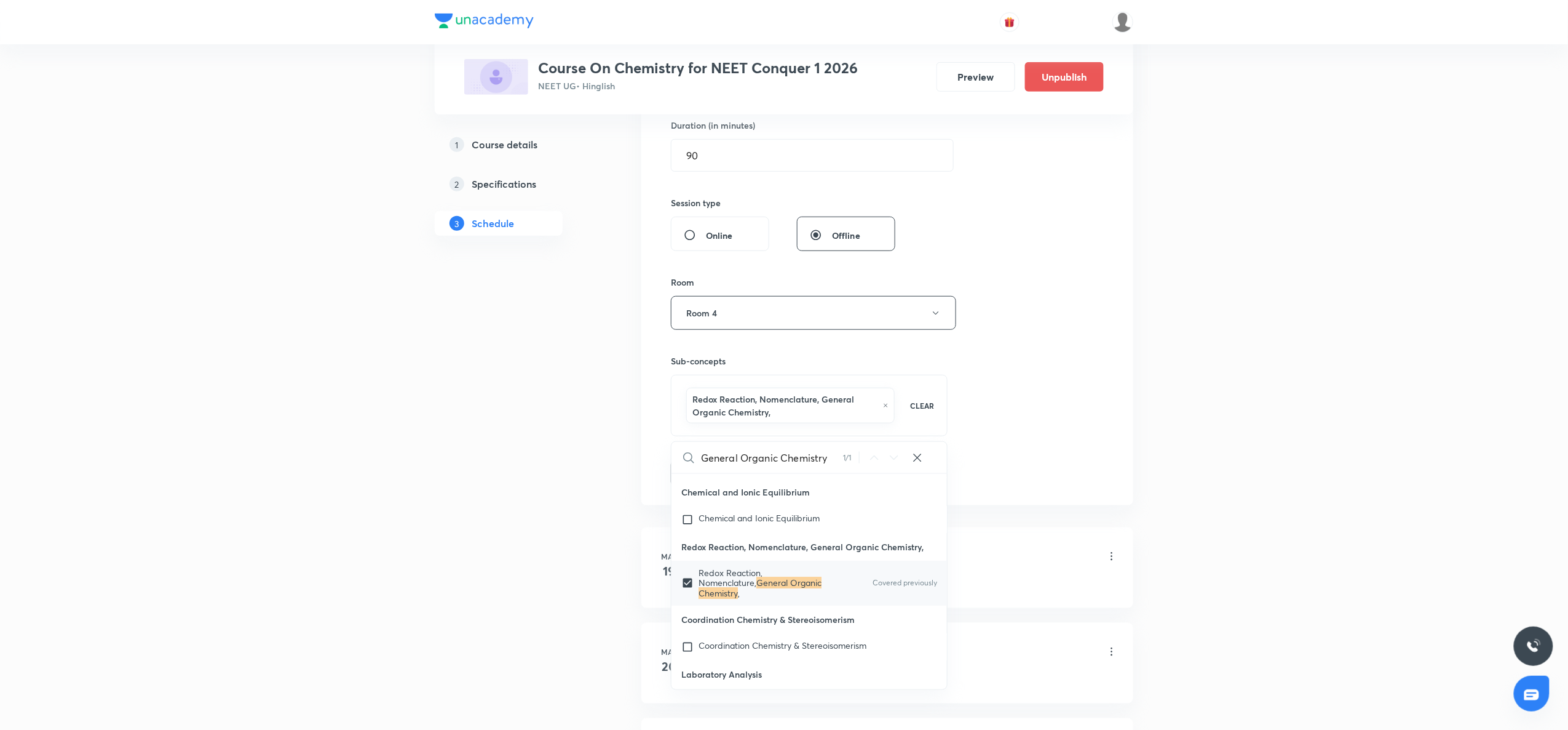
click at [987, 267] on div "Session 41 Live class Session title 26/99 General Organic Chemistry ​ Schedule …" at bounding box center [888, 183] width 433 height 605
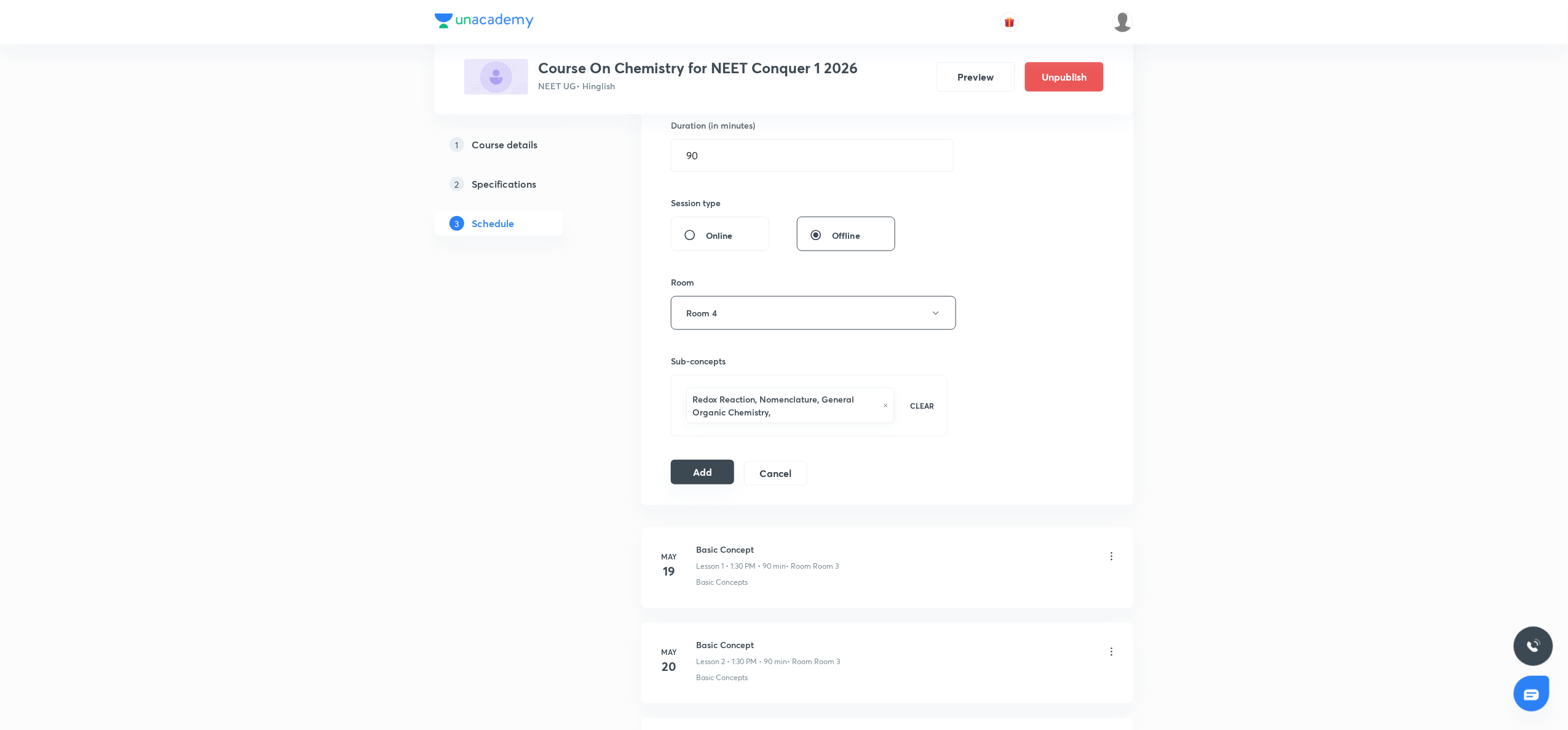
click at [709, 467] on button "Add" at bounding box center [703, 472] width 64 height 24
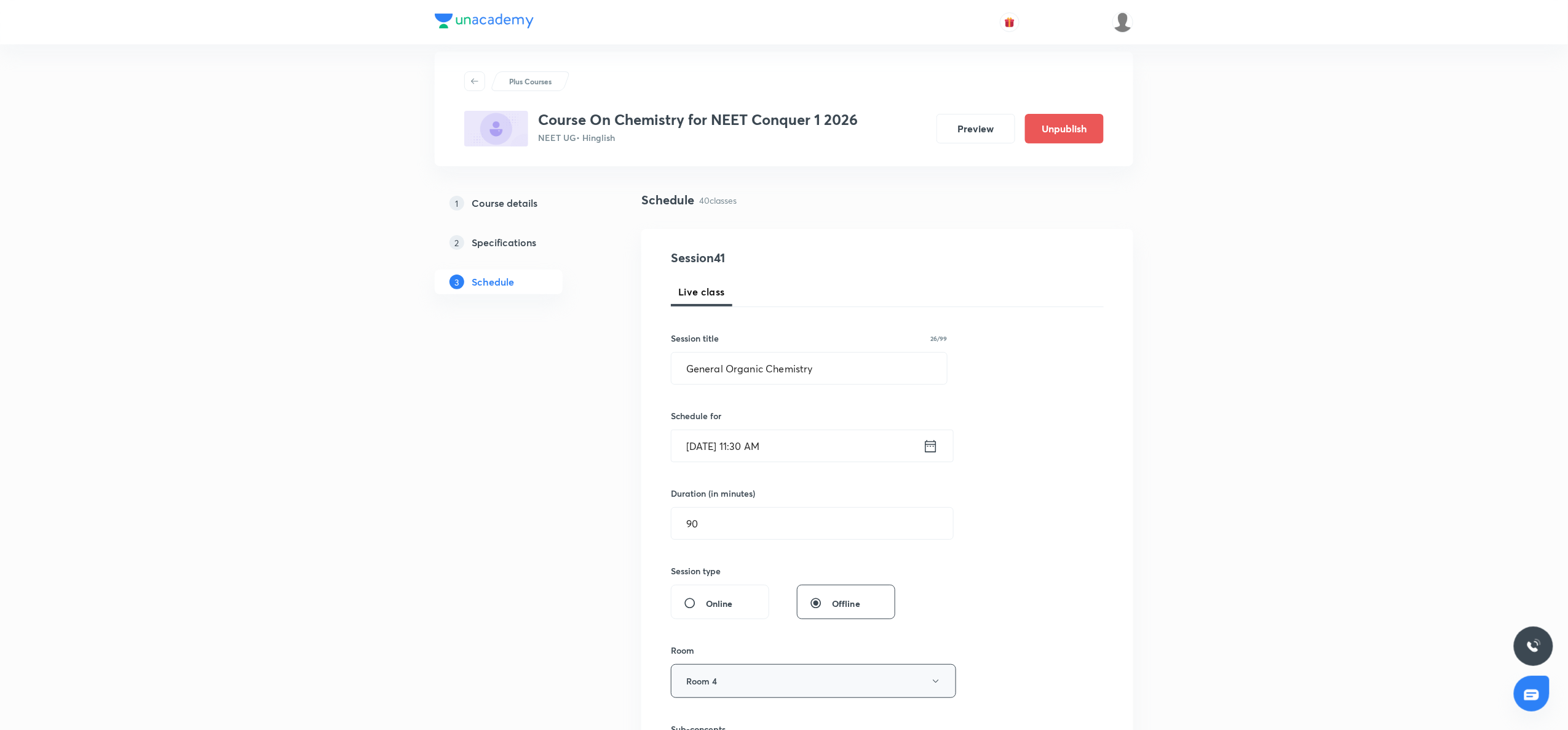
scroll to position [0, 0]
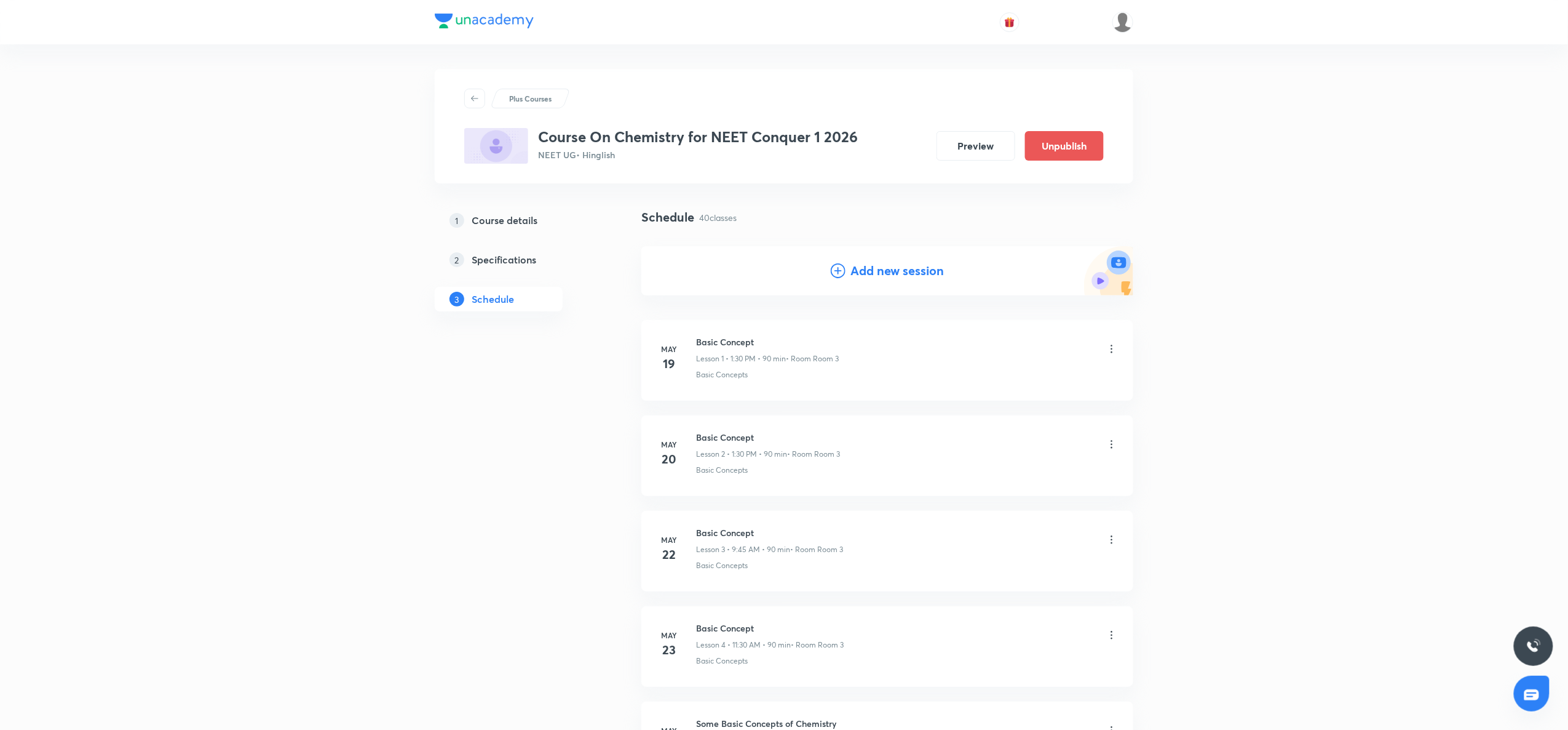
click at [839, 275] on icon at bounding box center [838, 271] width 15 height 15
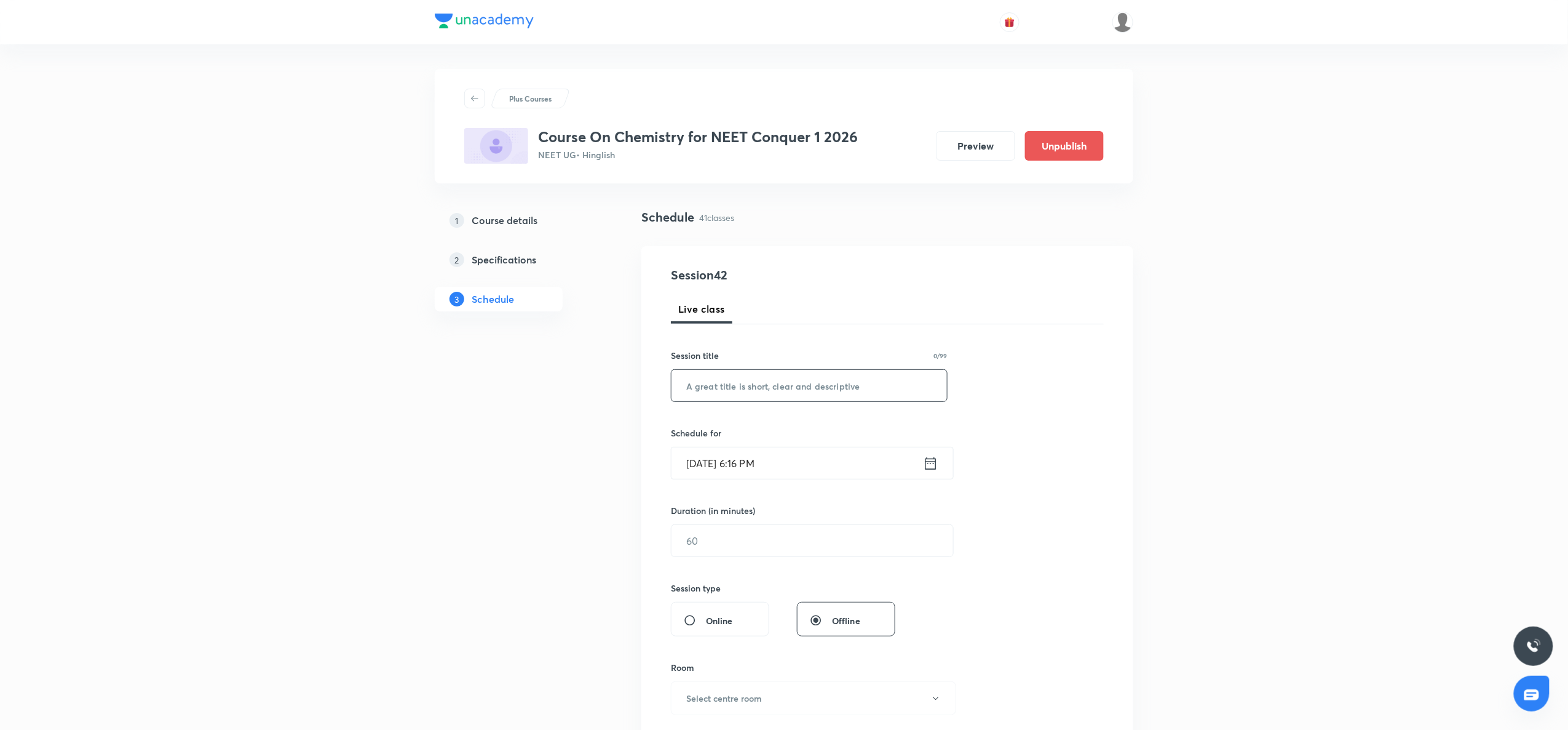
click at [746, 386] on input "text" at bounding box center [809, 385] width 276 height 31
paste input "General Organic Chemistry"
type input "General Organic Chemistry"
click at [938, 458] on icon at bounding box center [930, 464] width 15 height 17
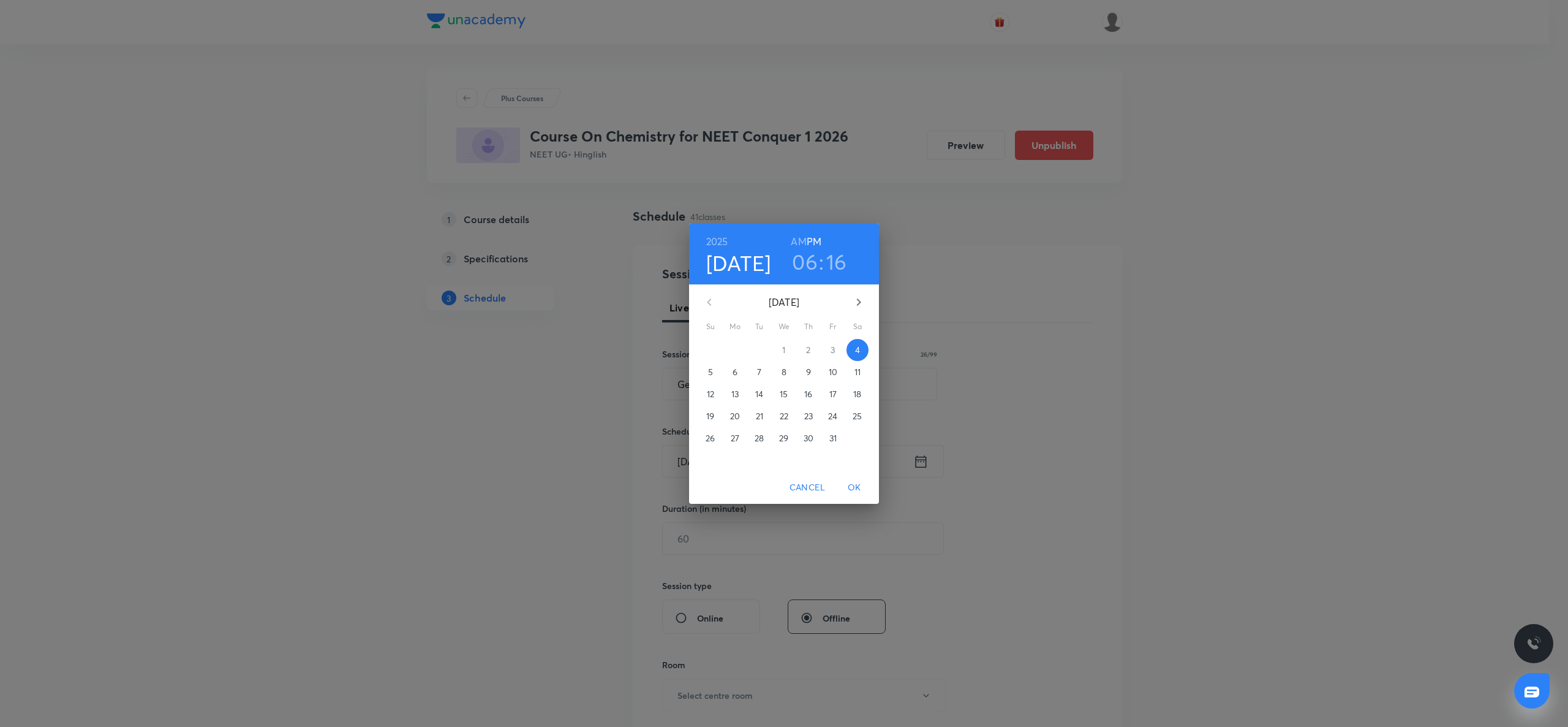
click at [755, 375] on span "7" at bounding box center [759, 372] width 22 height 12
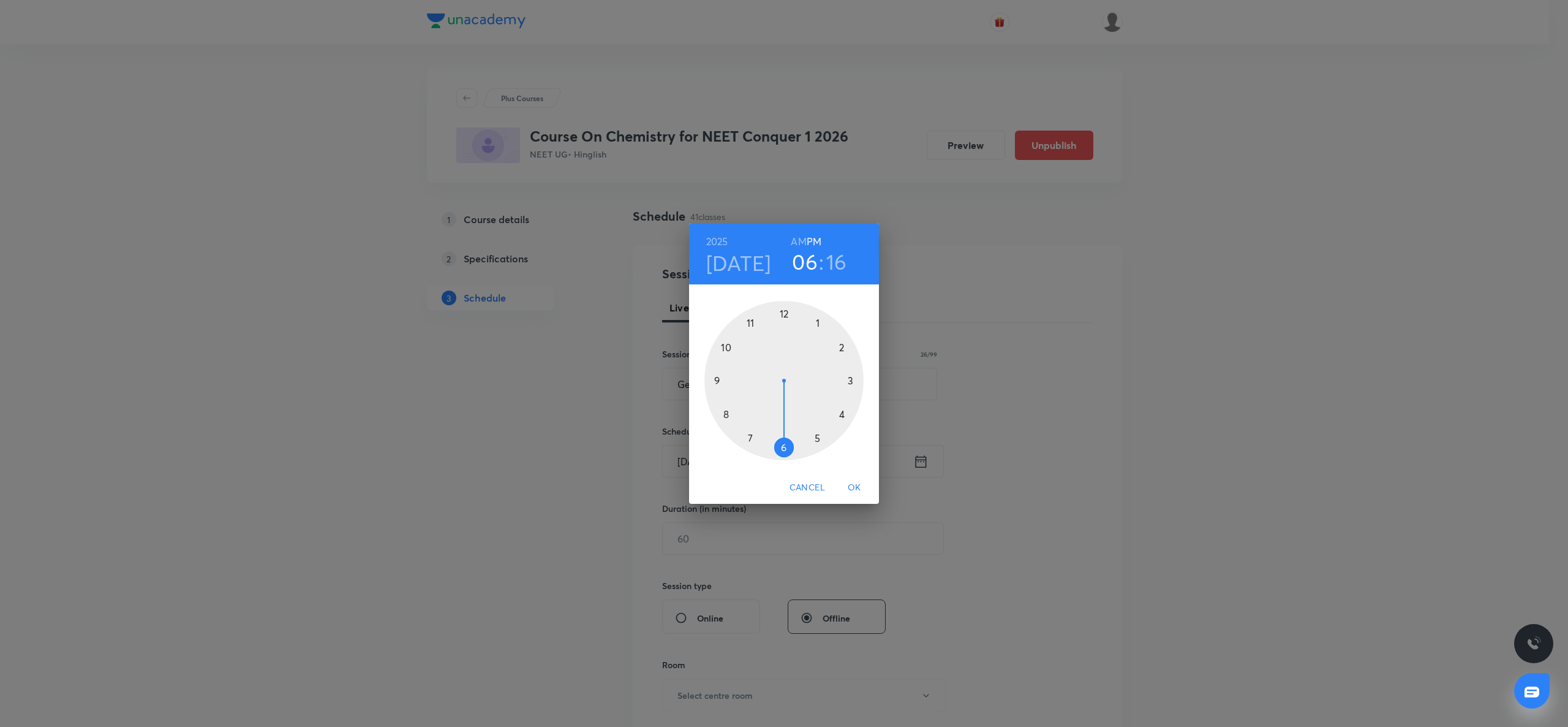
click at [821, 321] on div at bounding box center [784, 380] width 160 height 160
click at [785, 441] on div at bounding box center [784, 380] width 160 height 160
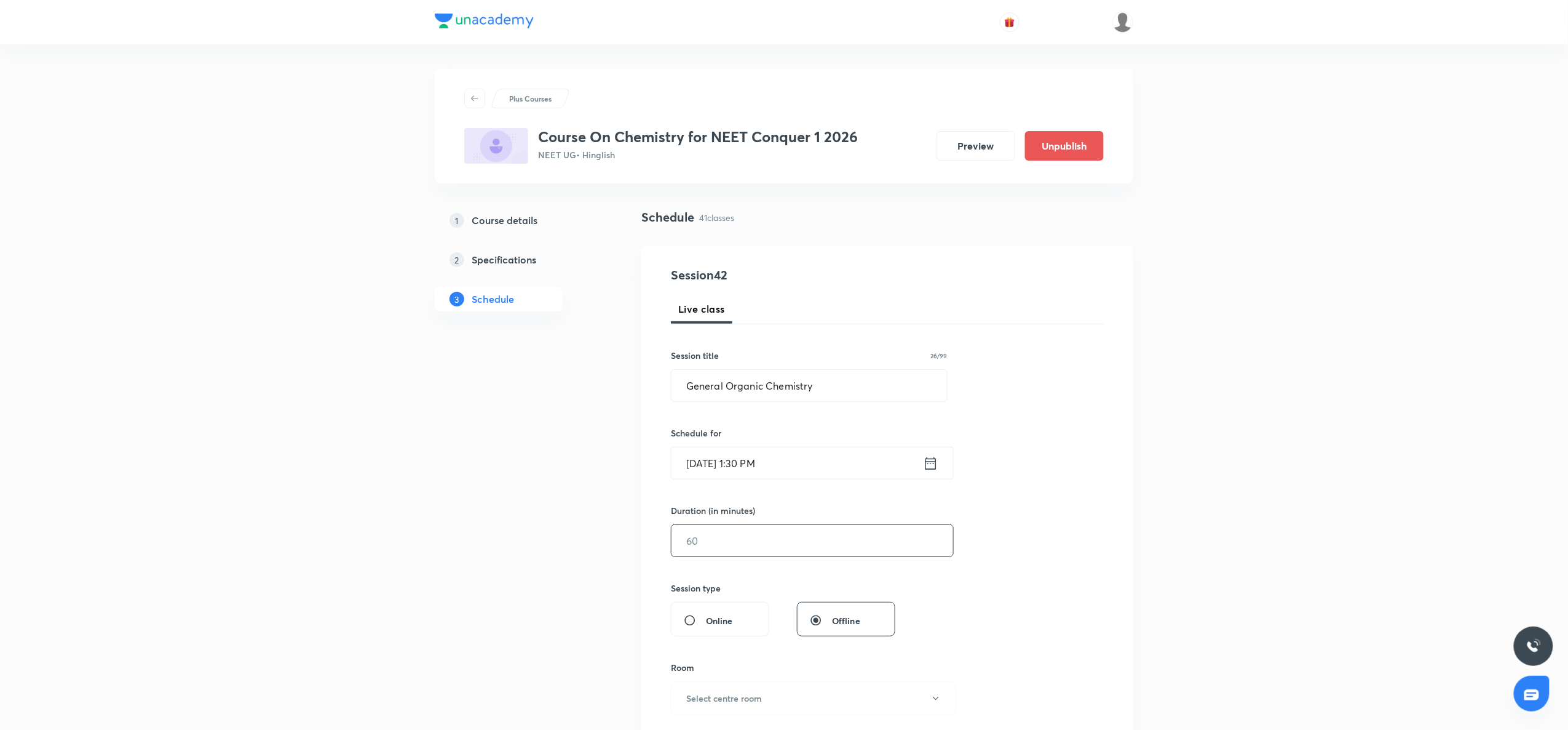
click at [727, 539] on input "text" at bounding box center [812, 540] width 281 height 31
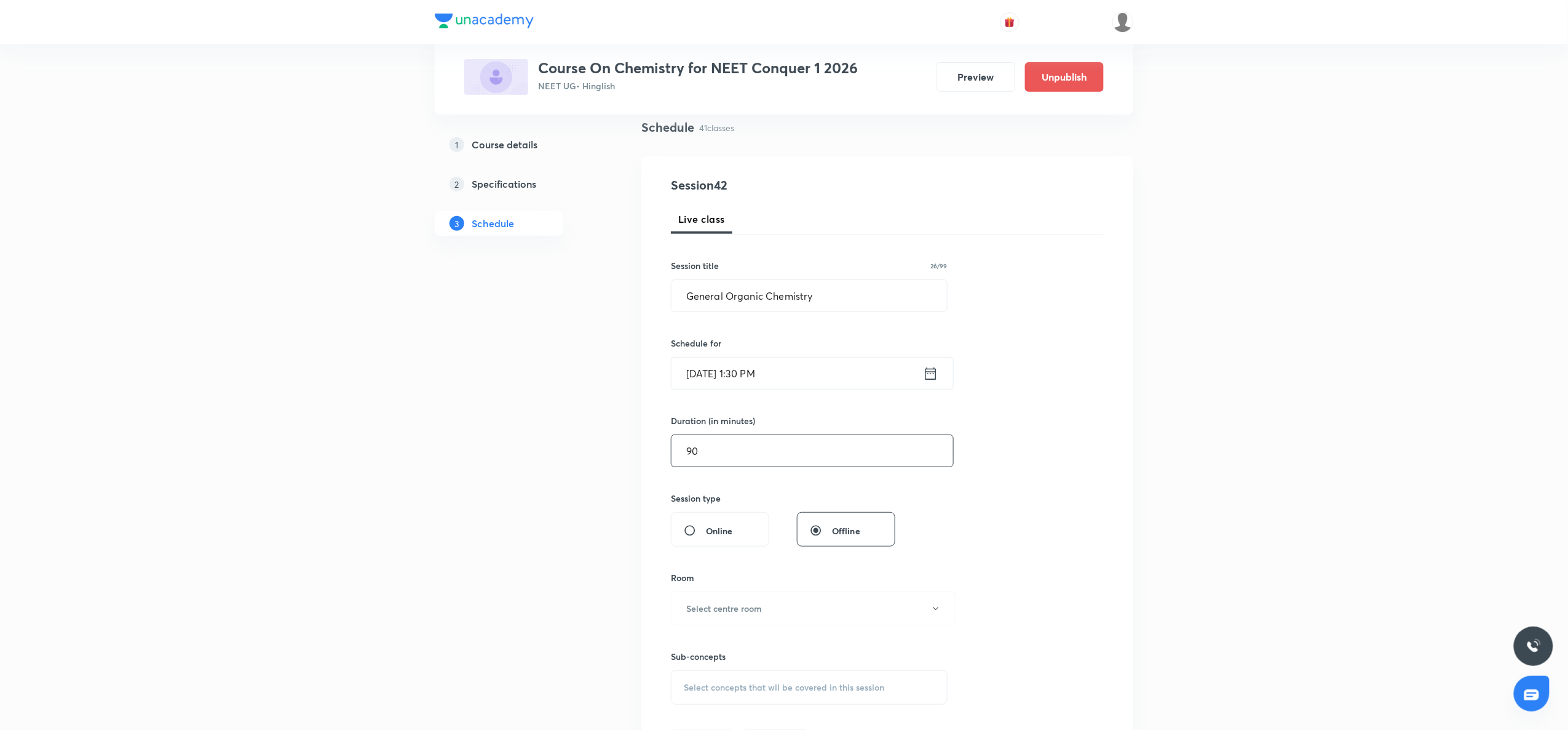
scroll to position [205, 0]
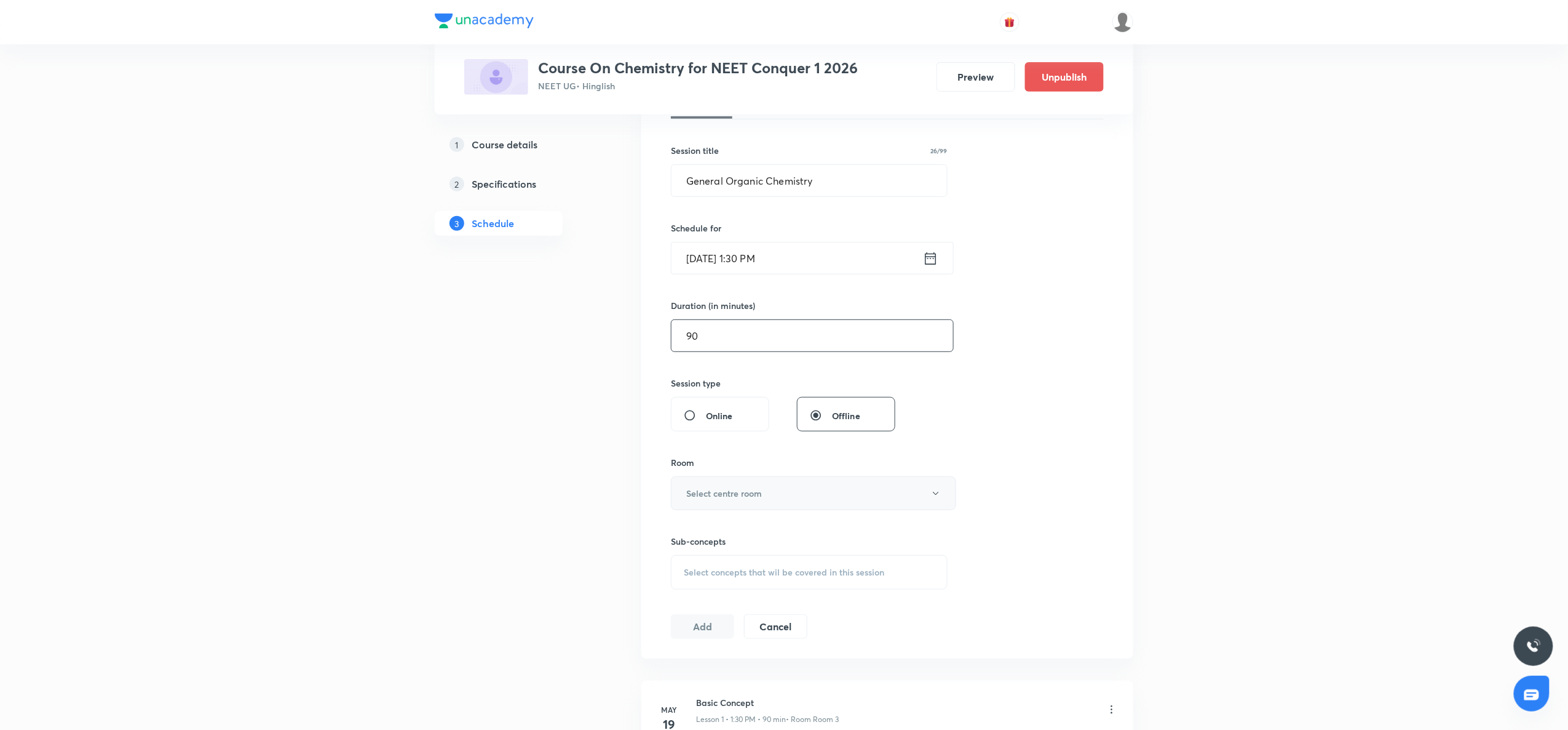
type input "90"
click at [733, 499] on h6 "Select centre room" at bounding box center [724, 494] width 76 height 13
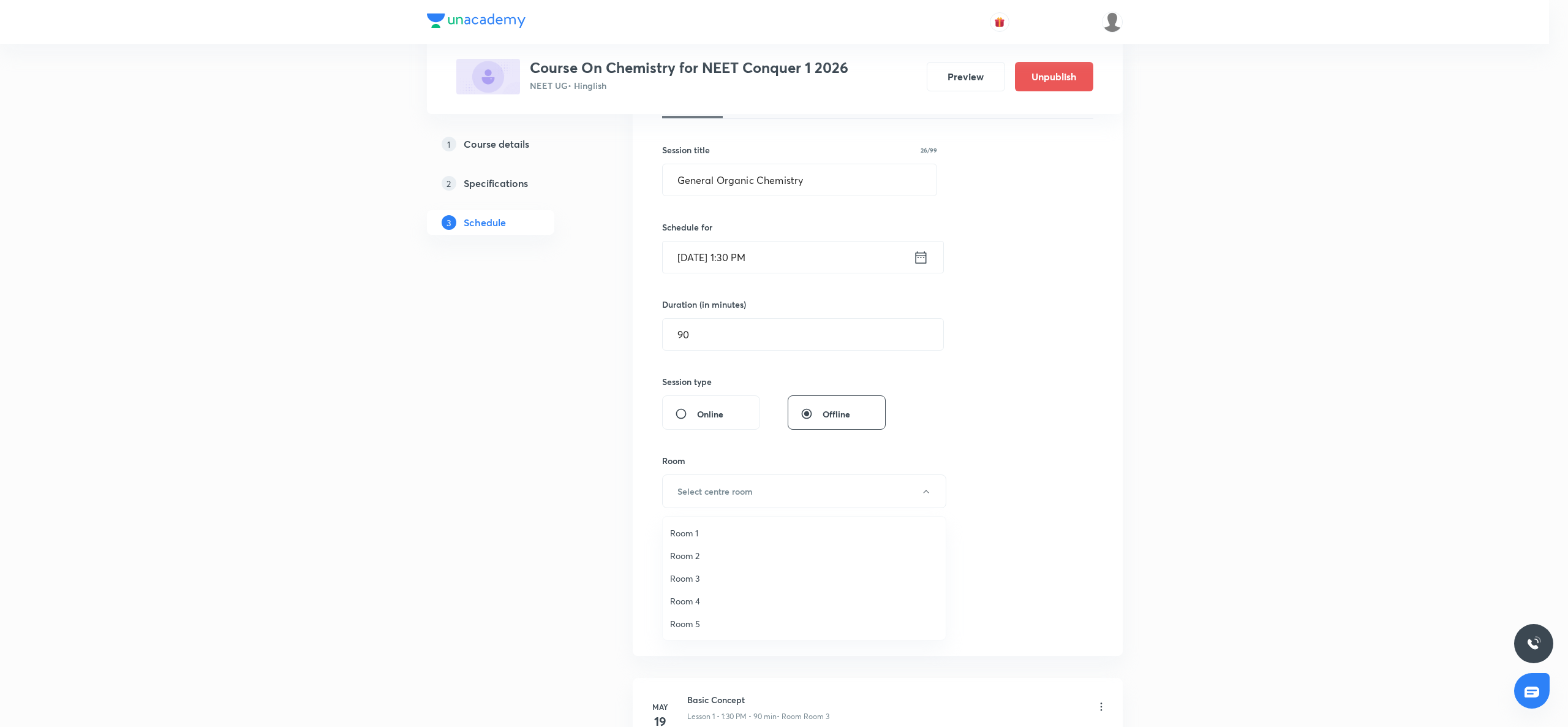
click at [706, 559] on span "Room 2" at bounding box center [804, 556] width 268 height 13
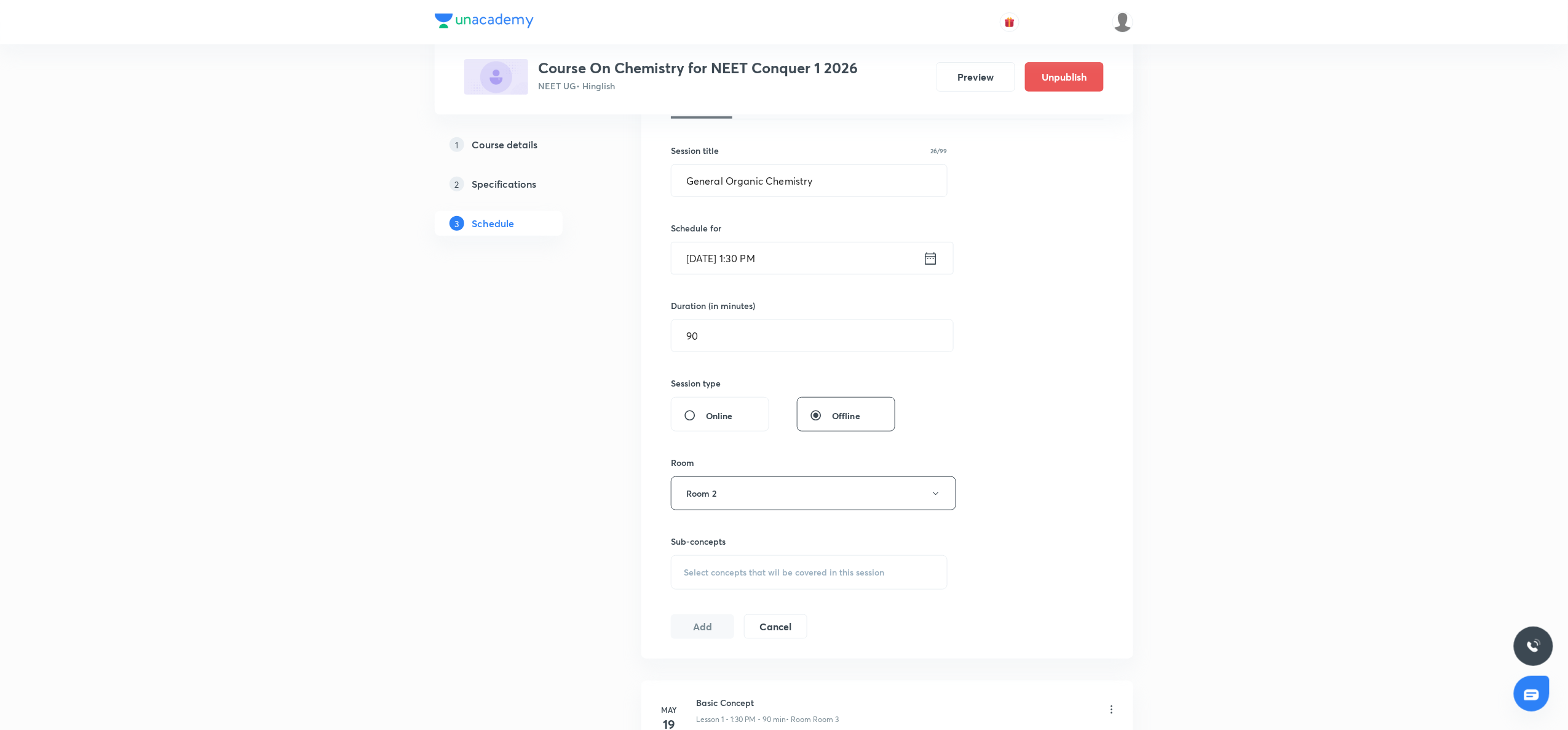
click at [711, 511] on div "Sub-concepts Select concepts that wil be covered in this session" at bounding box center [809, 550] width 277 height 80
click at [721, 478] on button "Room 2" at bounding box center [814, 494] width 285 height 34
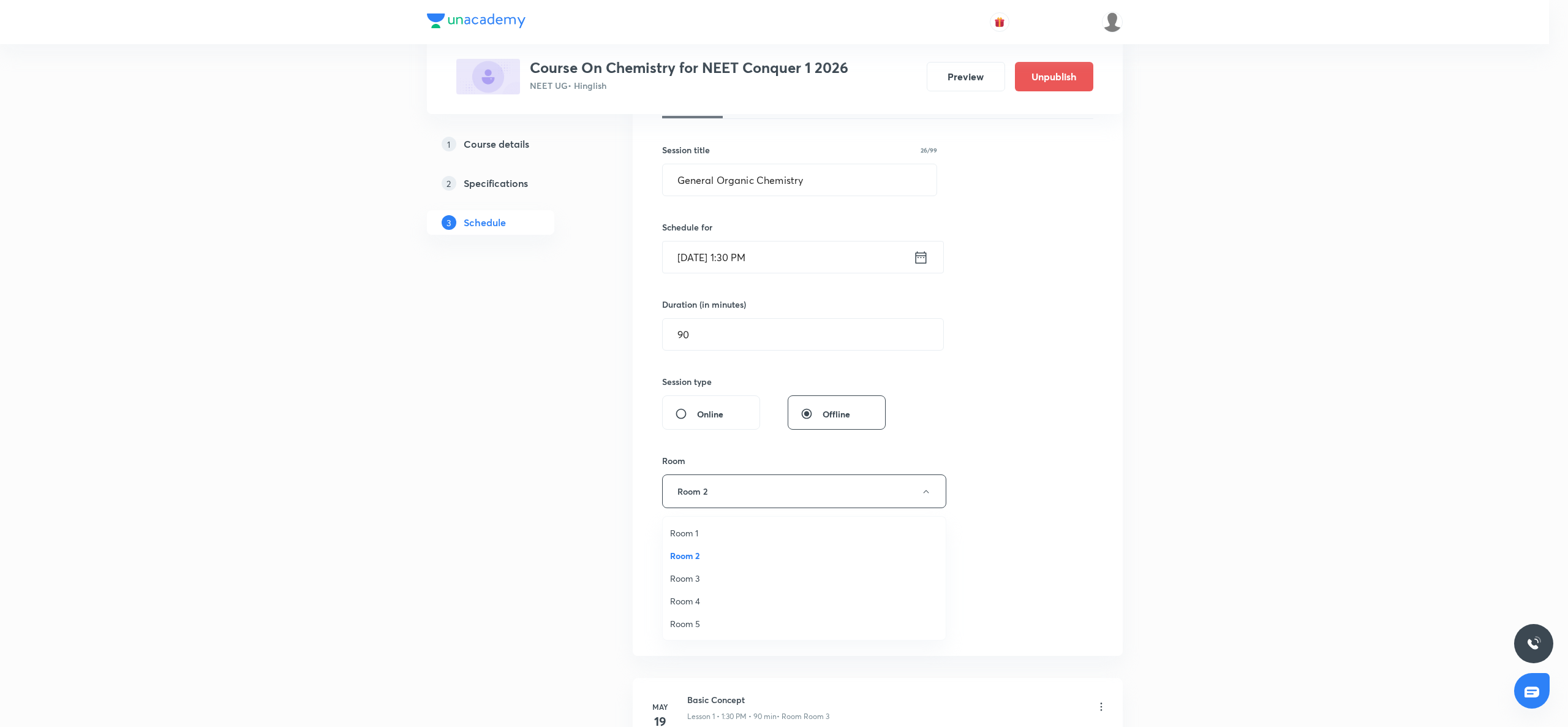
click at [687, 595] on span "Room 4" at bounding box center [804, 601] width 268 height 13
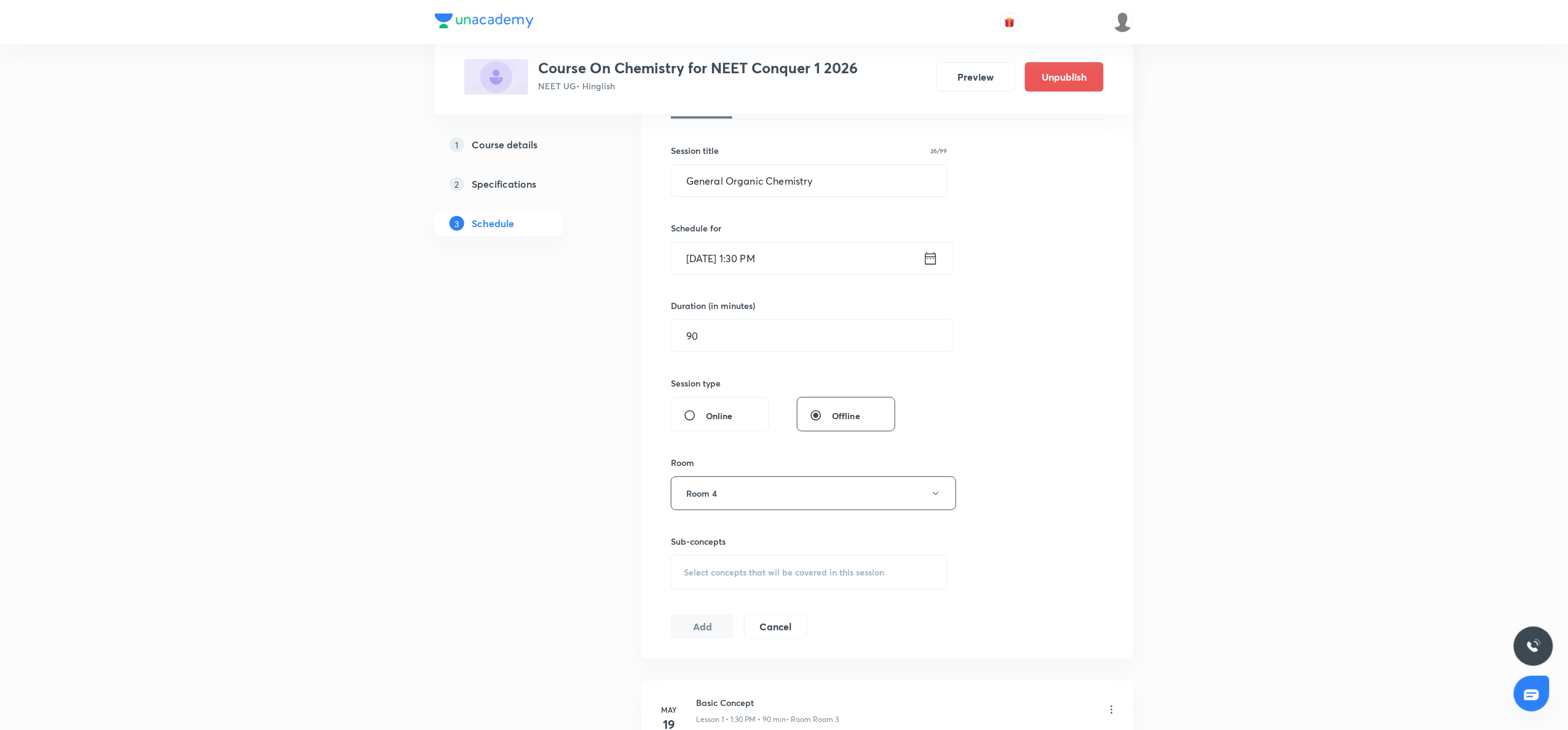
click at [695, 580] on div "Select concepts that wil be covered in this session" at bounding box center [809, 572] width 277 height 35
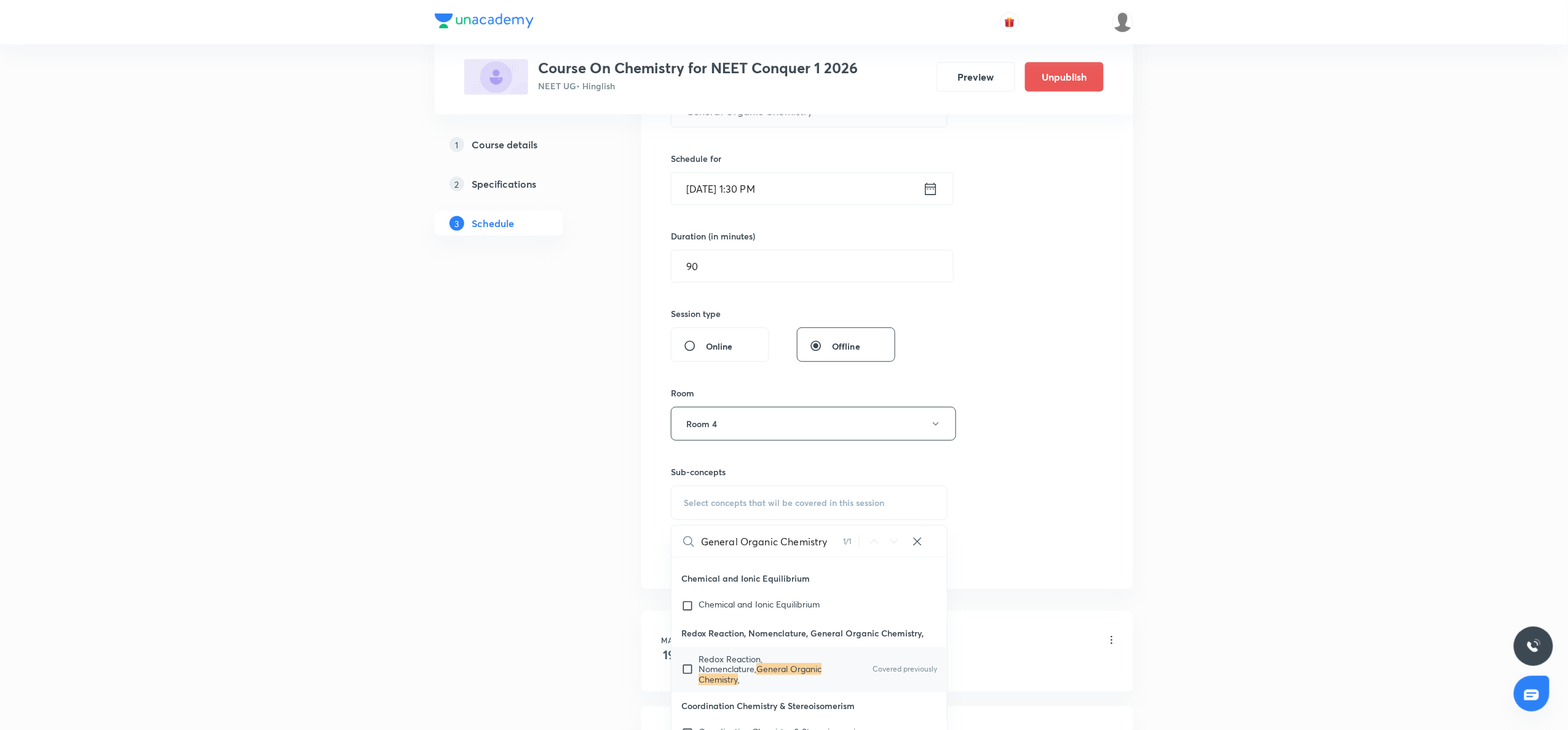
scroll to position [13755, 0]
type input "General Organic Chemistry"
click at [719, 673] on span "Redox Reaction, Nomenclature," at bounding box center [731, 662] width 64 height 22
checkbox input "true"
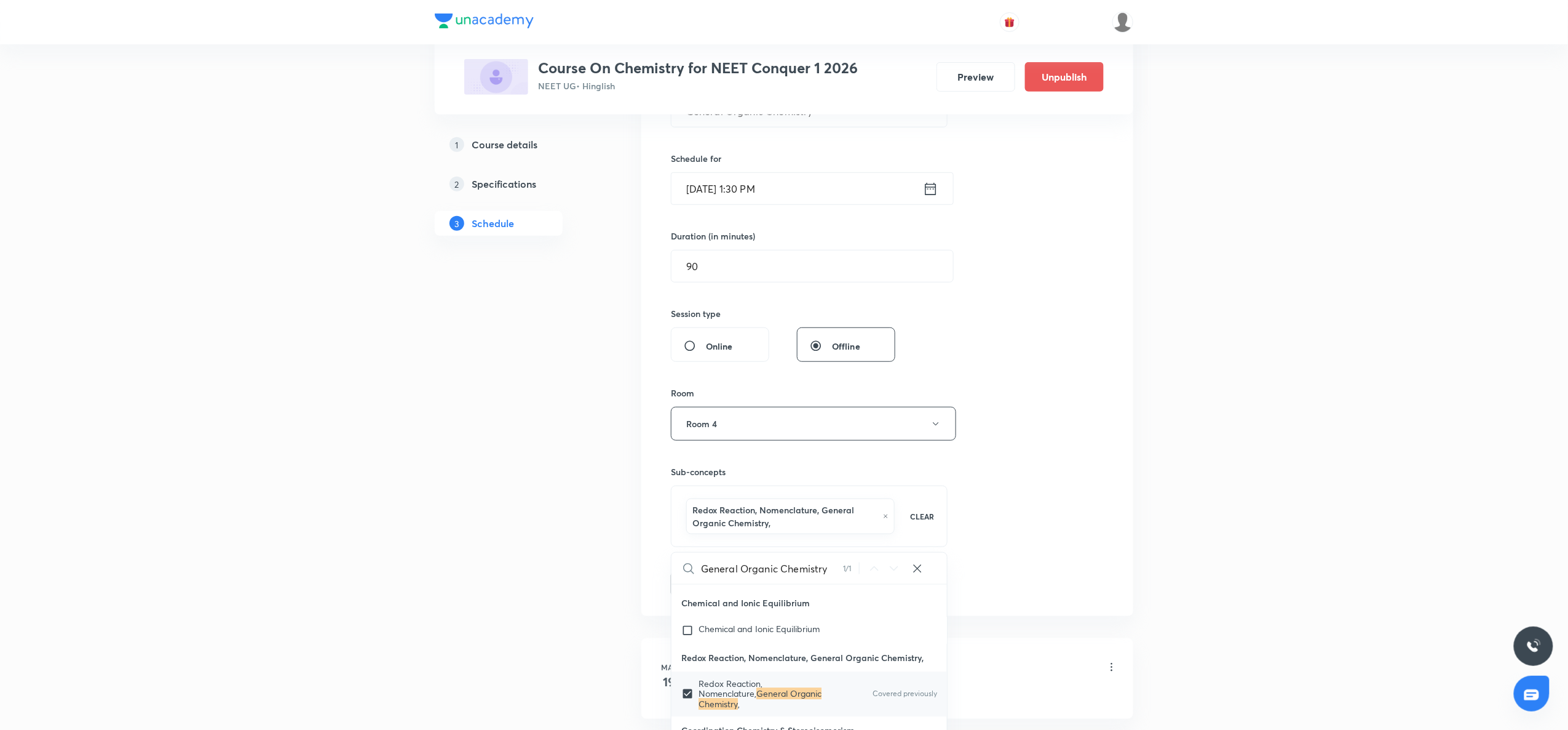
click at [671, 672] on p "Redox Reaction, Nomenclature, General Organic Chemistry," at bounding box center [809, 659] width 276 height 28
click at [642, 597] on div "Session 42 Live class Session title 26/99 General Organic Chemistry ​ Schedule …" at bounding box center [887, 294] width 492 height 645
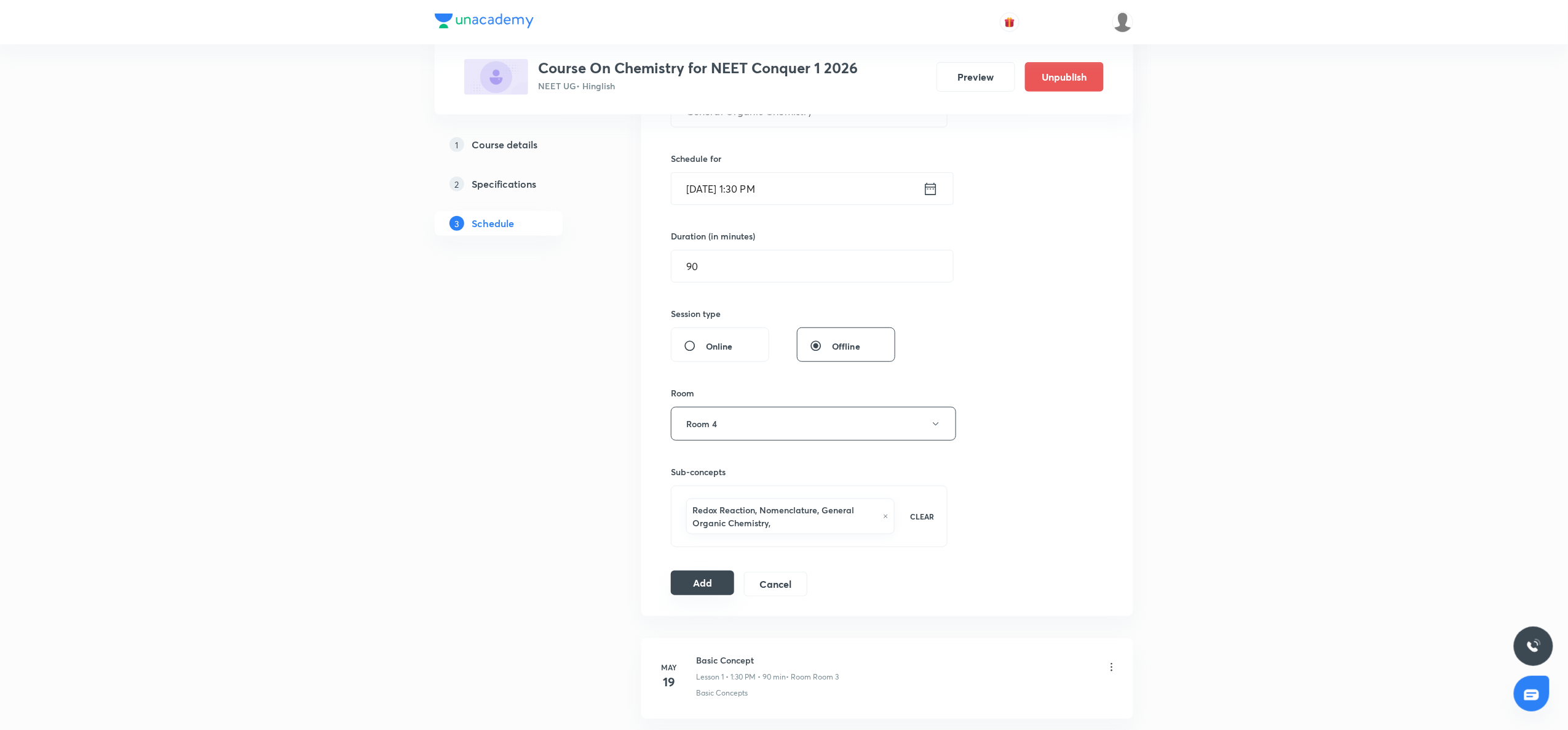
click at [709, 573] on button "Add" at bounding box center [703, 583] width 64 height 24
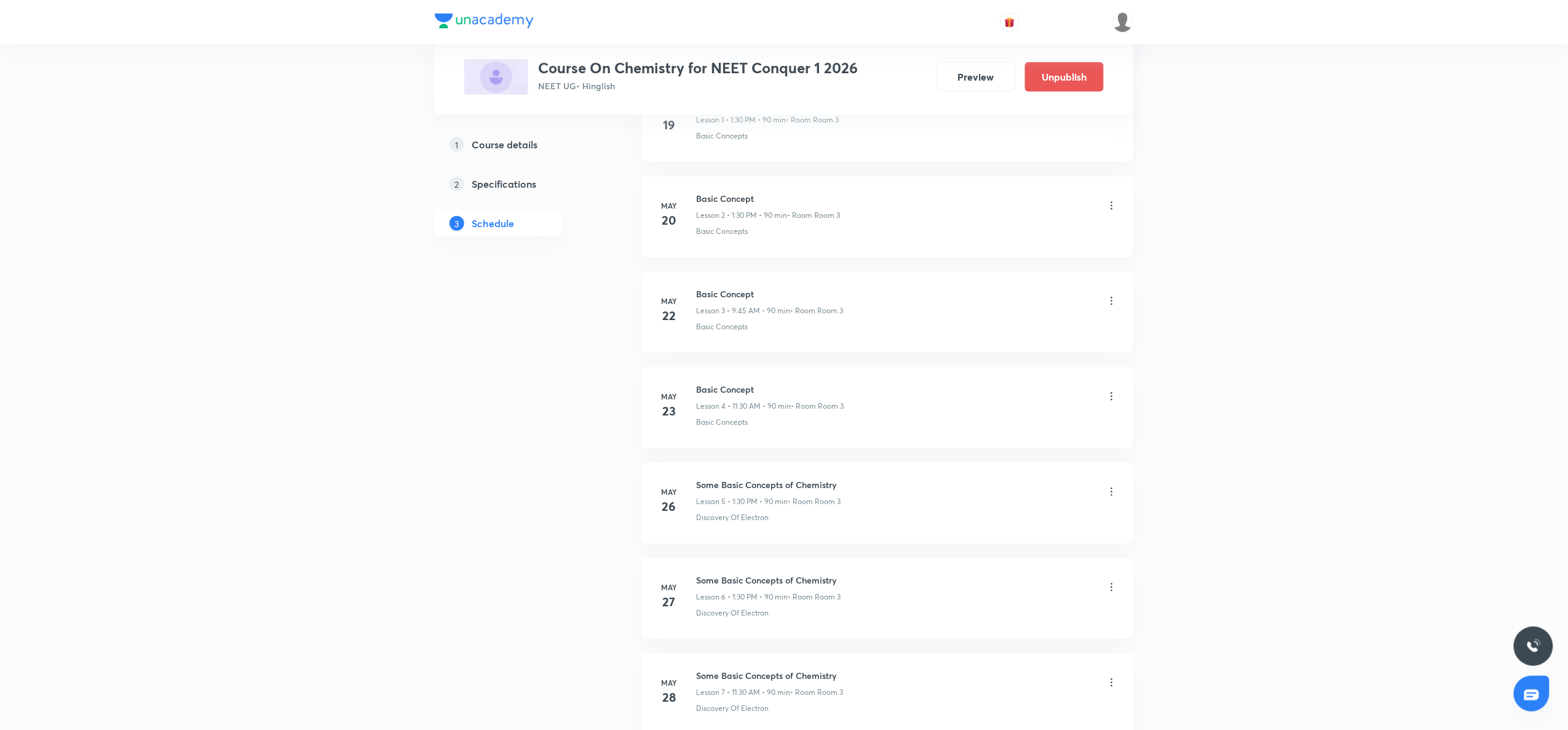
scroll to position [0, 0]
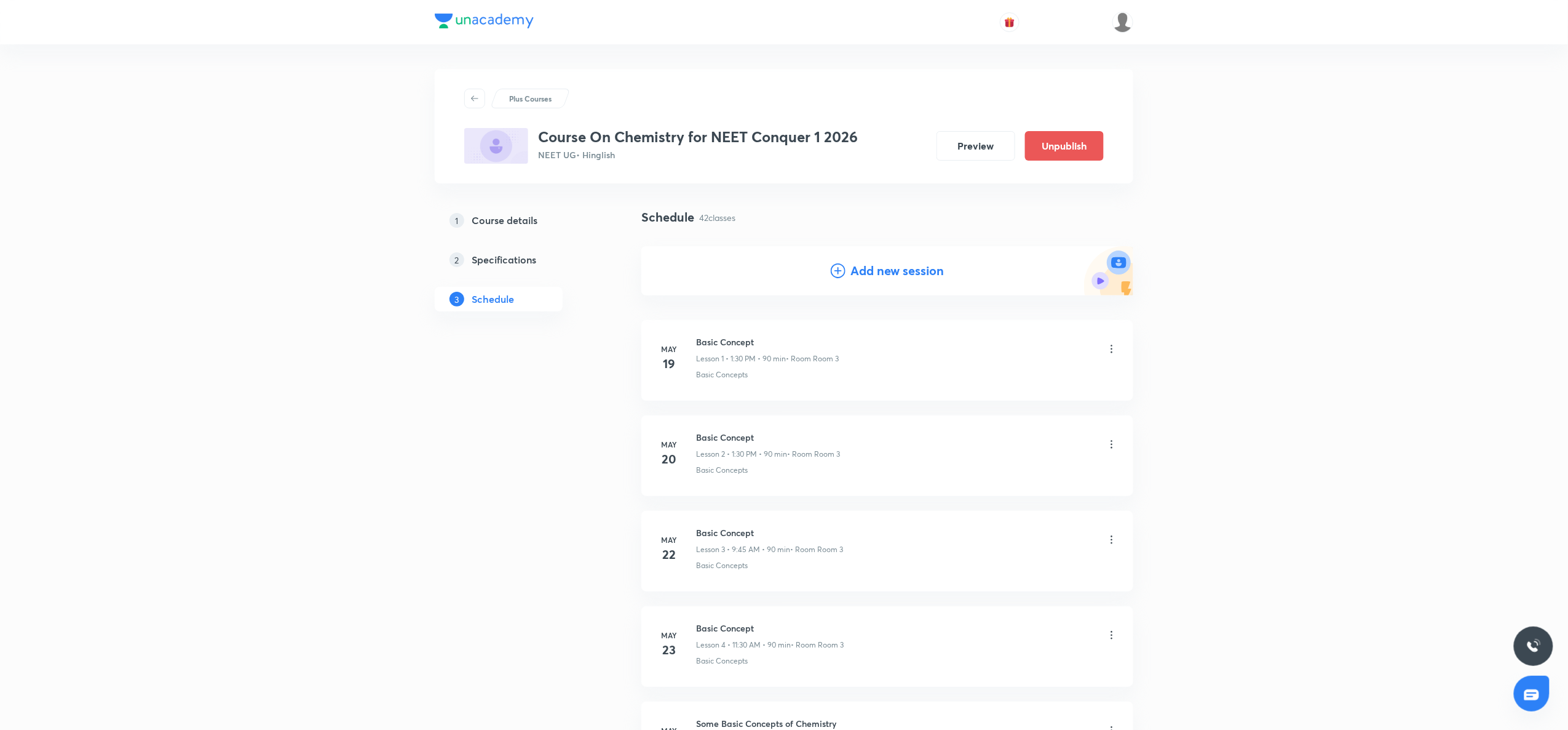
click at [842, 270] on icon at bounding box center [838, 271] width 15 height 15
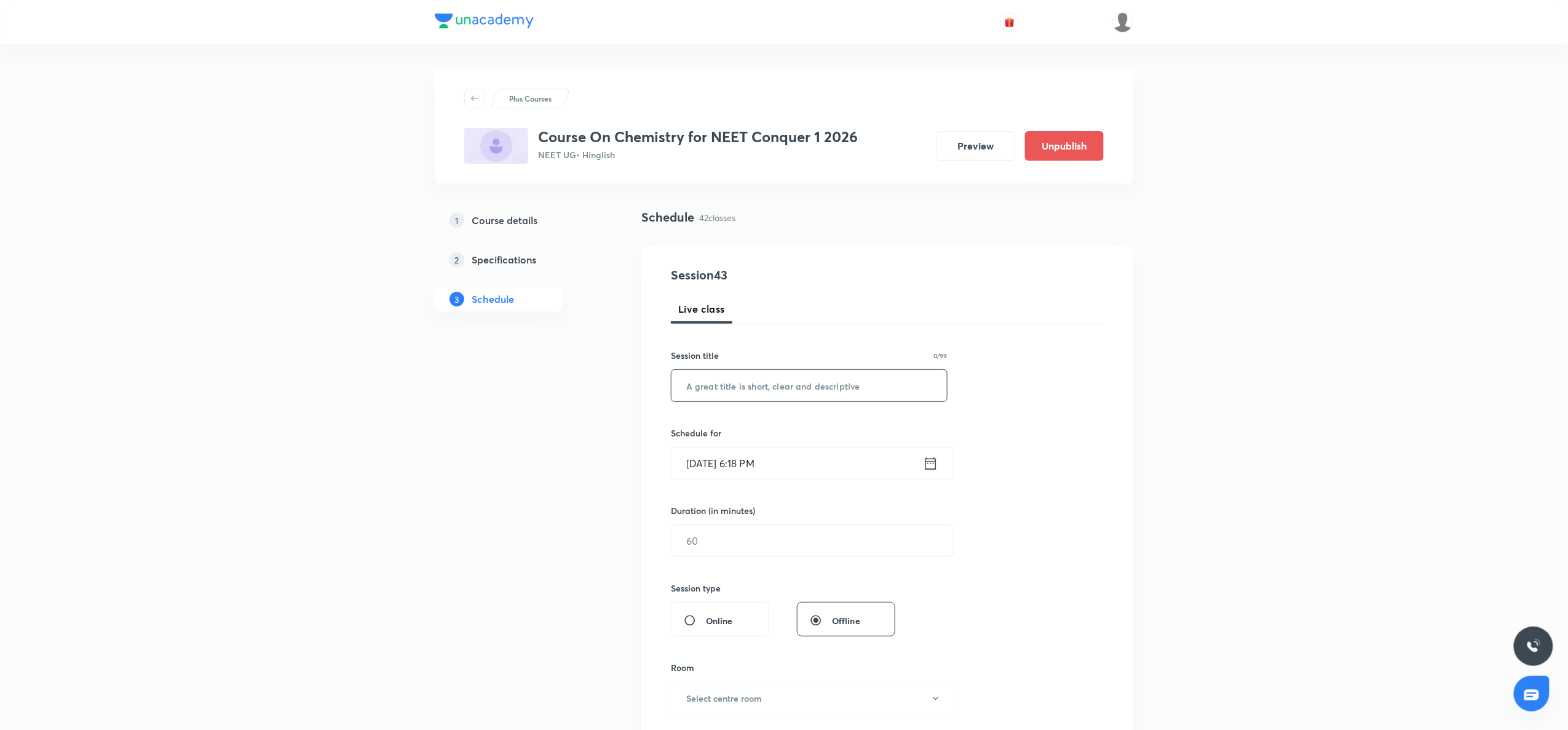
click at [721, 389] on input "text" at bounding box center [809, 385] width 276 height 31
paste input "General Organic Chemistry"
type input "General Organic Chemistry"
click at [930, 465] on icon at bounding box center [930, 464] width 15 height 17
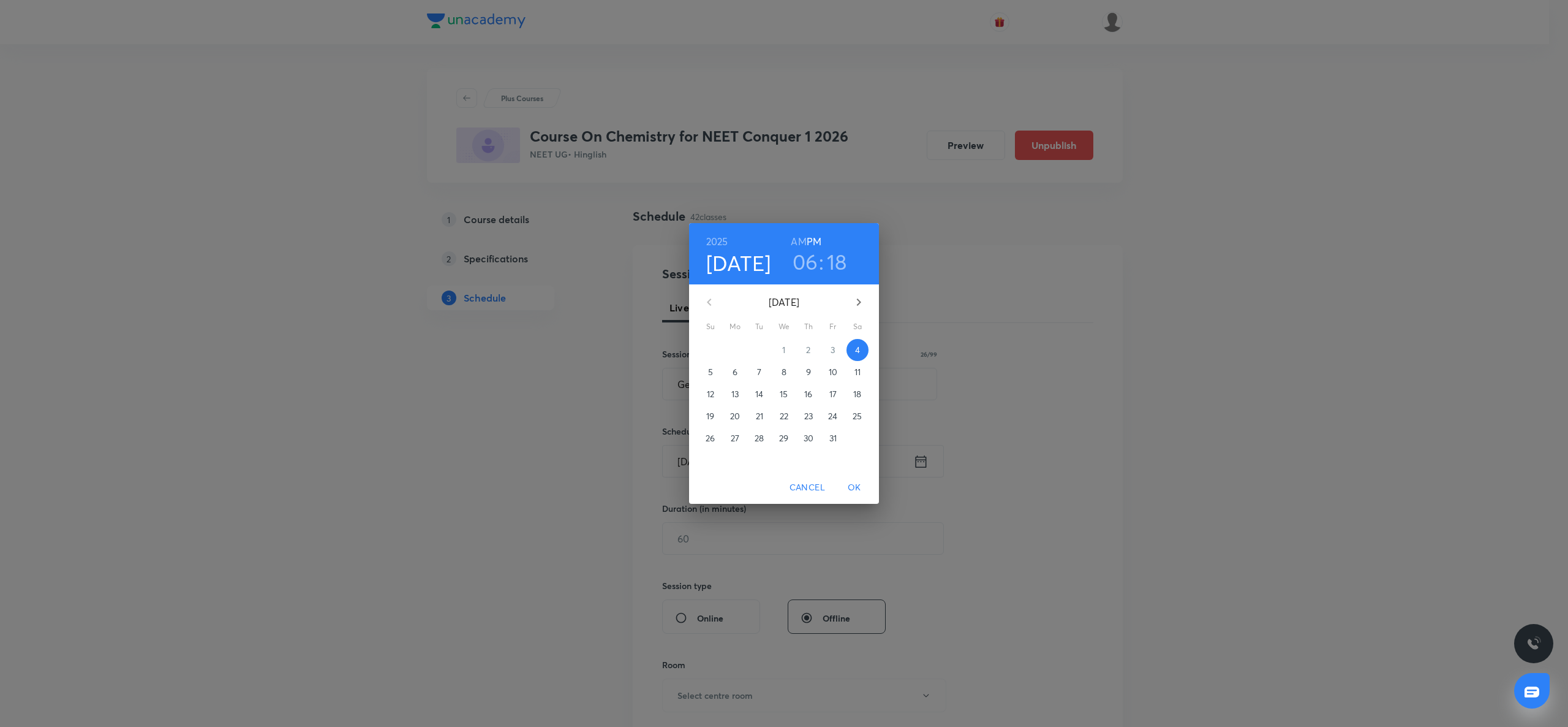
click at [783, 373] on p "8" at bounding box center [784, 372] width 5 height 12
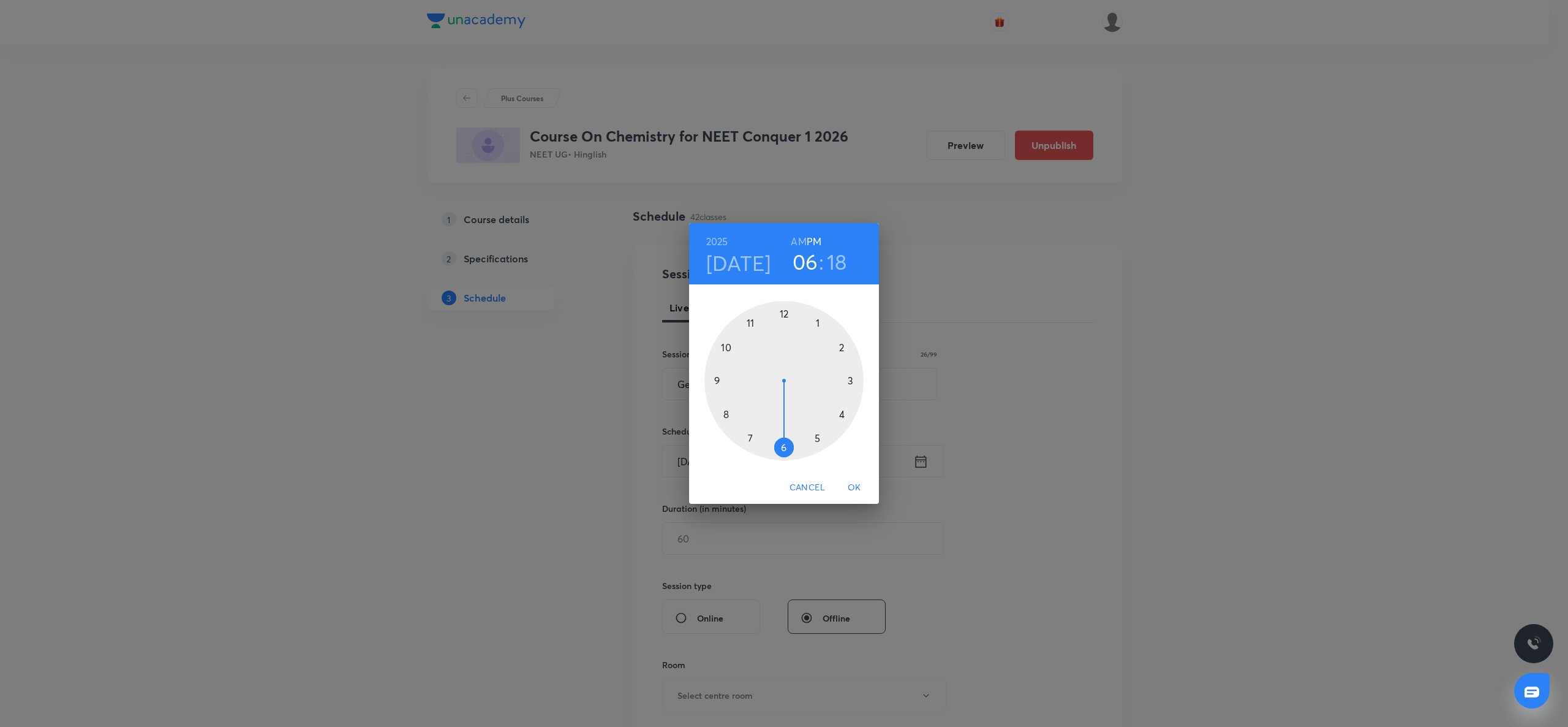
click at [748, 320] on div at bounding box center [784, 380] width 160 height 160
click at [795, 242] on h6 "AM" at bounding box center [798, 241] width 15 height 17
click at [779, 445] on div at bounding box center [784, 380] width 160 height 160
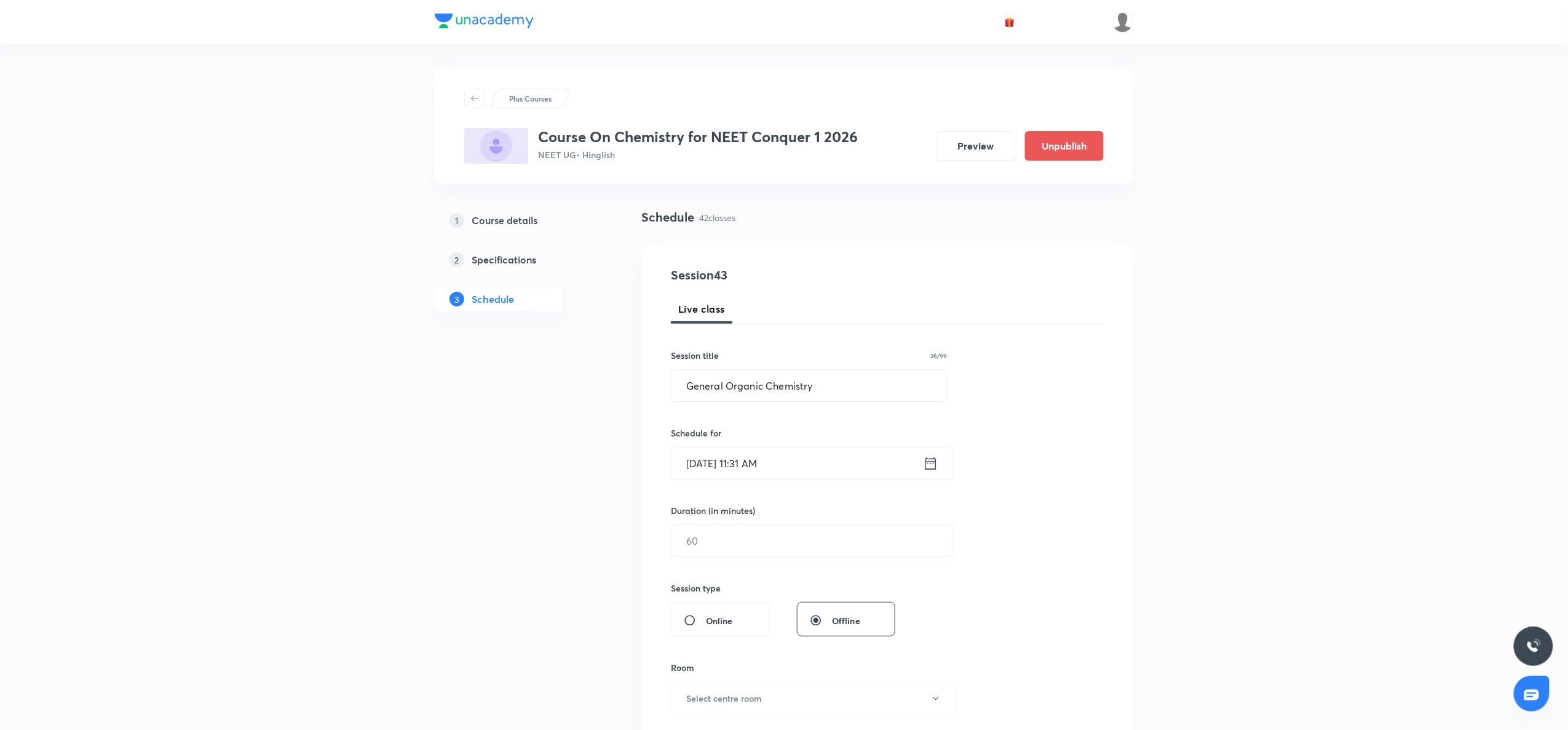
click at [930, 466] on icon at bounding box center [930, 464] width 15 height 17
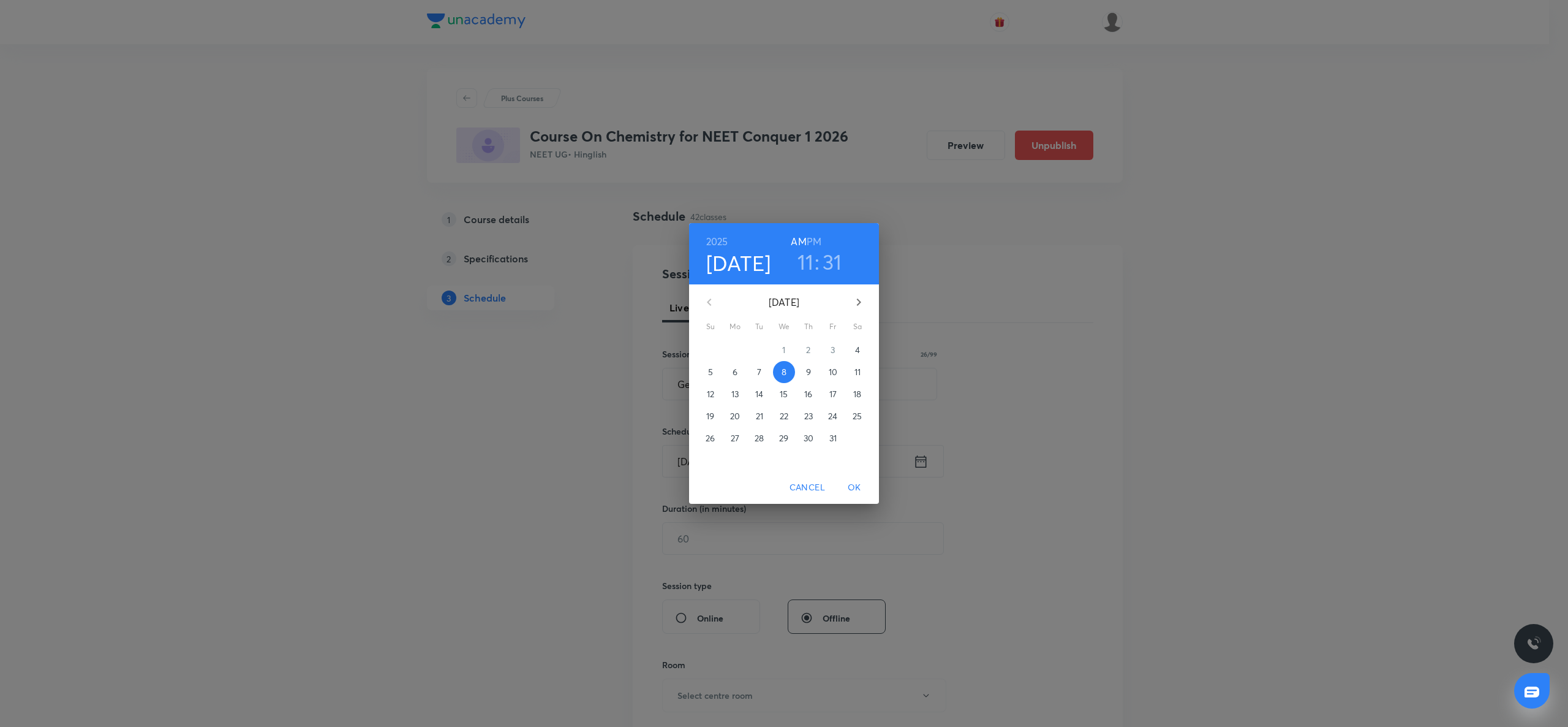
click at [826, 261] on h3 "31" at bounding box center [832, 262] width 20 height 26
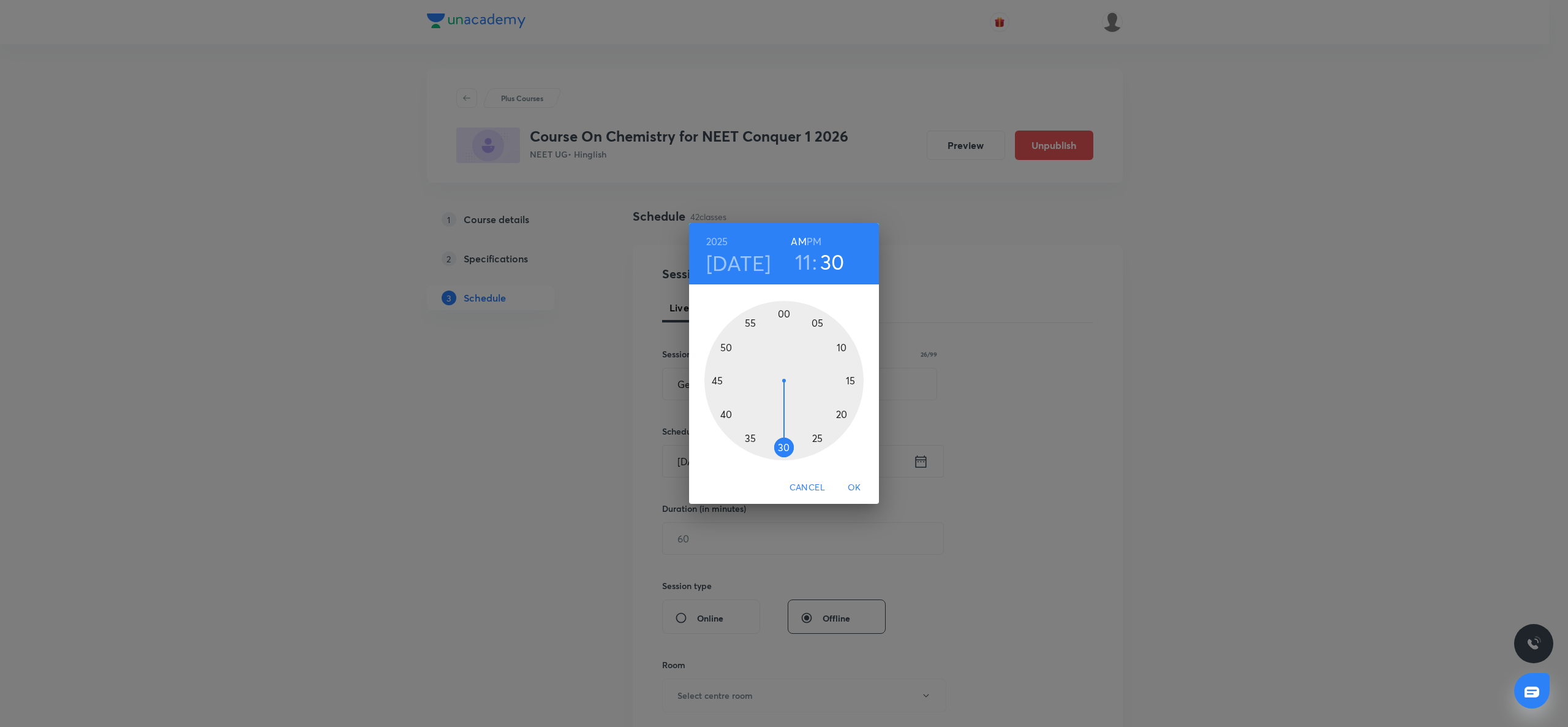
drag, startPoint x: 774, startPoint y: 448, endPoint x: 784, endPoint y: 455, distance: 12.2
click at [784, 455] on div at bounding box center [784, 380] width 160 height 160
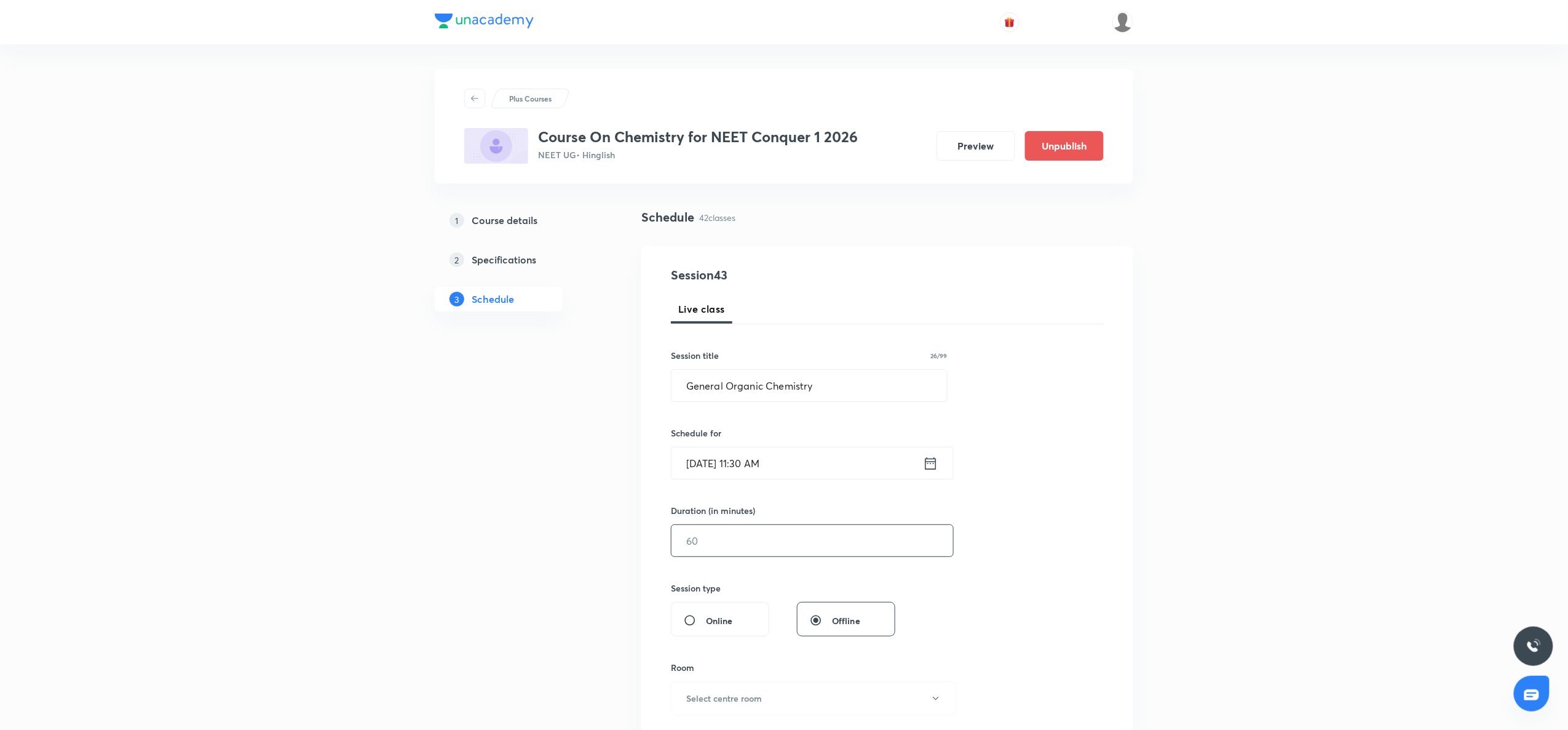
click at [763, 534] on input "text" at bounding box center [812, 540] width 281 height 31
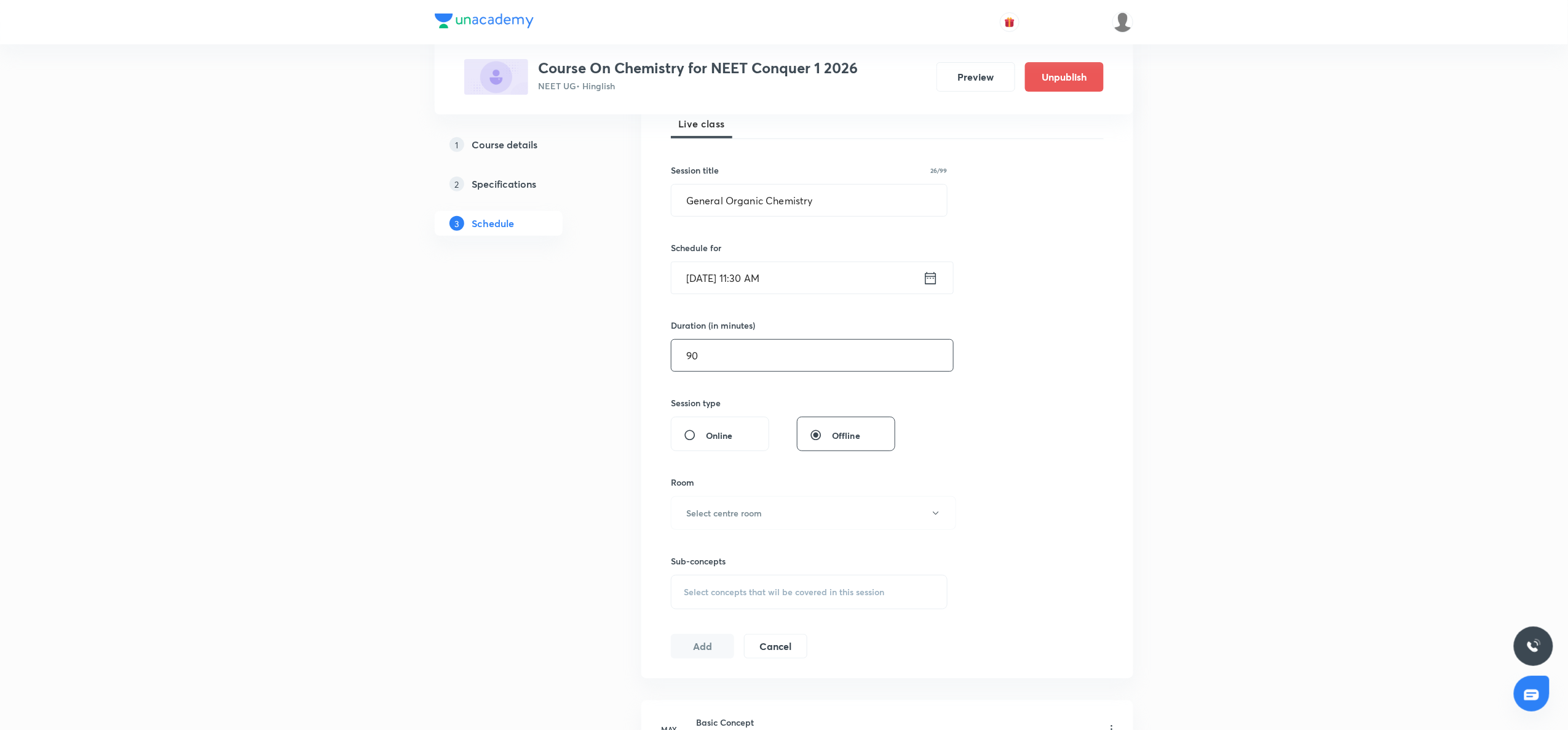
scroll to position [189, 0]
type input "90"
click at [766, 523] on button "Select centre room" at bounding box center [814, 509] width 285 height 34
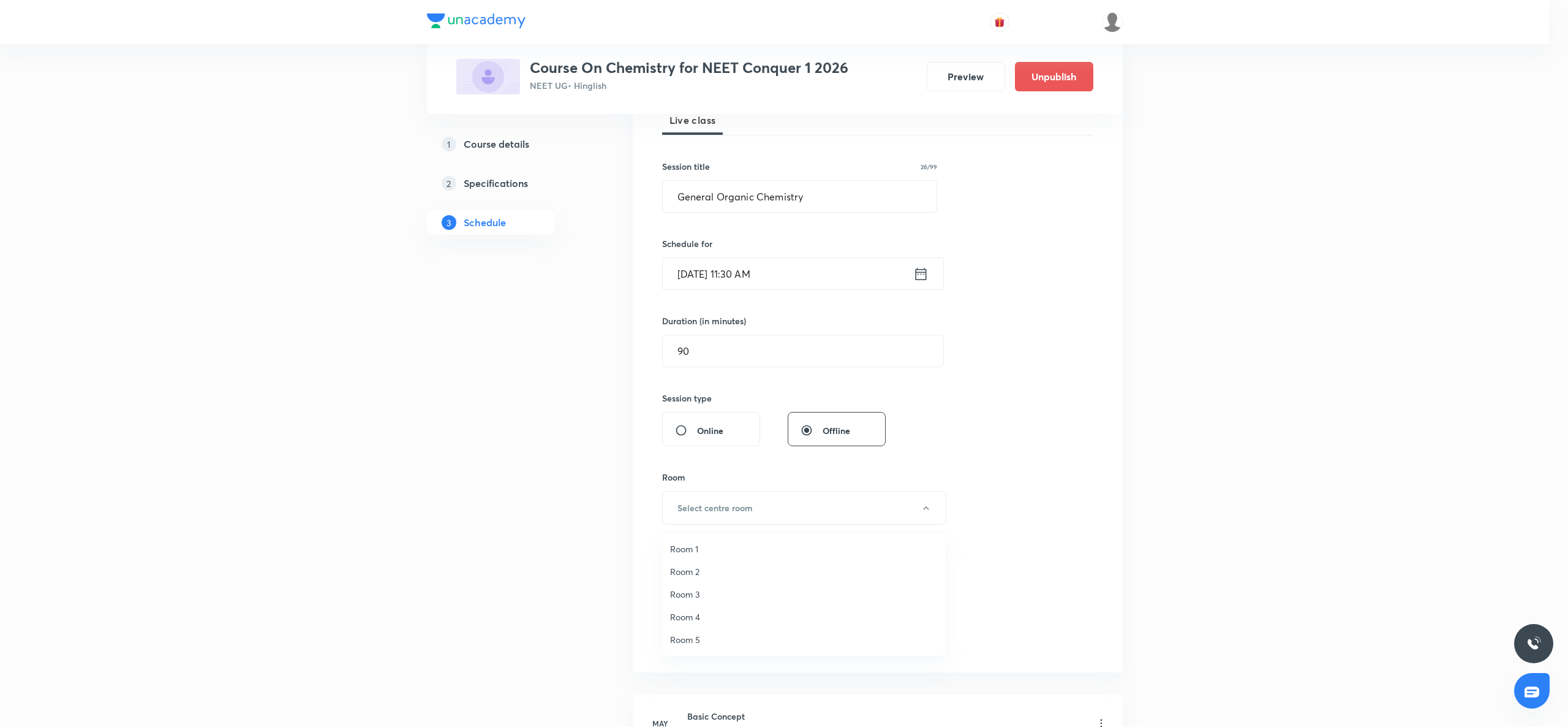
click at [721, 592] on span "Room 3" at bounding box center [804, 594] width 268 height 13
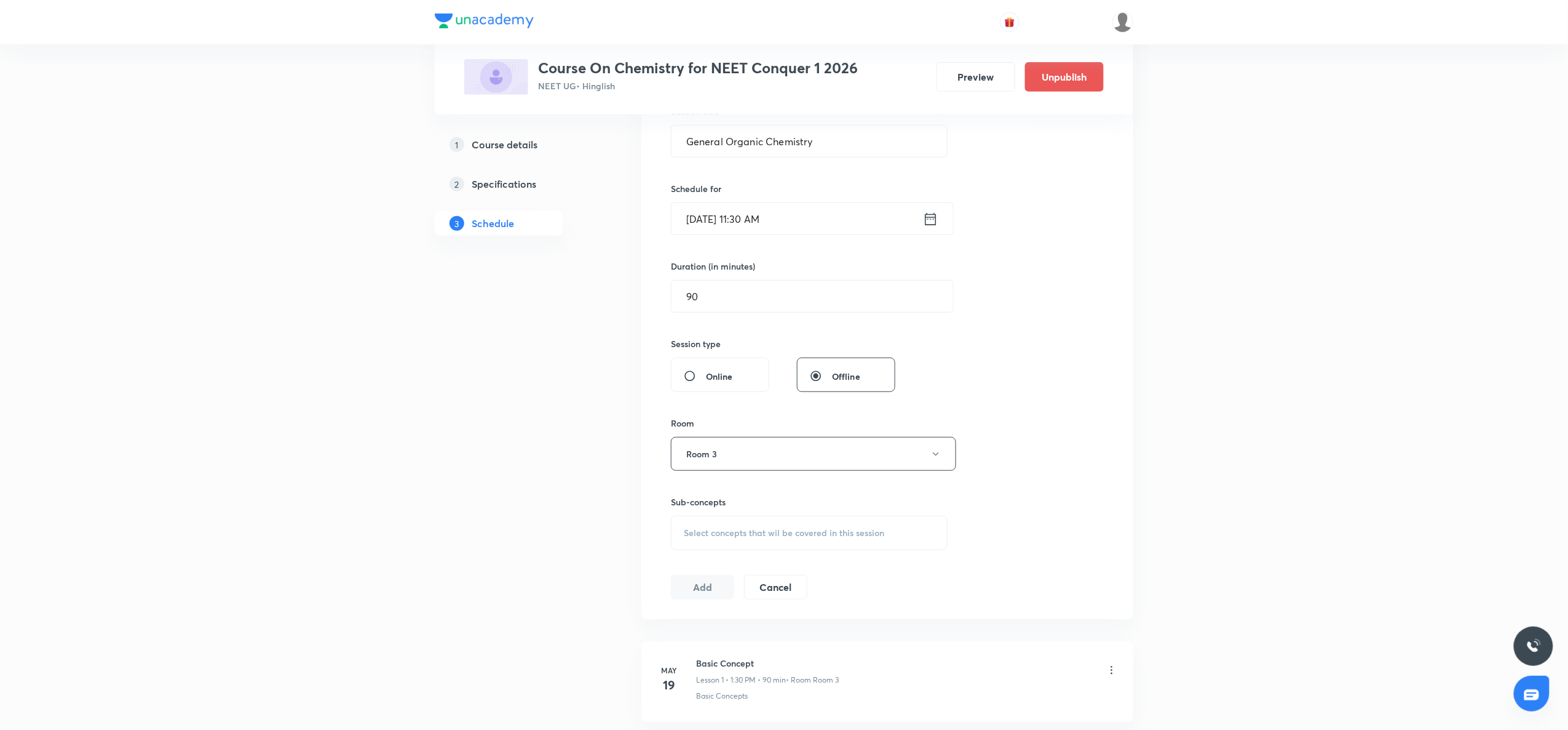
scroll to position [283, 0]
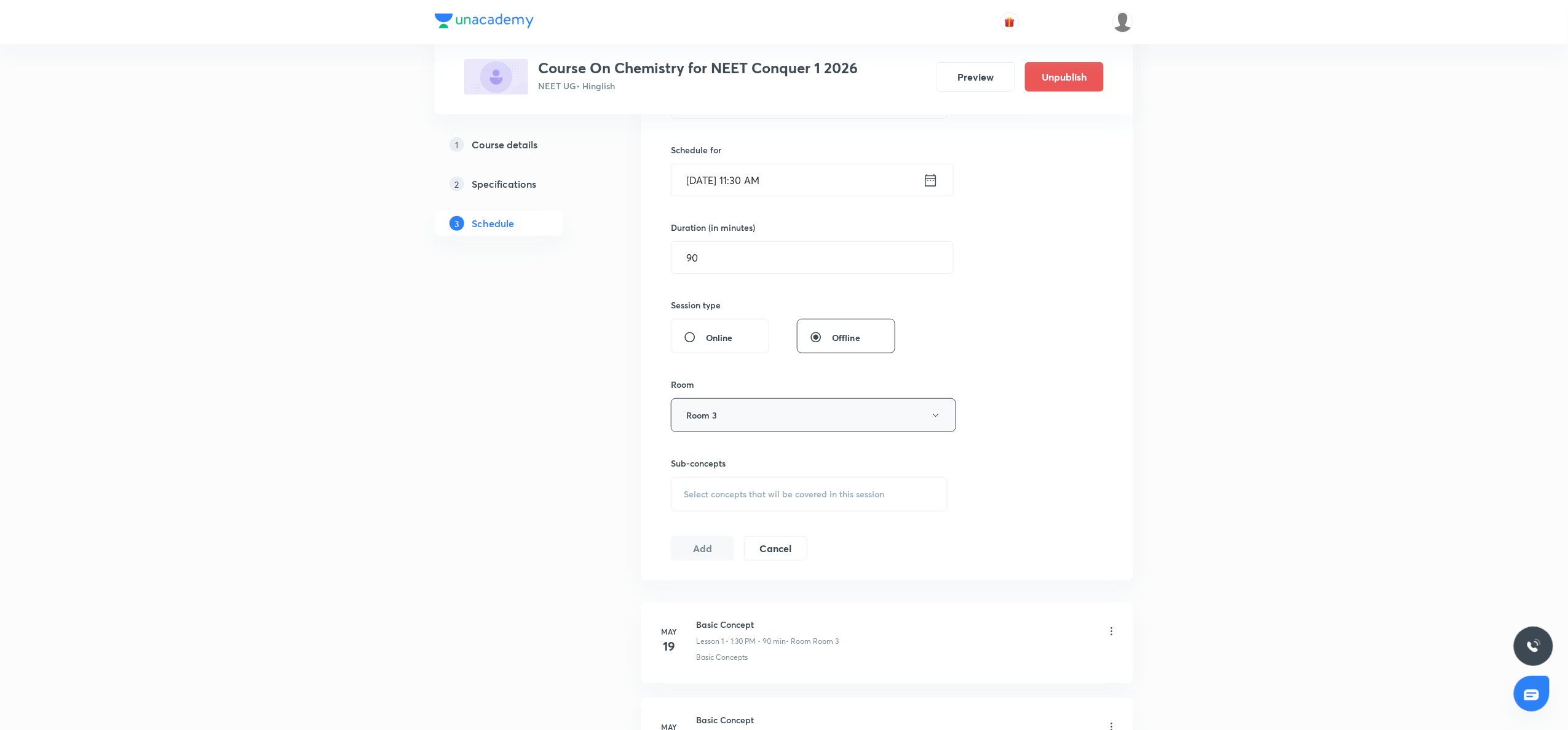
click at [773, 416] on button "Room 3" at bounding box center [814, 415] width 285 height 34
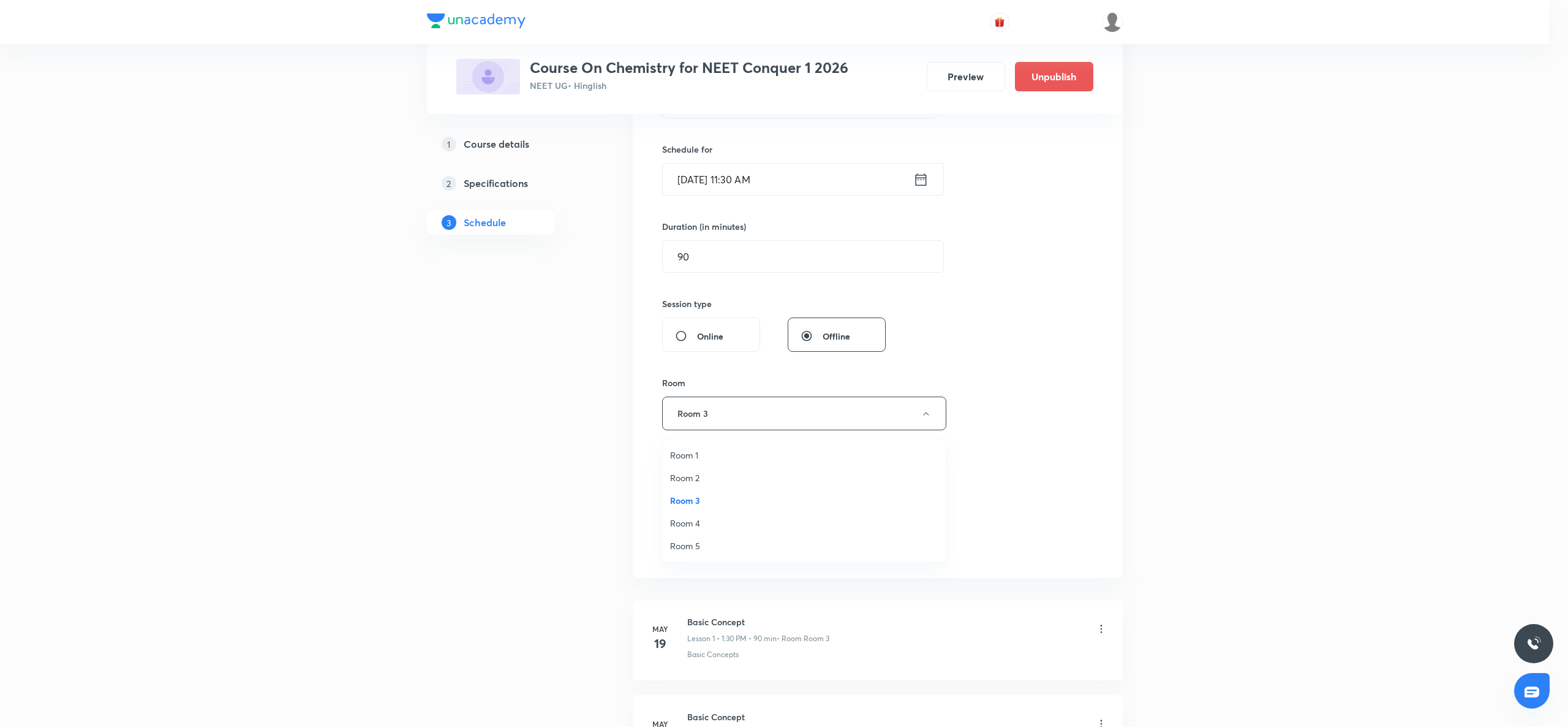
click at [711, 519] on span "Room 4" at bounding box center [804, 523] width 268 height 13
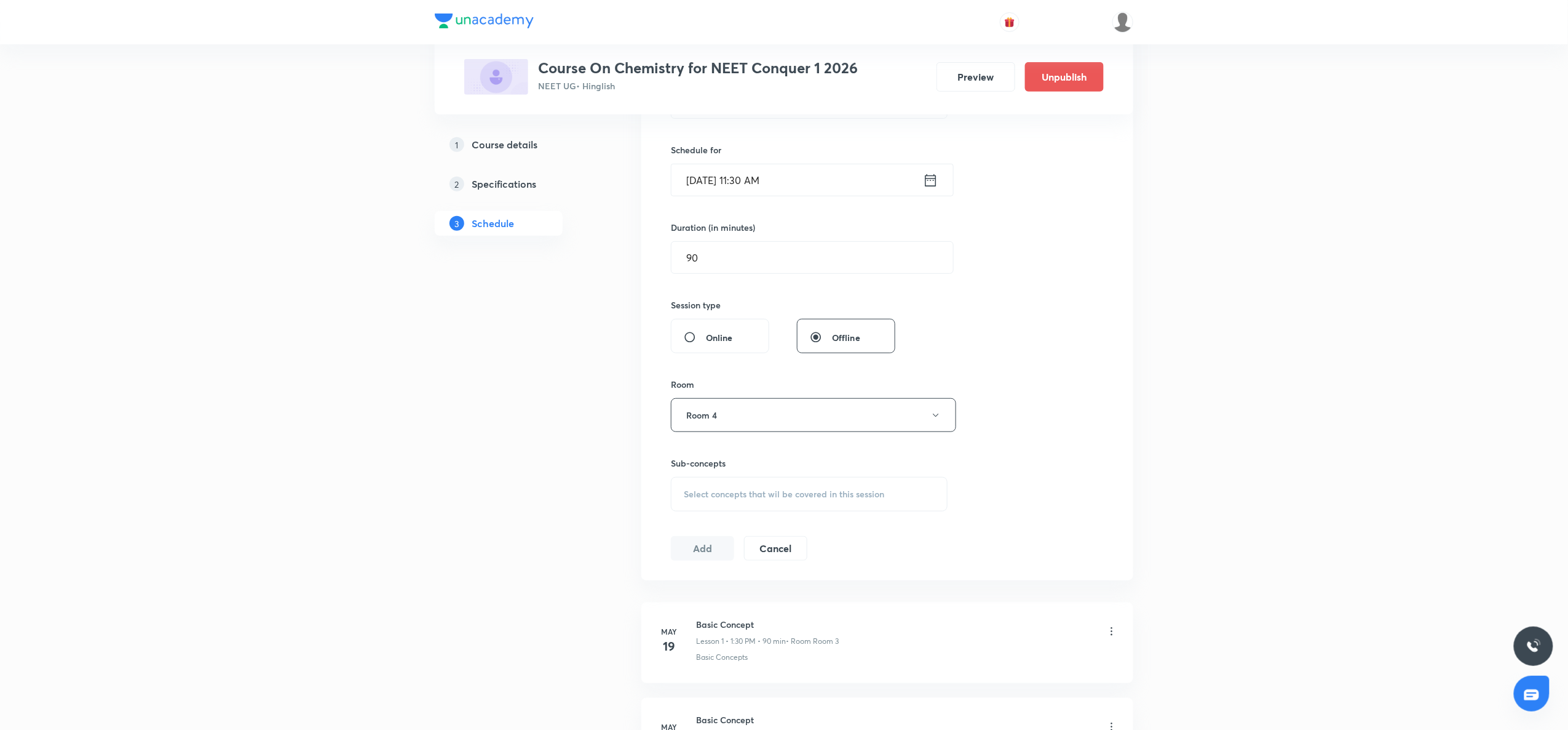
click at [716, 509] on div "Select concepts that wil be covered in this session" at bounding box center [809, 494] width 277 height 35
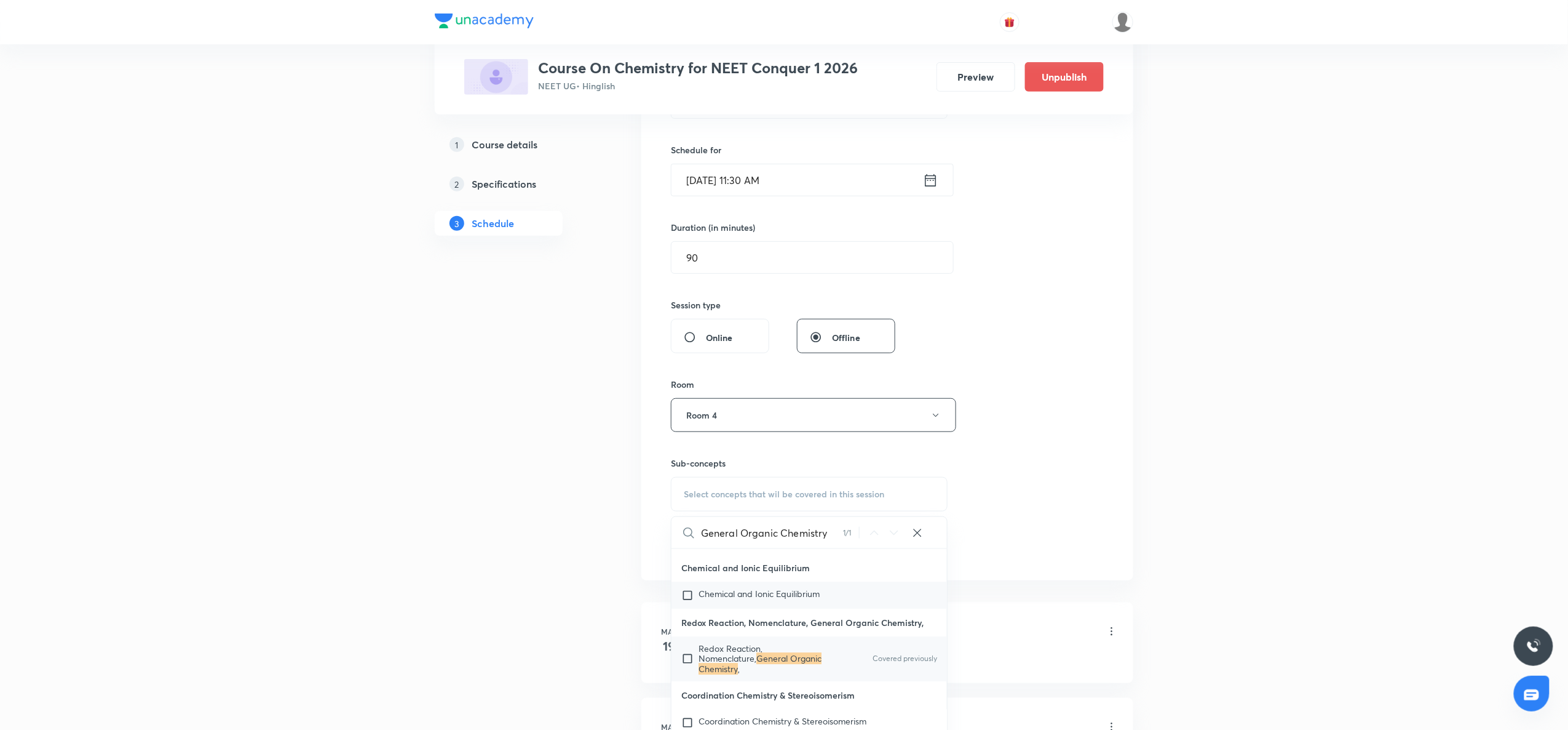
scroll to position [13755, 0]
type input "General Organic Chemistry"
click at [724, 664] on span "Redox Reaction, Nomenclature," at bounding box center [731, 653] width 64 height 22
checkbox input "true"
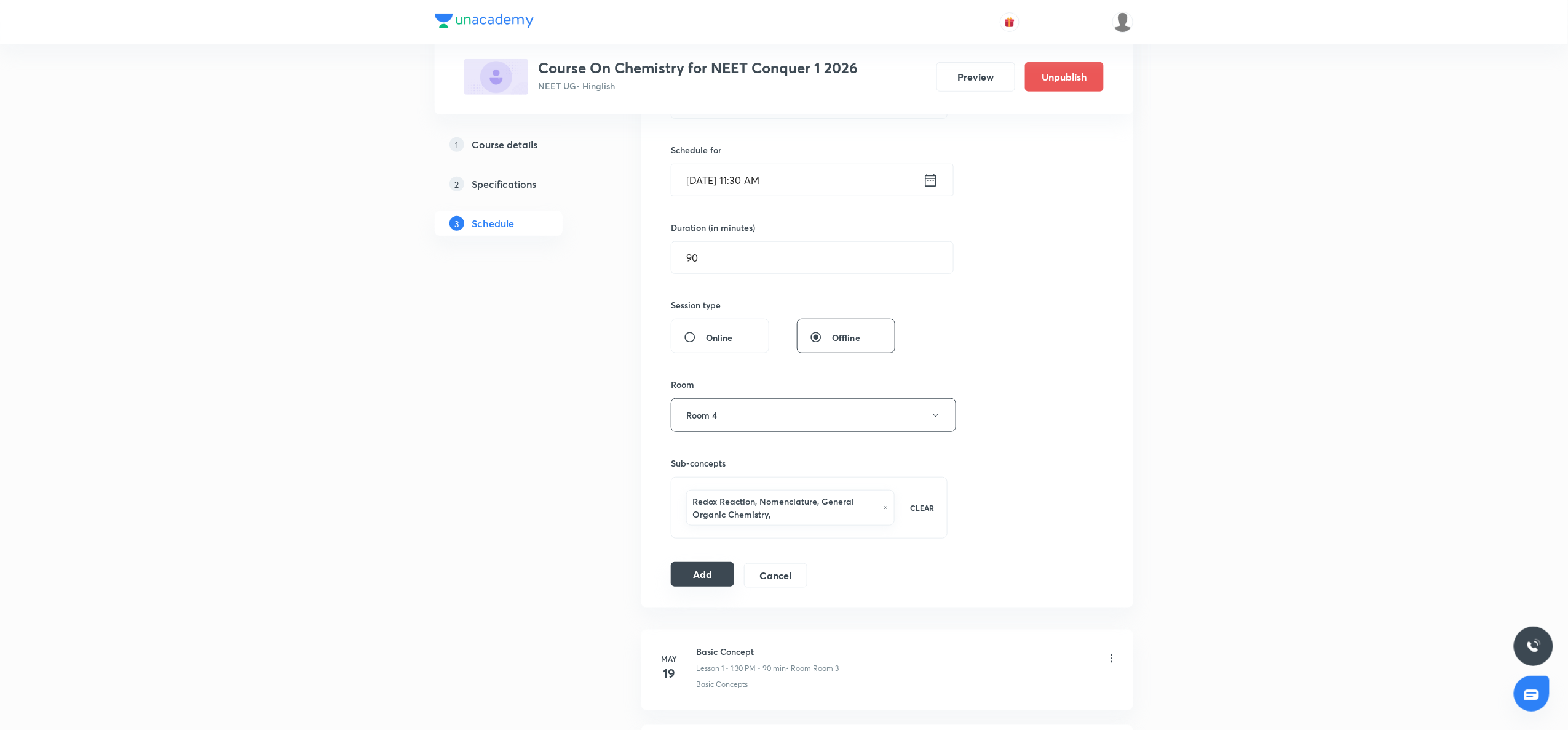
click at [689, 568] on button "Add" at bounding box center [703, 574] width 64 height 24
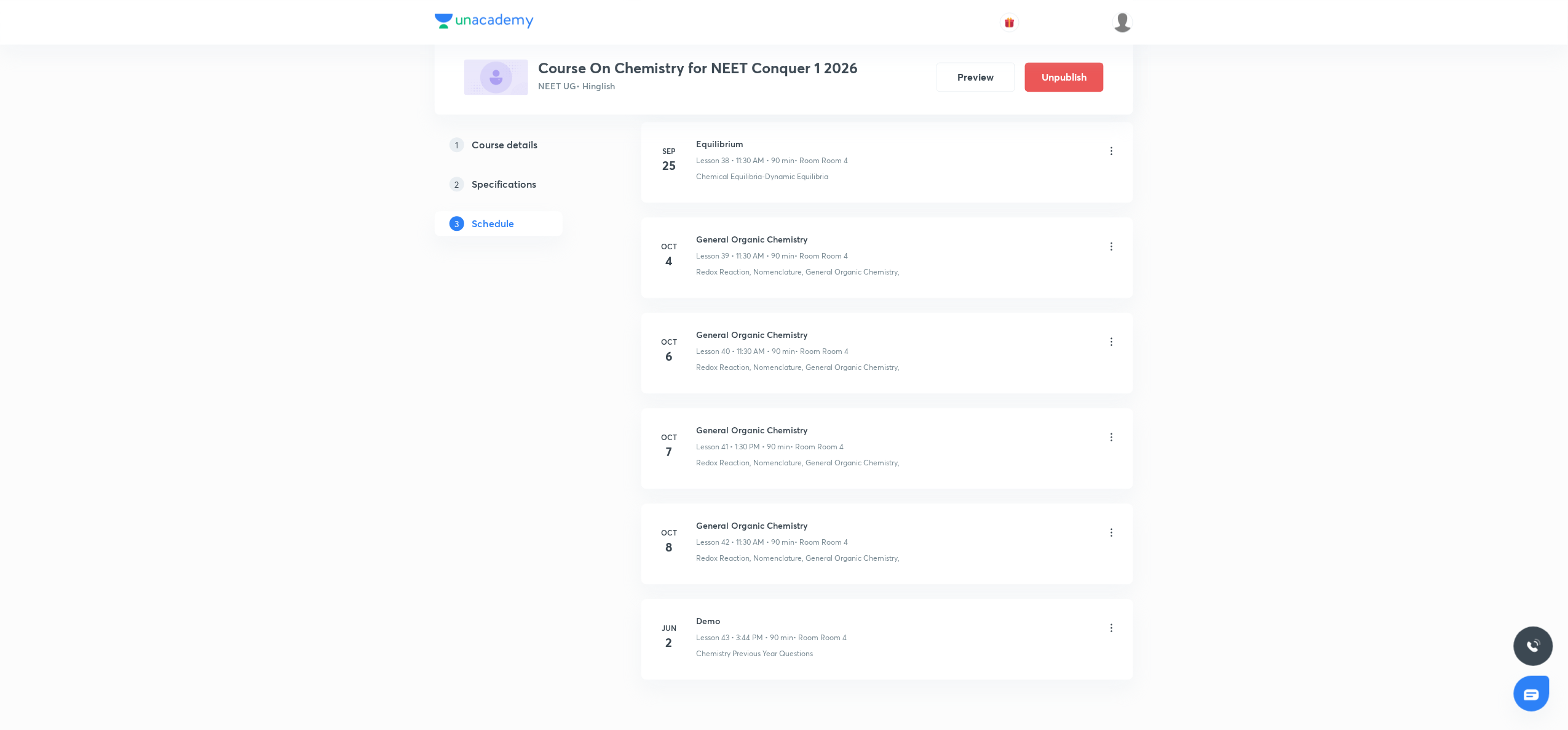
scroll to position [3810, 0]
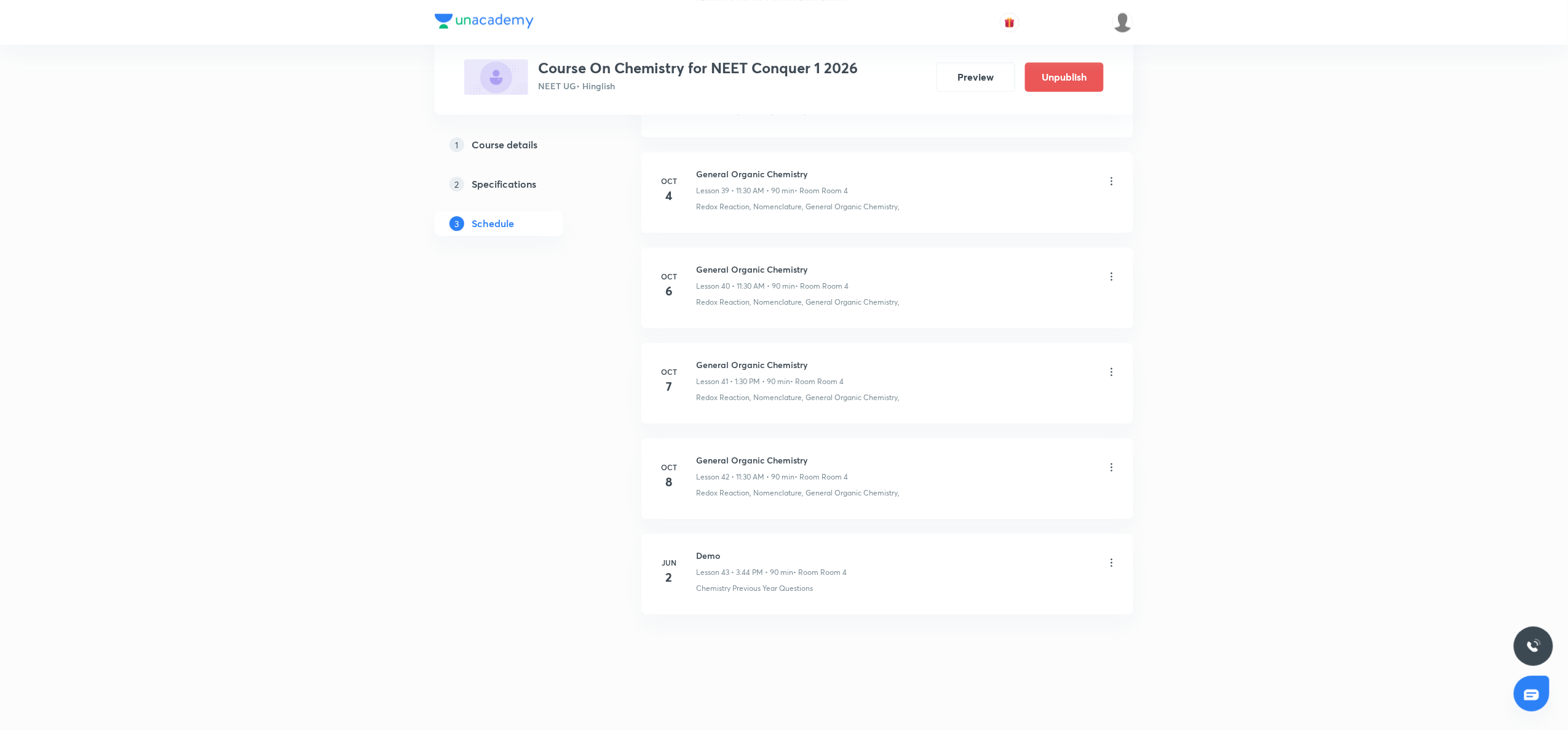
click at [716, 460] on h6 "General Organic Chemistry" at bounding box center [772, 460] width 152 height 13
copy h6 "General Organic Chemistry"
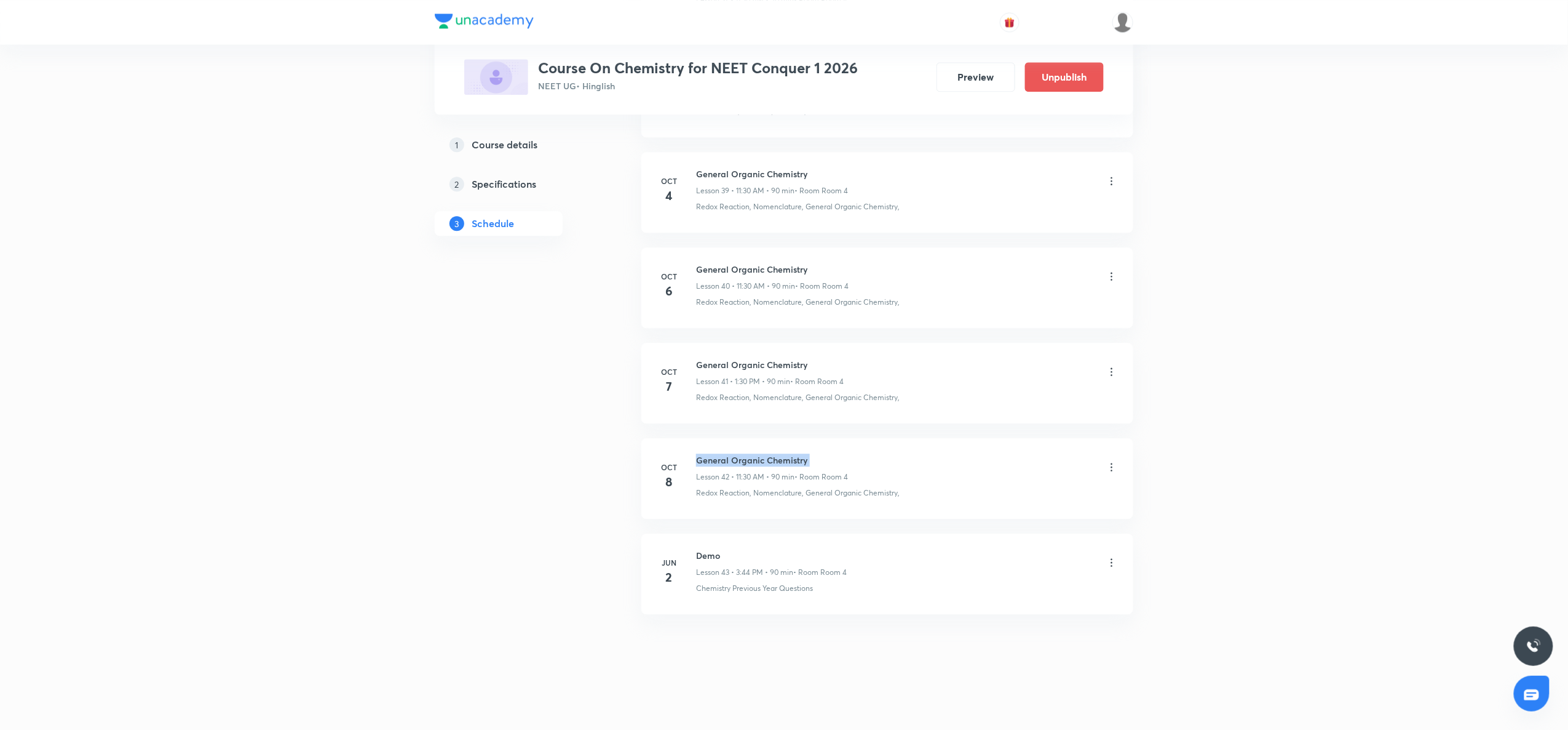
copy h6 "General Organic Chemistry"
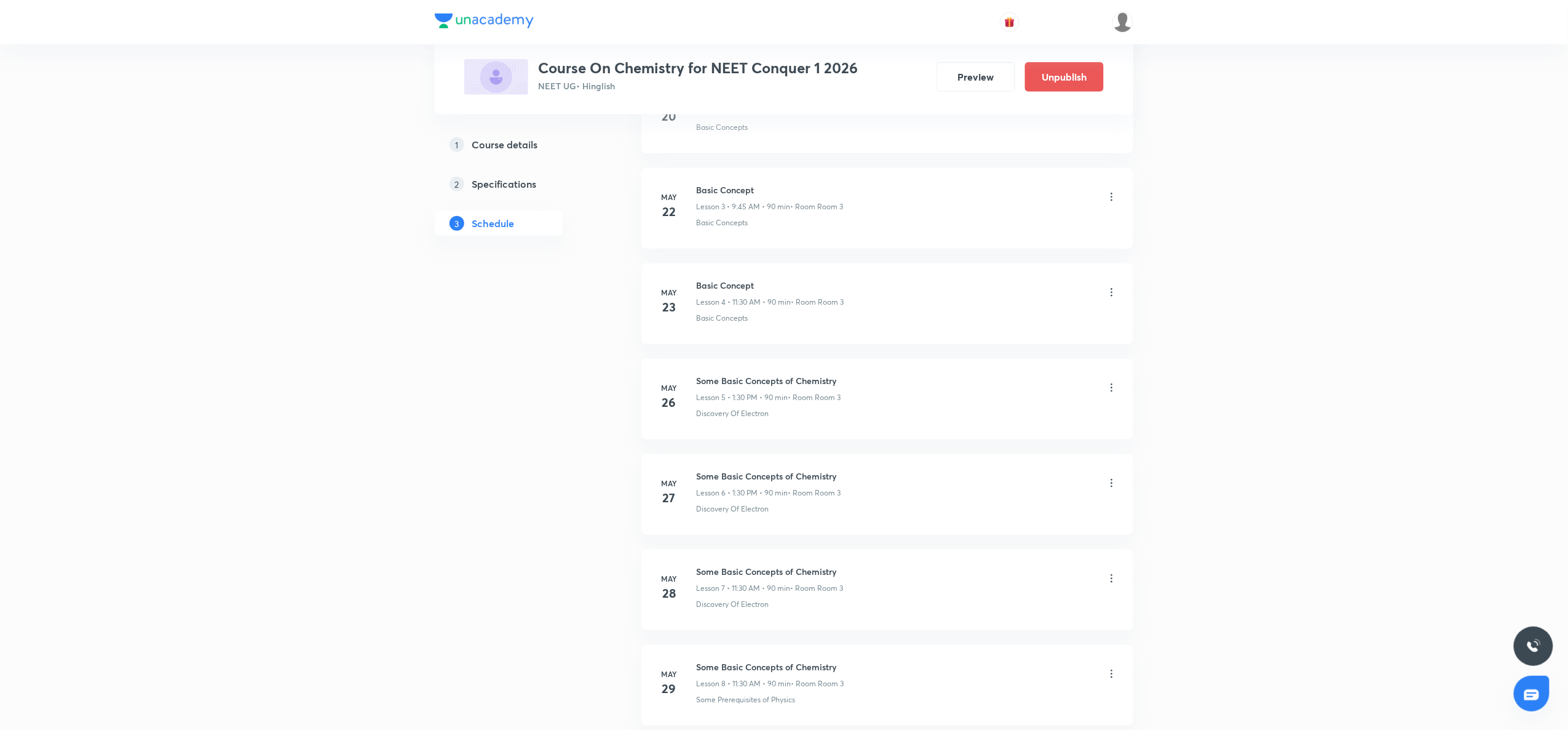
scroll to position [0, 0]
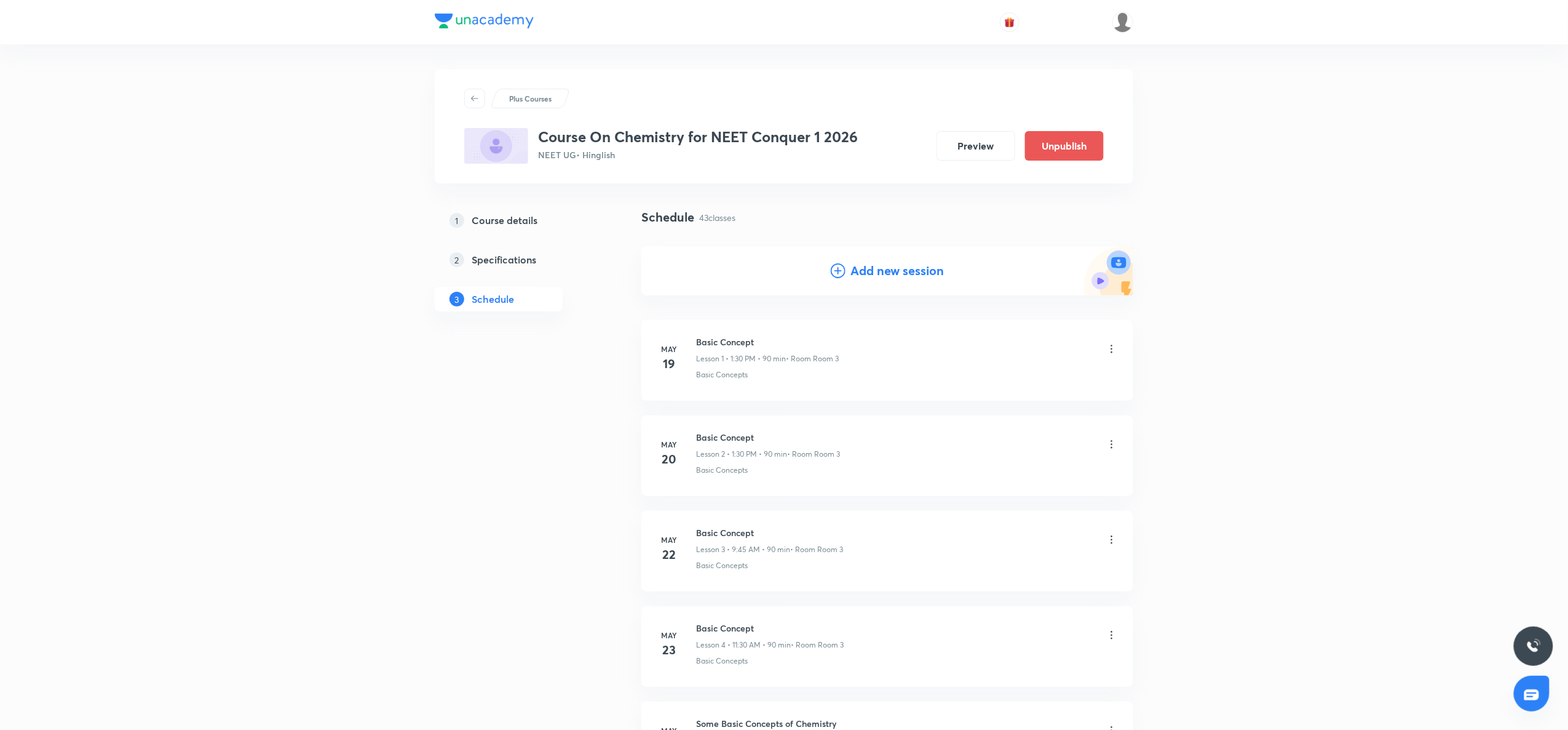
click at [839, 262] on div "Add new session" at bounding box center [887, 271] width 113 height 19
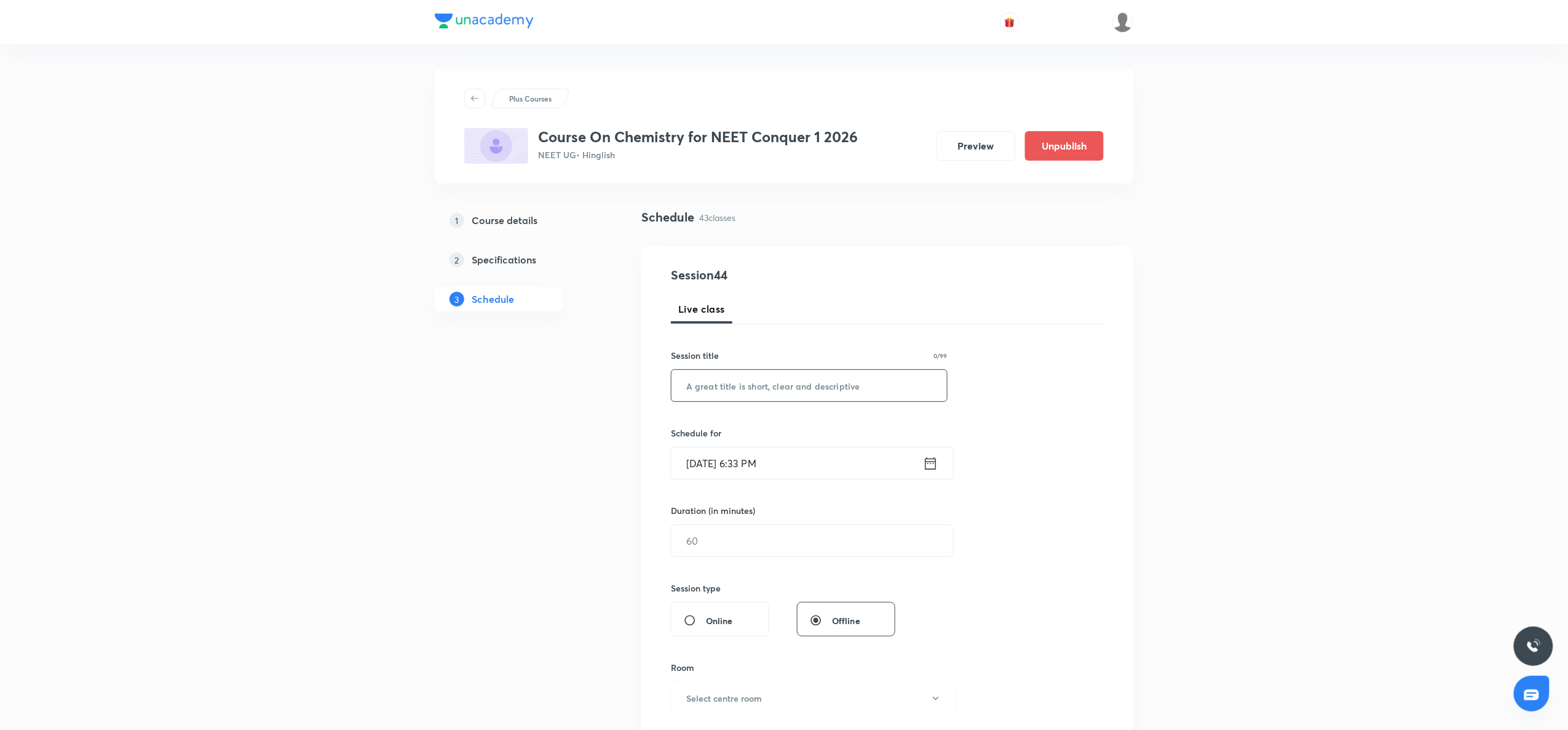
click at [727, 390] on input "text" at bounding box center [809, 385] width 276 height 31
paste input "General Organic Chemistry"
type input "General Organic Chemistry"
click at [933, 469] on icon at bounding box center [930, 464] width 15 height 17
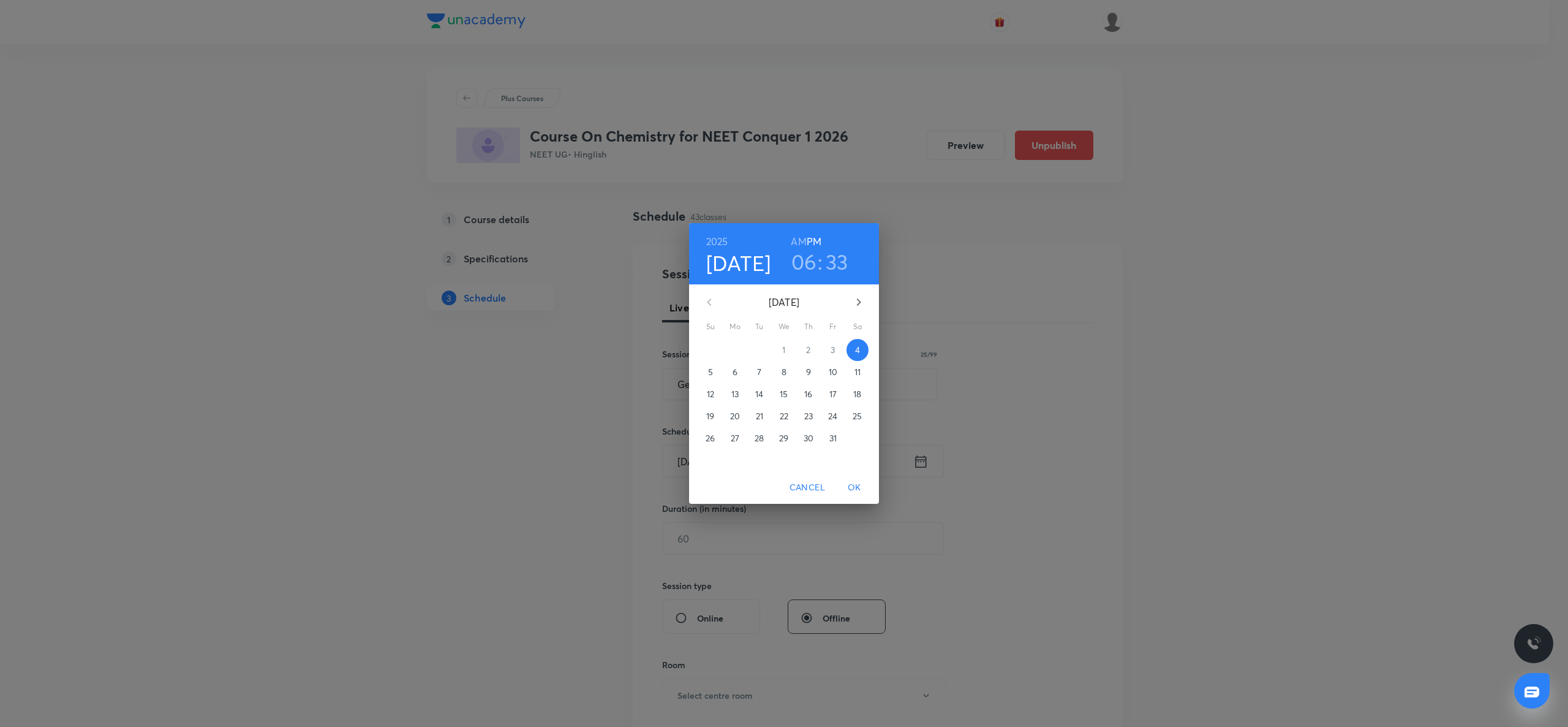
click at [804, 364] on button "9" at bounding box center [809, 372] width 22 height 22
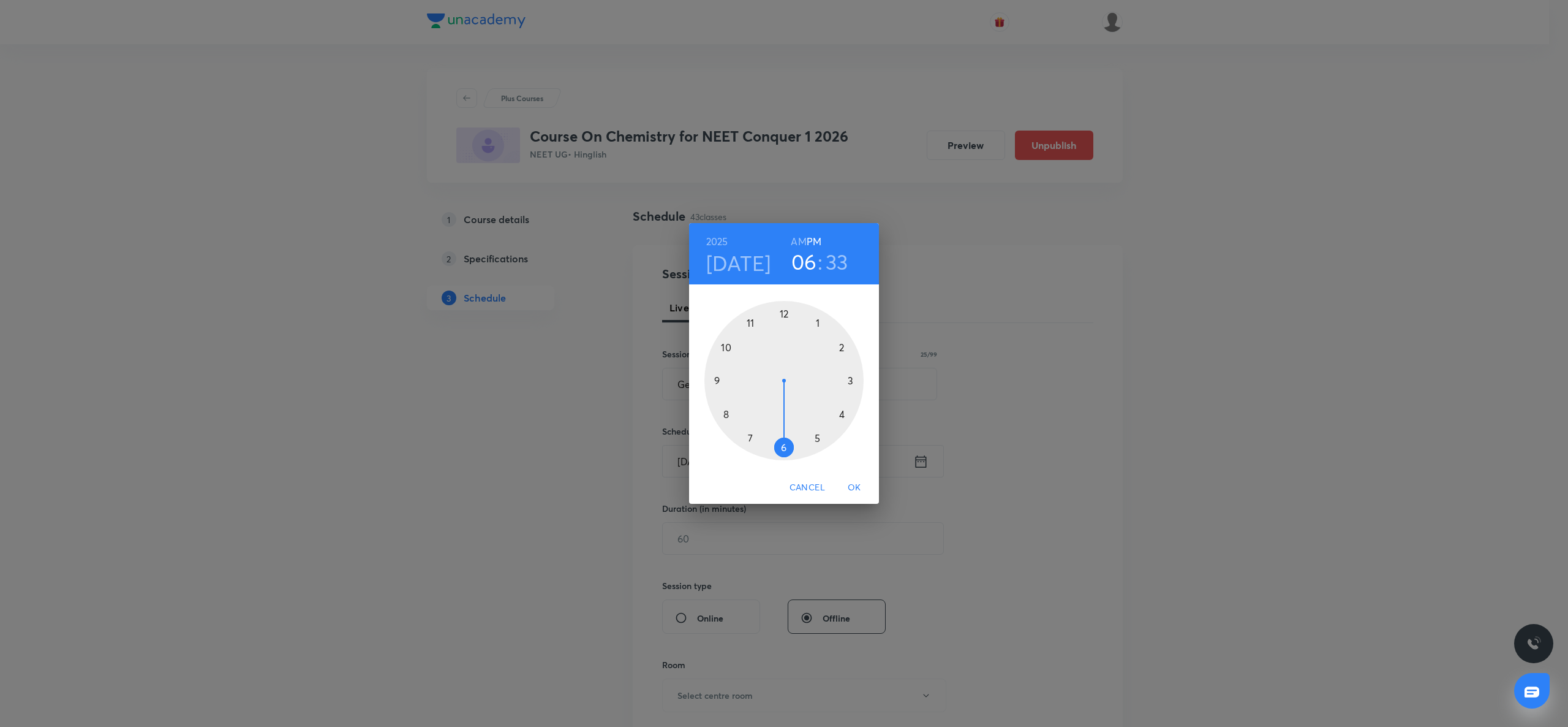
click at [753, 320] on div at bounding box center [784, 380] width 160 height 160
click at [800, 241] on h6 "AM" at bounding box center [798, 241] width 15 height 17
click at [786, 448] on div at bounding box center [784, 380] width 160 height 160
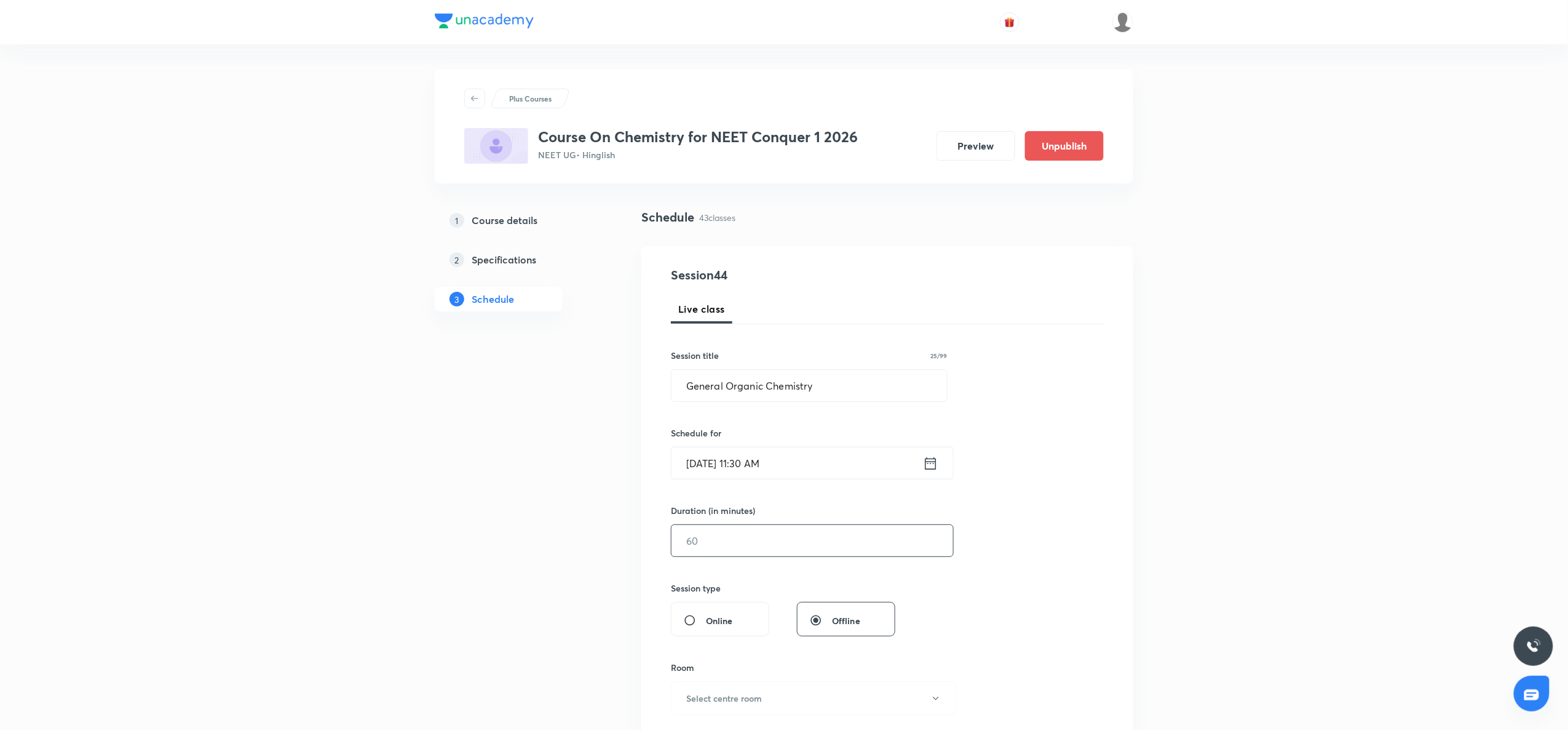
click at [751, 537] on input "text" at bounding box center [812, 540] width 281 height 31
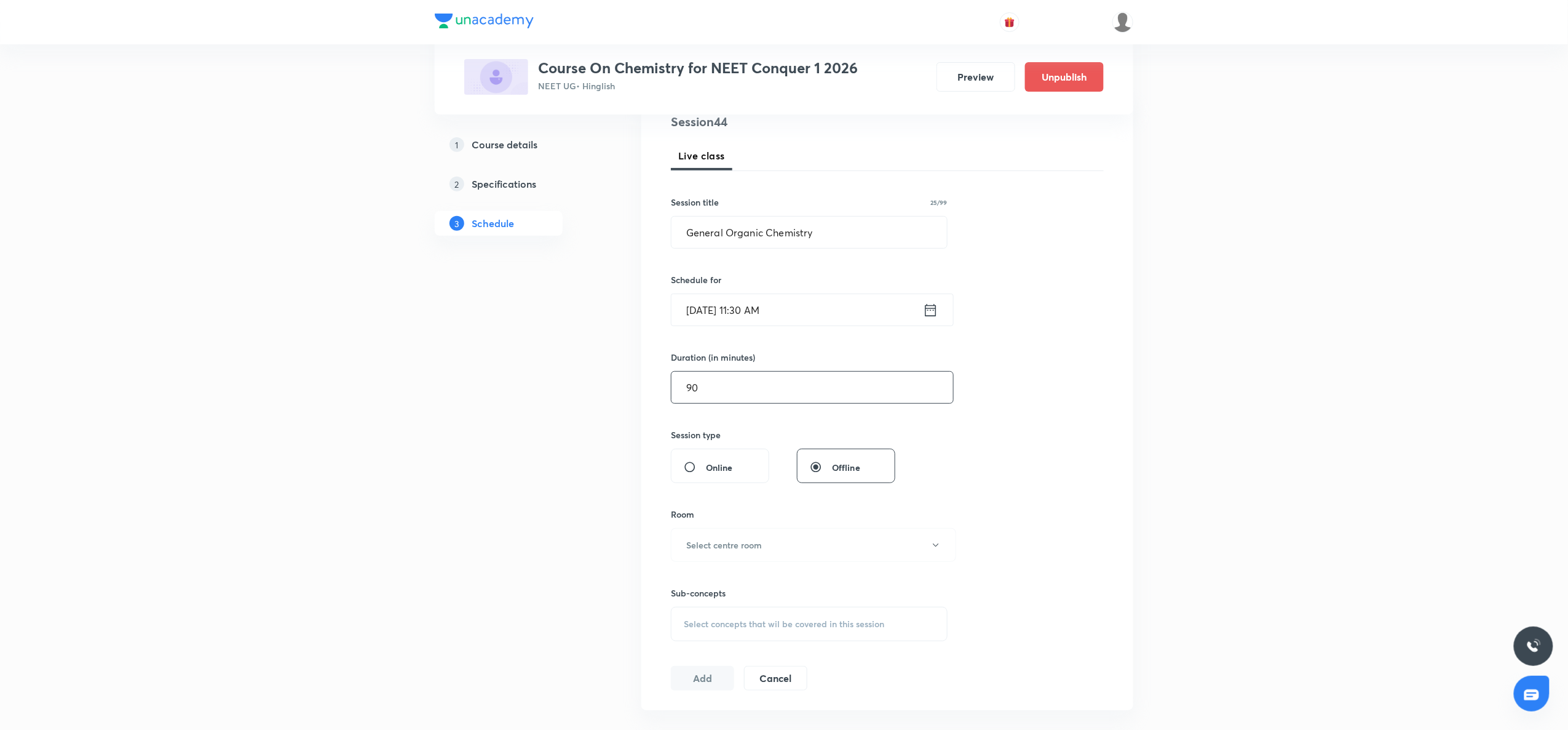
scroll to position [221, 0]
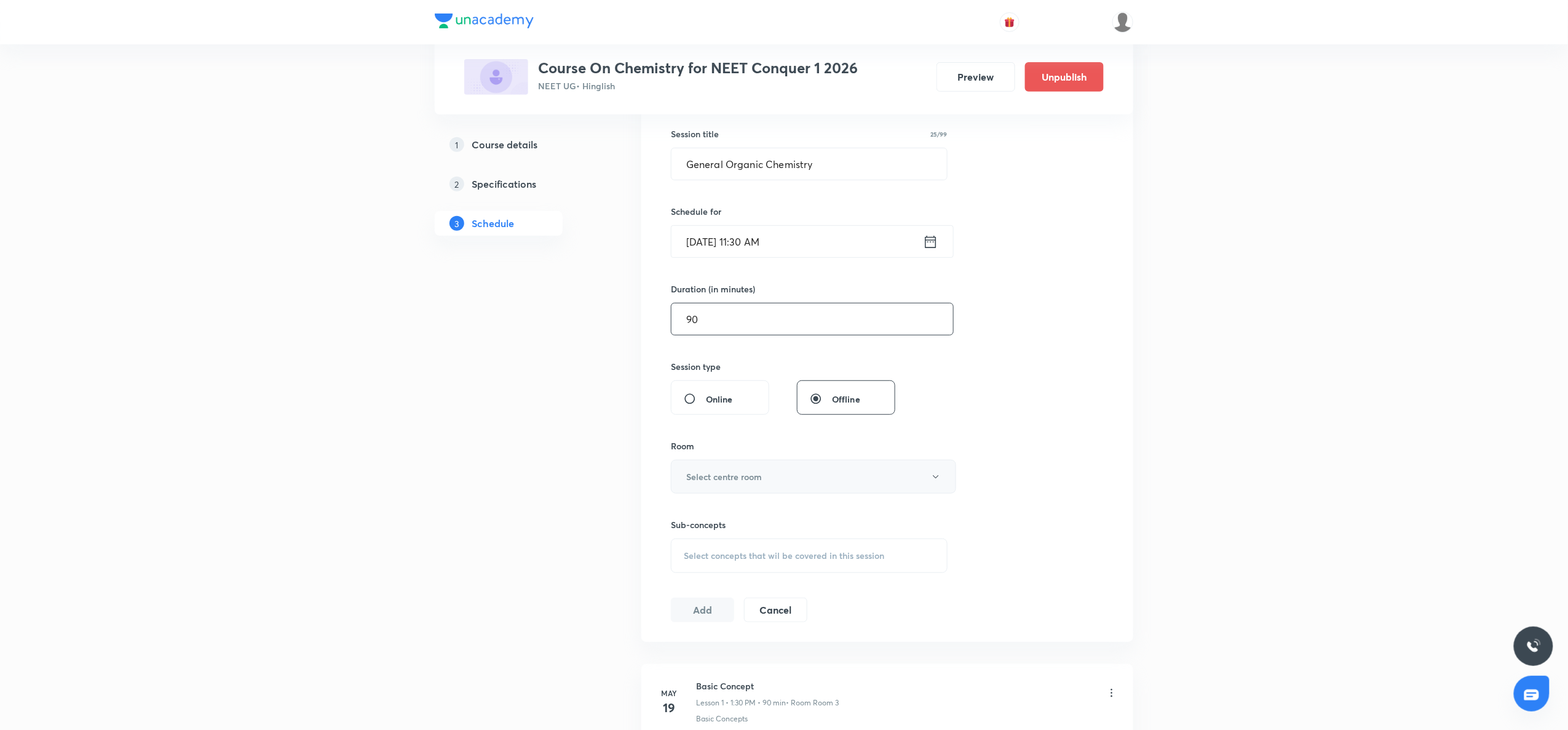
type input "90"
click at [746, 475] on h6 "Select centre room" at bounding box center [724, 477] width 76 height 13
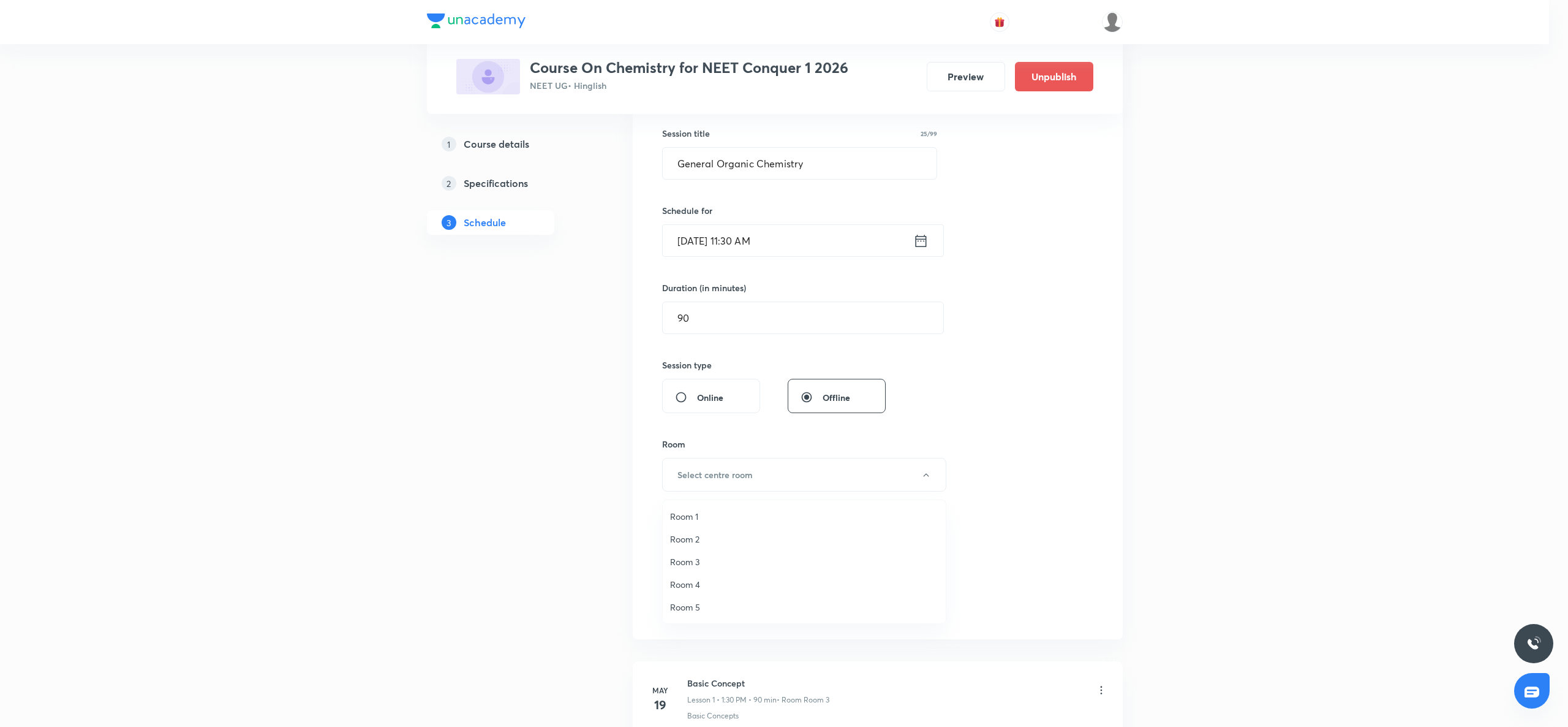
click at [697, 574] on li "Room 4" at bounding box center [804, 584] width 283 height 22
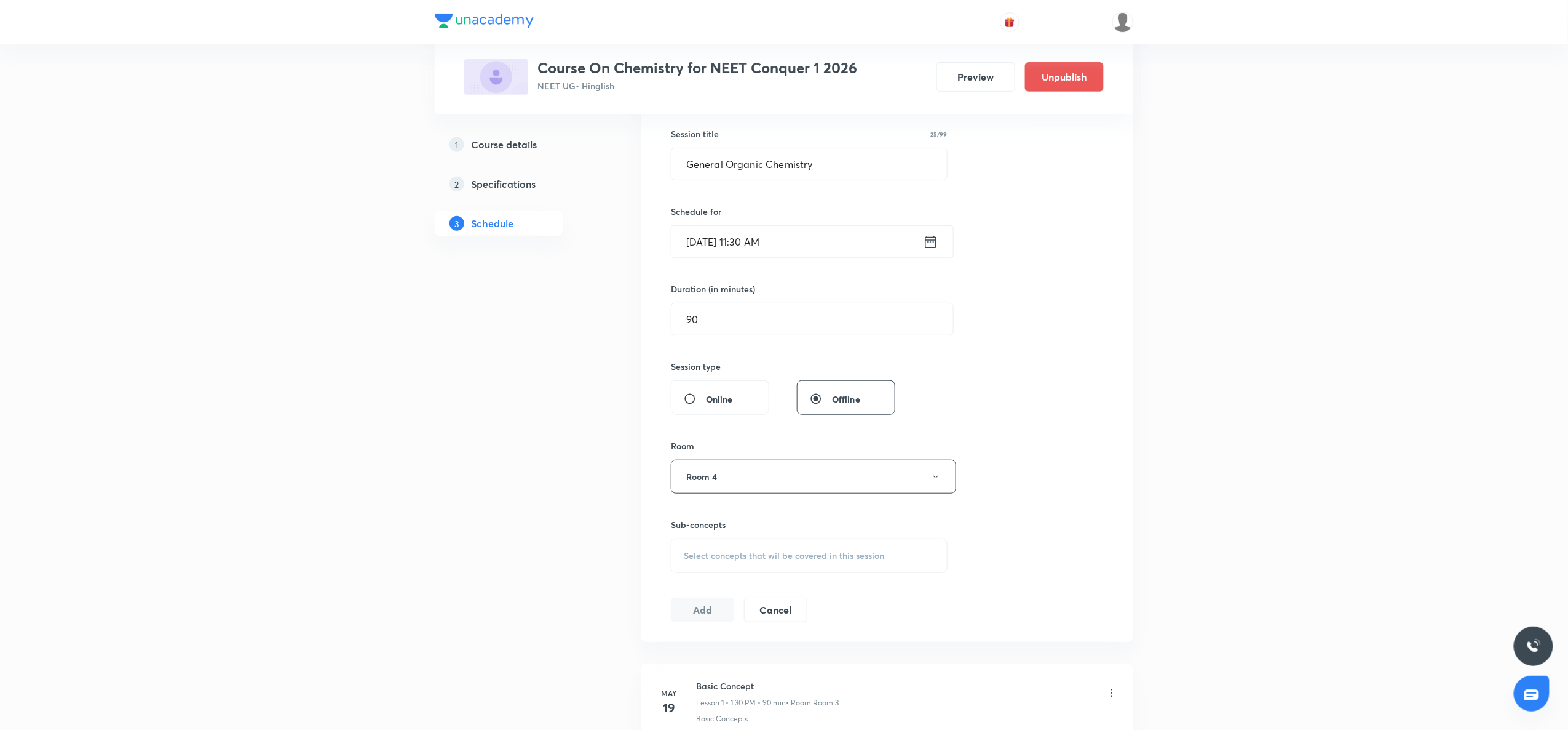
click at [700, 576] on div "Session 44 Live class Session title 25/99 General Organic Chemistry ​ Schedule …" at bounding box center [888, 333] width 433 height 578
click at [714, 540] on div "Sub-concepts Select concepts that wil be covered in this session" at bounding box center [809, 545] width 277 height 54
click at [711, 544] on div "Select concepts that wil be covered in this session" at bounding box center [809, 555] width 277 height 35
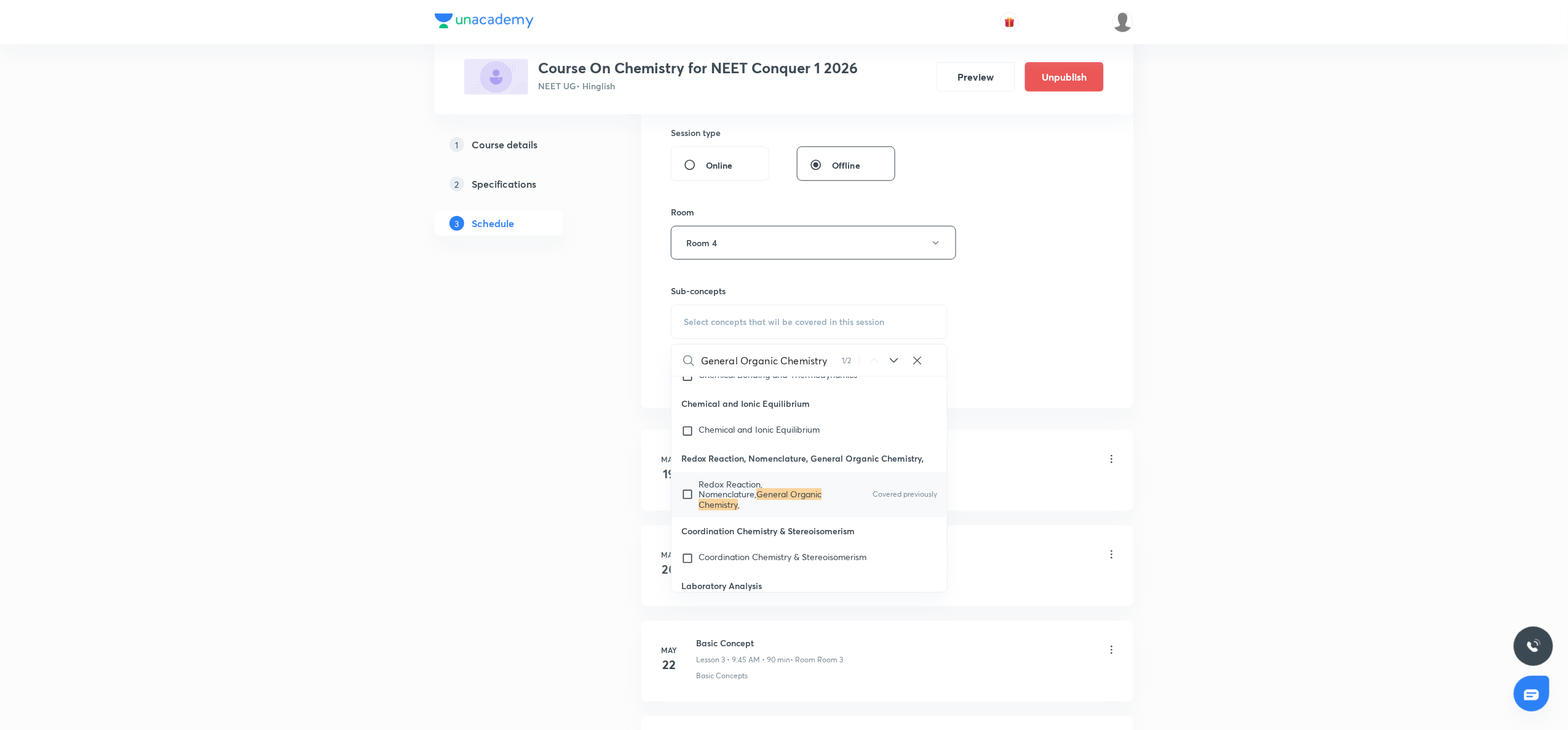
scroll to position [13755, 0]
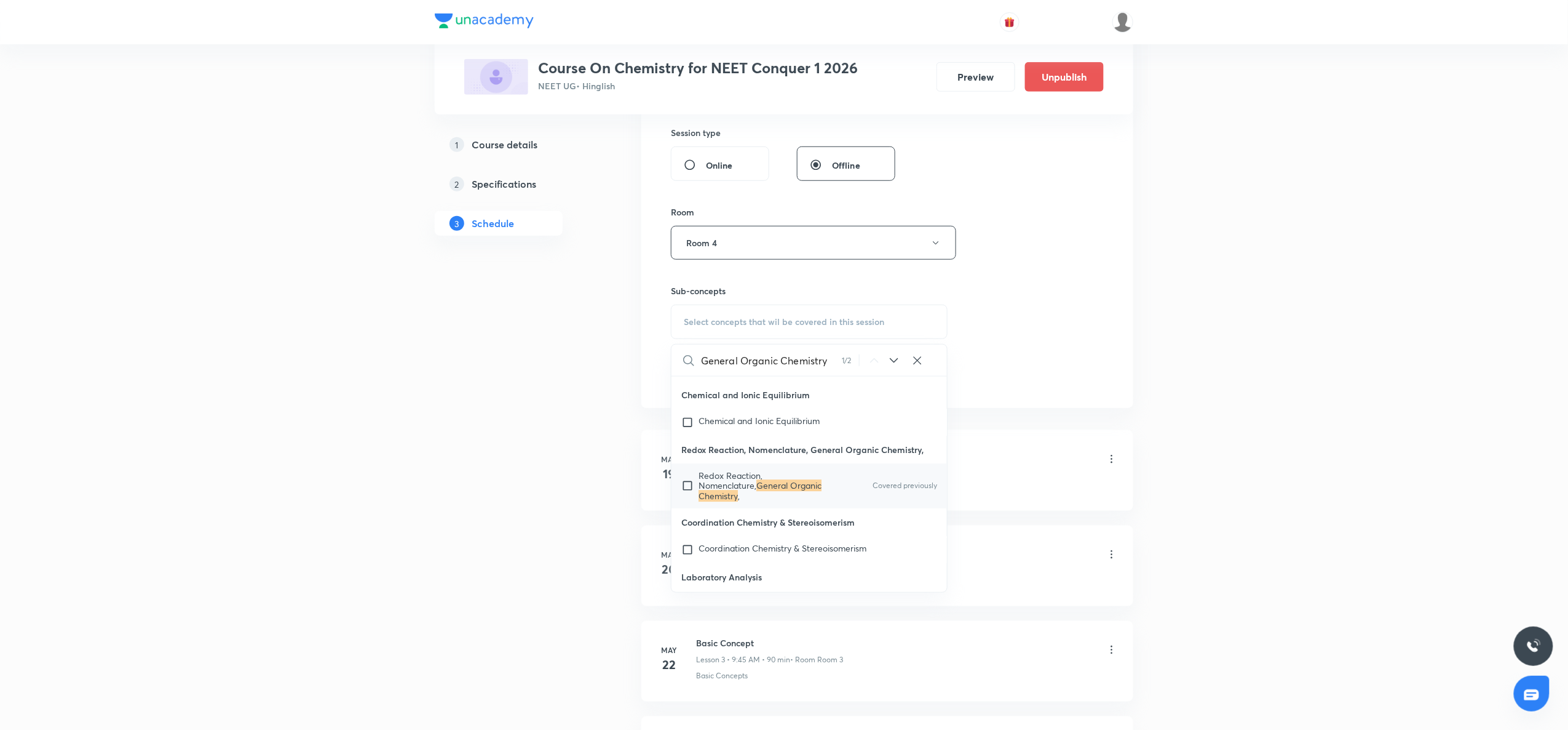
type input "General Organic Chemistry"
click at [711, 502] on mark "General Organic Chemistry" at bounding box center [760, 491] width 123 height 22
checkbox input "true"
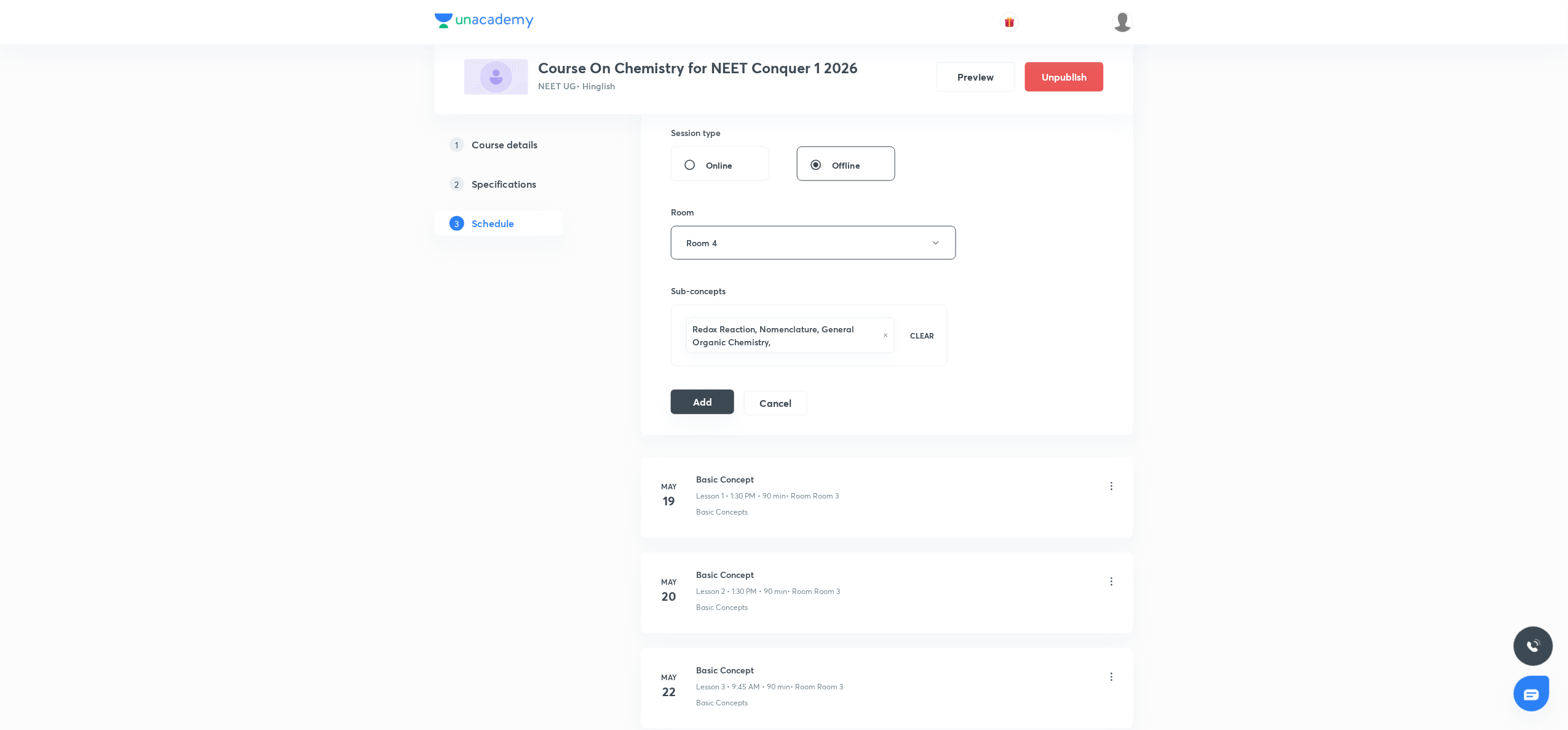
click at [701, 405] on button "Add" at bounding box center [703, 402] width 64 height 24
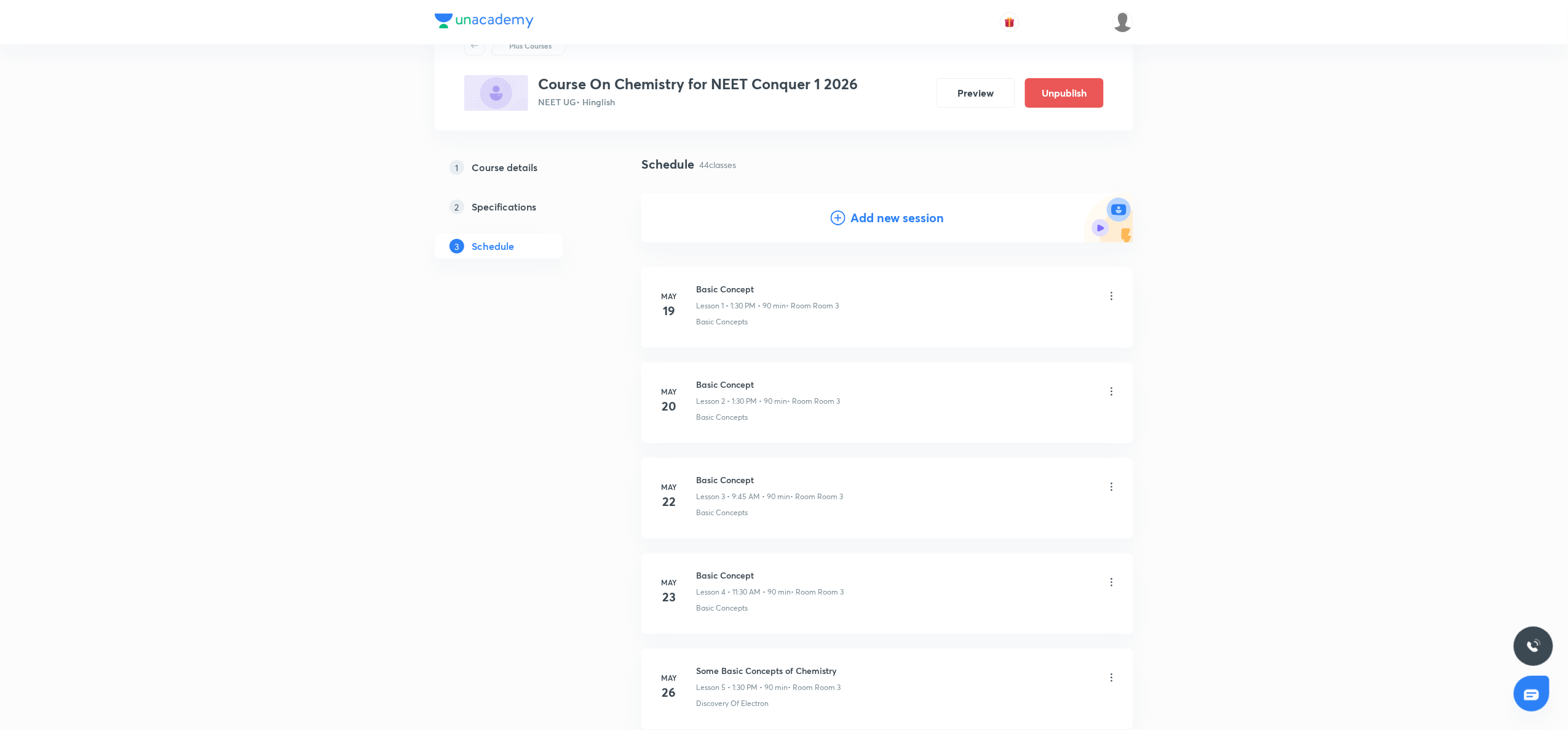
scroll to position [0, 0]
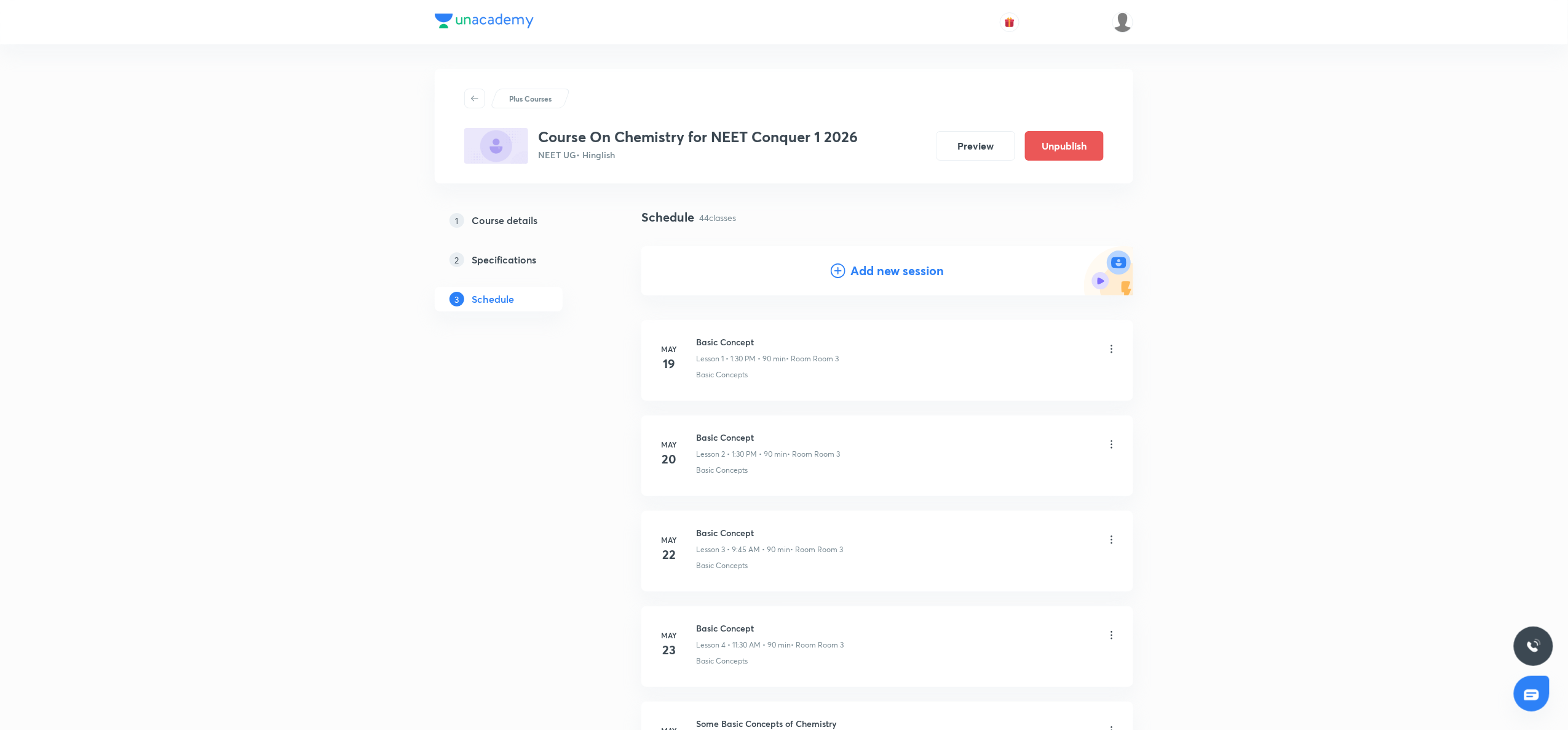
click at [826, 275] on div "Add new session" at bounding box center [887, 270] width 492 height 49
click at [833, 278] on icon at bounding box center [838, 271] width 15 height 15
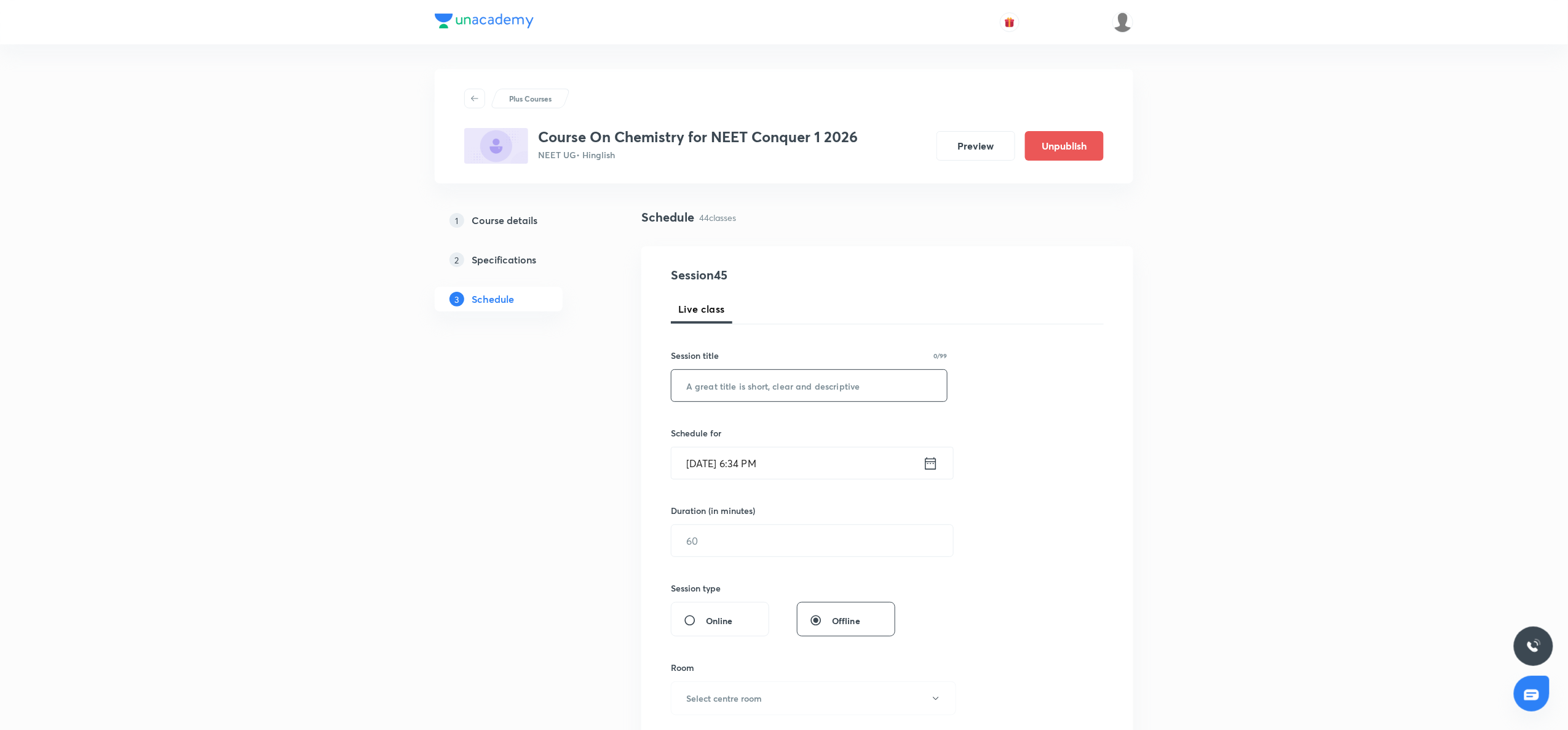
click at [742, 396] on input "text" at bounding box center [809, 385] width 276 height 31
paste input "General Organic Chemistry"
type input "General Organic Chemistry"
click at [939, 459] on div "Oct 4, 2025, 6:34 PM ​" at bounding box center [813, 463] width 283 height 33
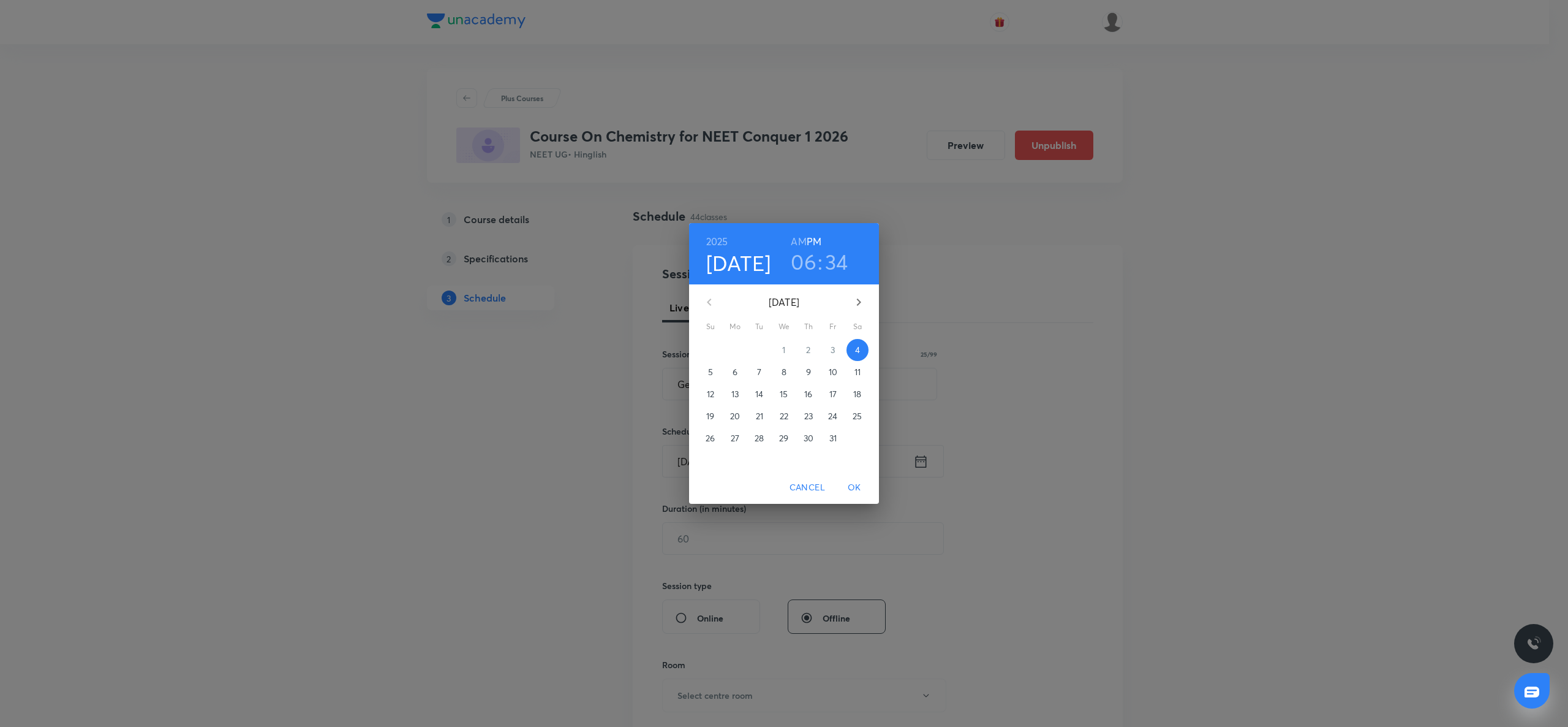
click at [858, 372] on p "11" at bounding box center [857, 372] width 7 height 12
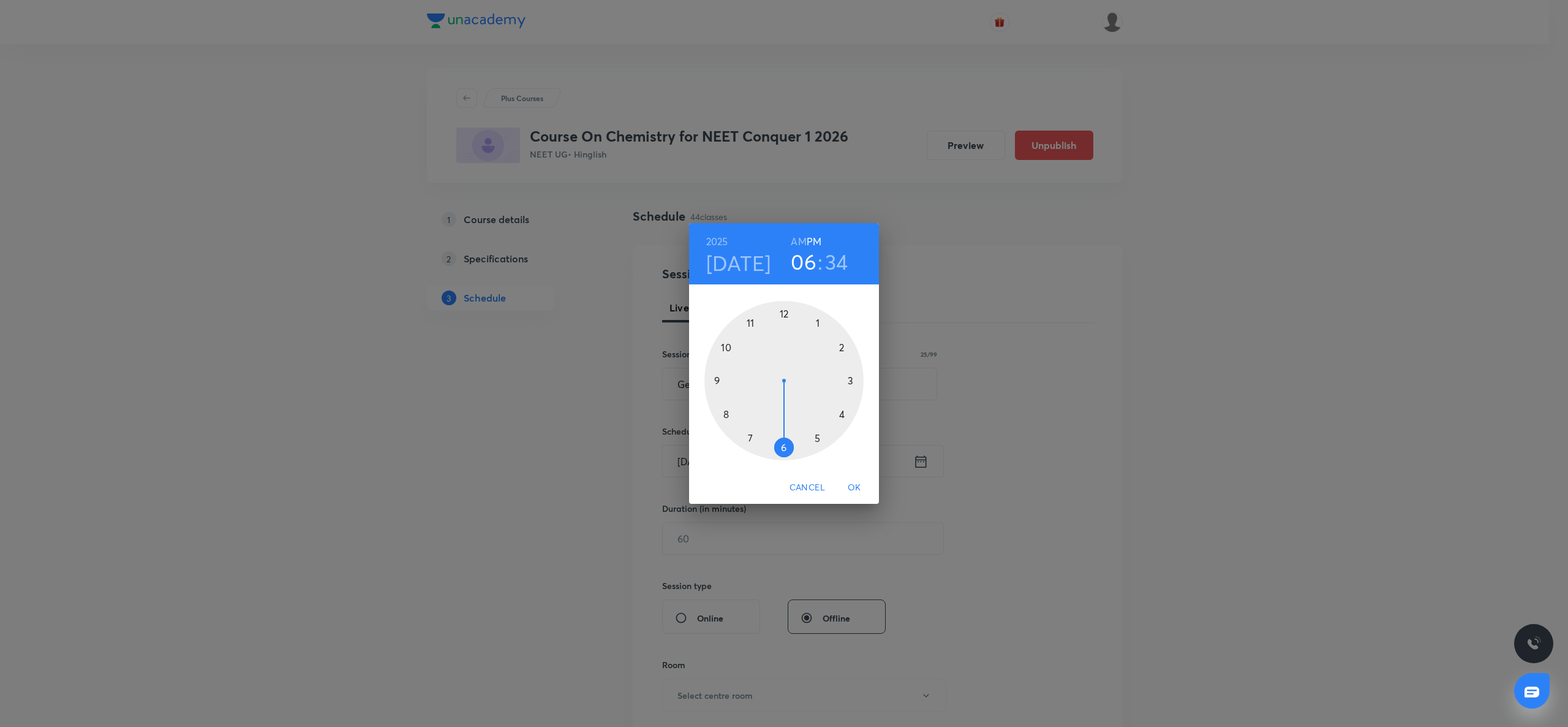
click at [727, 414] on div at bounding box center [784, 380] width 160 height 160
click at [794, 240] on h6 "AM" at bounding box center [798, 241] width 15 height 17
click at [784, 311] on div at bounding box center [784, 380] width 160 height 160
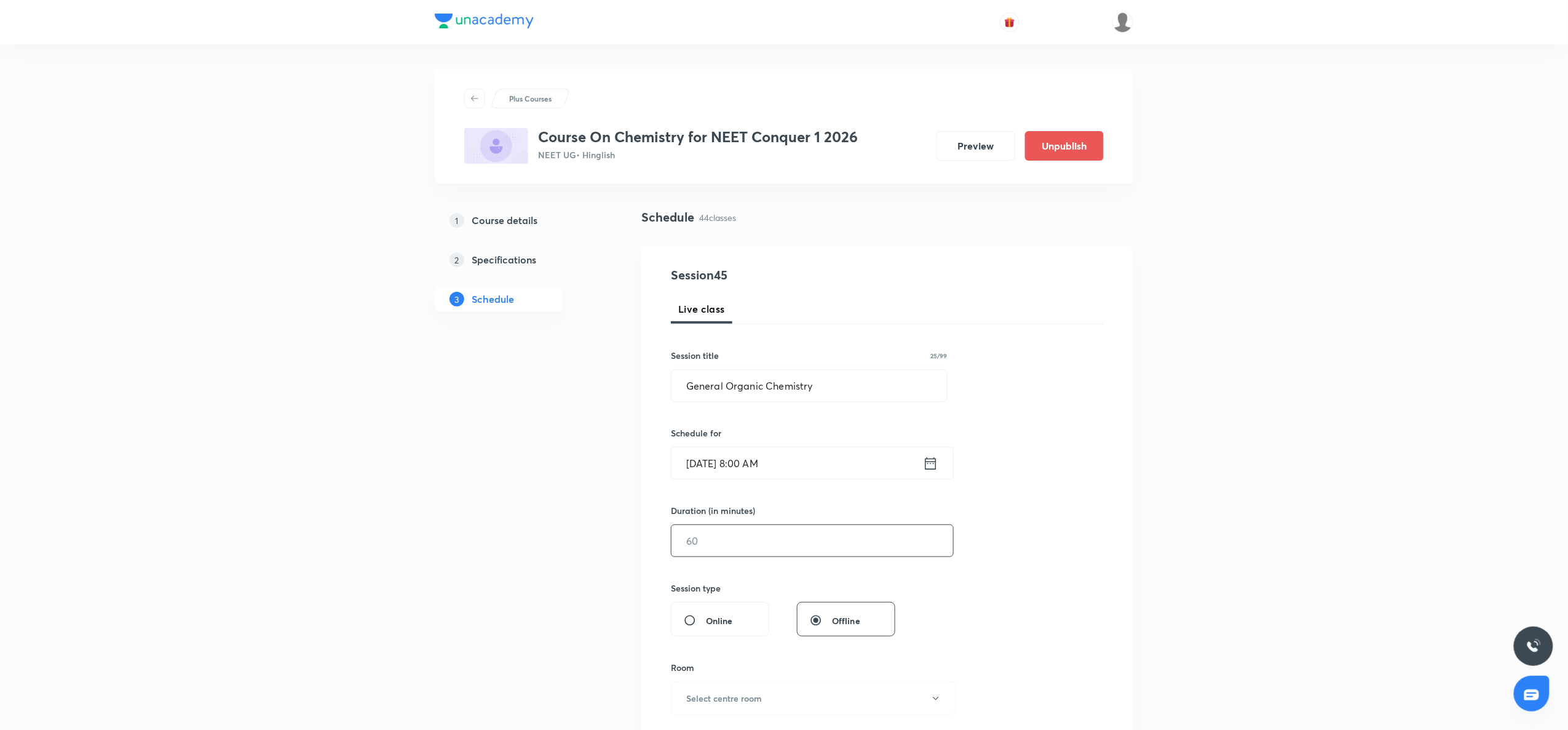
click at [757, 546] on input "text" at bounding box center [812, 540] width 281 height 31
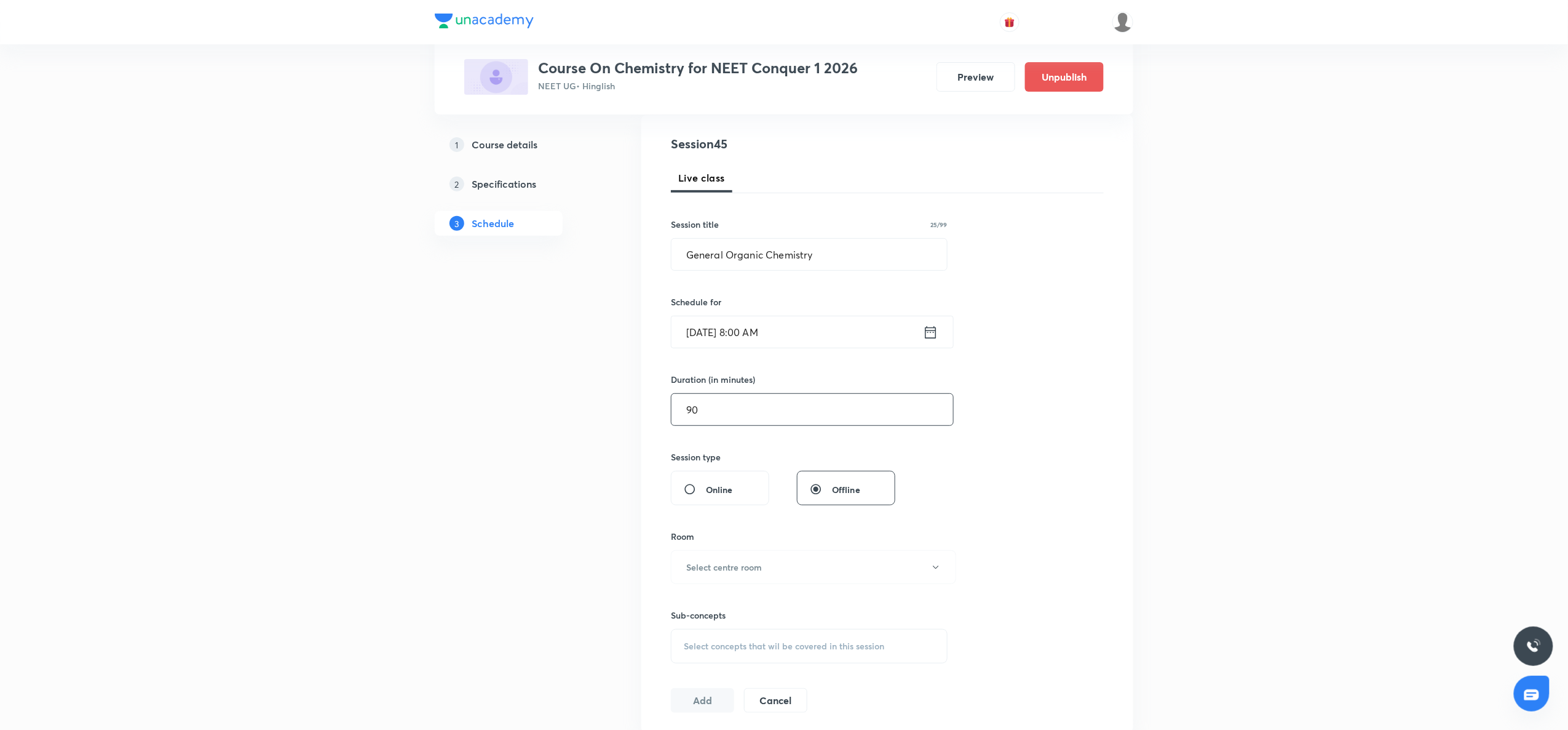
scroll to position [213, 0]
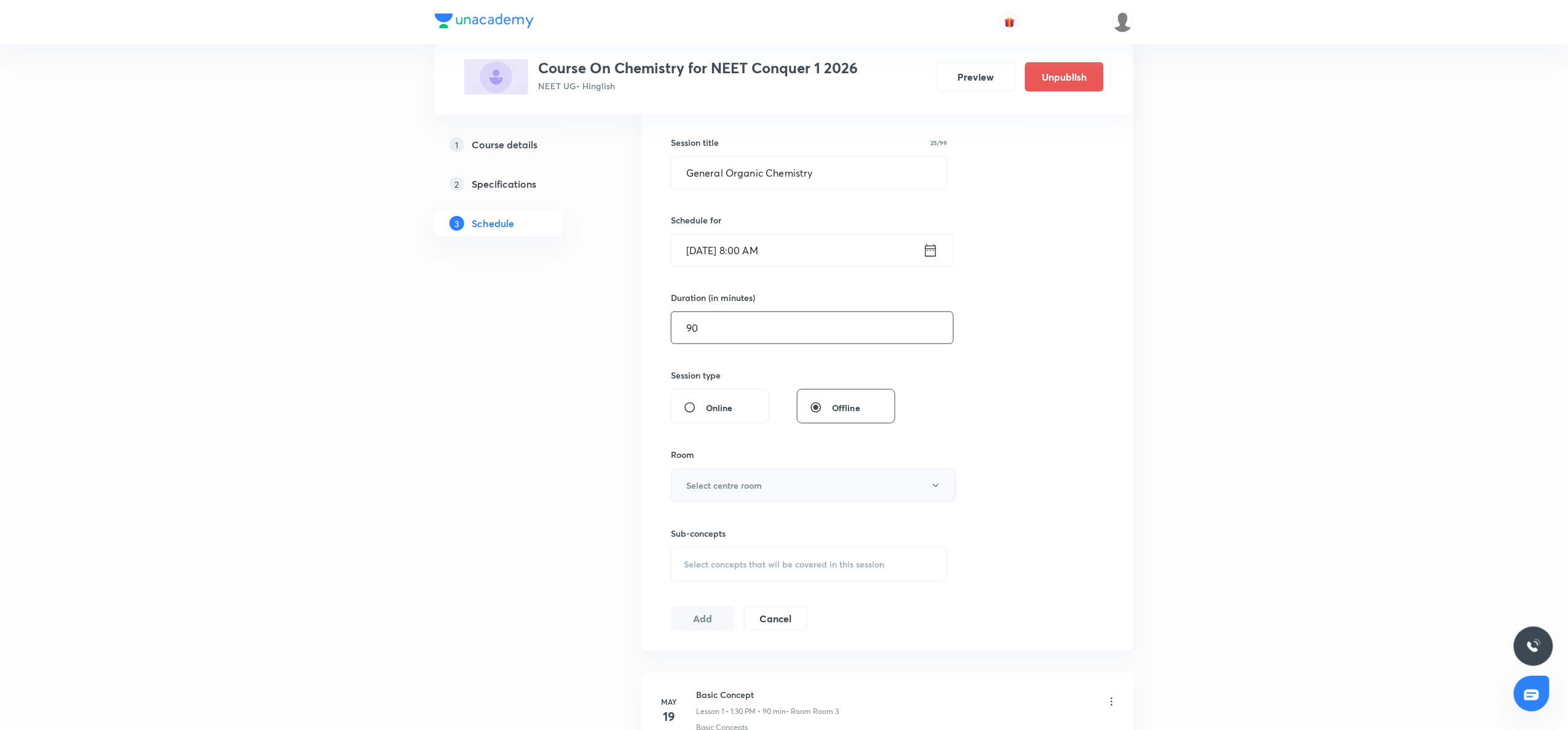
type input "90"
click at [753, 494] on button "Select centre room" at bounding box center [814, 485] width 285 height 34
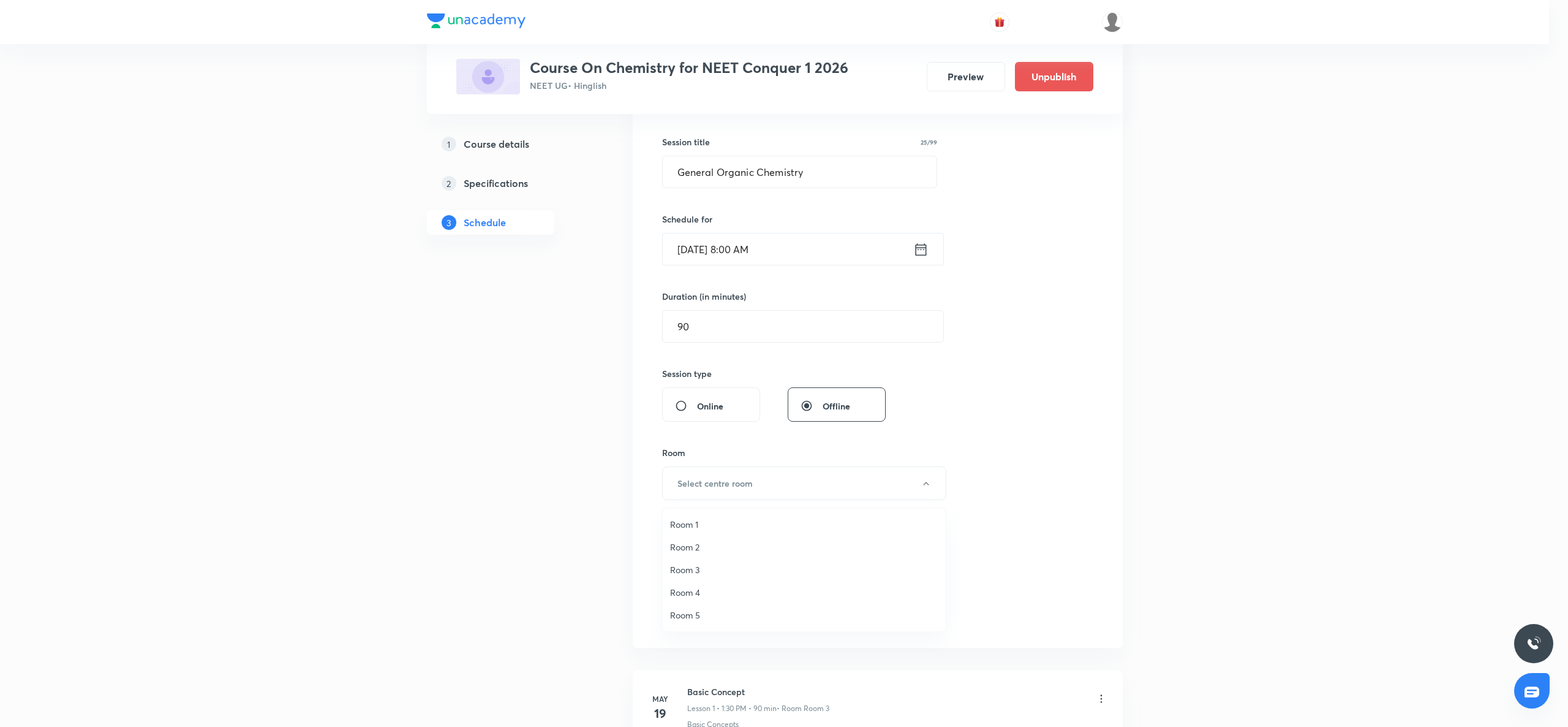
click at [699, 583] on li "Room 4" at bounding box center [804, 592] width 283 height 22
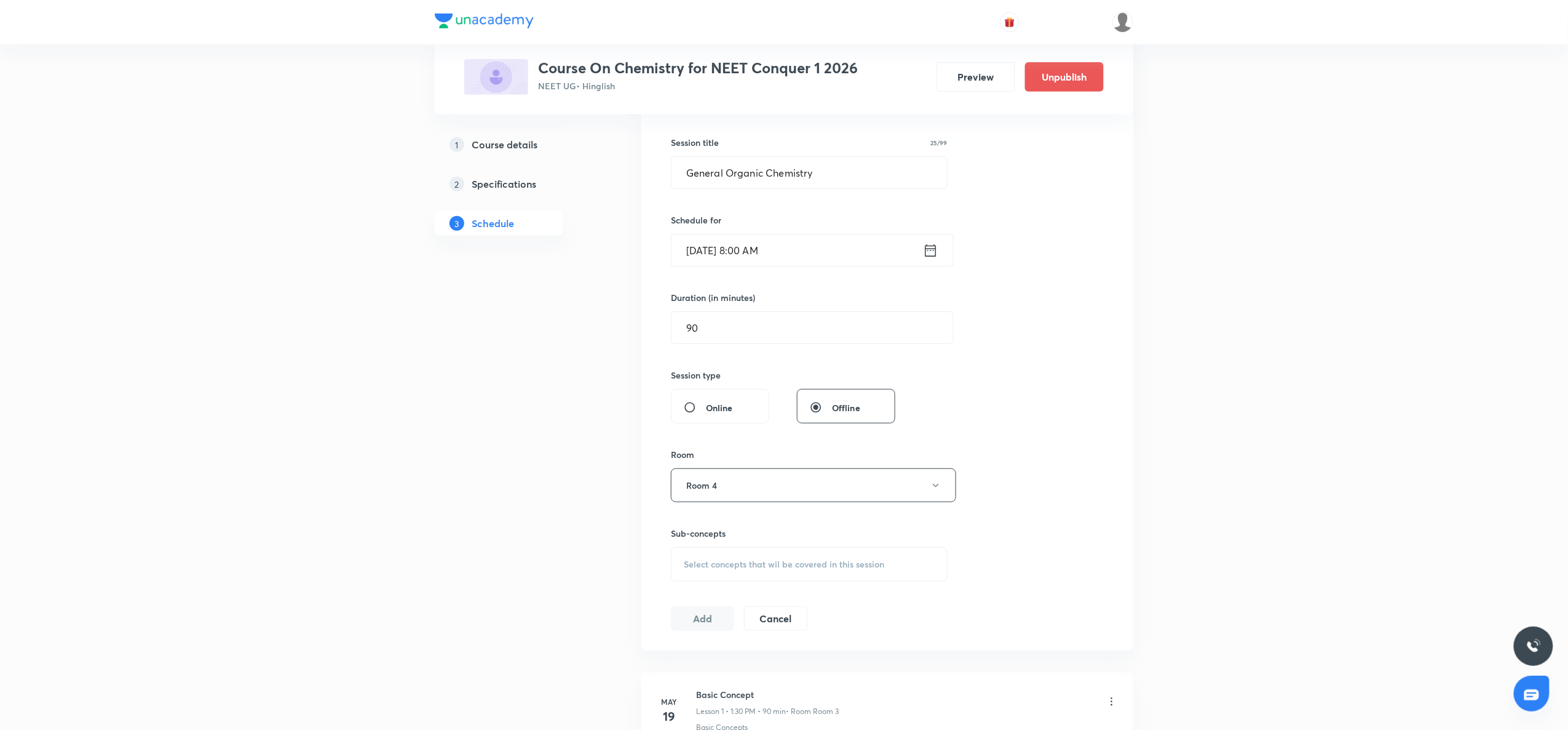
click at [702, 566] on span "Select concepts that wil be covered in this session" at bounding box center [784, 564] width 201 height 9
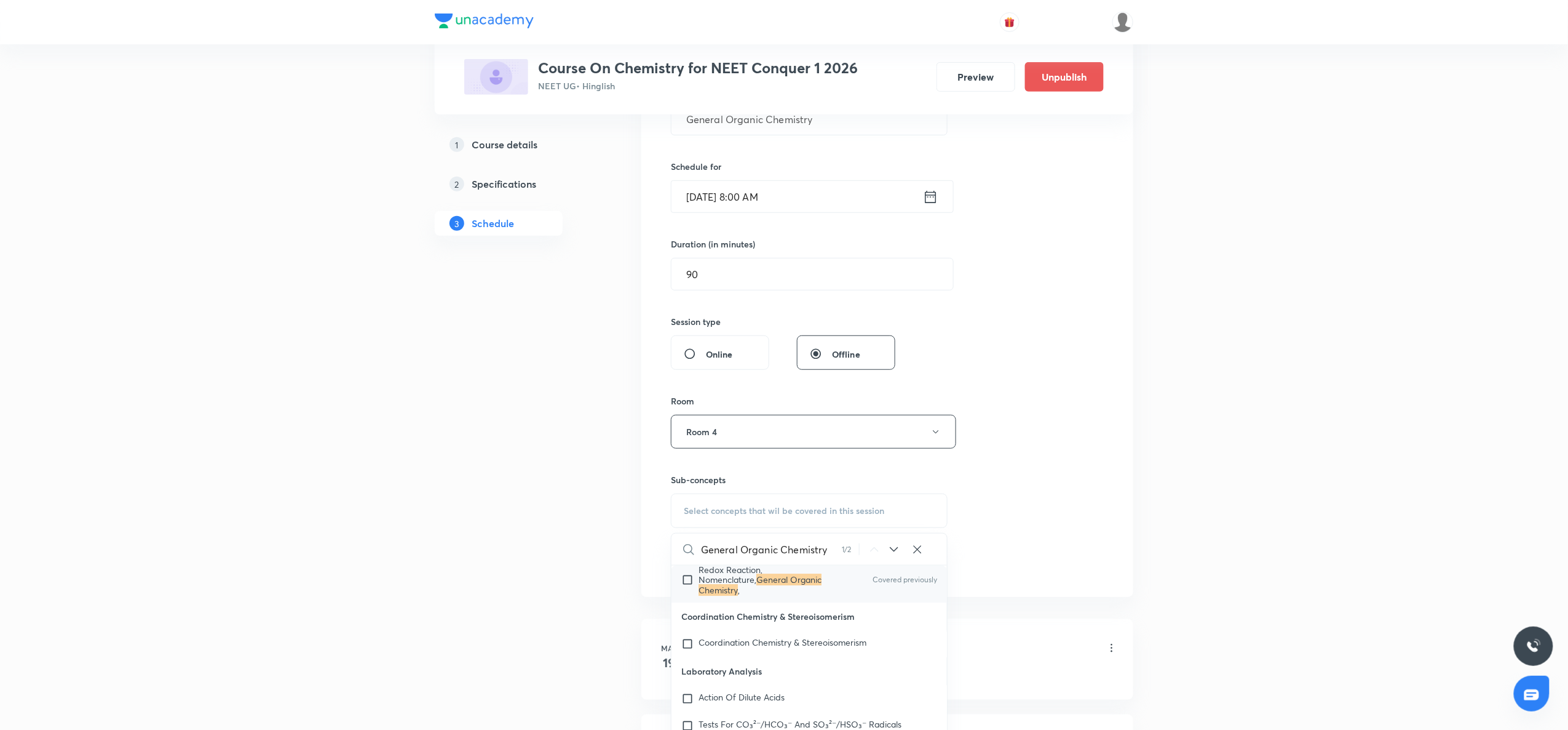
scroll to position [13849, 0]
type input "General Organic Chemistry"
click at [701, 596] on mark "General Organic Chemistry" at bounding box center [760, 585] width 123 height 22
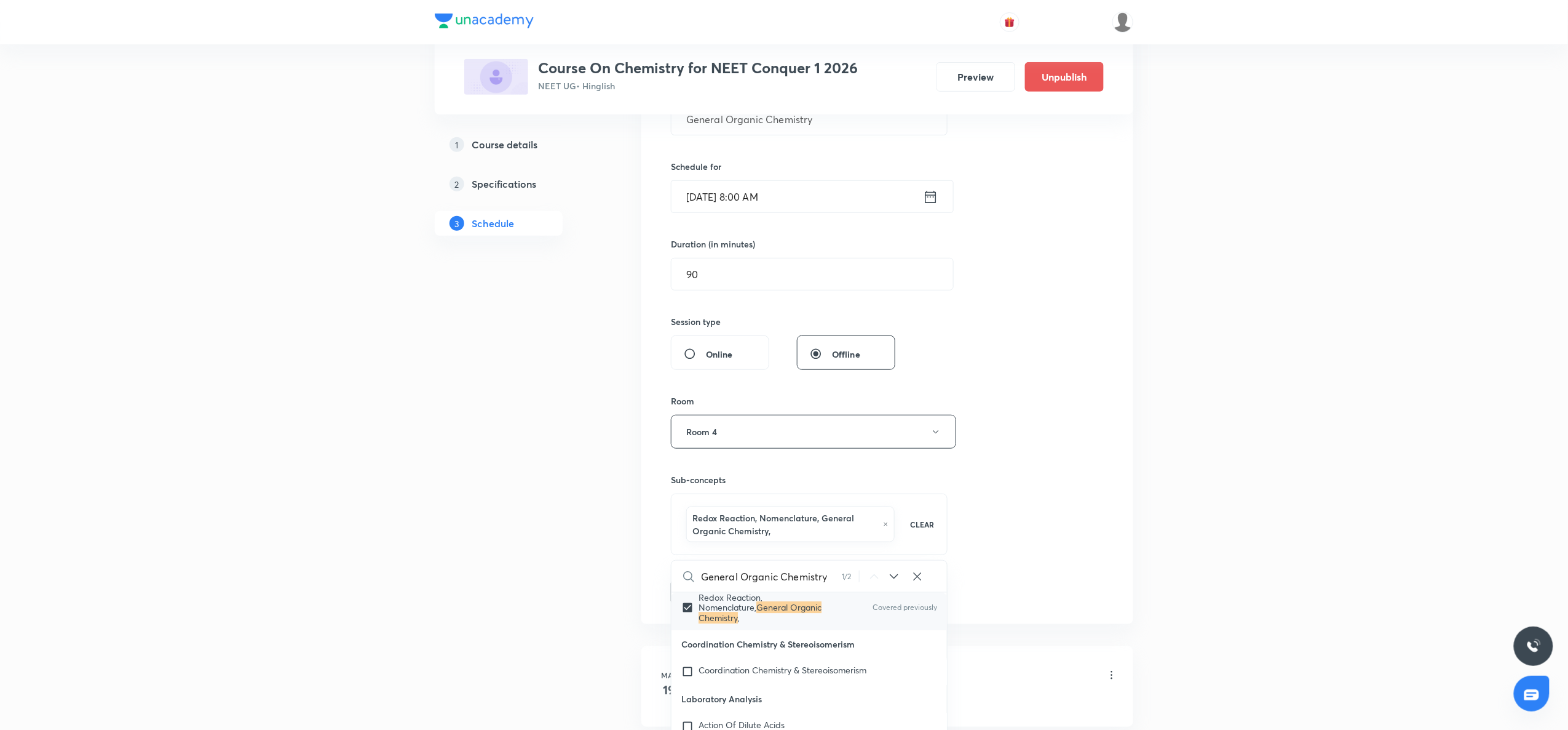
checkbox input "true"
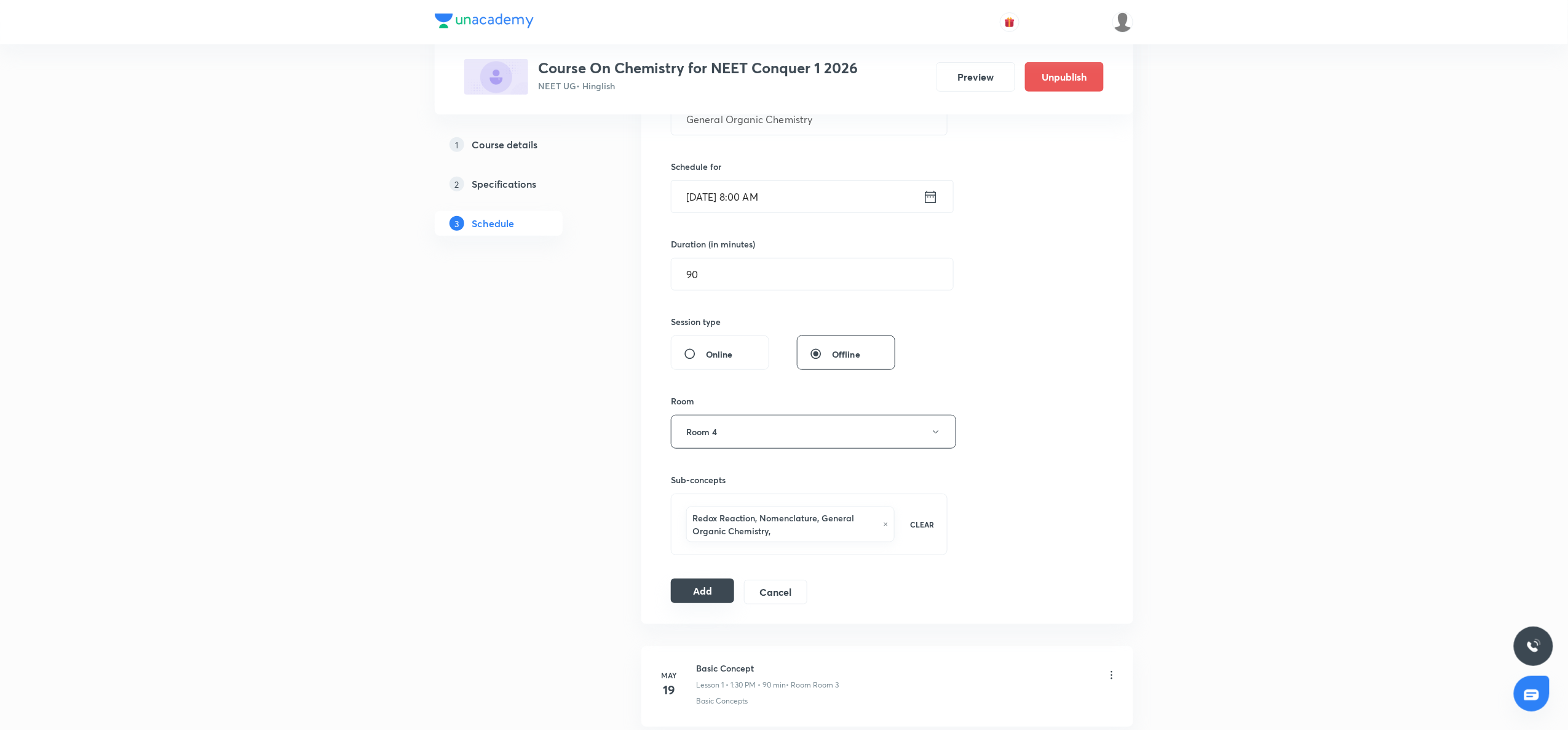
click at [692, 600] on button "Add" at bounding box center [703, 591] width 64 height 24
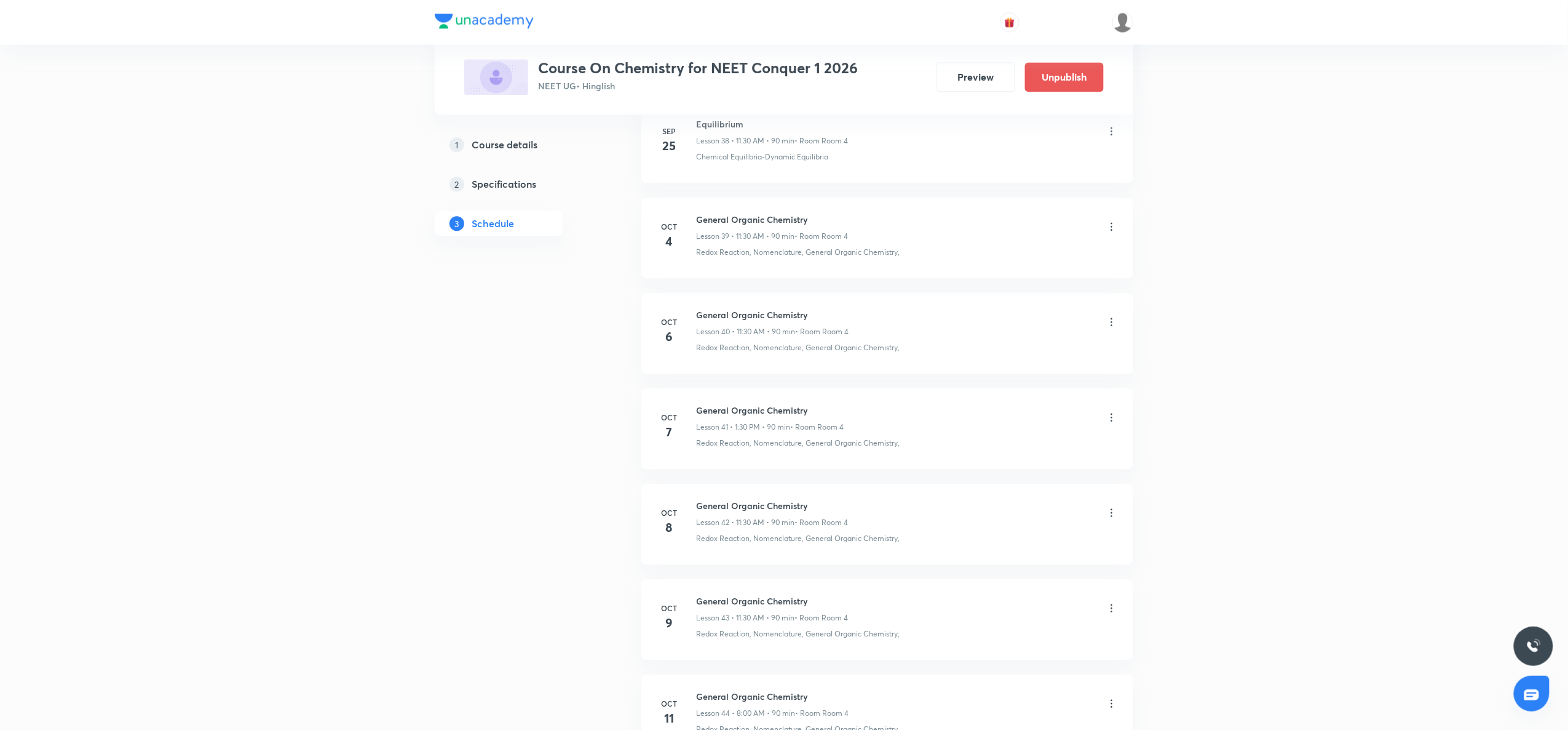
scroll to position [4001, 0]
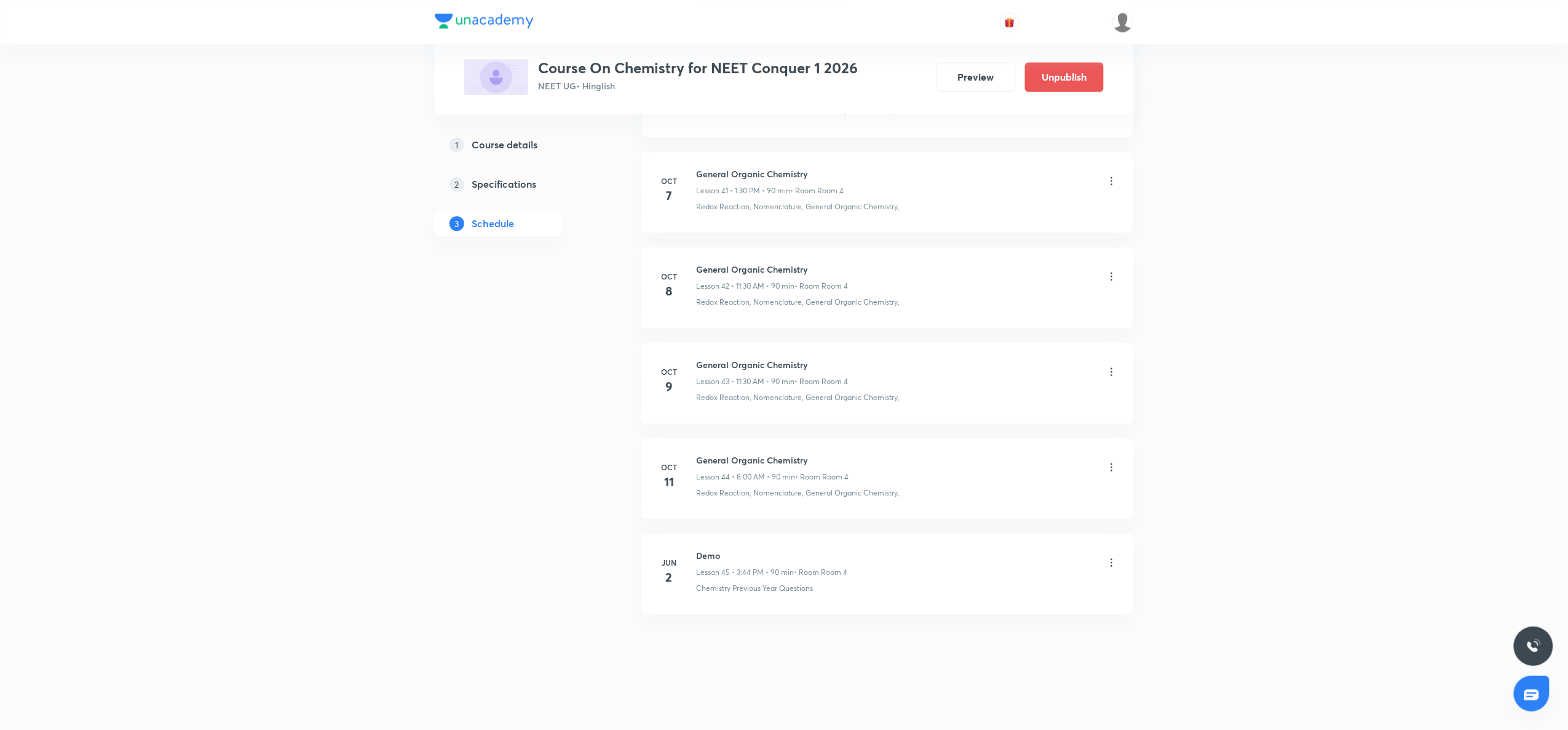
click at [1112, 469] on icon at bounding box center [1112, 466] width 2 height 8
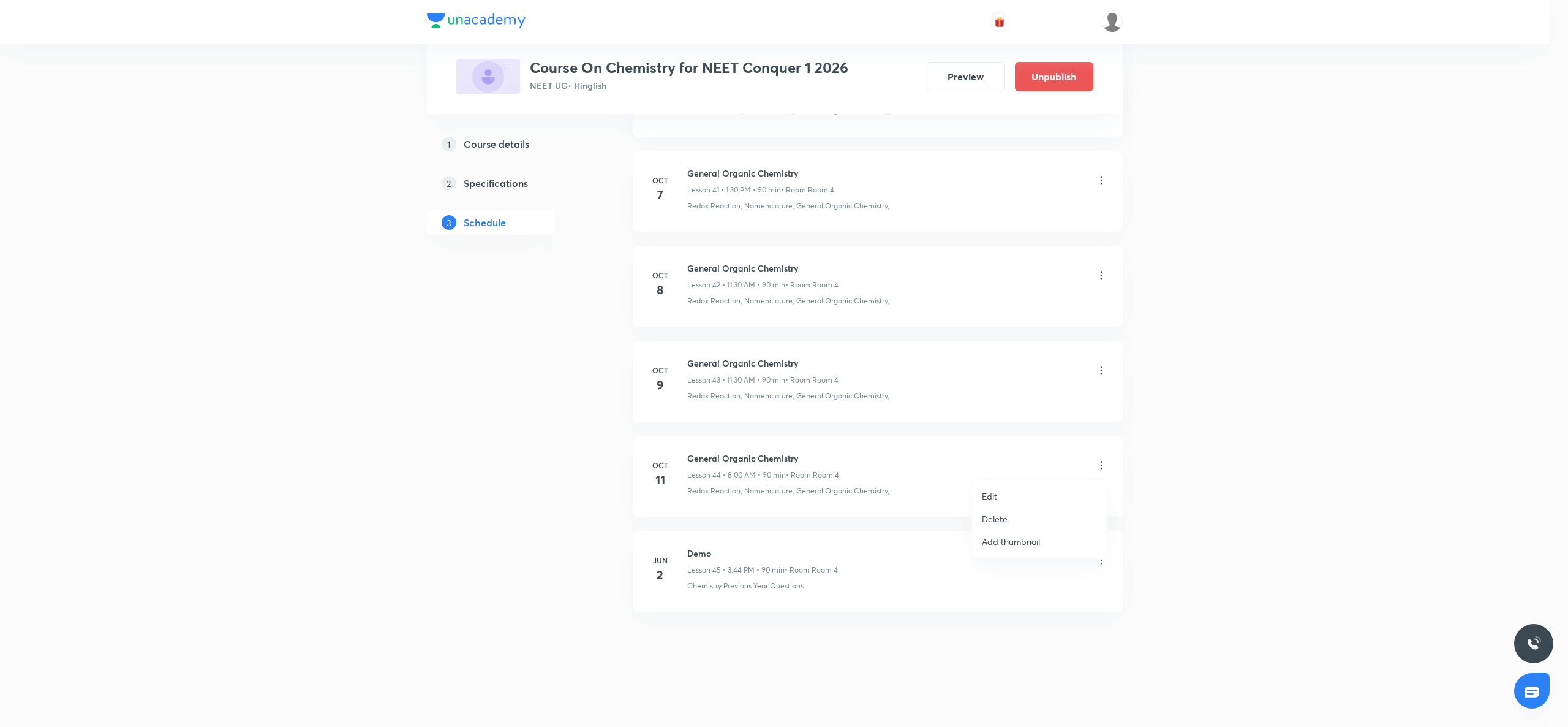
click at [994, 494] on p "Edit" at bounding box center [989, 496] width 15 height 13
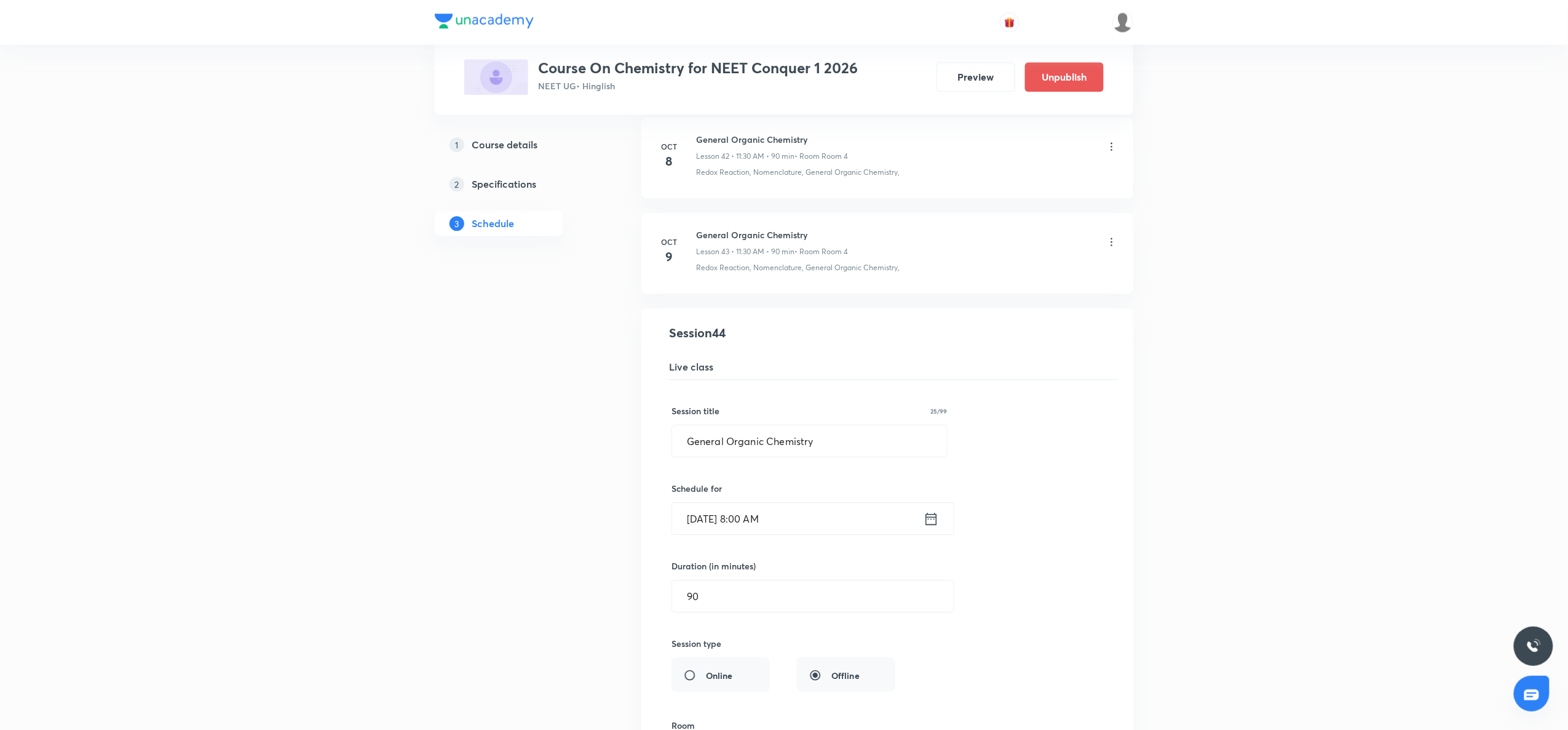
scroll to position [4051, 0]
click at [930, 522] on icon at bounding box center [931, 512] width 15 height 17
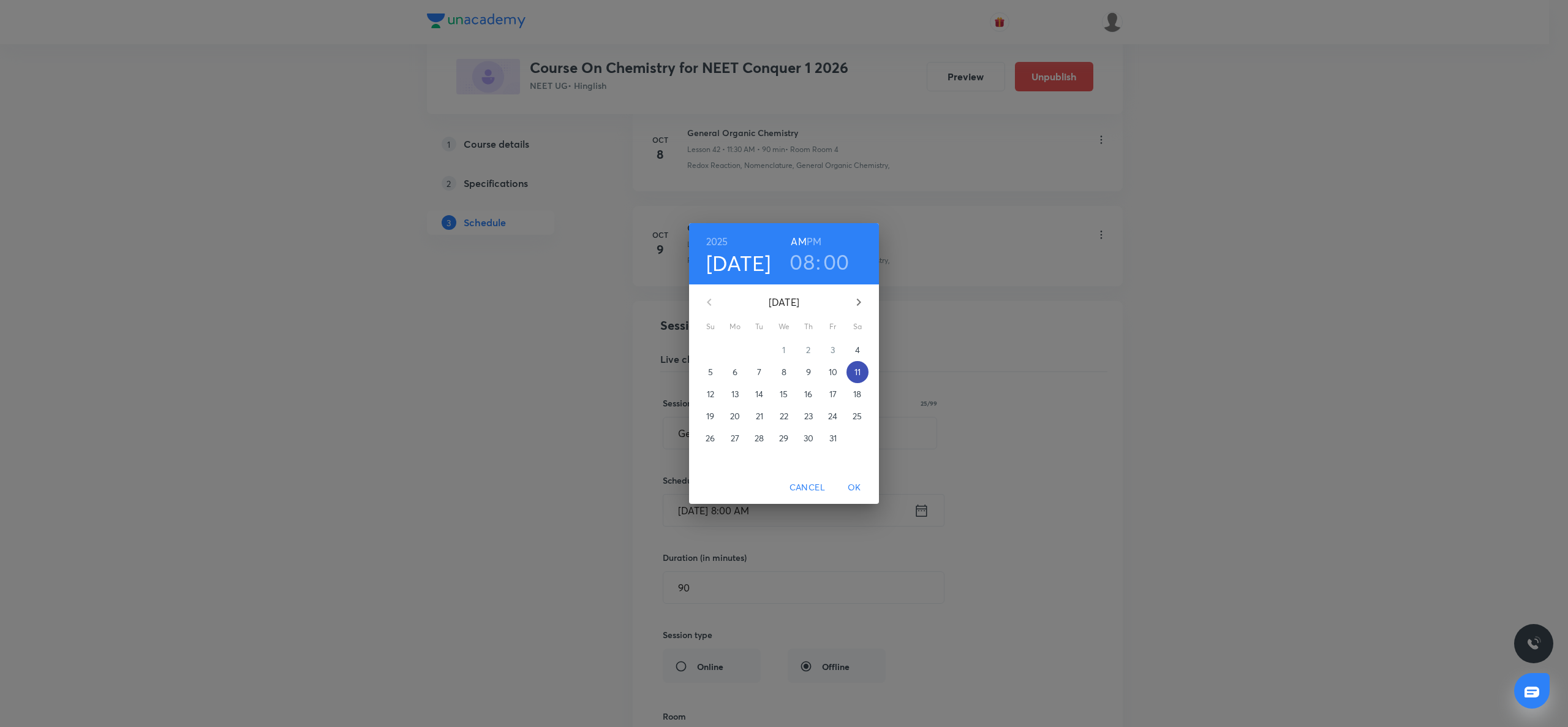
click at [861, 374] on p "11" at bounding box center [857, 372] width 7 height 12
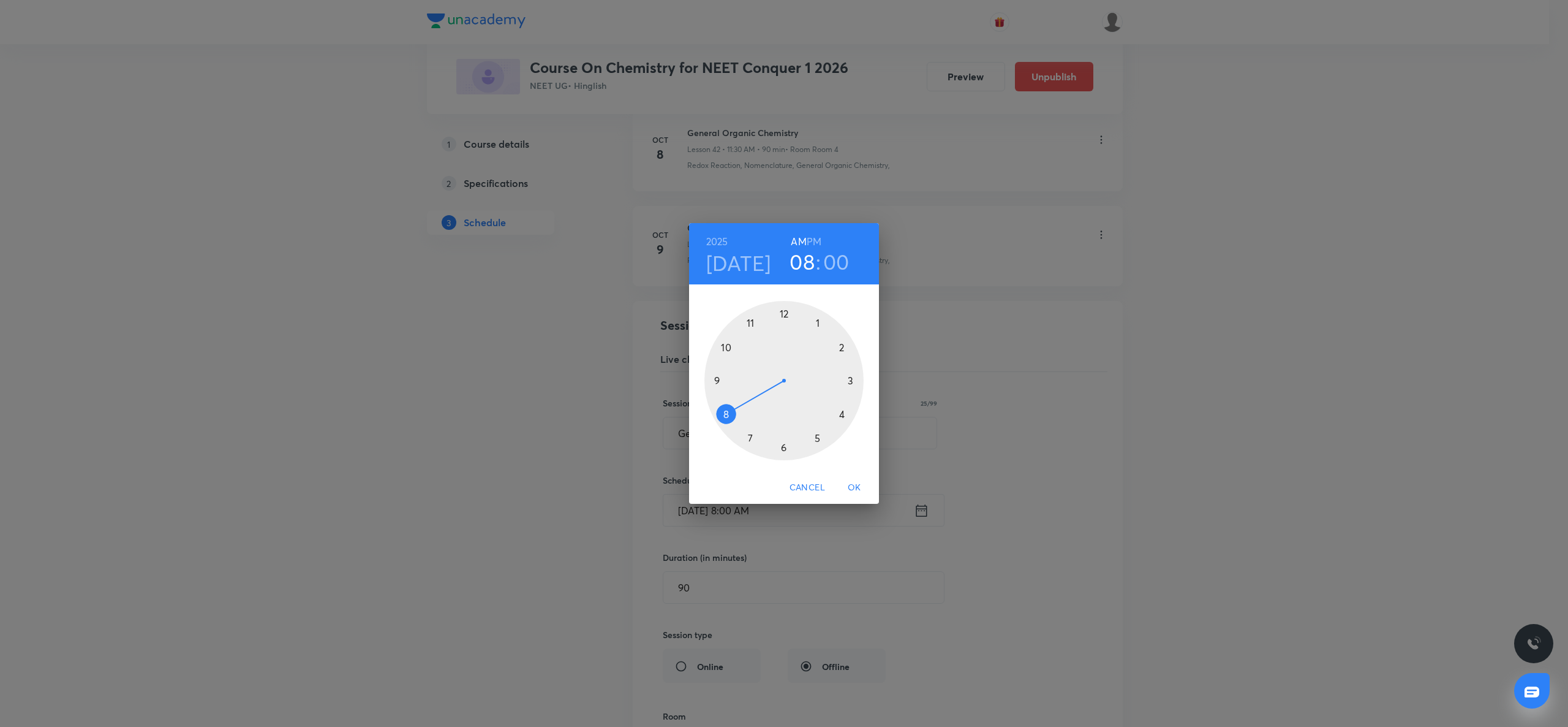
click at [748, 321] on div at bounding box center [784, 380] width 160 height 160
click at [783, 448] on div at bounding box center [784, 380] width 160 height 160
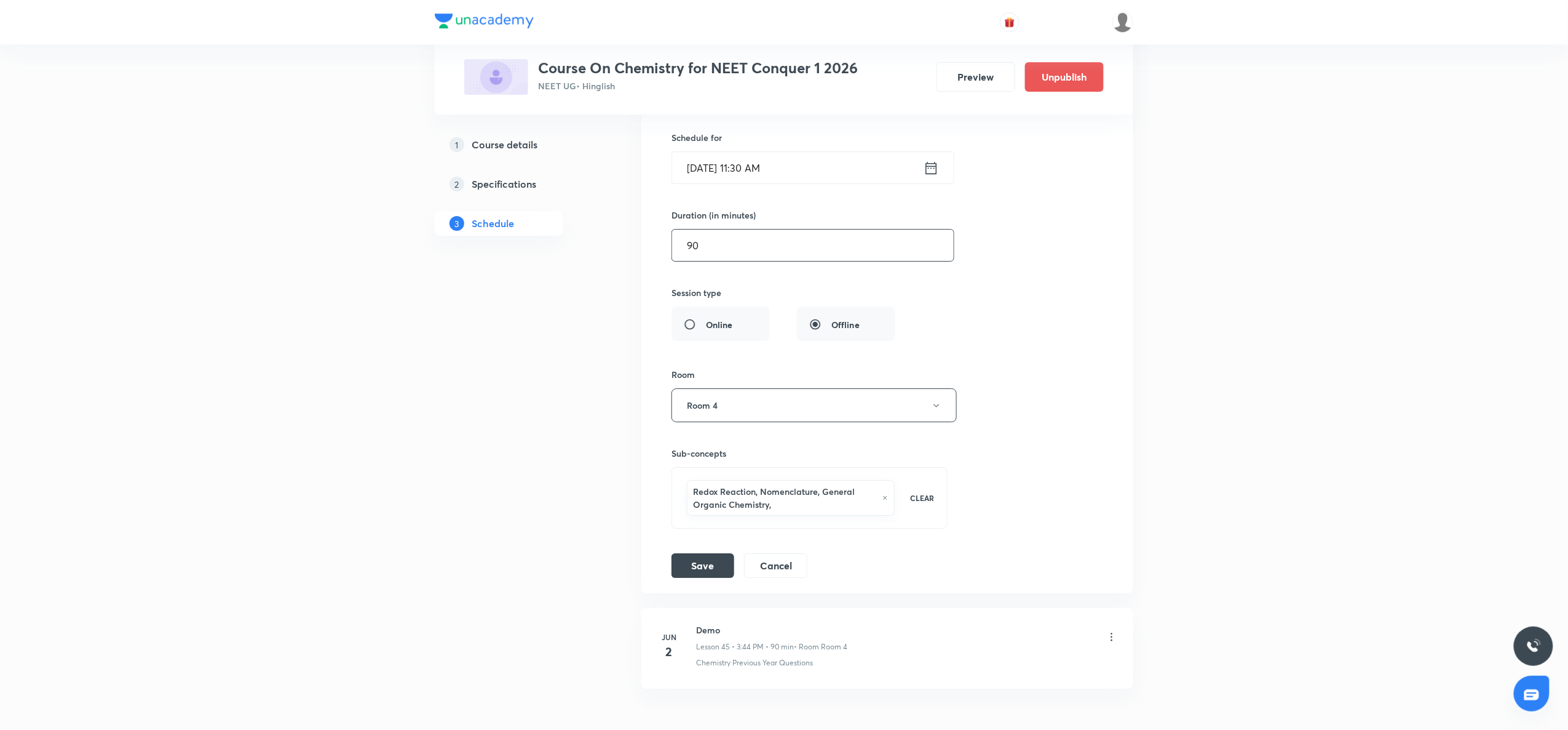
scroll to position [4445, 0]
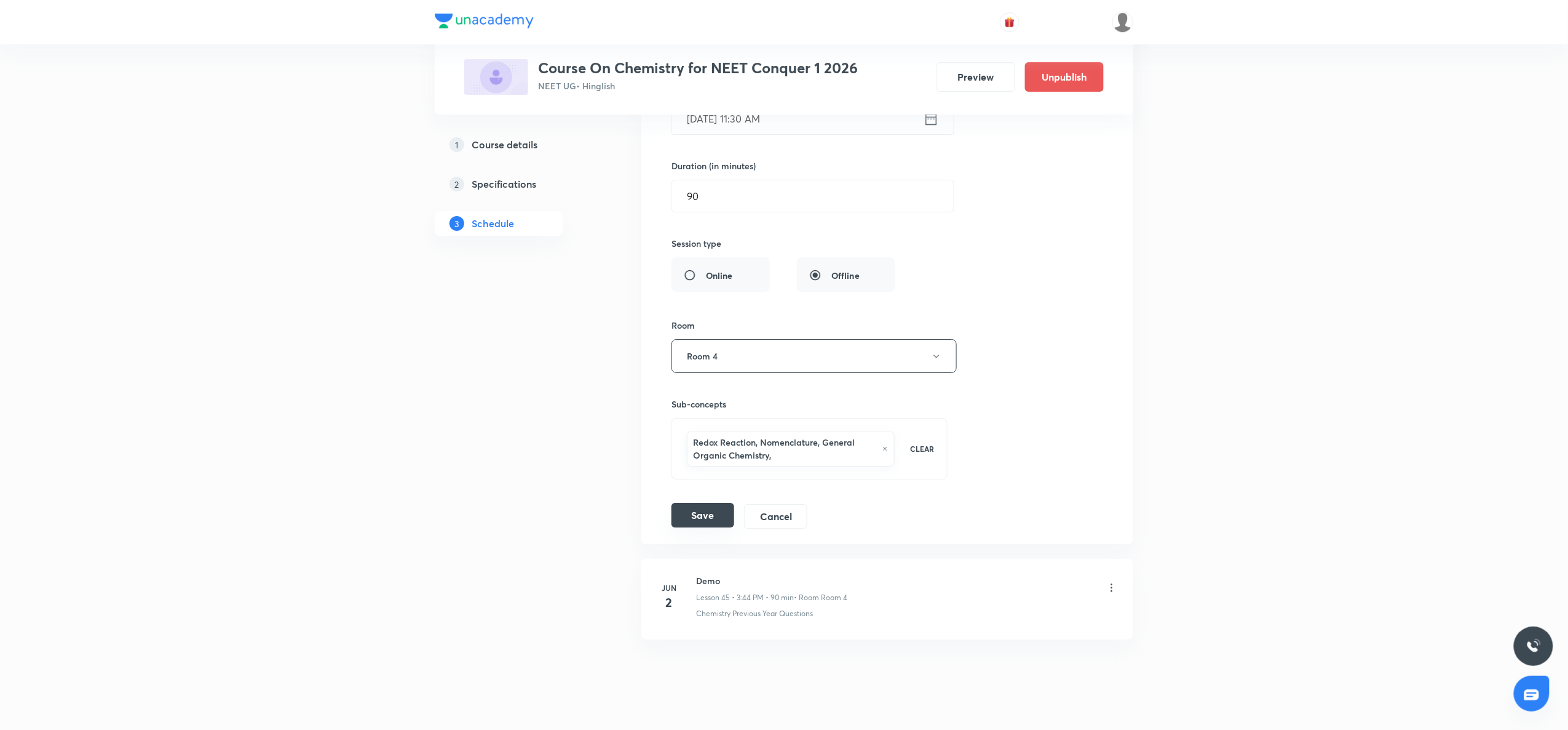
click at [694, 527] on button "Save" at bounding box center [702, 515] width 63 height 24
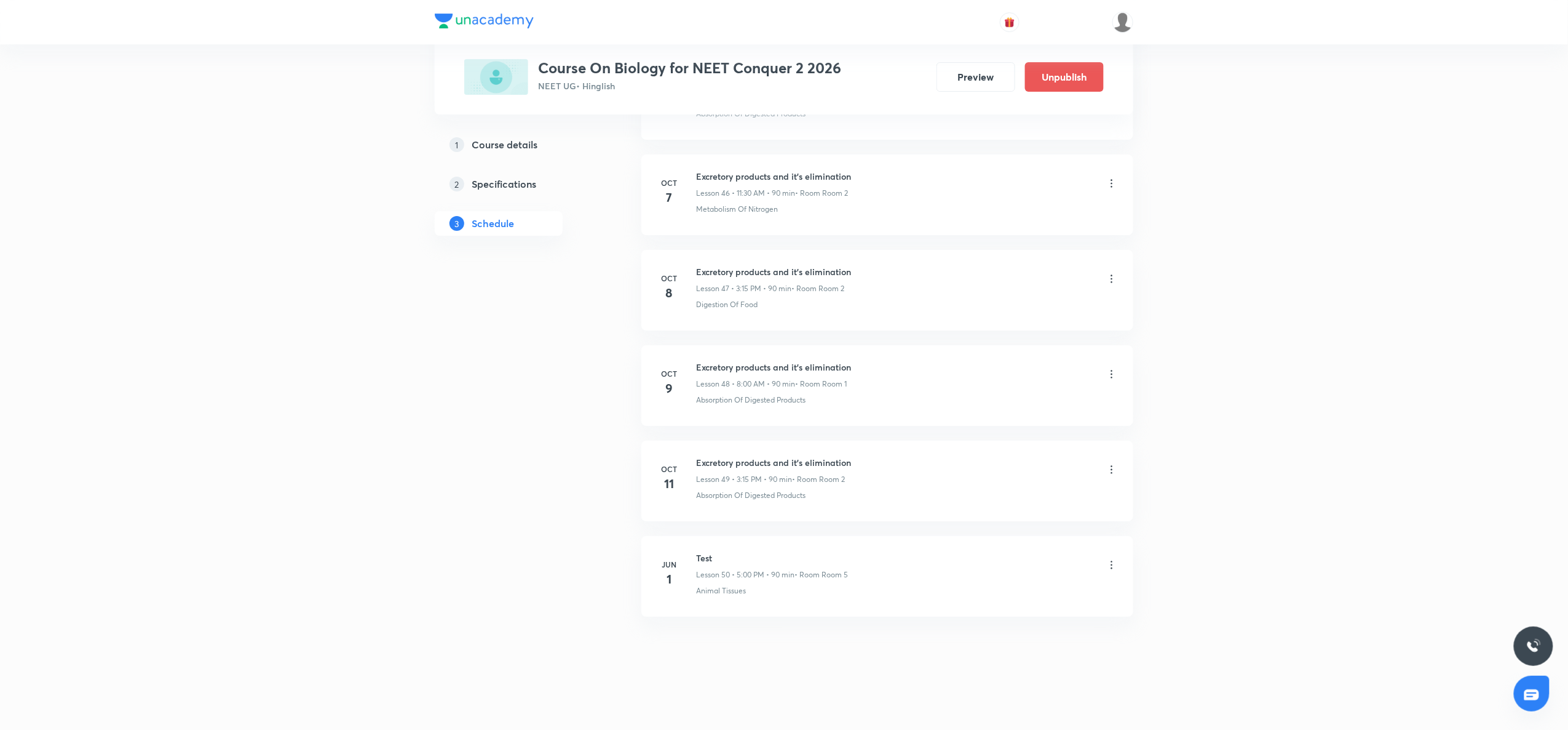
scroll to position [4456, 0]
click at [1112, 287] on icon at bounding box center [1111, 281] width 12 height 12
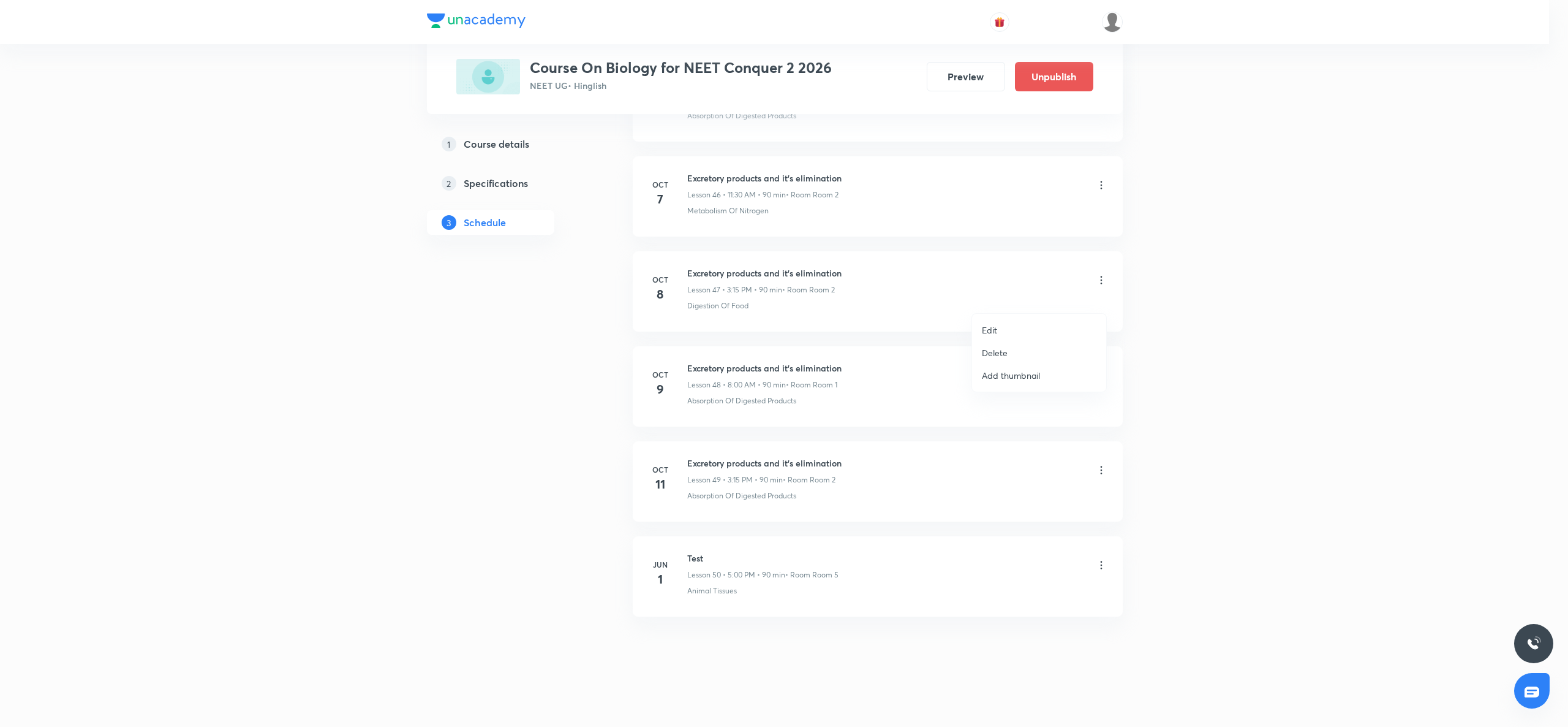
click at [993, 325] on p "Edit" at bounding box center [989, 330] width 15 height 13
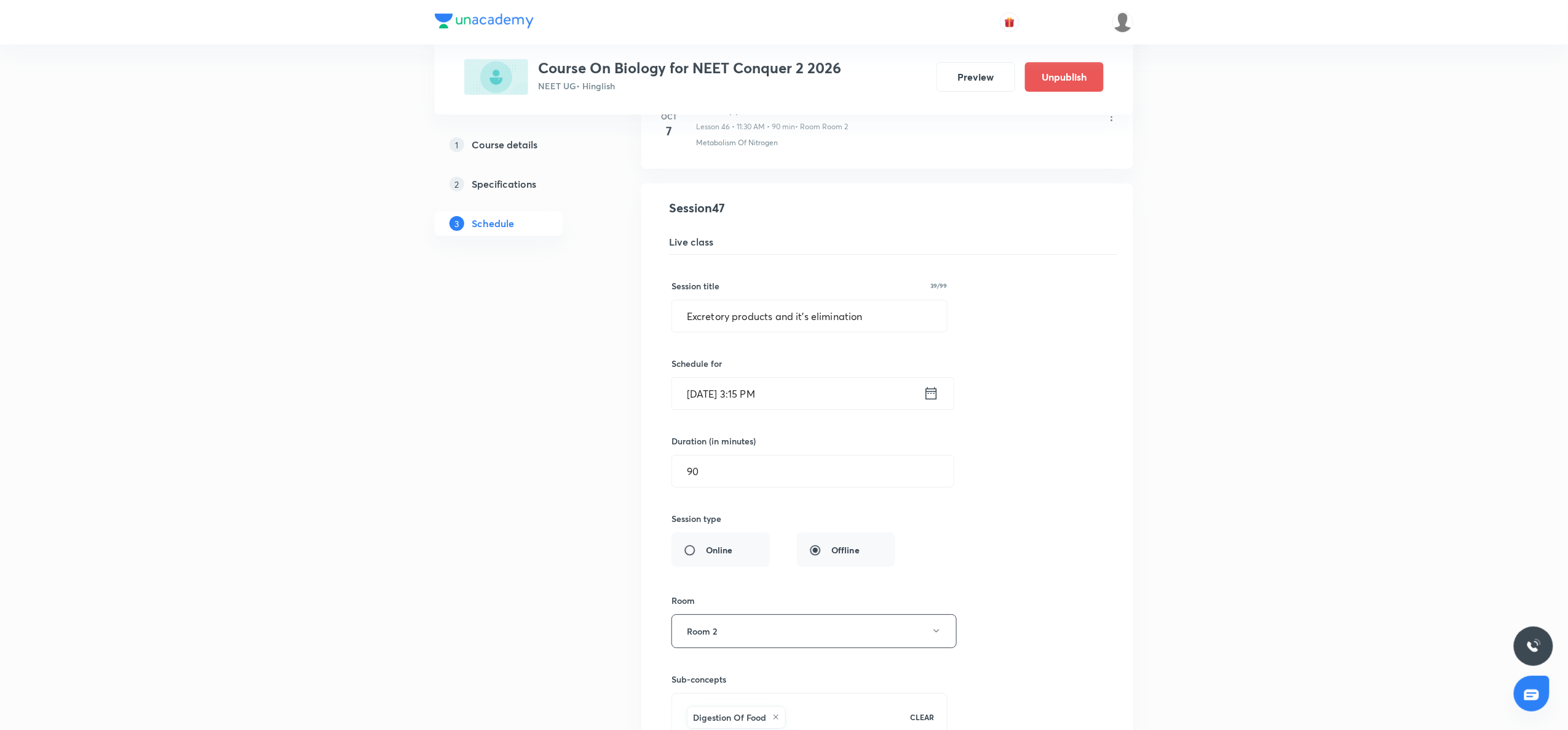
click at [939, 402] on icon at bounding box center [931, 393] width 15 height 17
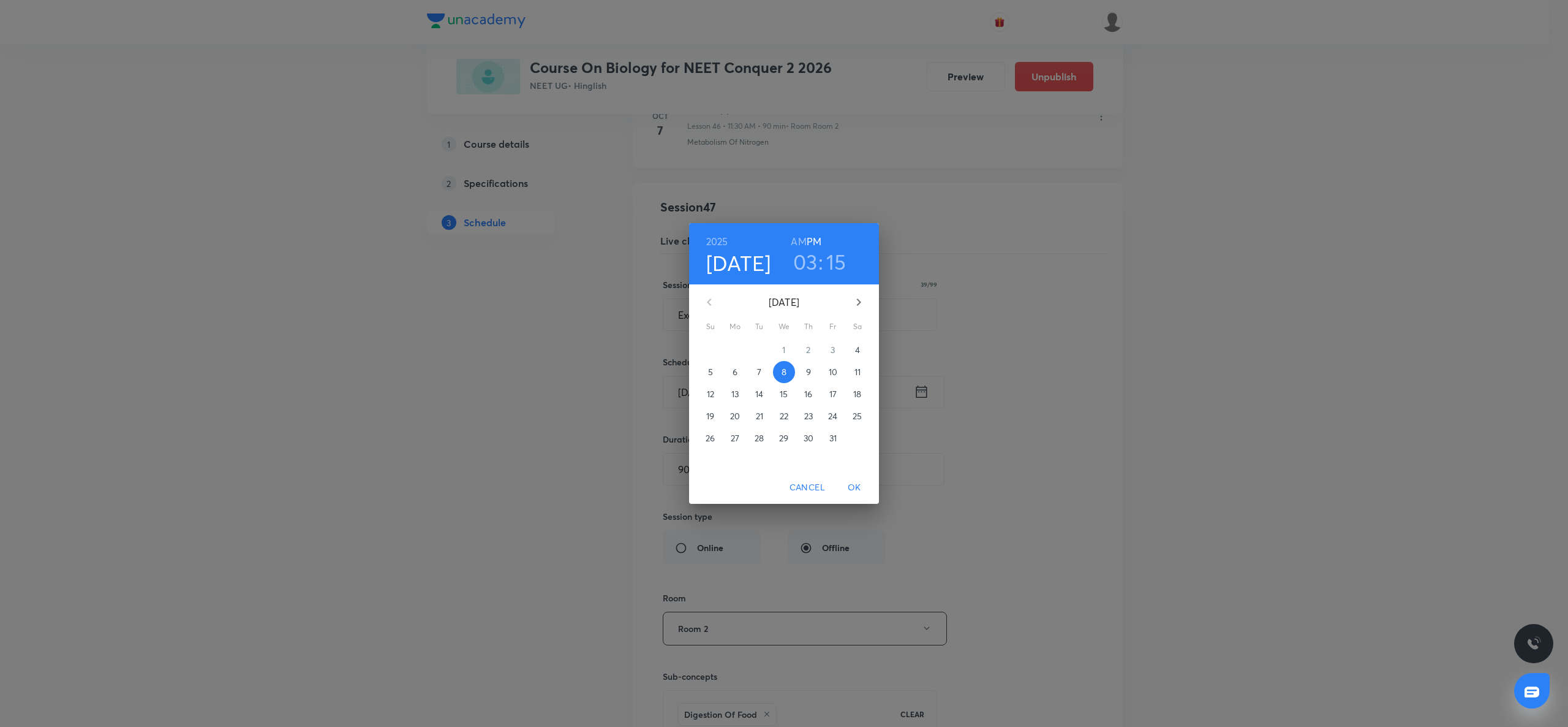
click at [814, 266] on h3 "03" at bounding box center [805, 262] width 24 height 26
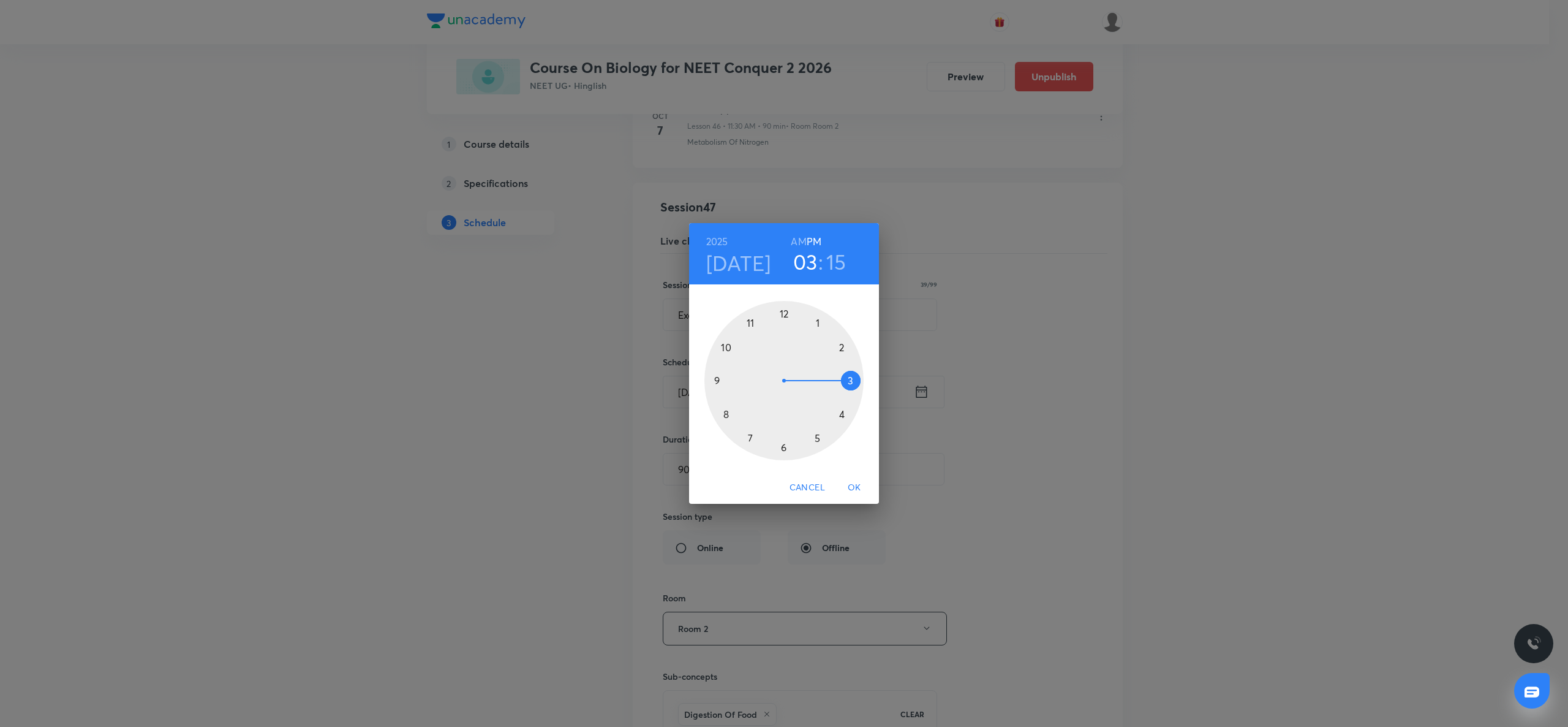
click at [817, 319] on div at bounding box center [784, 380] width 160 height 160
click at [783, 449] on div at bounding box center [784, 380] width 160 height 160
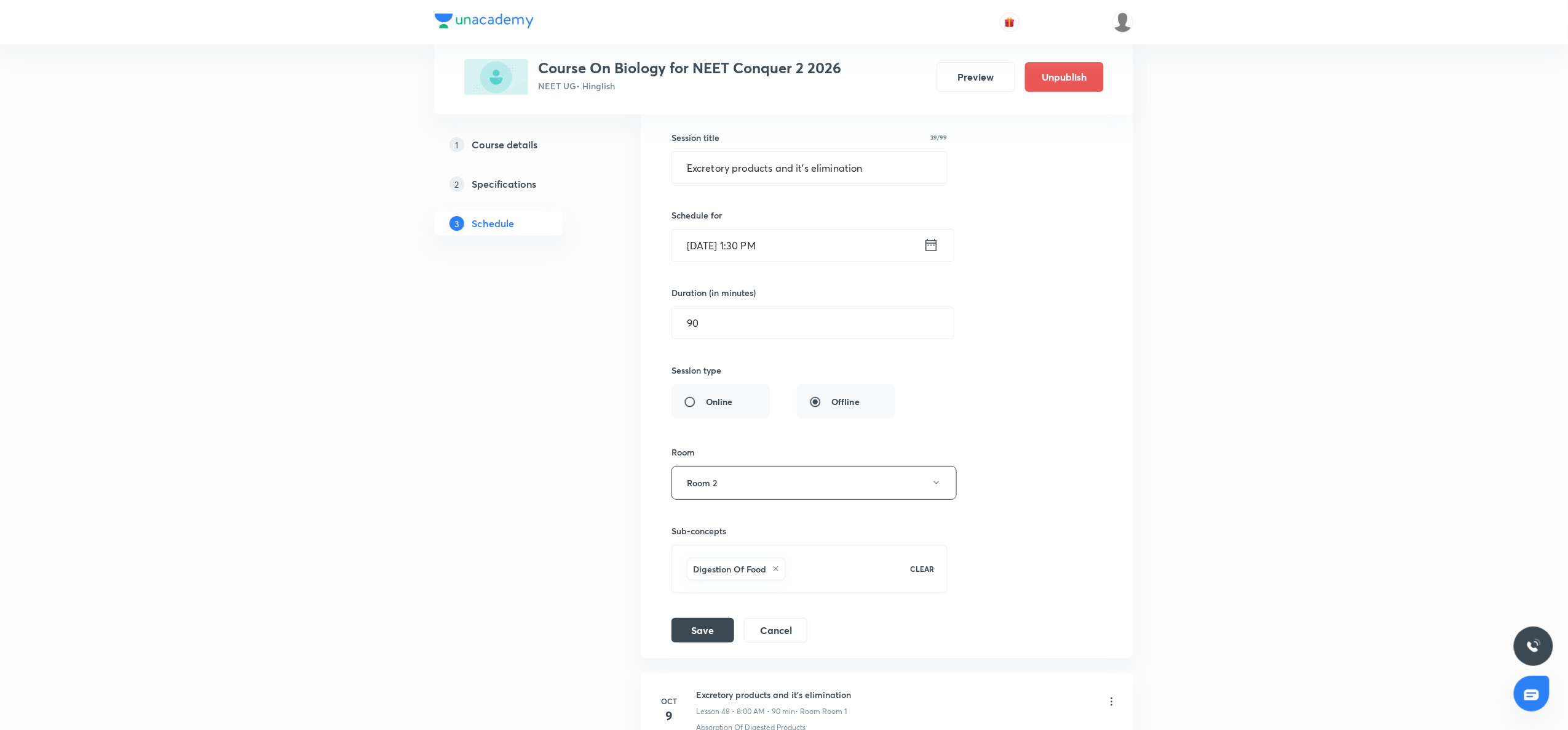
scroll to position [4604, 0]
click at [930, 254] on icon at bounding box center [931, 246] width 15 height 17
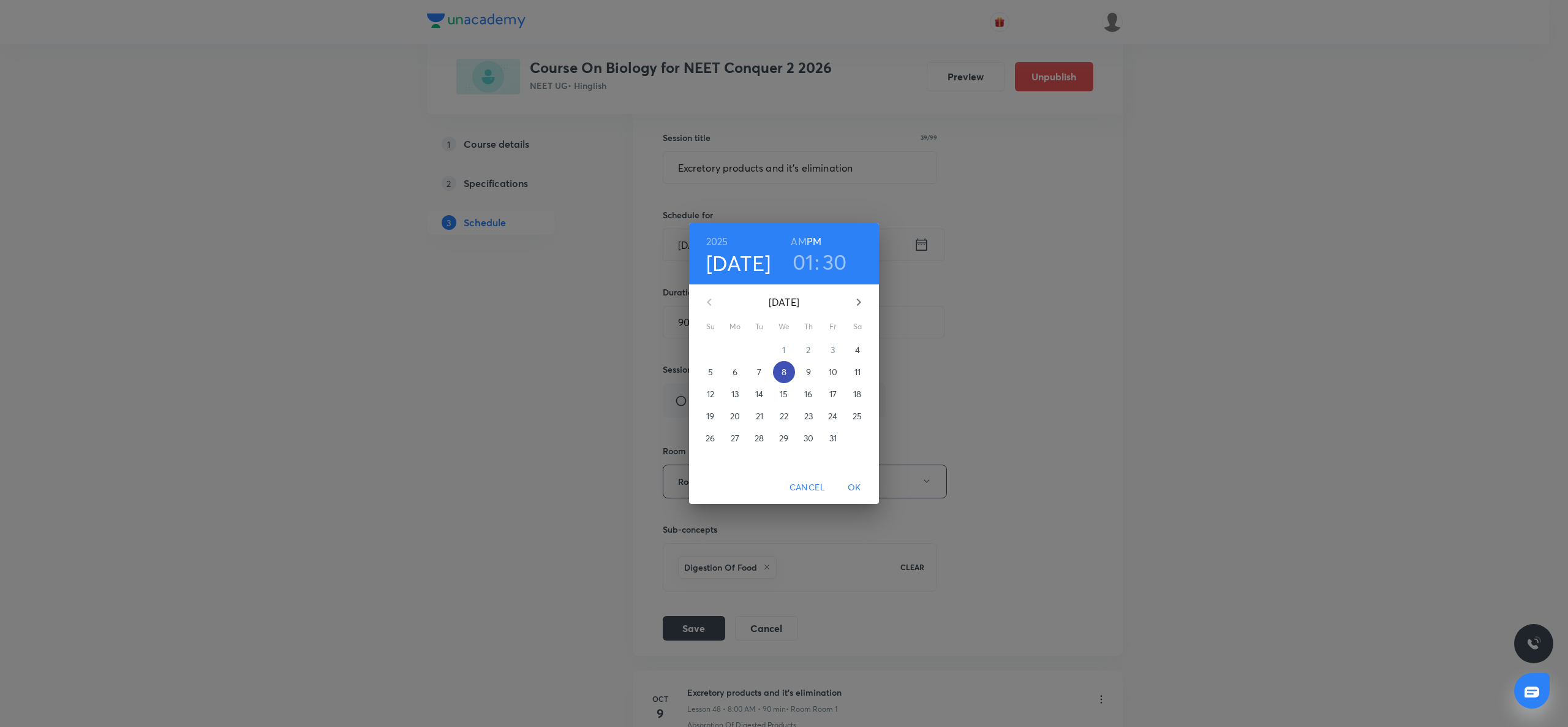
click at [785, 364] on button "8" at bounding box center [784, 372] width 22 height 22
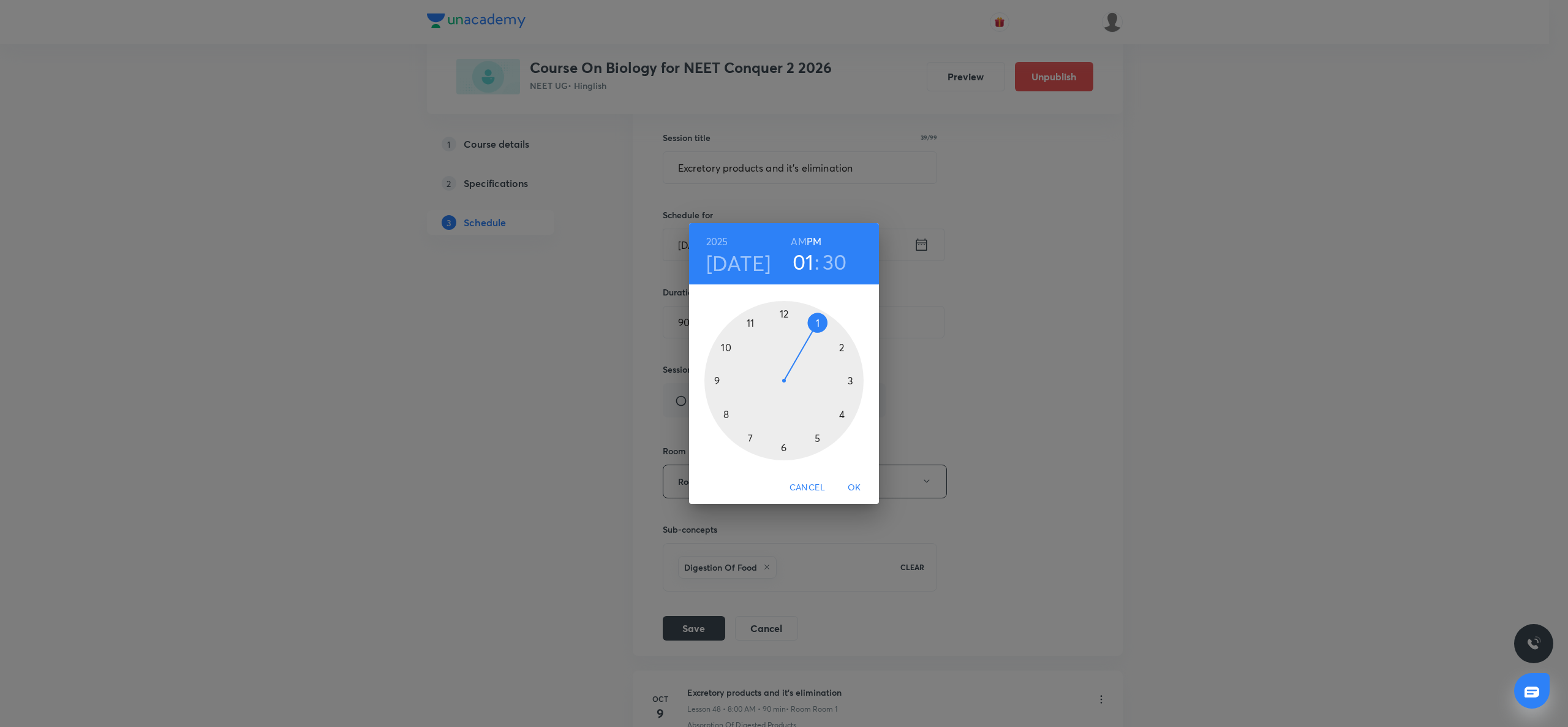
click at [753, 321] on div at bounding box center [784, 380] width 160 height 160
click at [795, 244] on h6 "AM" at bounding box center [798, 241] width 15 height 17
click at [784, 448] on div at bounding box center [784, 380] width 160 height 160
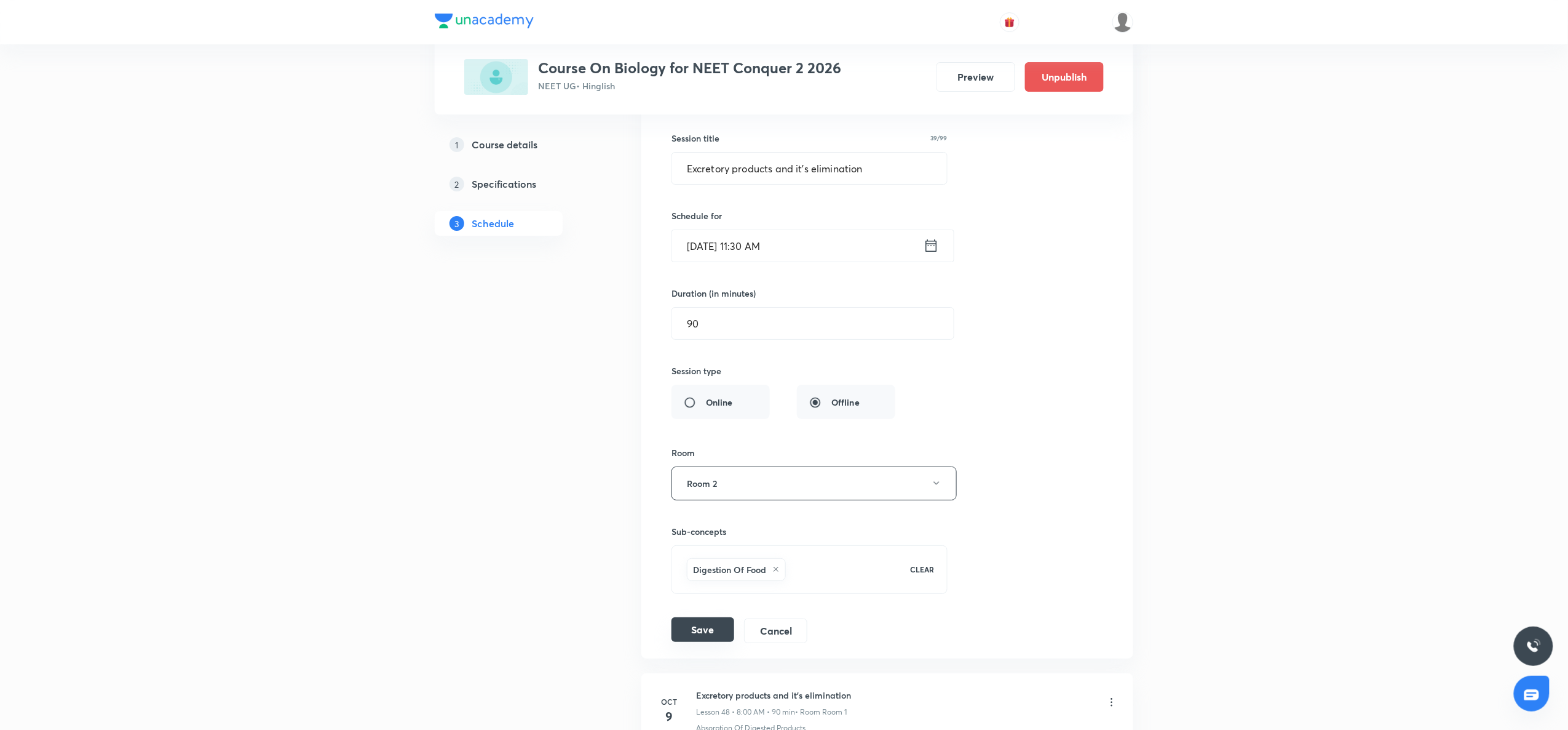
click at [702, 642] on button "Save" at bounding box center [702, 630] width 63 height 24
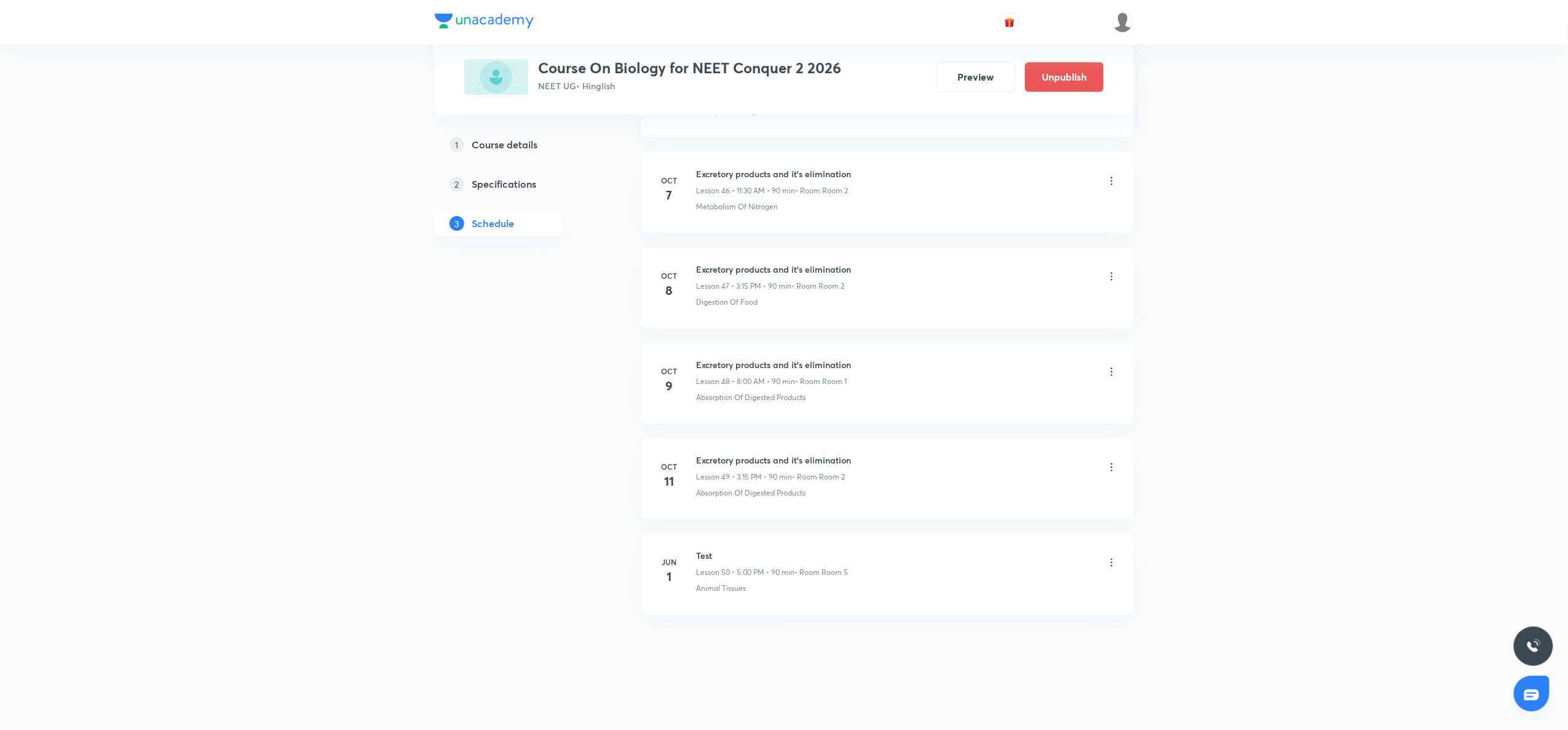
scroll to position [4480, 0]
click at [764, 460] on h6 "Excretory products and it's elimination" at bounding box center [773, 460] width 155 height 13
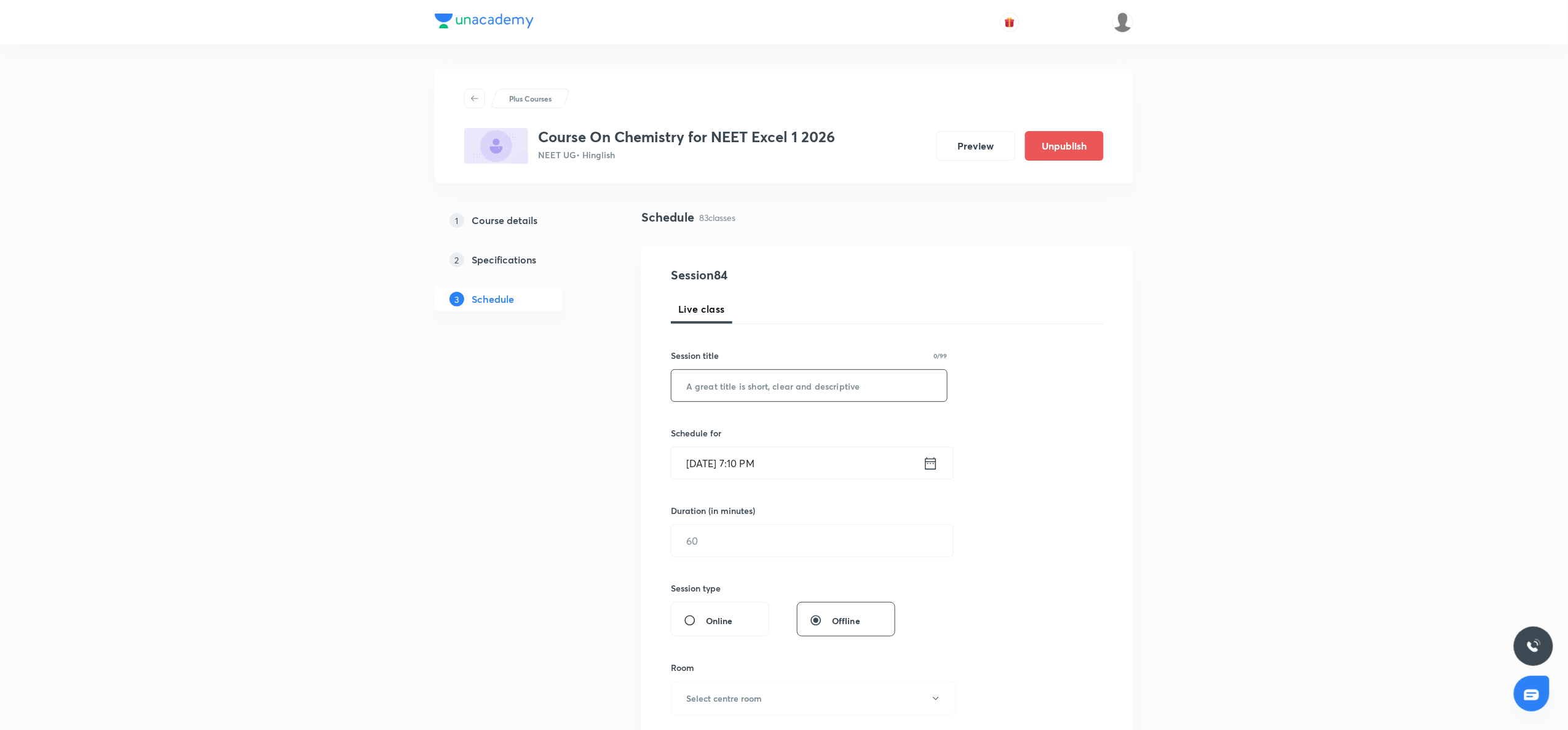
click at [719, 380] on input "text" at bounding box center [809, 385] width 276 height 31
paste input "P Block Elements"
type input "P Block Elements"
click at [931, 467] on icon at bounding box center [930, 464] width 15 height 17
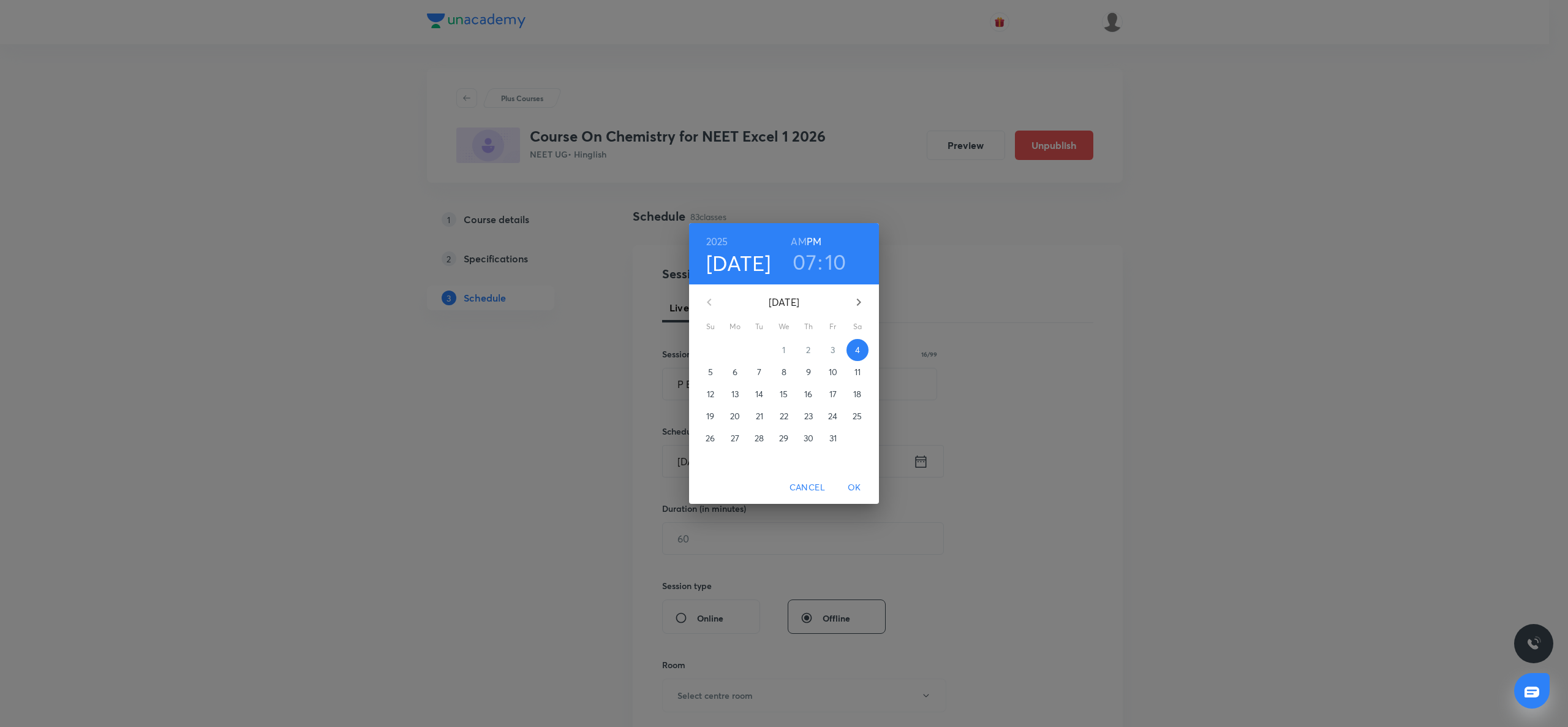
click at [759, 371] on p "7" at bounding box center [759, 372] width 5 height 12
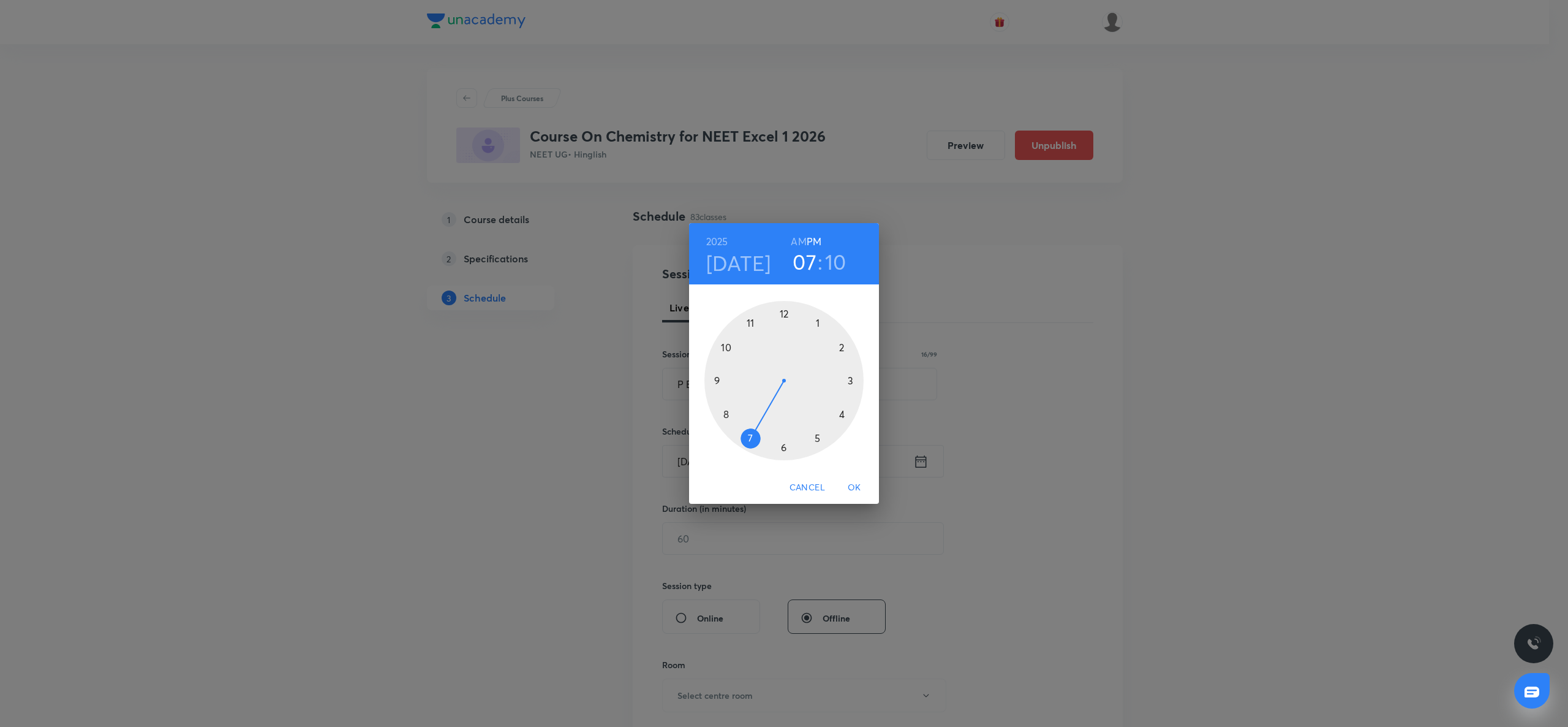
click at [724, 418] on div at bounding box center [784, 380] width 160 height 160
click at [798, 242] on h6 "AM" at bounding box center [798, 241] width 15 height 17
click at [781, 321] on div at bounding box center [784, 380] width 160 height 160
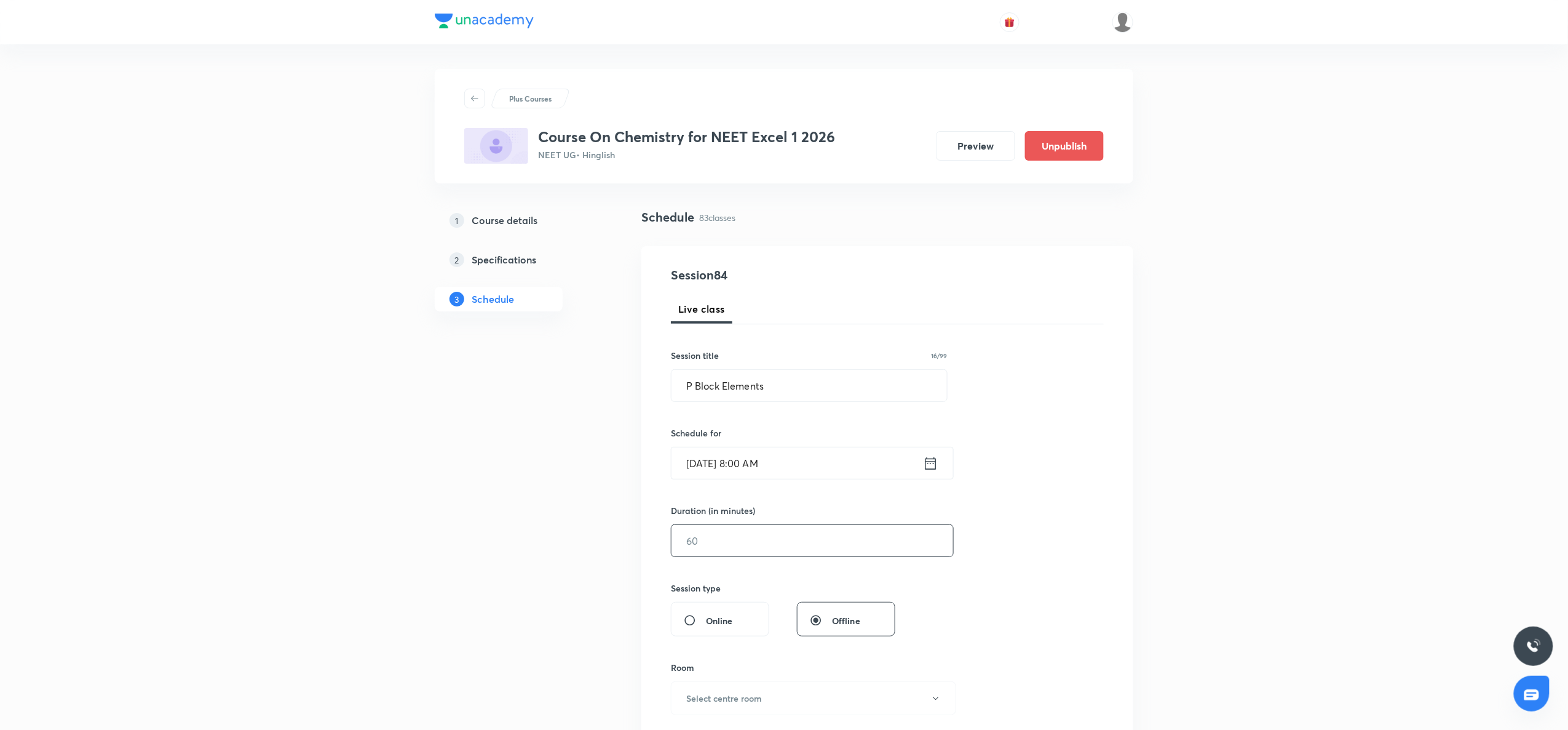
click at [773, 534] on input "text" at bounding box center [812, 540] width 281 height 31
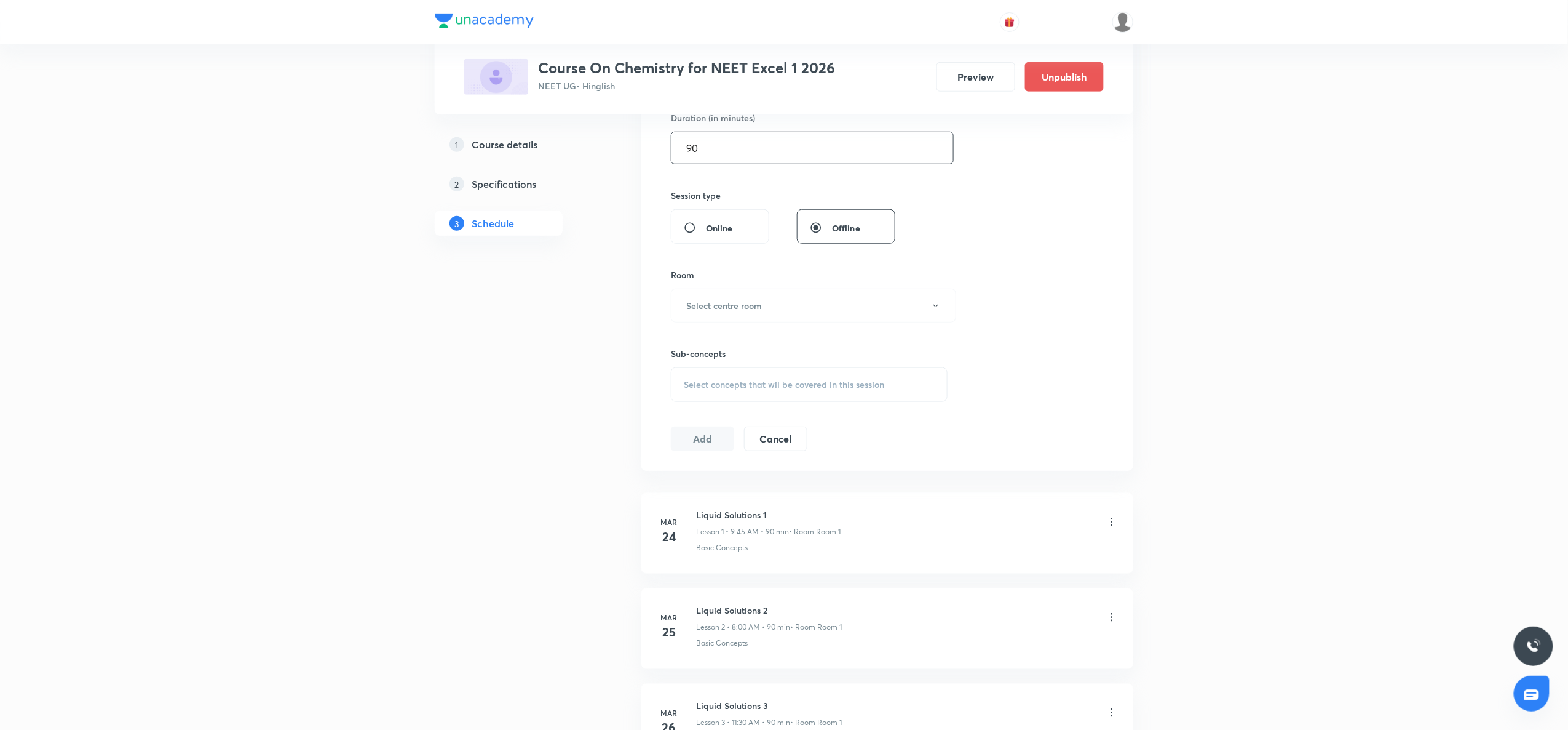
scroll to position [394, 0]
type input "90"
click at [756, 307] on h6 "Select centre room" at bounding box center [724, 304] width 76 height 13
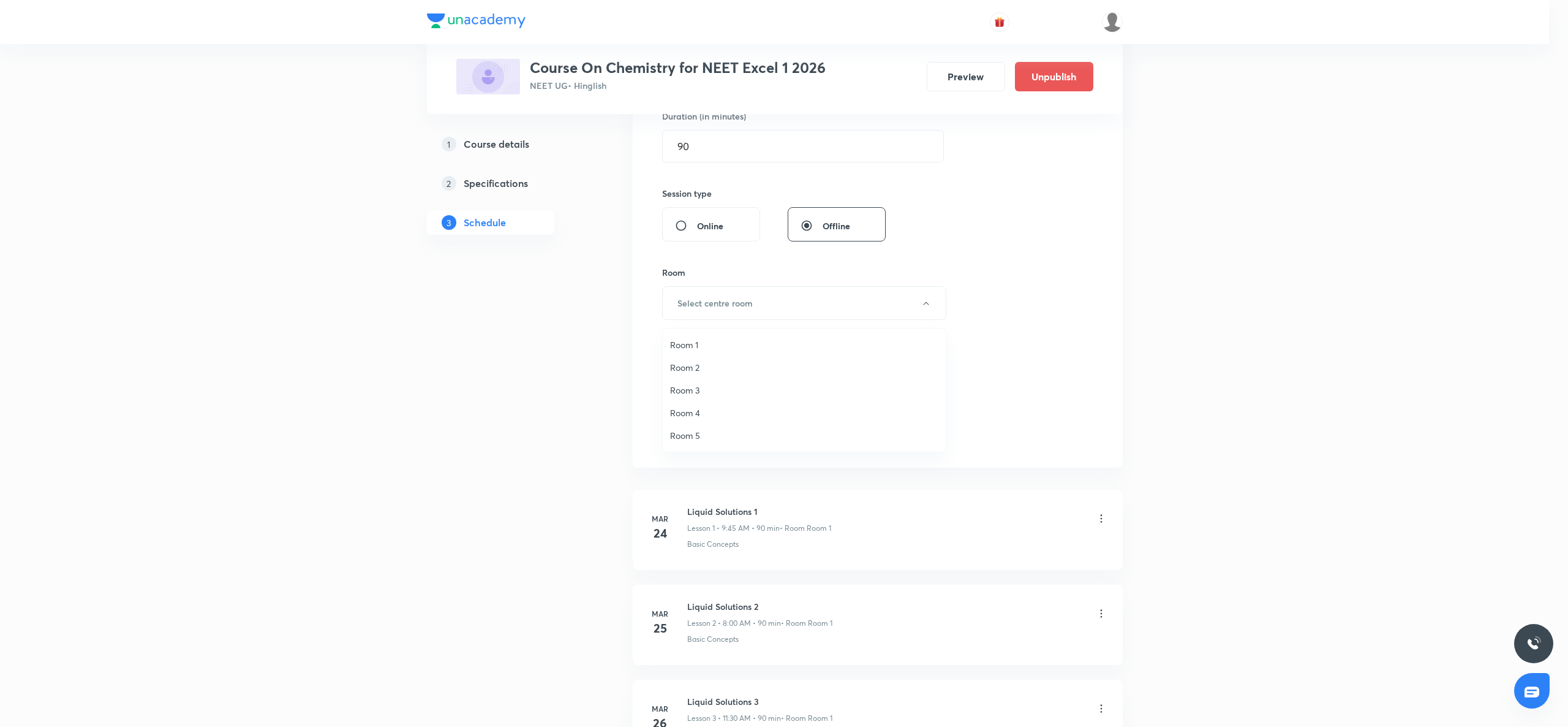
click at [697, 369] on span "Room 2" at bounding box center [804, 367] width 268 height 13
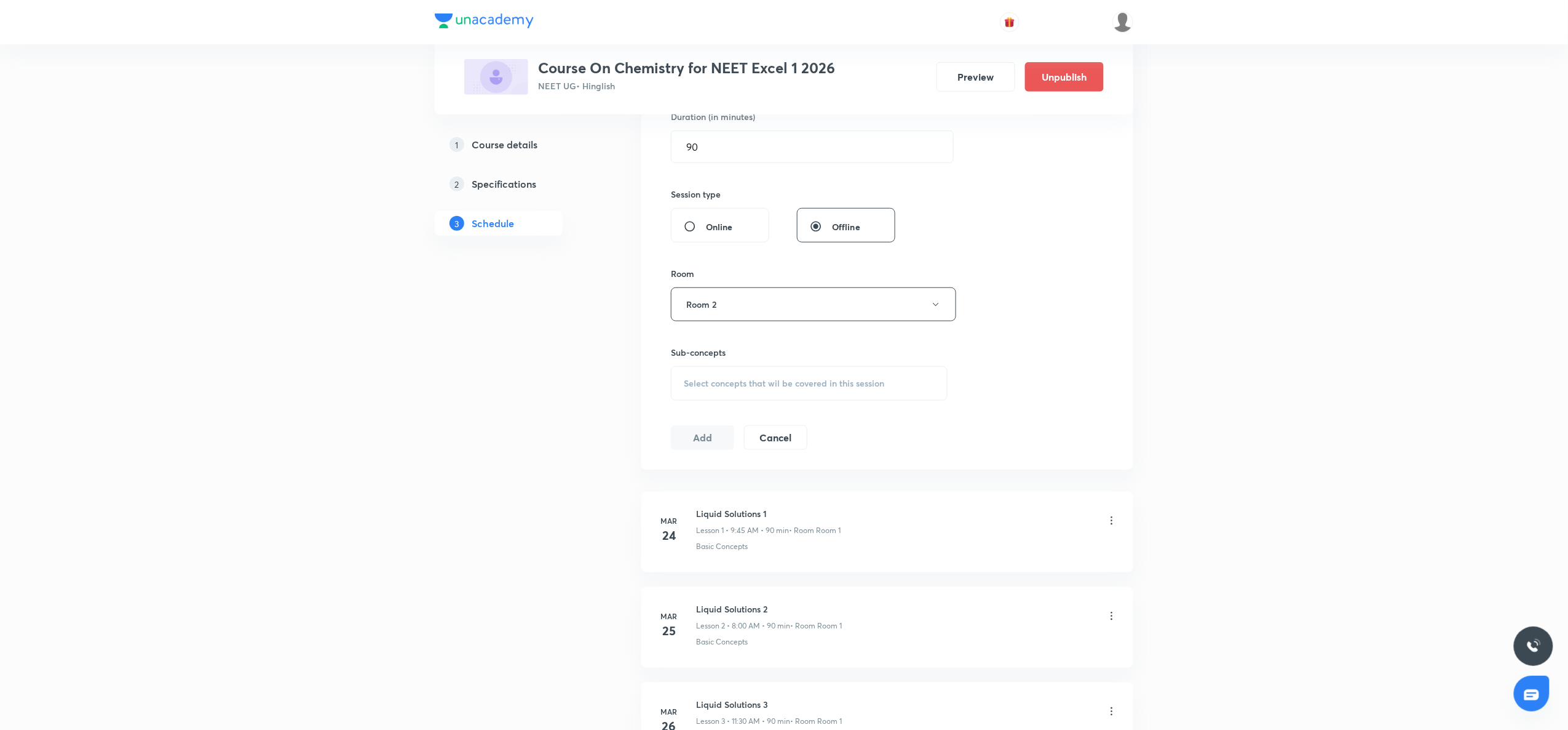
click at [696, 376] on div "Select concepts that wil be covered in this session" at bounding box center [809, 383] width 277 height 35
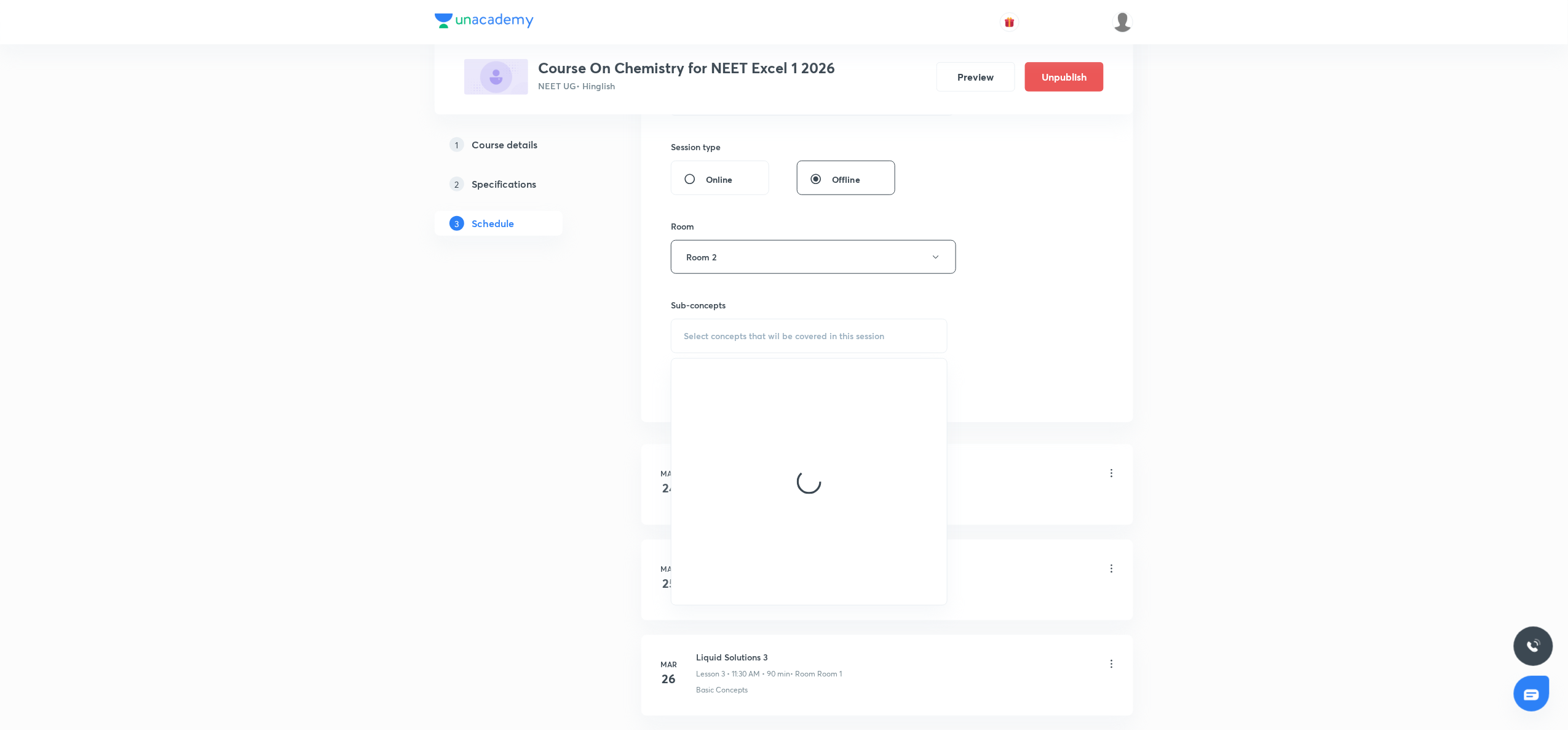
scroll to position [467, 0]
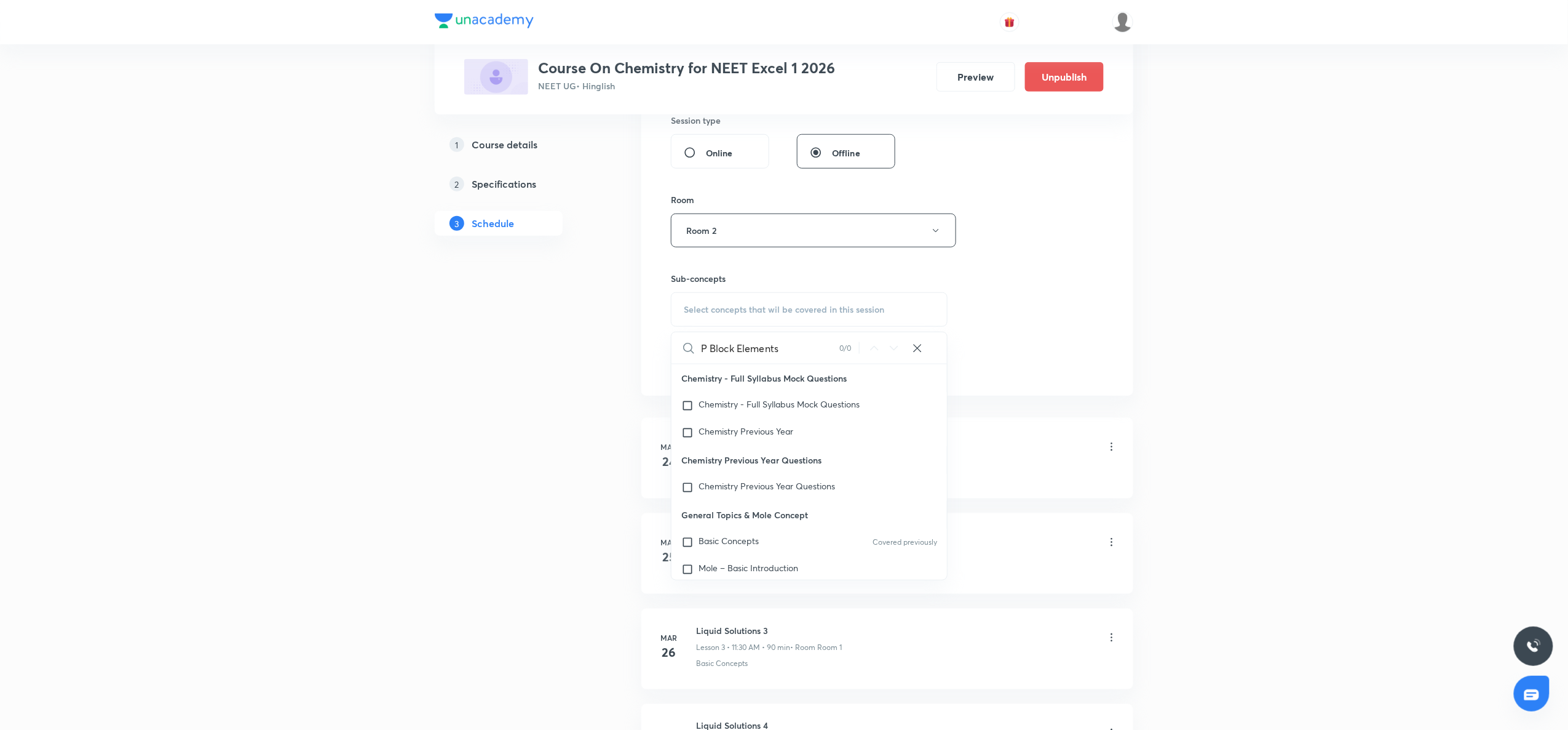
click at [711, 356] on input "P Block Elements" at bounding box center [771, 347] width 139 height 31
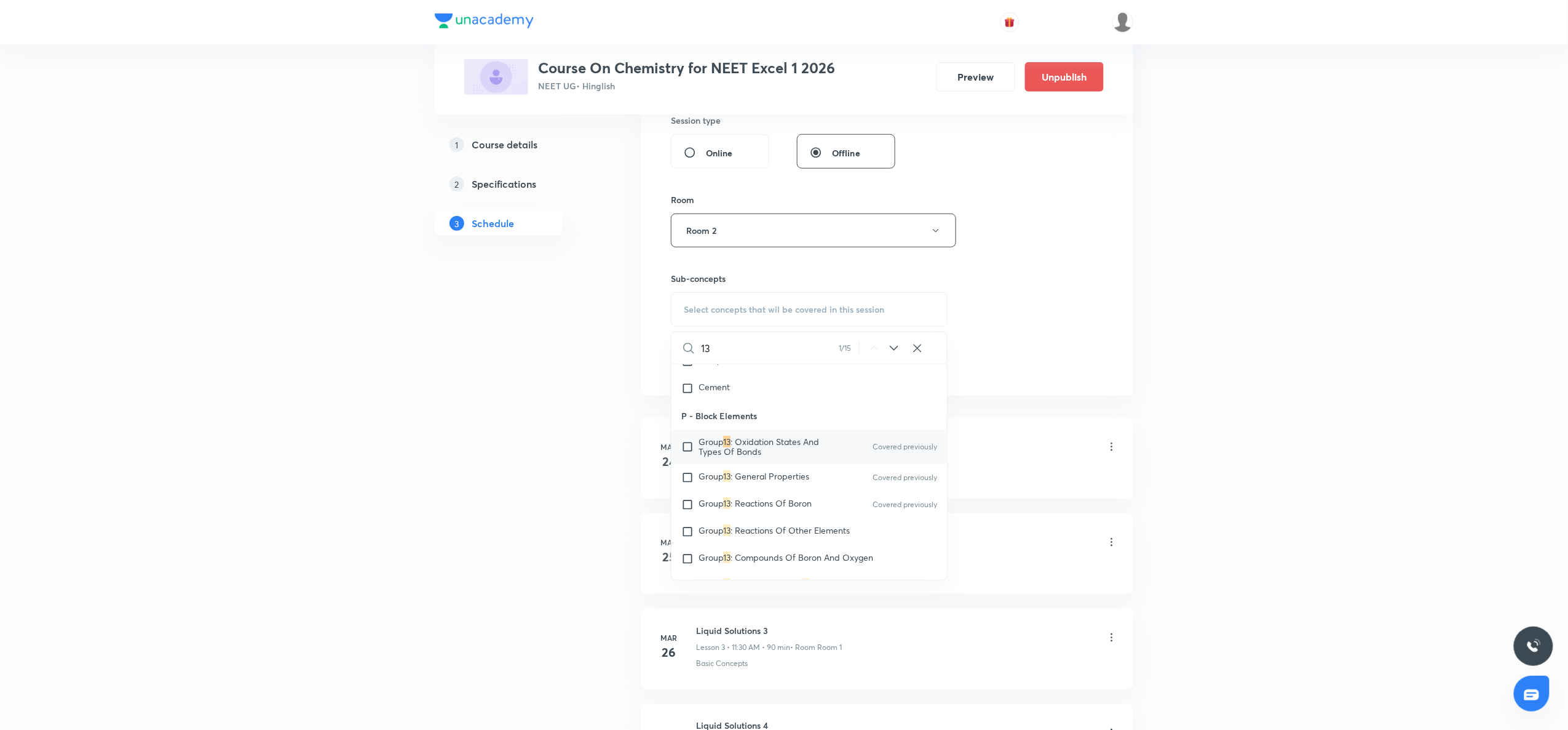
type input "13"
click at [721, 457] on span ": Oxidation States And Types Of Bonds" at bounding box center [759, 446] width 121 height 22
checkbox input "true"
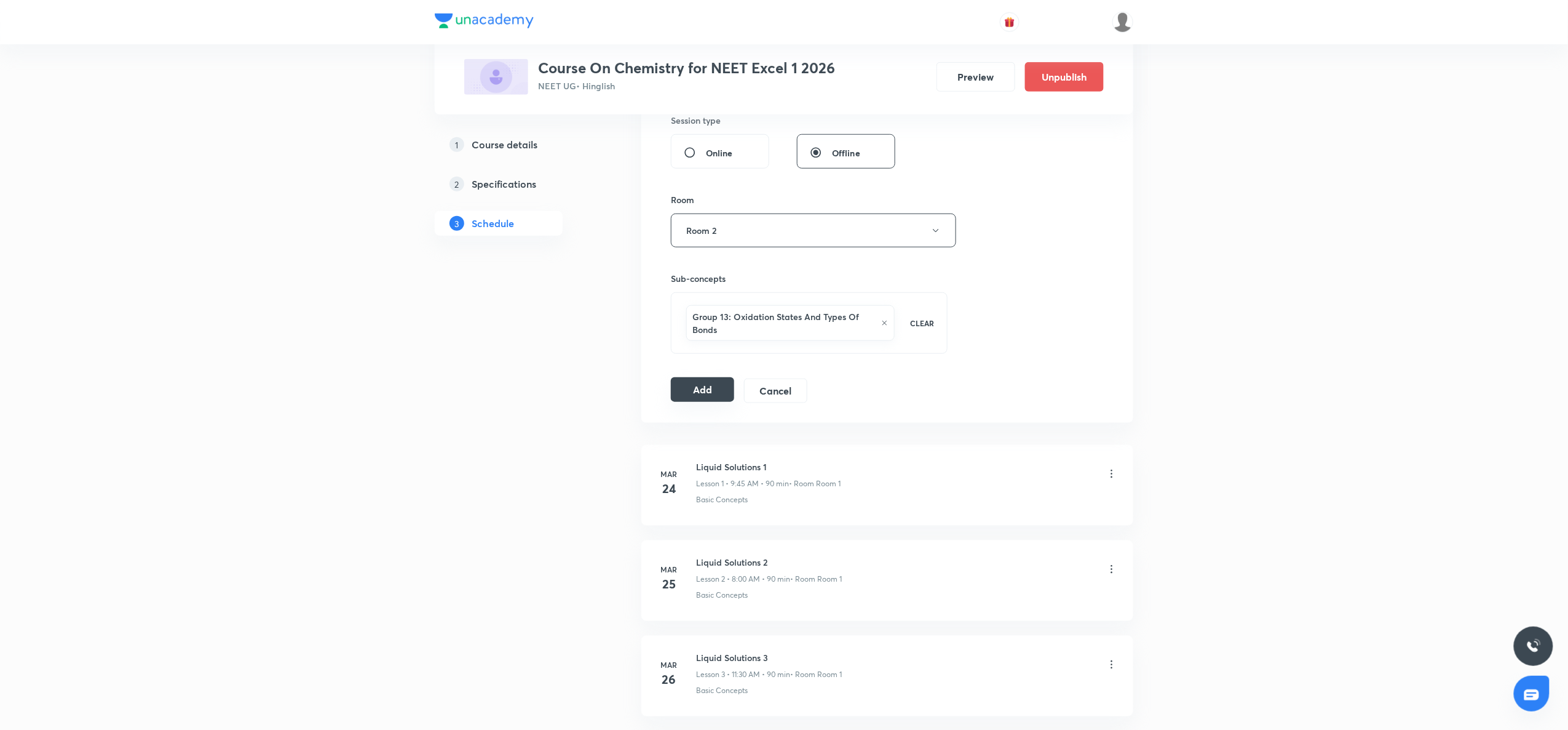
click at [694, 402] on button "Add" at bounding box center [703, 389] width 64 height 24
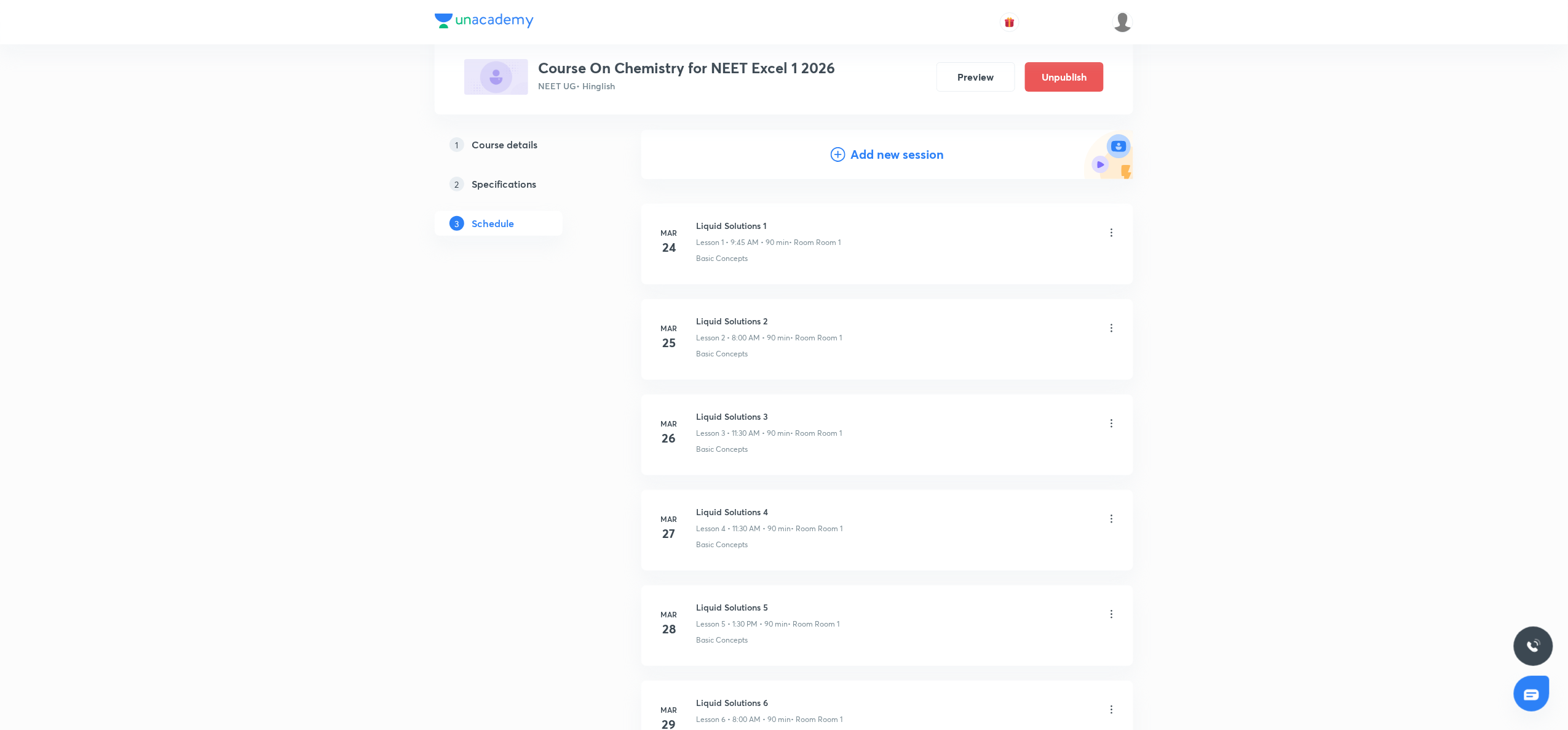
scroll to position [0, 0]
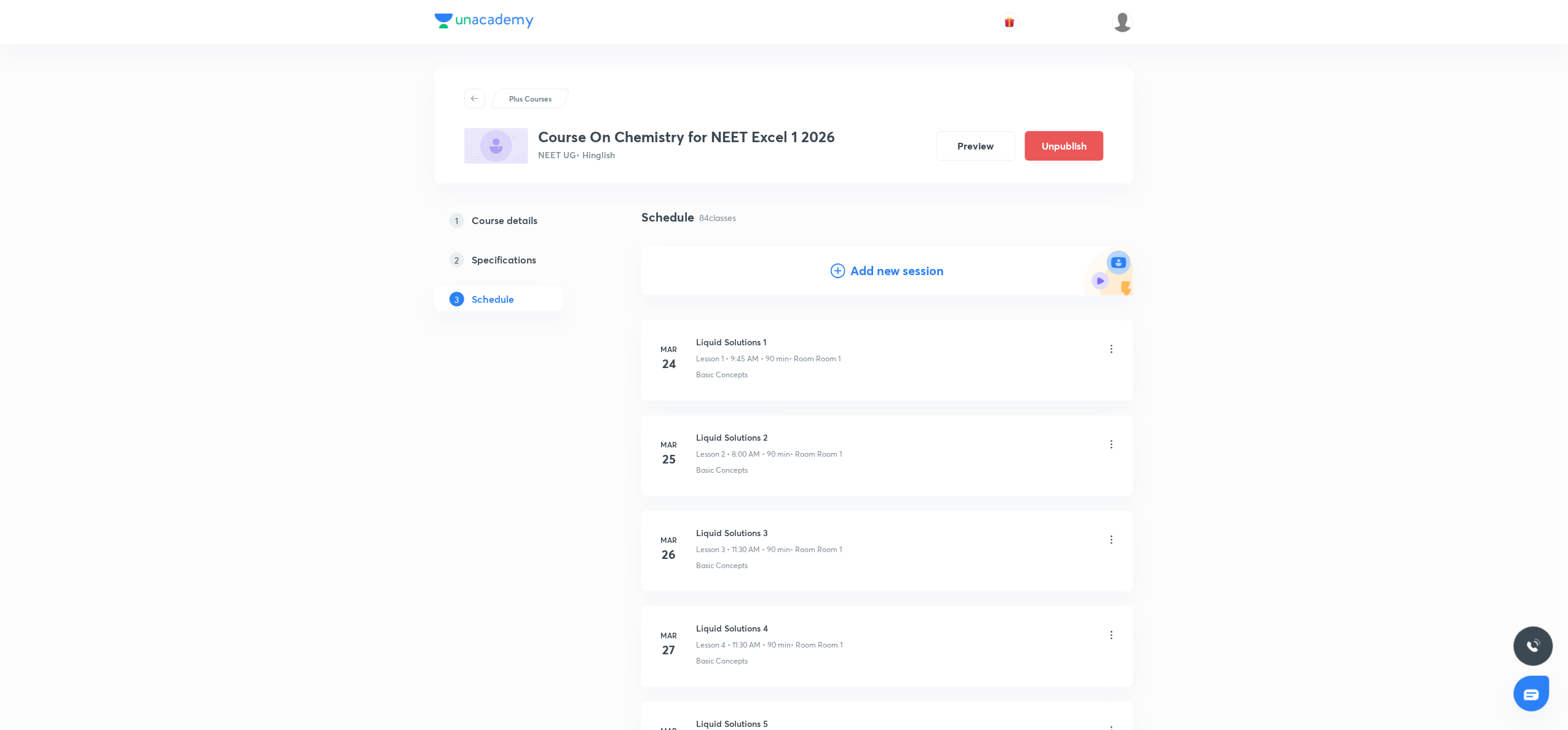
click at [839, 266] on icon at bounding box center [838, 271] width 15 height 15
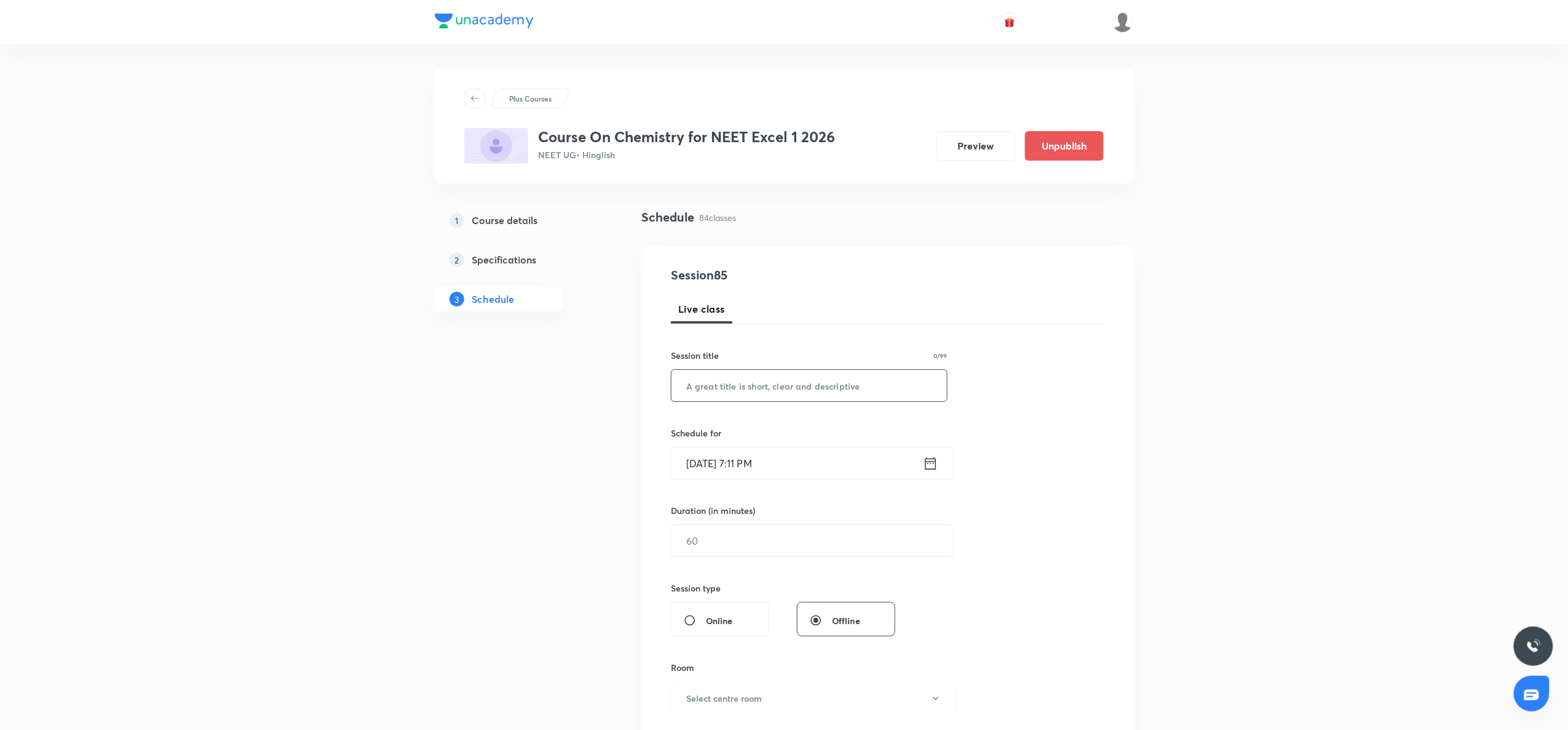
click at [718, 384] on input "text" at bounding box center [809, 385] width 276 height 31
paste input "P Block Elements"
type input "P Block Elements"
click at [932, 462] on icon at bounding box center [930, 464] width 15 height 17
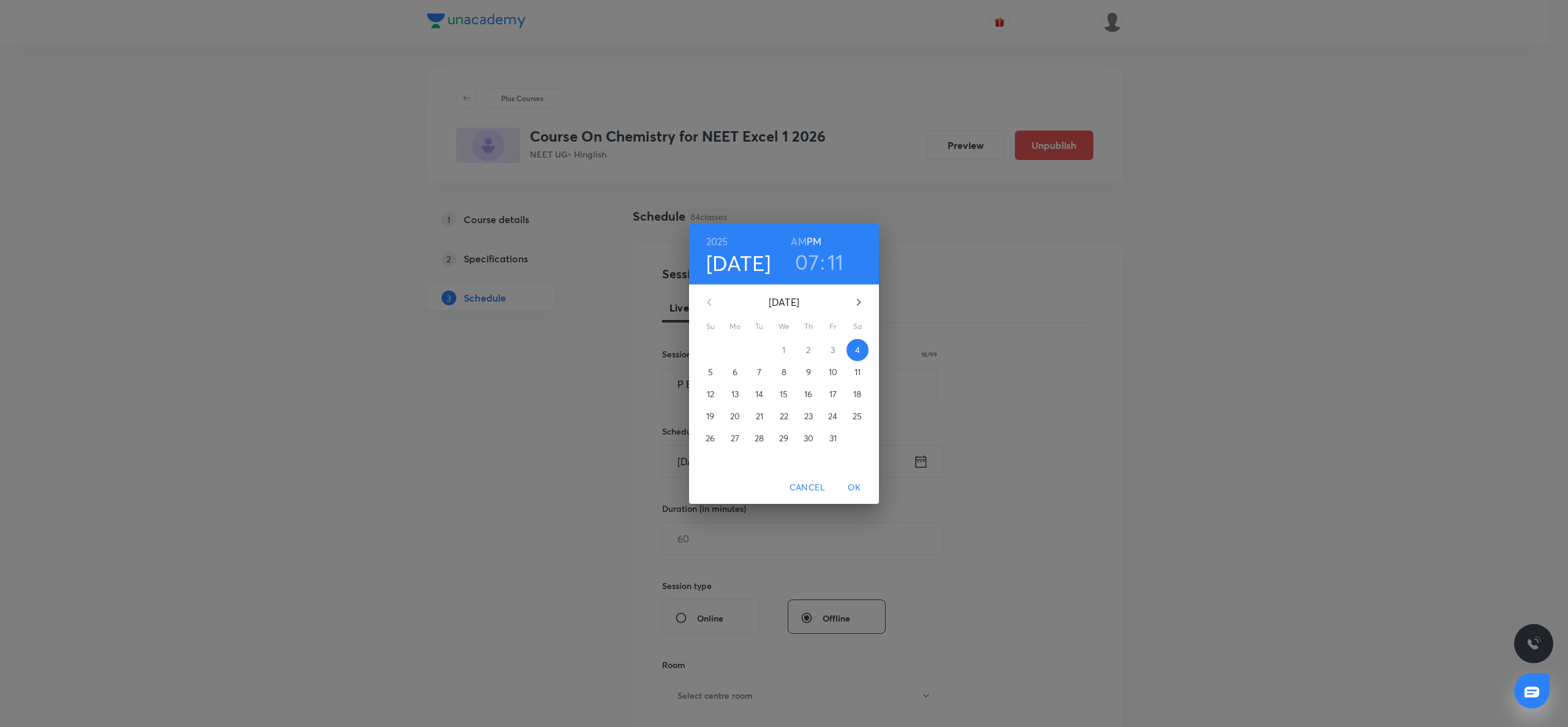
click at [786, 377] on p "8" at bounding box center [784, 372] width 5 height 12
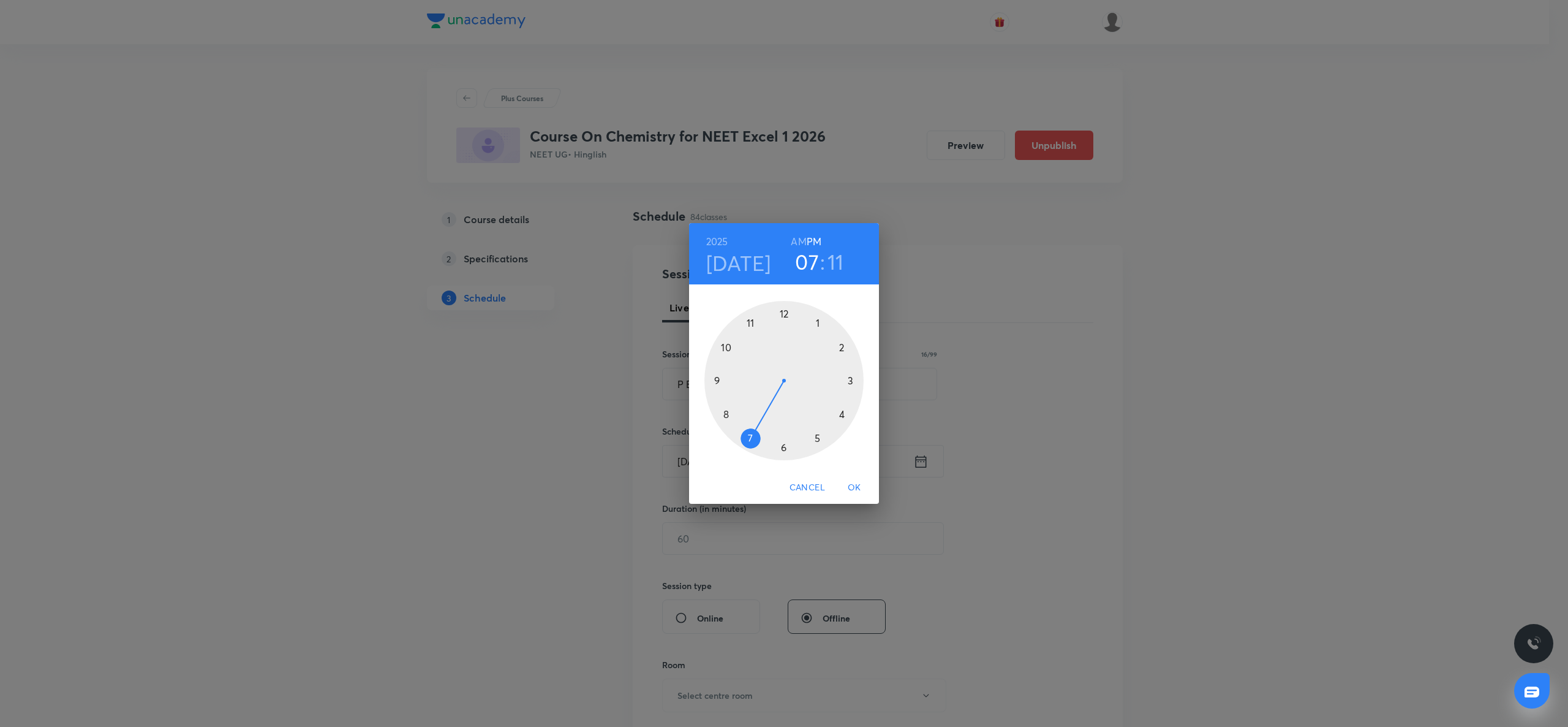
click at [715, 379] on div at bounding box center [784, 380] width 160 height 160
click at [797, 239] on h6 "AM" at bounding box center [798, 241] width 15 height 17
click at [716, 384] on div at bounding box center [784, 380] width 160 height 160
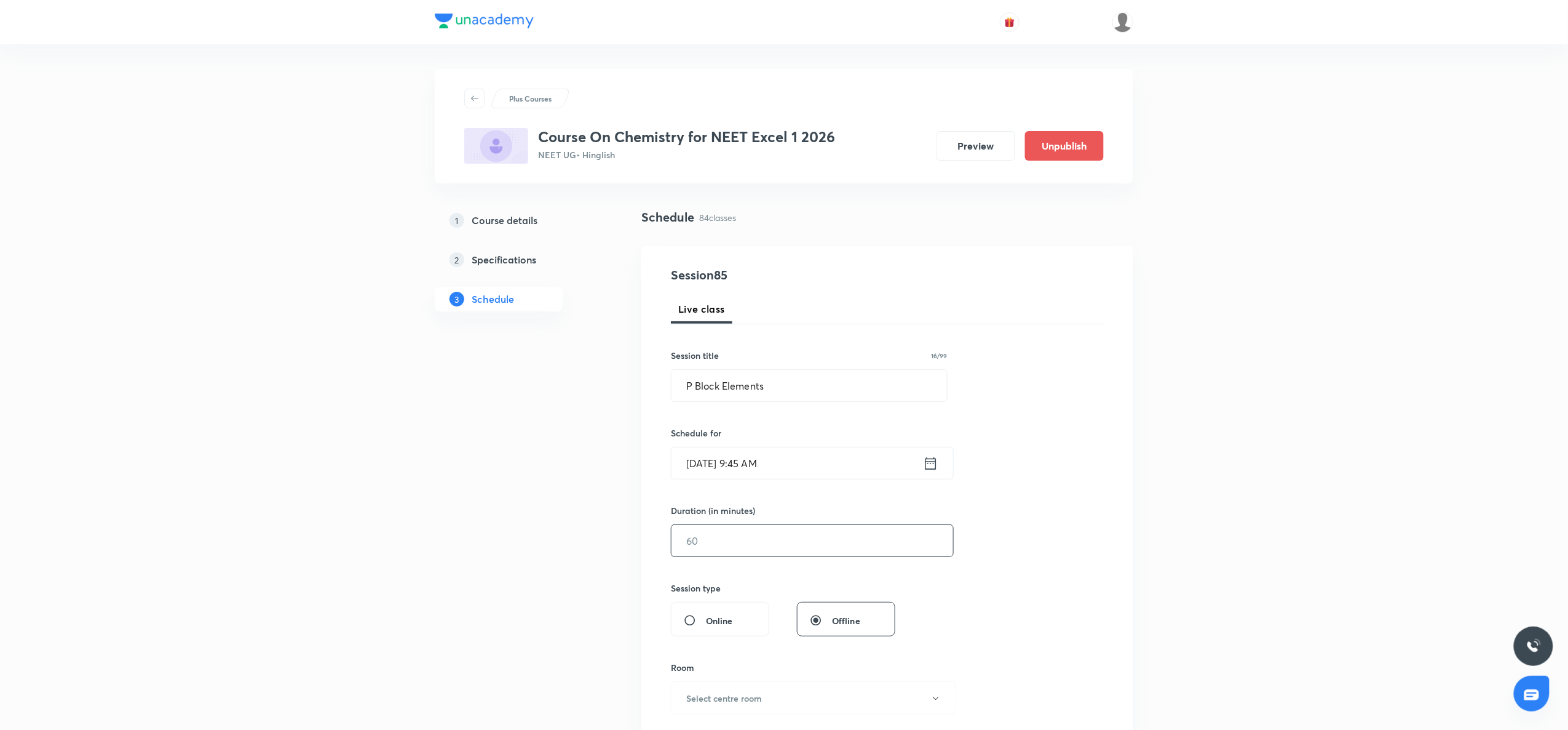
click at [682, 534] on input "text" at bounding box center [812, 540] width 281 height 31
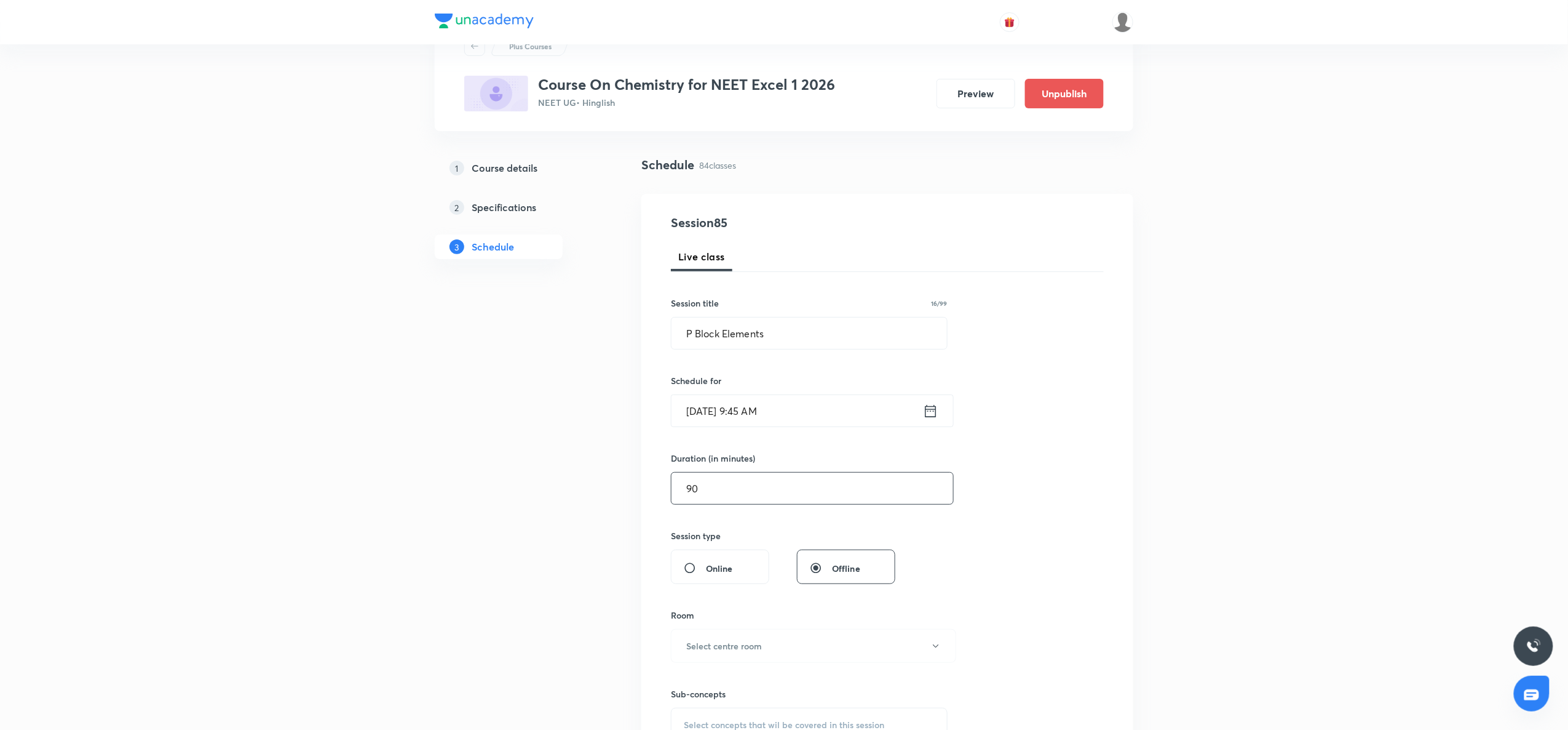
scroll to position [180, 0]
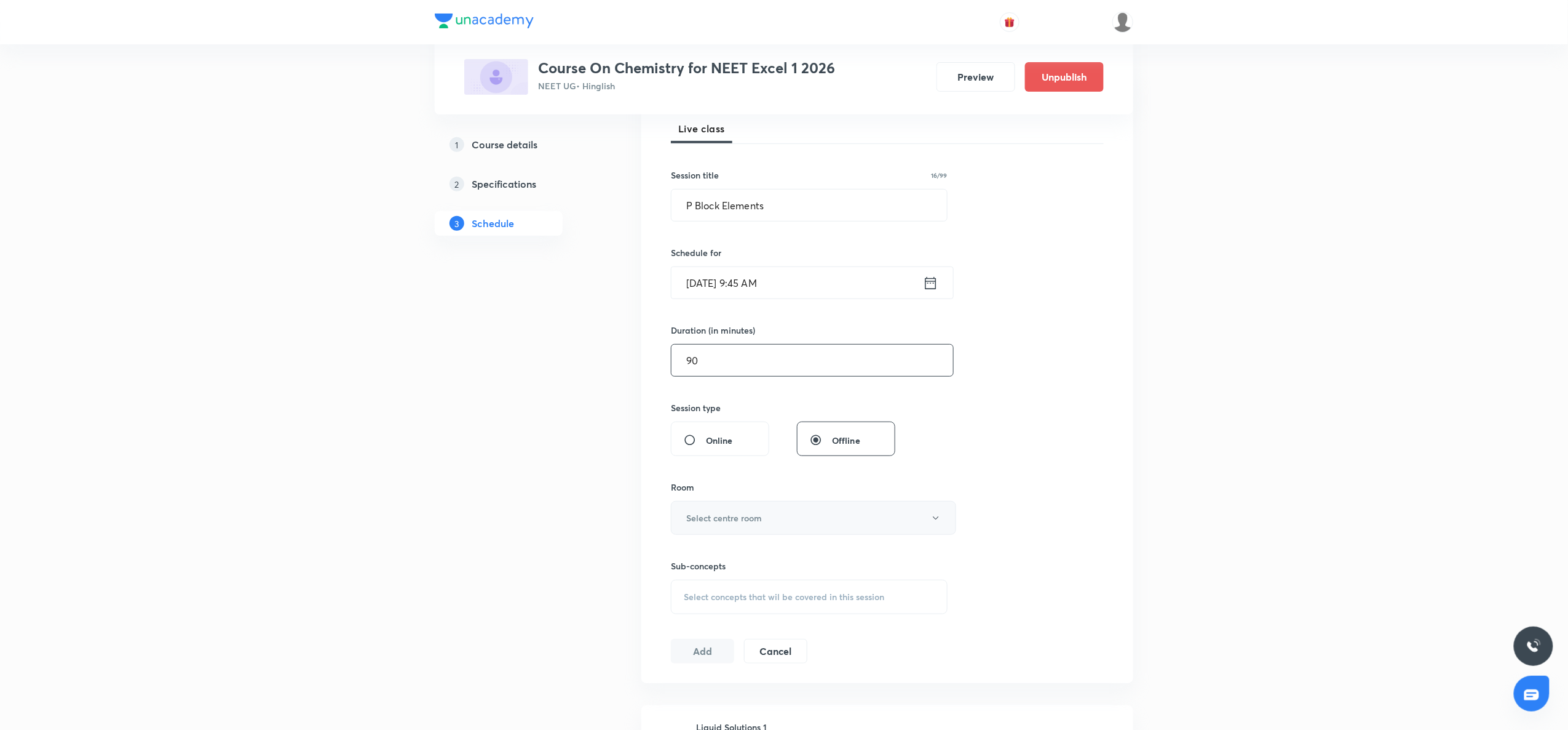
type input "90"
click at [691, 524] on h6 "Select centre room" at bounding box center [724, 518] width 76 height 13
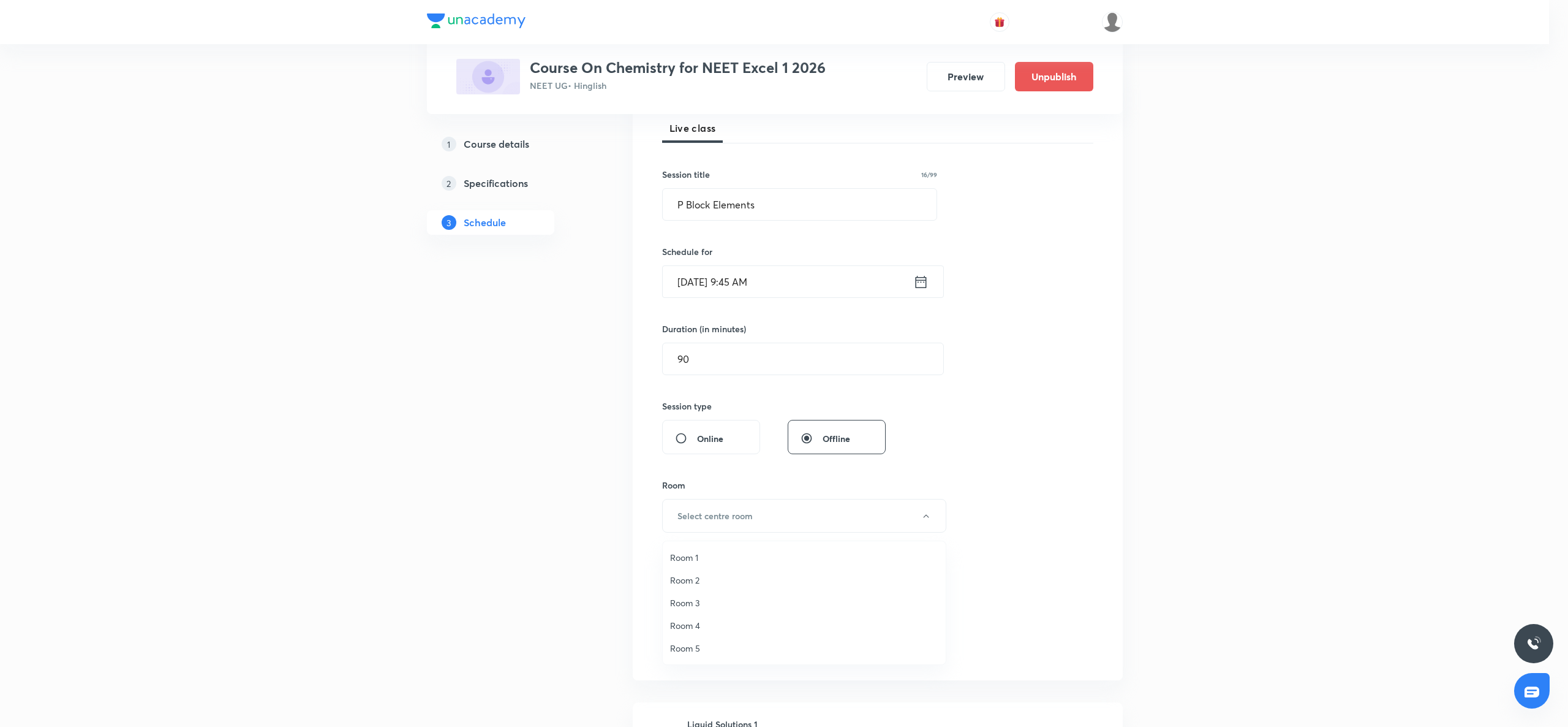
click at [686, 579] on span "Room 2" at bounding box center [804, 580] width 268 height 13
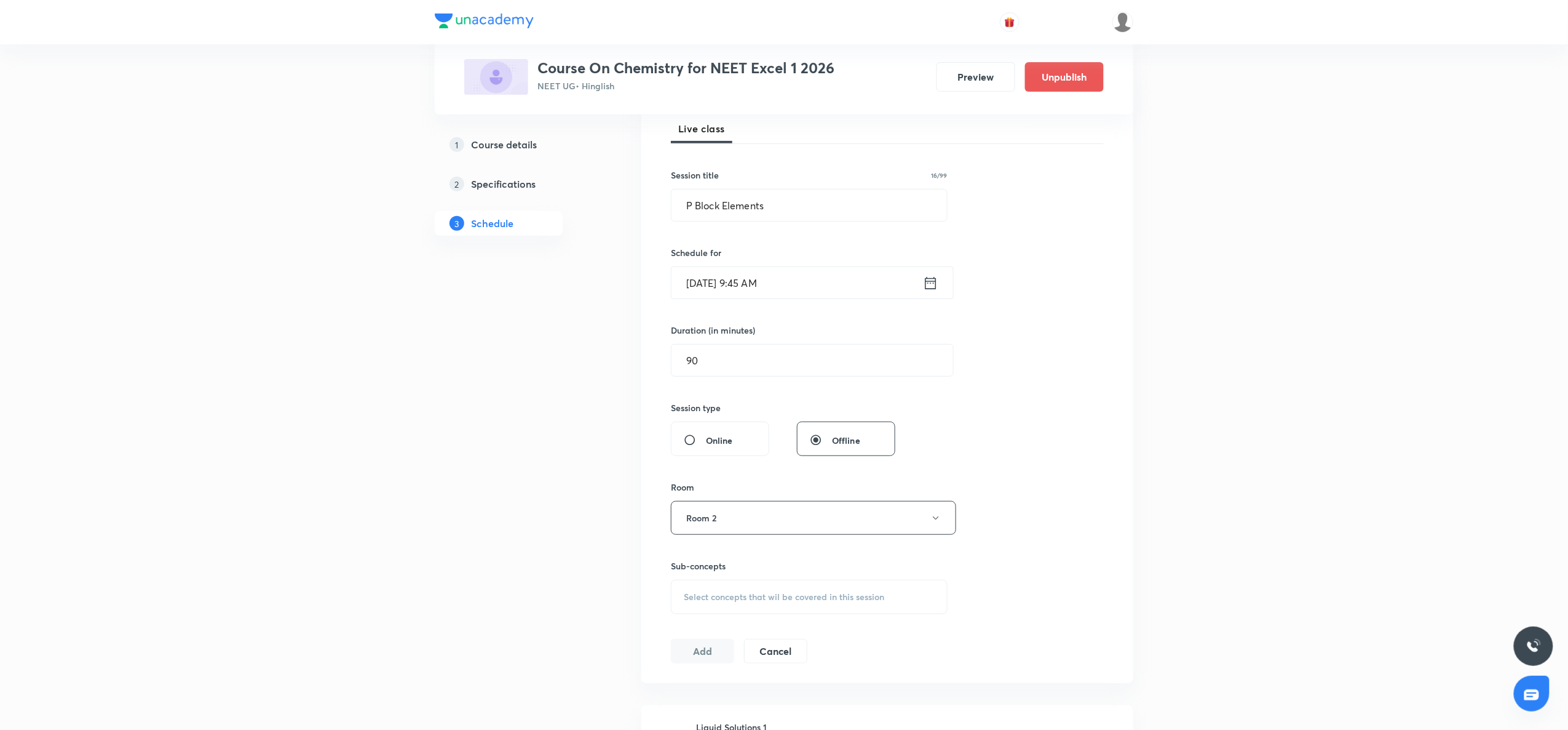
click at [689, 582] on div "Select concepts that wil be covered in this session" at bounding box center [809, 597] width 277 height 35
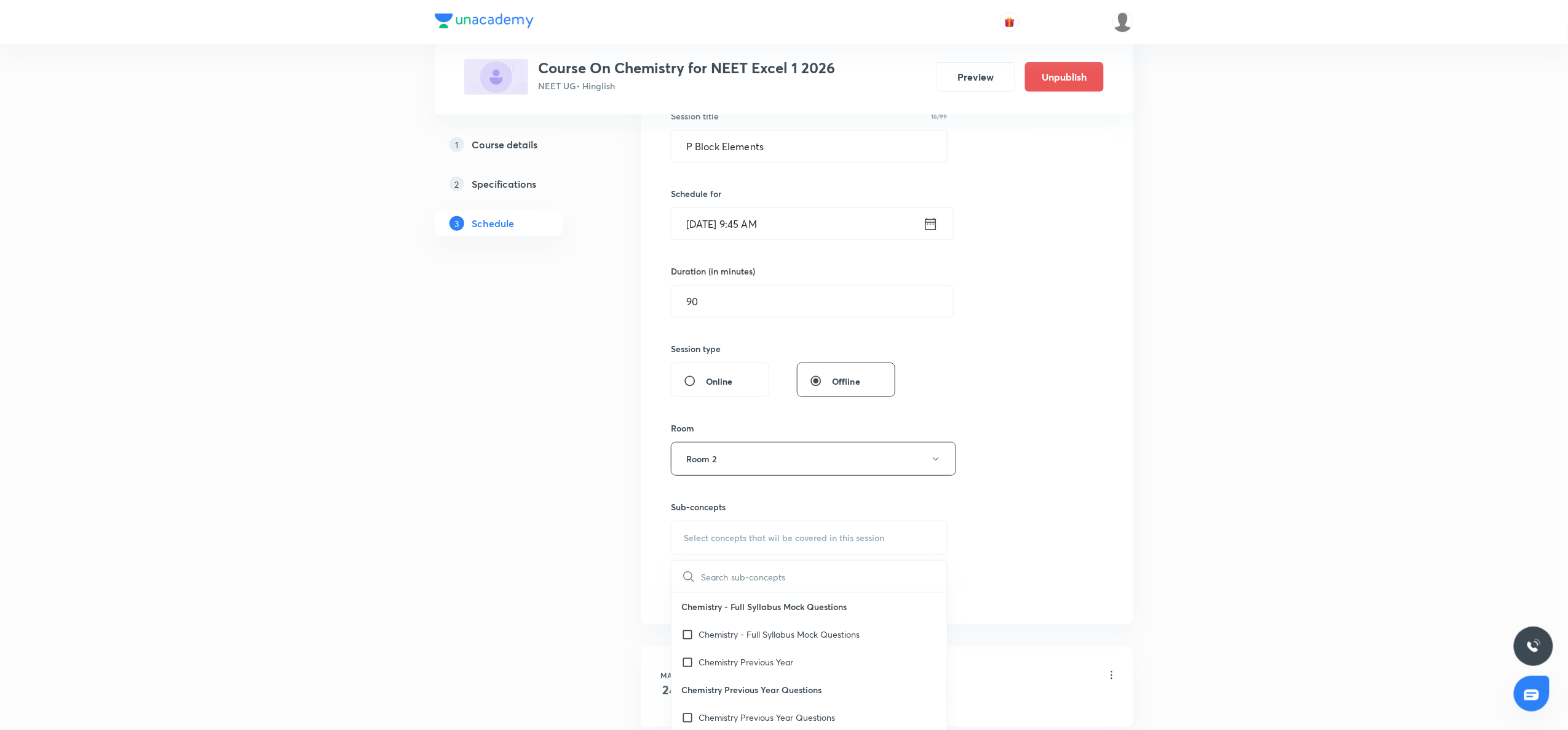
scroll to position [258, 0]
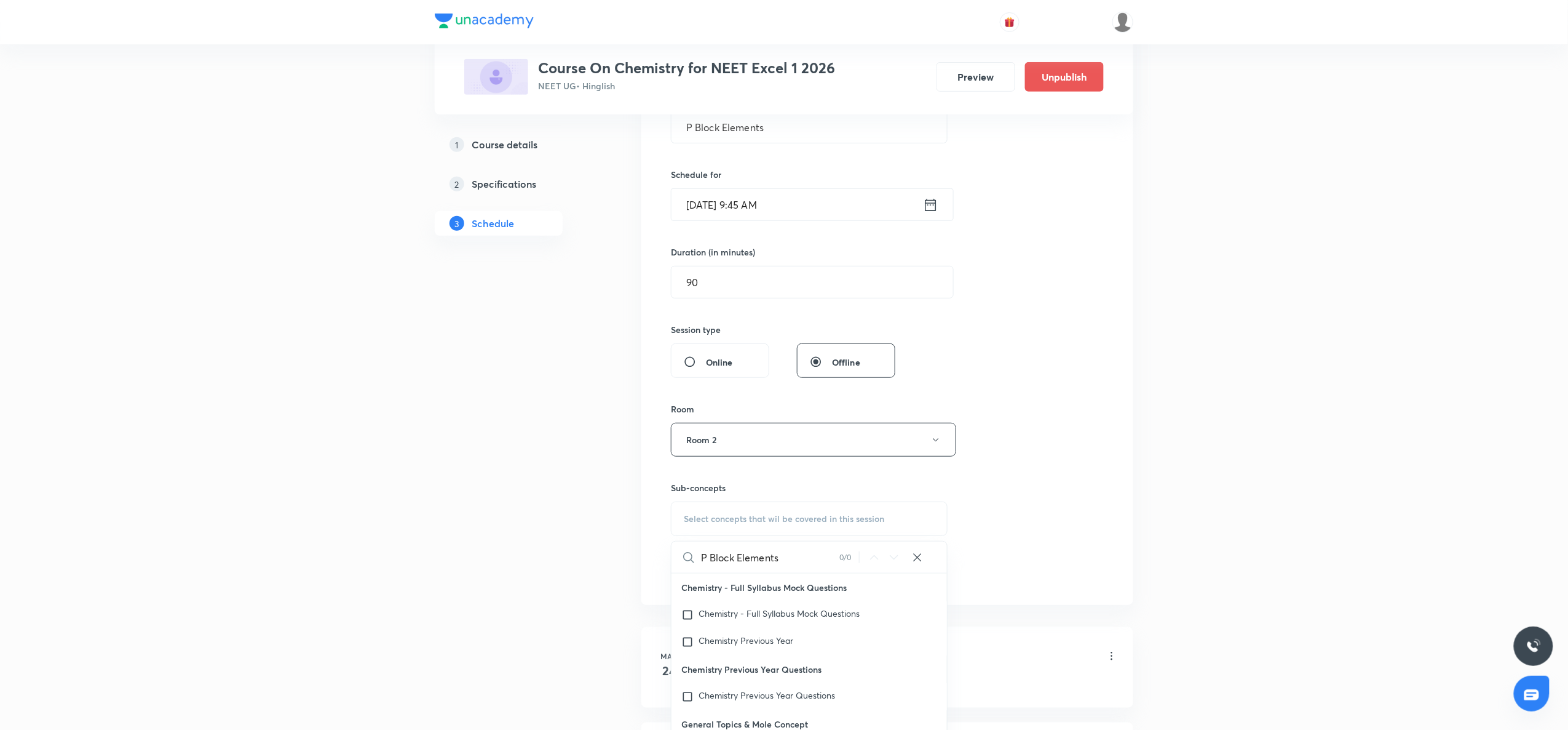
click at [725, 564] on input "P Block Elements" at bounding box center [771, 556] width 139 height 31
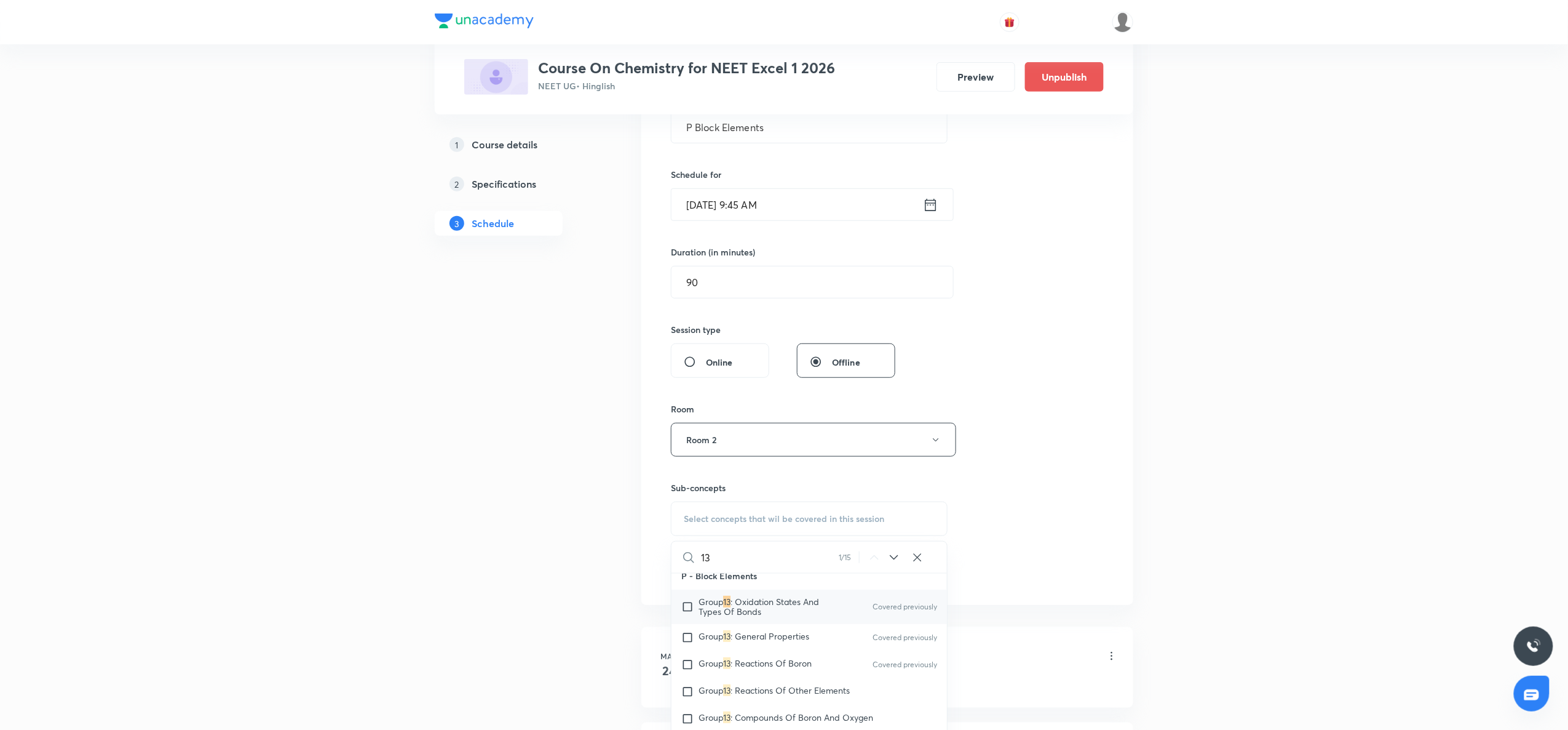
type input "13"
click at [731, 617] on span ": Oxidation States And Types Of Bonds" at bounding box center [759, 606] width 121 height 22
checkbox input "true"
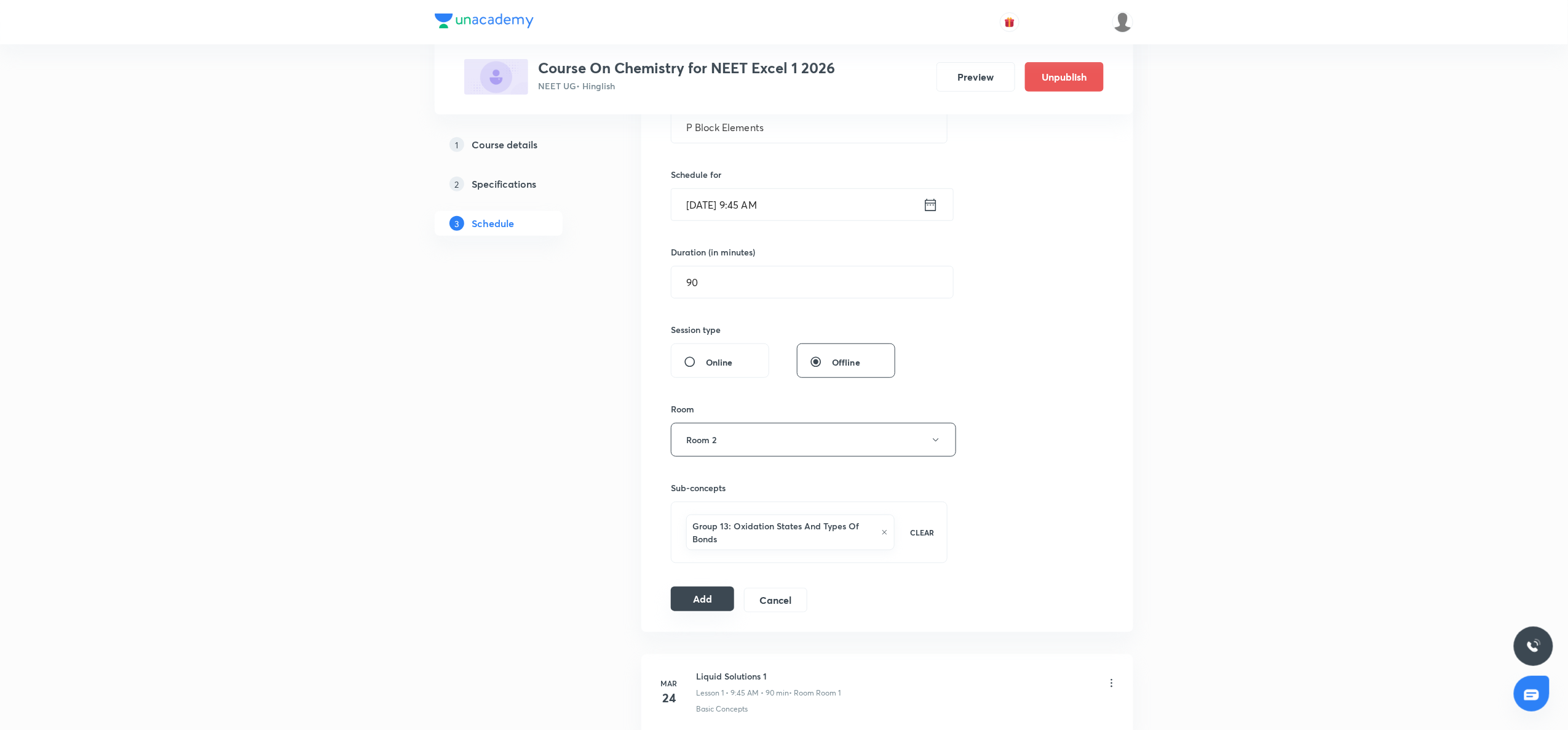
click at [717, 607] on button "Add" at bounding box center [703, 599] width 64 height 24
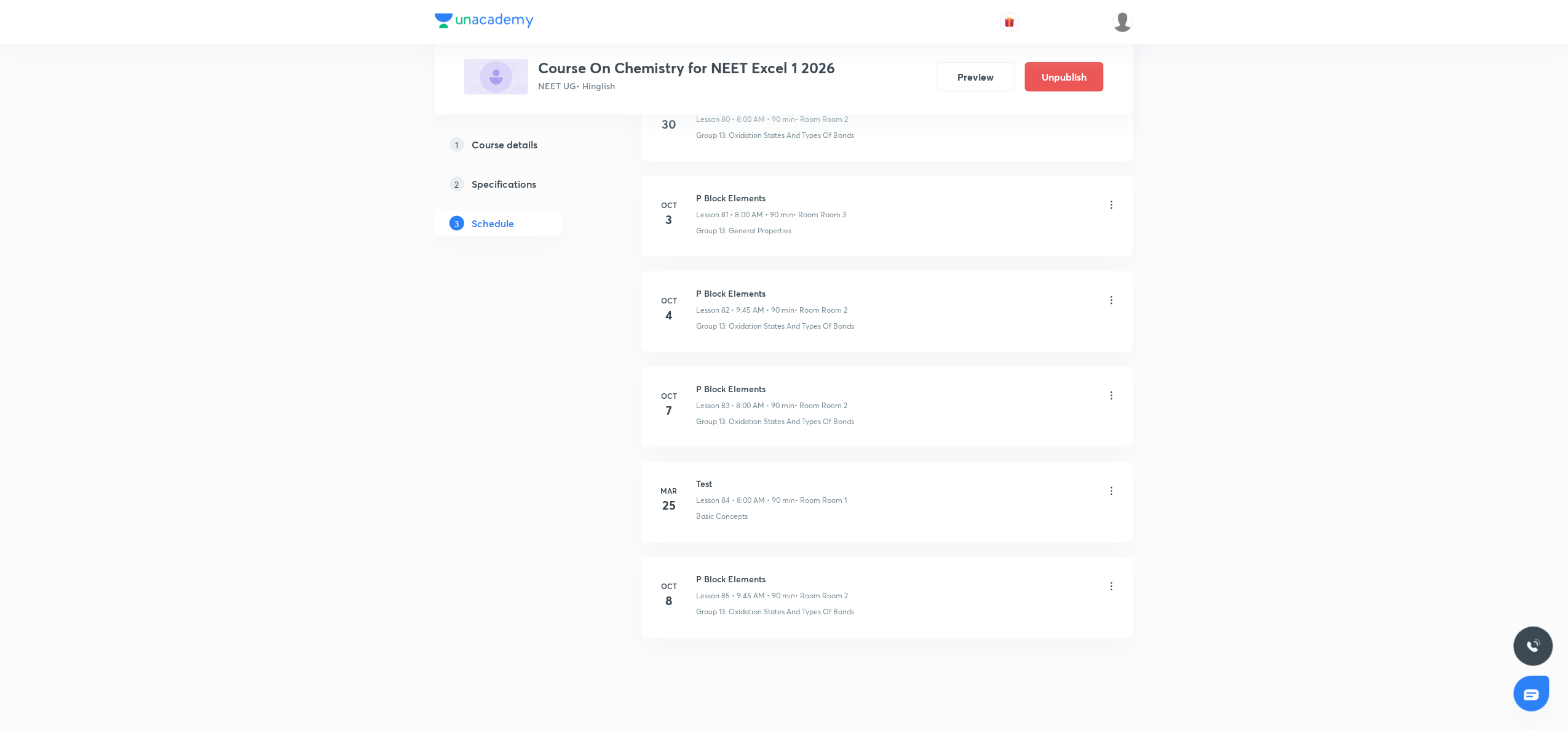
scroll to position [7836, 0]
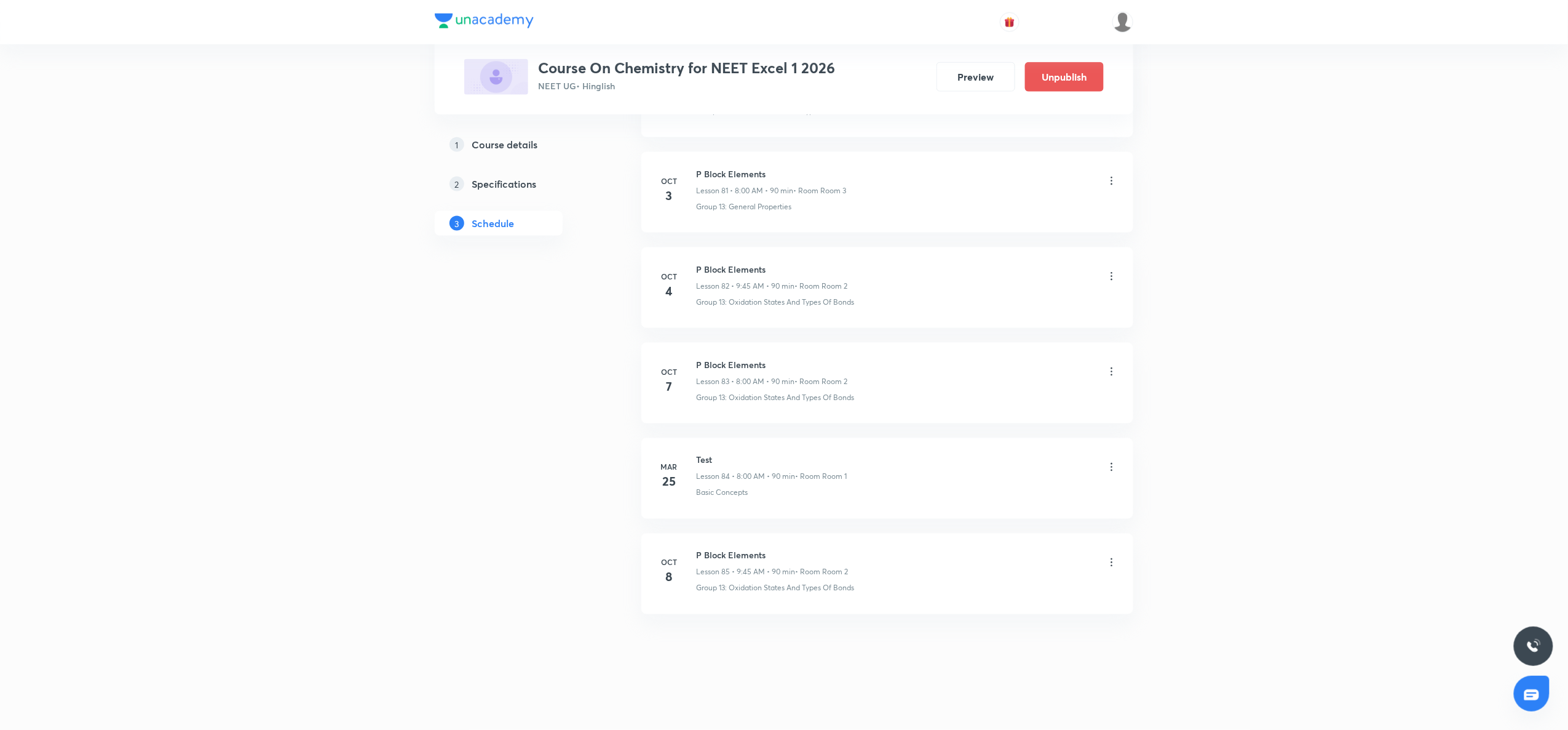
click at [716, 555] on h6 "P Block Elements" at bounding box center [772, 555] width 152 height 13
copy h6 "P Block Elements"
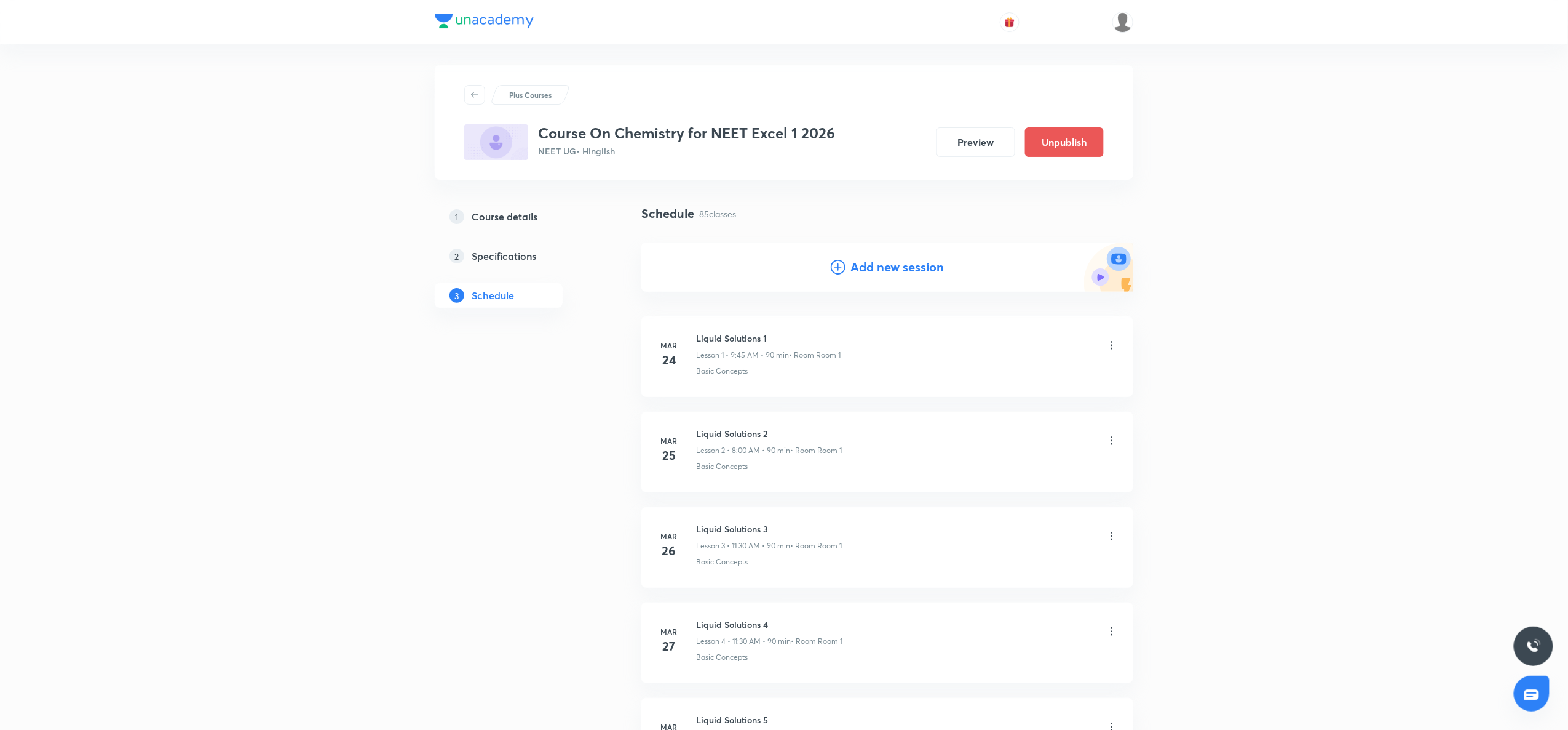
scroll to position [0, 0]
click at [839, 267] on icon at bounding box center [838, 271] width 15 height 15
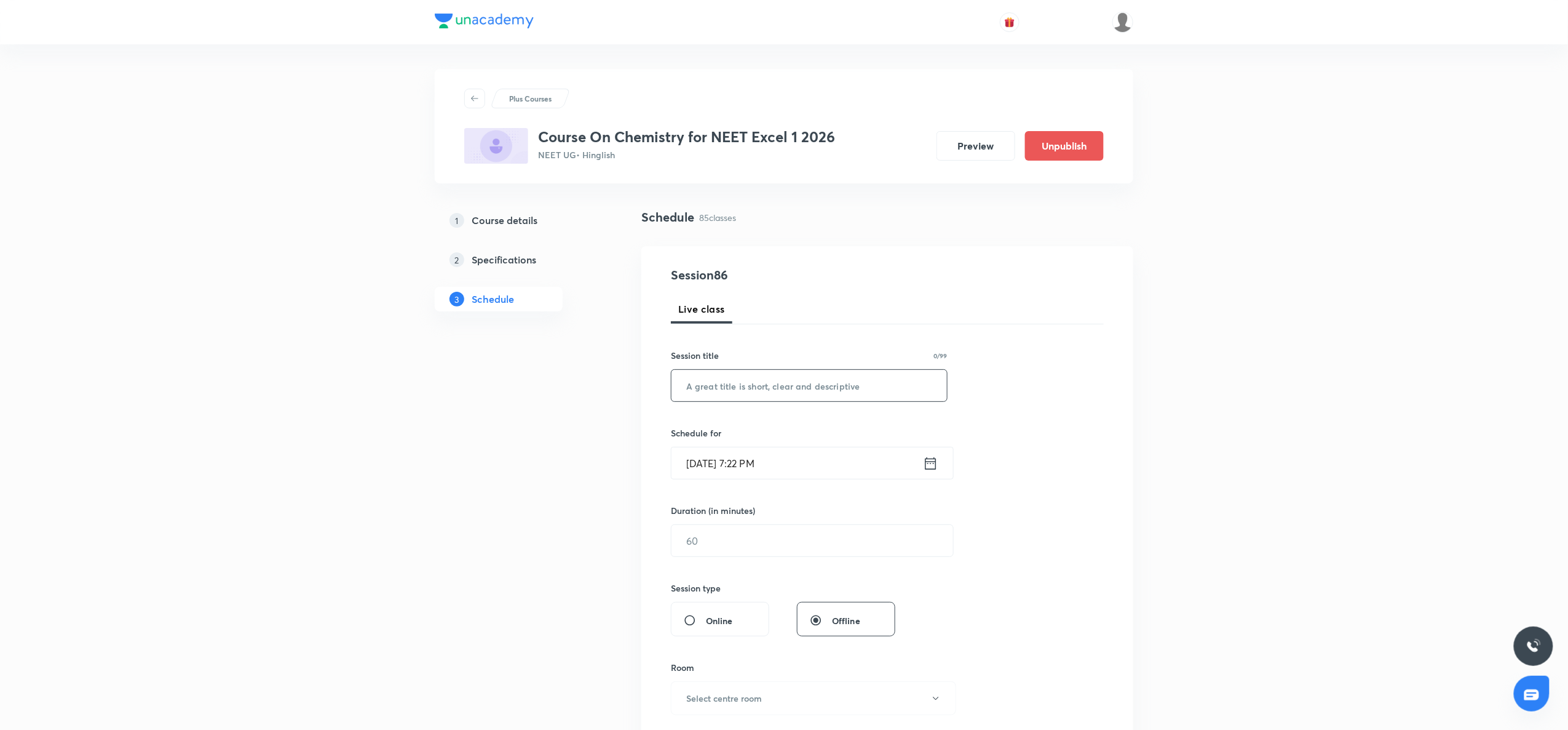
click at [721, 388] on input "text" at bounding box center [809, 385] width 276 height 31
paste input "P Block Elements"
type input "P Block Elements"
click at [930, 466] on icon at bounding box center [930, 464] width 15 height 17
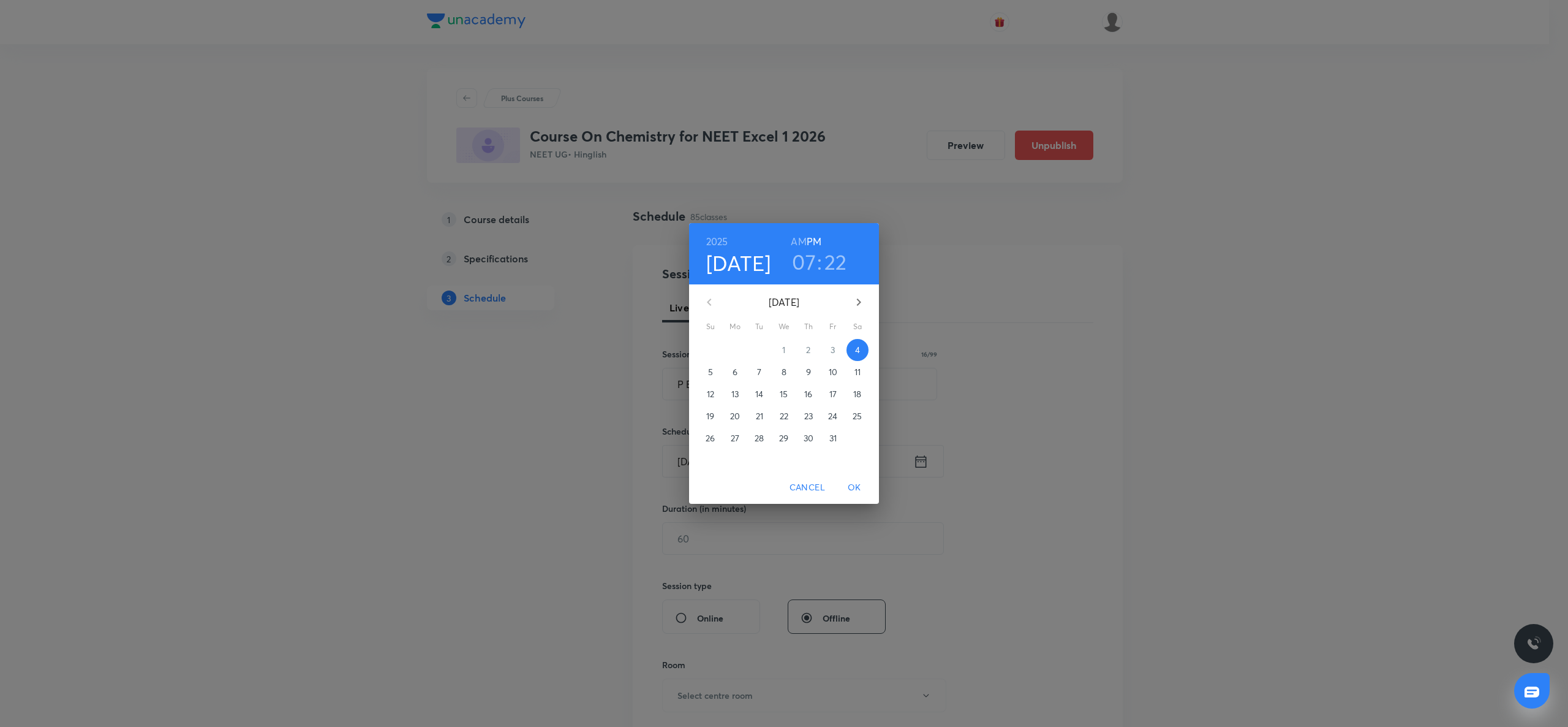
click at [865, 366] on span "11" at bounding box center [857, 372] width 22 height 12
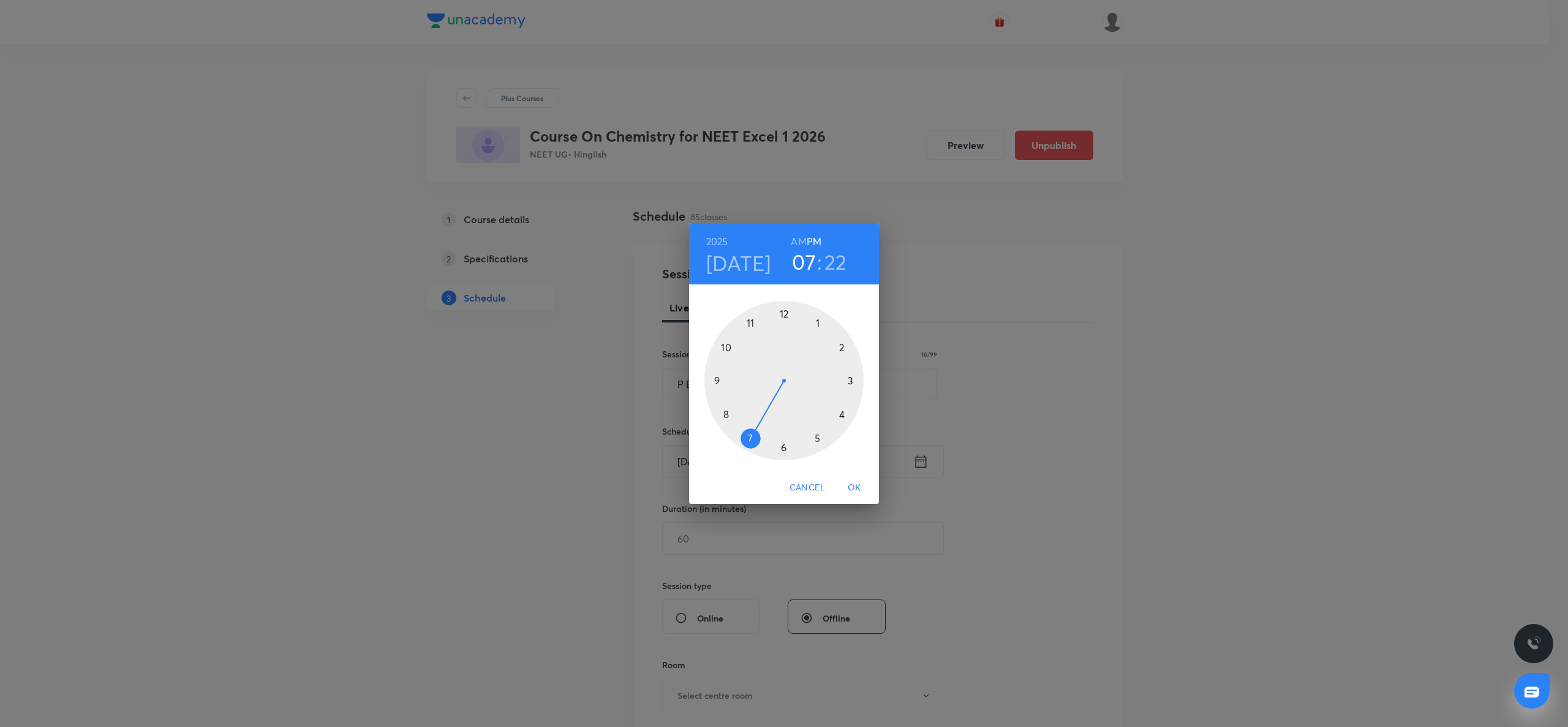
click at [724, 408] on div at bounding box center [784, 380] width 160 height 160
click at [794, 239] on h6 "AM" at bounding box center [798, 241] width 15 height 17
click at [785, 311] on div at bounding box center [784, 380] width 160 height 160
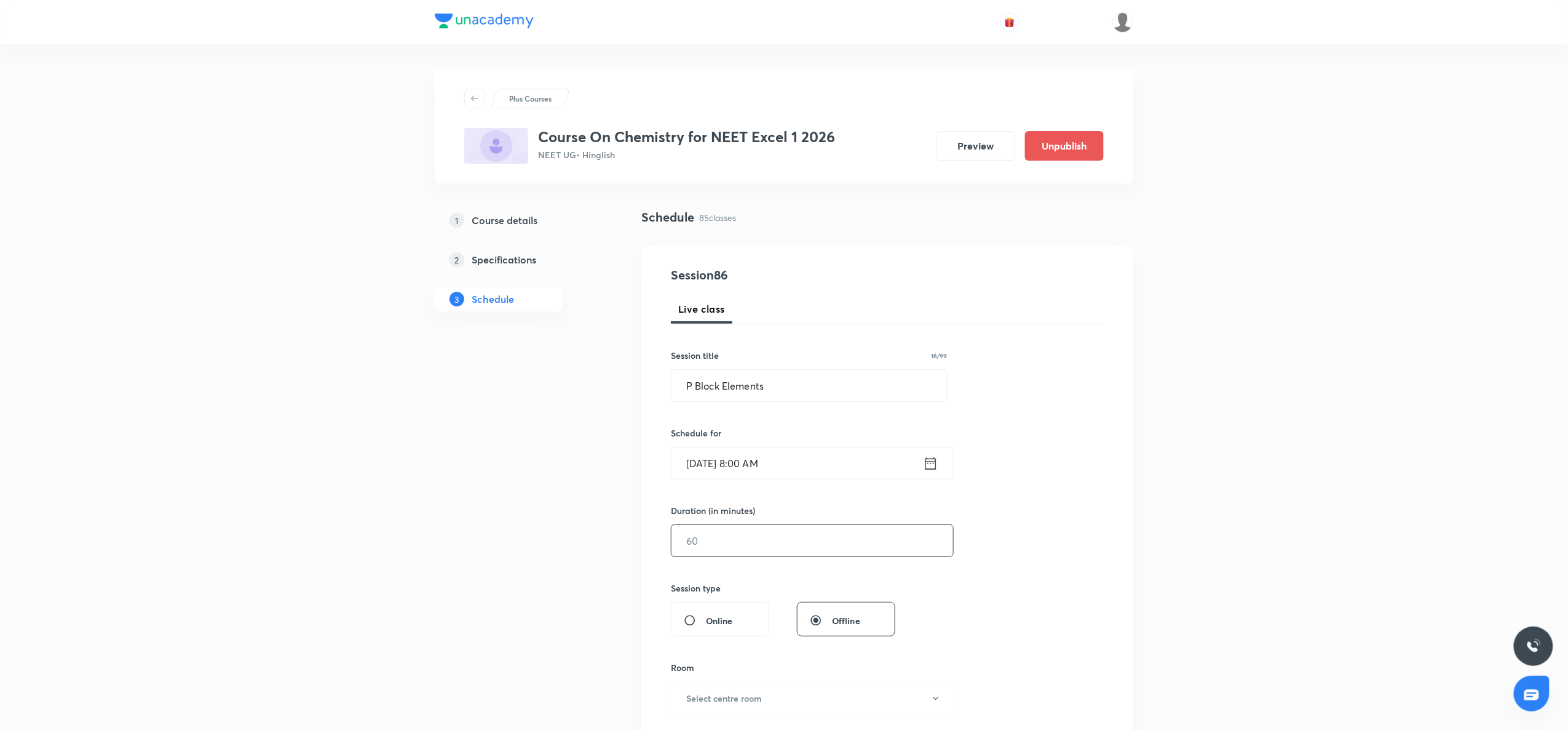
click at [694, 554] on input "text" at bounding box center [812, 540] width 281 height 31
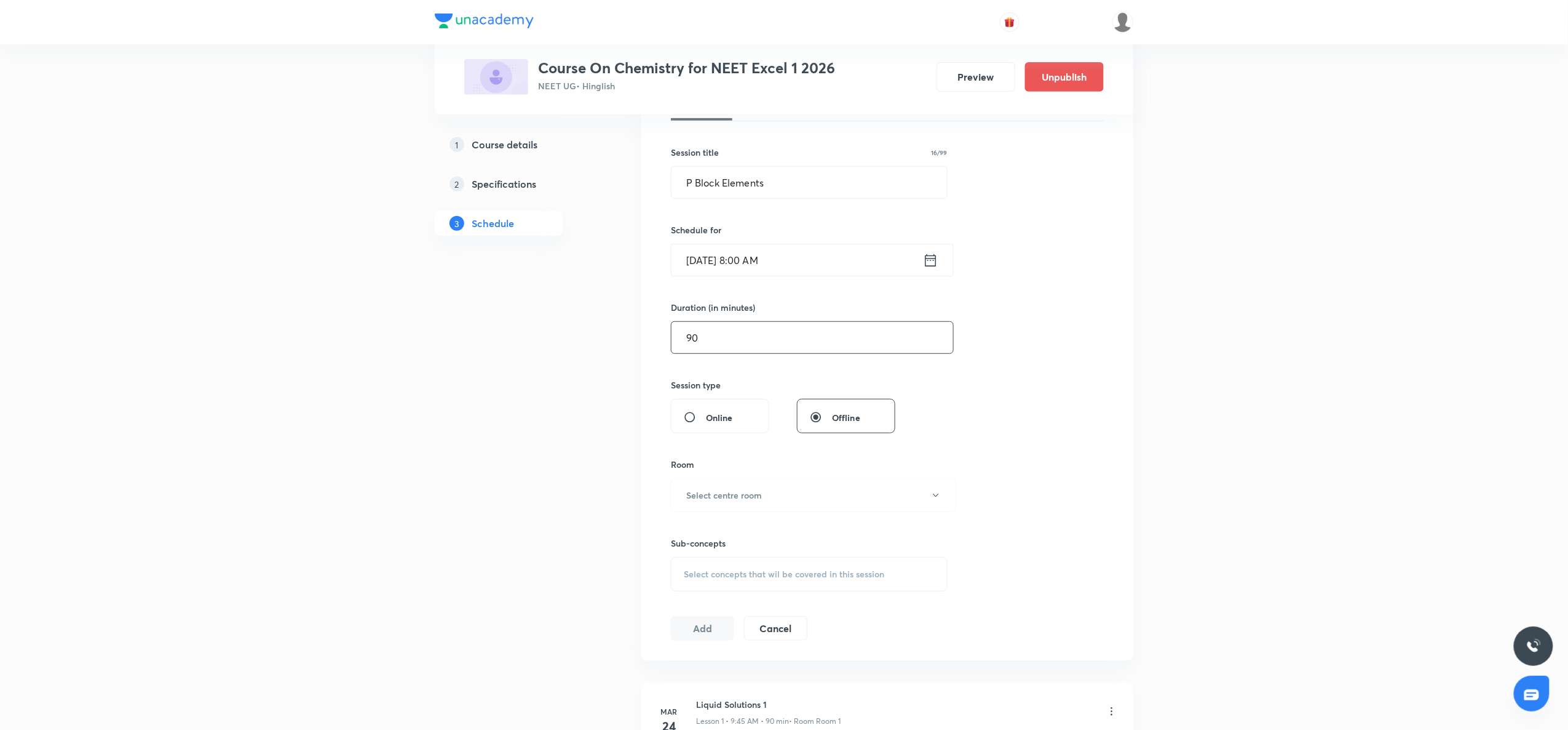
scroll to position [246, 0]
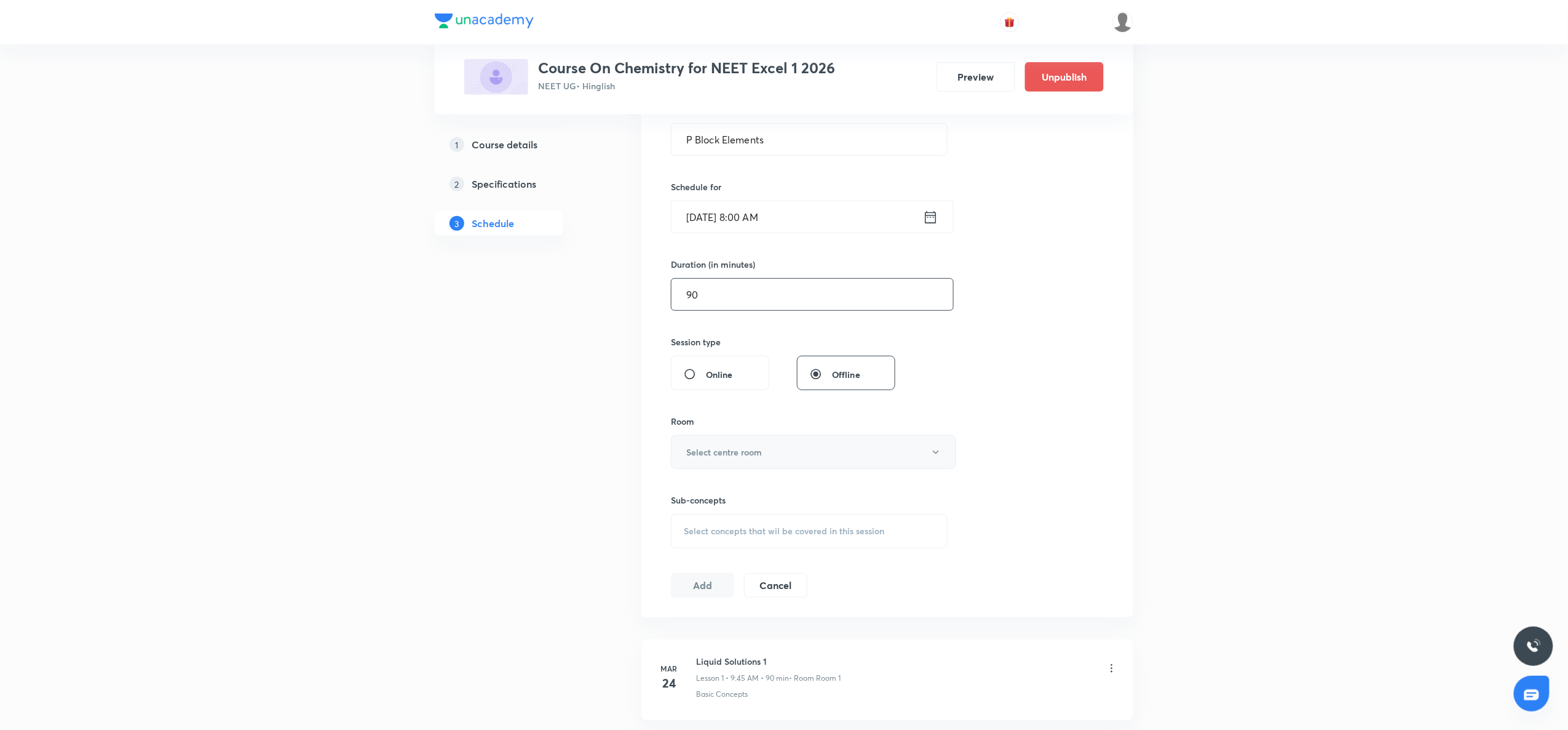
type input "90"
click at [718, 466] on button "Select centre room" at bounding box center [814, 452] width 285 height 34
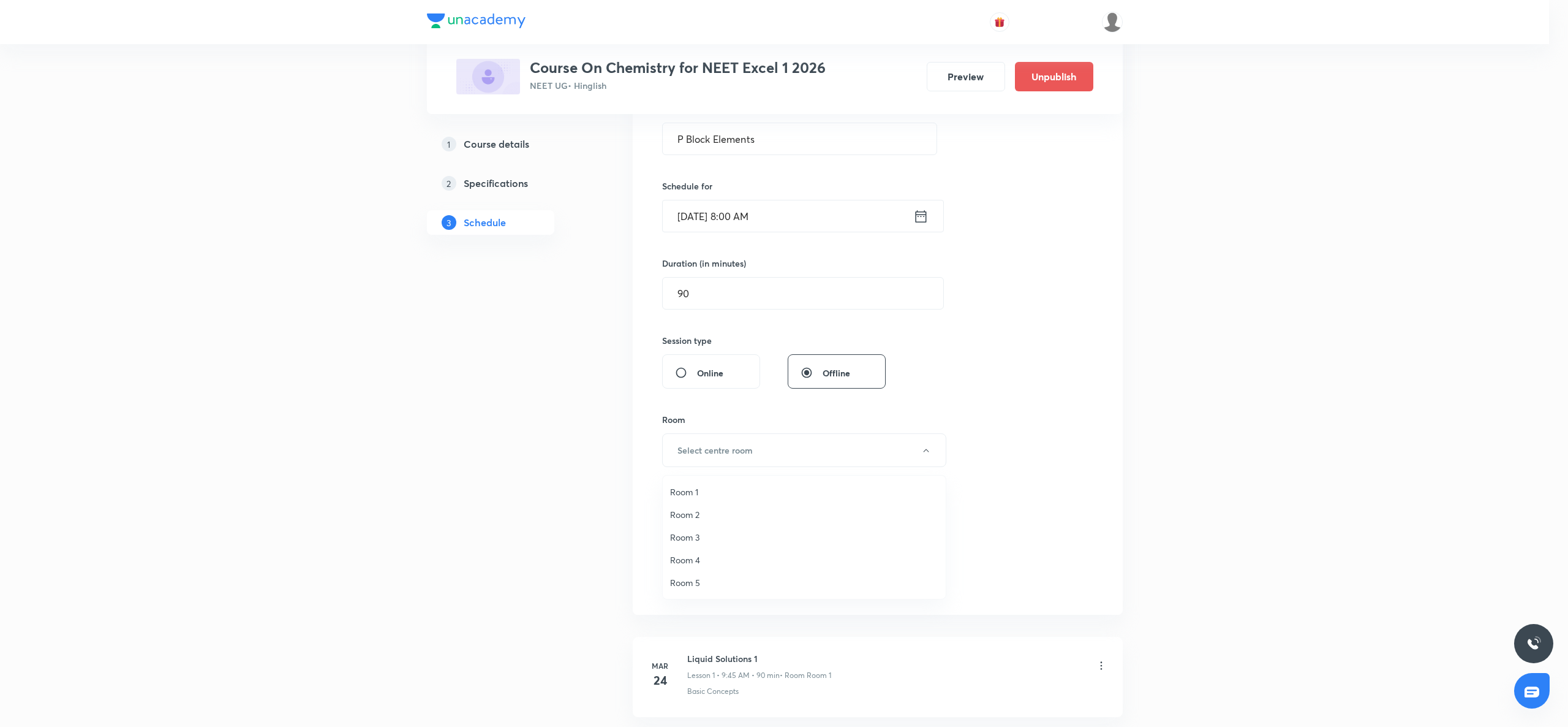
click at [687, 535] on span "Room 3" at bounding box center [804, 537] width 268 height 13
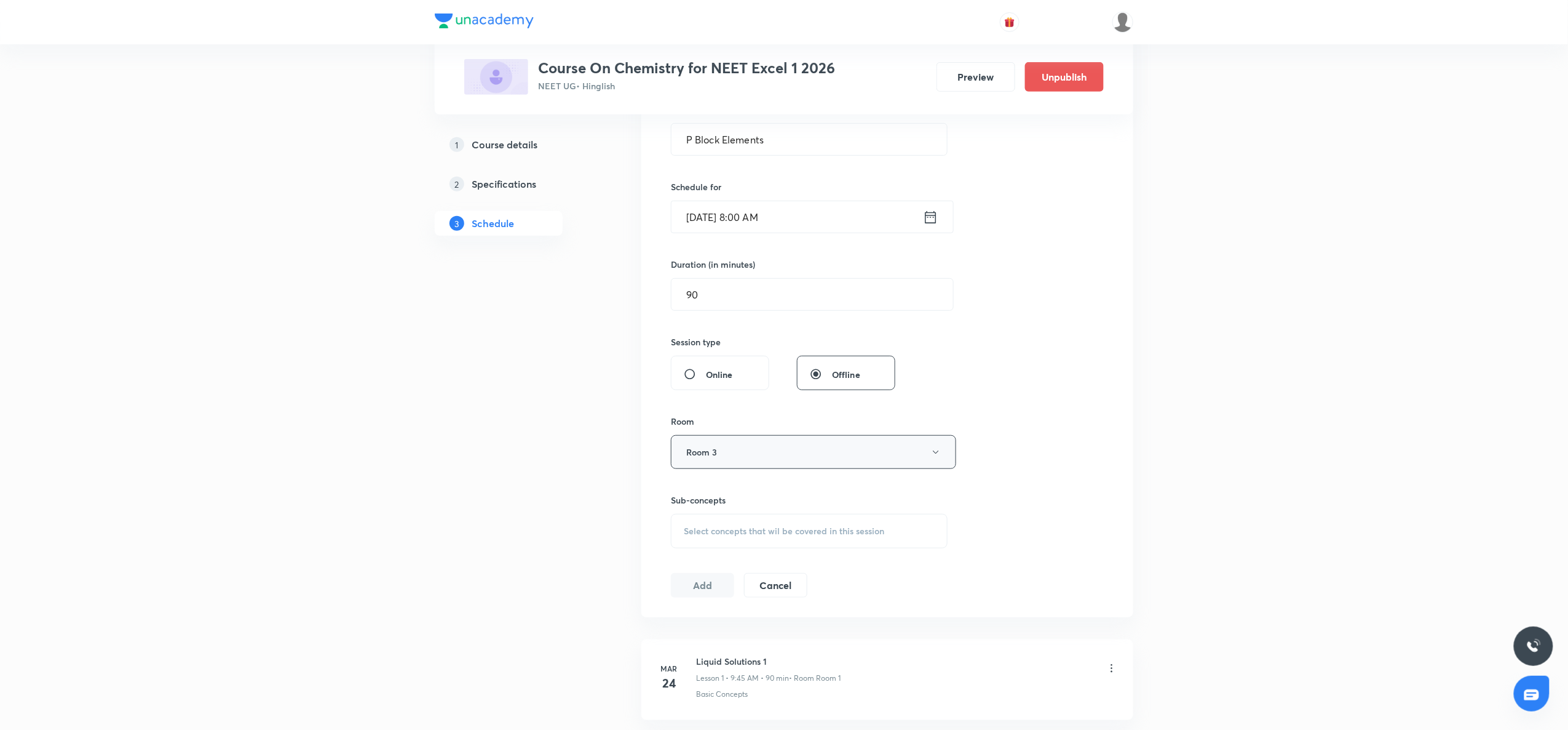
click at [741, 446] on button "Room 3" at bounding box center [814, 452] width 285 height 34
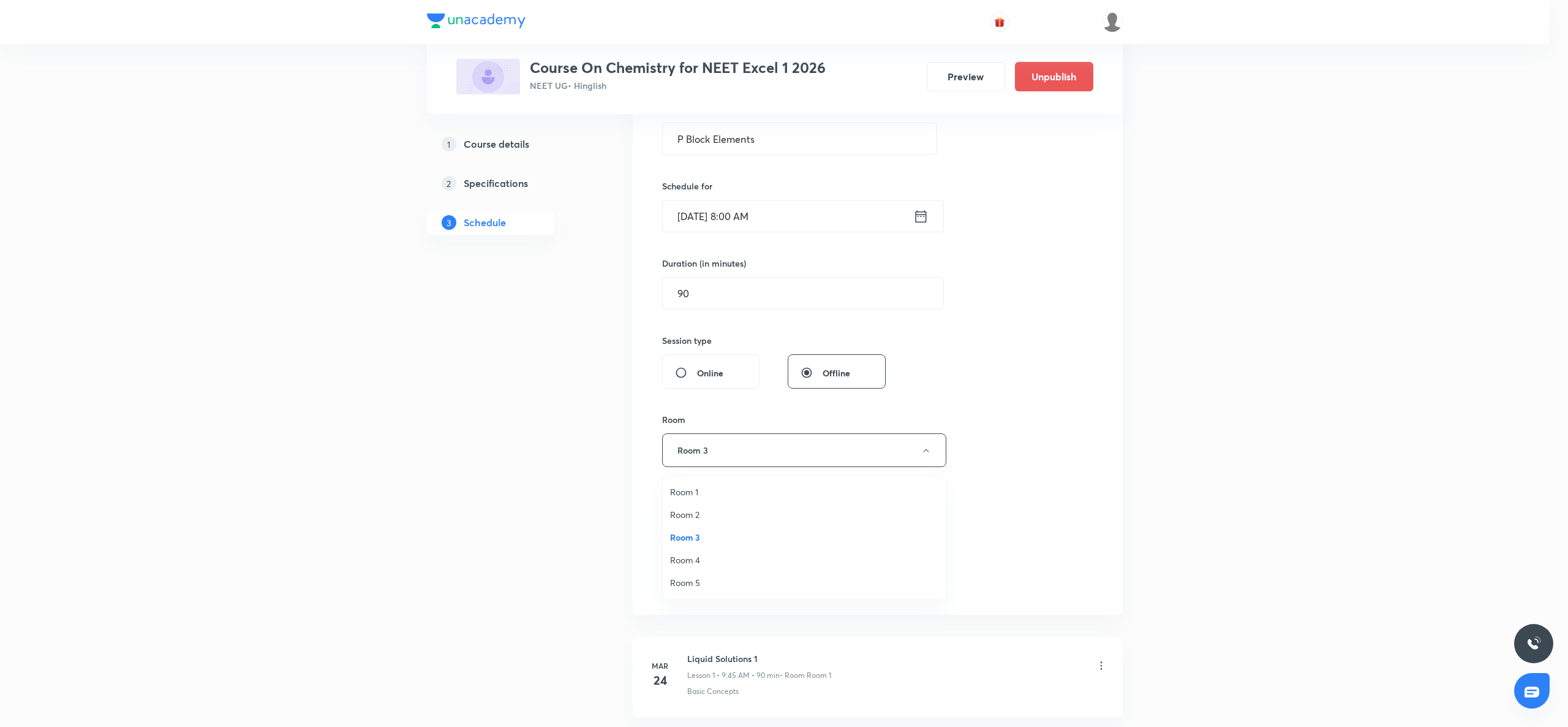
click at [702, 511] on span "Room 2" at bounding box center [804, 515] width 268 height 13
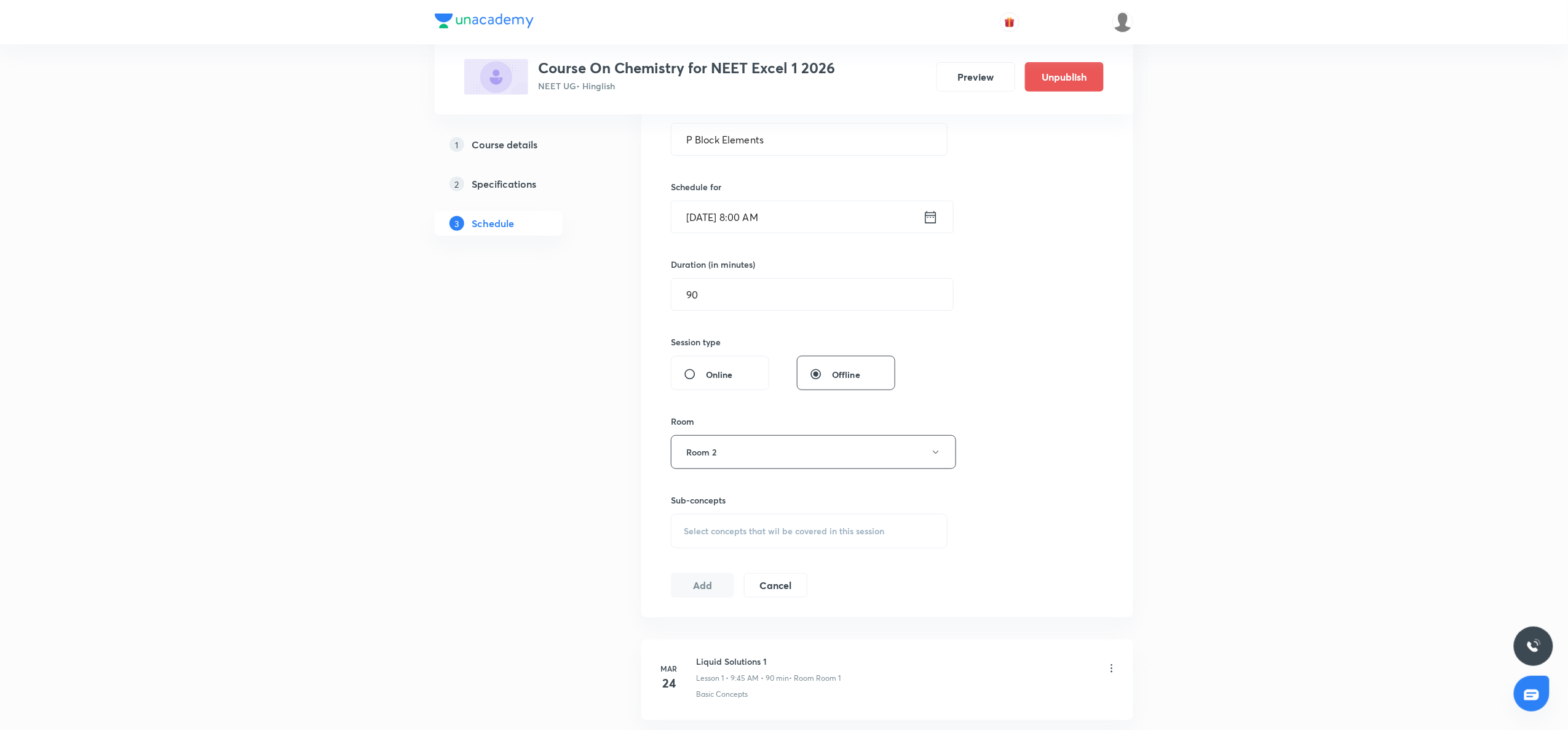
click at [698, 541] on div "Select concepts that wil be covered in this session" at bounding box center [809, 531] width 277 height 35
click at [755, 565] on input "P Block Elements" at bounding box center [771, 569] width 139 height 31
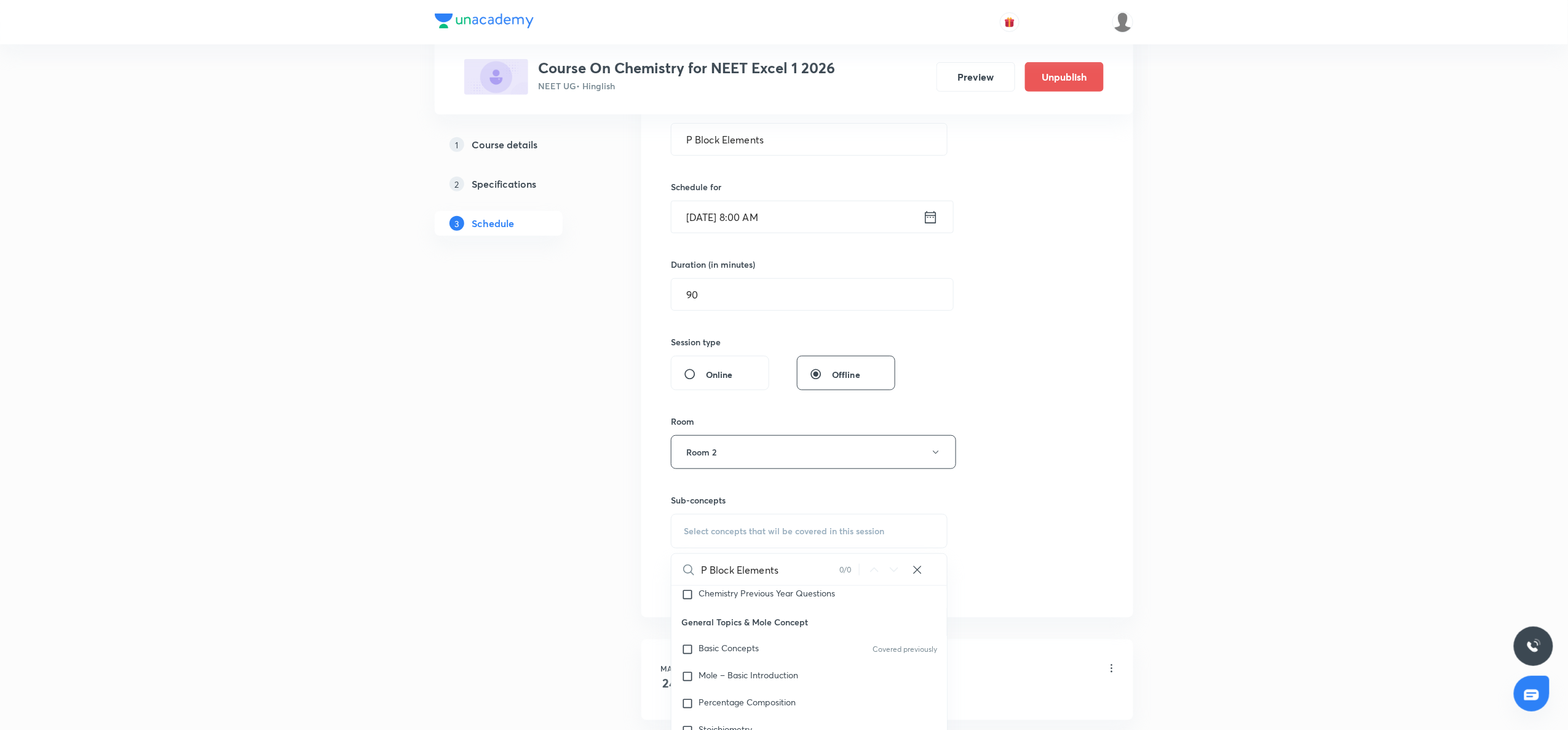
click at [755, 565] on input "P Block Elements" at bounding box center [771, 569] width 139 height 31
type input "13"
click at [761, 601] on p "Group 13 : Oxidation States And Types Of Bonds" at bounding box center [761, 590] width 124 height 20
checkbox input "true"
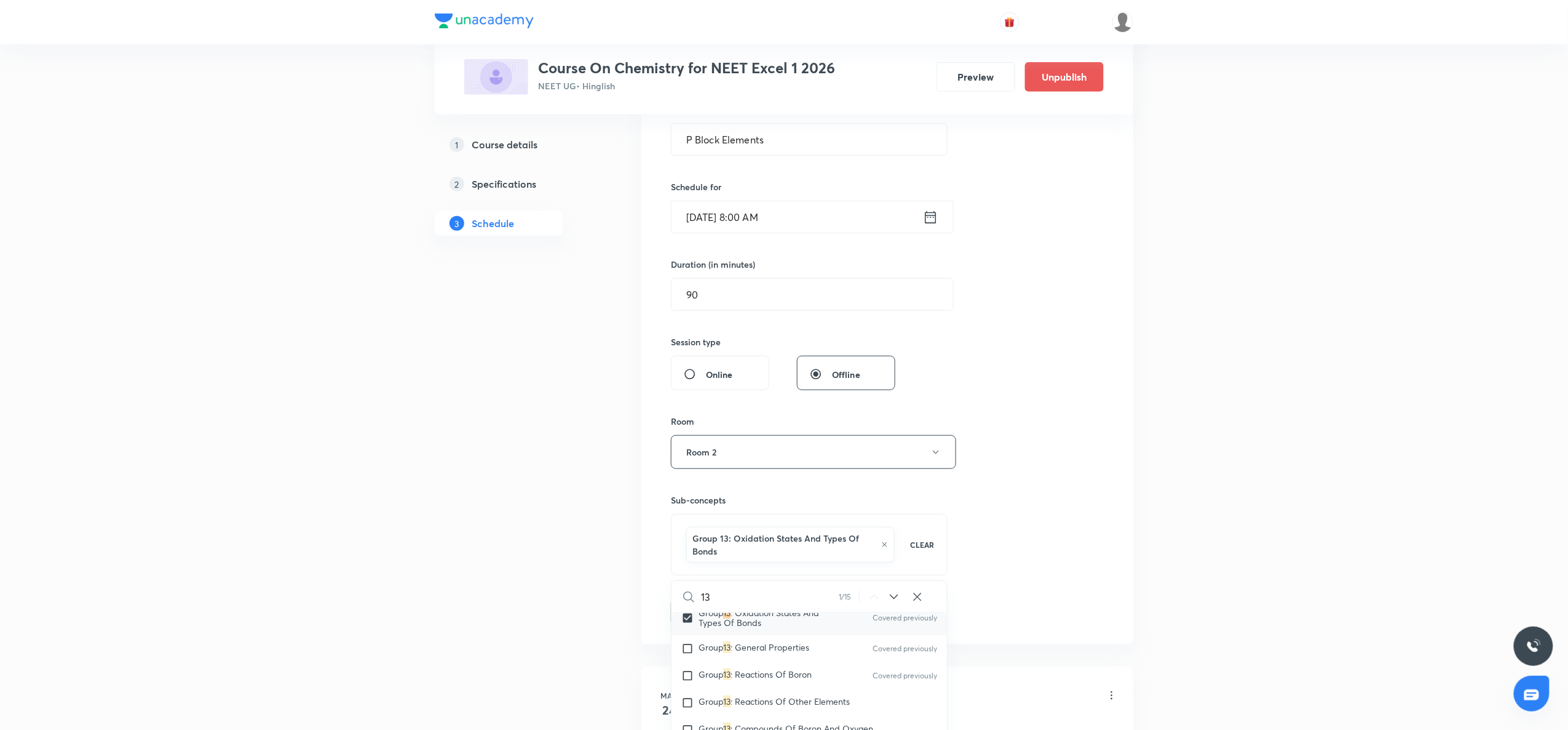
click at [1019, 548] on div "Session 86 Live class Session title 16/99 P Block Elements ​ Schedule for [DATE…" at bounding box center [888, 322] width 433 height 605
click at [707, 610] on button "Add" at bounding box center [703, 611] width 64 height 24
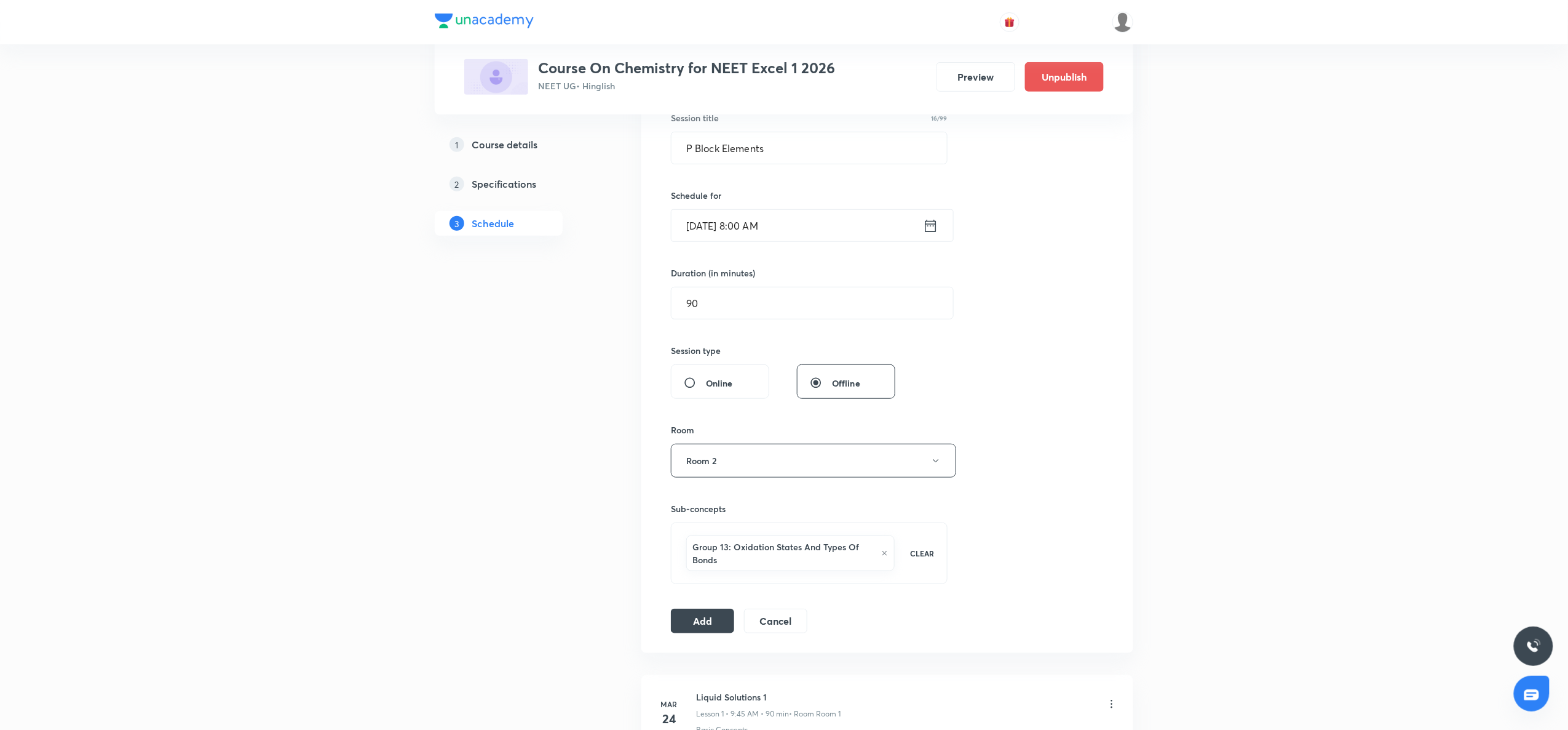
scroll to position [258, 0]
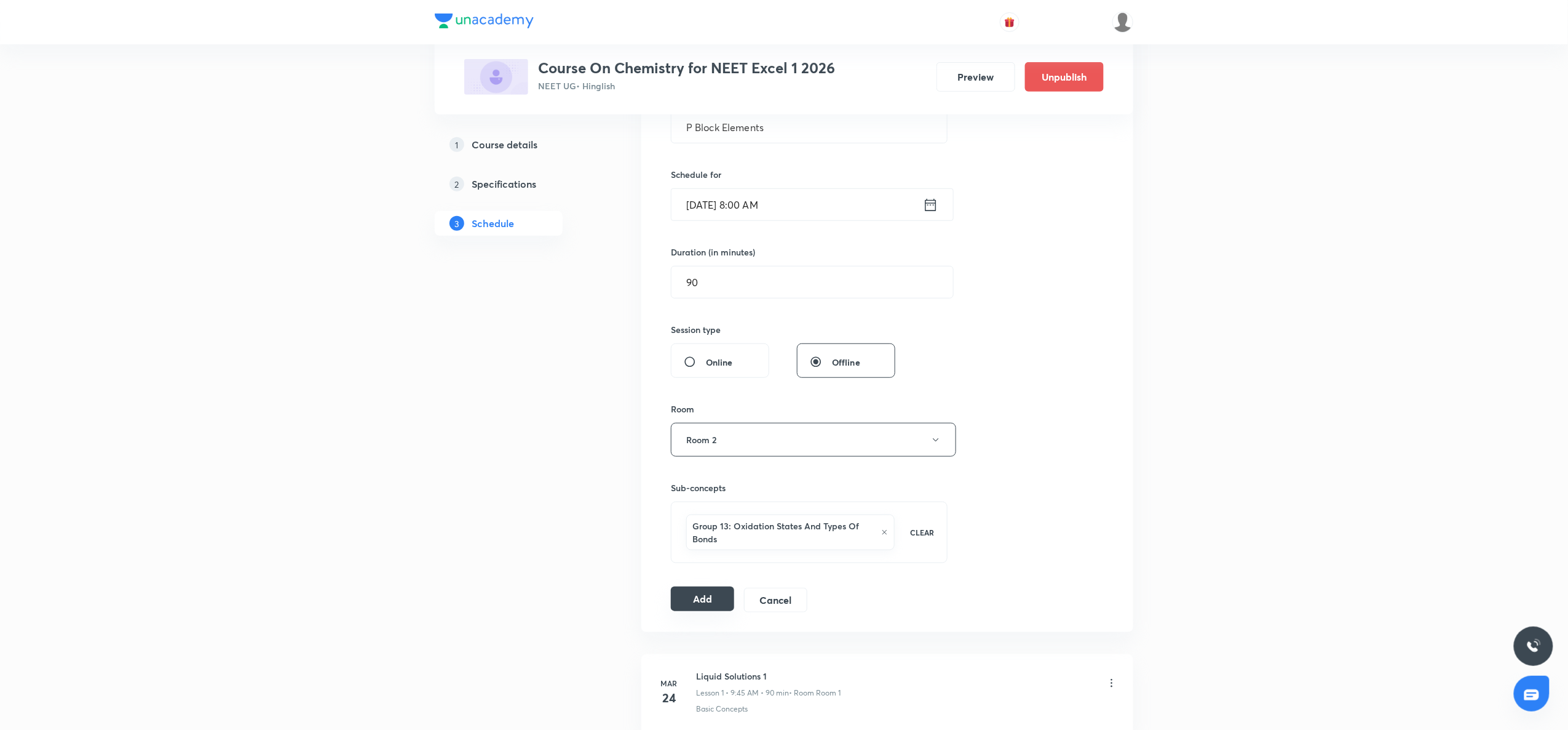
click at [699, 603] on button "Add" at bounding box center [703, 599] width 64 height 24
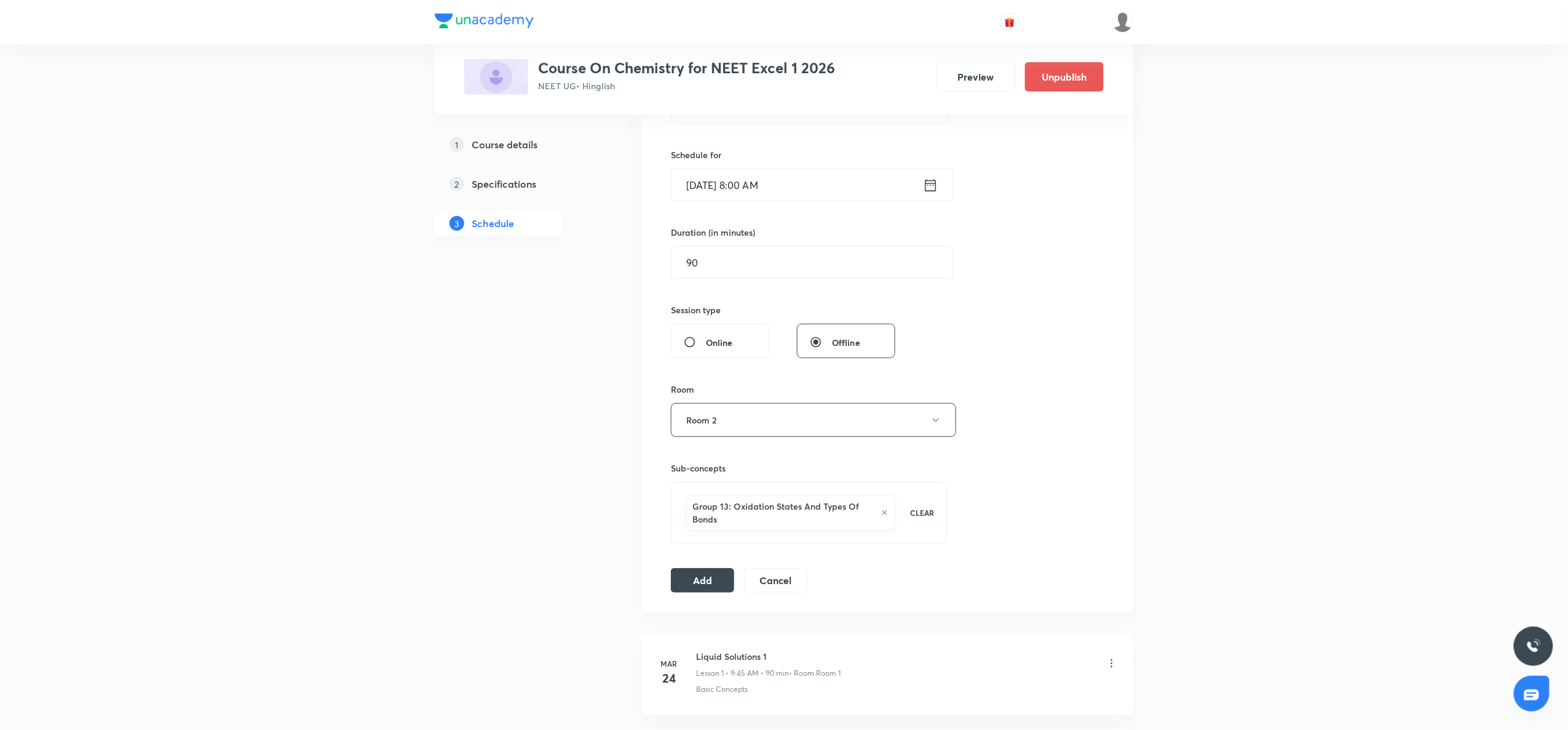
scroll to position [279, 0]
click at [713, 582] on button "Add" at bounding box center [703, 578] width 64 height 24
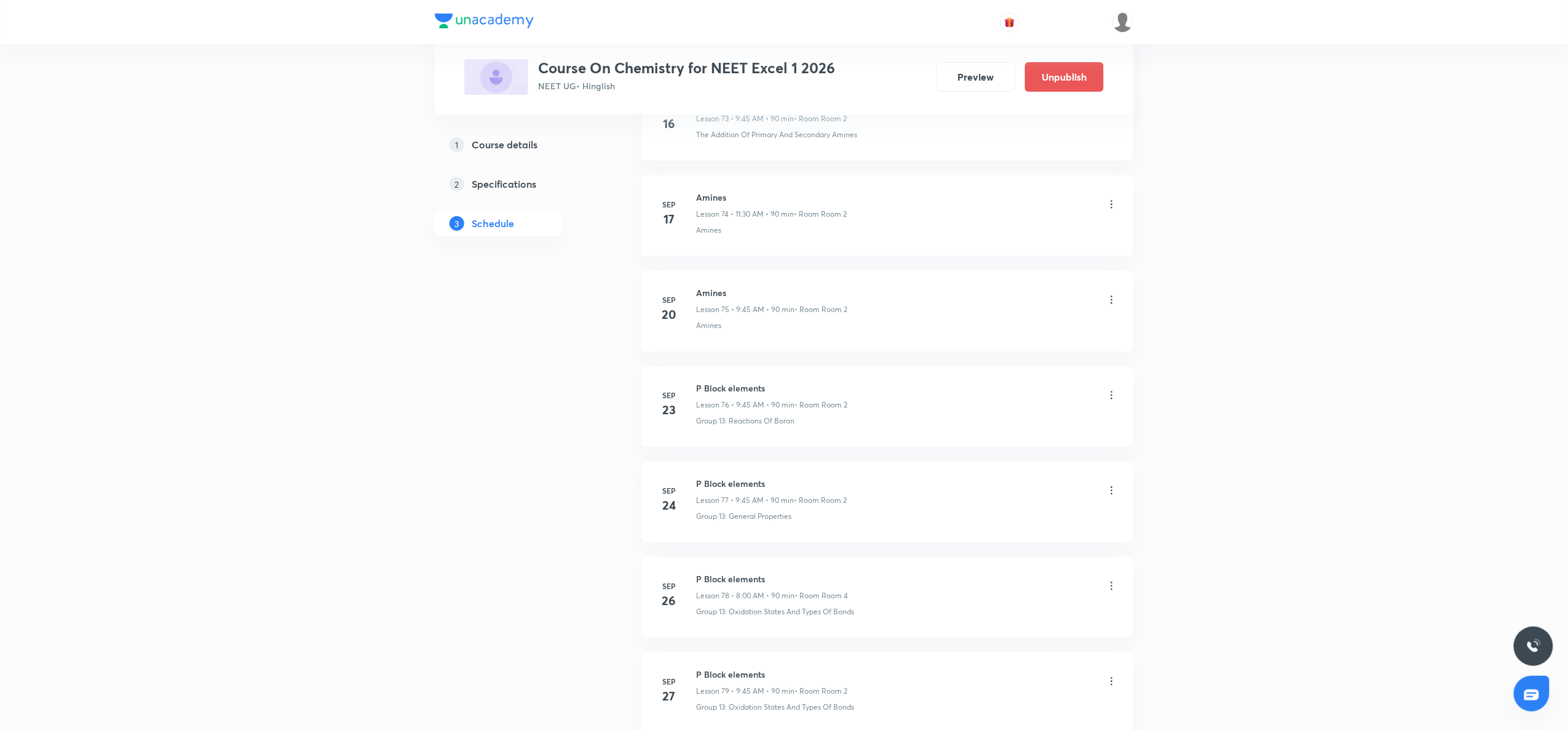
scroll to position [7931, 0]
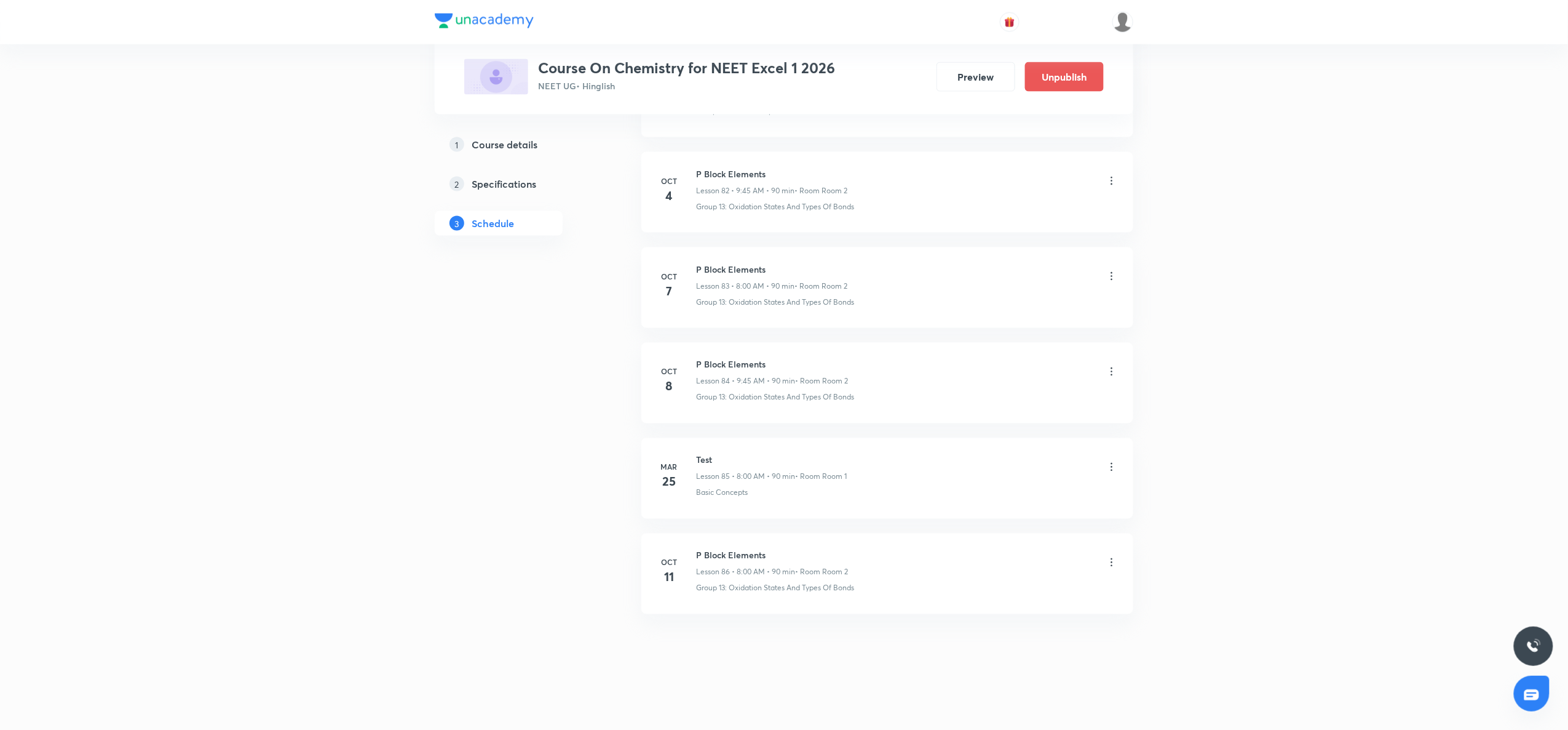
click at [742, 360] on h6 "P Block Elements" at bounding box center [772, 365] width 152 height 13
copy h6 "P Block Elements"
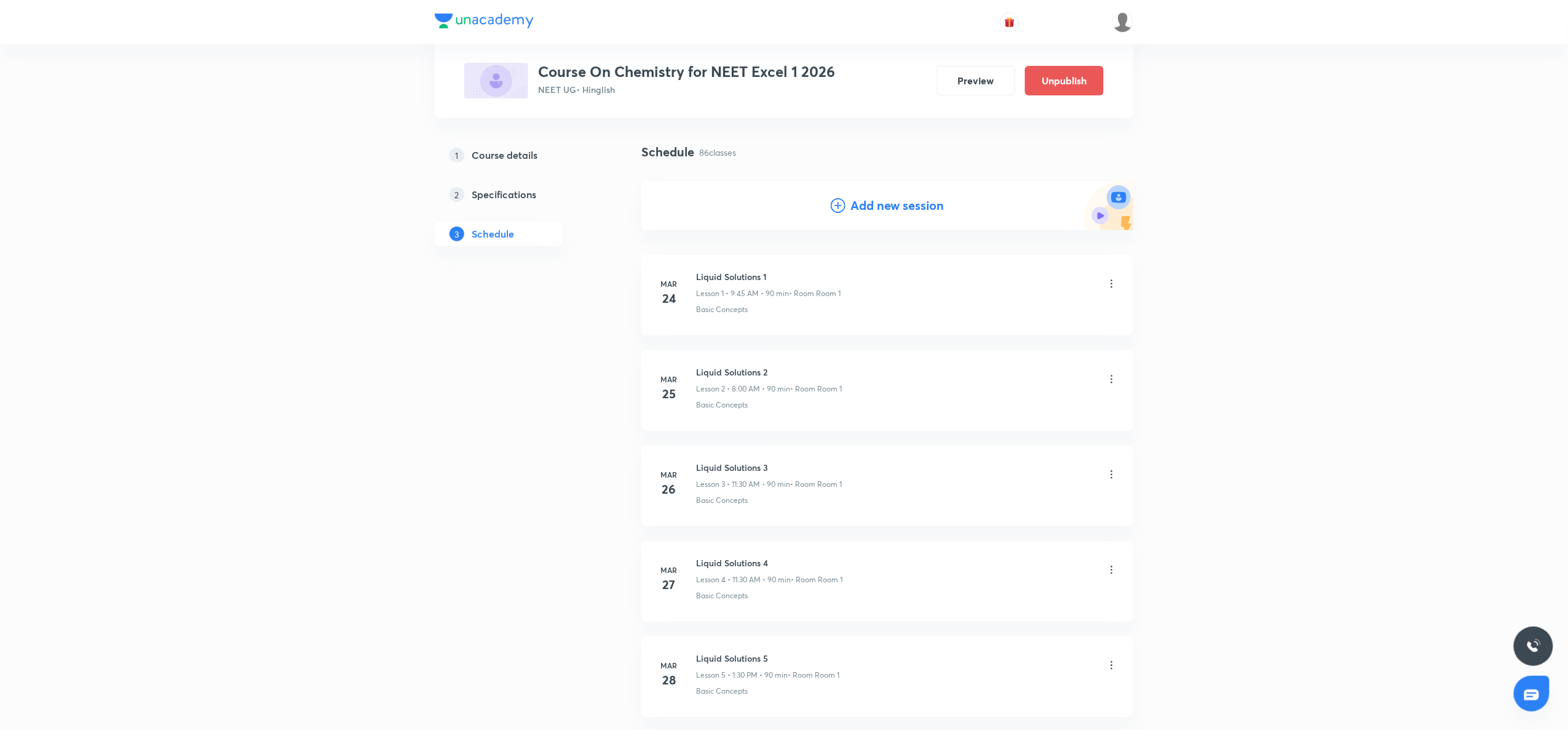
scroll to position [0, 0]
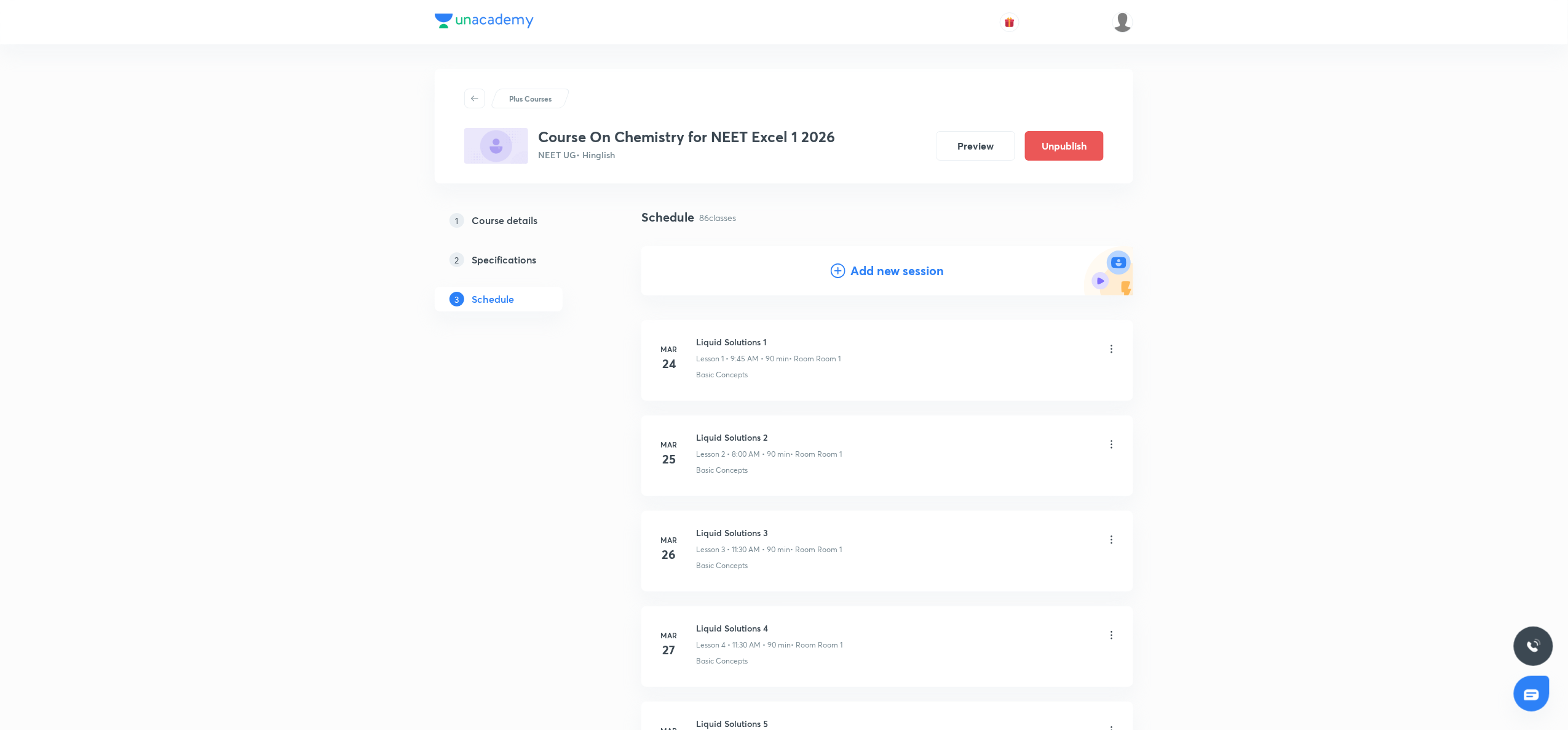
click at [837, 272] on icon at bounding box center [838, 271] width 15 height 15
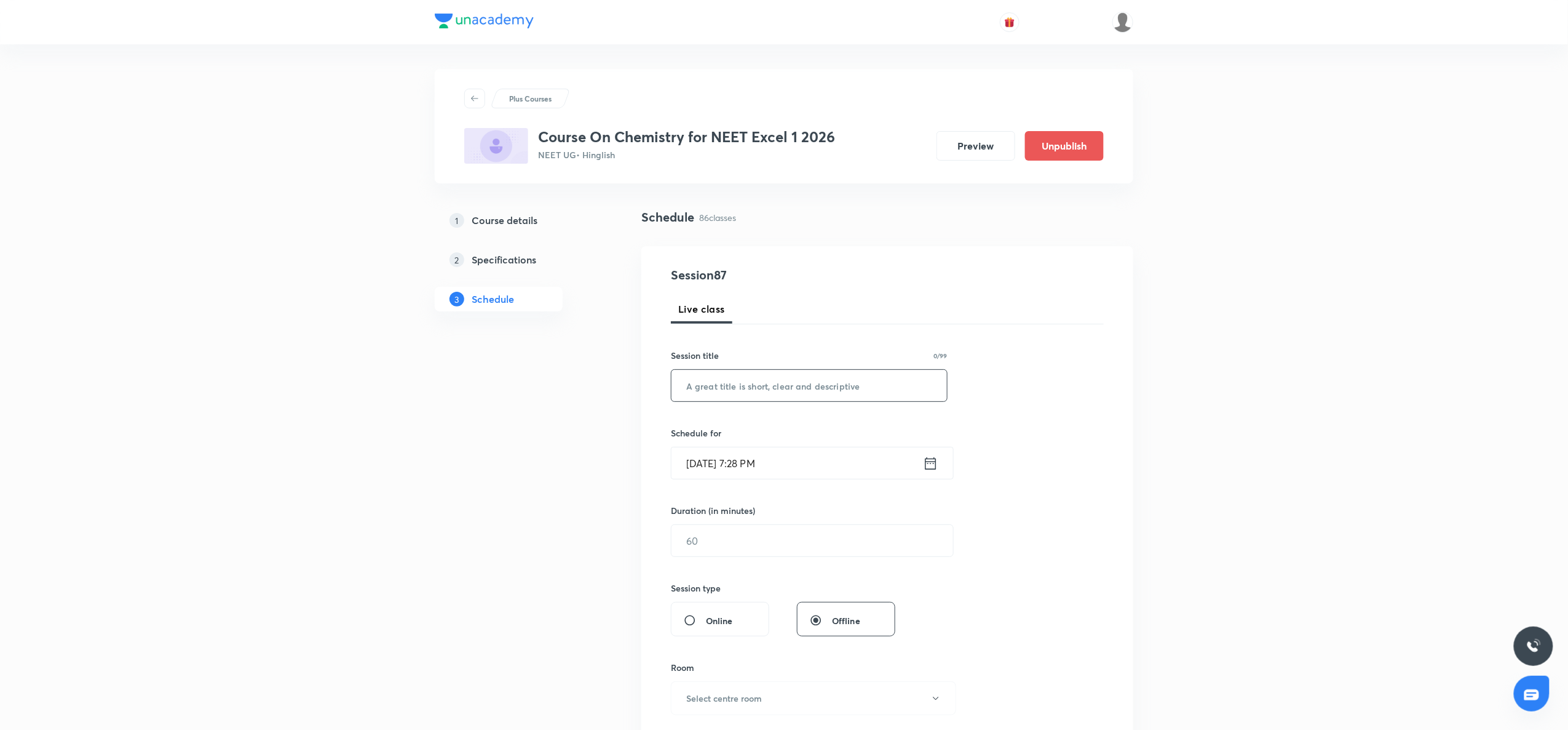
click at [751, 378] on input "text" at bounding box center [809, 385] width 276 height 31
paste input "P Block Elements"
type input "P Block Elements"
click at [924, 471] on icon at bounding box center [930, 464] width 15 height 17
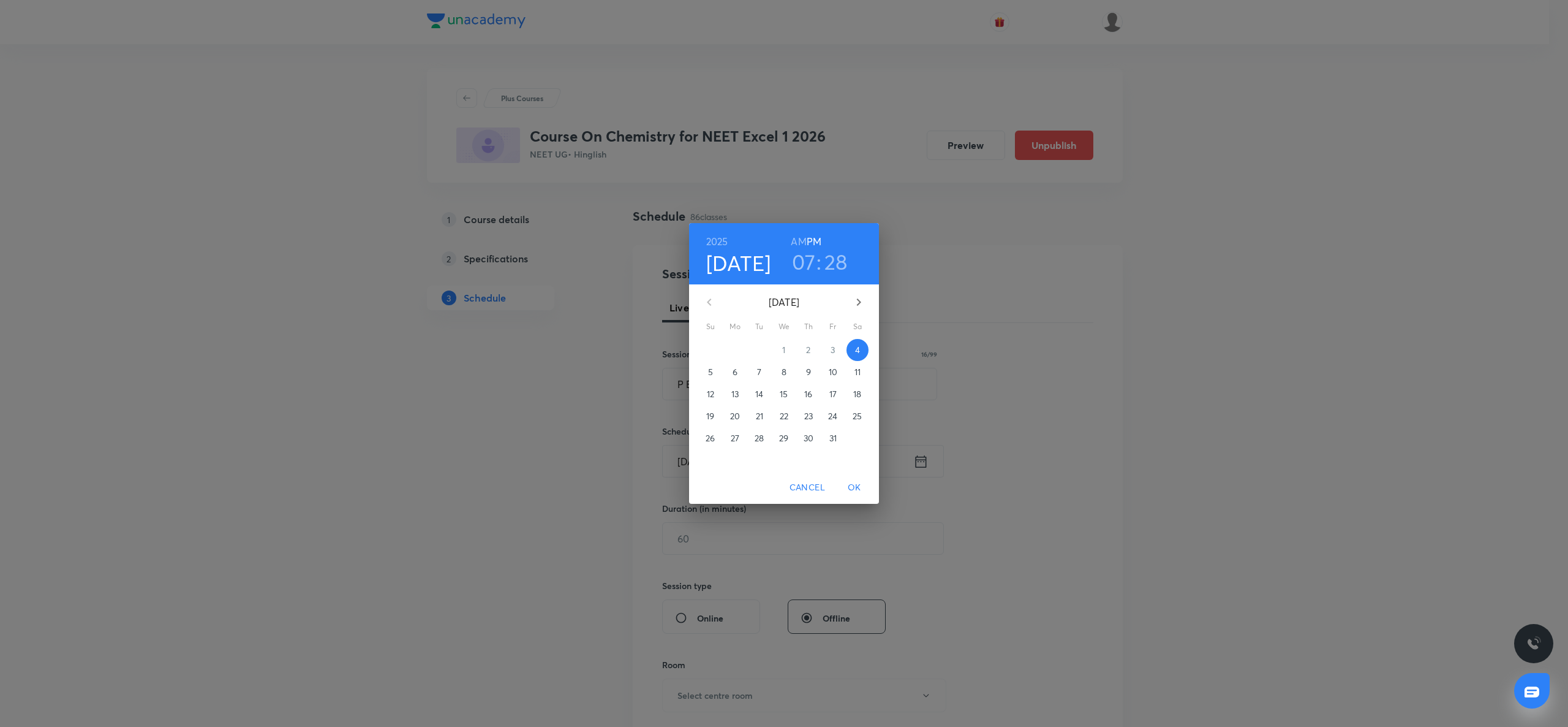
click at [784, 375] on p "8" at bounding box center [784, 372] width 5 height 12
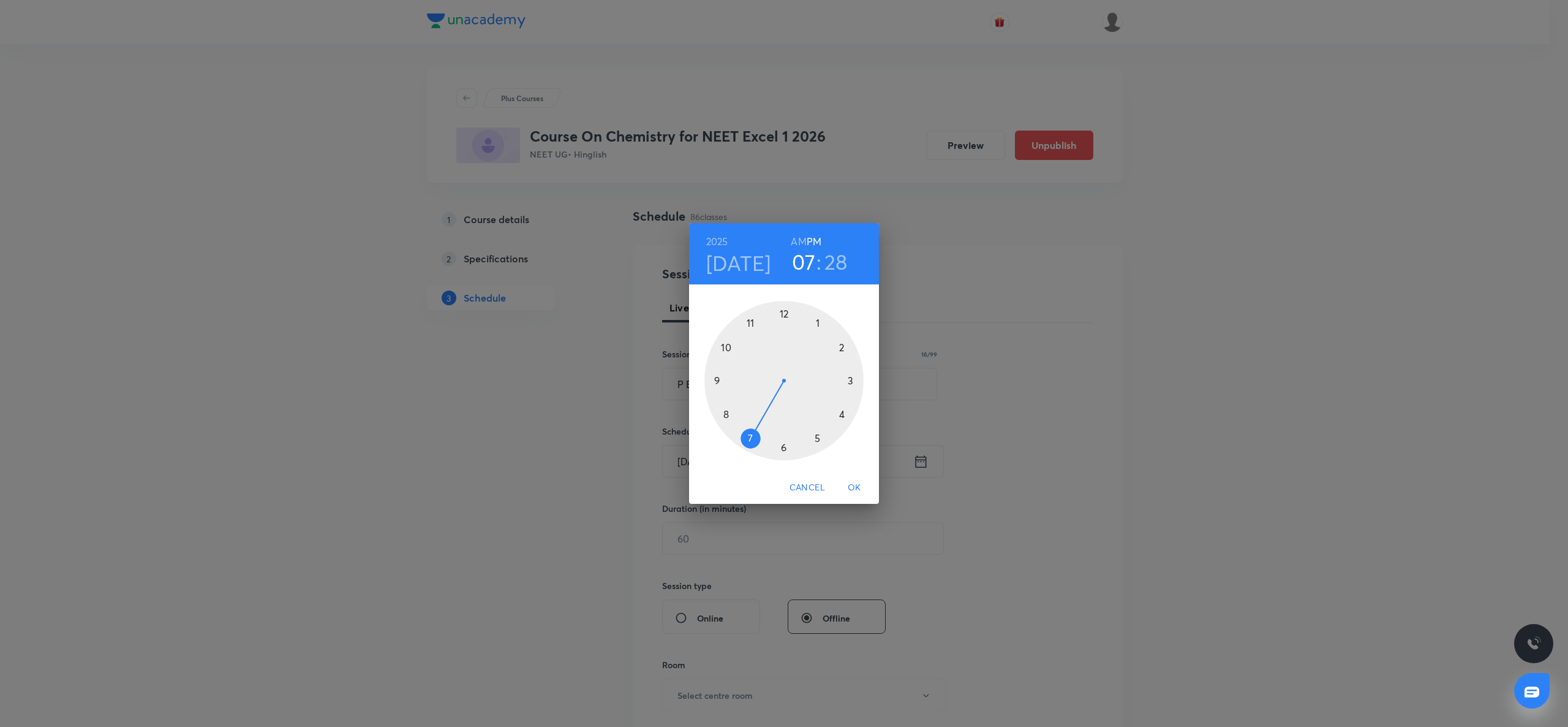
click at [723, 410] on div at bounding box center [784, 380] width 160 height 160
click at [804, 239] on h6 "AM" at bounding box center [798, 241] width 15 height 17
click at [782, 316] on div at bounding box center [784, 380] width 160 height 160
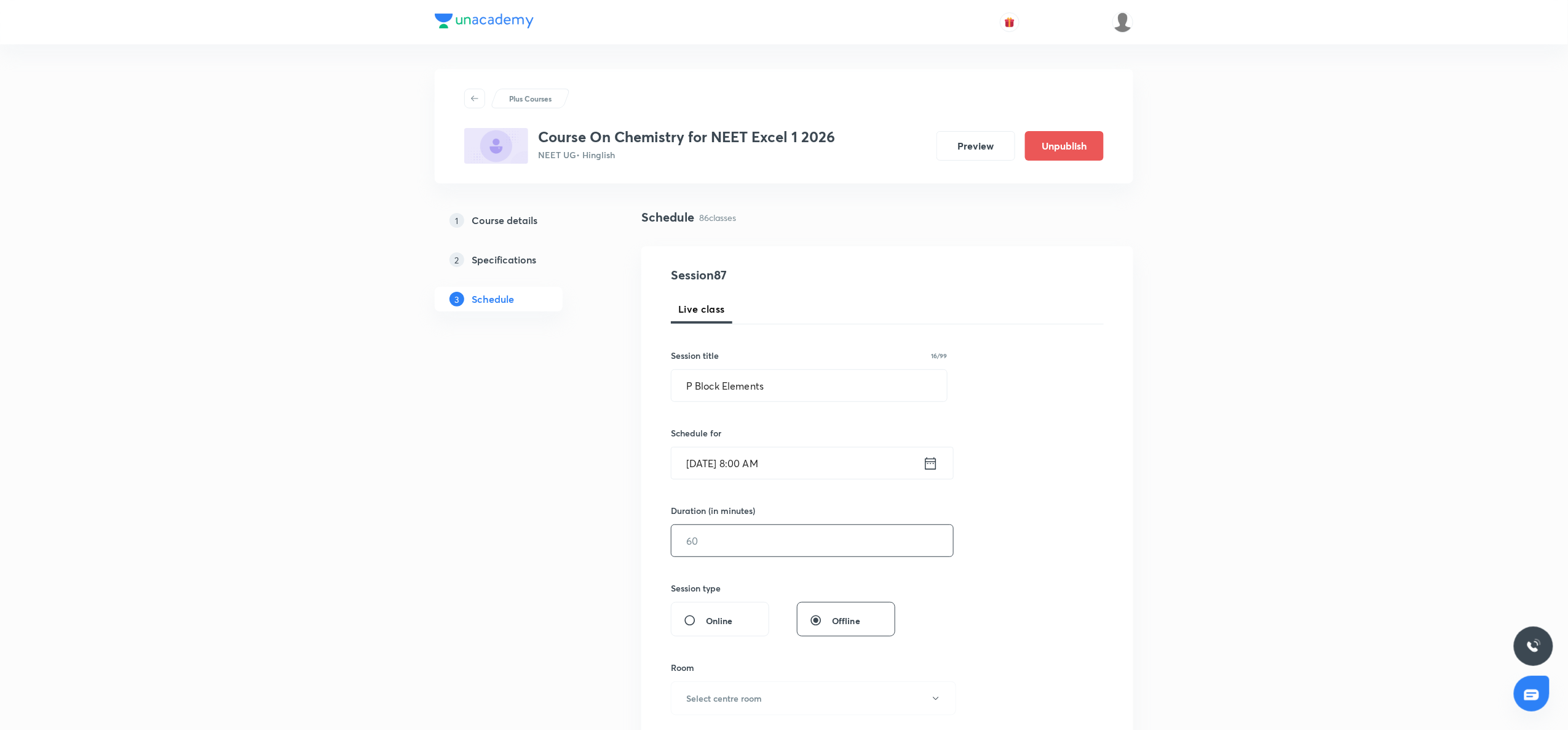
click at [692, 540] on input "text" at bounding box center [812, 540] width 281 height 31
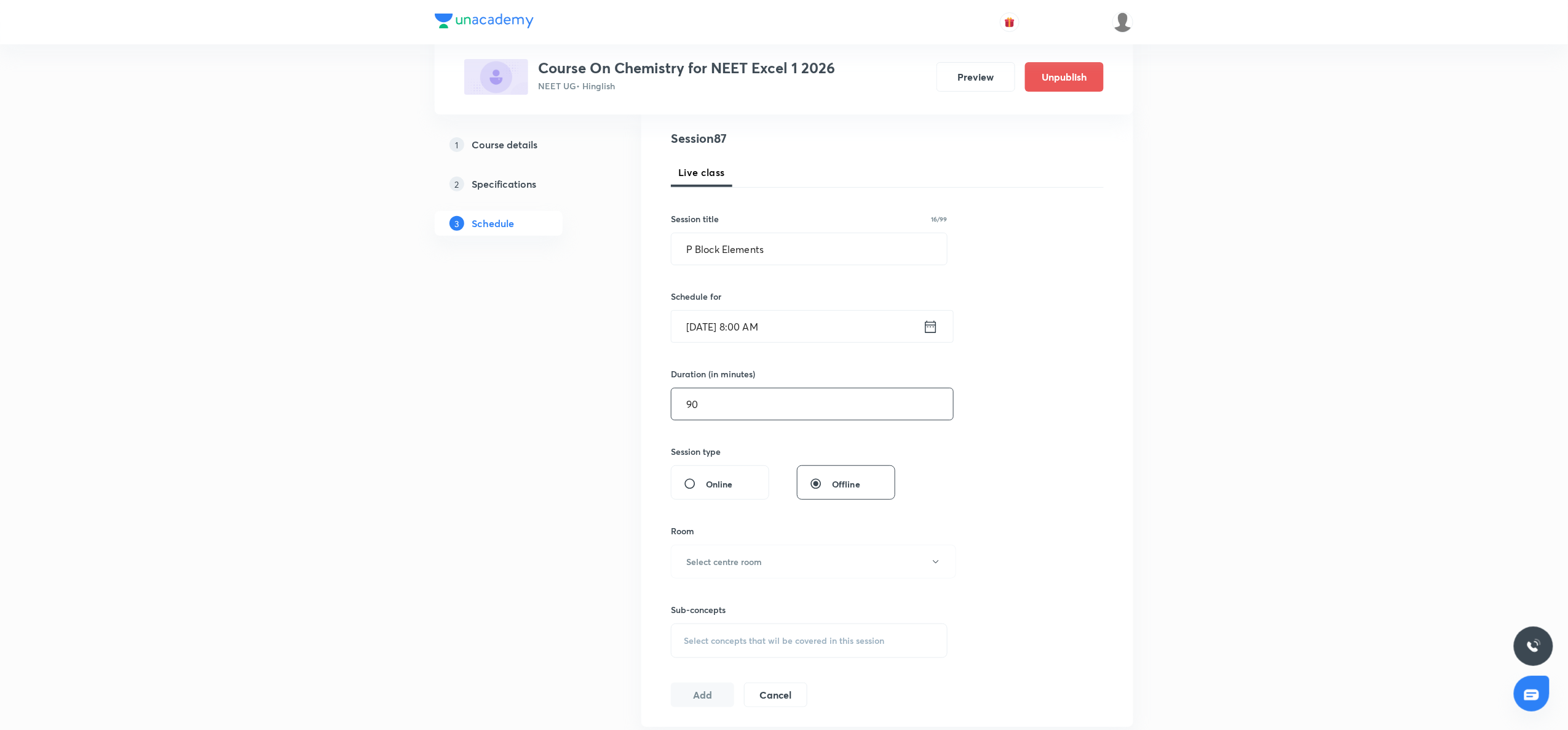
scroll to position [225, 0]
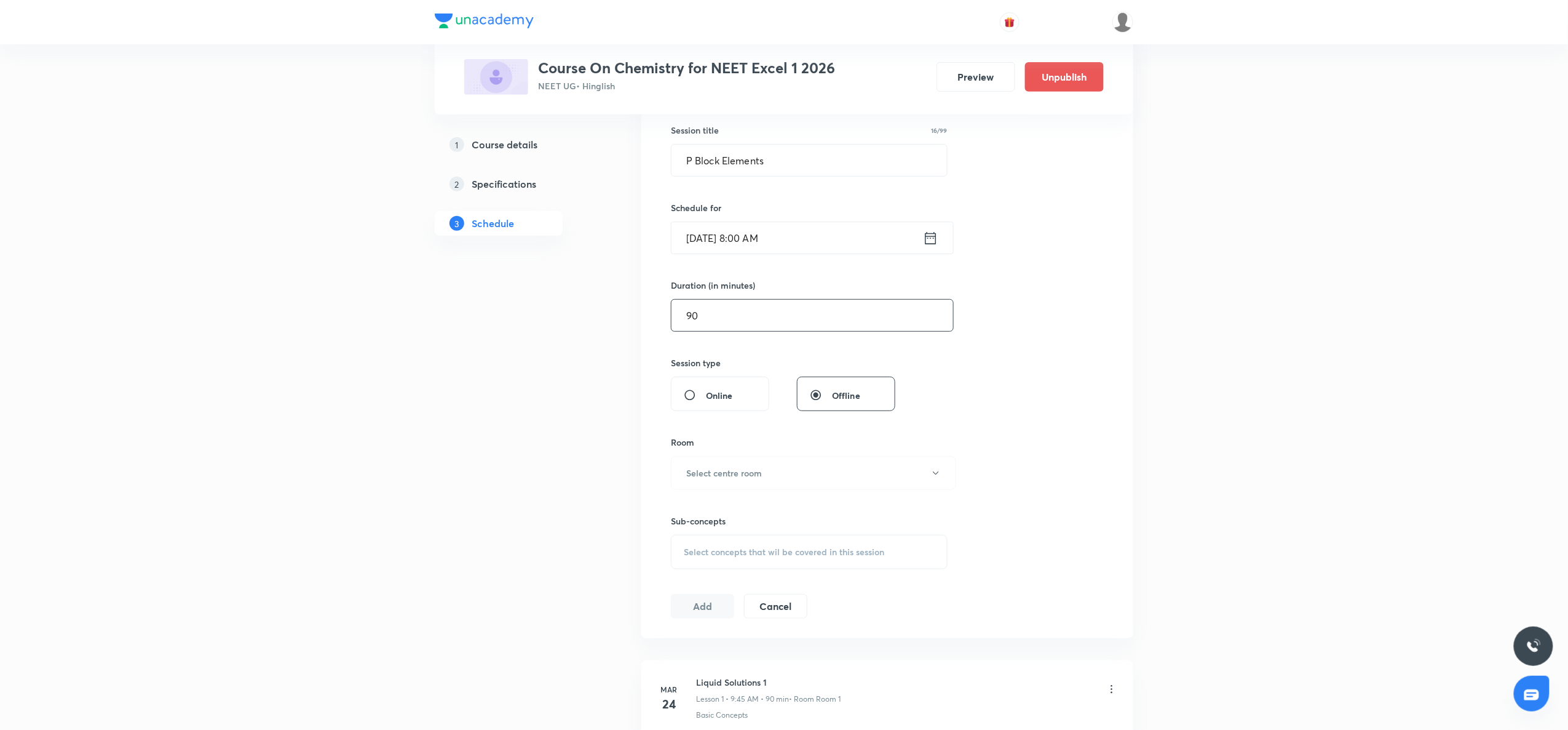
type input "90"
click at [702, 496] on div "Sub-concepts Select concepts that wil be covered in this session" at bounding box center [809, 529] width 277 height 80
click at [709, 492] on div "Sub-concepts Select concepts that wil be covered in this session" at bounding box center [809, 529] width 277 height 80
click at [717, 479] on h6 "Select centre room" at bounding box center [724, 473] width 76 height 13
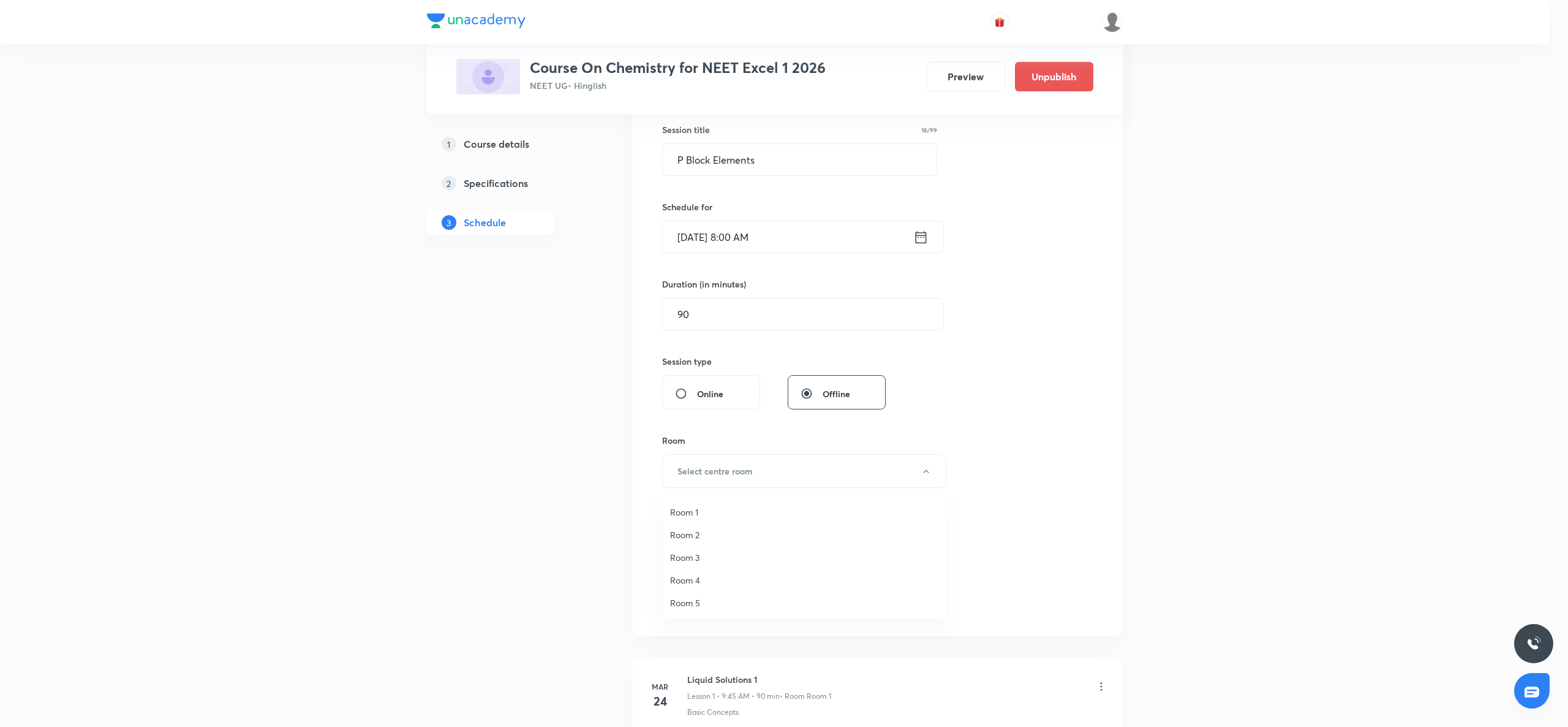
click at [696, 524] on li "Room 2" at bounding box center [804, 535] width 283 height 22
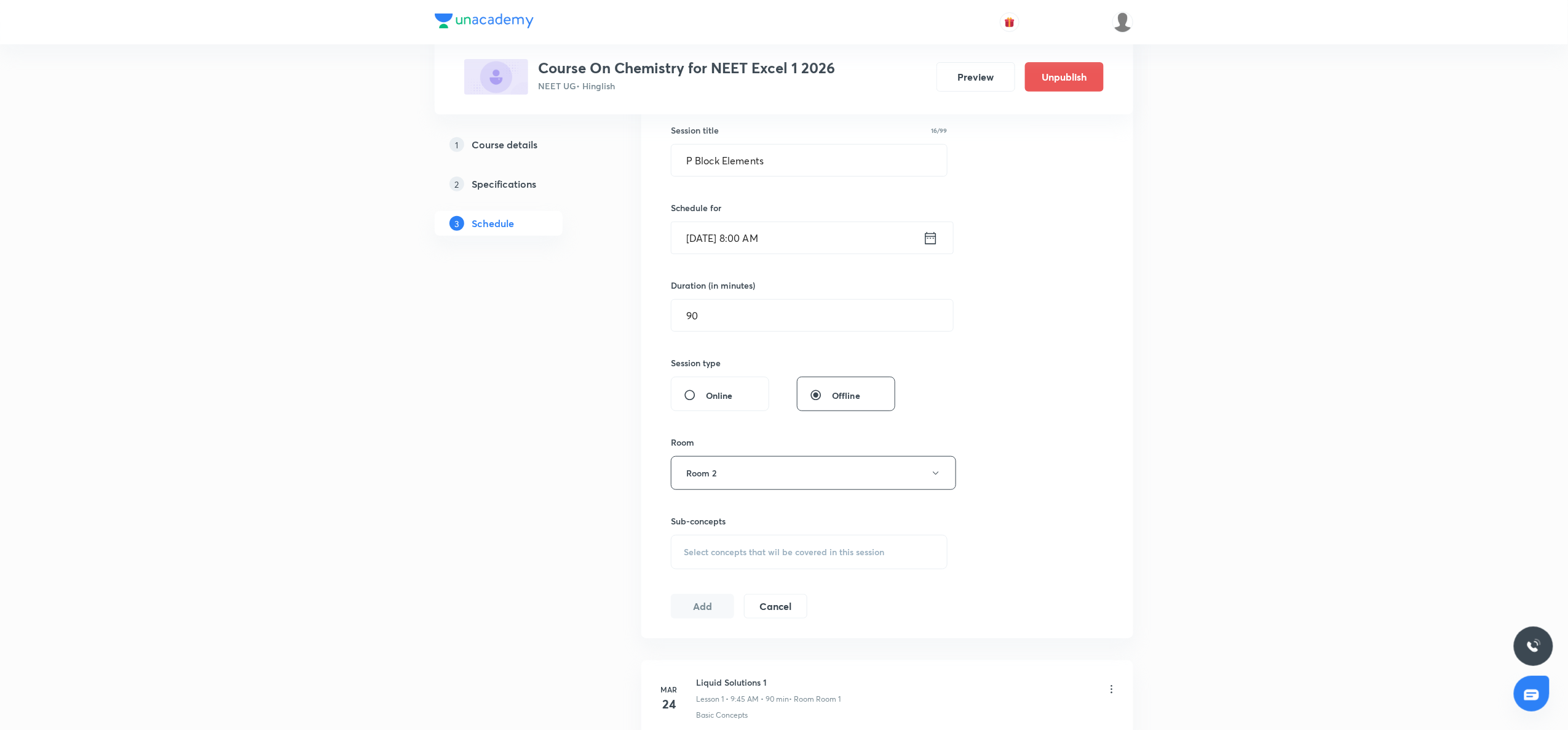
click at [699, 545] on div "Select concepts that wil be covered in this session" at bounding box center [809, 552] width 277 height 35
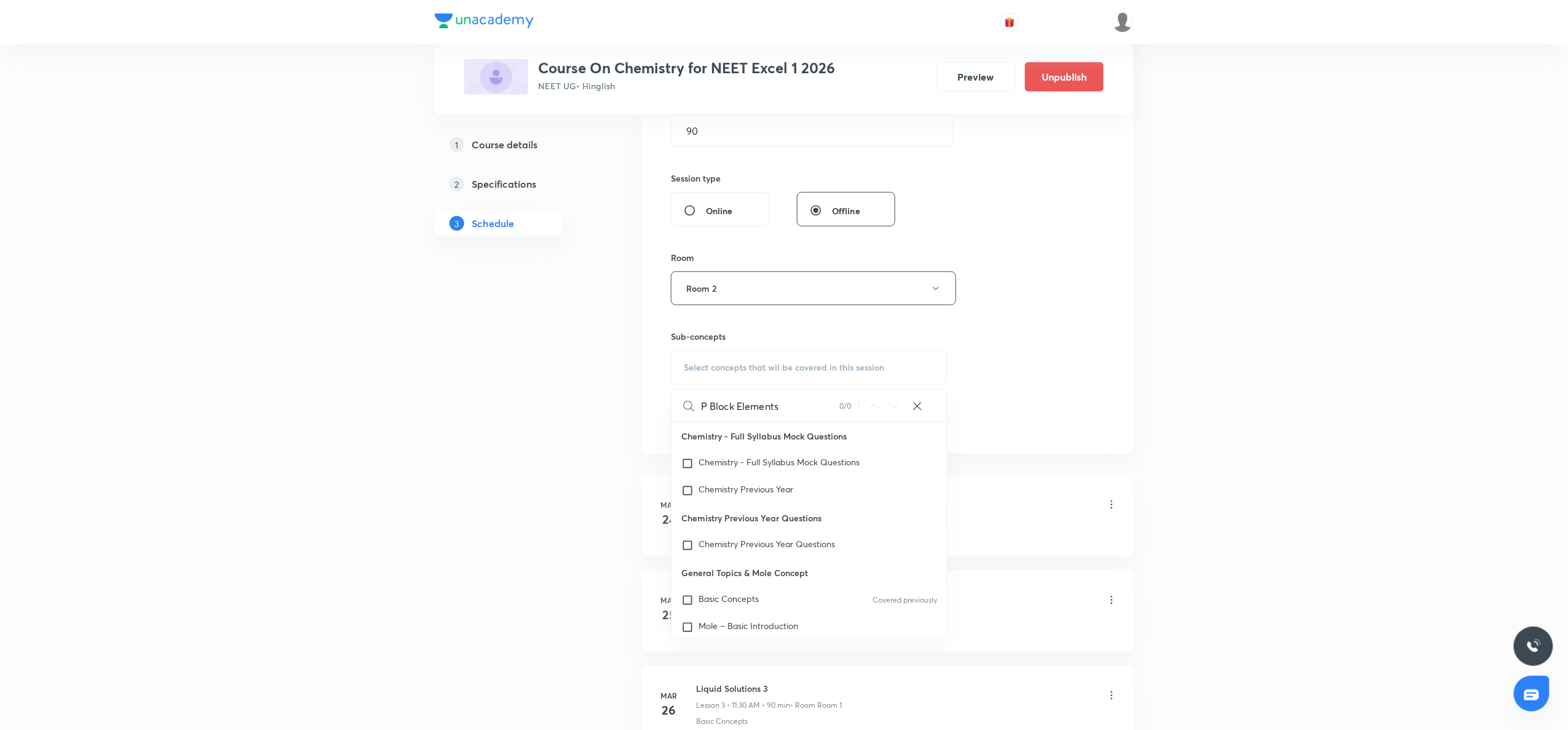
click at [735, 402] on input "P Block Elements" at bounding box center [771, 405] width 139 height 31
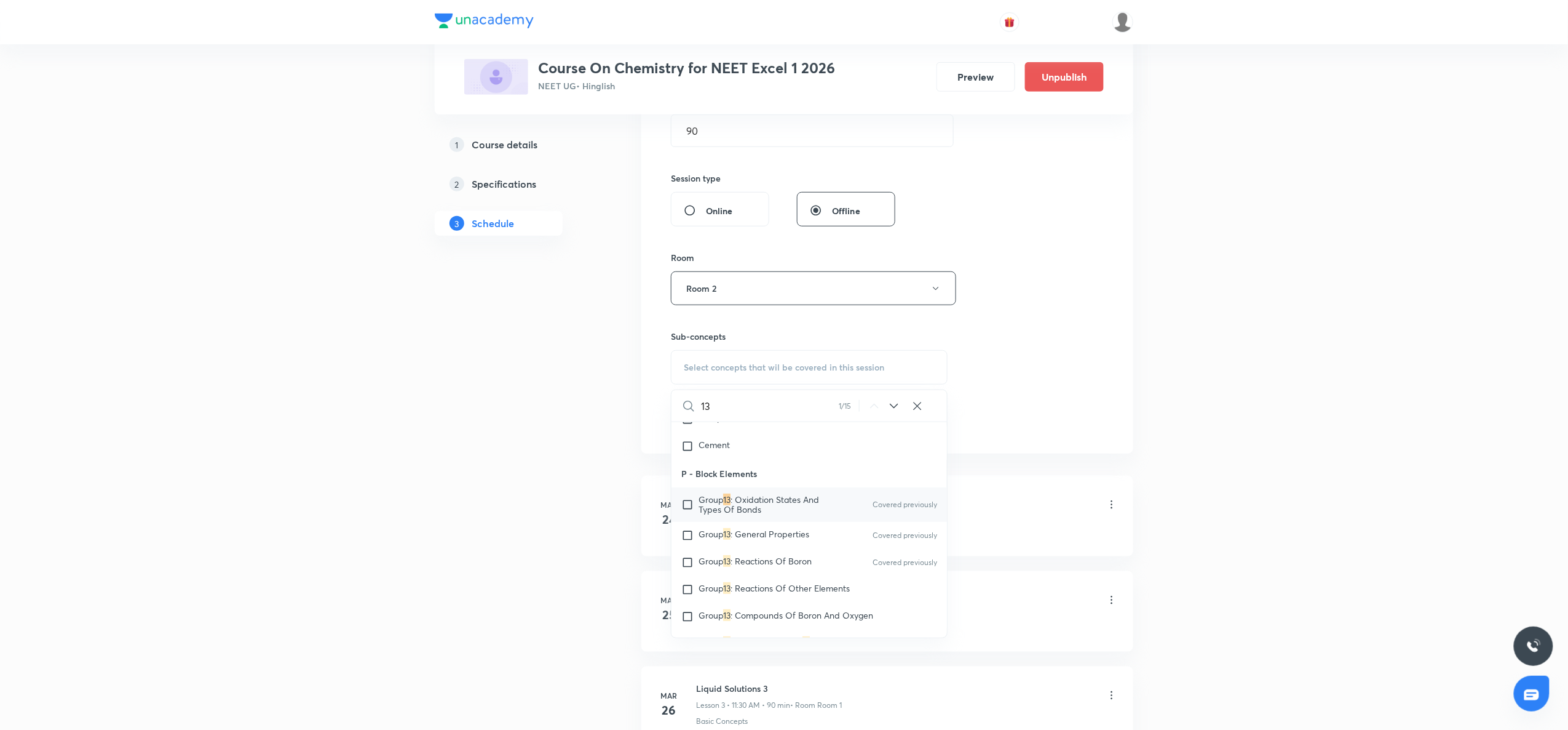
type input "13"
click at [717, 505] on span "Group" at bounding box center [711, 499] width 24 height 11
checkbox input "true"
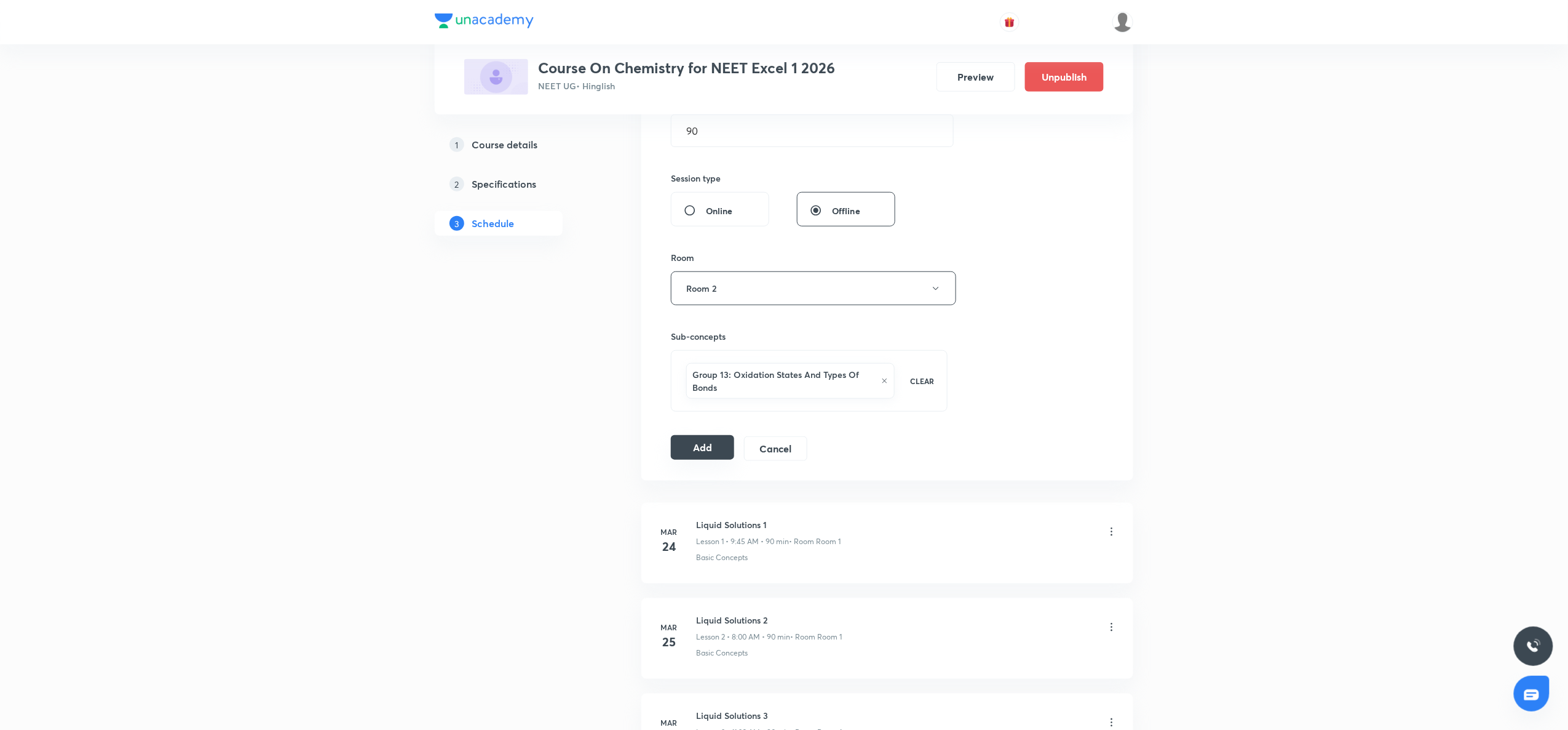
click at [694, 447] on button "Add" at bounding box center [703, 448] width 64 height 24
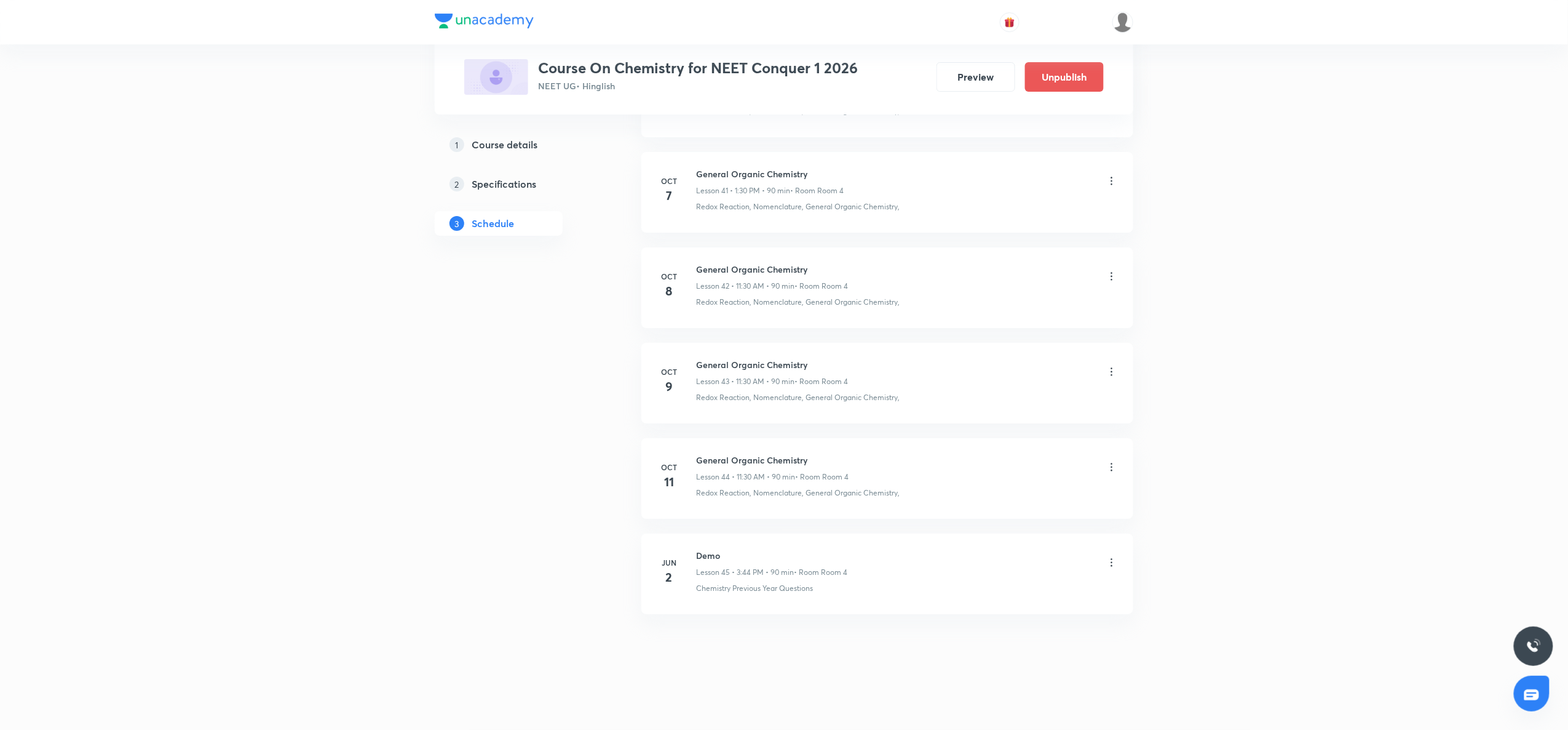
scroll to position [4569, 0]
